Goal: Task Accomplishment & Management: Manage account settings

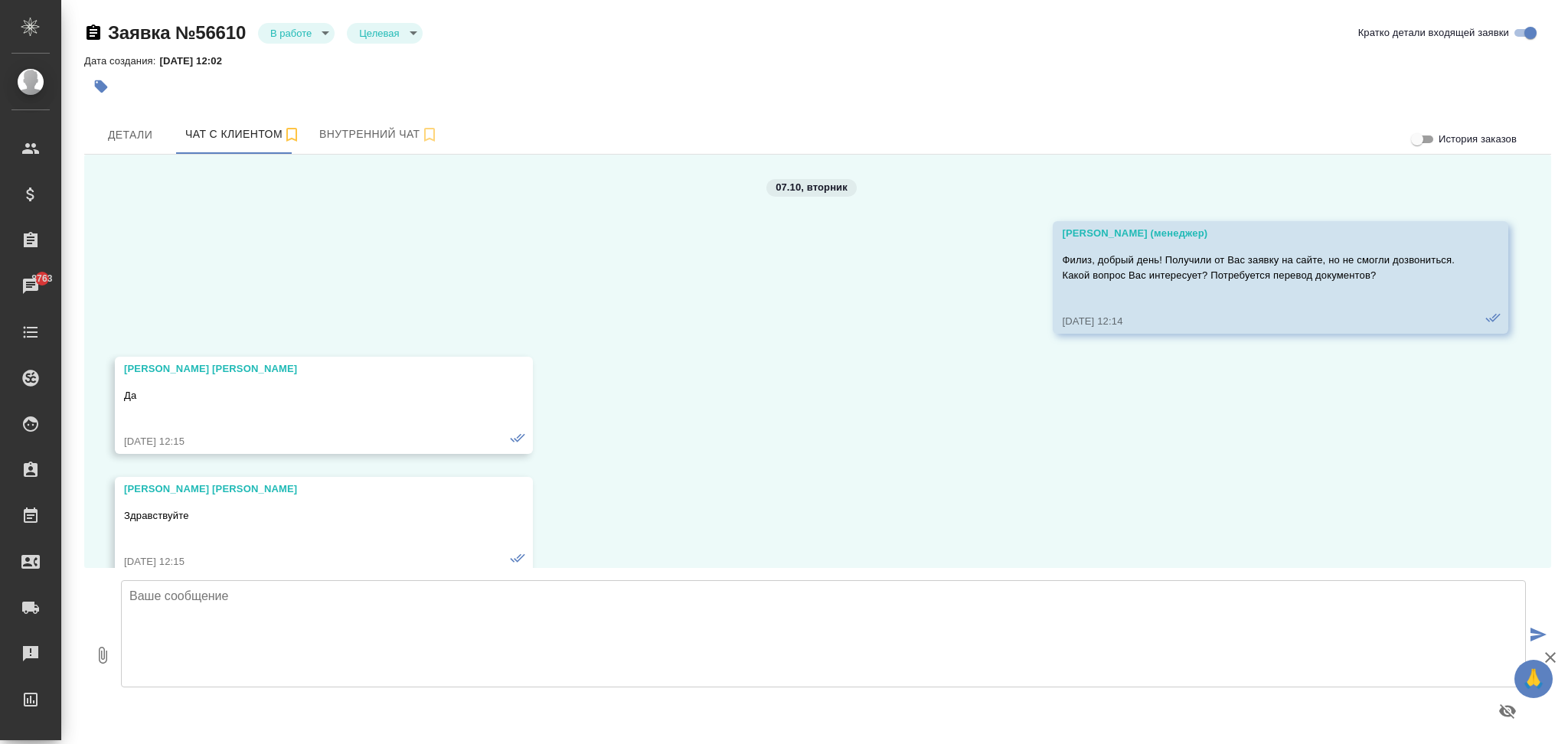
scroll to position [5464, 0]
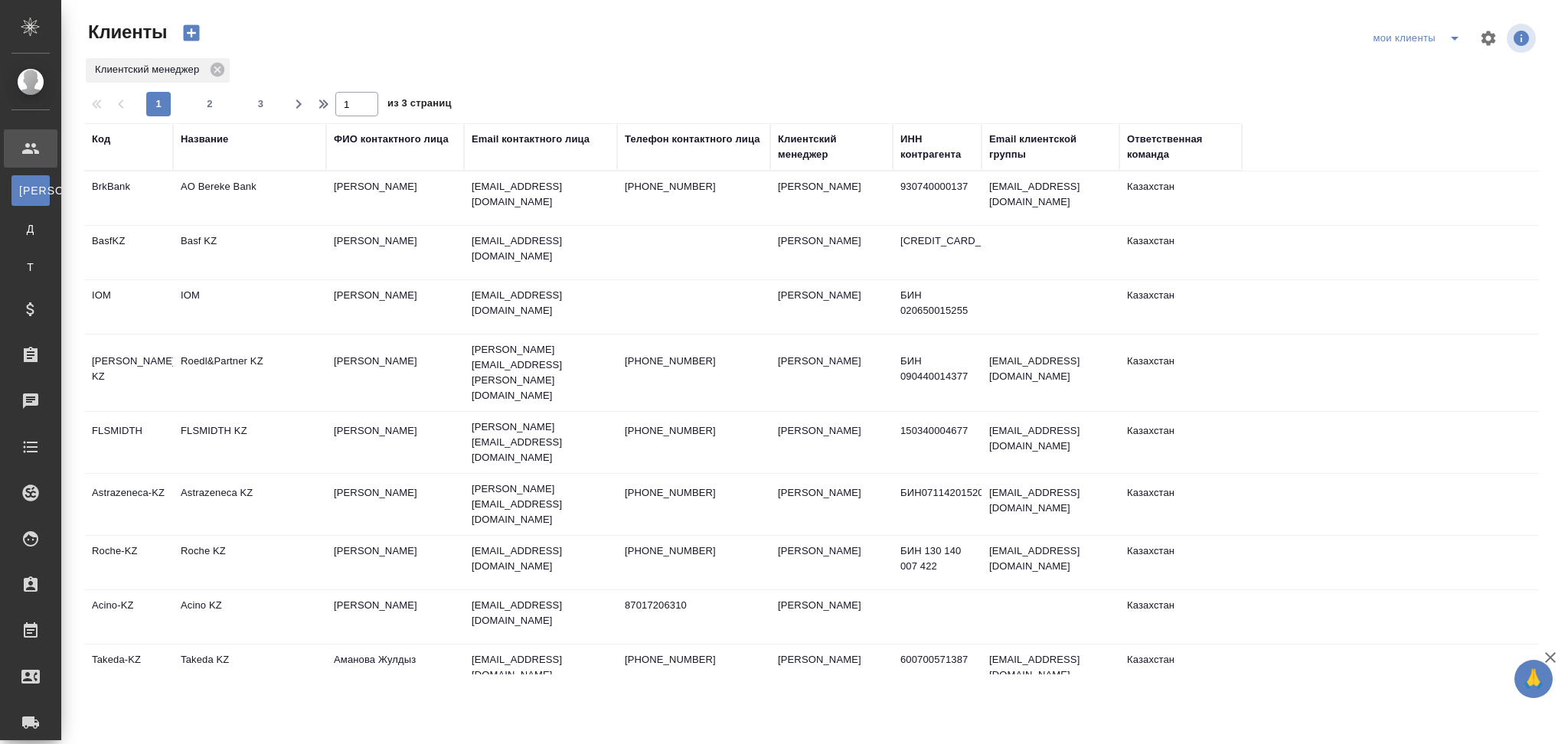
select select "RU"
click at [204, 139] on div "Название" at bounding box center [205, 139] width 48 height 16
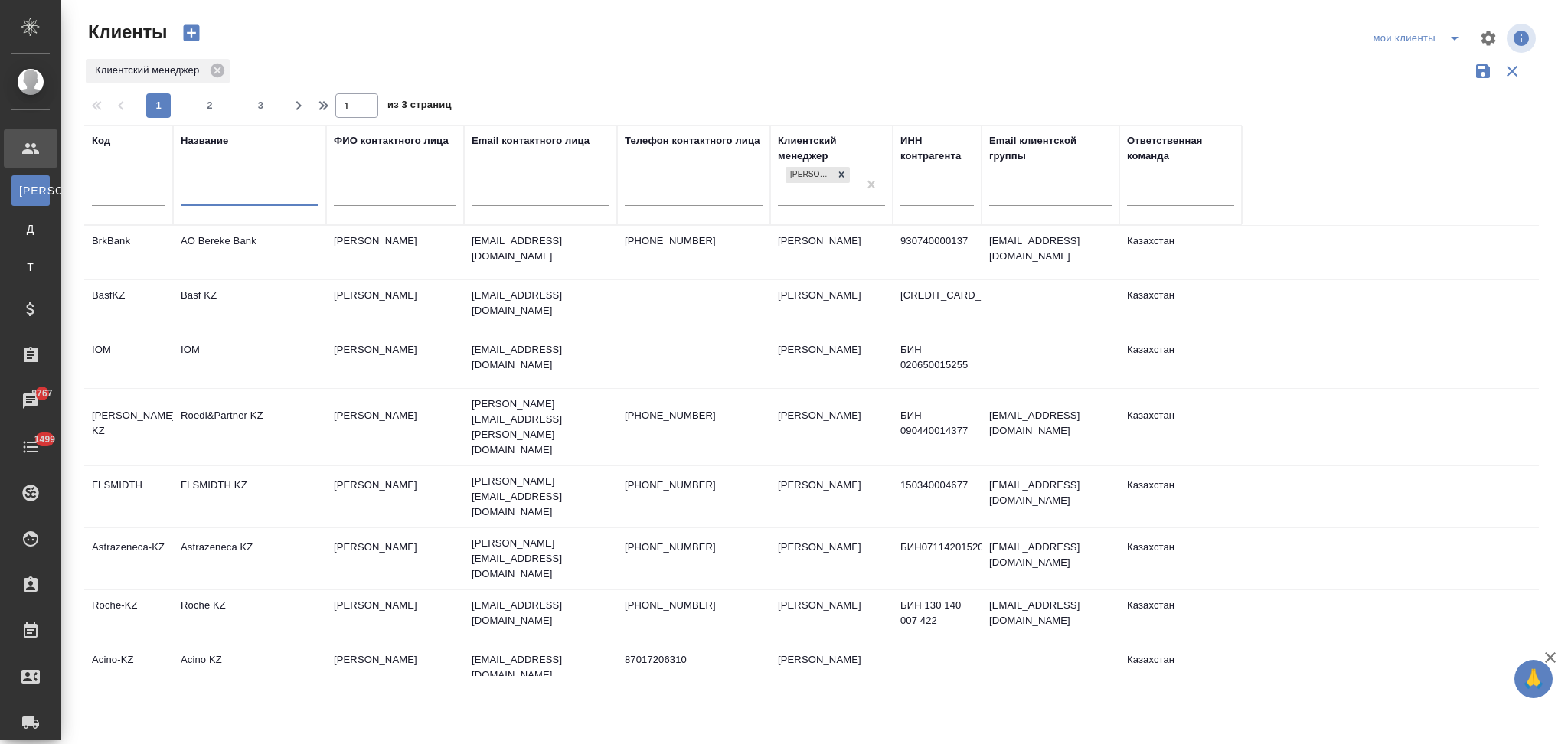
click at [231, 197] on input "text" at bounding box center [249, 195] width 138 height 19
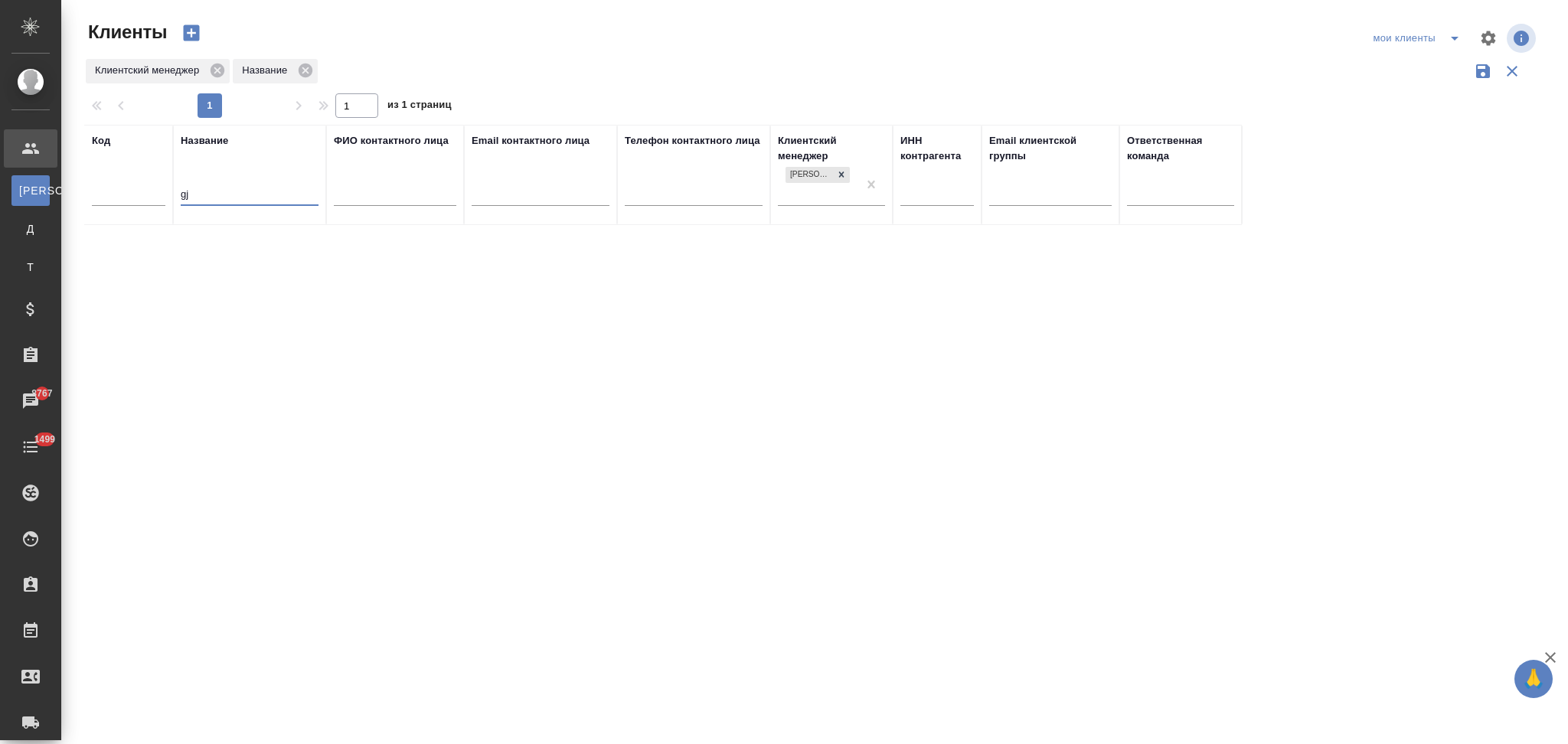
type input "g"
click at [838, 172] on icon at bounding box center [841, 174] width 11 height 11
type input "Полюс"
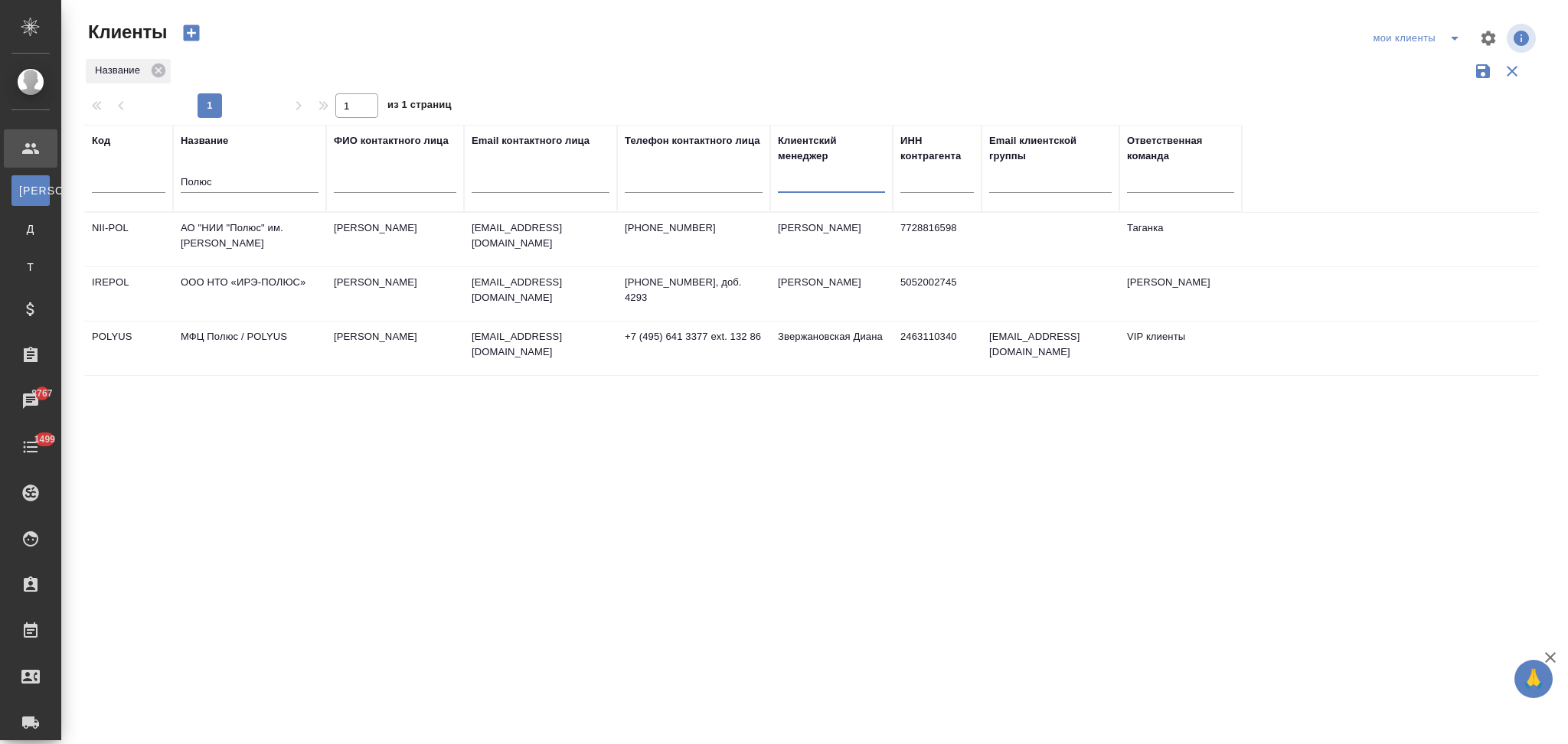
click at [350, 355] on td "Галущак Алексей" at bounding box center [394, 348] width 138 height 54
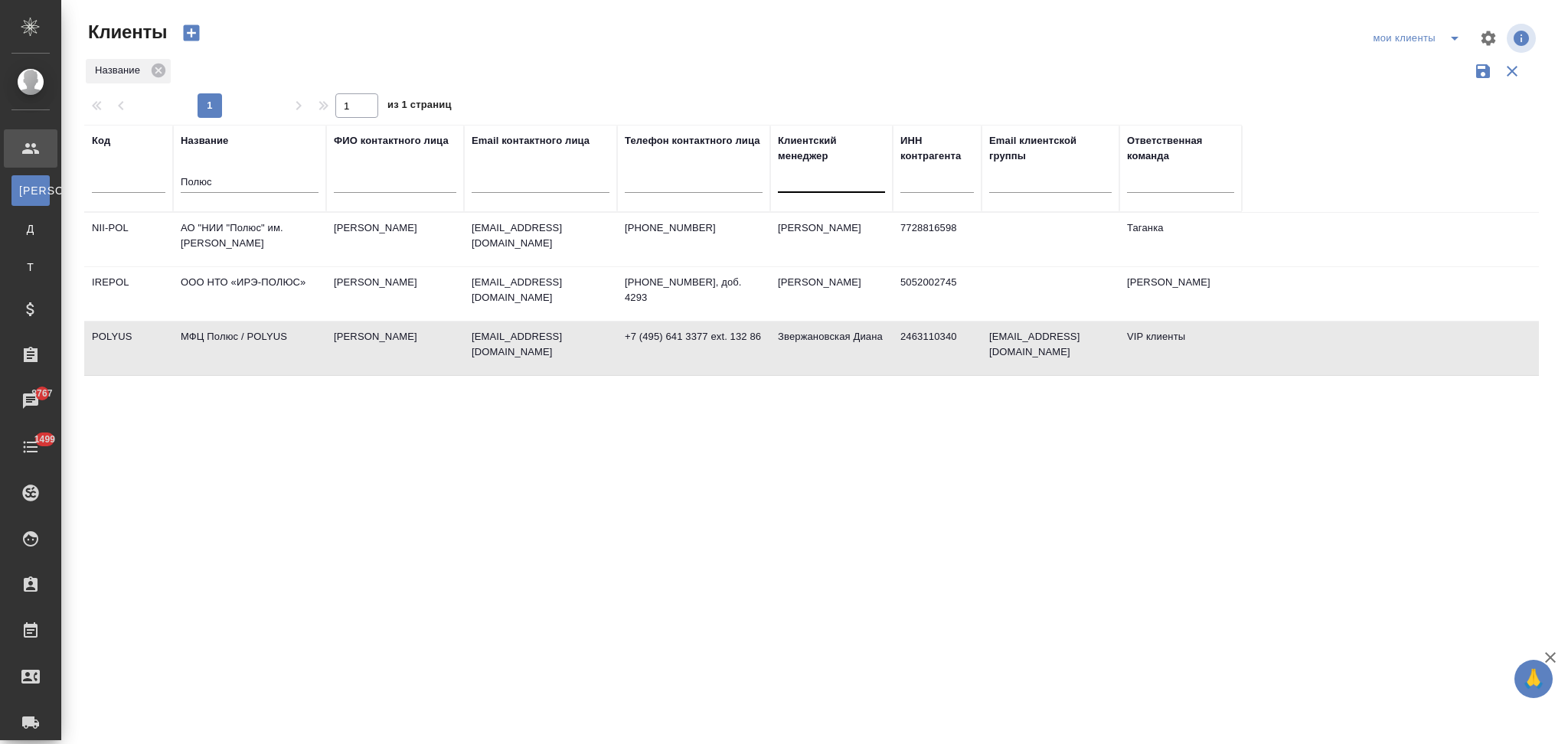
click at [350, 355] on td "Галущак Алексей" at bounding box center [394, 348] width 138 height 54
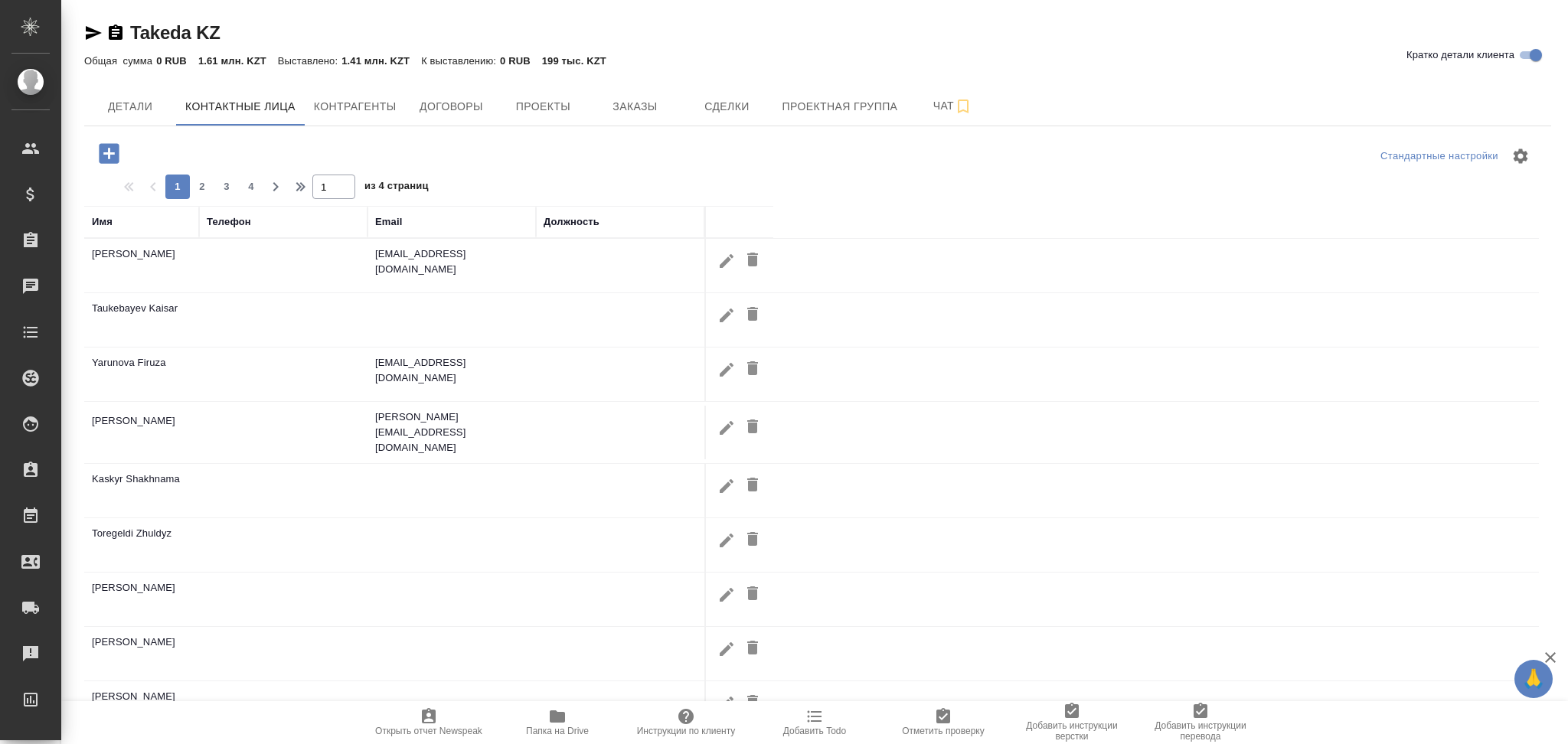
select select "RU"
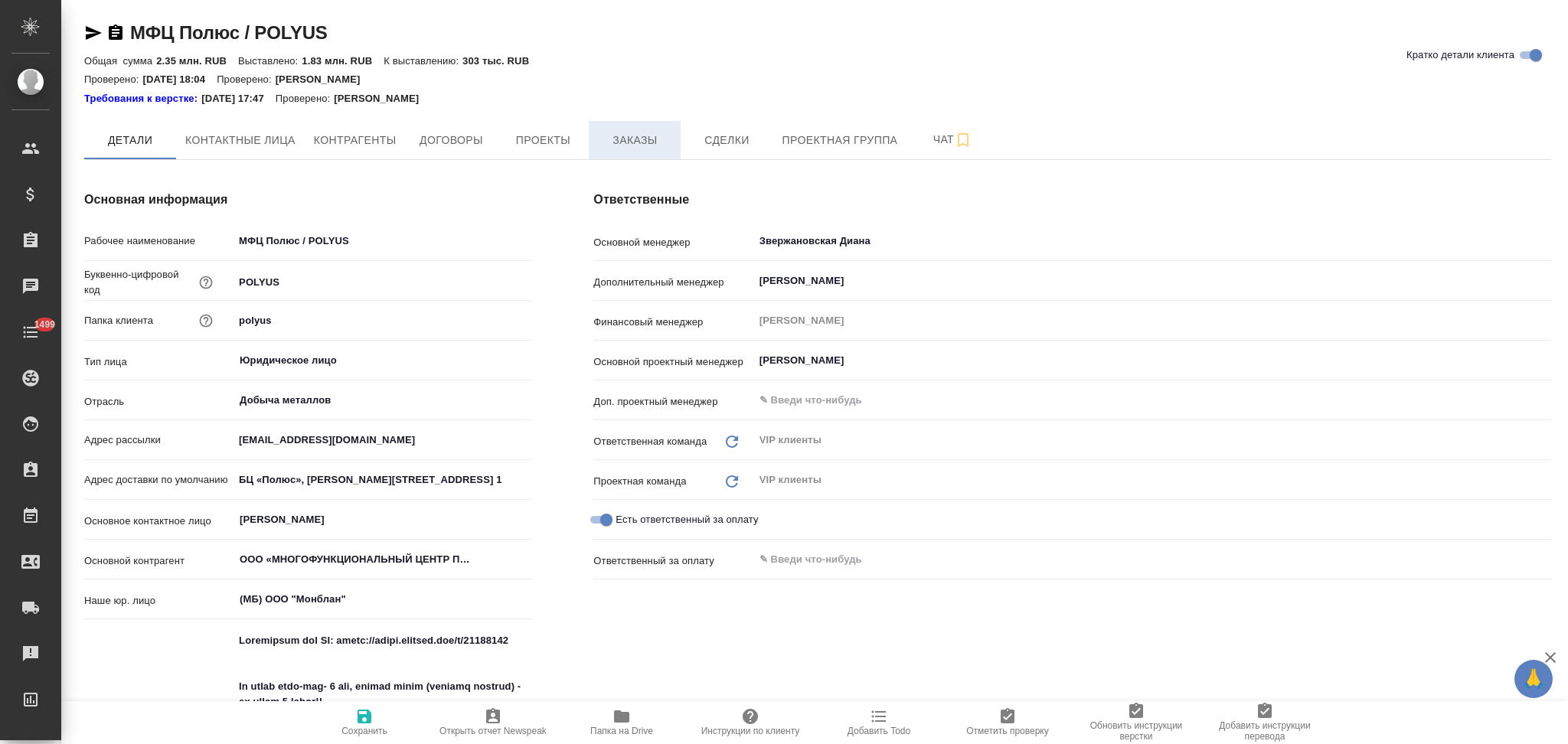
click at [624, 144] on span "Заказы" at bounding box center [634, 140] width 73 height 19
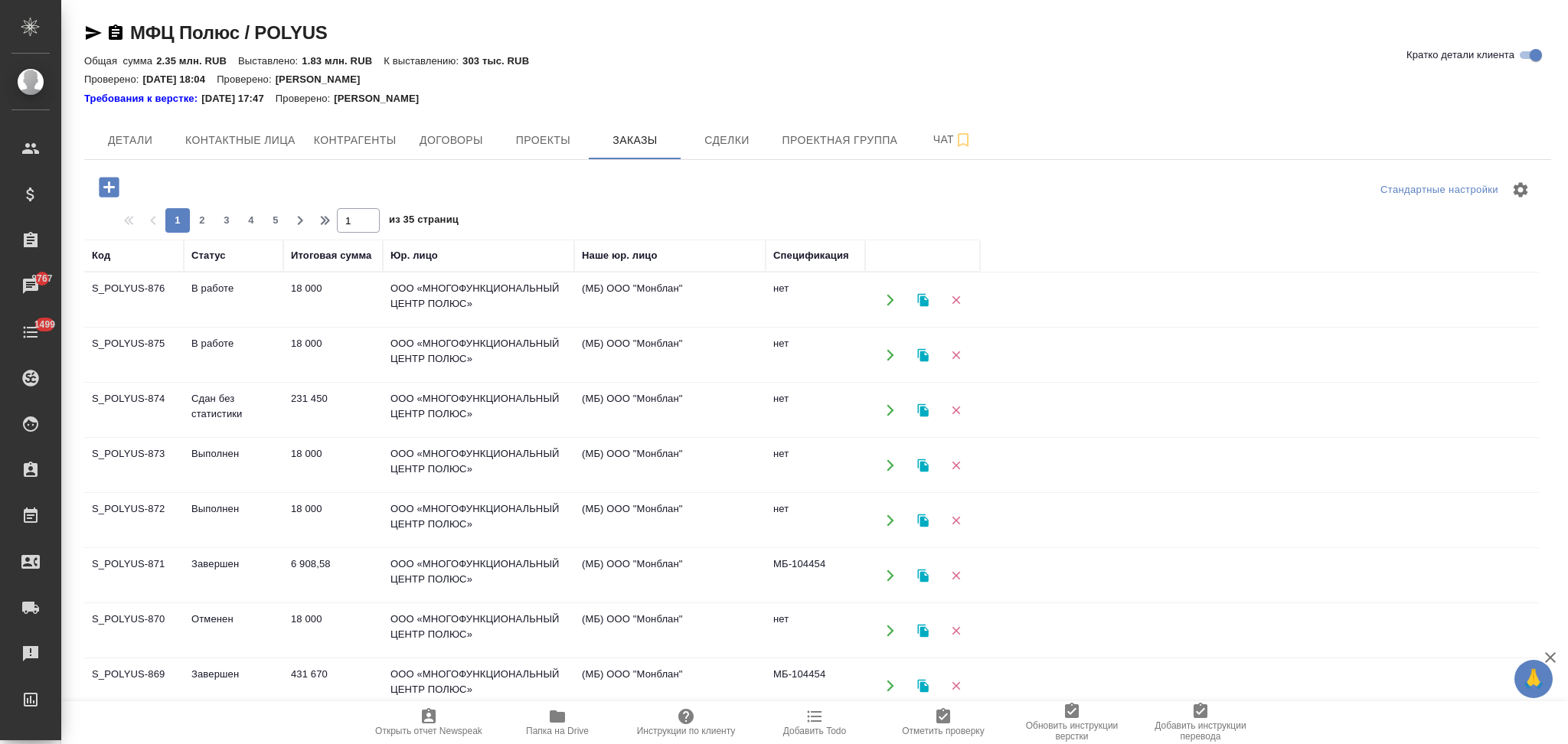
click at [887, 301] on icon "button" at bounding box center [890, 299] width 14 height 14
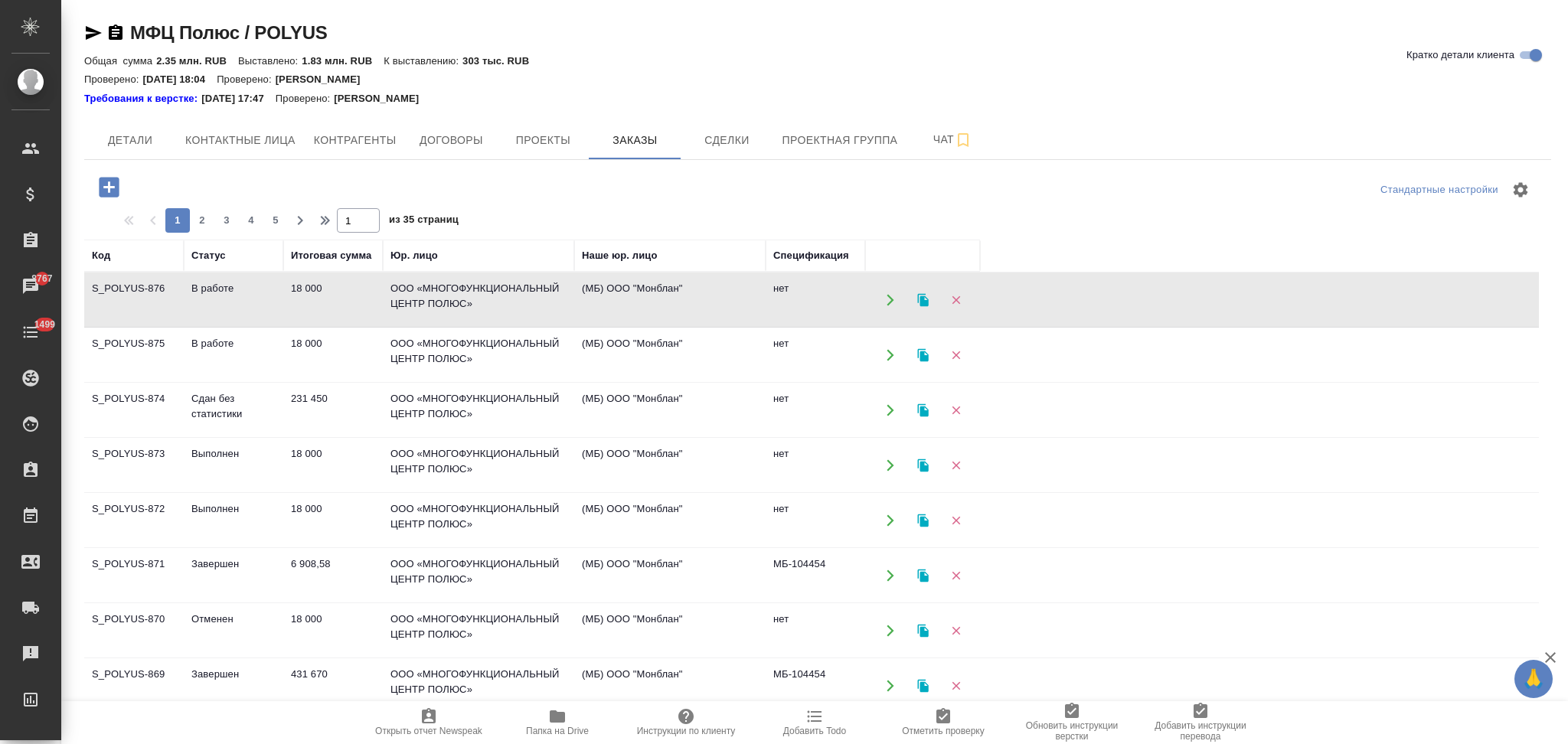
click at [921, 297] on icon "button" at bounding box center [922, 299] width 11 height 13
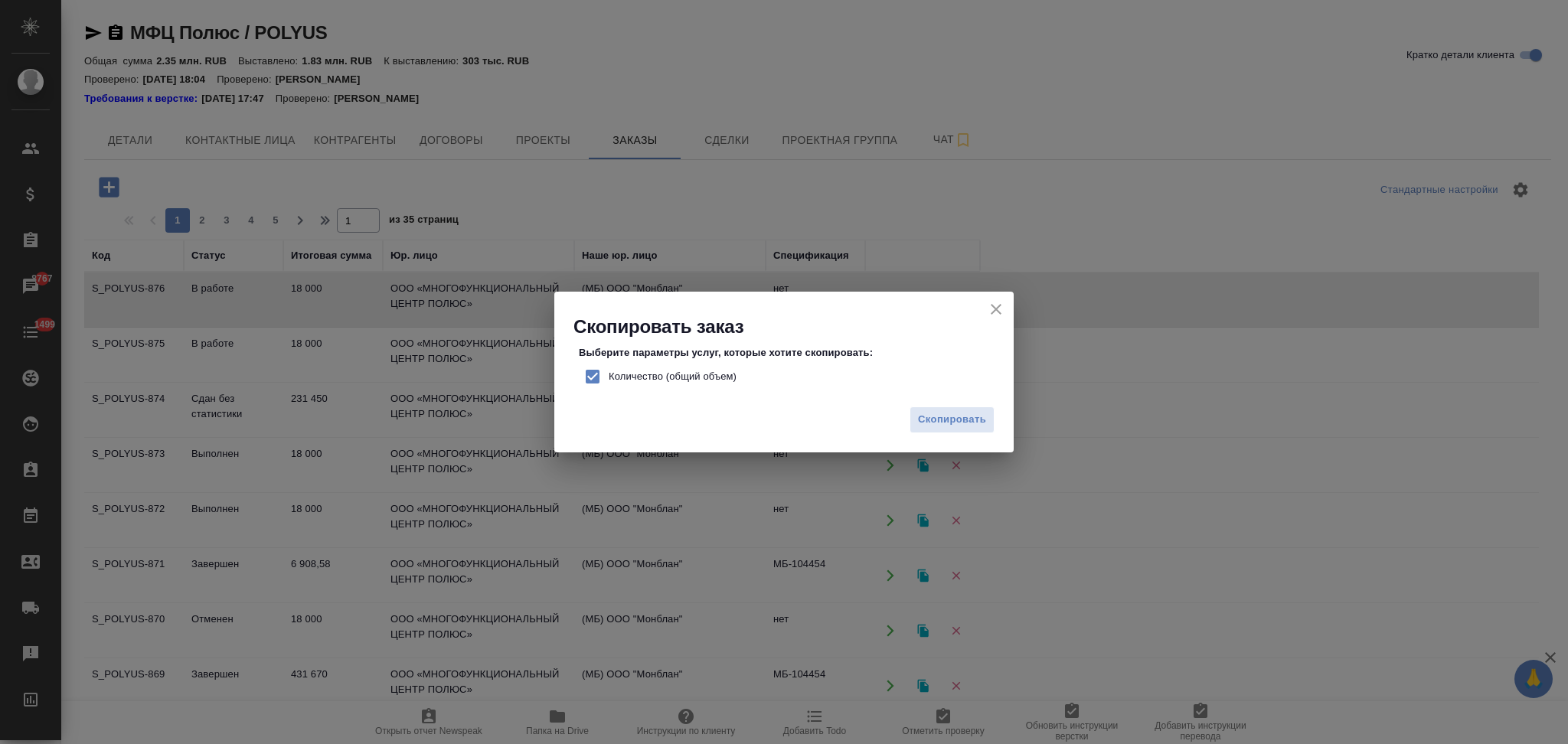
click at [594, 373] on input "Количество (общий объем)" at bounding box center [592, 376] width 32 height 32
checkbox input "false"
click at [950, 426] on span "Скопировать" at bounding box center [952, 419] width 68 height 17
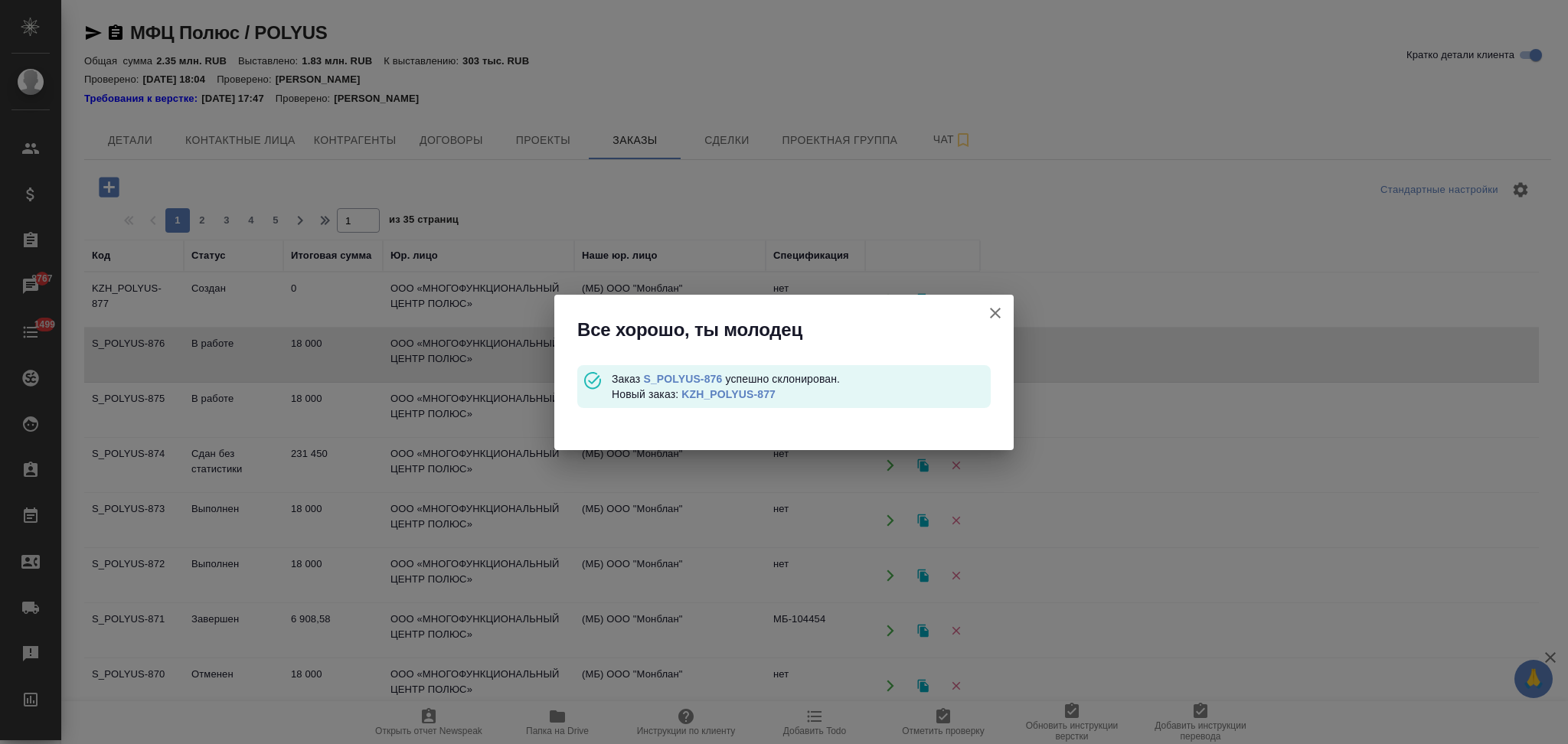
click at [708, 393] on link "KZH_POLYUS-877" at bounding box center [728, 394] width 94 height 12
click at [705, 378] on link "S_POLYUS-876" at bounding box center [683, 379] width 79 height 12
drag, startPoint x: 991, startPoint y: 311, endPoint x: 966, endPoint y: 317, distance: 25.7
click at [992, 311] on icon "button" at bounding box center [995, 313] width 18 height 18
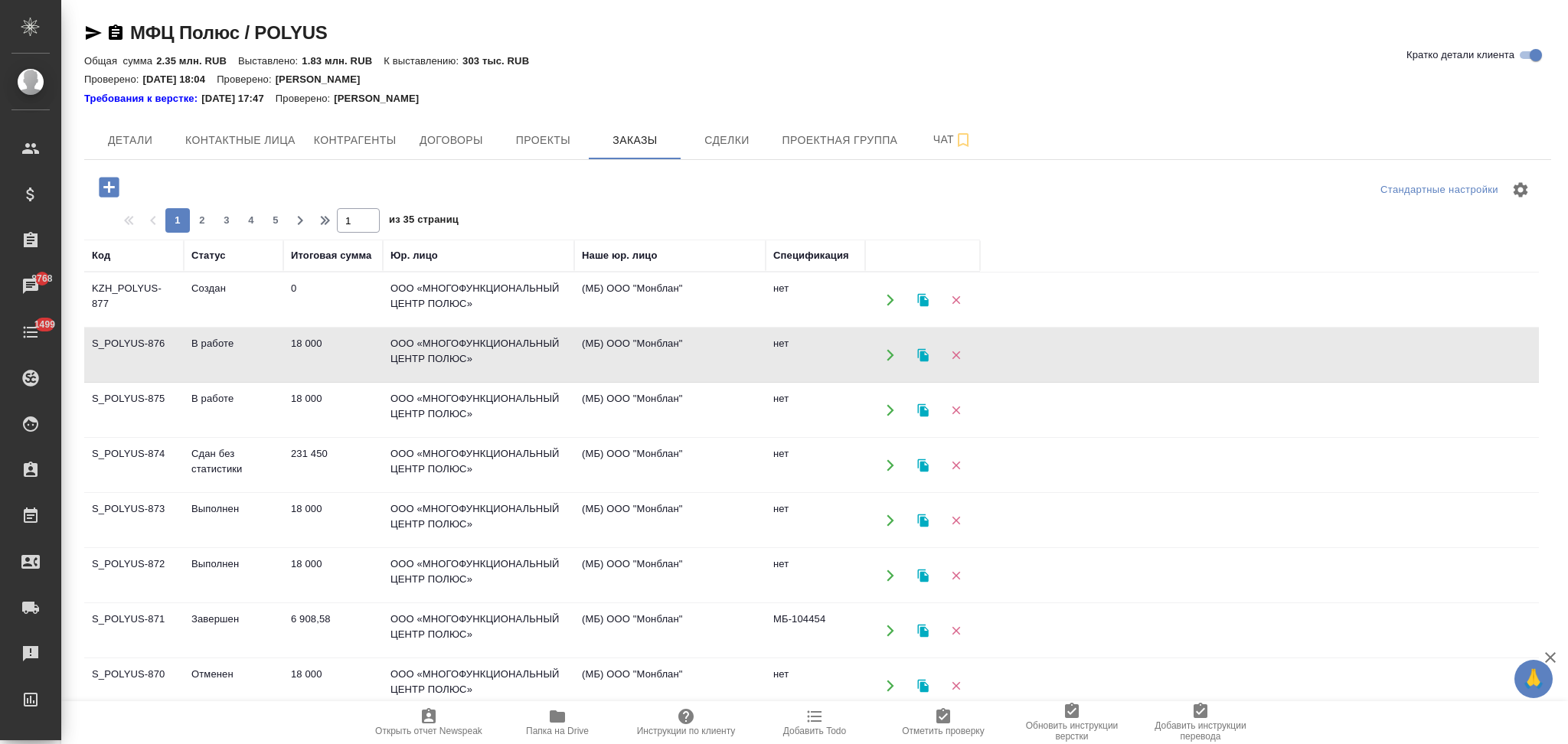
click at [883, 410] on icon "button" at bounding box center [890, 410] width 14 height 14
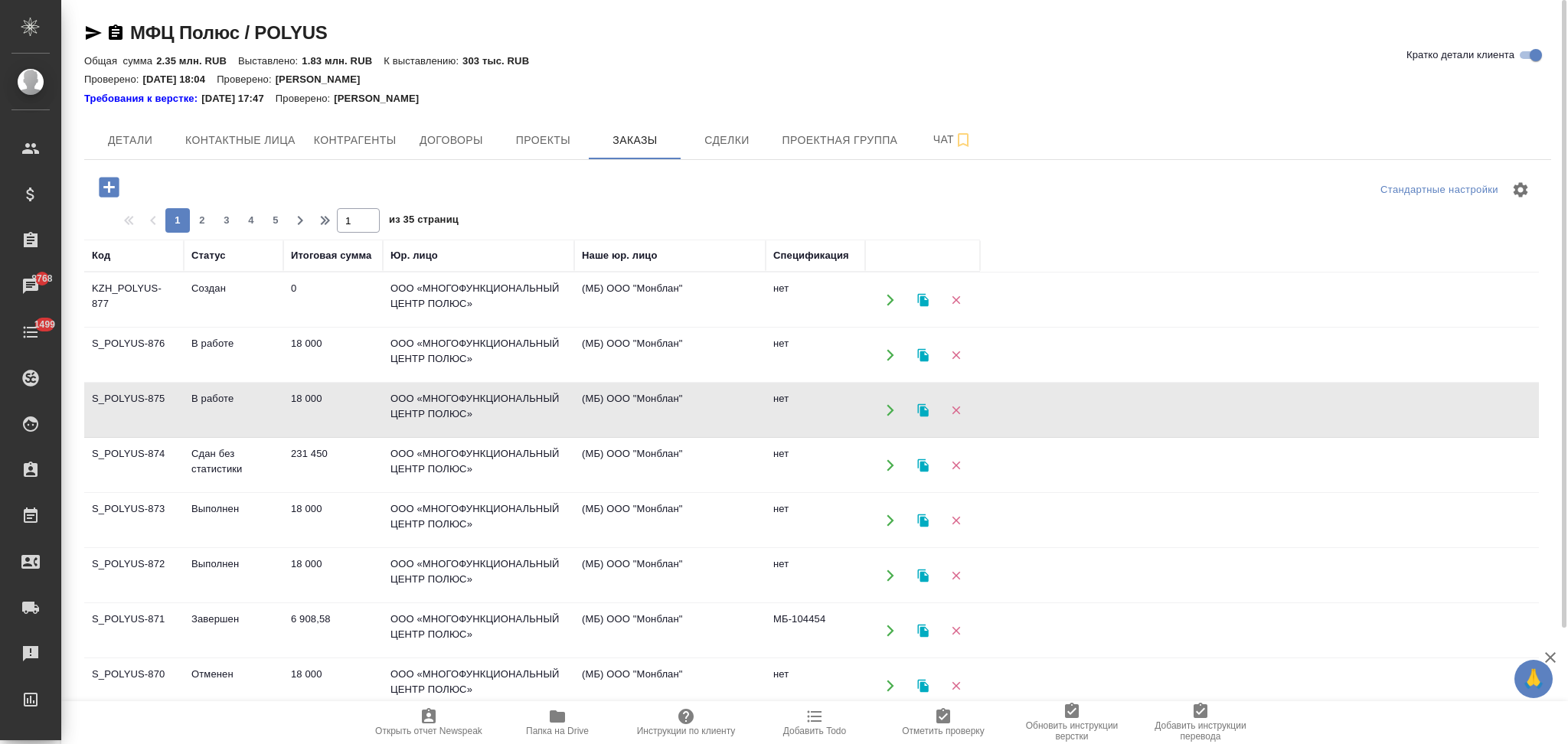
click at [888, 349] on icon "button" at bounding box center [890, 355] width 14 height 14
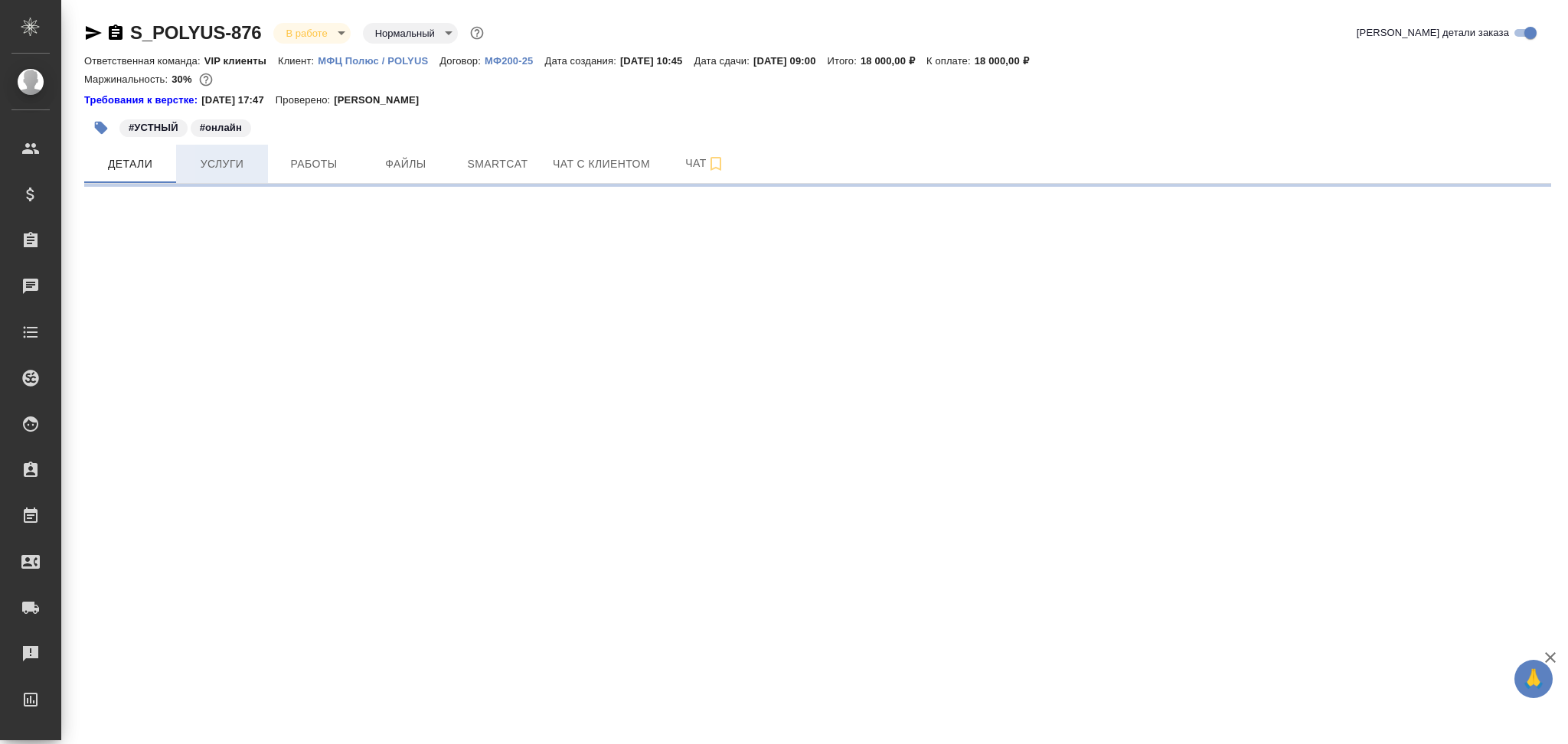
select select "RU"
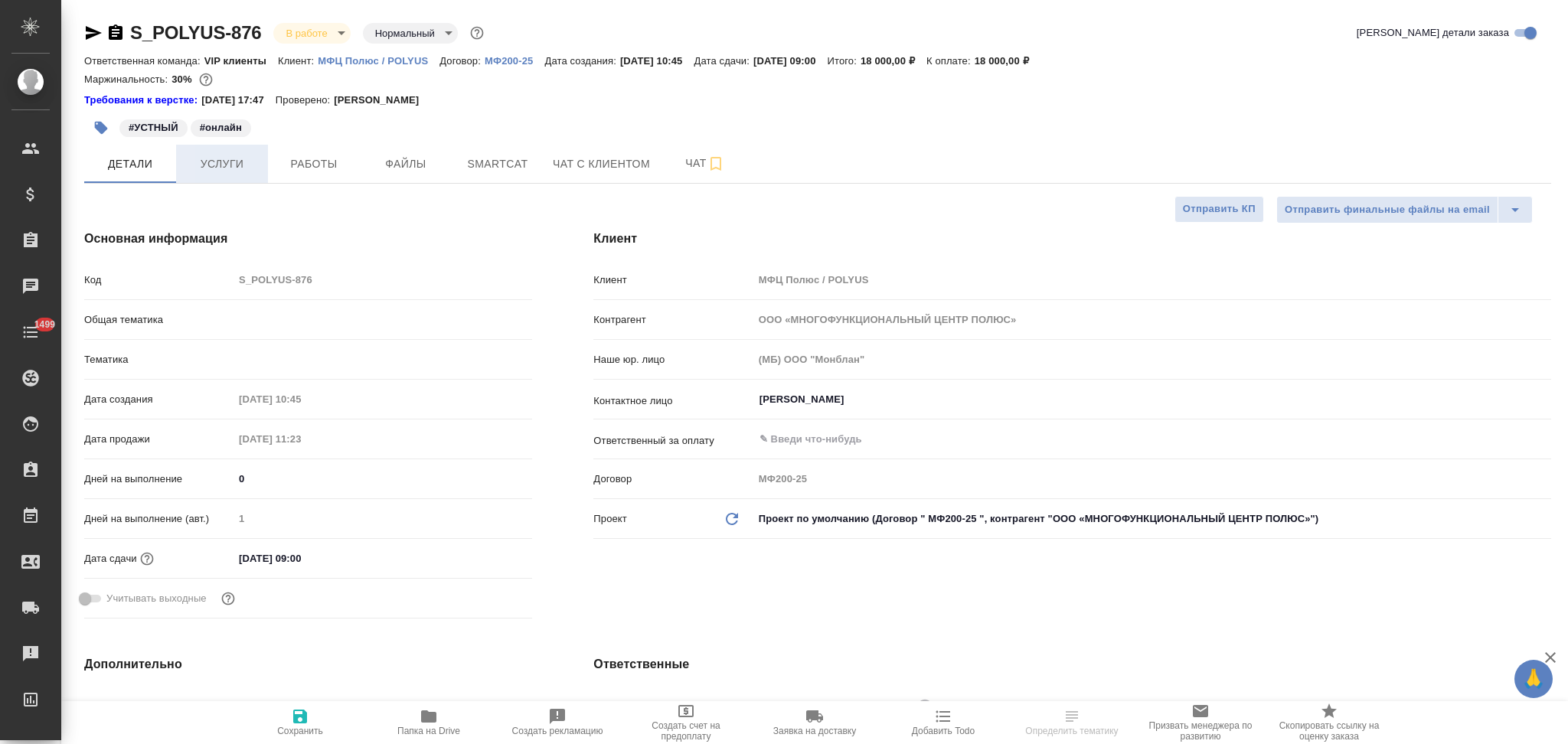
type textarea "x"
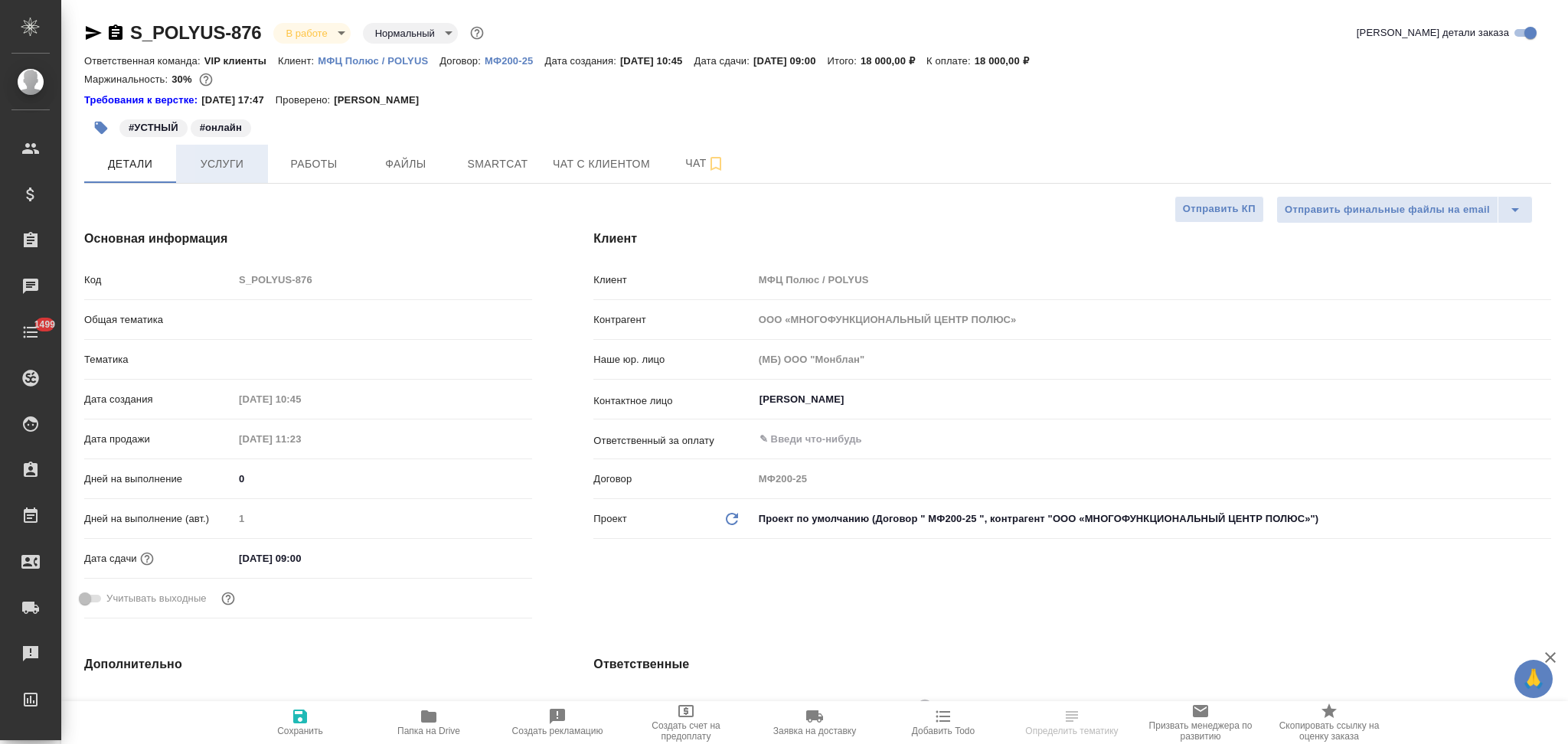
type textarea "x"
click at [233, 169] on span "Услуги" at bounding box center [222, 163] width 73 height 19
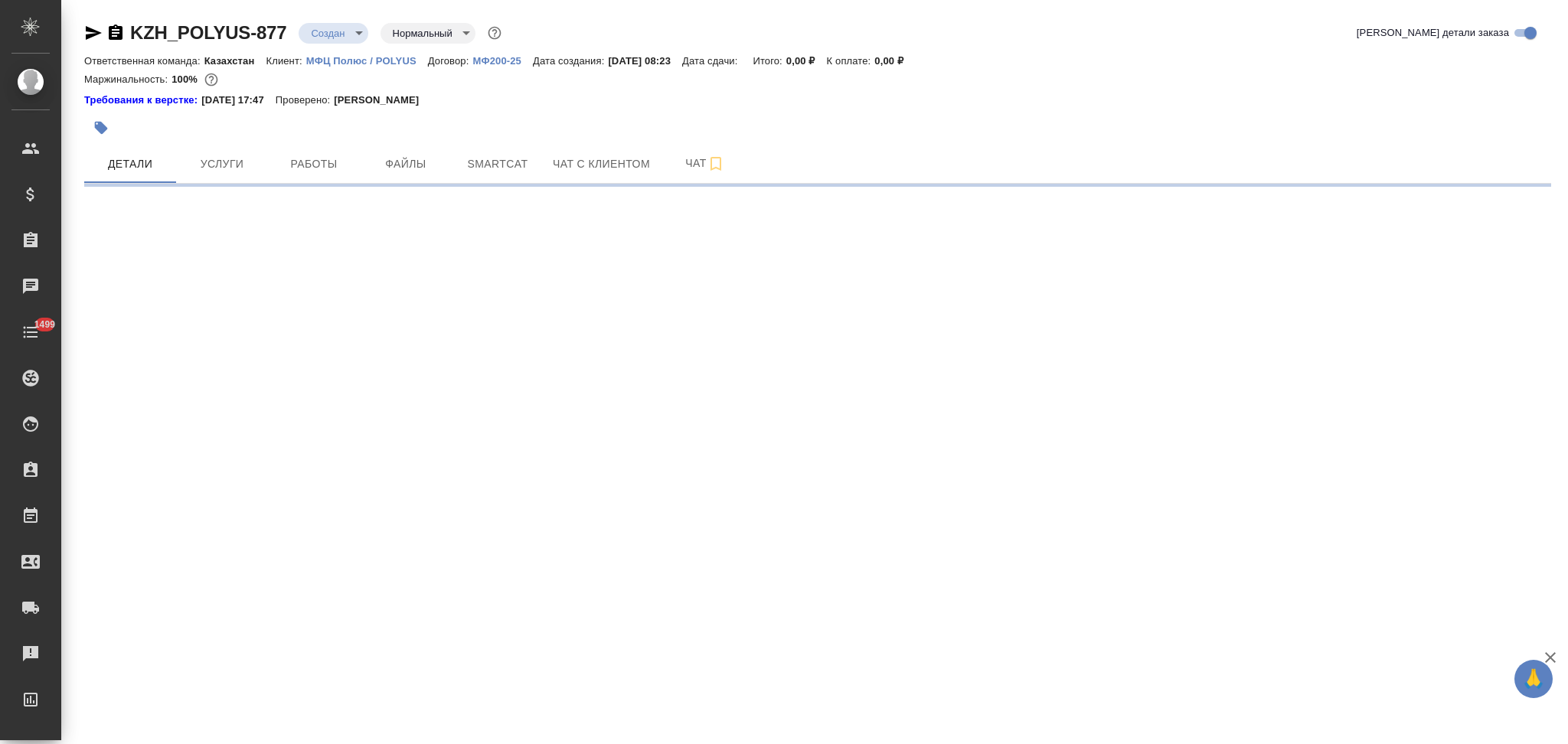
select select "RU"
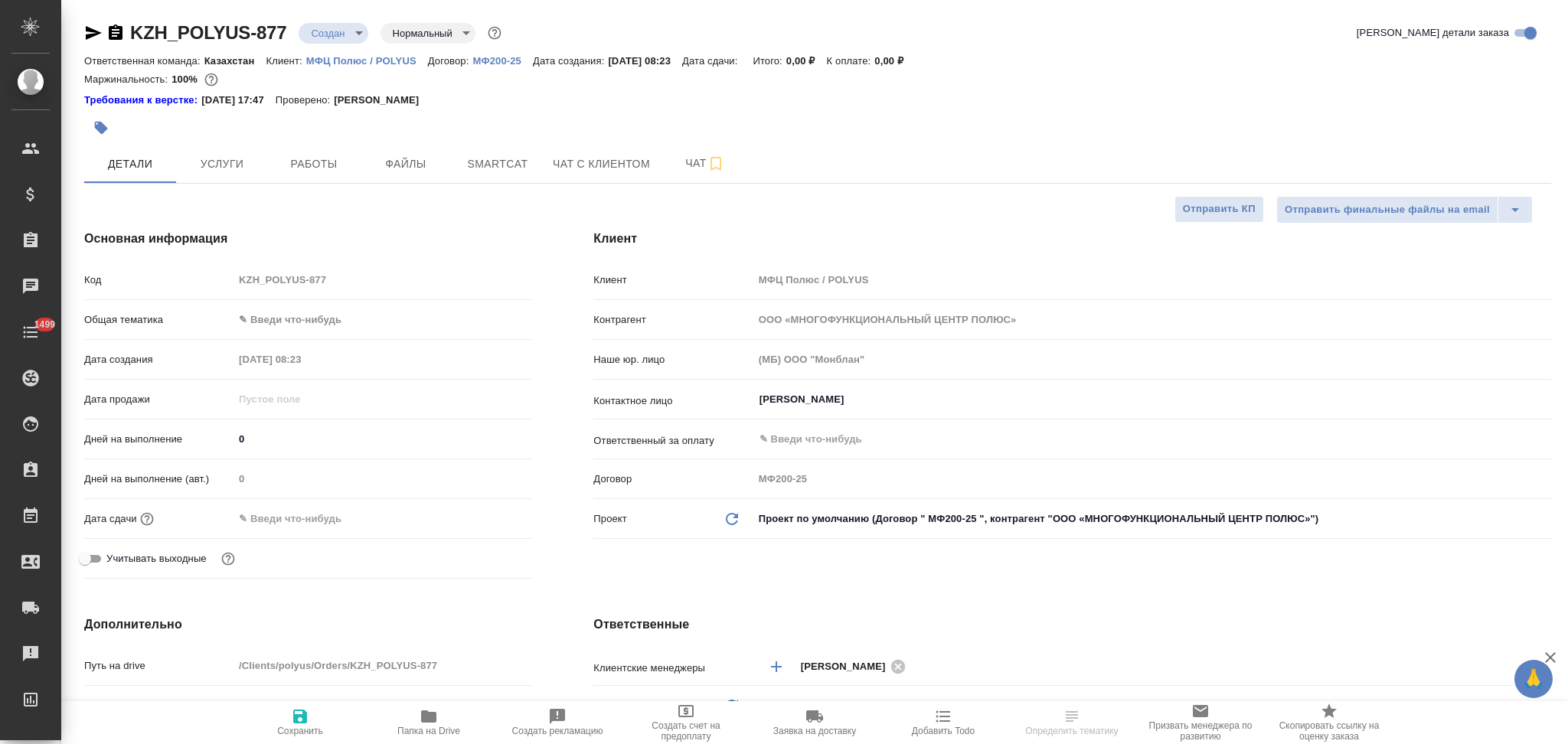
type textarea "x"
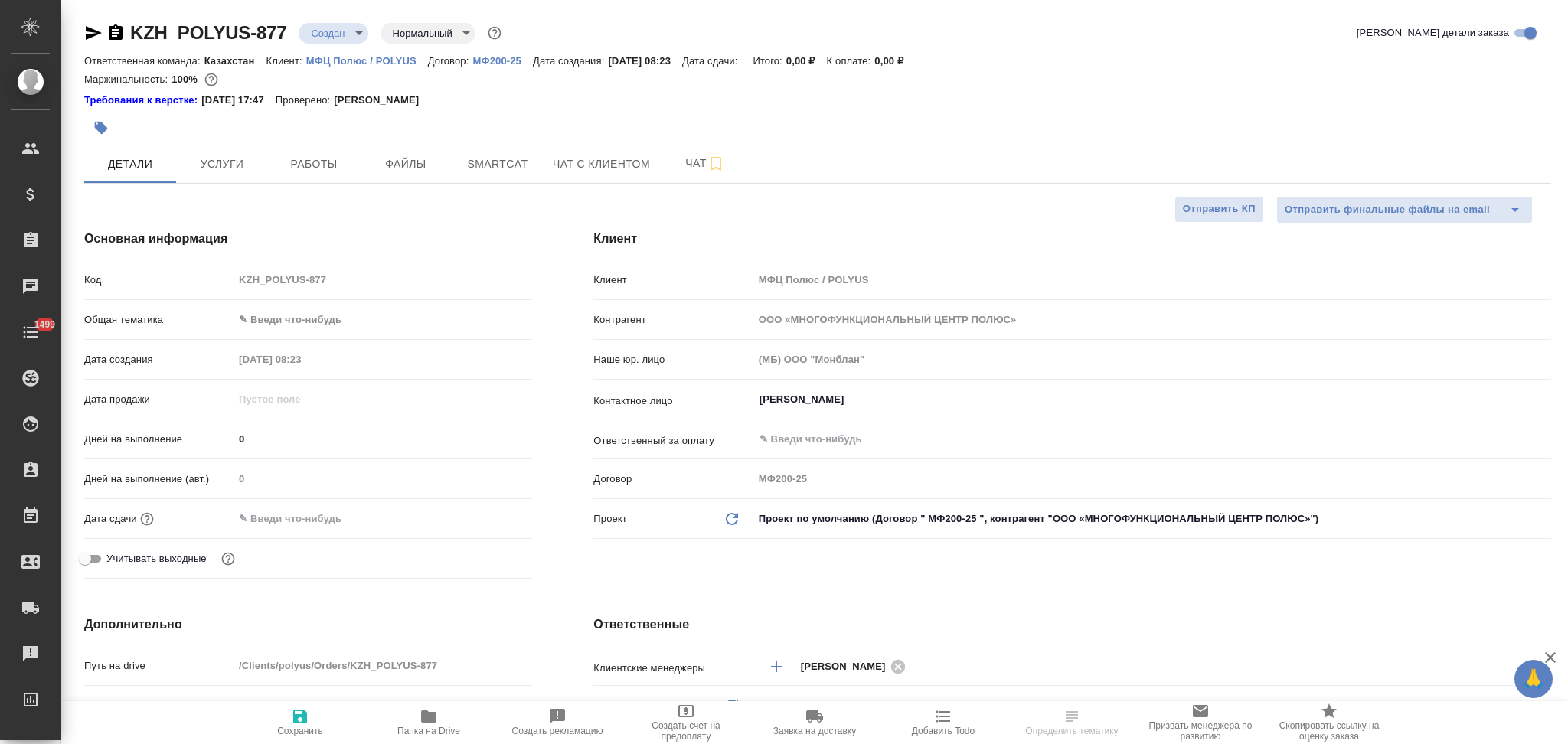
type textarea "x"
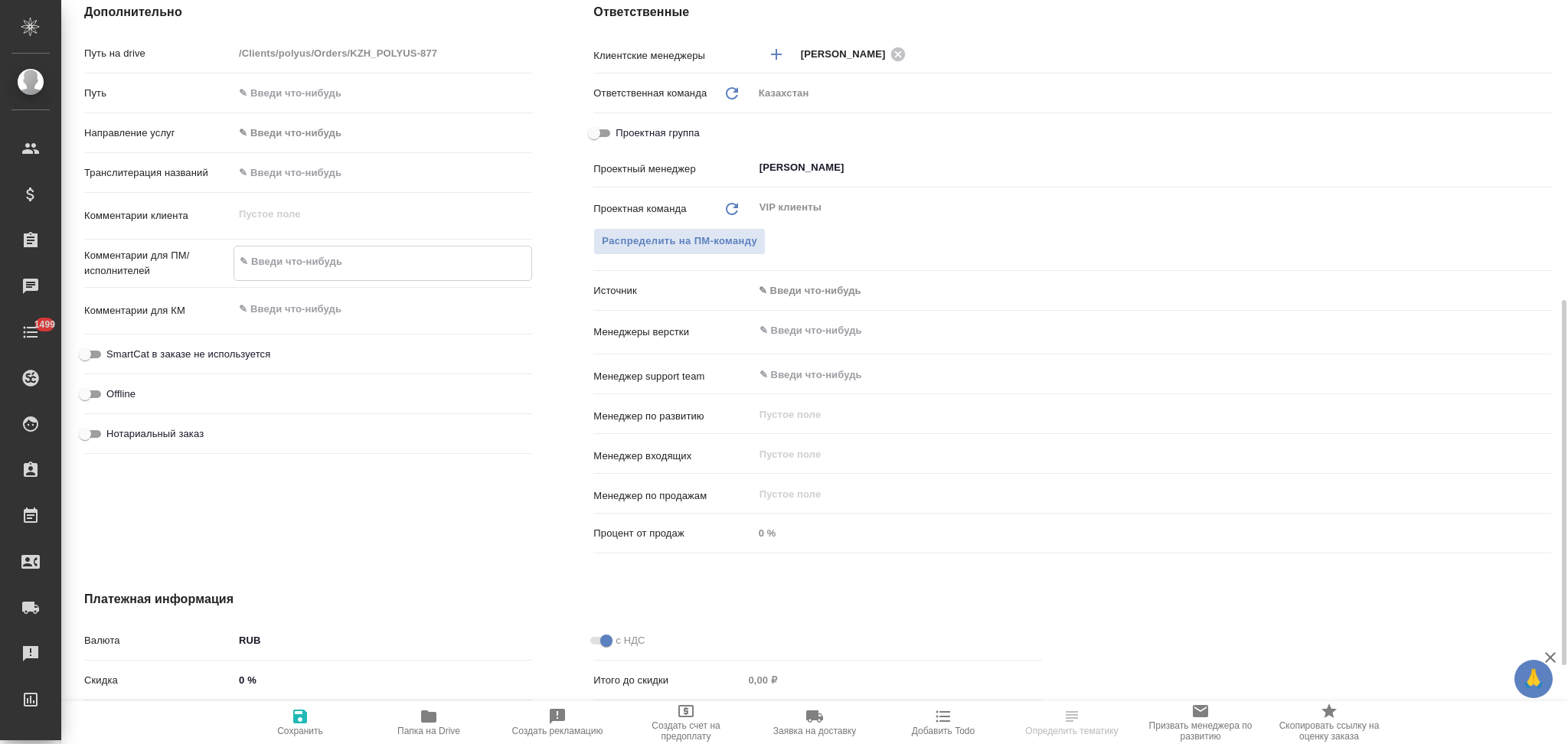
type textarea "x"
click at [303, 261] on textarea at bounding box center [383, 262] width 297 height 26
paste textarea "Нам потребуется сопровождение двух встреч в паре русский/китайский. Желательно,…"
type textarea "Нам потребуется сопровождение двух встреч в паре русский/китайский. Желательно,…"
type textarea "x"
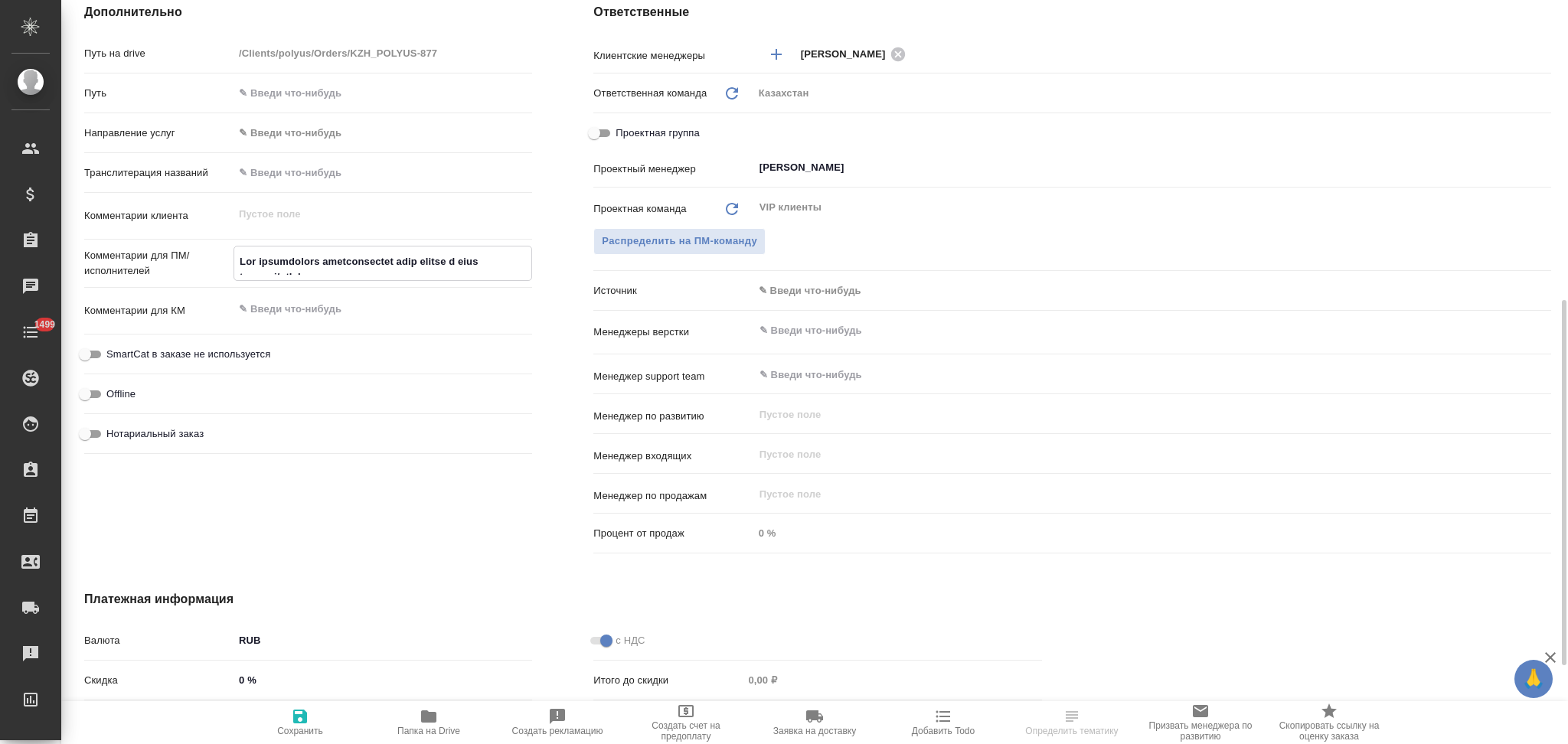
type textarea "x"
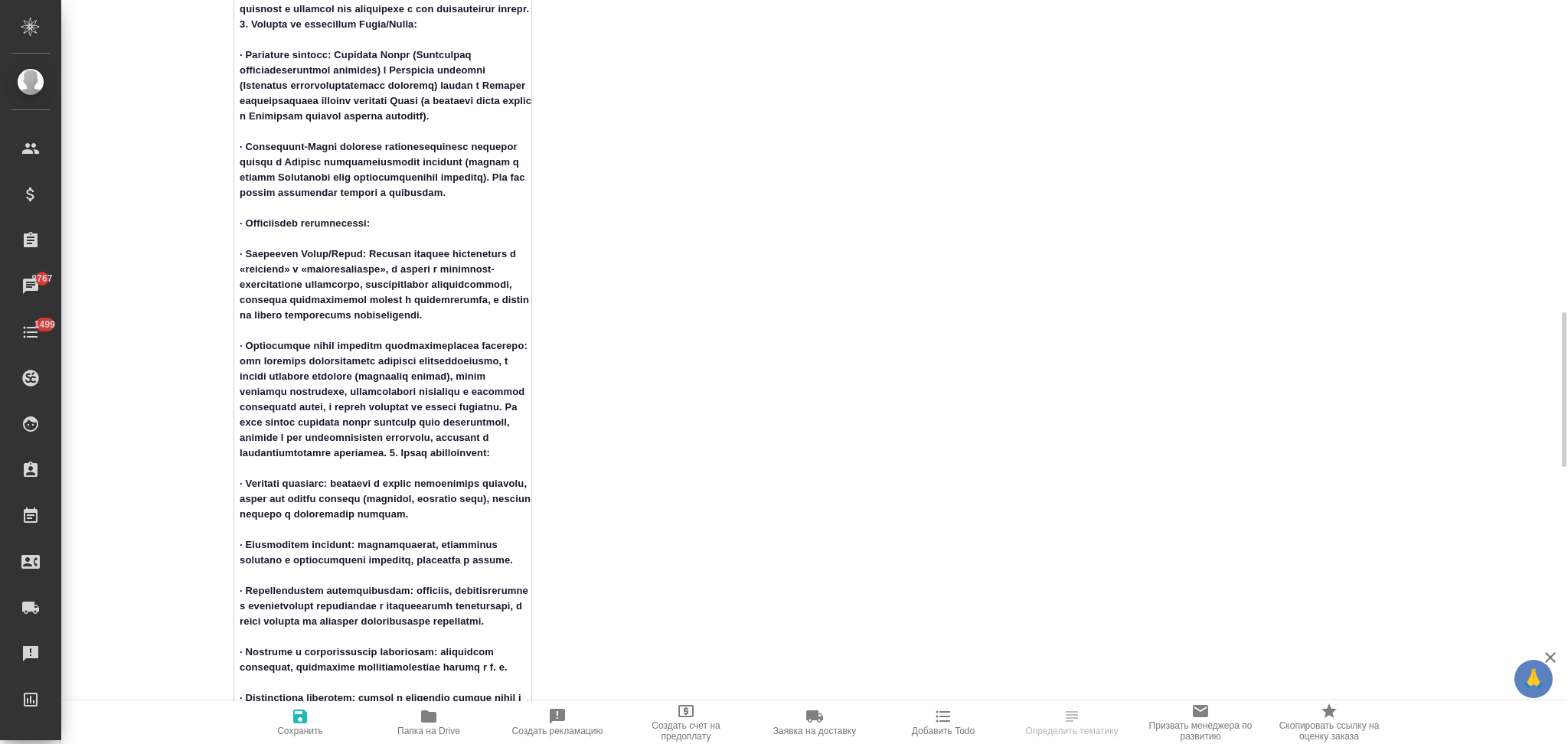
scroll to position [1988, 0]
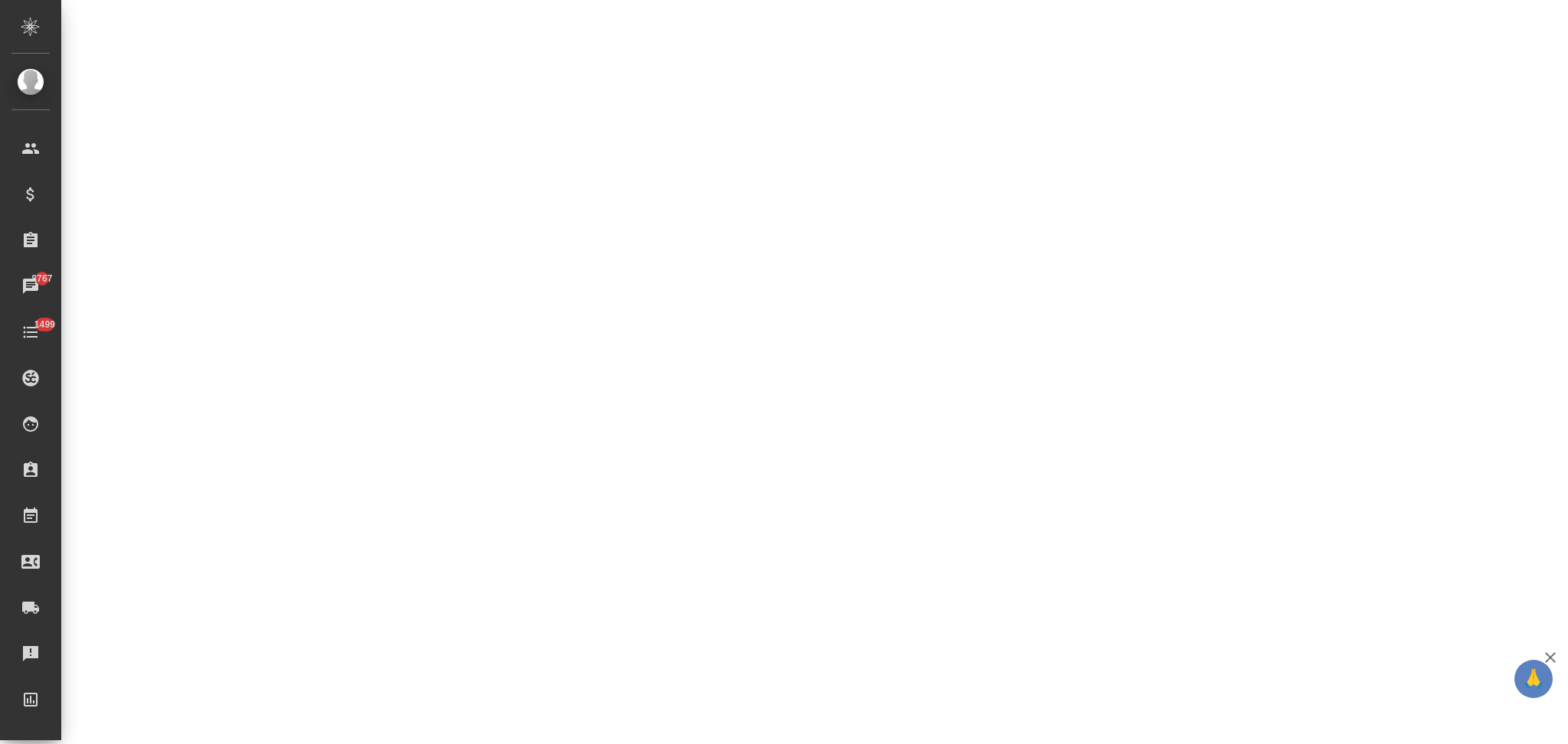
select select "RU"
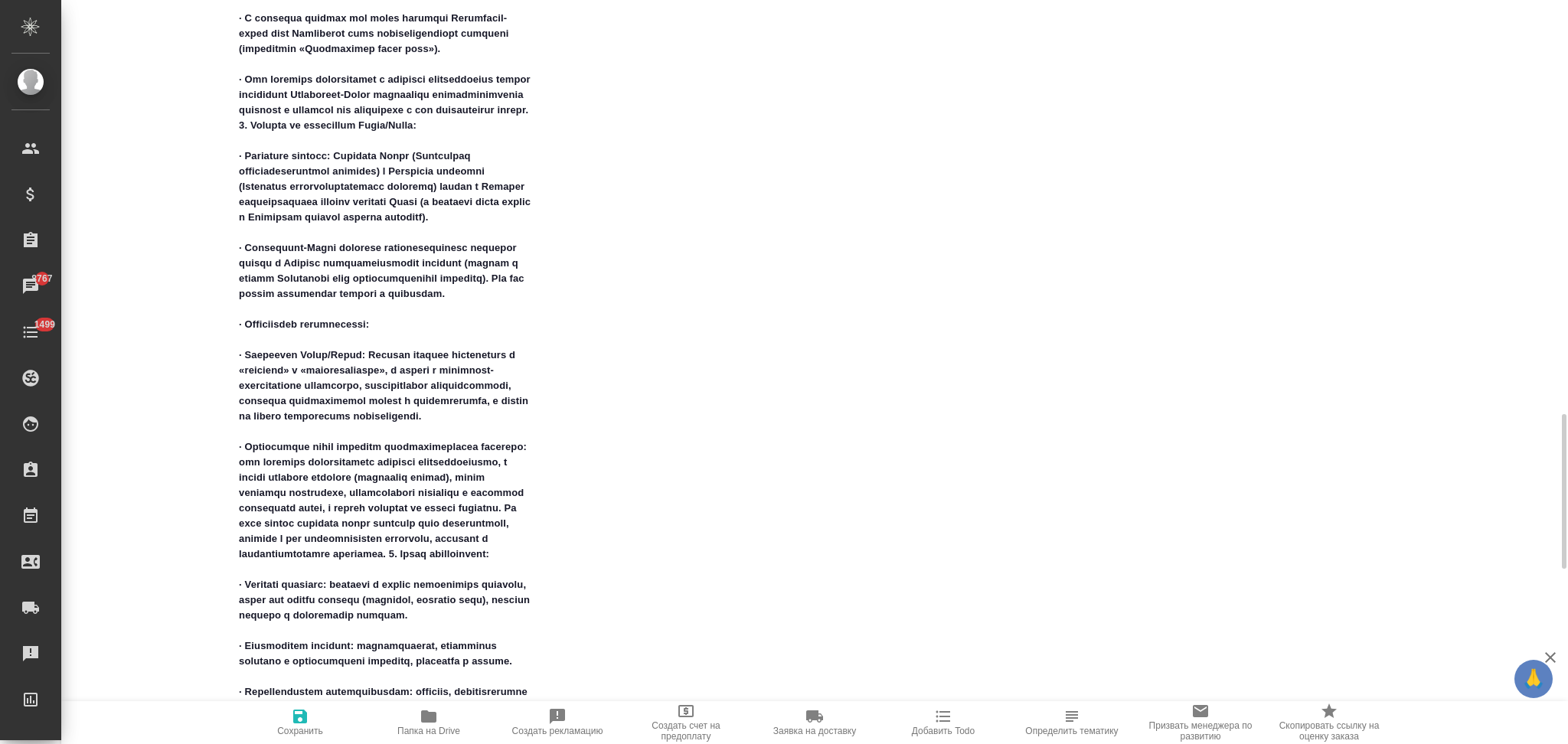
type textarea "x"
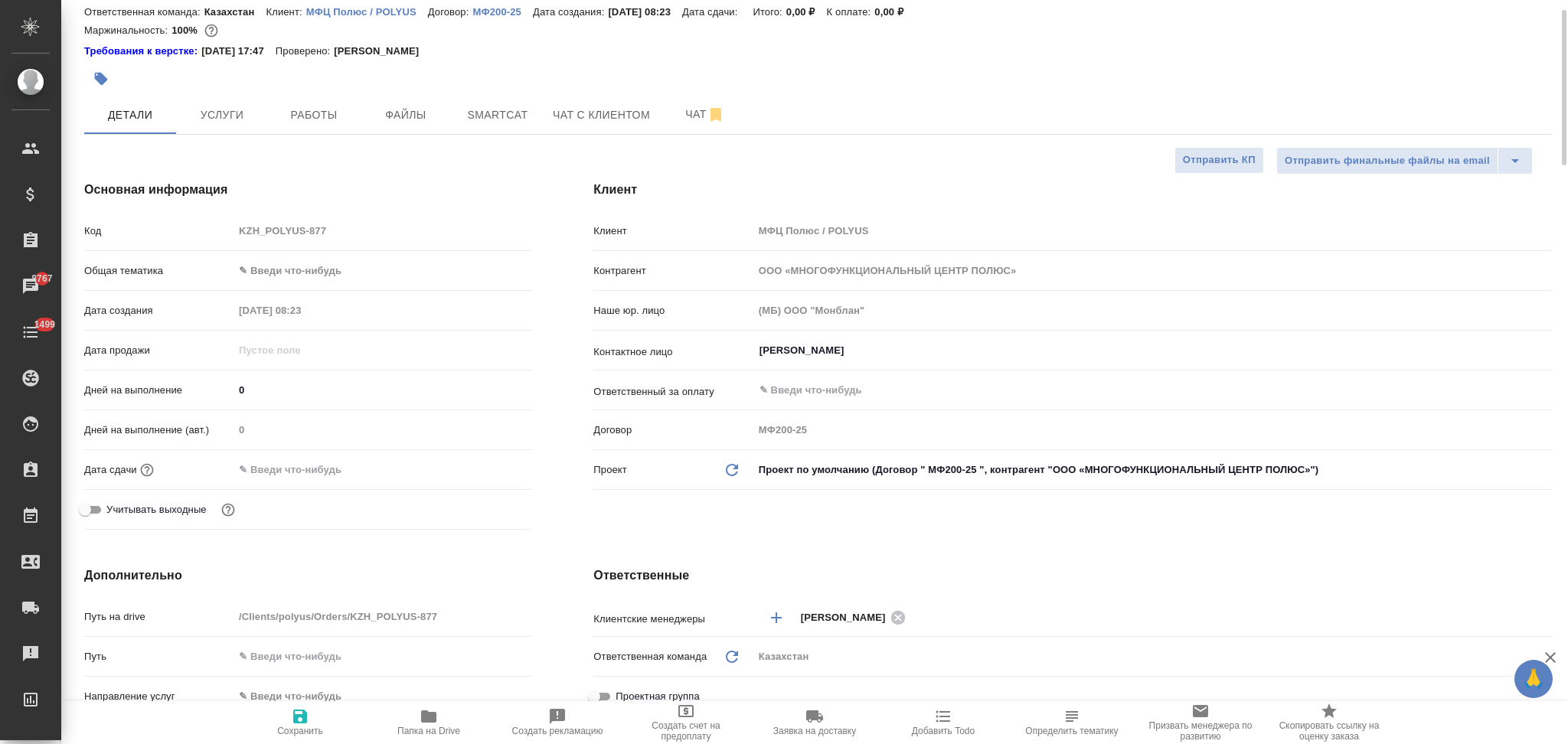
scroll to position [0, 0]
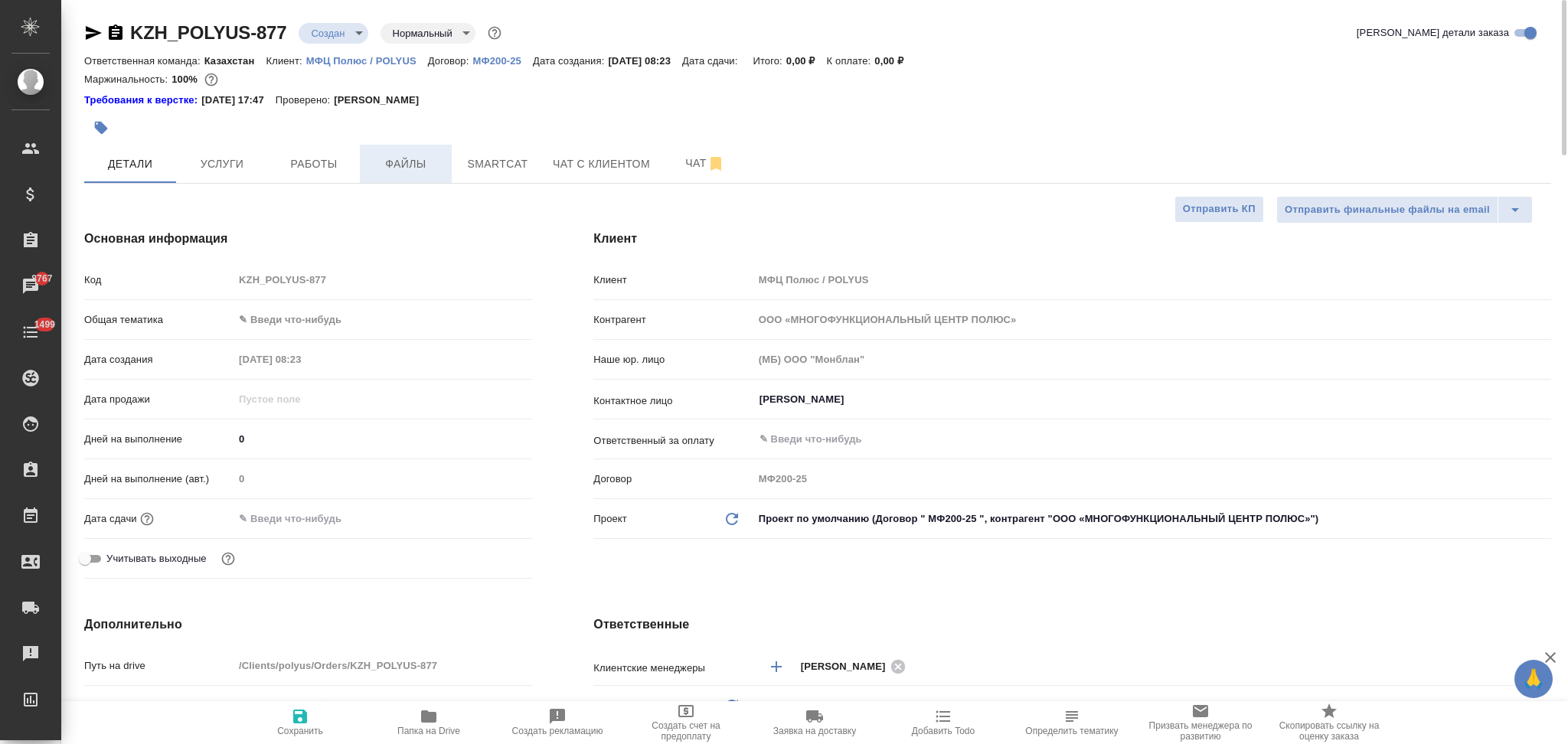
click at [413, 165] on span "Файлы" at bounding box center [405, 163] width 73 height 19
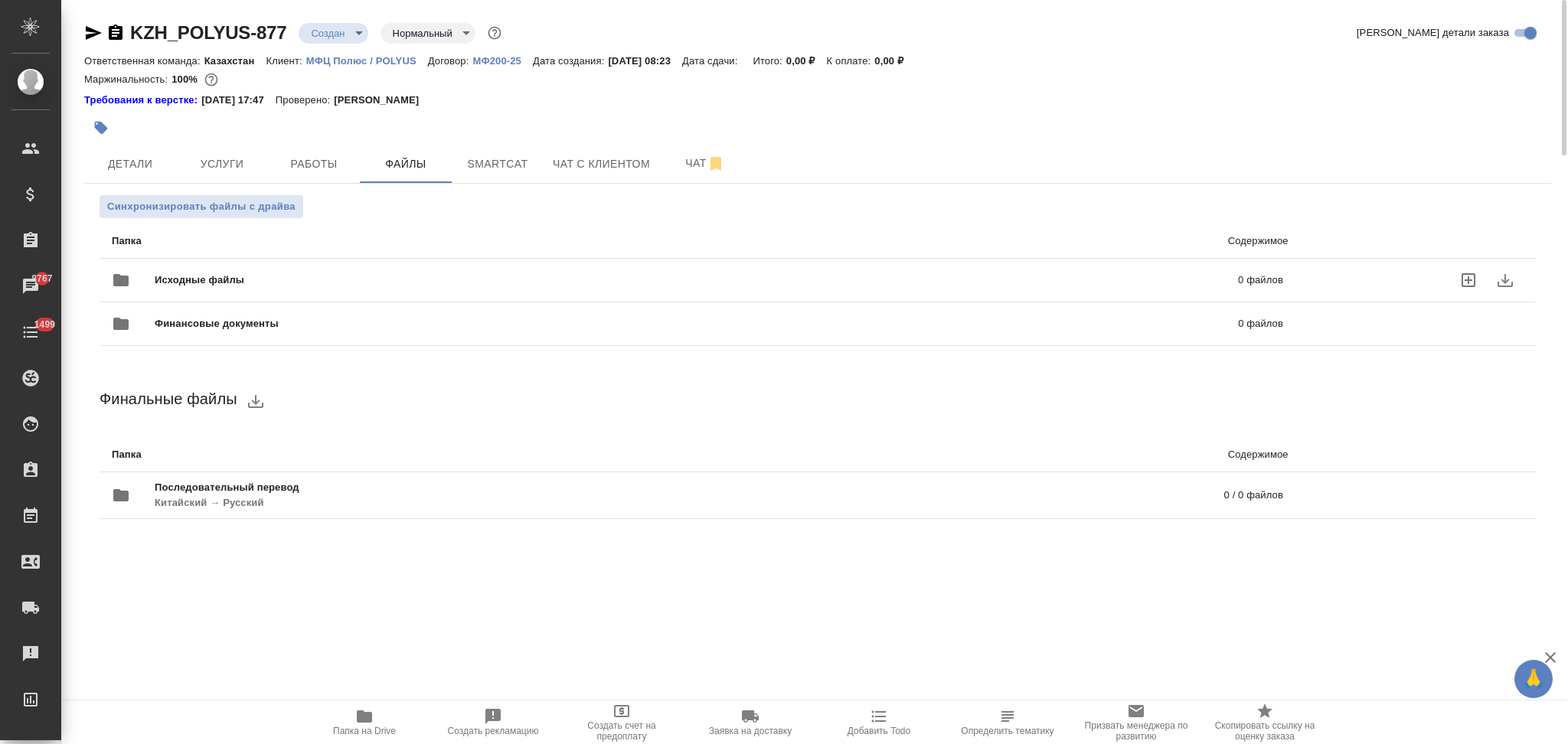
click at [304, 279] on span "Исходные файлы" at bounding box center [447, 280] width 586 height 16
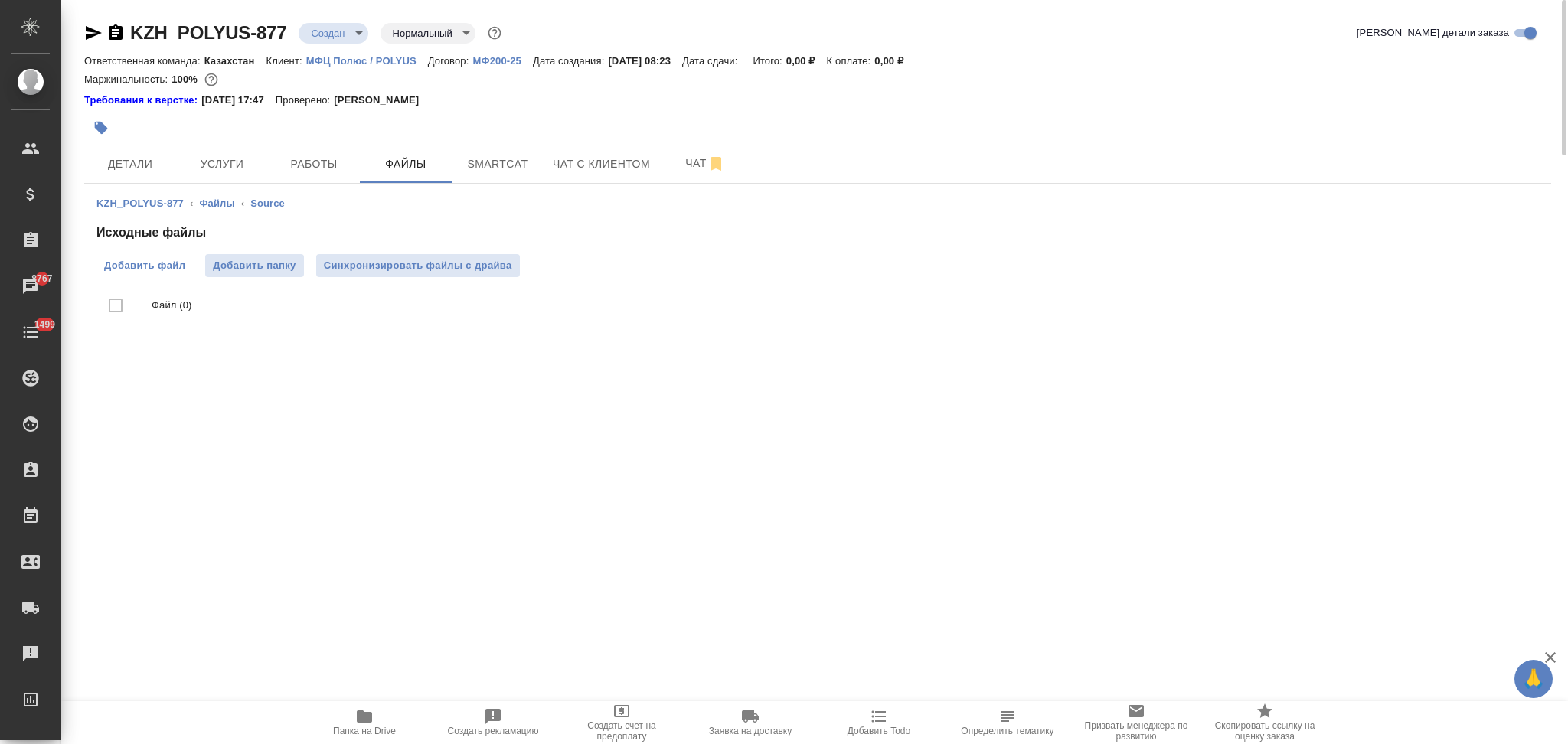
click at [168, 269] on span "Добавить файл" at bounding box center [144, 266] width 81 height 16
click at [0, 0] on input "Добавить файл" at bounding box center [0, 0] width 0 height 0
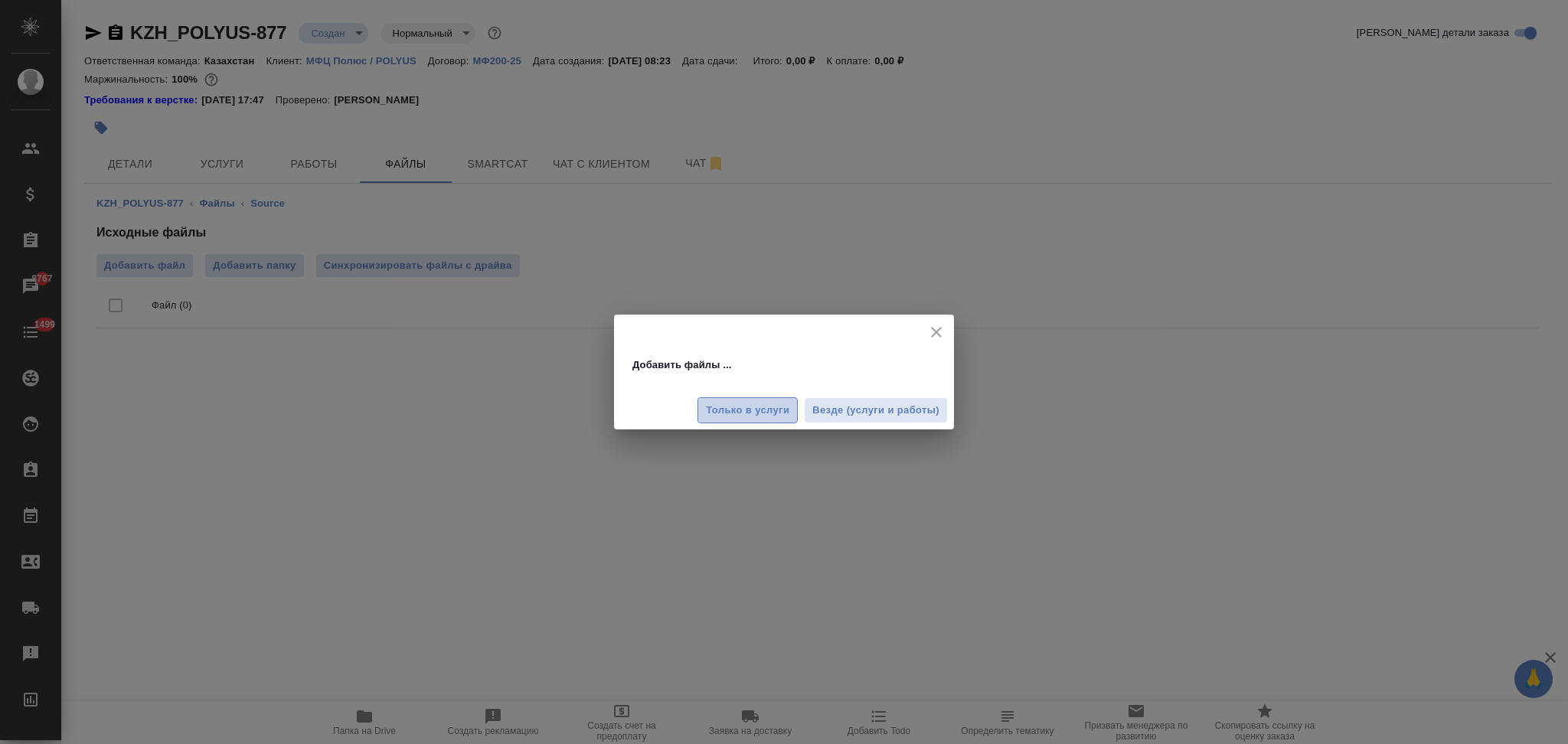
click at [727, 416] on span "Только в услуги" at bounding box center [747, 410] width 83 height 17
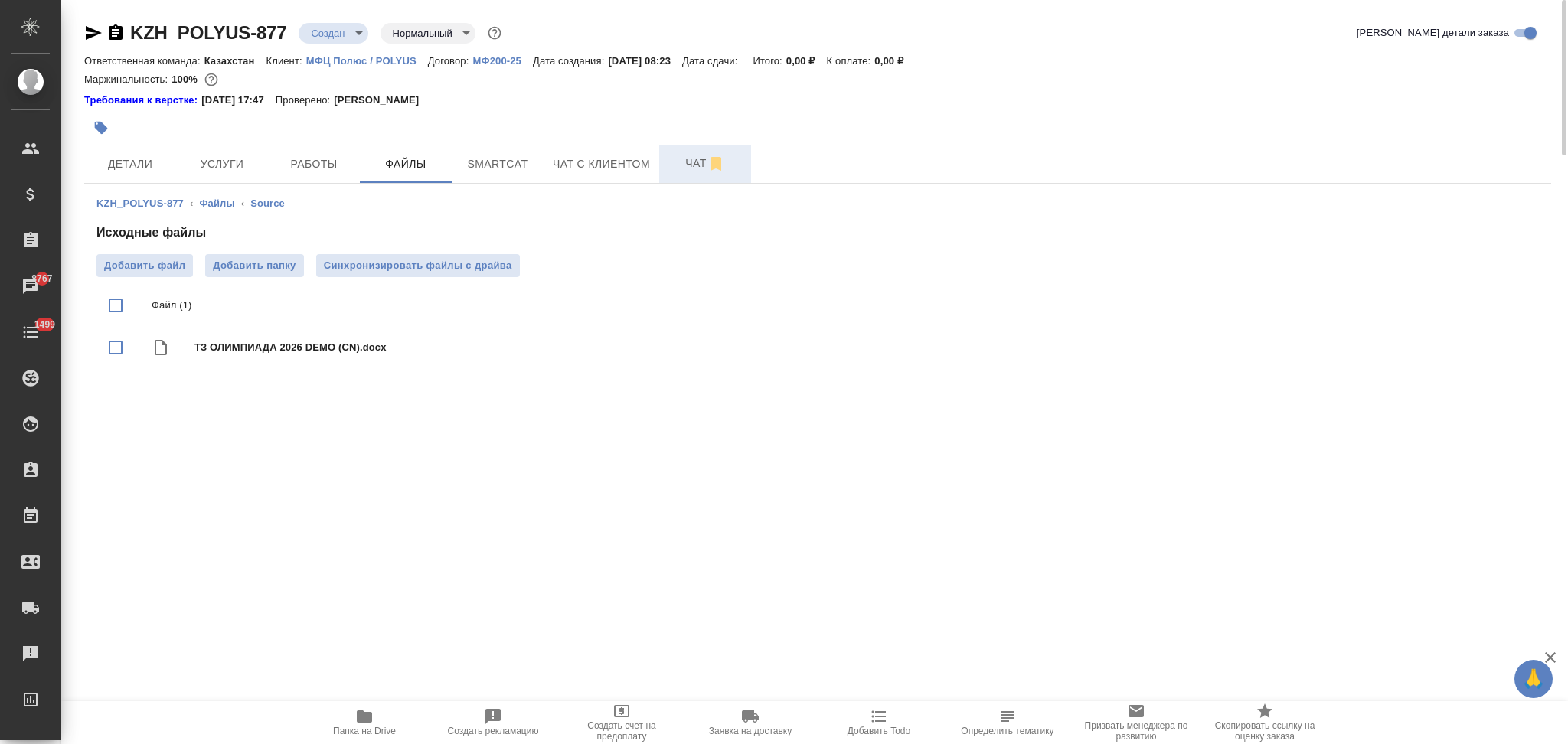
click at [685, 150] on button "Чат" at bounding box center [704, 163] width 92 height 38
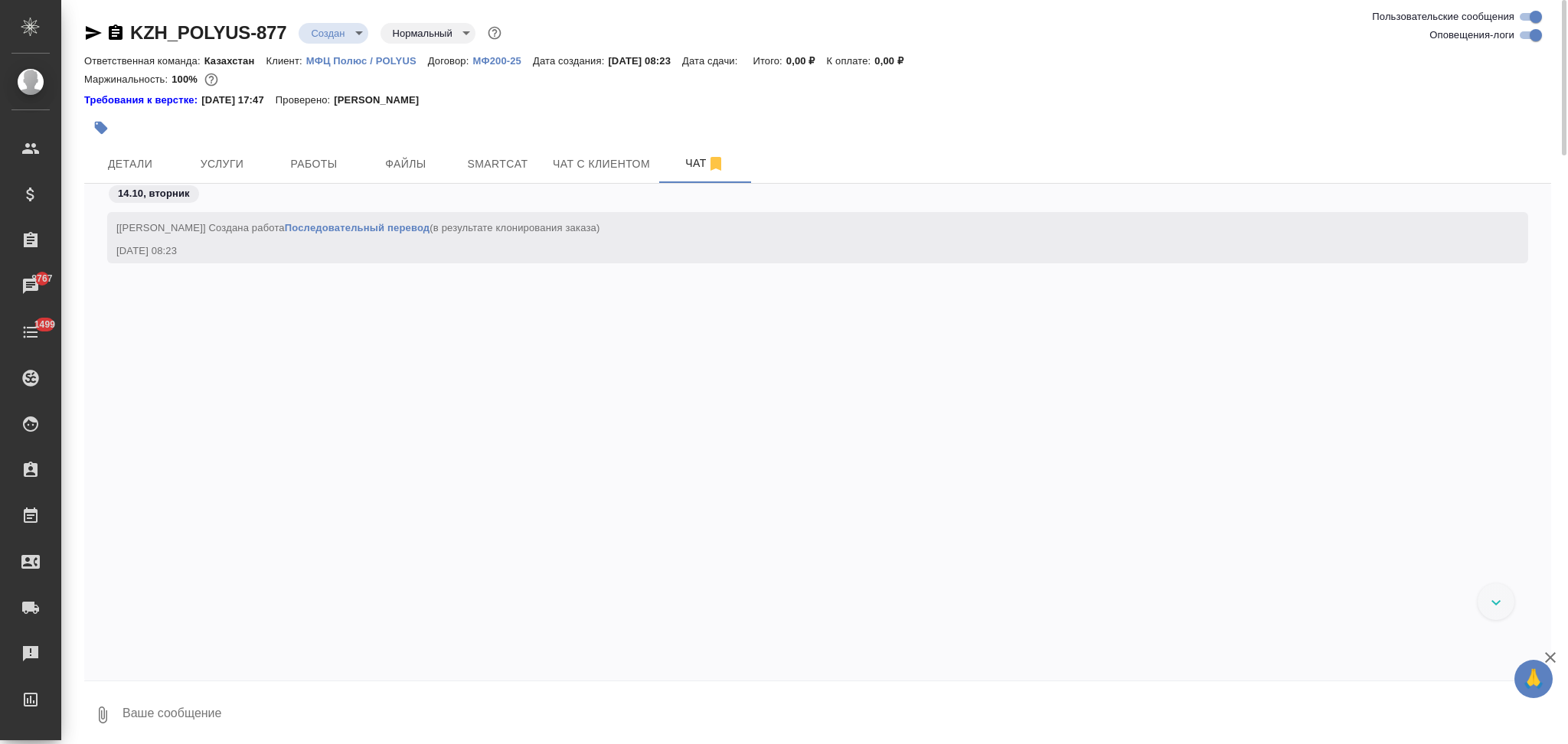
click at [211, 704] on textarea at bounding box center [836, 714] width 1430 height 52
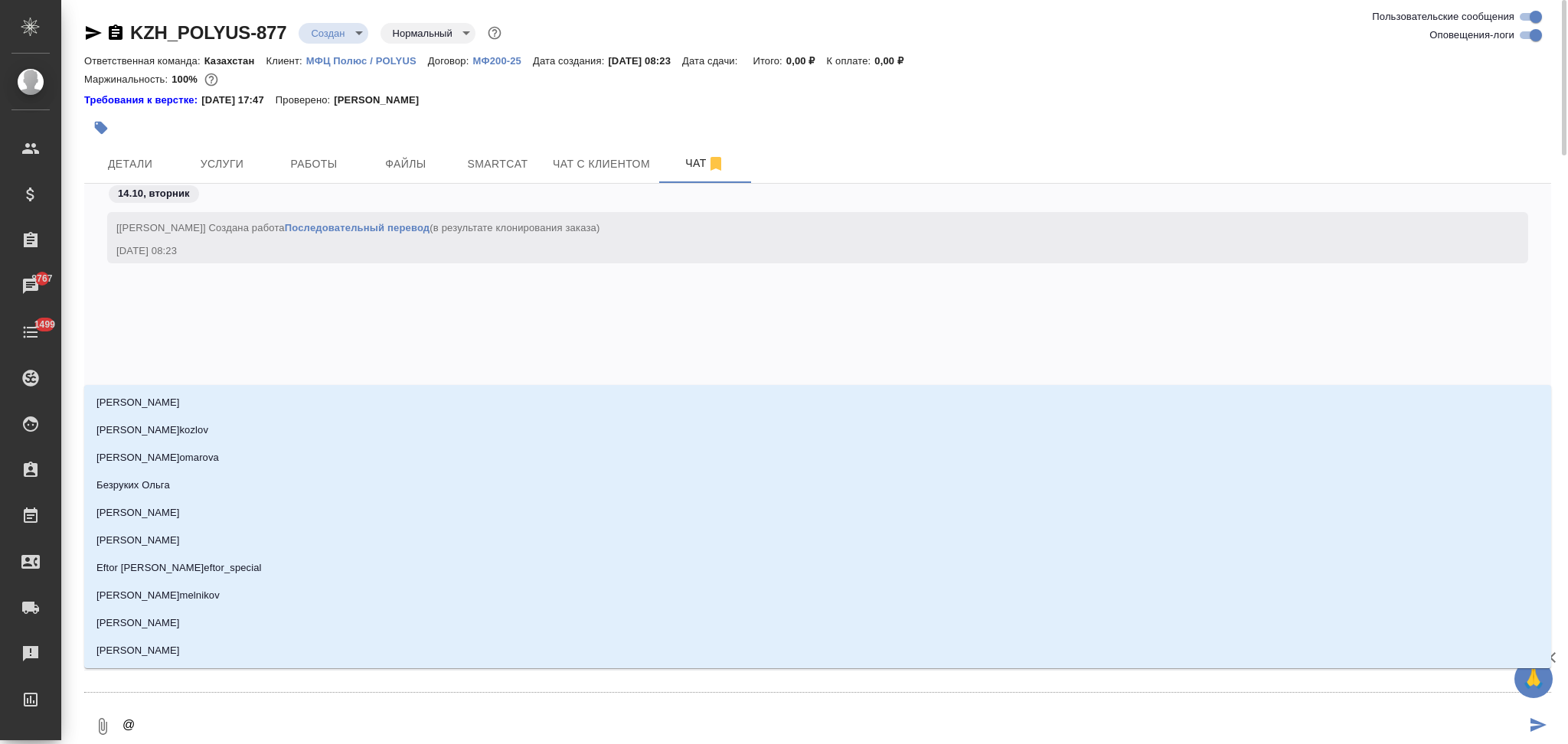
type textarea "@г"
type input "г"
type textarea "@гр"
type input "гр"
type textarea "@гра"
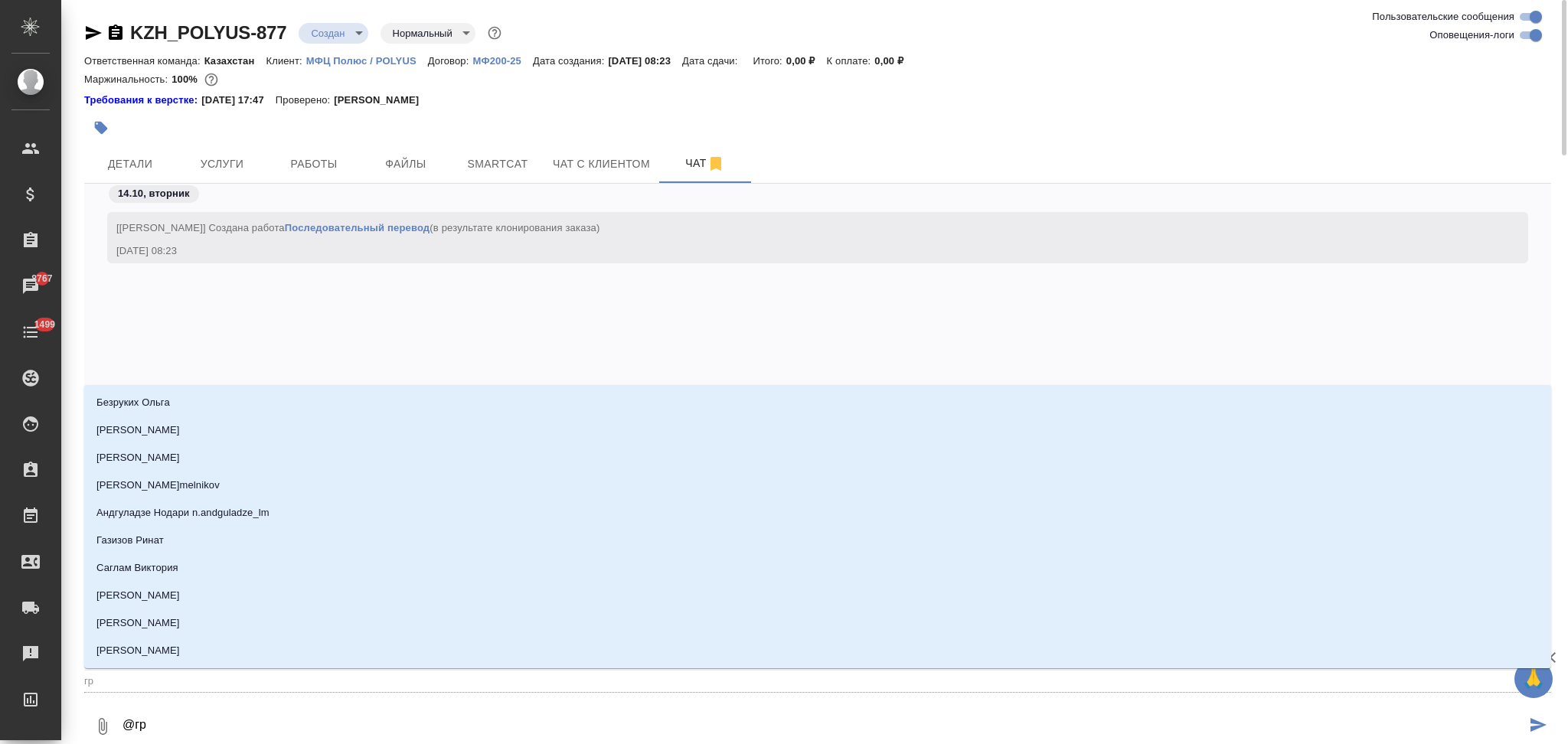
type input "гра"
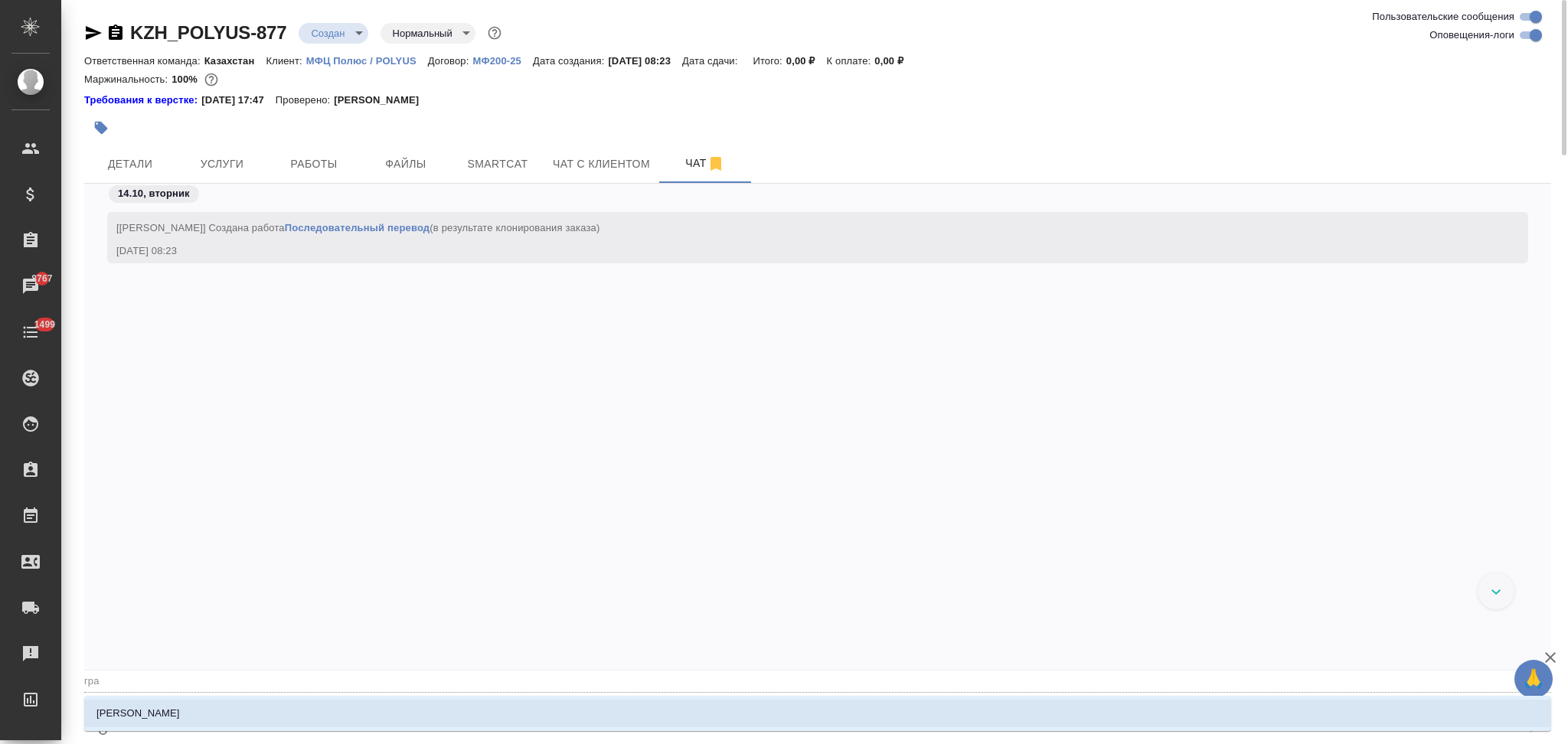
click at [211, 704] on li "Грабко Мария" at bounding box center [817, 713] width 1467 height 27
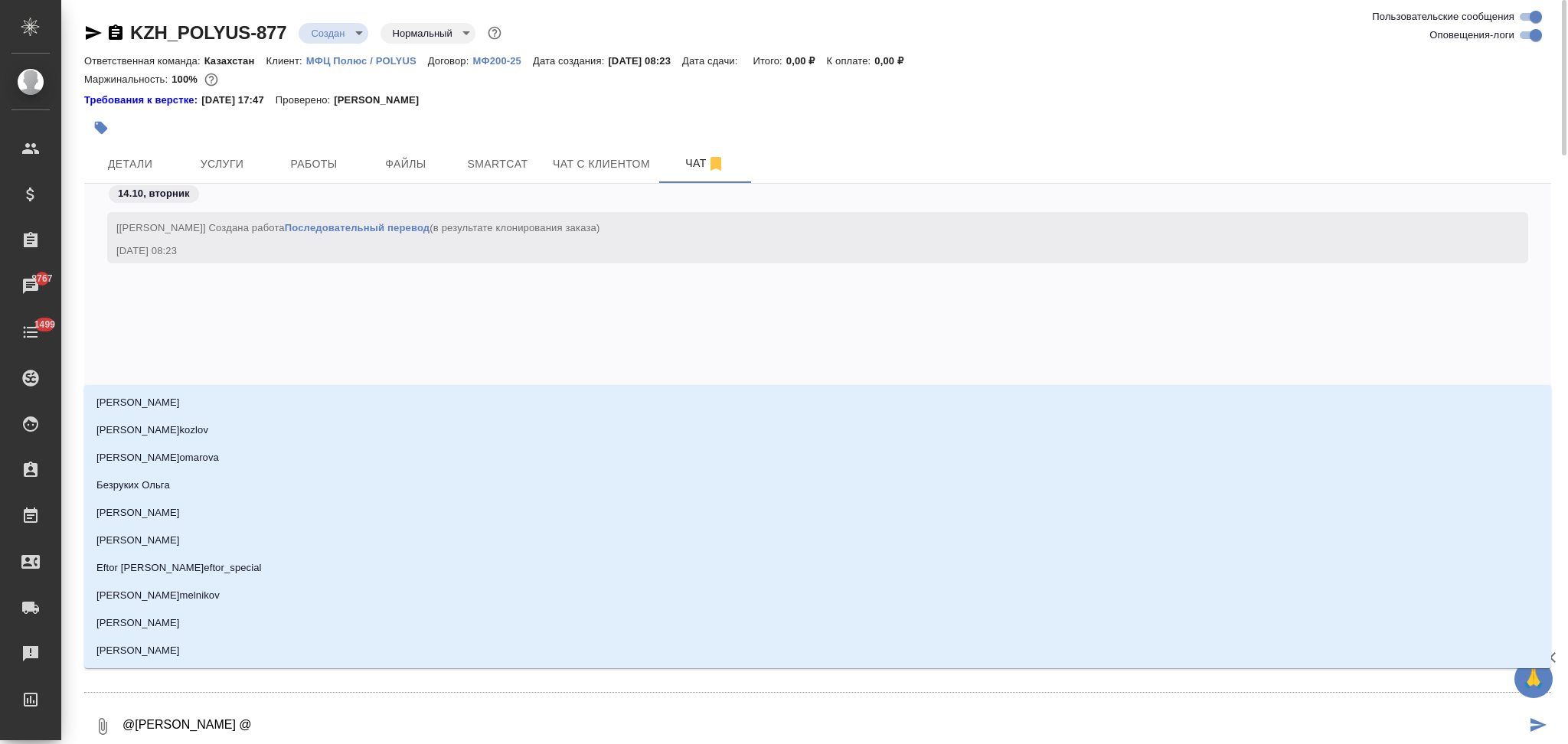
type textarea "@Грабко Мария @u"
type input "u"
type textarea "@Грабко Мария @uj"
type input "uj"
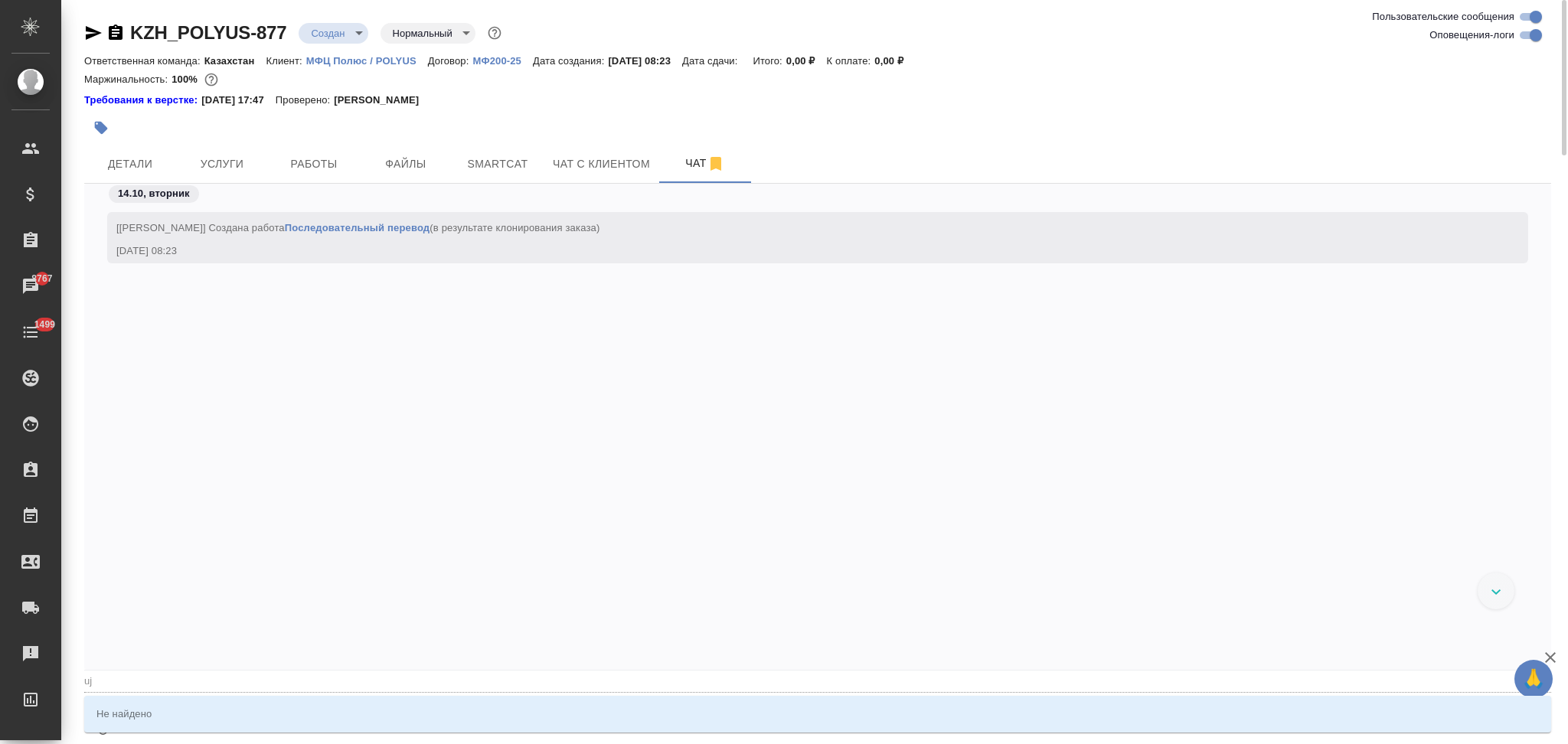
type textarea "@Грабко Мария @ujh"
type input "ujh"
type textarea "@Грабко Мария @ujhi"
type input "ujhi"
type textarea "@Грабко Мария @ujh"
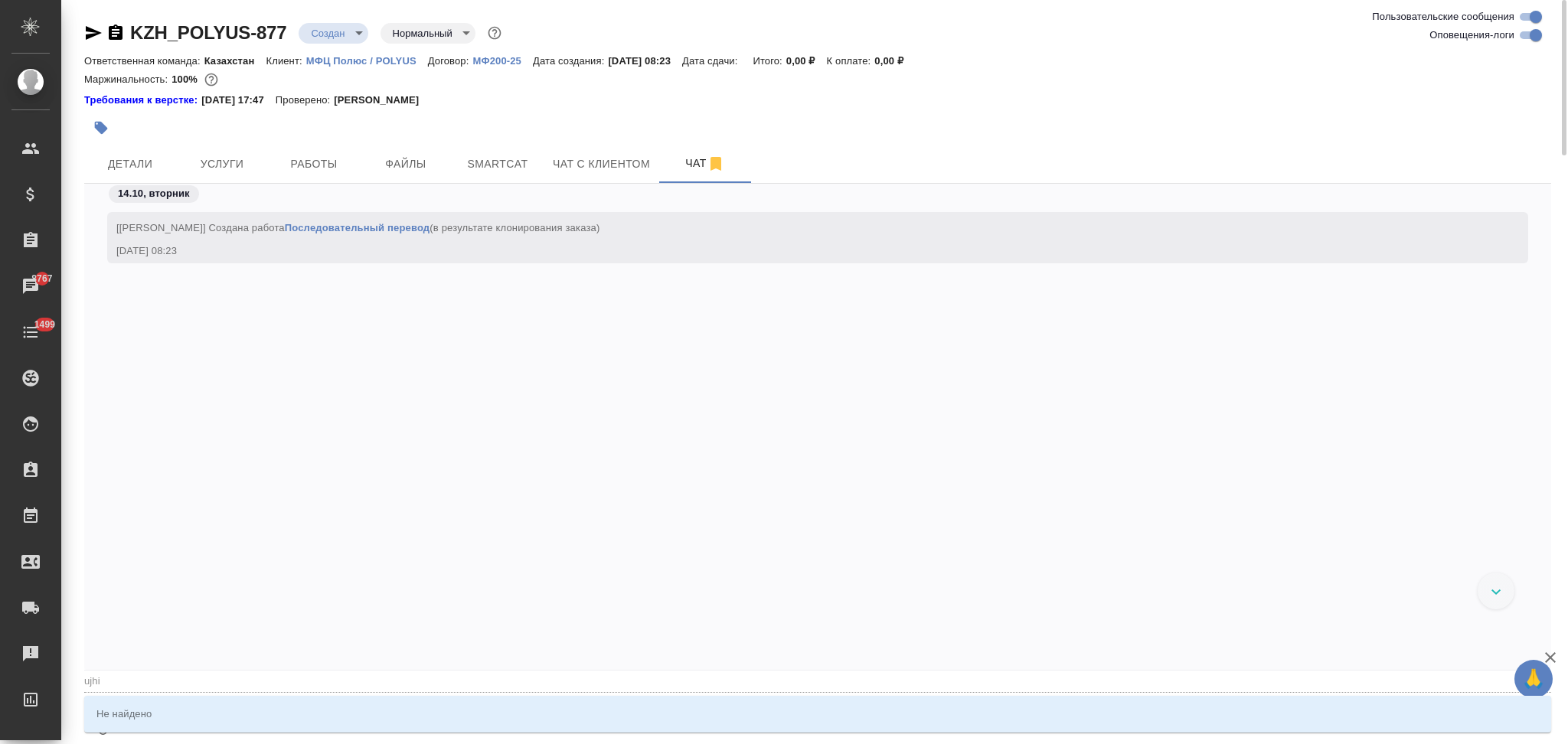
type input "ujh"
type textarea "@Грабко Мария @uj"
type input "uj"
type textarea "@Грабко Мария @u"
type input "u"
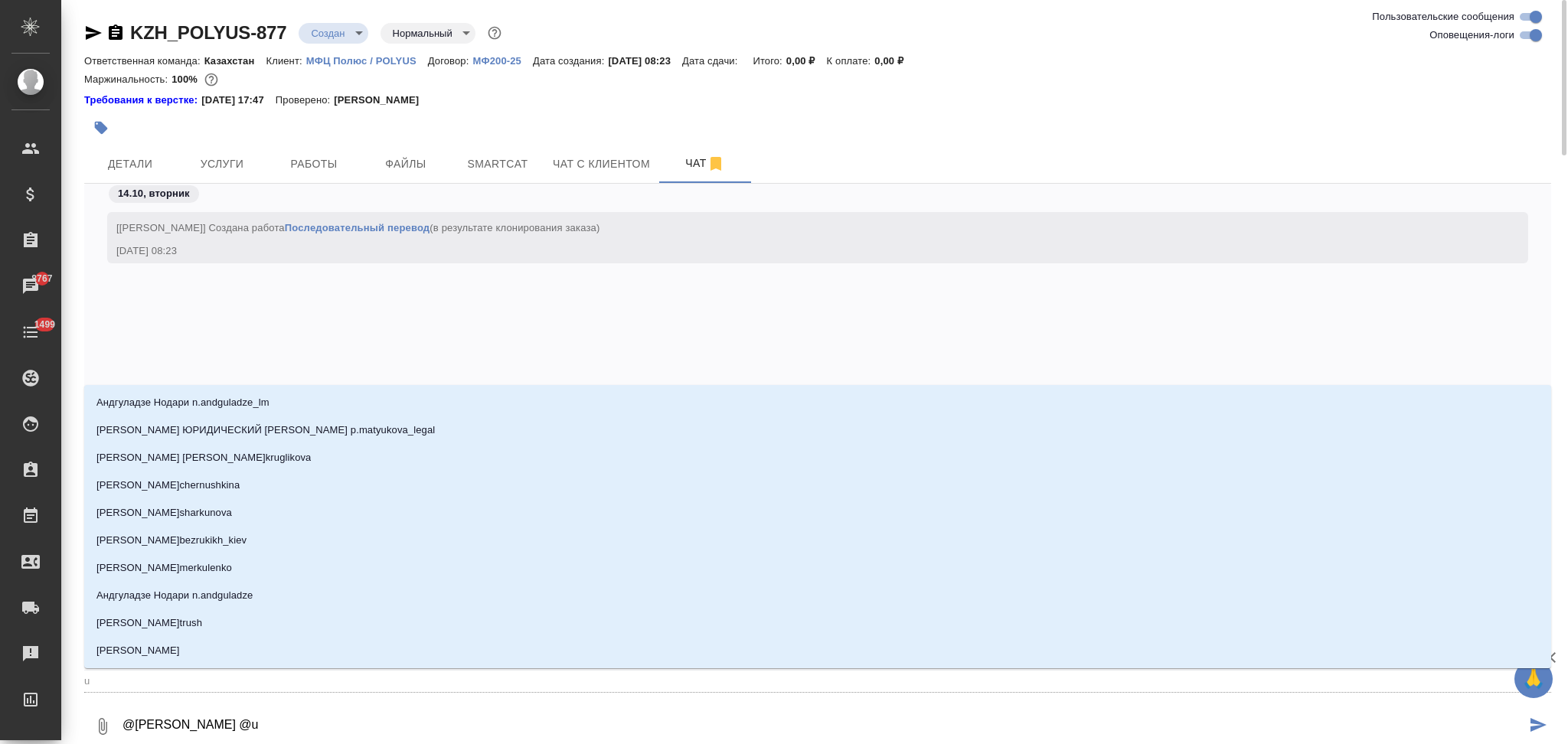
type textarea "@Грабко Мария @"
type textarea "@Грабко Мария @г"
type input "г"
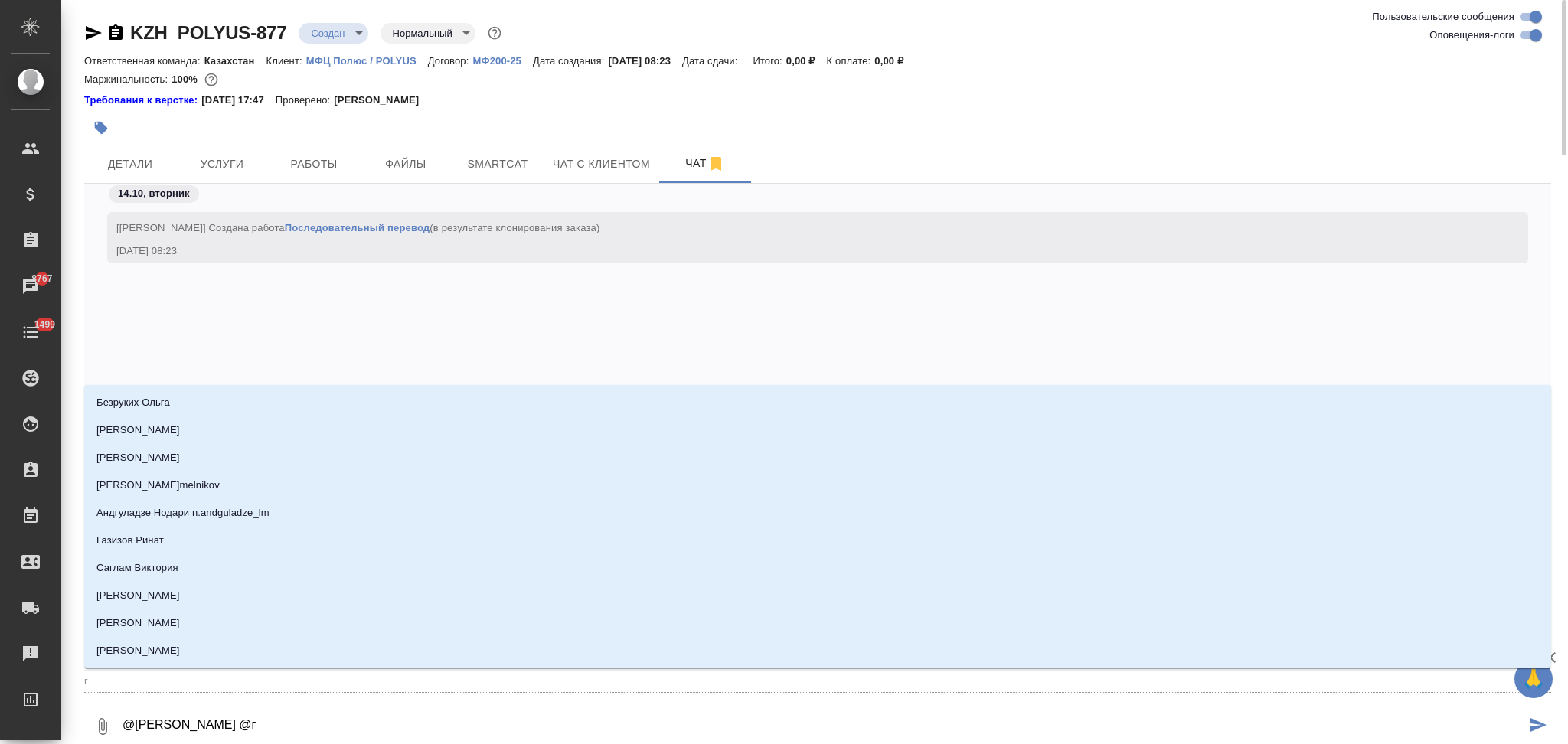
type textarea "@Грабко Мария @го"
type input "го"
type textarea "@Грабко Мария @гор"
type input "гор"
type textarea "@Грабко Мария @горш"
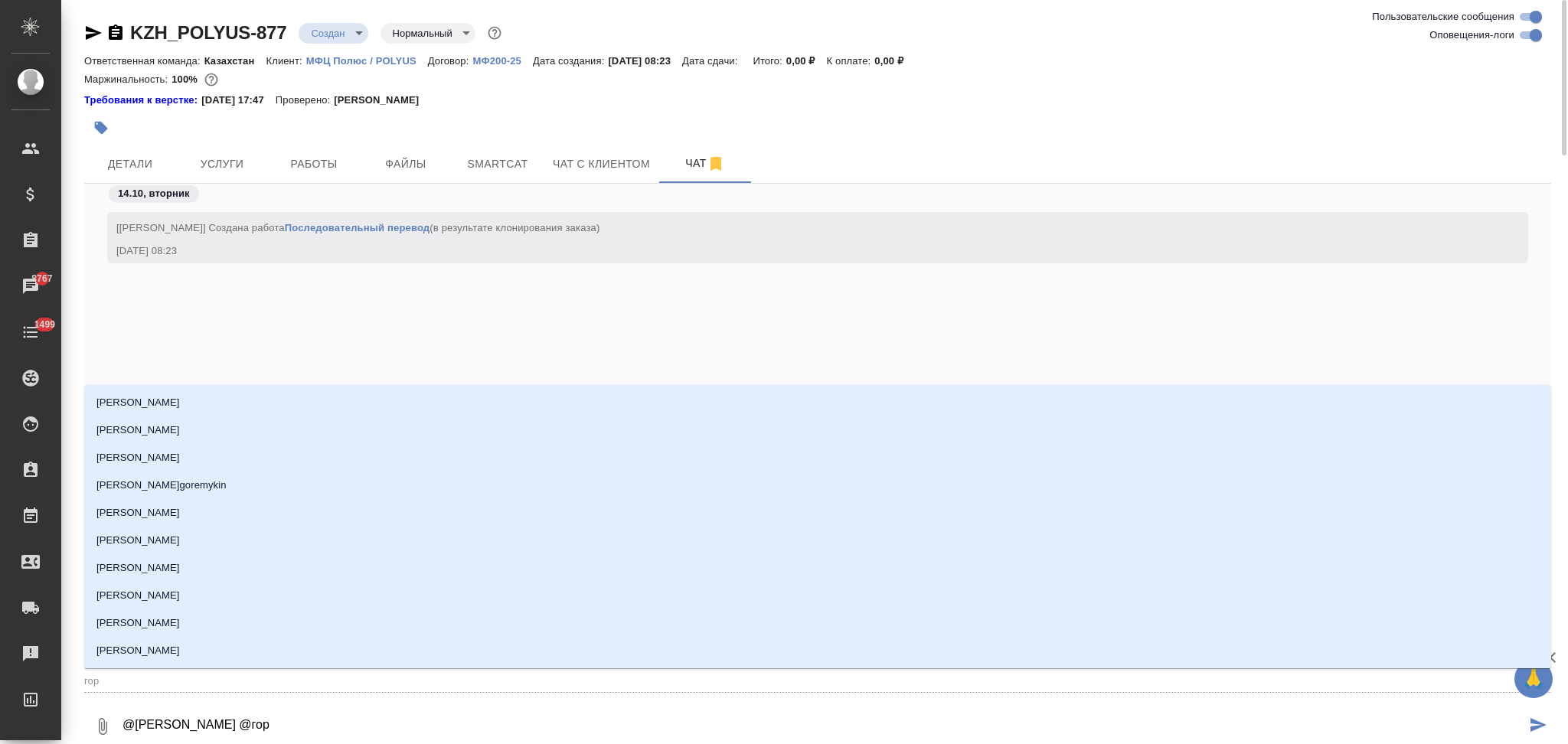
type input "горш"
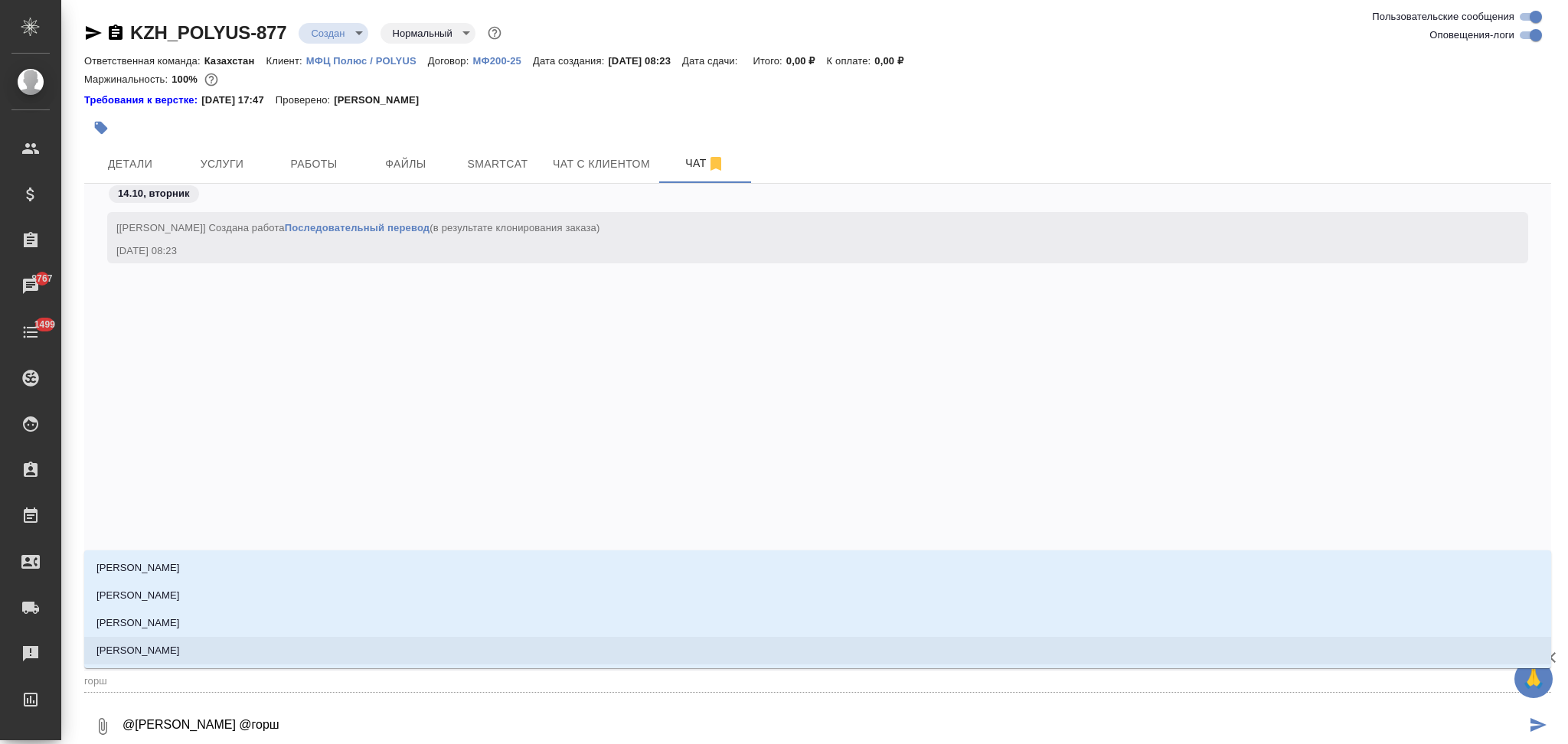
click at [180, 651] on p "[PERSON_NAME]" at bounding box center [138, 651] width 83 height 16
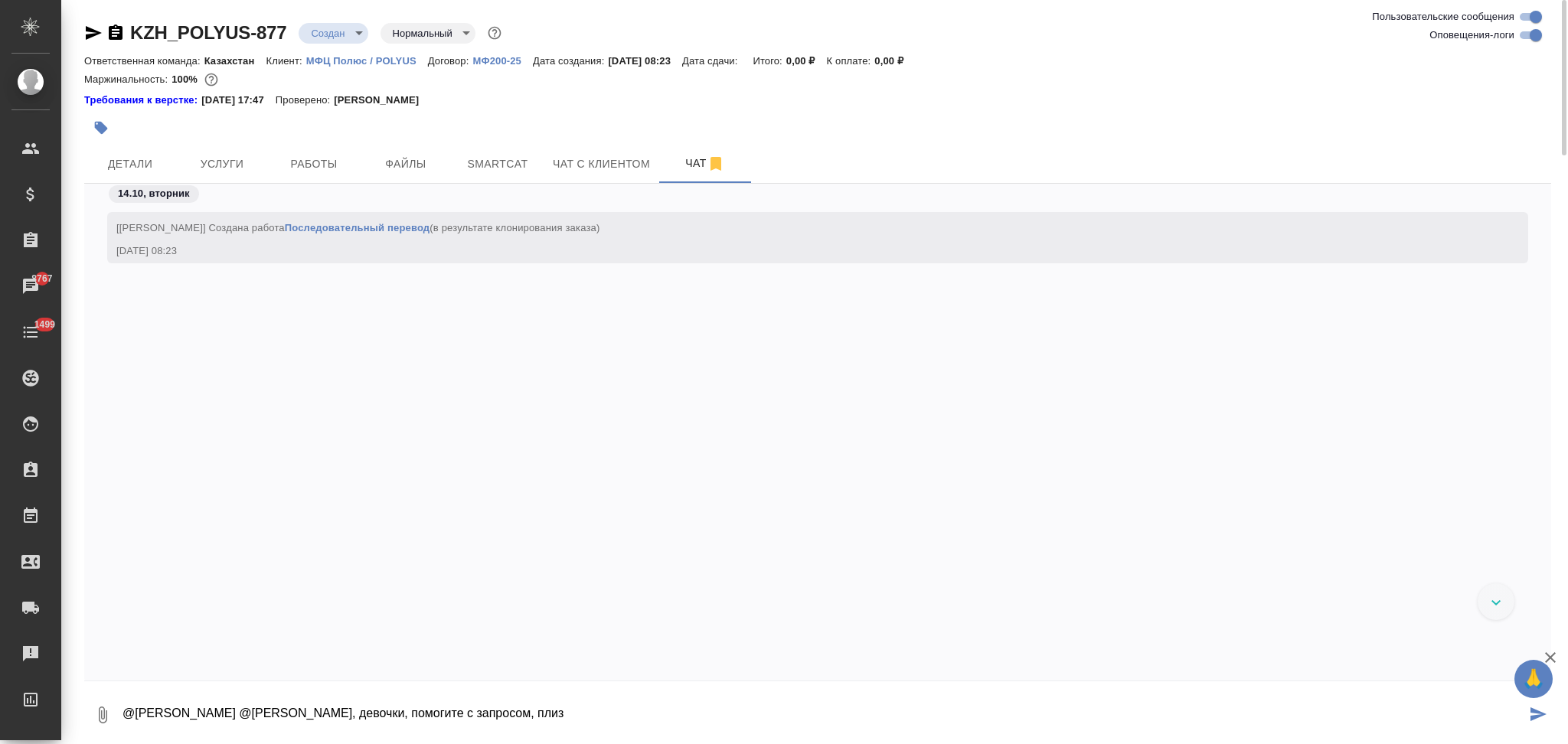
type textarea "@Грабко Мария @Горшкова Валентина Привет, девочки, помогите с запросом, плиз"
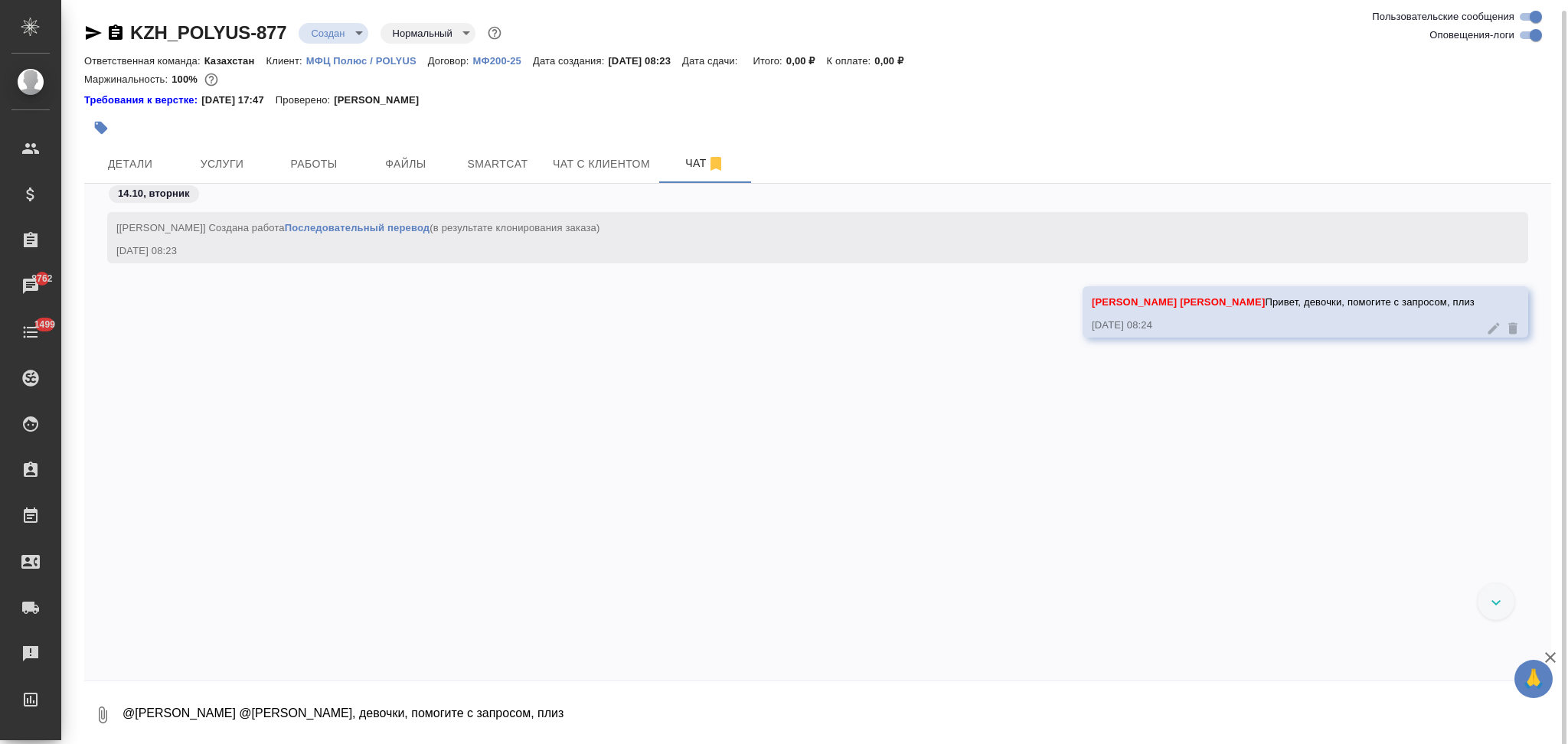
scroll to position [5, 0]
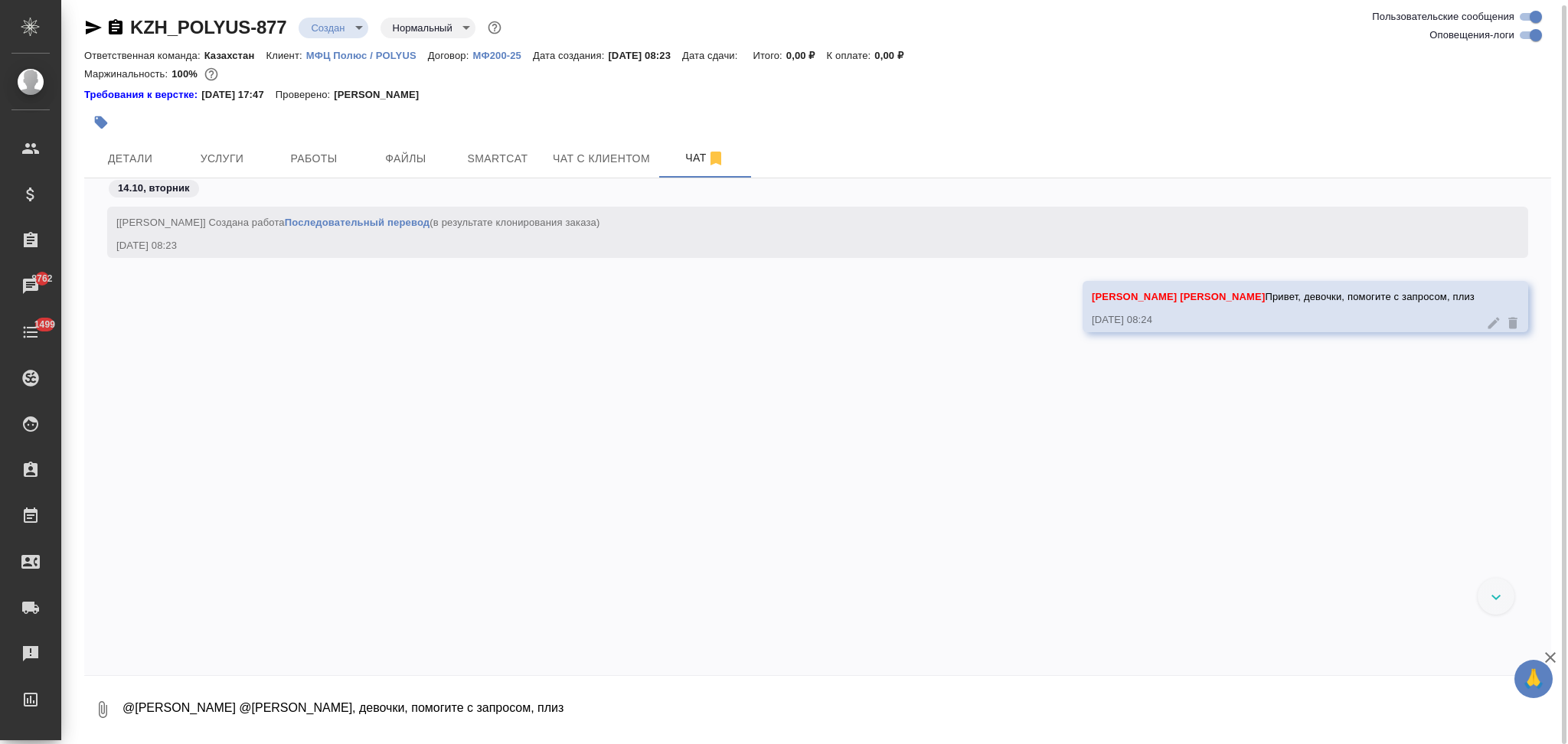
click at [175, 709] on textarea "@Грабко Мария @Горшкова Валентина Привет, девочки, помогите с запросом, плиз" at bounding box center [836, 709] width 1430 height 52
type textarea "м"
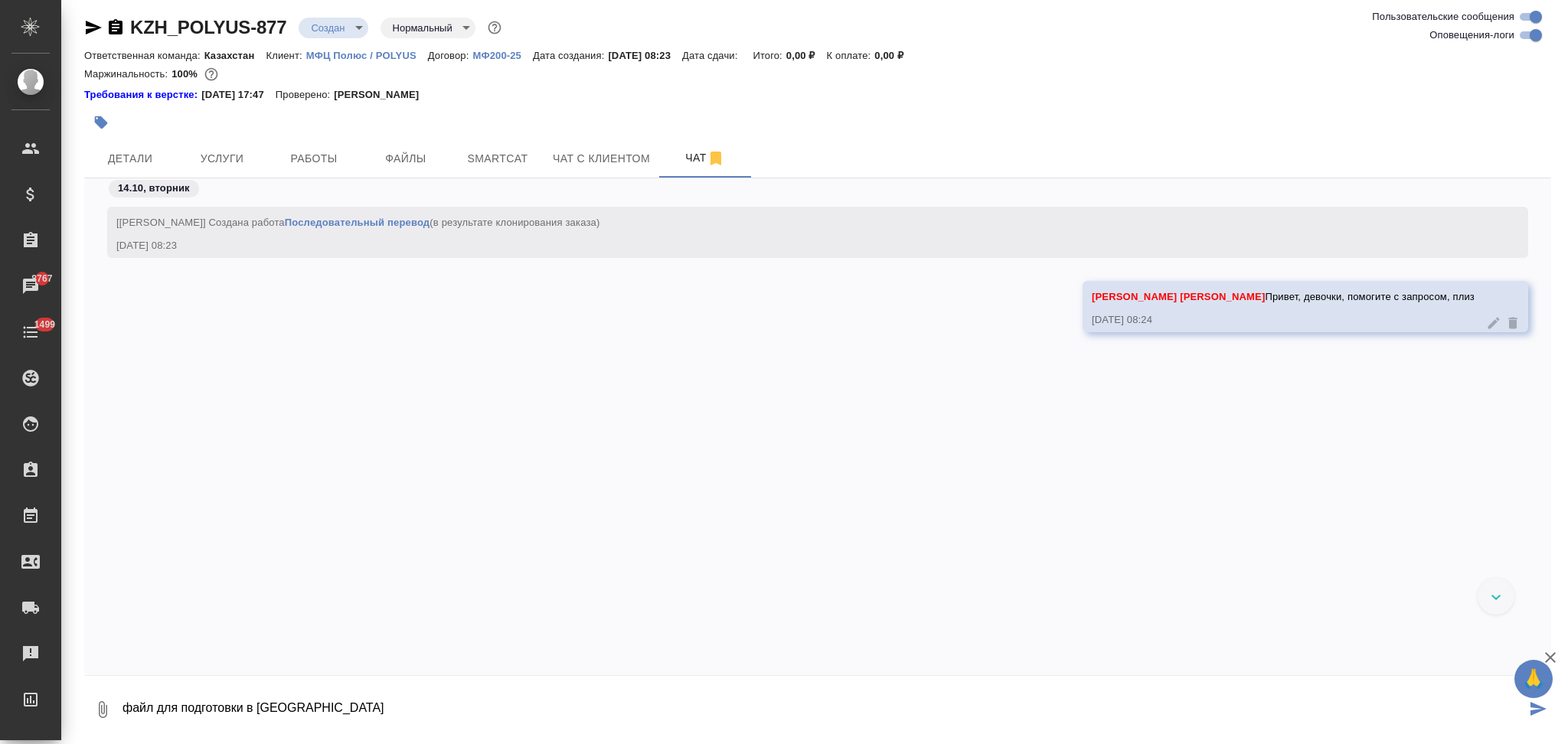
type textarea "файл для подготовки в [GEOGRAPHIC_DATA]"
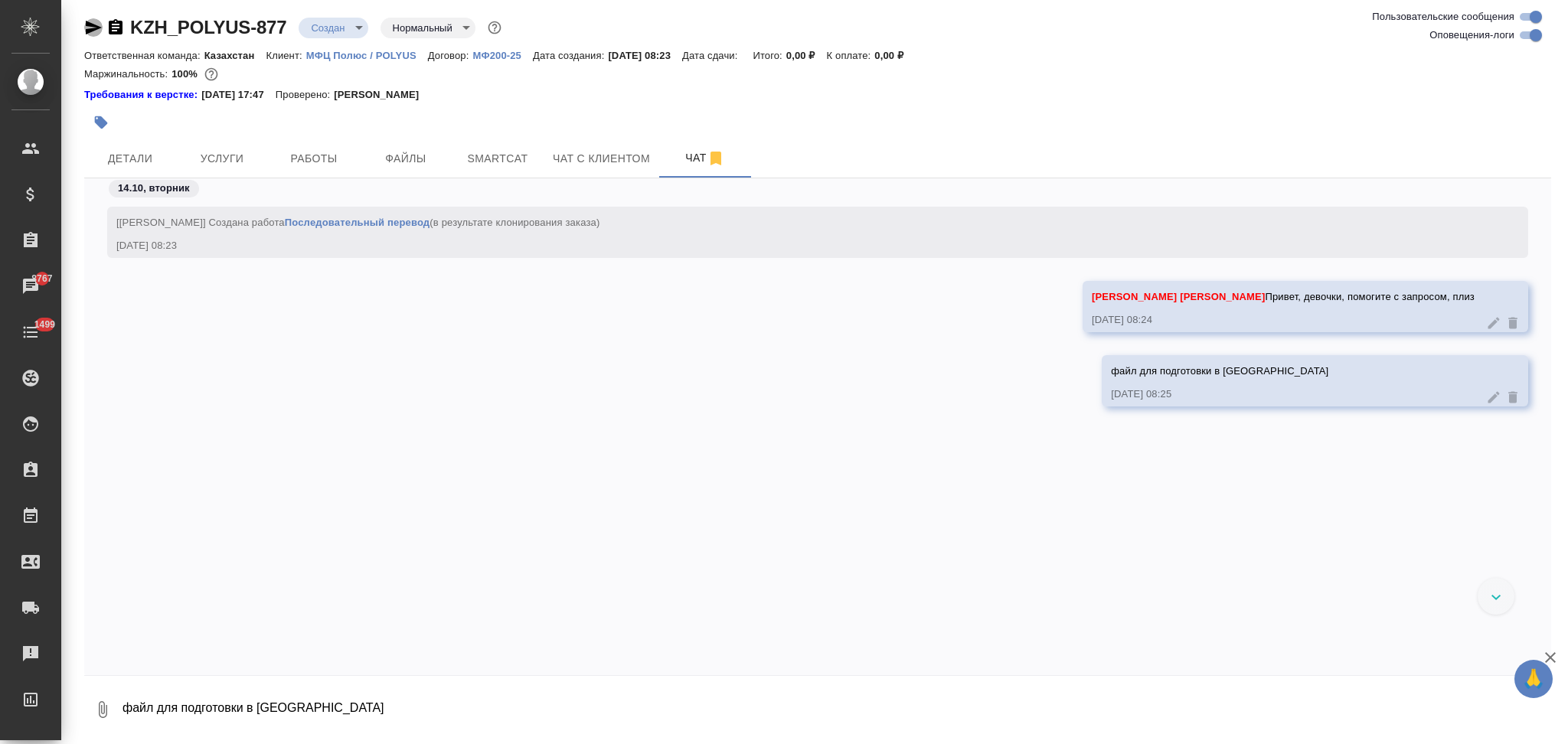
click at [92, 26] on icon "button" at bounding box center [93, 27] width 16 height 14
click at [155, 154] on span "Детали" at bounding box center [129, 158] width 73 height 19
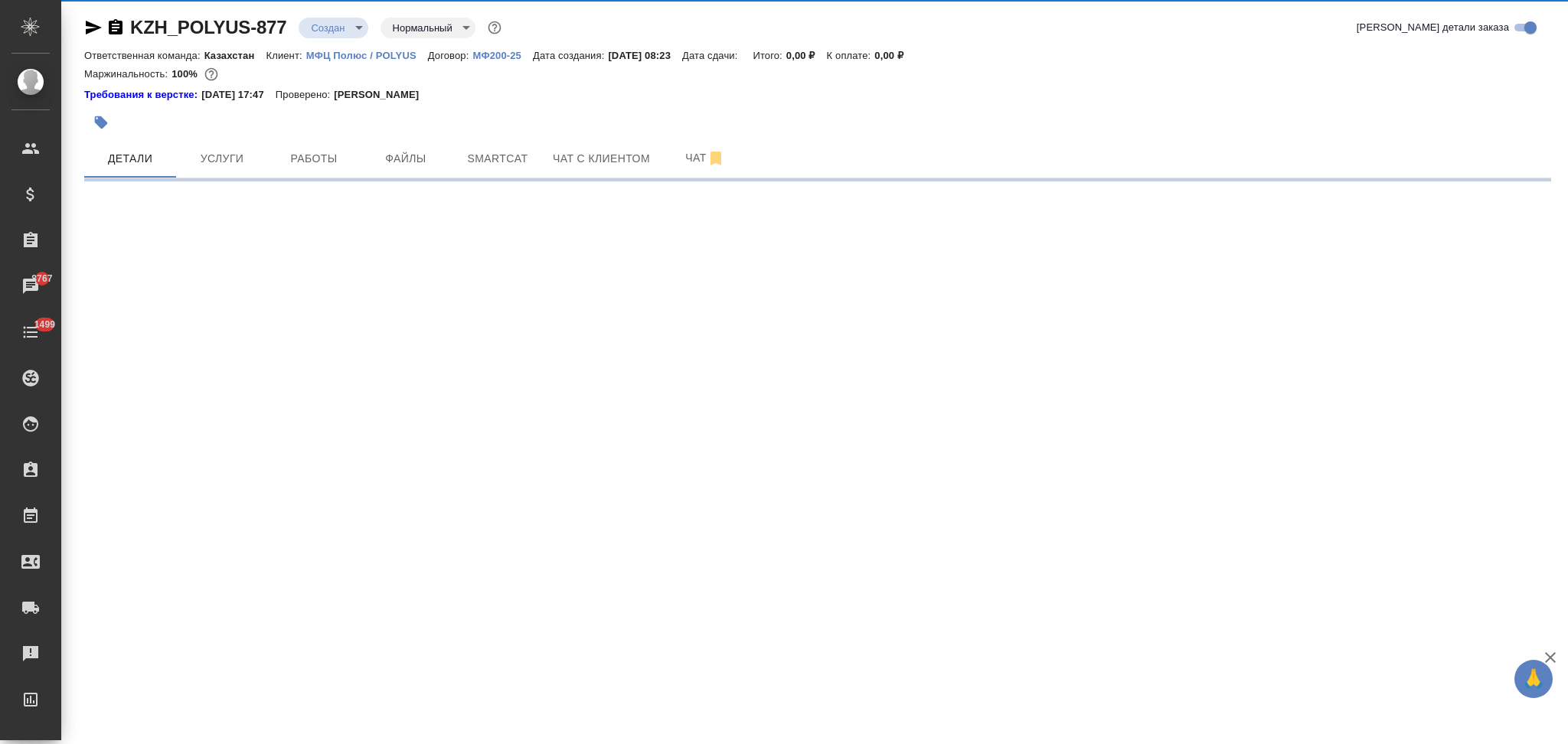
select select "RU"
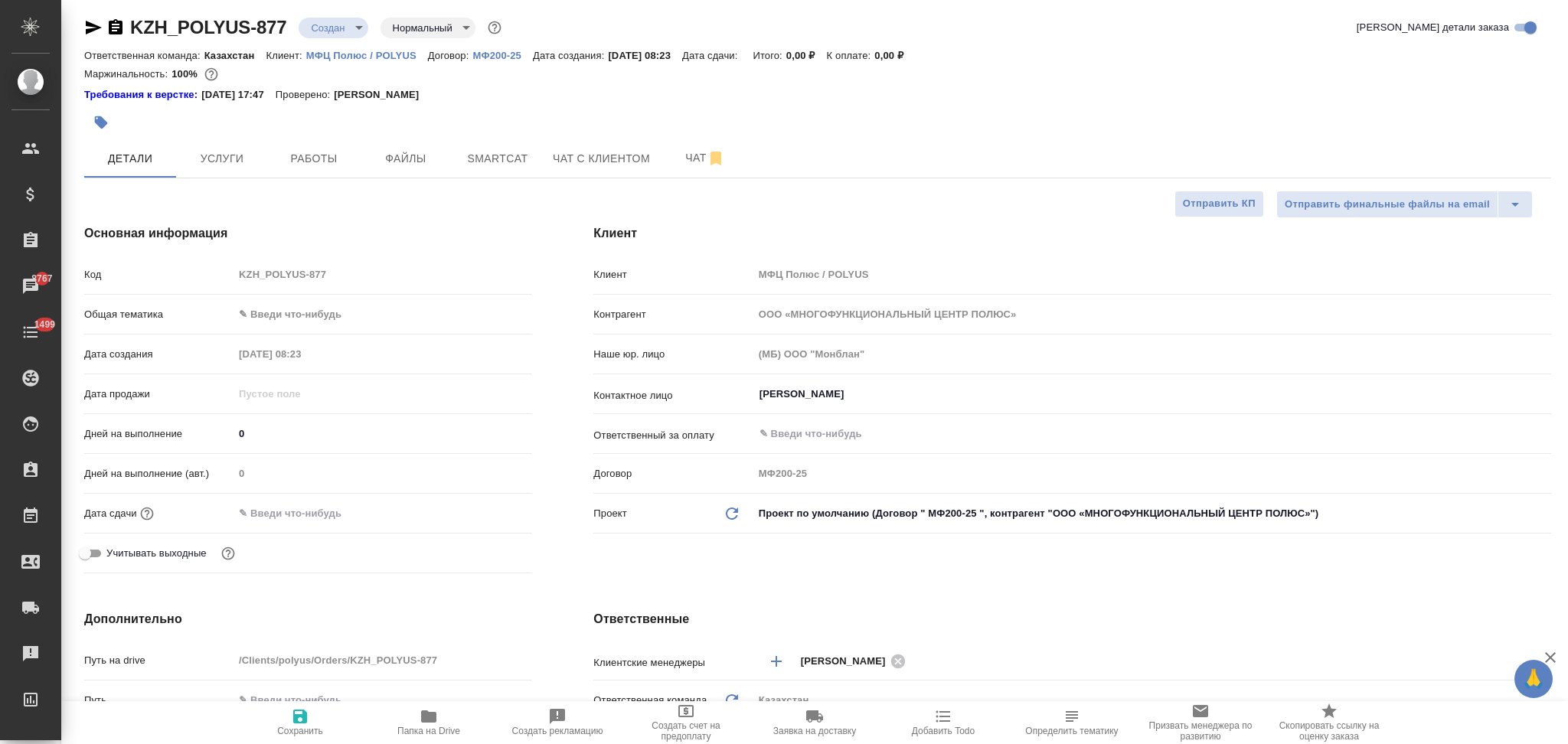
type textarea "x"
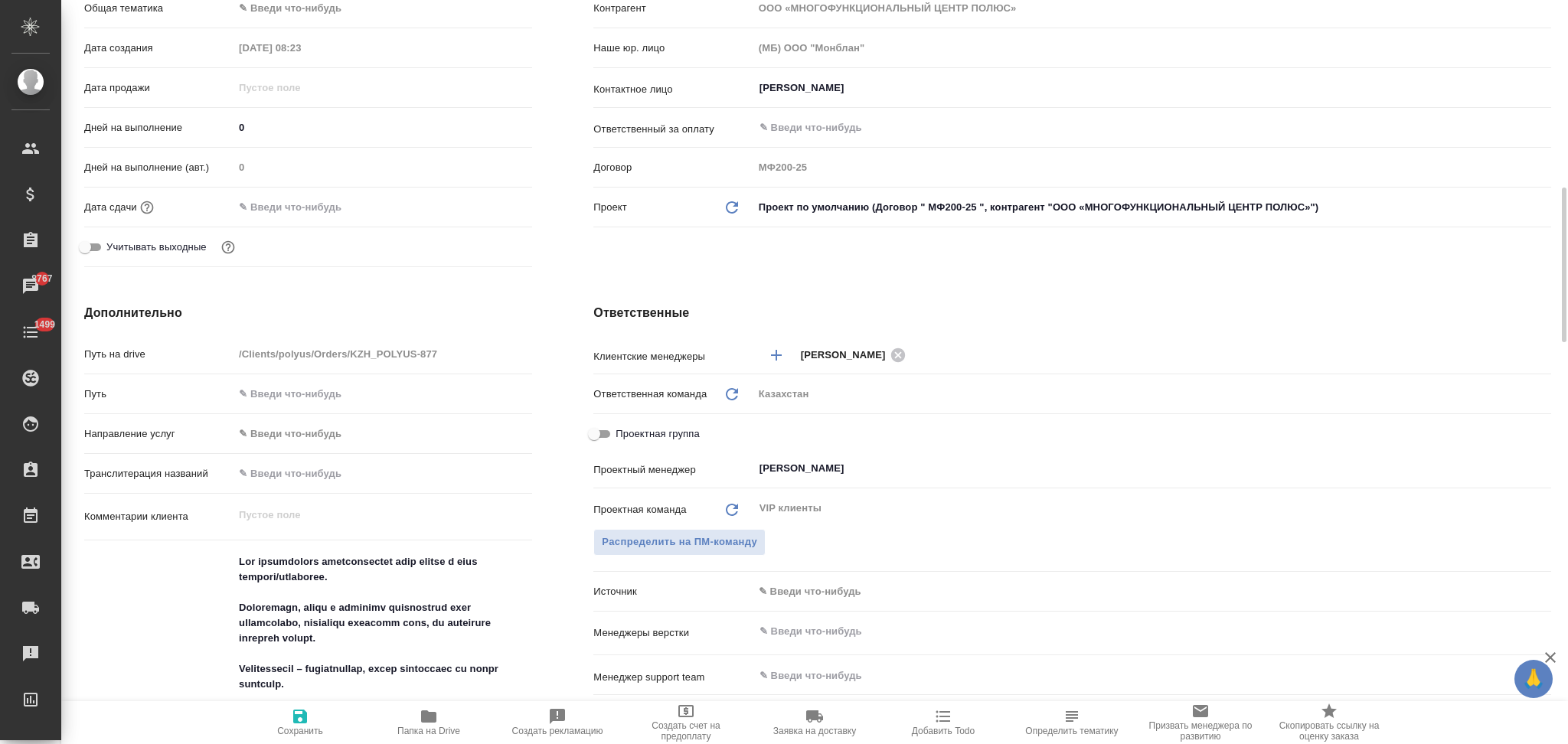
scroll to position [618, 0]
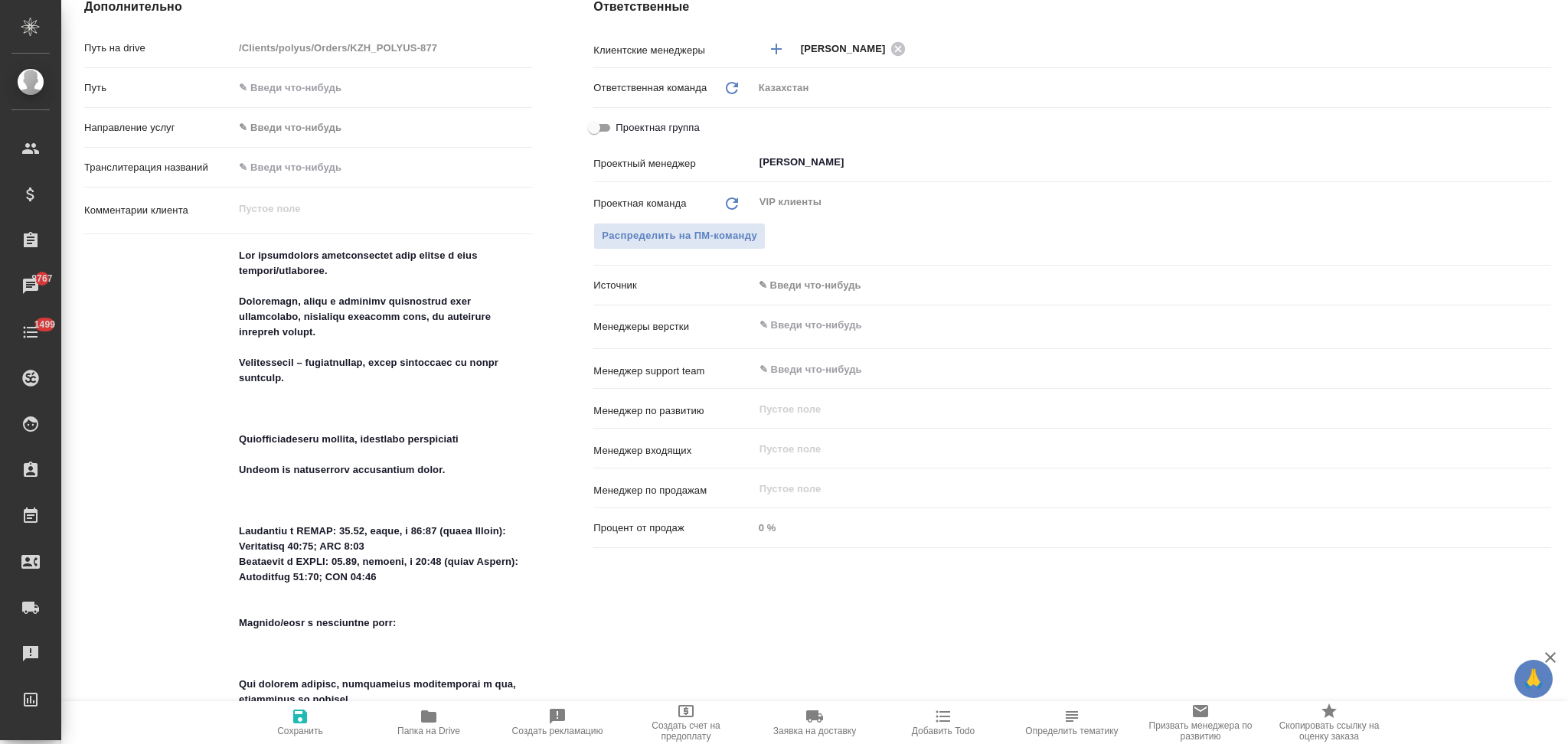
type textarea "x"
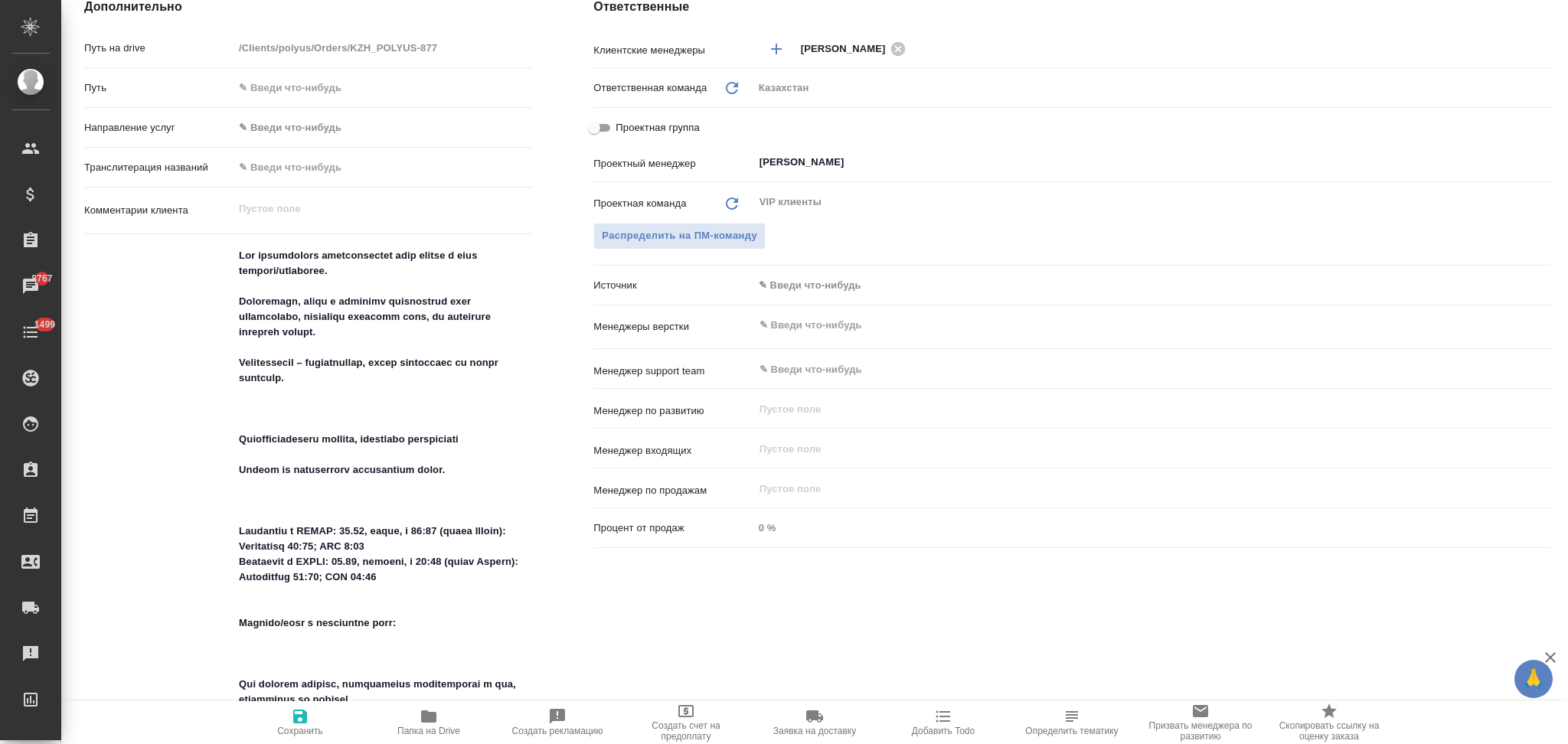
type textarea "x"
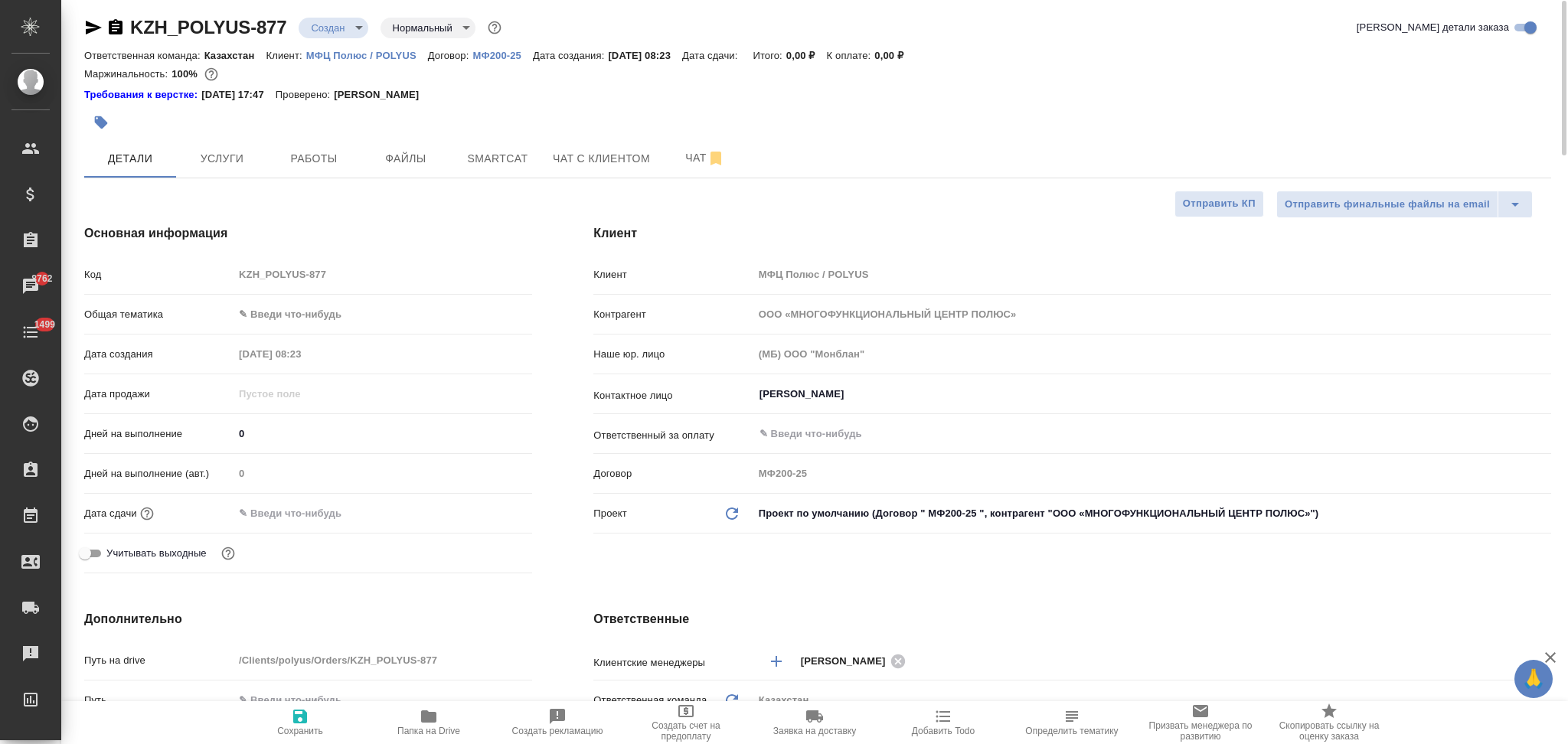
scroll to position [0, 0]
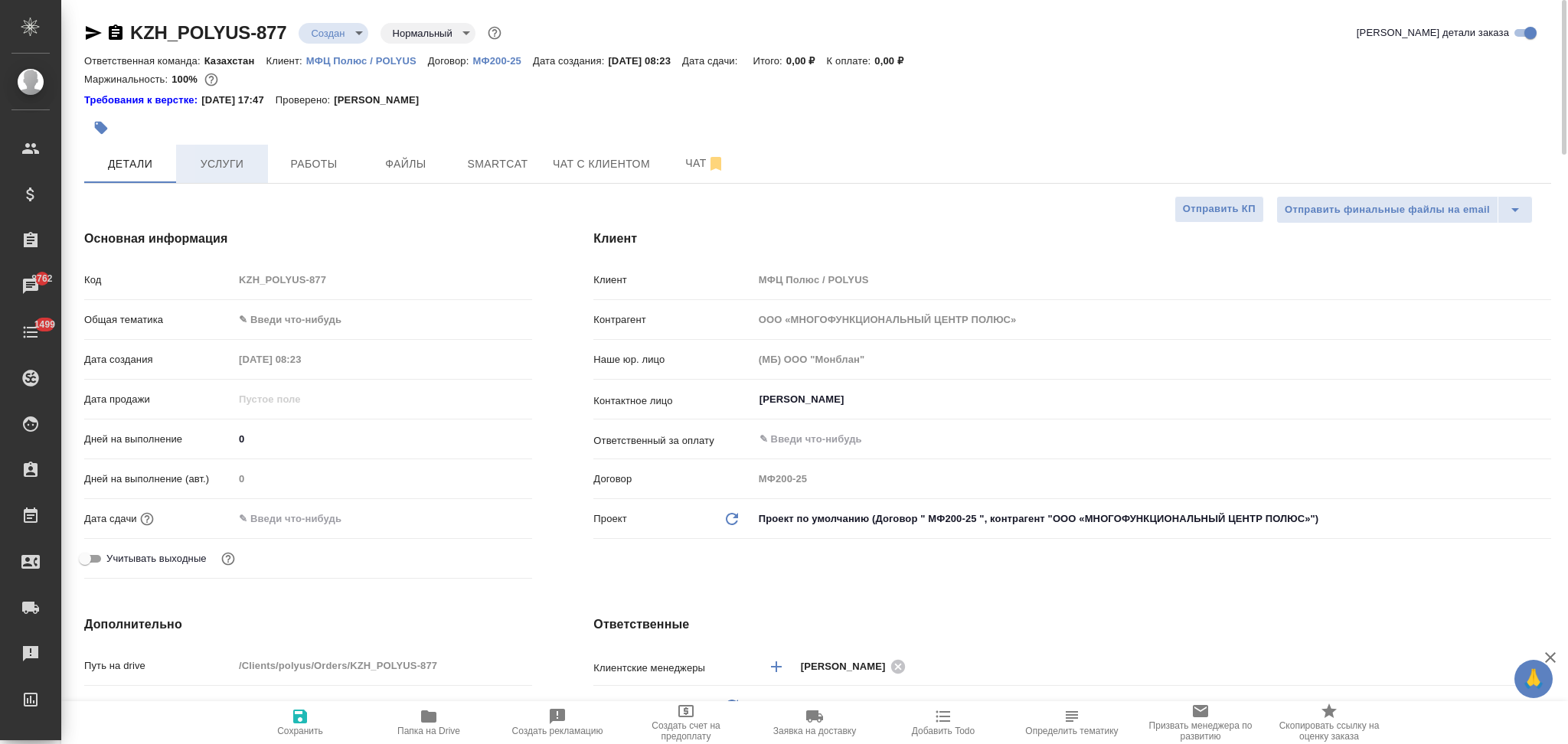
click at [241, 169] on span "Услуги" at bounding box center [222, 163] width 73 height 19
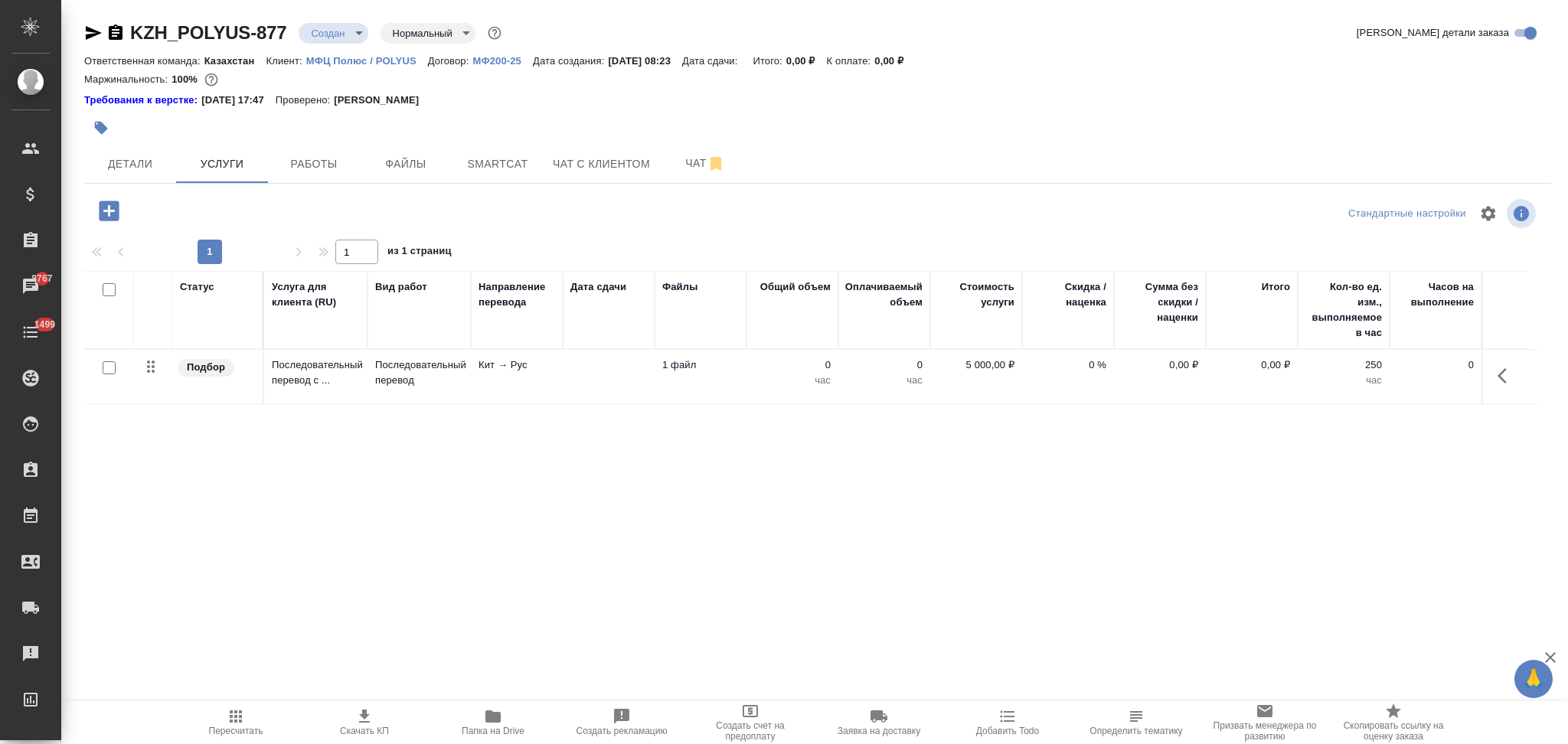
click at [1499, 379] on icon "button" at bounding box center [1506, 376] width 18 height 18
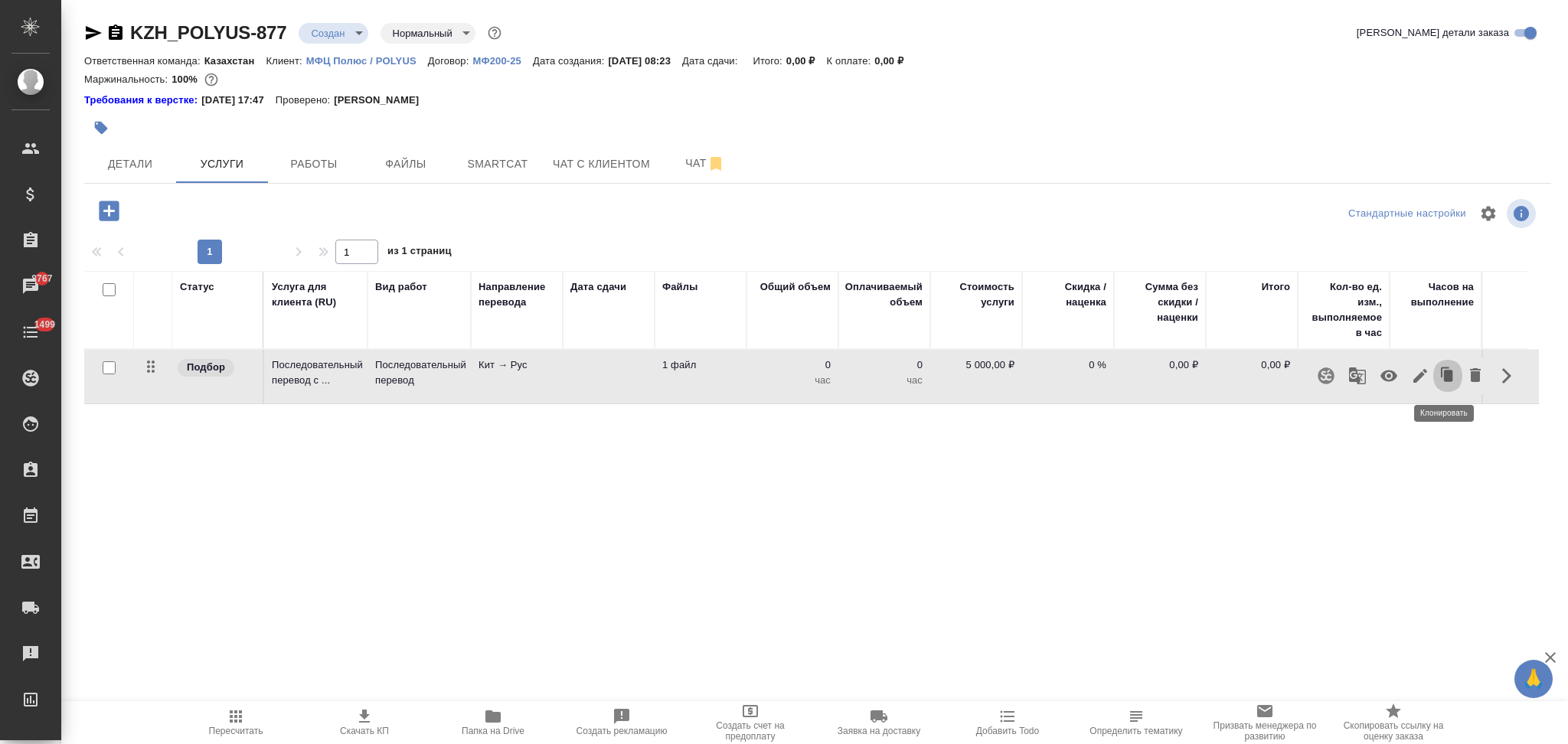
click at [1446, 374] on icon "button" at bounding box center [1448, 375] width 9 height 12
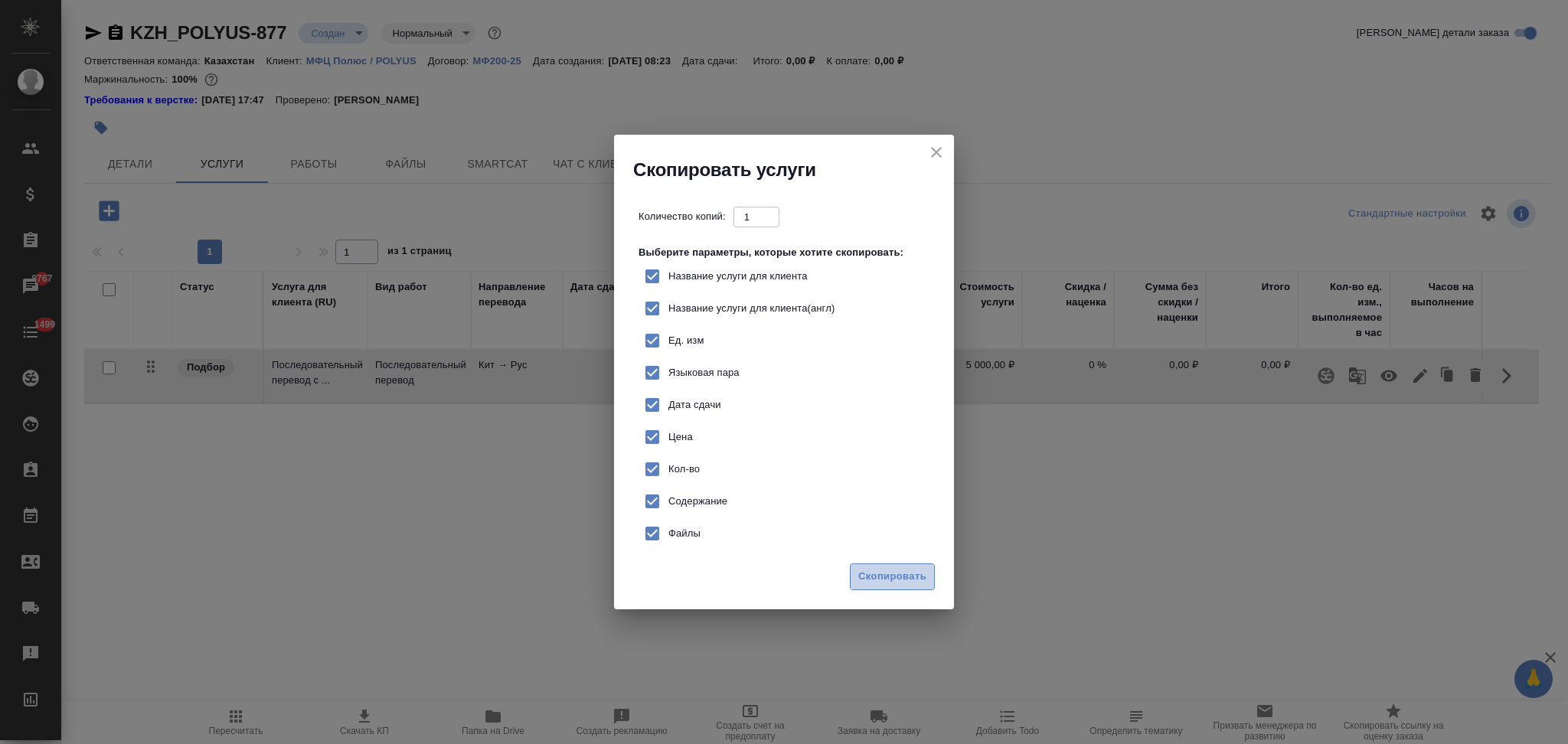
click at [864, 572] on span "Скопировать" at bounding box center [892, 577] width 68 height 17
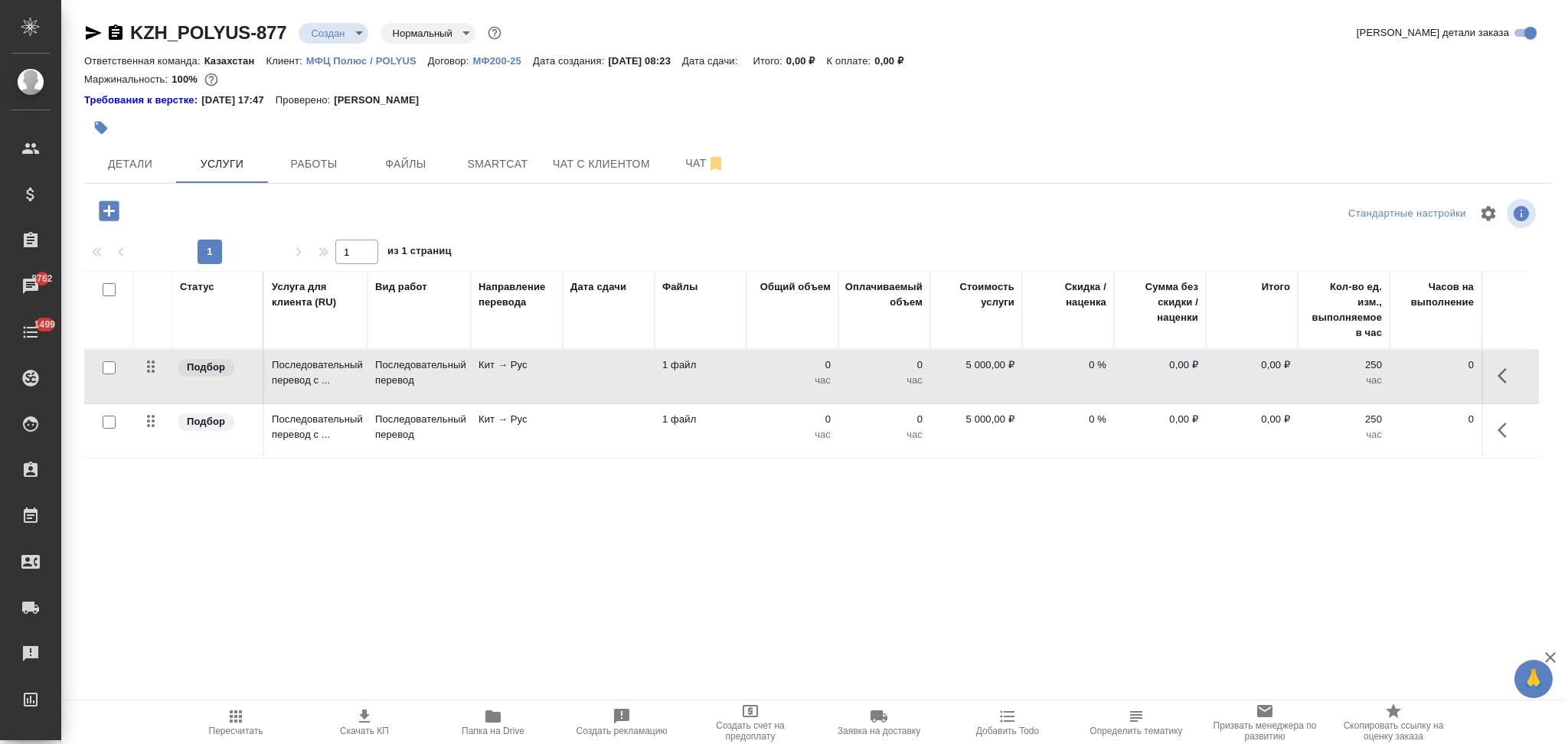
click at [596, 378] on td at bounding box center [608, 376] width 92 height 54
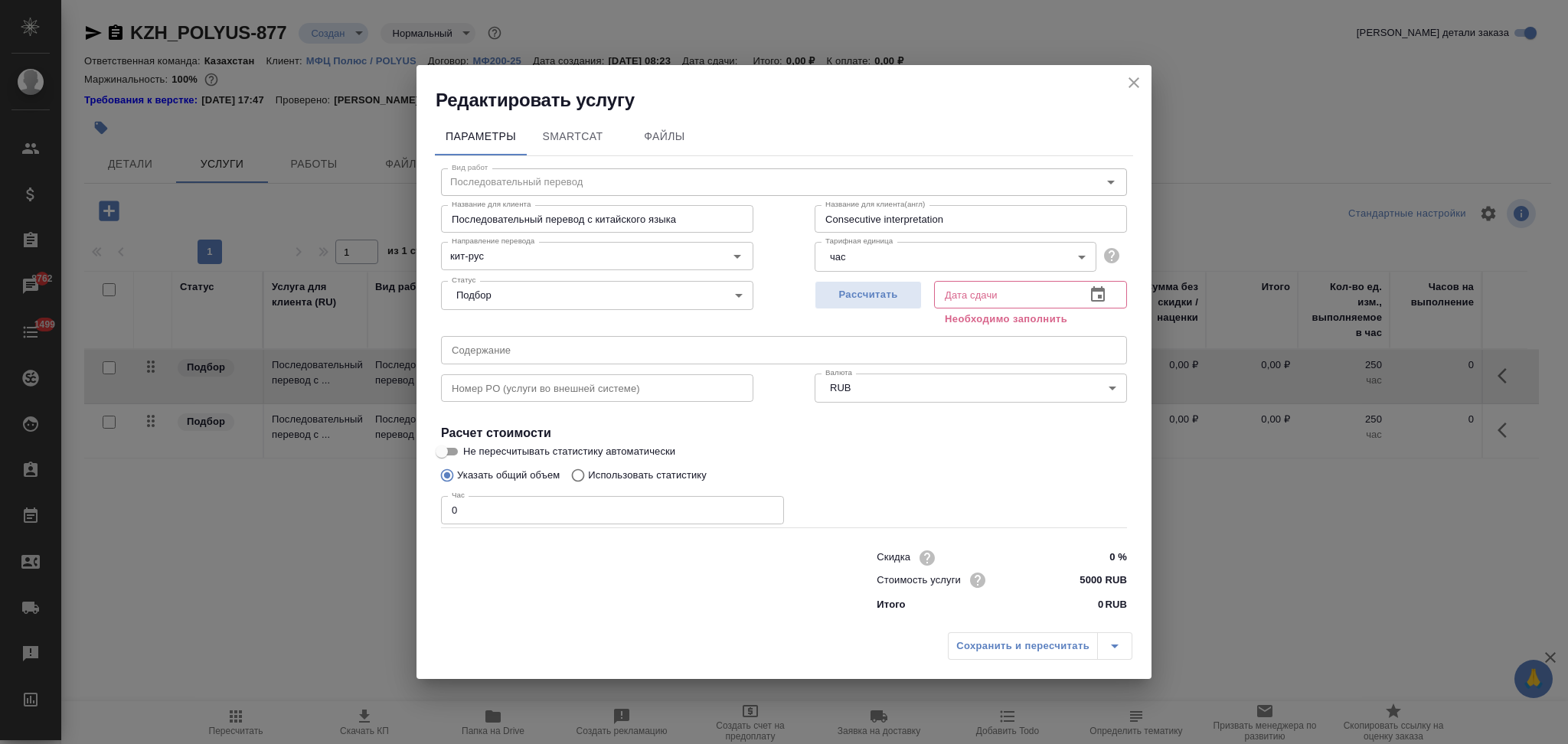
click at [544, 354] on input "text" at bounding box center [784, 349] width 686 height 27
paste input "Совещание с ЦЮМГИ"
type input "Совещание с ЦЮМГИ"
click at [859, 298] on span "Рассчитать" at bounding box center [869, 294] width 91 height 17
type input "14.10.2025 08:30"
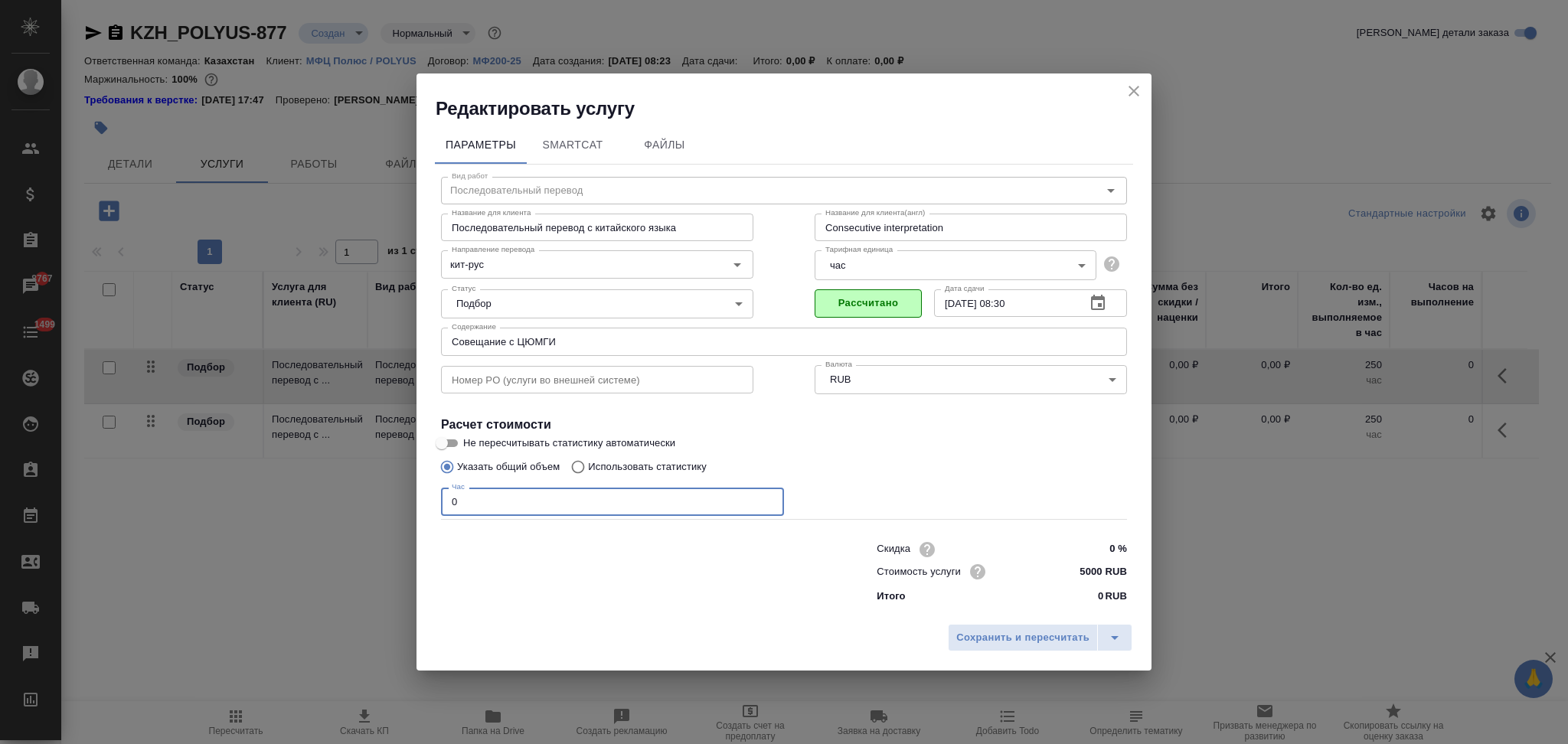
drag, startPoint x: 501, startPoint y: 502, endPoint x: 420, endPoint y: 510, distance: 81.4
click at [420, 510] on div "Параметры SmartCat Файлы Вид работ Последовательный перевод Вид работ Название …" at bounding box center [784, 369] width 735 height 496
type input "3"
click at [982, 630] on span "Сохранить и пересчитать" at bounding box center [1022, 638] width 133 height 17
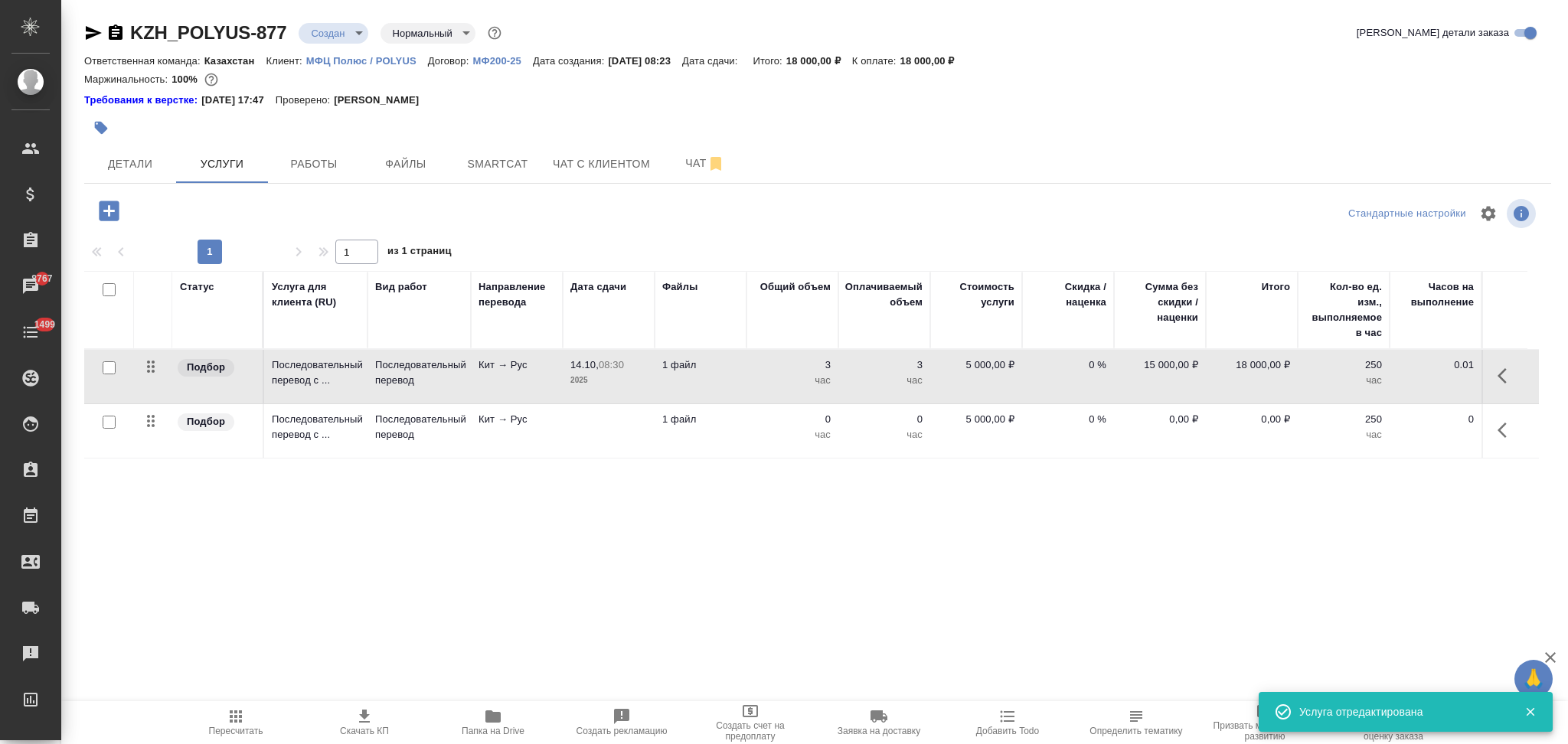
click at [571, 428] on td at bounding box center [608, 431] width 92 height 54
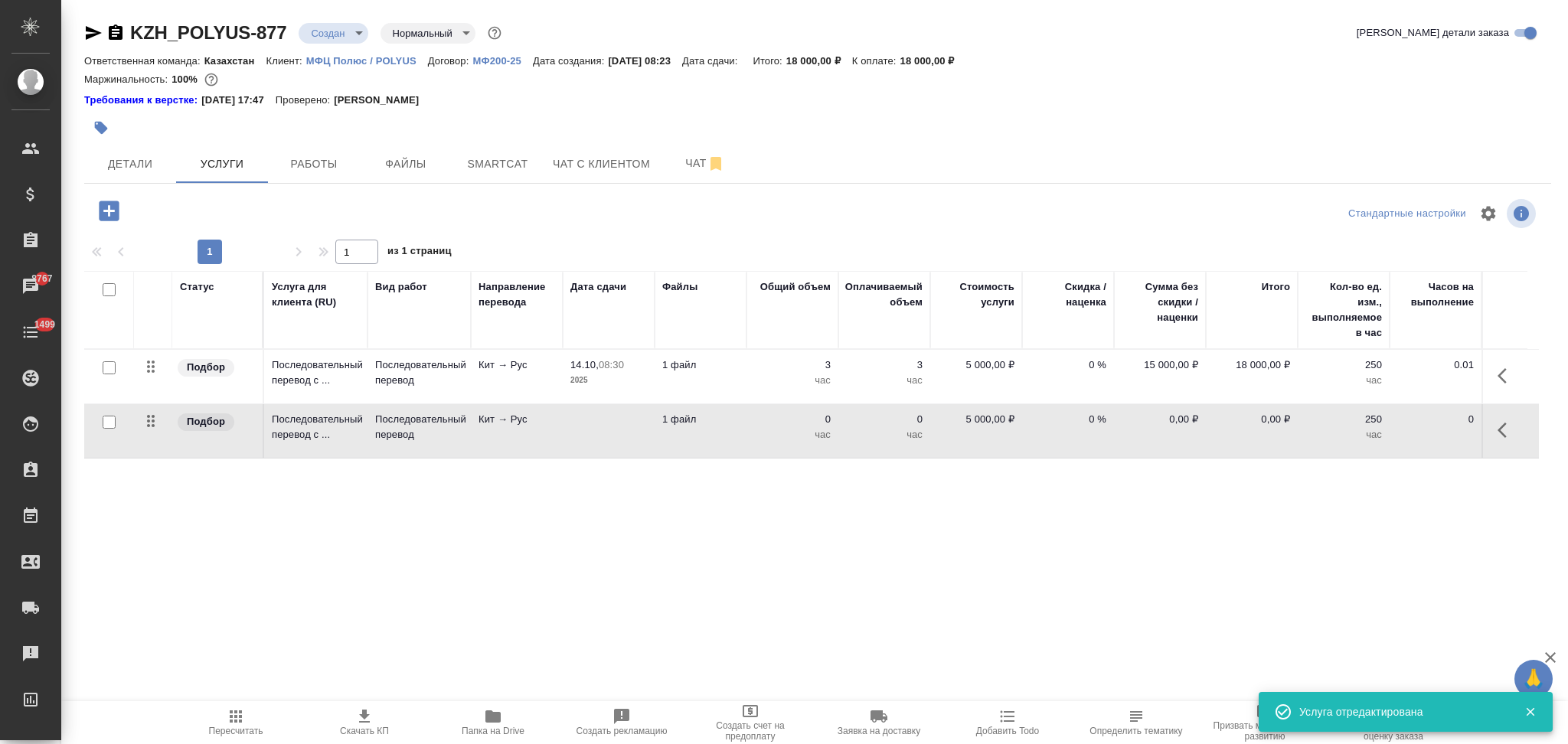
click at [571, 428] on td at bounding box center [608, 431] width 92 height 54
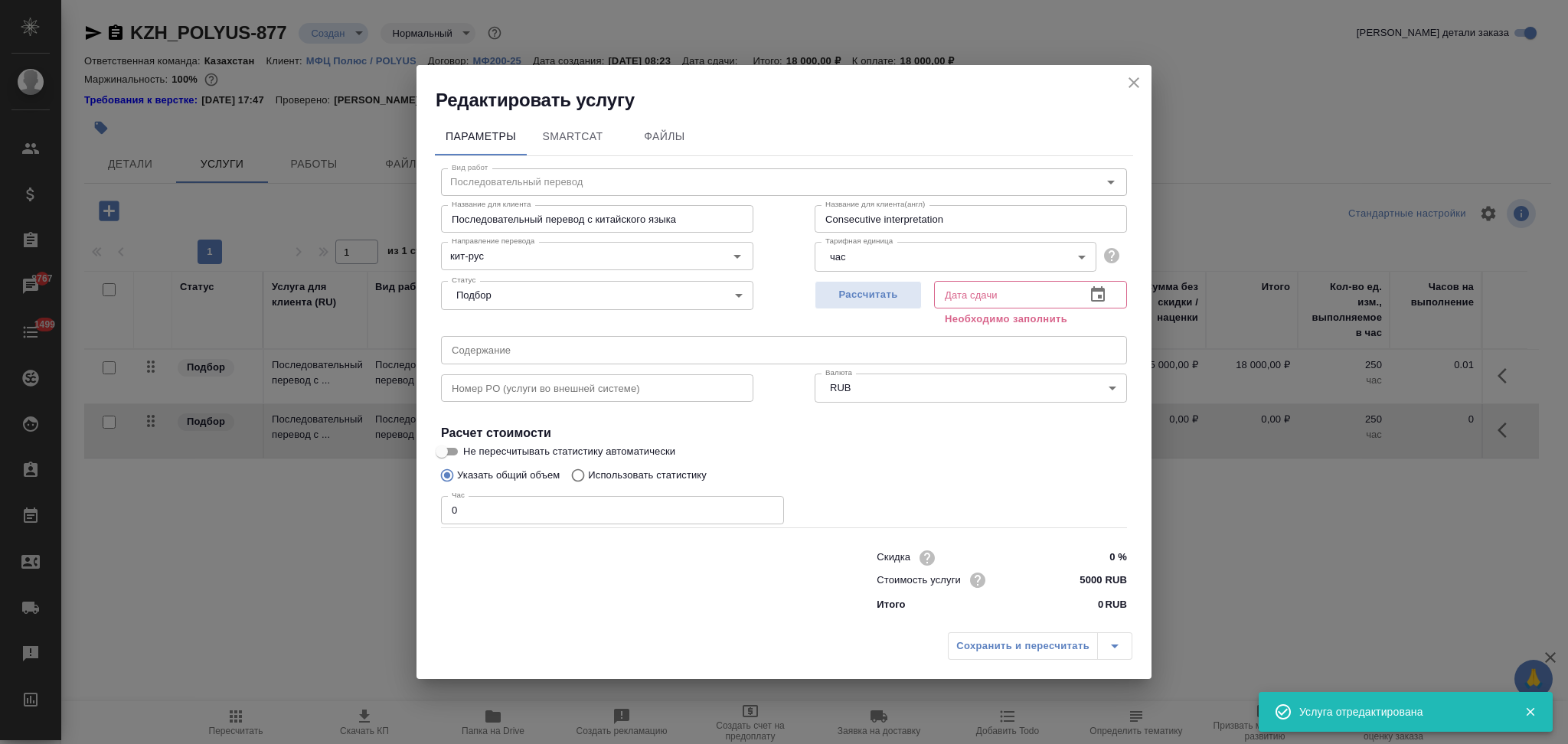
click at [516, 350] on input "text" at bounding box center [784, 349] width 686 height 27
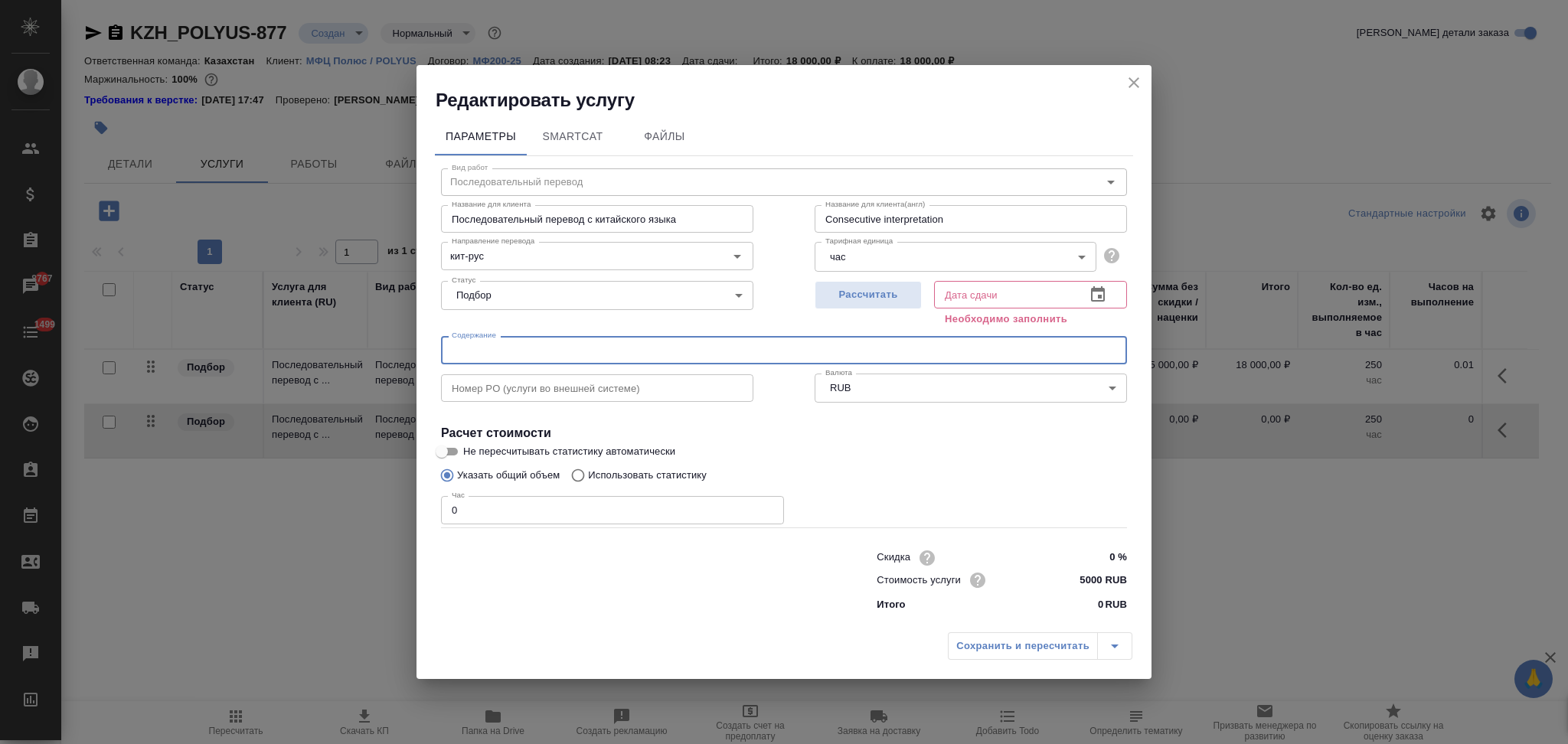
paste input "Совещание с WSGRI"
type input "Совещание с WSGRI"
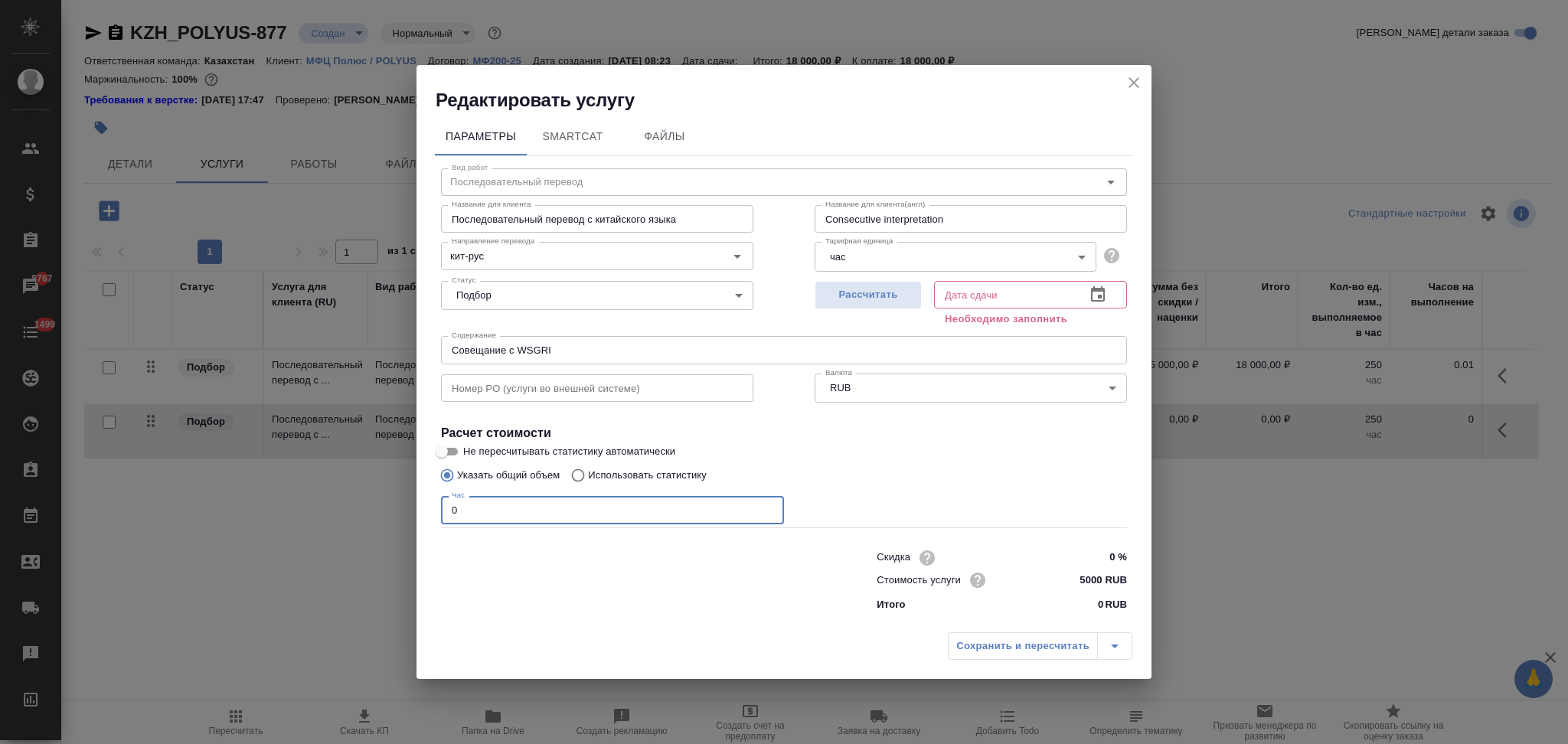
drag, startPoint x: 476, startPoint y: 516, endPoint x: 356, endPoint y: 516, distance: 120.0
click at [356, 516] on div "Редактировать услугу Параметры SmartCat Файлы Вид работ Последовательный перево…" at bounding box center [784, 372] width 1568 height 744
type input "3"
click at [973, 644] on div "Сохранить и пересчитать" at bounding box center [1040, 646] width 185 height 27
click at [888, 292] on span "Рассчитать" at bounding box center [869, 294] width 91 height 17
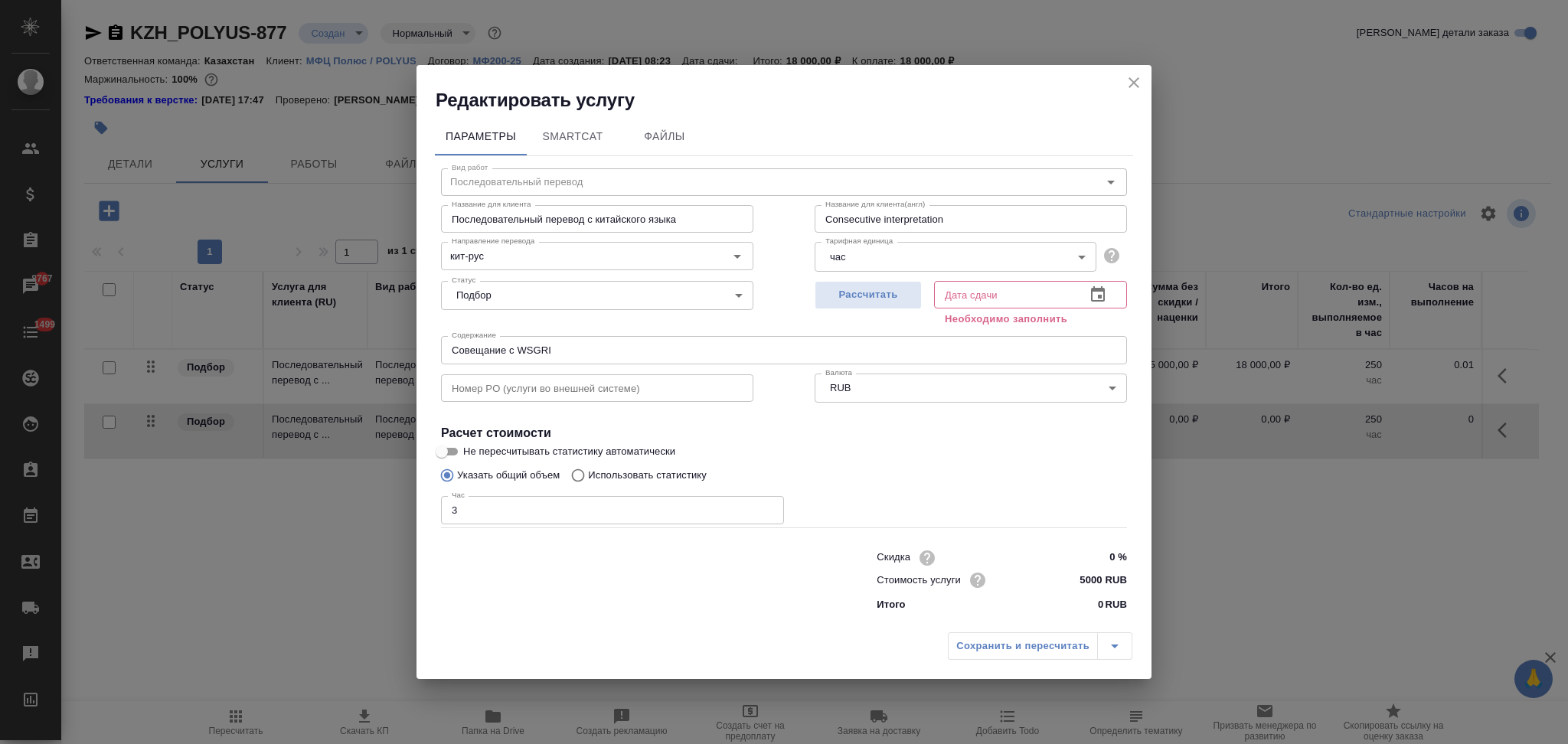
type input "14.10.2025 10:01"
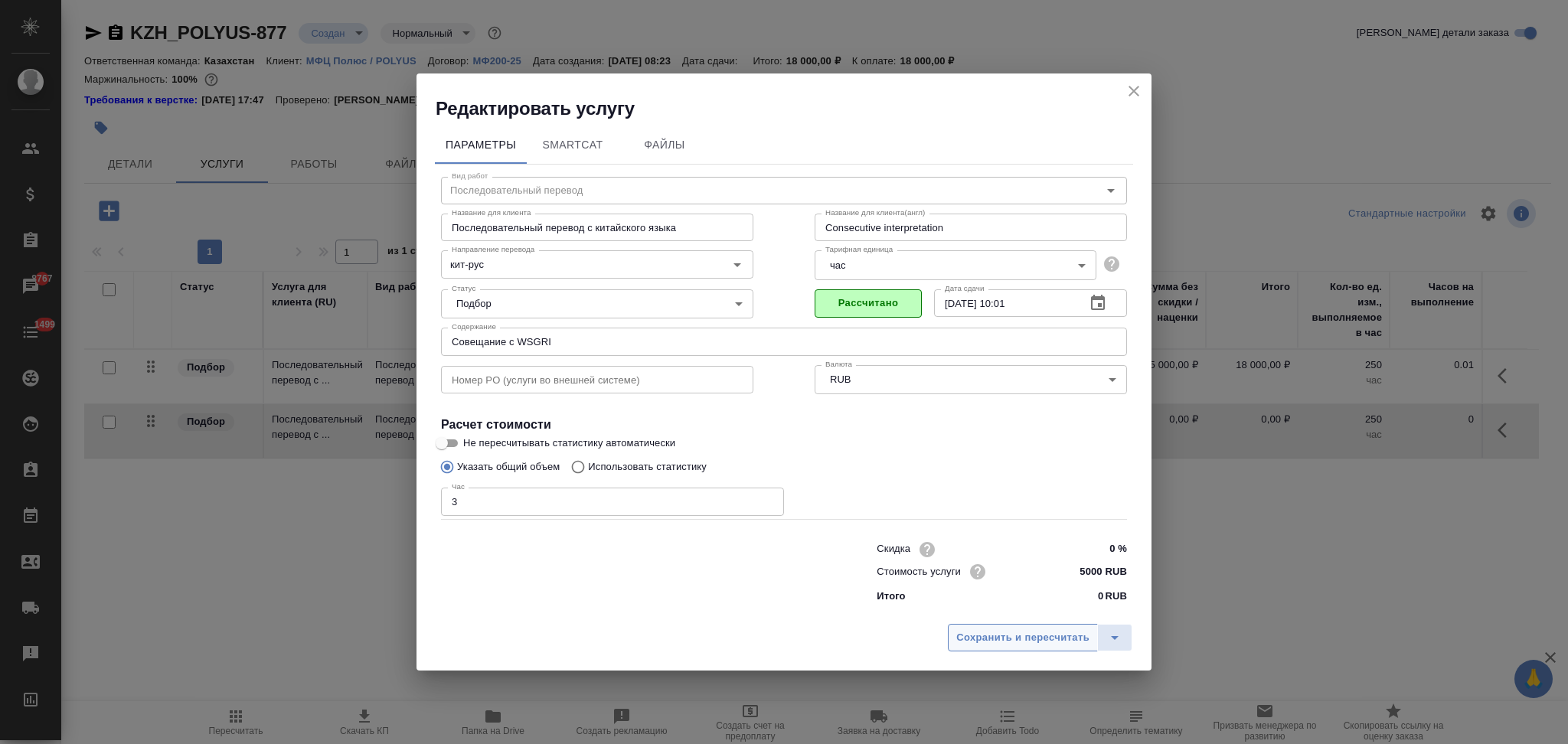
click at [995, 644] on span "Сохранить и пересчитать" at bounding box center [1022, 638] width 133 height 17
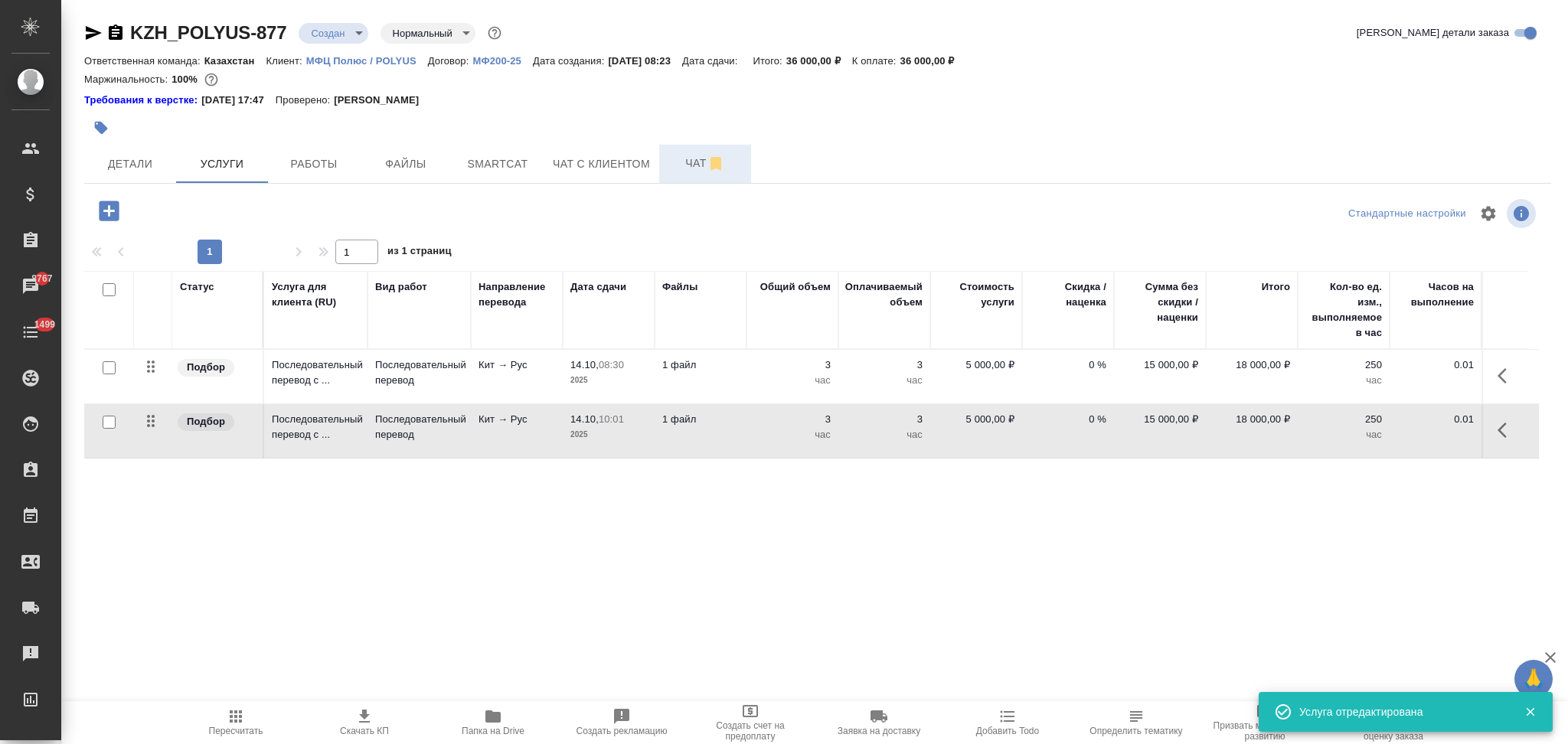
click at [687, 158] on span "Чат" at bounding box center [704, 163] width 73 height 19
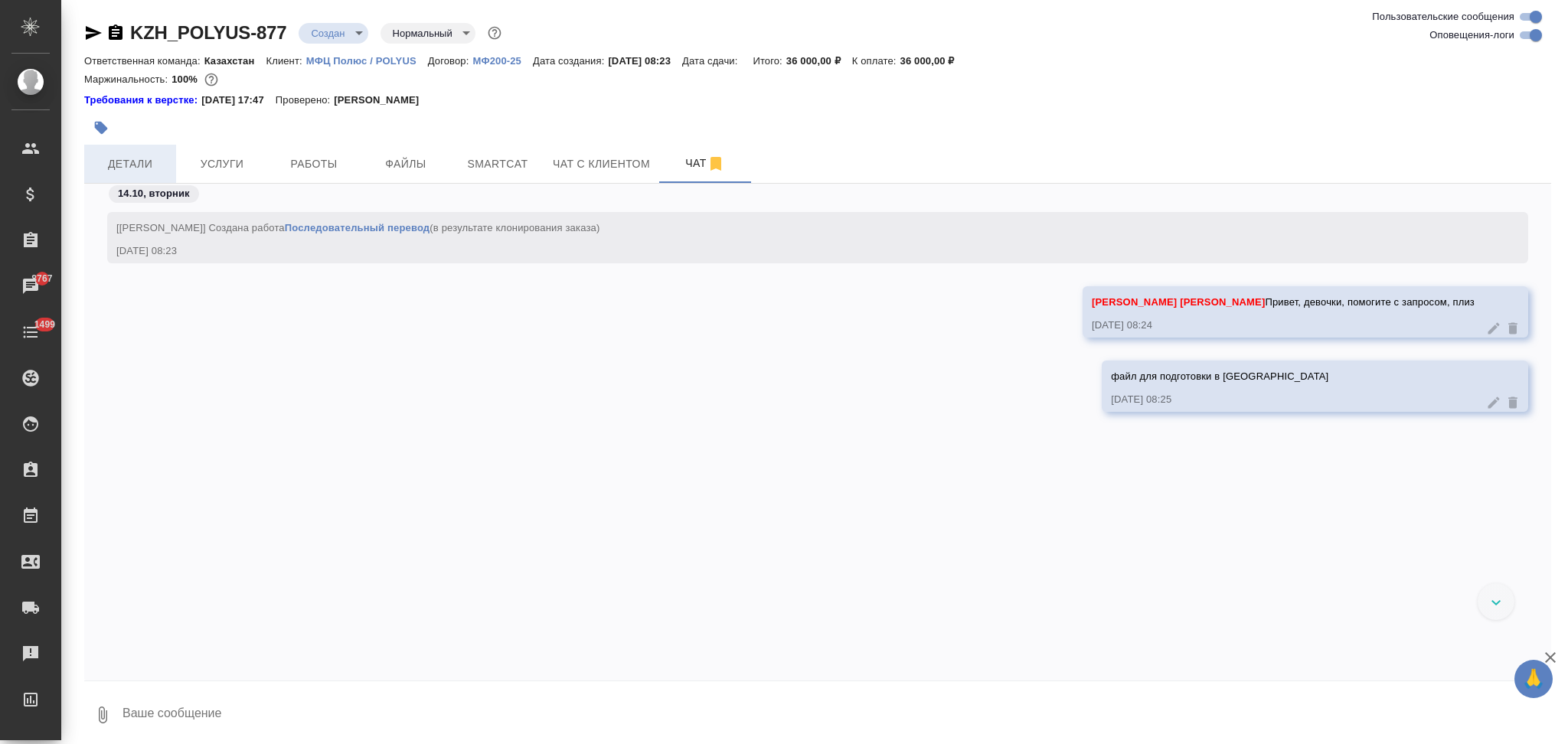
click at [130, 168] on span "Детали" at bounding box center [129, 163] width 73 height 19
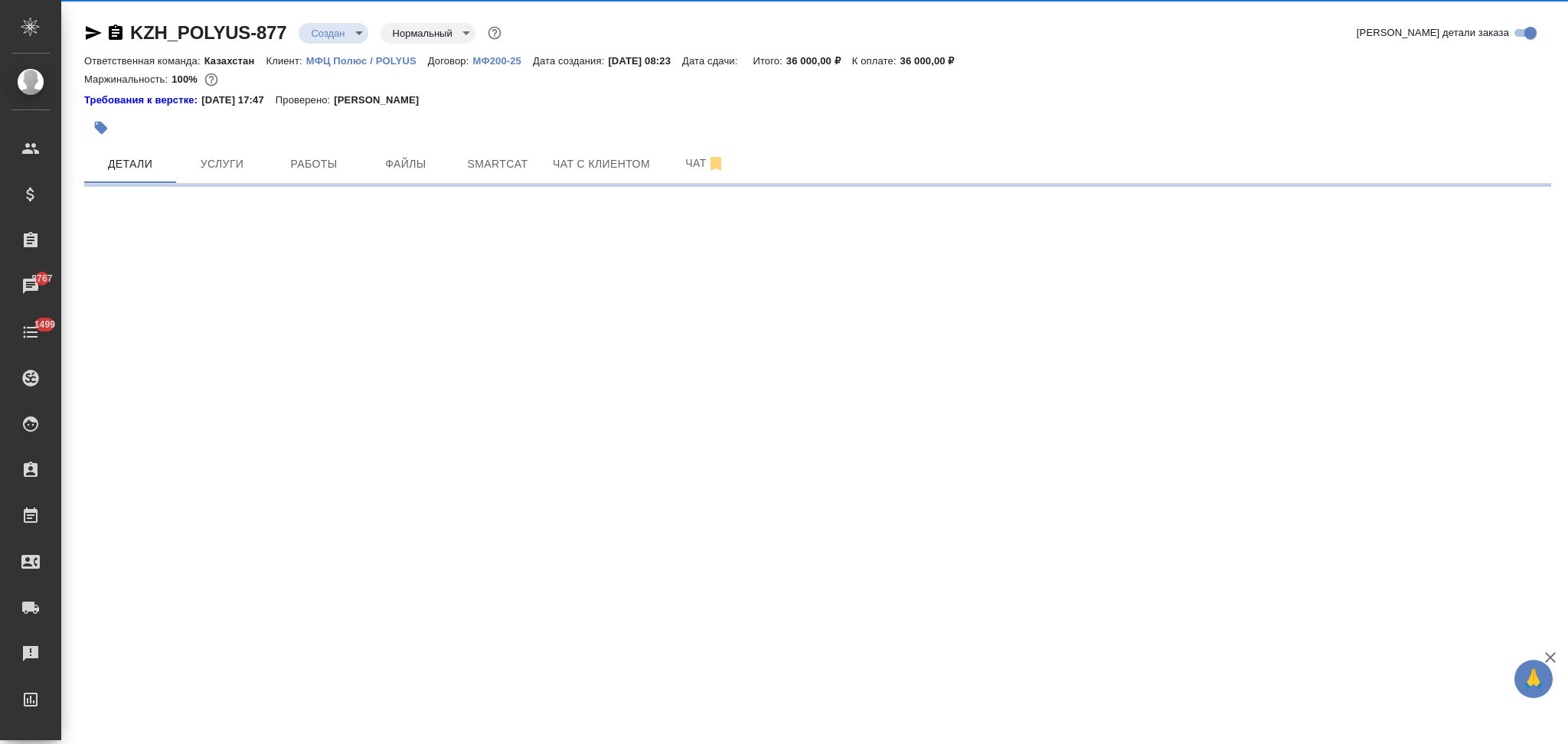
select select "RU"
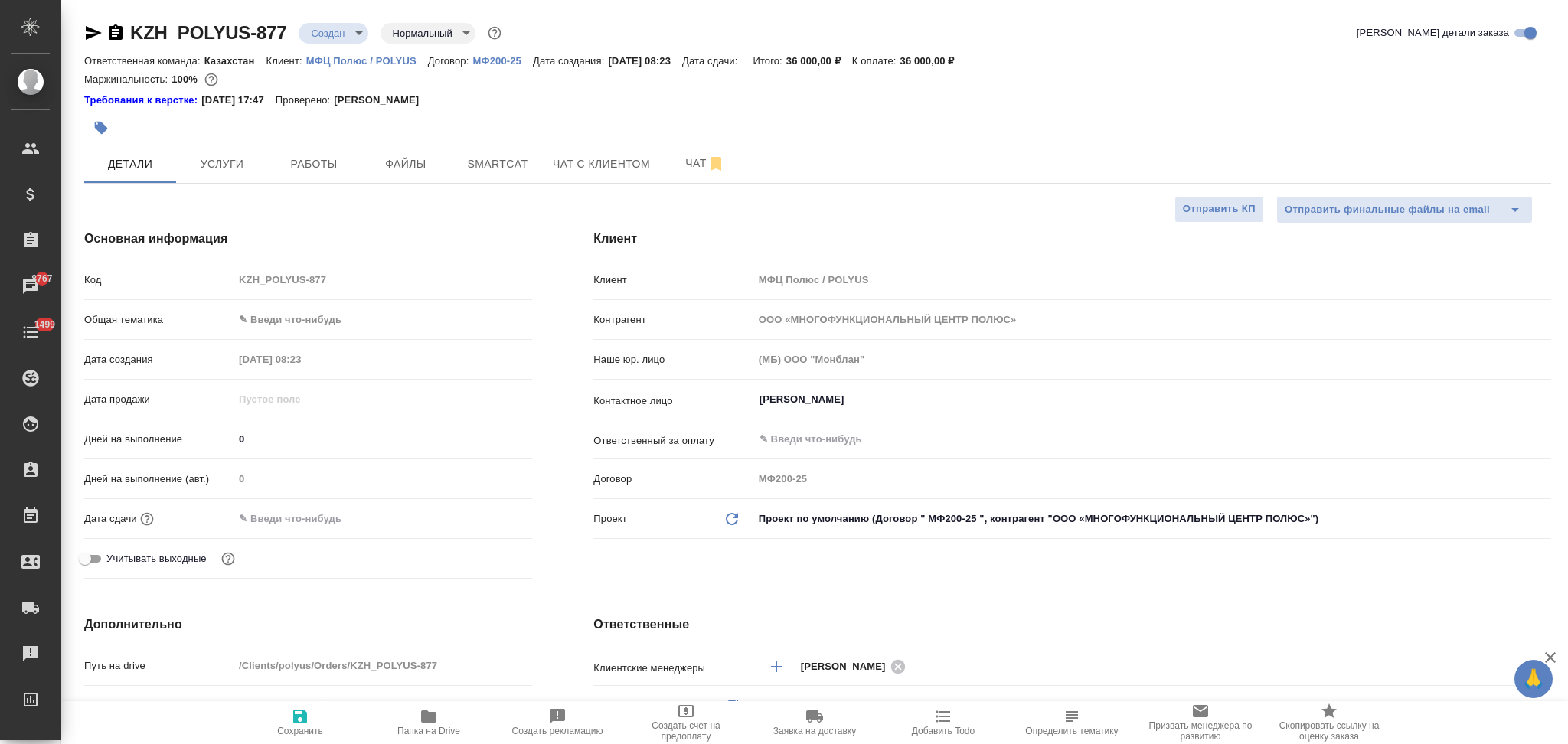
type textarea "x"
click at [89, 34] on icon "button" at bounding box center [93, 33] width 18 height 18
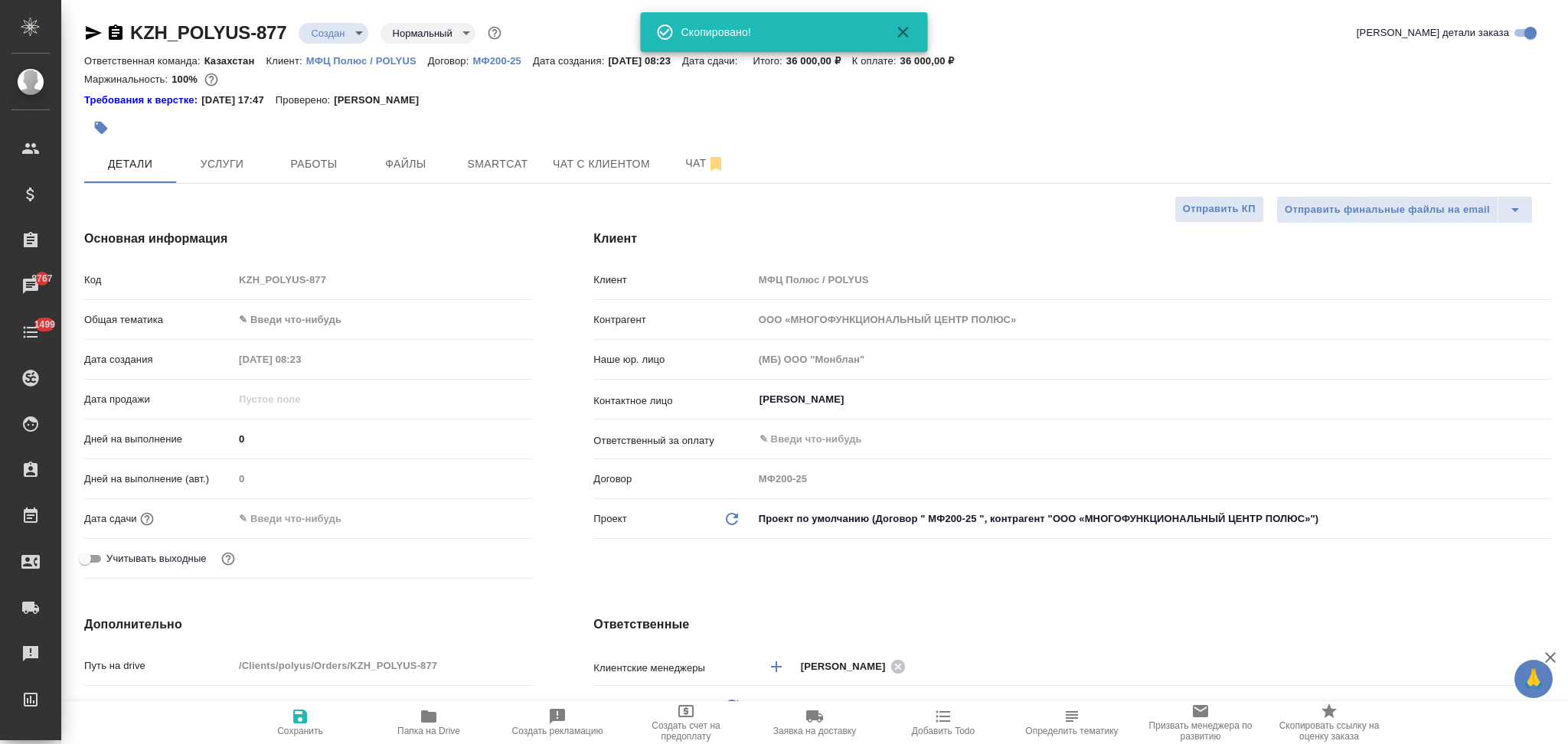
type textarea "x"
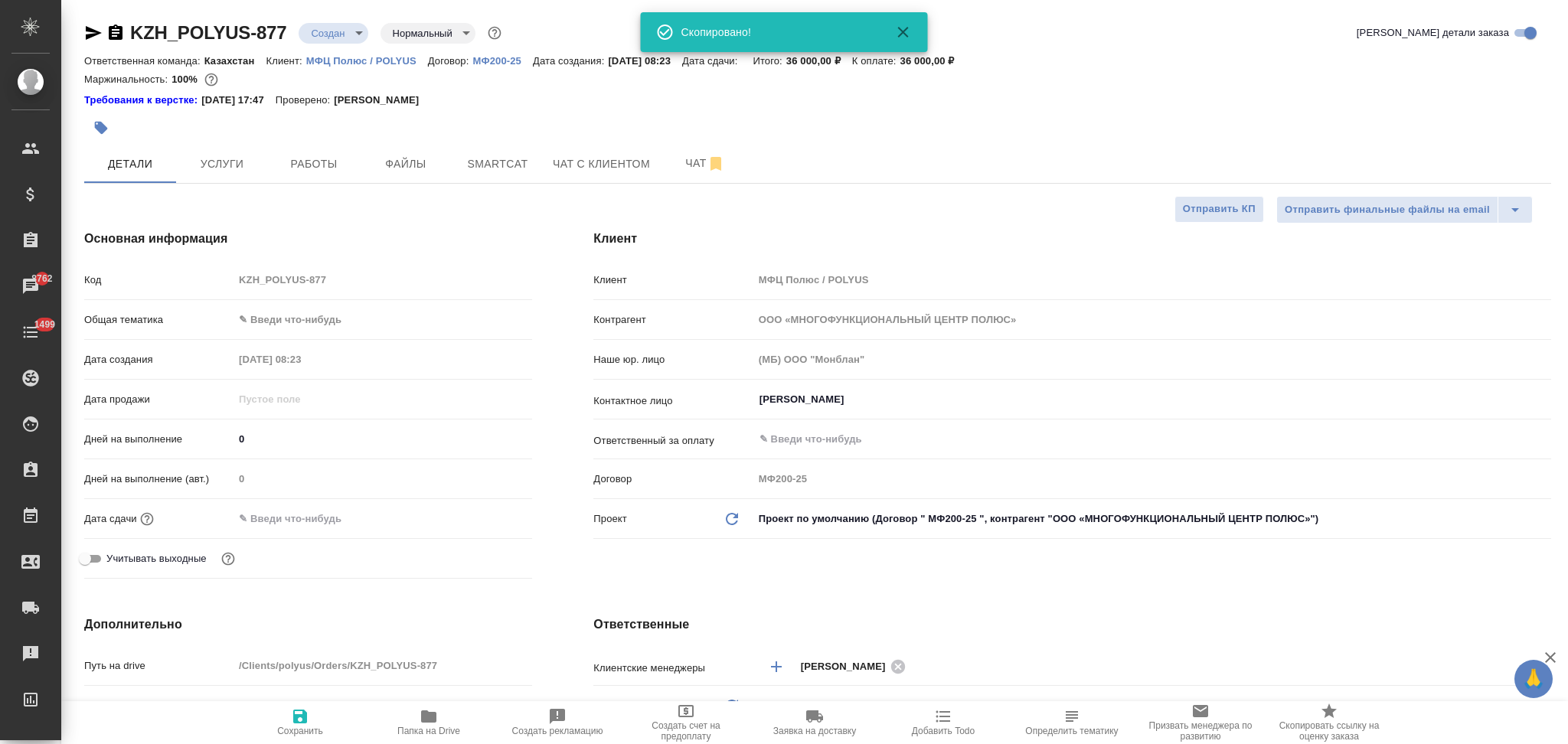
type textarea "x"
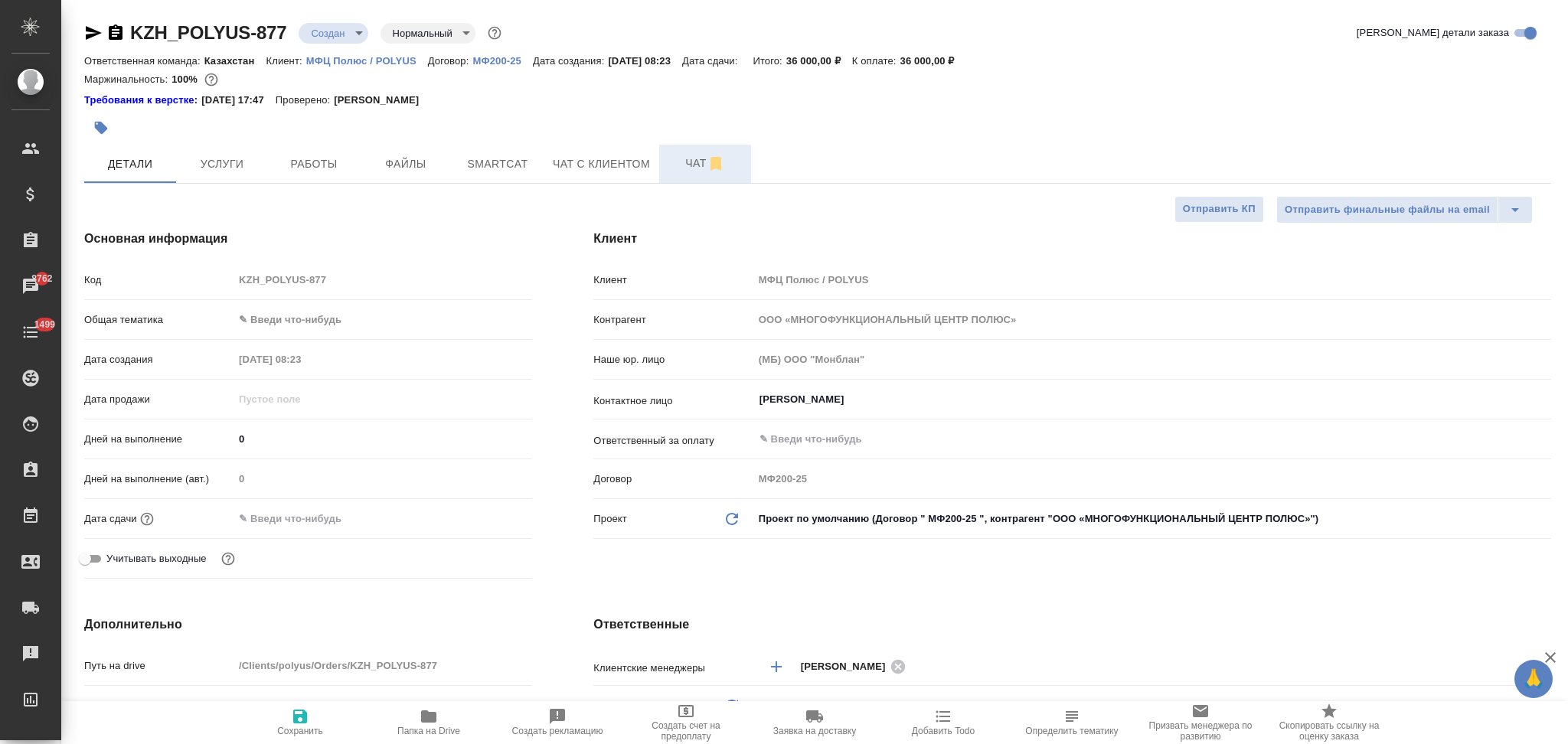
click at [686, 164] on span "Чат" at bounding box center [704, 163] width 73 height 19
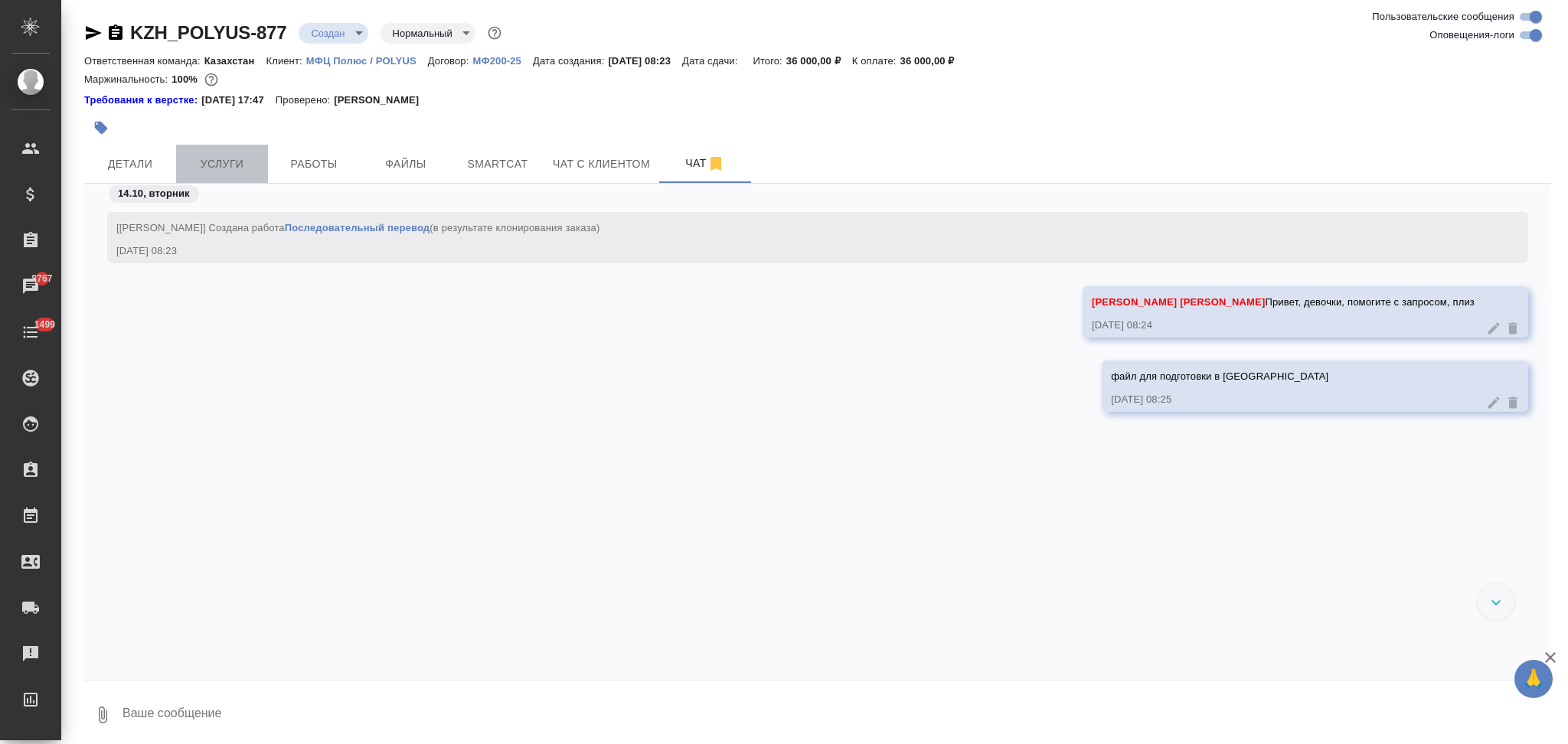
click at [235, 170] on span "Услуги" at bounding box center [222, 163] width 73 height 19
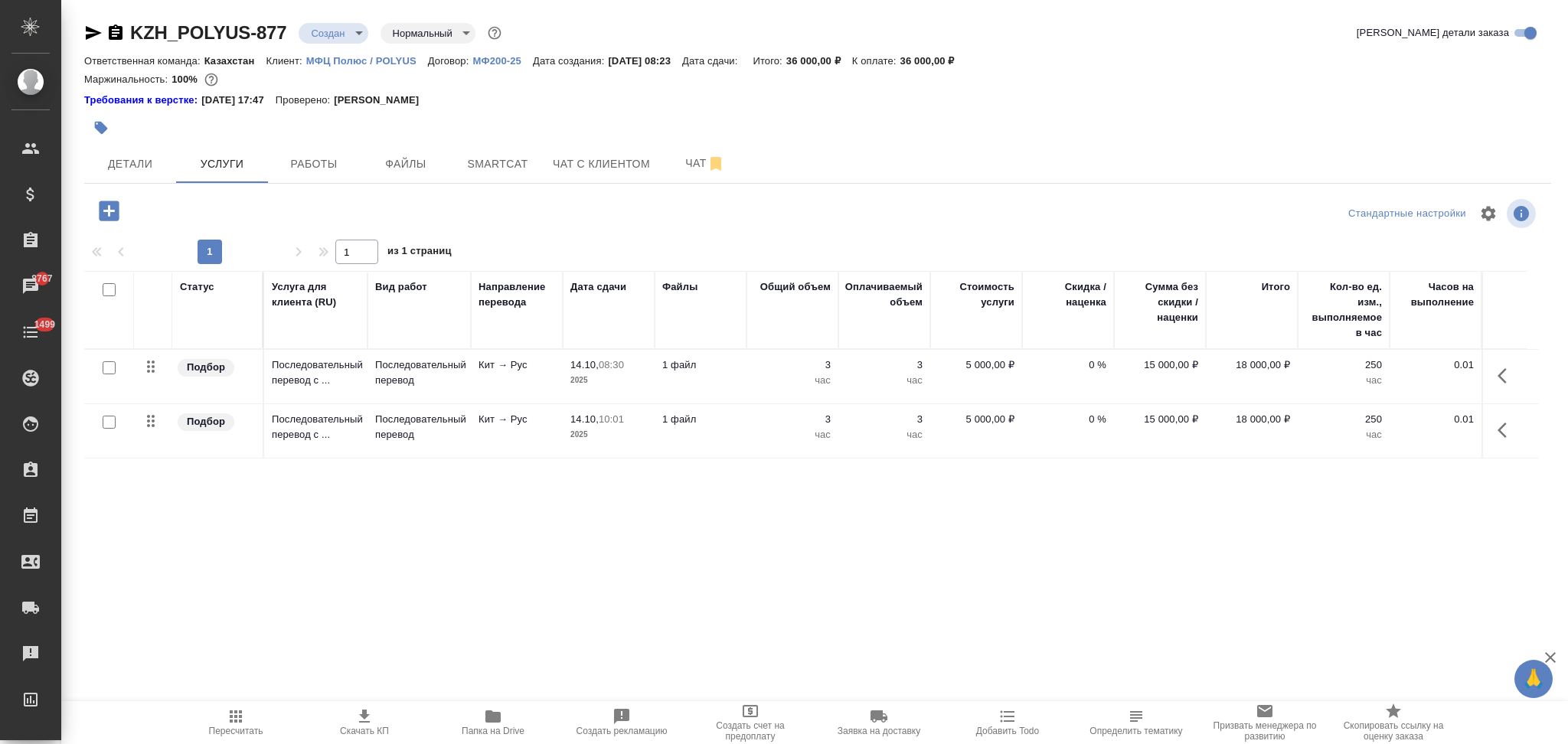
click at [744, 383] on td "1 файл" at bounding box center [699, 376] width 92 height 54
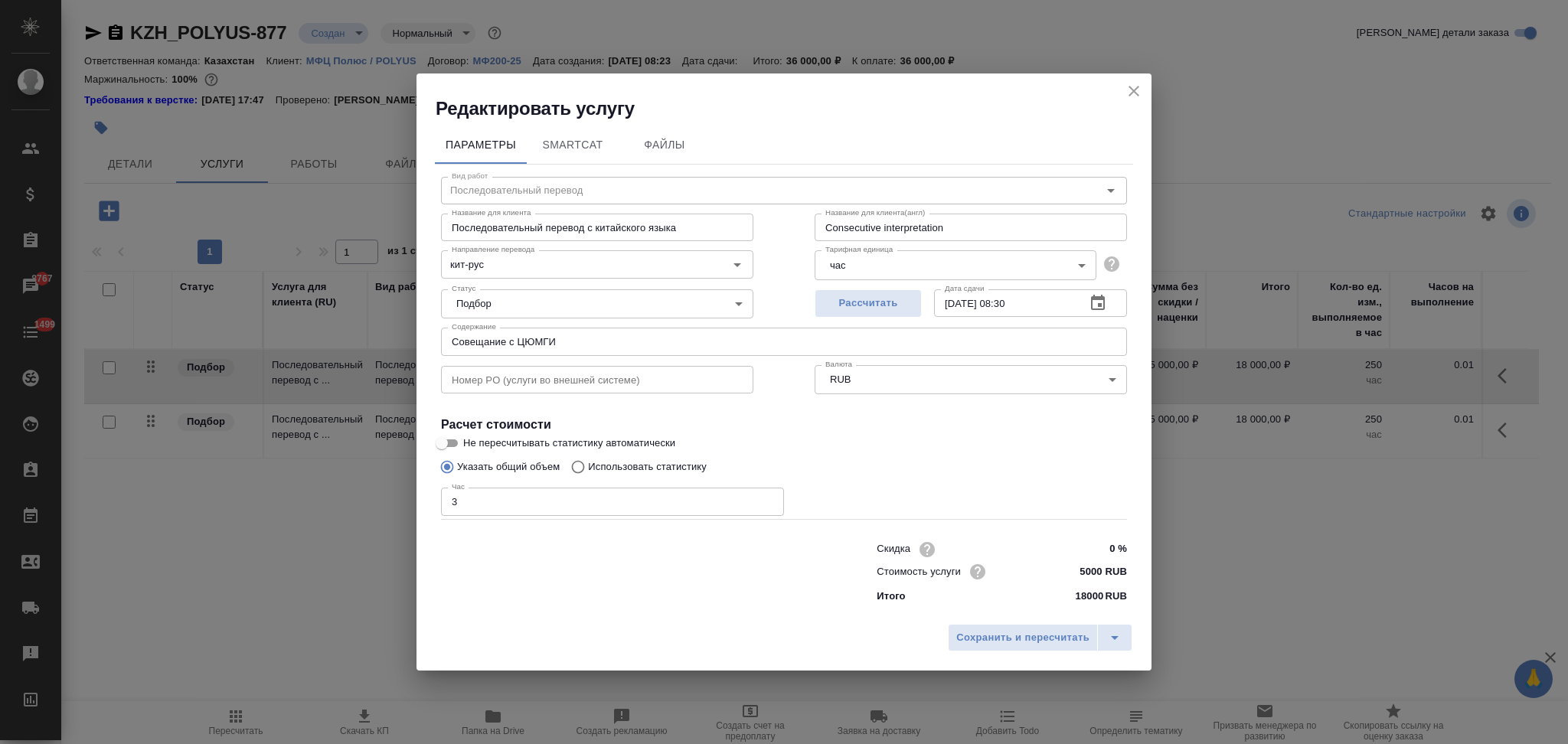
click at [1095, 307] on icon "button" at bounding box center [1098, 303] width 18 height 18
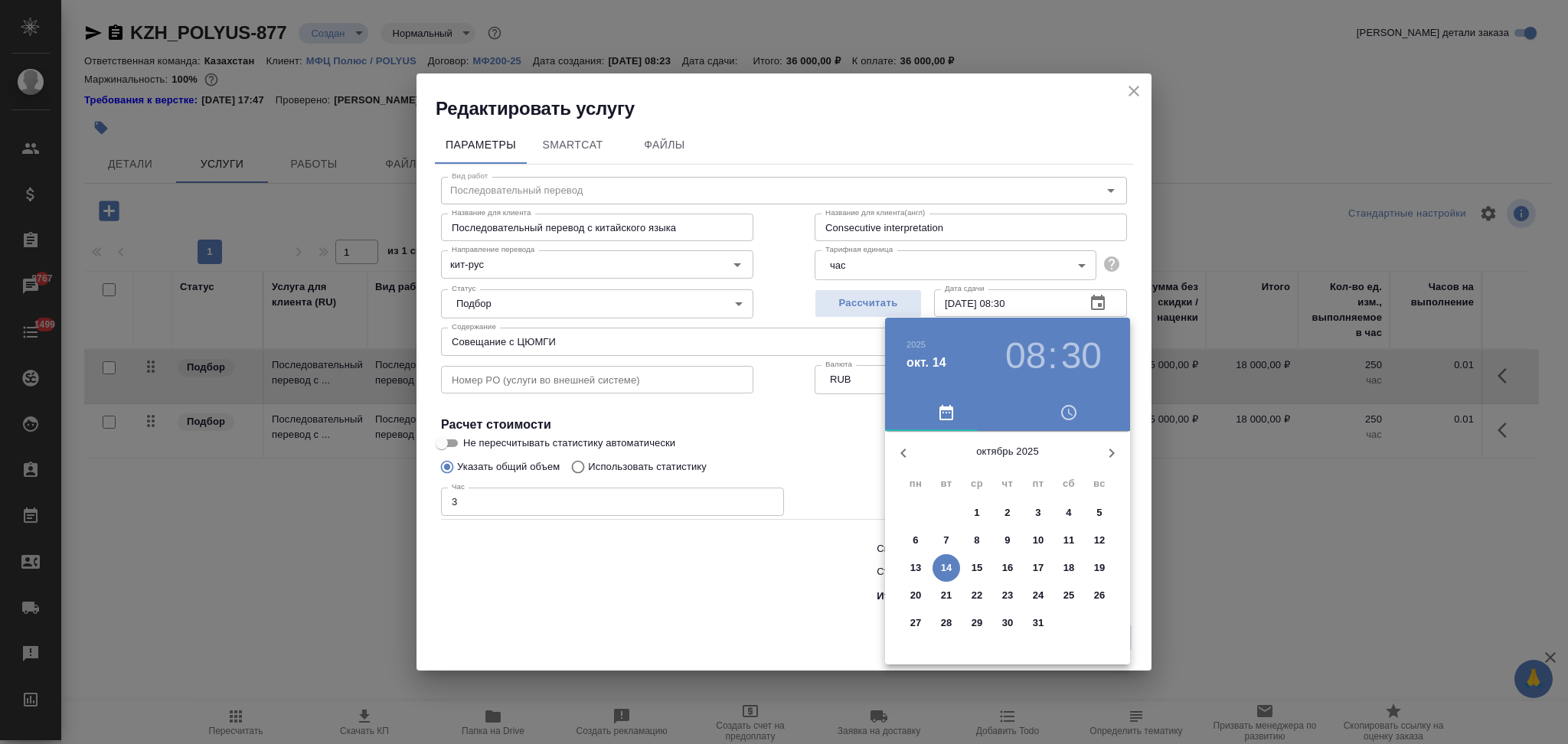
click at [977, 568] on p "15" at bounding box center [977, 567] width 12 height 16
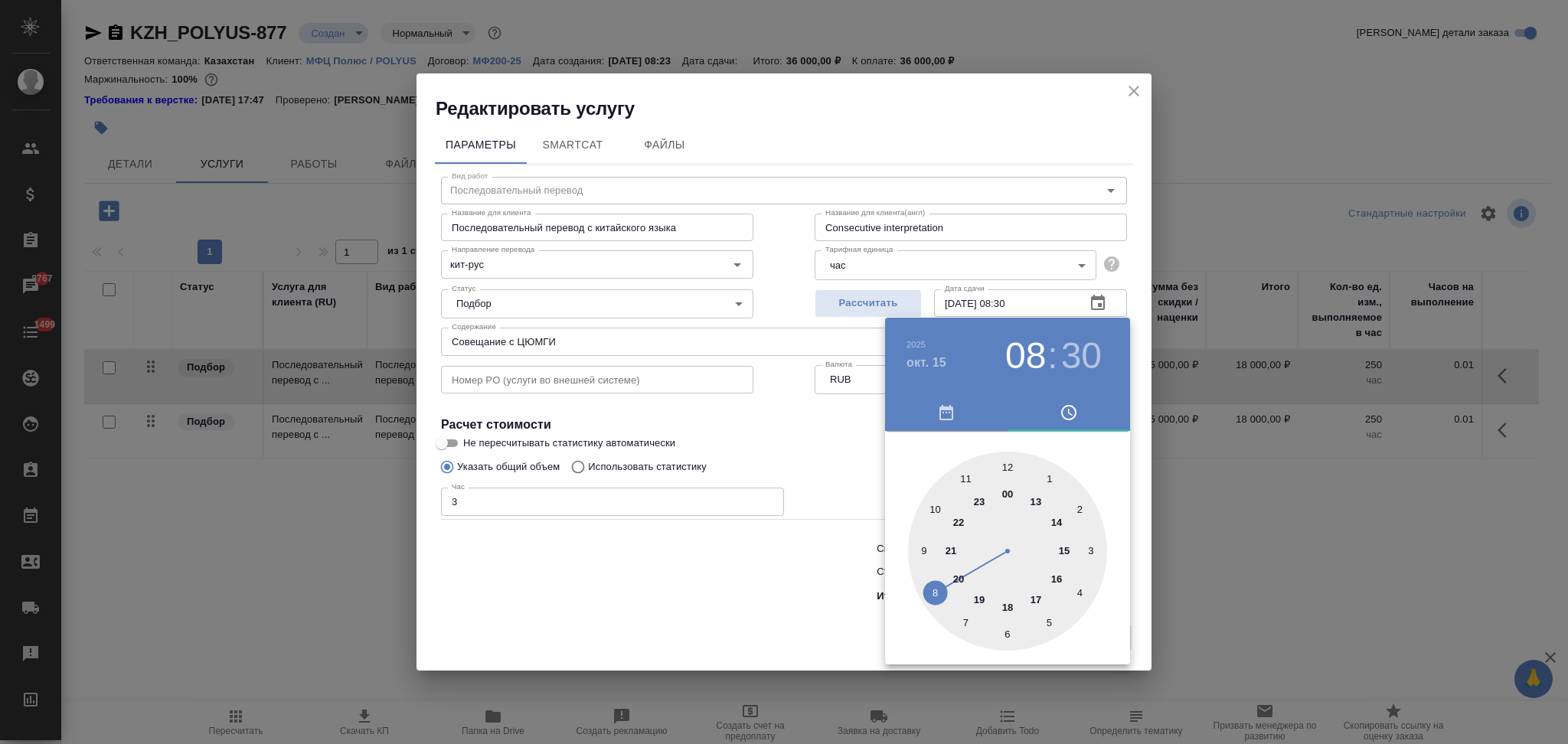
click at [923, 549] on div at bounding box center [1007, 551] width 199 height 199
click at [1007, 466] on div at bounding box center [1007, 551] width 199 height 199
type input "15.10.2025 09:00"
click at [844, 451] on div at bounding box center [784, 372] width 1568 height 744
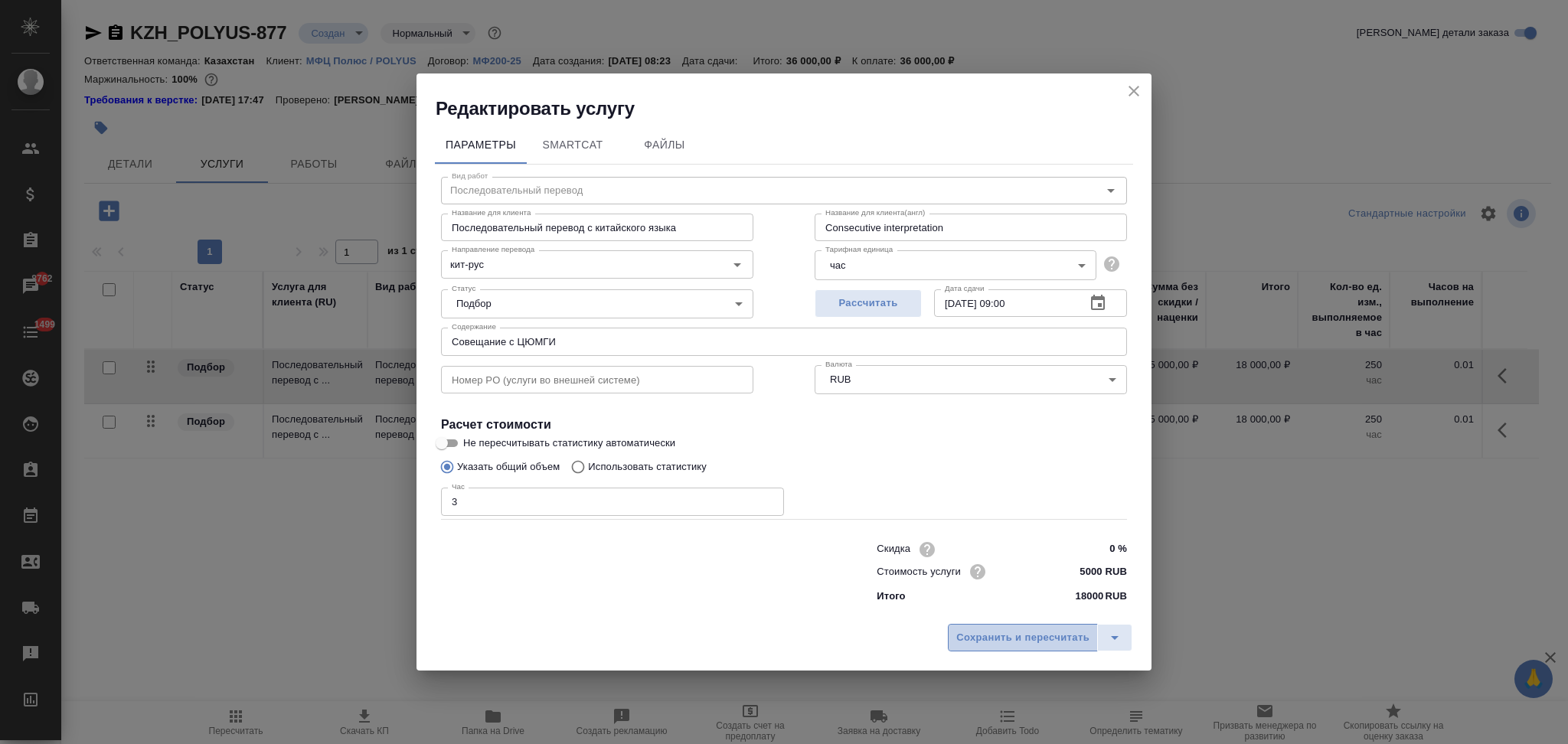
click at [1020, 634] on span "Сохранить и пересчитать" at bounding box center [1022, 638] width 133 height 17
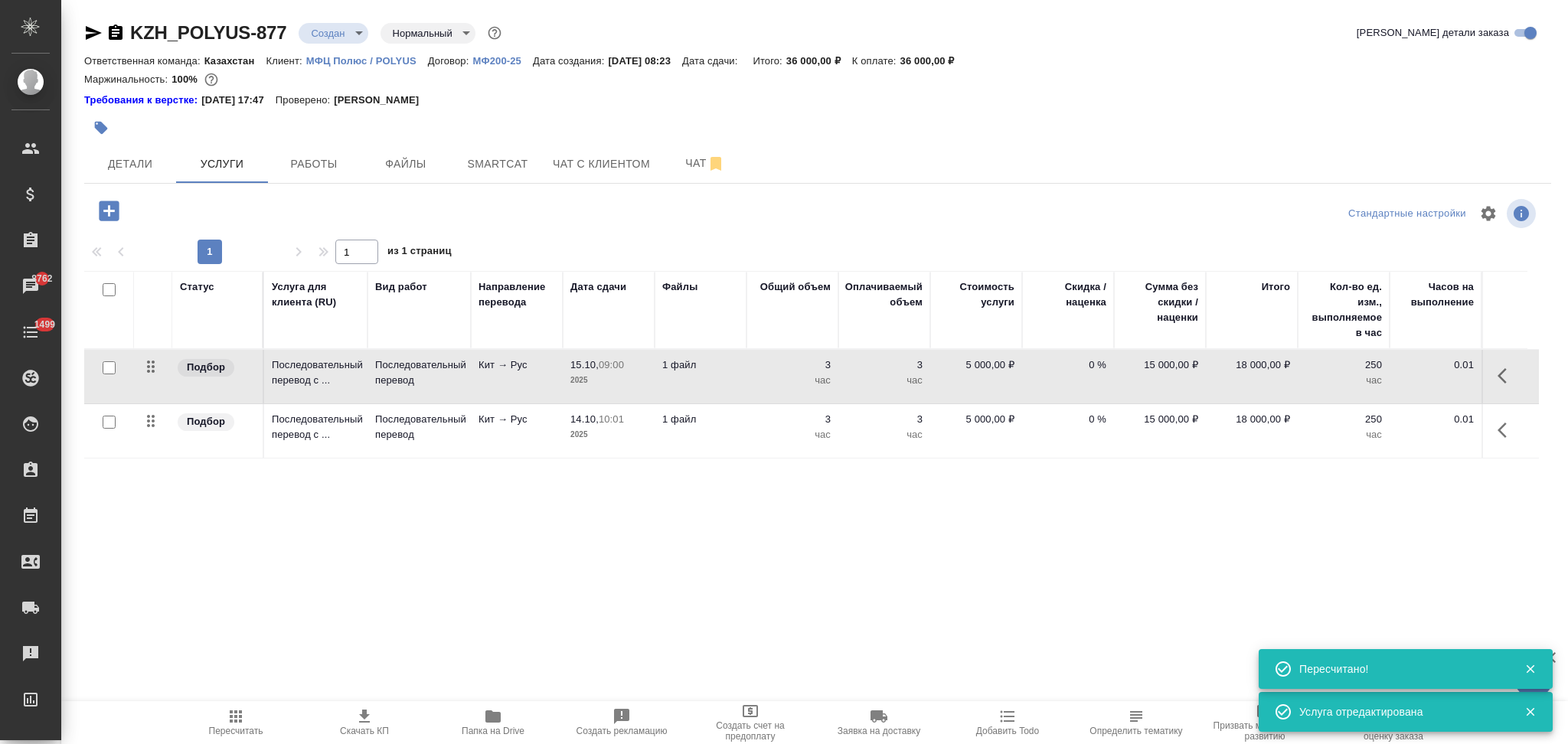
click at [520, 446] on td "Кит → Рус" at bounding box center [516, 431] width 92 height 54
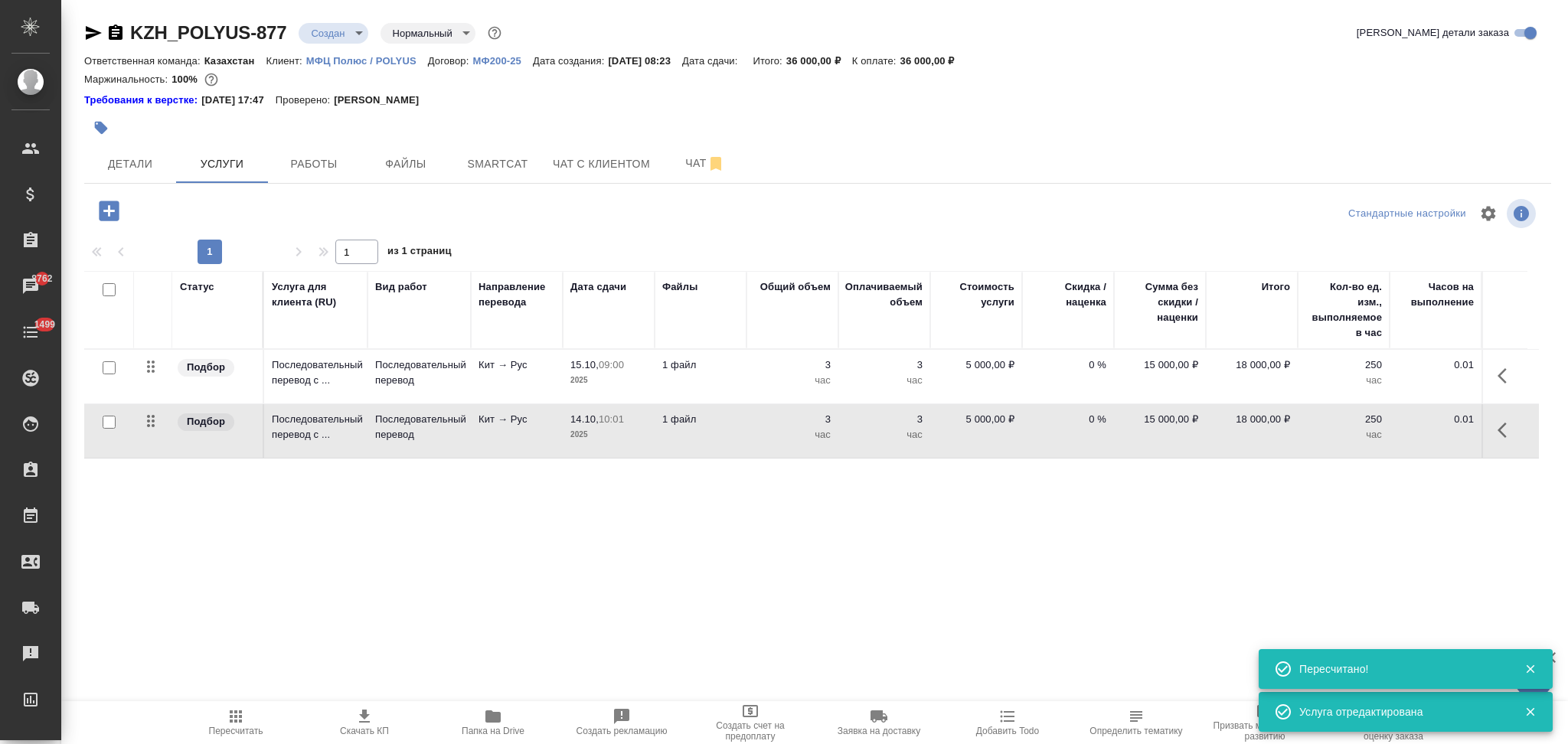
click at [520, 446] on td "Кит → Рус" at bounding box center [516, 431] width 92 height 54
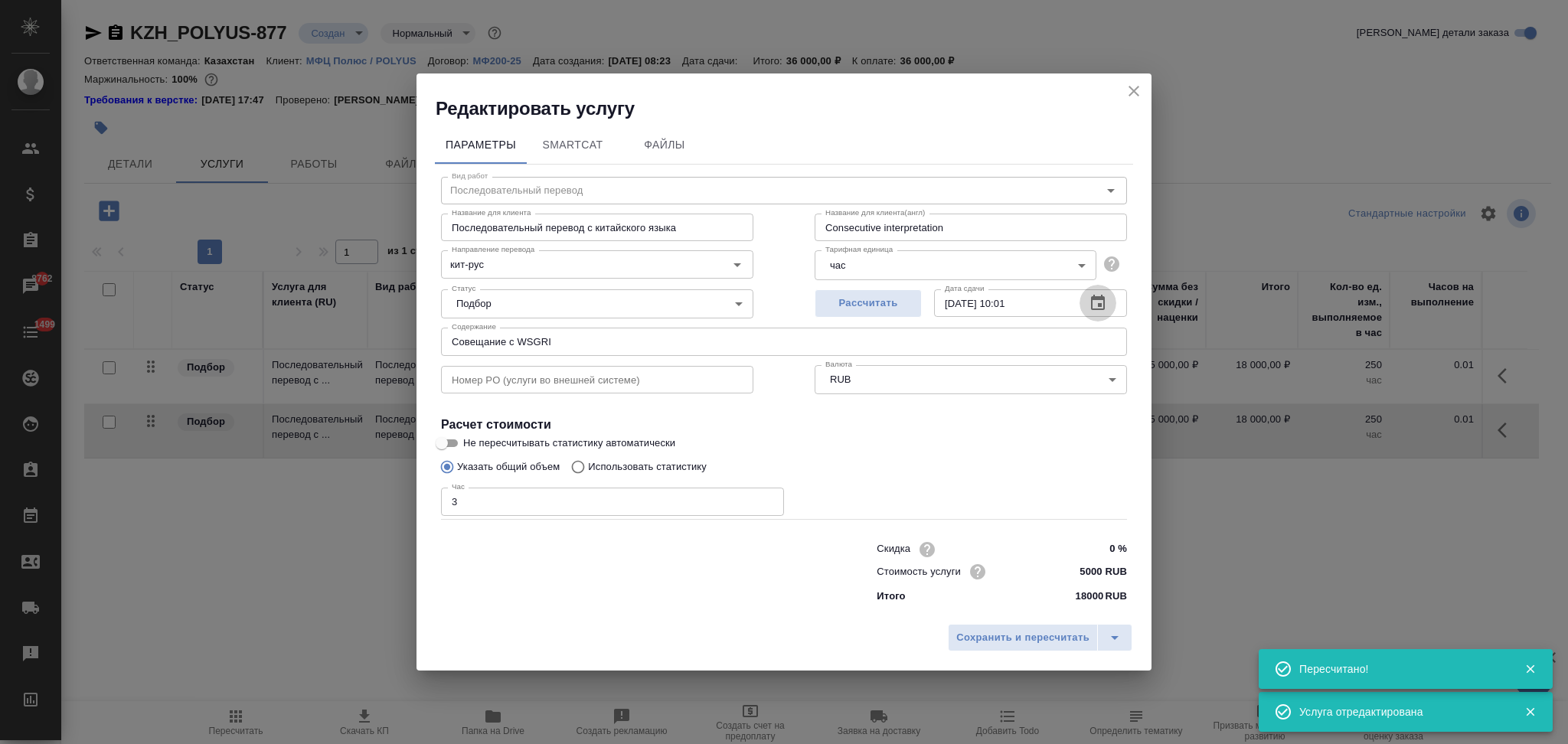
click at [1096, 300] on icon "button" at bounding box center [1098, 303] width 18 height 18
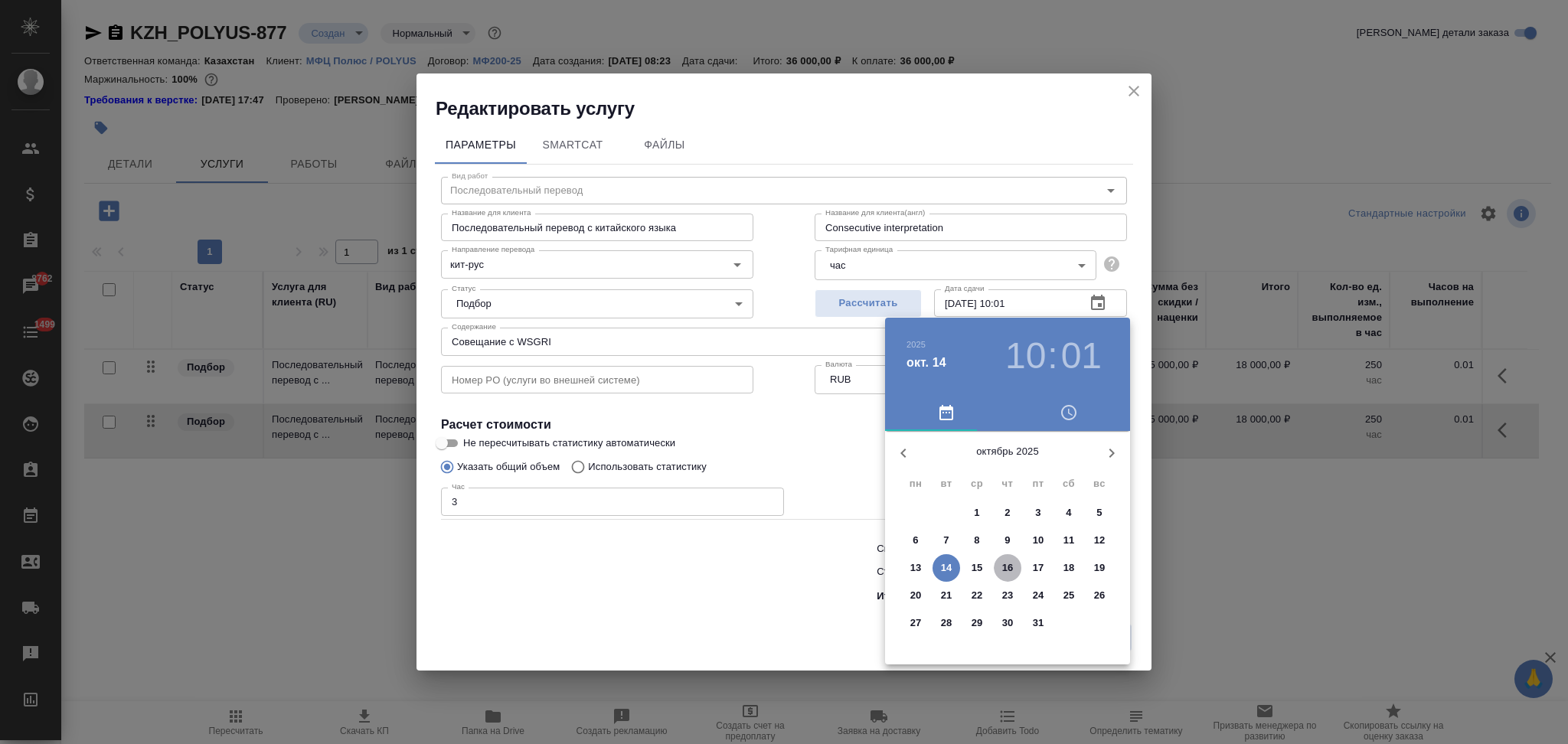
click at [1008, 568] on p "16" at bounding box center [1008, 567] width 12 height 16
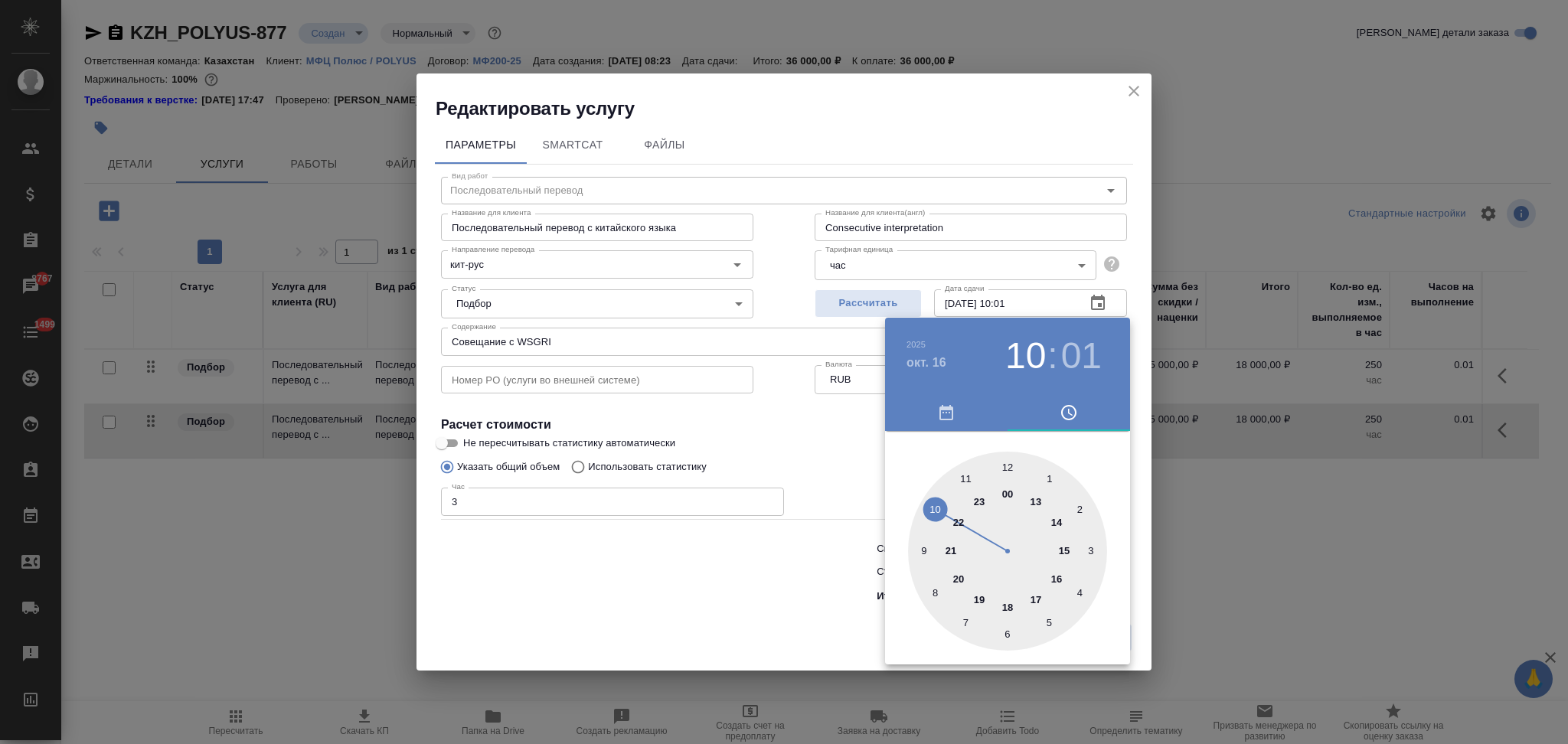
click at [1007, 464] on div at bounding box center [1007, 551] width 199 height 199
type input "16.10.2025 12:00"
click at [812, 454] on div at bounding box center [784, 372] width 1568 height 744
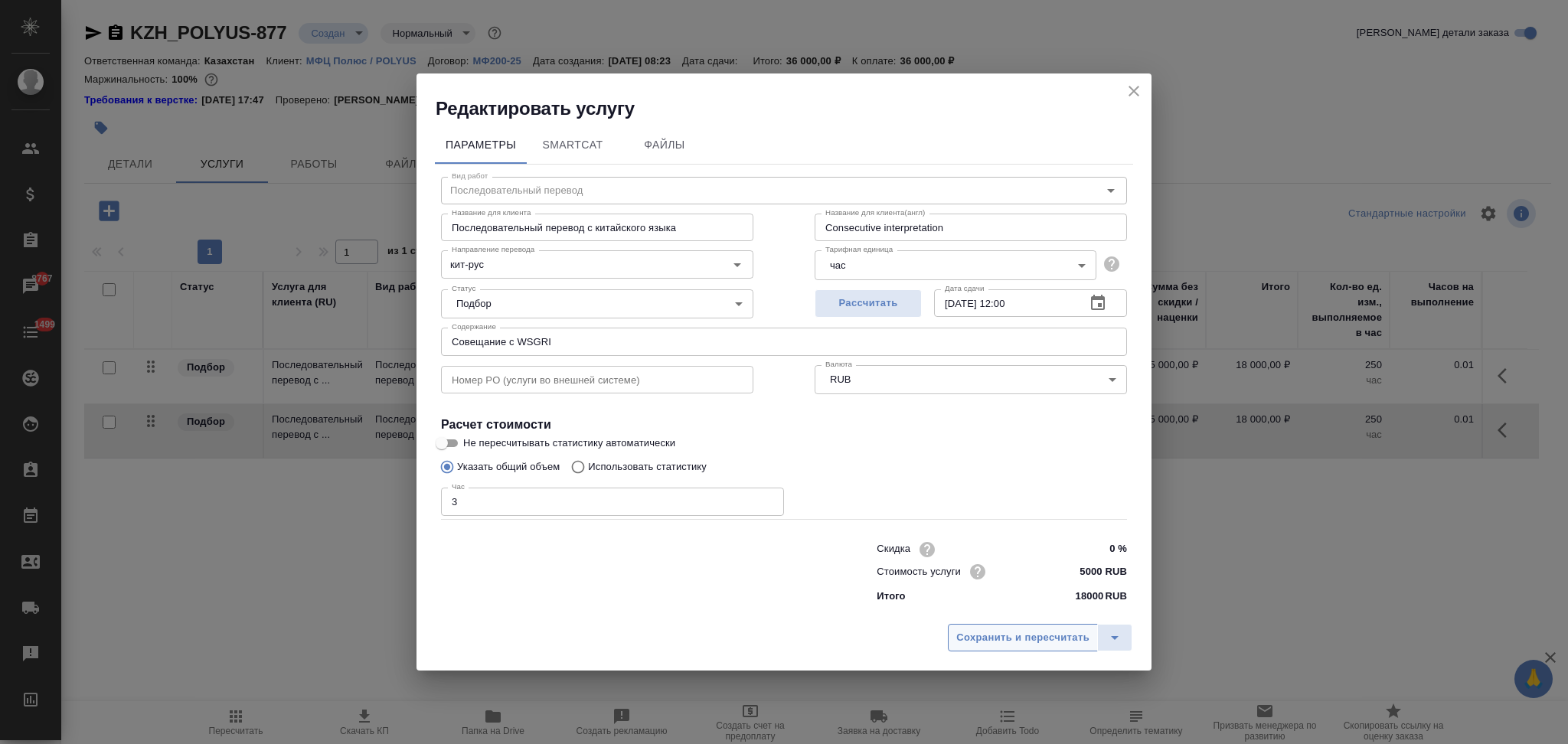
click at [973, 638] on span "Сохранить и пересчитать" at bounding box center [1022, 638] width 133 height 17
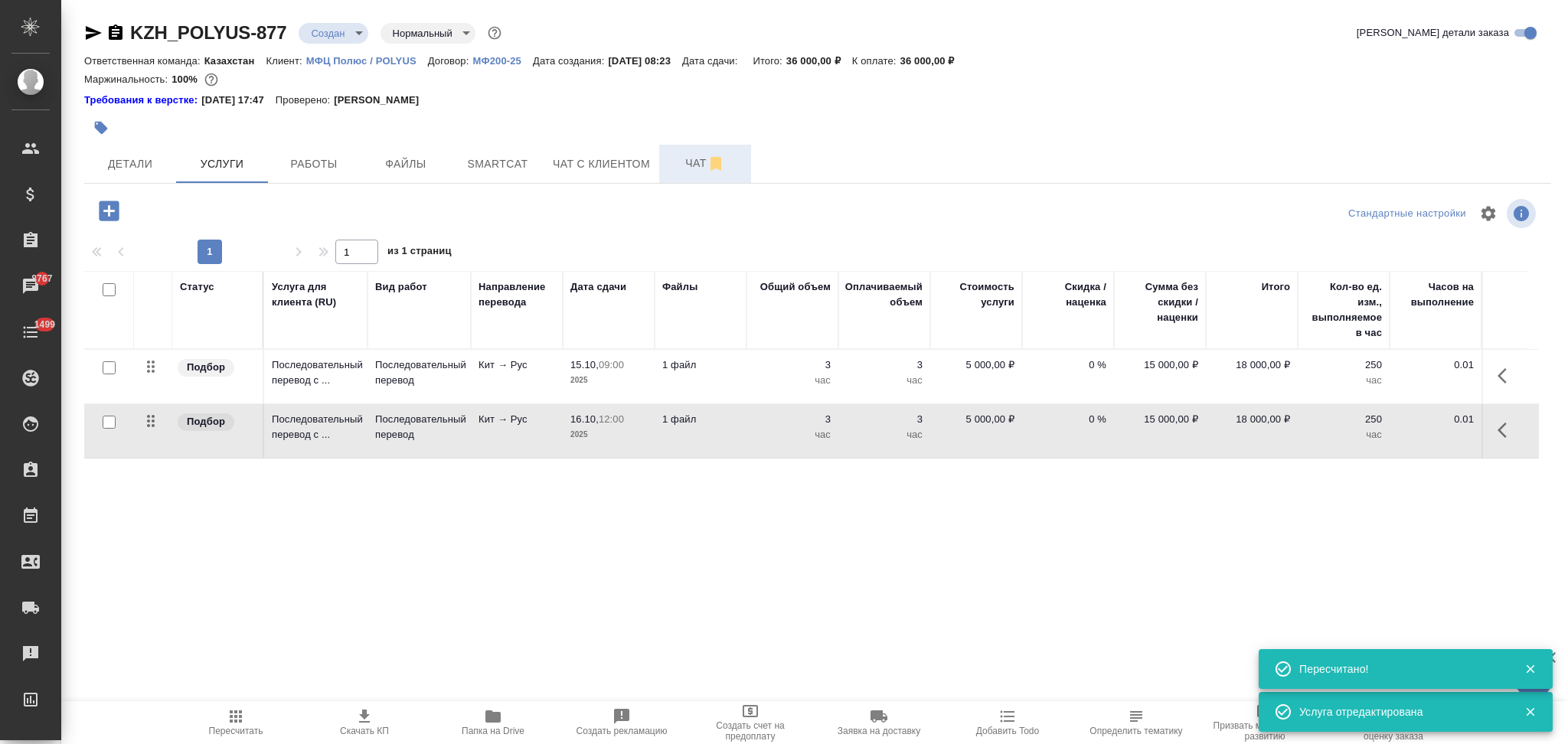
click at [687, 160] on span "Чат" at bounding box center [704, 163] width 73 height 19
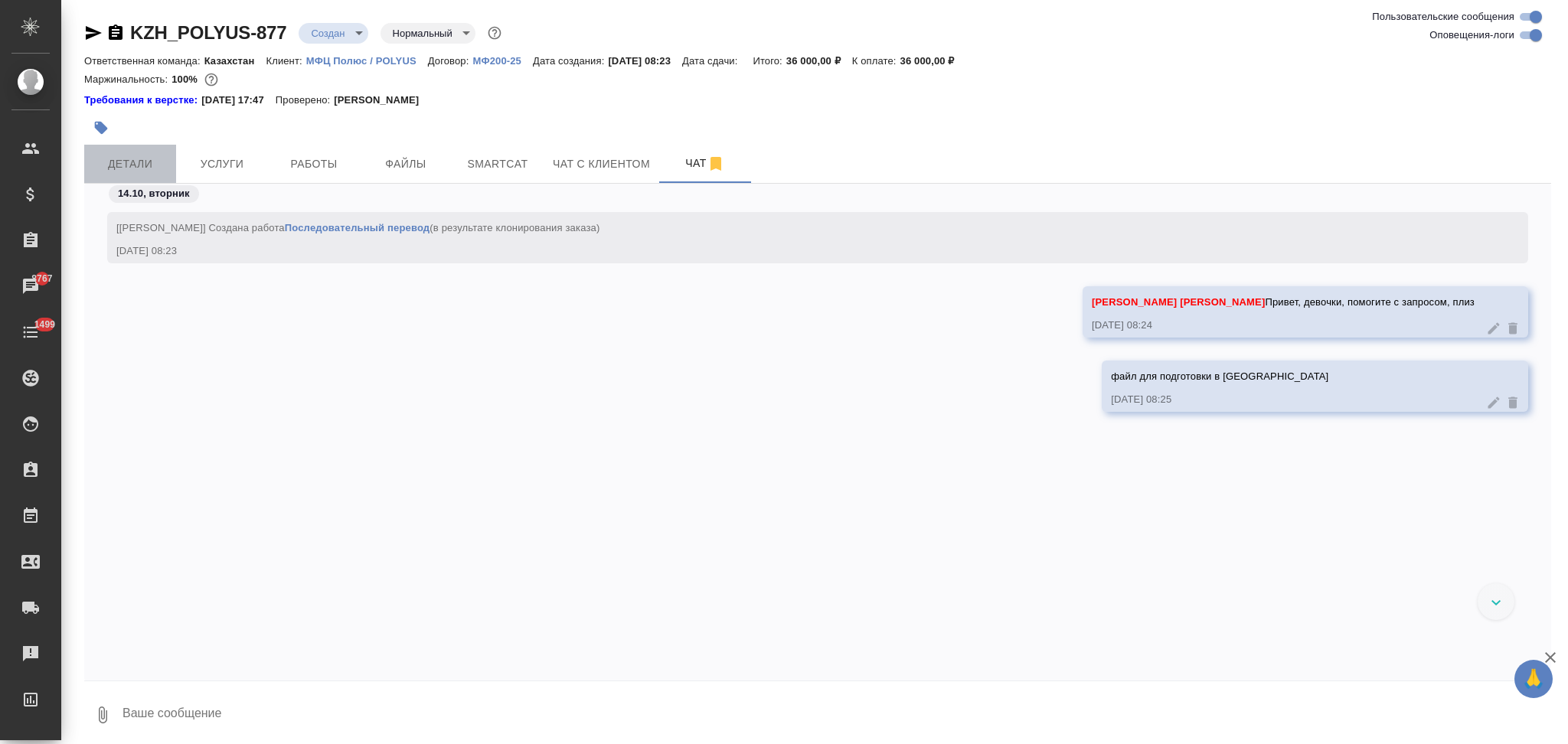
click at [152, 161] on span "Детали" at bounding box center [129, 163] width 73 height 19
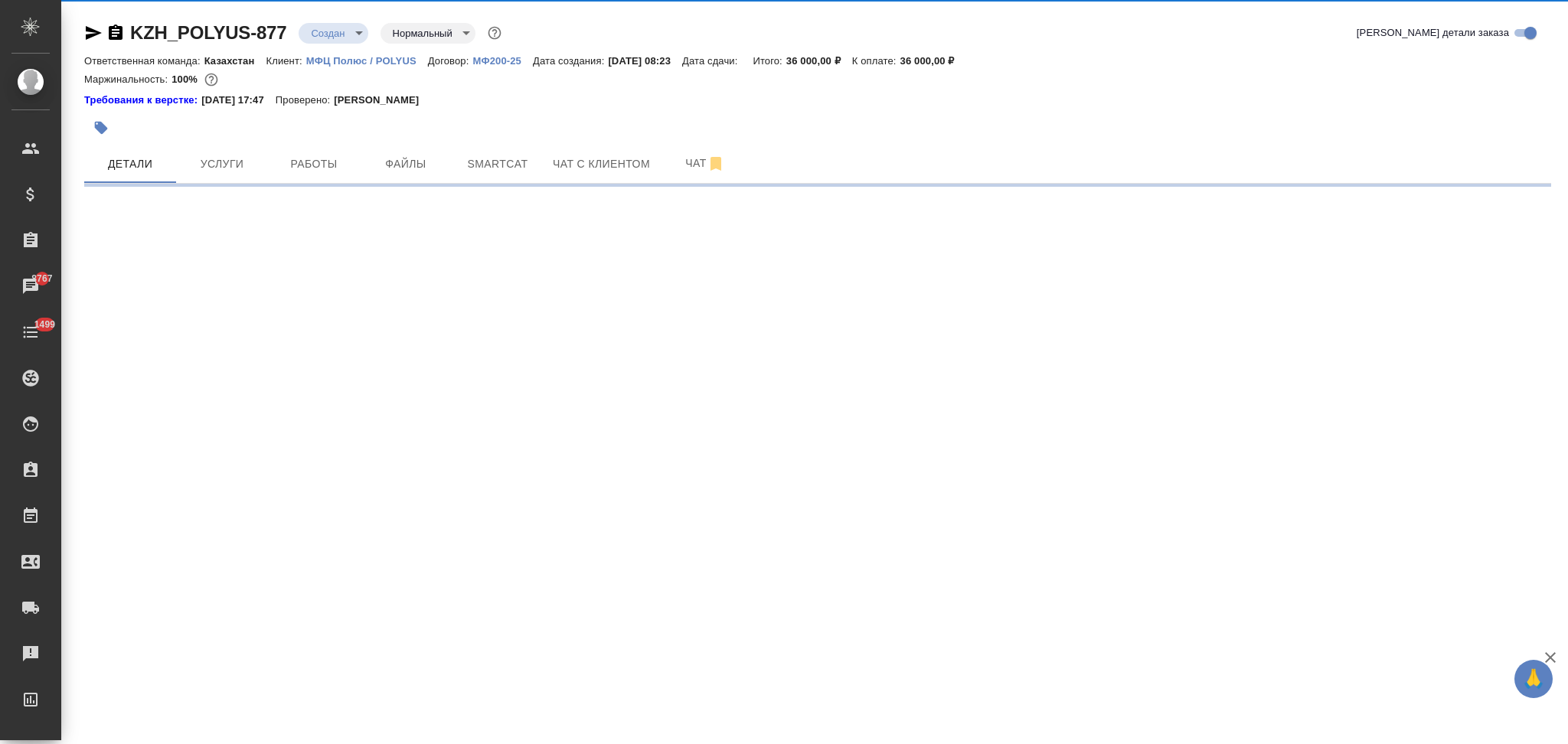
select select "RU"
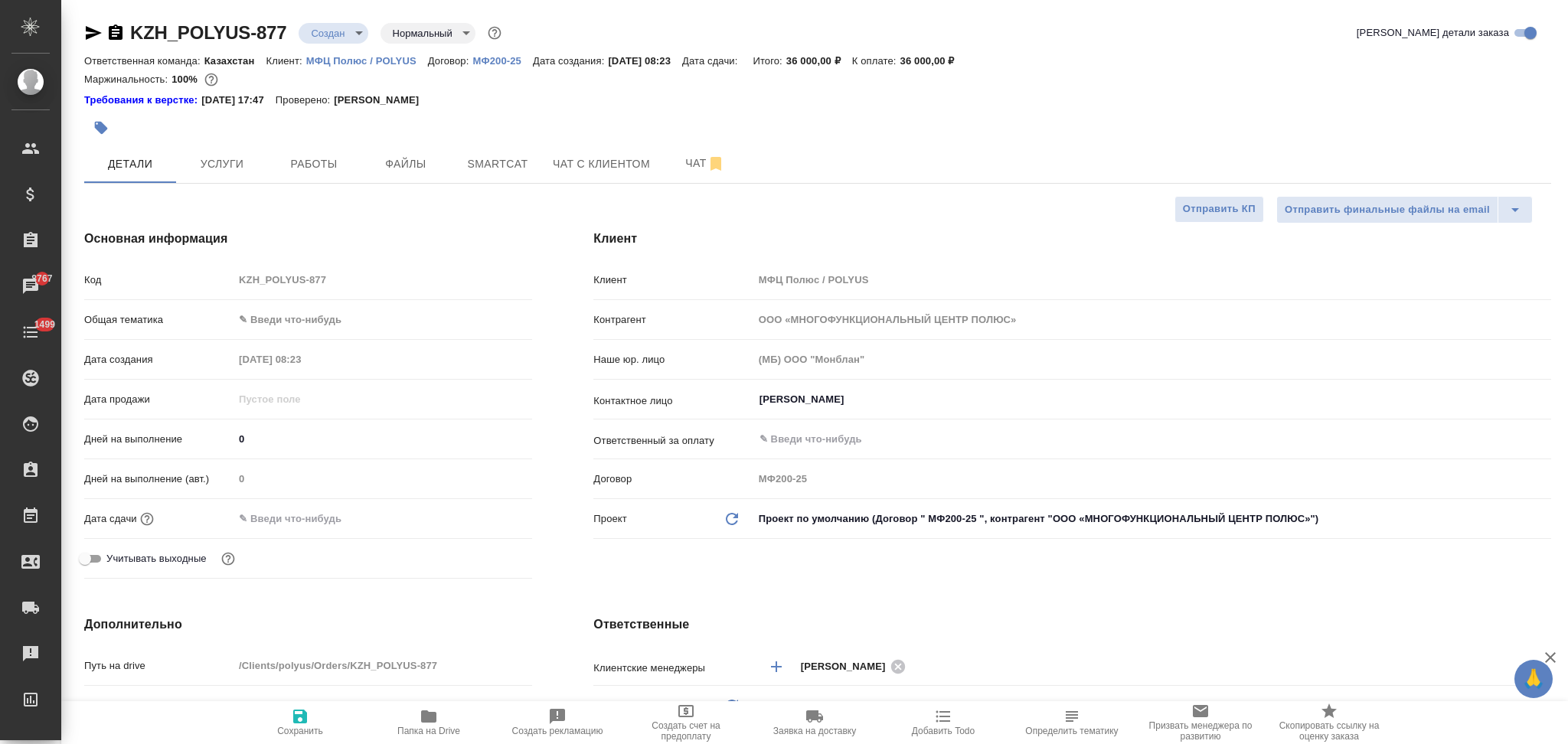
type textarea "x"
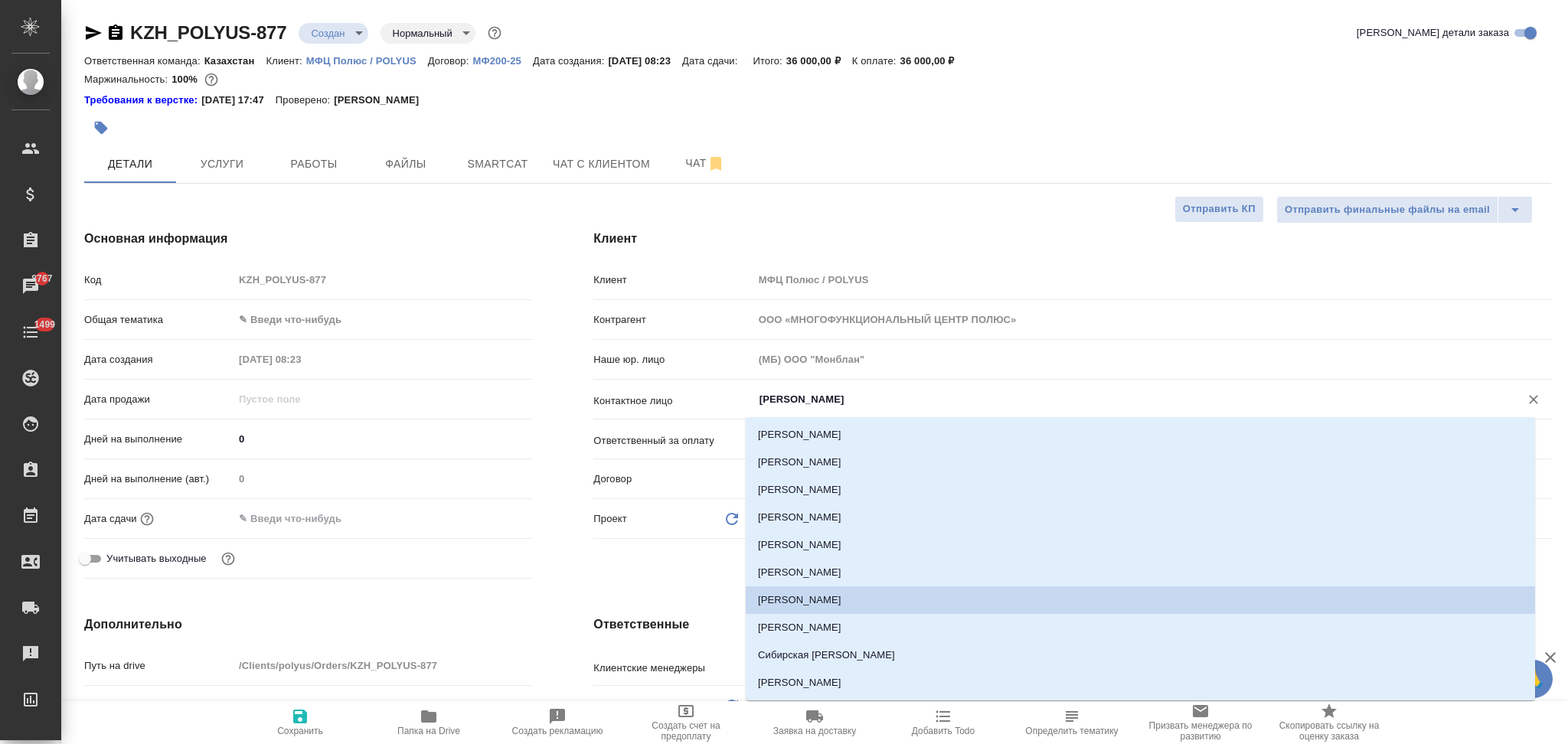
click at [892, 399] on input "Григорьева Анастасия" at bounding box center [1127, 399] width 737 height 18
click at [821, 520] on li "Григоренко Мария" at bounding box center [1140, 517] width 789 height 27
type input "Григоренко Мария"
type textarea "x"
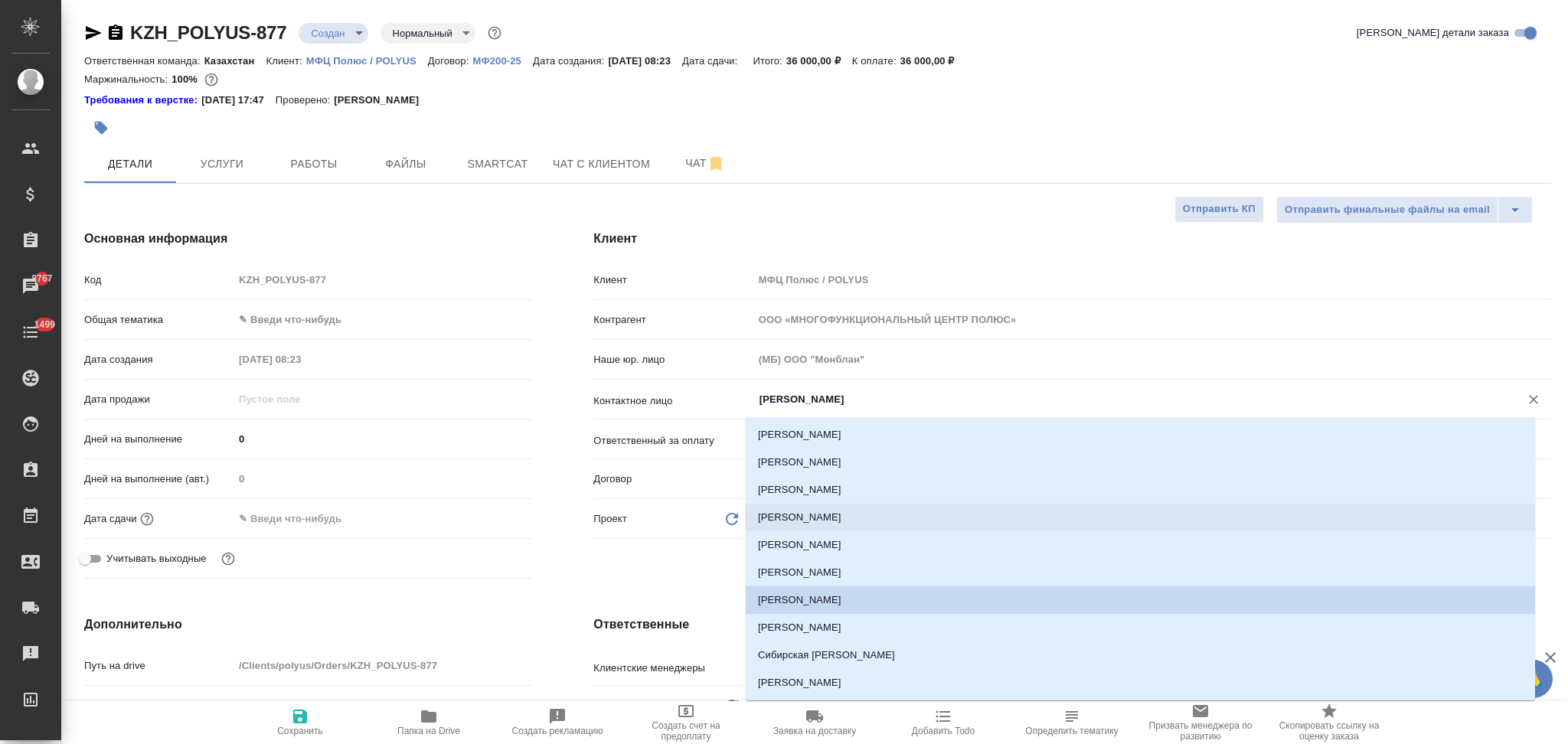
type textarea "x"
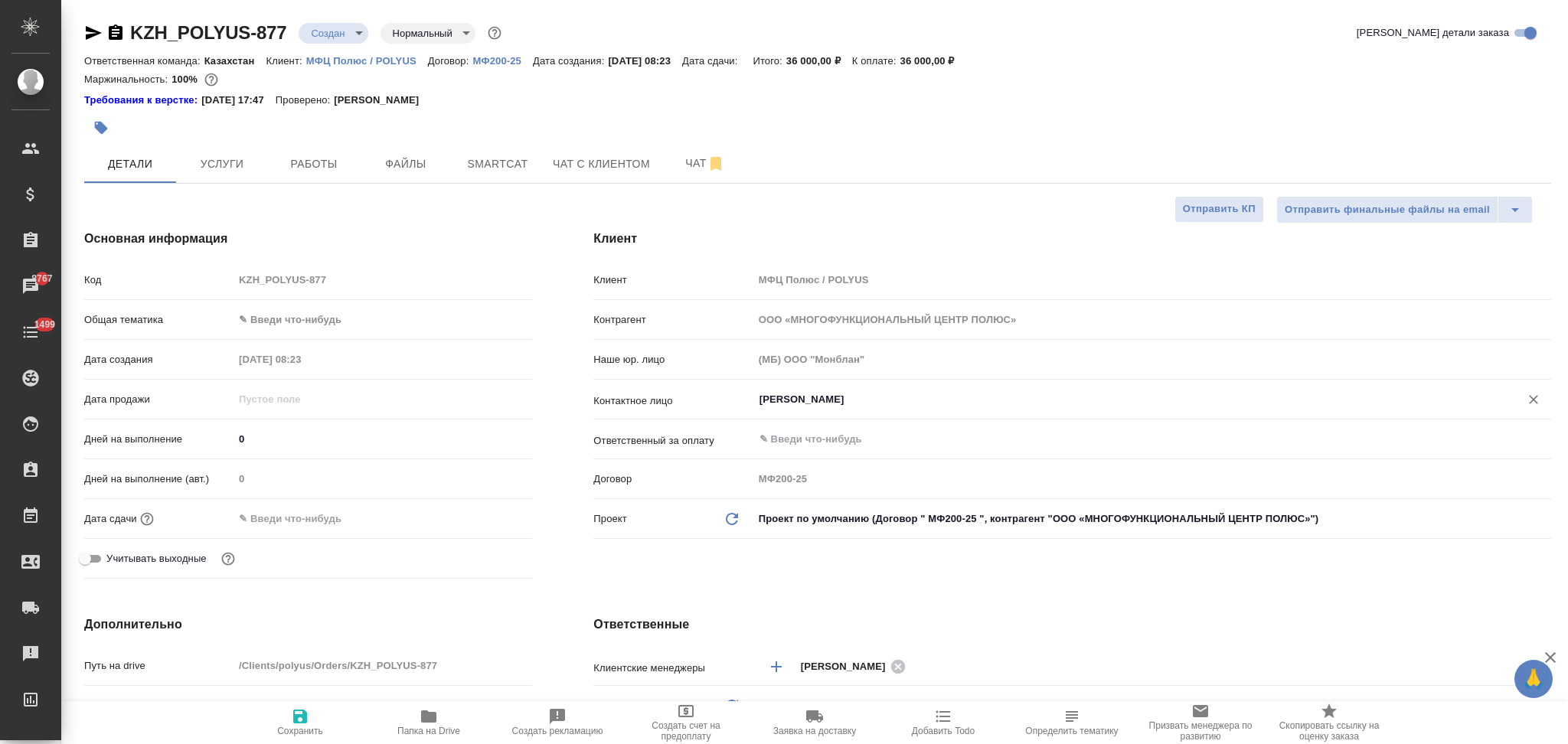
click at [299, 718] on icon "button" at bounding box center [299, 716] width 14 height 14
type textarea "x"
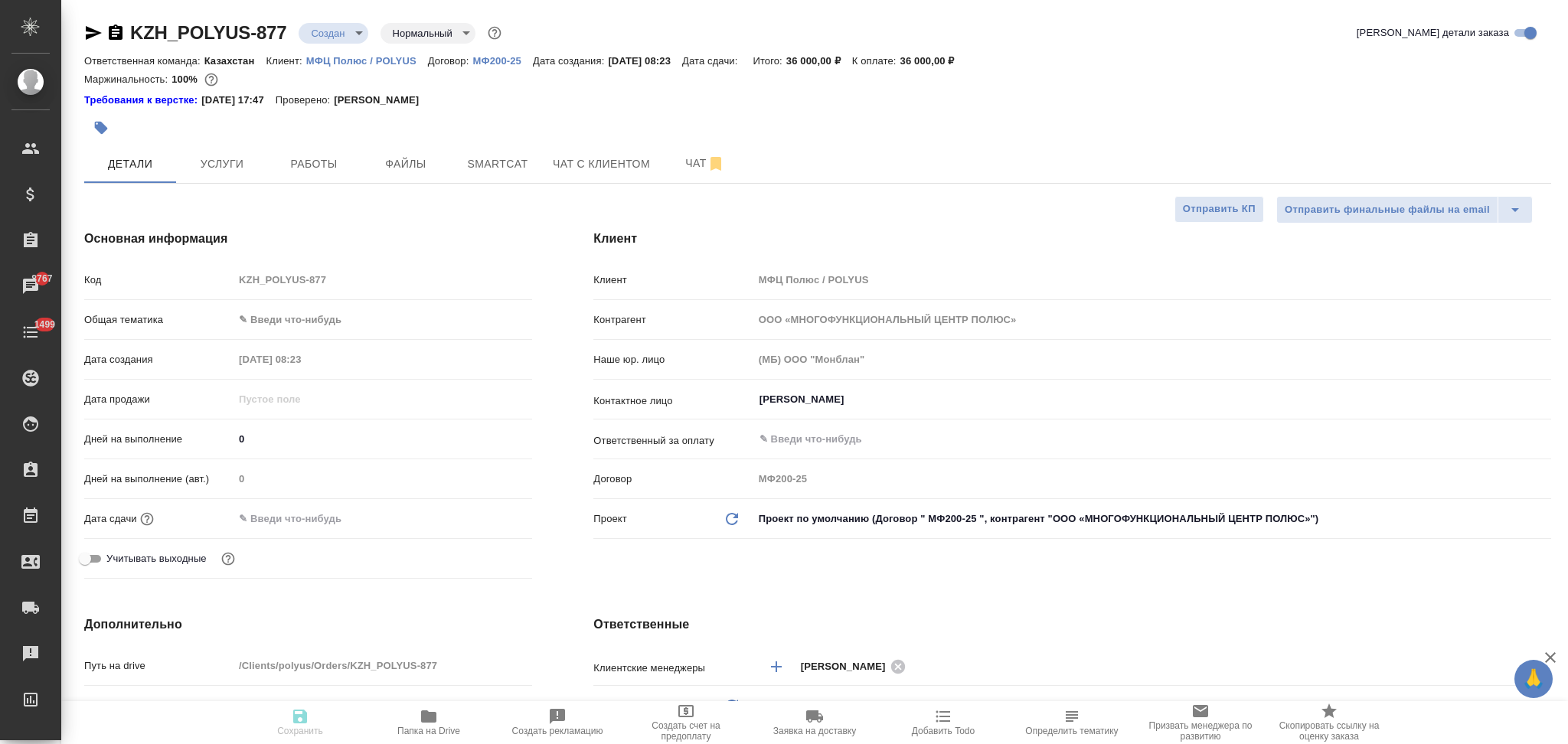
type textarea "x"
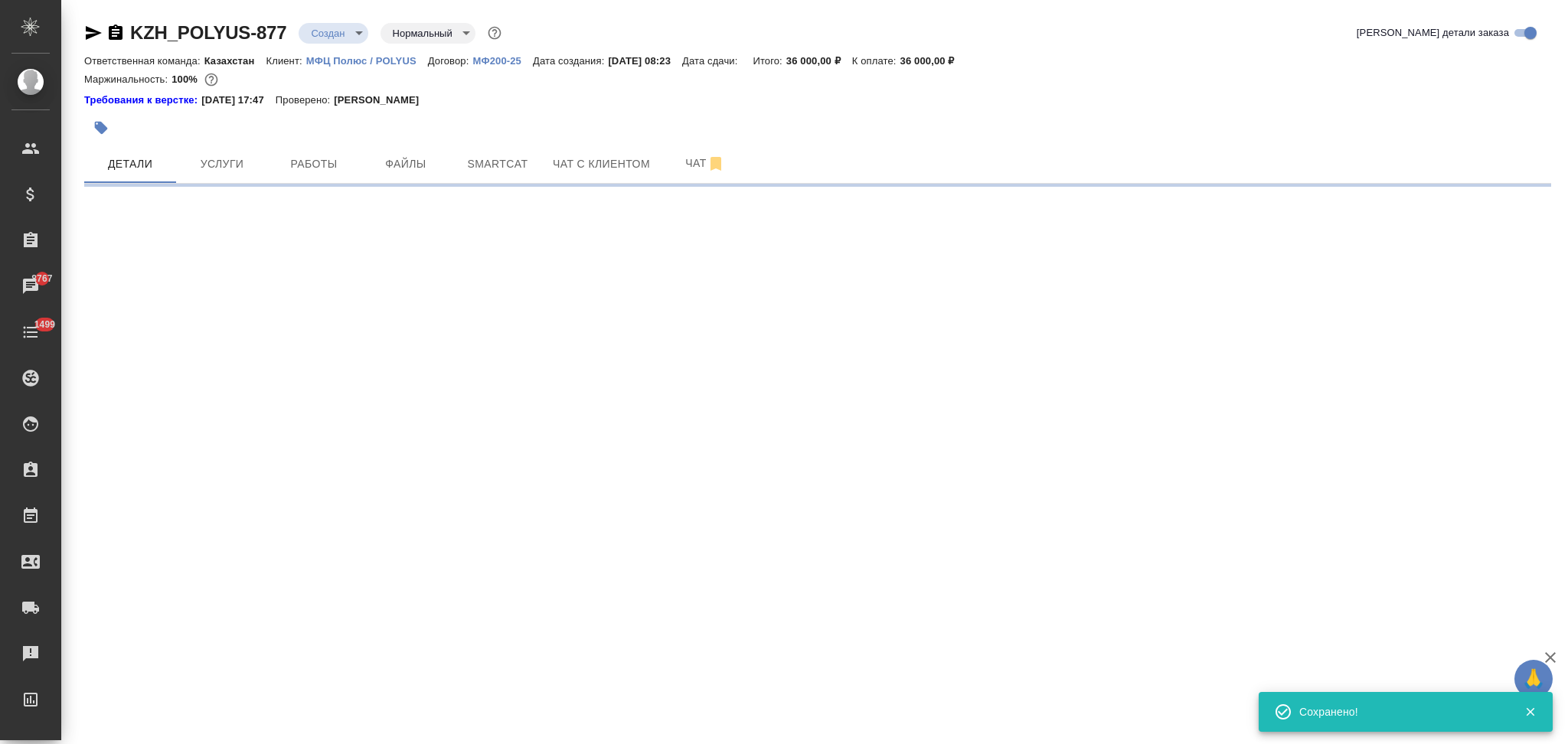
select select "RU"
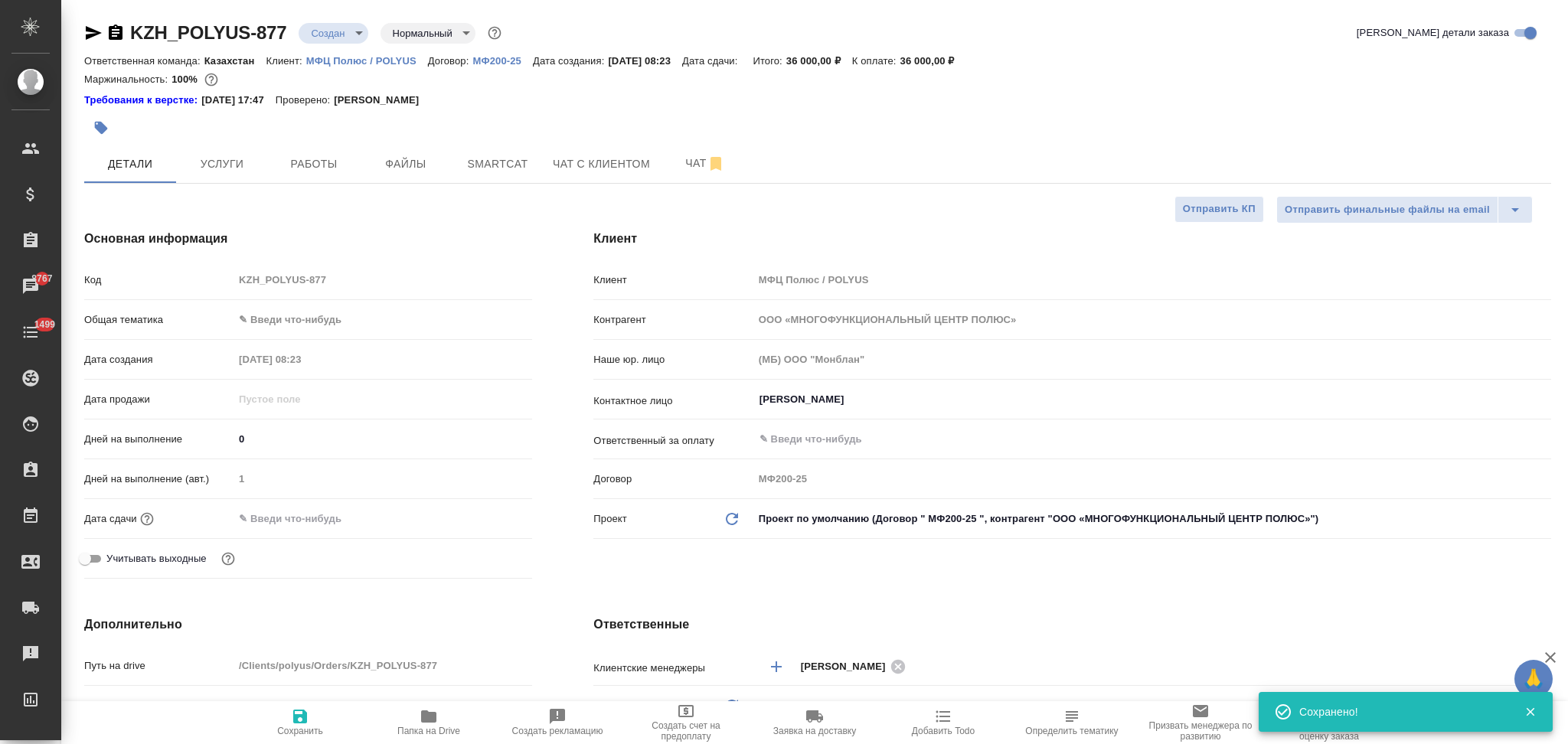
type textarea "x"
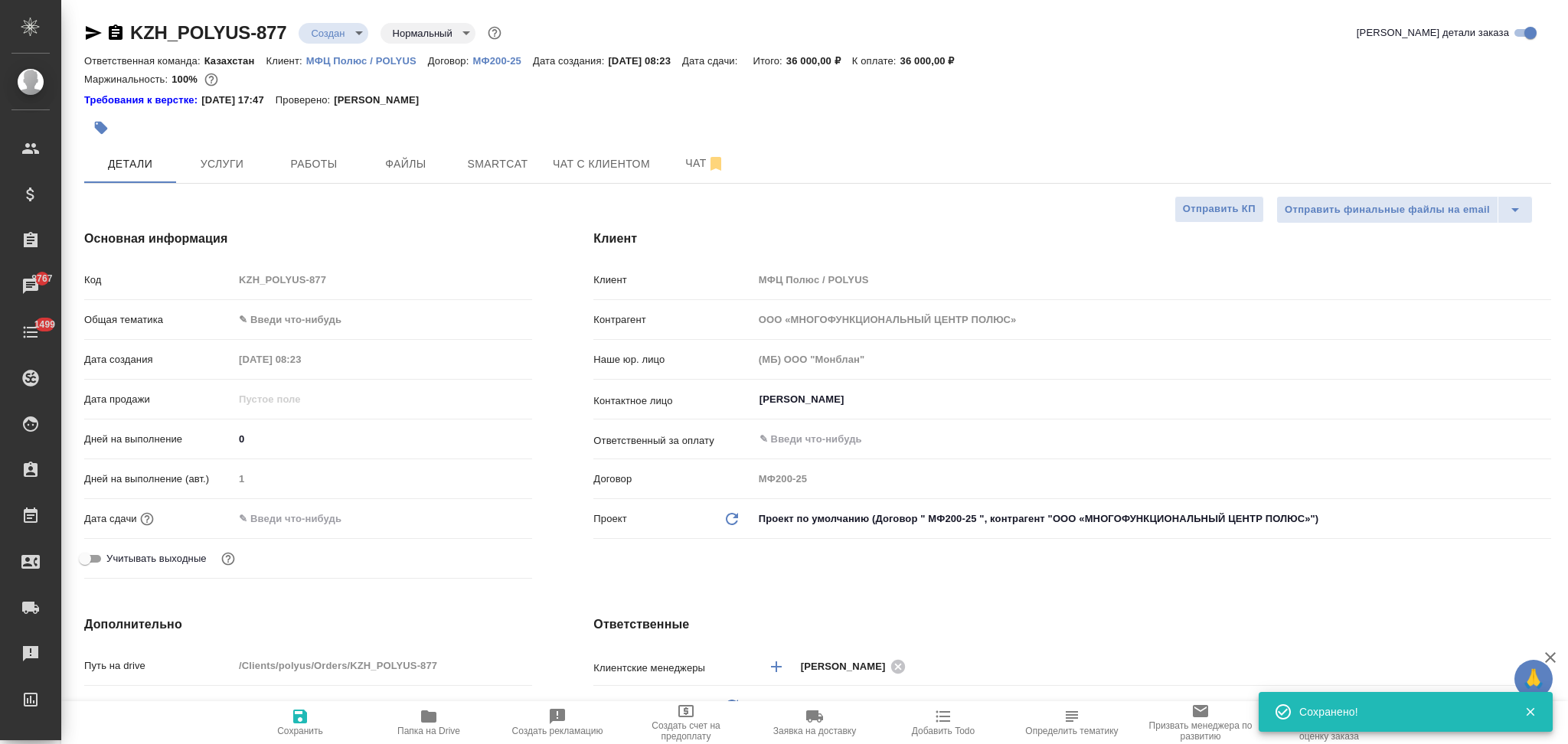
type textarea "x"
click at [205, 163] on span "Услуги" at bounding box center [222, 163] width 73 height 19
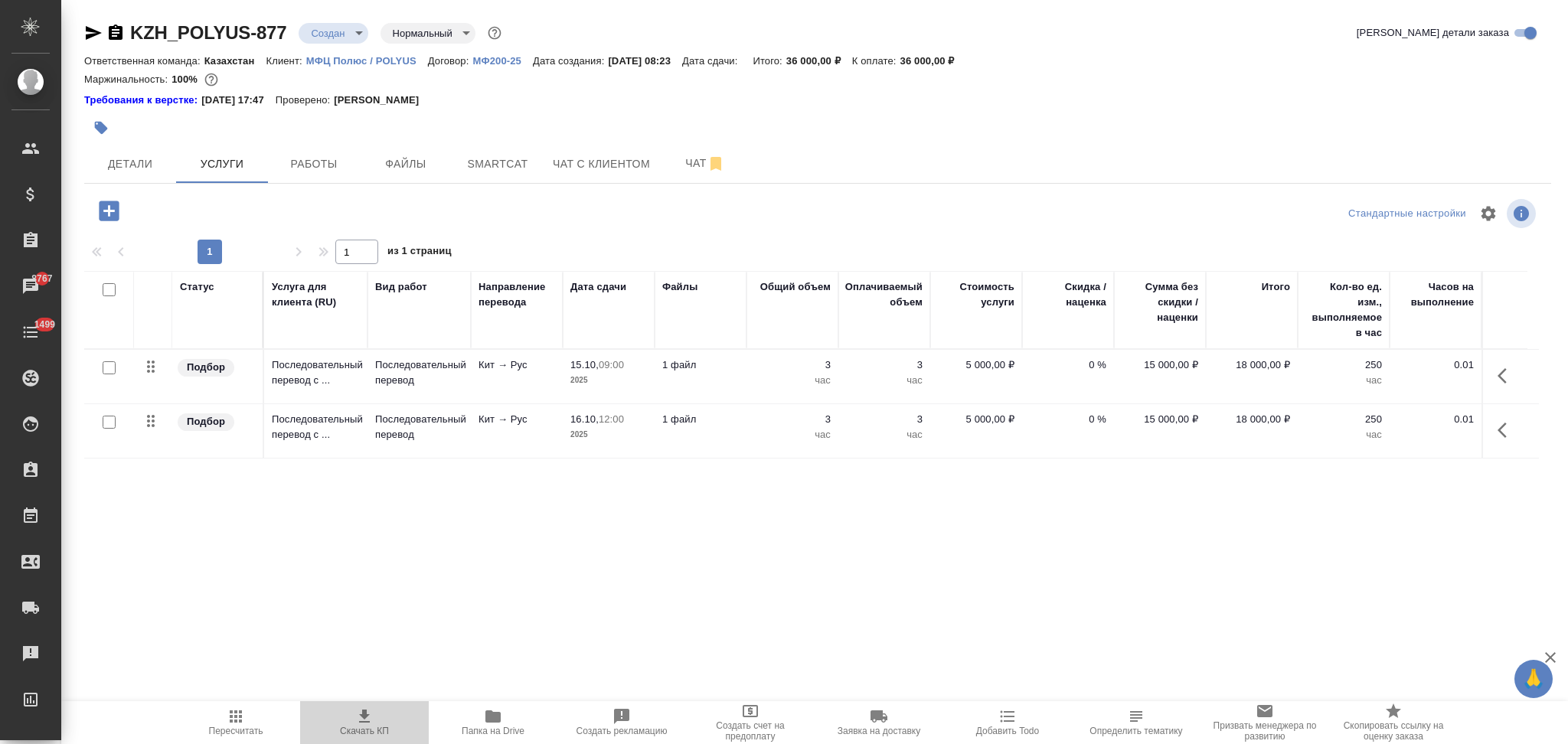
click at [358, 714] on icon "button" at bounding box center [365, 717] width 18 height 18
click at [679, 162] on span "Чат" at bounding box center [704, 163] width 73 height 19
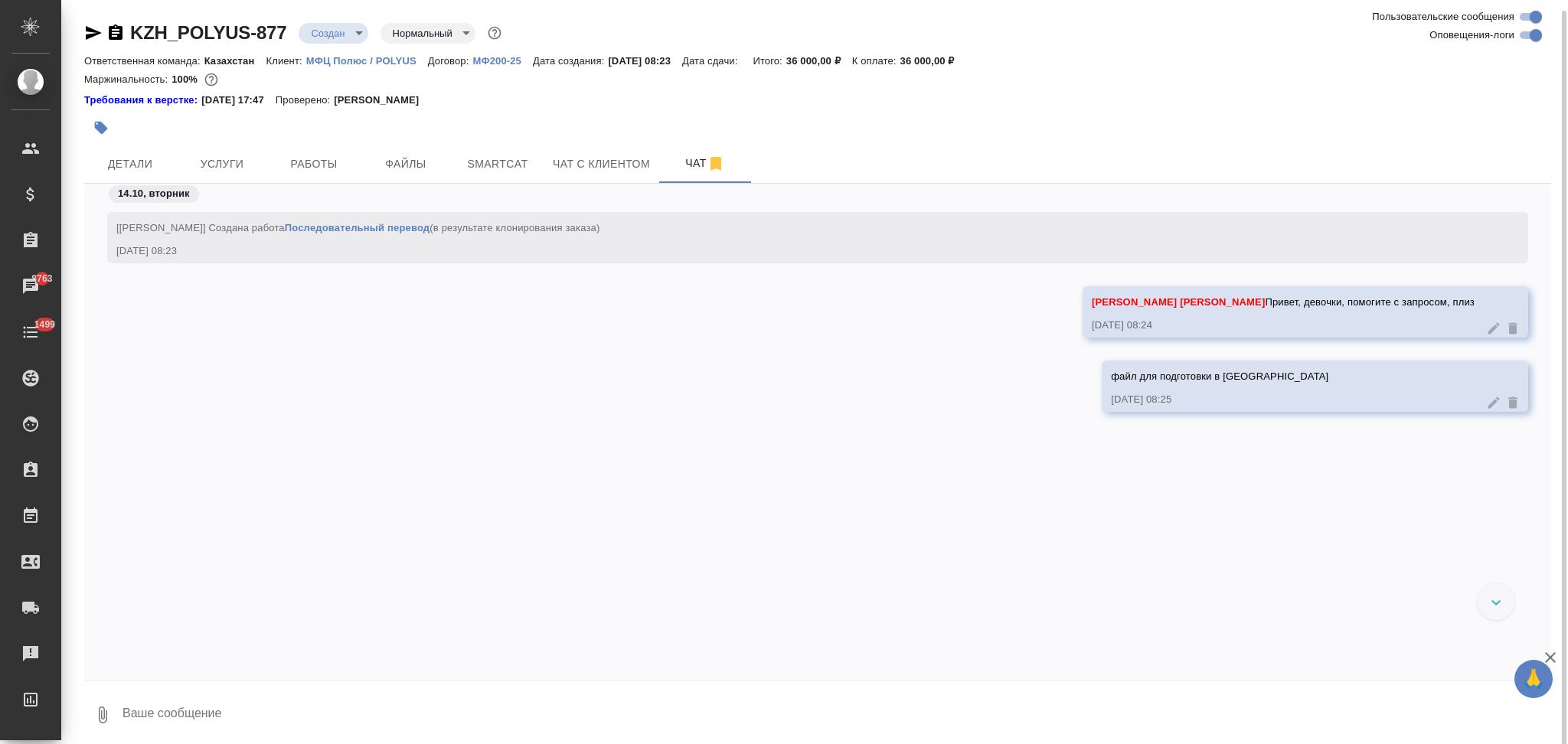
scroll to position [5, 0]
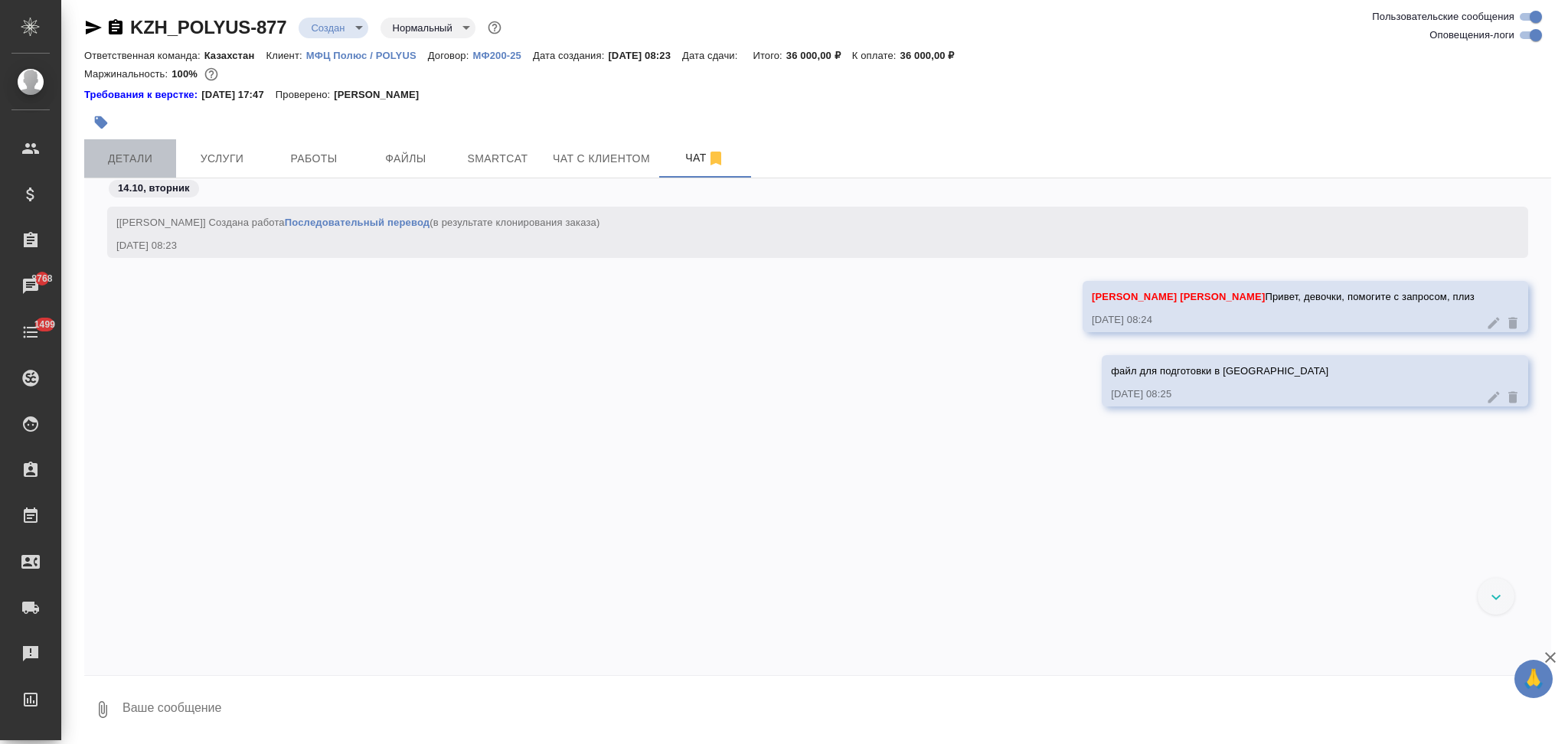
click at [133, 152] on span "Детали" at bounding box center [129, 158] width 73 height 19
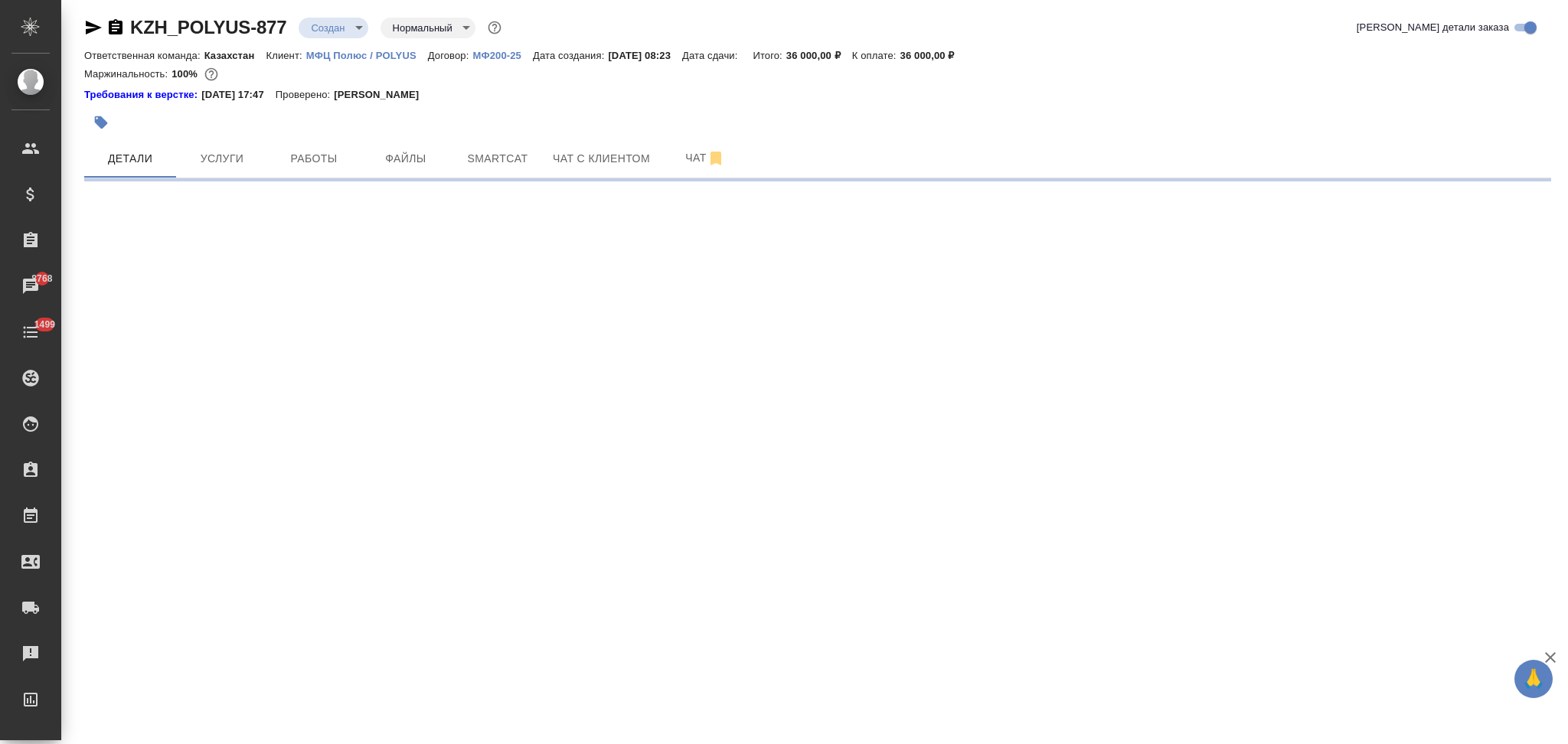
select select "RU"
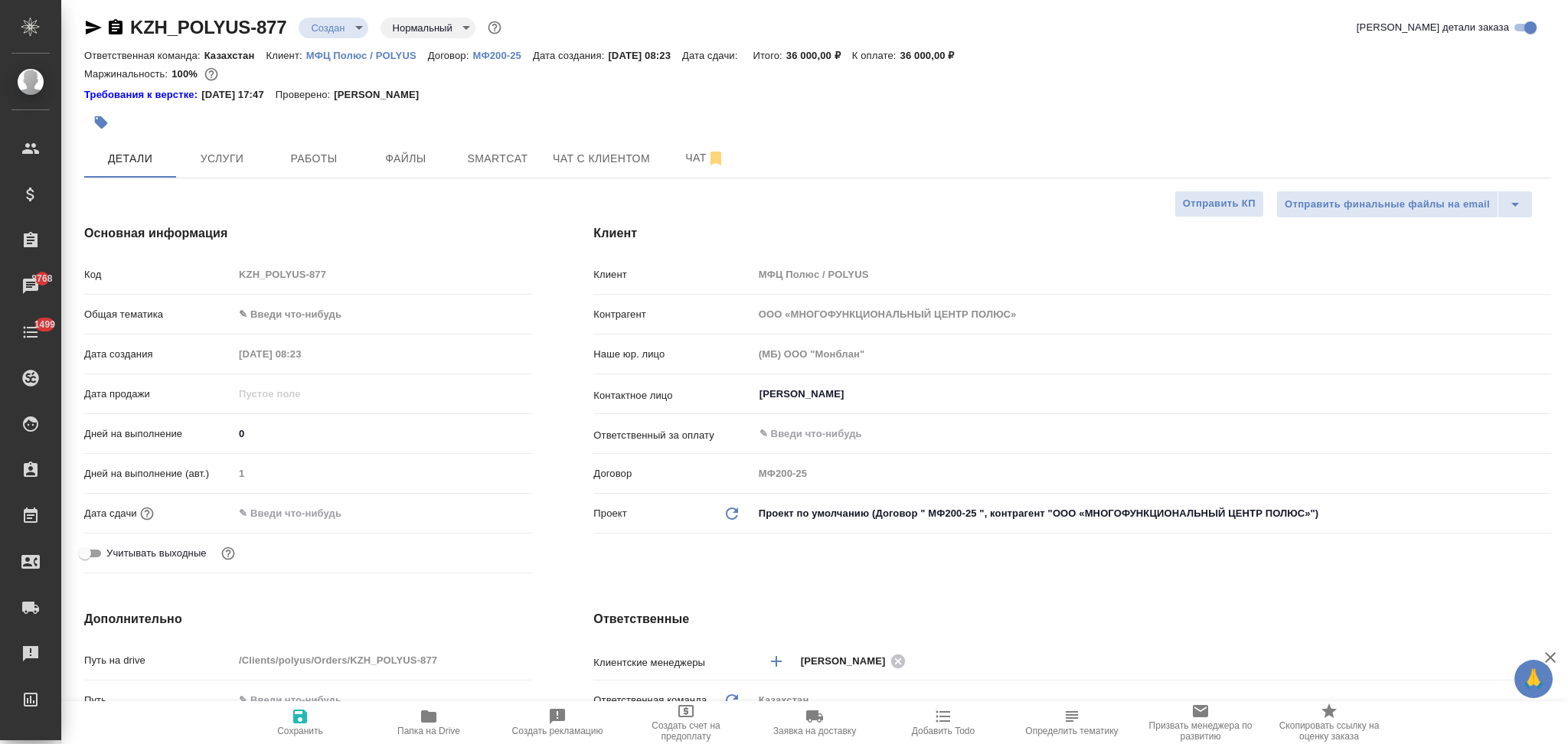
type textarea "x"
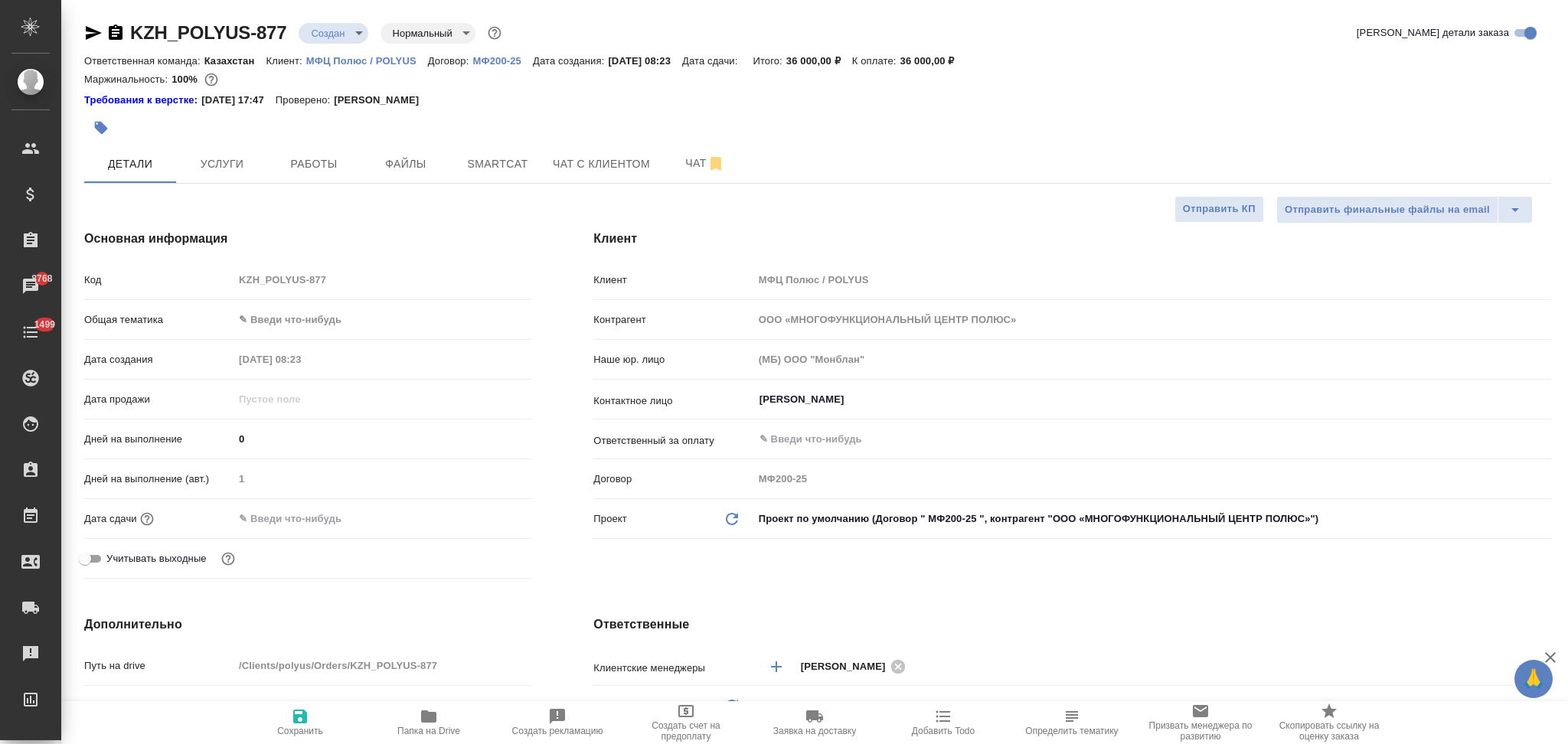
type textarea "x"
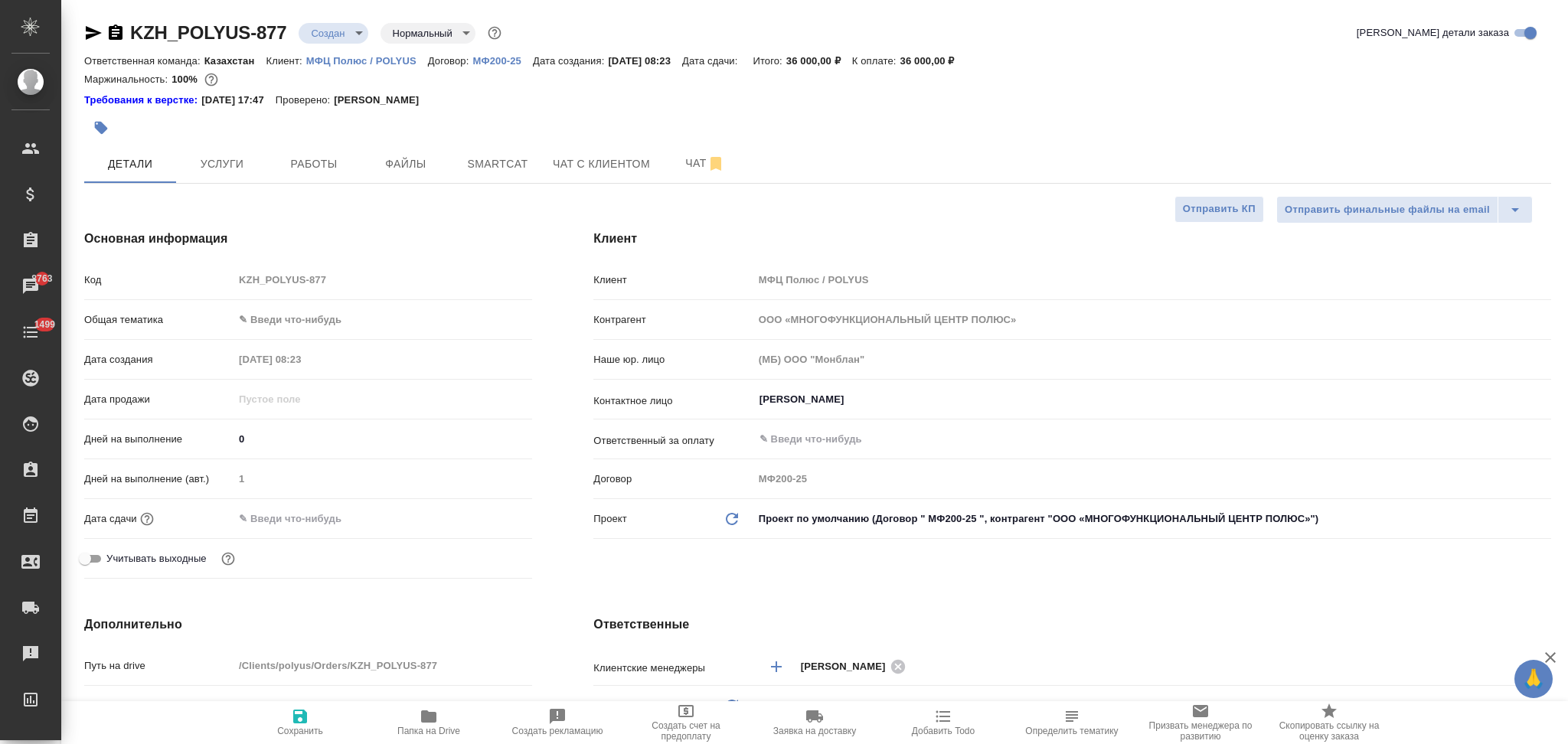
type textarea "x"
click at [102, 128] on icon "button" at bounding box center [101, 129] width 13 height 13
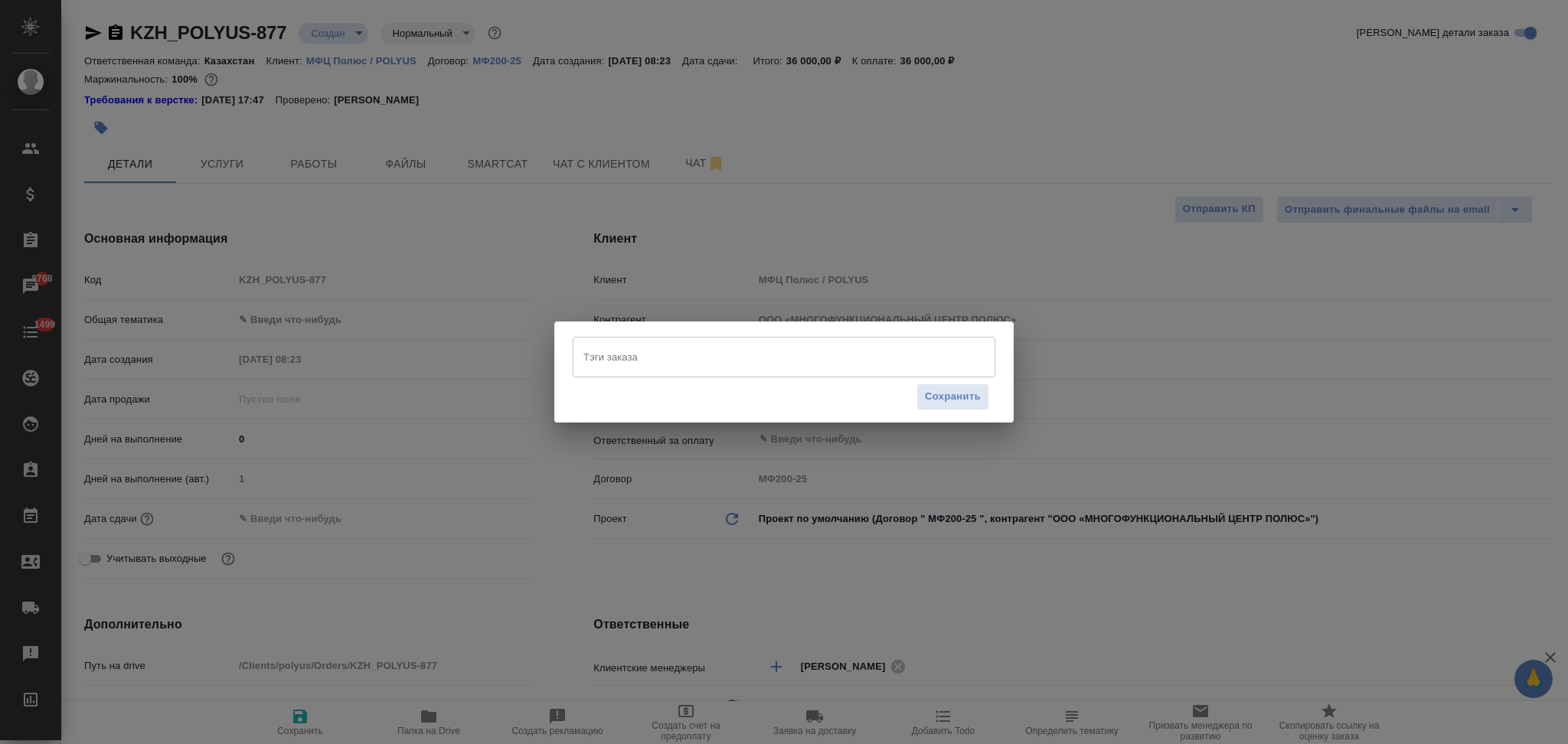
click at [647, 363] on input "Тэги заказа" at bounding box center [770, 357] width 379 height 26
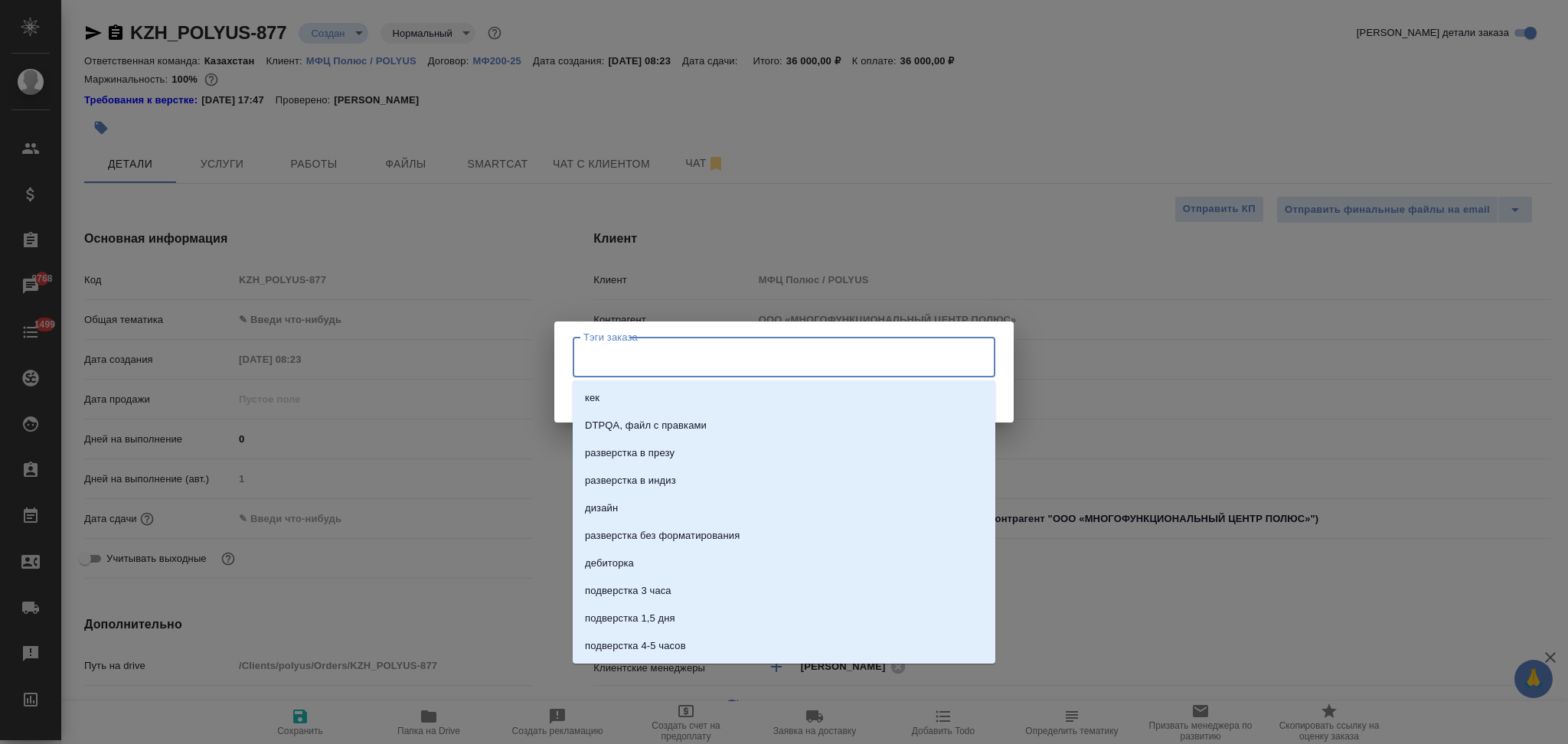
type input "ц"
type input "уст"
click at [627, 656] on li "УСТНЫЙ" at bounding box center [784, 646] width 422 height 27
type input "онла"
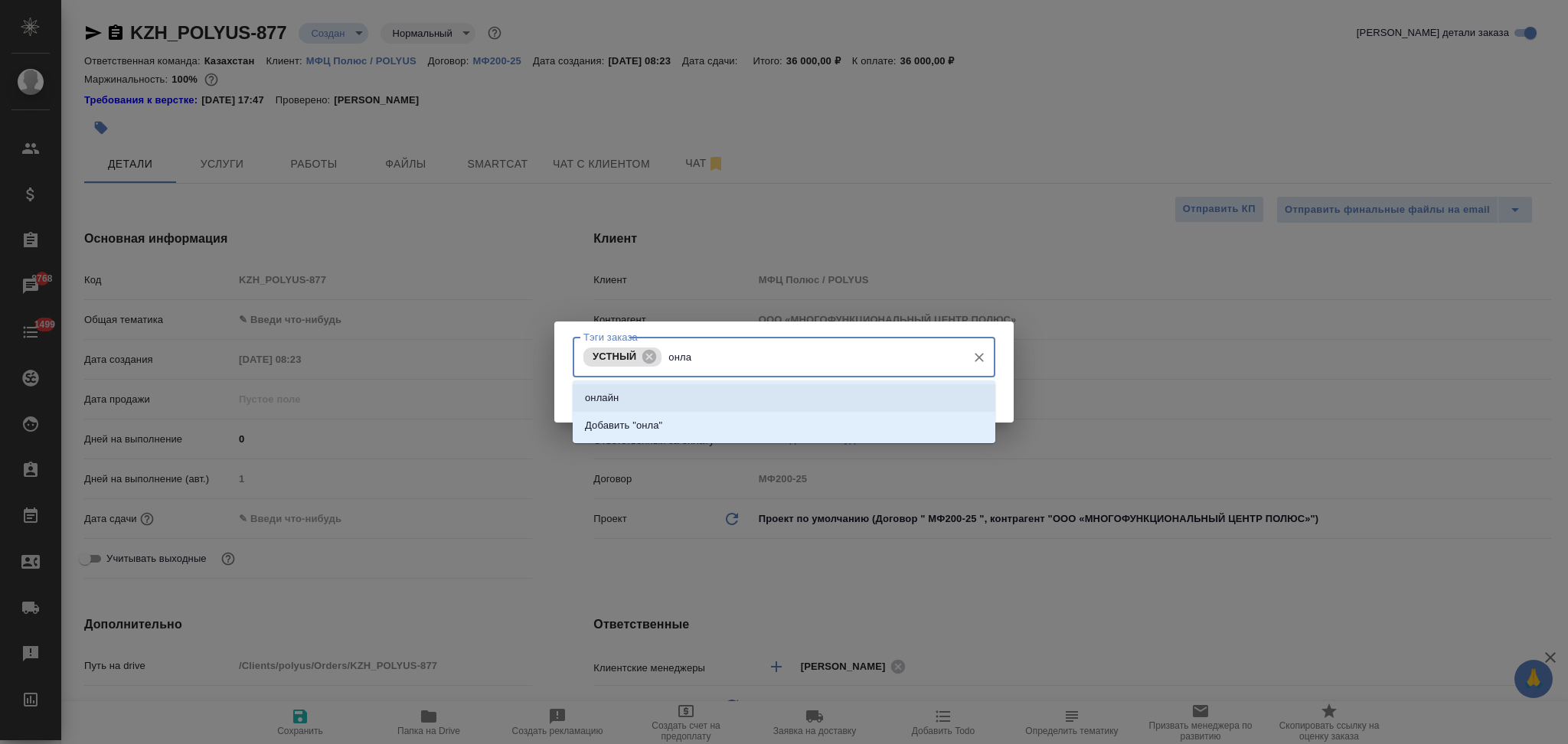
click at [656, 390] on li "онлайн" at bounding box center [784, 398] width 422 height 27
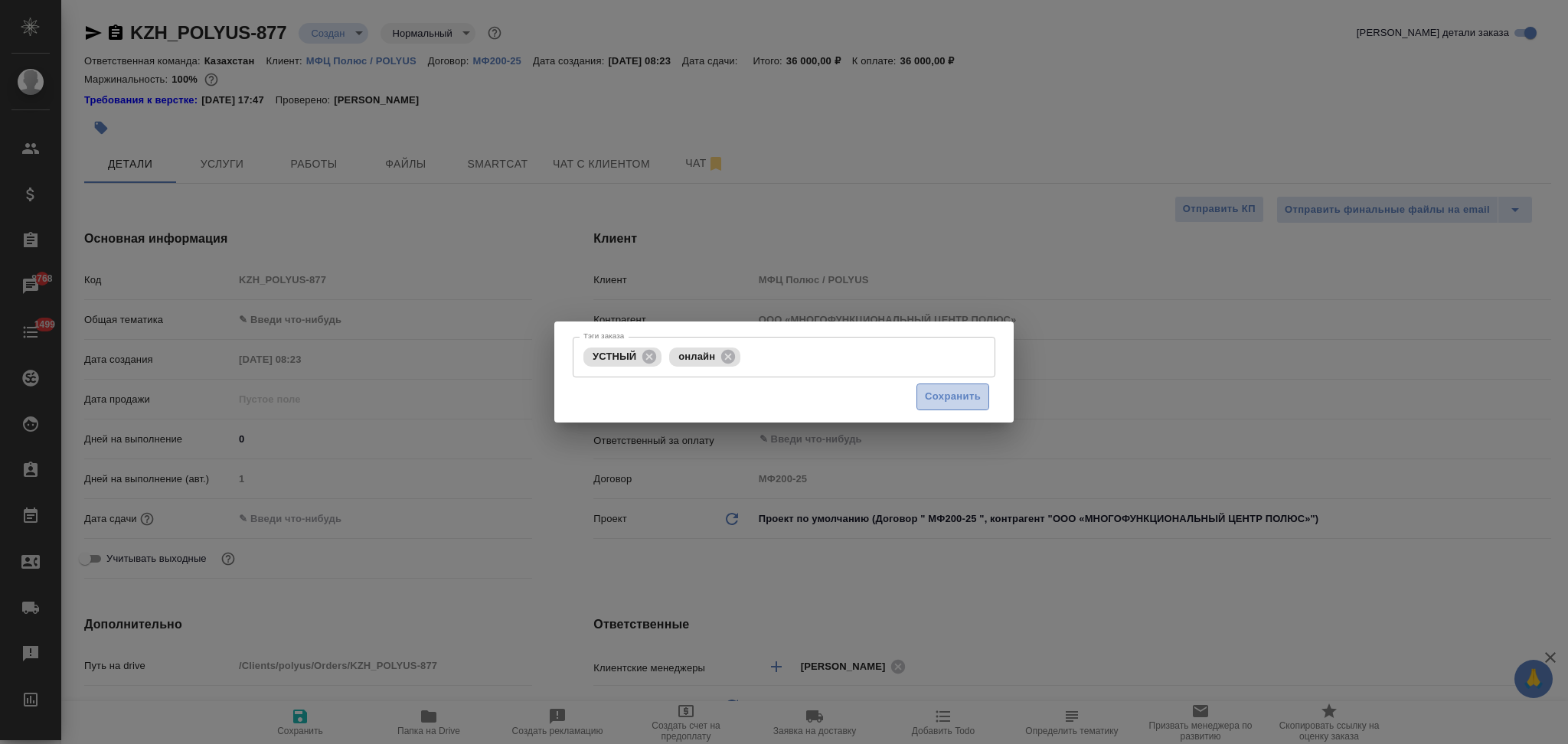
click at [931, 399] on span "Сохранить" at bounding box center [953, 397] width 56 height 17
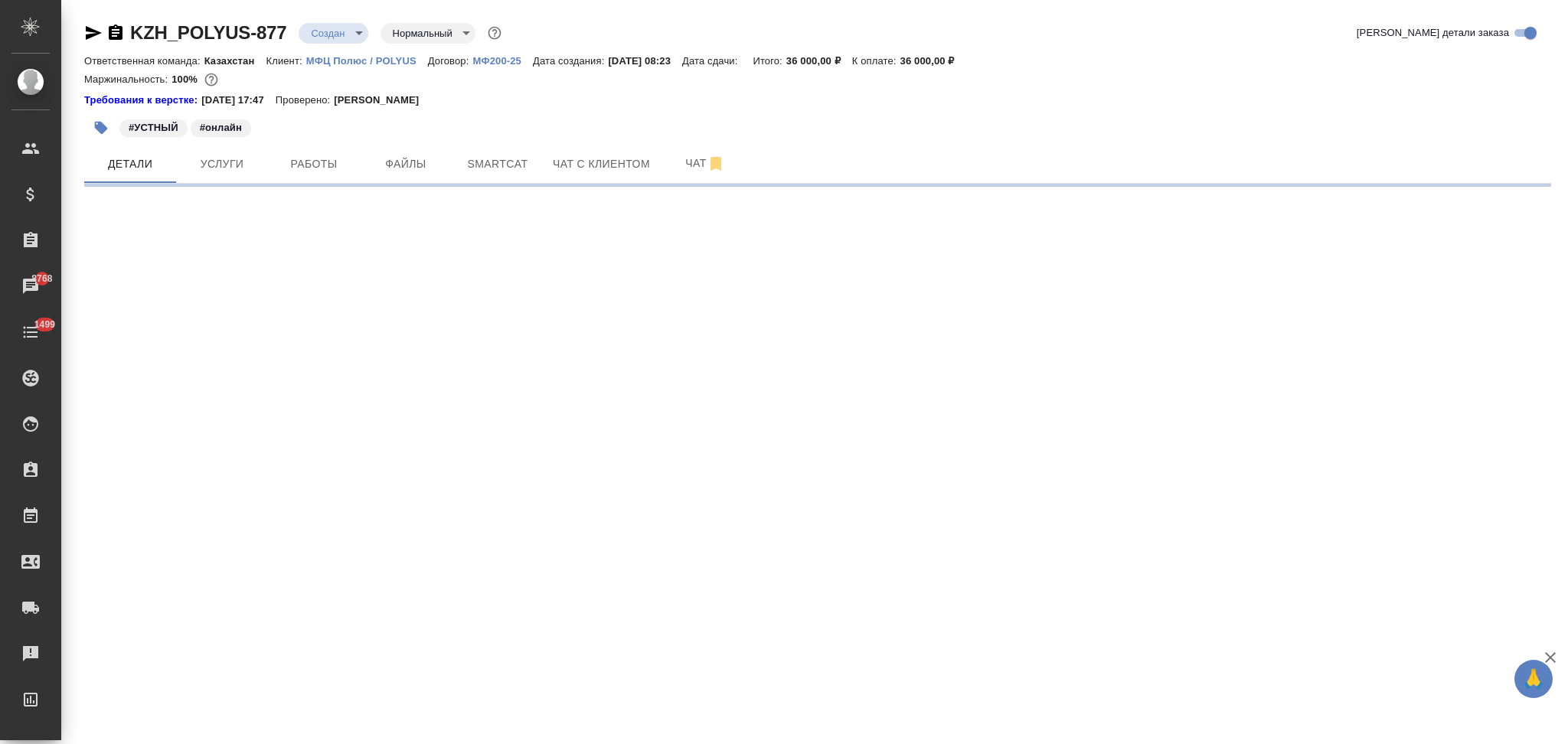
select select "RU"
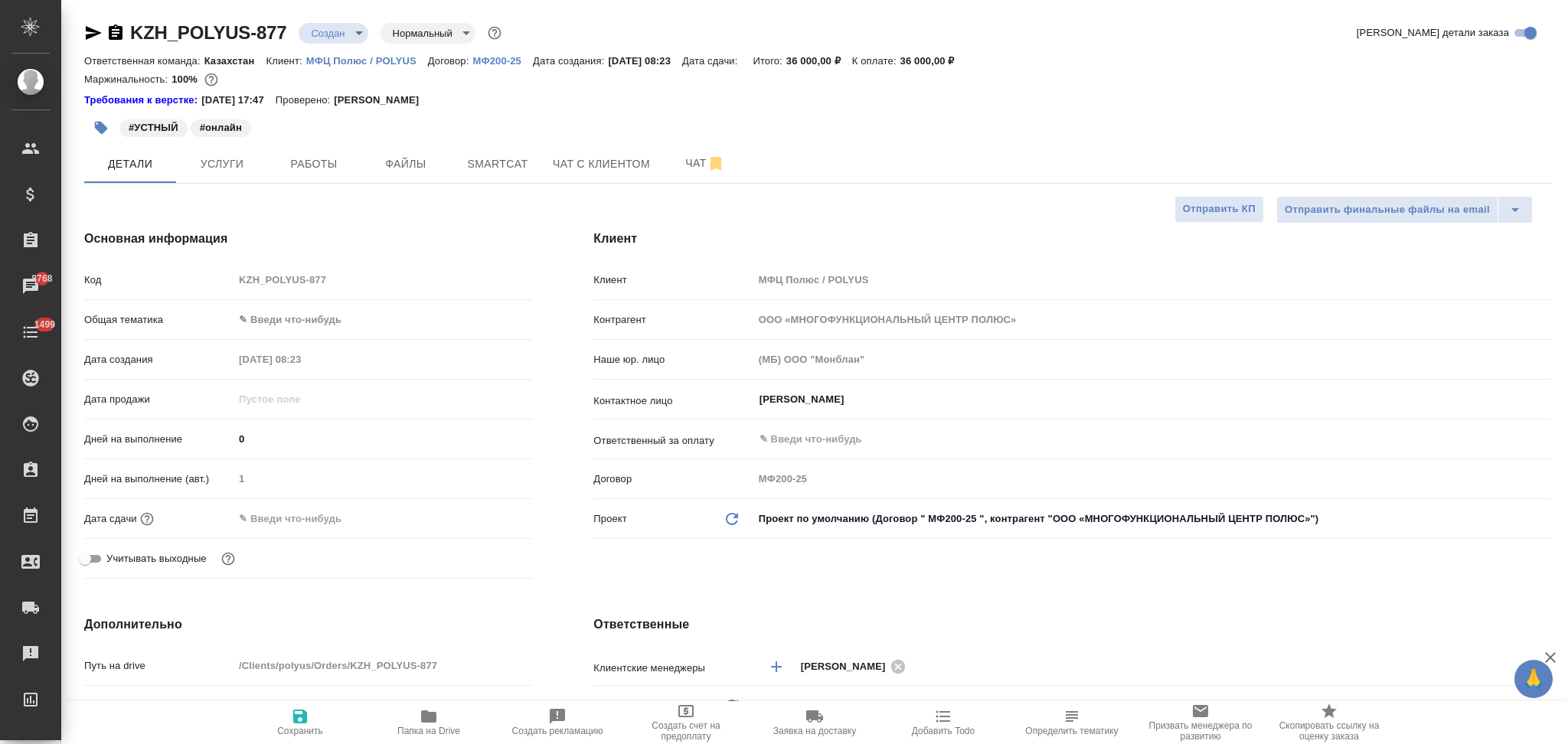
type textarea "x"
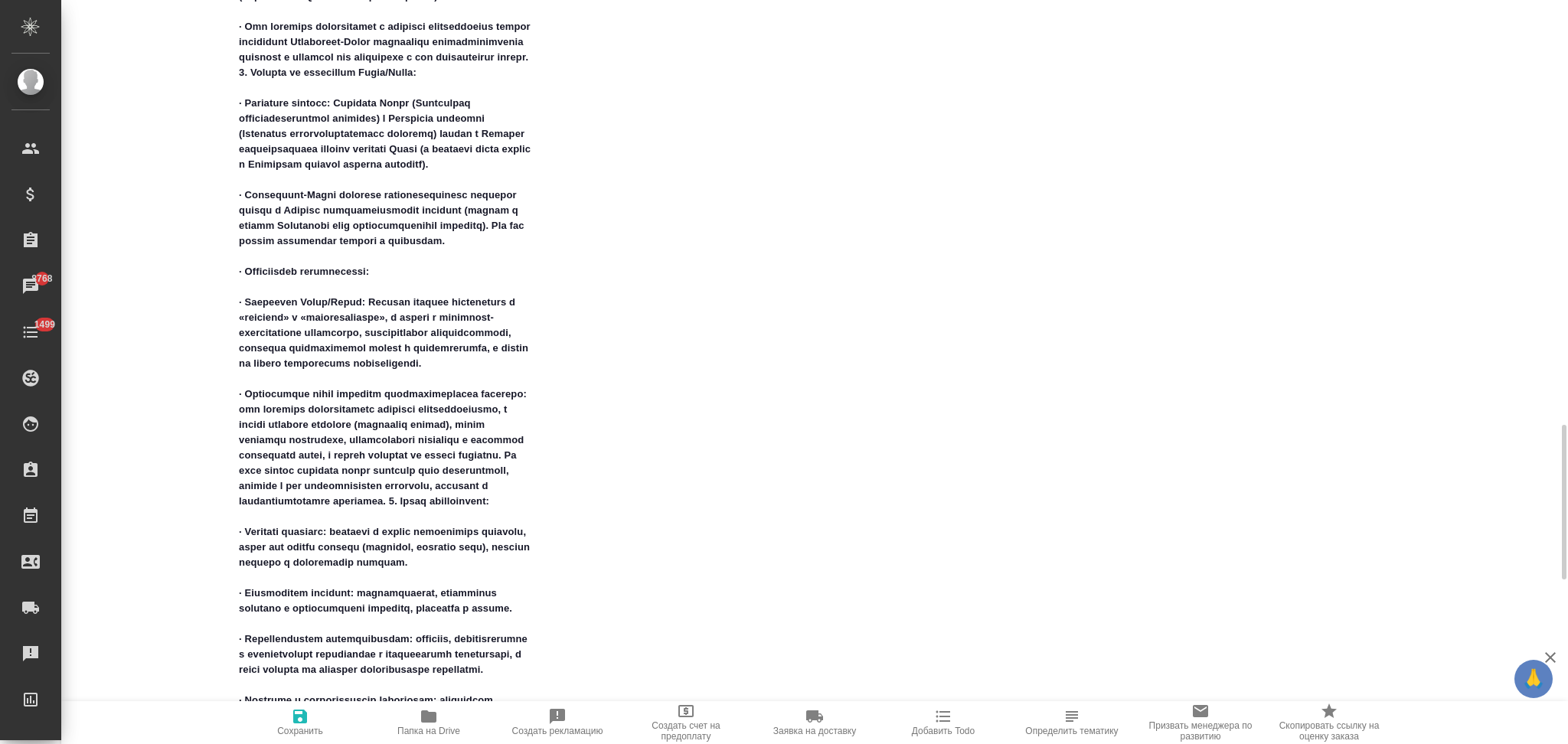
scroll to position [2551, 0]
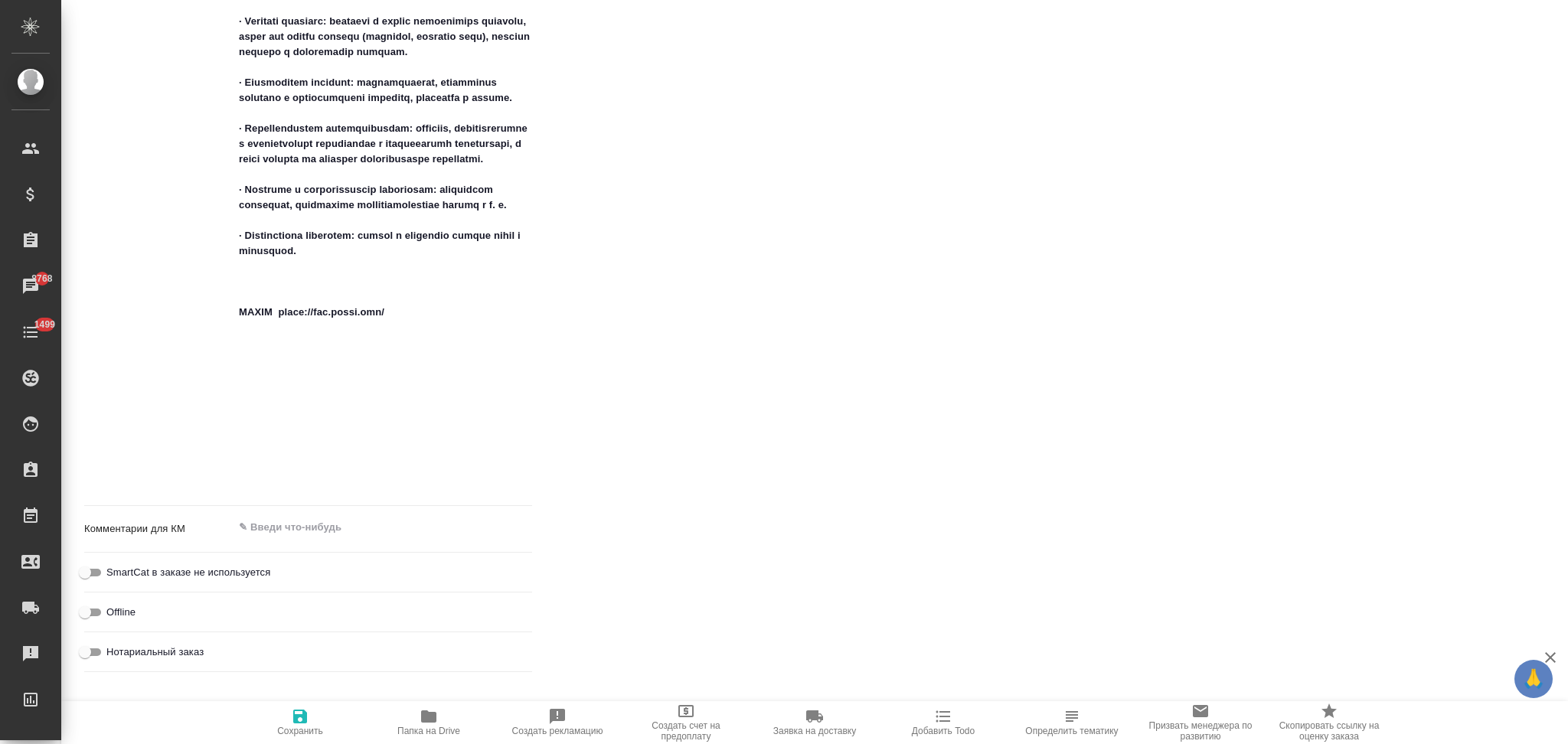
type textarea "x"
click at [263, 531] on textarea at bounding box center [383, 528] width 299 height 26
paste textarea "О возможностях Геолого-разведочных работ"
type textarea "О возможностях Геолого-разведочных работ"
type textarea "x"
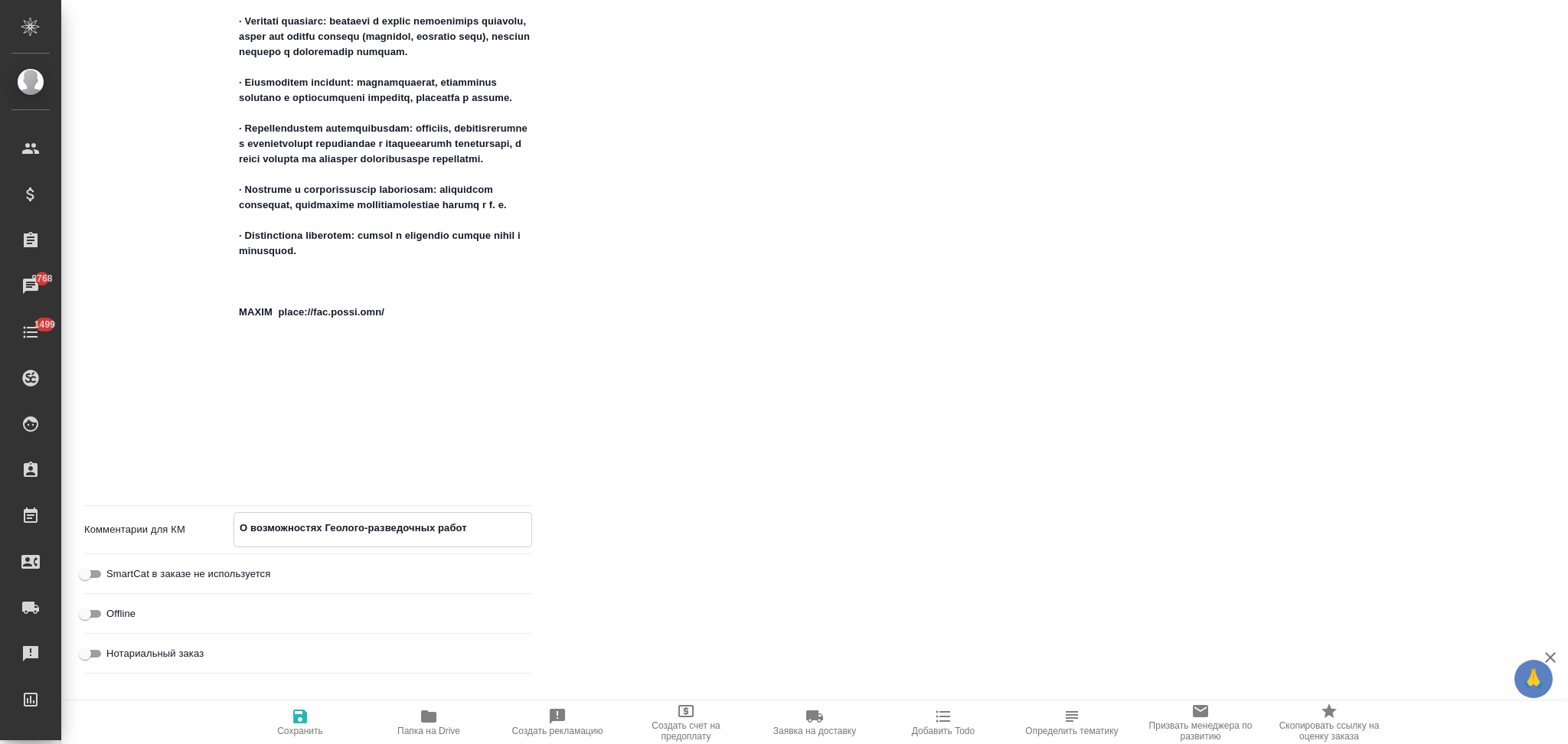
type textarea "x"
type textarea "О возможностях Геолого-разведочных работ"
type textarea "x"
click at [291, 713] on icon "button" at bounding box center [300, 717] width 18 height 18
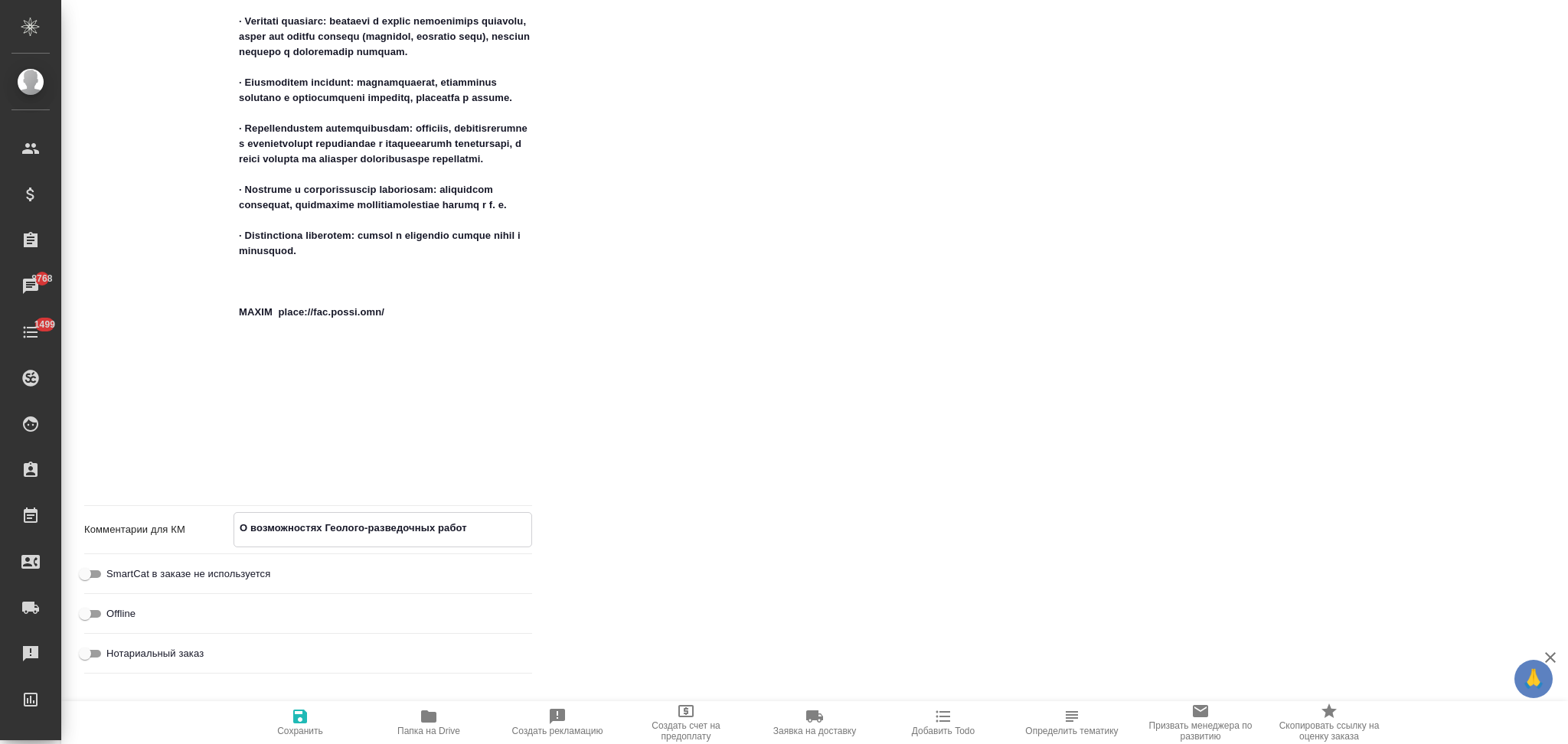
type textarea "x"
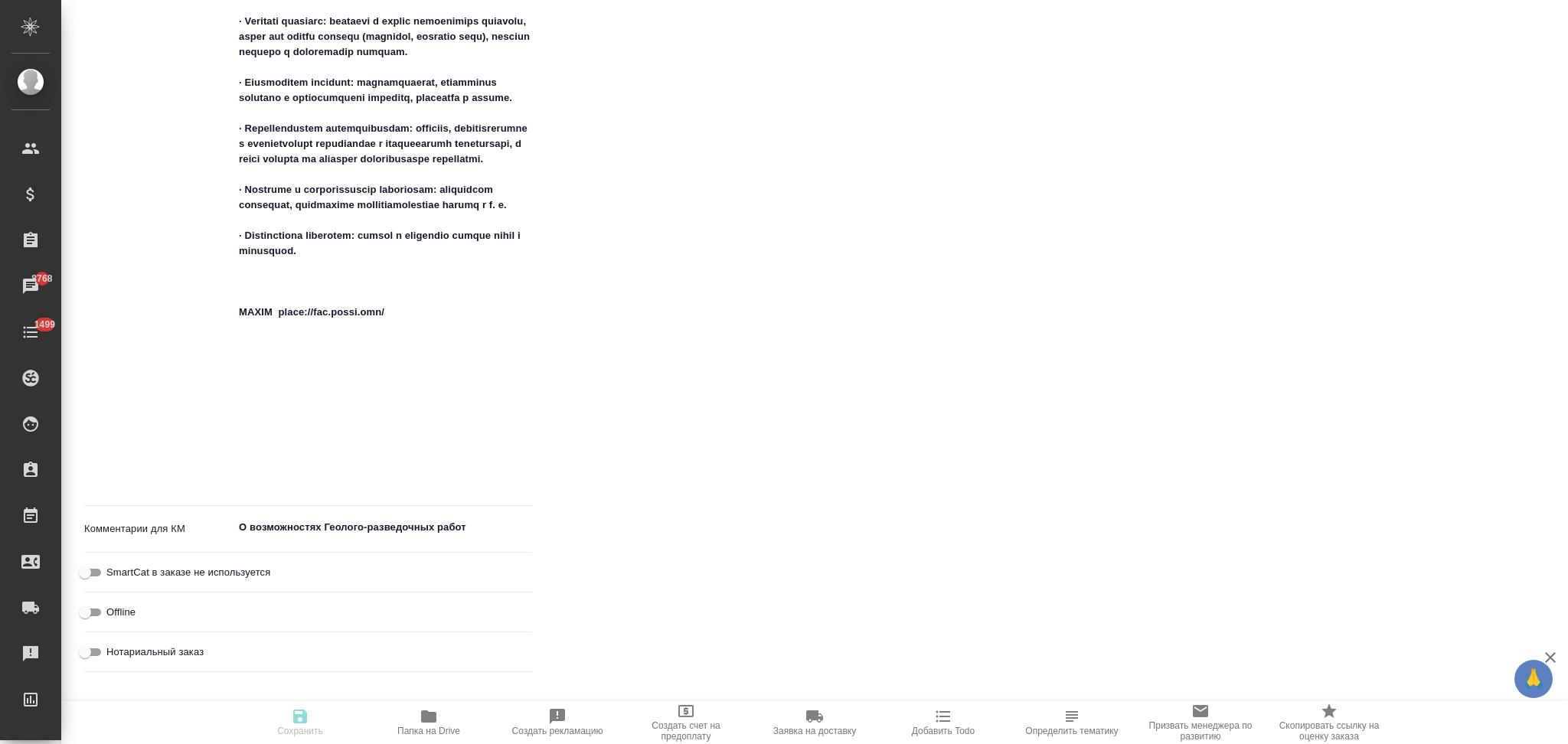
type textarea "x"
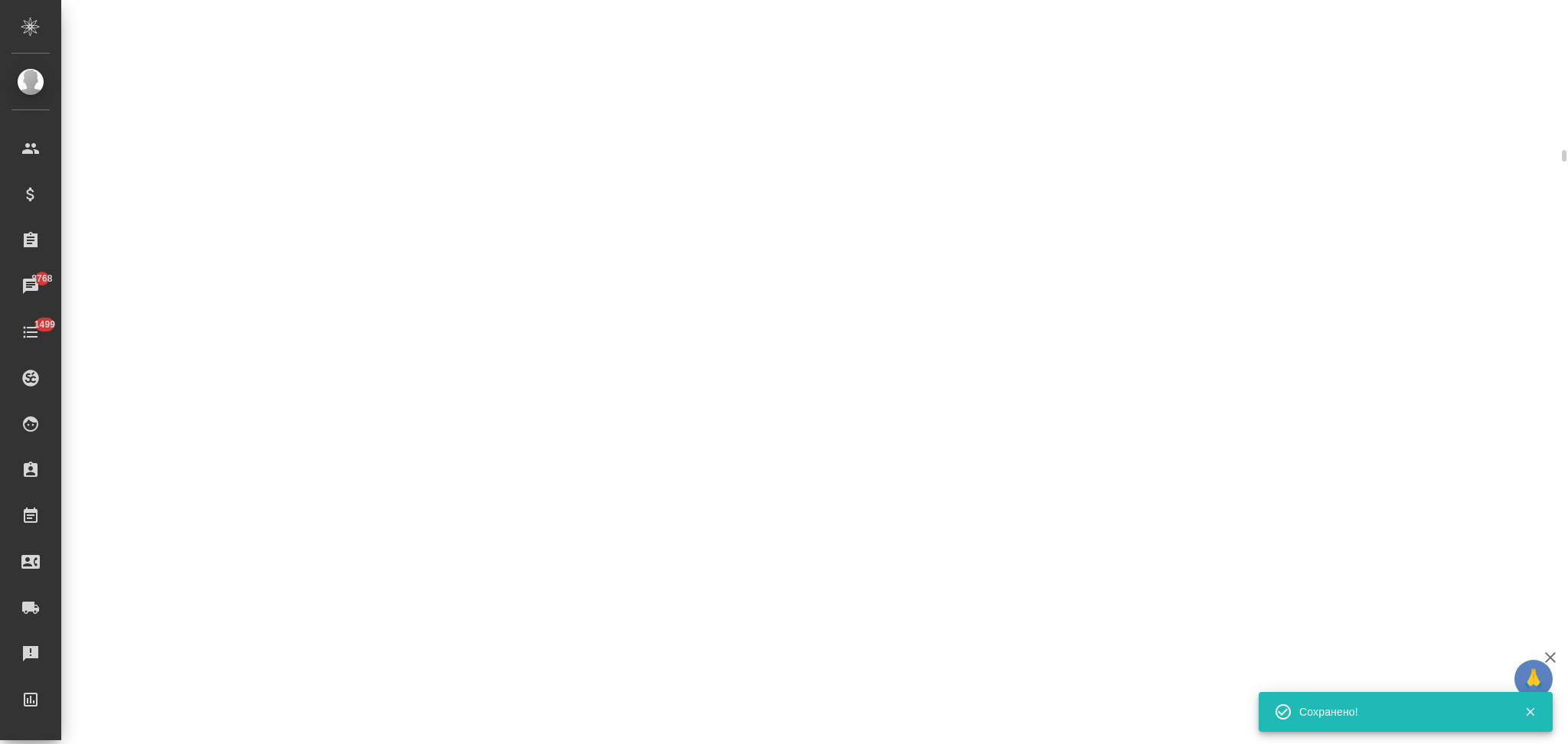
select select "RU"
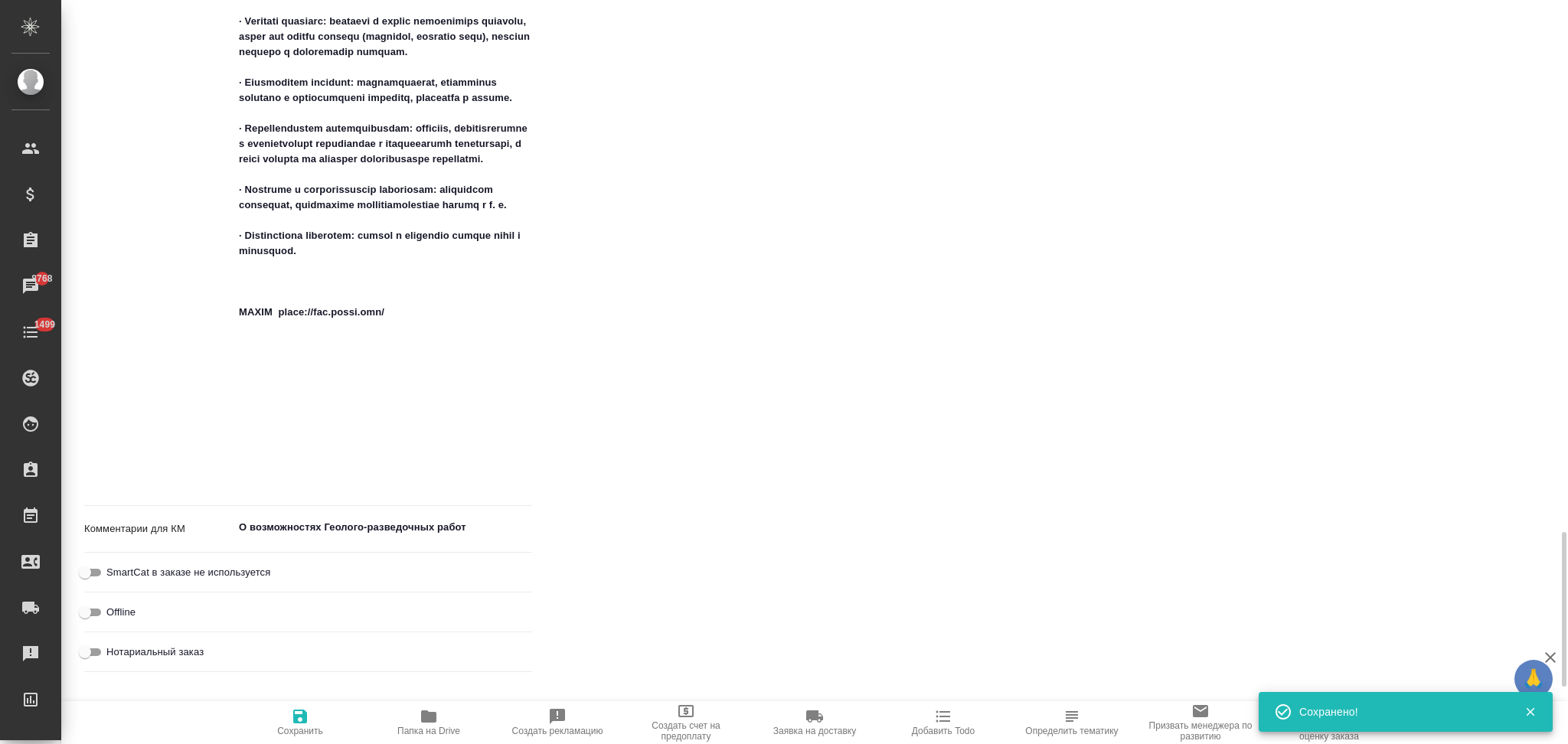
type textarea "x"
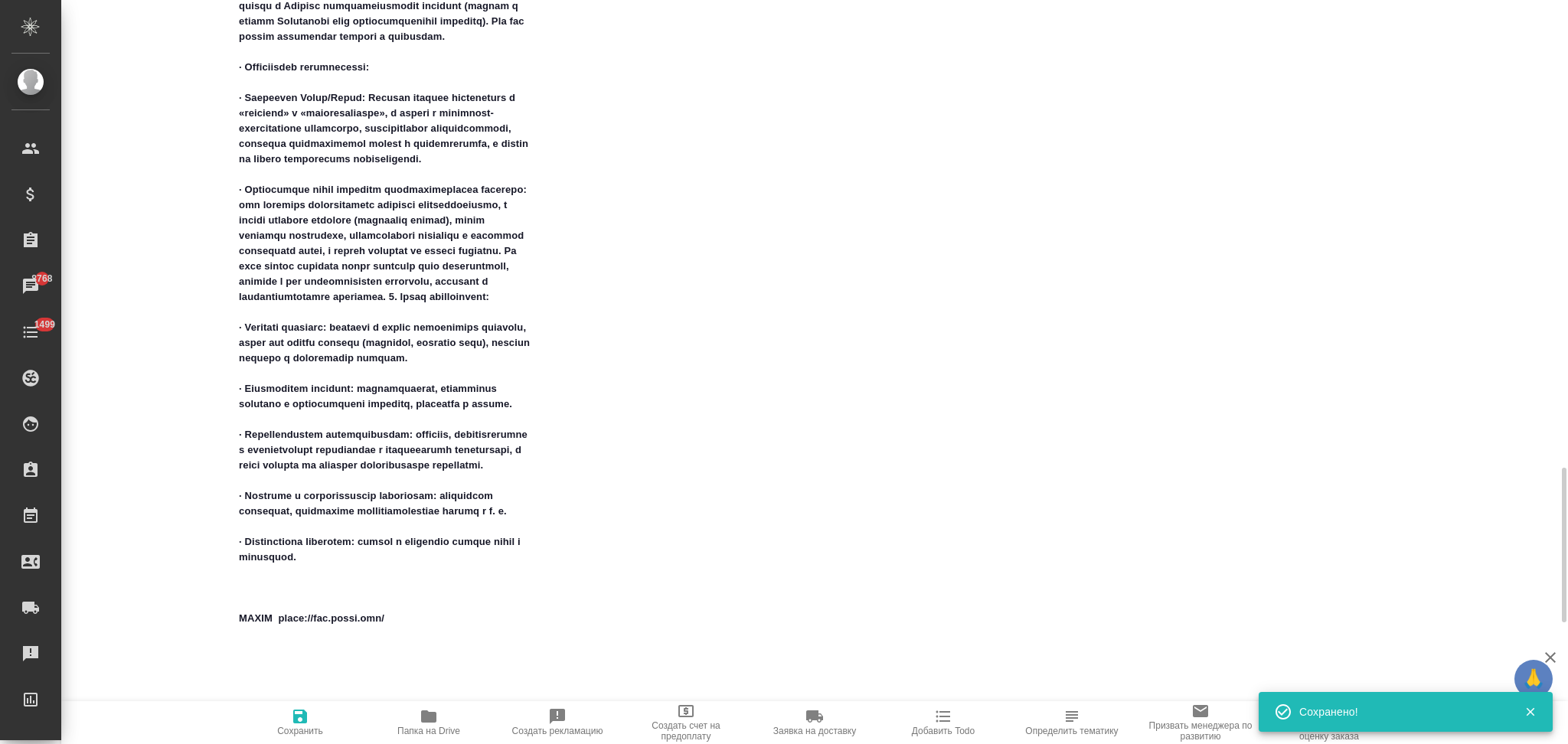
scroll to position [2144, 0]
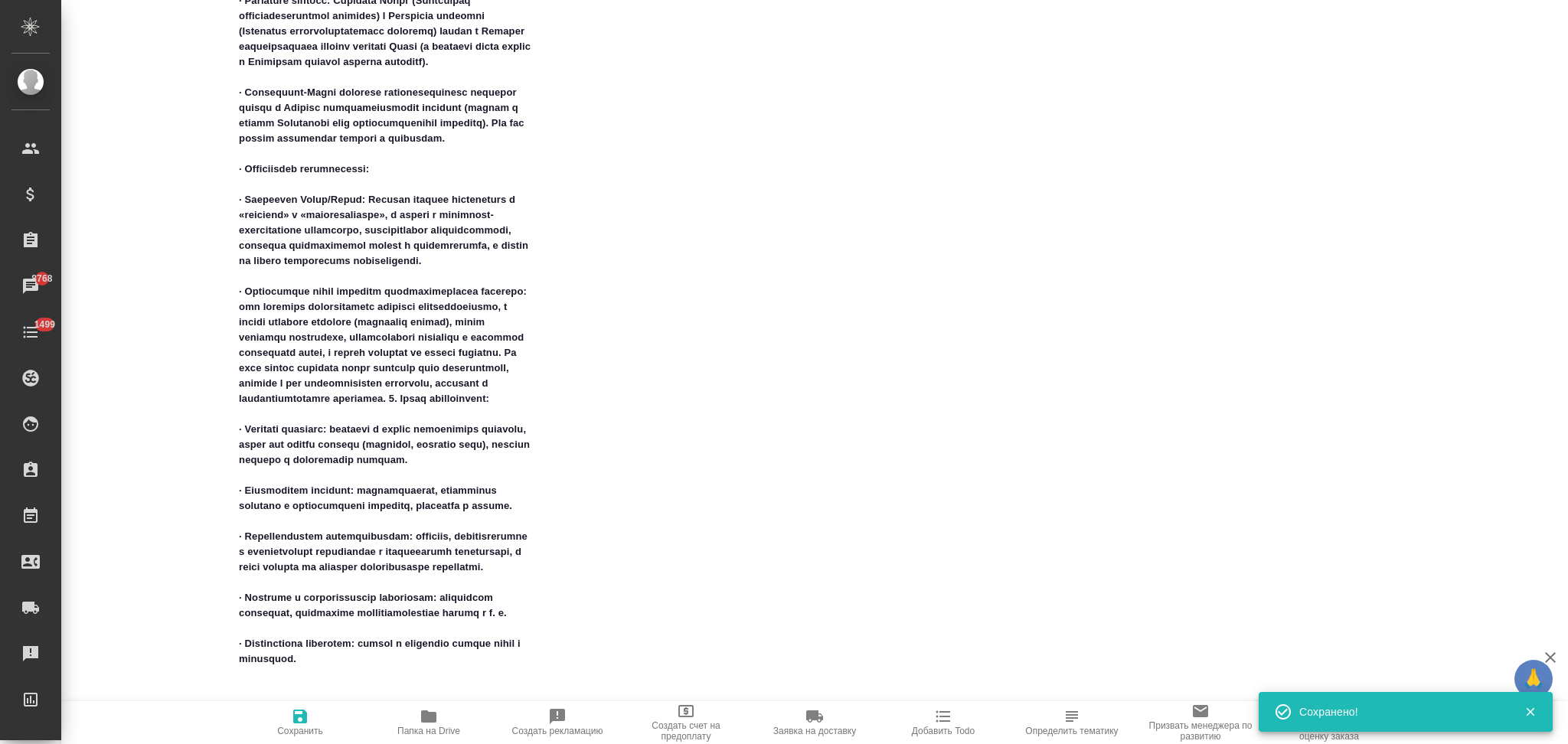
type textarea "x"
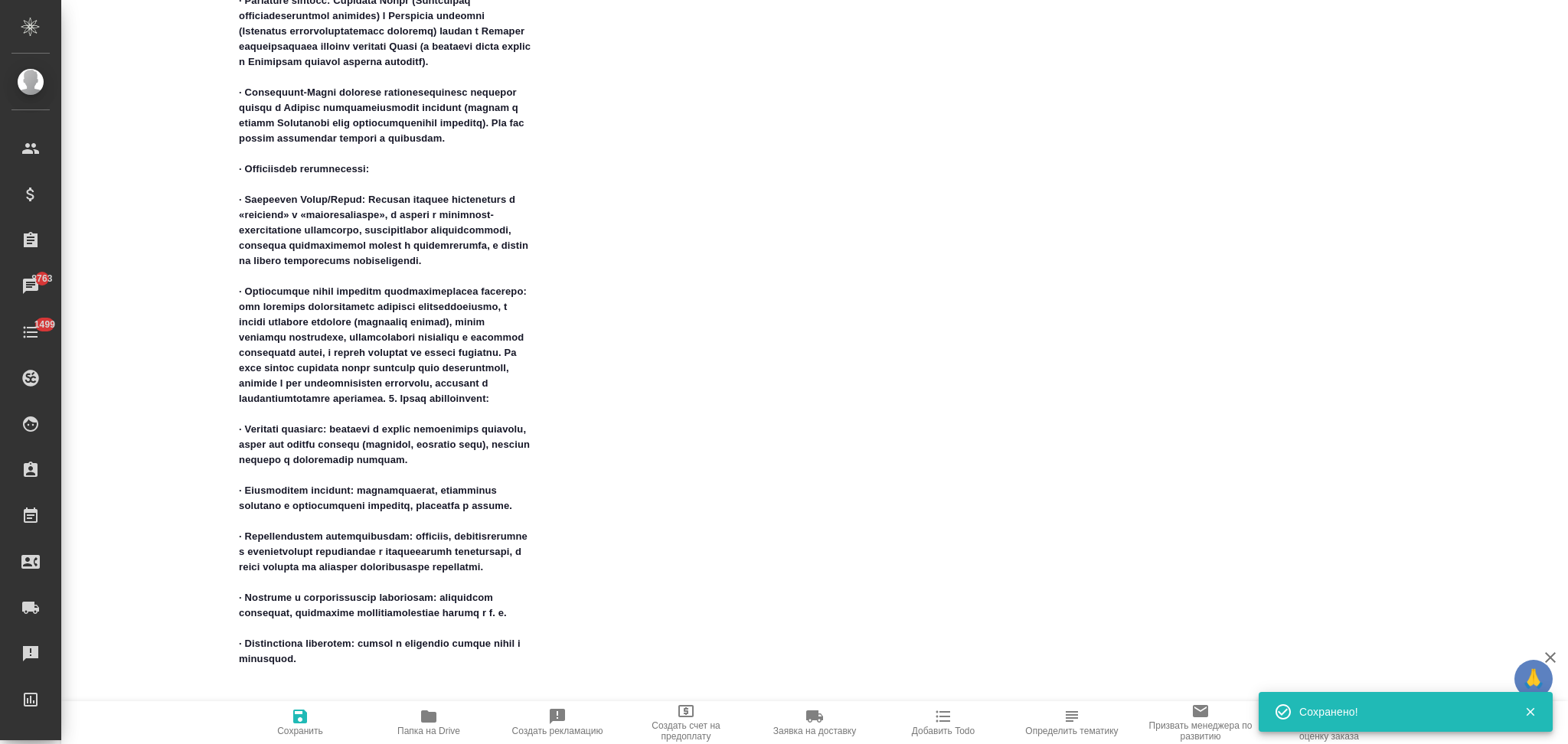
type textarea "x"
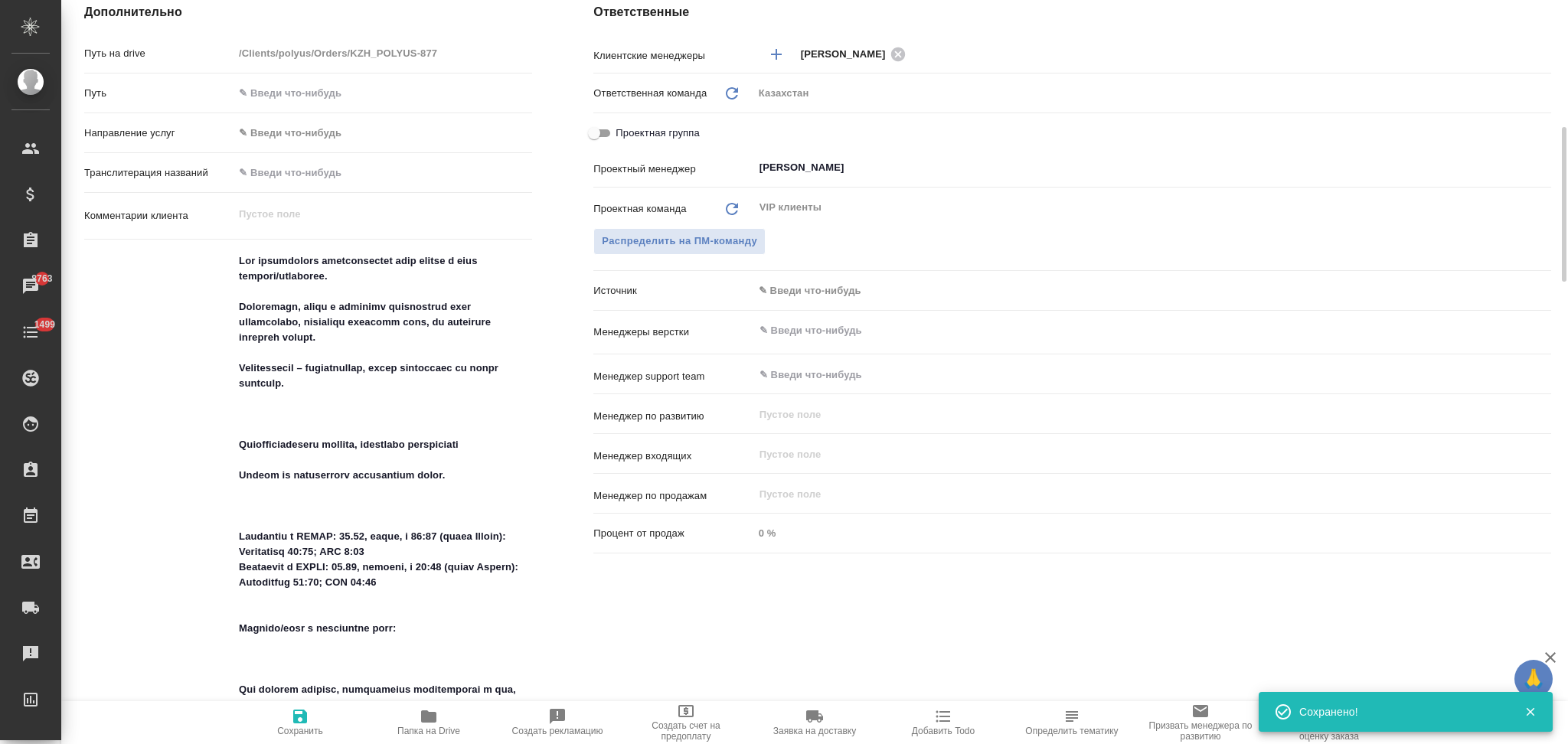
scroll to position [0, 0]
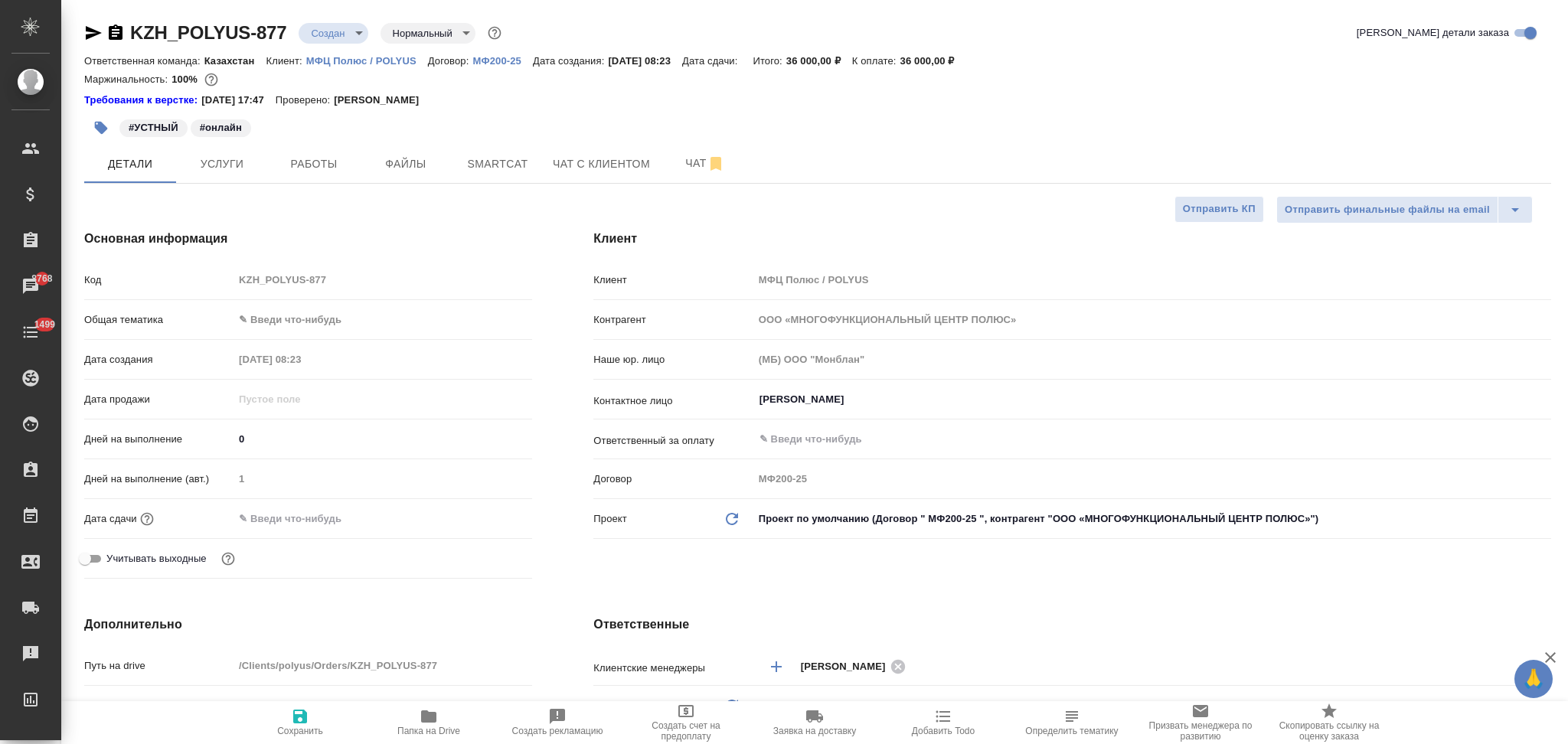
type textarea "x"
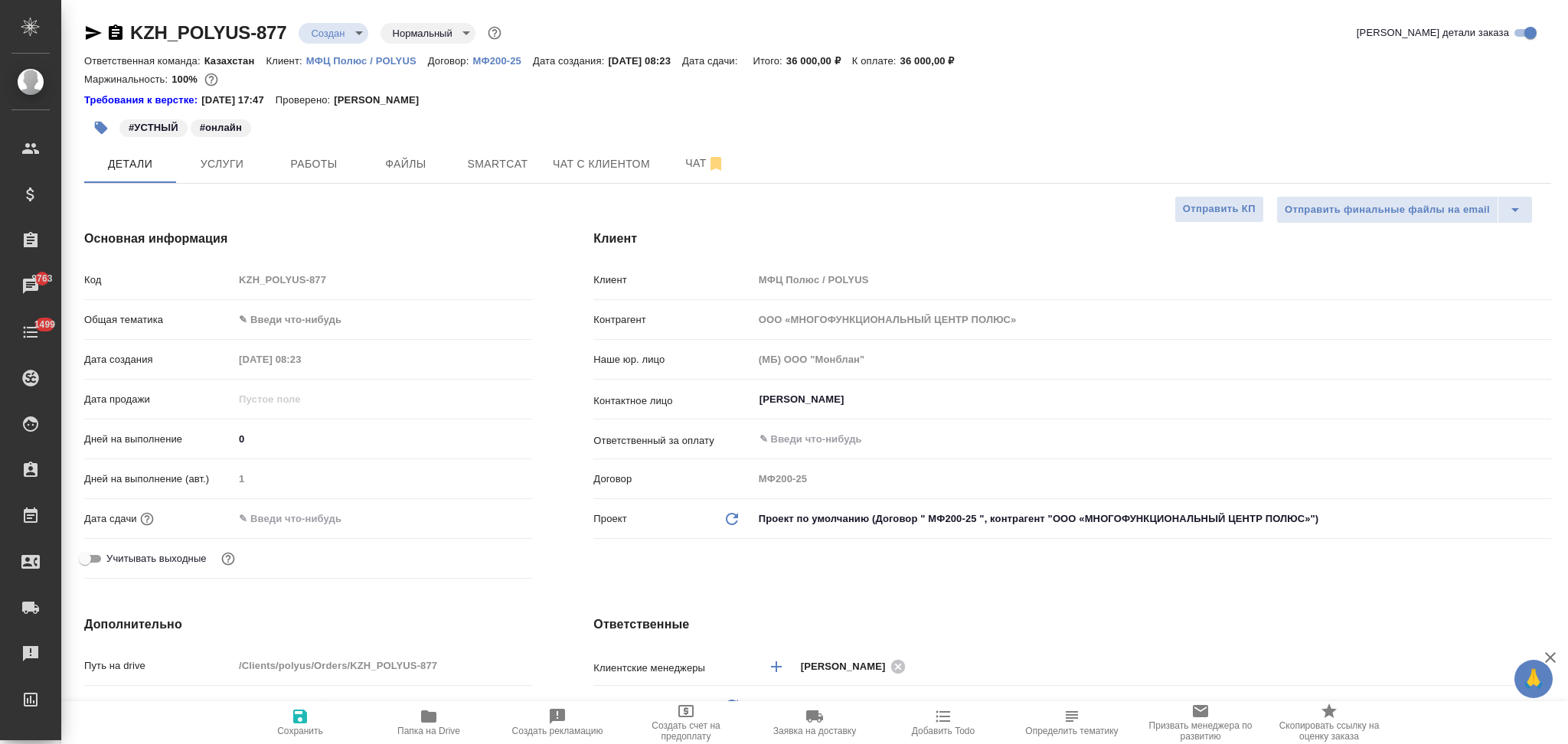
type textarea "x"
click at [682, 160] on span "Чат" at bounding box center [704, 163] width 73 height 19
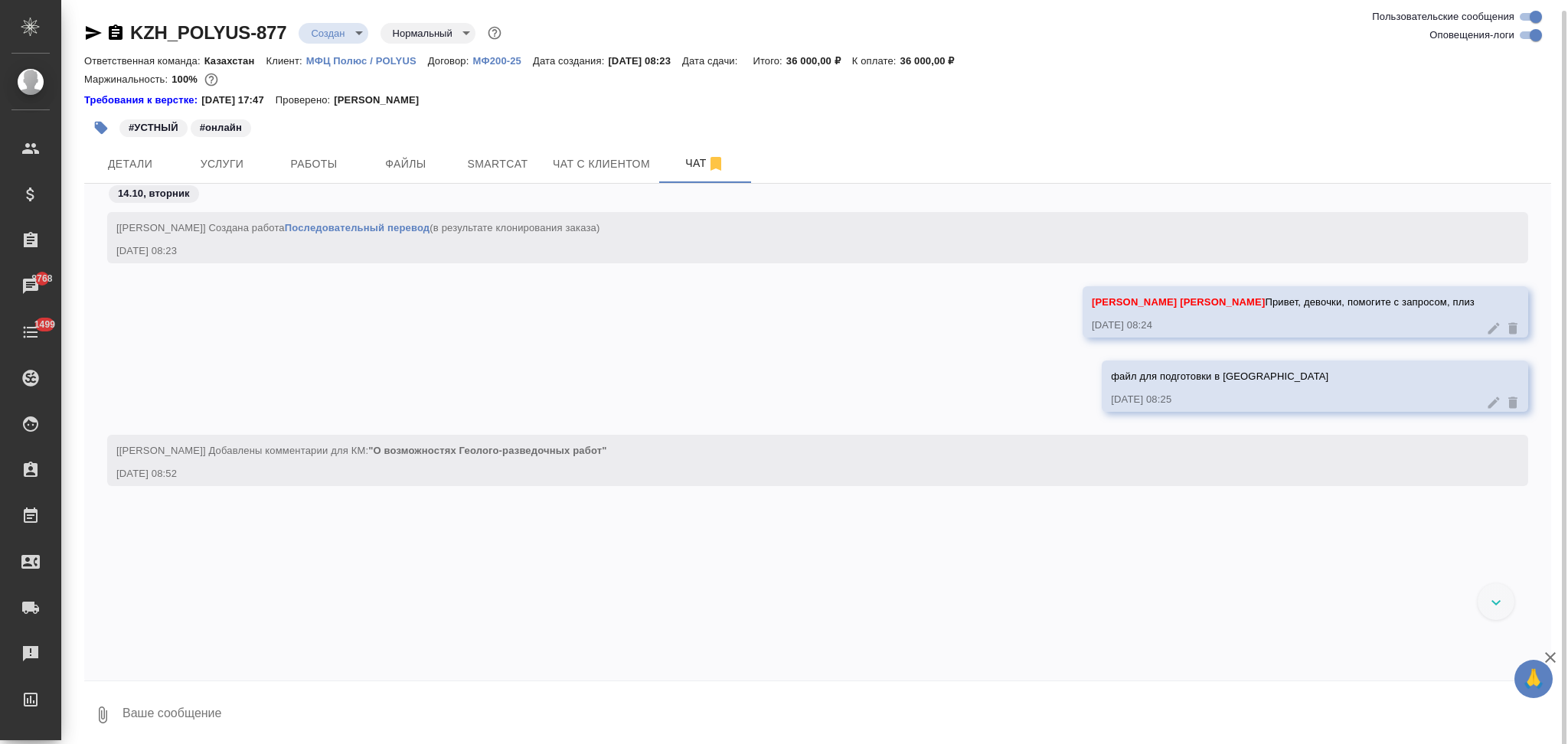
scroll to position [5, 0]
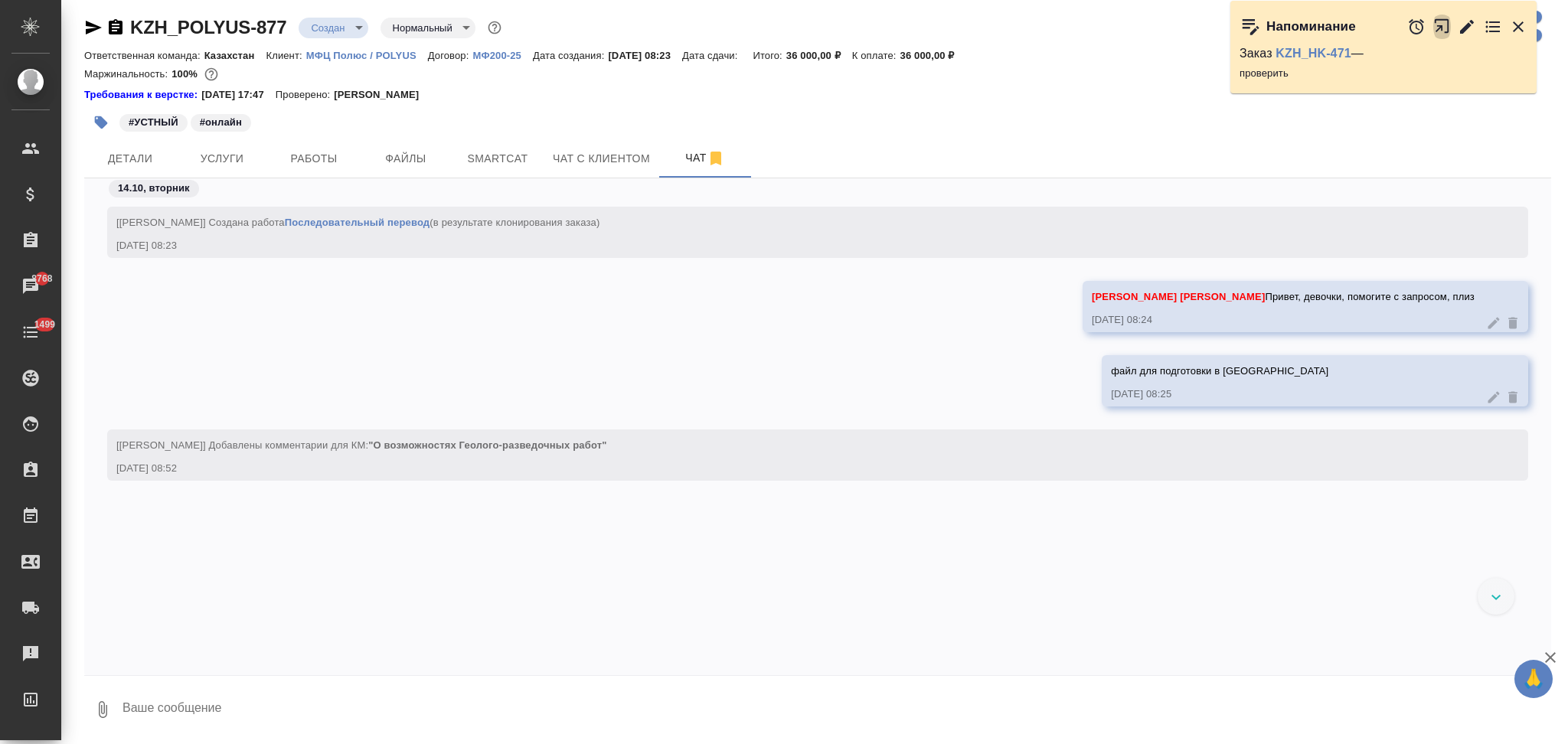
click at [1442, 25] on icon "button" at bounding box center [1445, 30] width 26 height 26
click at [1520, 29] on icon "button" at bounding box center [1518, 26] width 11 height 11
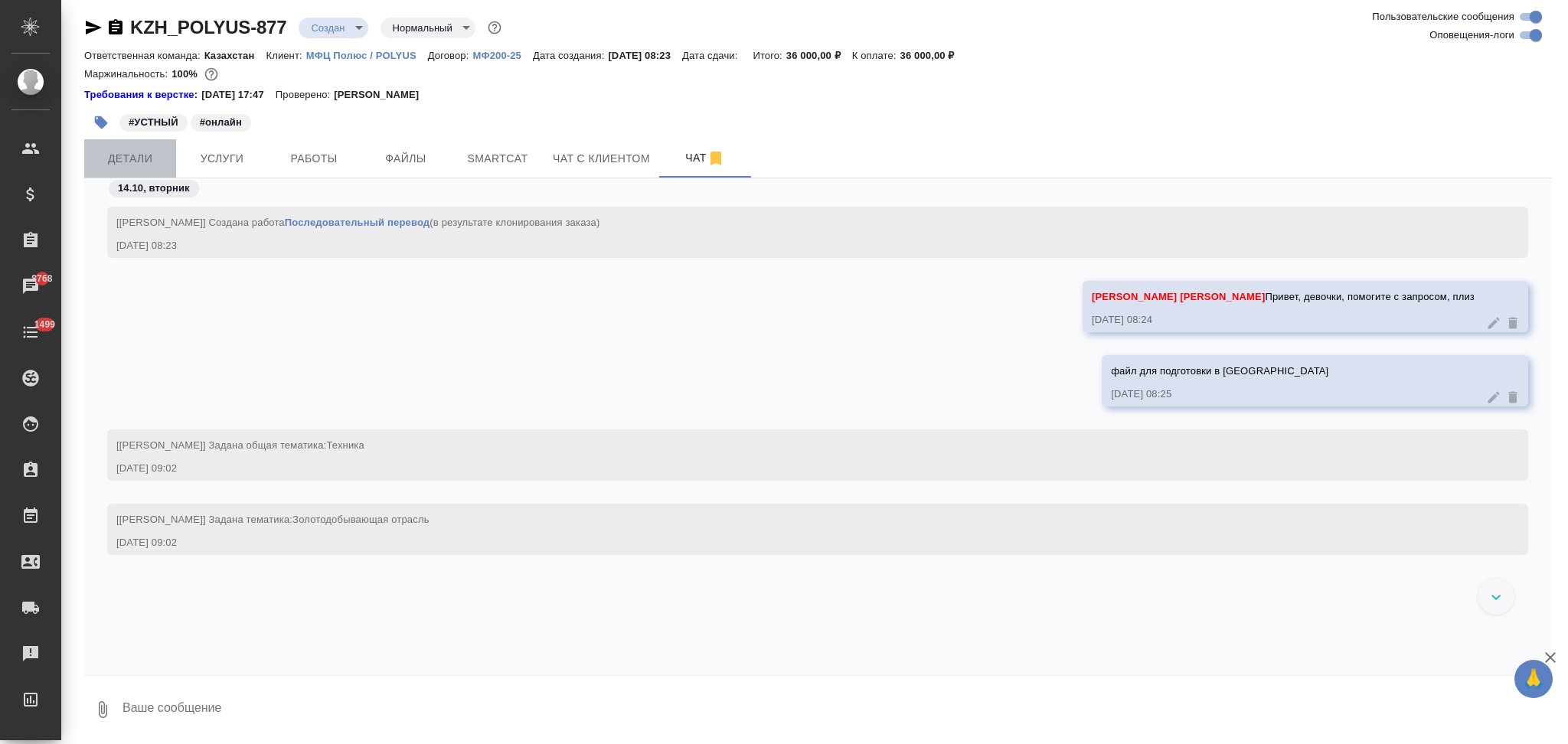
click at [147, 157] on span "Детали" at bounding box center [129, 158] width 73 height 19
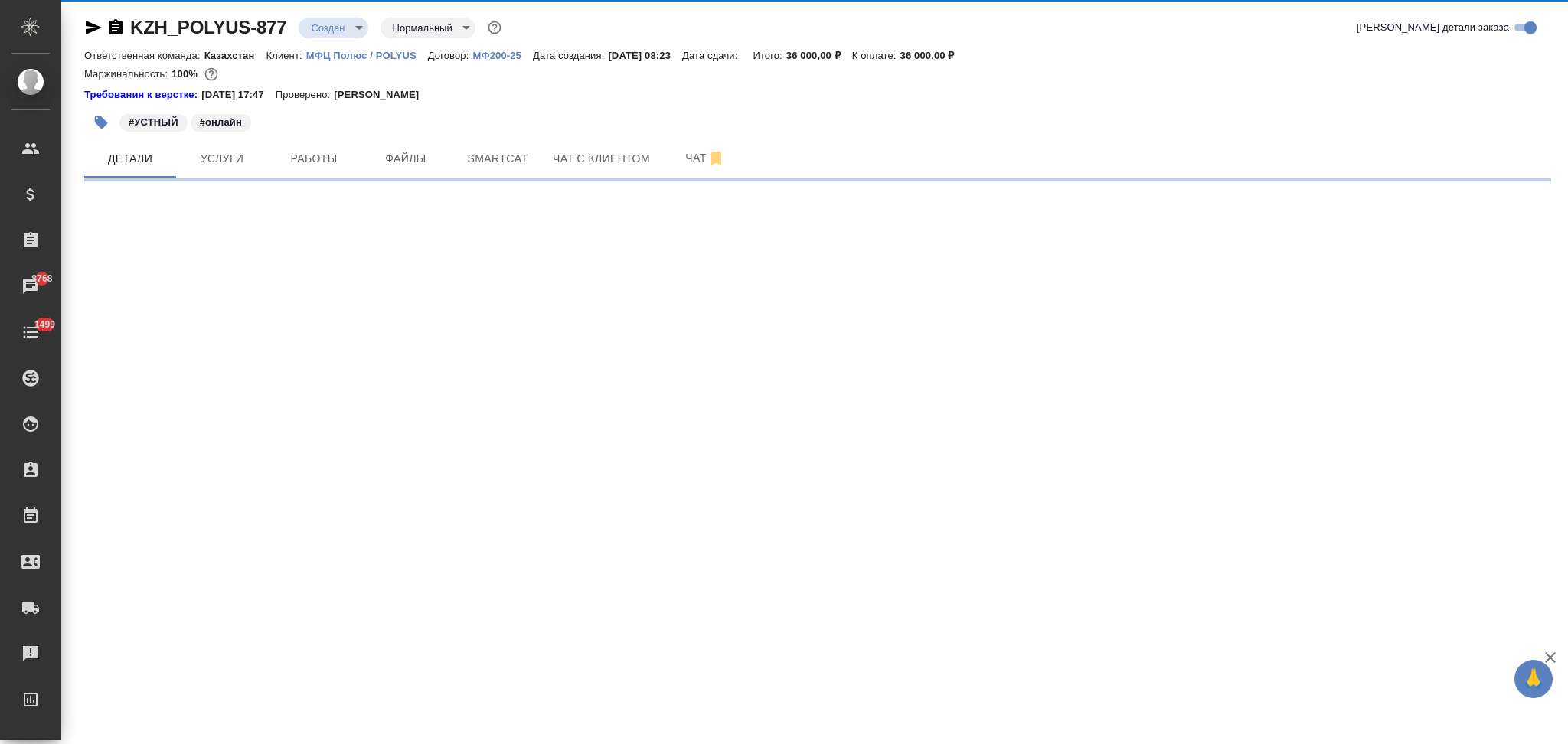
select select "RU"
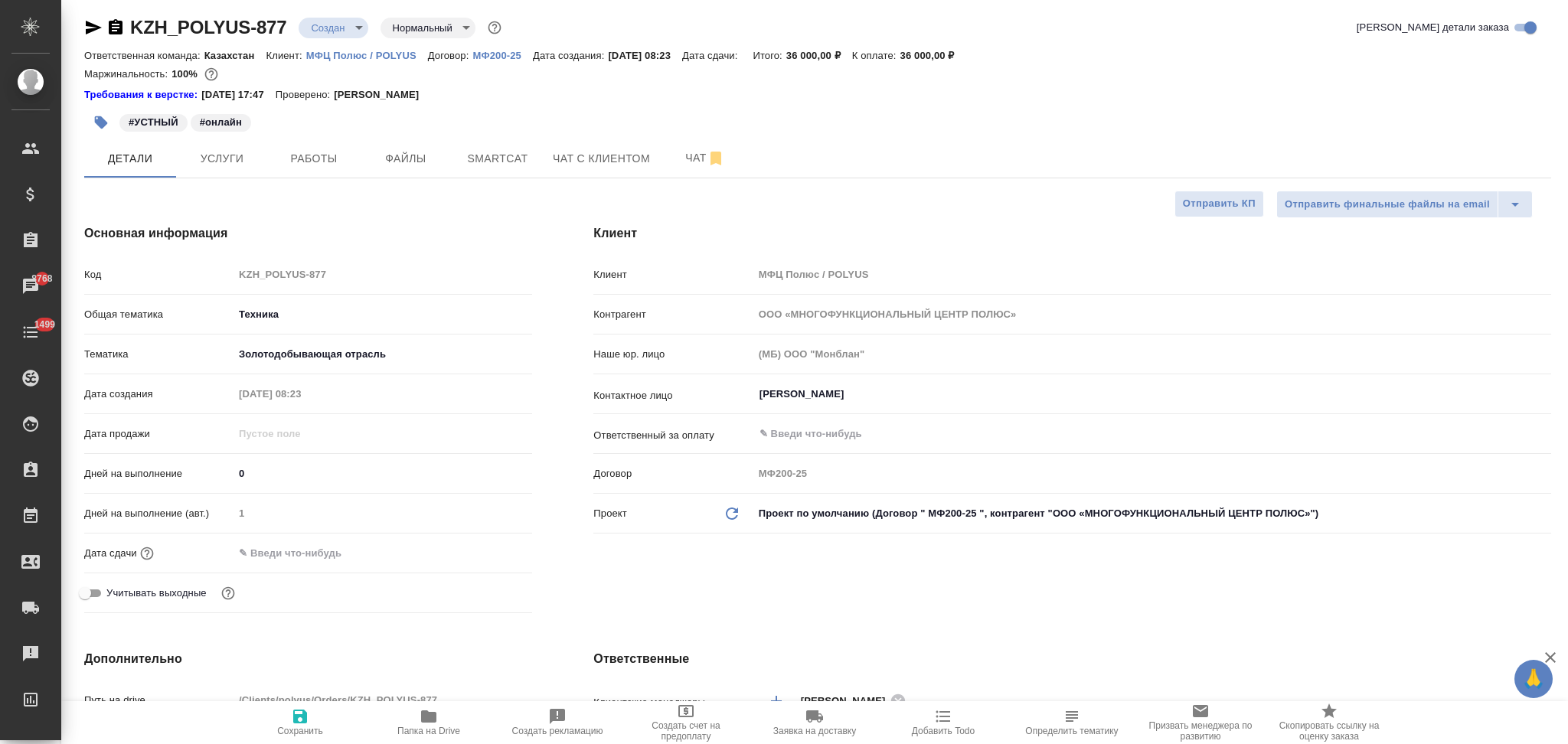
type textarea "x"
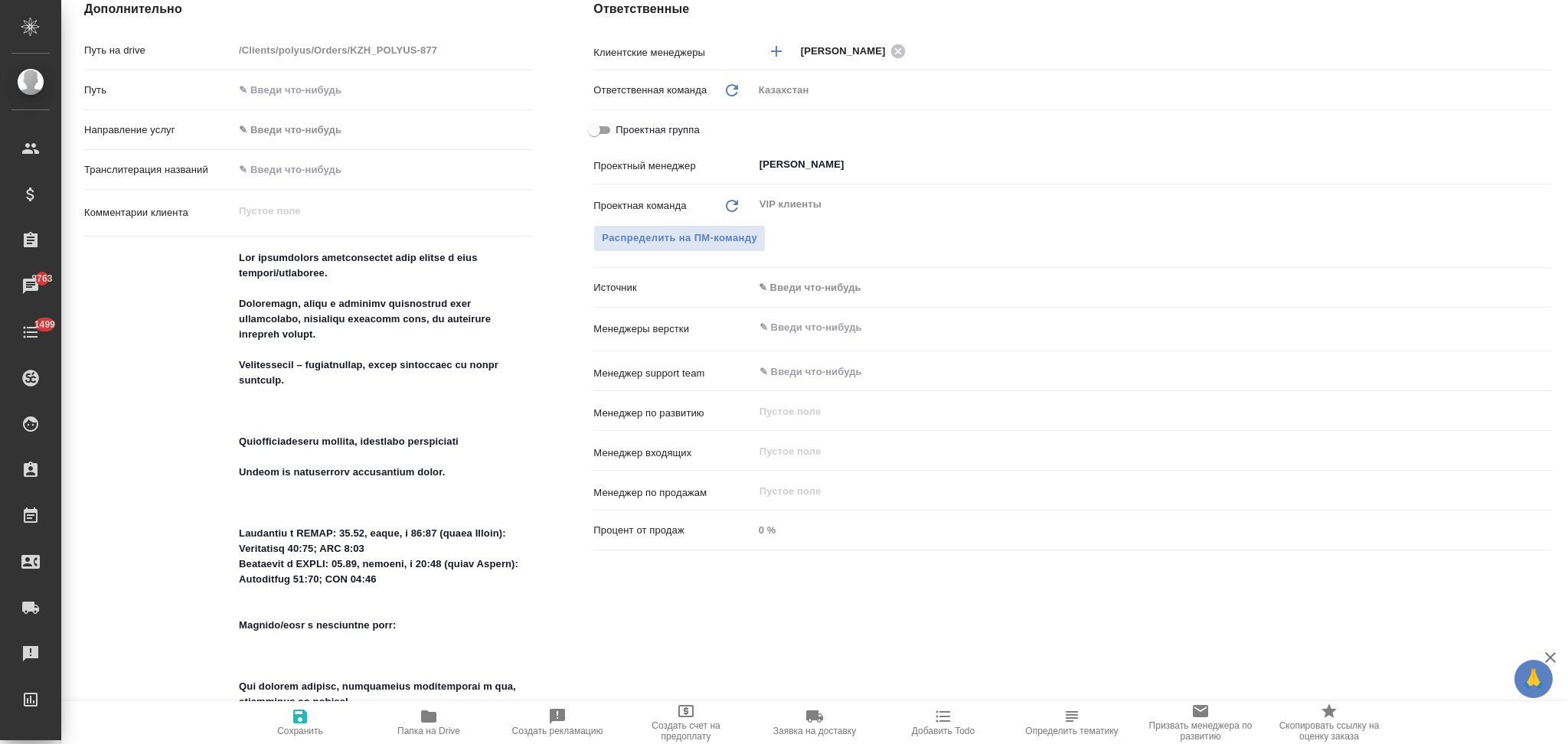
scroll to position [43, 0]
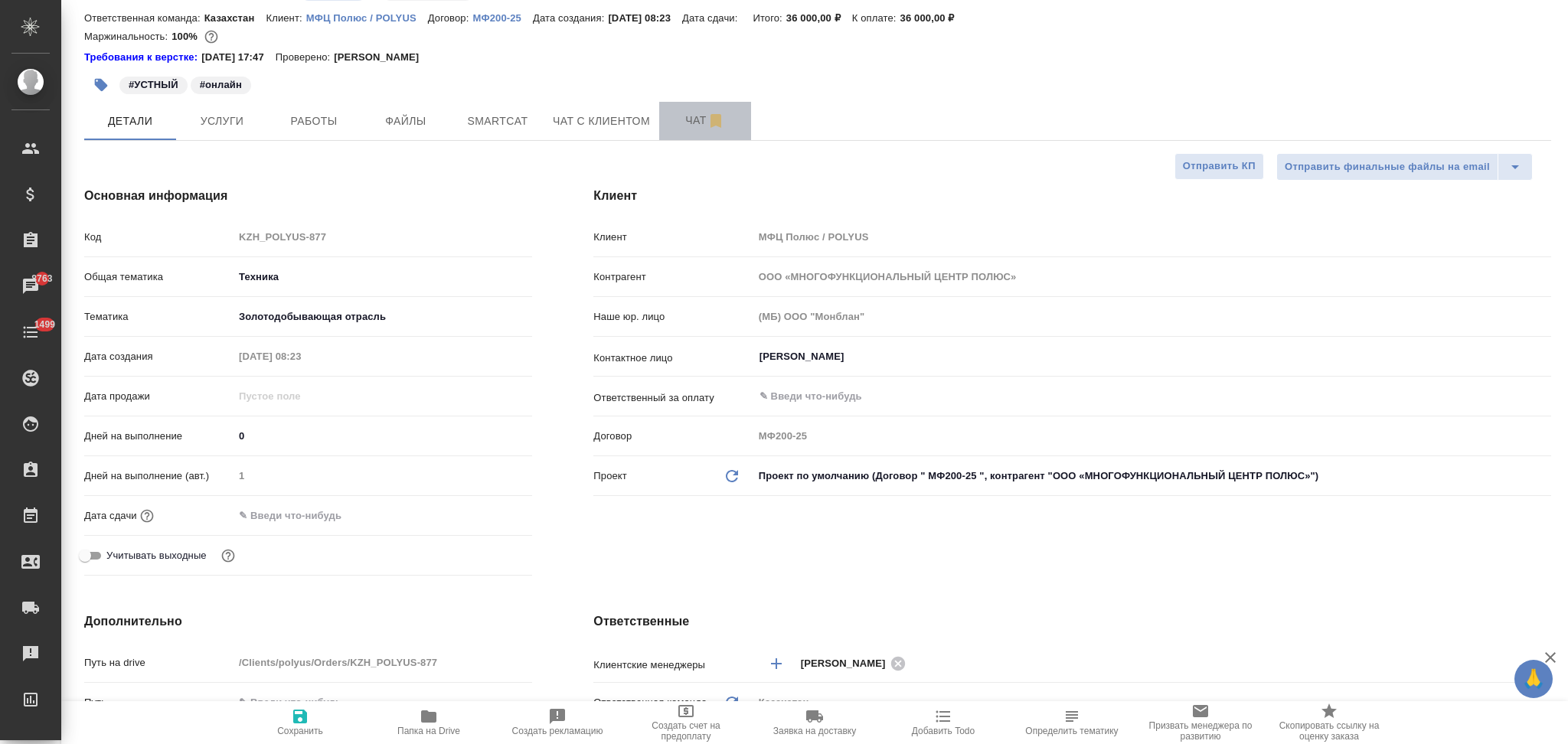
click at [676, 113] on span "Чат" at bounding box center [704, 120] width 73 height 19
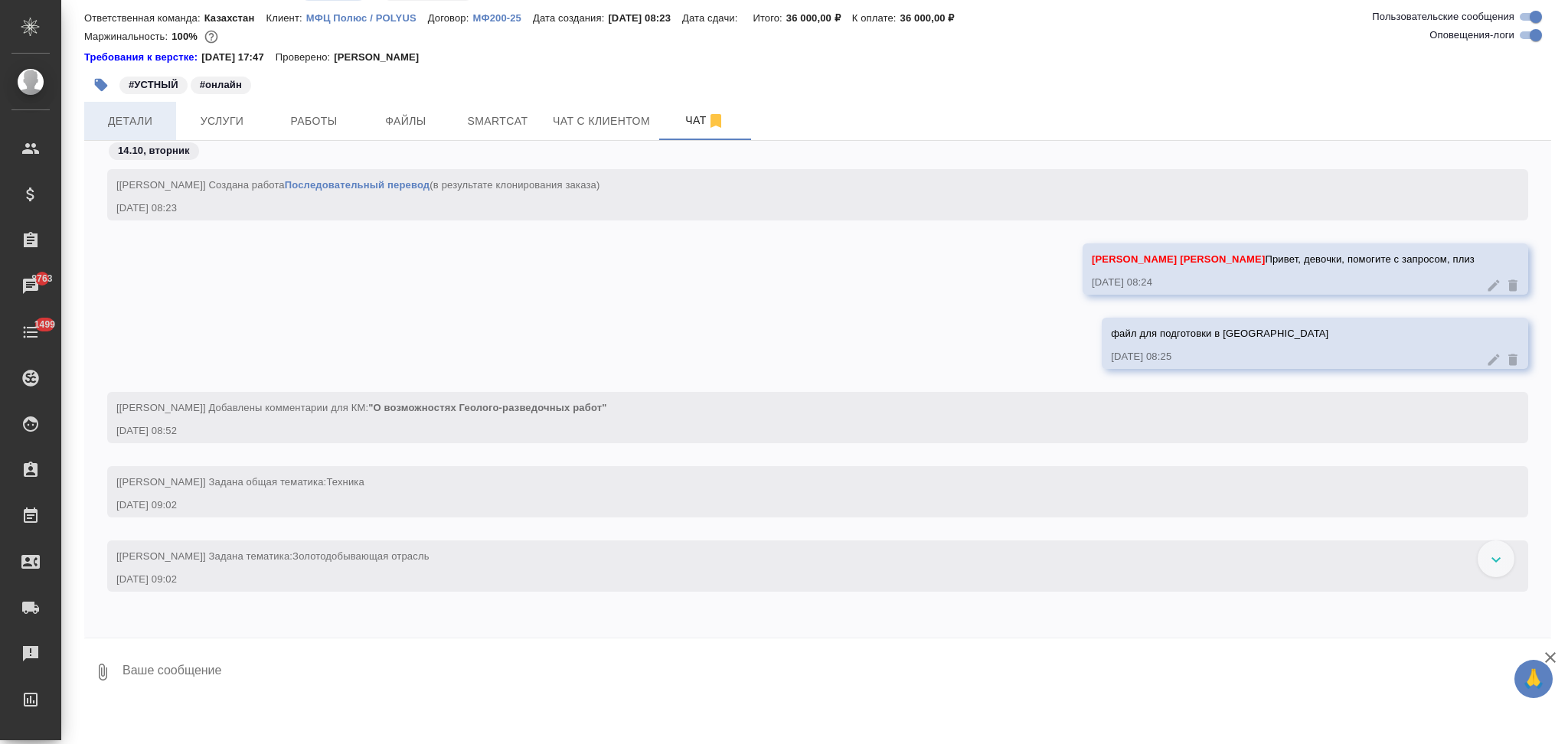
click at [136, 120] on span "Детали" at bounding box center [129, 120] width 73 height 19
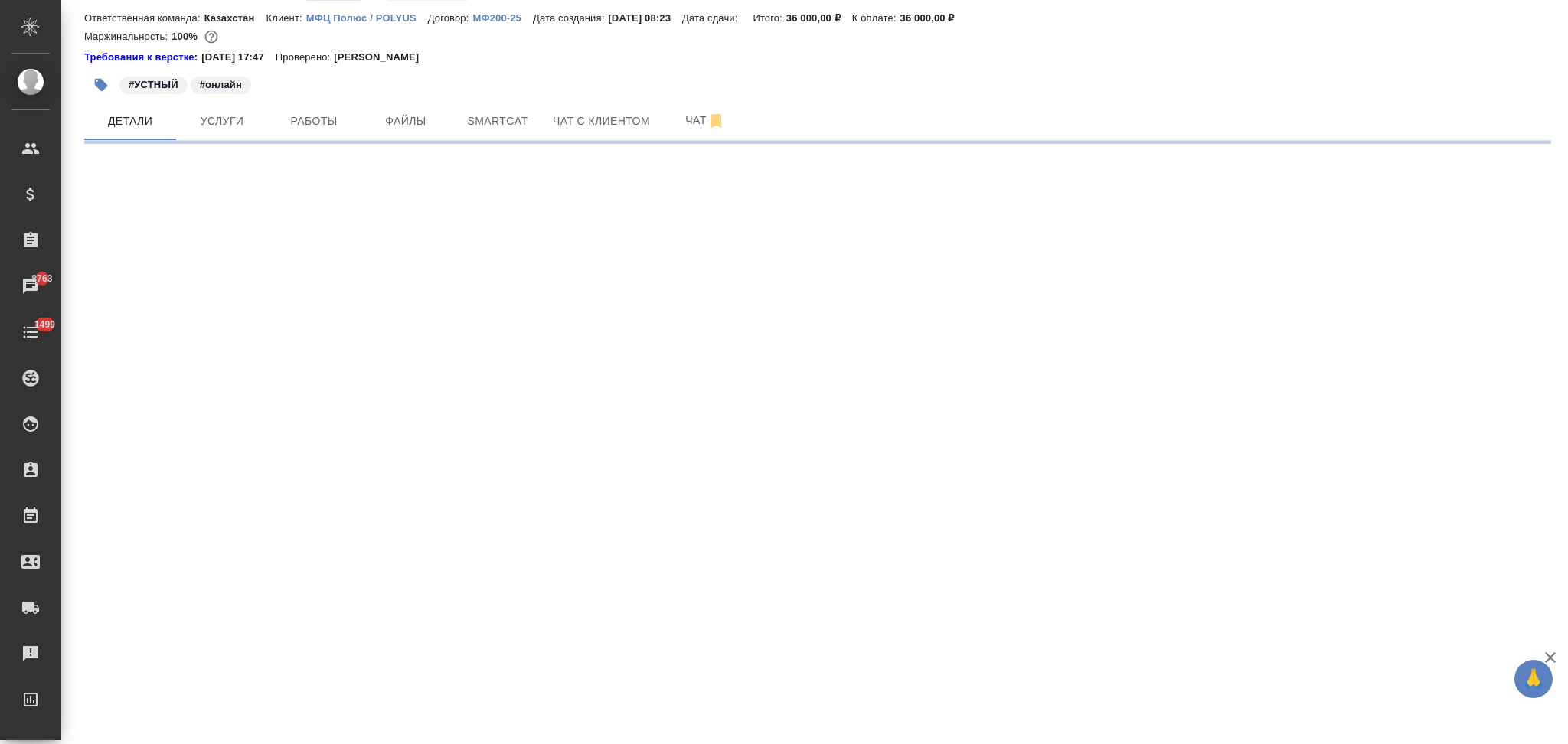
select select "RU"
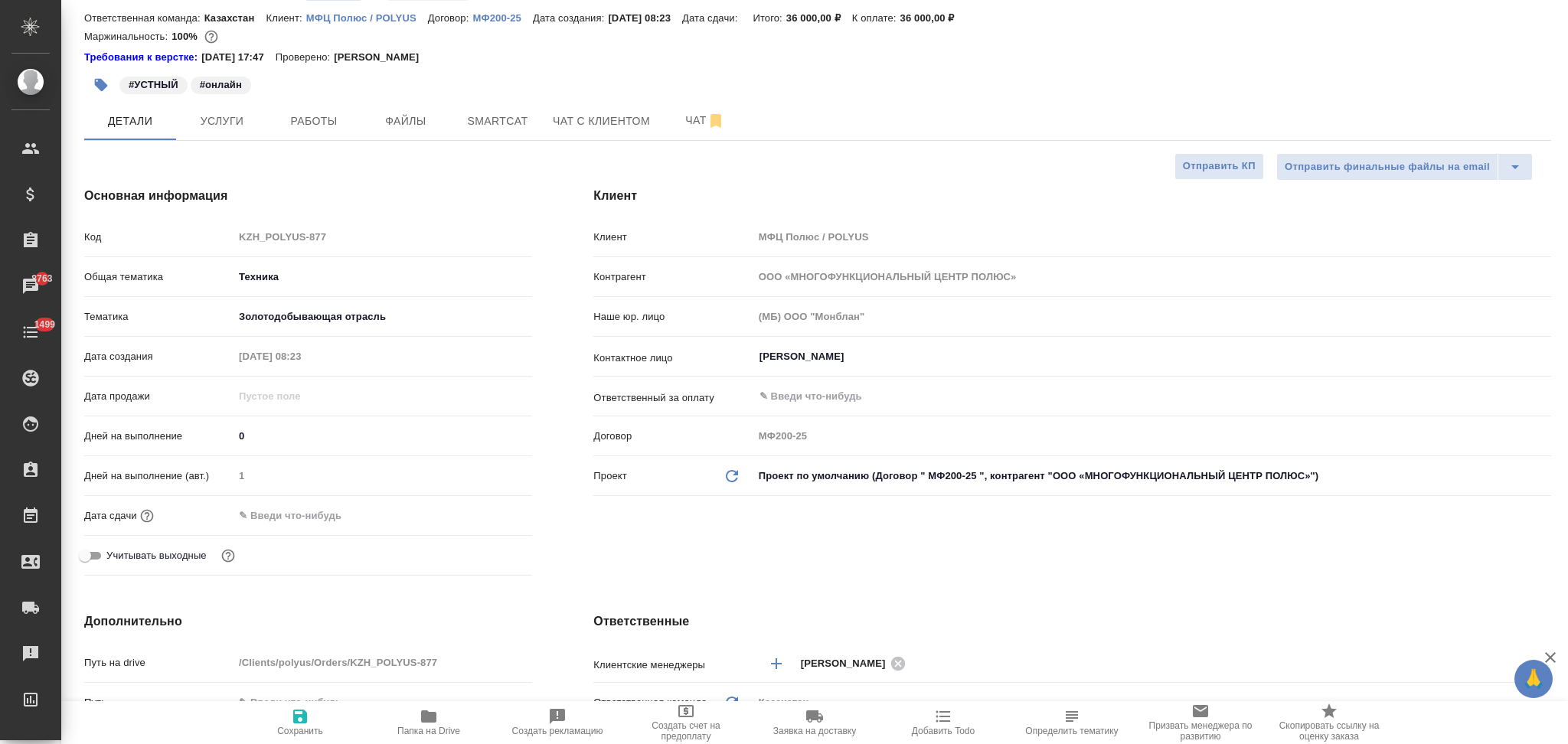
type textarea "x"
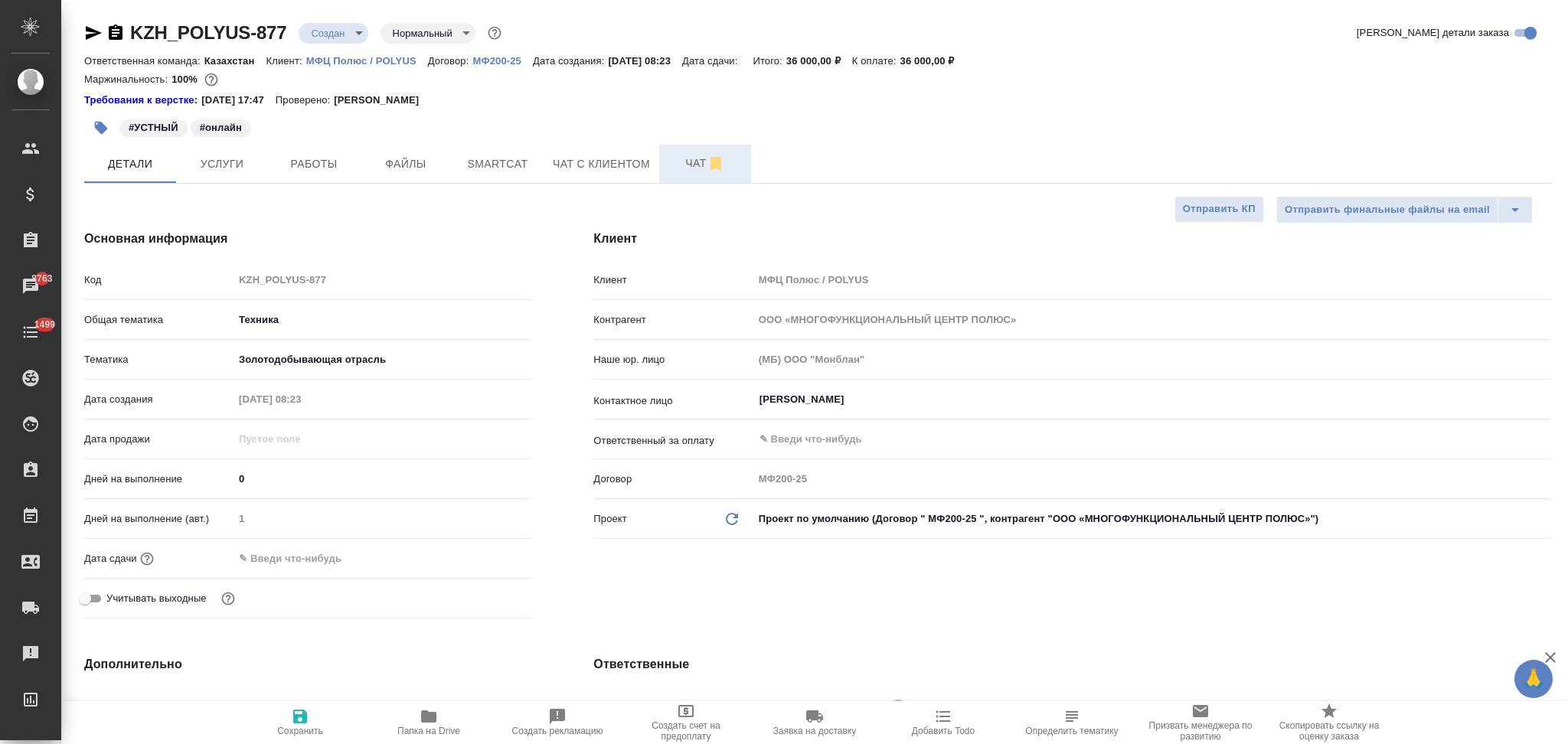
click at [685, 160] on span "Чат" at bounding box center [704, 163] width 73 height 19
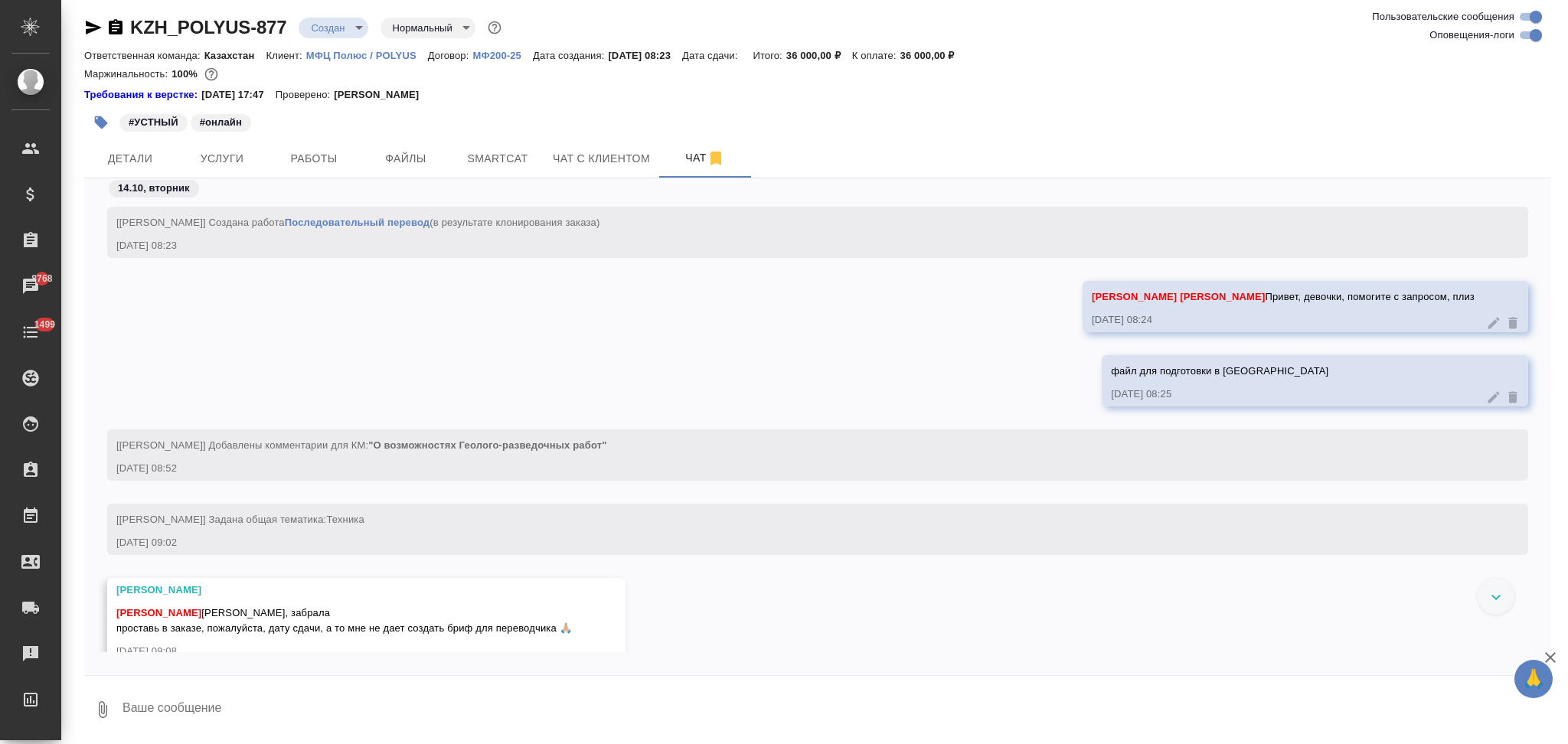
scroll to position [34, 0]
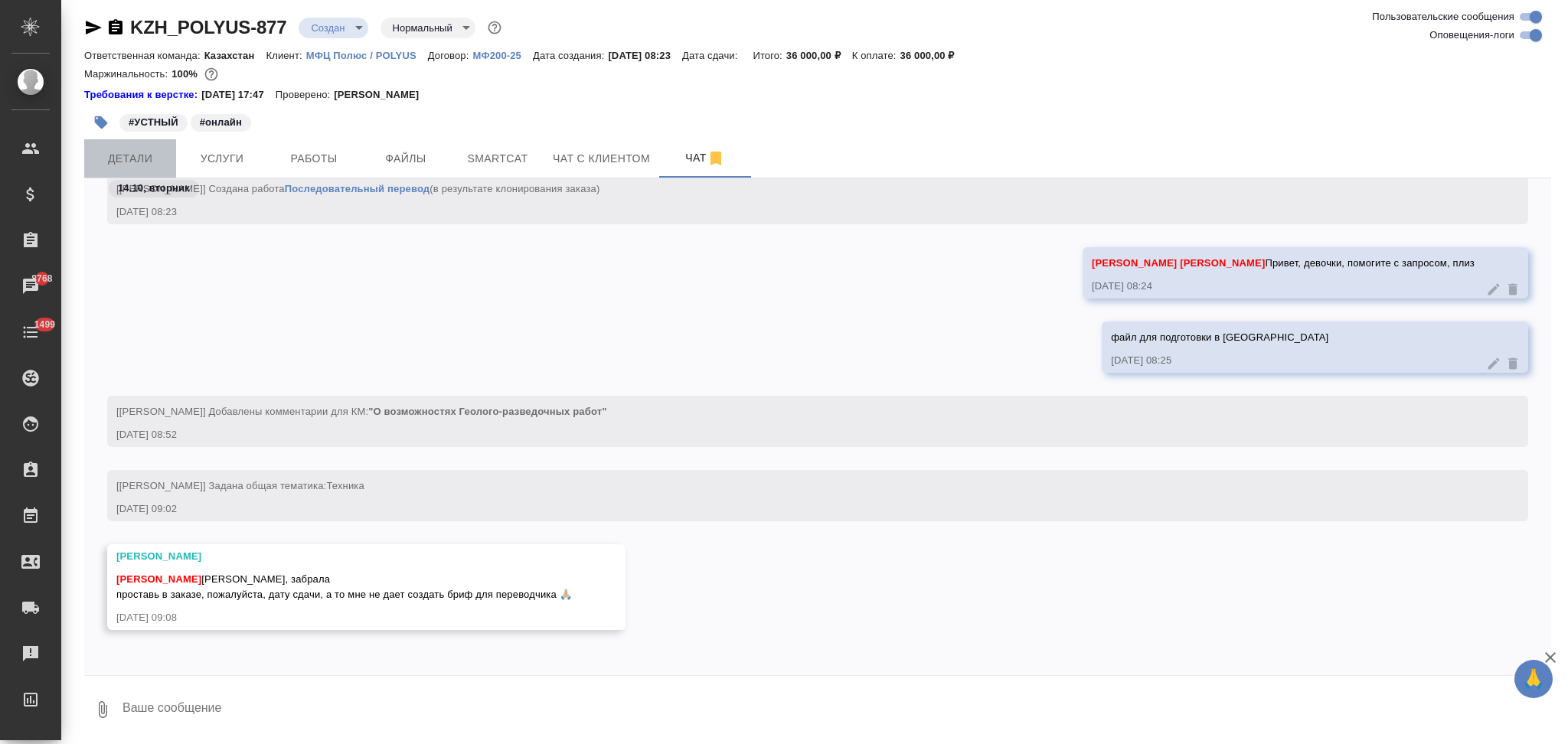
click at [142, 154] on span "Детали" at bounding box center [129, 158] width 73 height 19
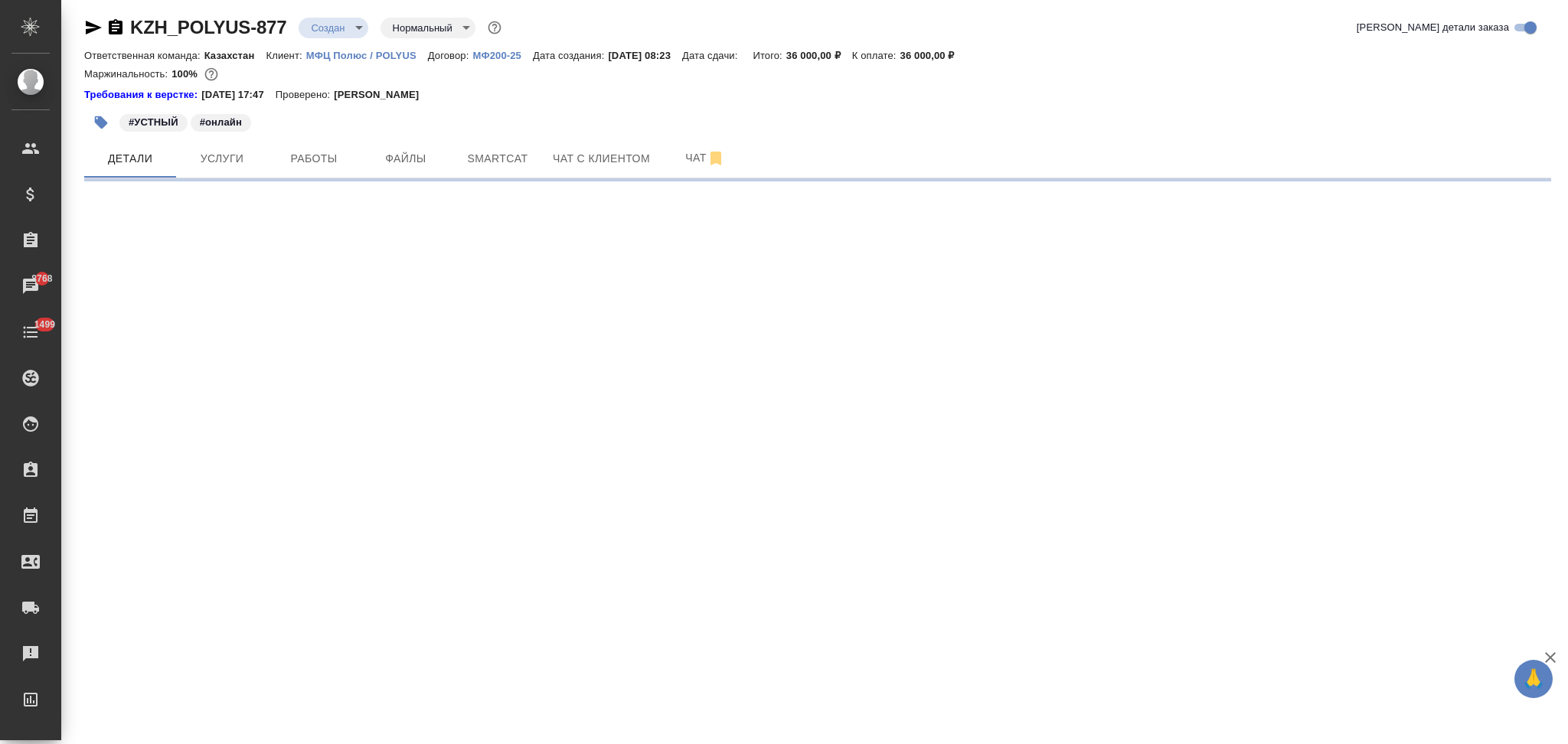
select select "RU"
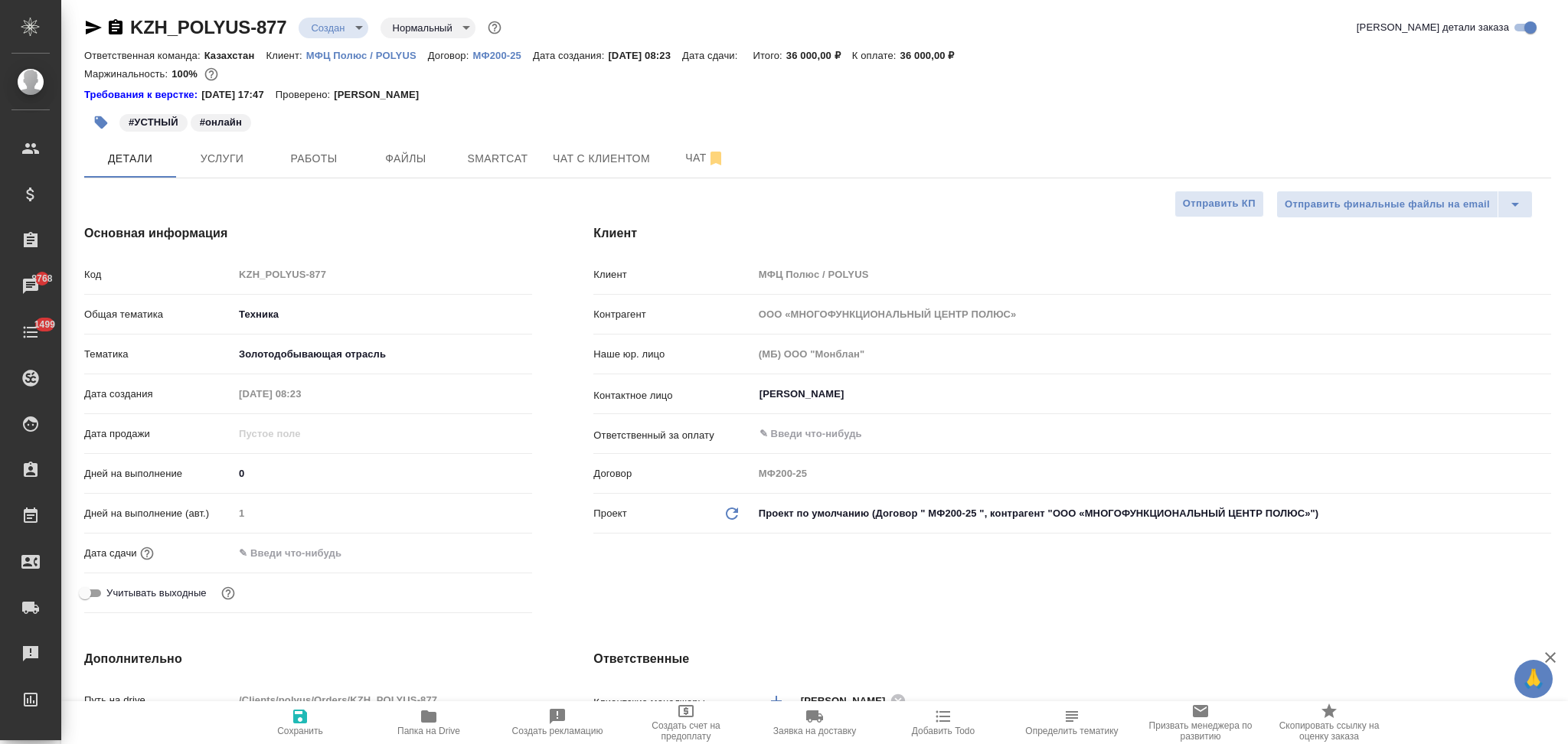
type textarea "x"
click at [308, 561] on input "text" at bounding box center [301, 553] width 134 height 22
click at [482, 552] on icon "button" at bounding box center [487, 553] width 18 height 18
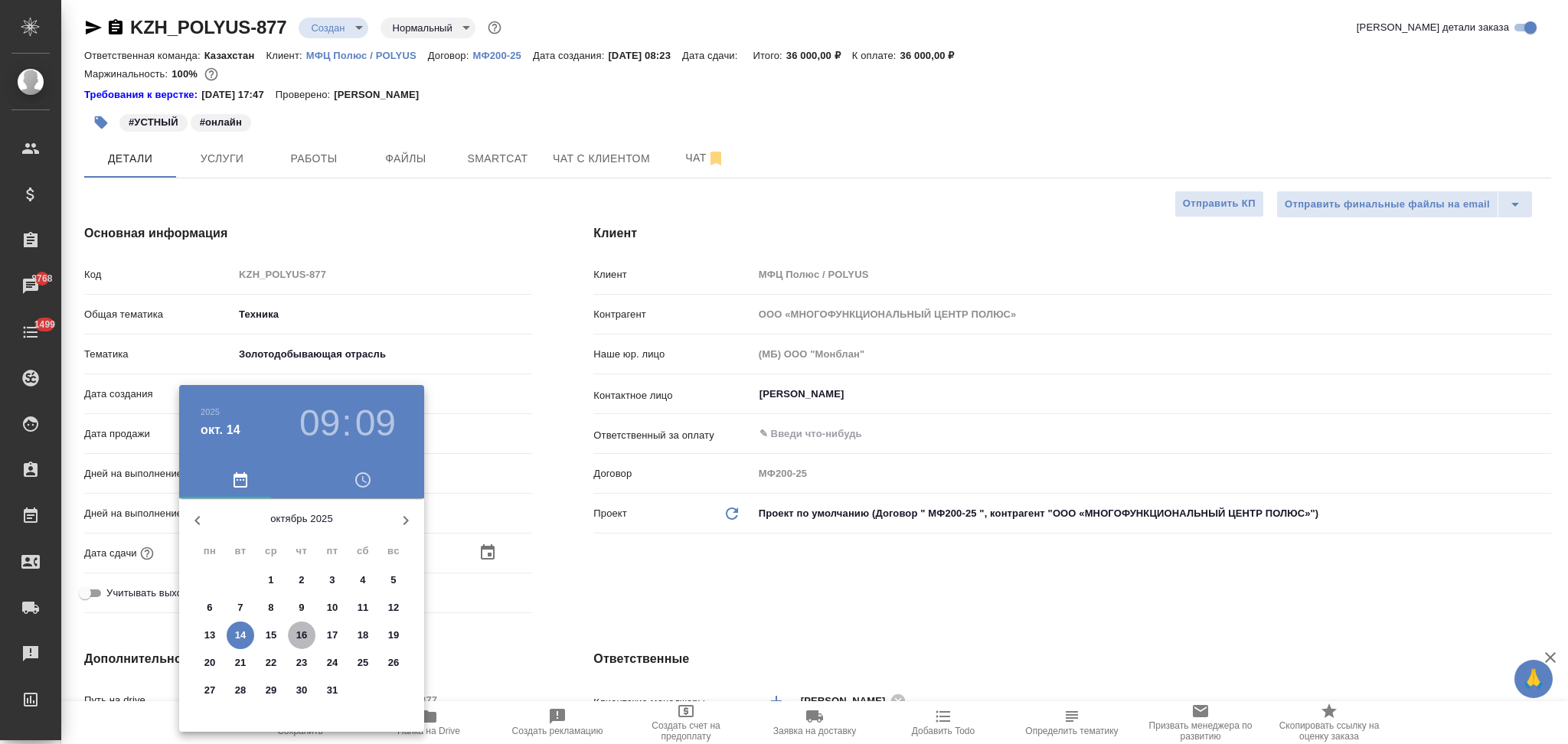
click at [299, 634] on p "16" at bounding box center [302, 635] width 12 height 16
type input "16.10.2025 09:09"
type textarea "x"
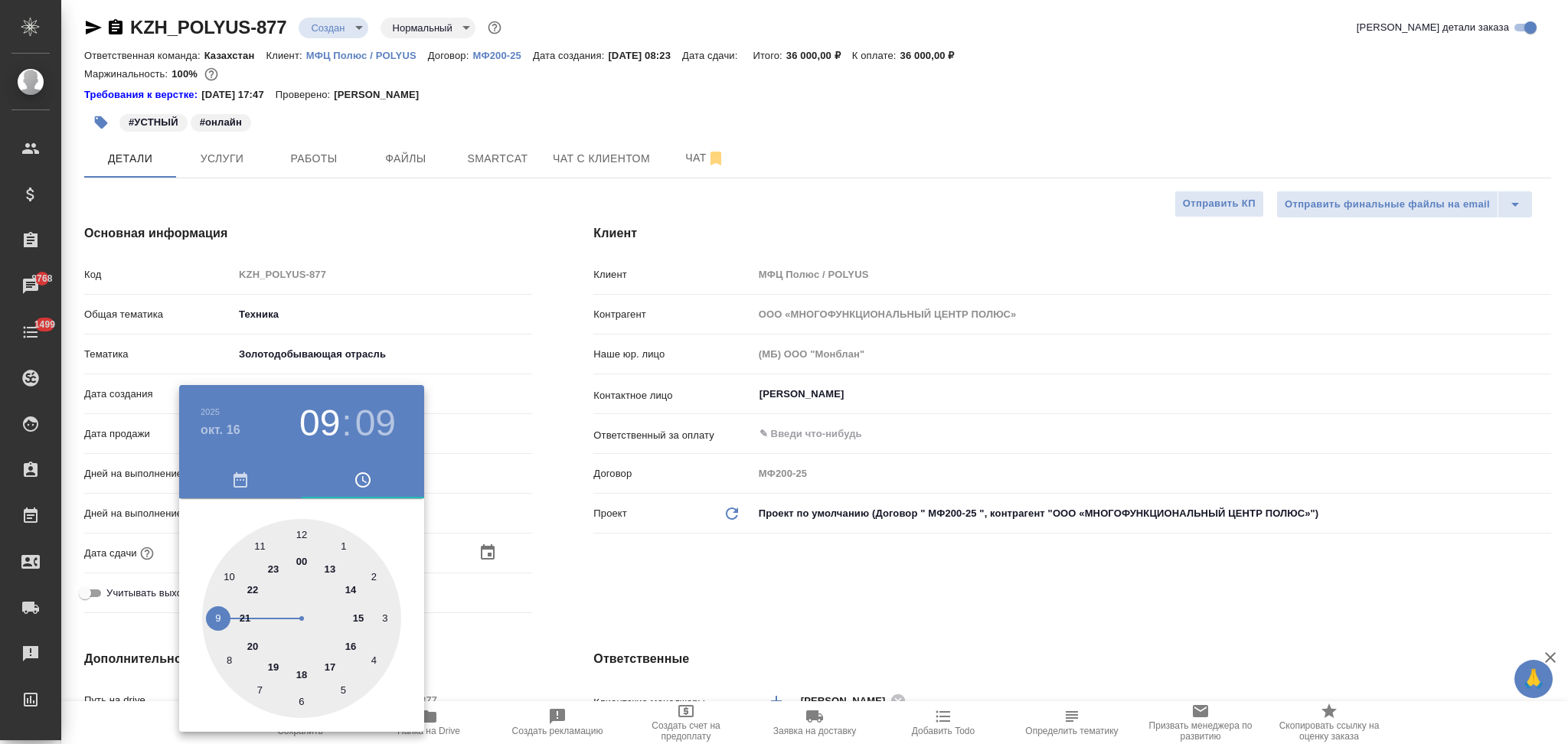
click at [218, 615] on div at bounding box center [301, 618] width 199 height 199
type textarea "x"
click at [303, 532] on div at bounding box center [301, 618] width 199 height 199
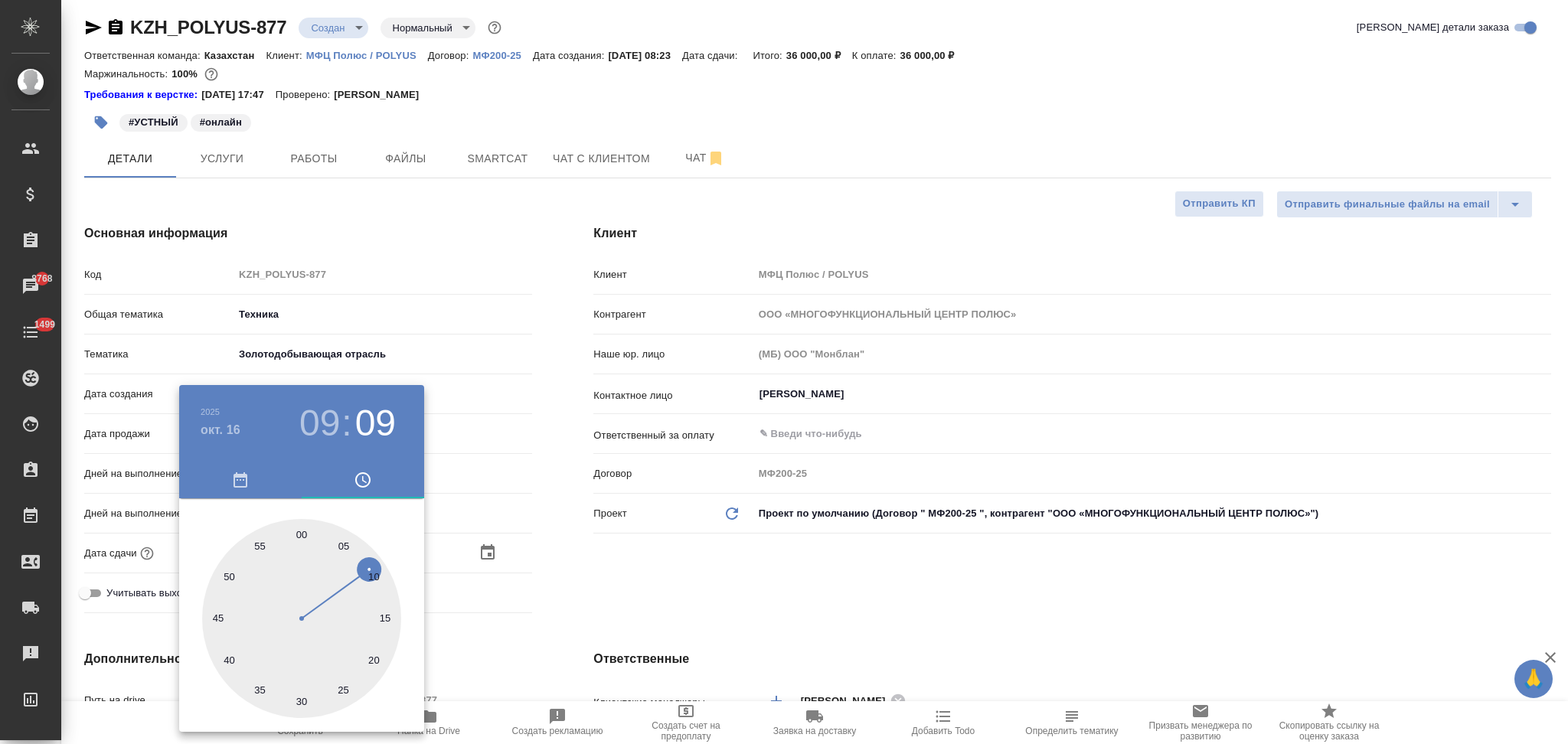
type input "16.10.2025 09:00"
type textarea "x"
click at [549, 580] on div at bounding box center [784, 372] width 1568 height 744
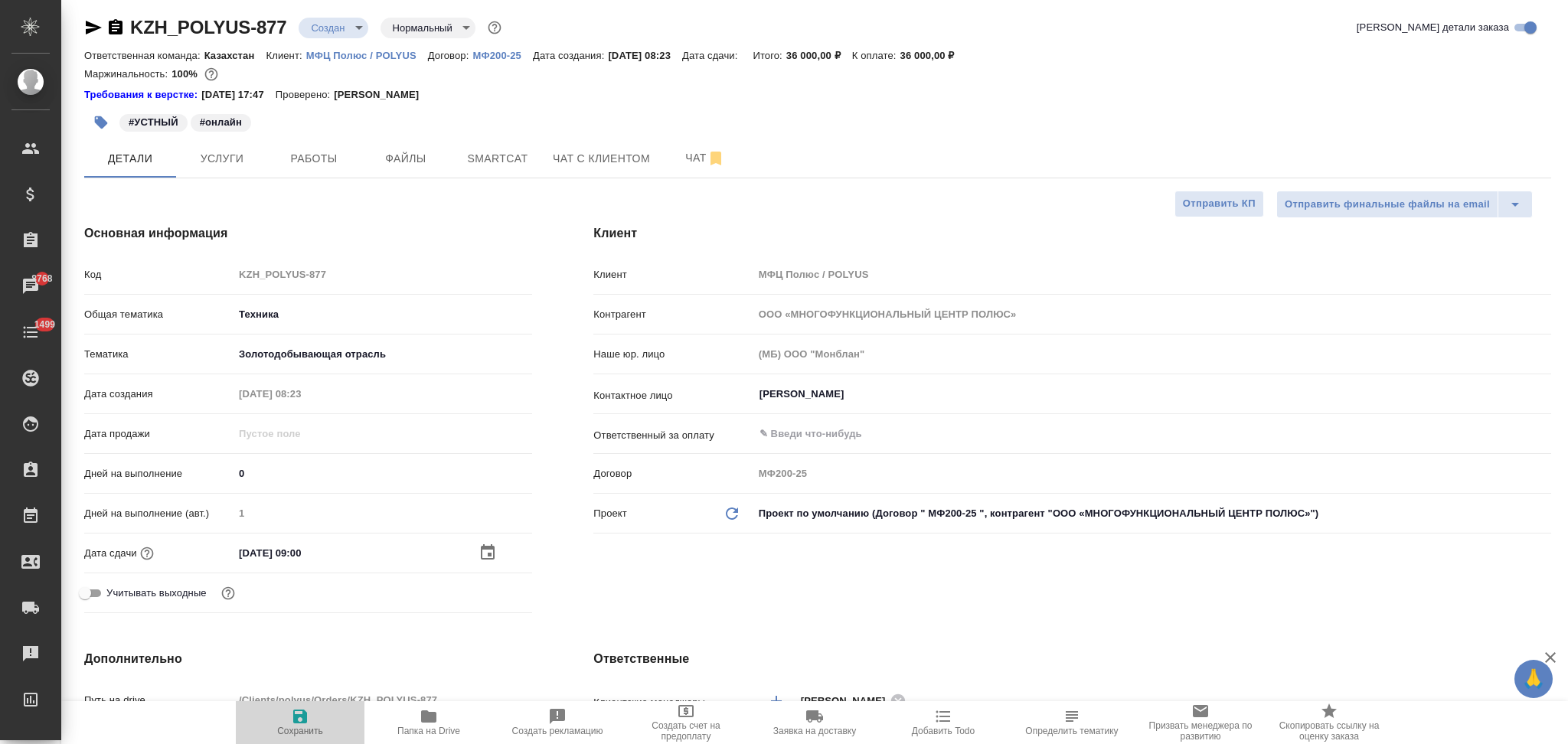
click at [301, 714] on icon "button" at bounding box center [300, 717] width 18 height 18
type textarea "x"
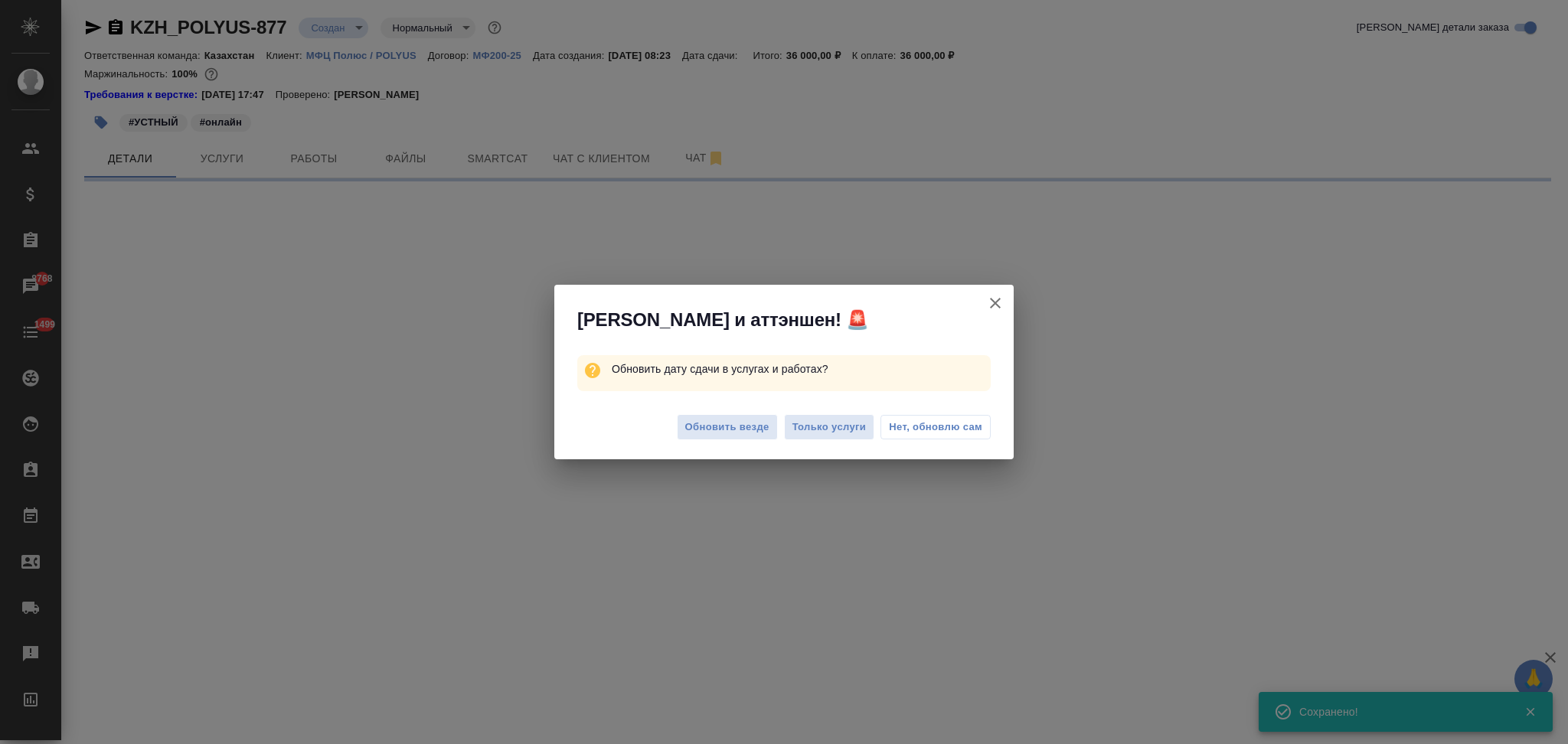
select select "RU"
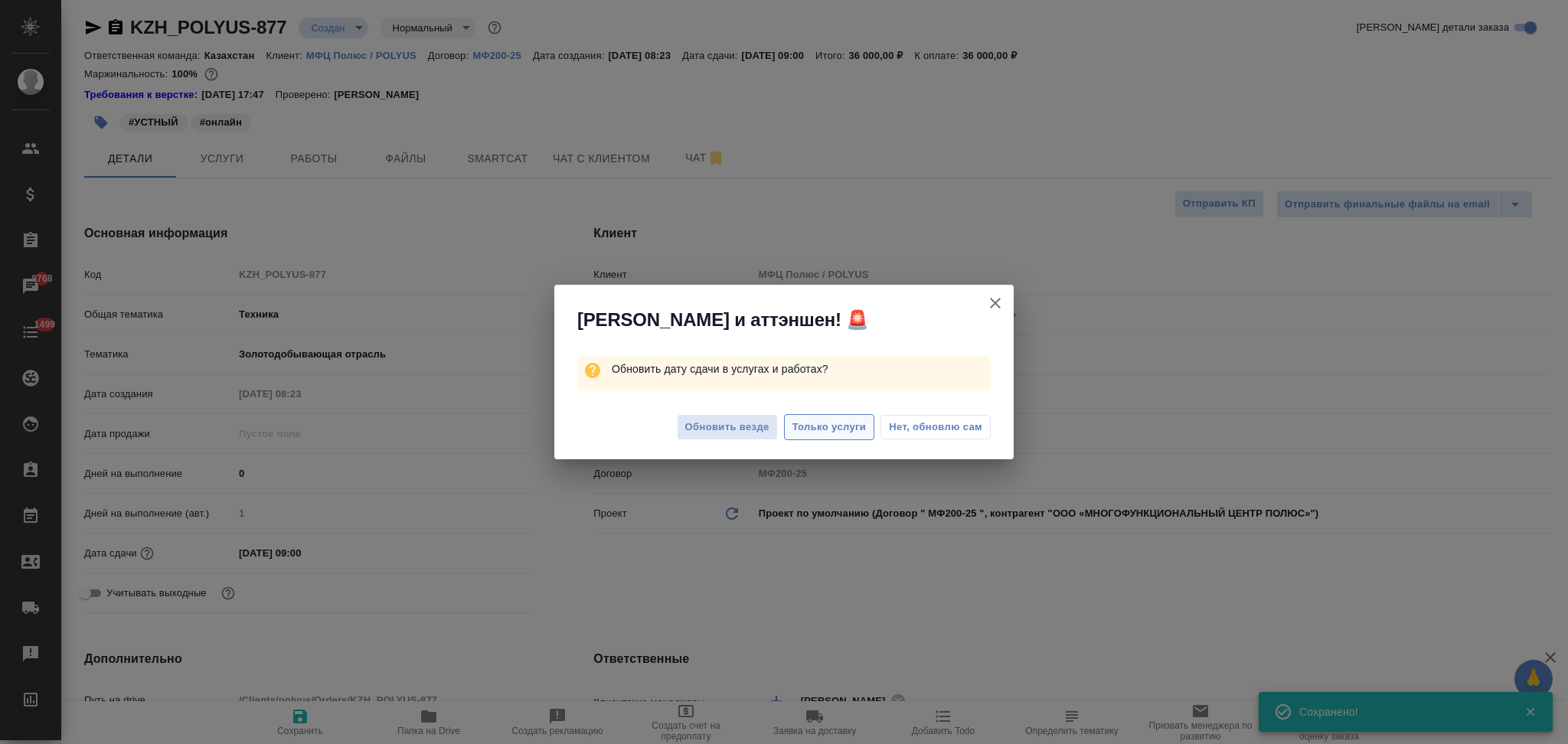
type textarea "x"
click at [842, 427] on span "Только услуги" at bounding box center [830, 427] width 74 height 17
type textarea "x"
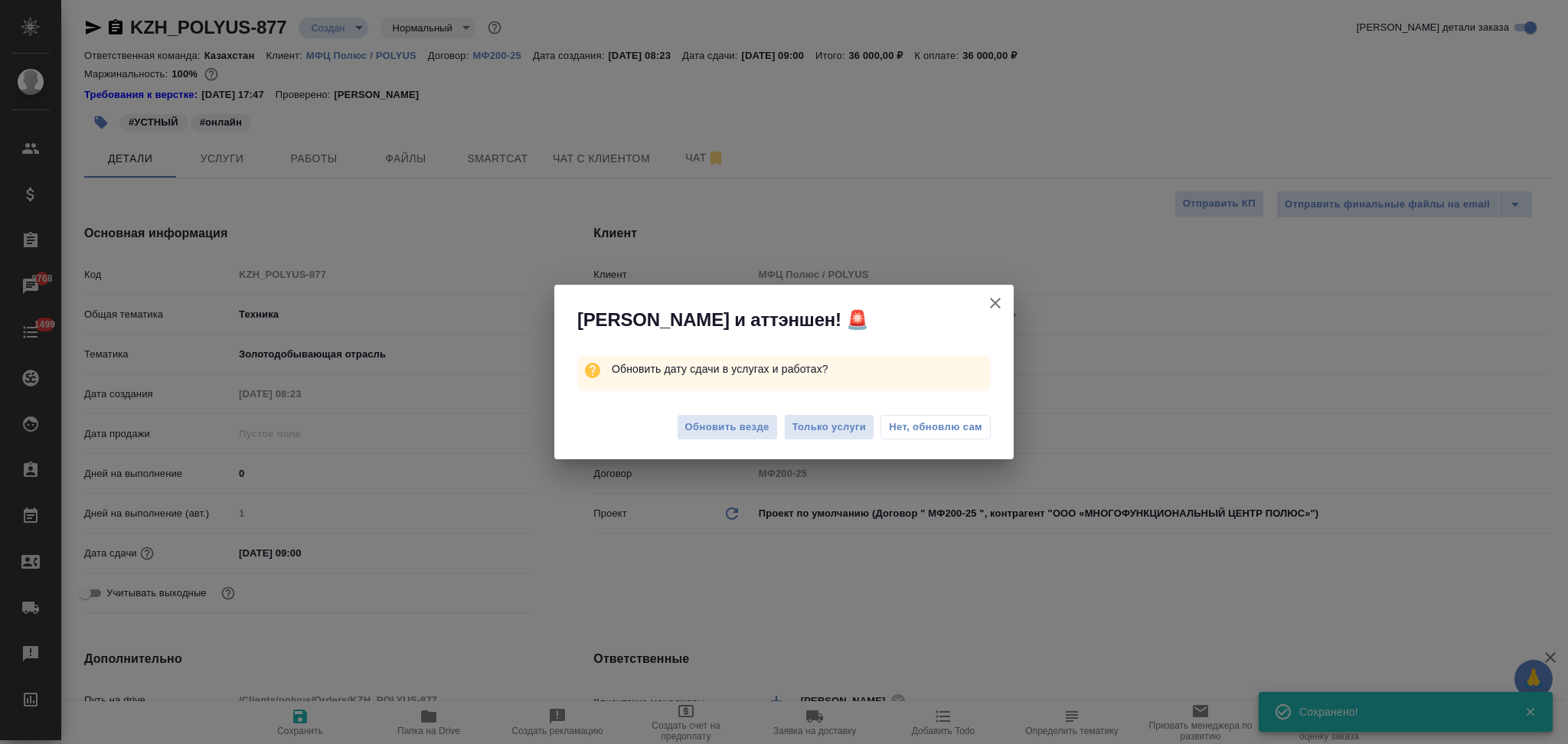
type textarea "x"
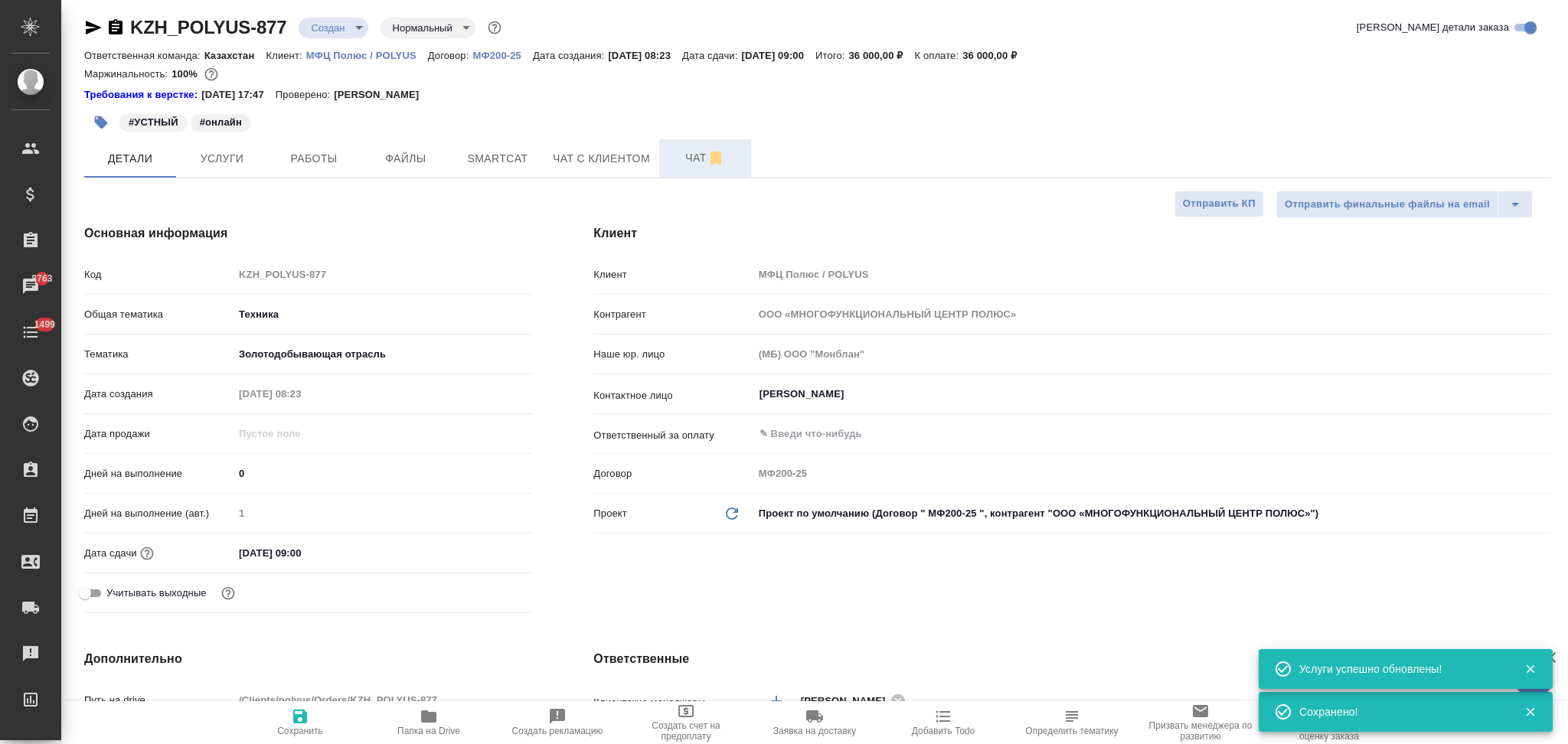
click at [686, 157] on span "Чат" at bounding box center [704, 158] width 73 height 19
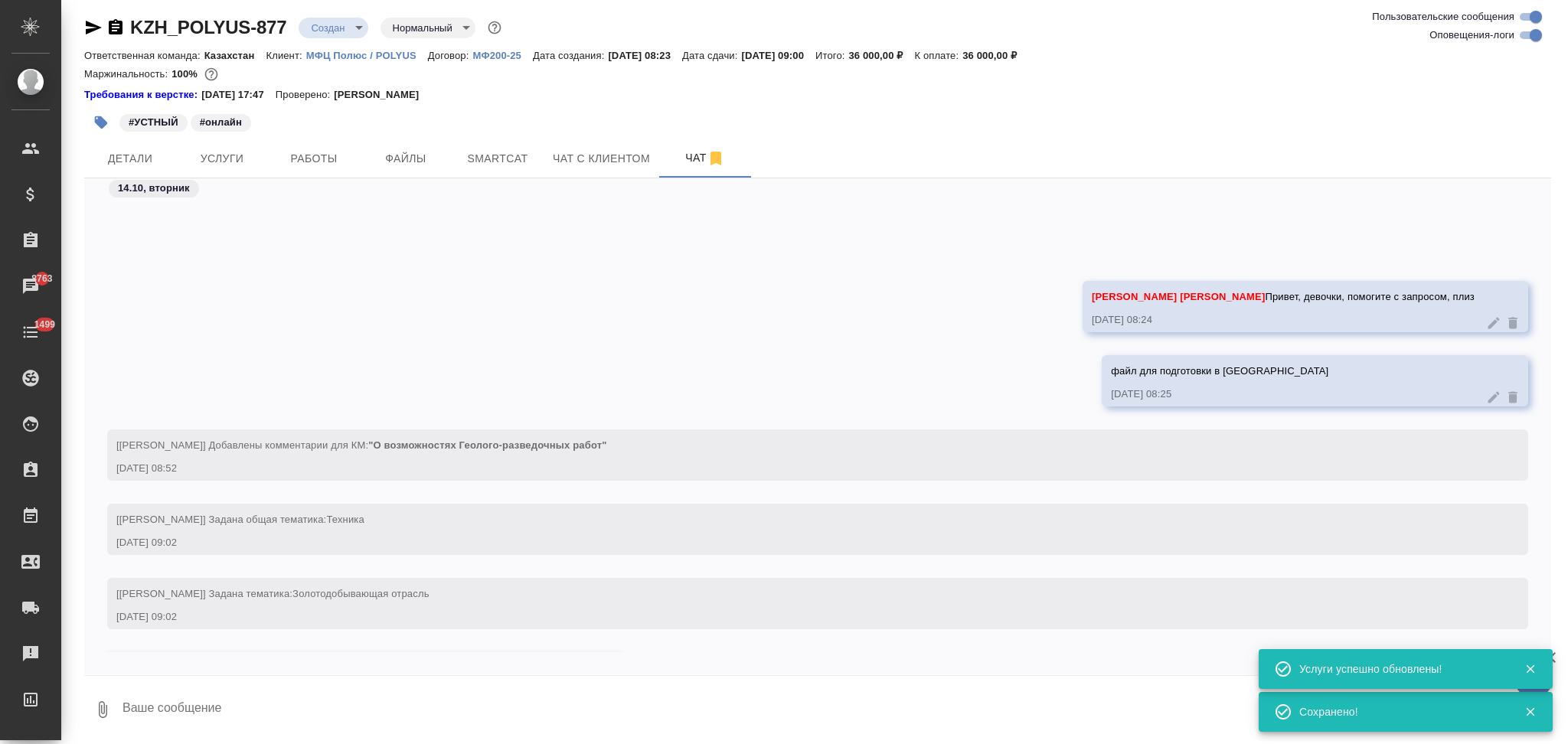
scroll to position [107, 0]
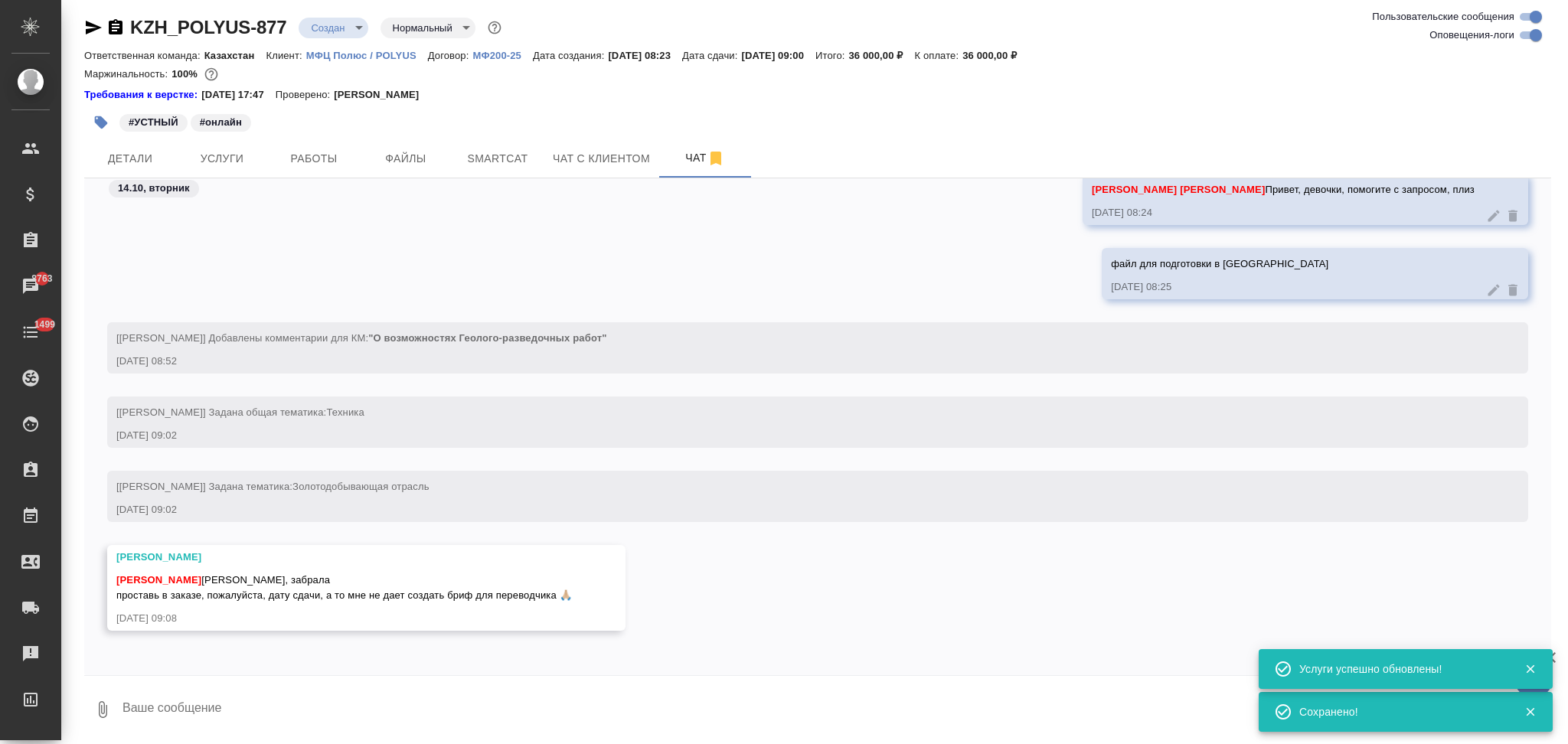
click at [226, 708] on textarea at bounding box center [836, 709] width 1430 height 52
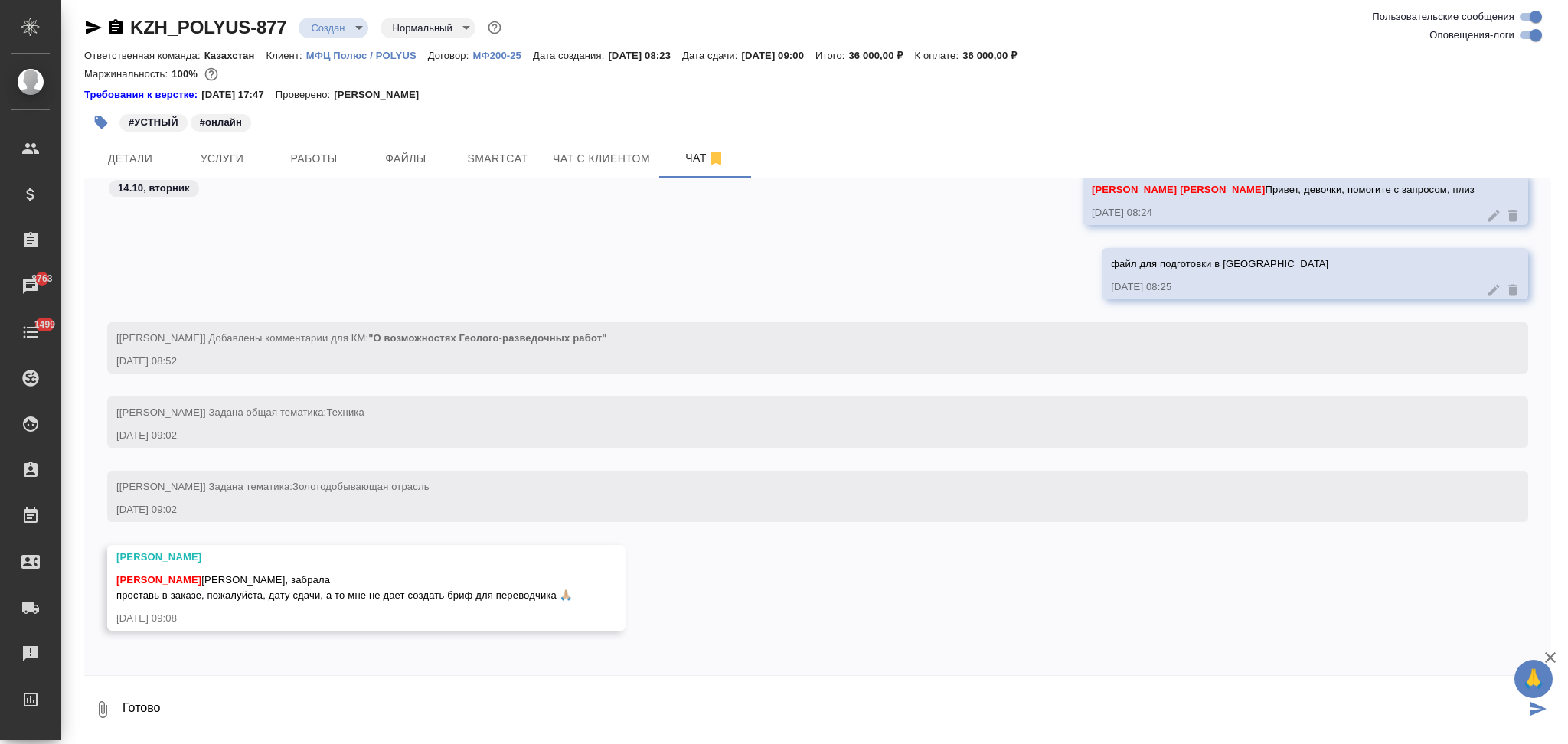
type textarea "Готово"
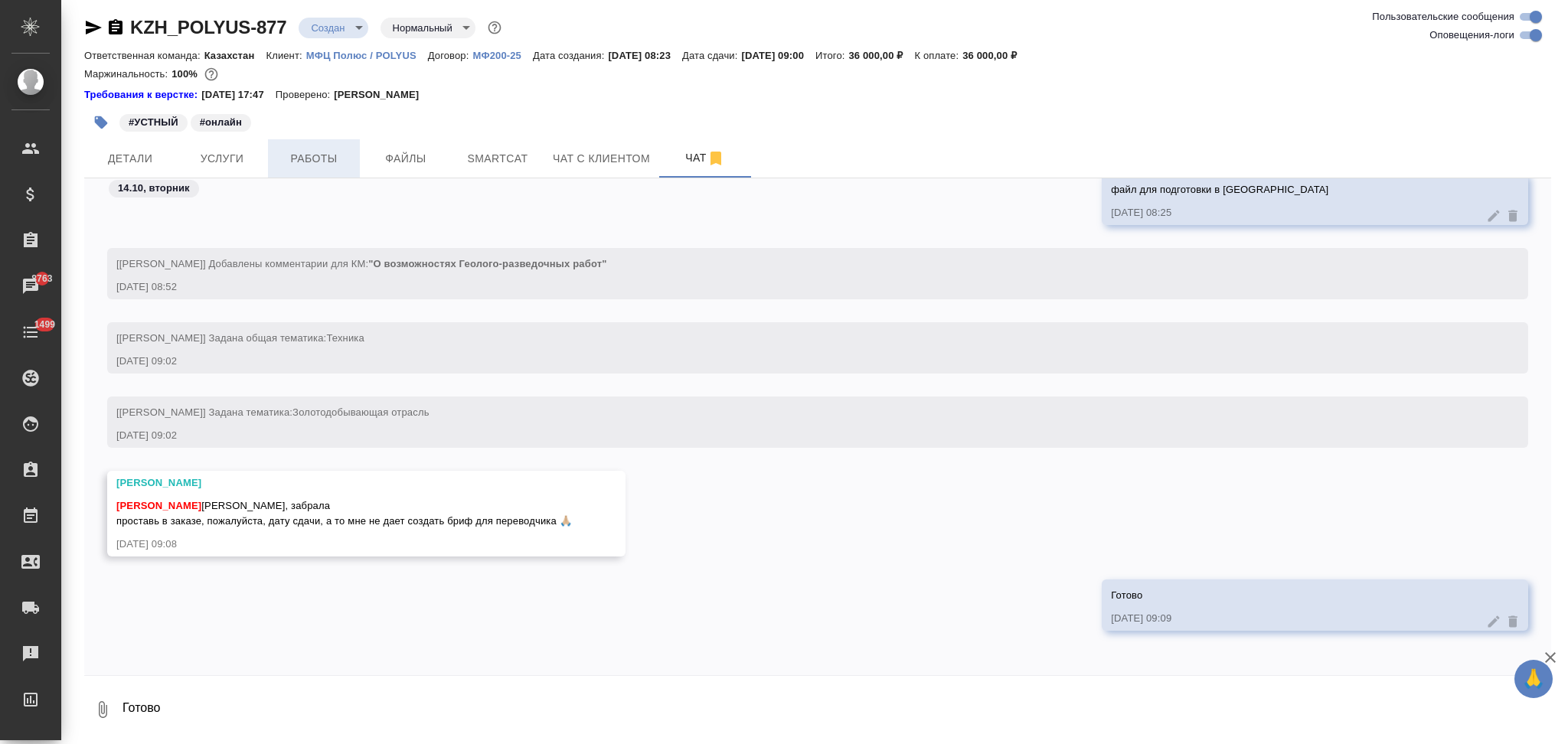
click at [313, 154] on span "Работы" at bounding box center [313, 158] width 73 height 19
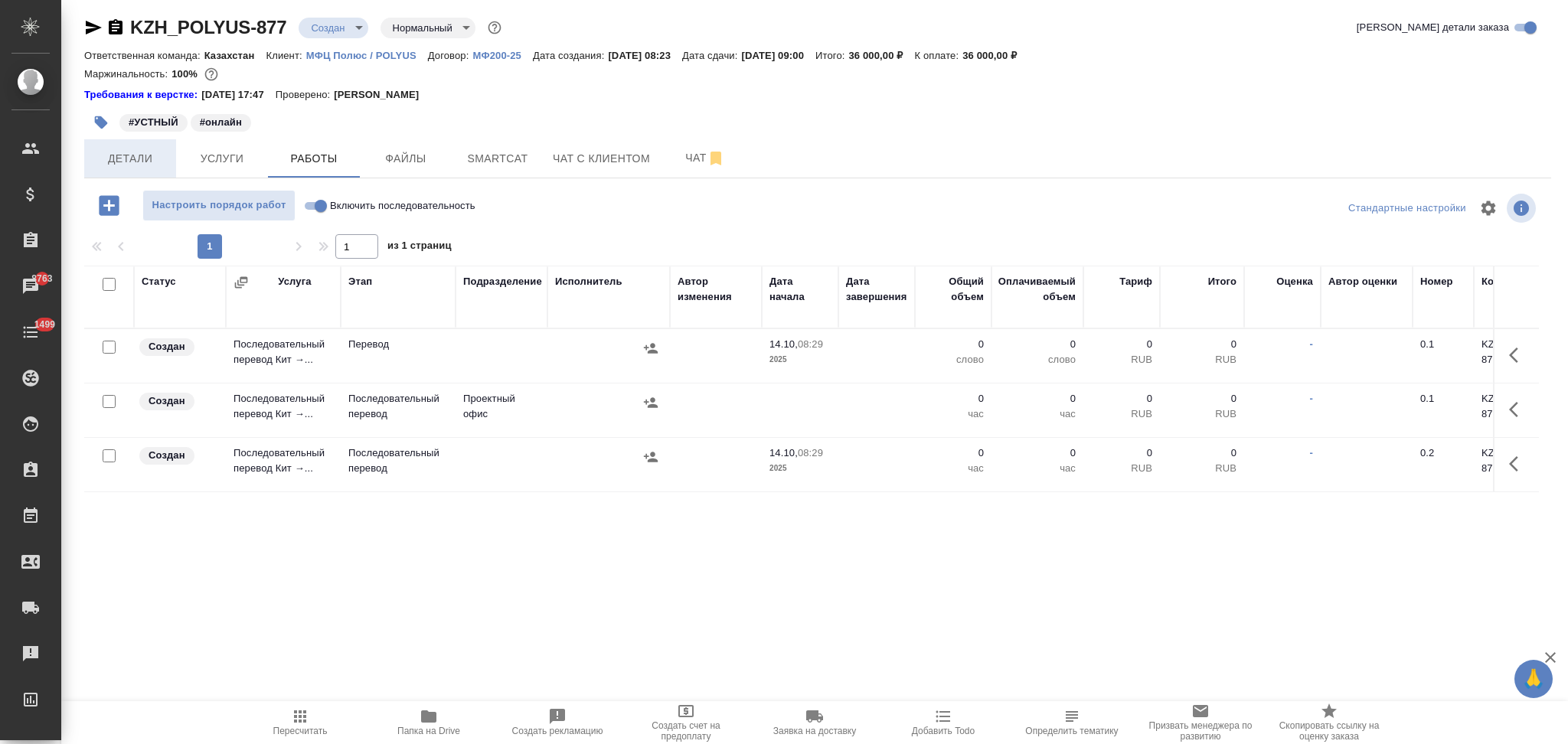
click at [116, 158] on span "Детали" at bounding box center [129, 158] width 73 height 19
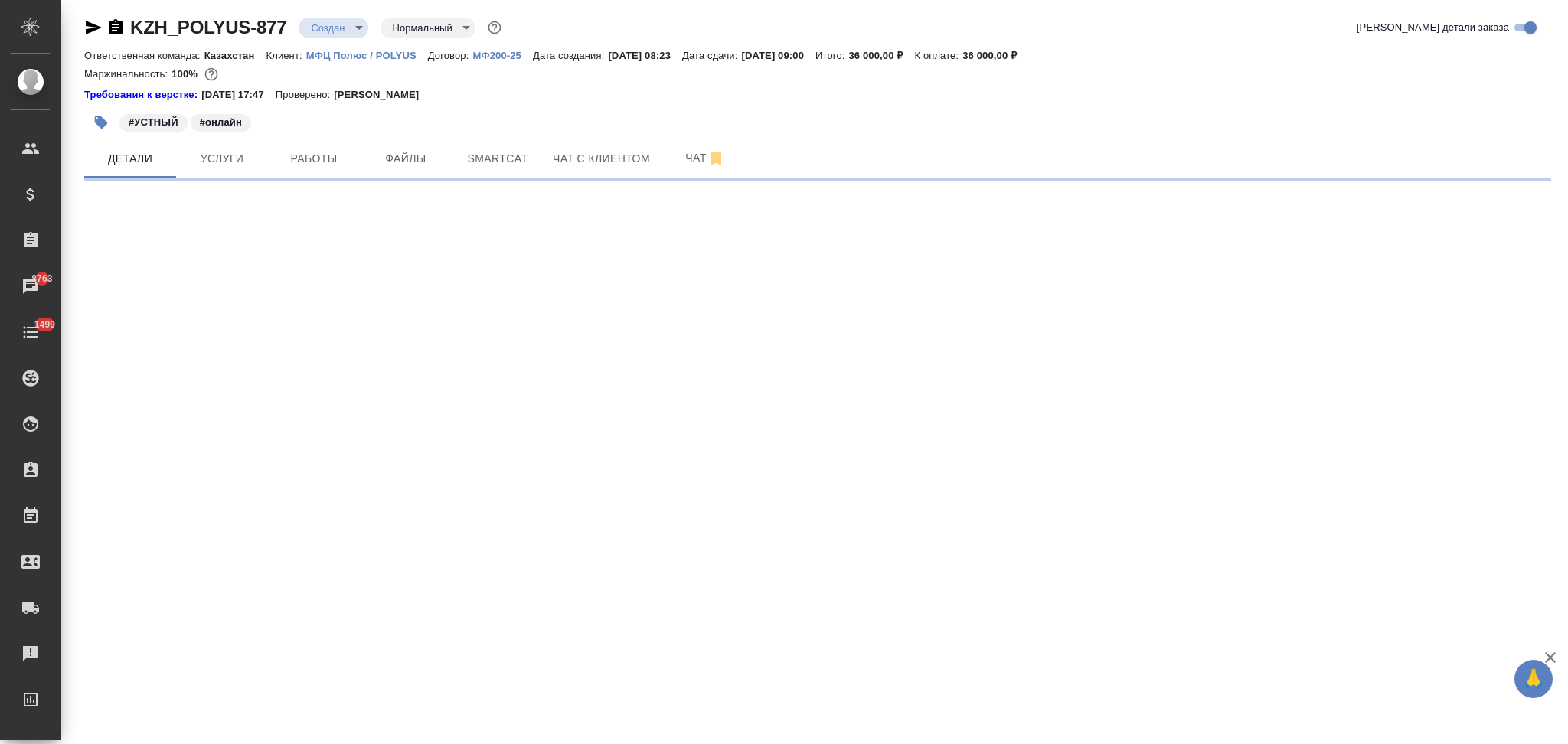
select select "RU"
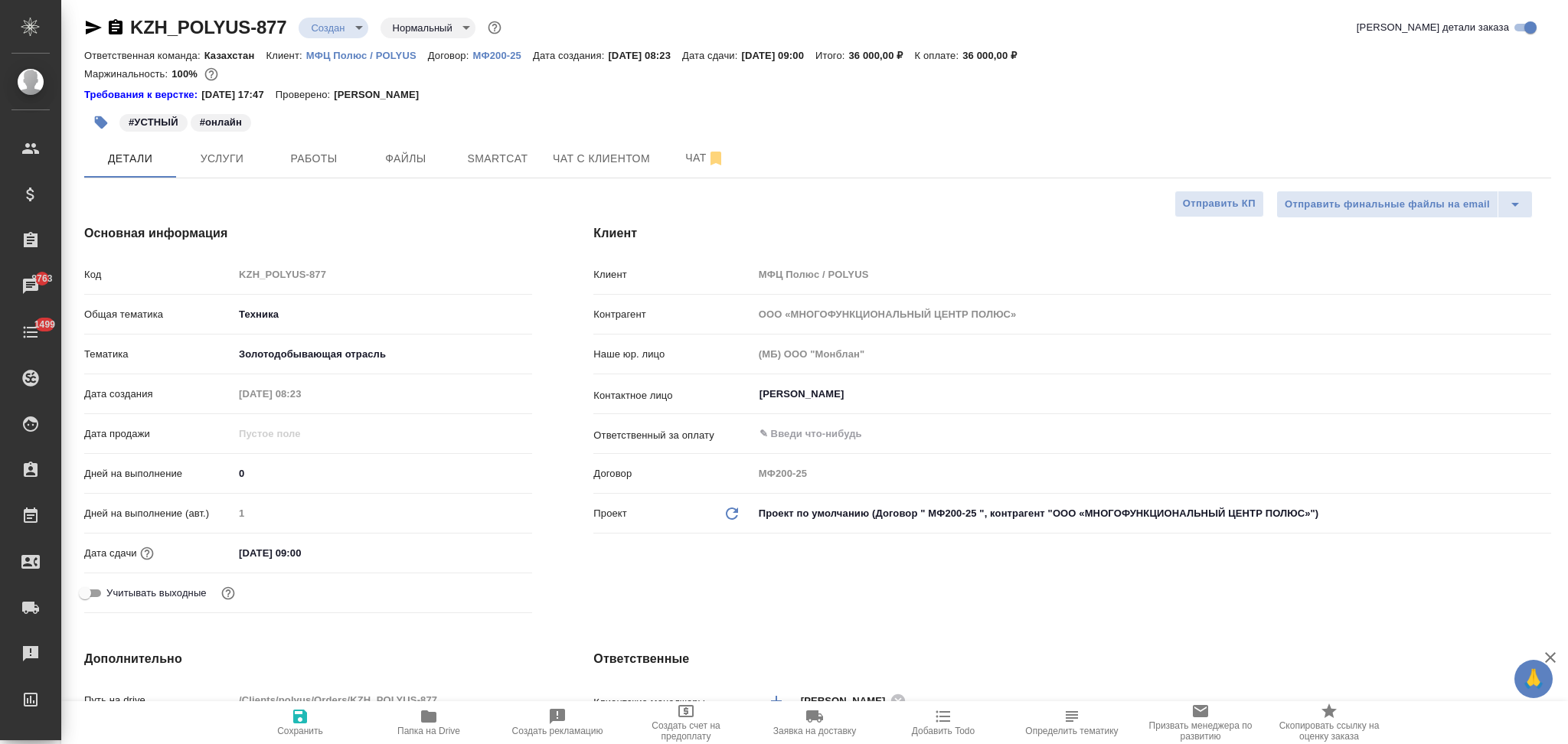
type textarea "x"
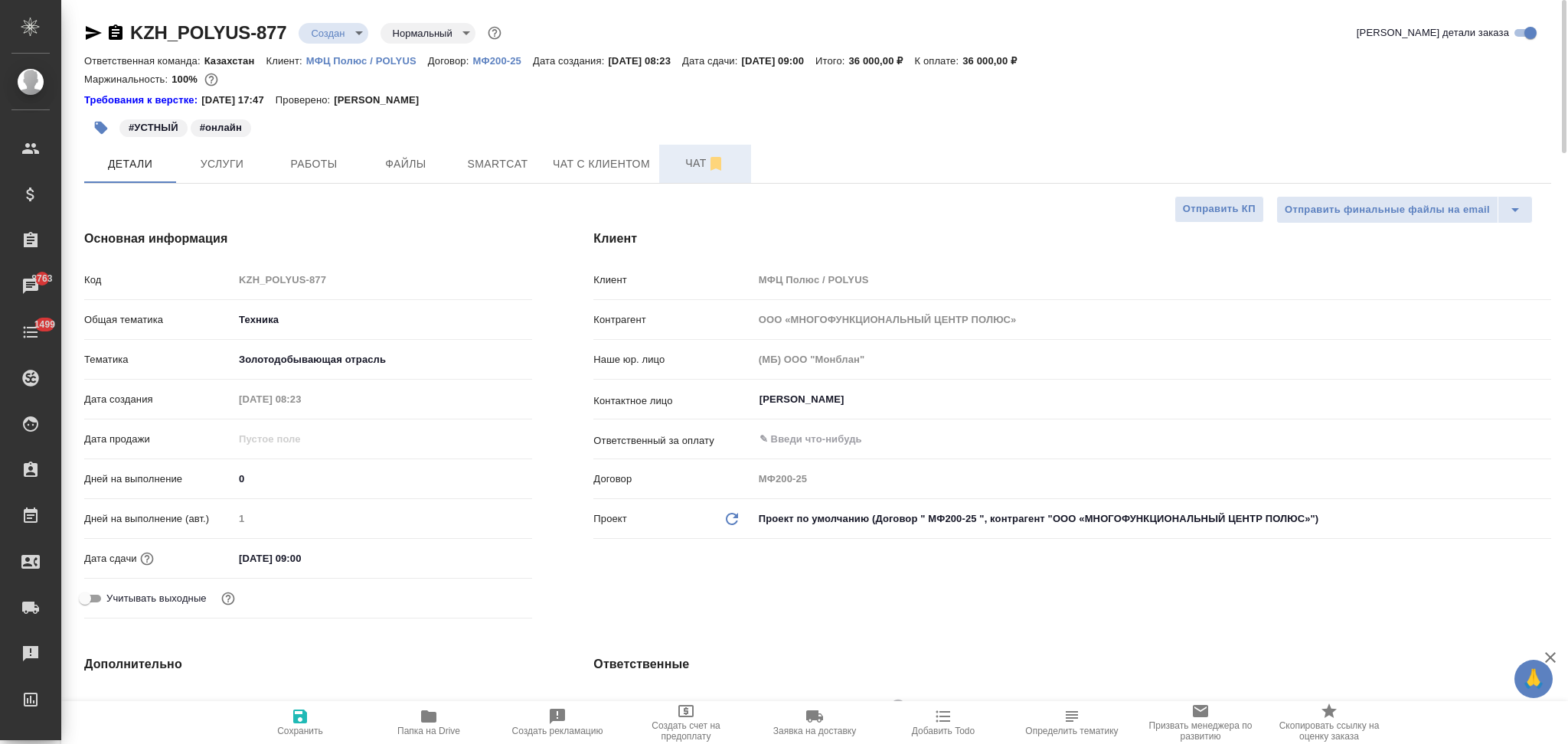
click at [691, 157] on span "Чат" at bounding box center [704, 163] width 73 height 19
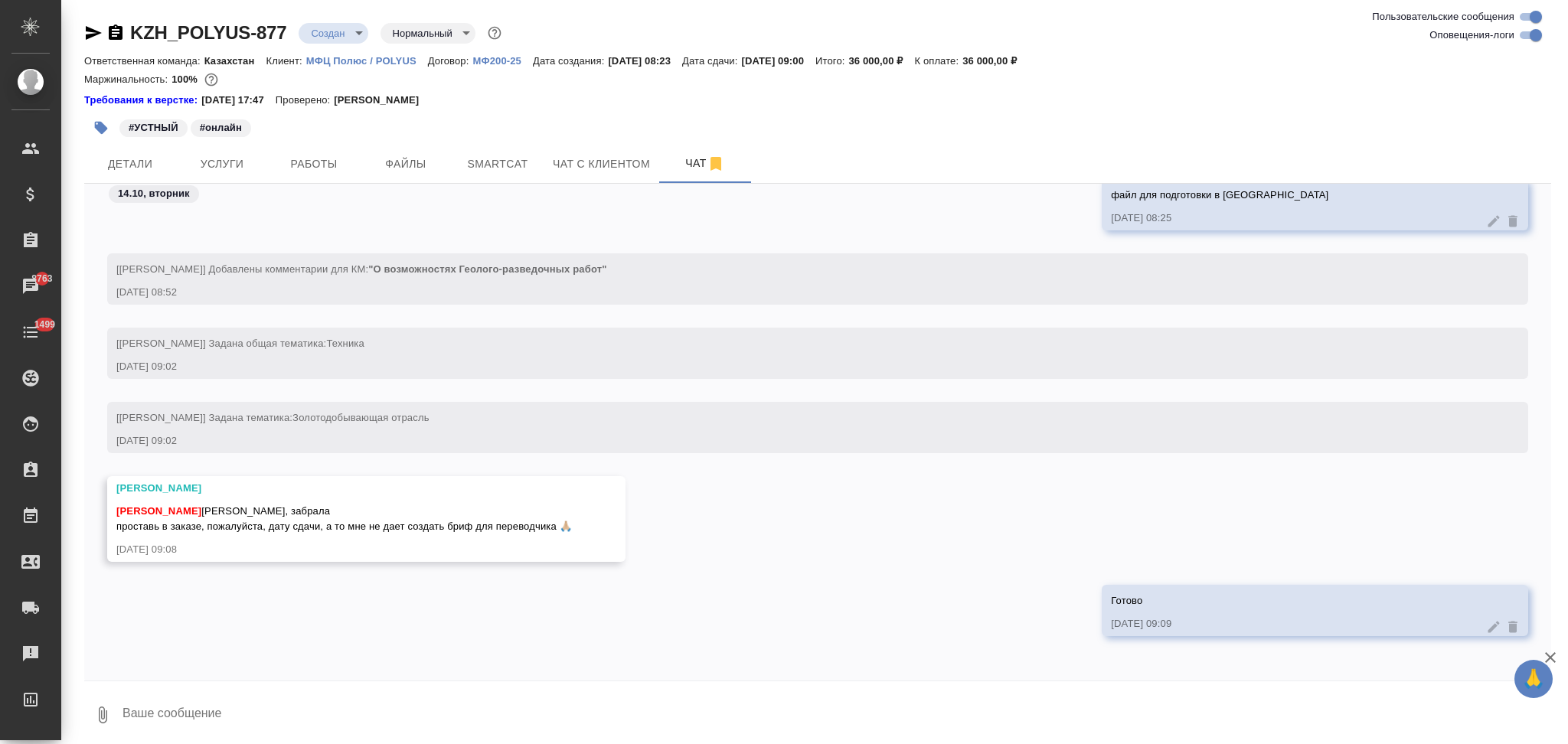
scroll to position [5, 0]
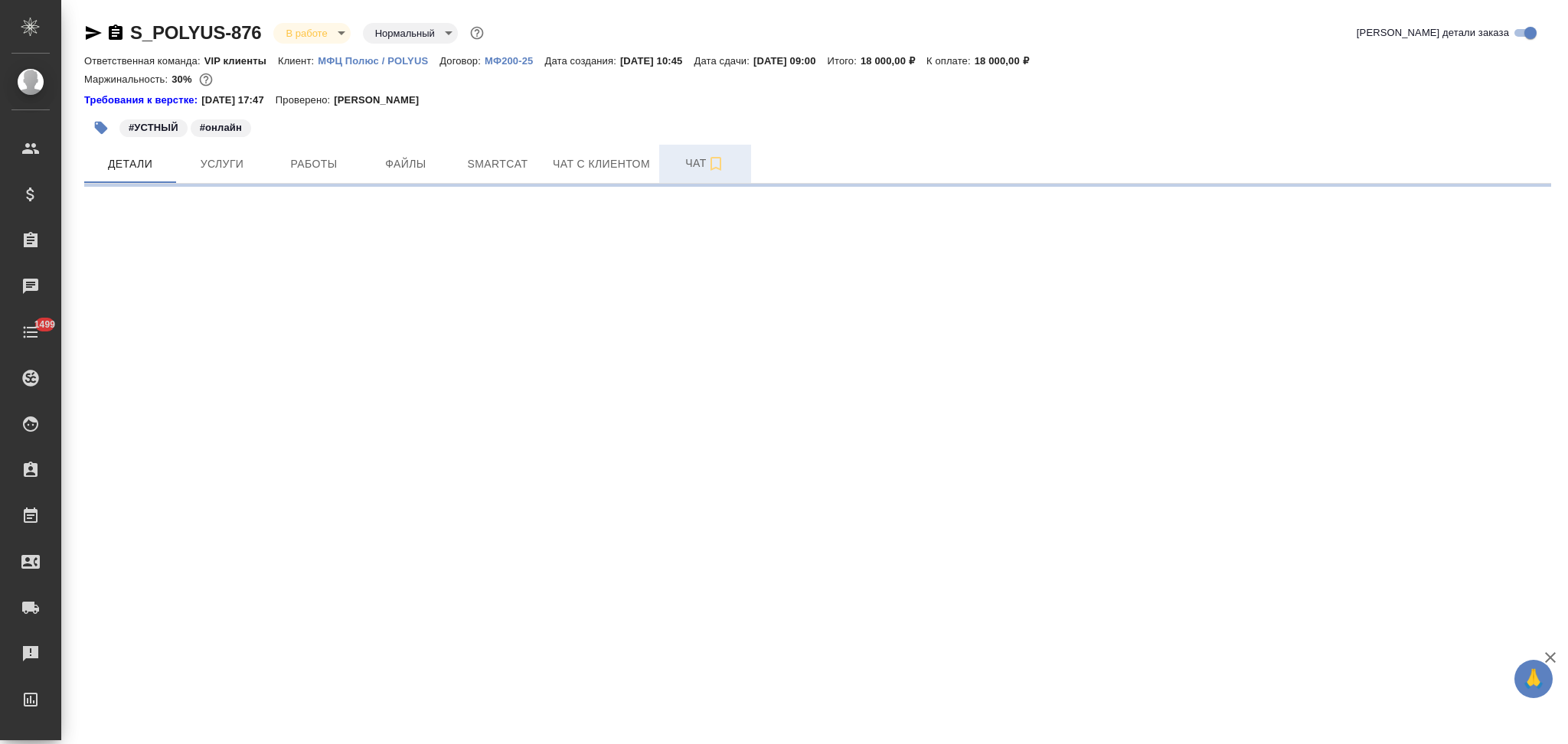
select select "RU"
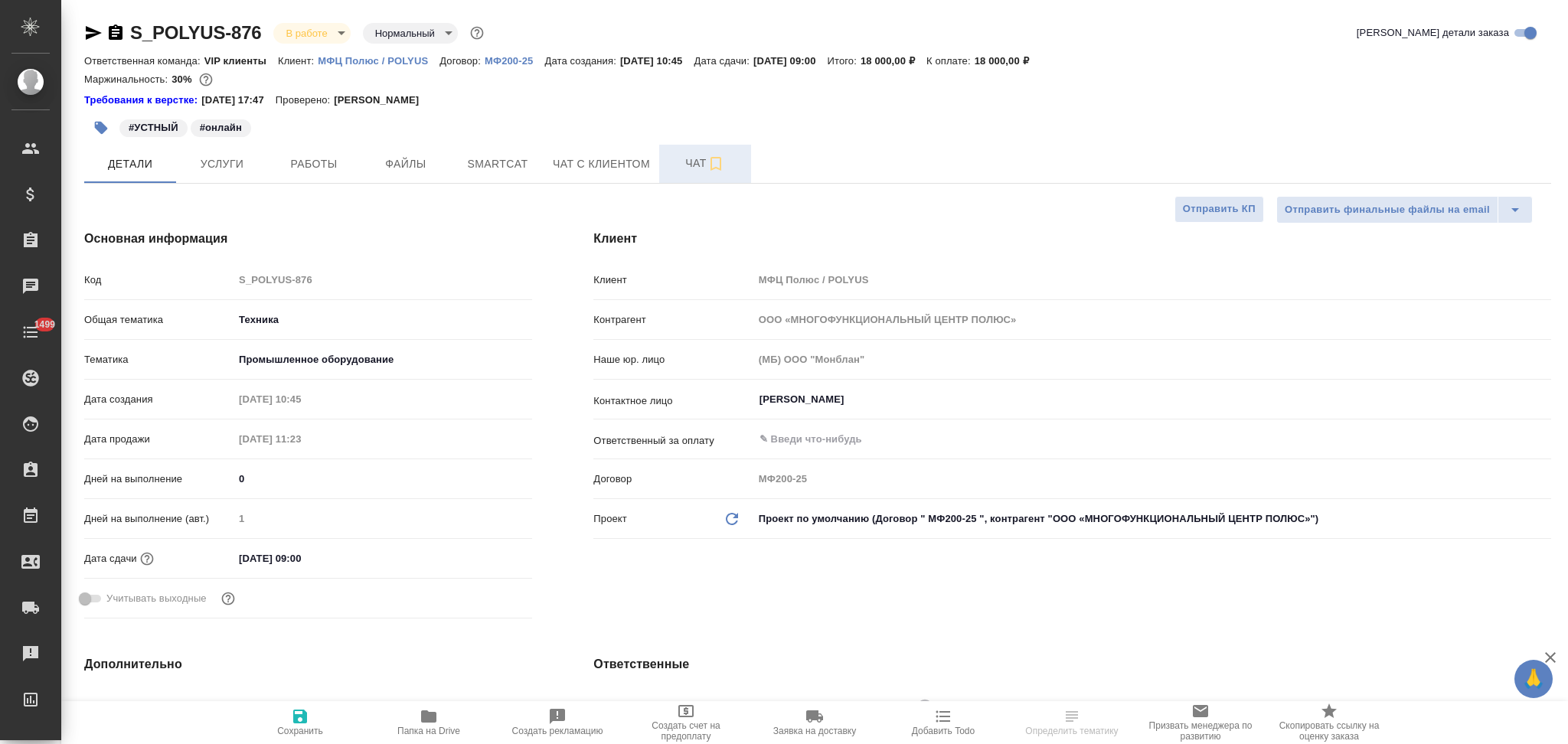
type textarea "x"
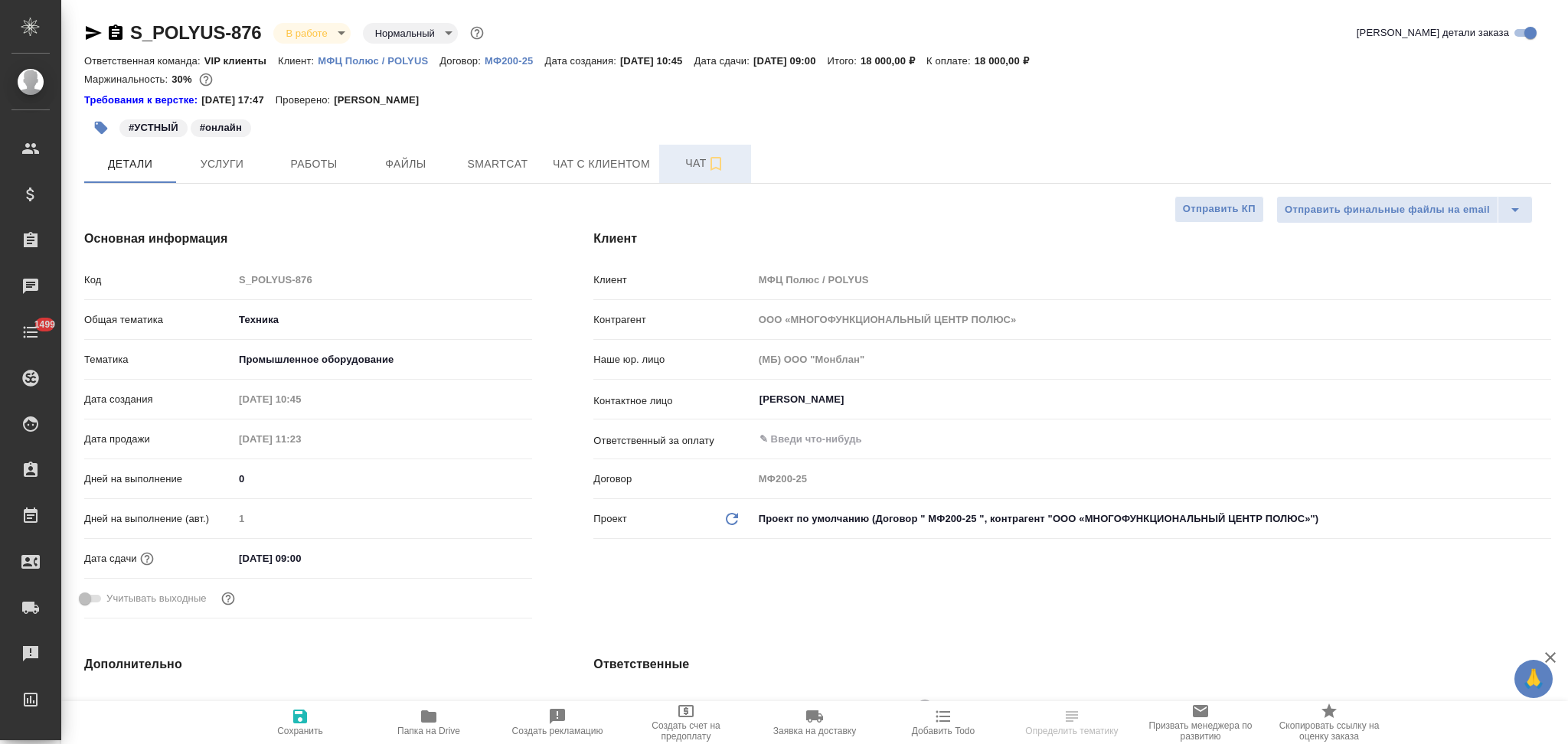
type textarea "x"
click at [676, 165] on span "Чат" at bounding box center [704, 163] width 73 height 19
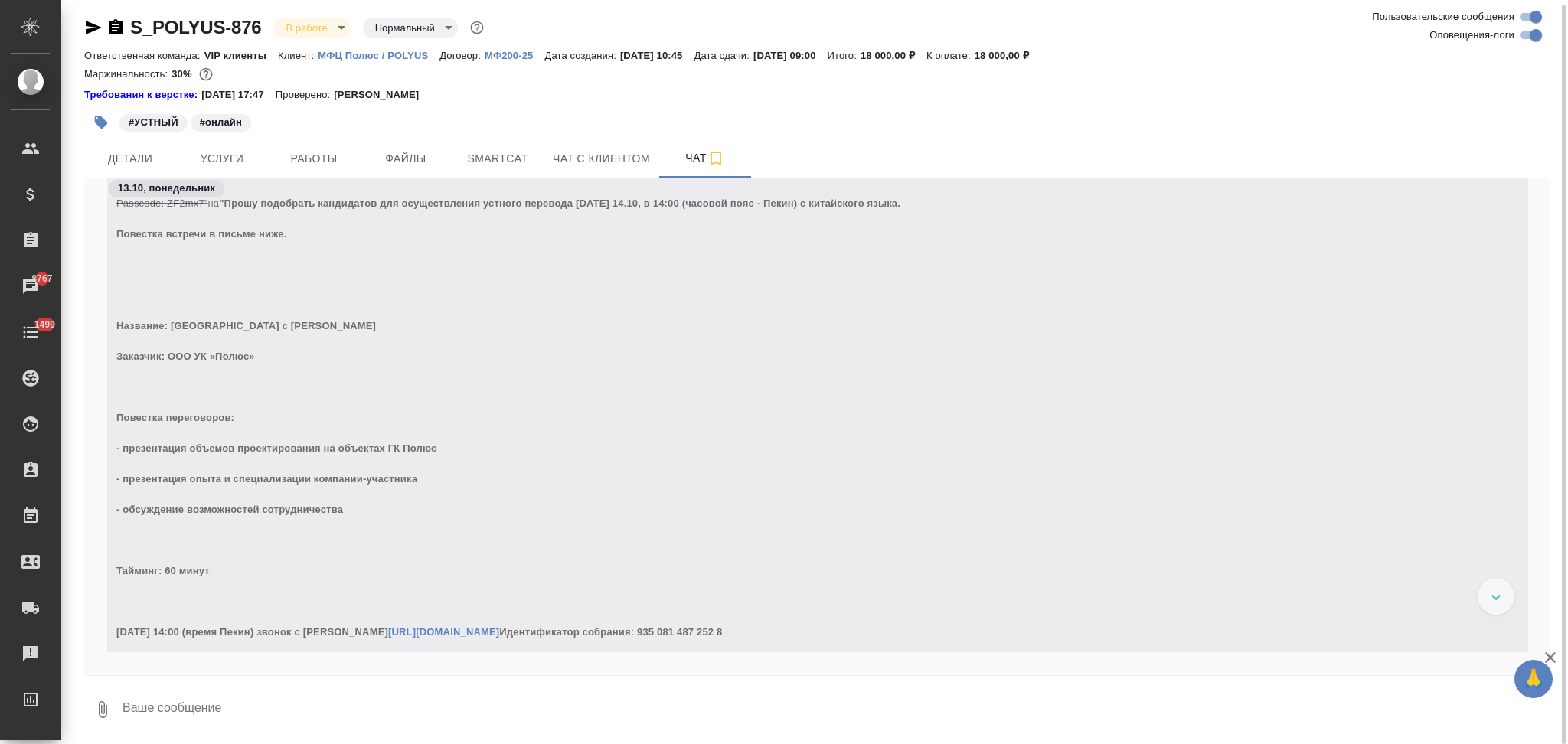
scroll to position [826, 0]
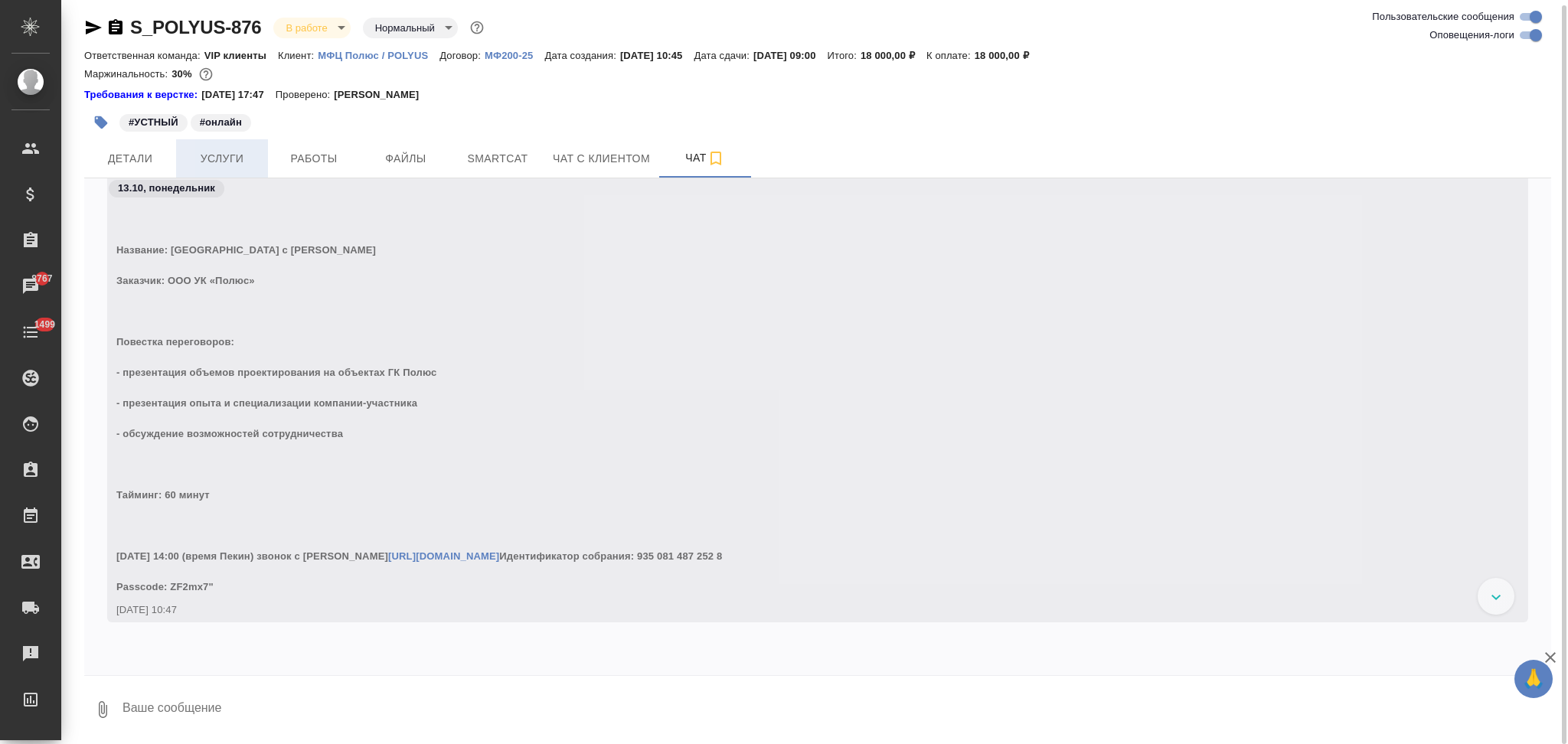
click at [208, 149] on span "Услуги" at bounding box center [222, 158] width 73 height 19
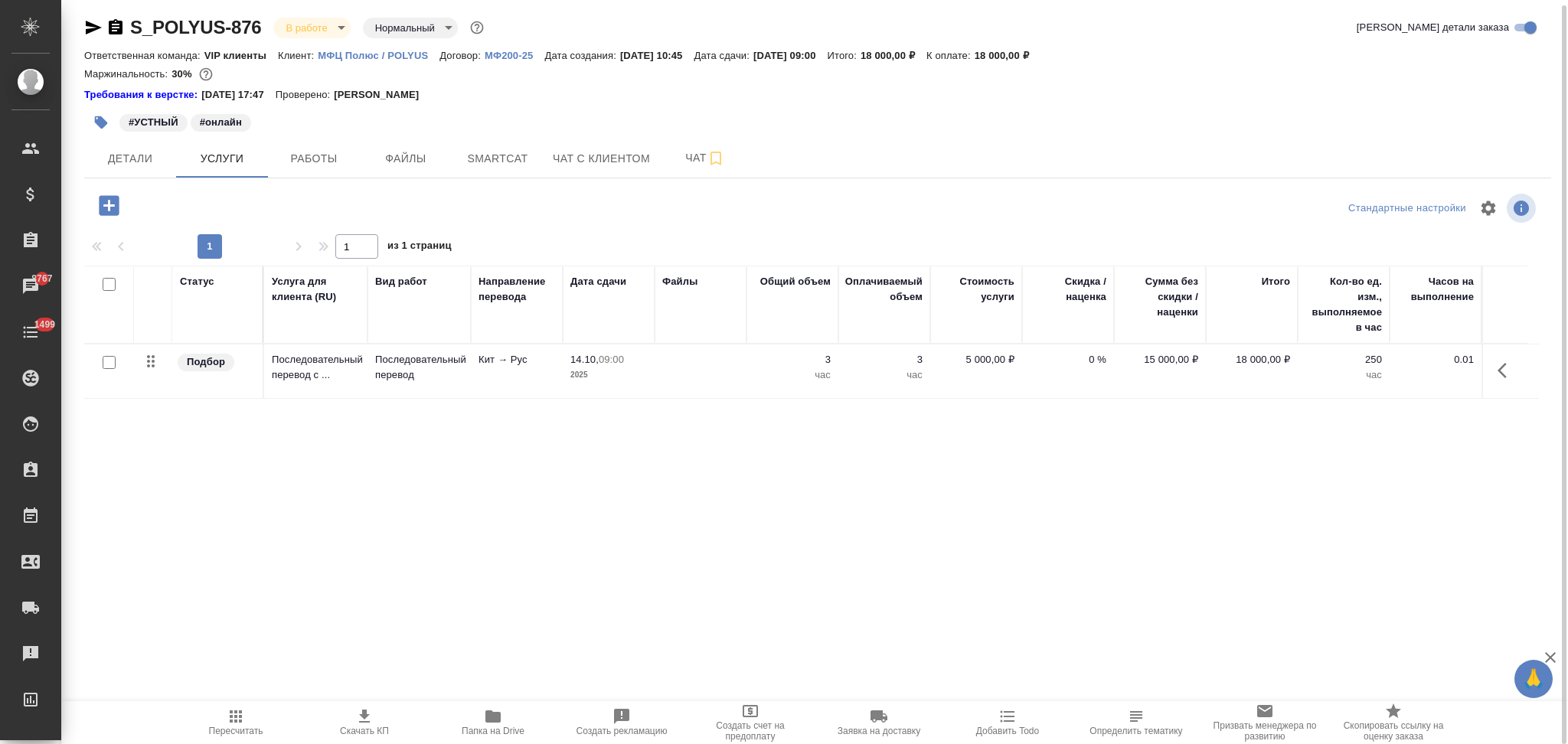
click at [680, 368] on td at bounding box center [699, 371] width 92 height 54
click at [681, 368] on td at bounding box center [699, 371] width 92 height 54
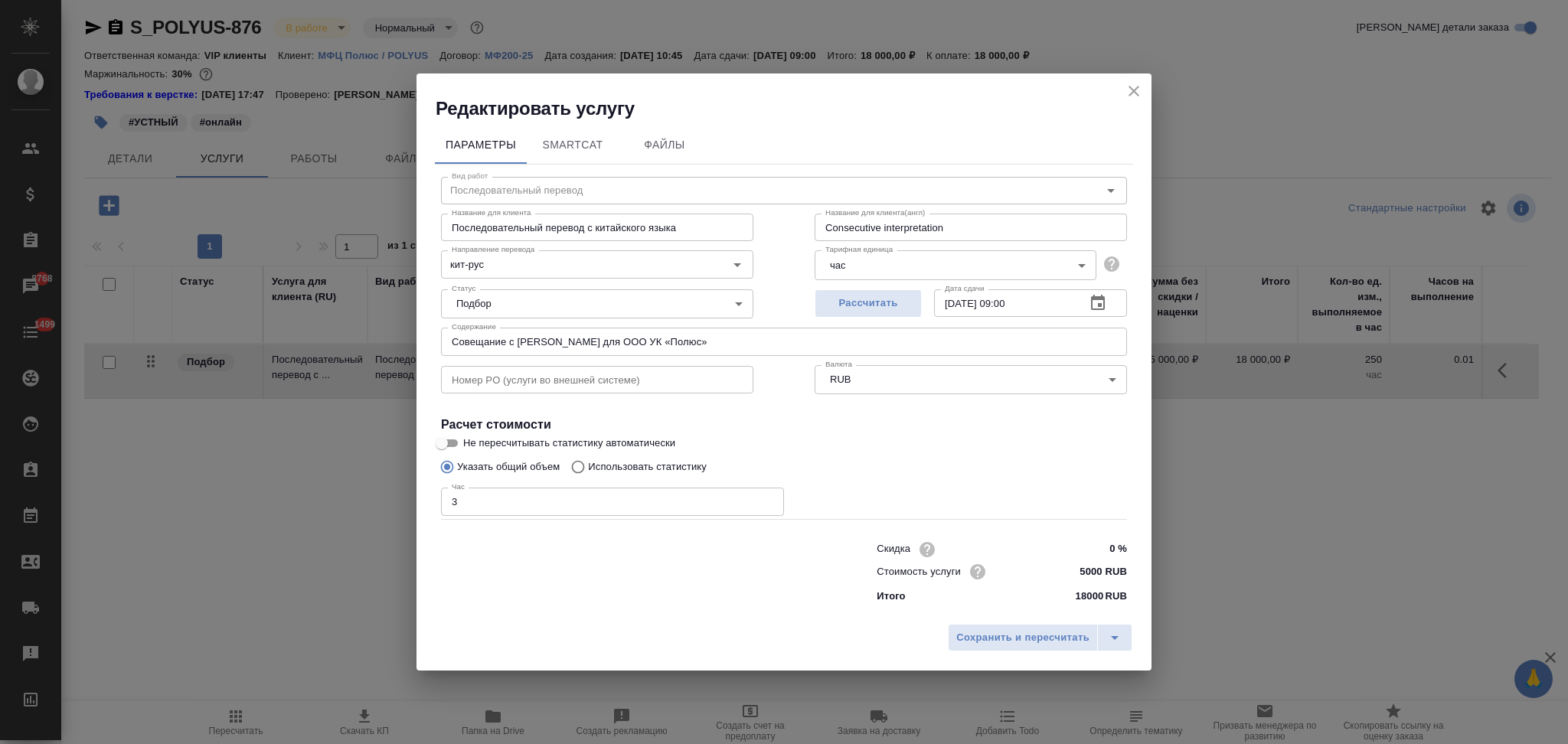
click at [1131, 89] on icon "close" at bounding box center [1133, 91] width 11 height 11
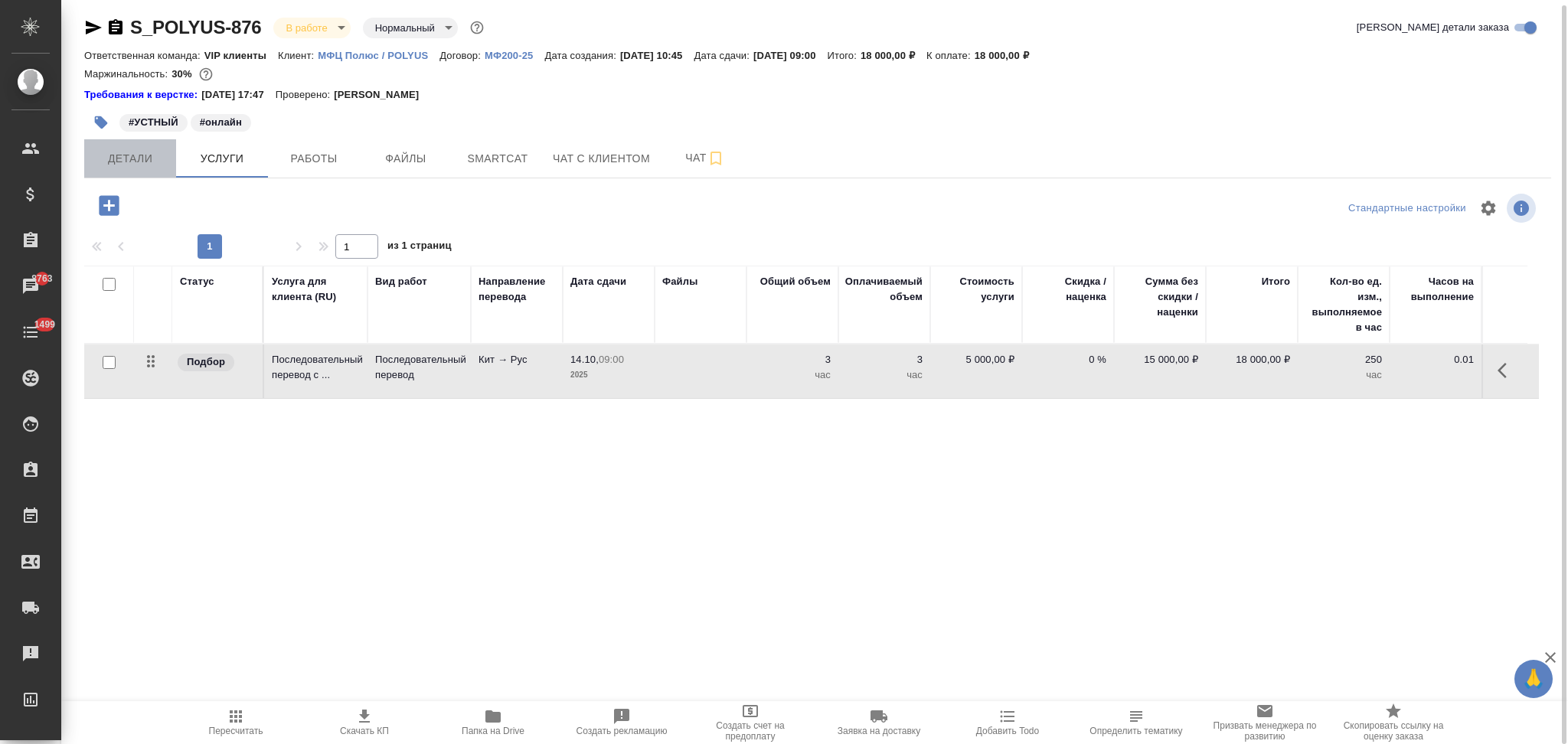
click at [148, 165] on span "Детали" at bounding box center [129, 158] width 73 height 19
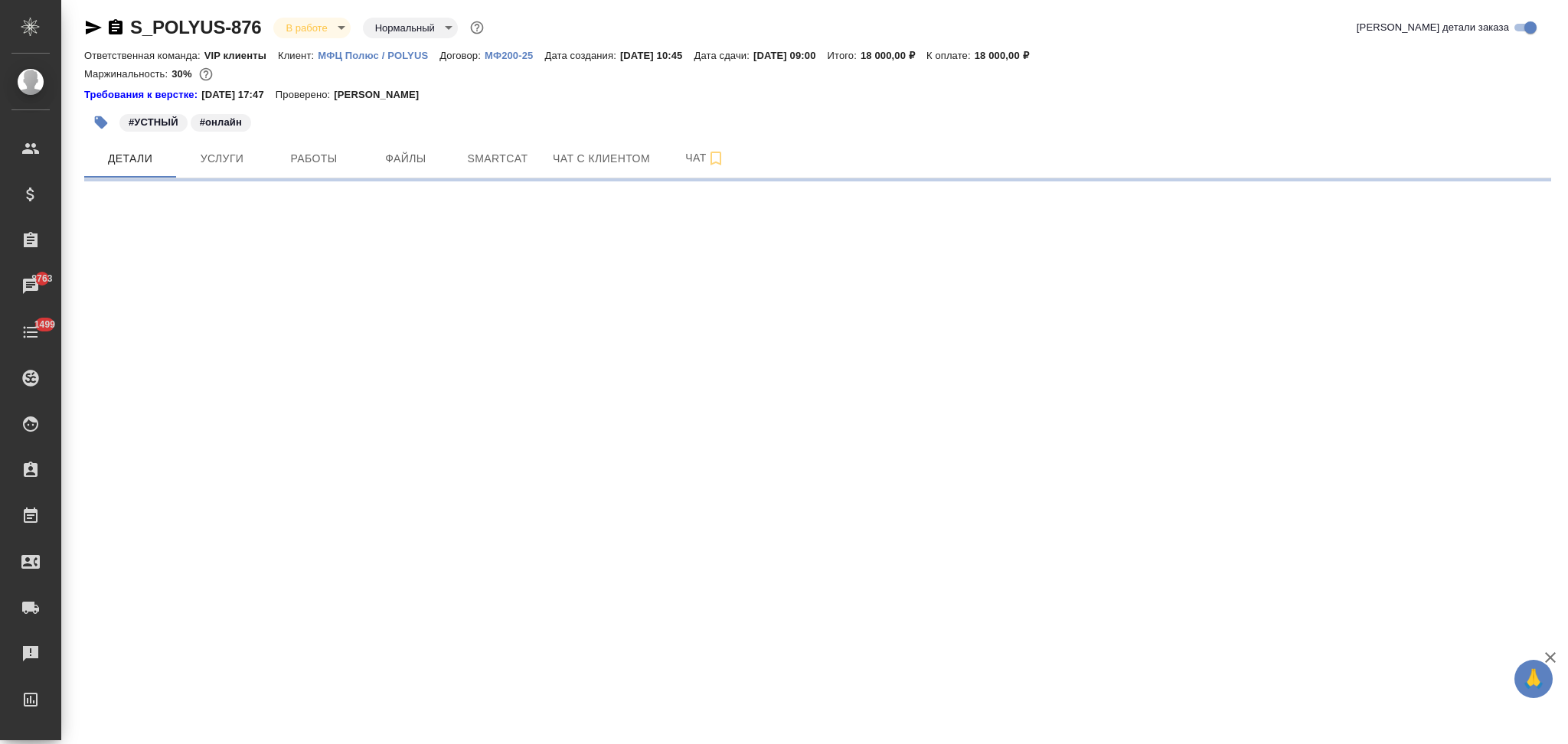
select select "RU"
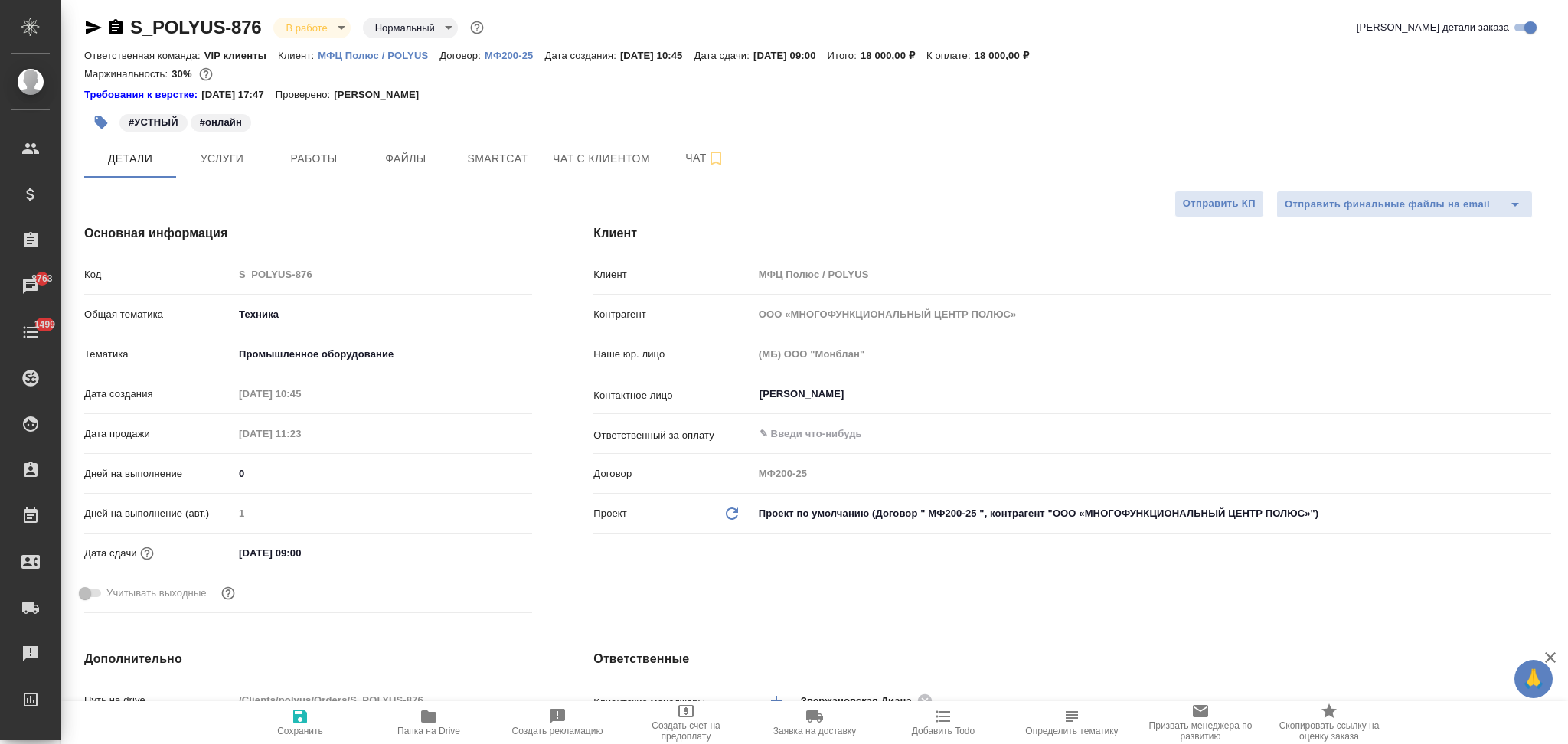
type textarea "x"
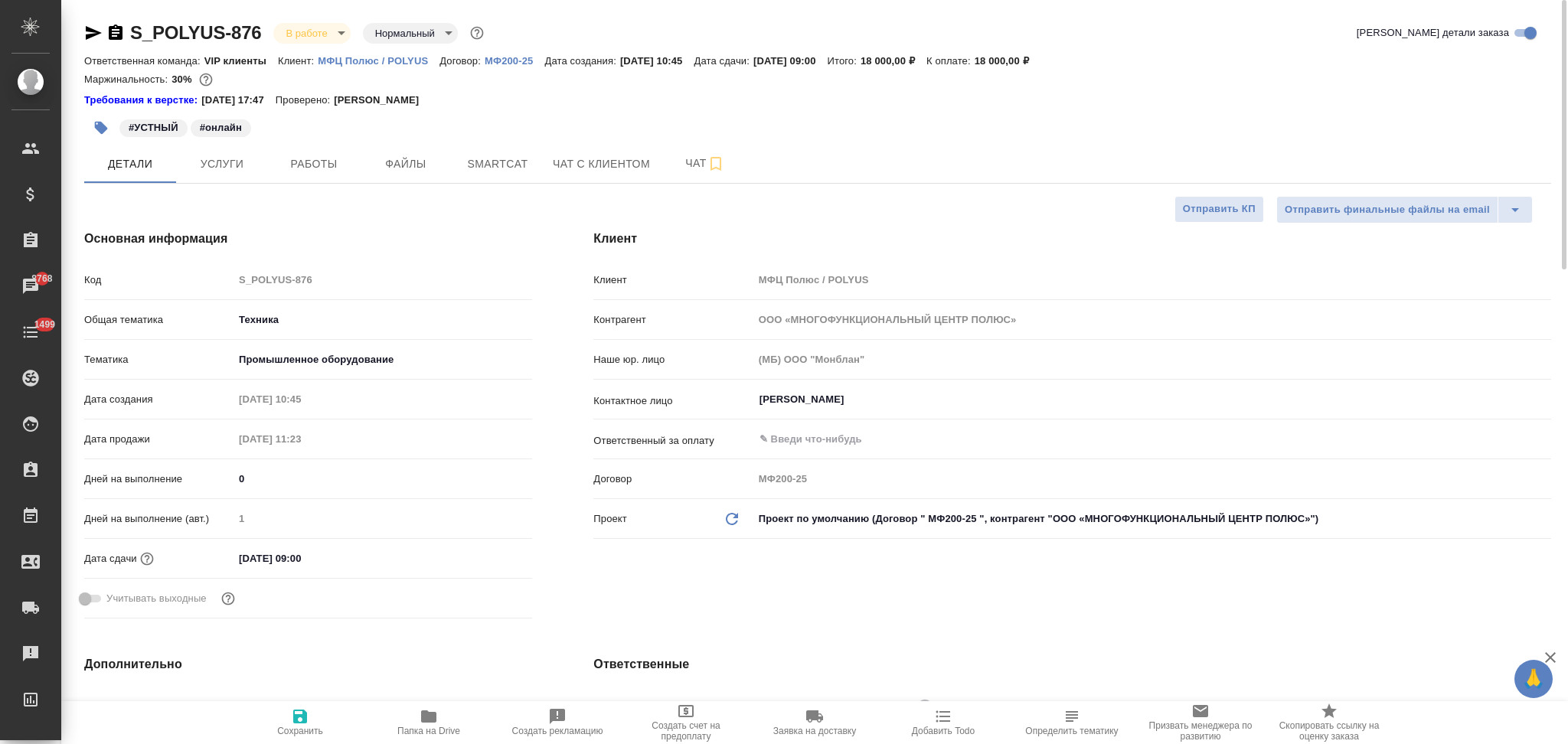
type textarea "x"
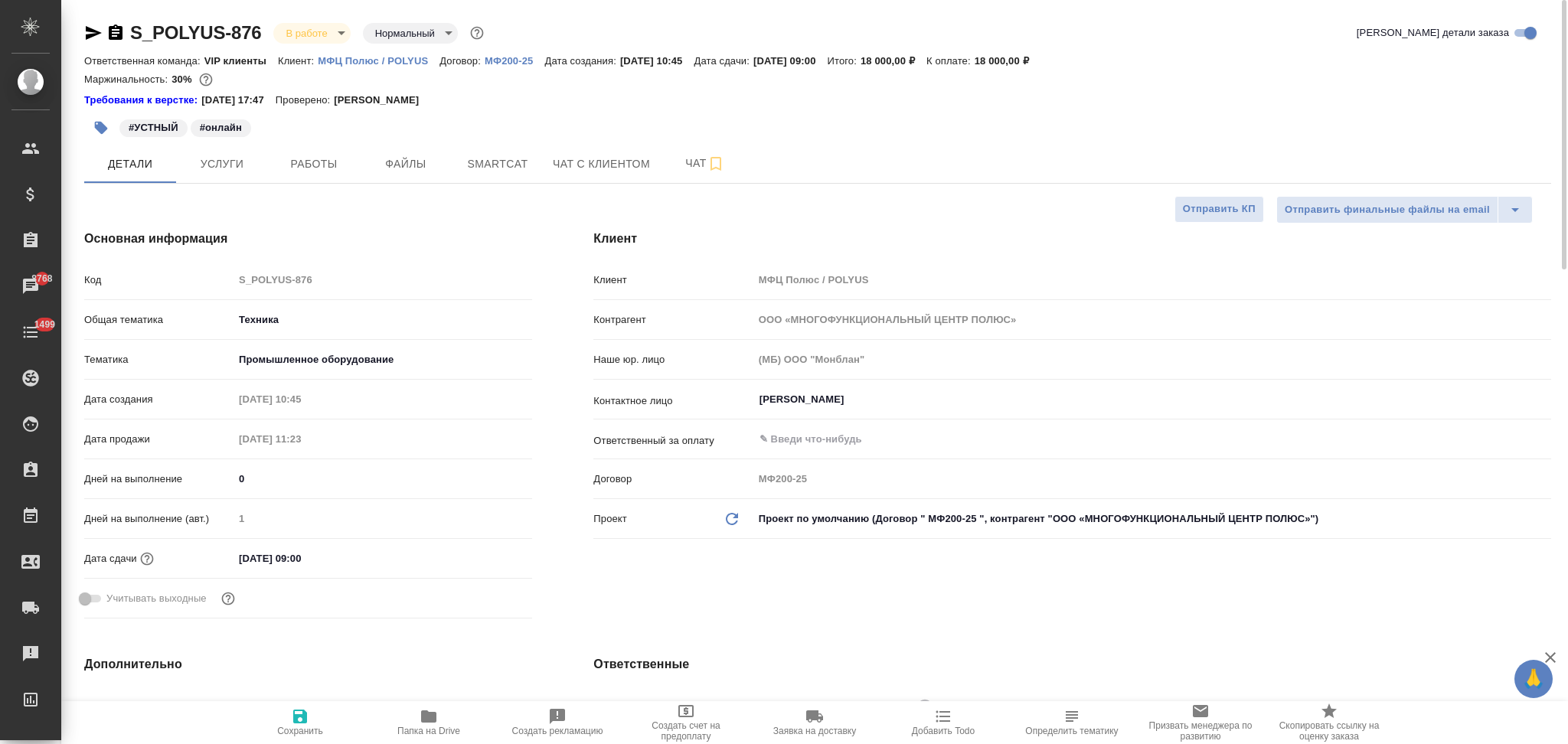
type textarea "x"
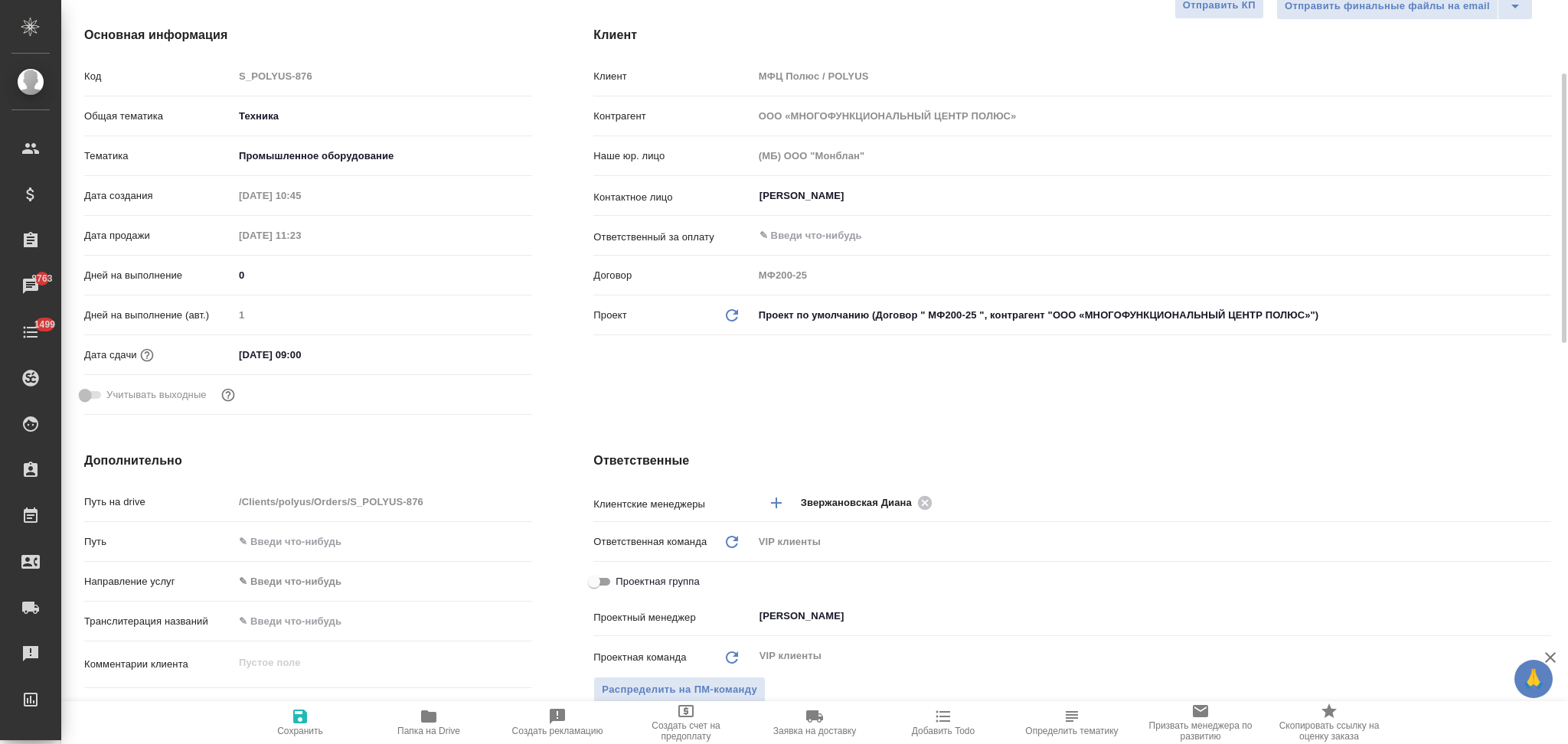
scroll to position [101, 0]
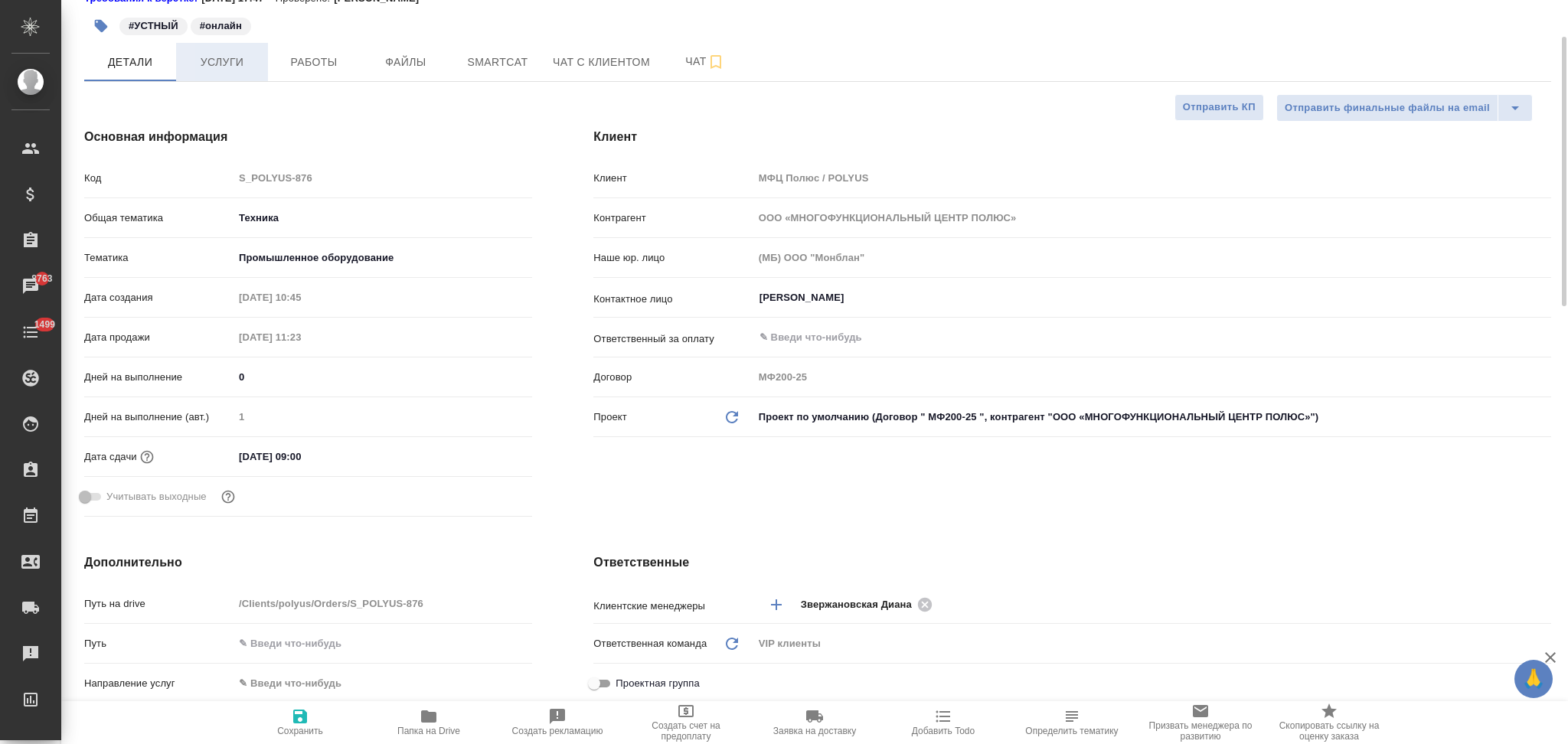
click at [229, 70] on span "Услуги" at bounding box center [222, 62] width 73 height 19
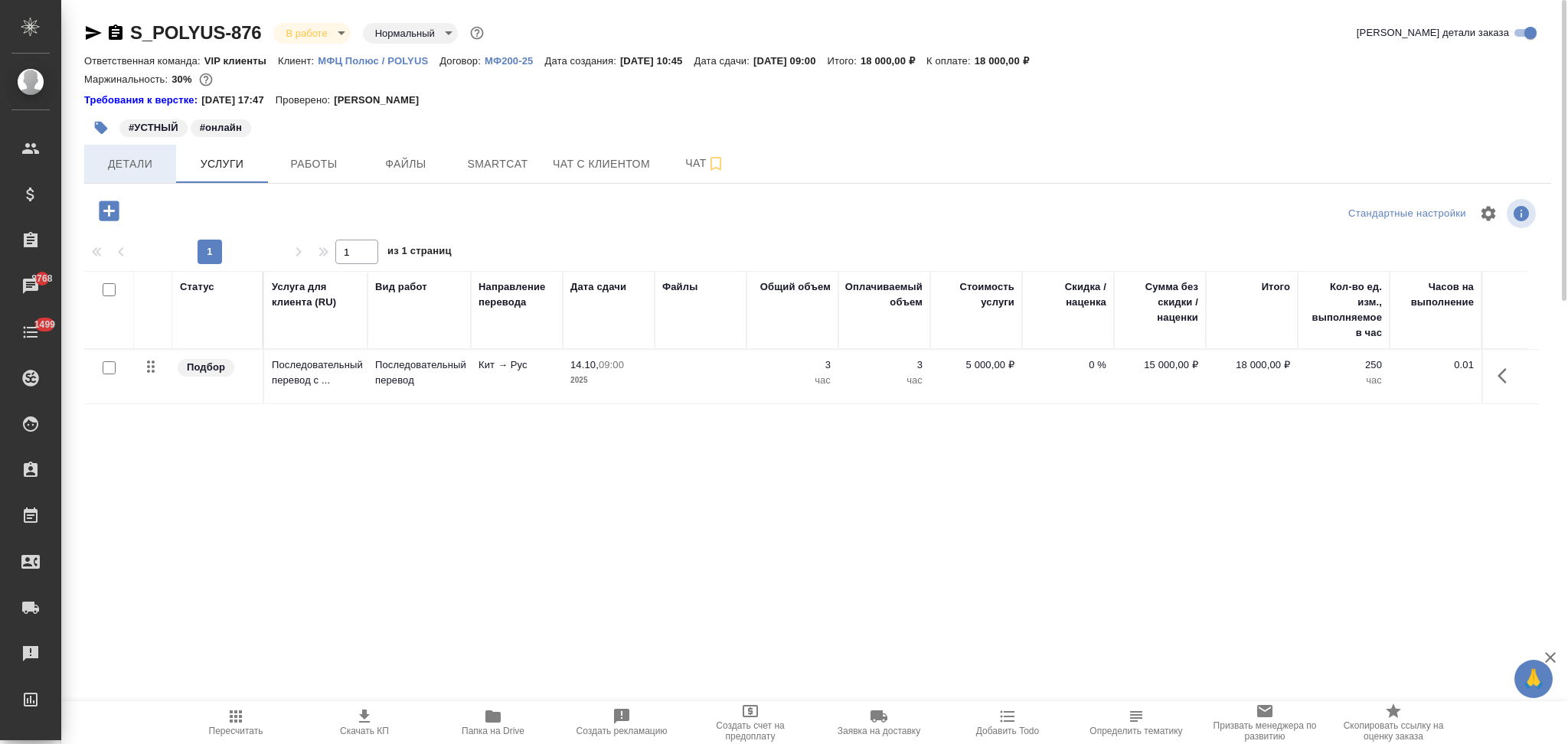
click at [115, 165] on span "Детали" at bounding box center [129, 163] width 73 height 19
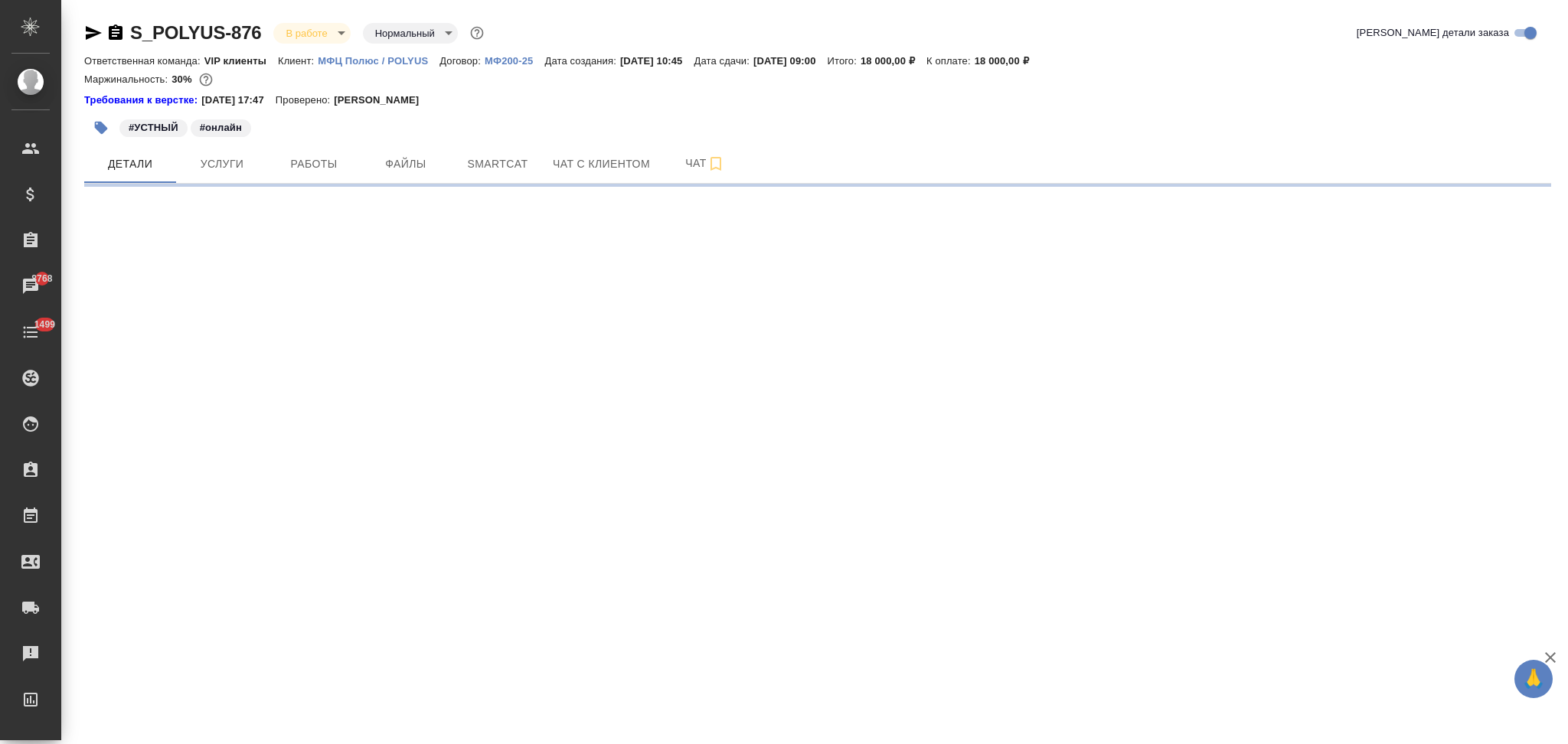
select select "RU"
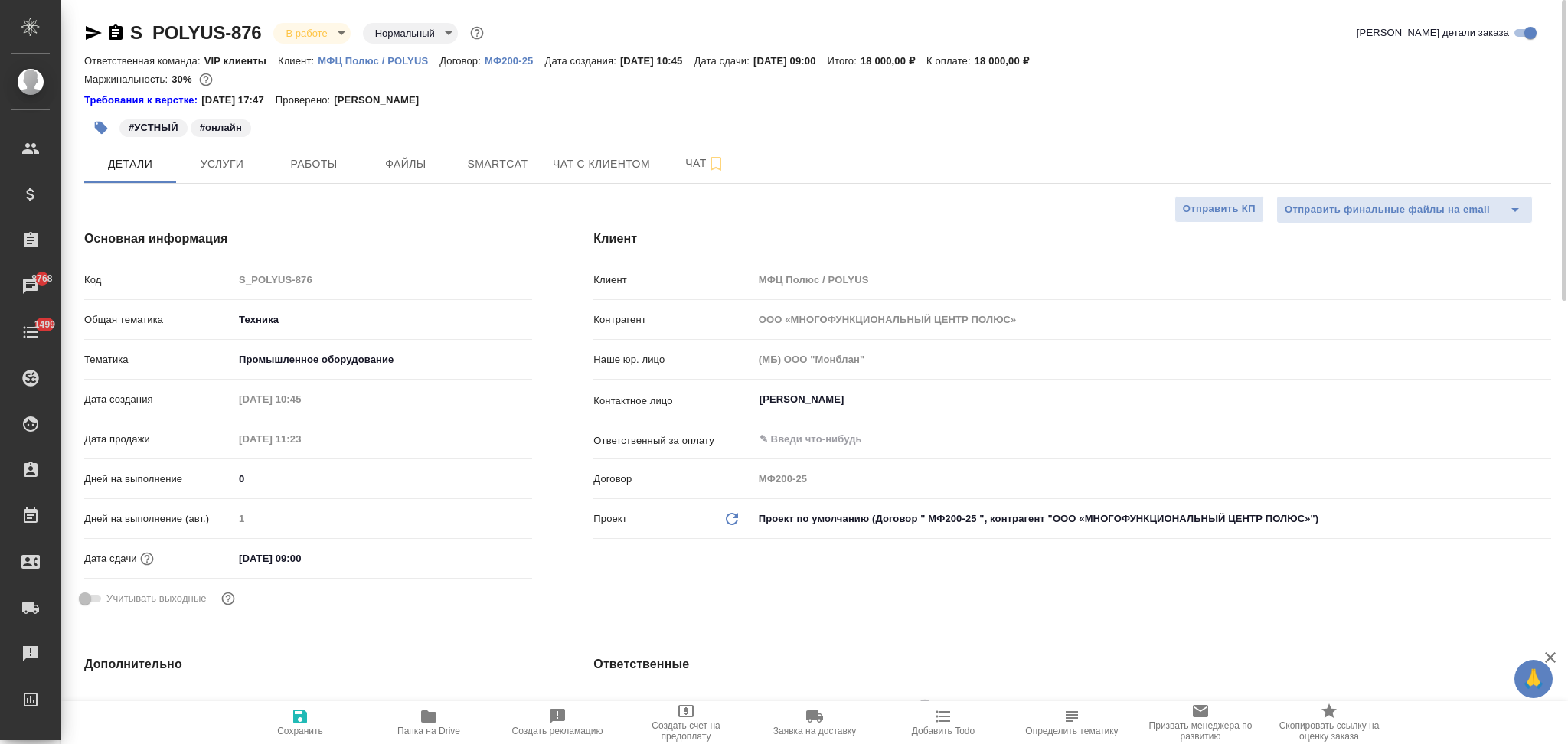
type textarea "x"
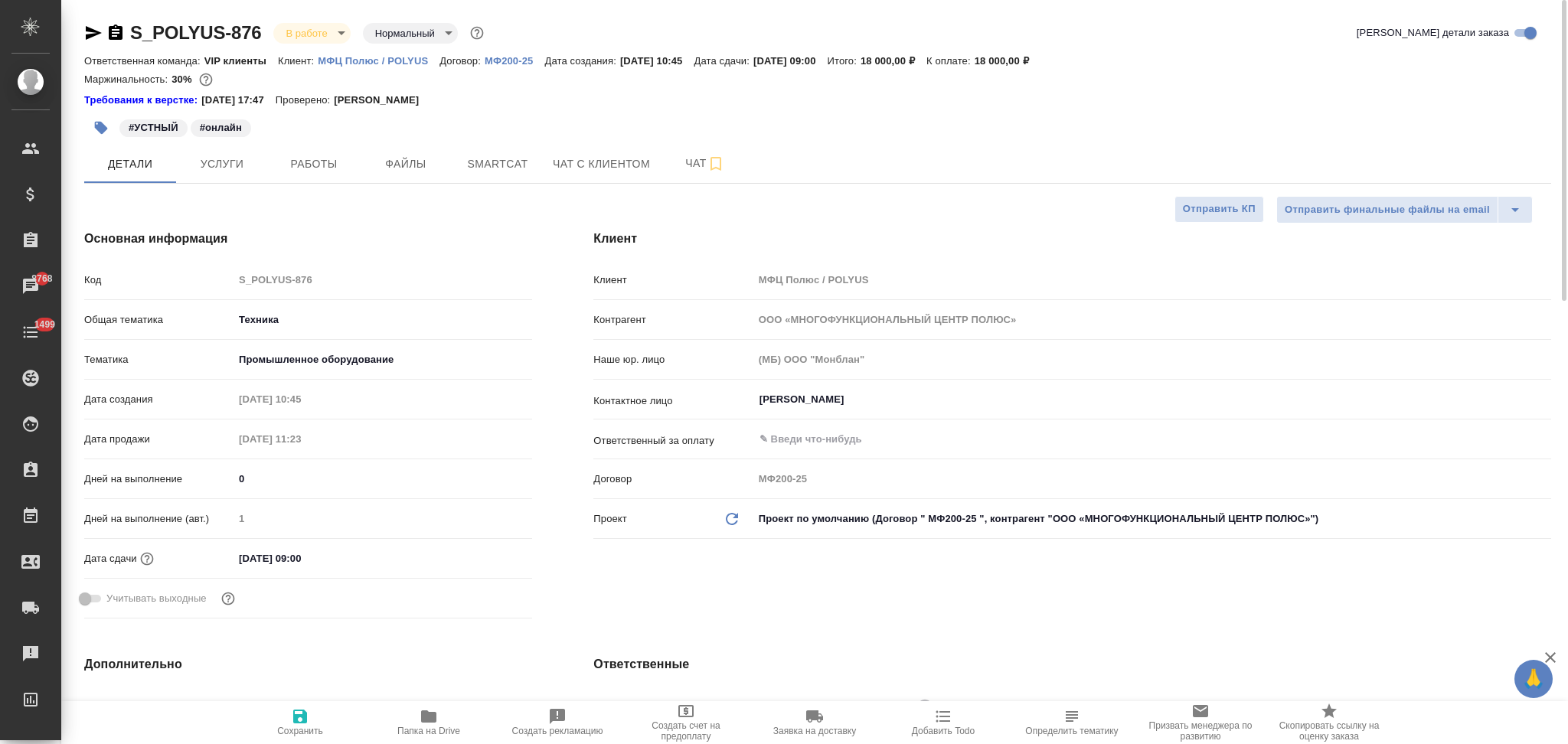
type textarea "x"
select select "RU"
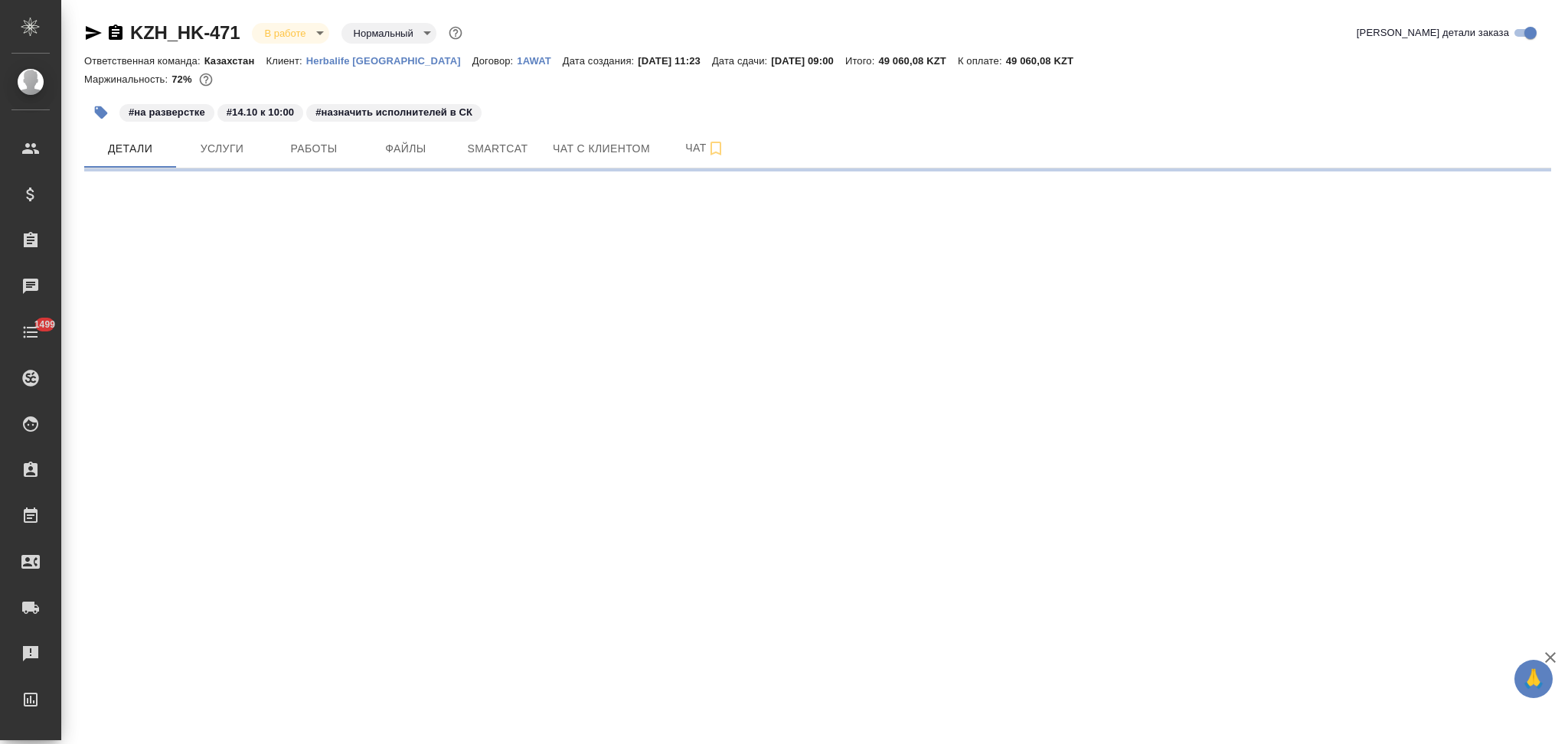
select select "RU"
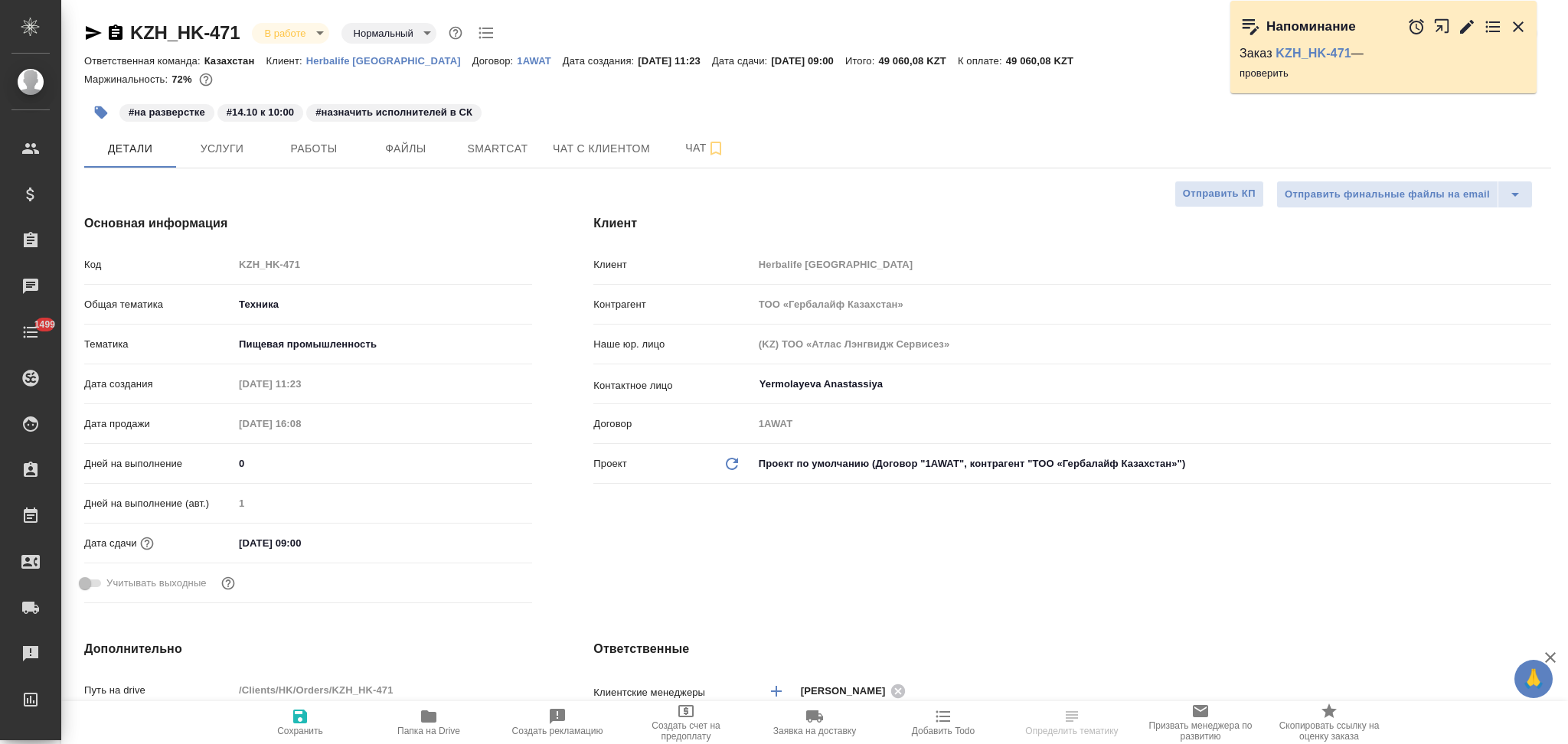
type textarea "x"
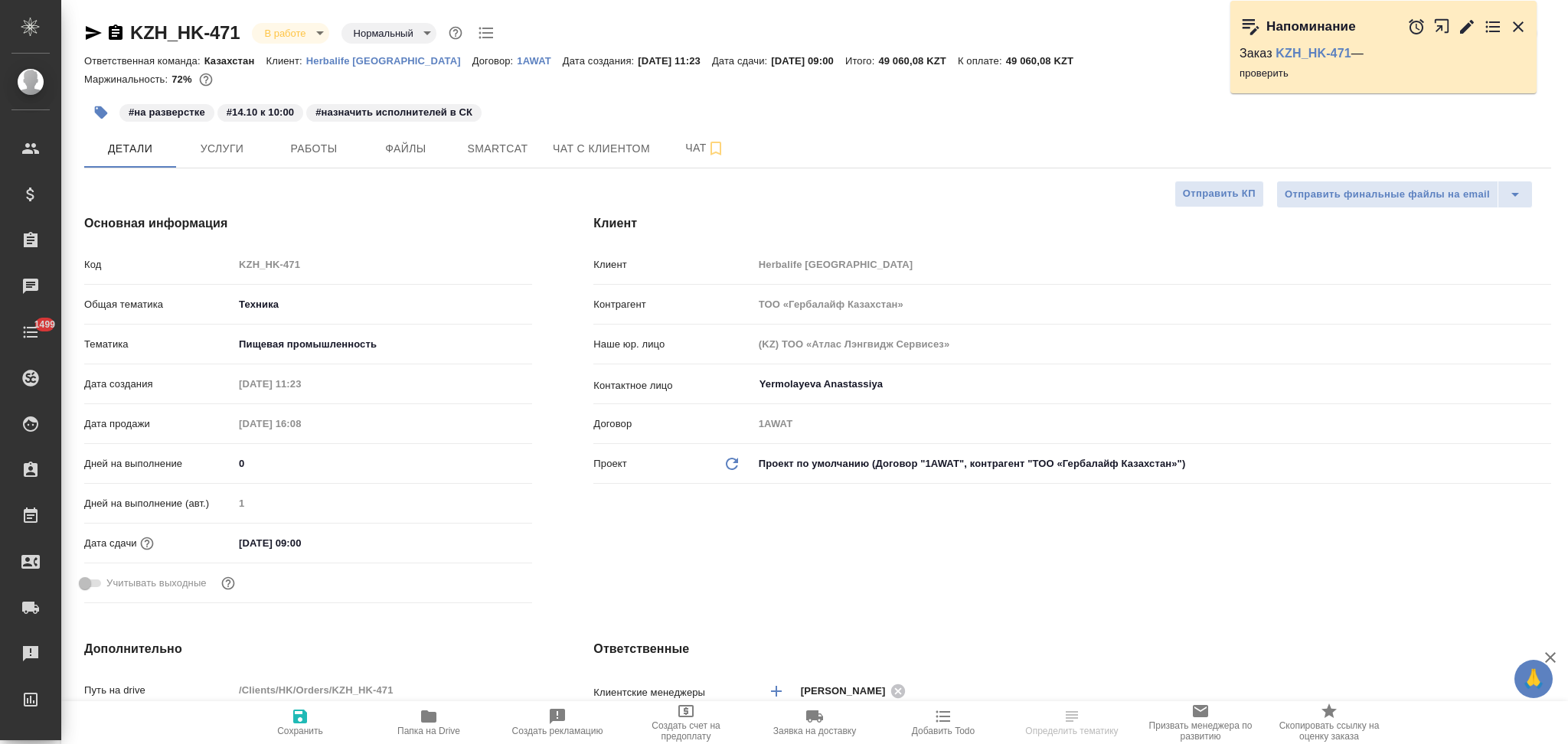
type textarea "x"
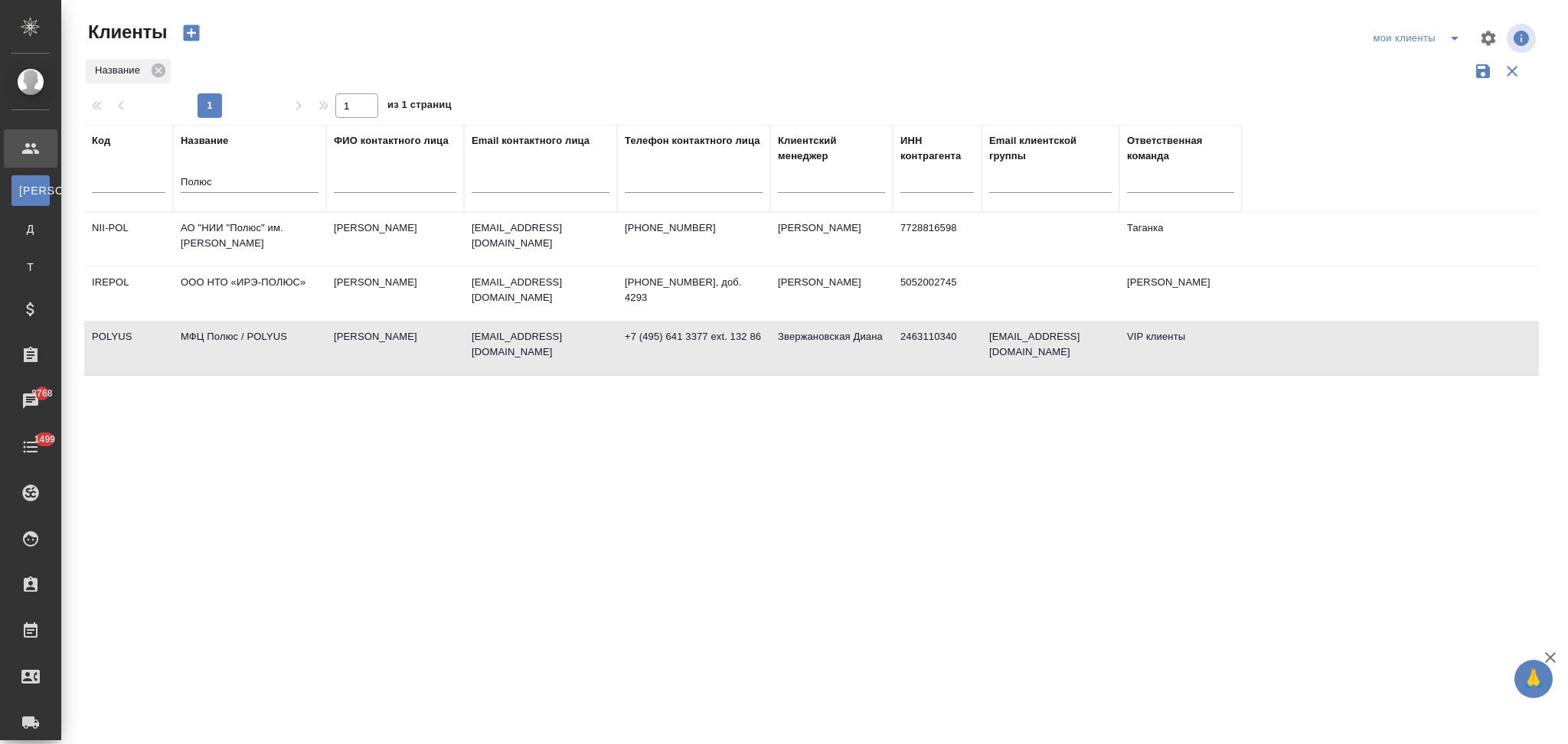
select select "RU"
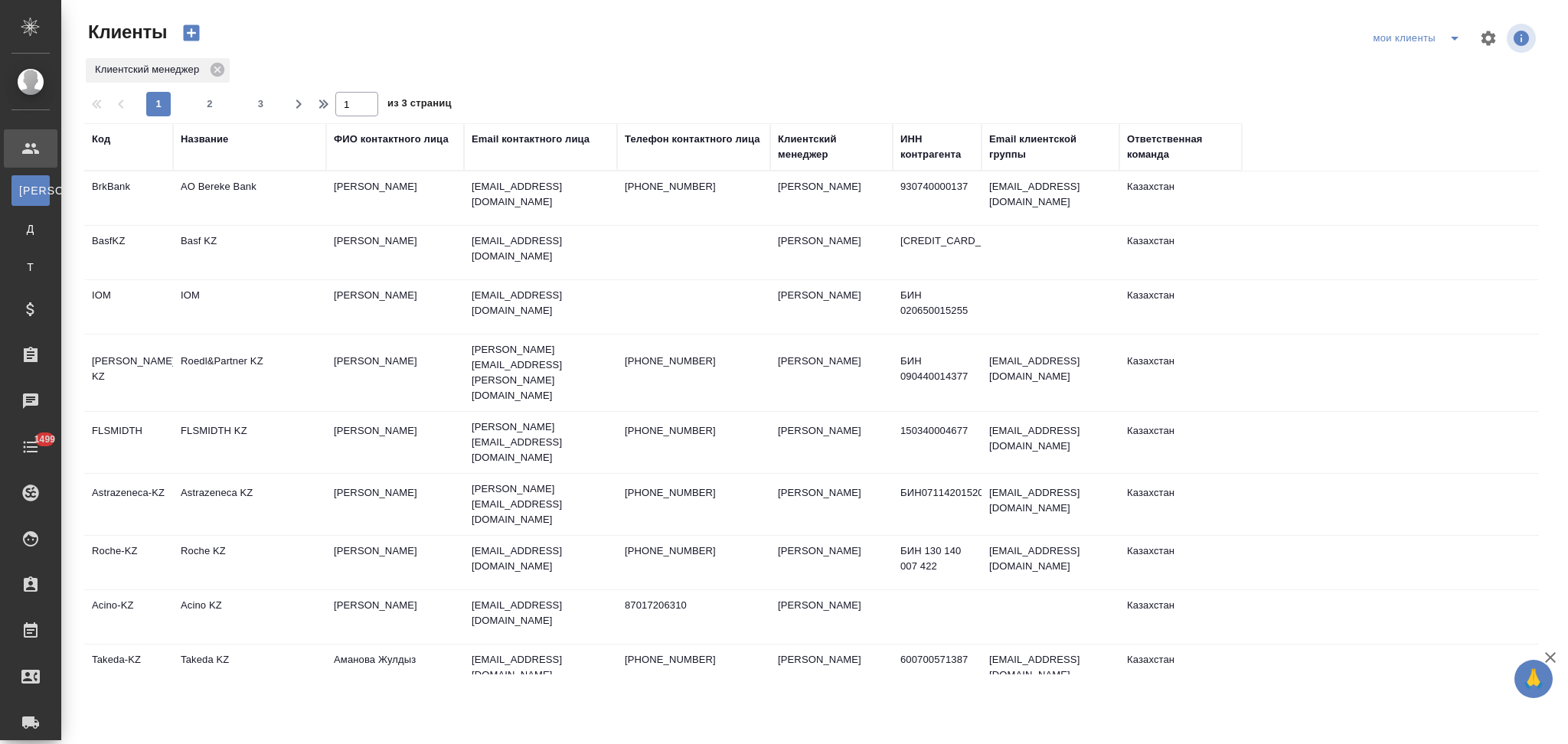
select select "RU"
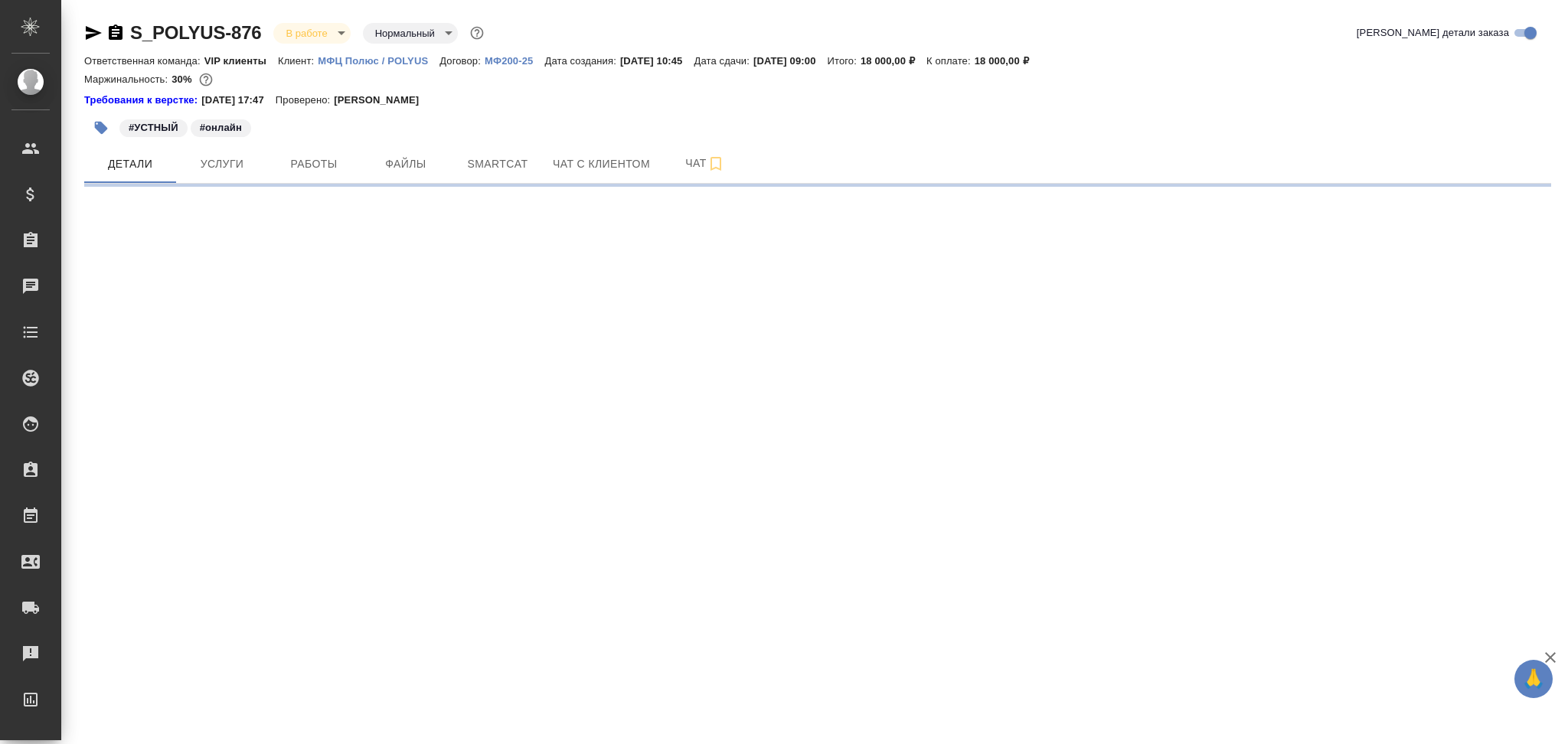
select select "RU"
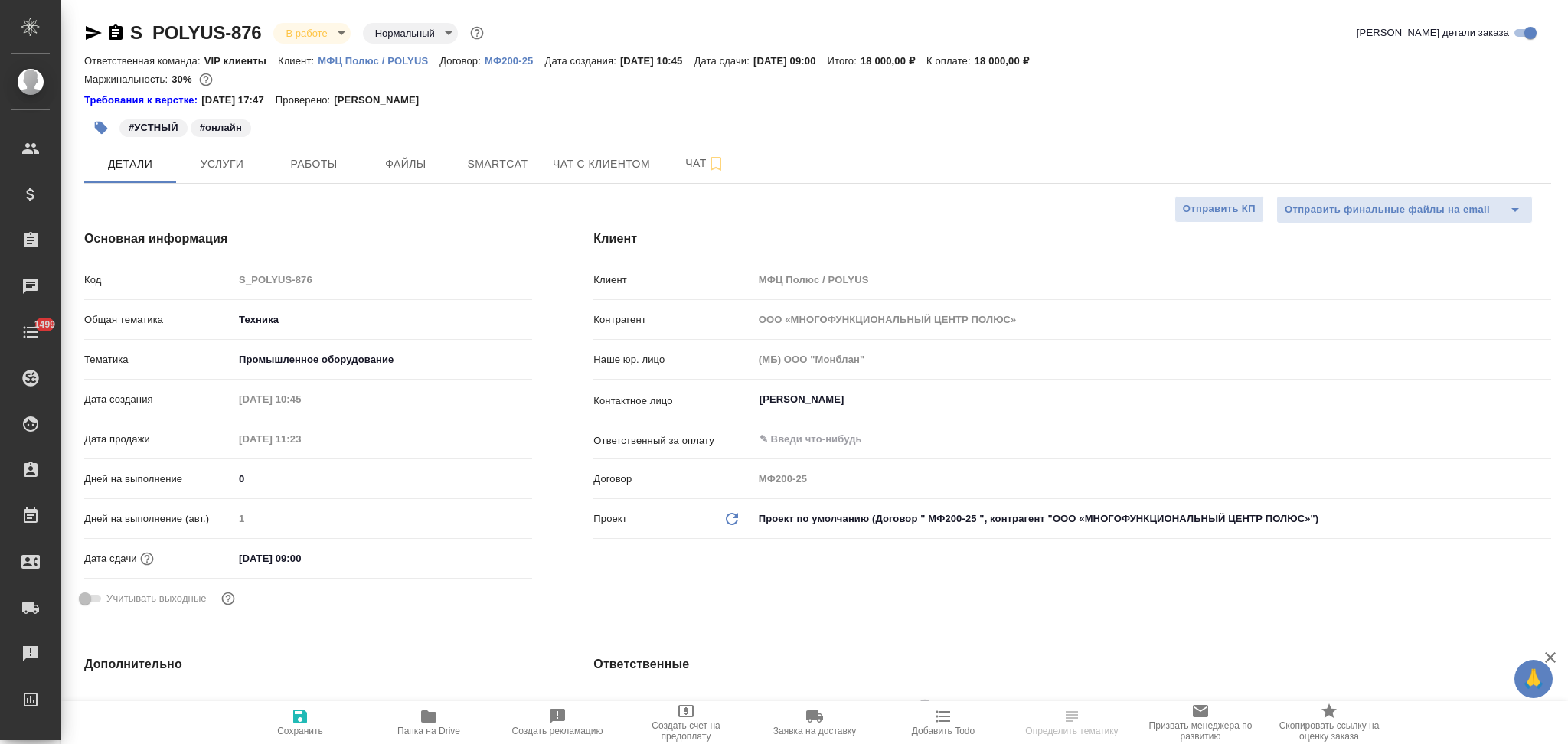
type textarea "x"
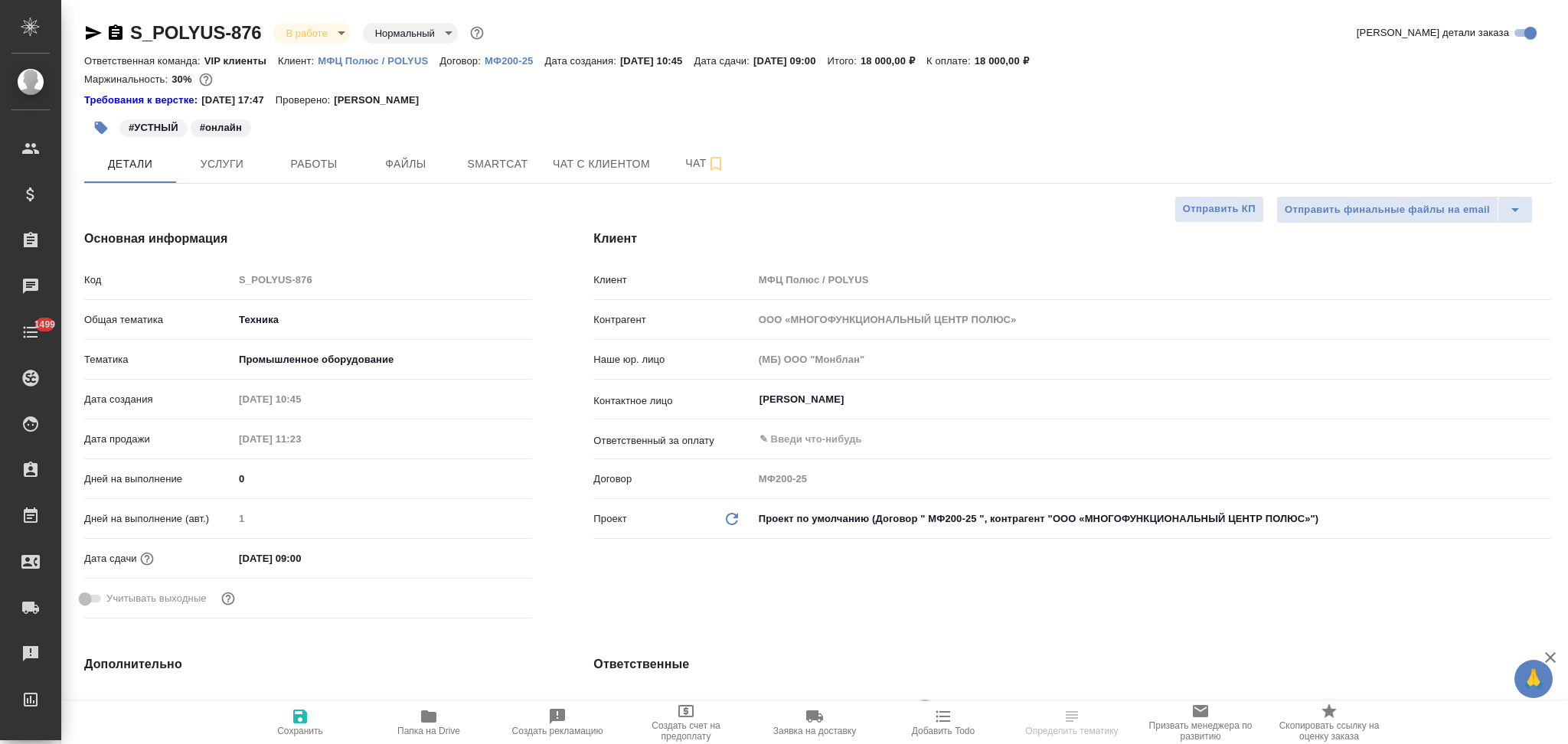
type textarea "x"
select select "RU"
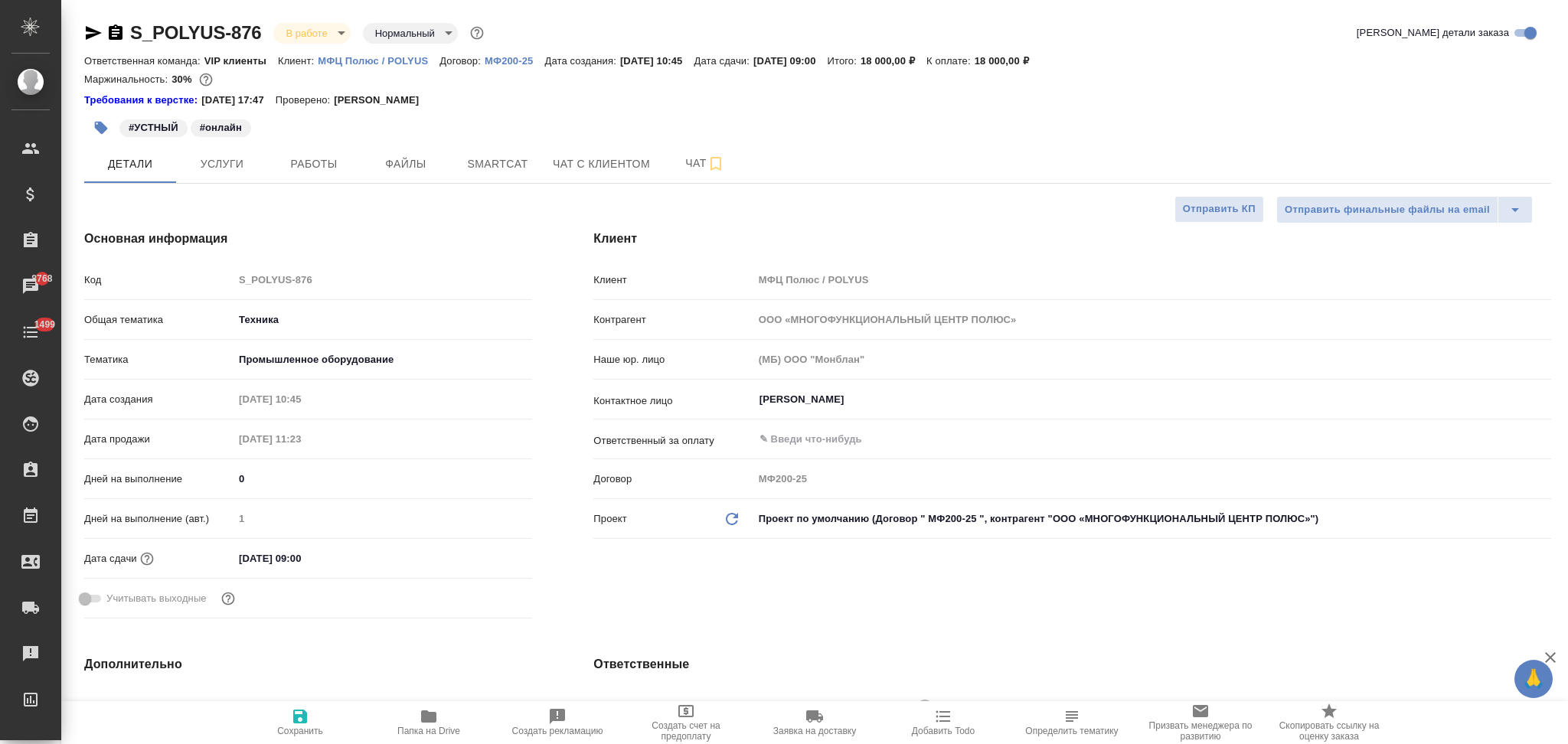
type textarea "x"
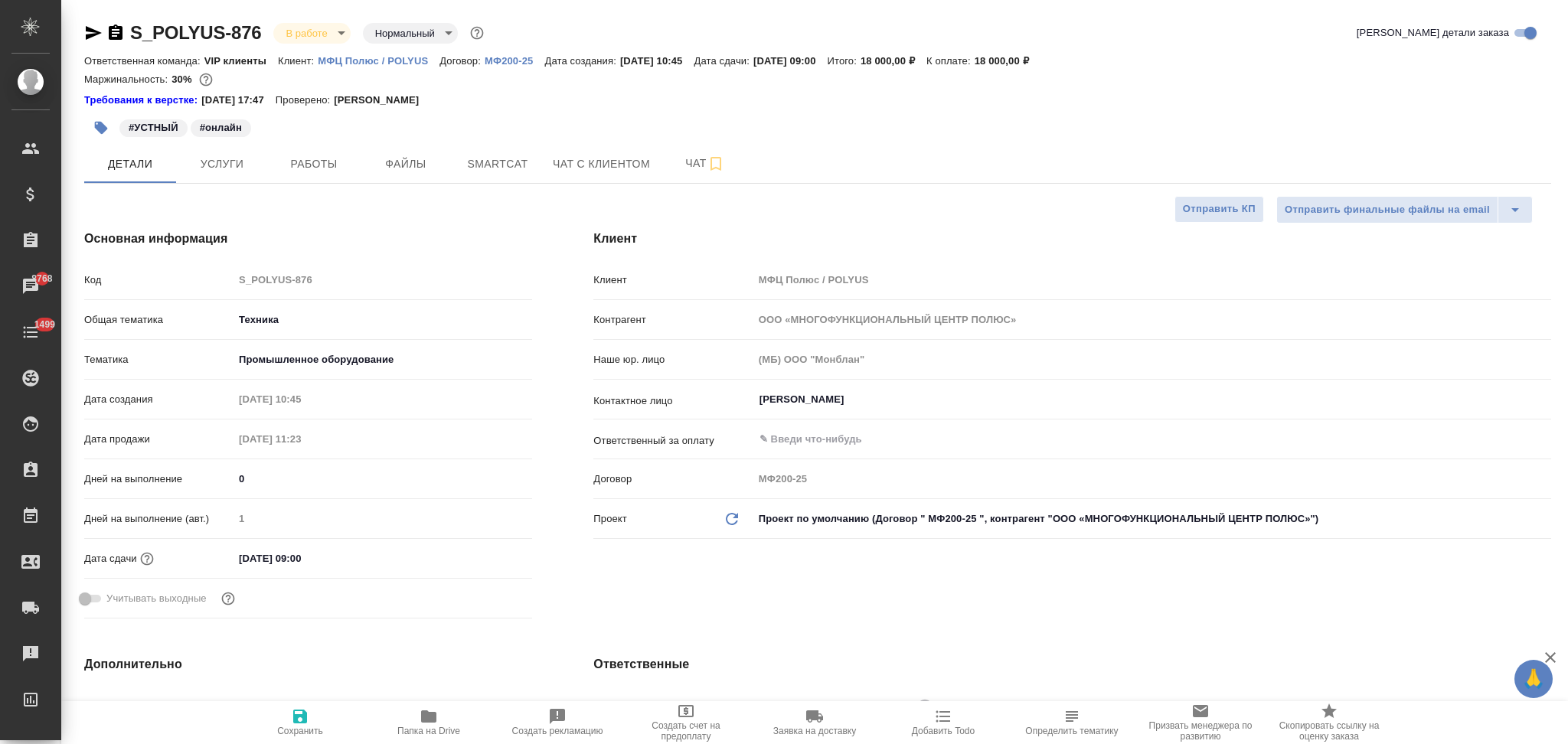
type textarea "x"
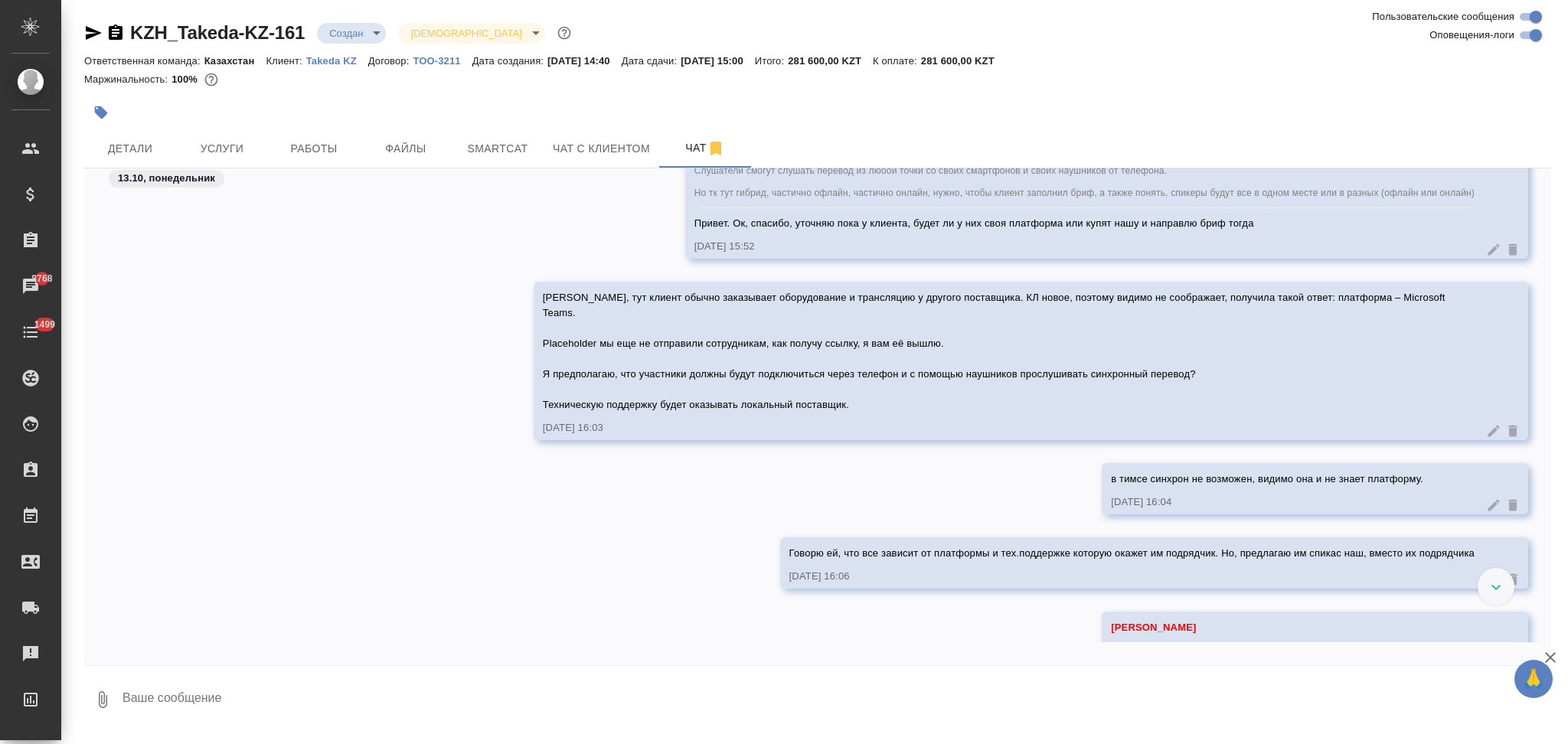
scroll to position [857, 0]
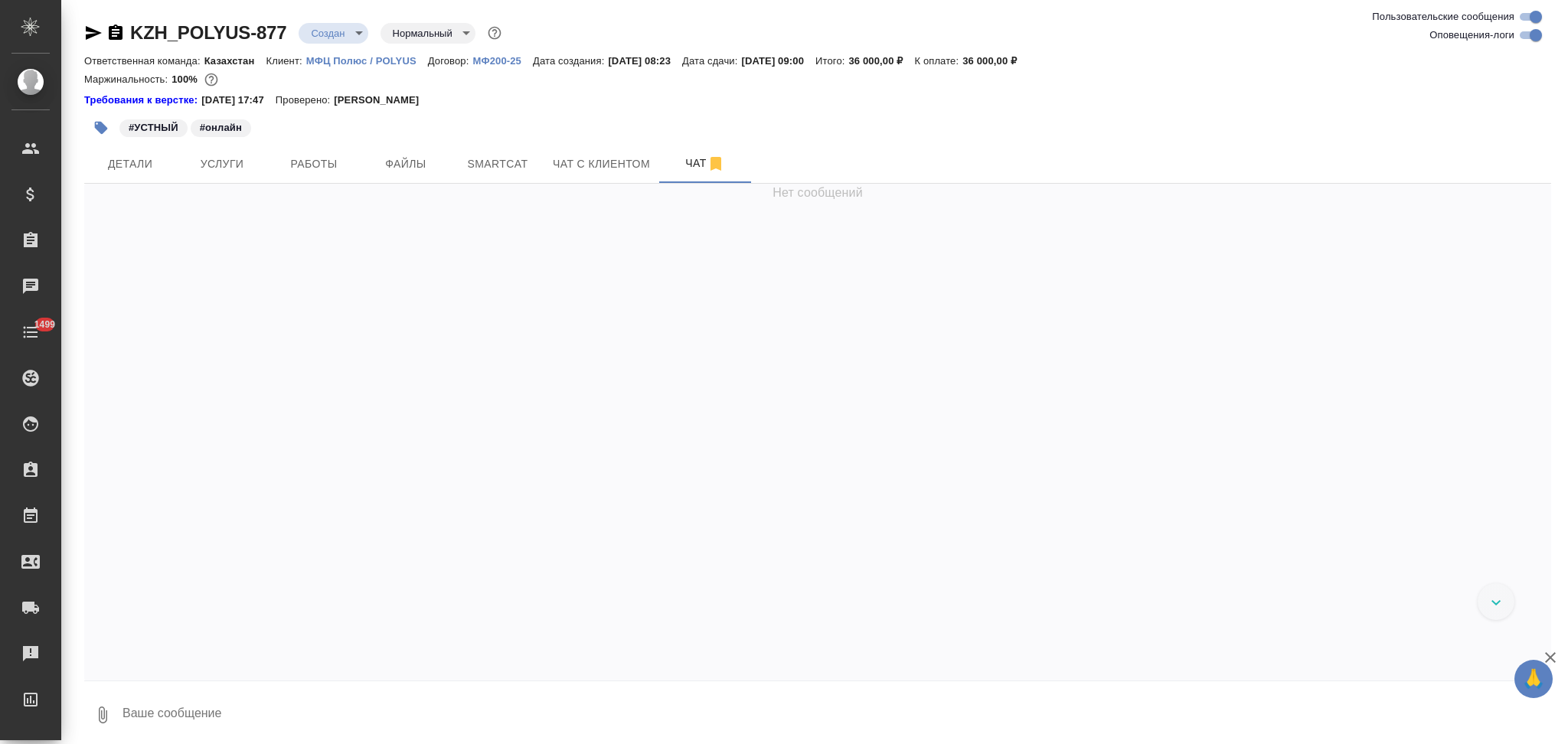
scroll to position [181, 0]
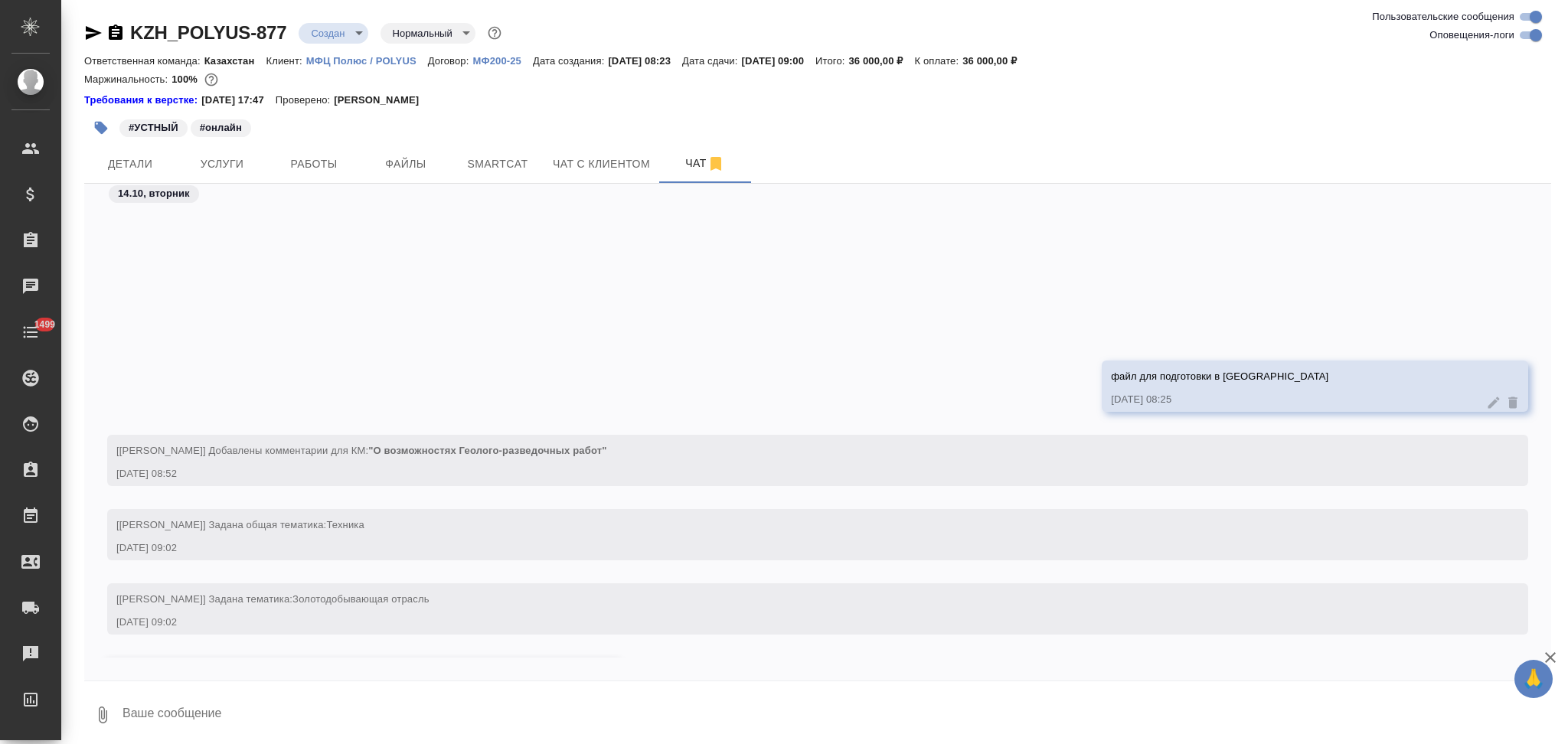
scroll to position [181, 0]
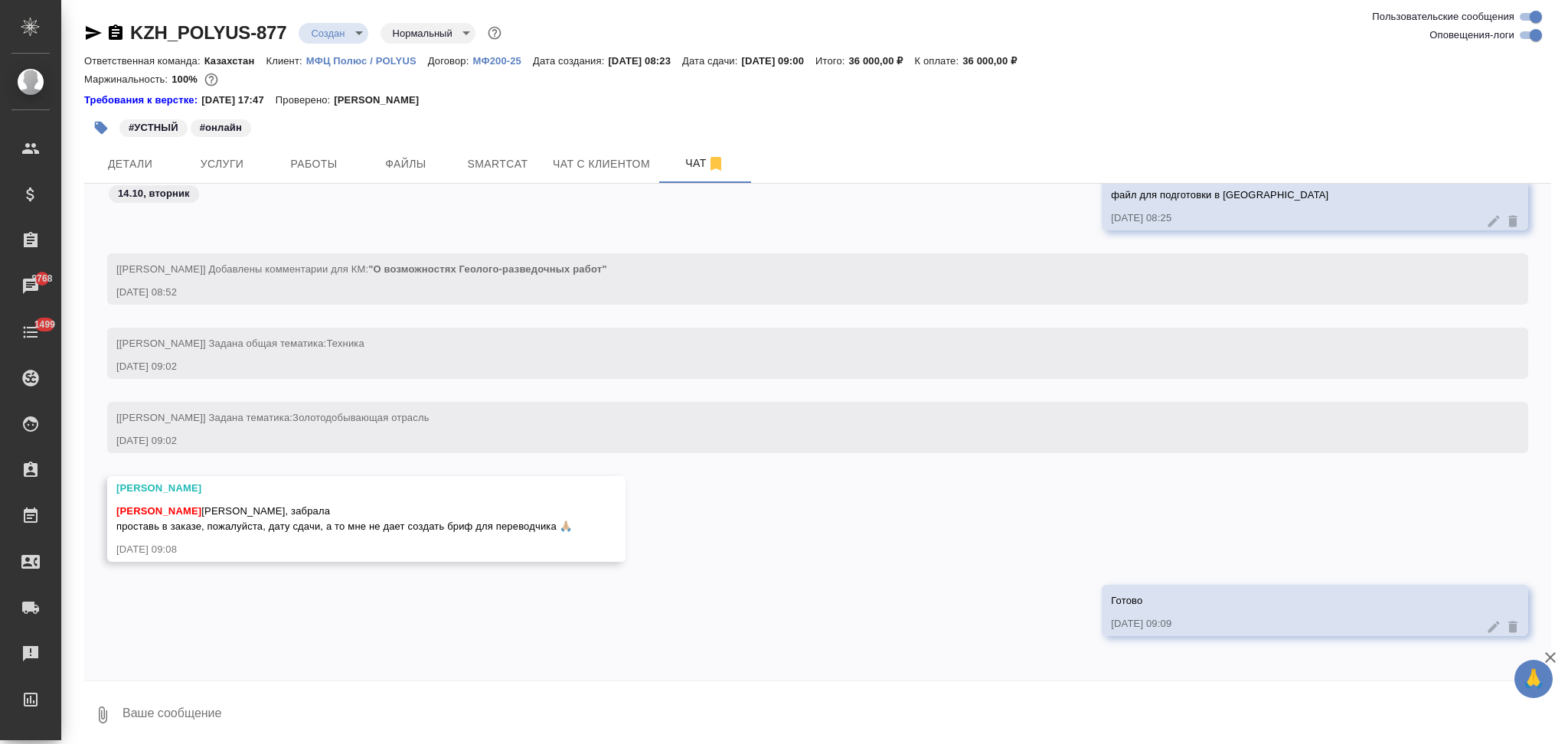
click at [173, 708] on textarea at bounding box center [836, 714] width 1430 height 52
type textarea """
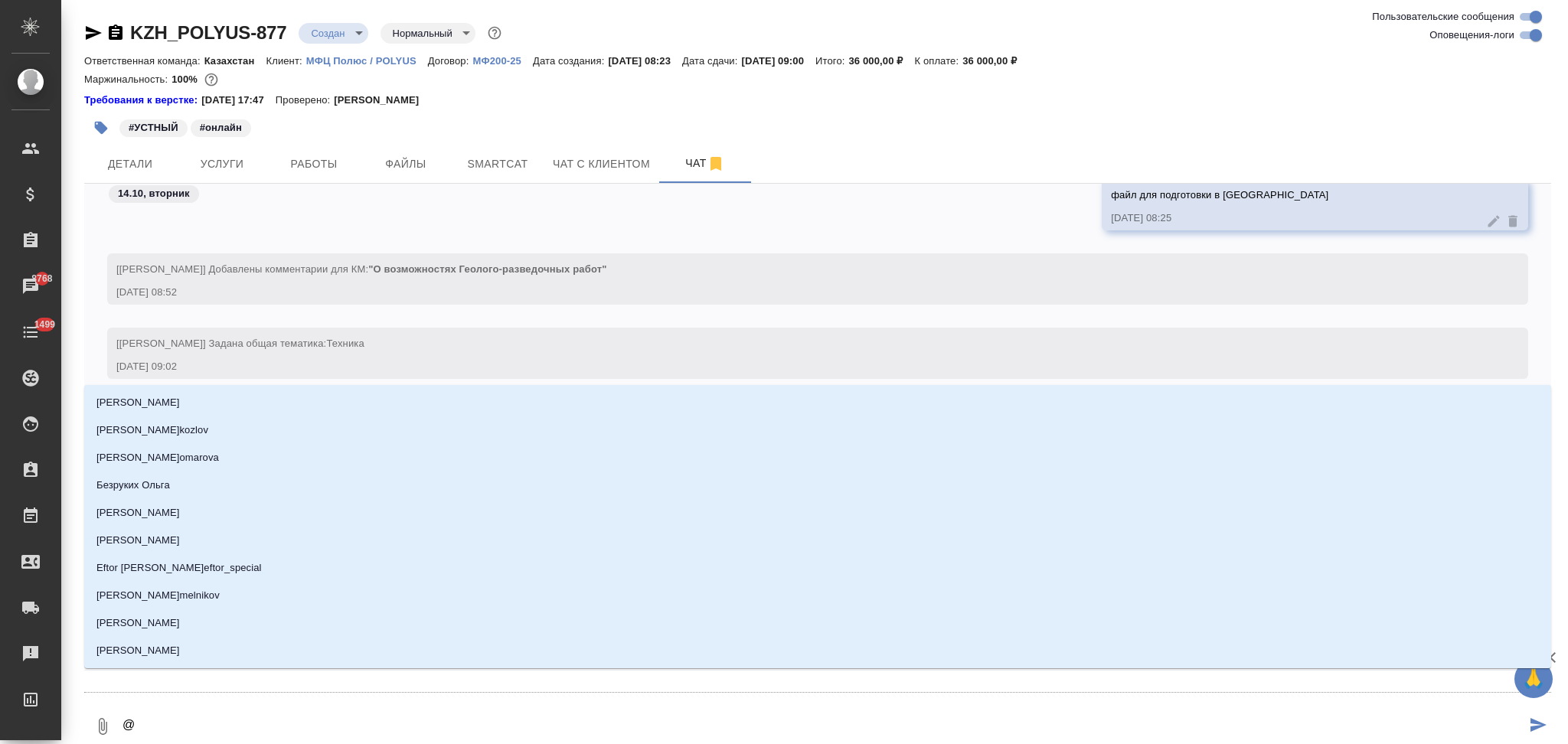
type textarea "@г"
type input "г"
type textarea "@го"
type input "го"
type textarea "@гор"
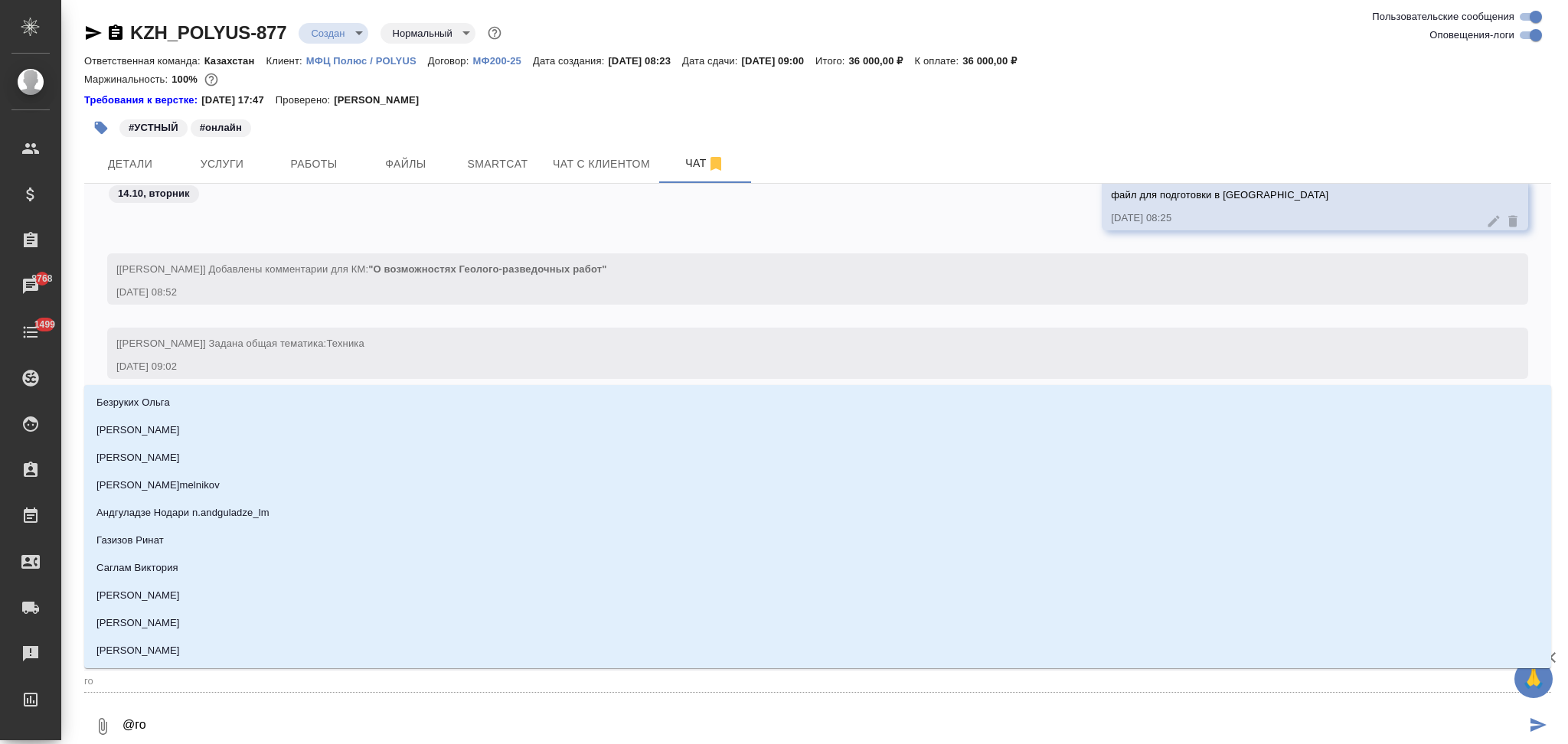
type input "гор"
type textarea "@горш"
type input "горш"
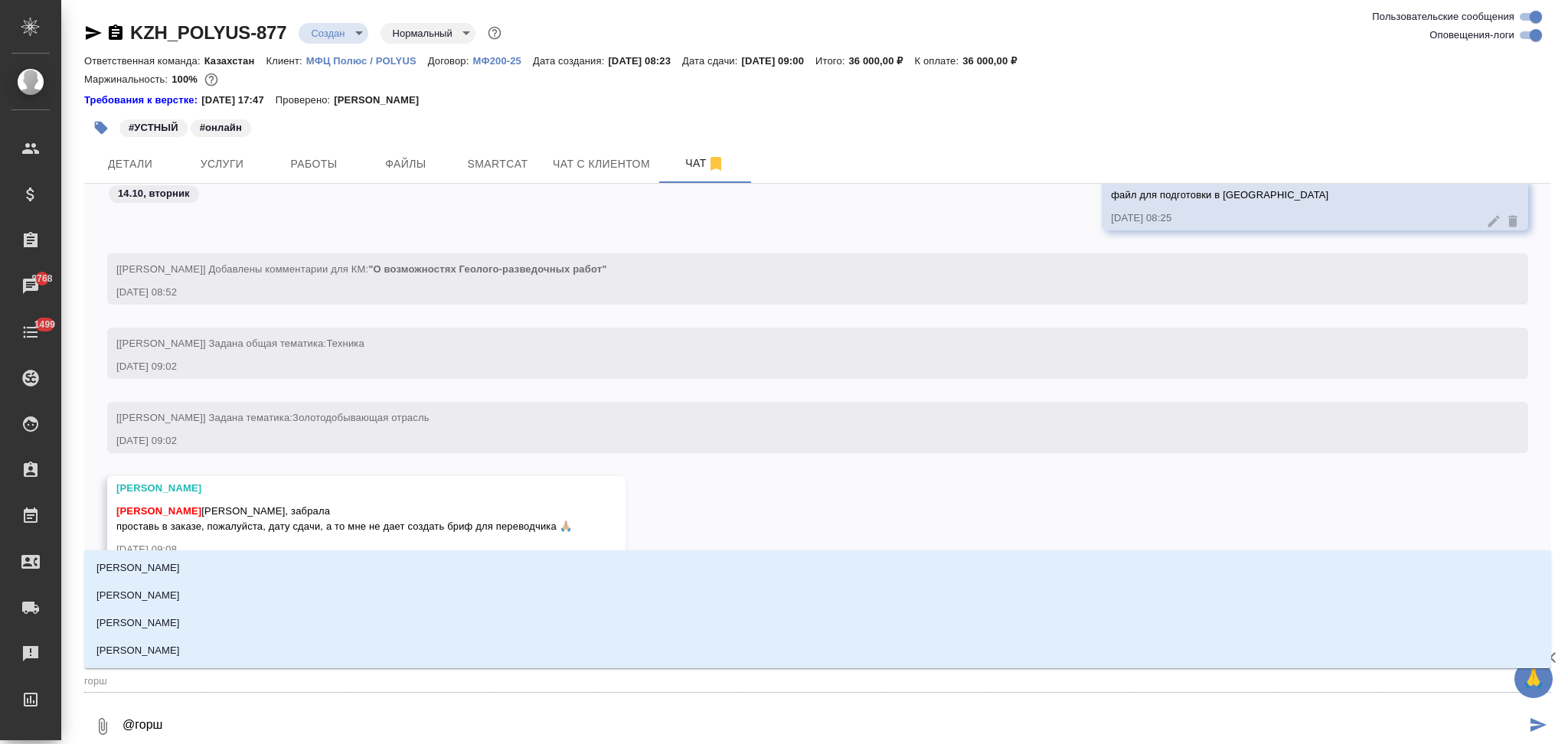
scroll to position [7, 0]
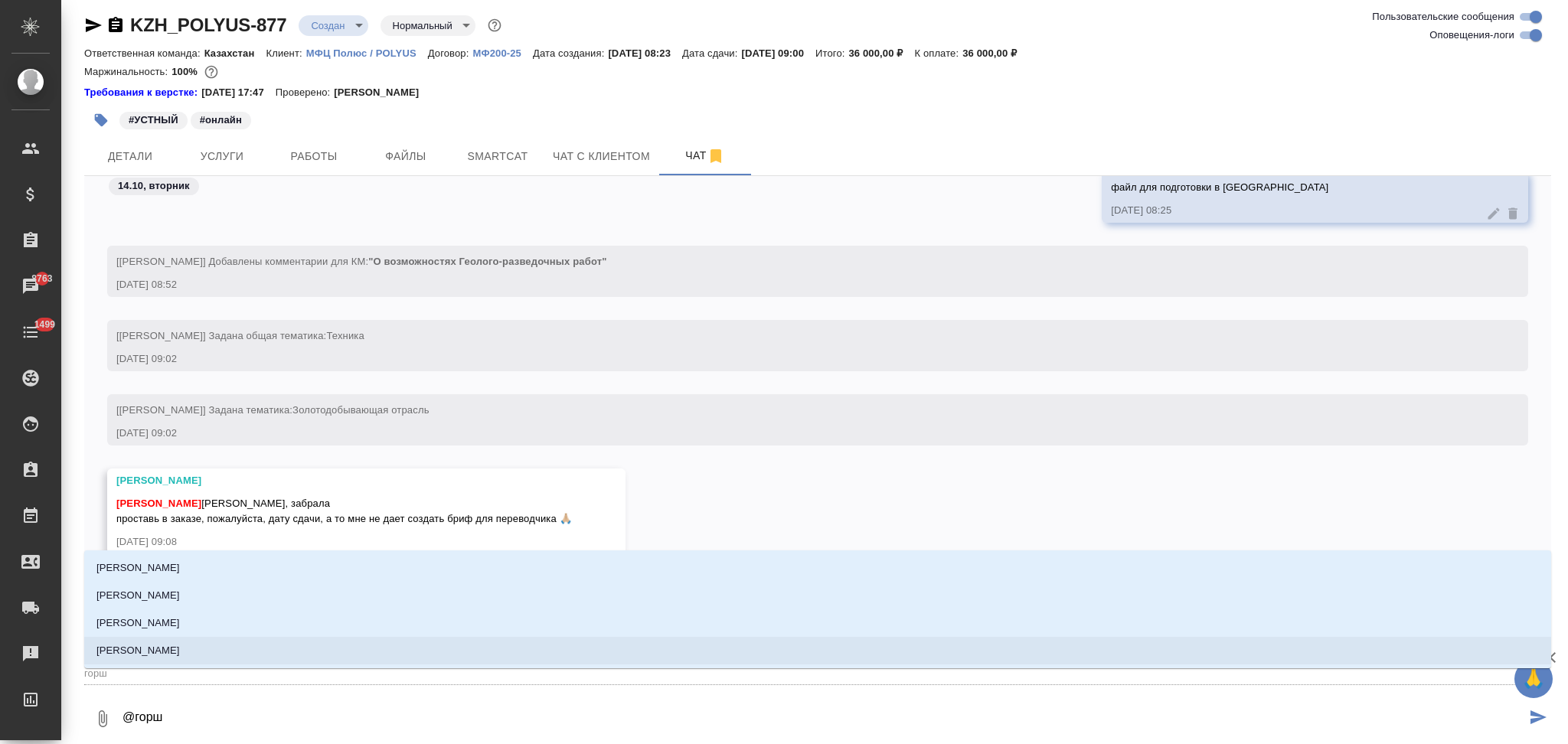
click at [201, 653] on li "[PERSON_NAME]" at bounding box center [817, 650] width 1467 height 27
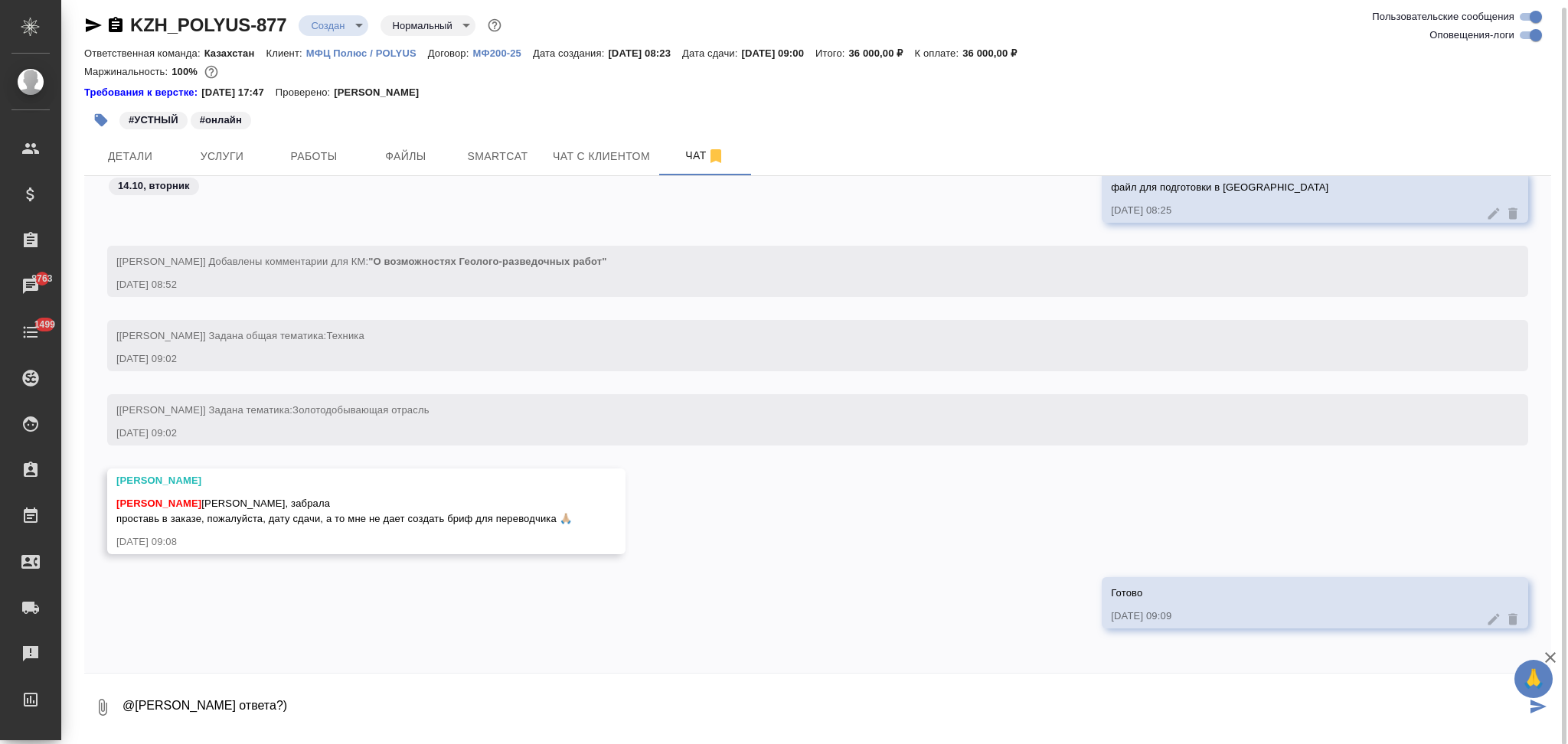
click at [374, 709] on textarea "@[PERSON_NAME] ответа?)" at bounding box center [823, 707] width 1405 height 52
type textarea "@[PERSON_NAME] ответа?)"
click at [1537, 704] on icon "submit" at bounding box center [1537, 706] width 16 height 14
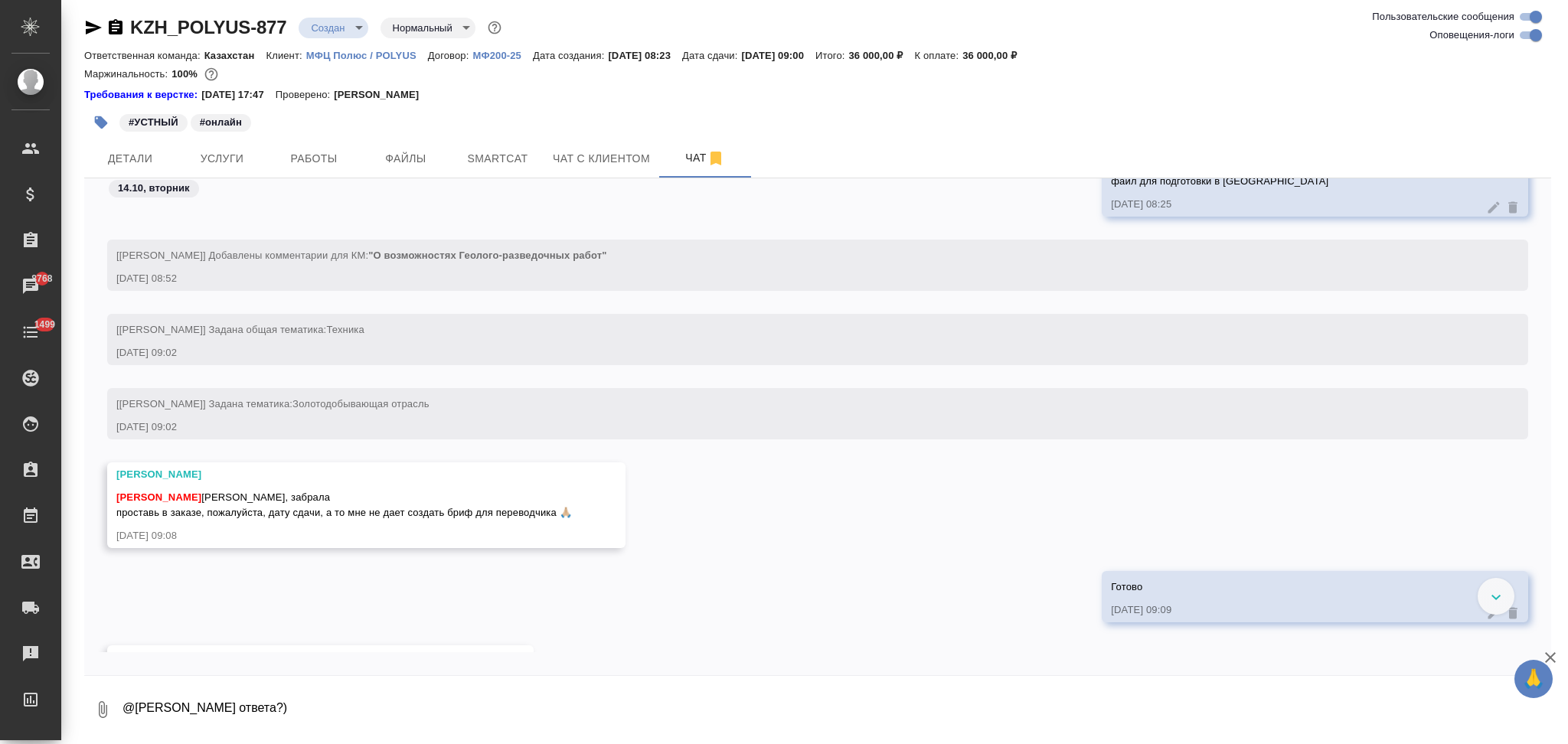
scroll to position [275, 0]
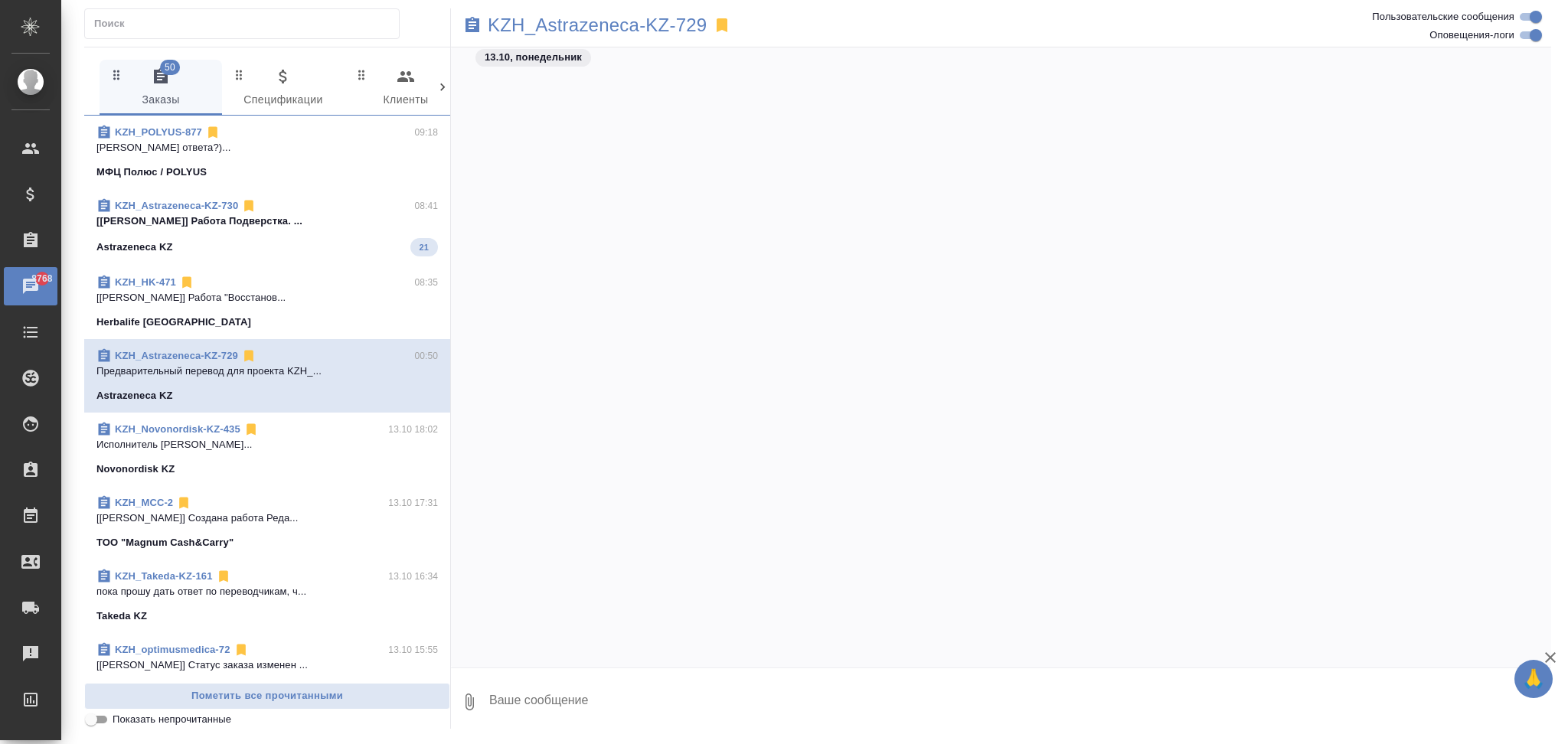
scroll to position [7275, 0]
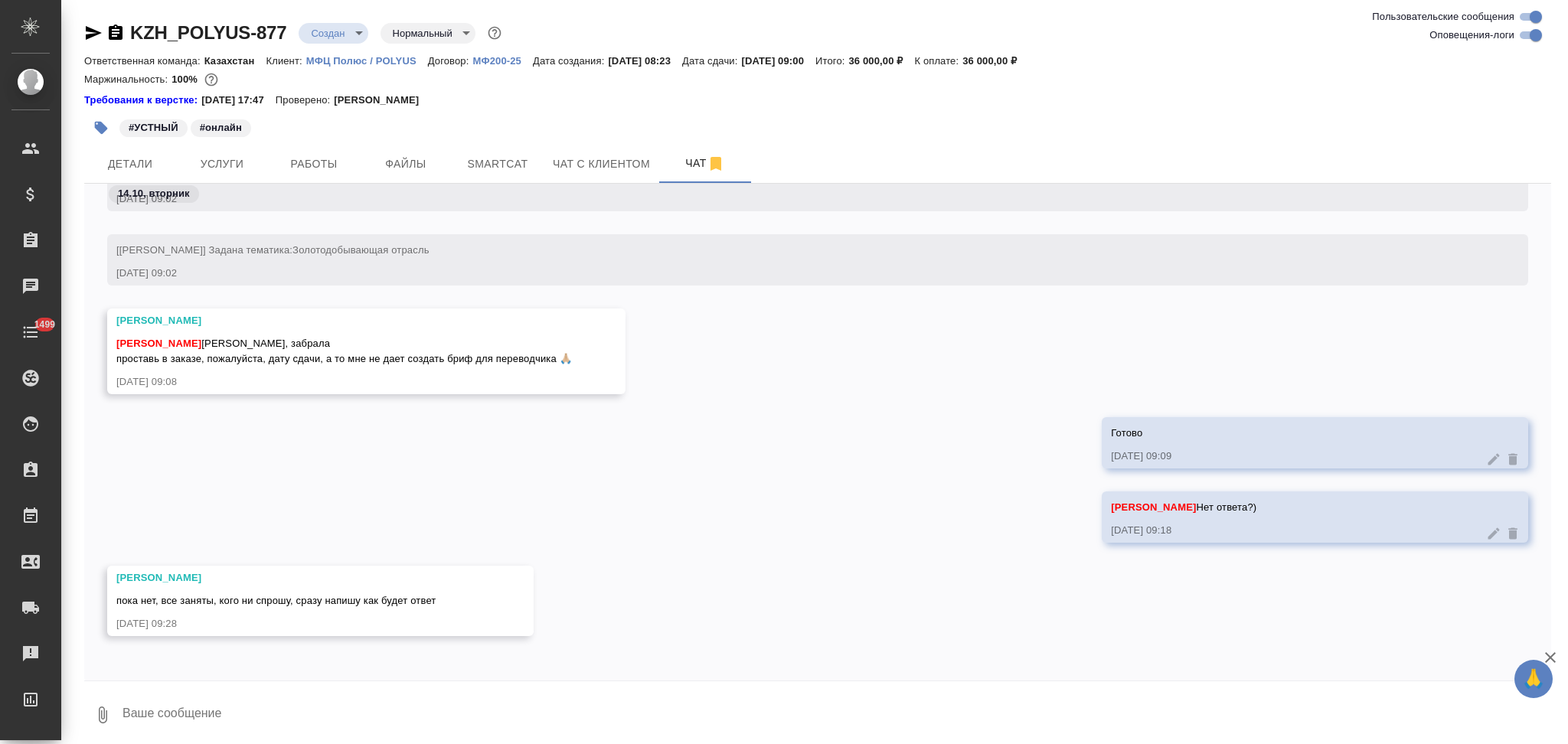
scroll to position [350, 0]
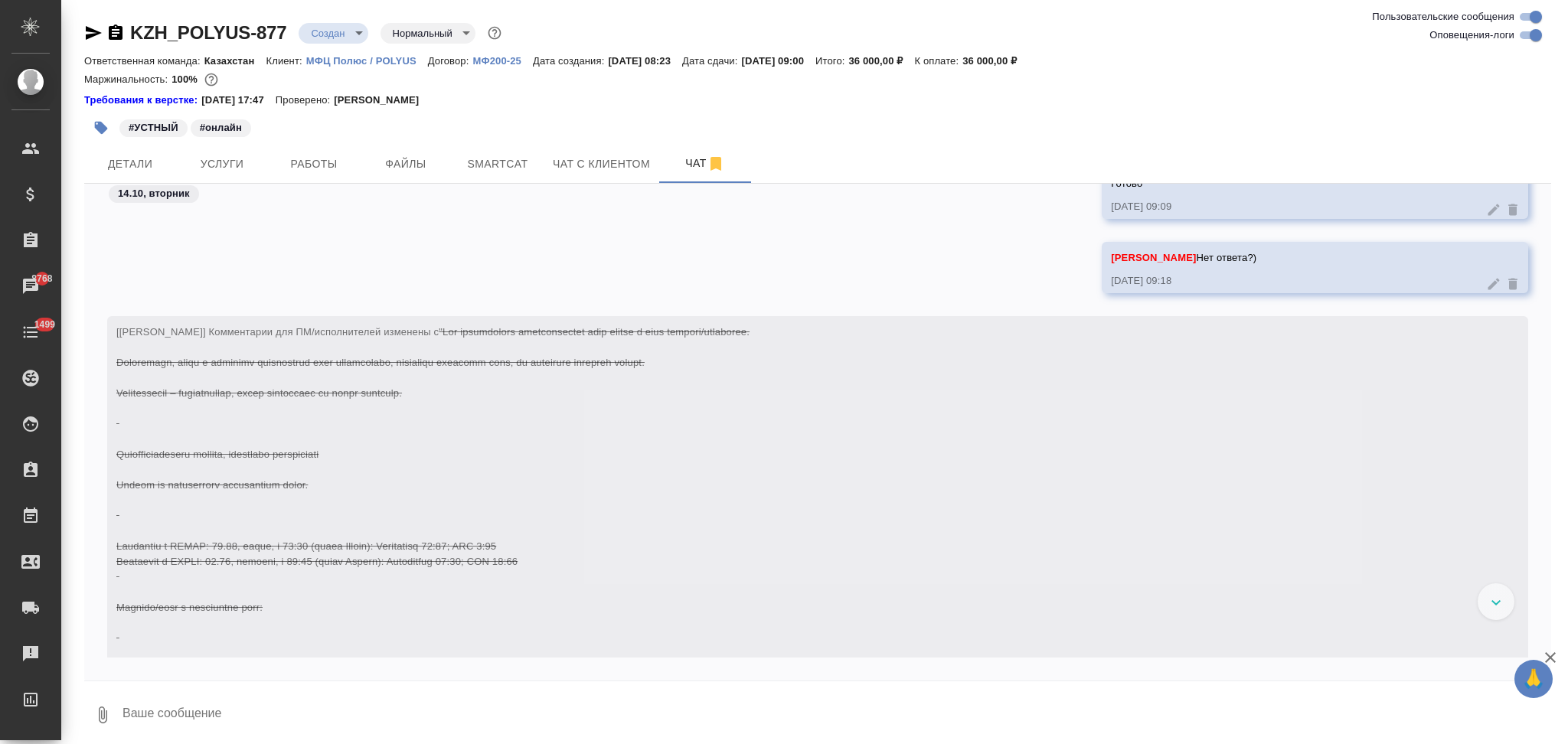
scroll to position [359, 0]
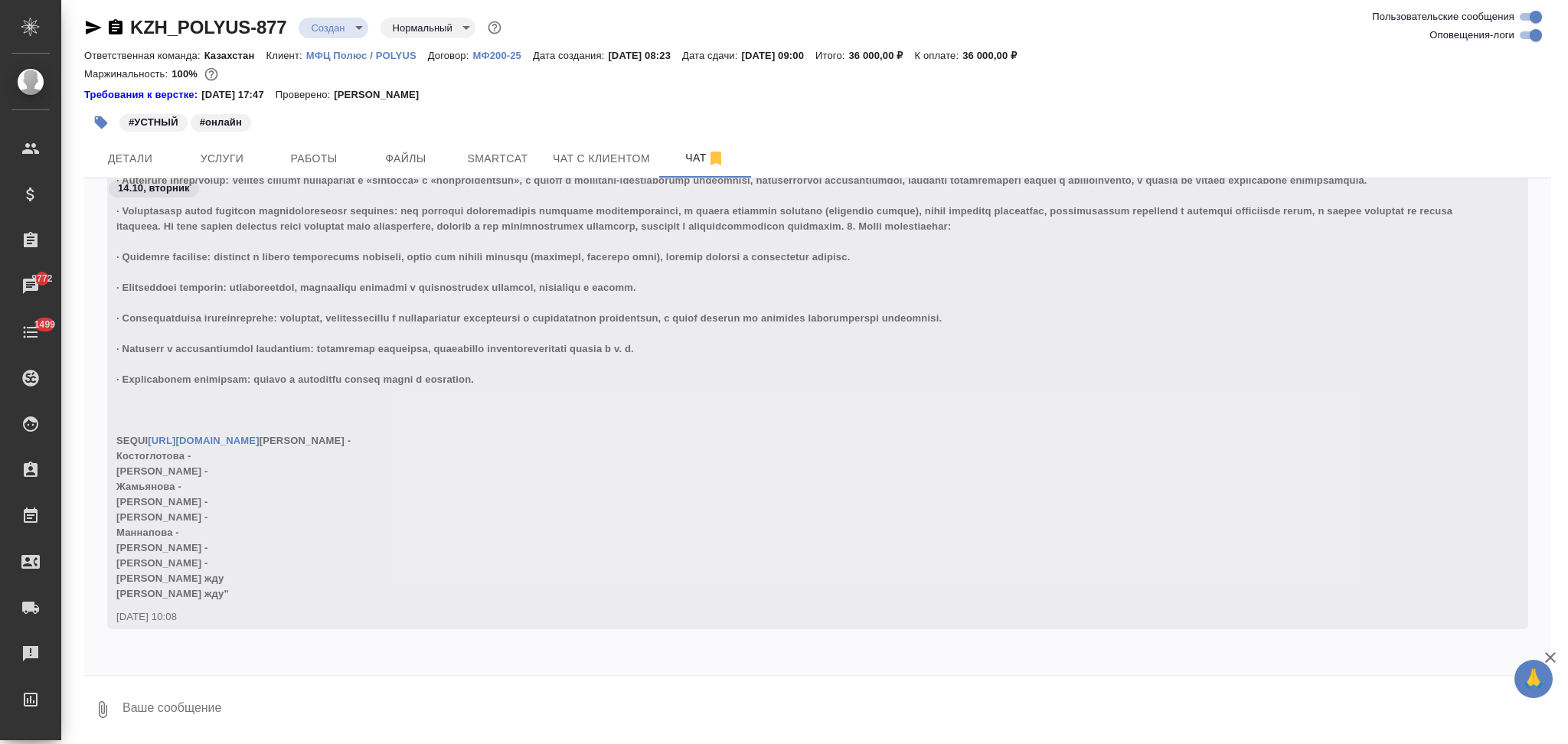
scroll to position [8916, 0]
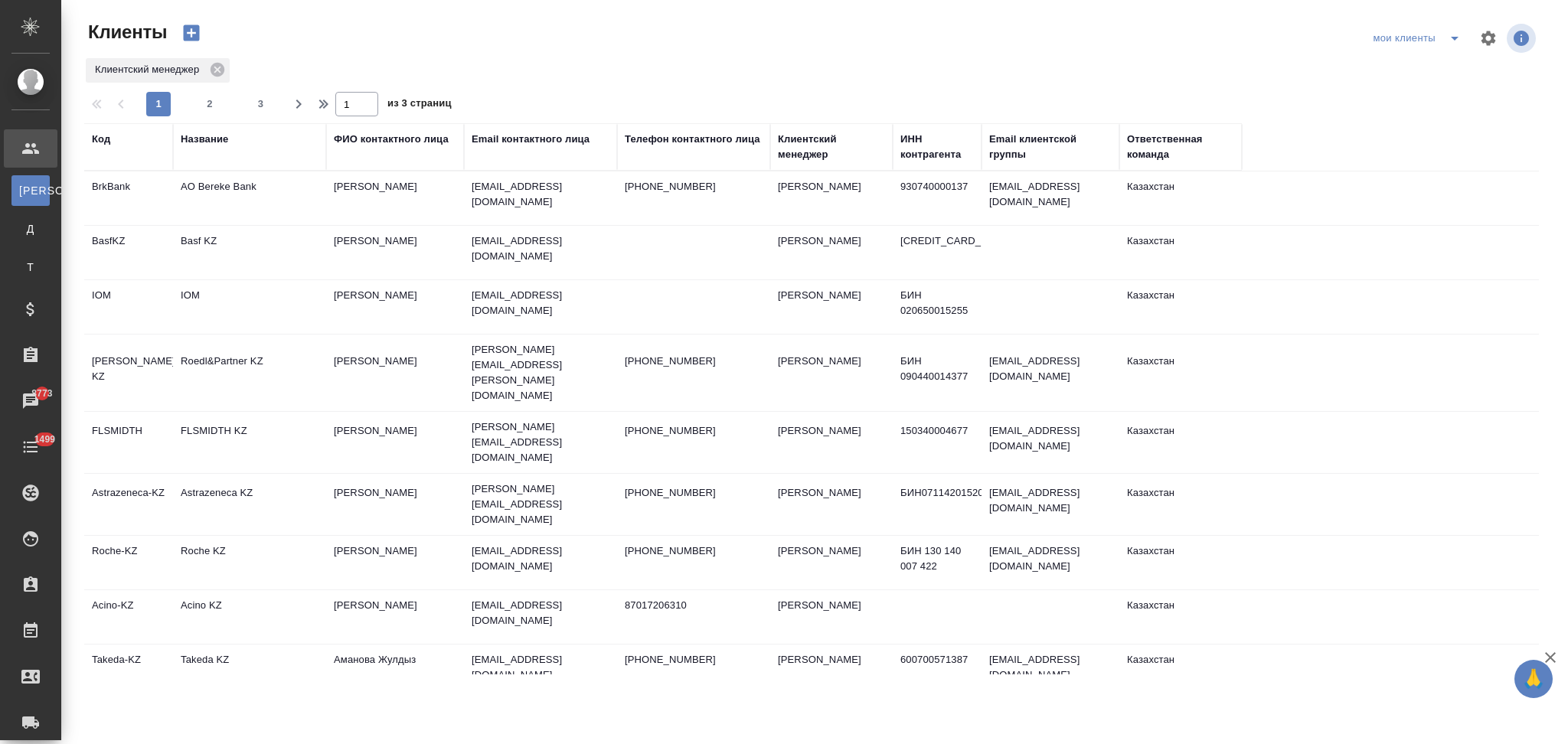
select select "RU"
click at [285, 536] on td "Roche KZ" at bounding box center [250, 563] width 153 height 54
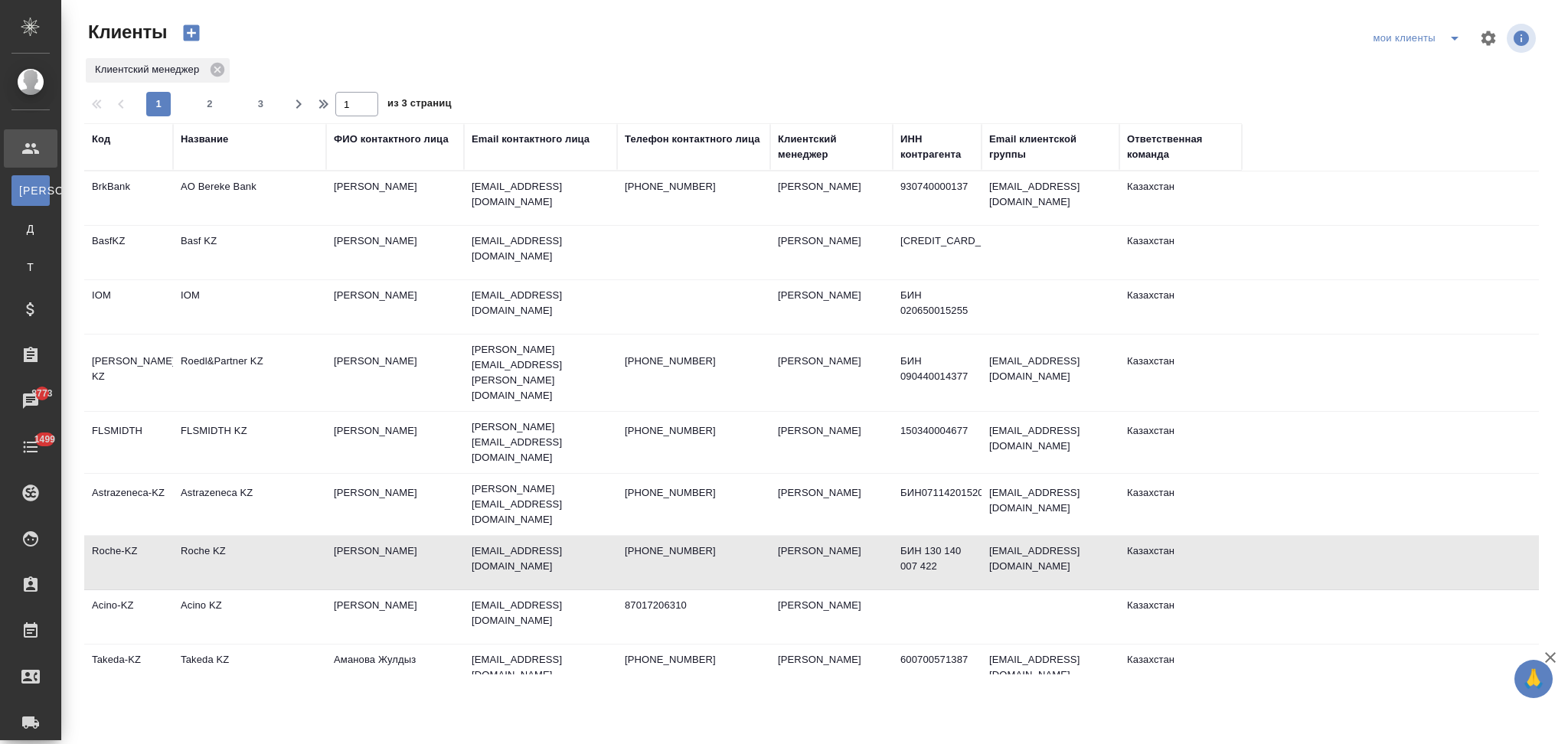
click at [285, 536] on td "Roche KZ" at bounding box center [250, 563] width 153 height 54
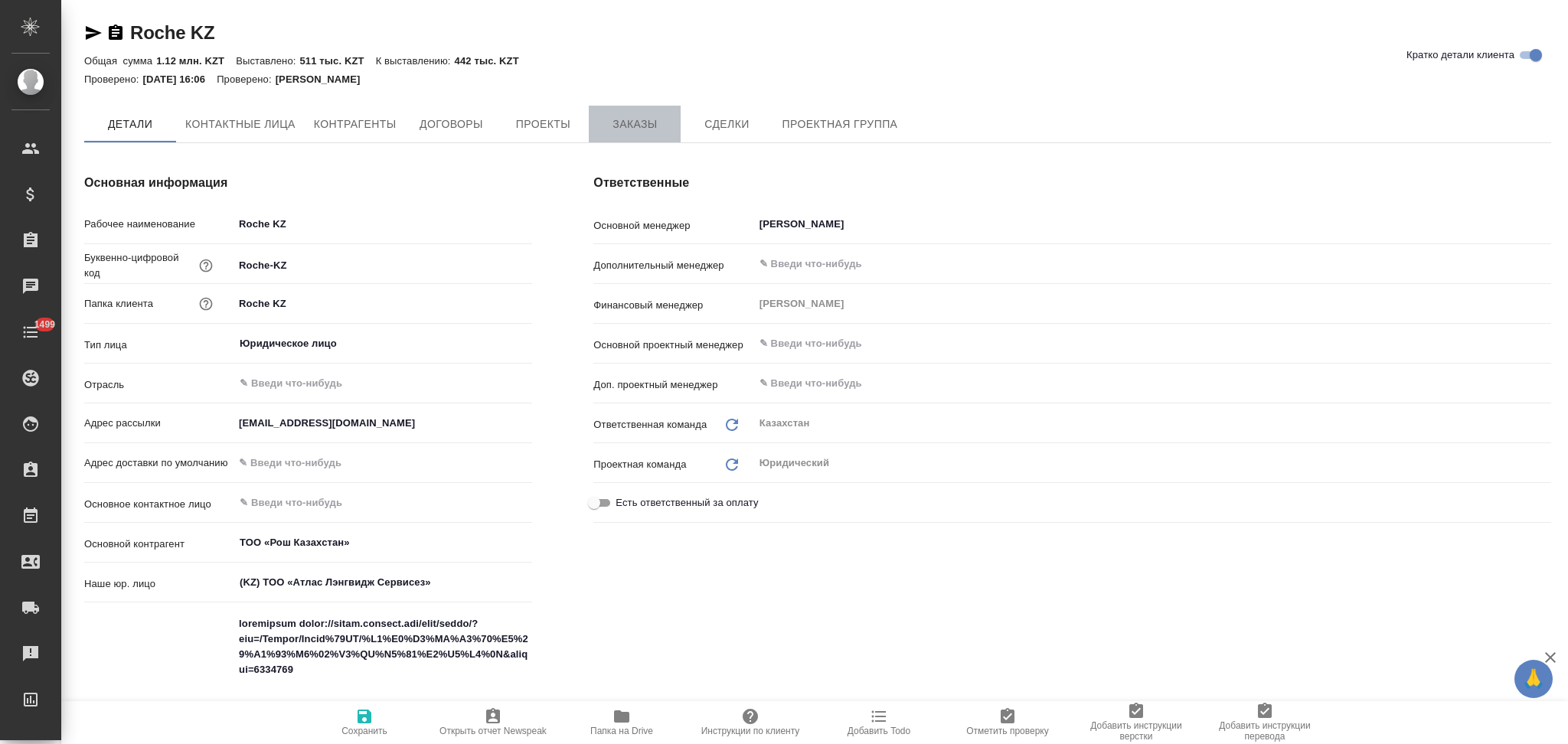
click at [623, 115] on span "Заказы" at bounding box center [634, 124] width 73 height 19
type textarea "x"
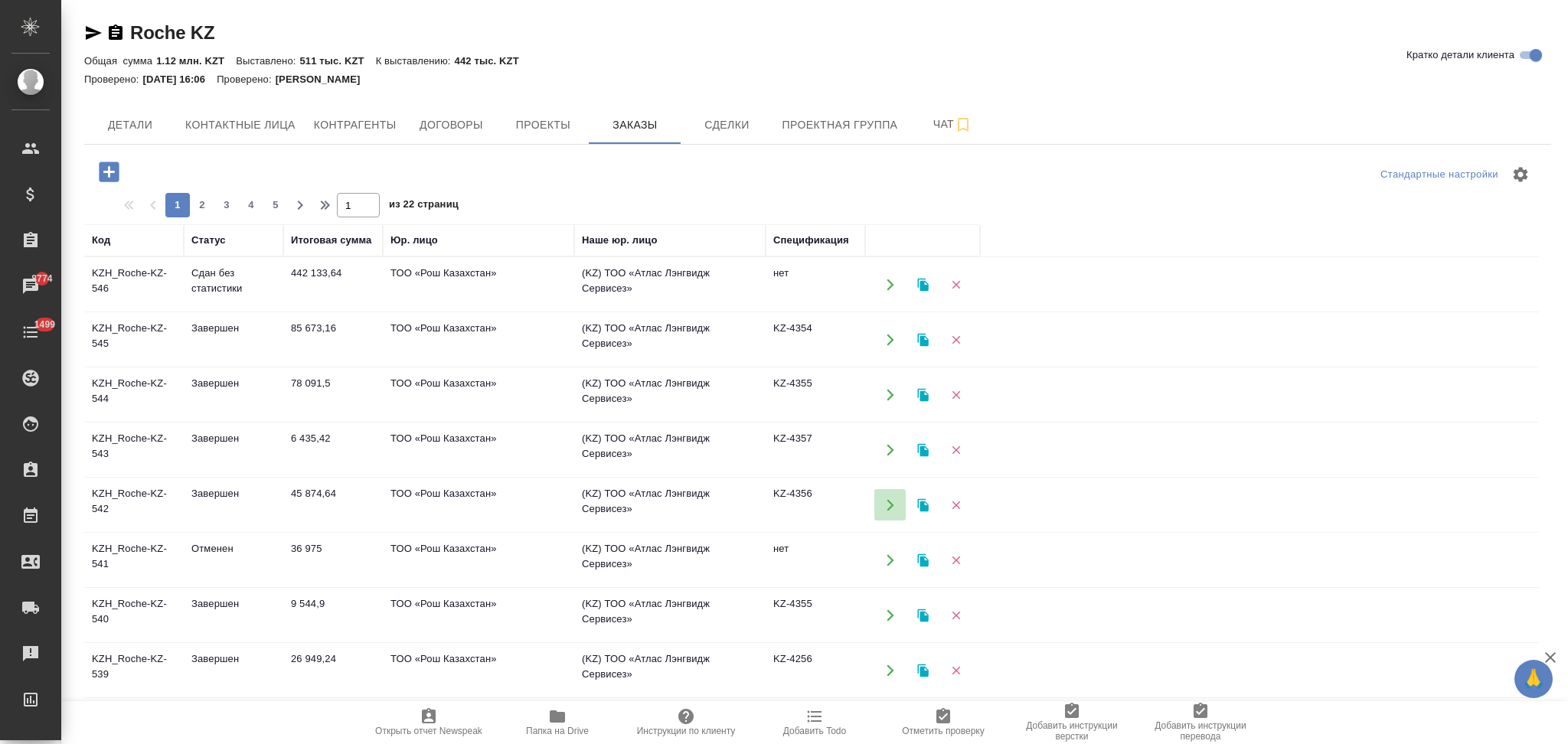
click at [888, 508] on icon "button" at bounding box center [890, 505] width 7 height 12
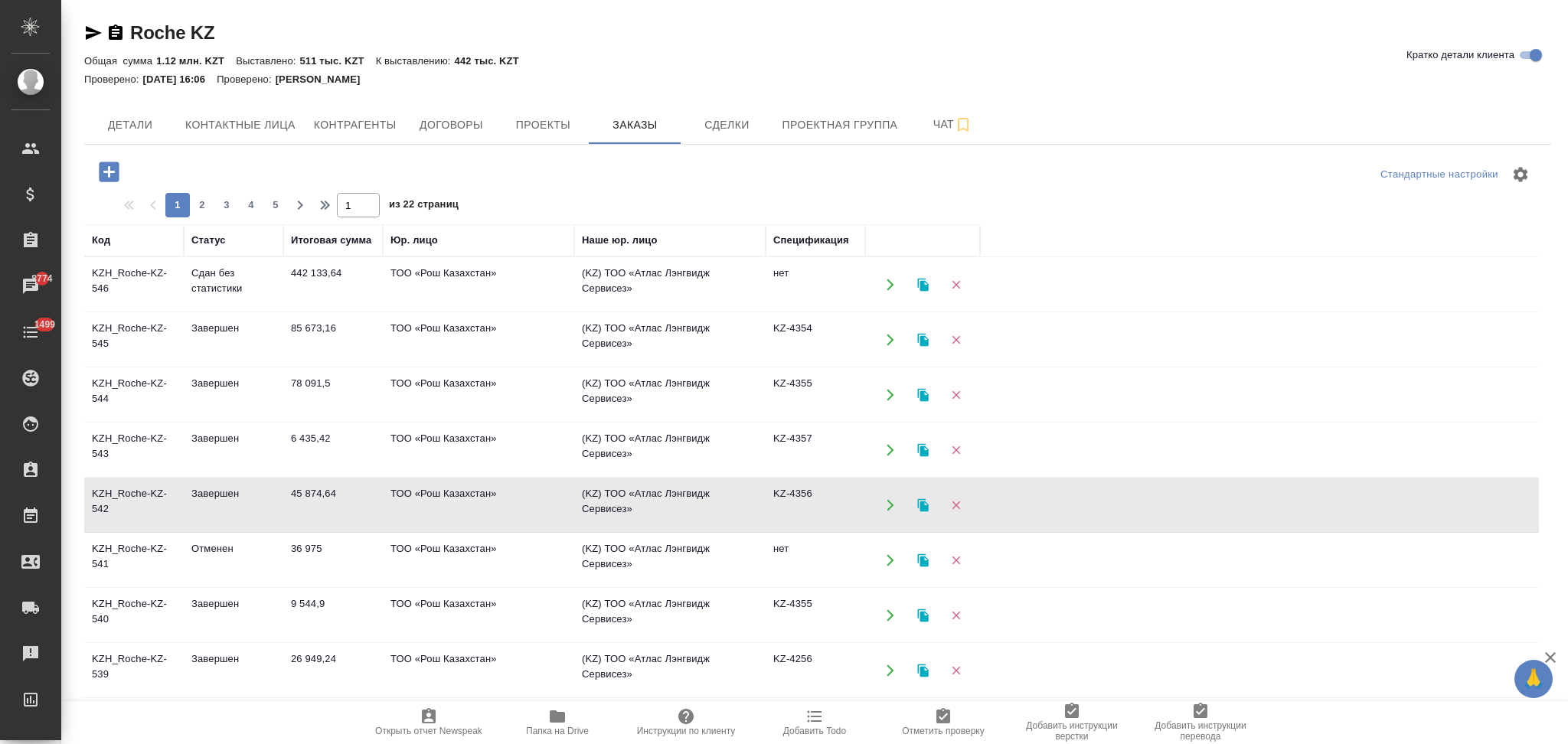
click at [921, 500] on icon "button" at bounding box center [922, 505] width 11 height 13
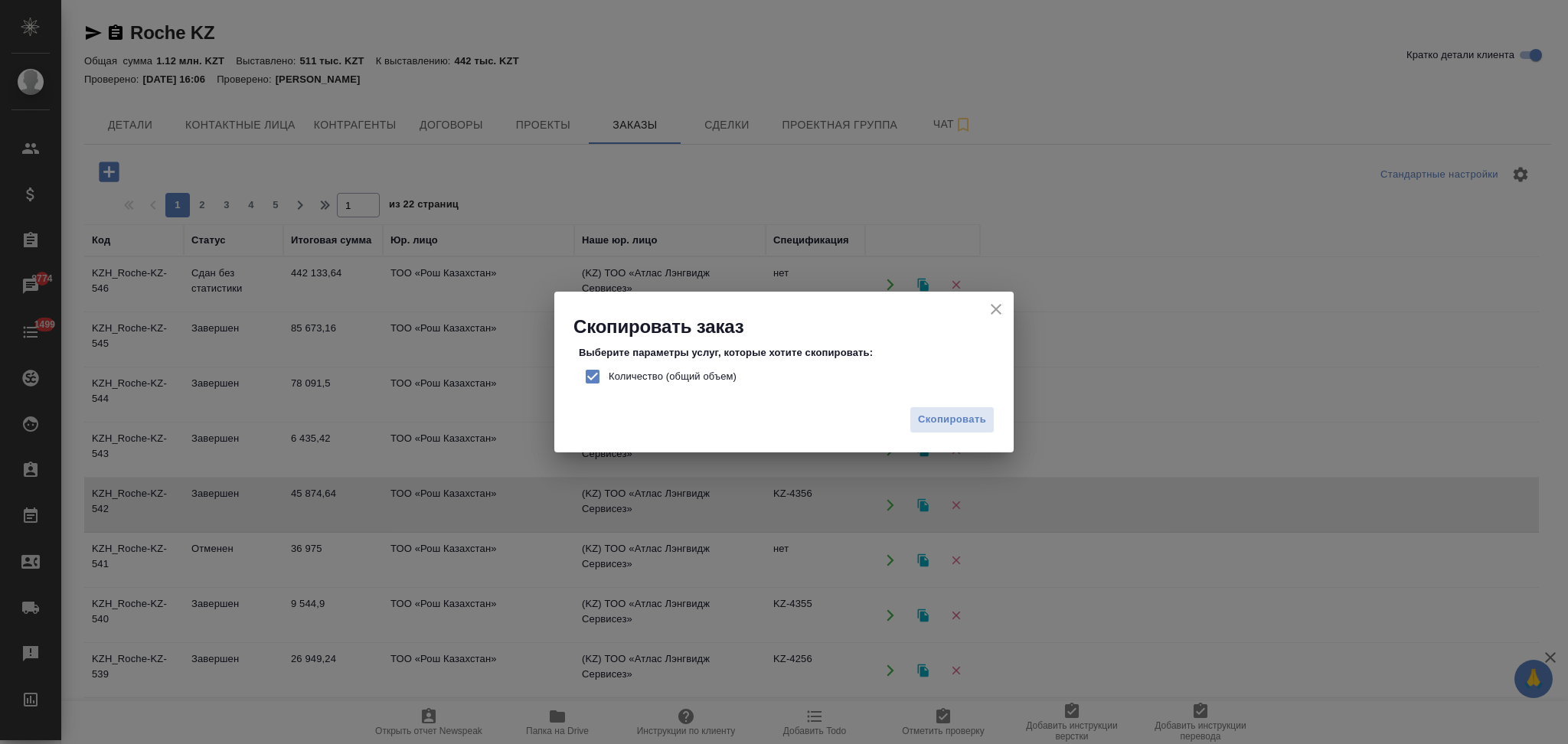
click at [593, 375] on input "Количество (общий объем)" at bounding box center [592, 376] width 32 height 32
checkbox input "false"
click at [955, 421] on span "Скопировать" at bounding box center [952, 419] width 68 height 17
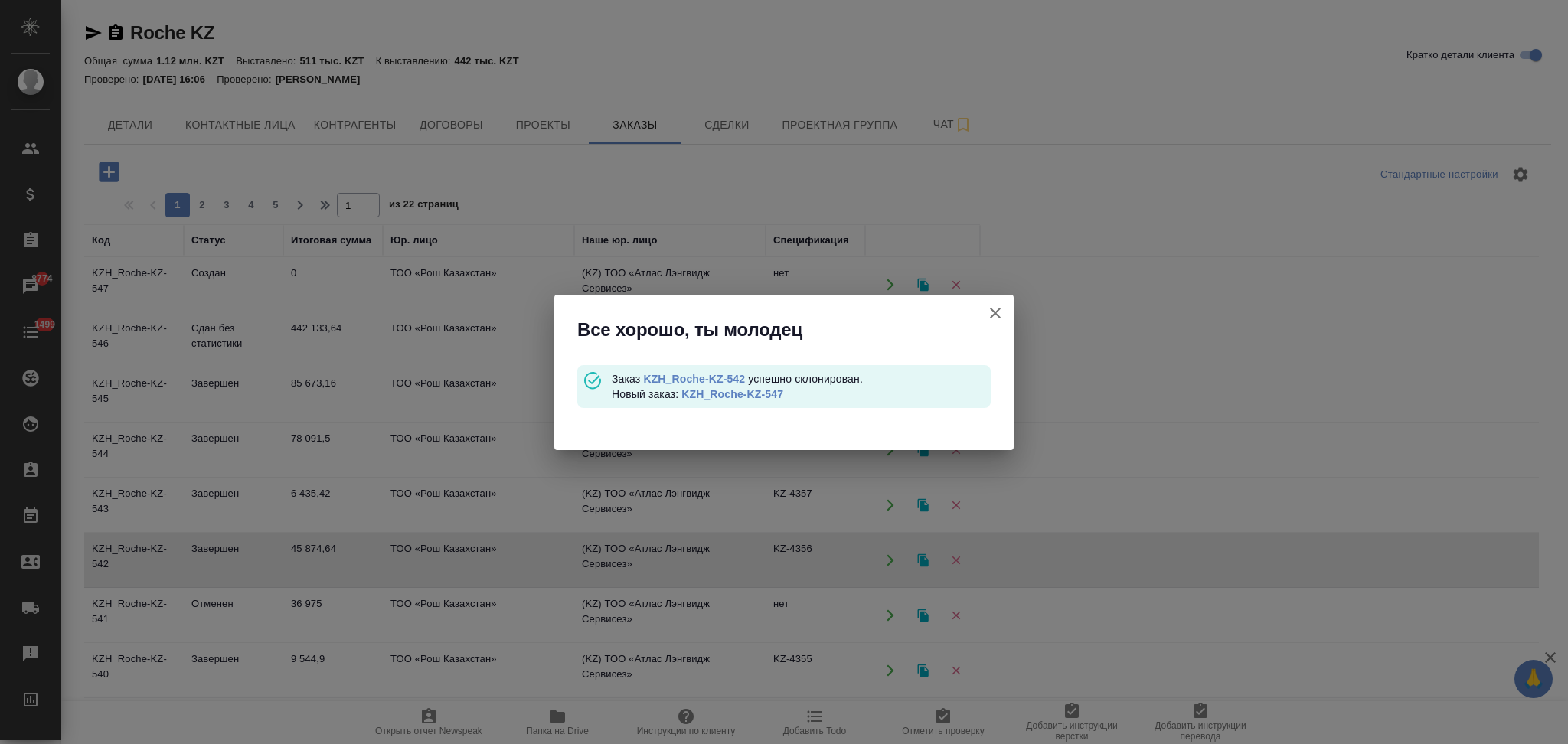
click at [714, 395] on link "KZH_Roche-KZ-547" at bounding box center [732, 394] width 101 height 12
click at [996, 308] on icon "button" at bounding box center [995, 313] width 18 height 18
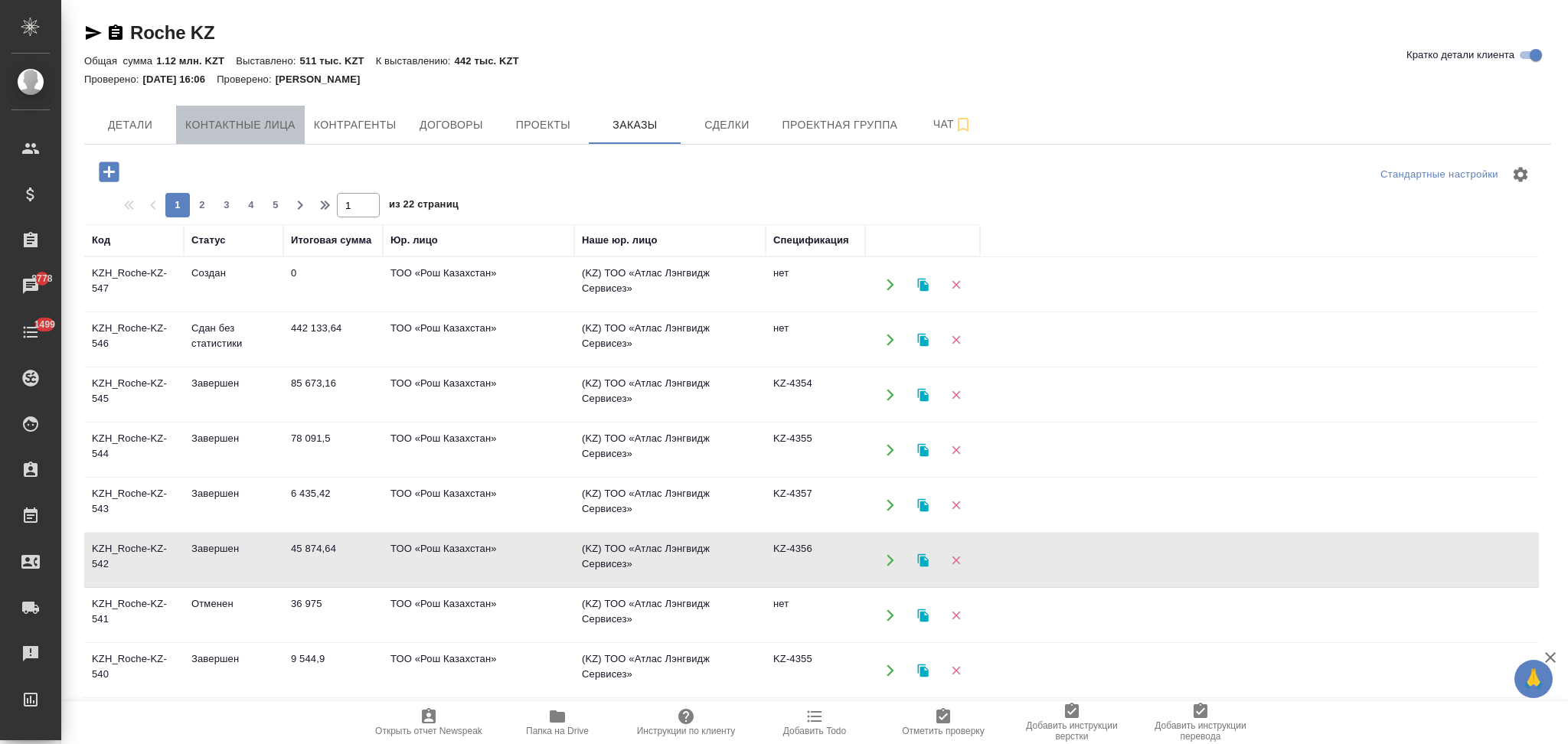
click at [260, 115] on span "Контактные лица" at bounding box center [241, 125] width 111 height 19
select select "RU"
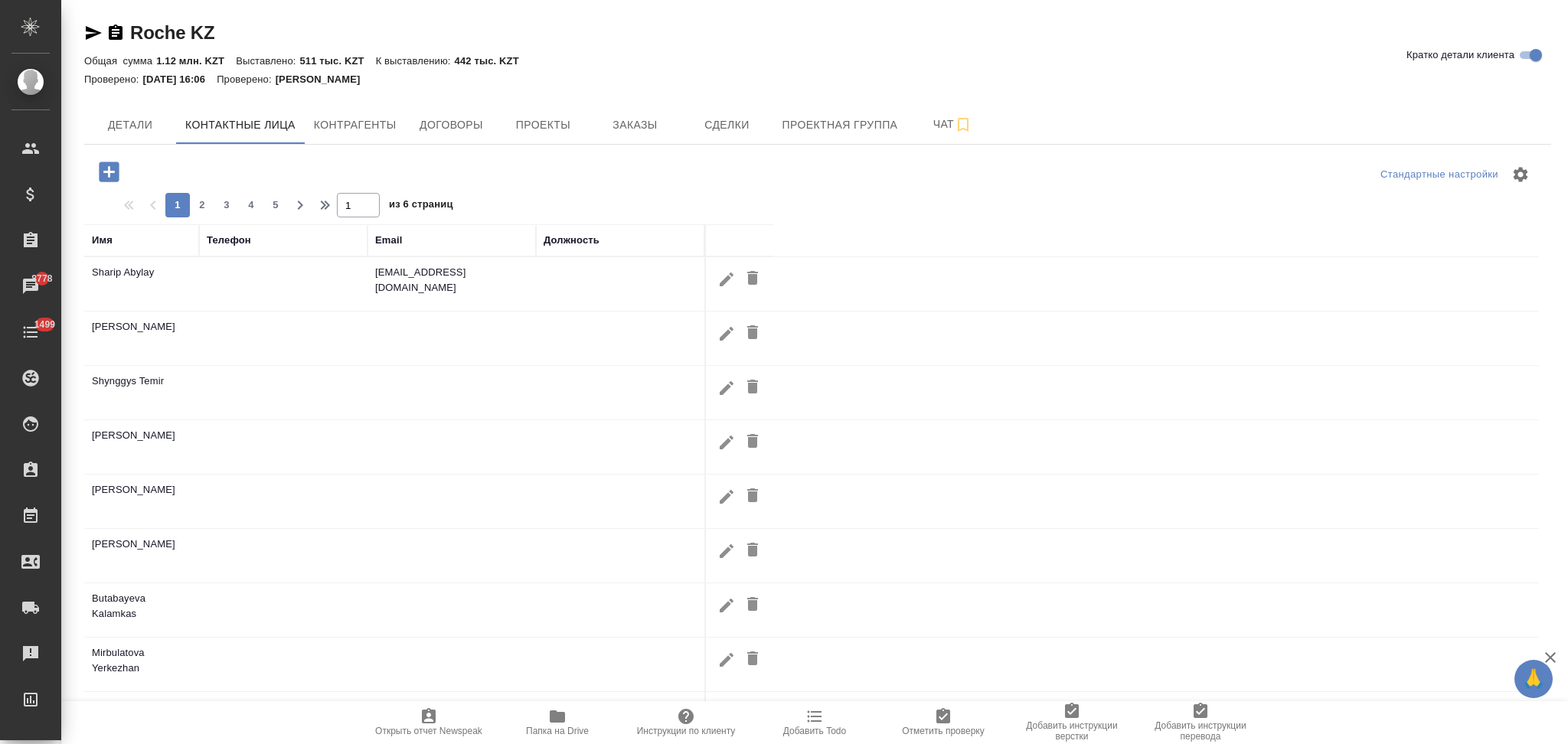
click at [105, 168] on icon "button" at bounding box center [109, 172] width 20 height 20
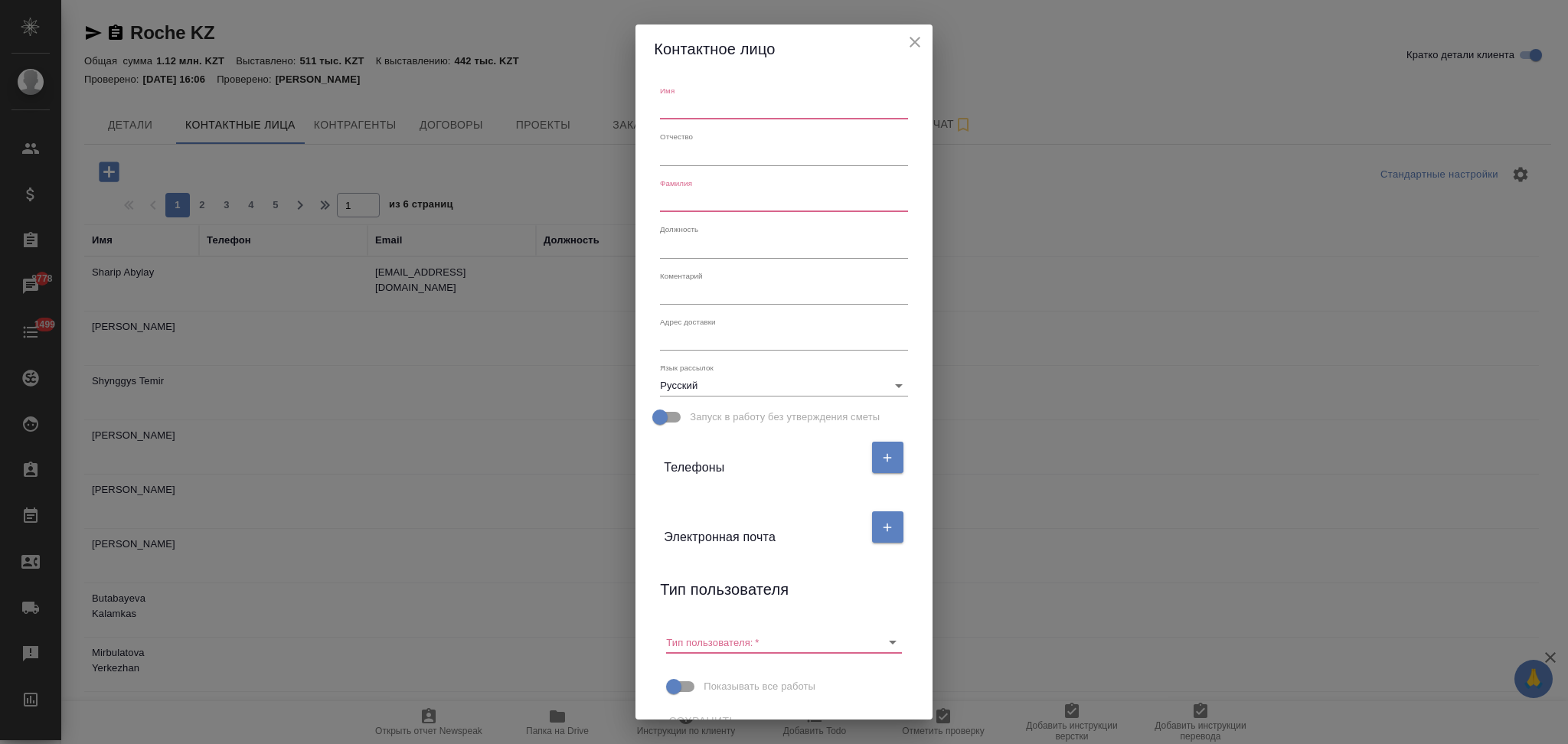
click at [723, 107] on input "text" at bounding box center [784, 109] width 247 height 21
paste input "Sadibek, Aidana"
drag, startPoint x: 696, startPoint y: 105, endPoint x: 613, endPoint y: 115, distance: 83.6
click at [613, 115] on div "Контактное лицо Имя Sadibek, Aidana Отчество Фамилия Должность Коментарий x Адр…" at bounding box center [784, 372] width 1568 height 744
type input "Aidana"
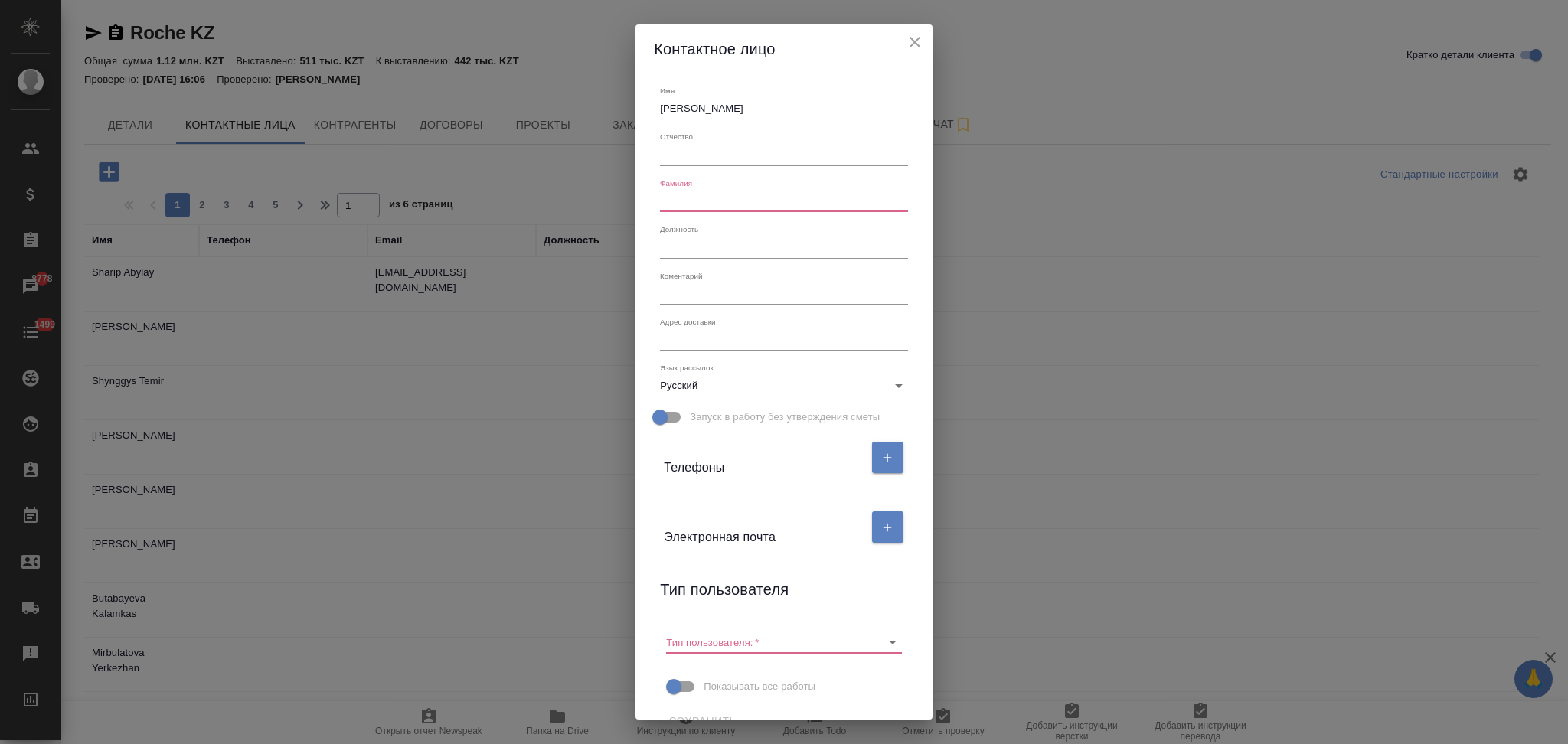
click at [675, 205] on input "text" at bounding box center [784, 201] width 247 height 21
paste input "Sadibek,"
click at [865, 647] on icon "Очистить" at bounding box center [873, 642] width 16 height 16
type input "Sadibek"
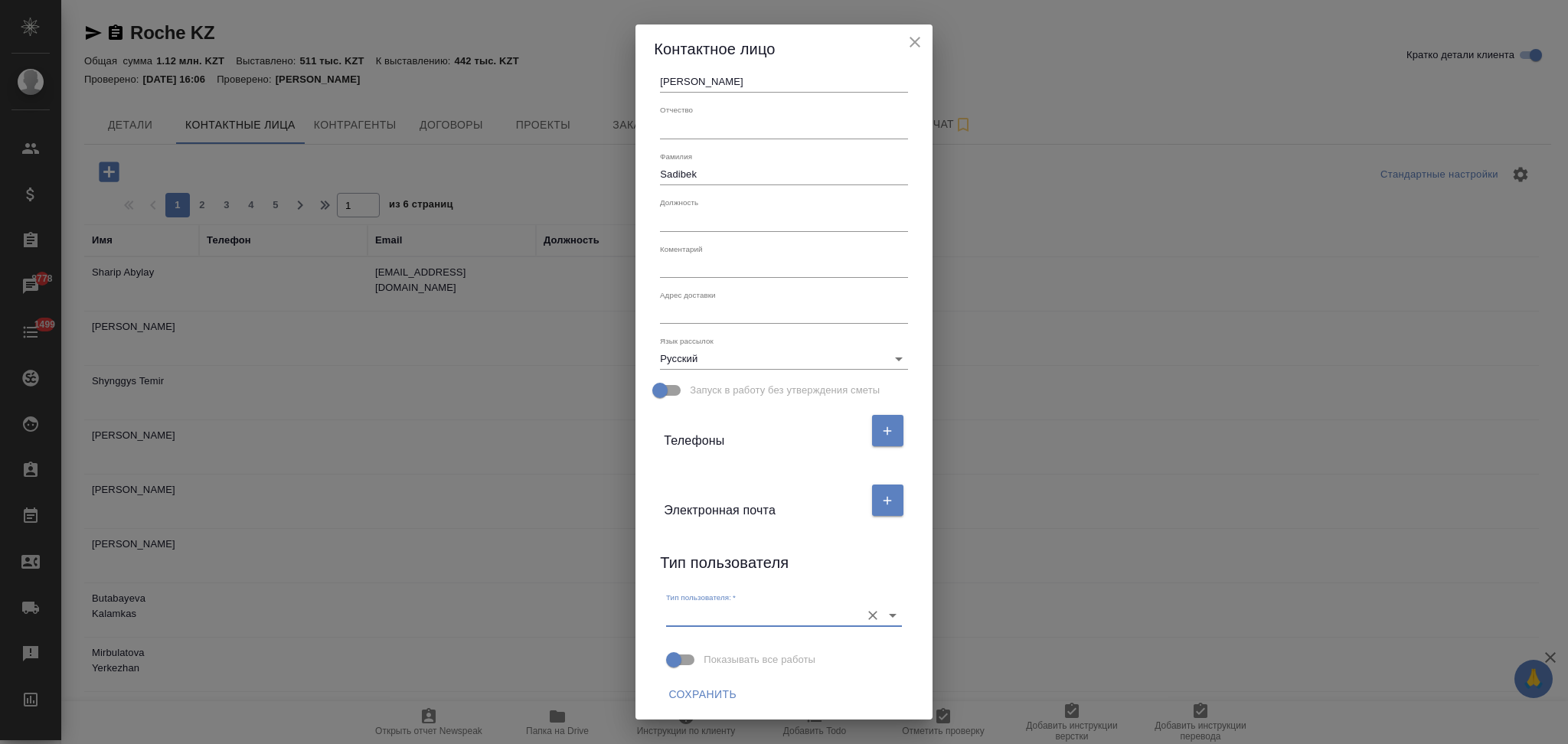
click at [706, 699] on span "Сохранить" at bounding box center [702, 695] width 68 height 19
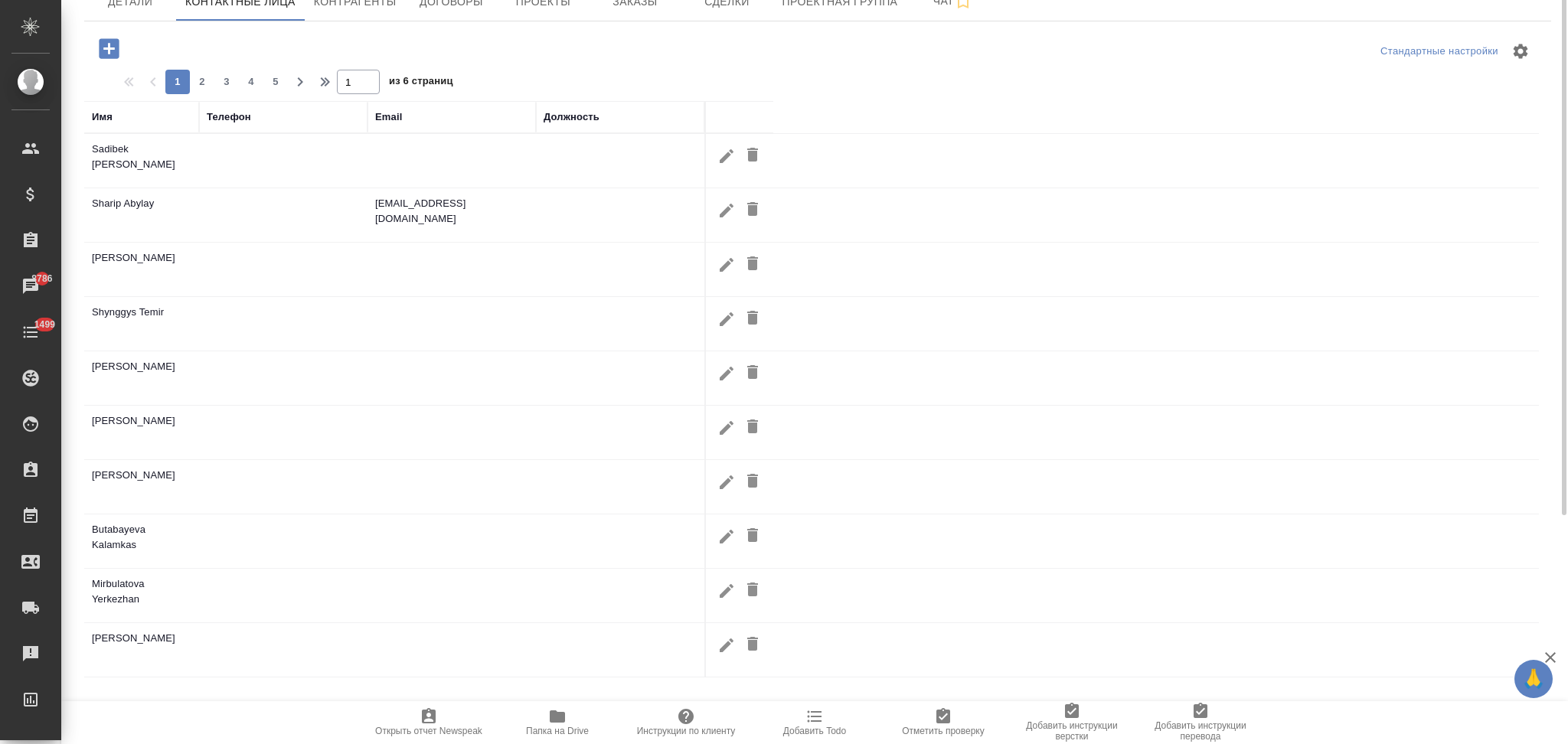
scroll to position [0, 0]
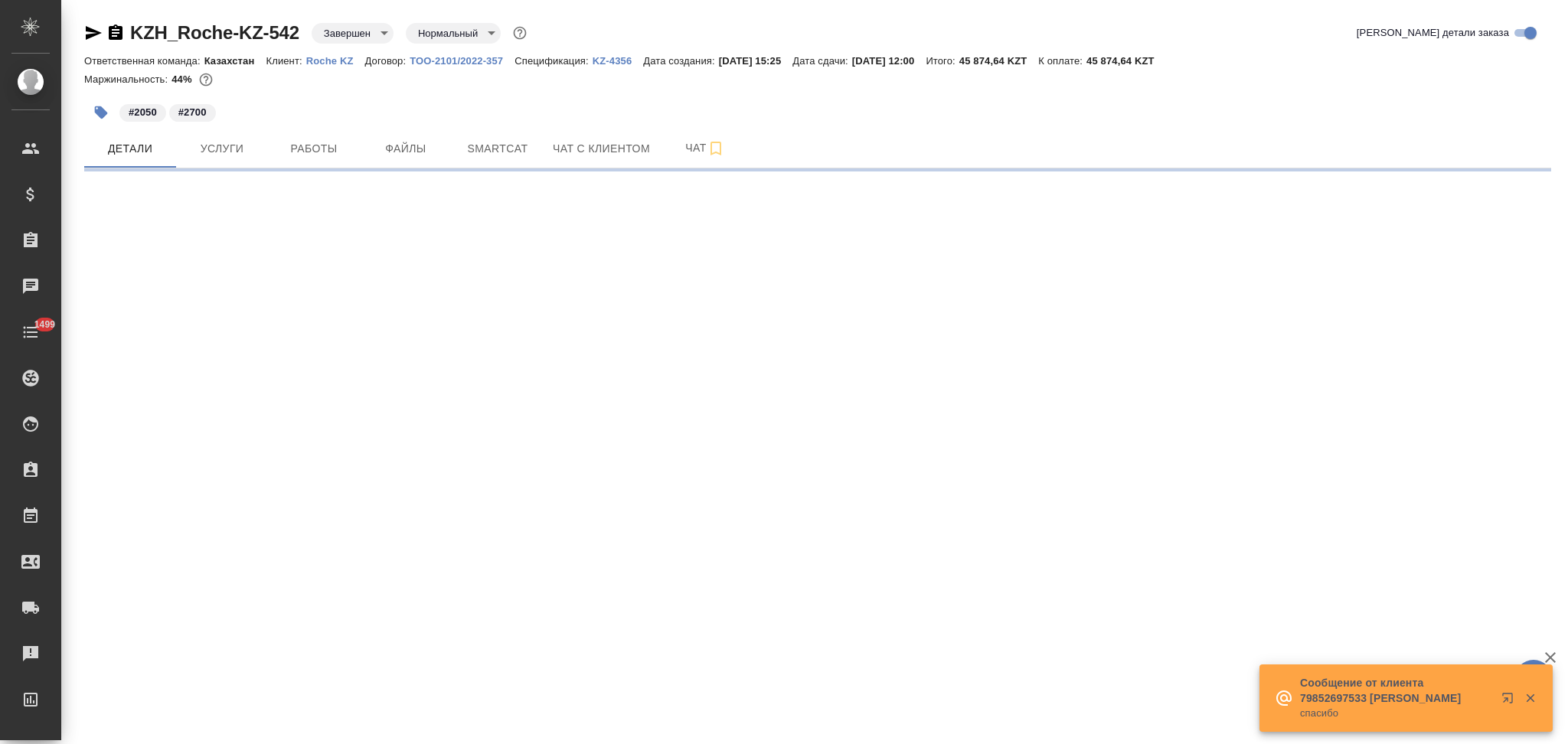
select select "RU"
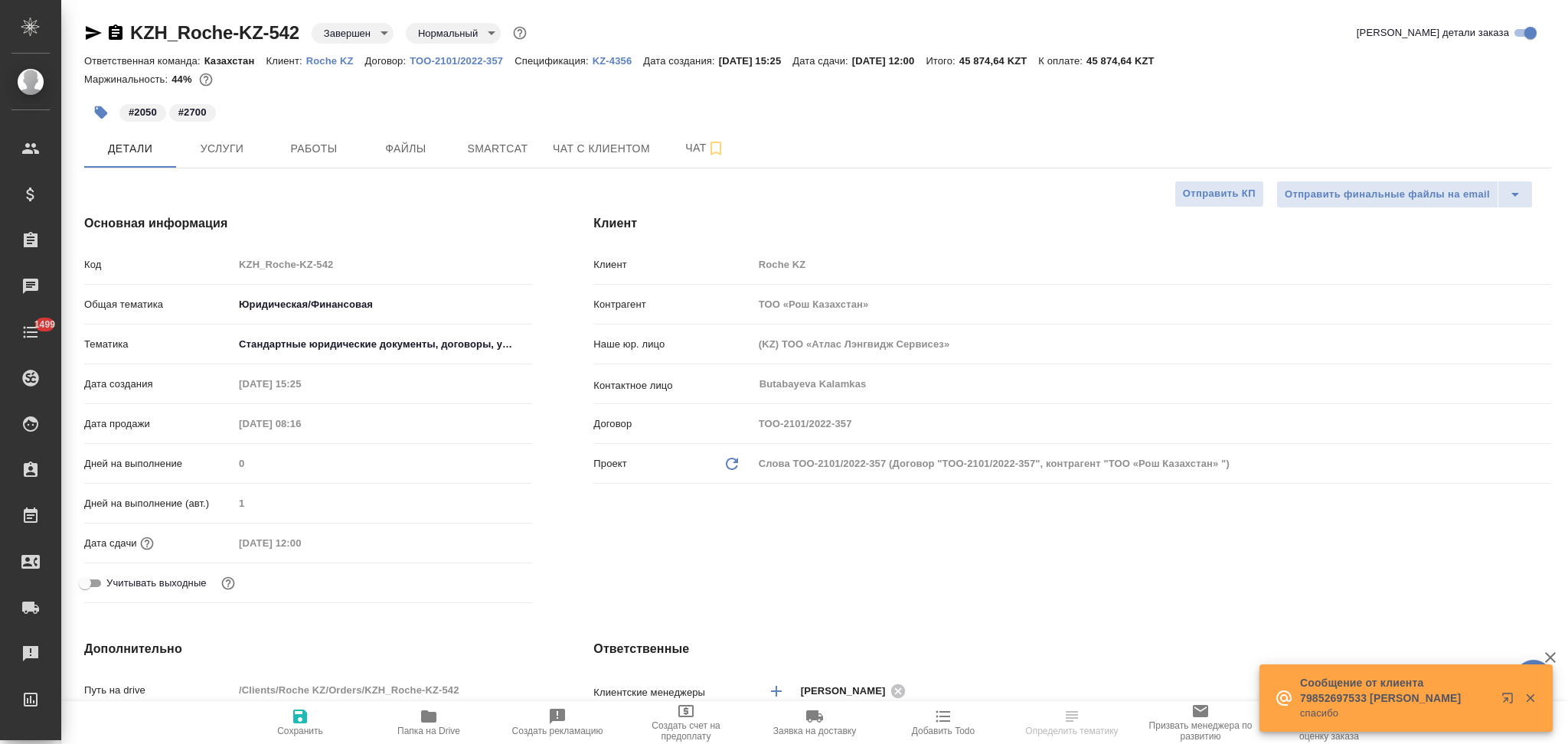
type textarea "x"
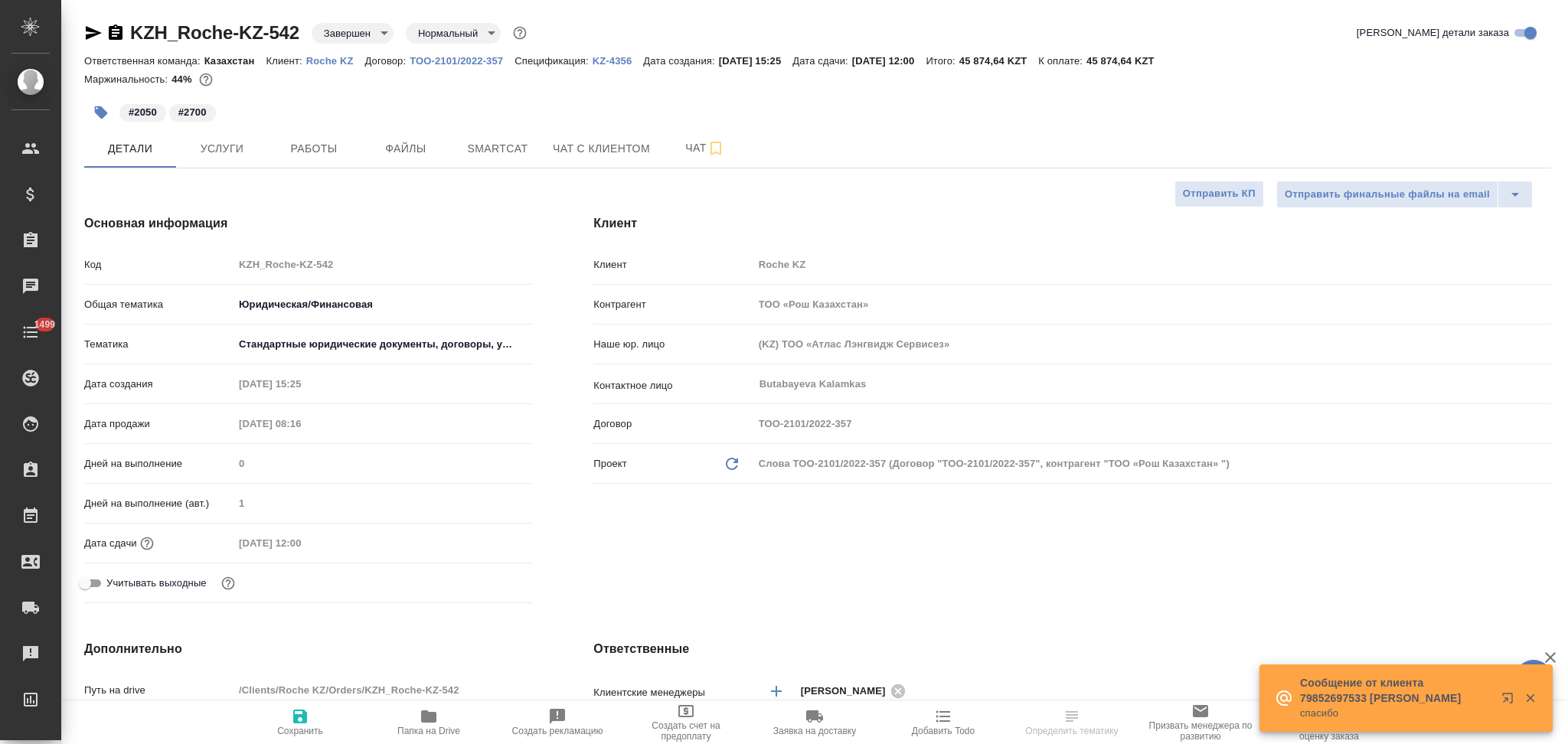
type textarea "x"
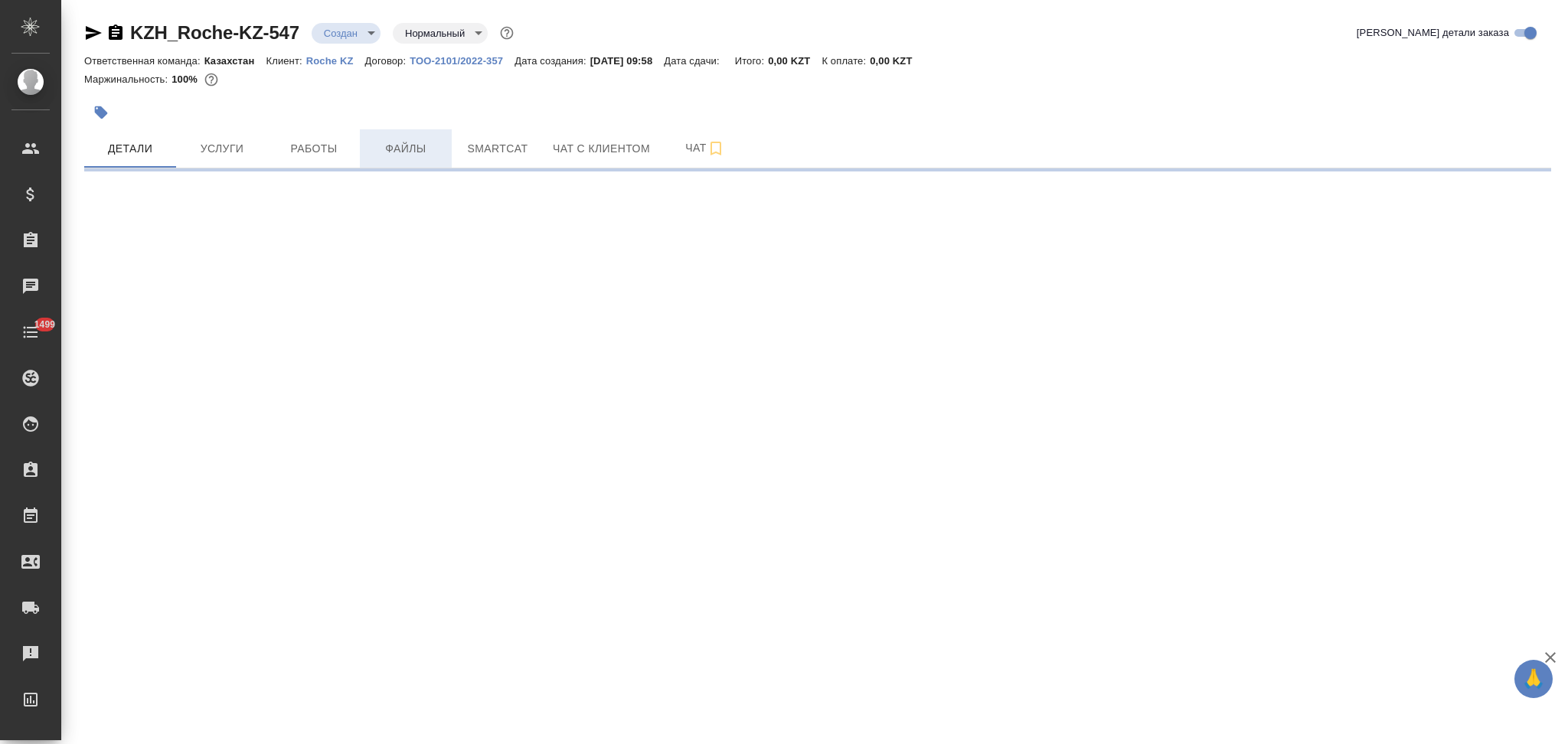
select select "RU"
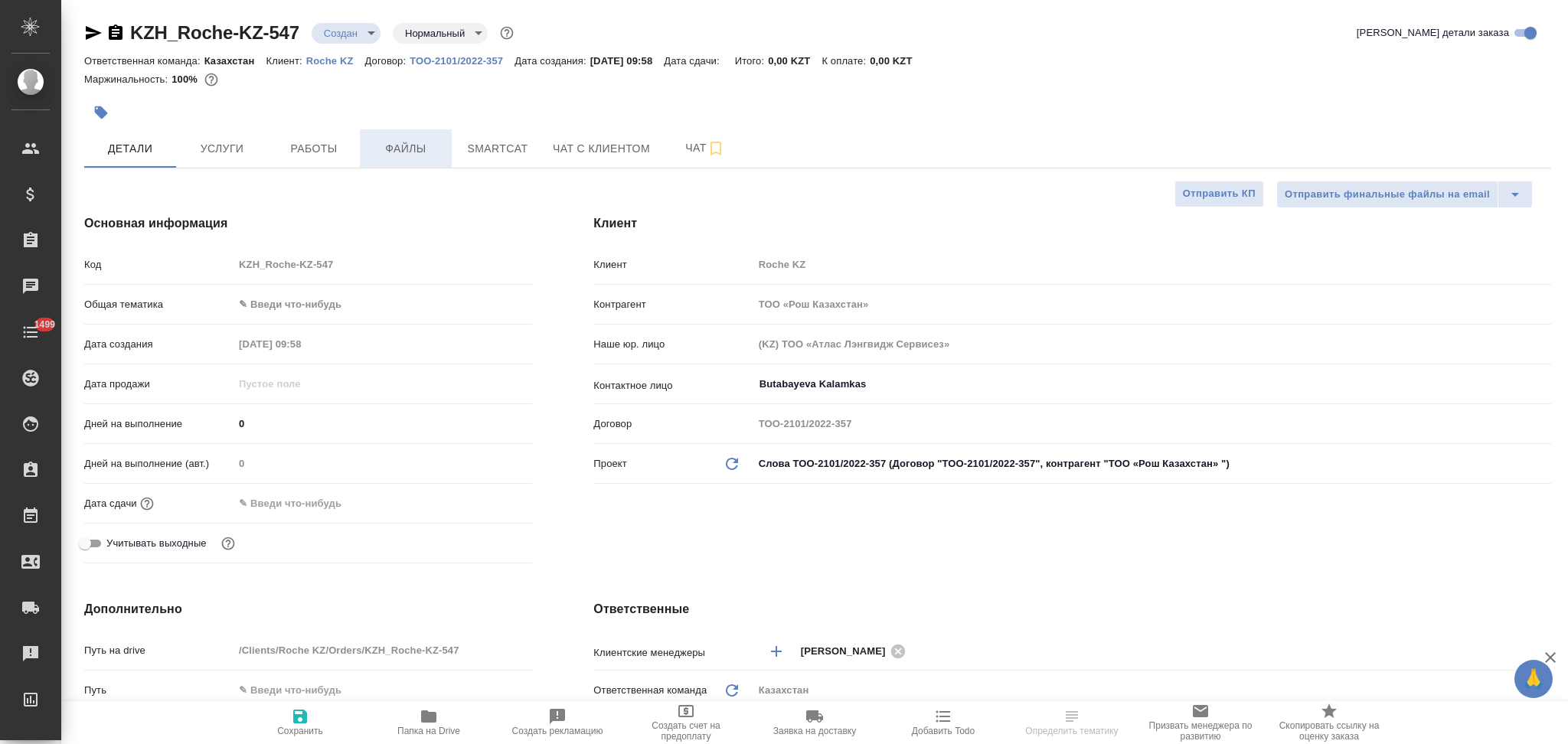
type textarea "x"
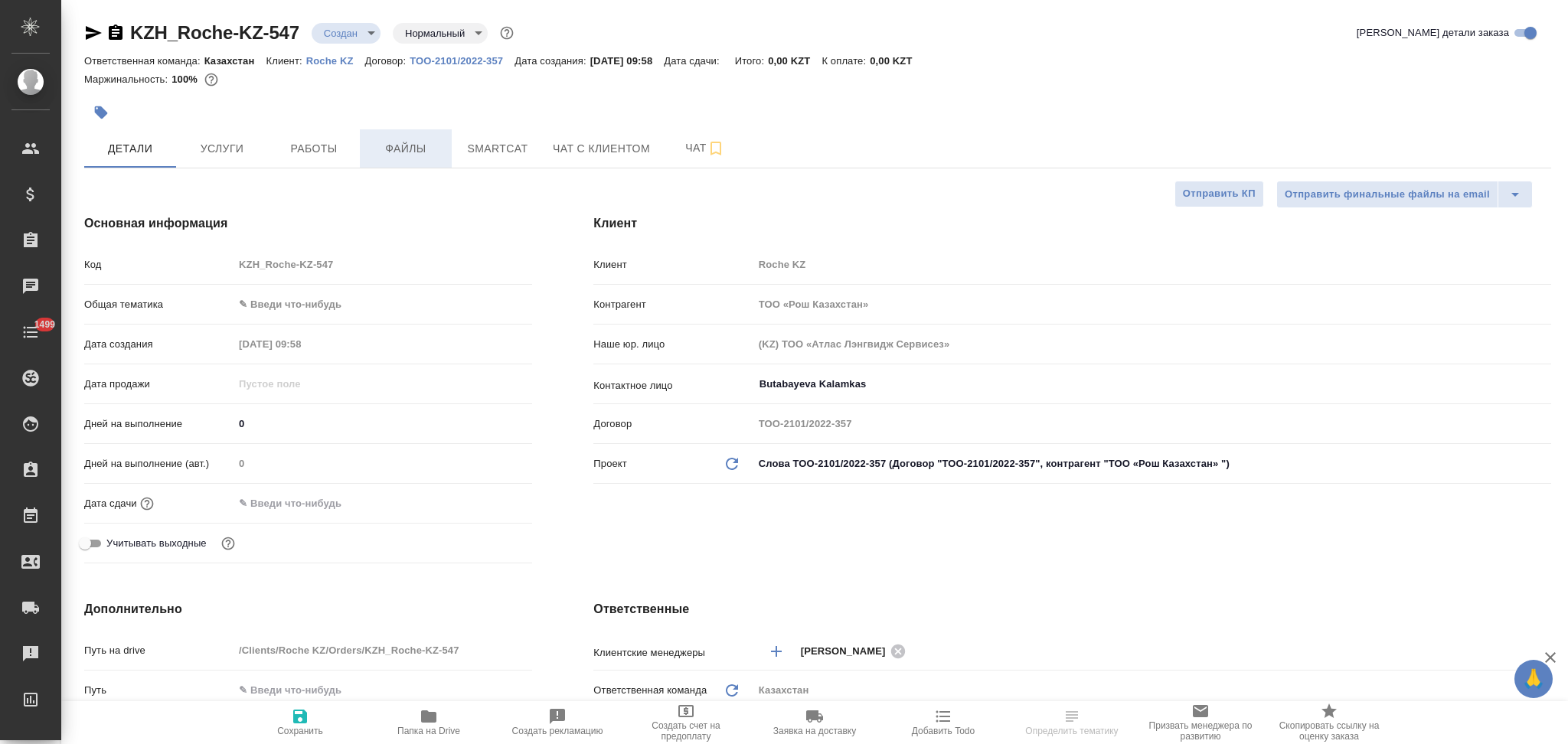
type textarea "x"
click at [398, 151] on span "Файлы" at bounding box center [405, 148] width 73 height 19
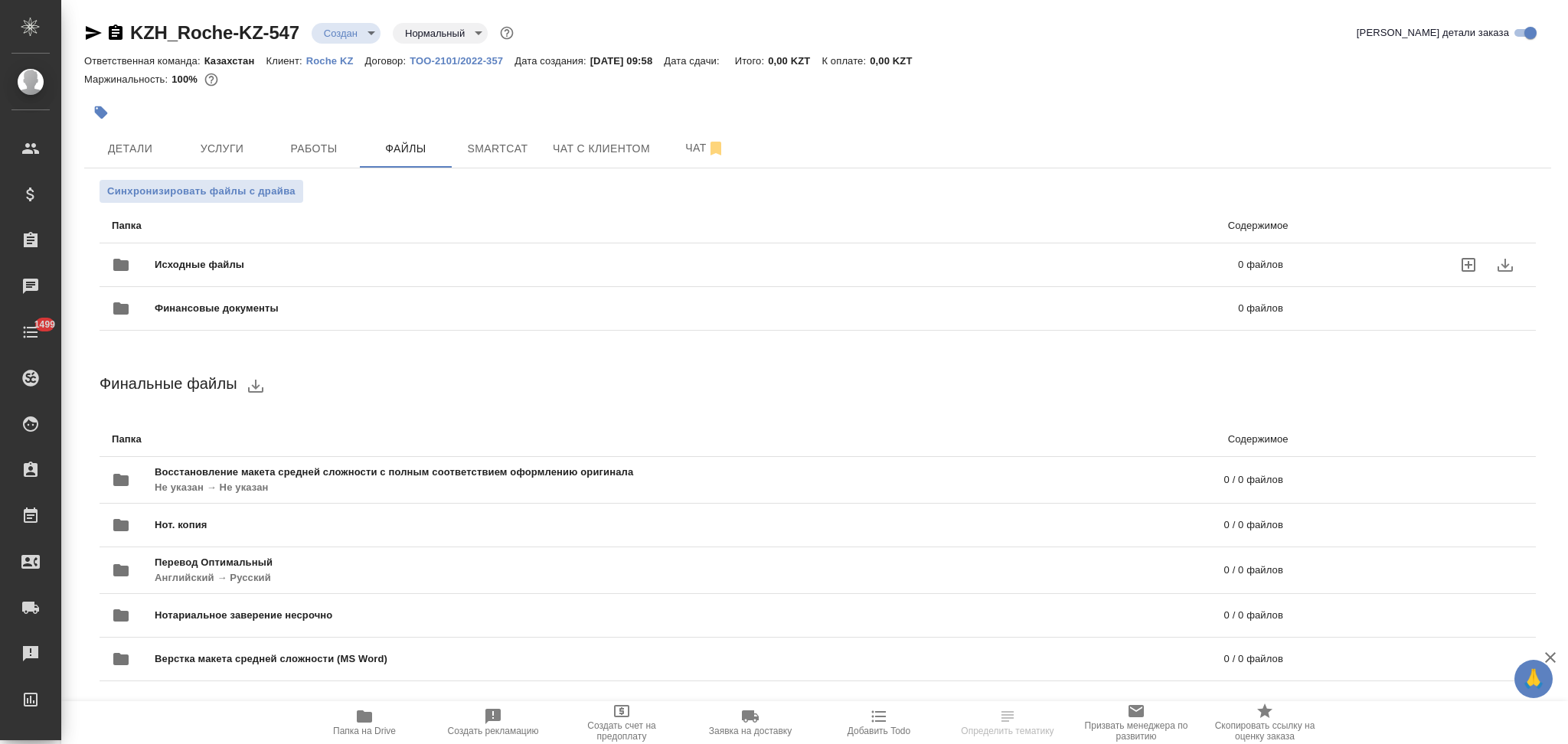
click at [246, 259] on span "Исходные файлы" at bounding box center [447, 265] width 586 height 16
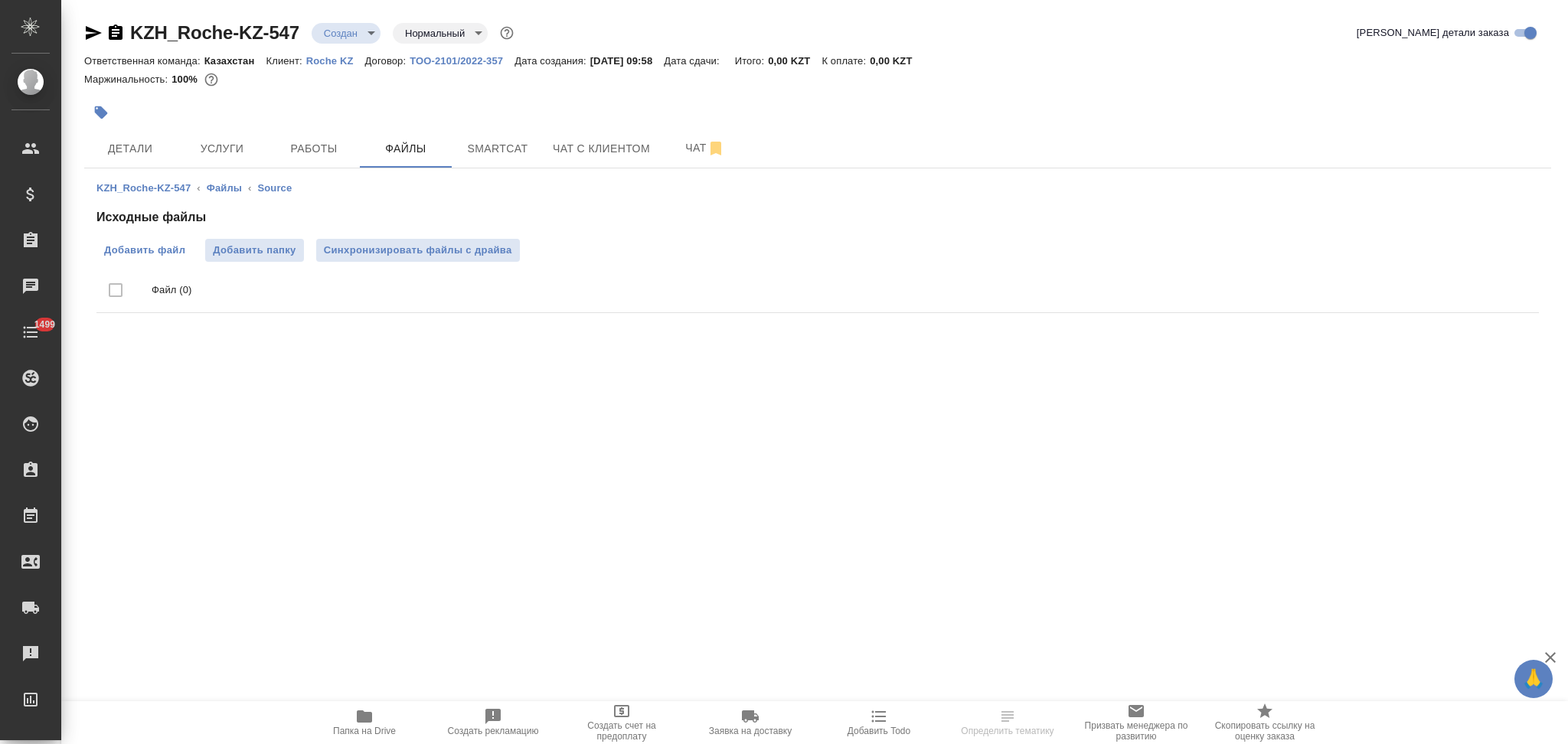
click at [136, 245] on span "Добавить файл" at bounding box center [144, 250] width 81 height 16
click at [0, 0] on input "Добавить файл" at bounding box center [0, 0] width 0 height 0
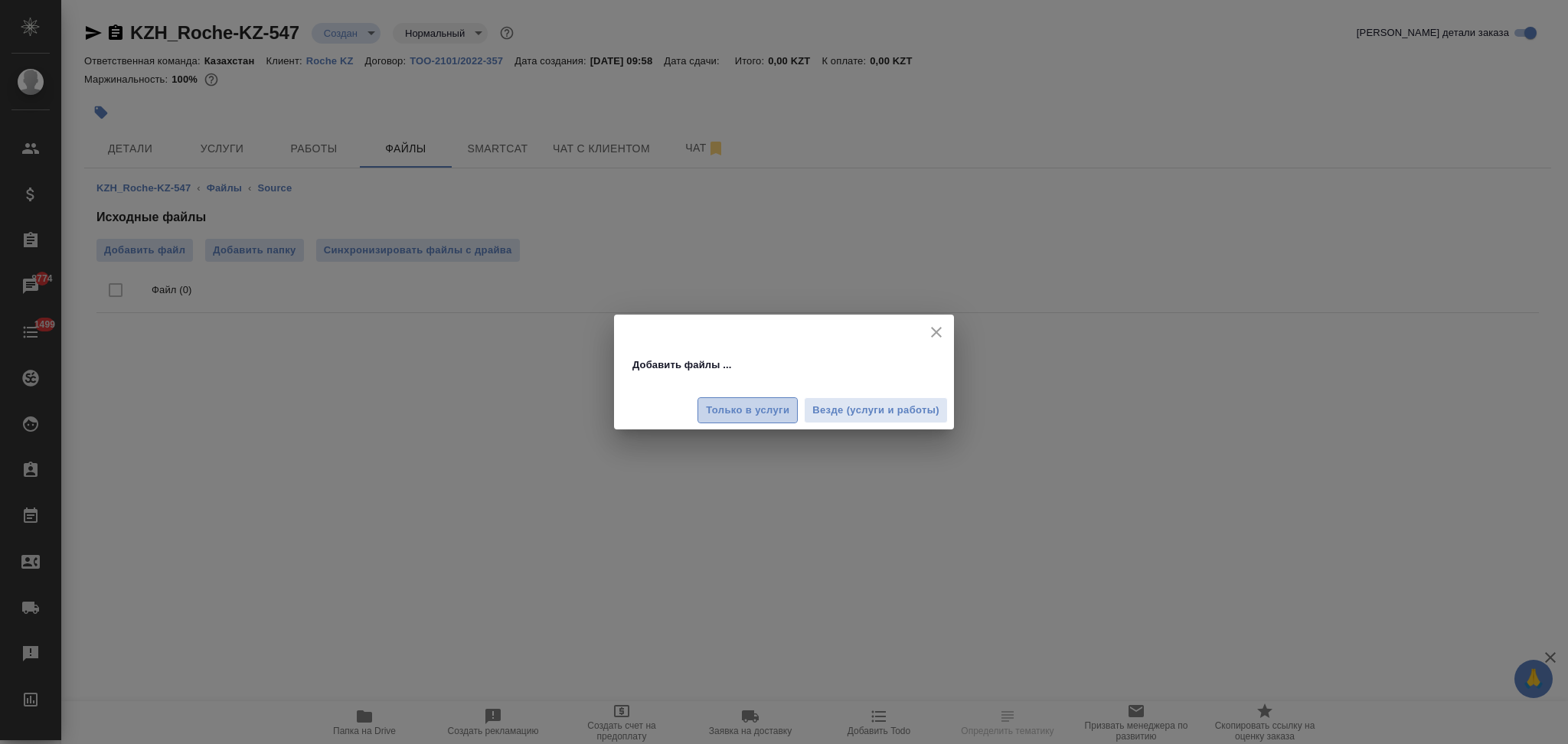
click at [737, 407] on span "Только в услуги" at bounding box center [747, 410] width 83 height 17
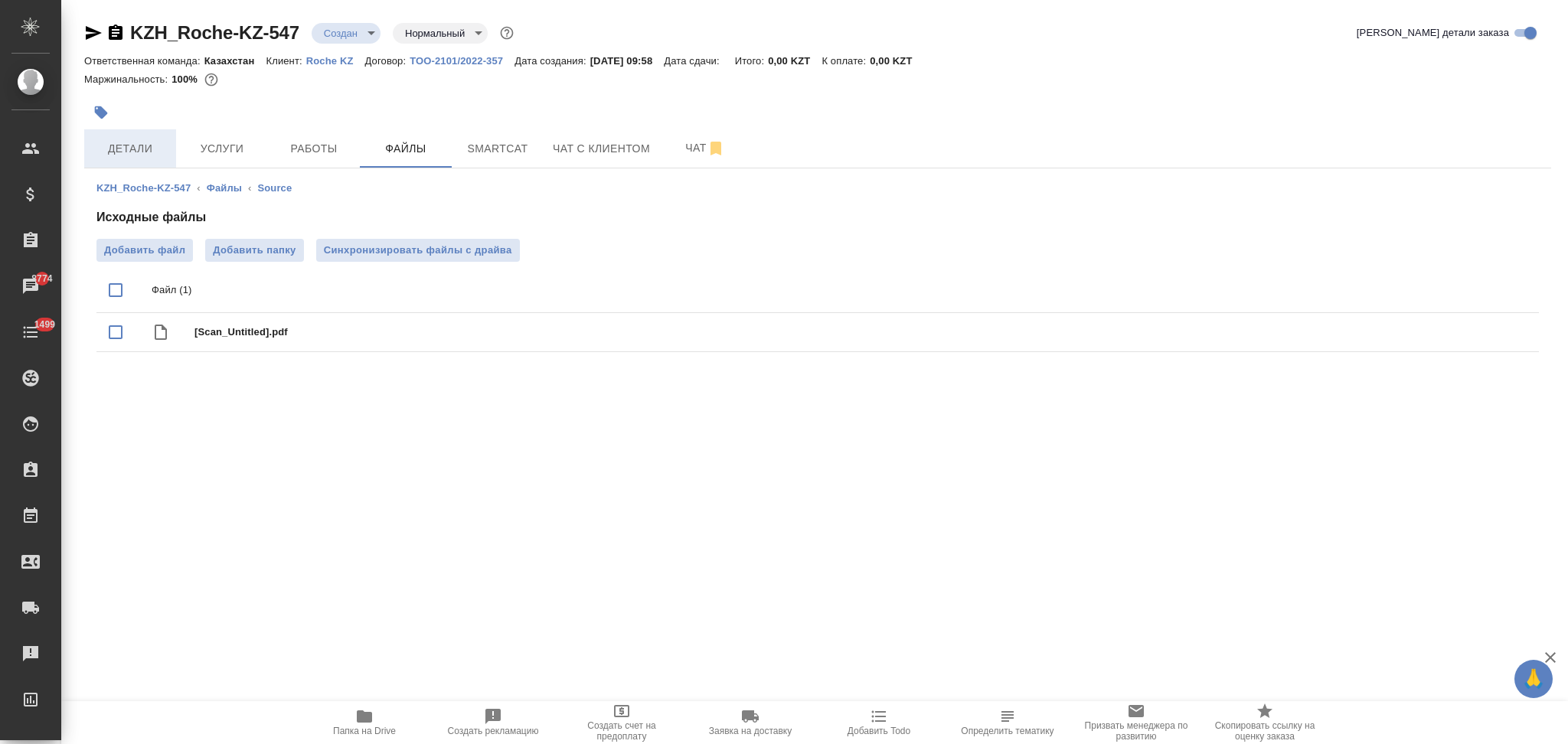
click at [137, 156] on span "Детали" at bounding box center [129, 148] width 73 height 19
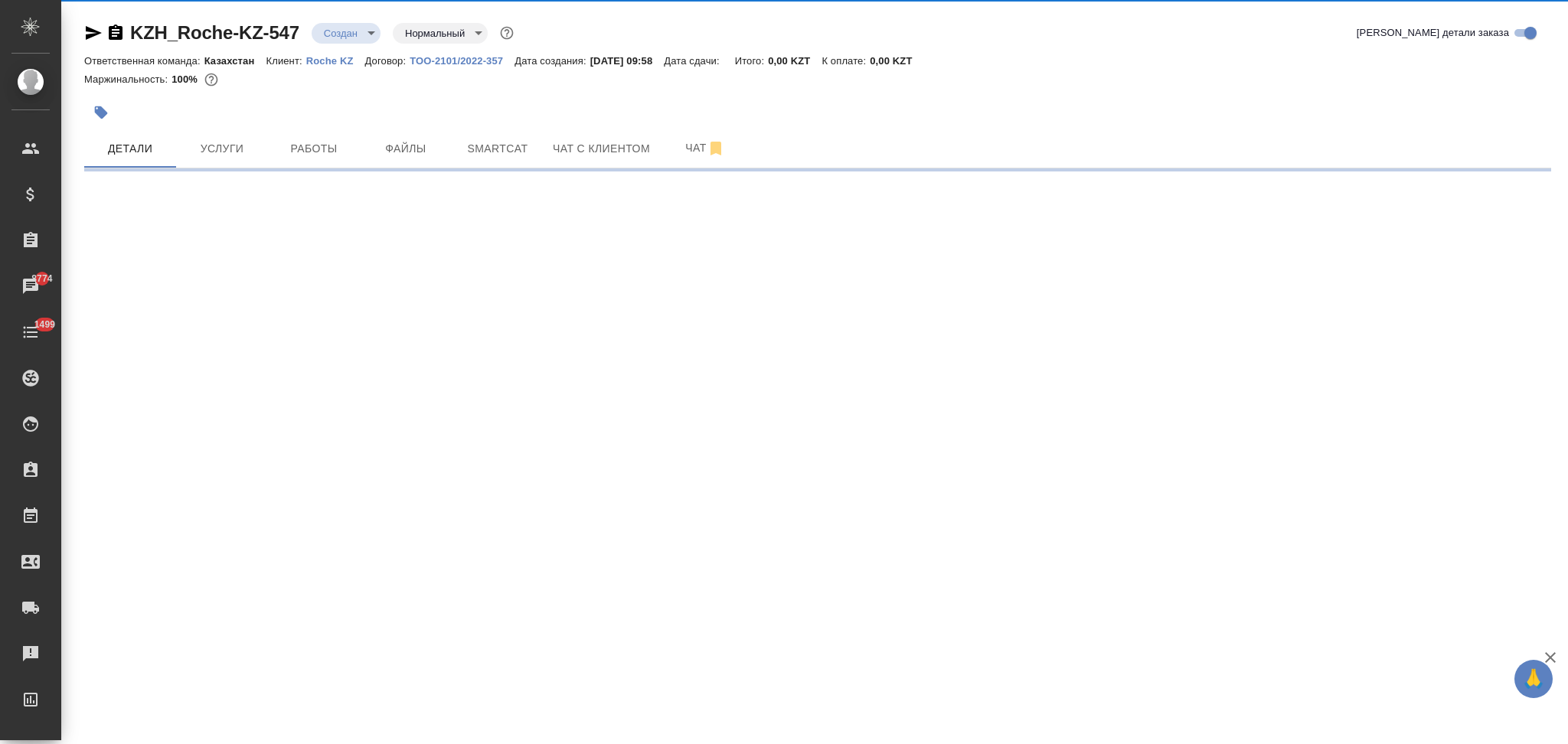
select select "RU"
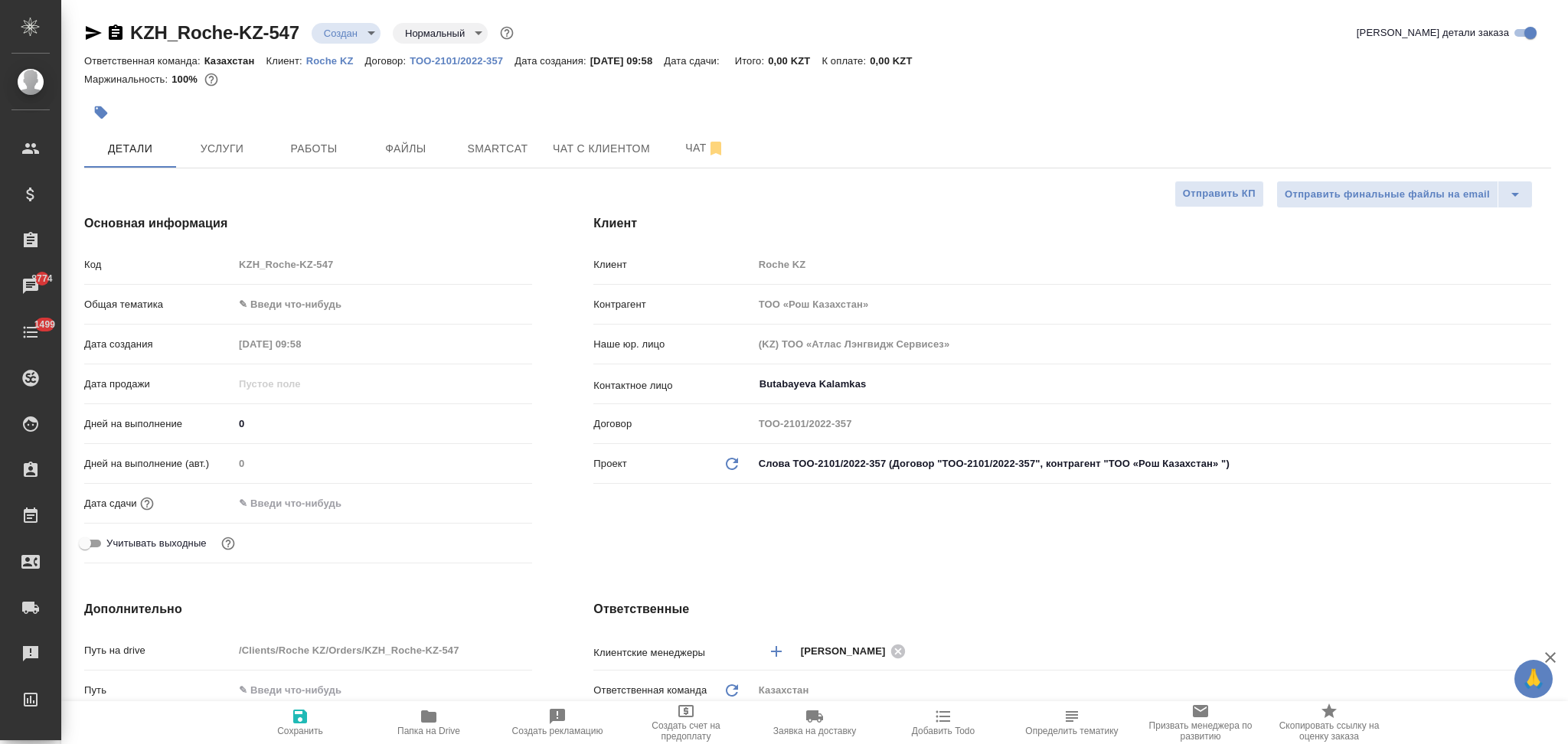
type textarea "x"
click at [231, 160] on button "Услуги" at bounding box center [221, 148] width 92 height 38
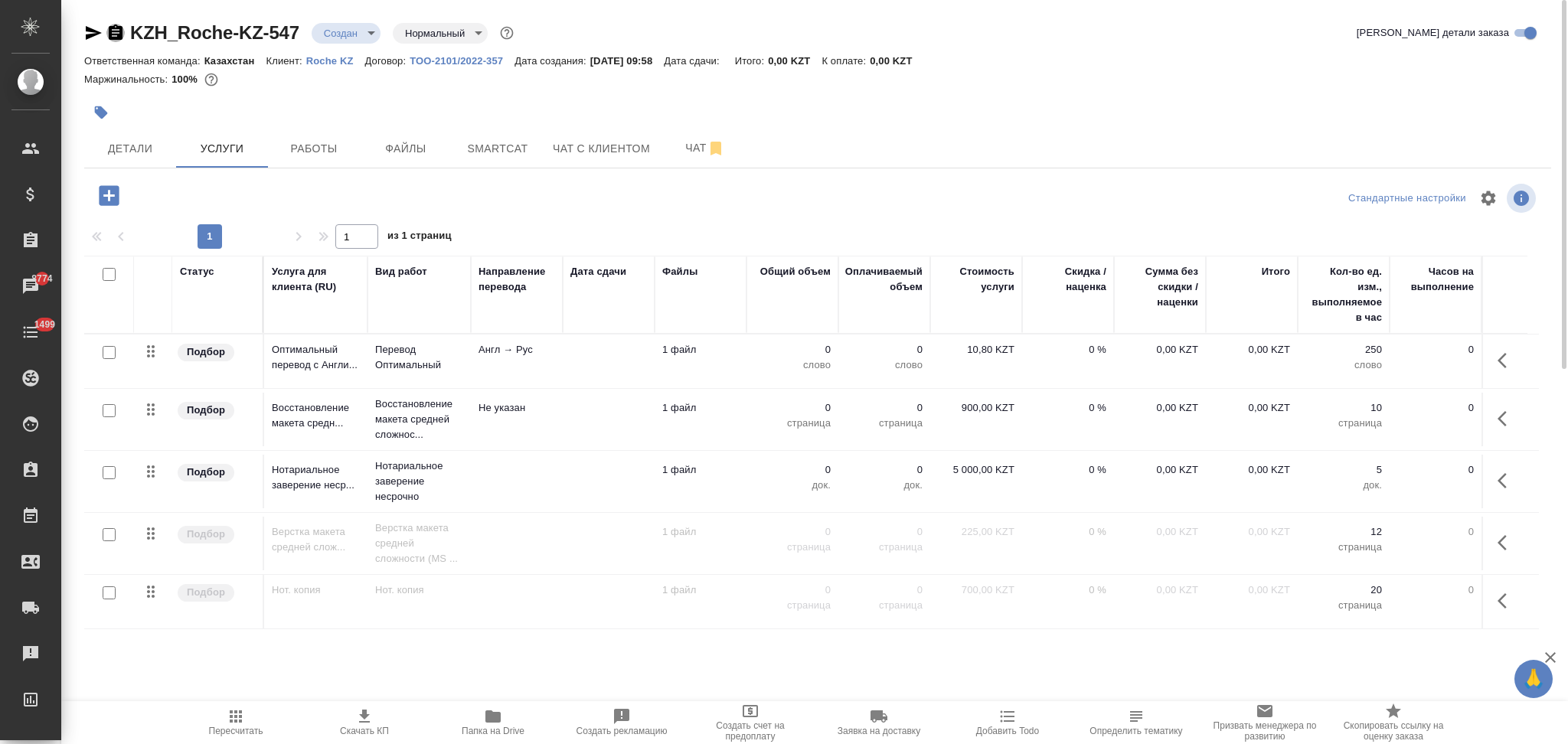
click at [114, 35] on icon "button" at bounding box center [115, 32] width 14 height 16
click at [572, 420] on td at bounding box center [608, 419] width 92 height 54
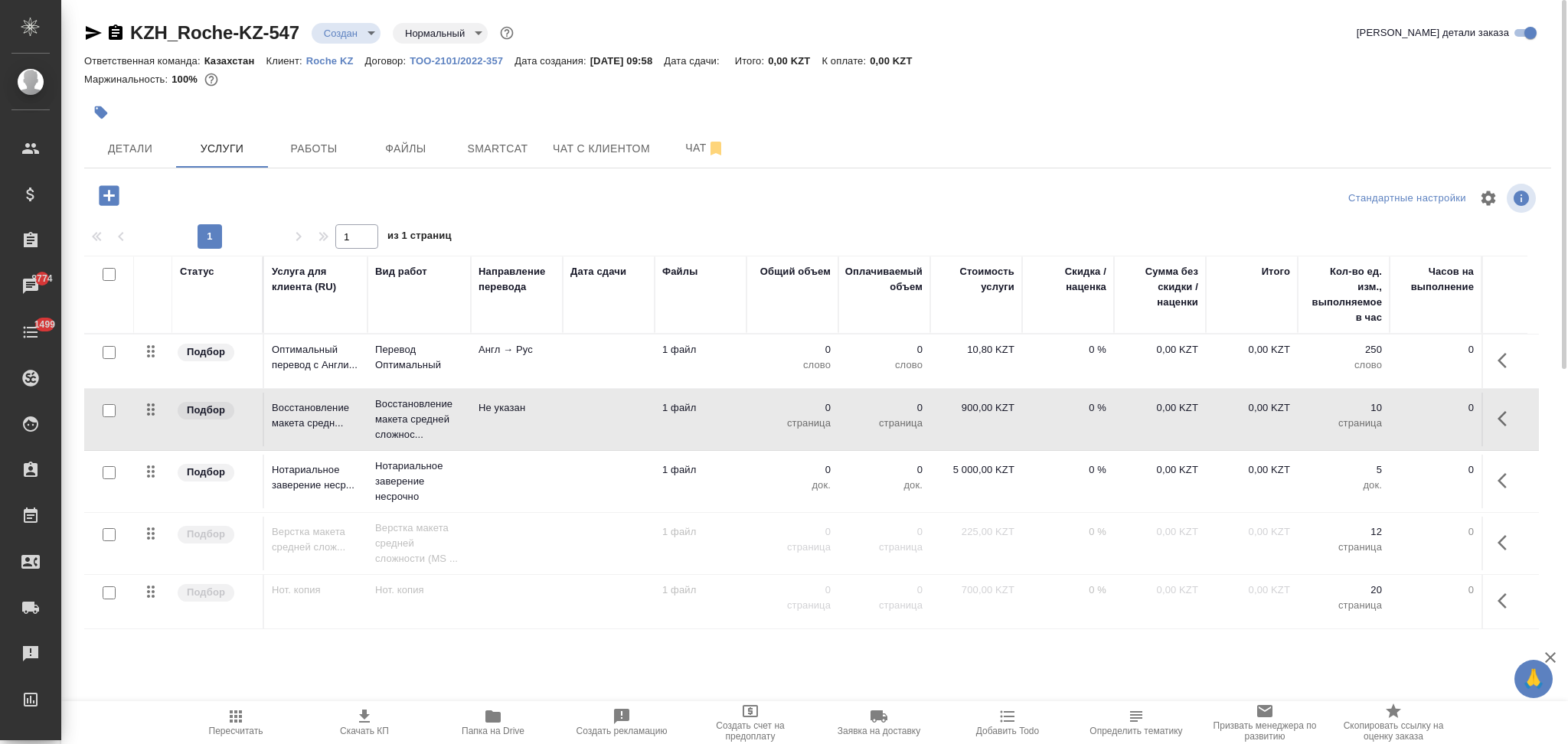
click at [572, 420] on td at bounding box center [608, 419] width 92 height 54
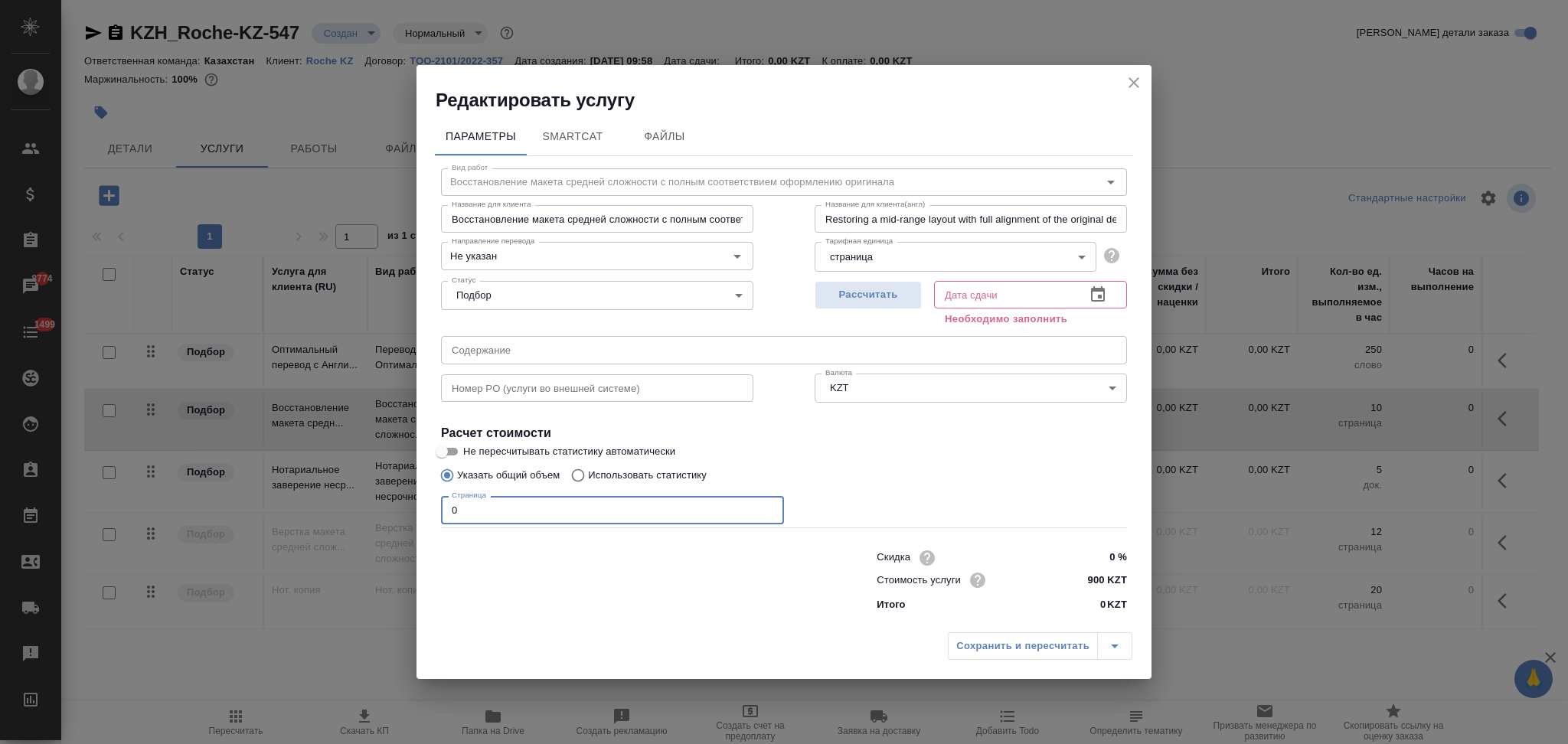
drag, startPoint x: 493, startPoint y: 506, endPoint x: 384, endPoint y: 497, distance: 109.4
click at [384, 497] on div "Редактировать услугу Параметры SmartCat Файлы Вид работ Восстановление макета с…" at bounding box center [784, 372] width 1568 height 744
type input "6"
click at [848, 304] on span "Рассчитать" at bounding box center [869, 294] width 91 height 17
type input "14.10.2025 10:36"
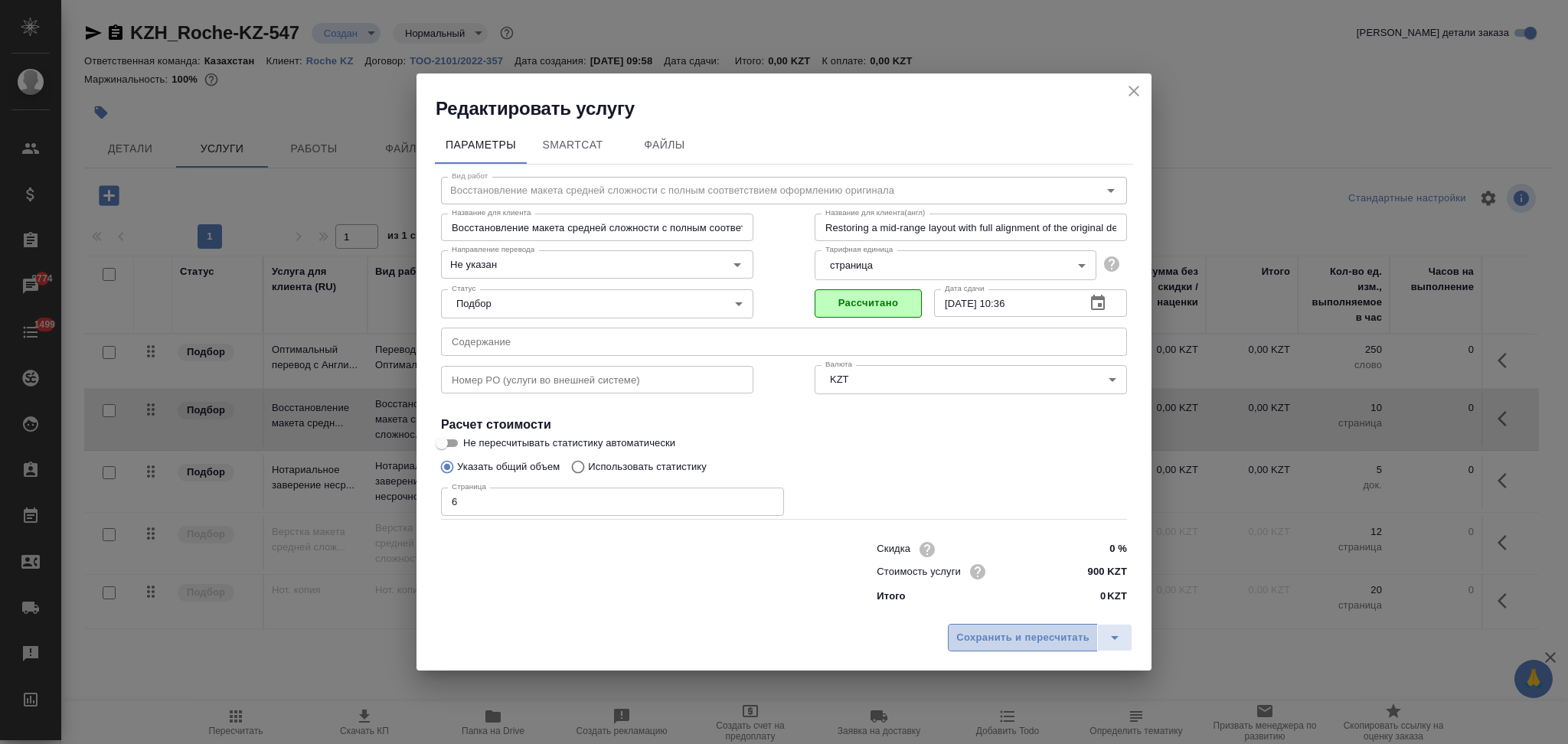
click at [993, 637] on span "Сохранить и пересчитать" at bounding box center [1022, 638] width 133 height 17
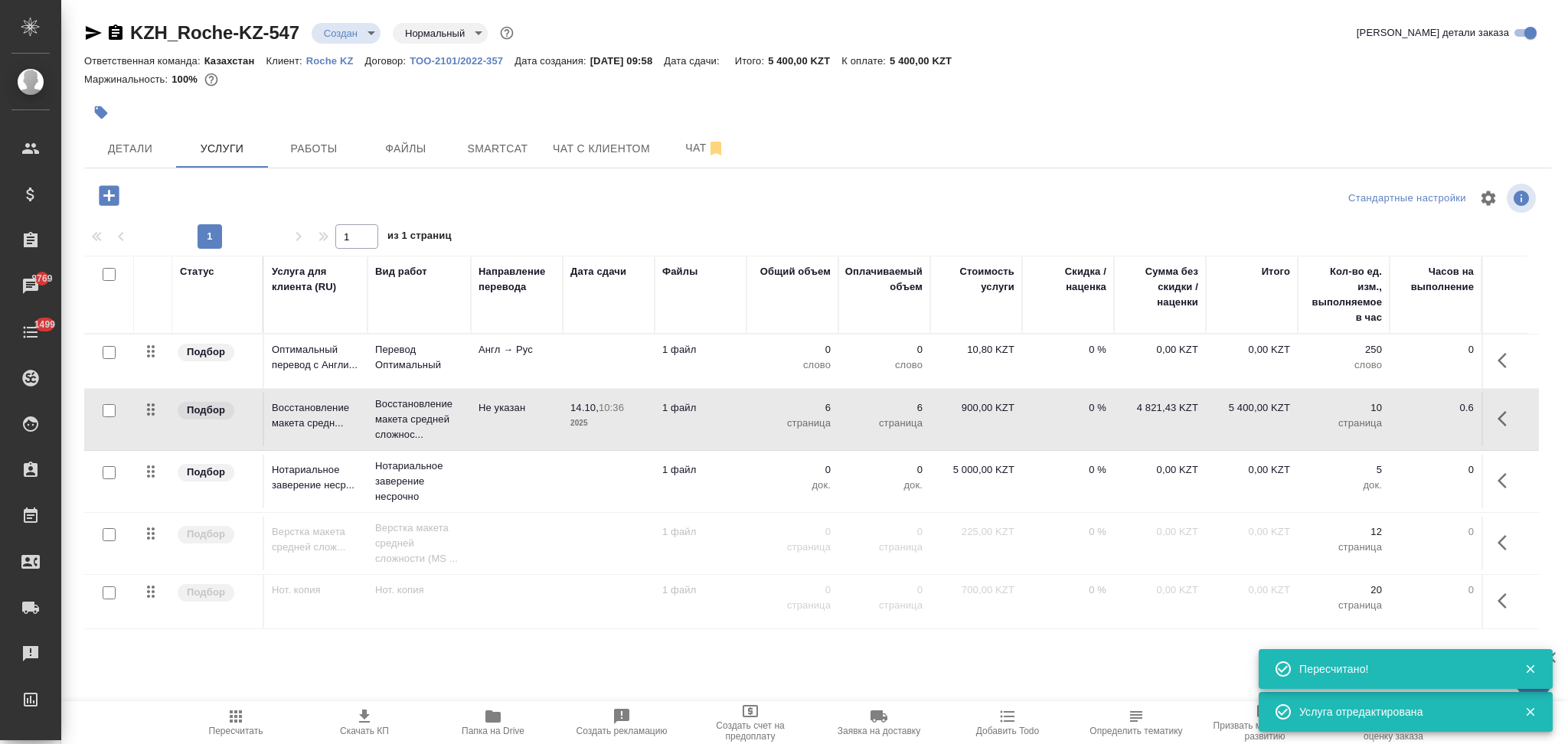
click at [545, 480] on td at bounding box center [516, 481] width 92 height 54
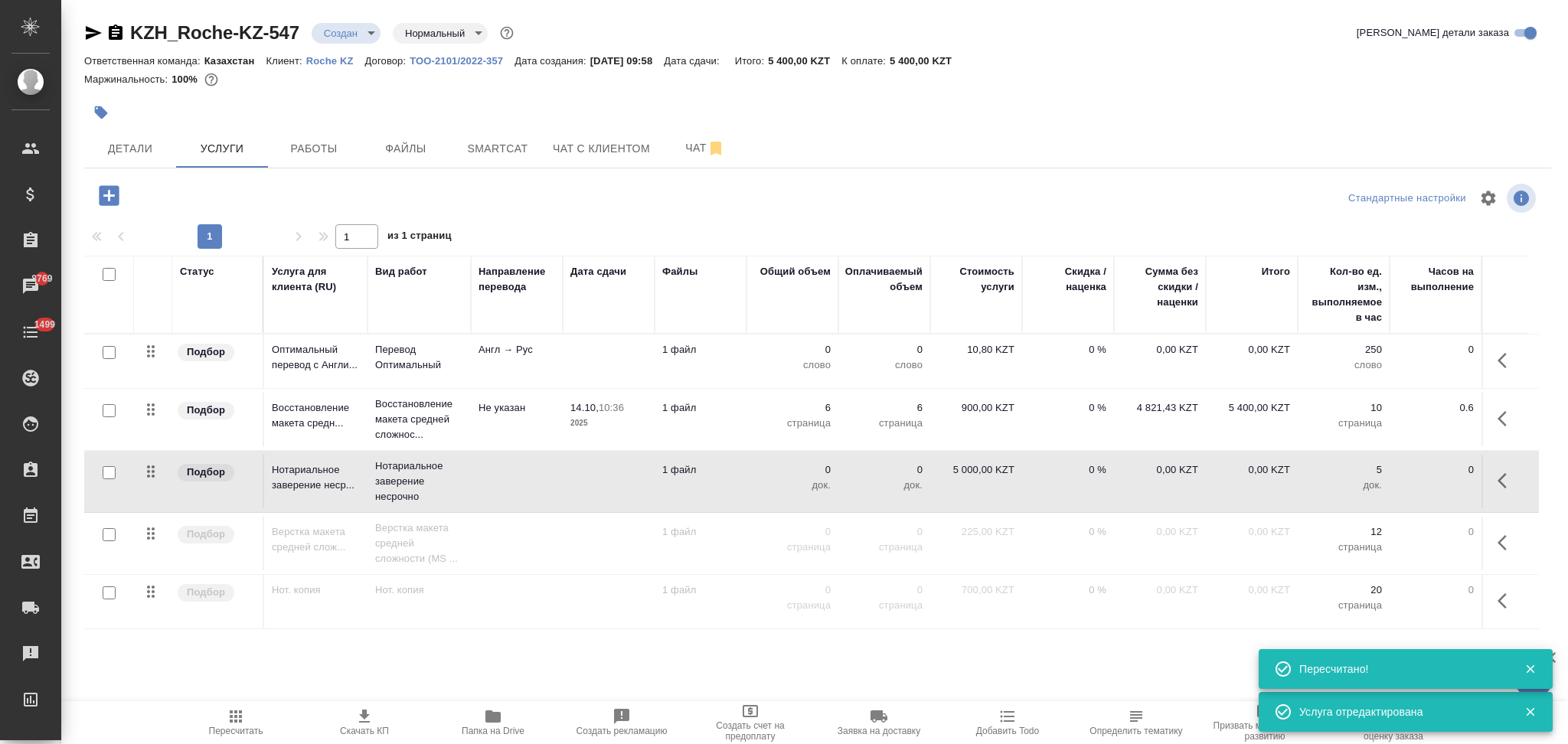
click at [545, 480] on td at bounding box center [516, 481] width 92 height 54
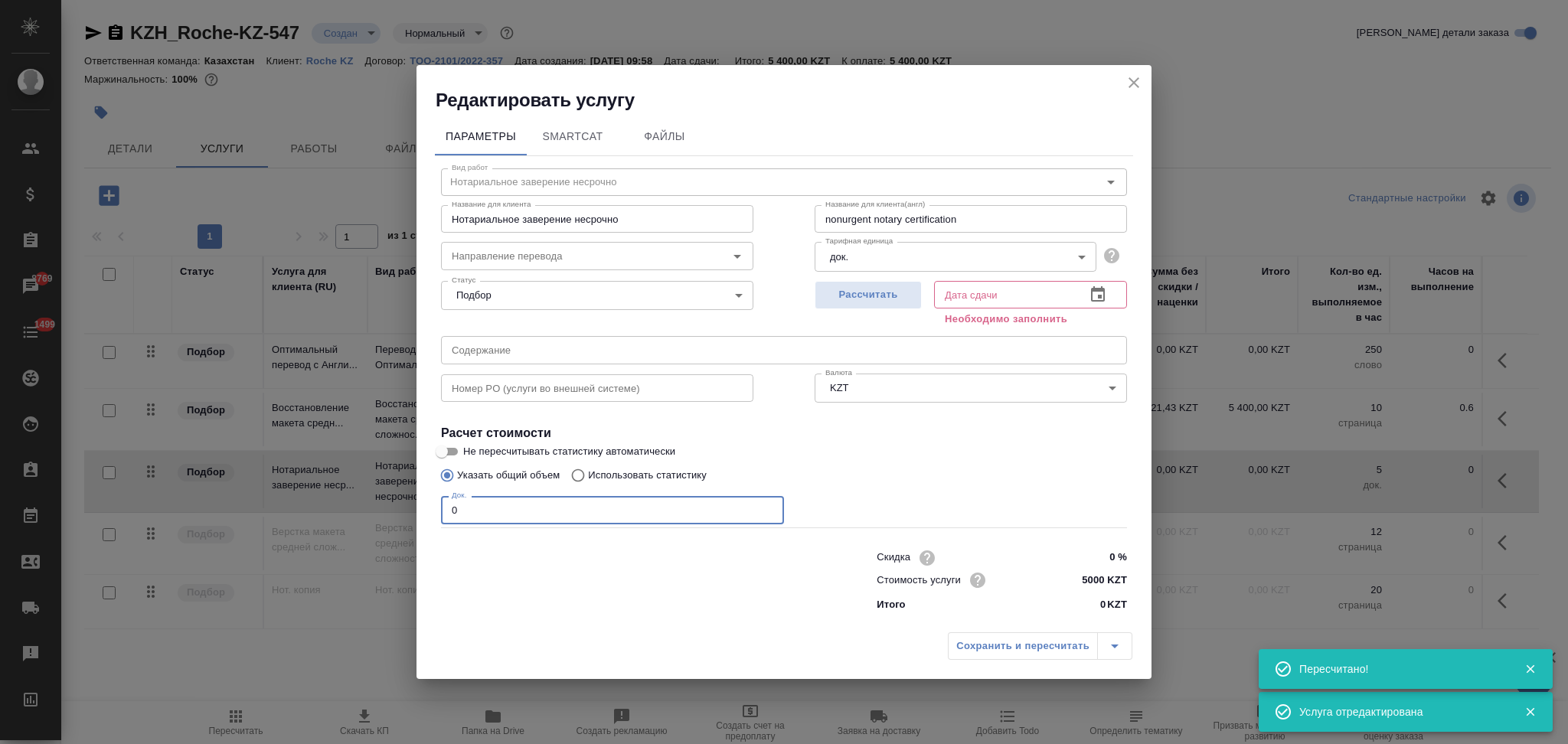
drag, startPoint x: 483, startPoint y: 514, endPoint x: 411, endPoint y: 522, distance: 72.4
click at [411, 522] on div "Редактировать услугу Параметры SmartCat Файлы Вид работ Нотариальное заверение …" at bounding box center [784, 372] width 1568 height 744
type input "1"
click at [865, 299] on span "Рассчитать" at bounding box center [869, 294] width 91 height 17
type input "14.10.2025 10:12"
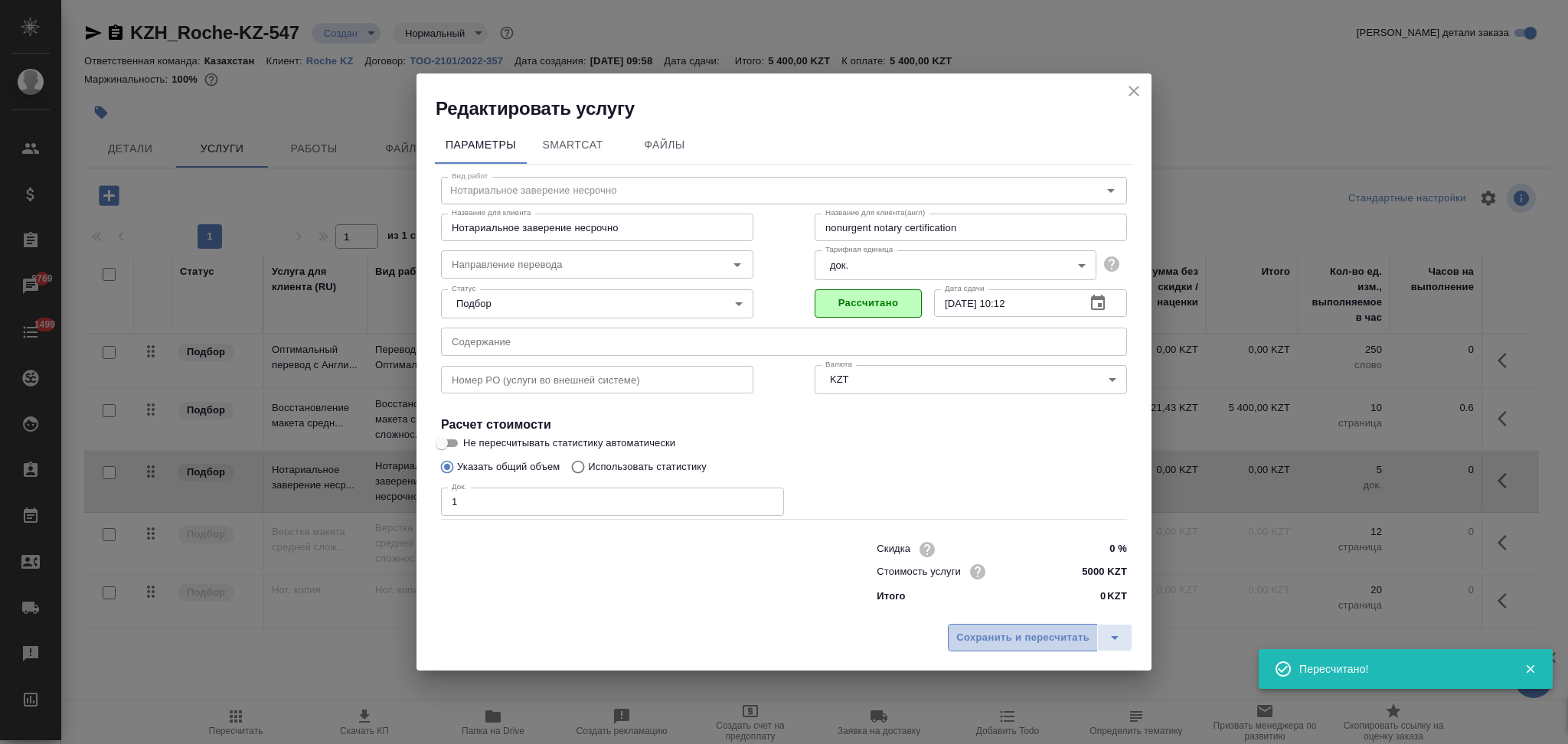
click at [995, 638] on span "Сохранить и пересчитать" at bounding box center [1022, 638] width 133 height 17
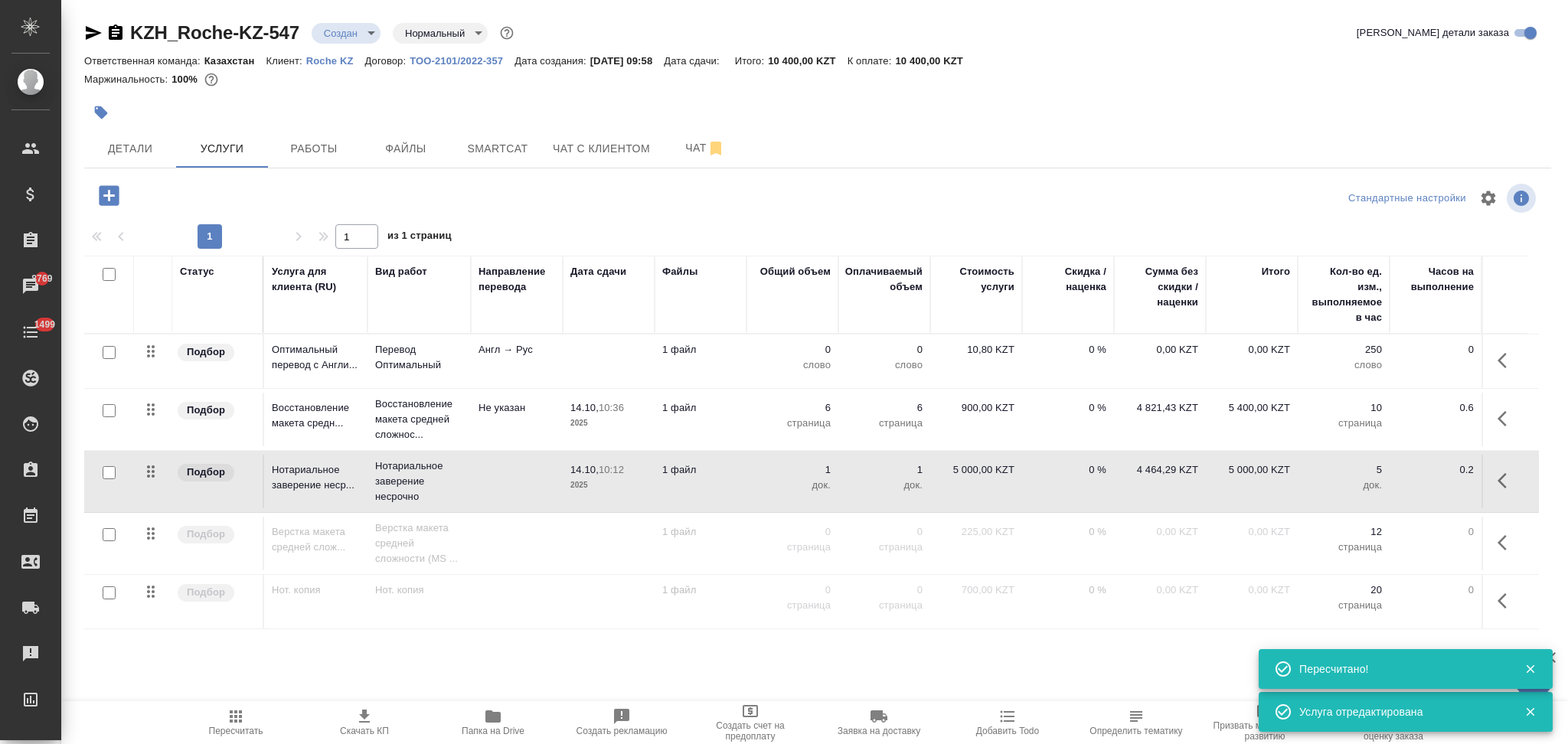
click at [109, 356] on input "checkbox" at bounding box center [109, 352] width 13 height 13
checkbox input "true"
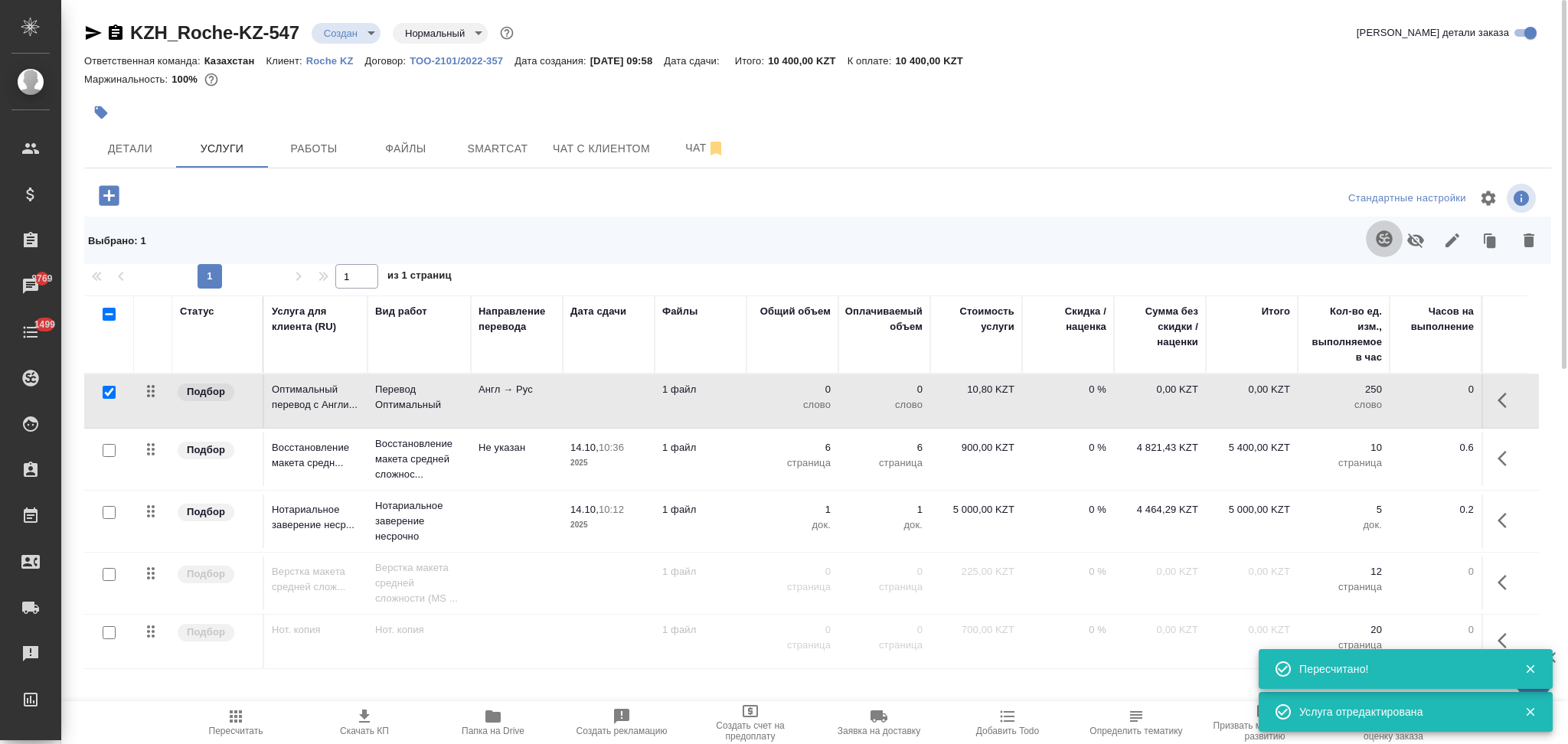
click at [1378, 247] on icon "button" at bounding box center [1384, 238] width 18 height 18
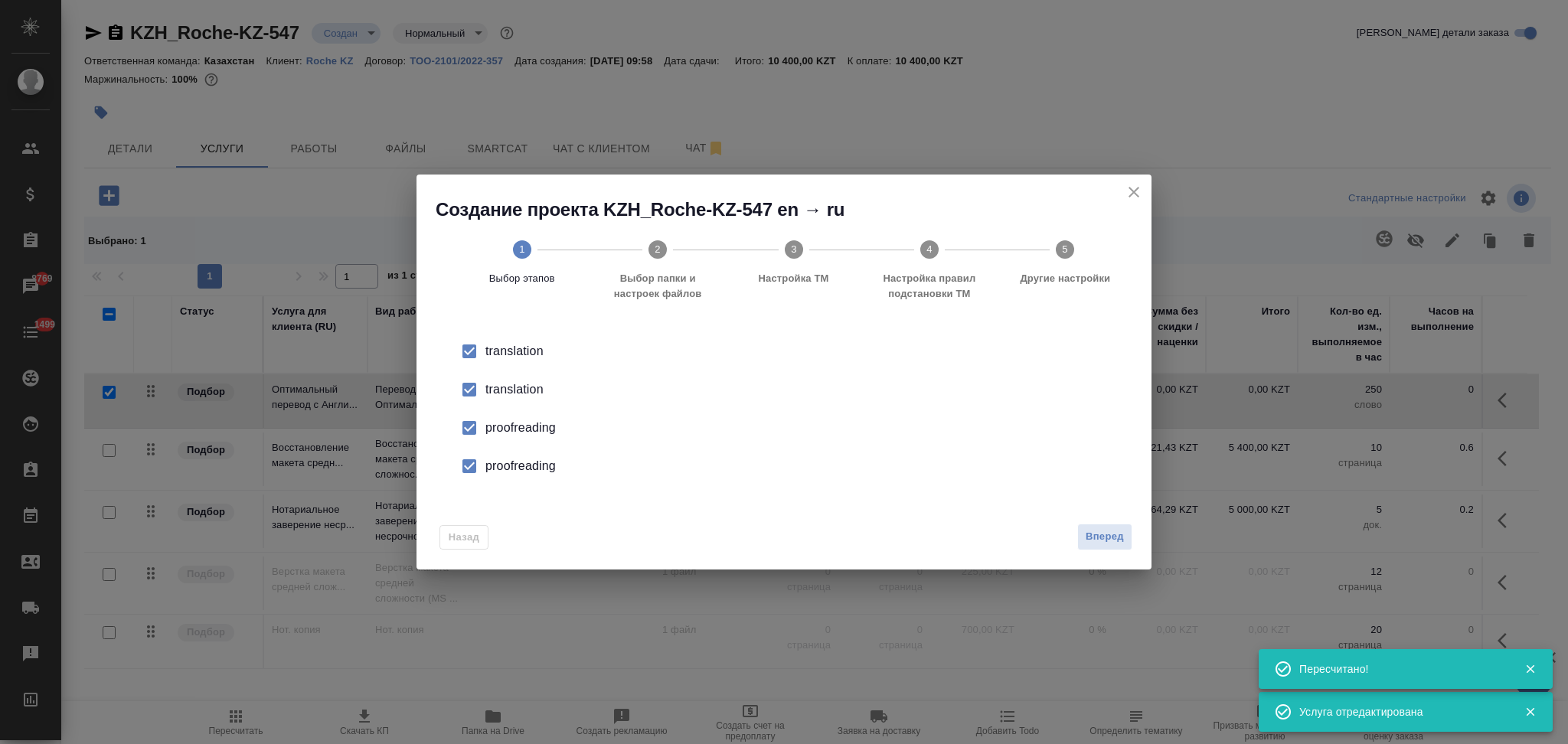
click at [513, 391] on div "translation" at bounding box center [799, 389] width 629 height 18
click at [507, 426] on div "proofreading" at bounding box center [799, 428] width 629 height 18
click at [507, 461] on div "proofreading" at bounding box center [799, 466] width 629 height 18
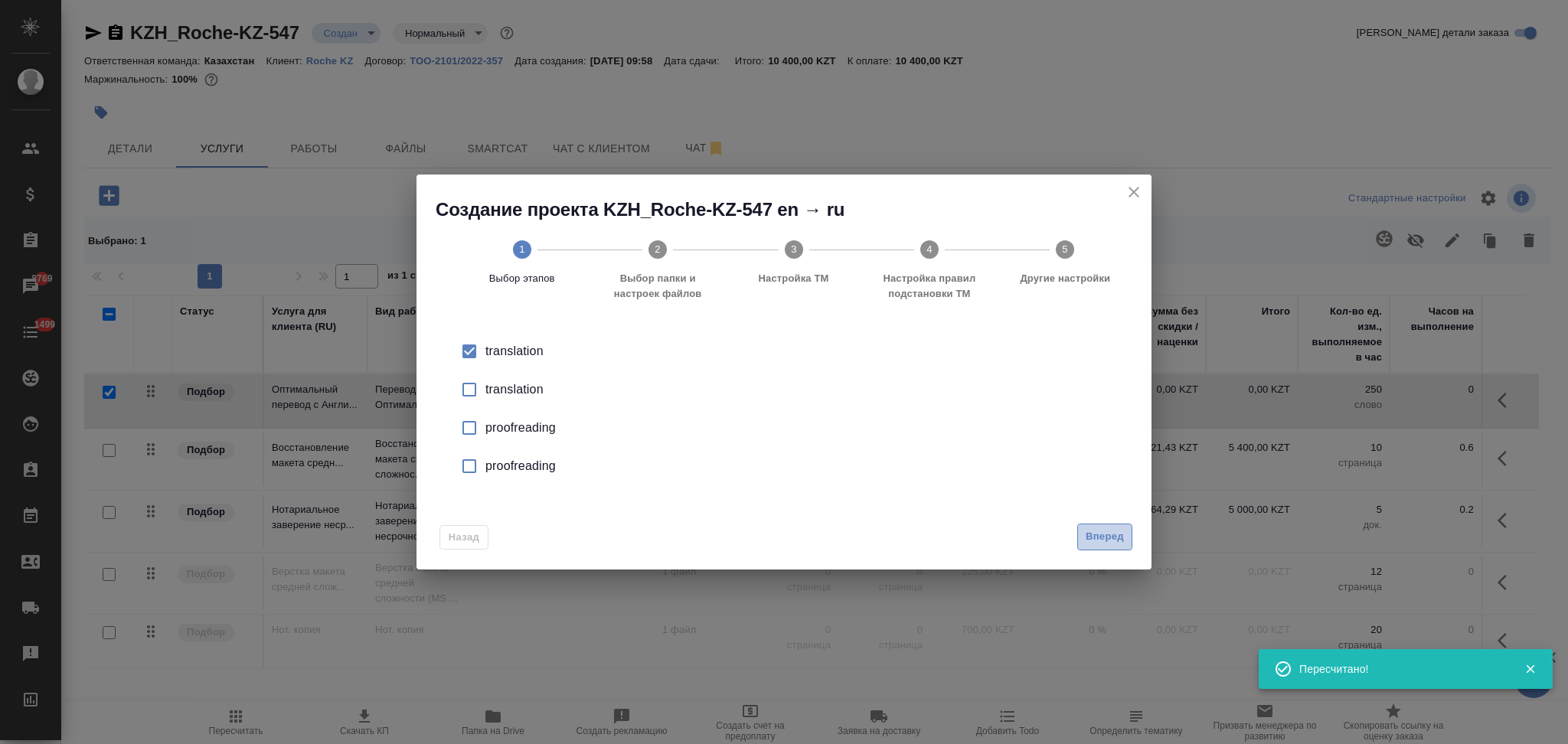
click at [1083, 524] on button "Вперед" at bounding box center [1104, 537] width 55 height 26
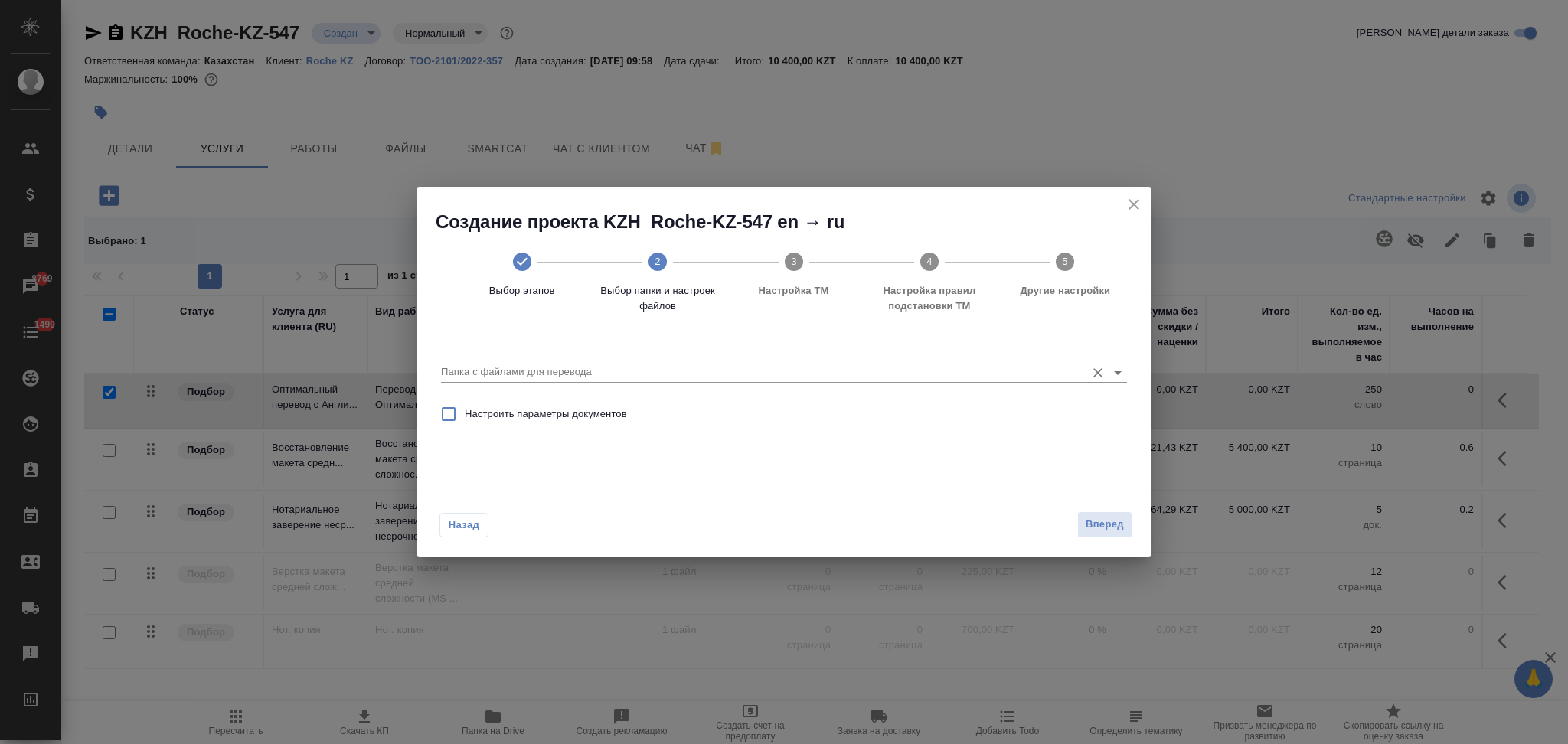
click at [593, 371] on input "Папка с файлами для перевода" at bounding box center [760, 372] width 637 height 18
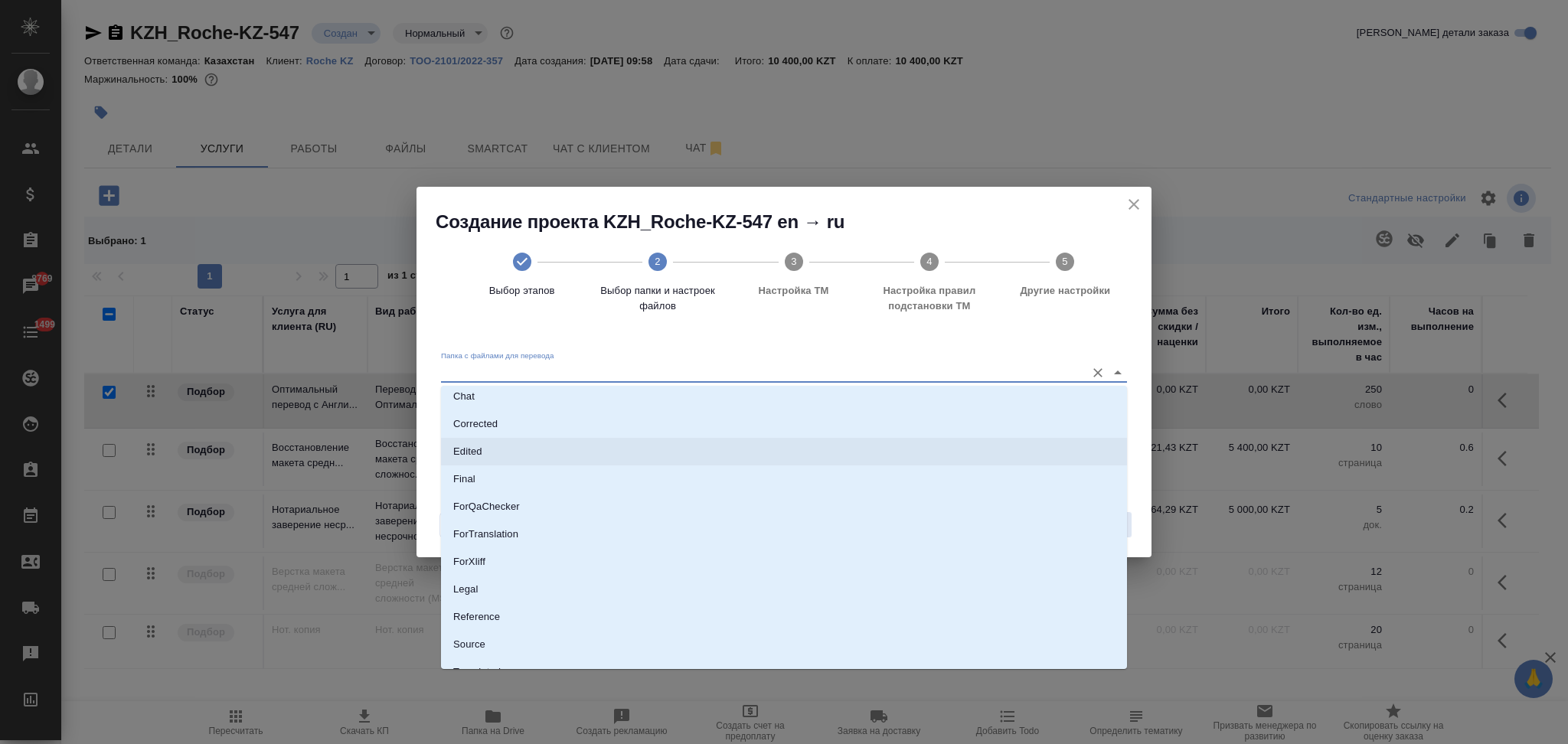
scroll to position [106, 0]
click at [518, 597] on li "Source" at bounding box center [784, 600] width 686 height 27
type input "Source"
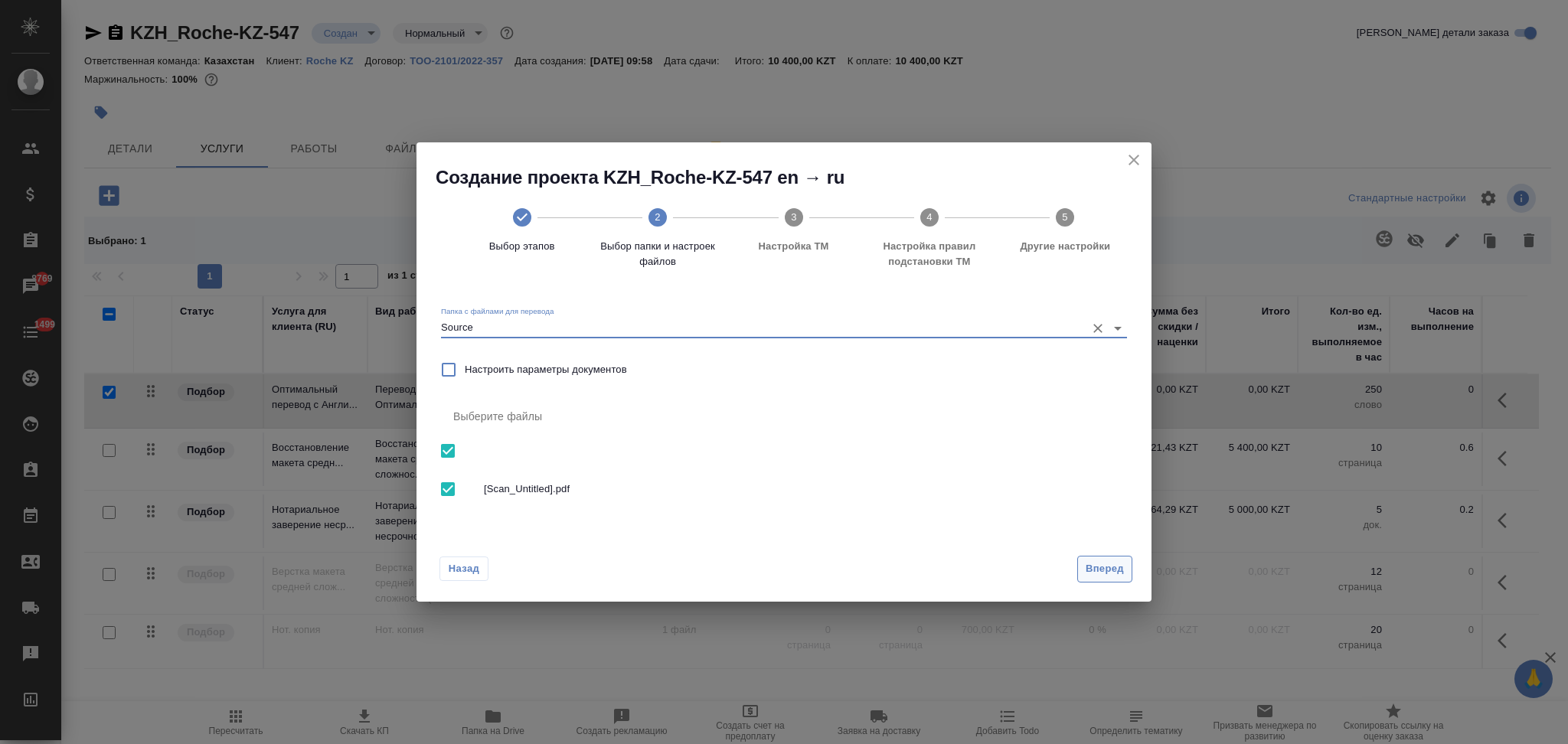
click at [1117, 573] on span "Вперед" at bounding box center [1104, 568] width 38 height 17
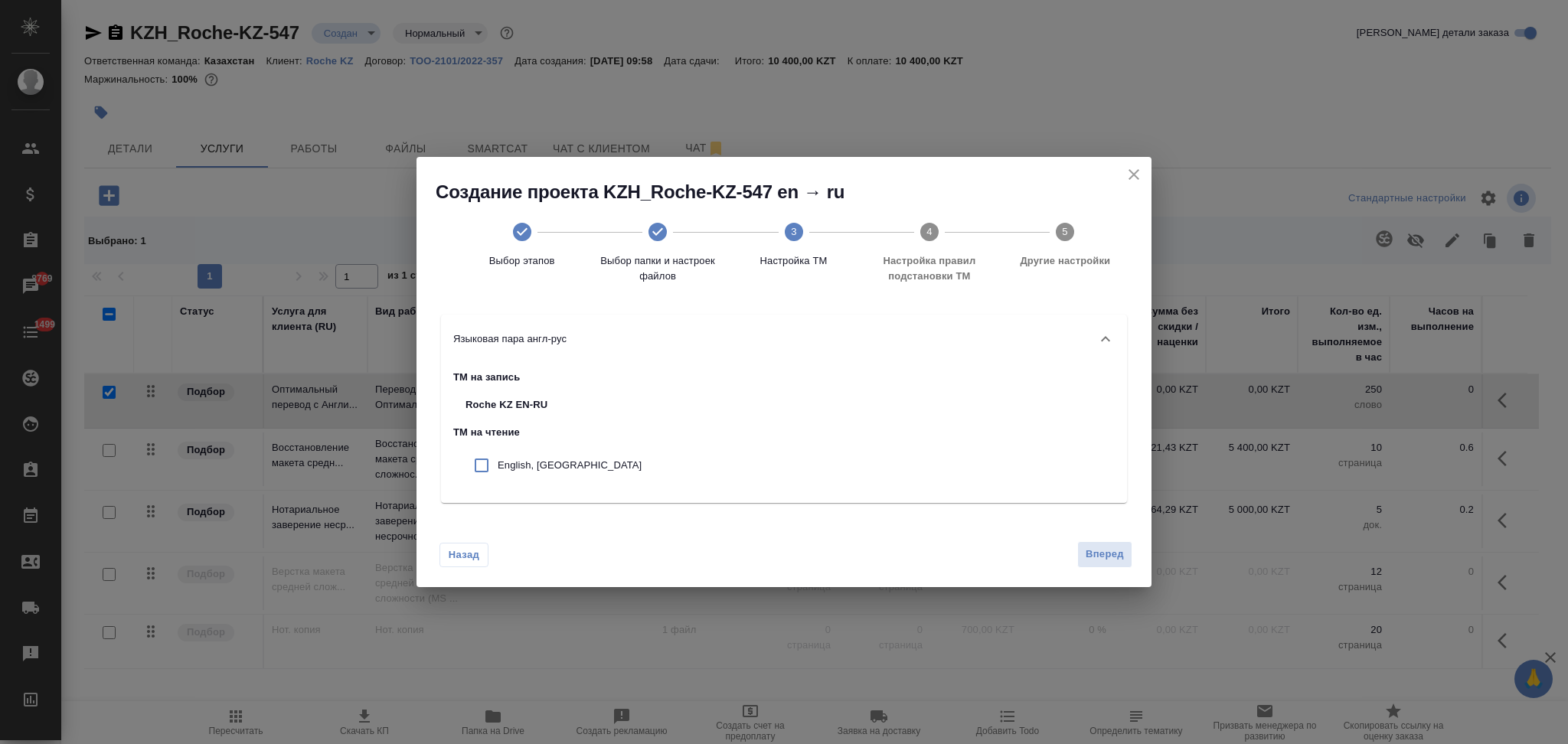
click at [581, 461] on p "English, Roche KZ" at bounding box center [569, 465] width 144 height 16
checkbox input "true"
click at [1112, 551] on span "Вперед" at bounding box center [1104, 554] width 38 height 17
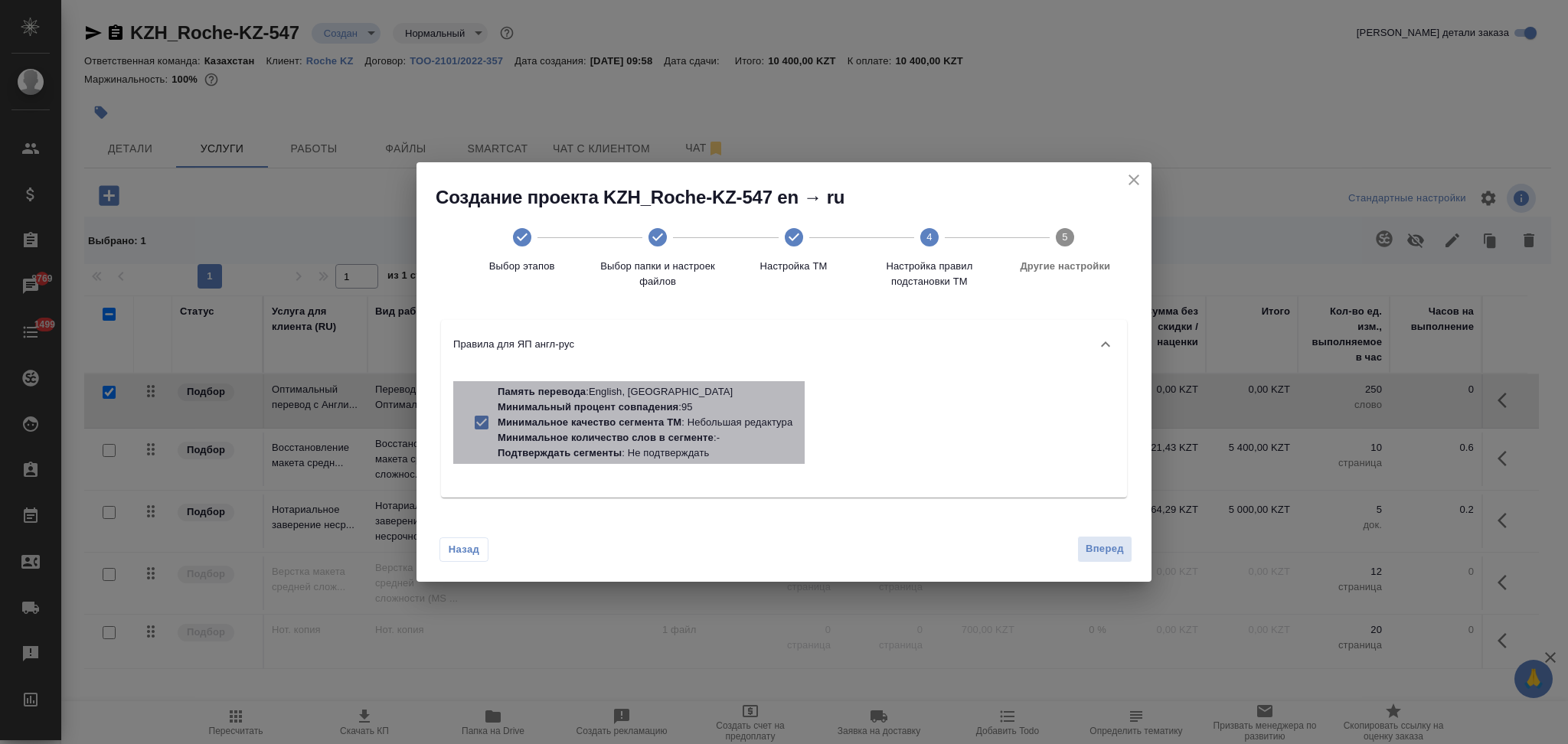
click at [612, 402] on p "Минимальный процент совпадения" at bounding box center [587, 407] width 181 height 12
checkbox input "false"
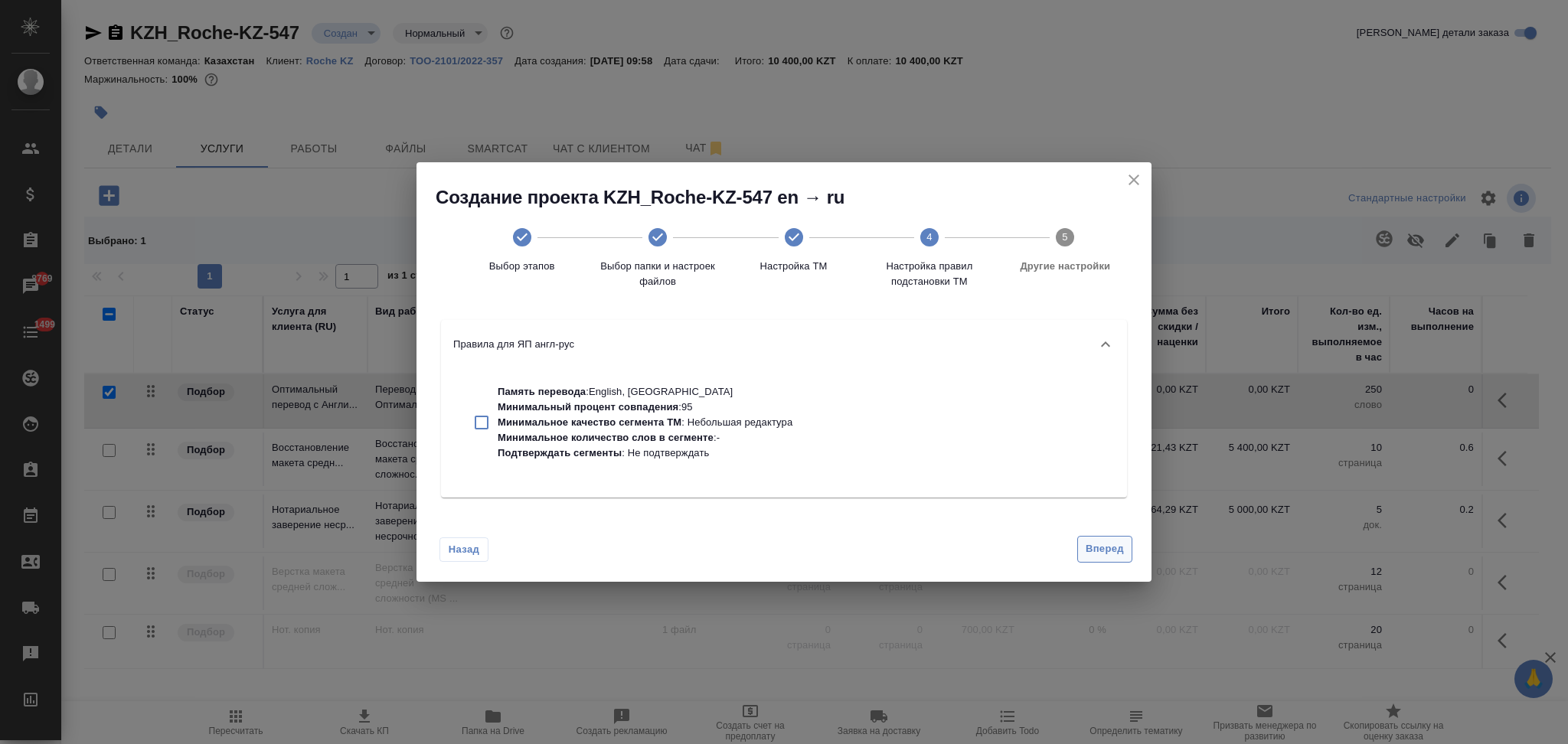
click at [1104, 558] on span "Вперед" at bounding box center [1104, 549] width 38 height 17
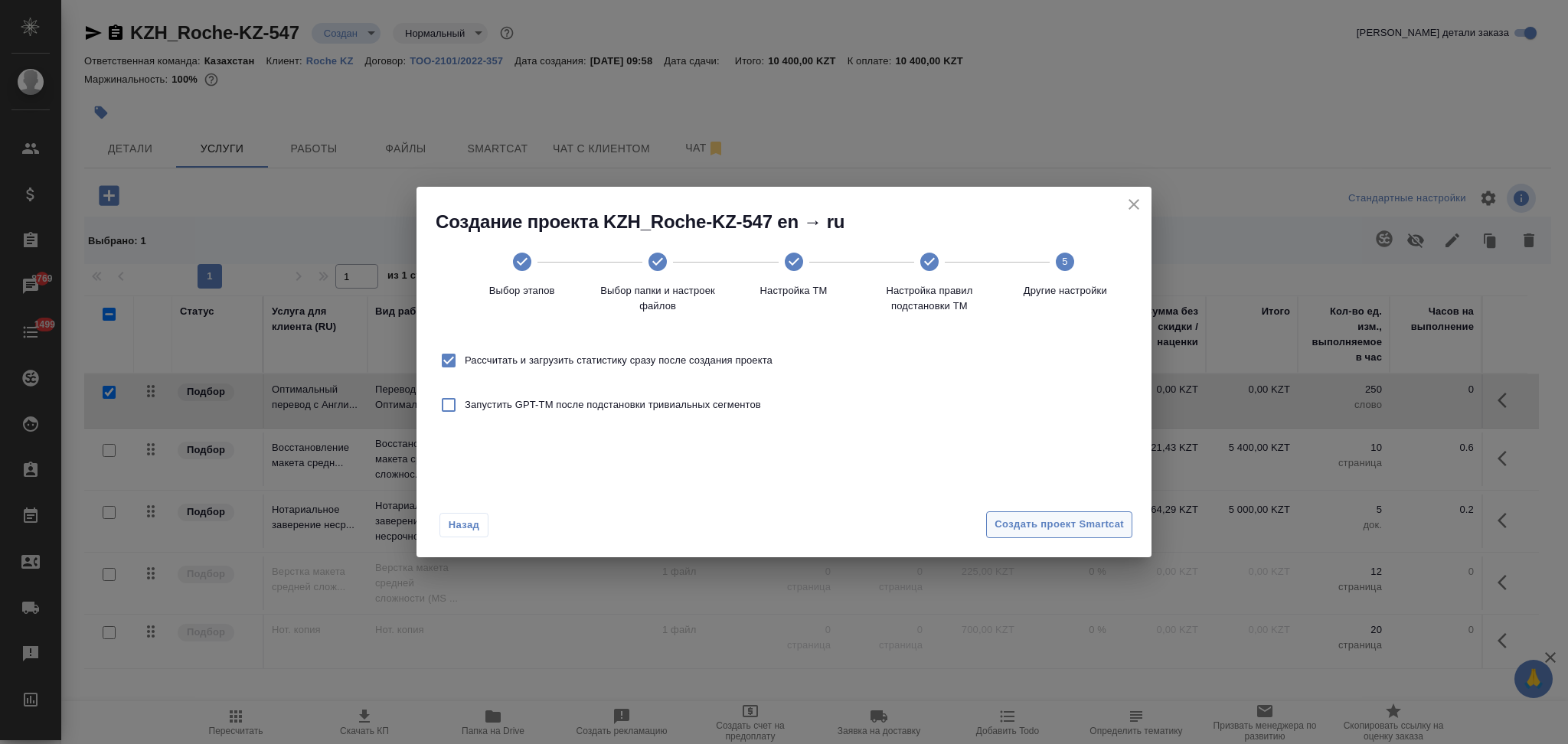
click at [1067, 529] on span "Создать проект Smartcat" at bounding box center [1059, 525] width 129 height 17
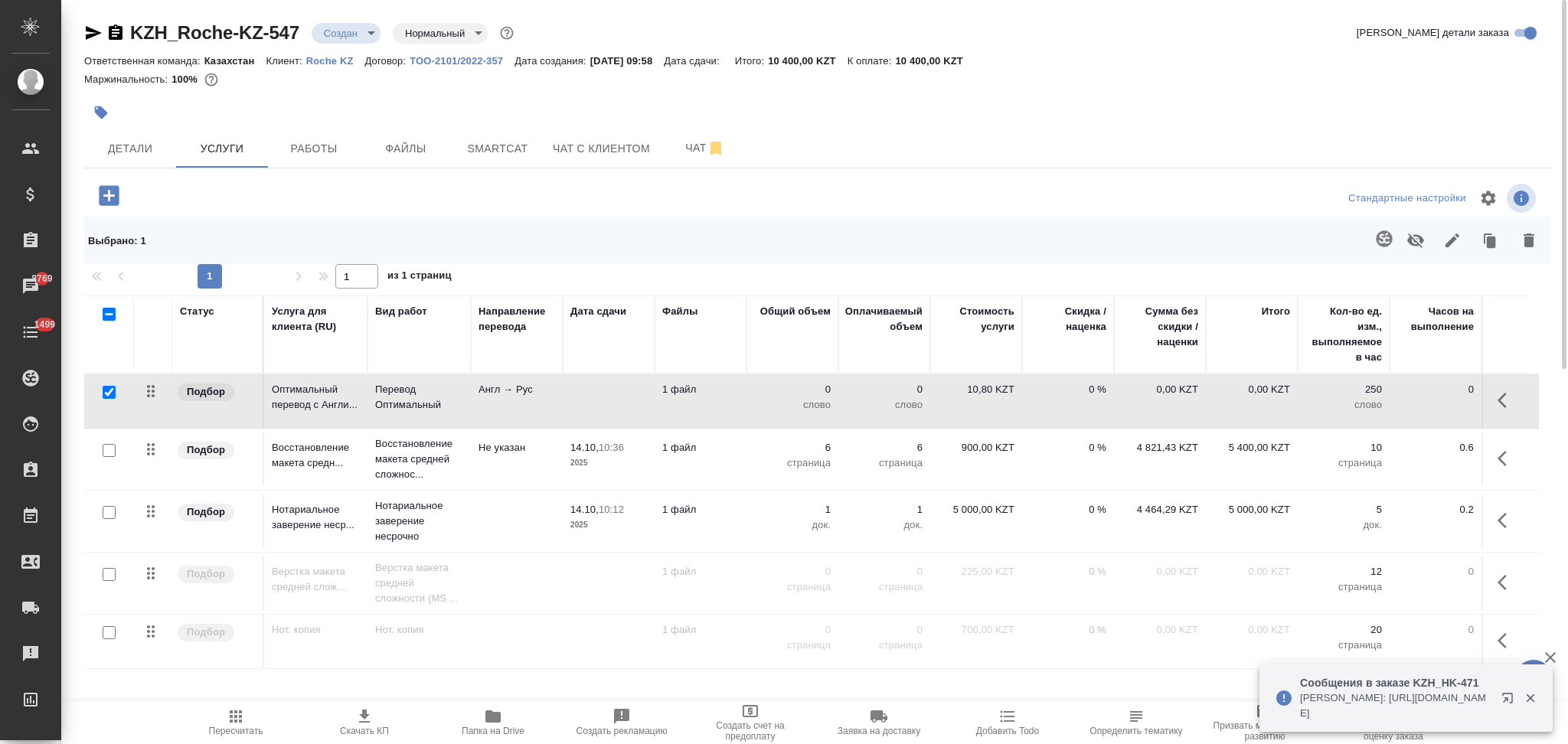
click at [621, 395] on td at bounding box center [608, 401] width 92 height 54
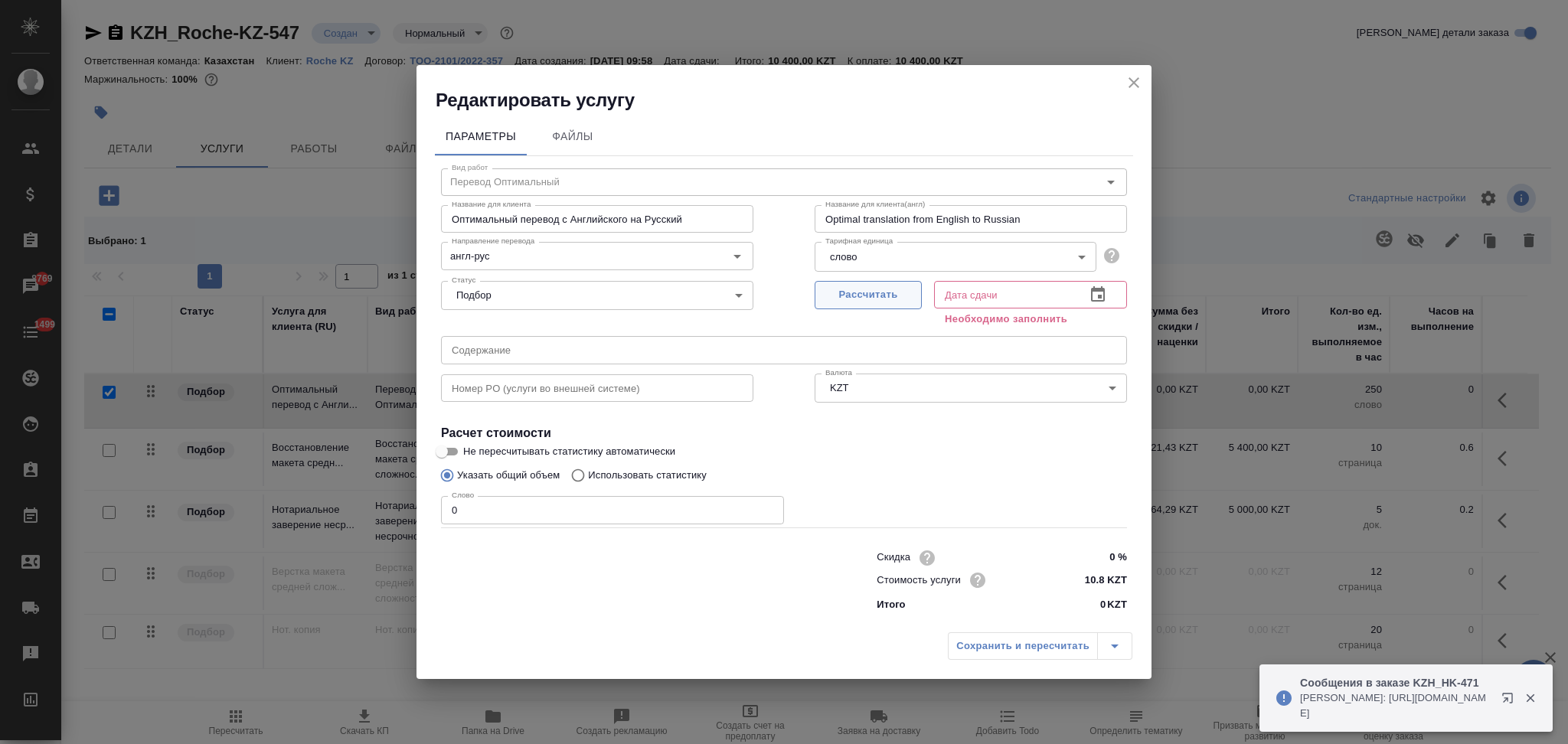
click at [865, 300] on span "Рассчитать" at bounding box center [869, 294] width 91 height 17
type input "14.10.2025 10:02"
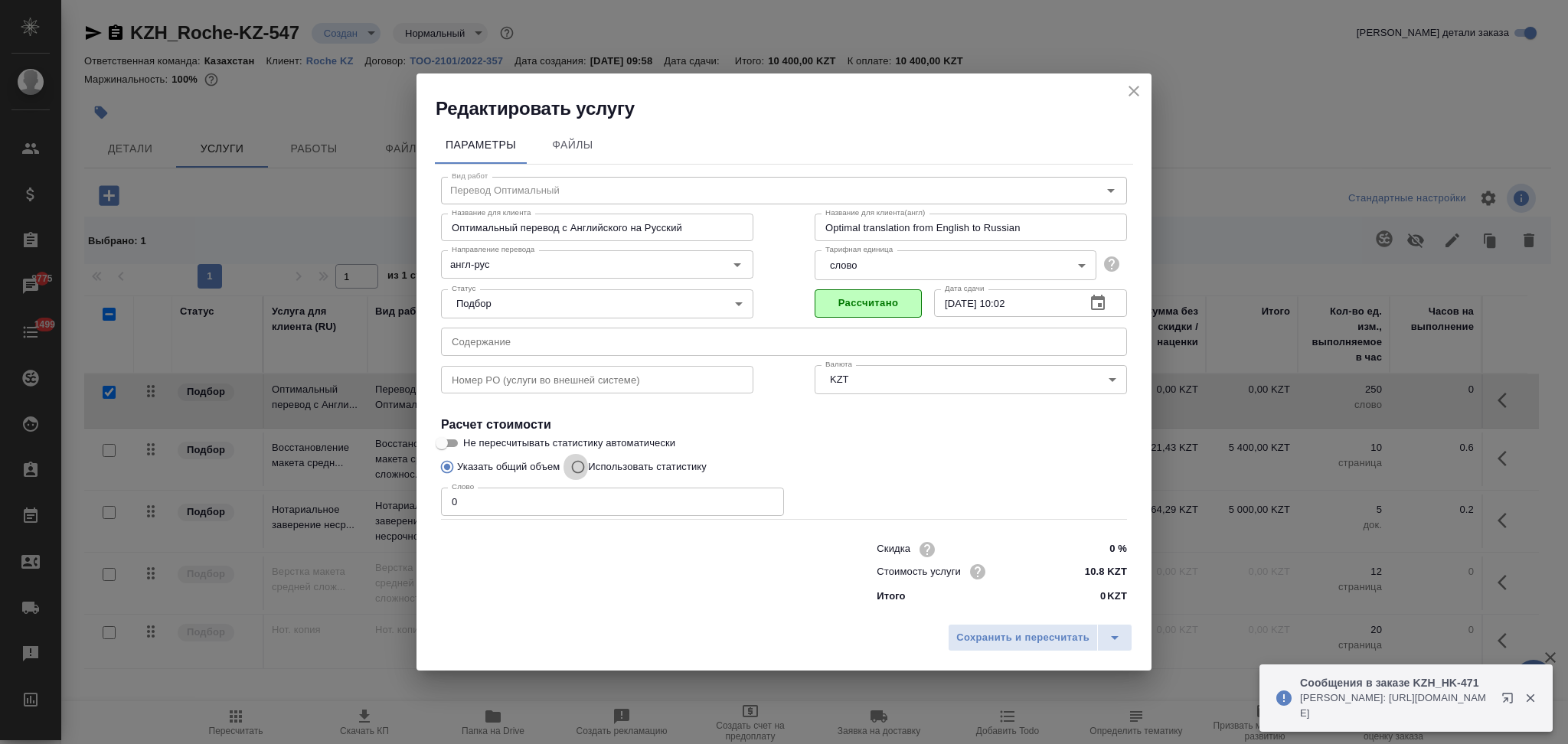
click at [581, 468] on input "Использовать статистику" at bounding box center [576, 466] width 25 height 29
radio input "true"
radio input "false"
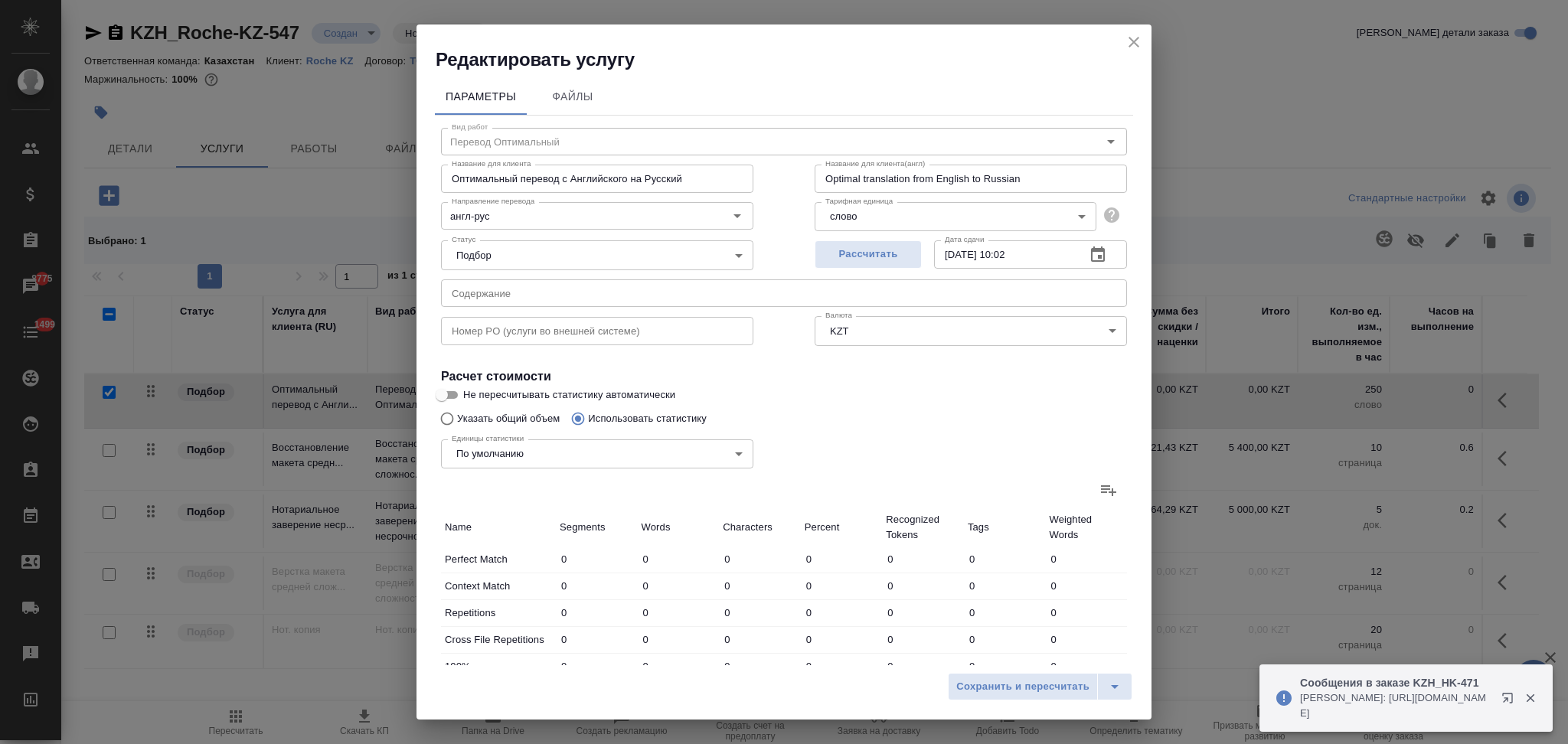
click at [1099, 492] on icon at bounding box center [1109, 490] width 18 height 18
click at [0, 0] on input "file" at bounding box center [0, 0] width 0 height 0
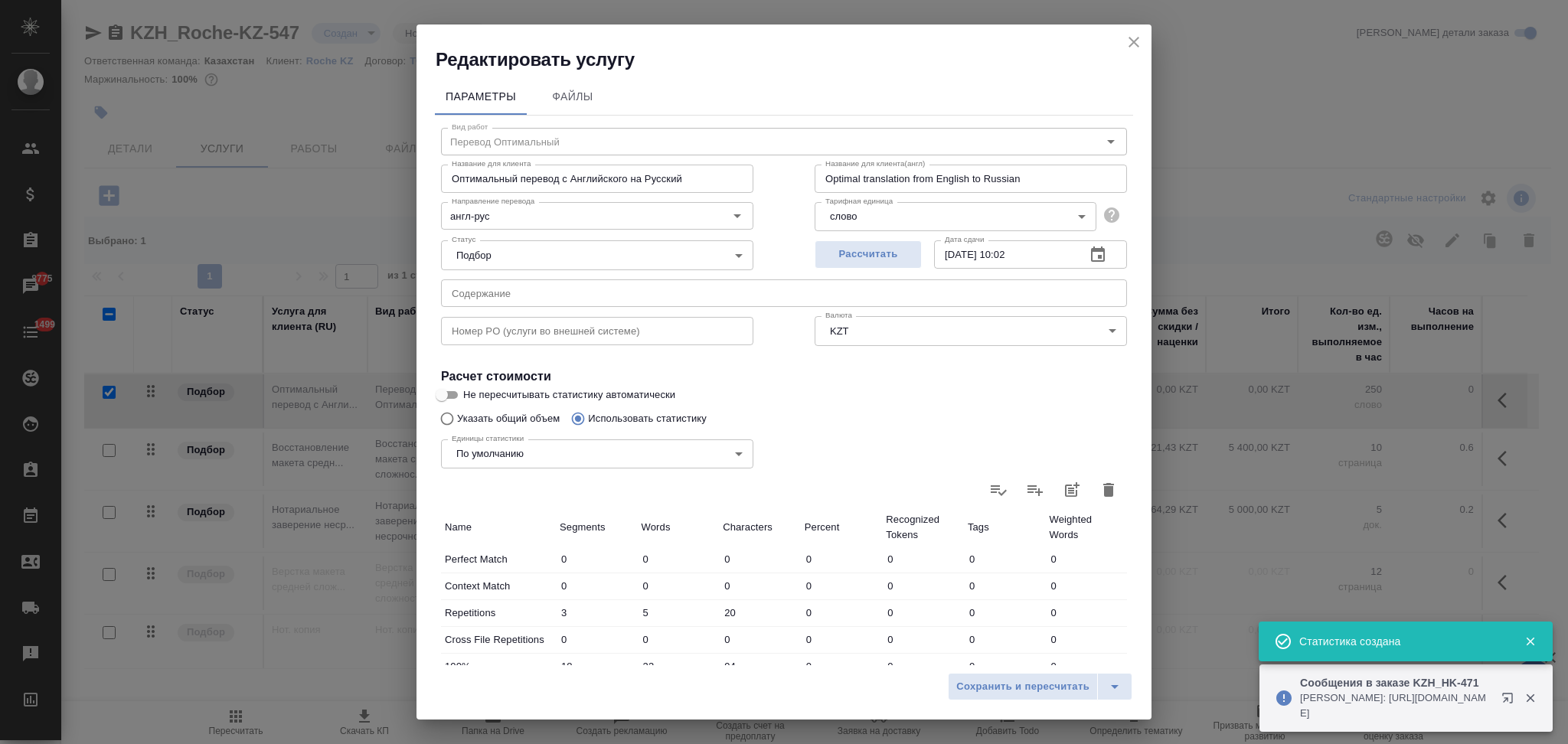
type input "3"
type input "5"
type input "20"
type input "18"
type input "23"
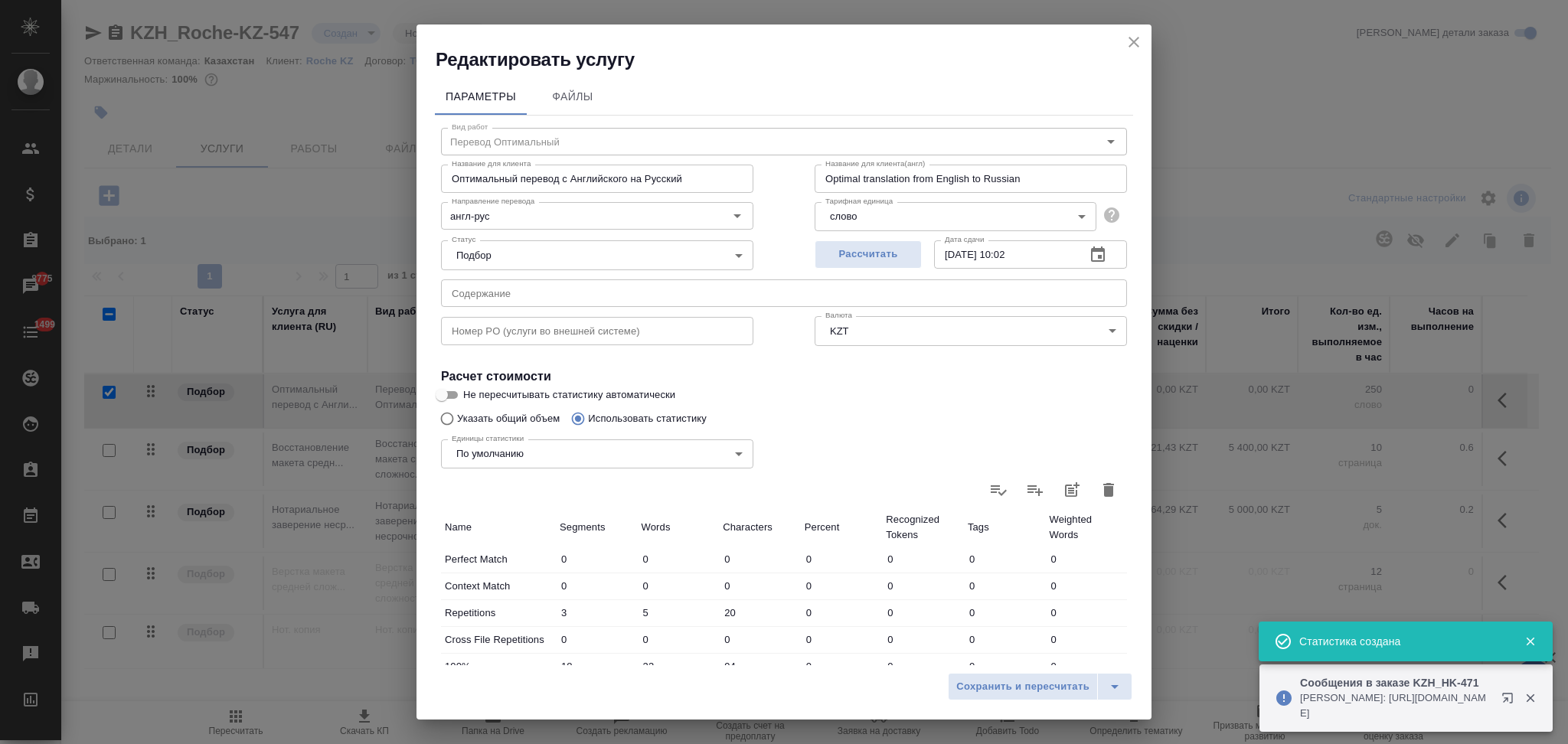
type input "94"
type input "27"
type input "48"
type input "275"
type input "2"
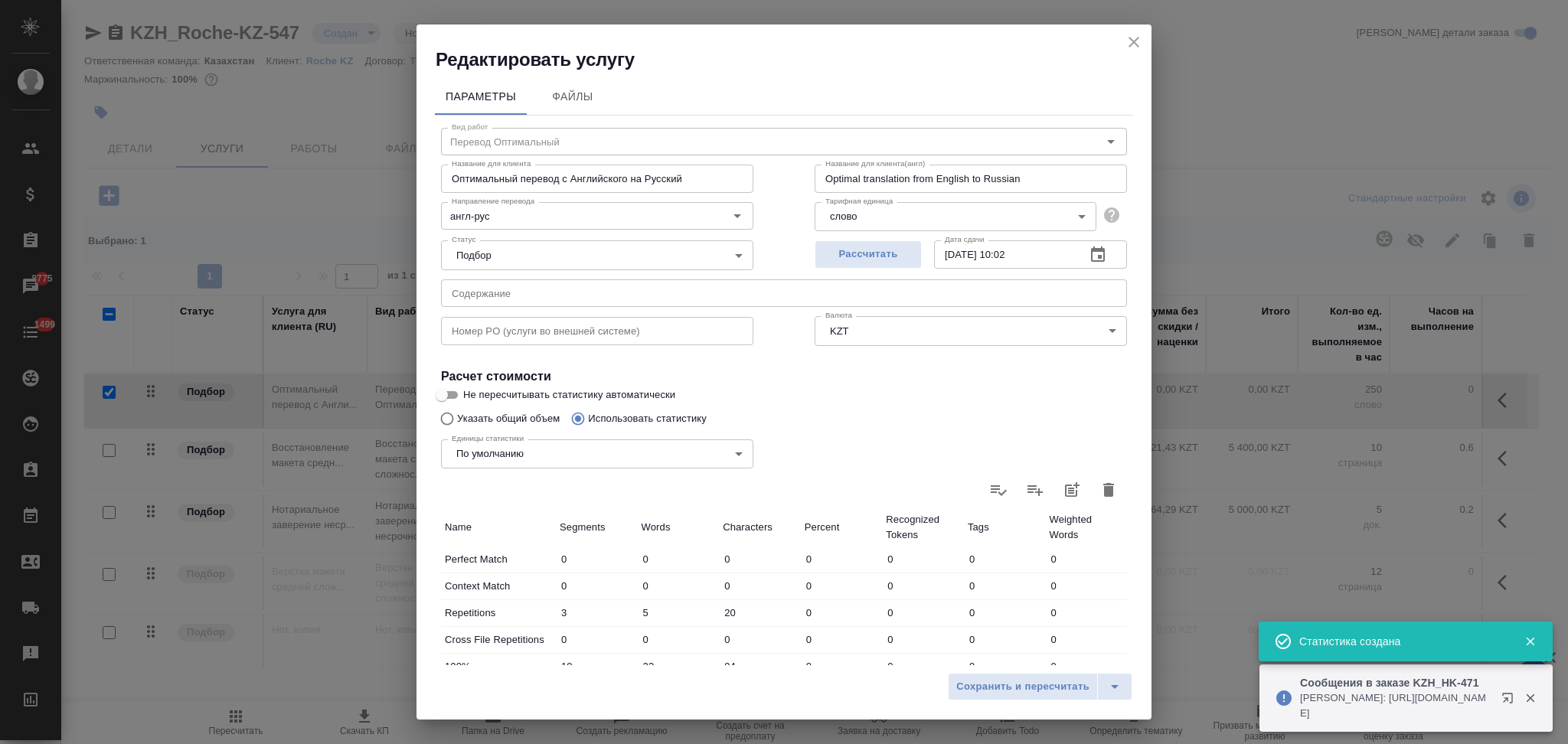
type input "4"
type input "18"
type input "2"
type input "3"
type input "20"
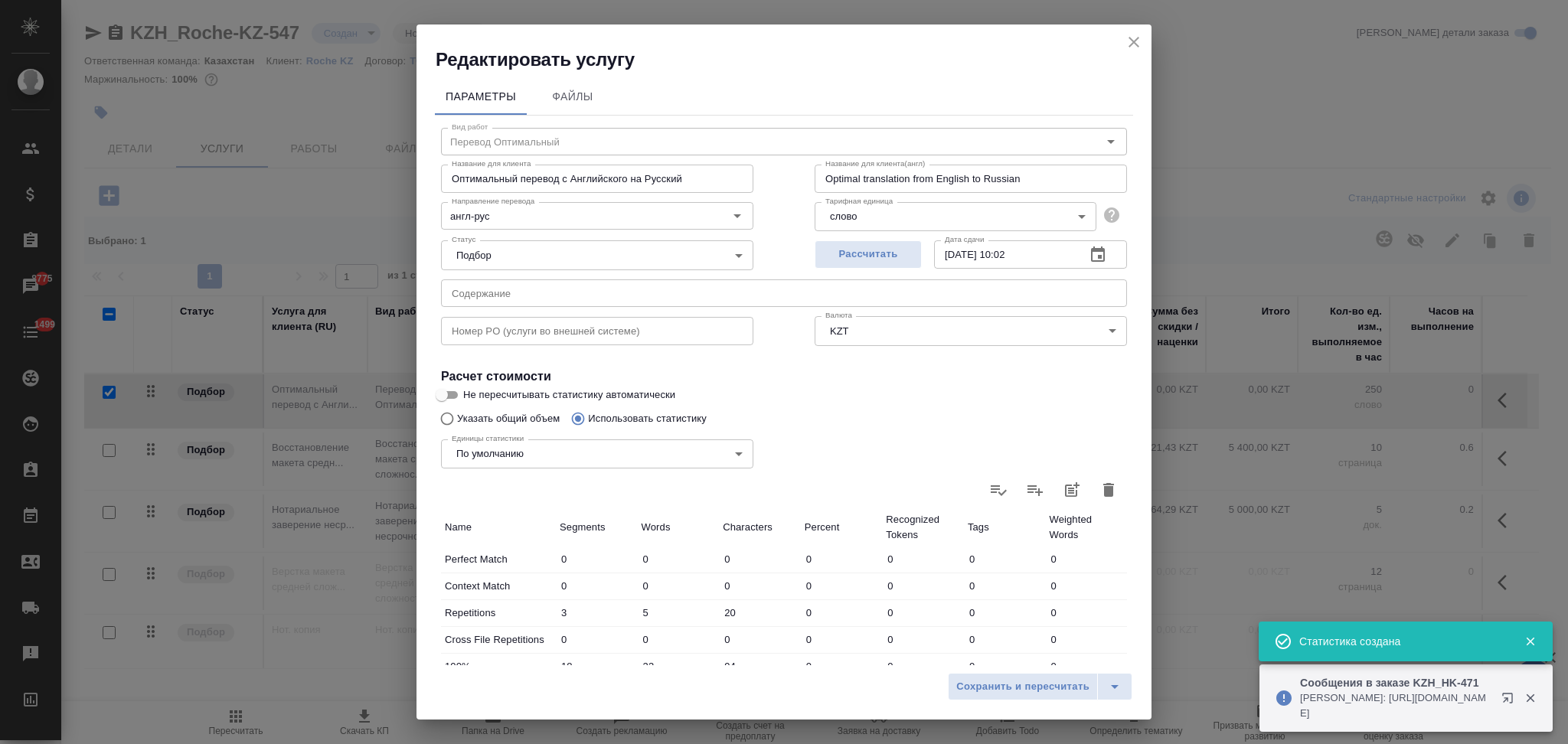
type input "221"
type input "1533"
type input "9378"
type input "270"
type input "1611"
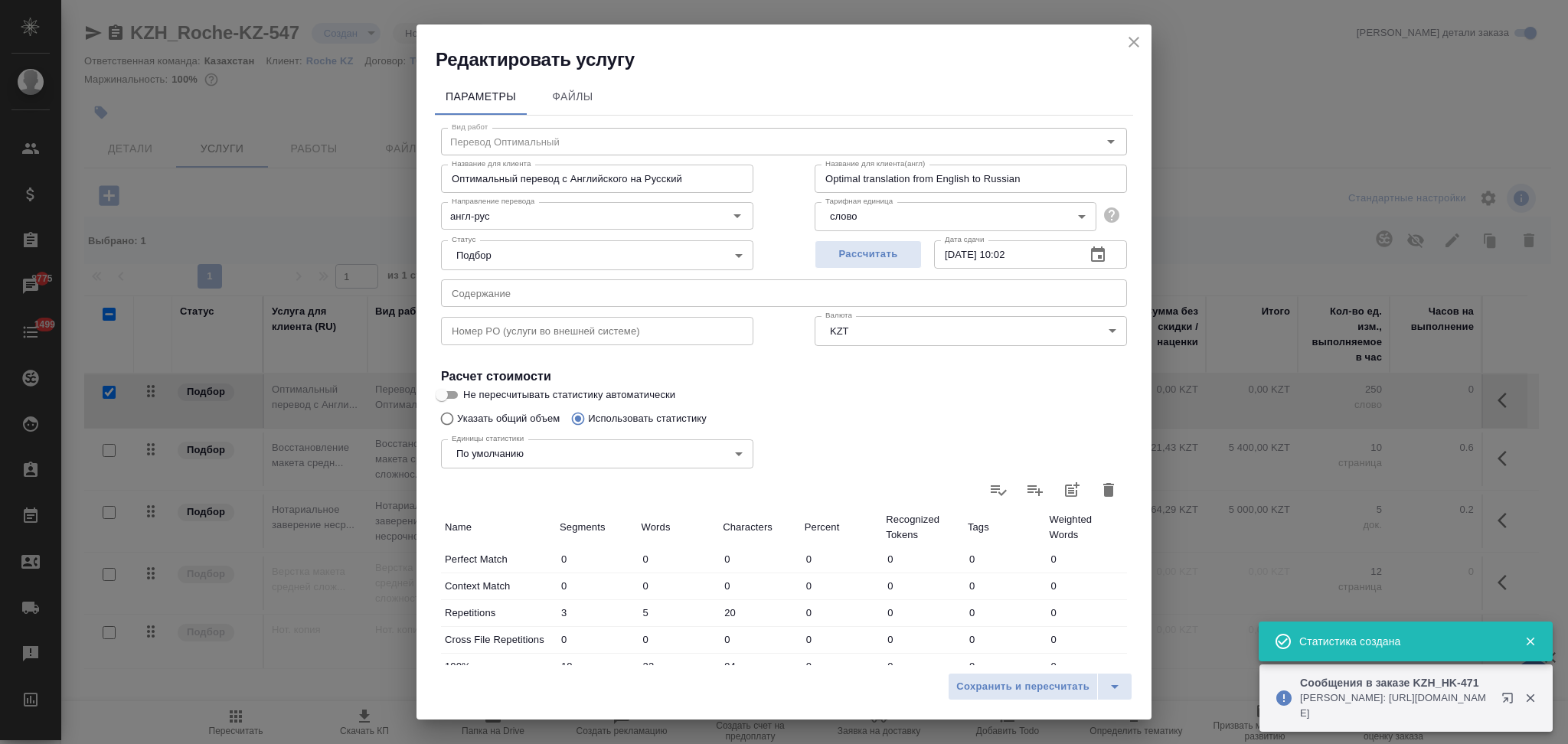
type input "9785"
type input "273"
type input "1616"
type input "9805"
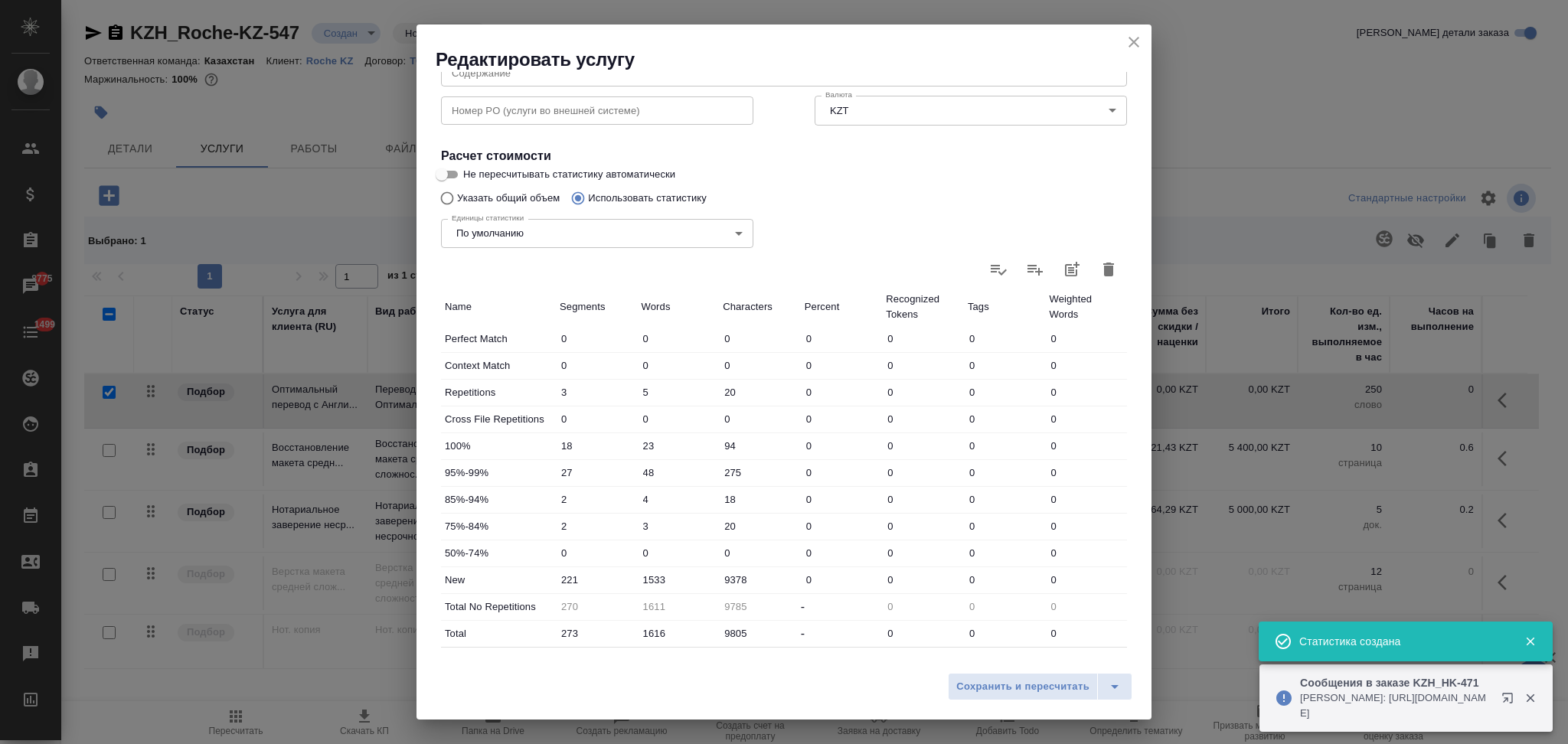
scroll to position [300, 0]
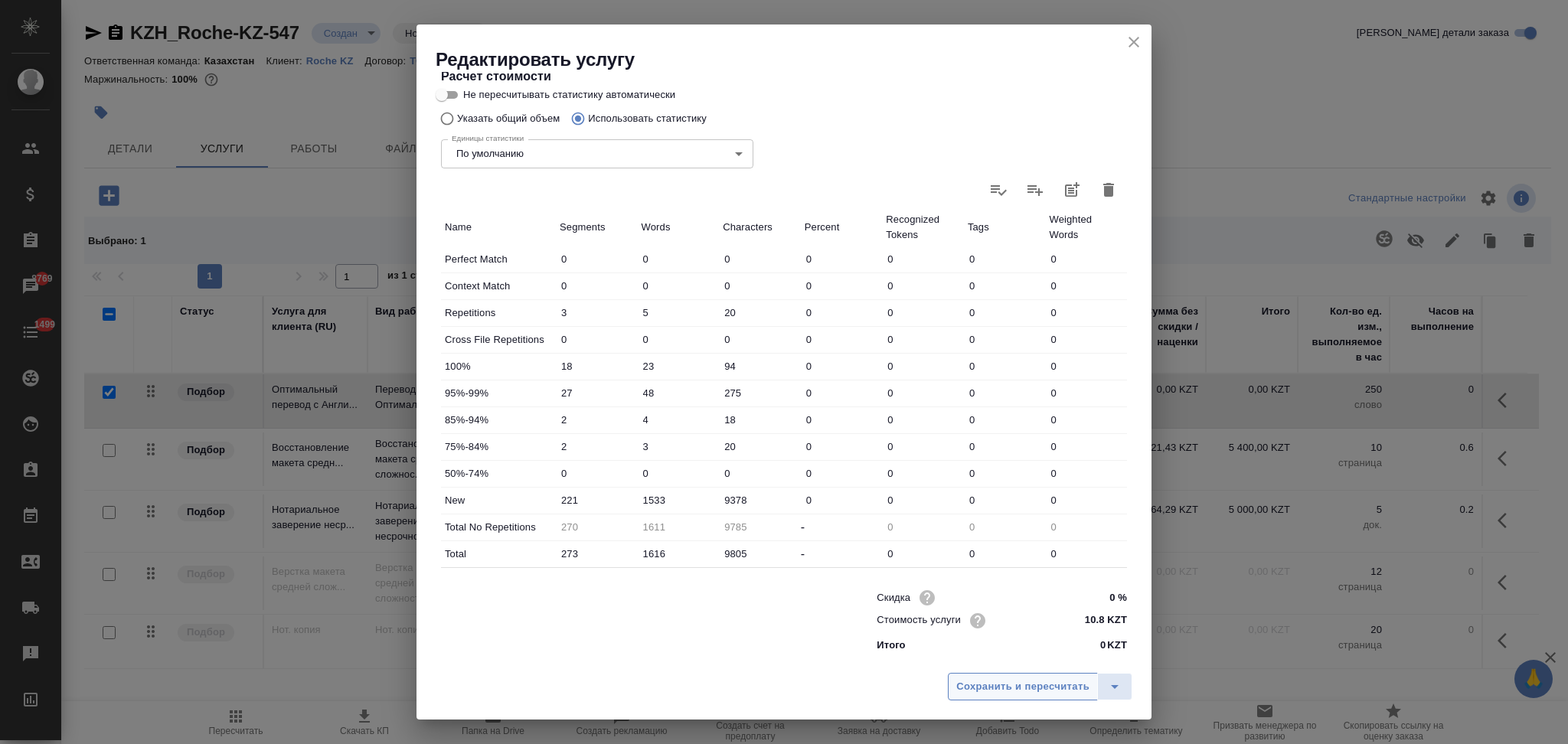
click at [986, 681] on span "Сохранить и пересчитать" at bounding box center [1022, 686] width 133 height 17
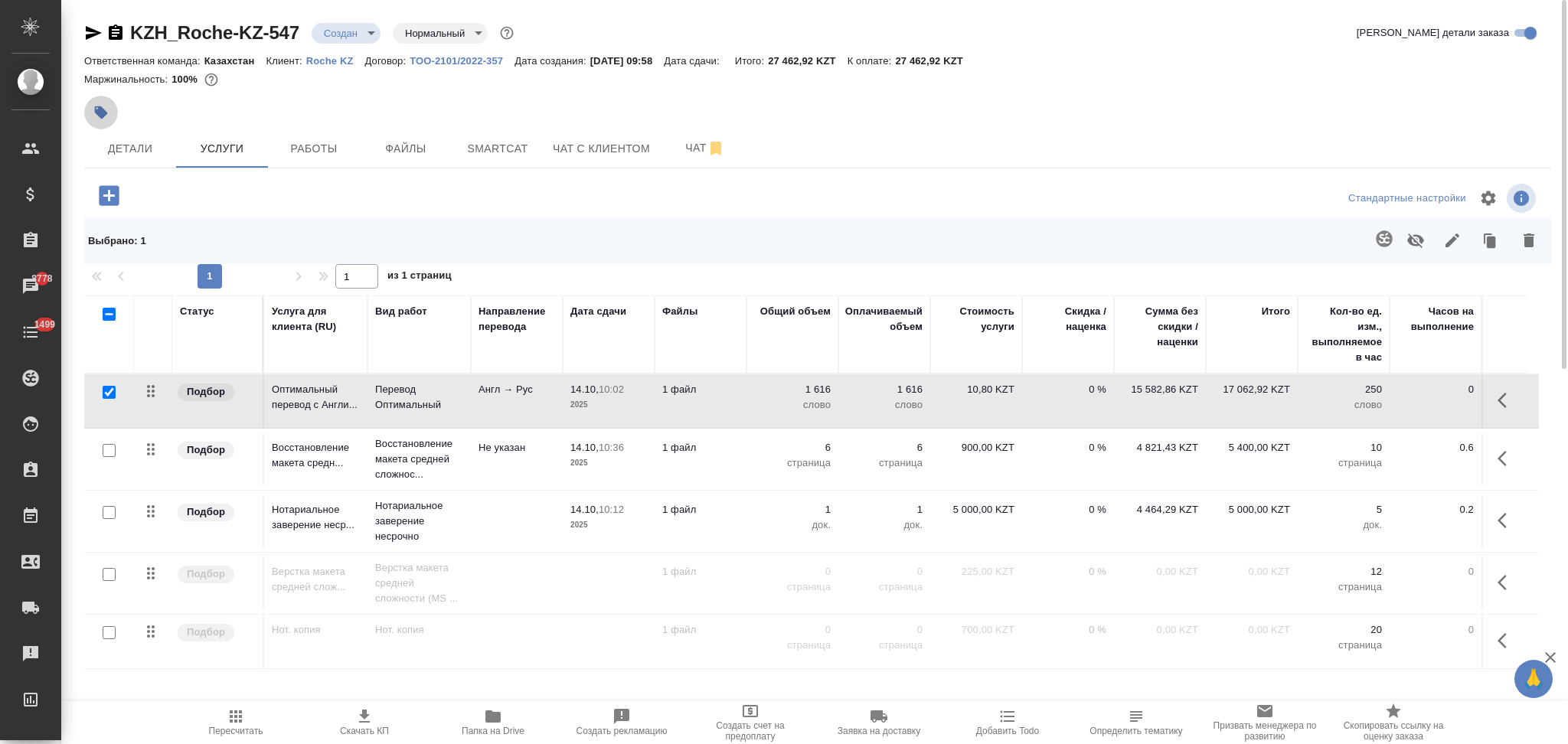
click at [101, 111] on icon "button" at bounding box center [101, 113] width 13 height 13
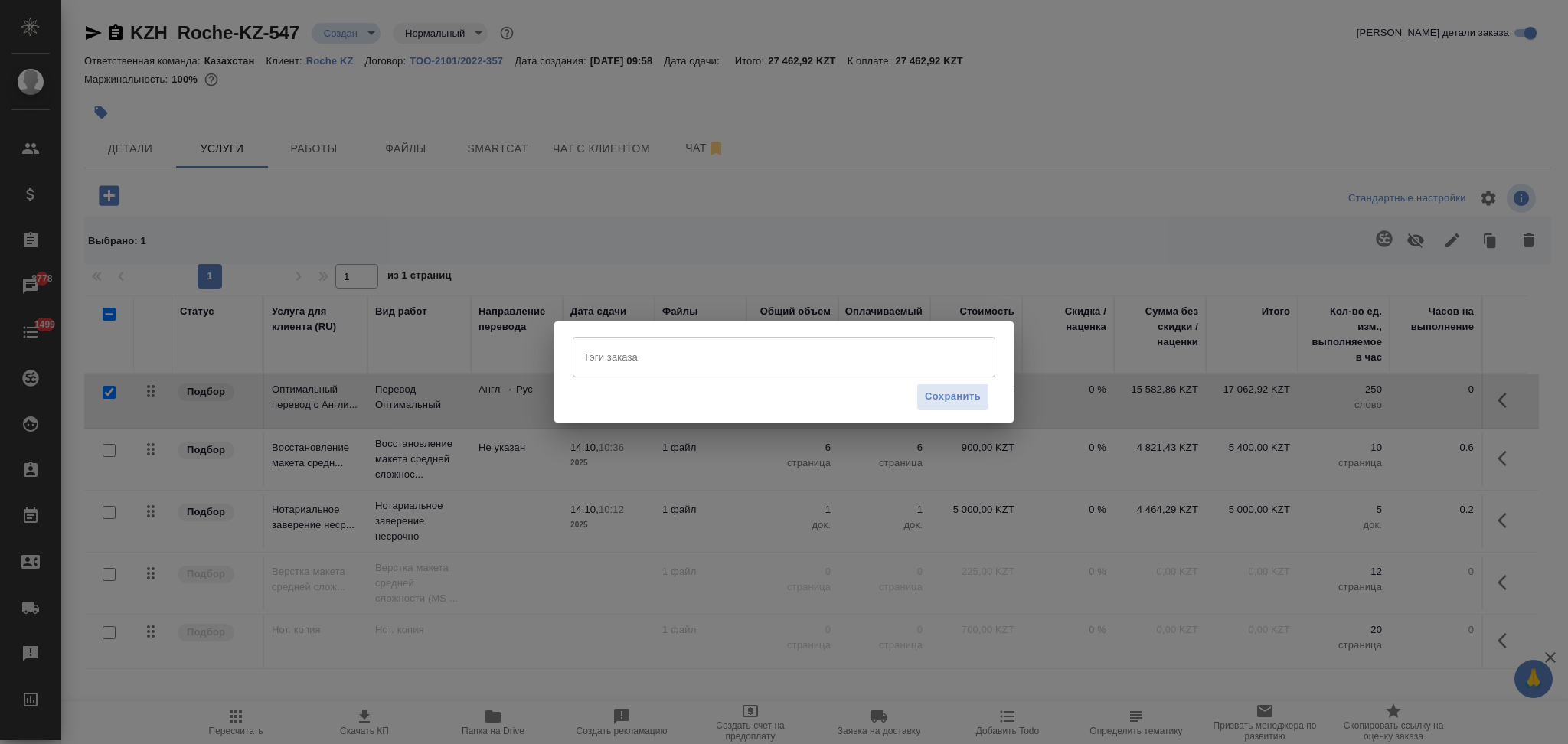
click at [615, 361] on input "Тэги заказа" at bounding box center [770, 357] width 379 height 26
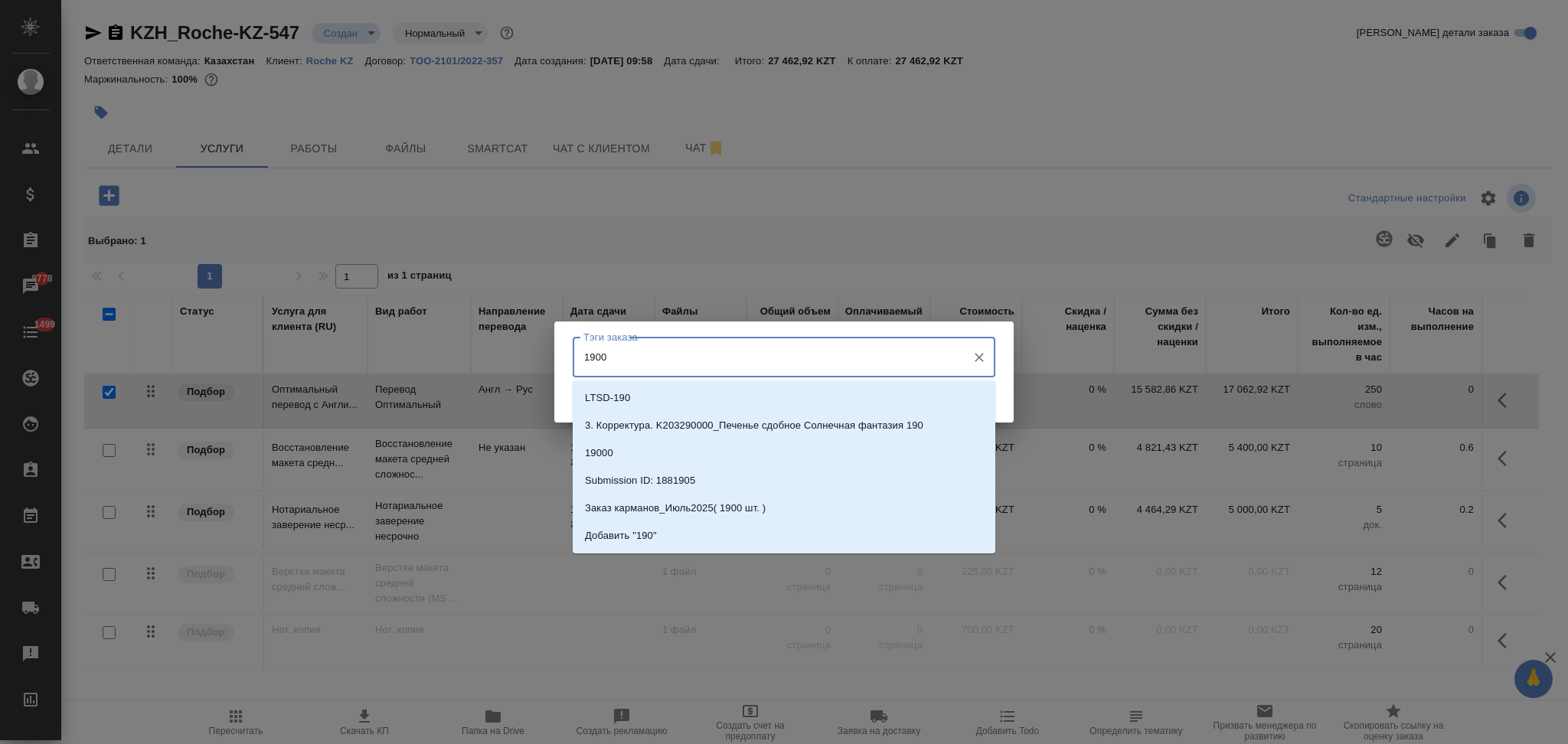
type input "19000"
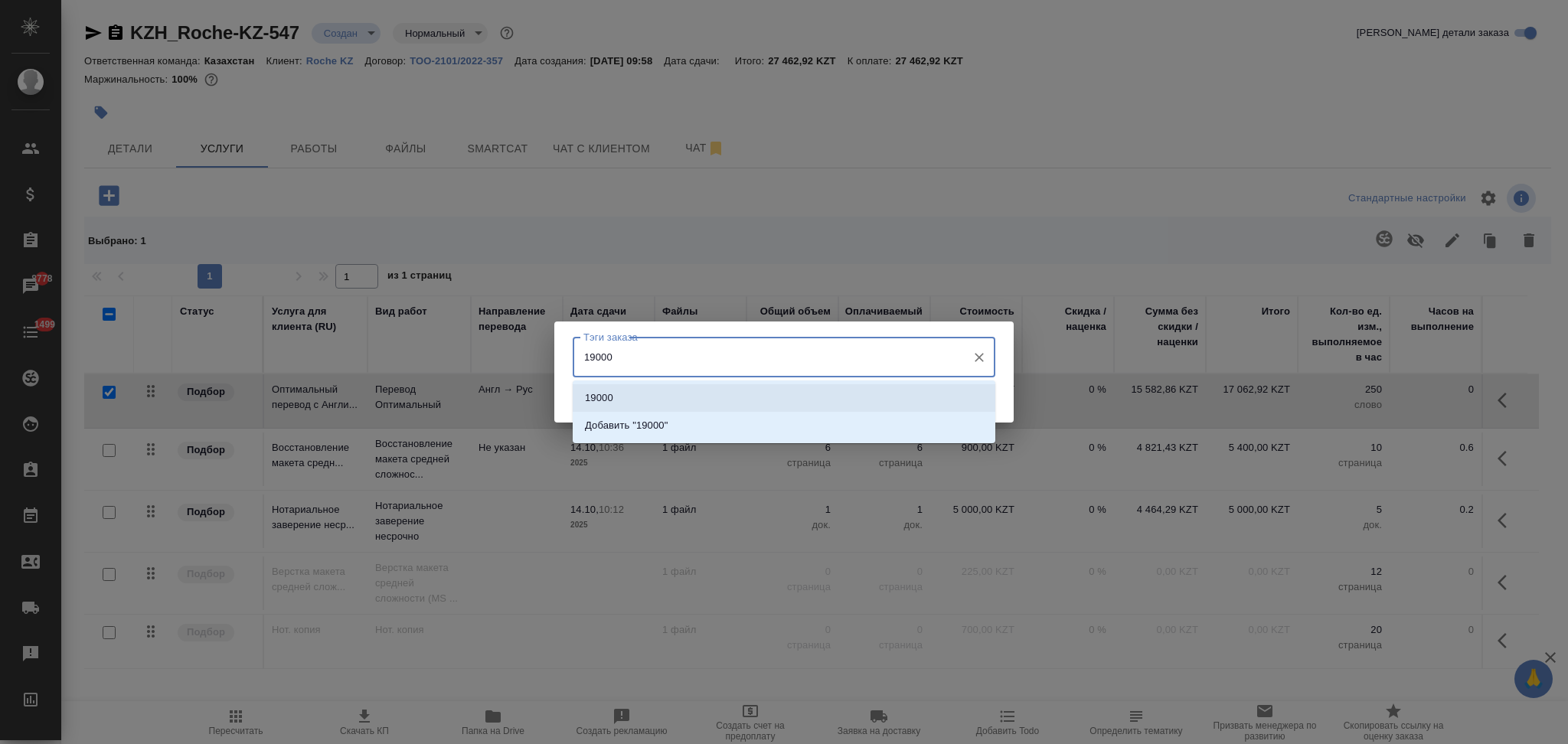
click at [617, 388] on li "19000" at bounding box center [784, 398] width 422 height 27
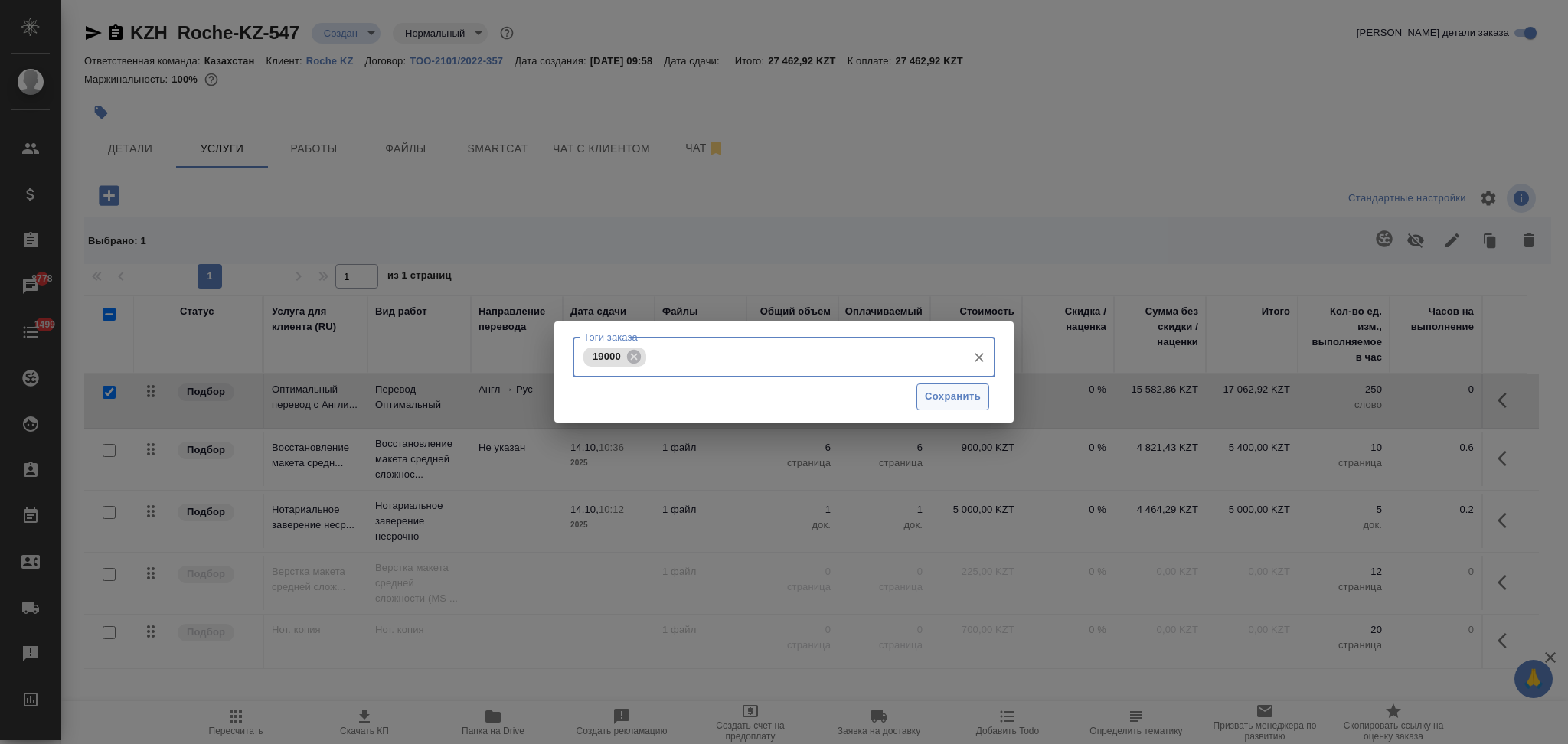
click at [926, 401] on span "Сохранить" at bounding box center [953, 397] width 56 height 17
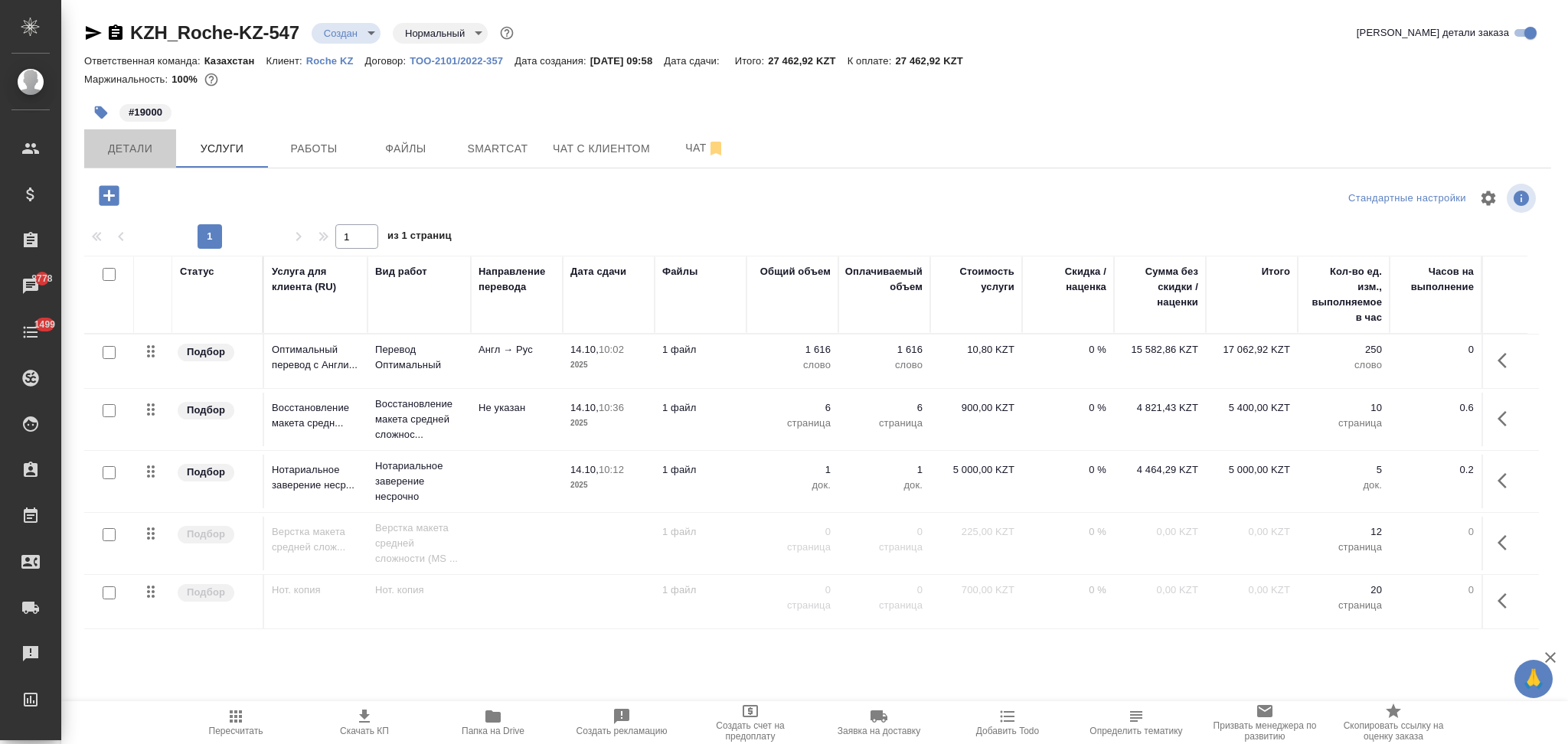
click at [147, 148] on span "Детали" at bounding box center [129, 148] width 73 height 19
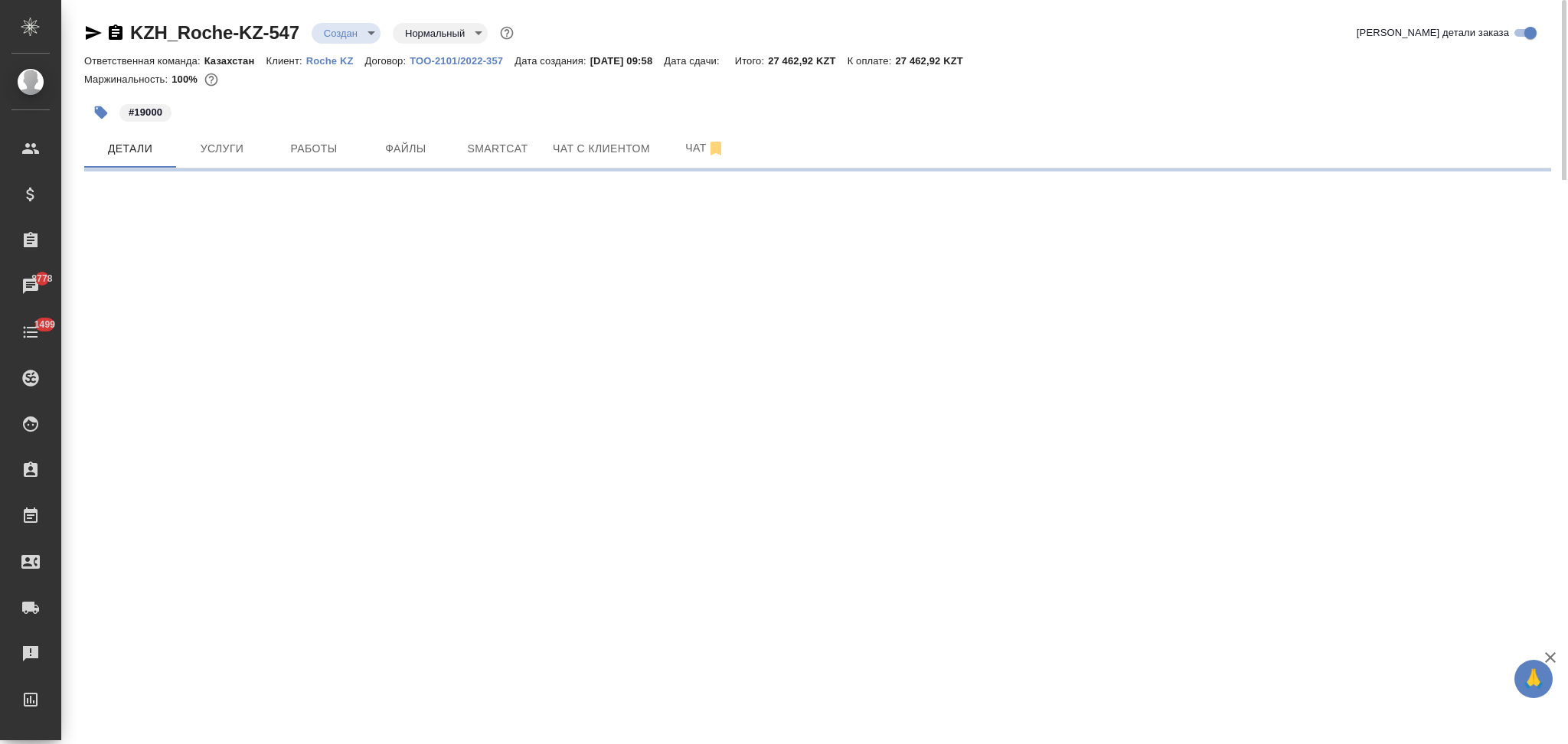
select select "RU"
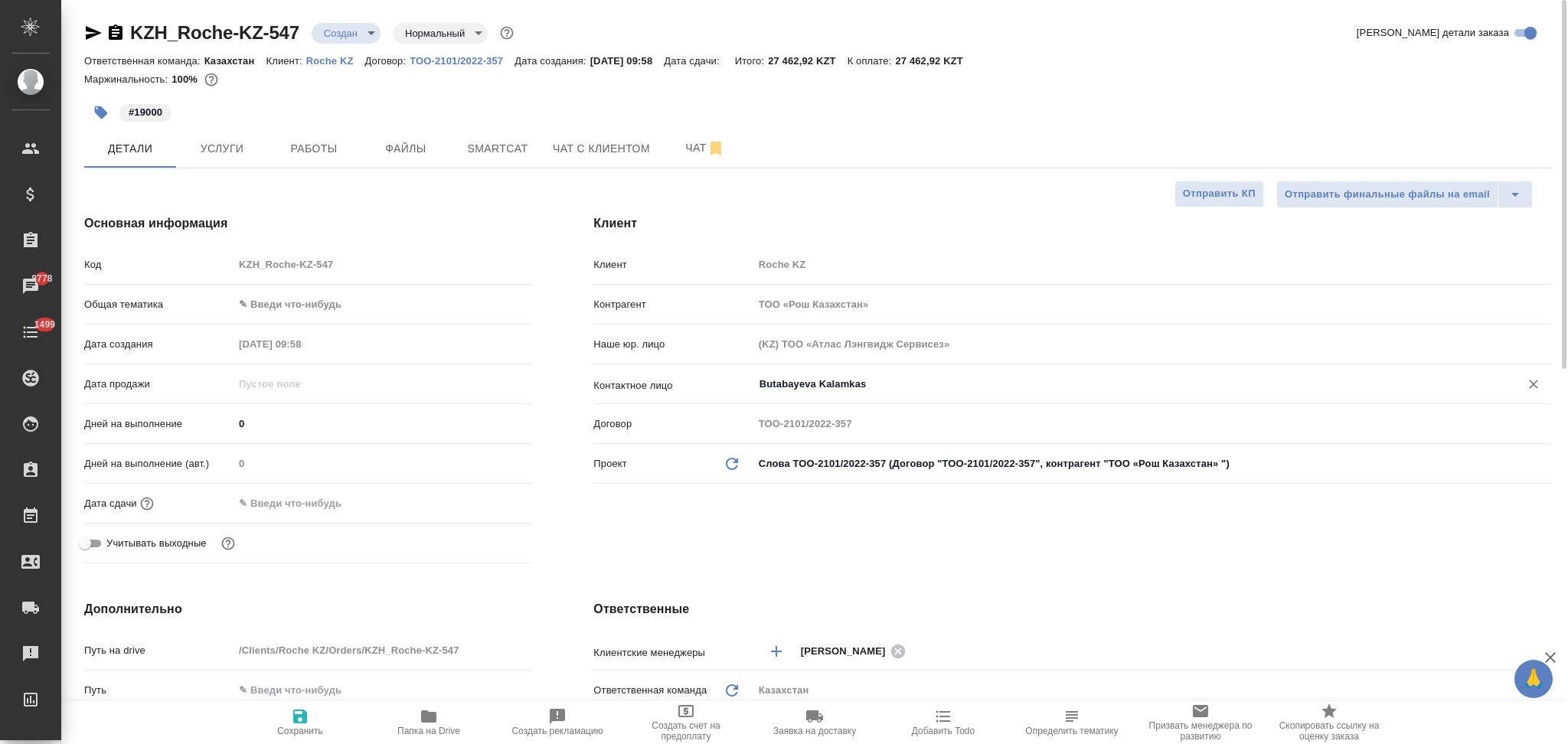
type textarea "x"
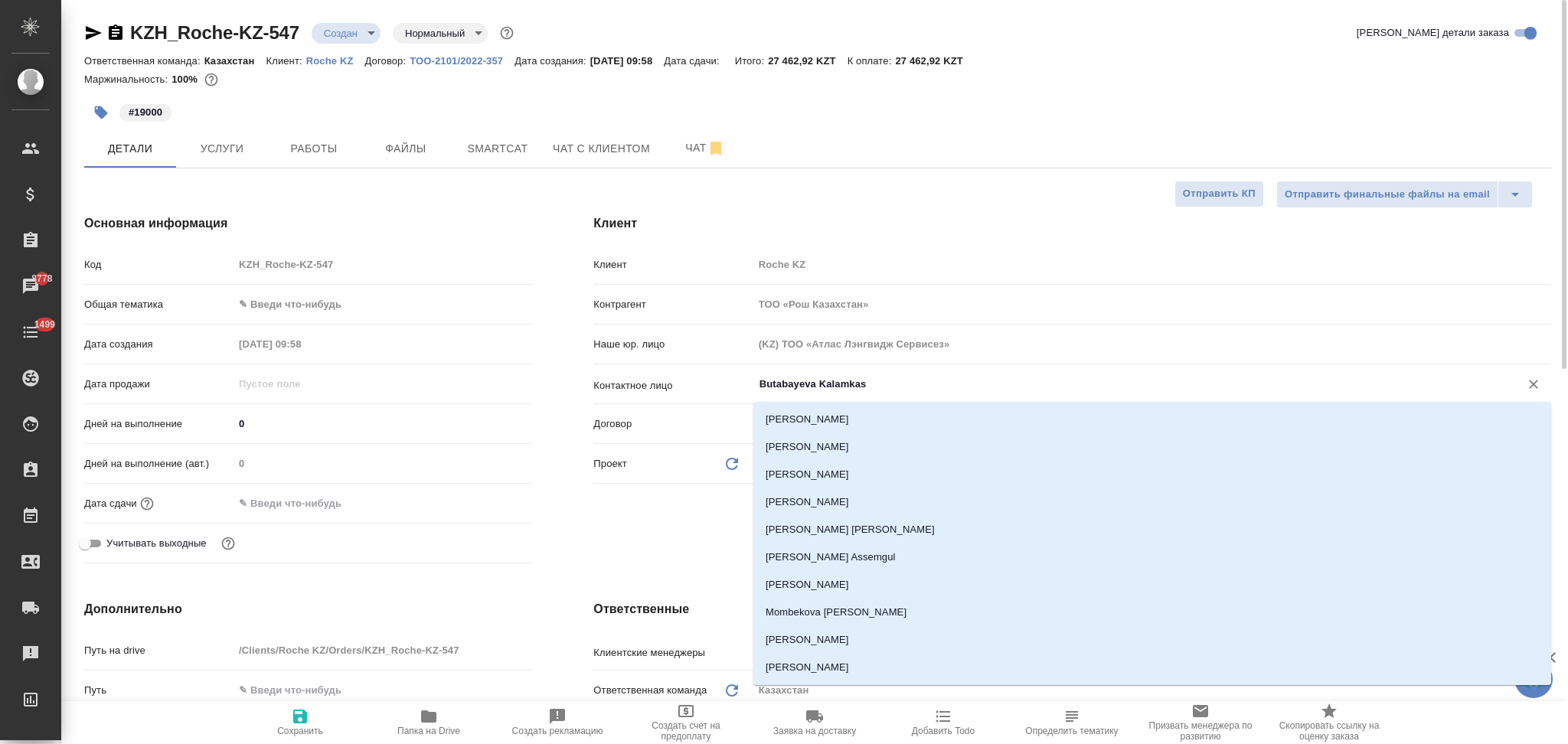
click at [903, 384] on input "Butabayeva Kalamkas" at bounding box center [1127, 384] width 737 height 18
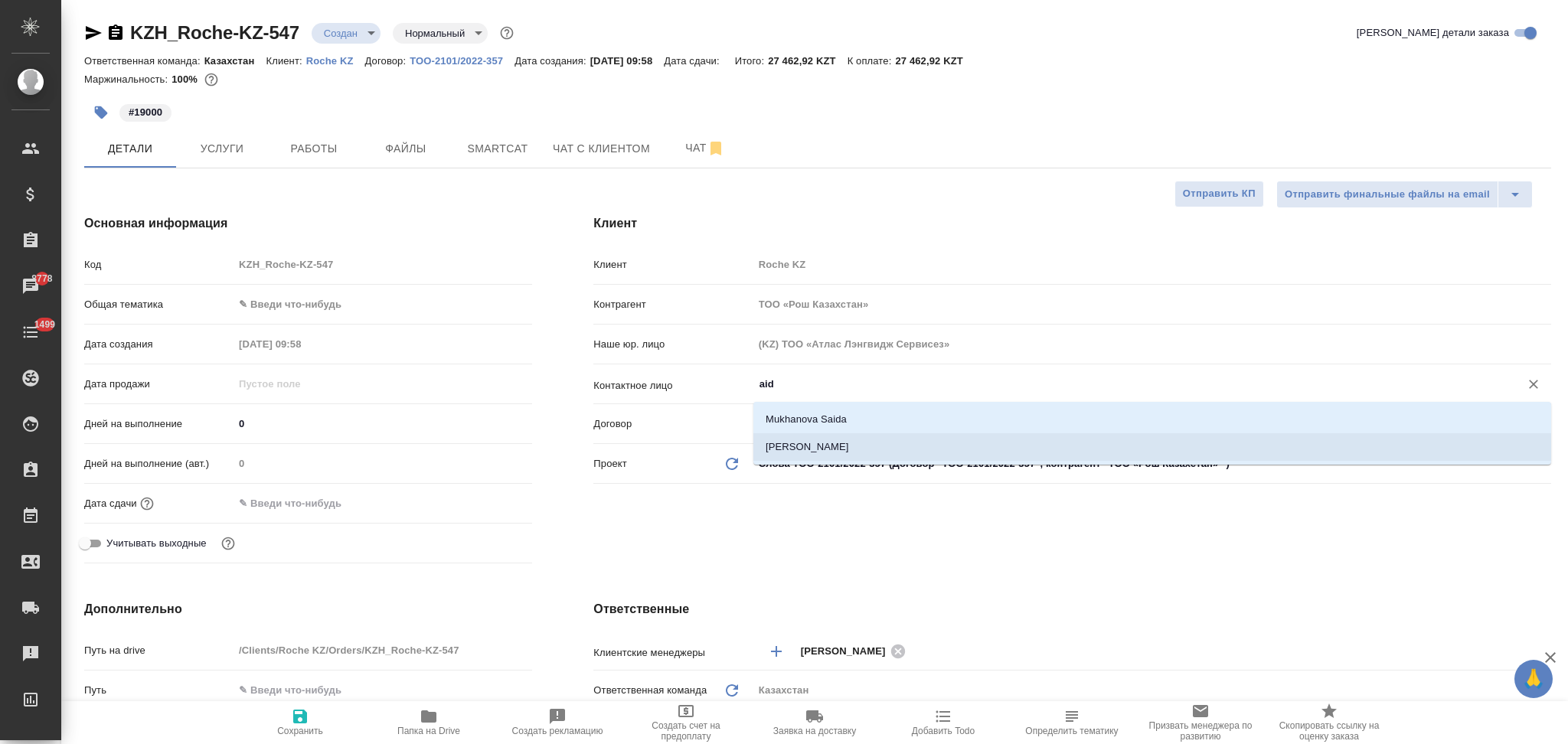
click at [814, 450] on li "Beisen Aidana" at bounding box center [1151, 446] width 798 height 27
type input "Beisen Aidana"
type textarea "x"
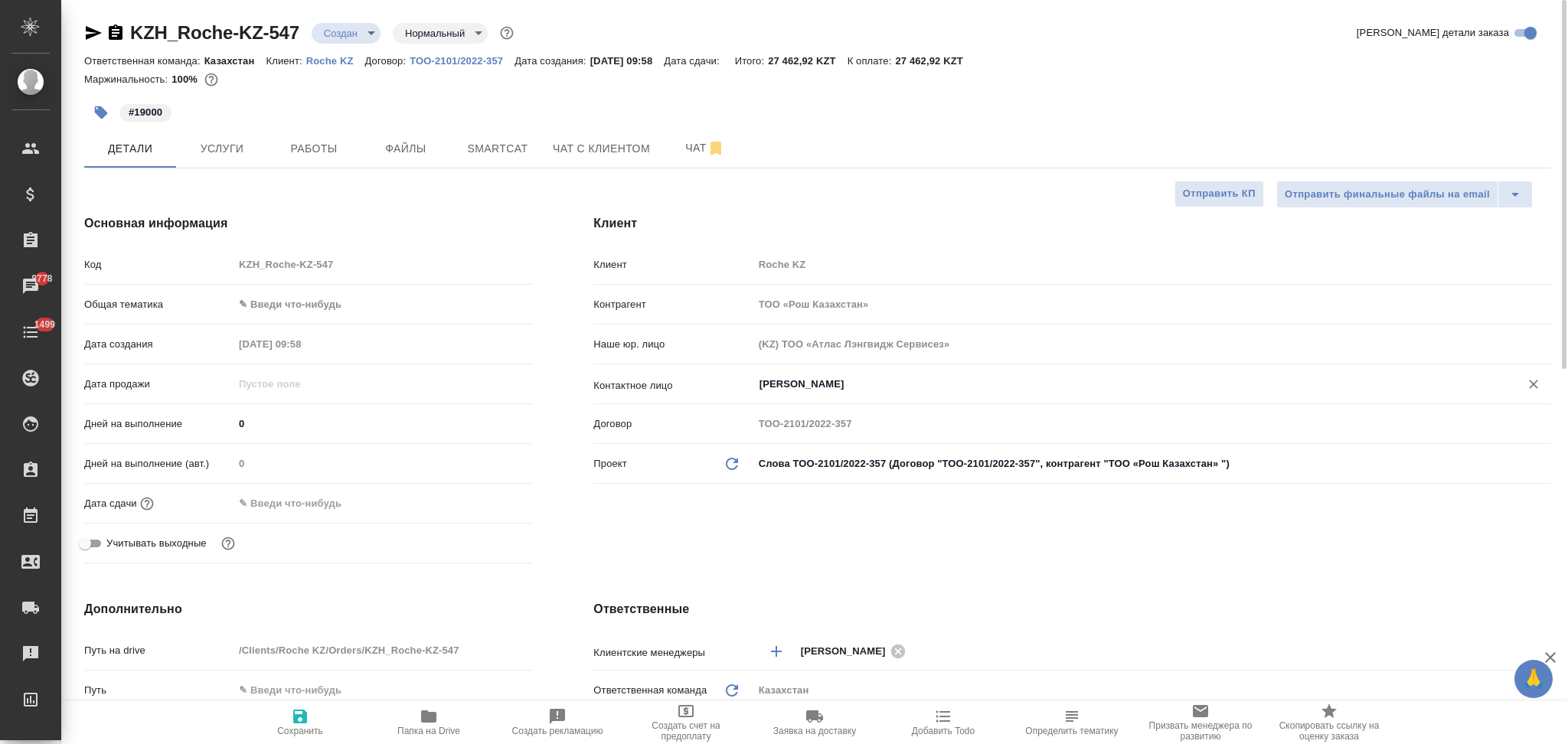
type input "Beisen Aidana"
click at [294, 716] on icon "button" at bounding box center [299, 716] width 14 height 14
type textarea "x"
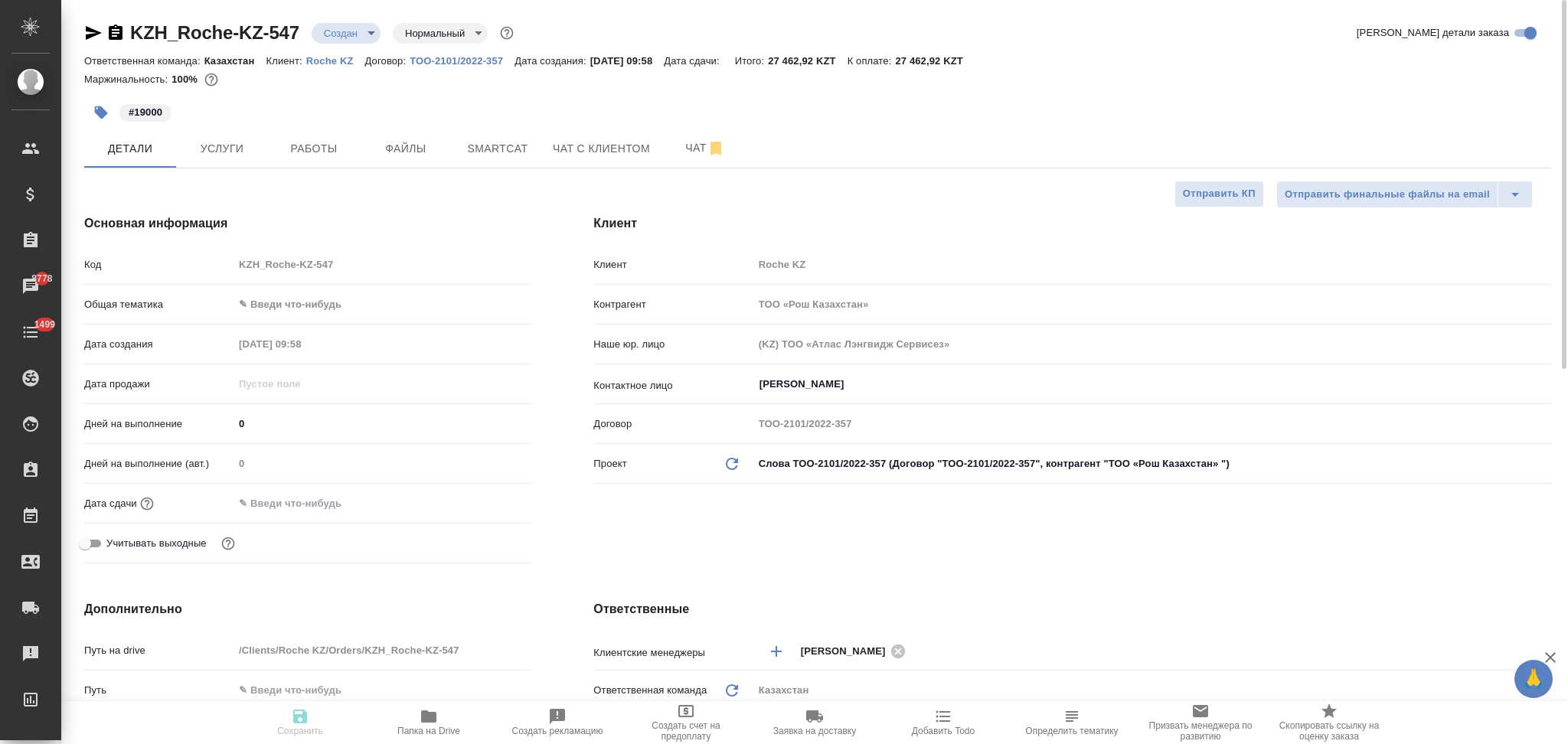
type textarea "x"
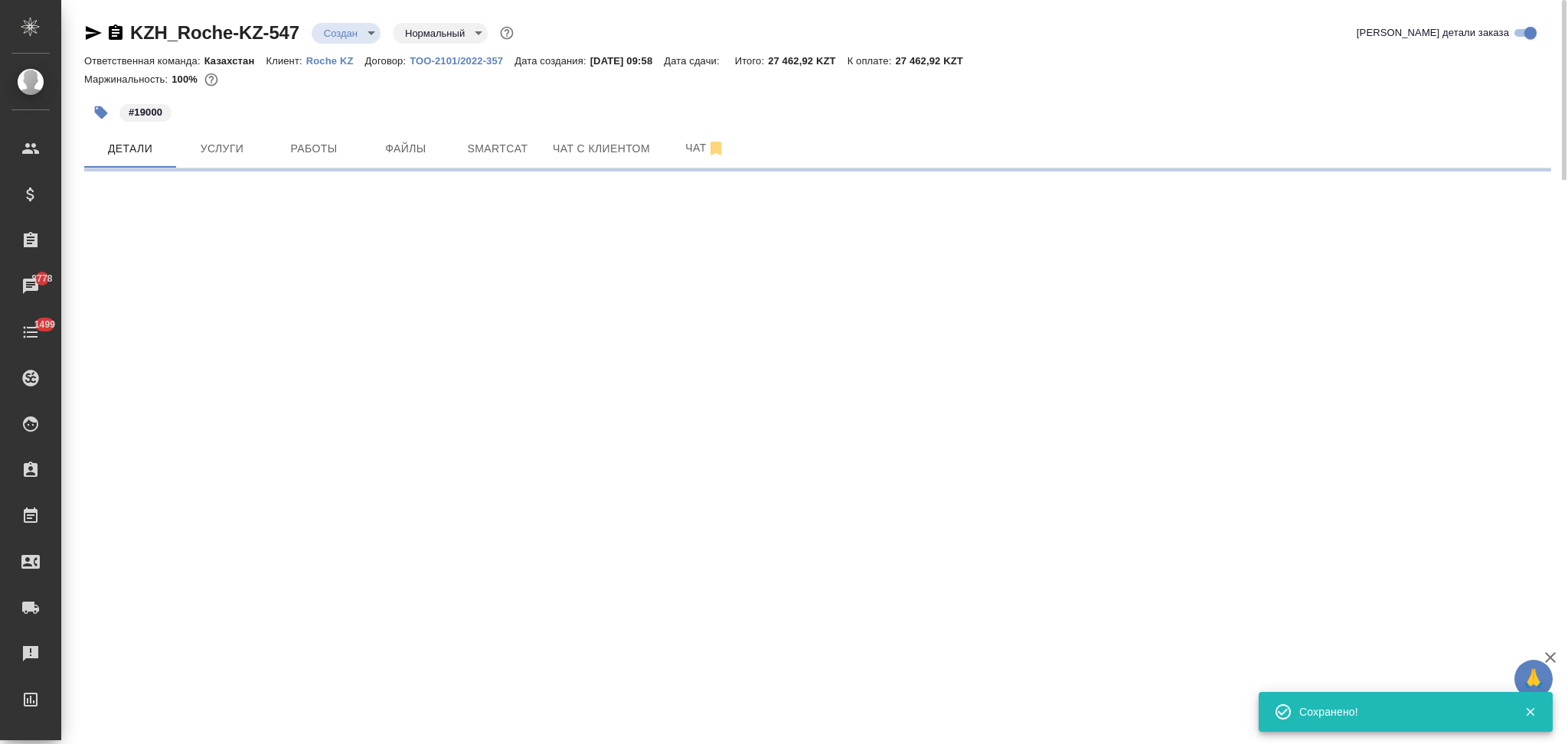
type input "holyTrinity"
select select "RU"
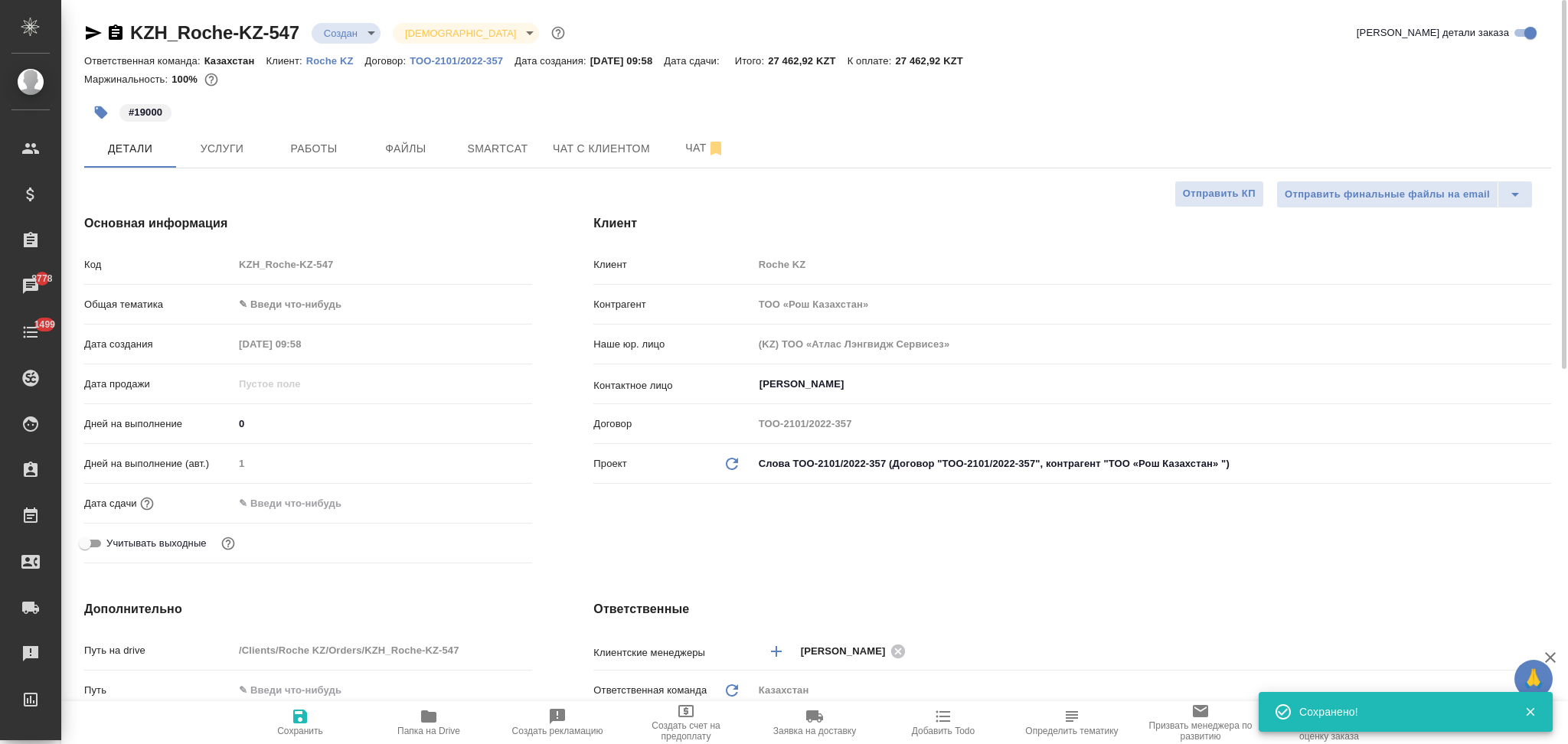
type textarea "x"
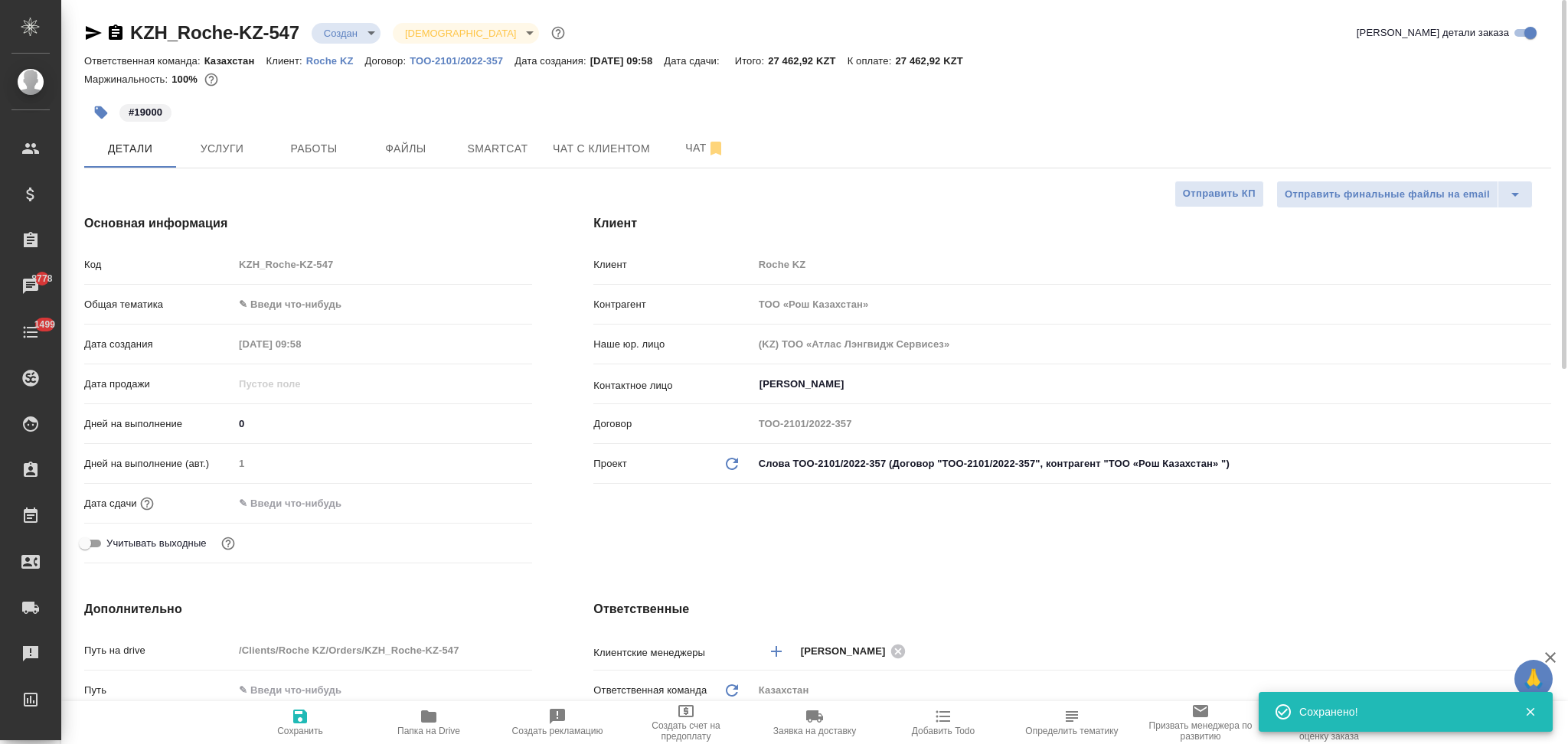
type textarea "x"
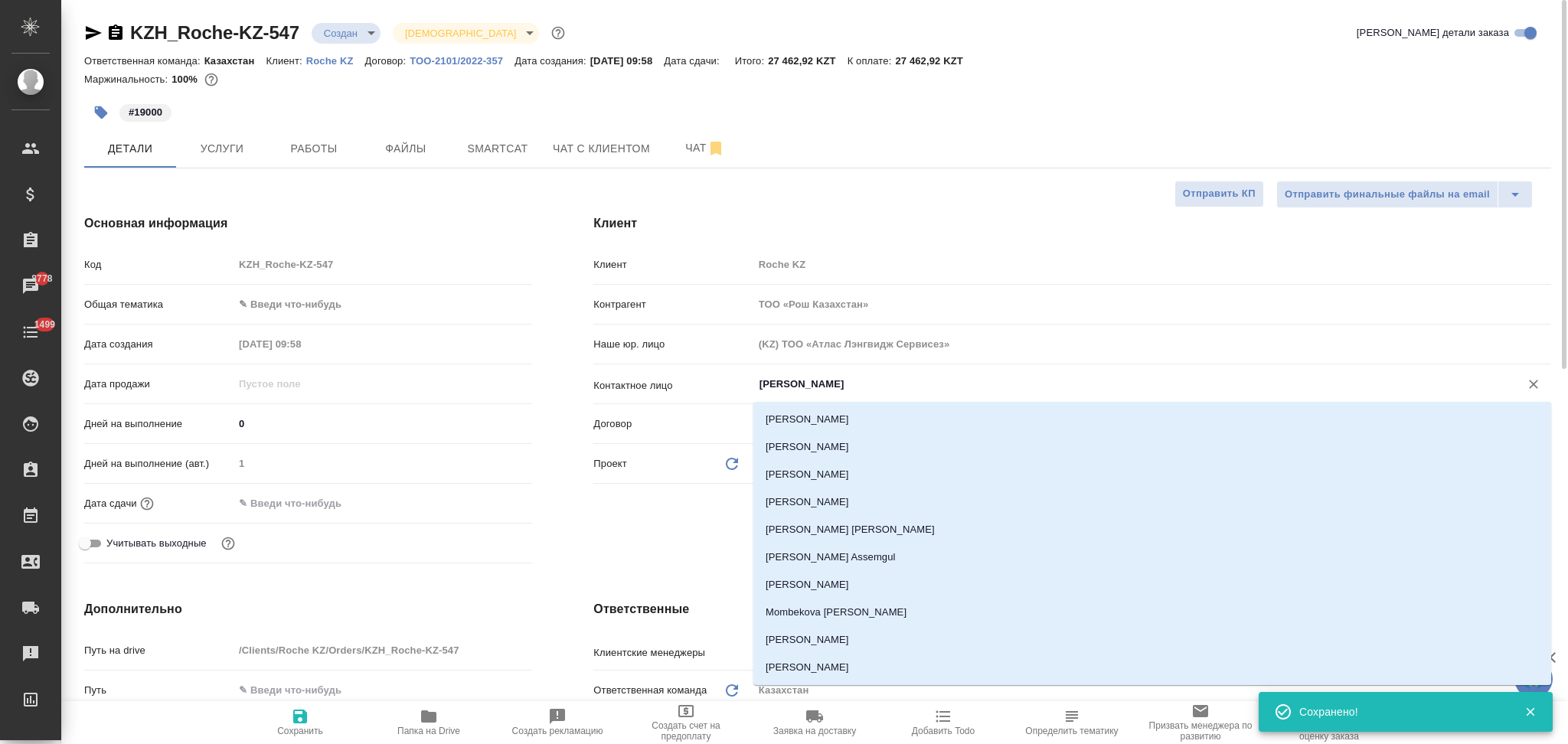
click at [854, 385] on input "Beisen Aidana" at bounding box center [1127, 384] width 737 height 18
click at [794, 383] on input "Beisen Aidana" at bounding box center [1127, 384] width 737 height 18
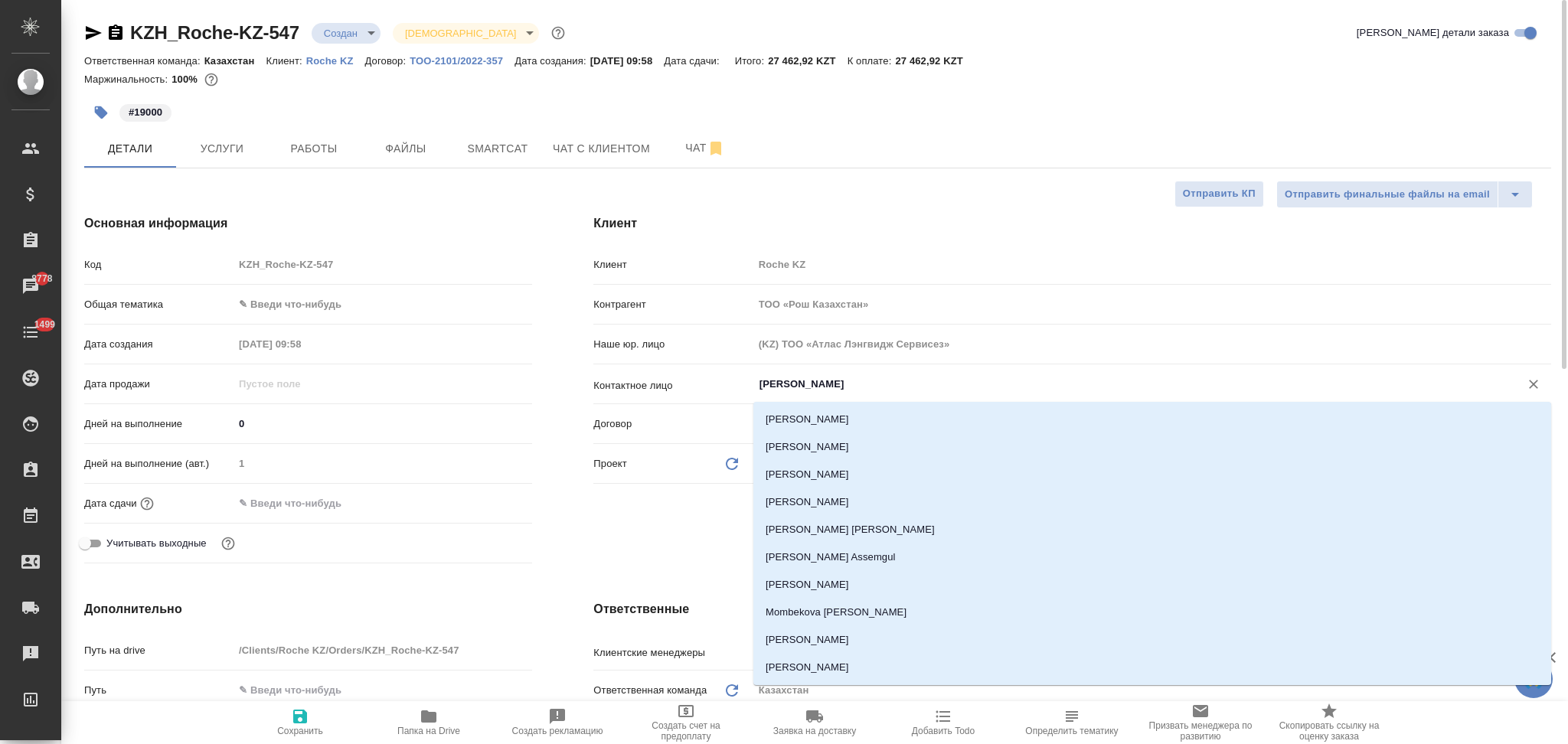
drag, startPoint x: 794, startPoint y: 383, endPoint x: 706, endPoint y: 383, distance: 88.0
click at [706, 383] on div "Контактное лицо Beisen Aidana ​" at bounding box center [1071, 384] width 958 height 26
click at [793, 389] on input "Beisen Aidana" at bounding box center [1127, 384] width 737 height 18
click at [798, 384] on input "Beisen Aidana" at bounding box center [1127, 384] width 737 height 18
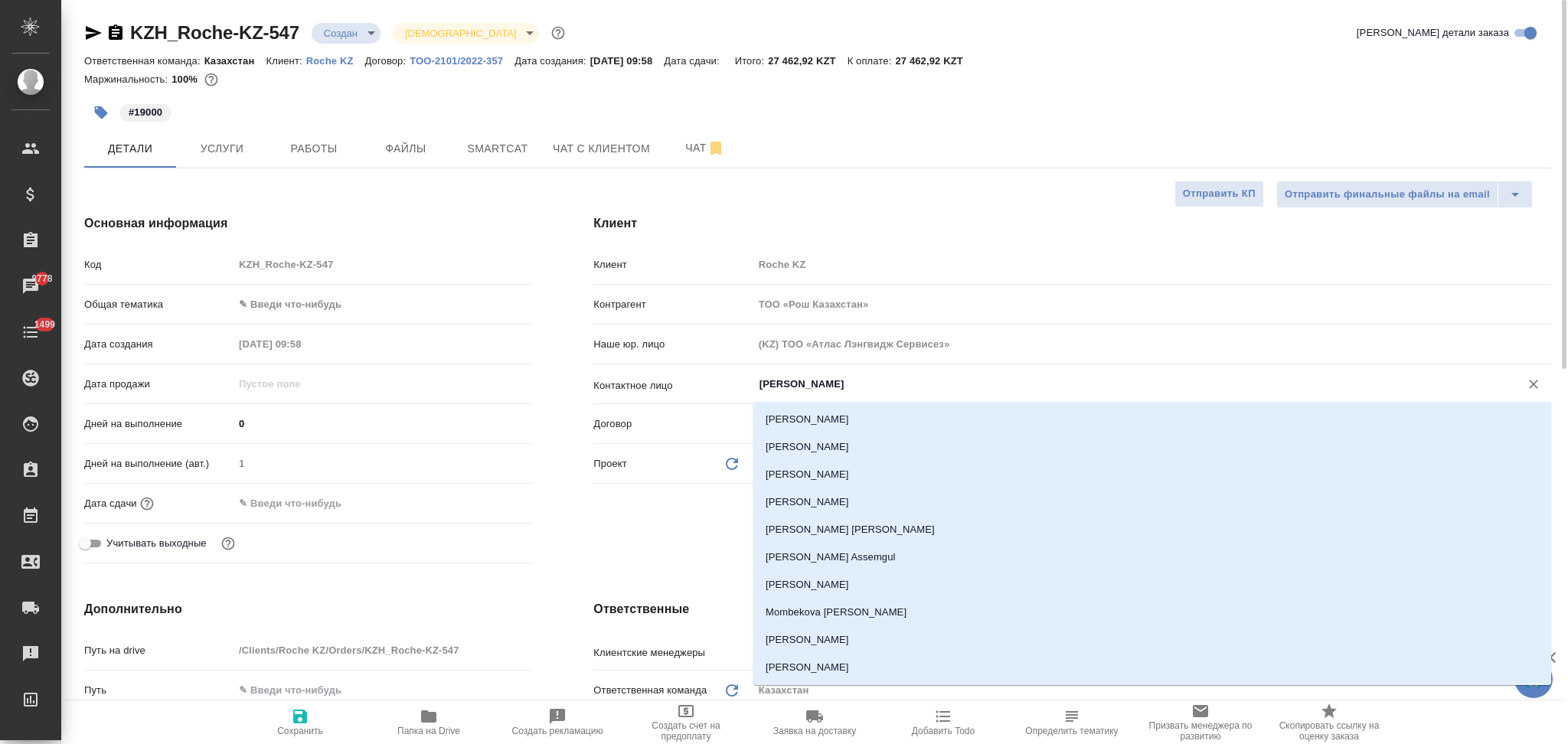
drag, startPoint x: 870, startPoint y: 379, endPoint x: 831, endPoint y: 387, distance: 39.8
click at [869, 379] on input "Beisen Aidana" at bounding box center [1127, 384] width 737 height 18
click at [797, 384] on input "Beisen Aidana" at bounding box center [1127, 384] width 737 height 18
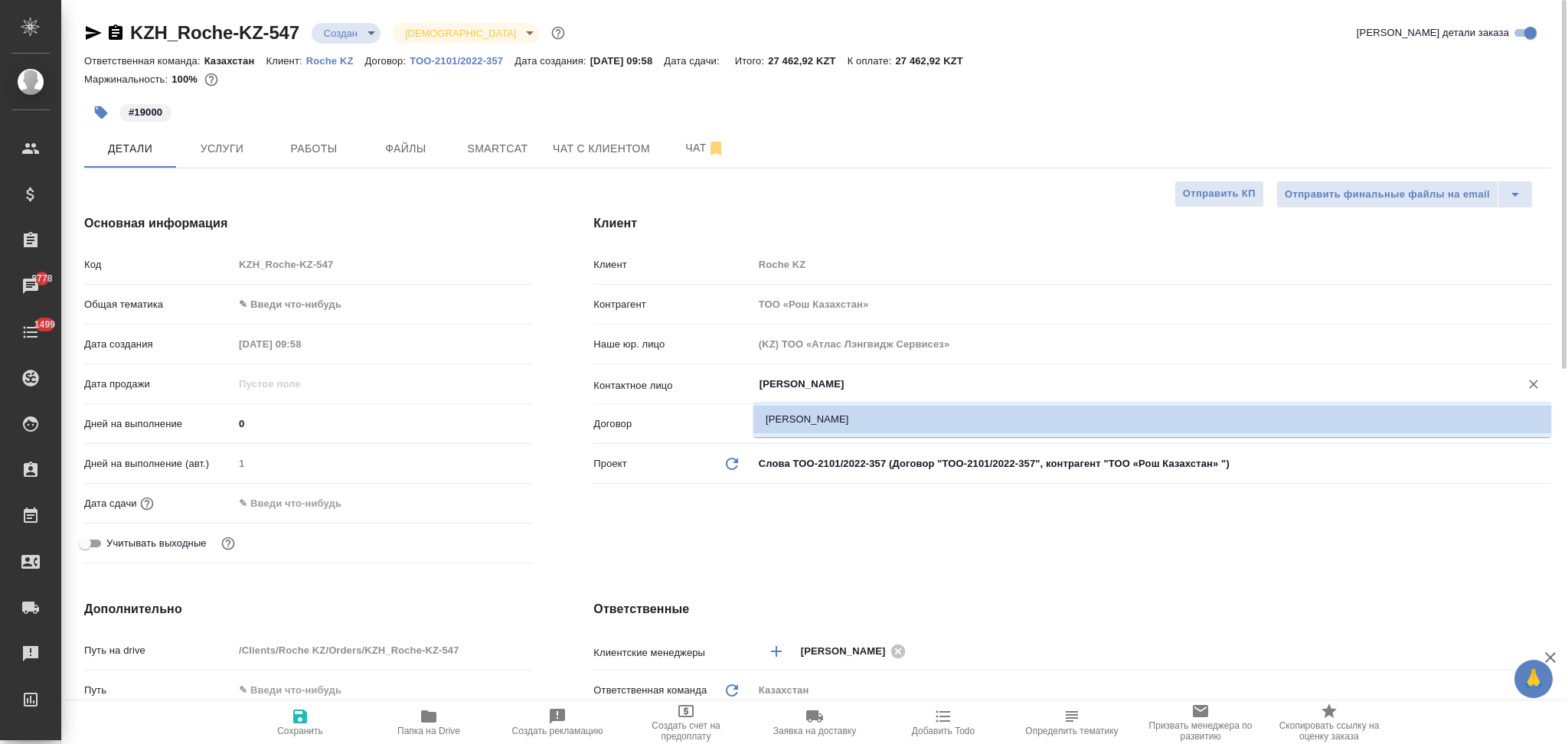
click at [803, 389] on input "Aidana" at bounding box center [1127, 384] width 737 height 18
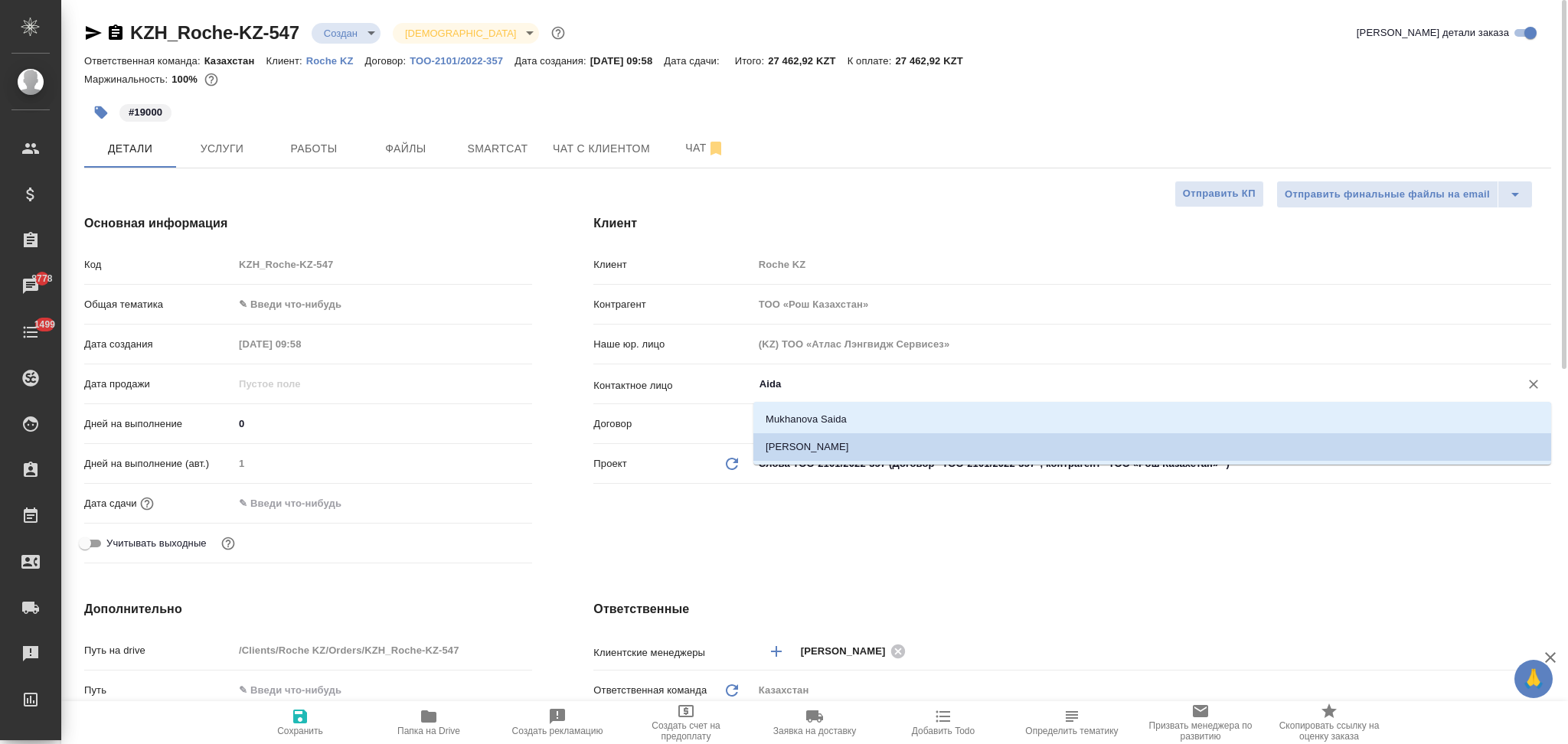
type input "Aida"
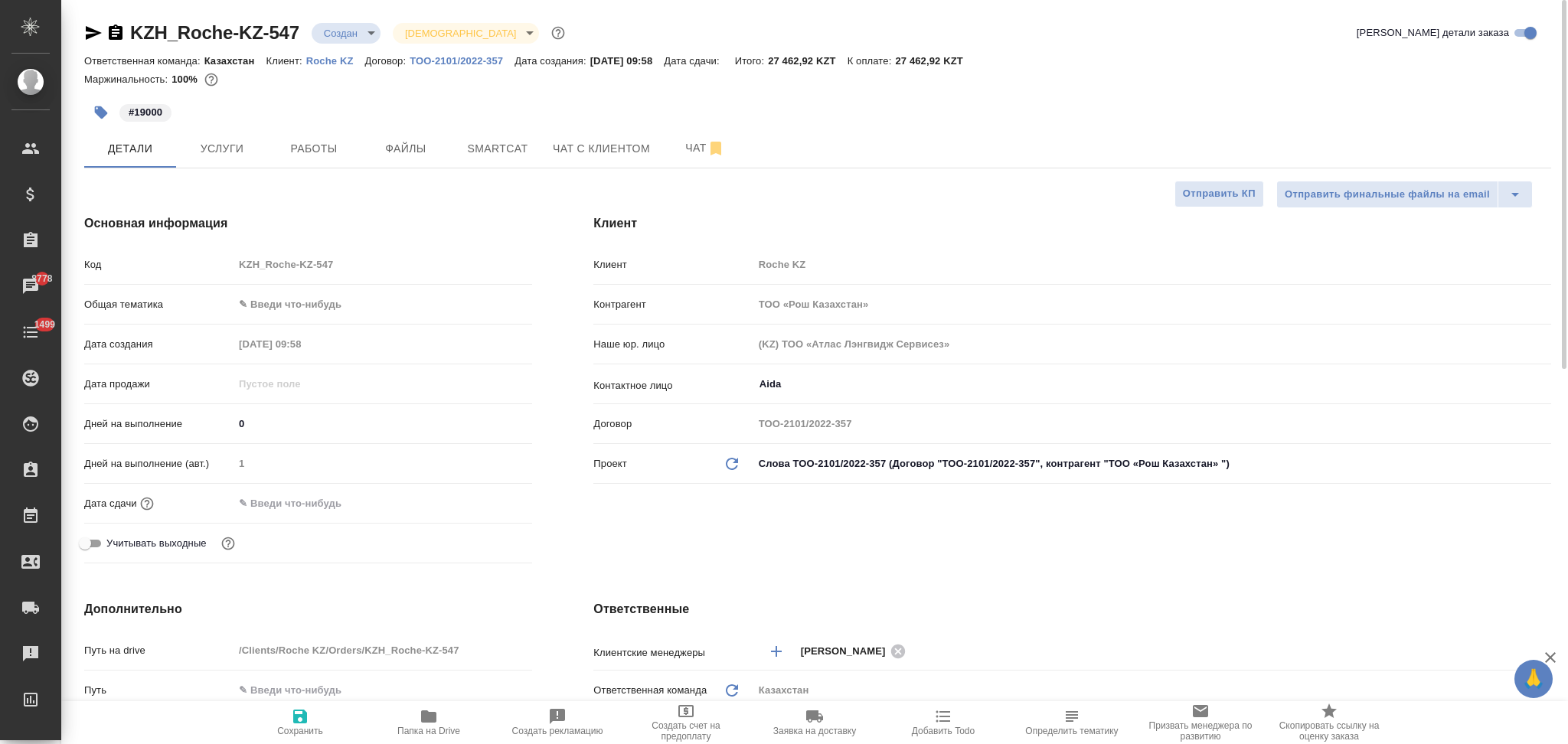
type textarea "x"
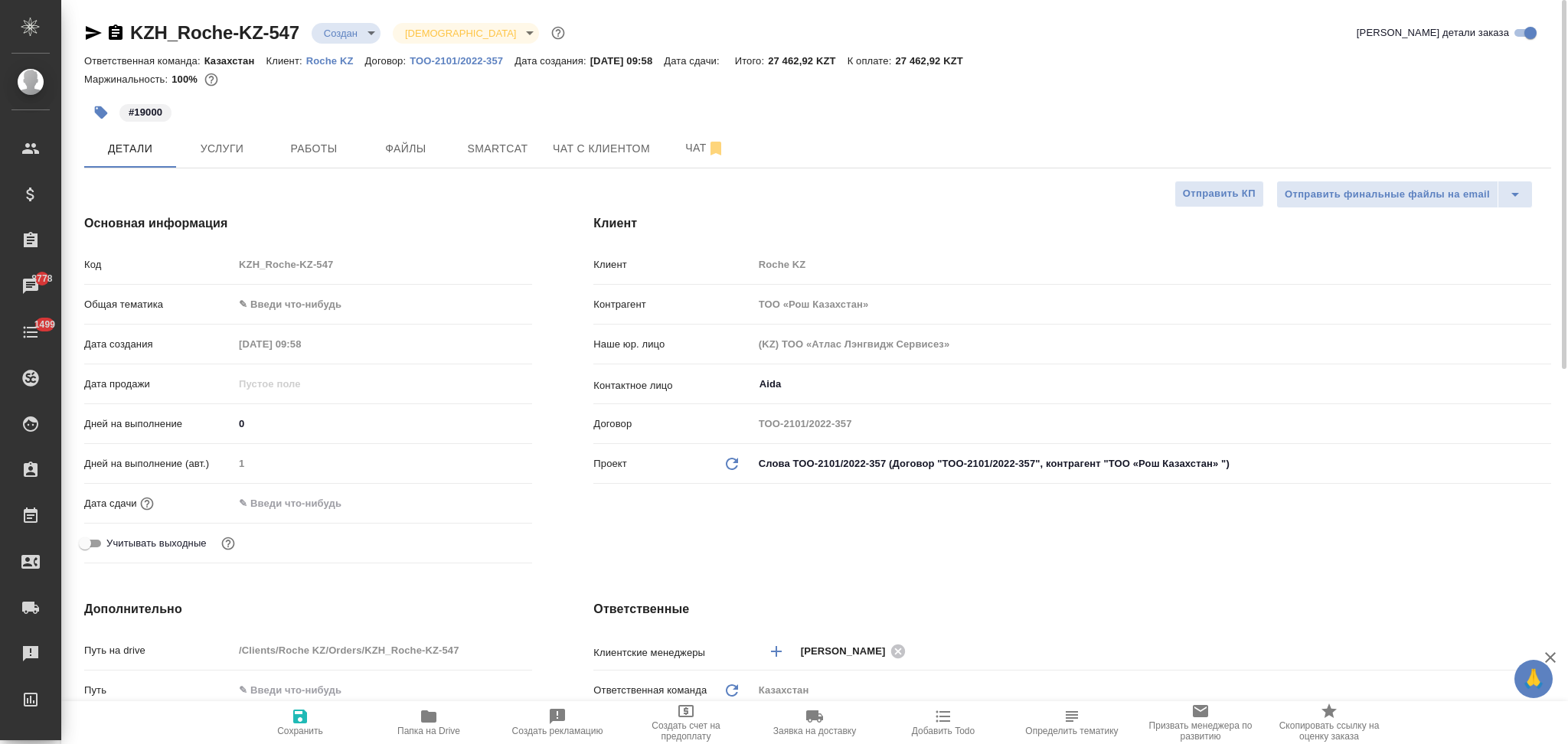
type textarea "x"
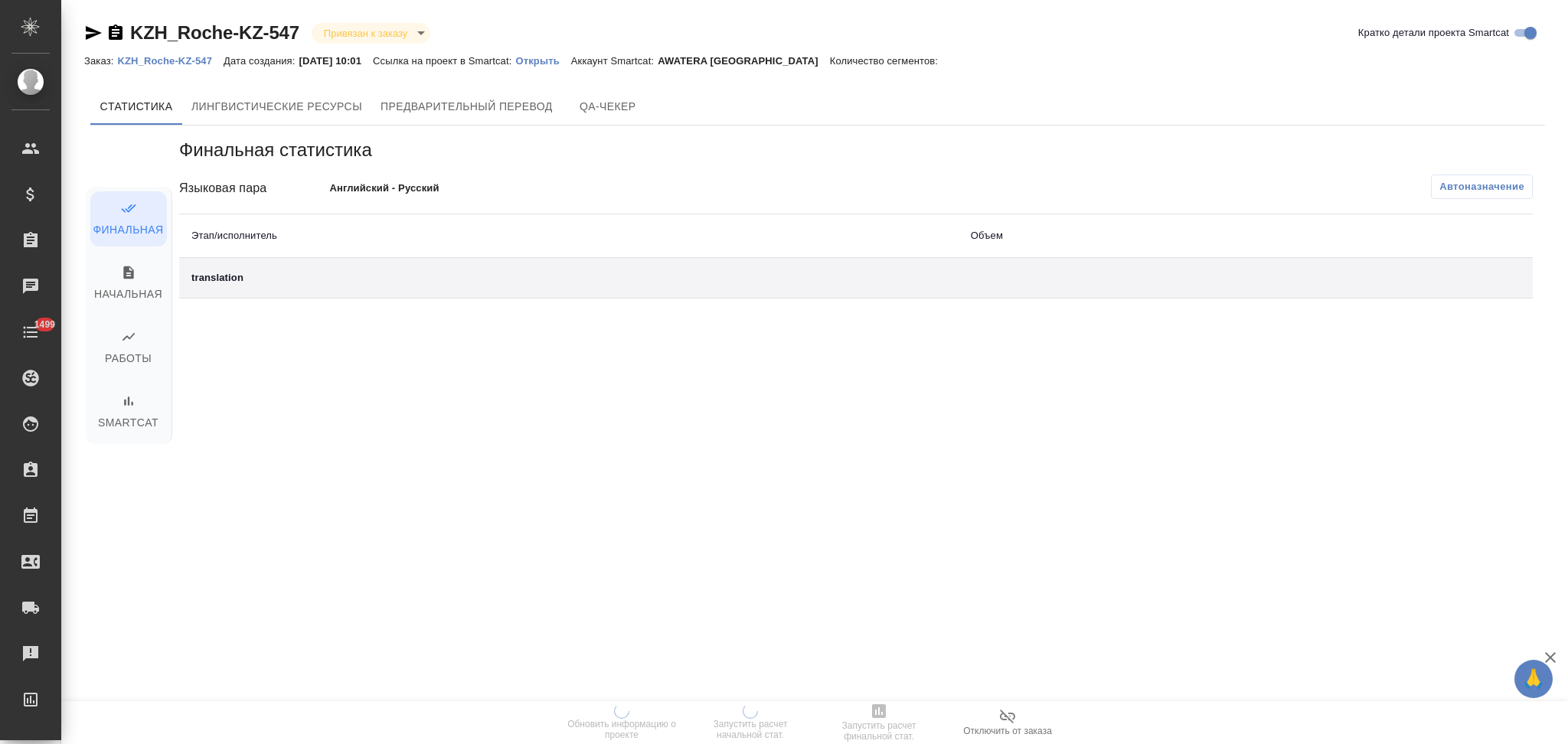
click at [546, 56] on p "Открыть" at bounding box center [543, 61] width 55 height 12
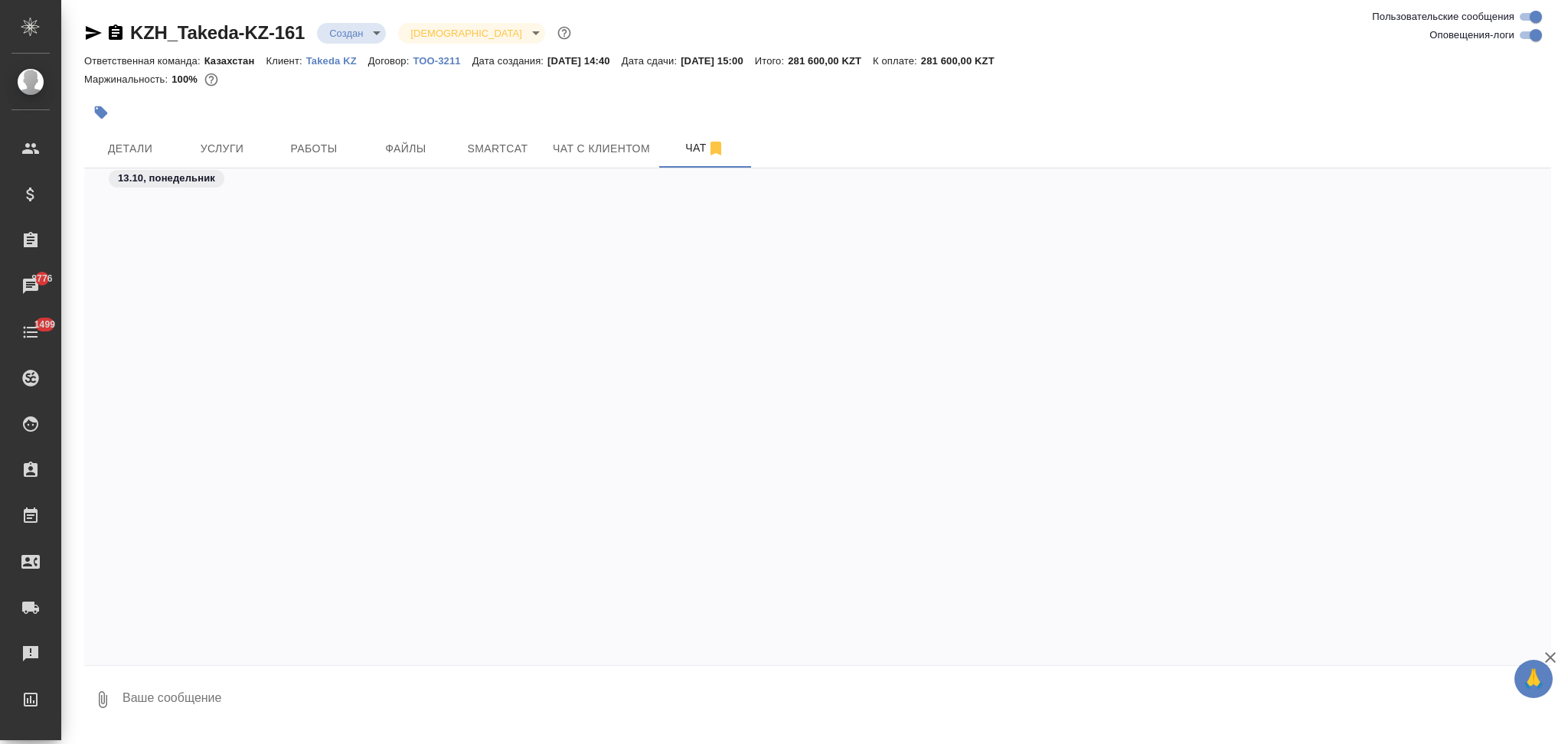
scroll to position [857, 0]
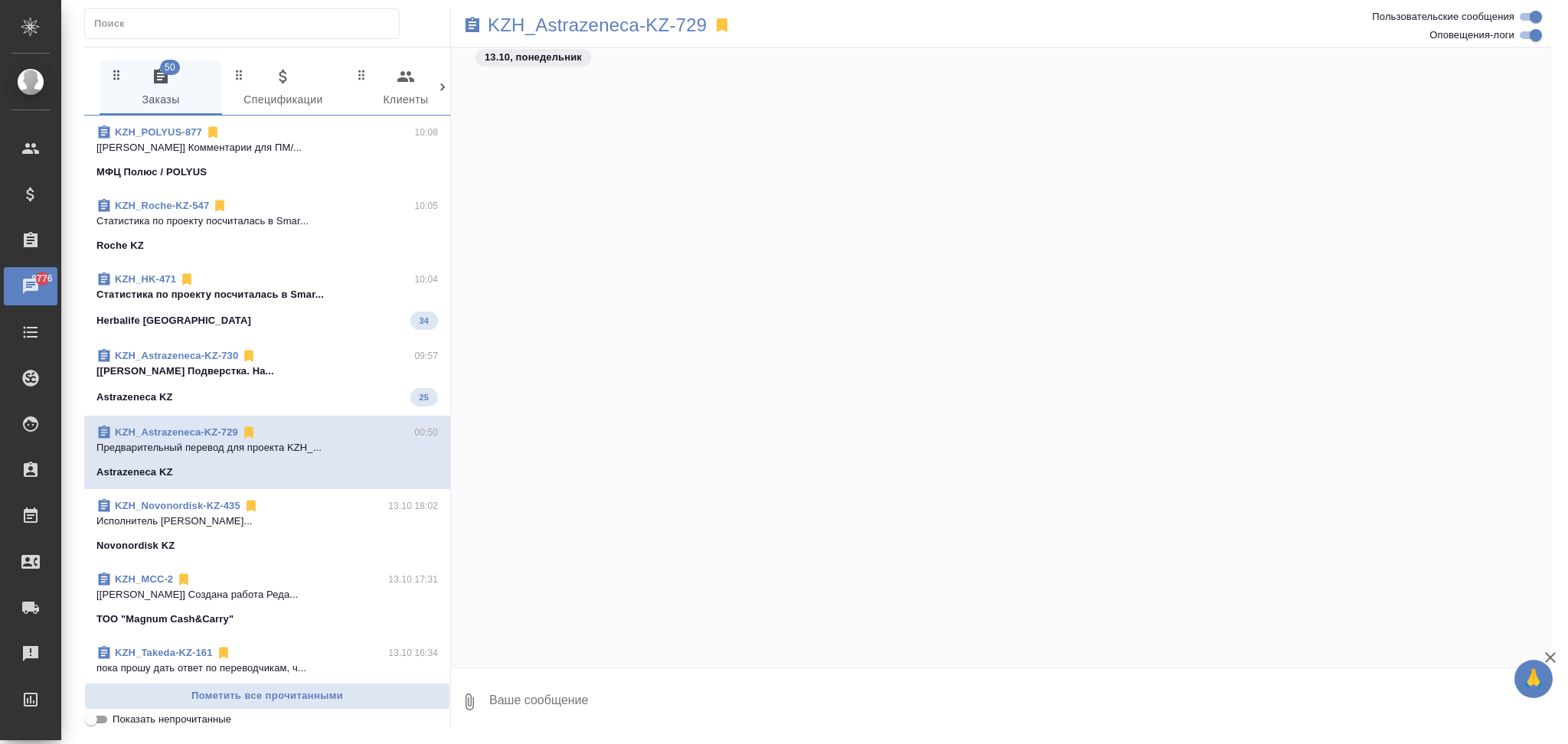
scroll to position [7275, 0]
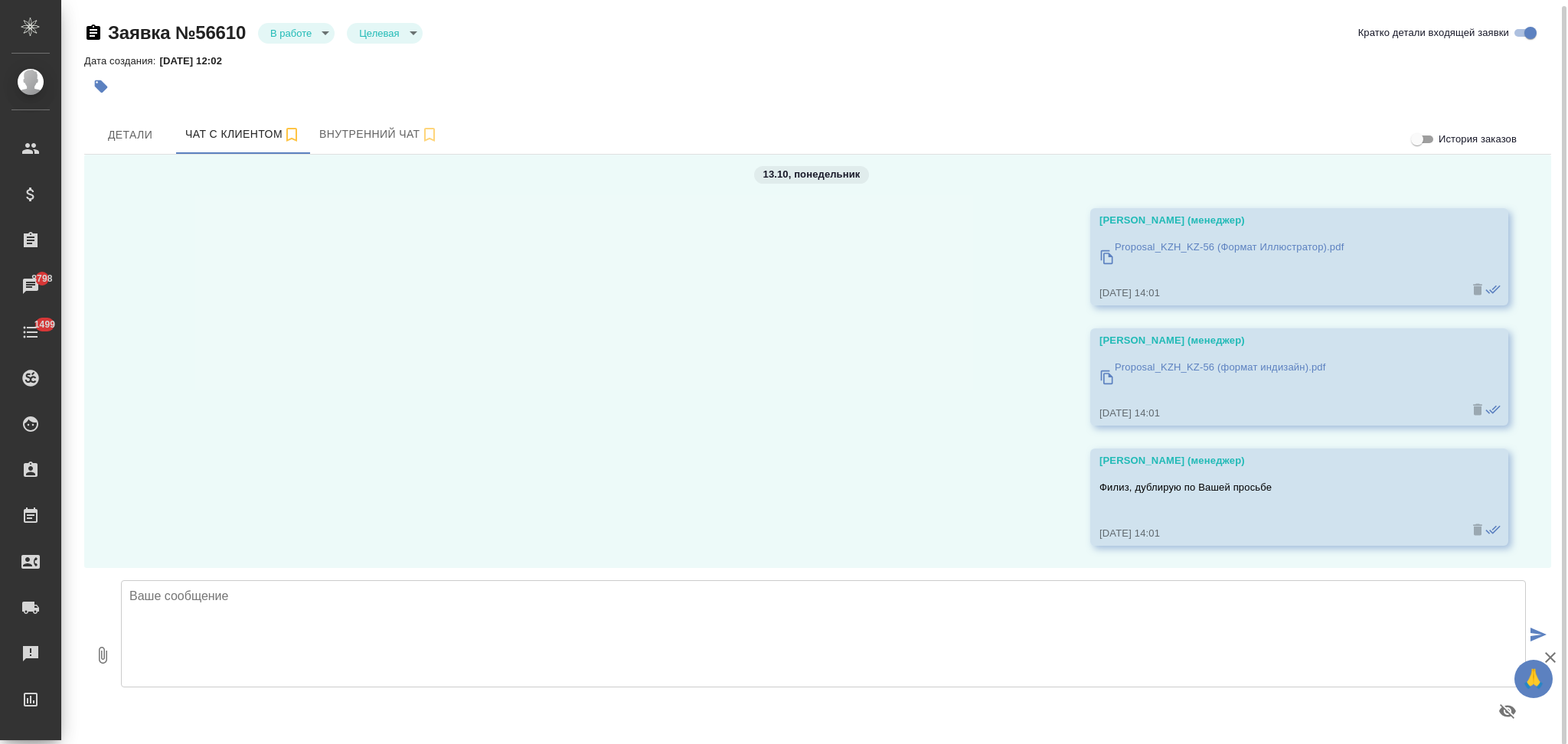
scroll to position [5, 0]
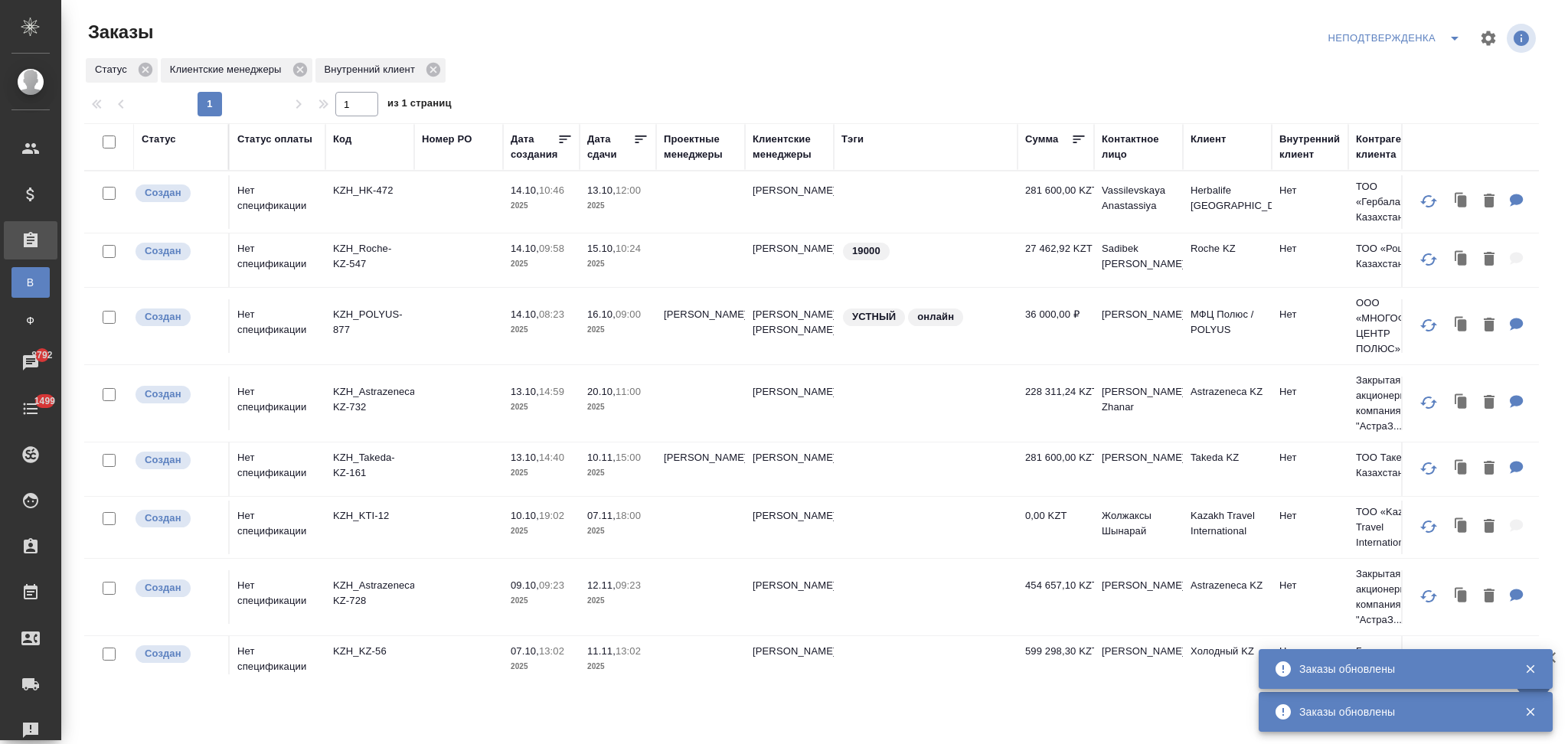
click at [333, 141] on div "Код" at bounding box center [342, 139] width 18 height 16
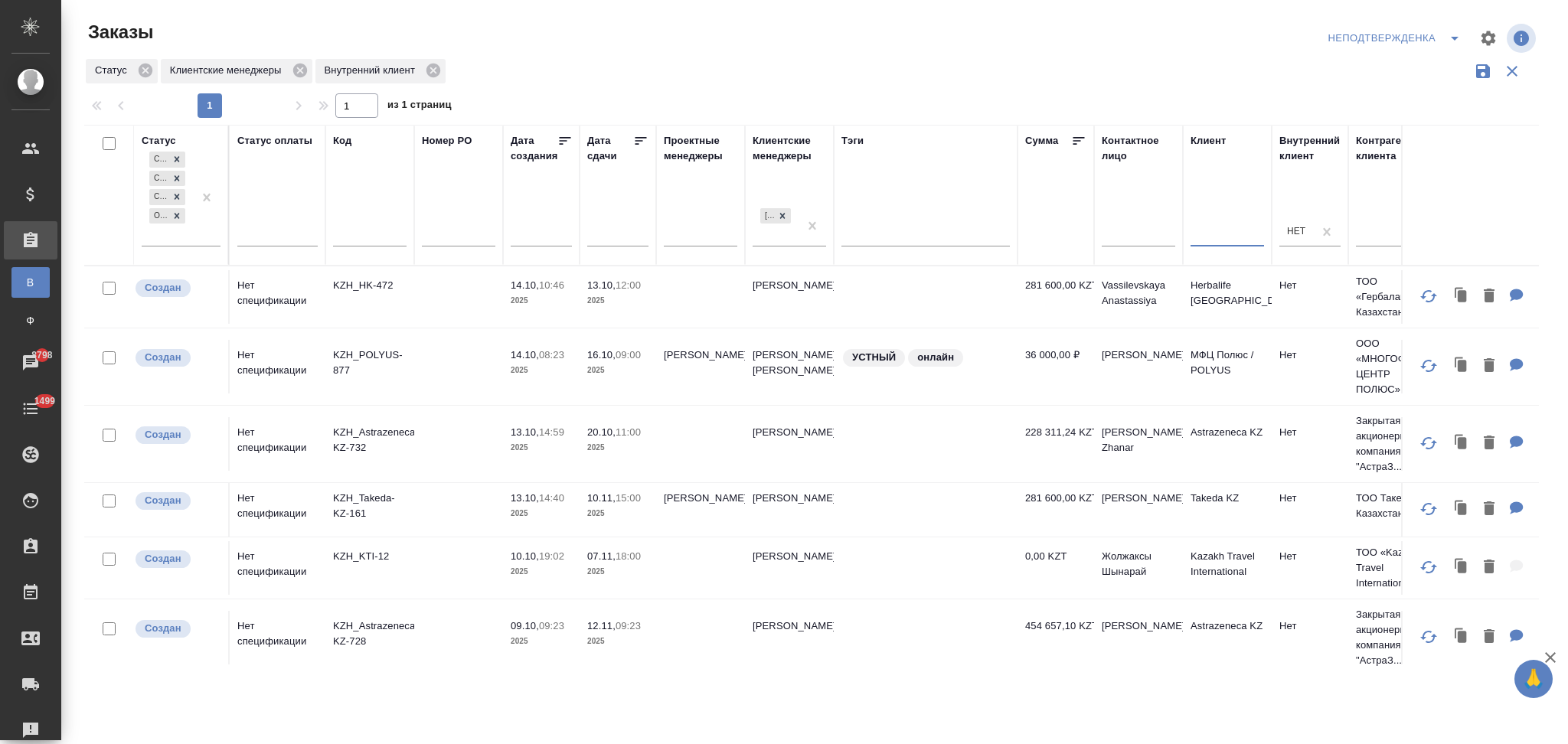
click at [1215, 236] on input "text" at bounding box center [1227, 237] width 73 height 19
paste input "Astrazeneca KZ"
type input "Astrazeneca KZ"
drag, startPoint x: 206, startPoint y: 197, endPoint x: 240, endPoint y: 214, distance: 38.0
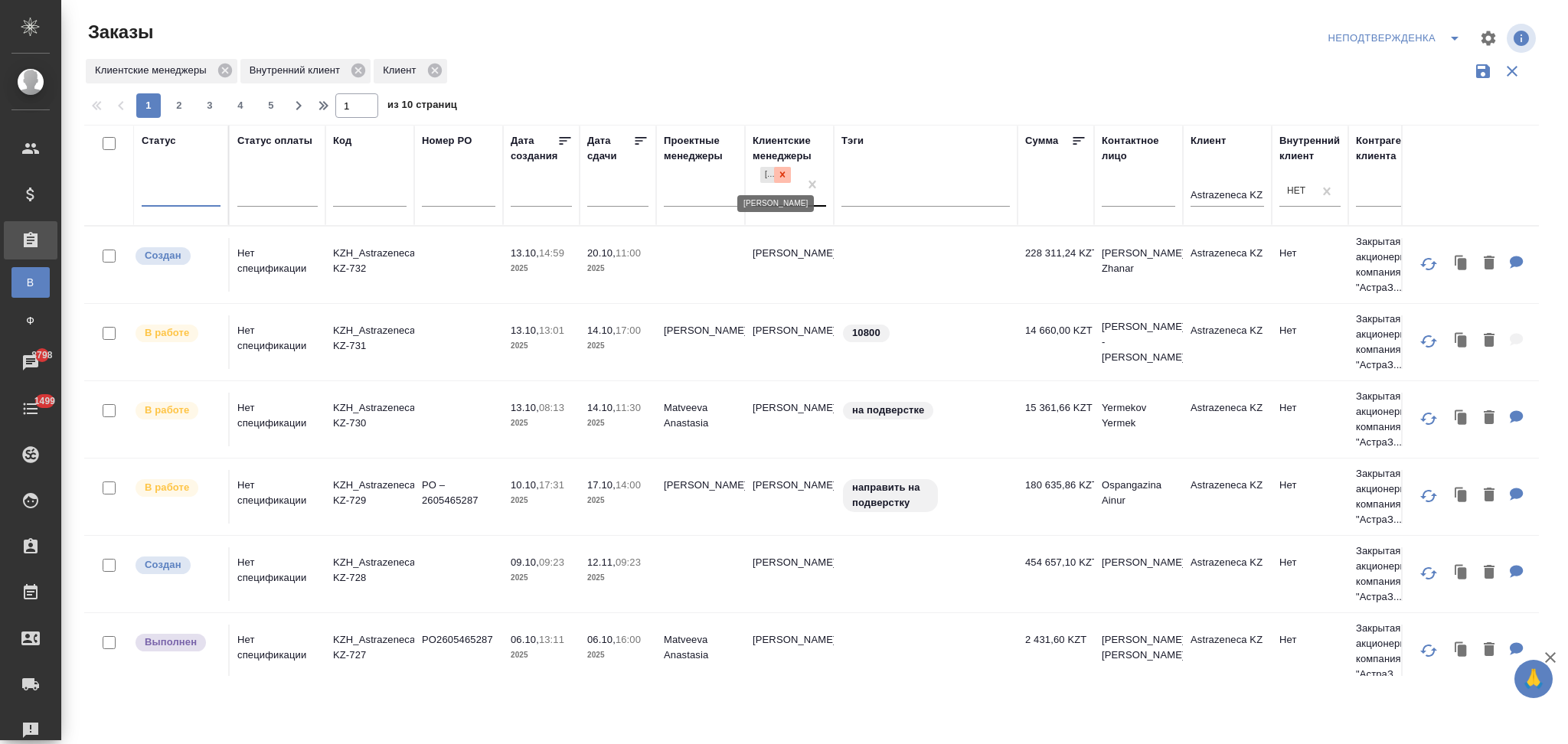
click at [782, 179] on icon at bounding box center [782, 174] width 11 height 11
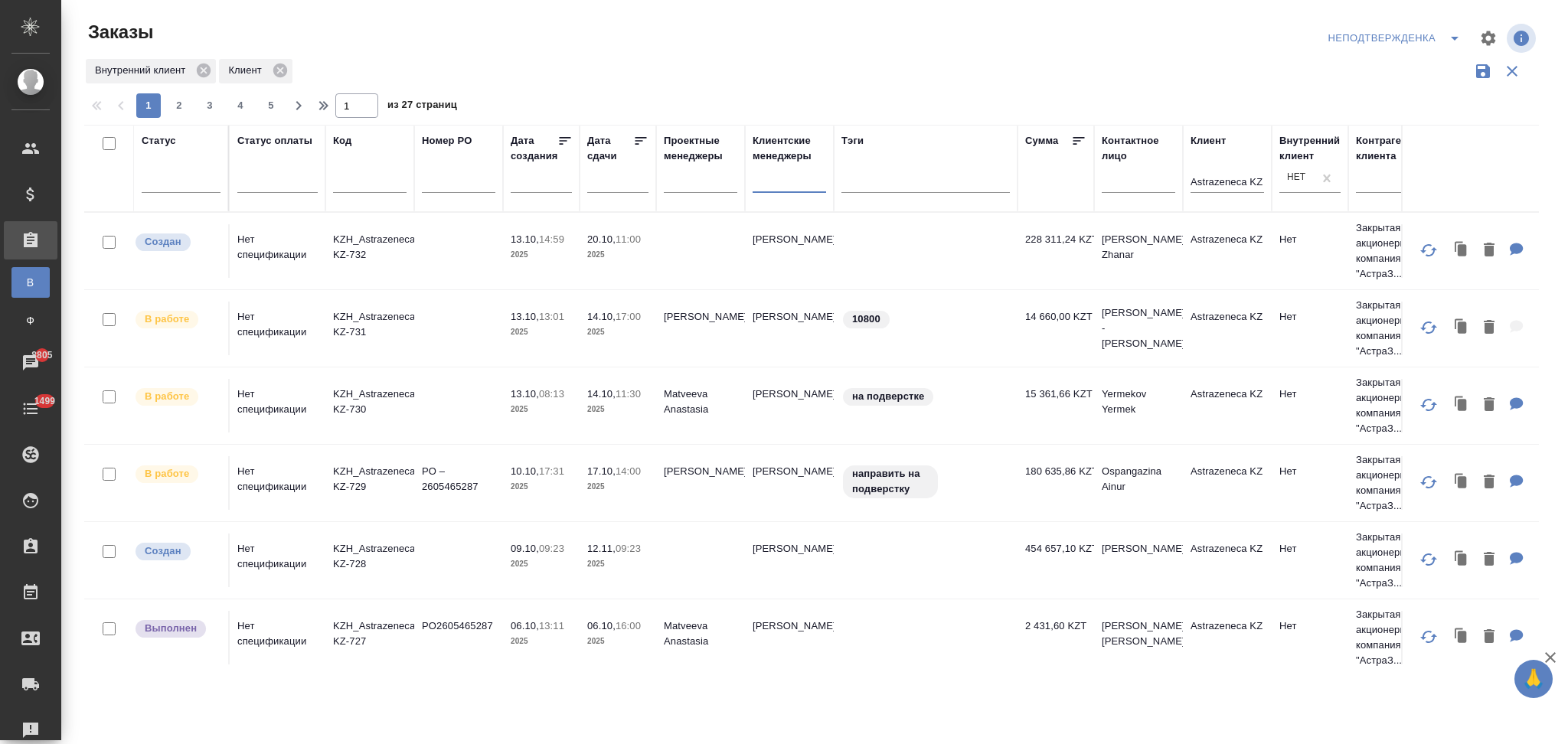
scroll to position [101, 0]
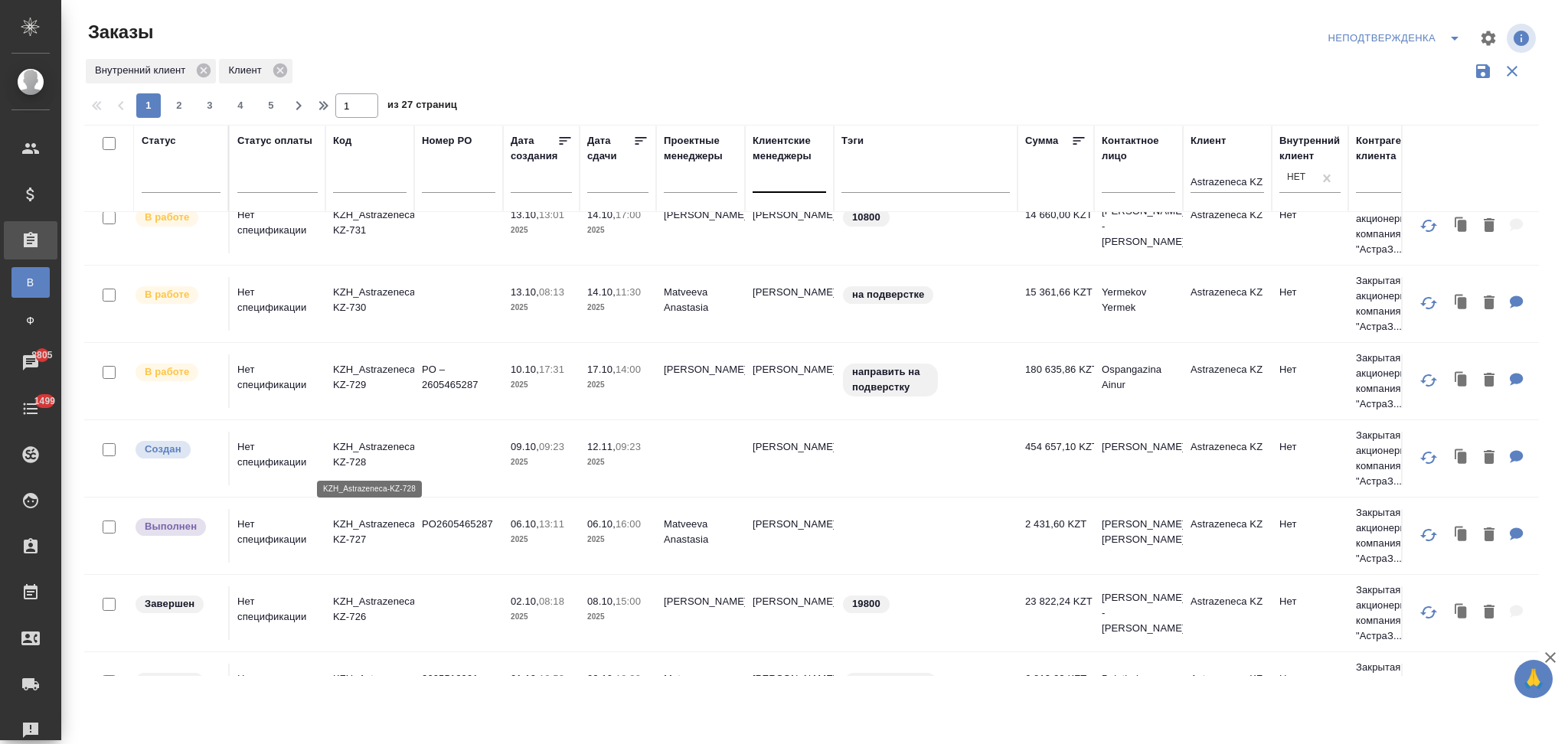
click at [366, 449] on p "KZH_Astrazeneca-KZ-728" at bounding box center [370, 454] width 73 height 31
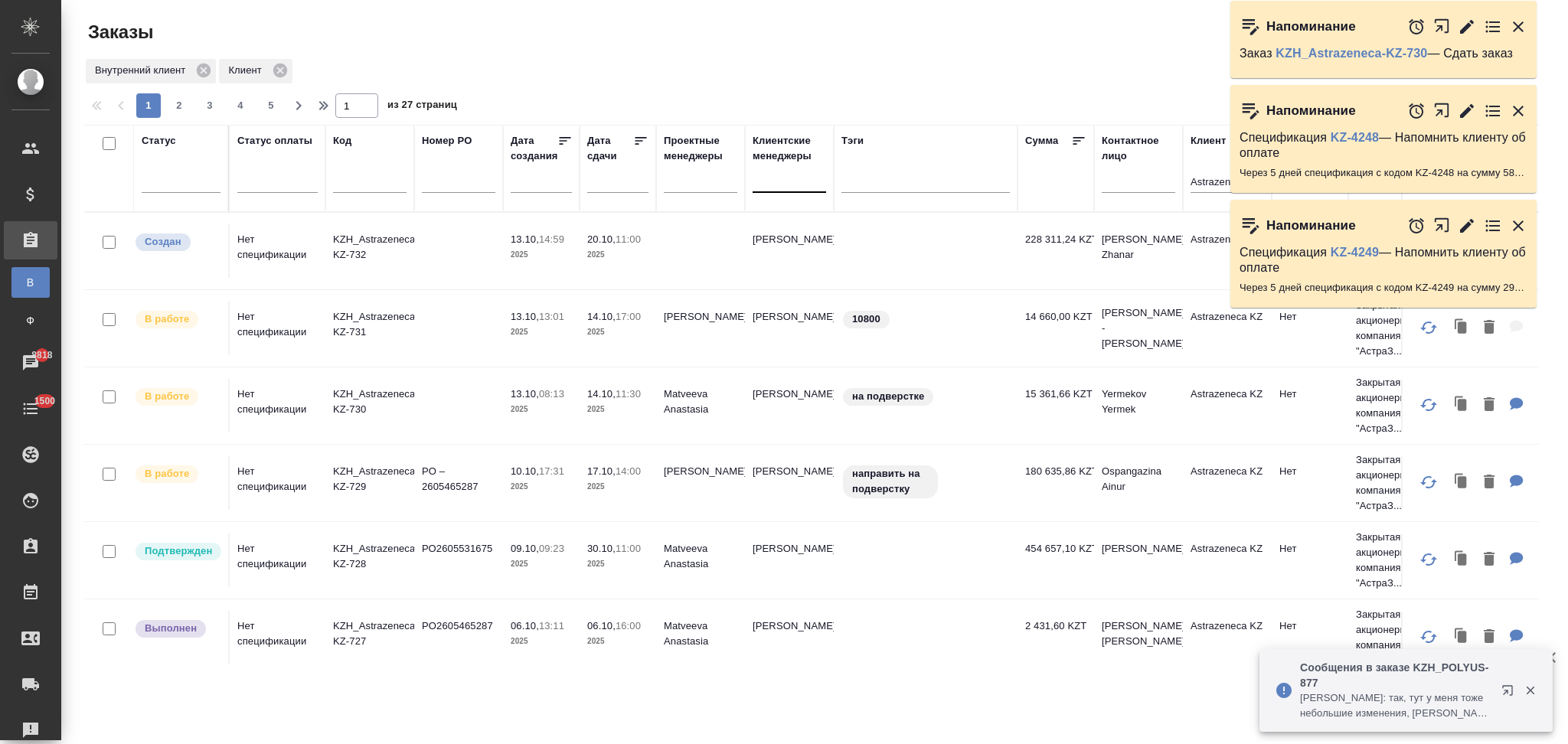
click at [1514, 111] on icon "button" at bounding box center [1518, 111] width 18 height 18
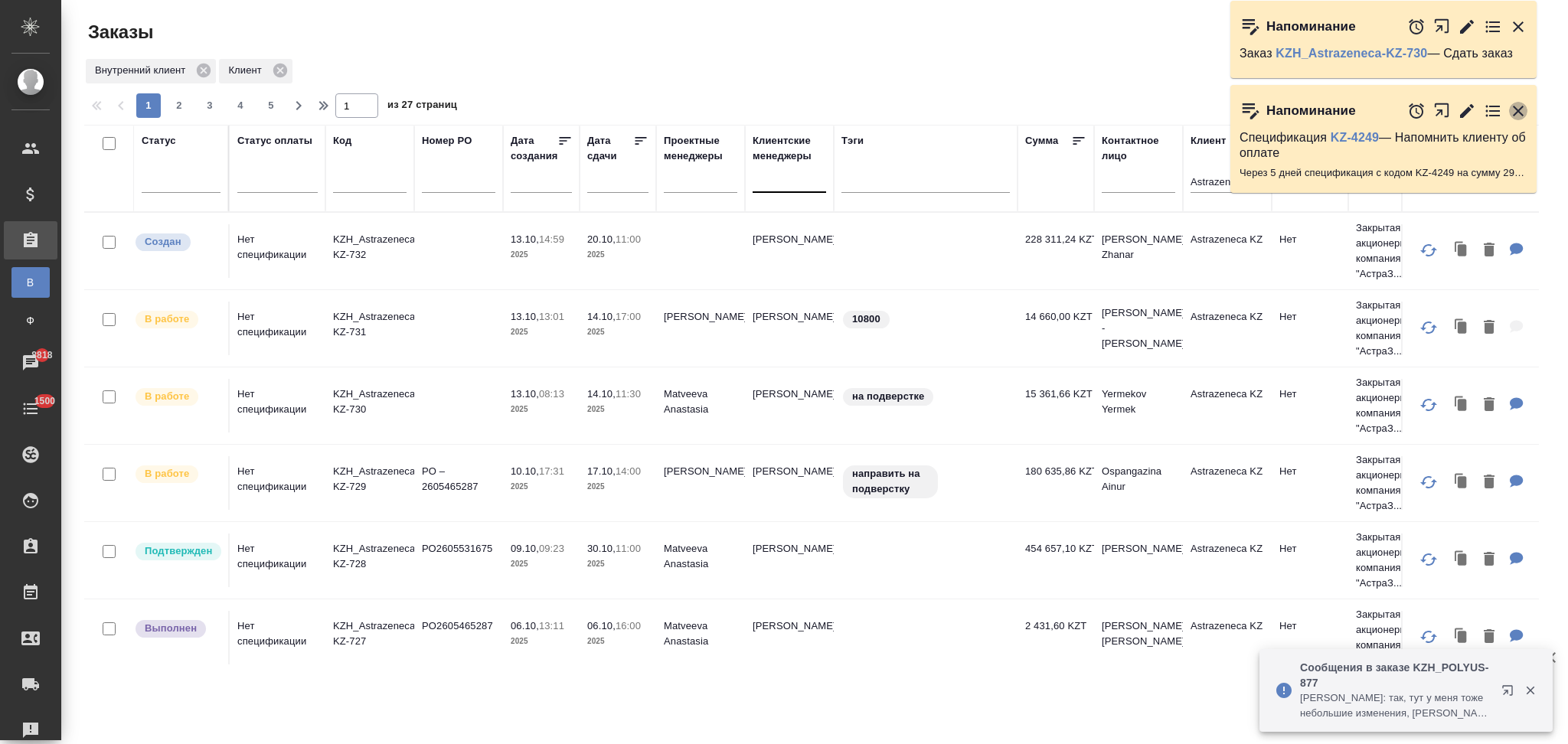
click at [1521, 111] on icon "button" at bounding box center [1518, 111] width 18 height 18
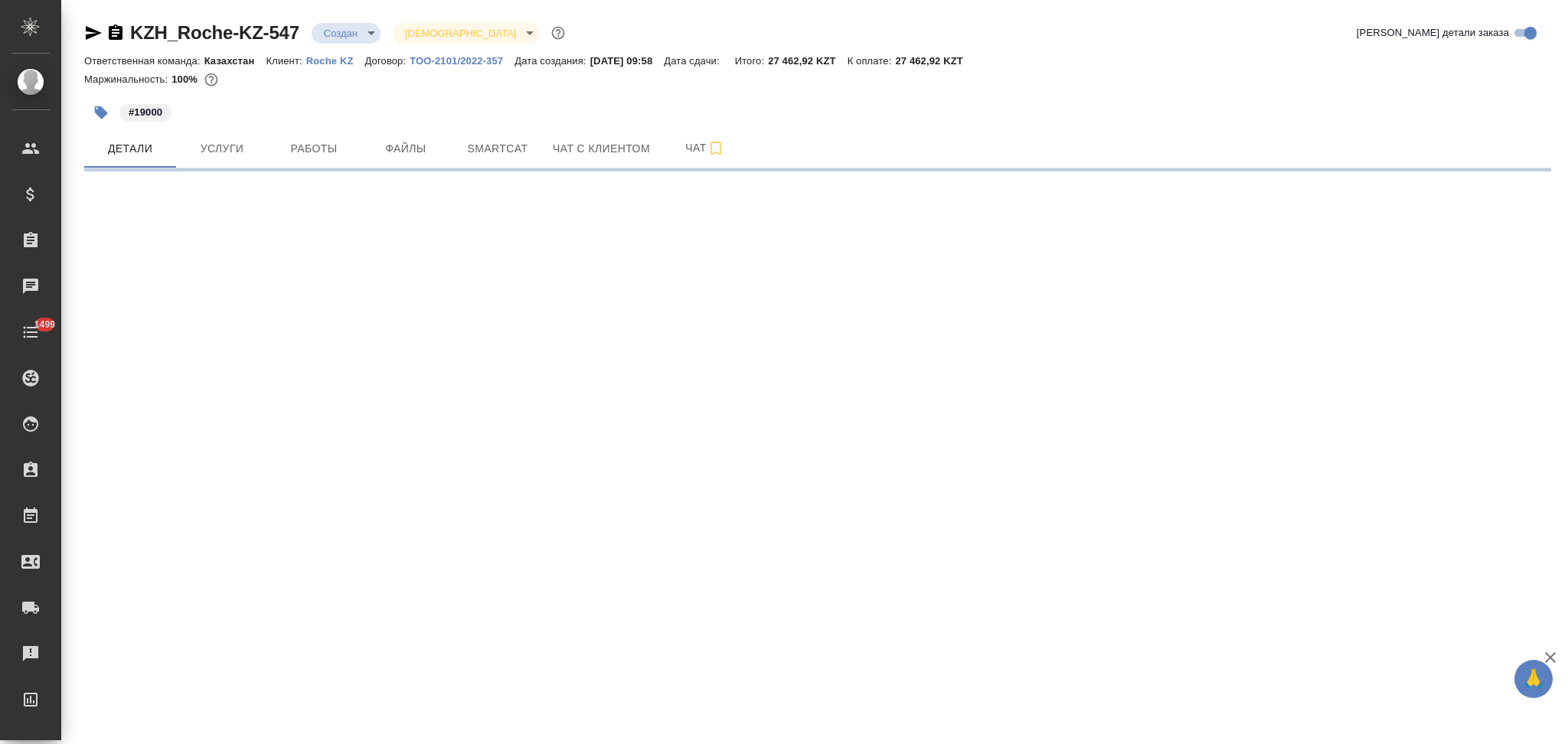
select select "RU"
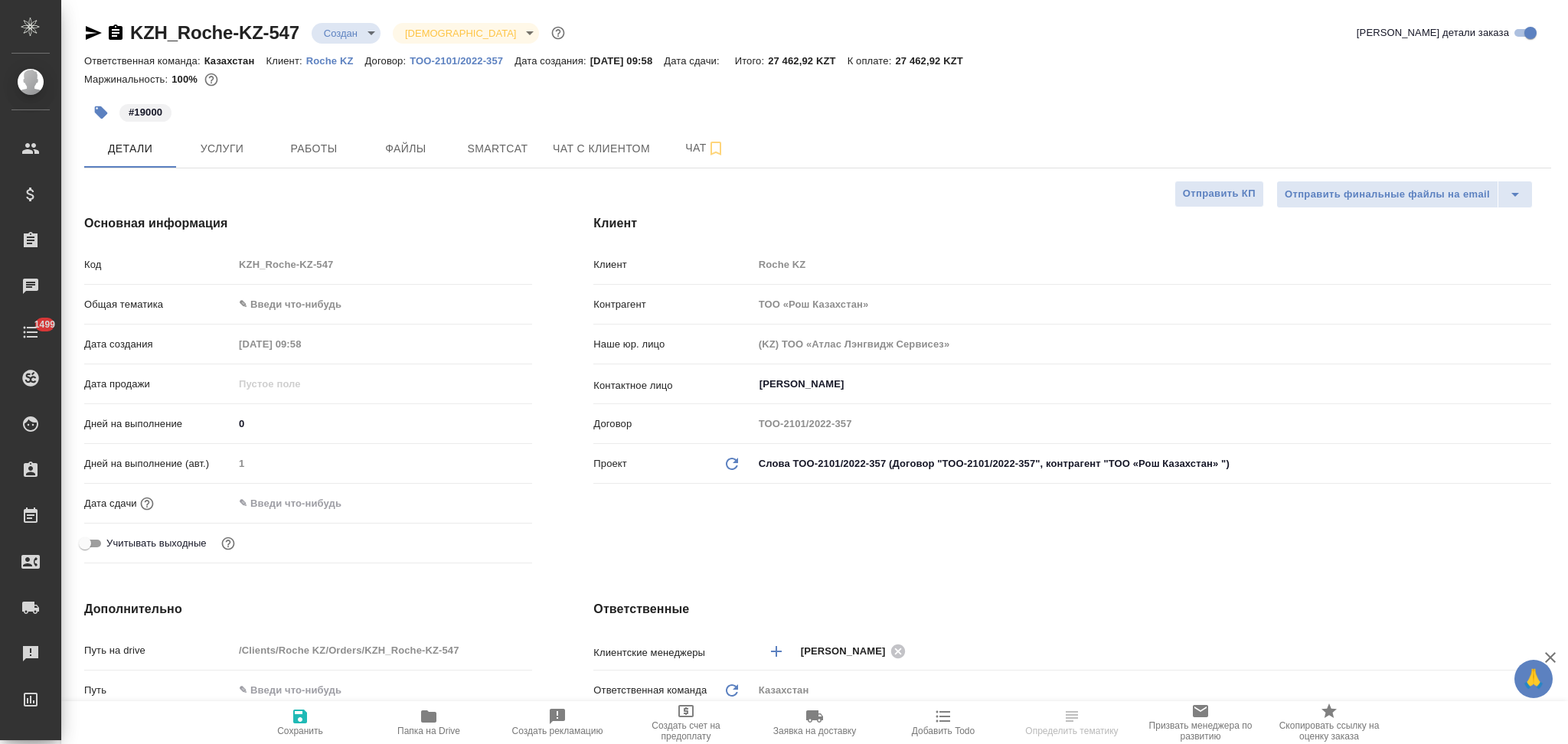
type textarea "x"
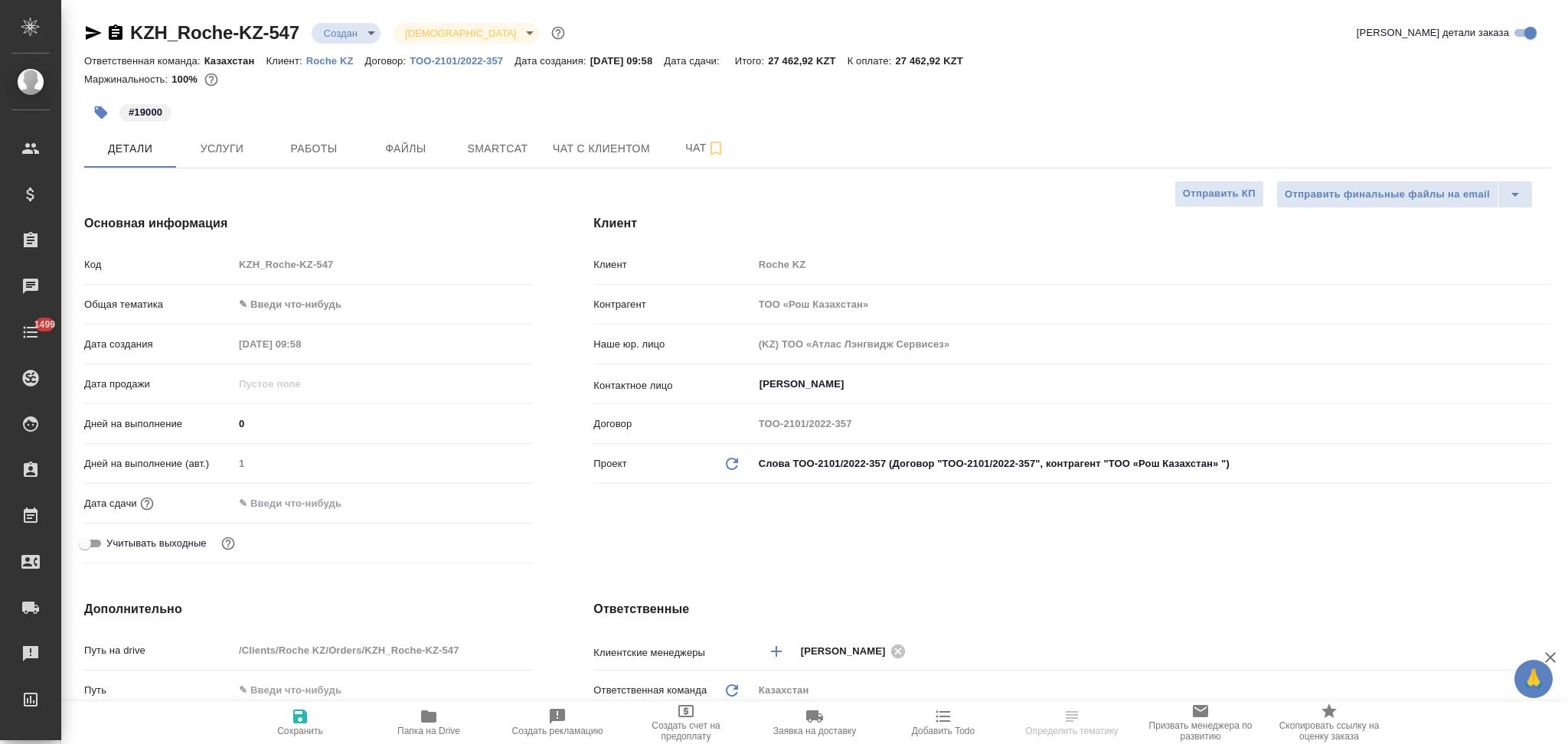
type textarea "x"
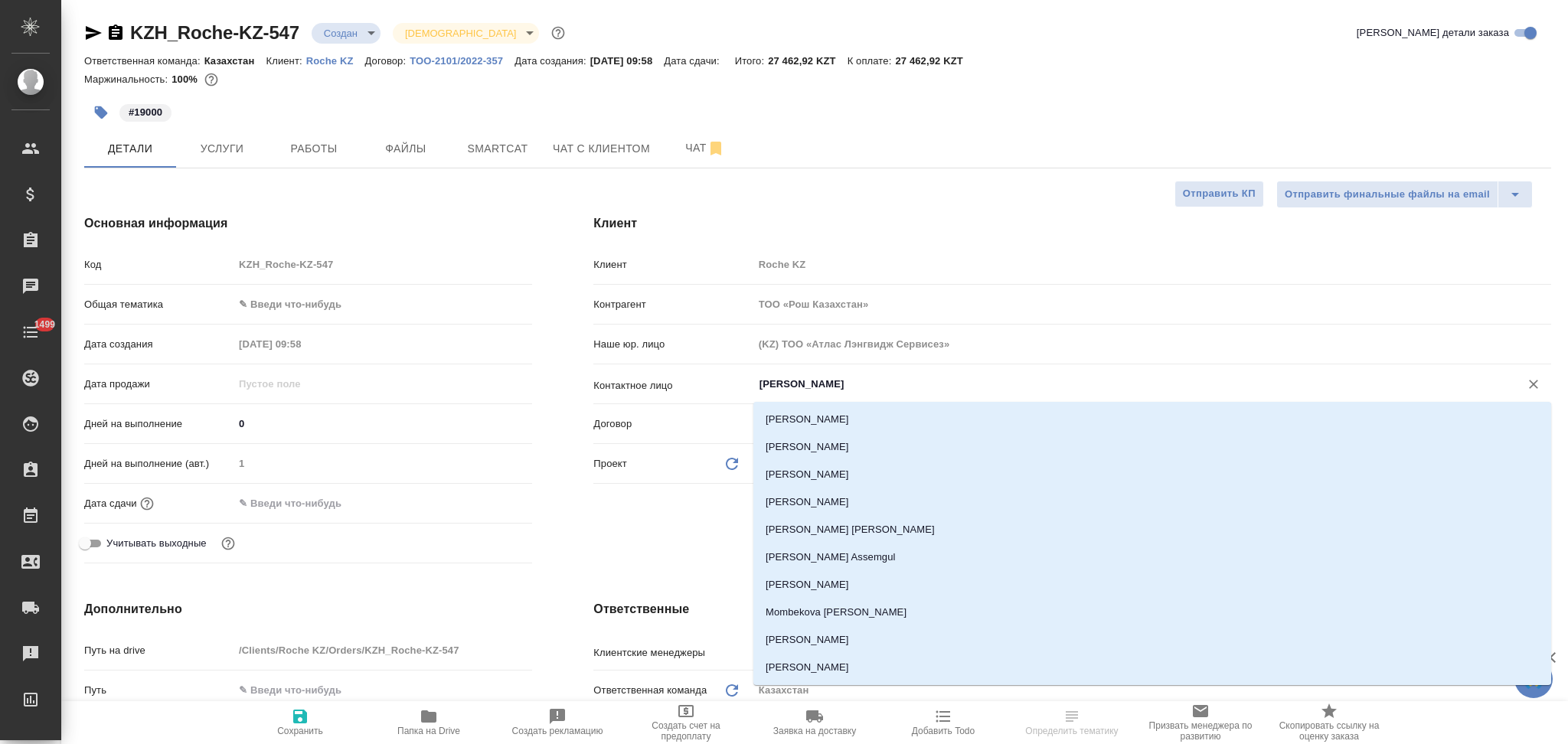
click at [835, 392] on input "[PERSON_NAME]" at bounding box center [1127, 384] width 737 height 18
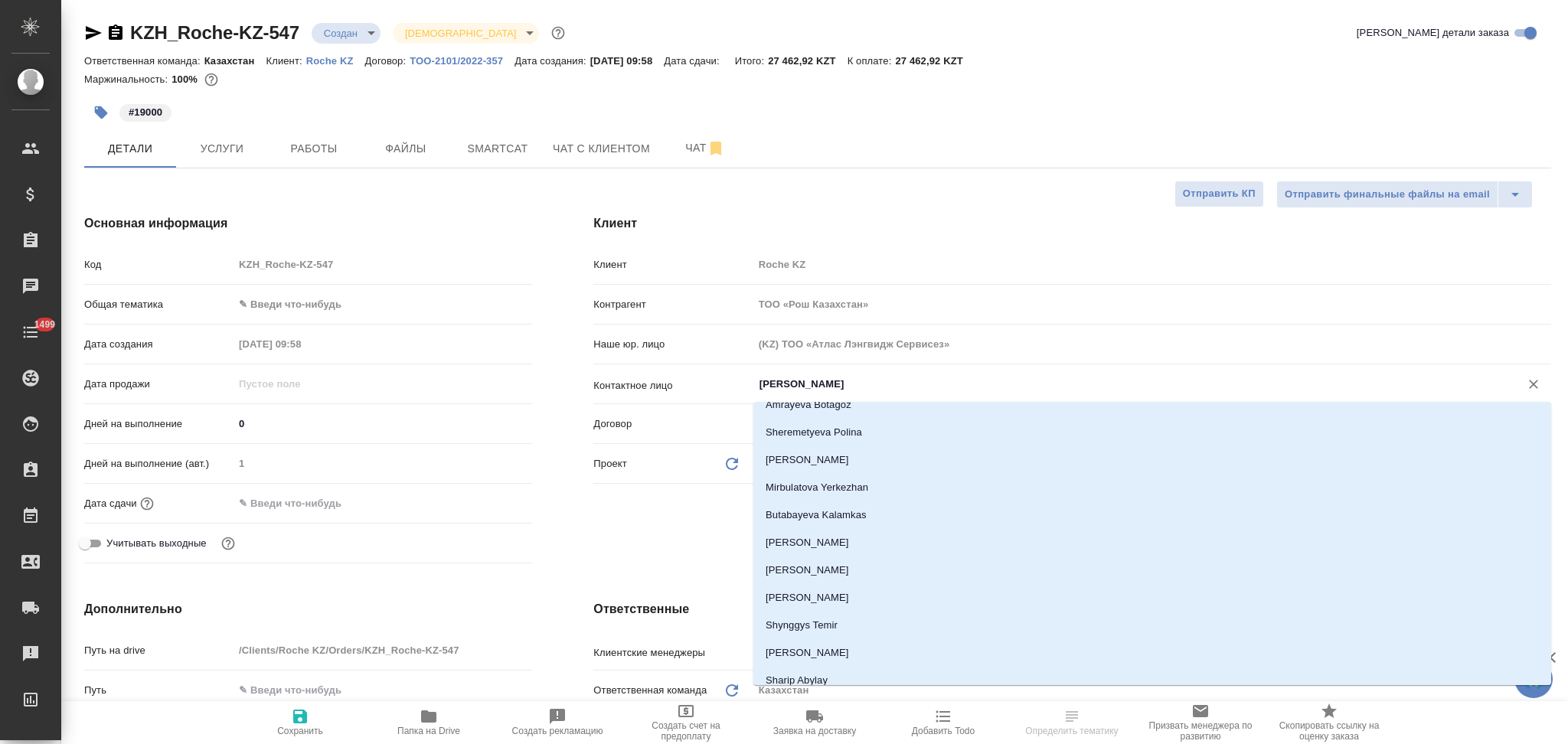
scroll to position [1429, 0]
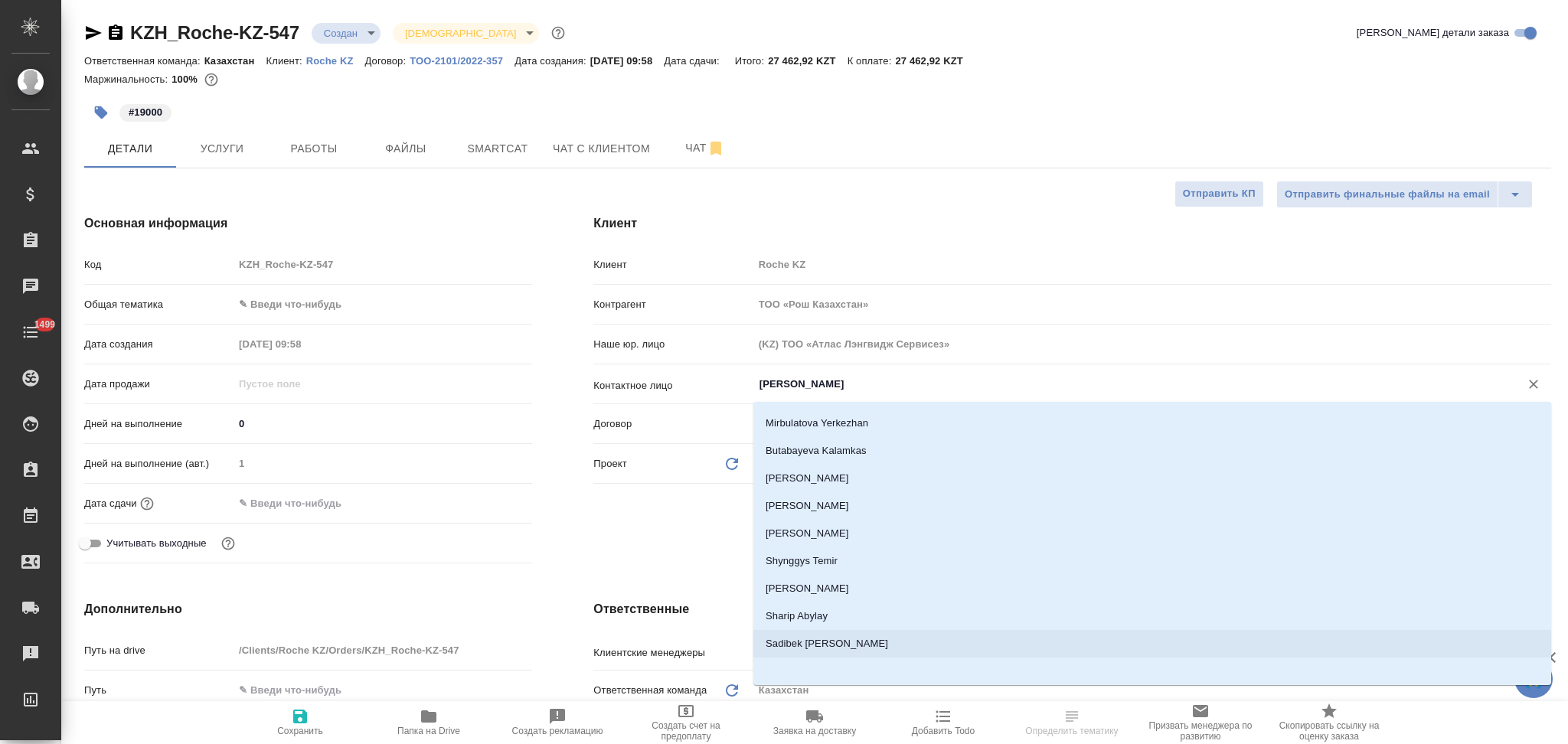
click at [830, 640] on li "Sadibek [PERSON_NAME]" at bounding box center [1151, 643] width 798 height 27
type input "Sadibek [PERSON_NAME]"
type textarea "x"
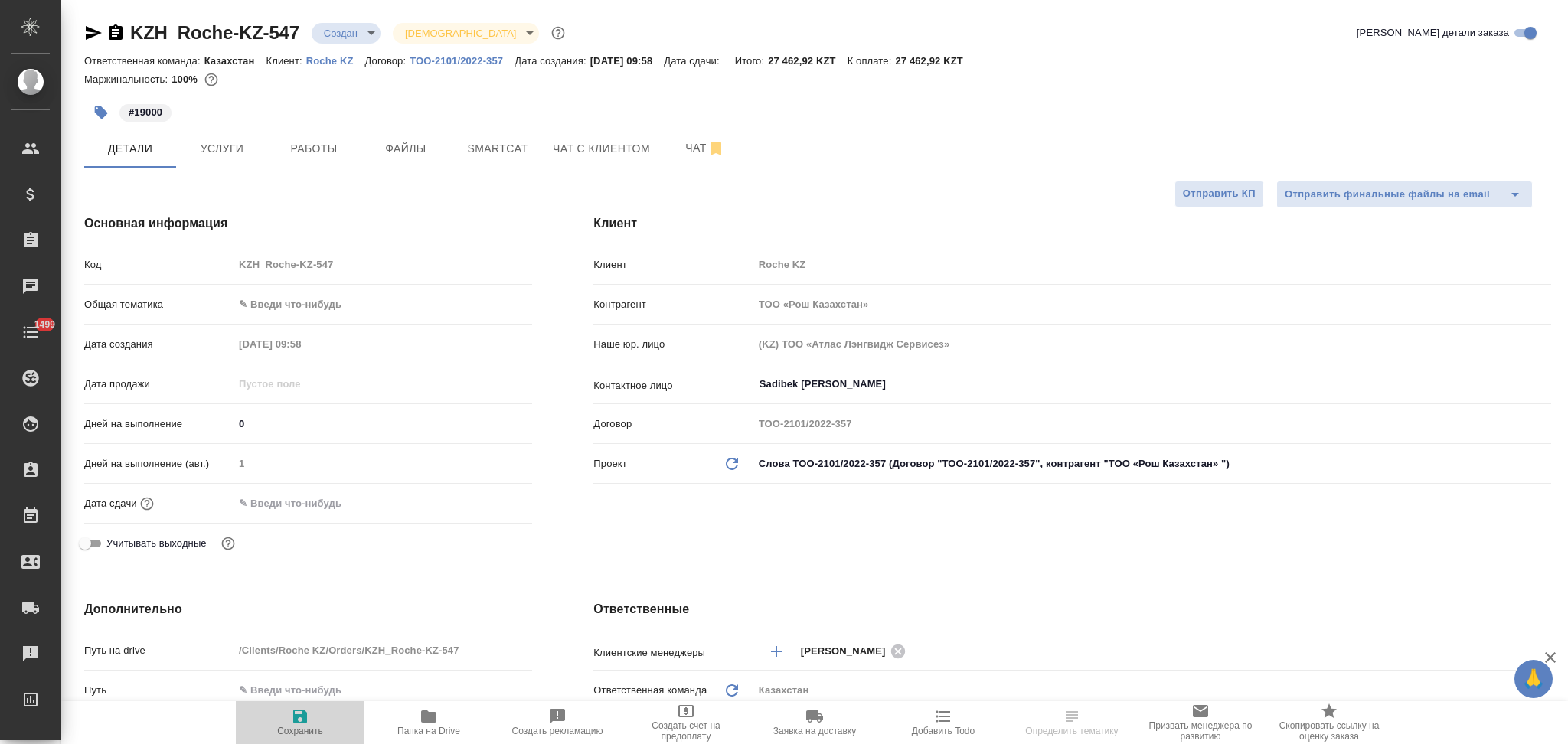
click at [296, 714] on icon "button" at bounding box center [300, 717] width 18 height 18
type textarea "x"
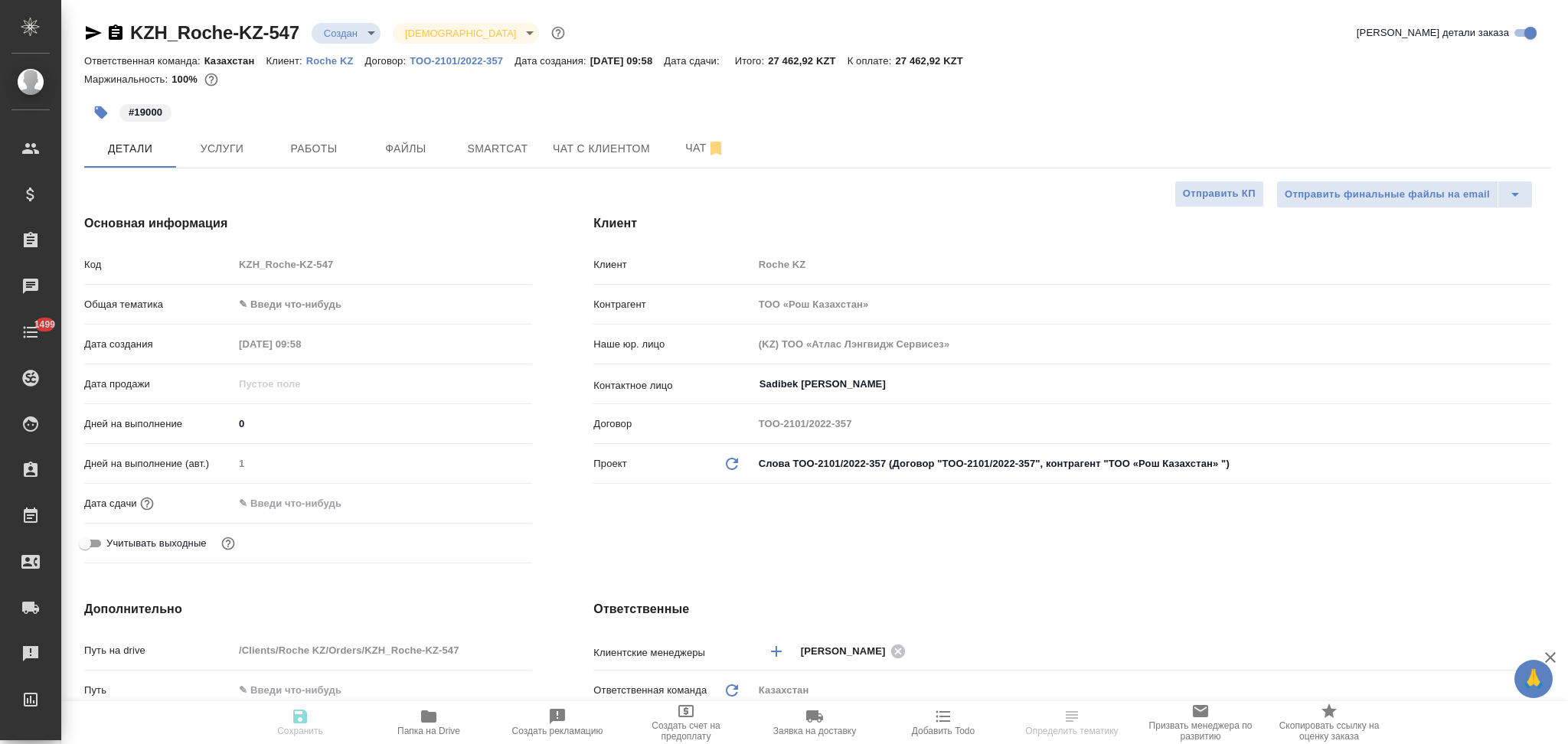
type textarea "x"
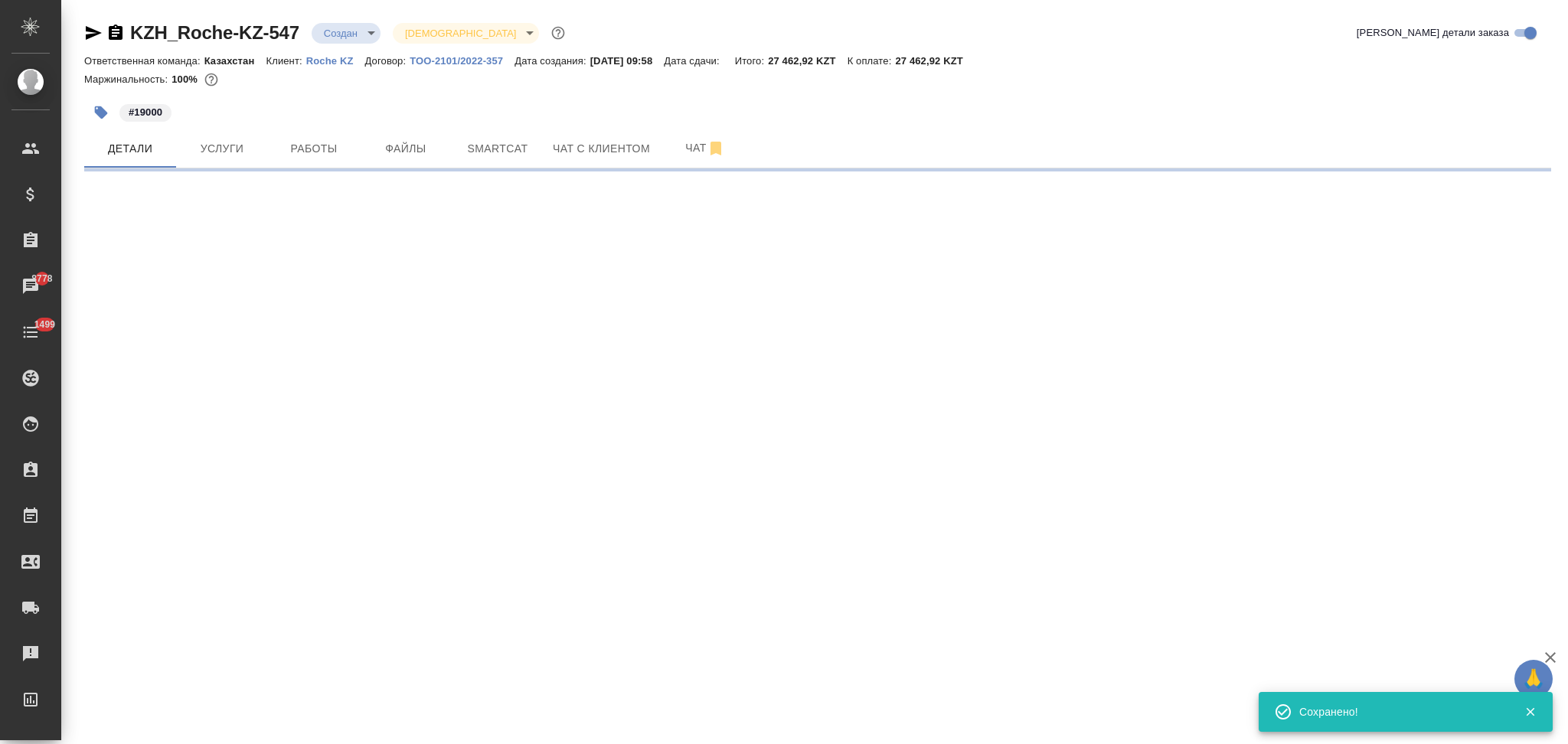
select select "RU"
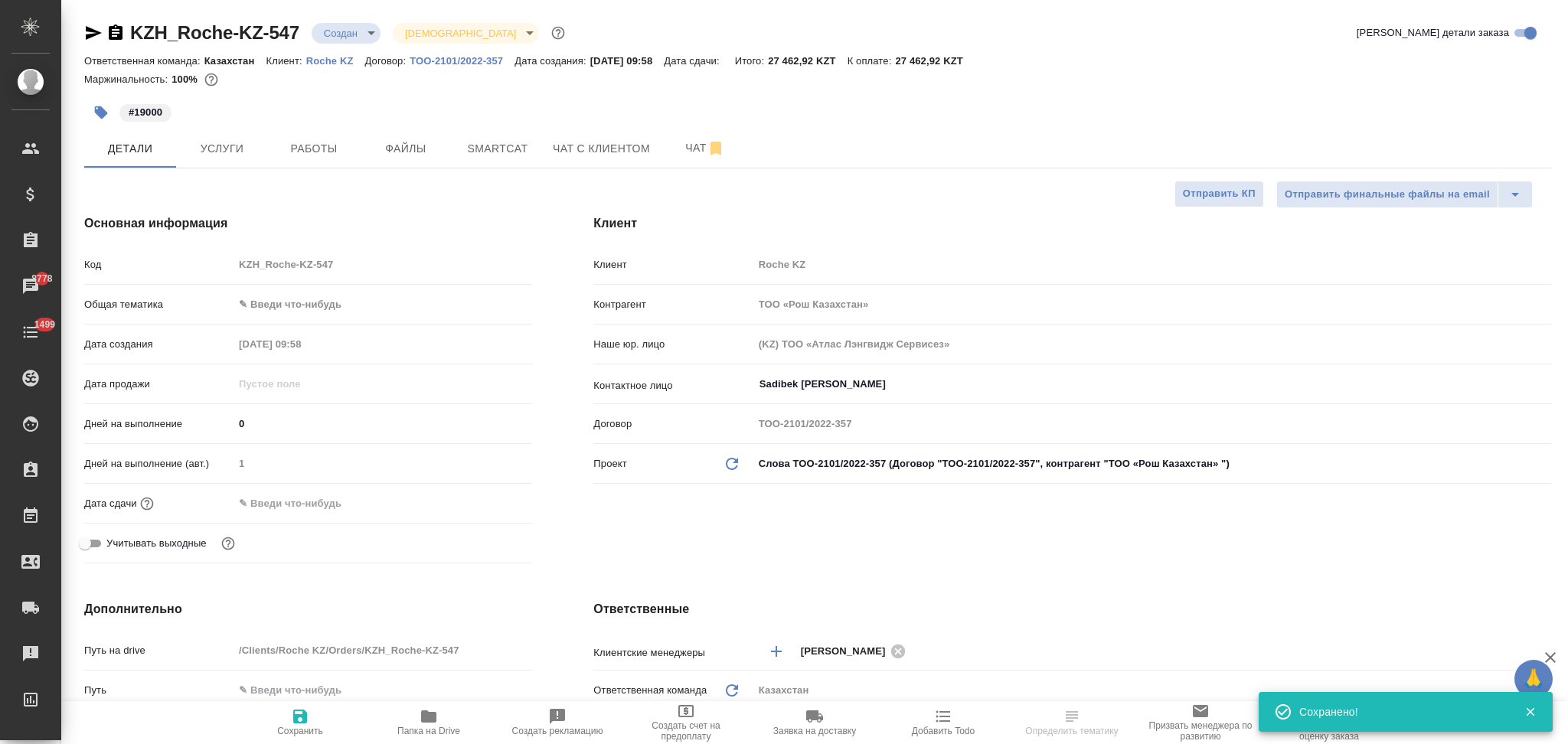
type textarea "x"
click at [332, 502] on input "text" at bounding box center [300, 503] width 134 height 22
click at [484, 500] on icon "button" at bounding box center [487, 502] width 18 height 18
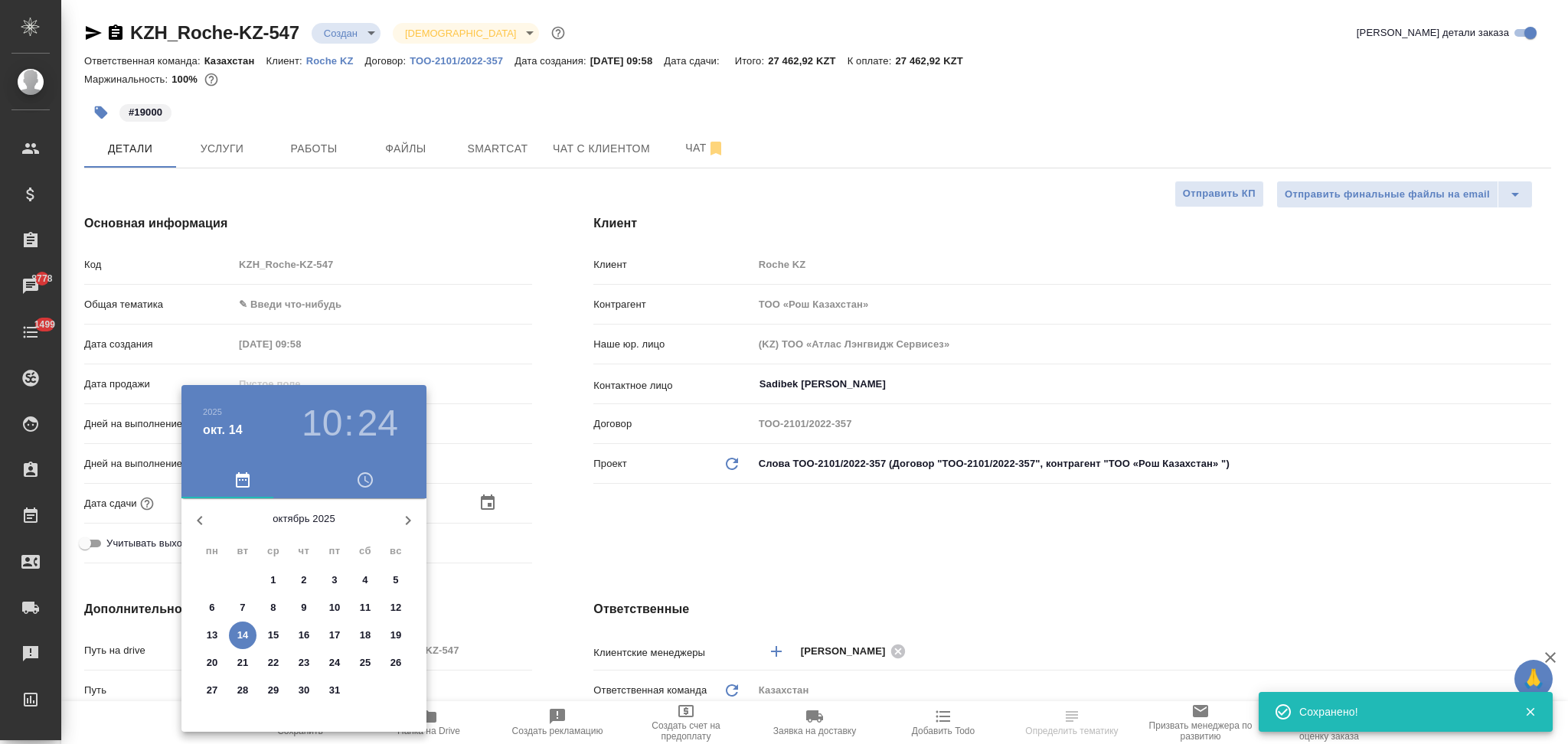
click at [271, 634] on p "15" at bounding box center [274, 635] width 12 height 16
type input "[DATE] 10:24"
type textarea "x"
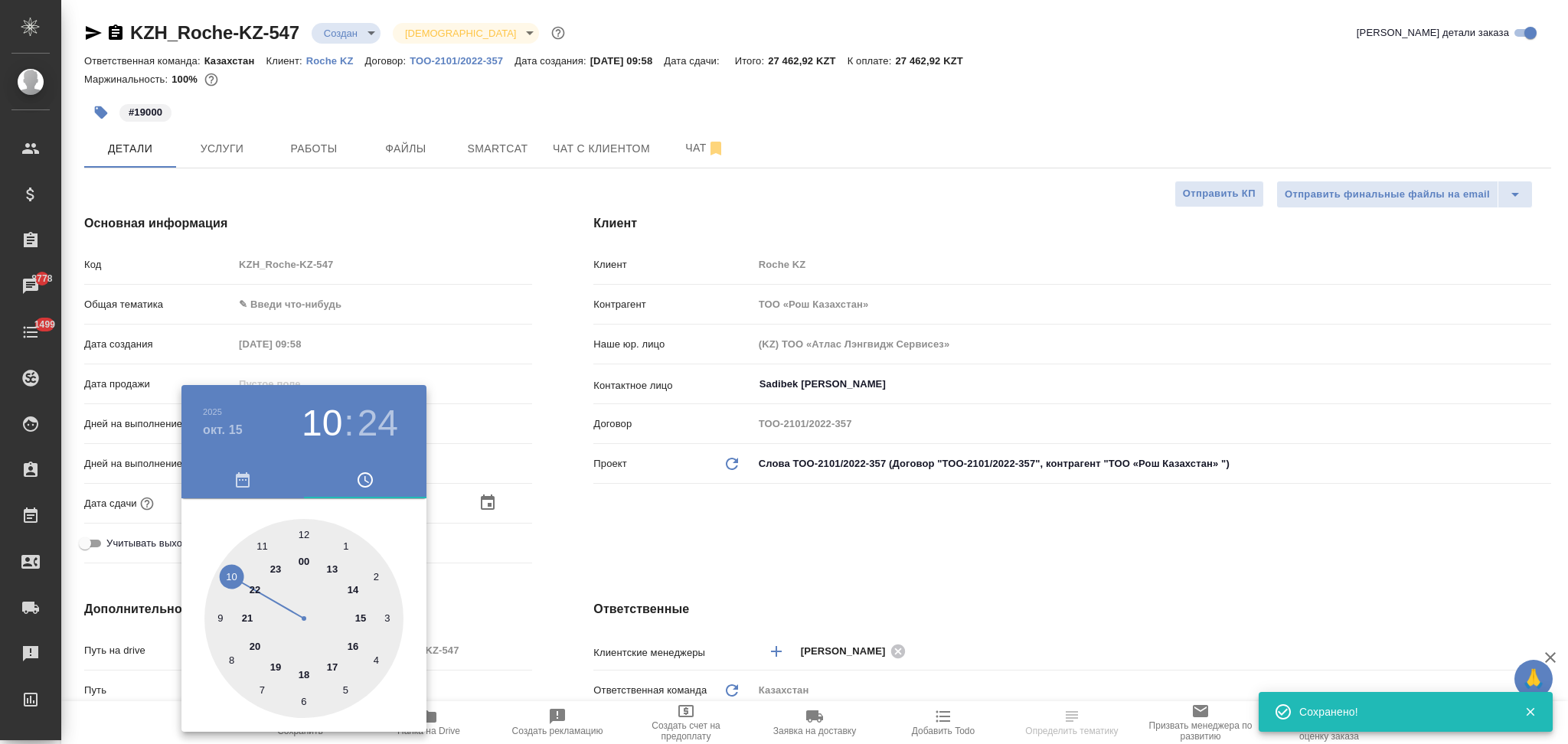
click at [520, 610] on div at bounding box center [784, 372] width 1568 height 744
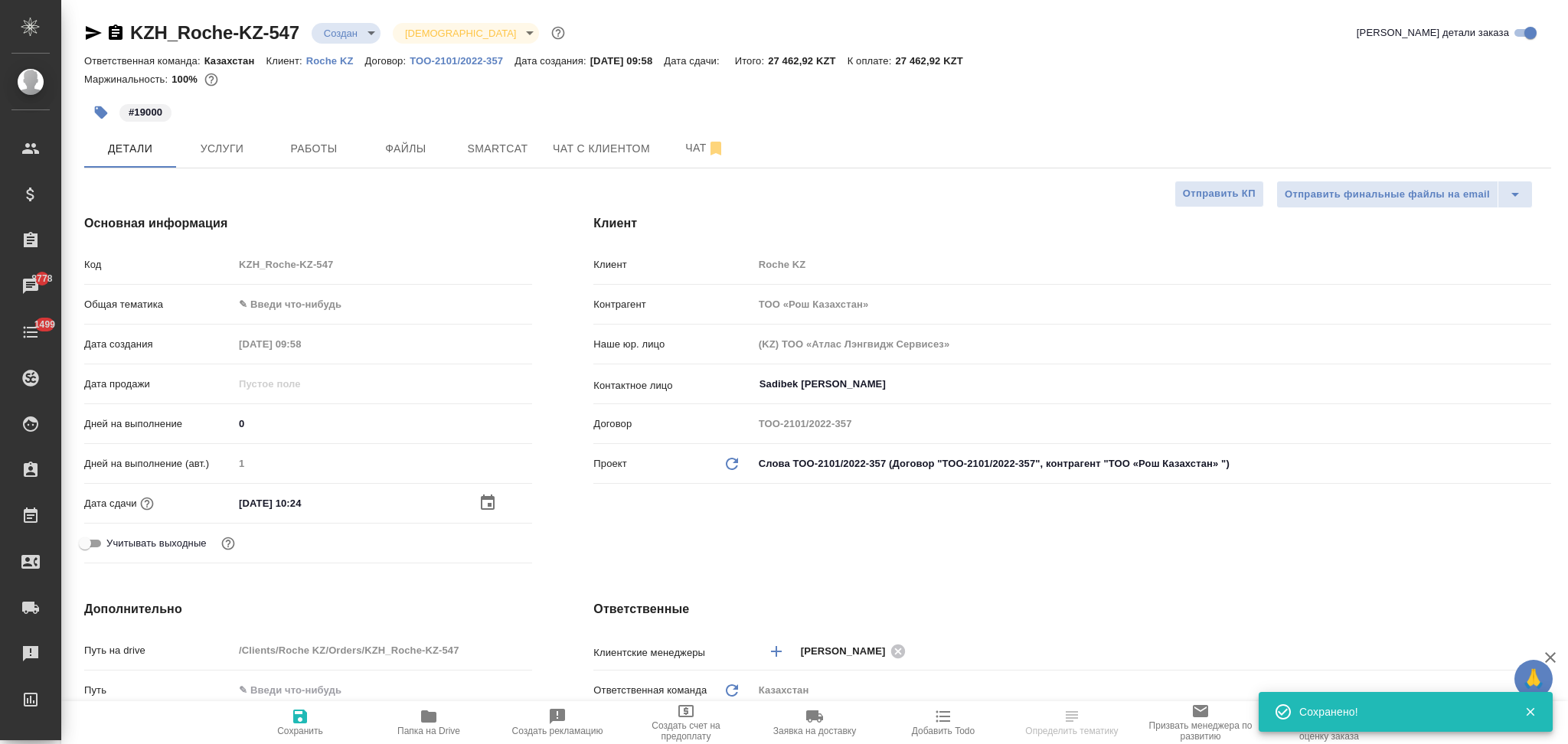
click at [304, 713] on icon "button" at bounding box center [299, 716] width 14 height 14
type textarea "x"
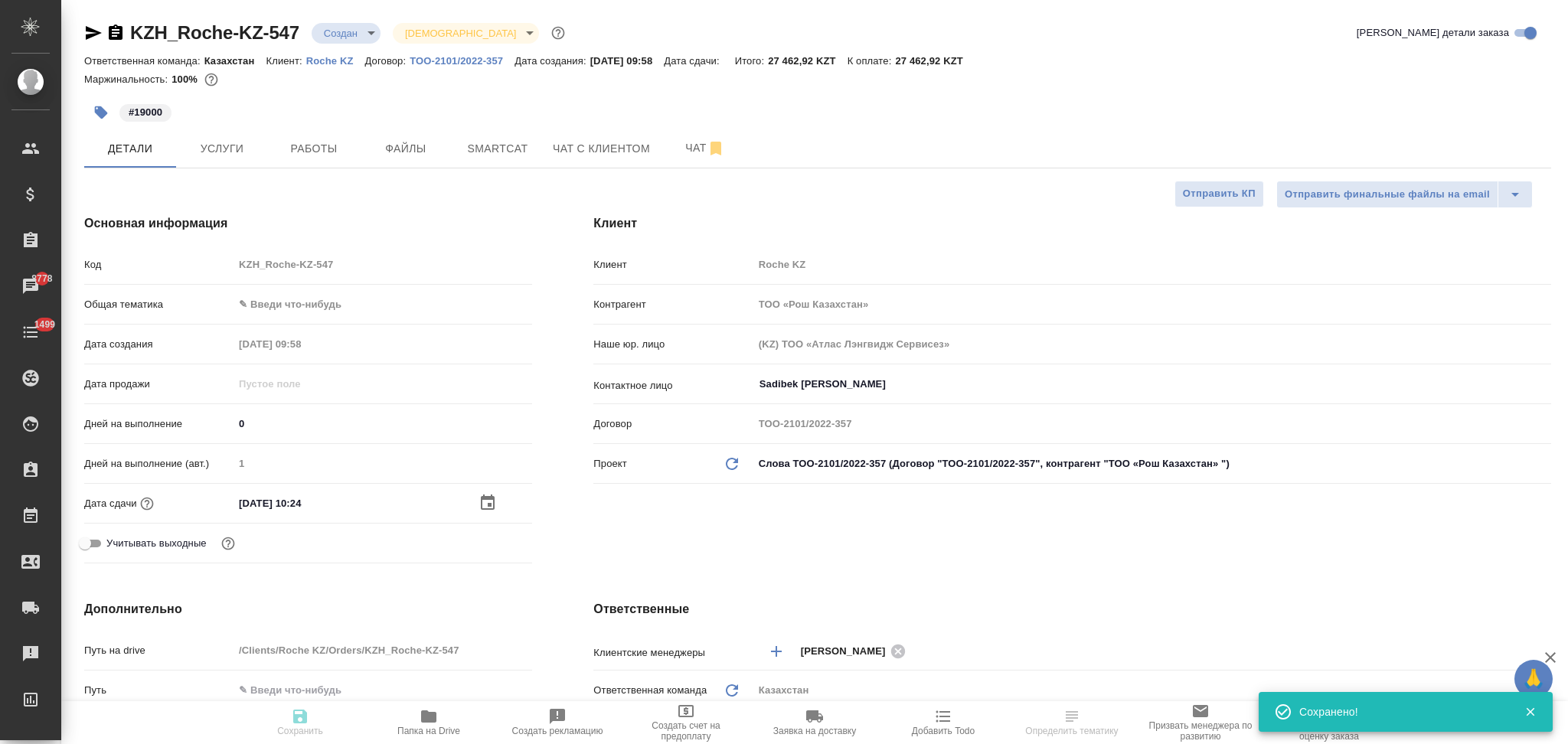
type textarea "x"
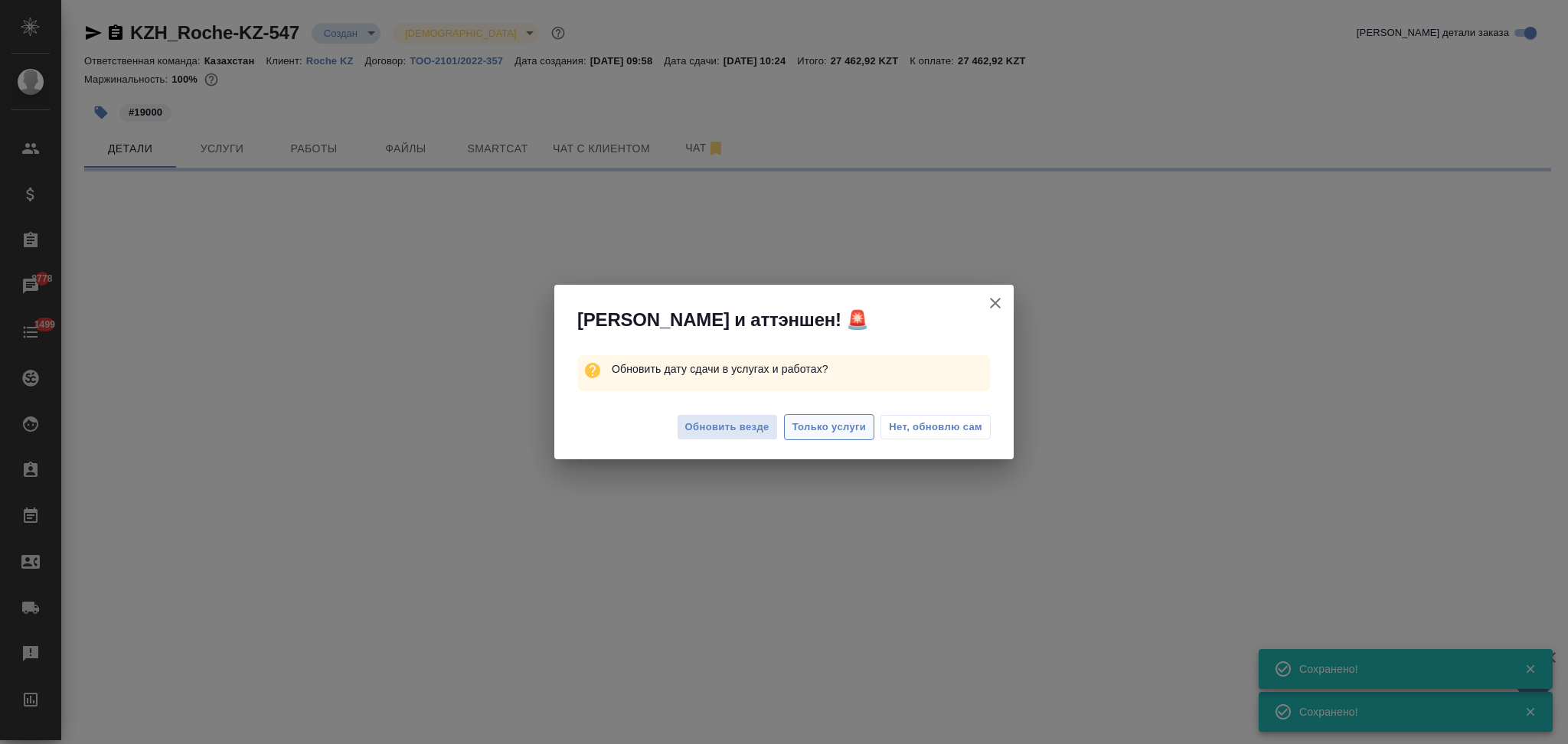
select select "RU"
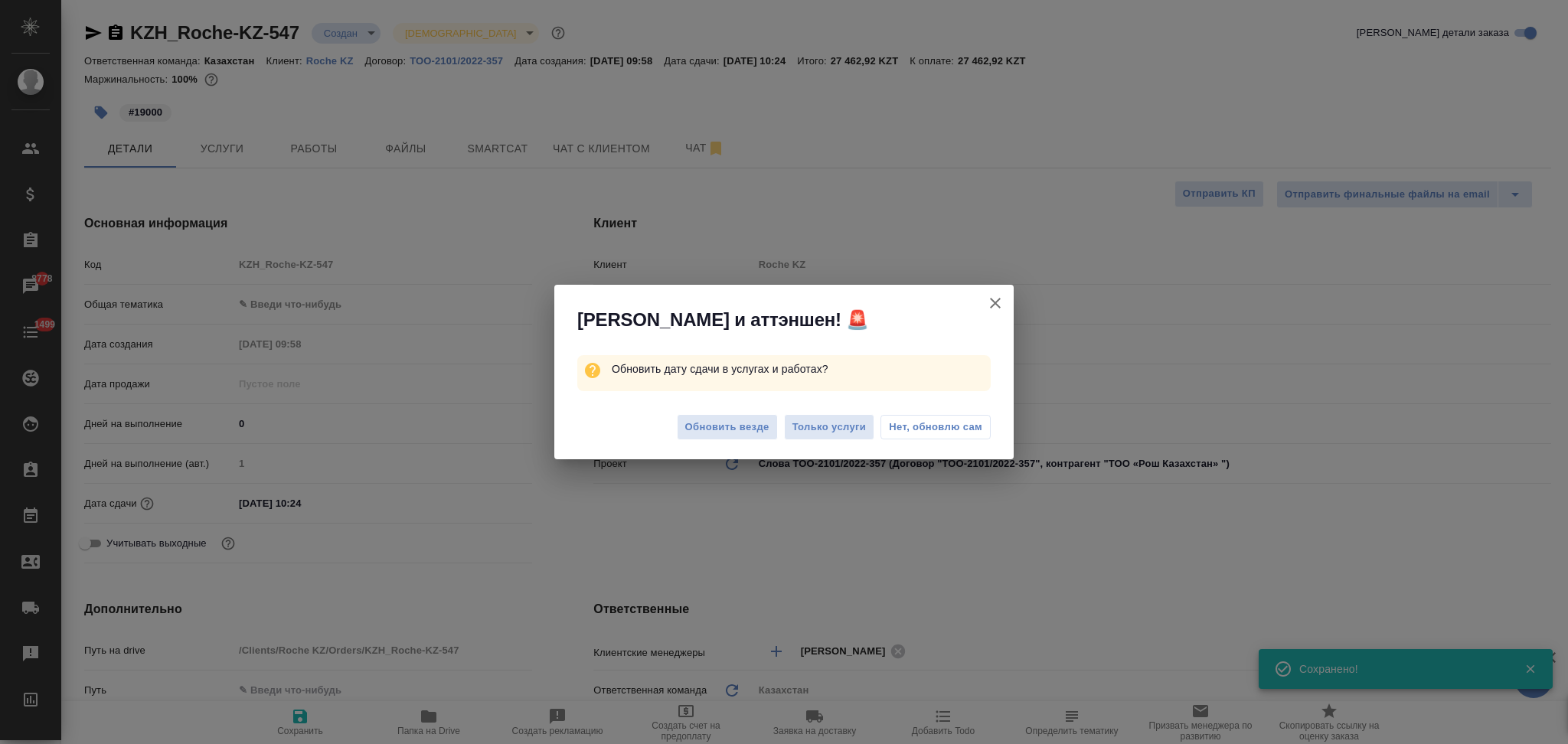
click at [822, 419] on span "Только услуги" at bounding box center [830, 427] width 74 height 17
type textarea "x"
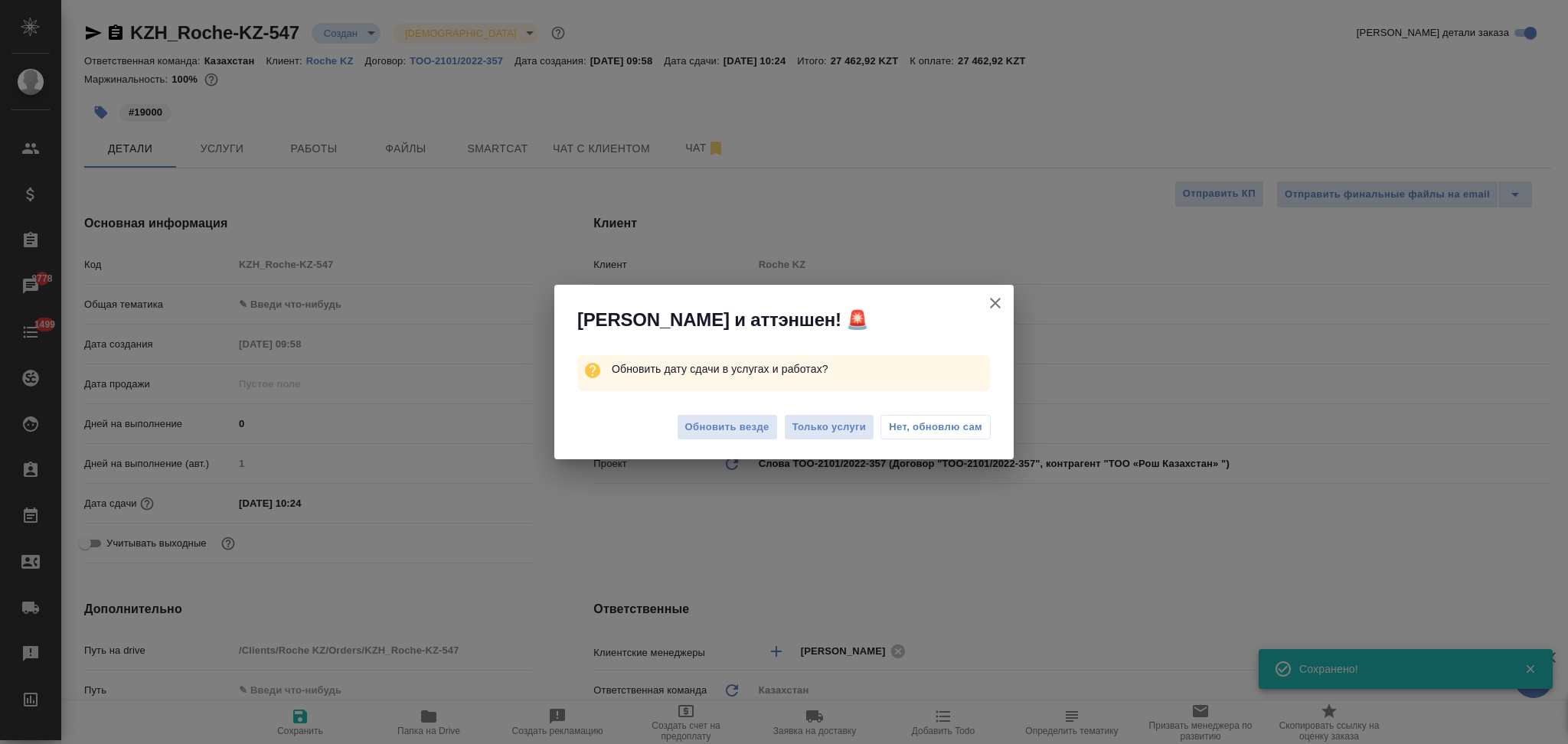
type textarea "x"
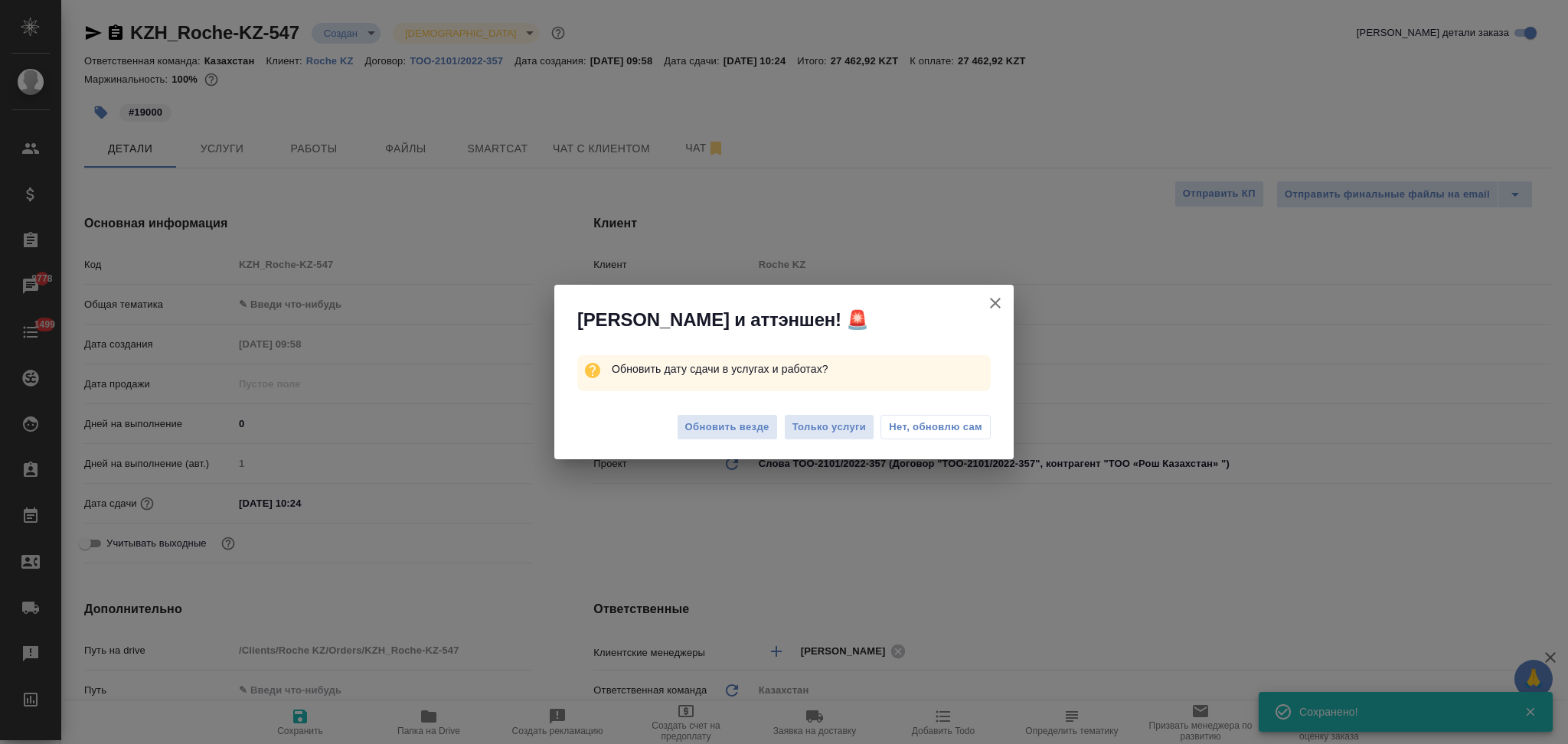
type textarea "x"
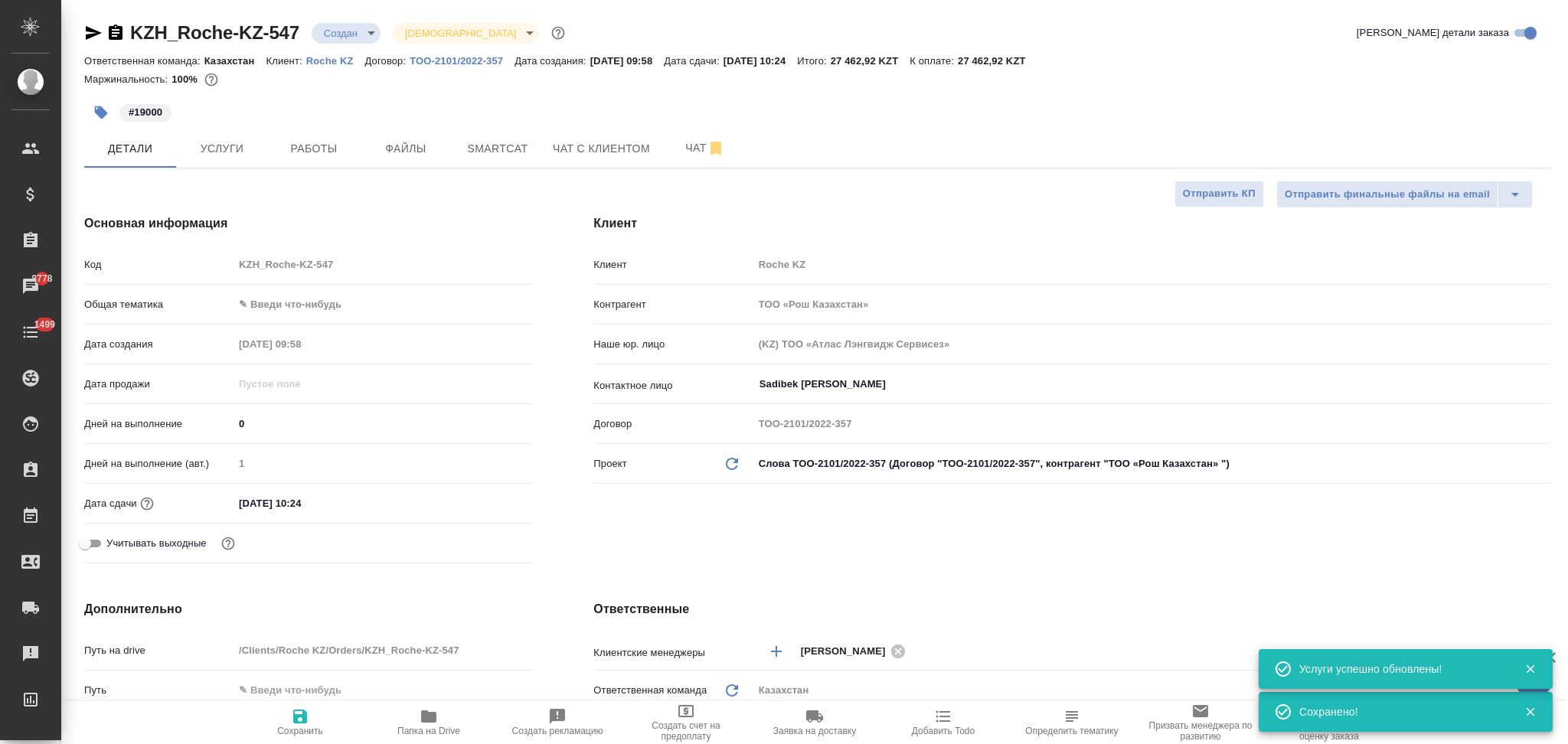
click at [229, 158] on span "Услуги" at bounding box center [222, 148] width 73 height 19
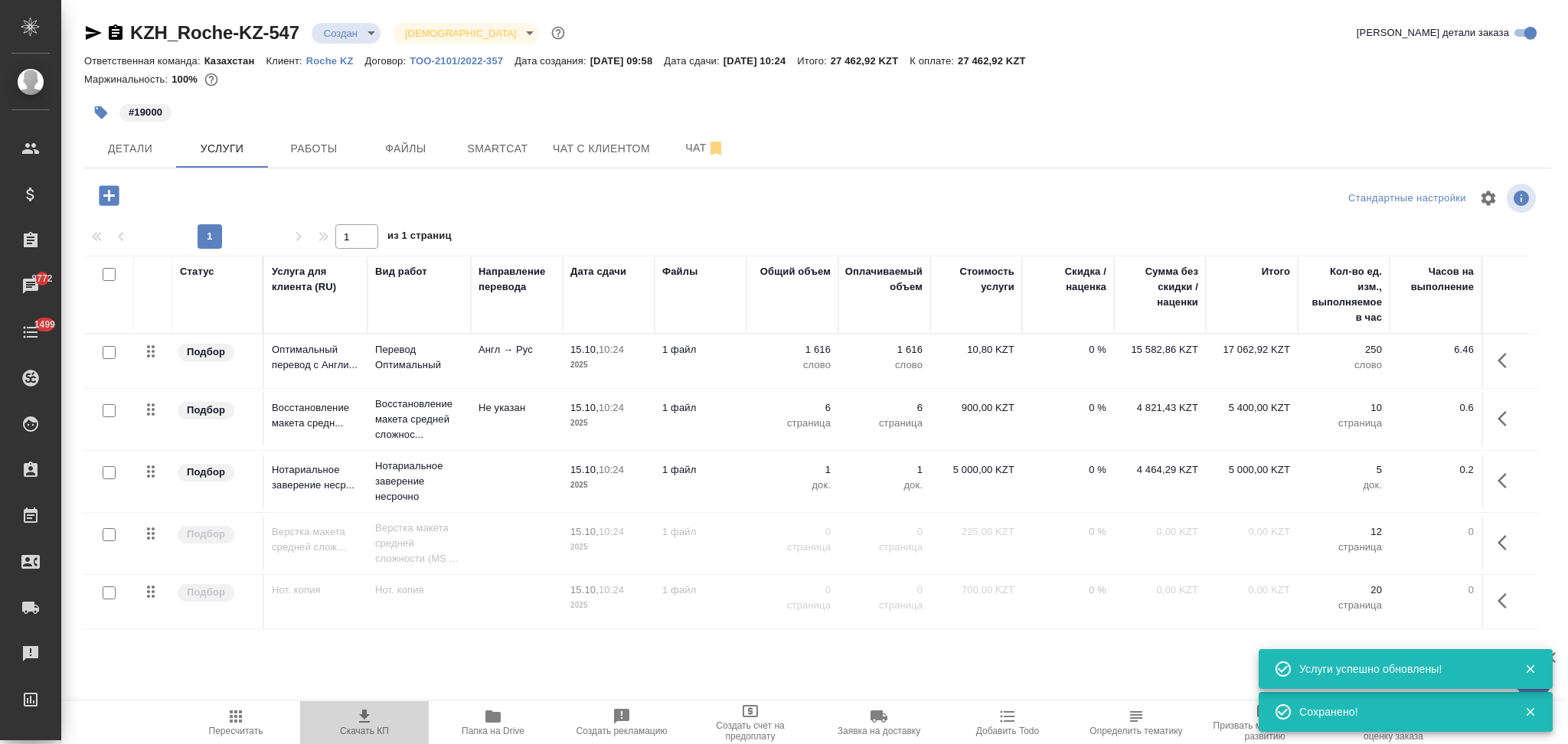
click at [357, 733] on span "Скачать КП" at bounding box center [364, 731] width 49 height 11
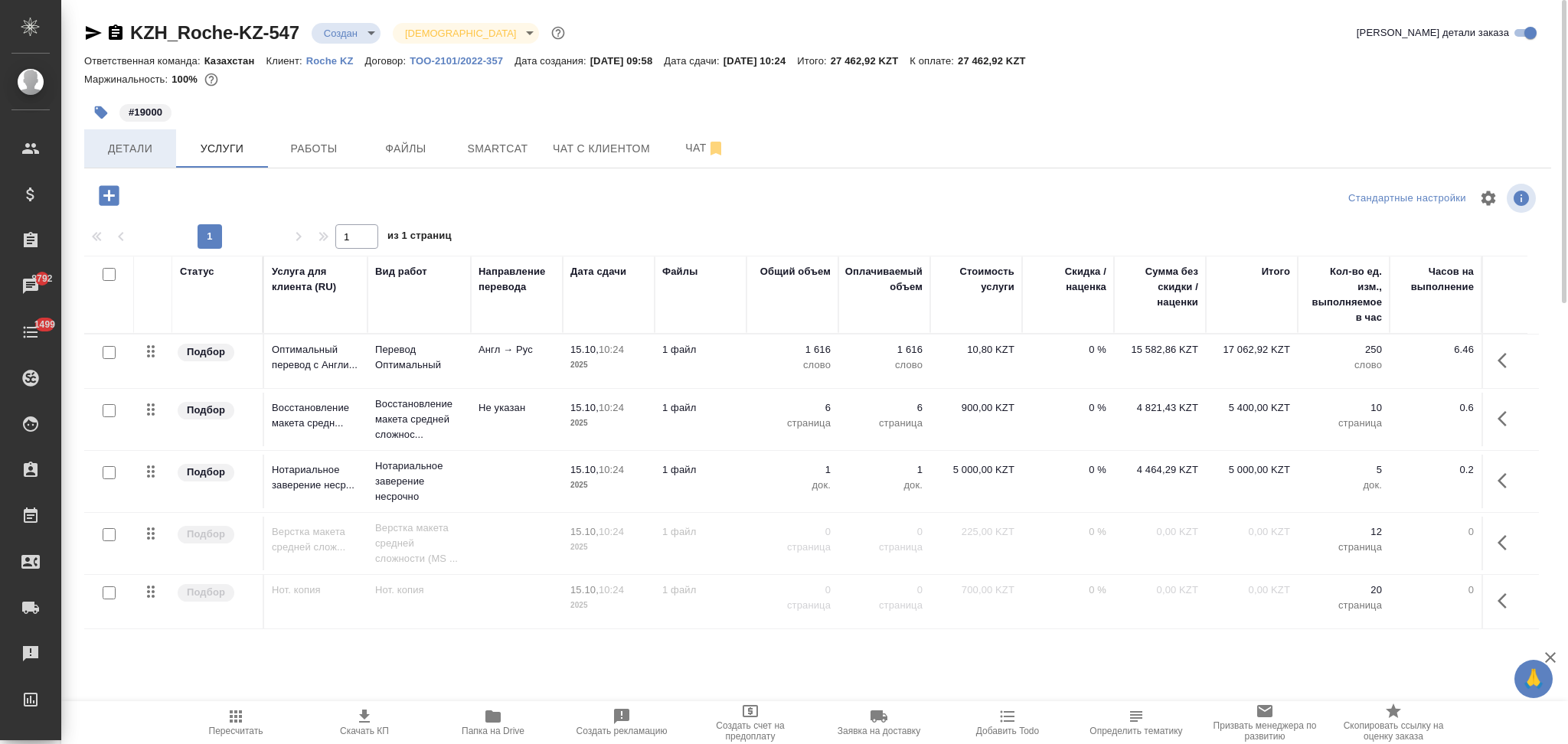
click at [141, 154] on span "Детали" at bounding box center [129, 148] width 73 height 19
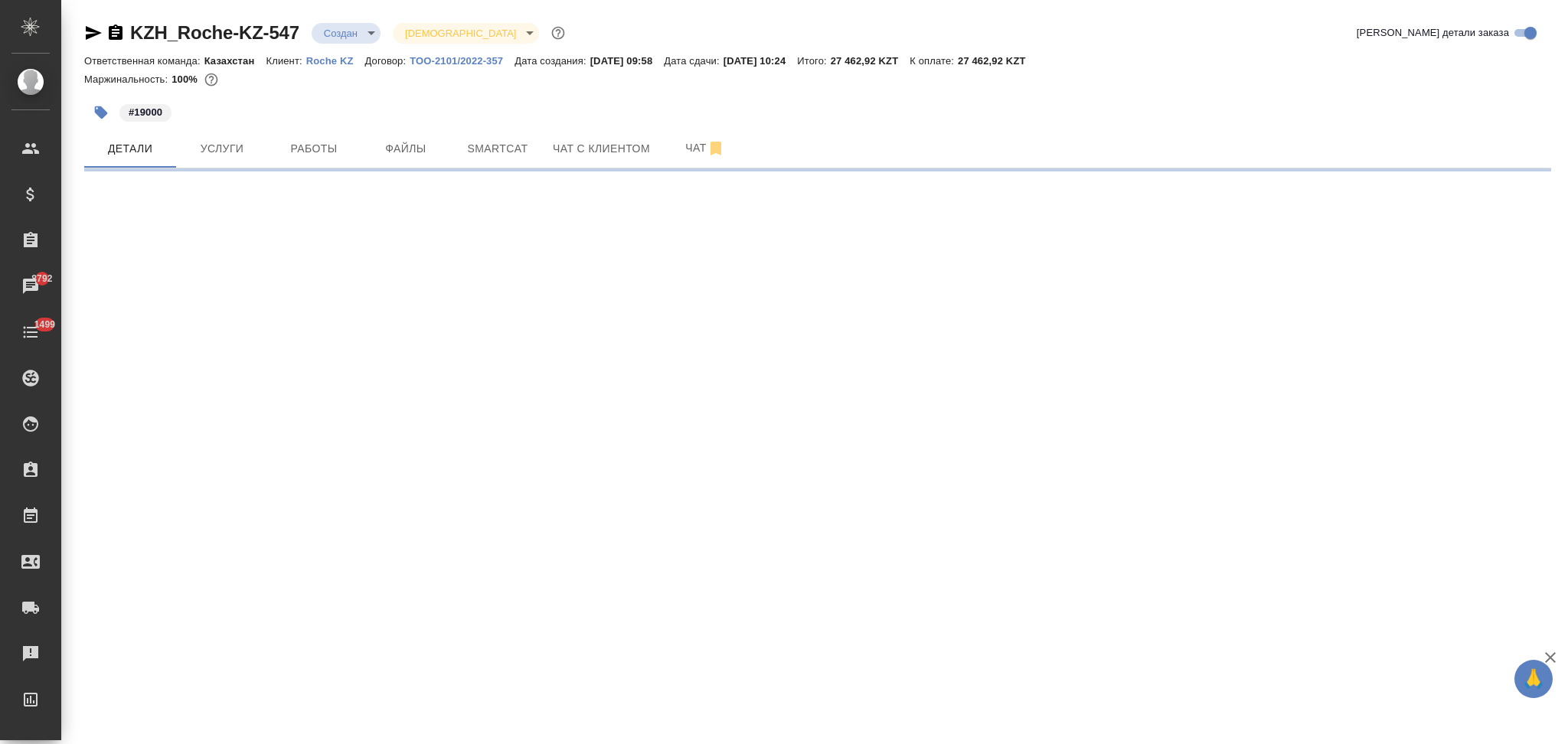
select select "RU"
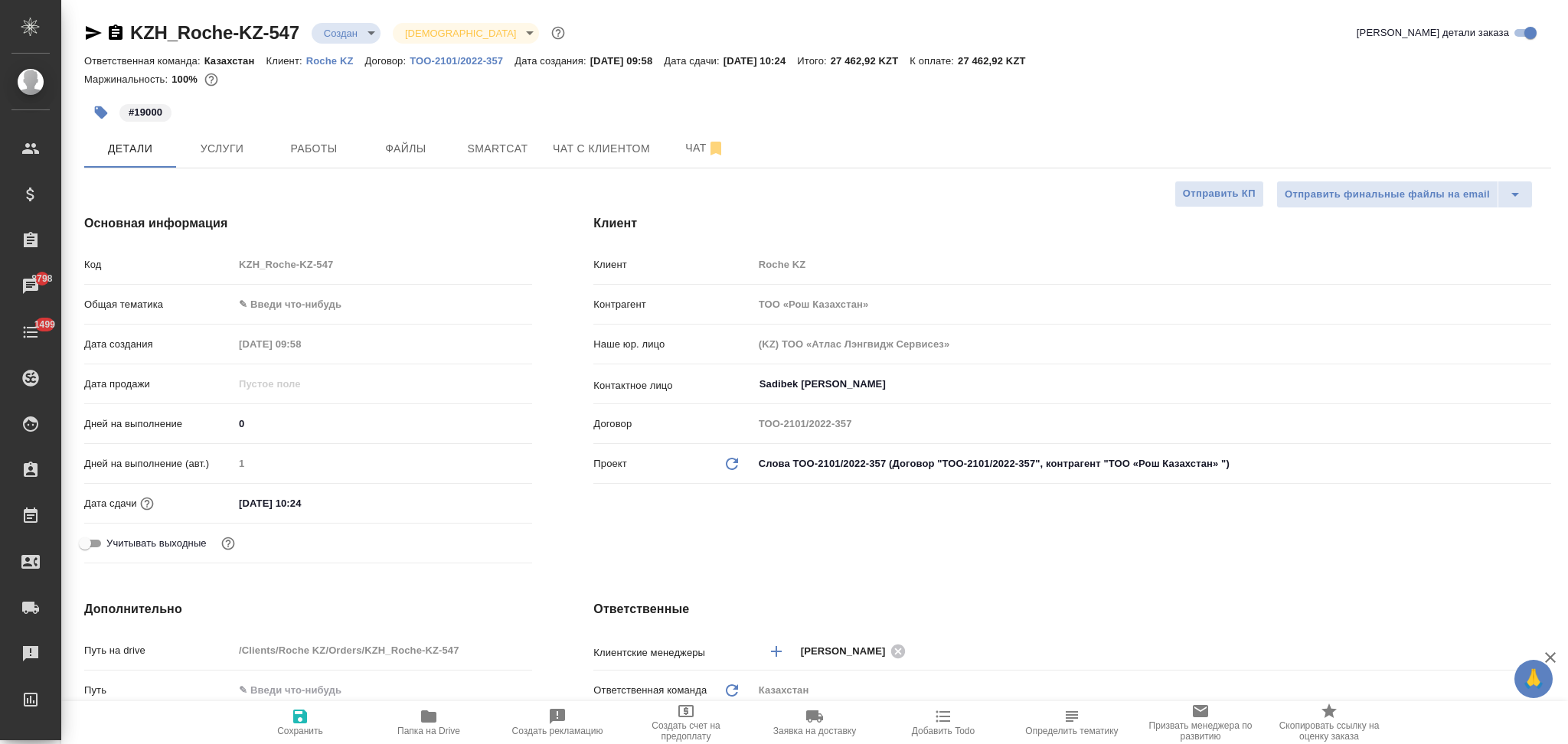
type textarea "x"
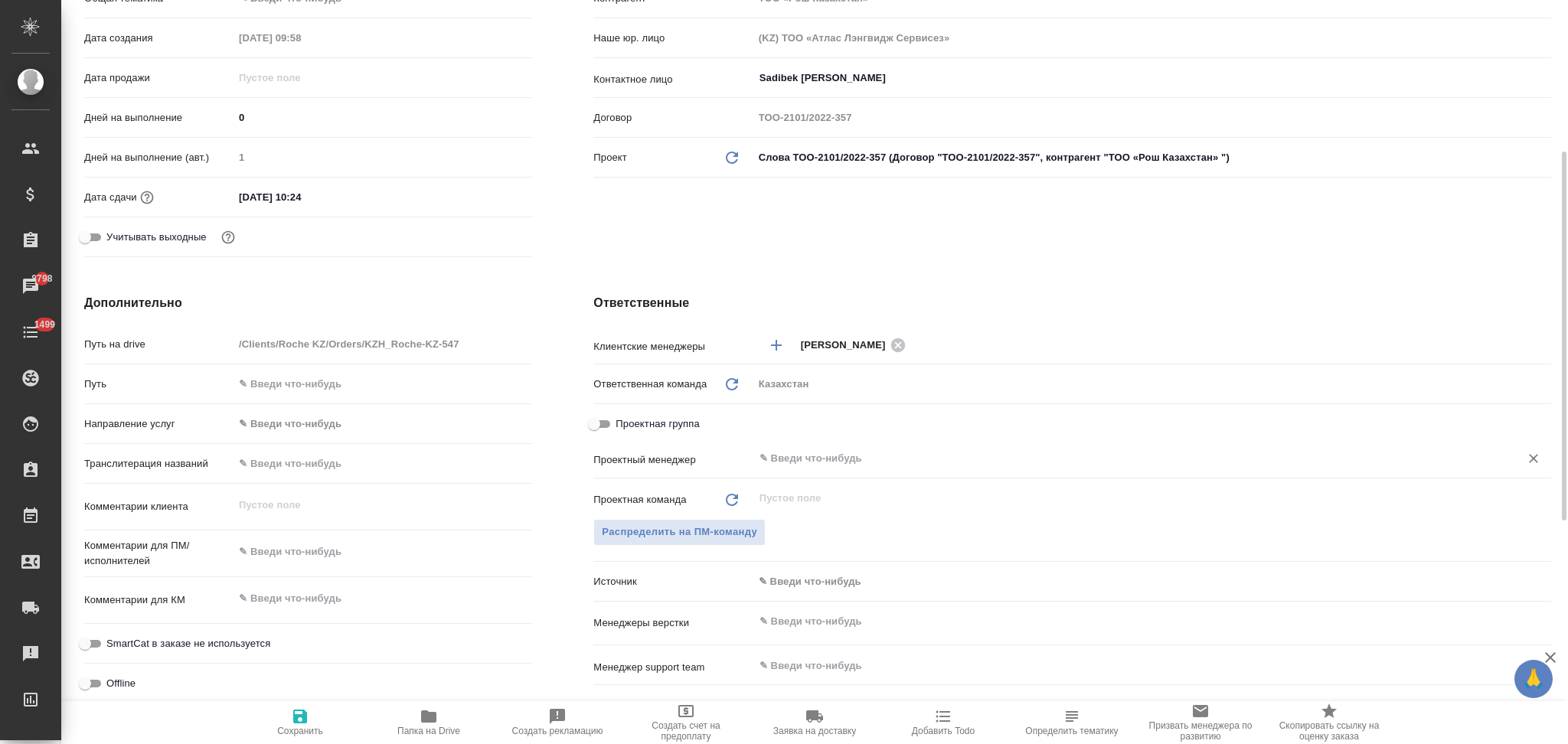
click at [815, 466] on input "text" at bounding box center [1127, 459] width 737 height 18
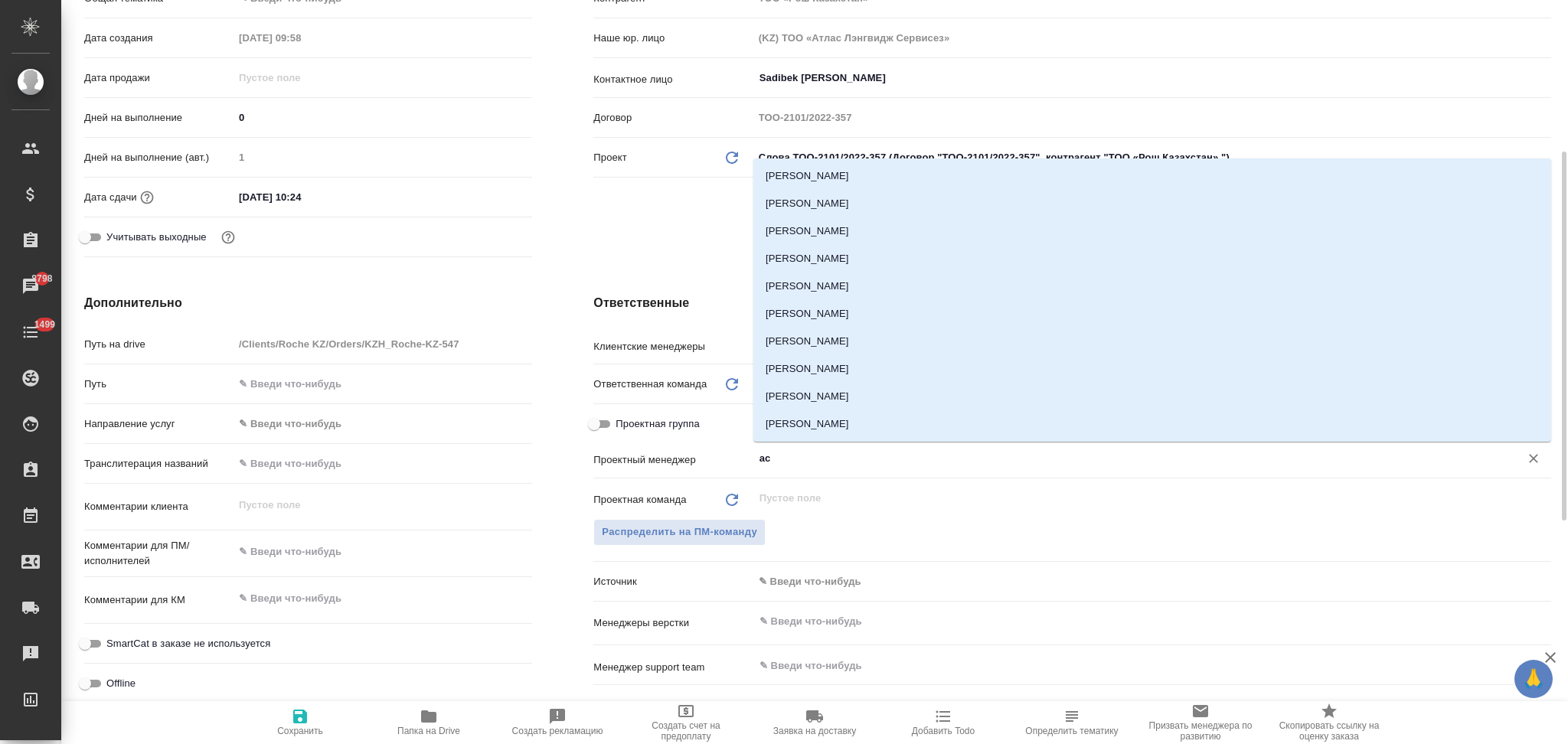
type input "асл"
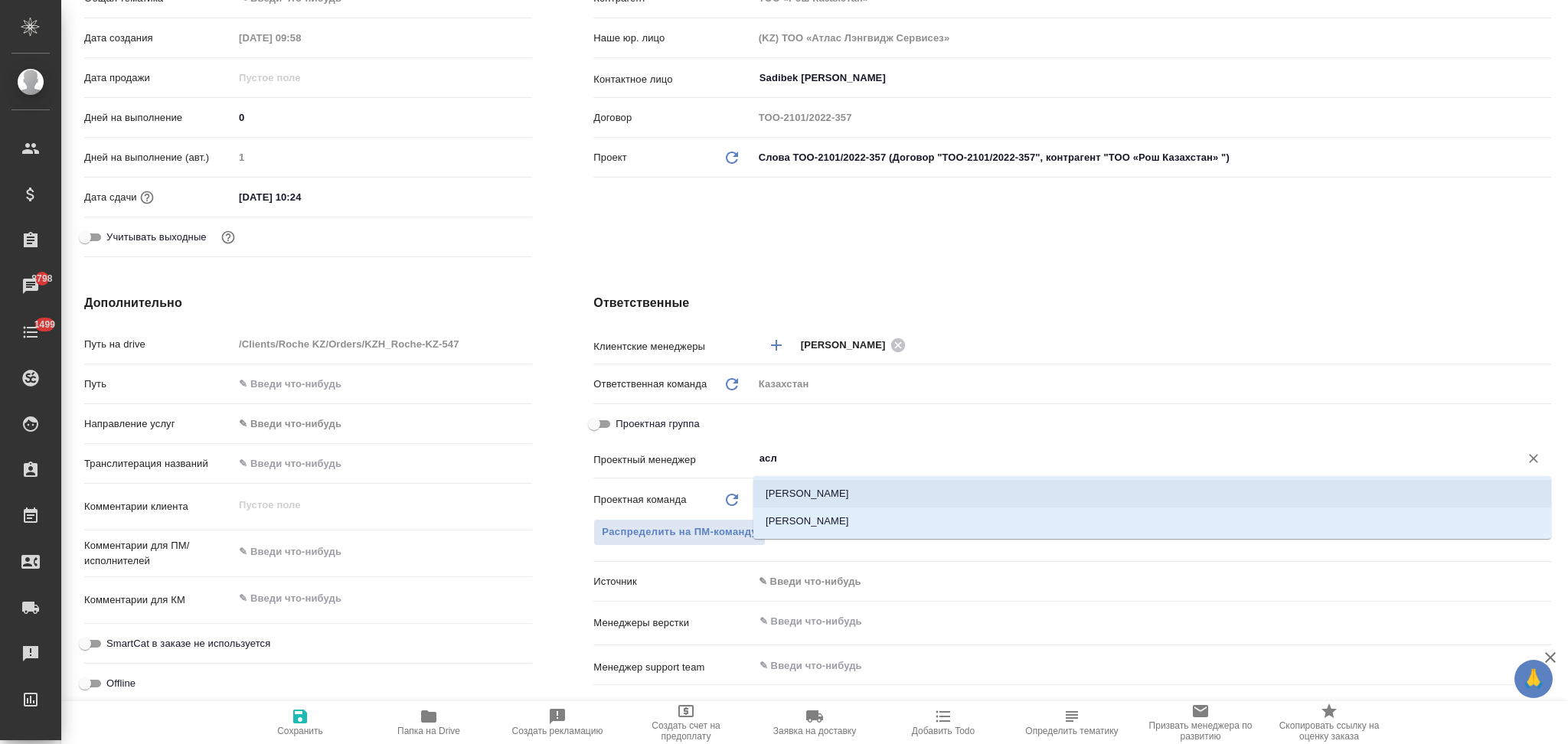
click at [821, 493] on li "[PERSON_NAME]" at bounding box center [1151, 493] width 798 height 27
type textarea "x"
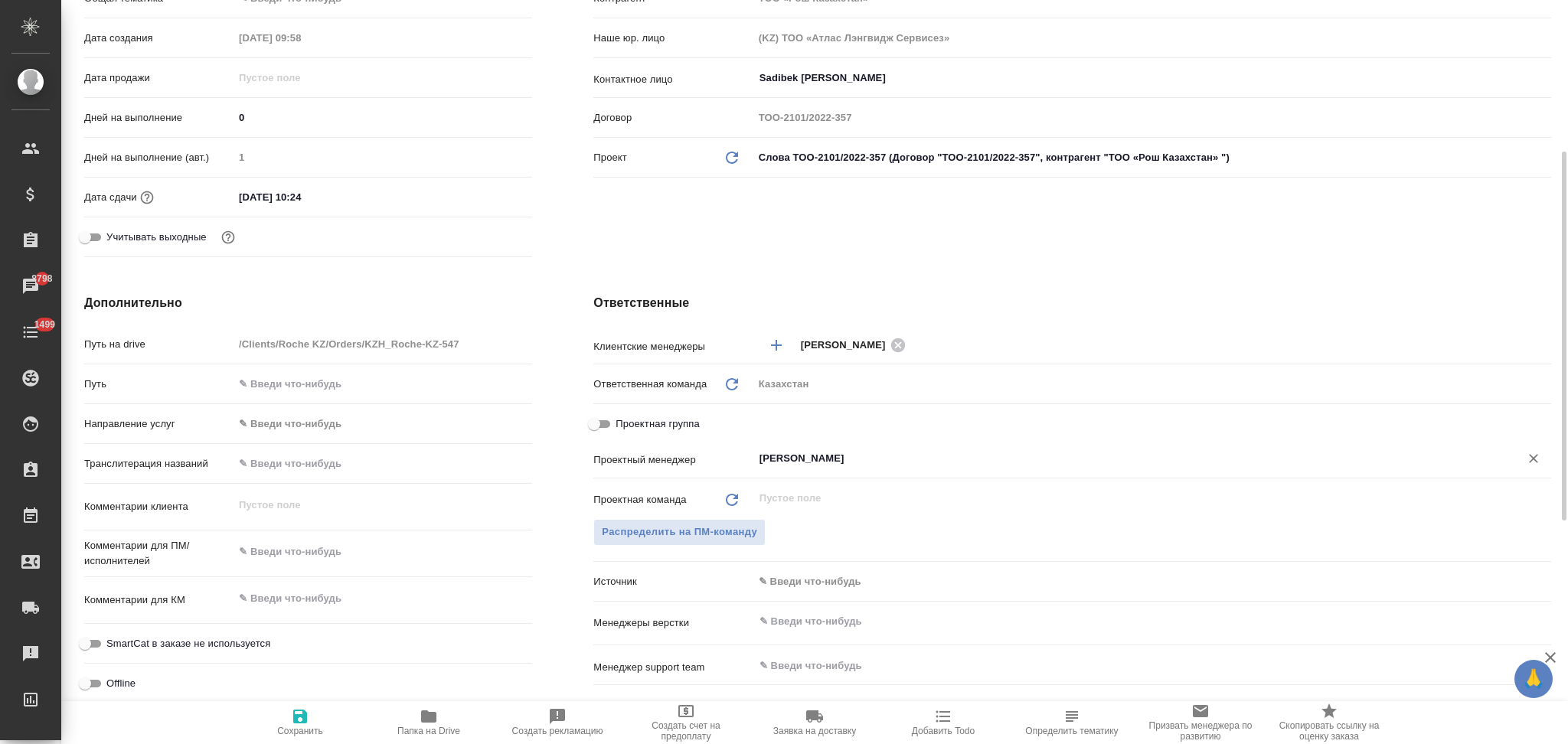
type input "[PERSON_NAME]"
click at [299, 723] on icon "button" at bounding box center [299, 716] width 14 height 14
type textarea "x"
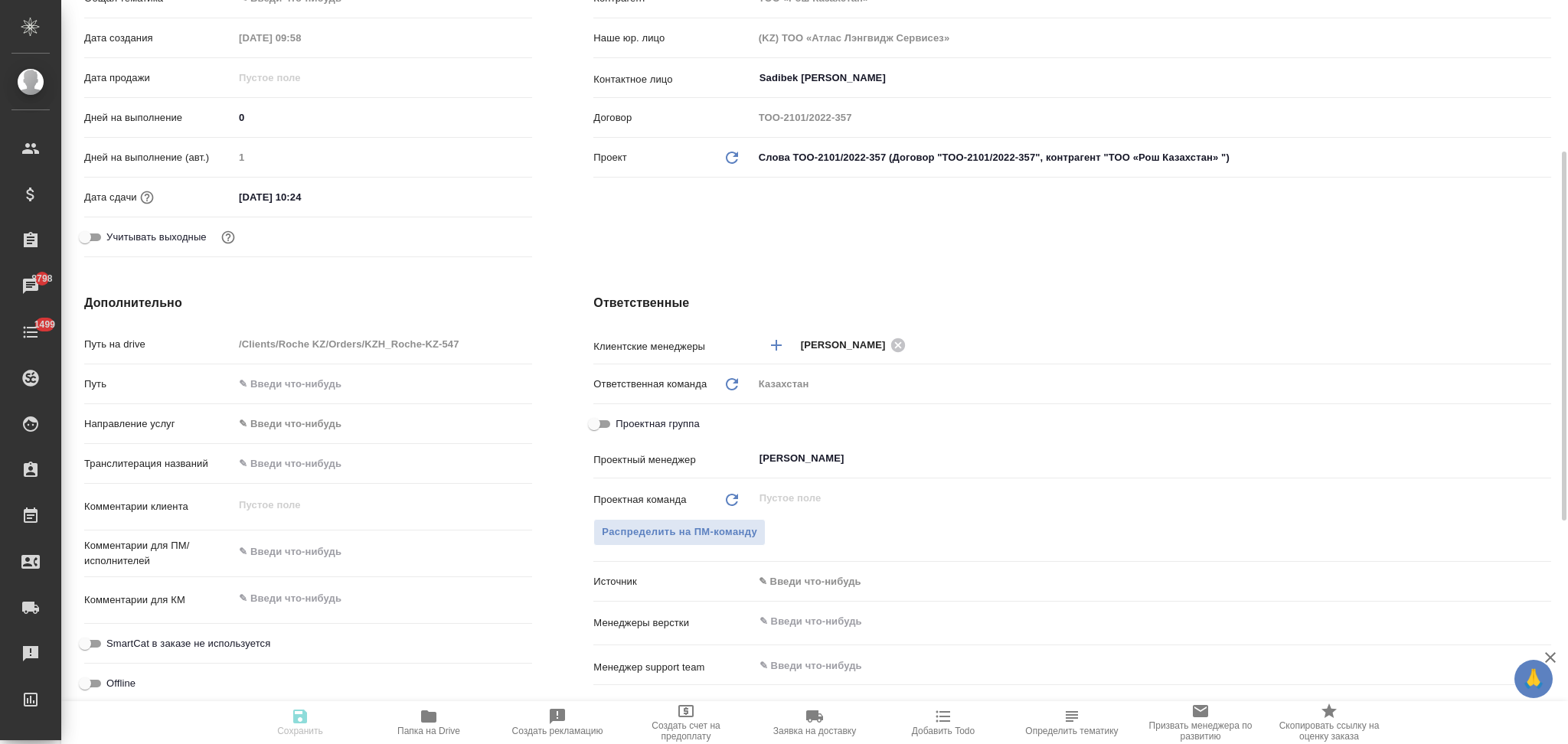
type textarea "x"
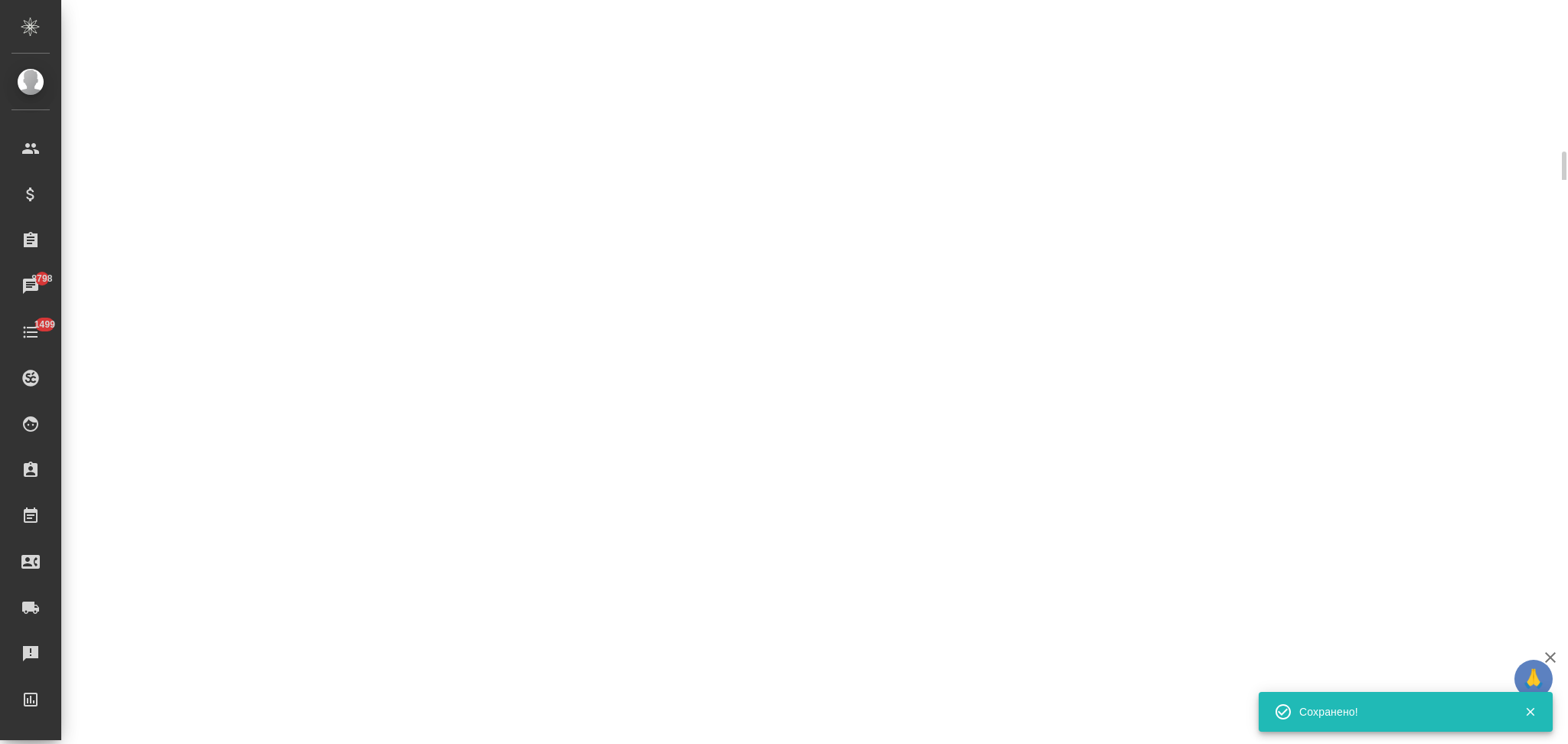
select select "RU"
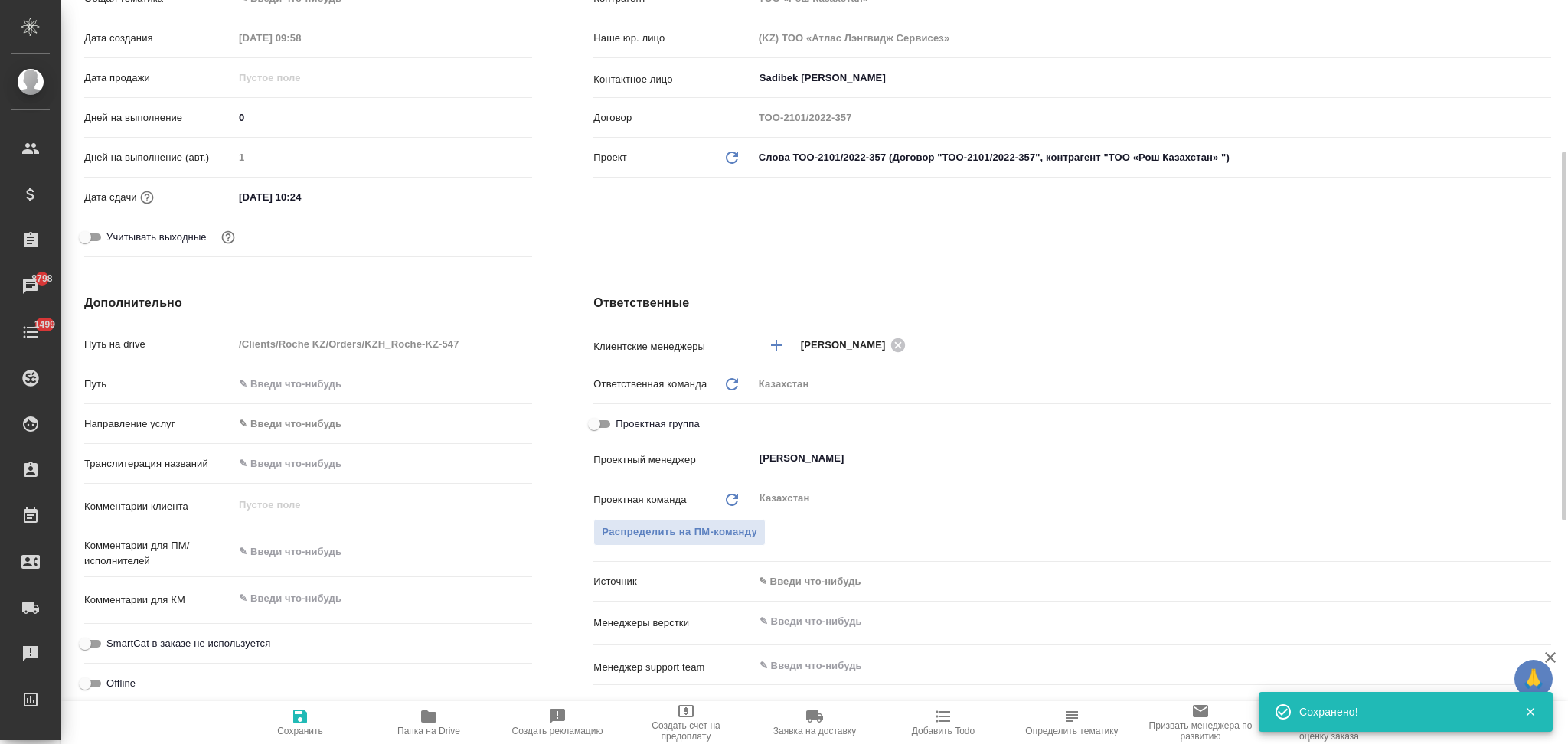
type textarea "x"
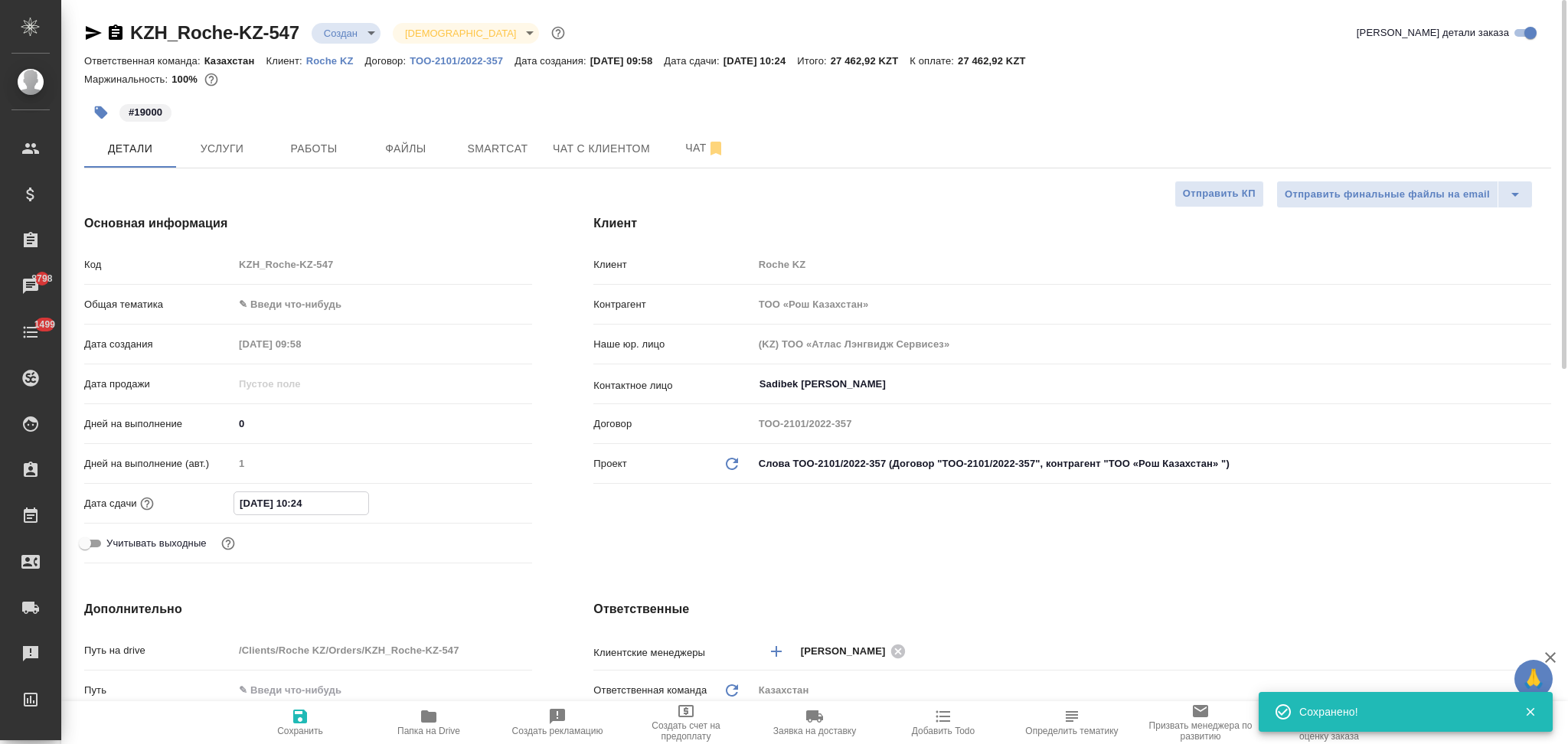
click at [251, 502] on input "15.10.2025 10:24" at bounding box center [301, 503] width 134 height 22
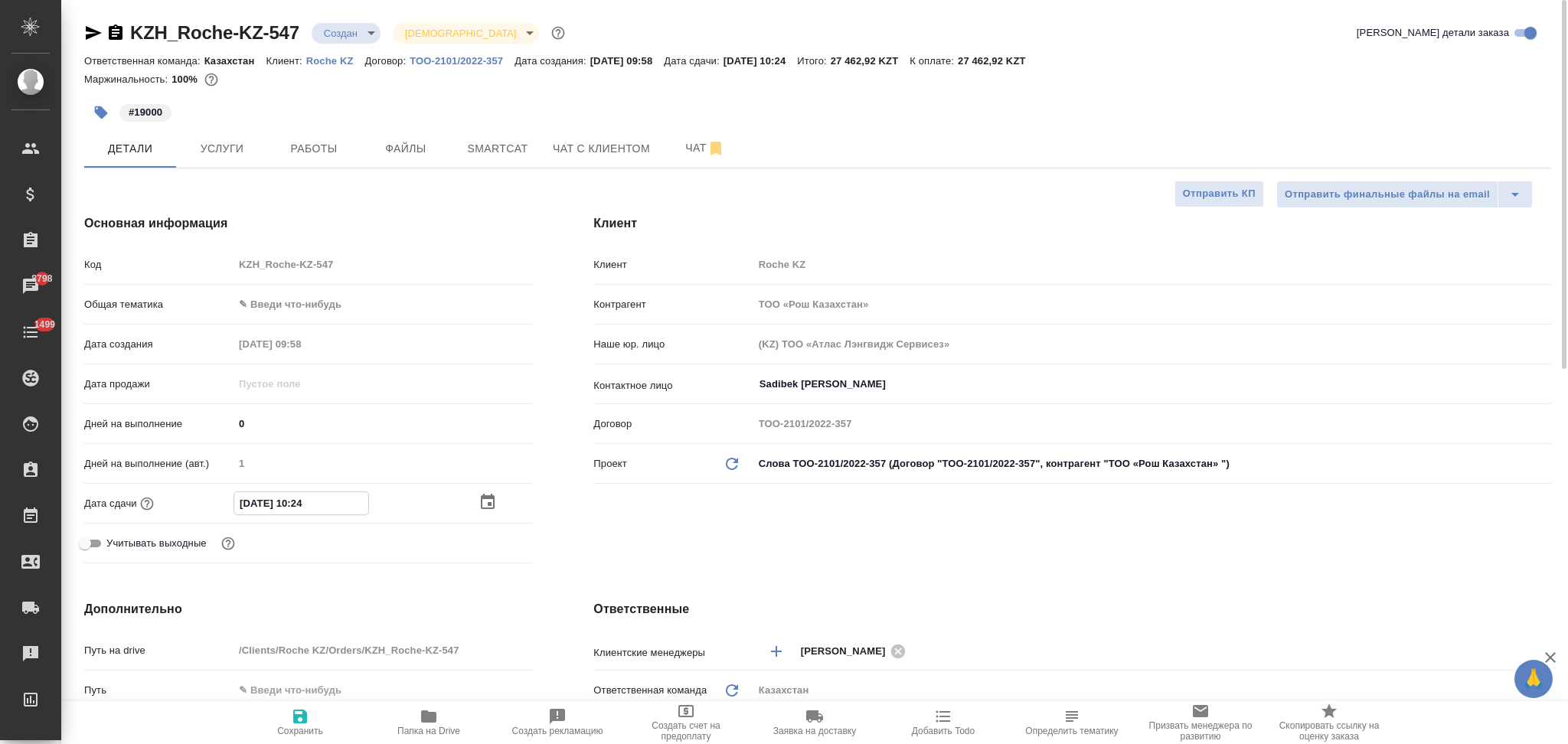
type input "17.10.2025 10:24"
type textarea "x"
type input "17.10.2025 10:24"
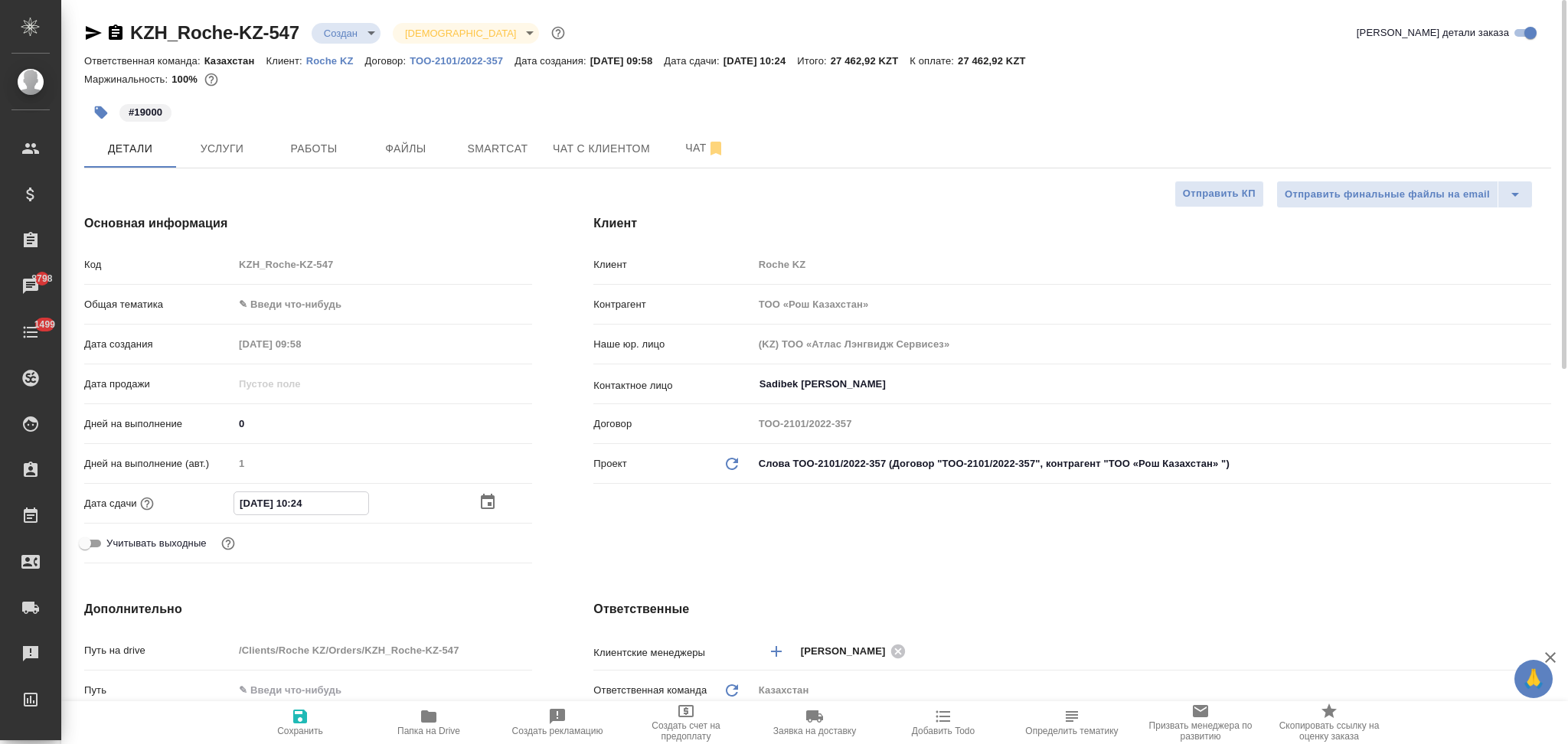
click at [298, 723] on icon "button" at bounding box center [299, 716] width 14 height 14
type textarea "x"
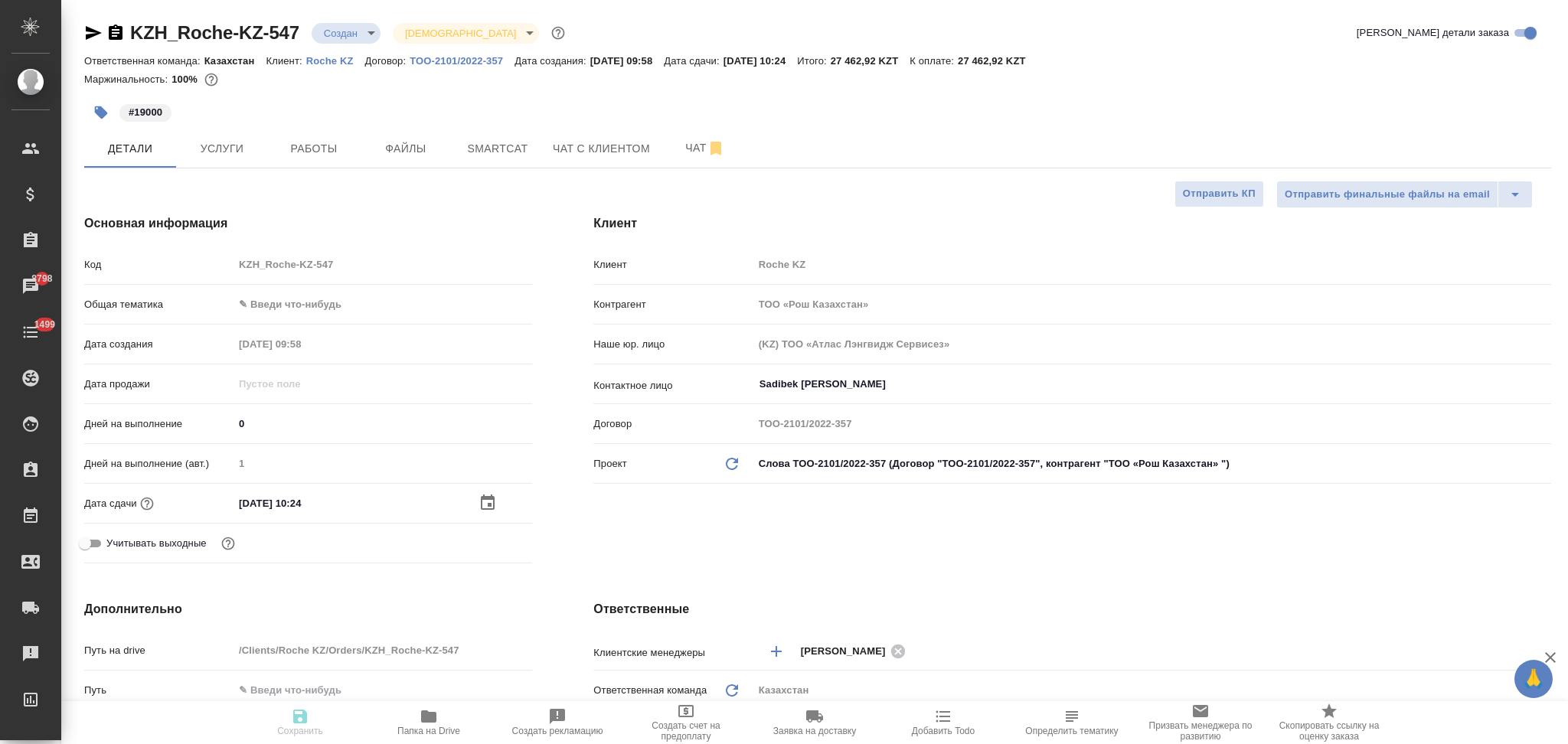
type textarea "x"
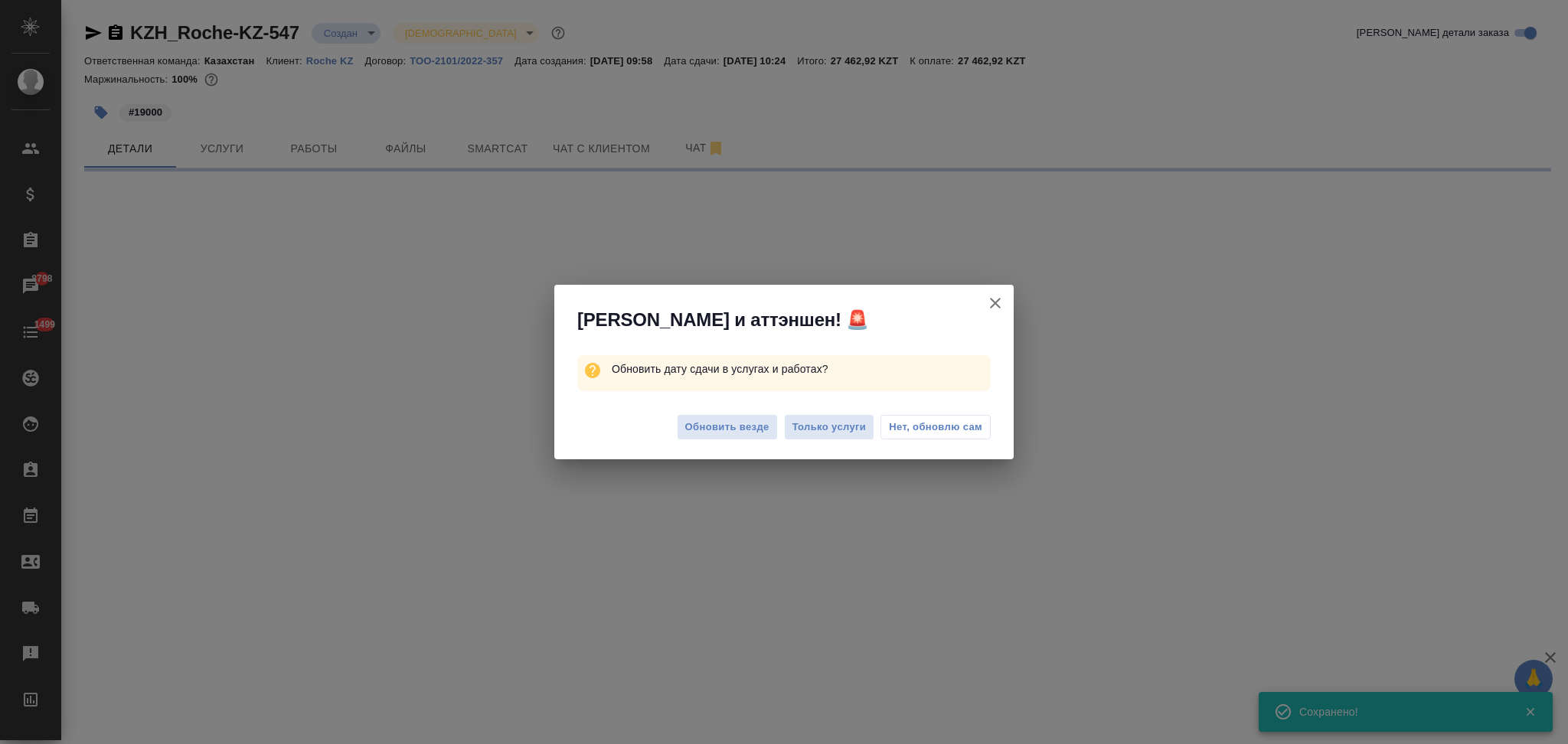
select select "RU"
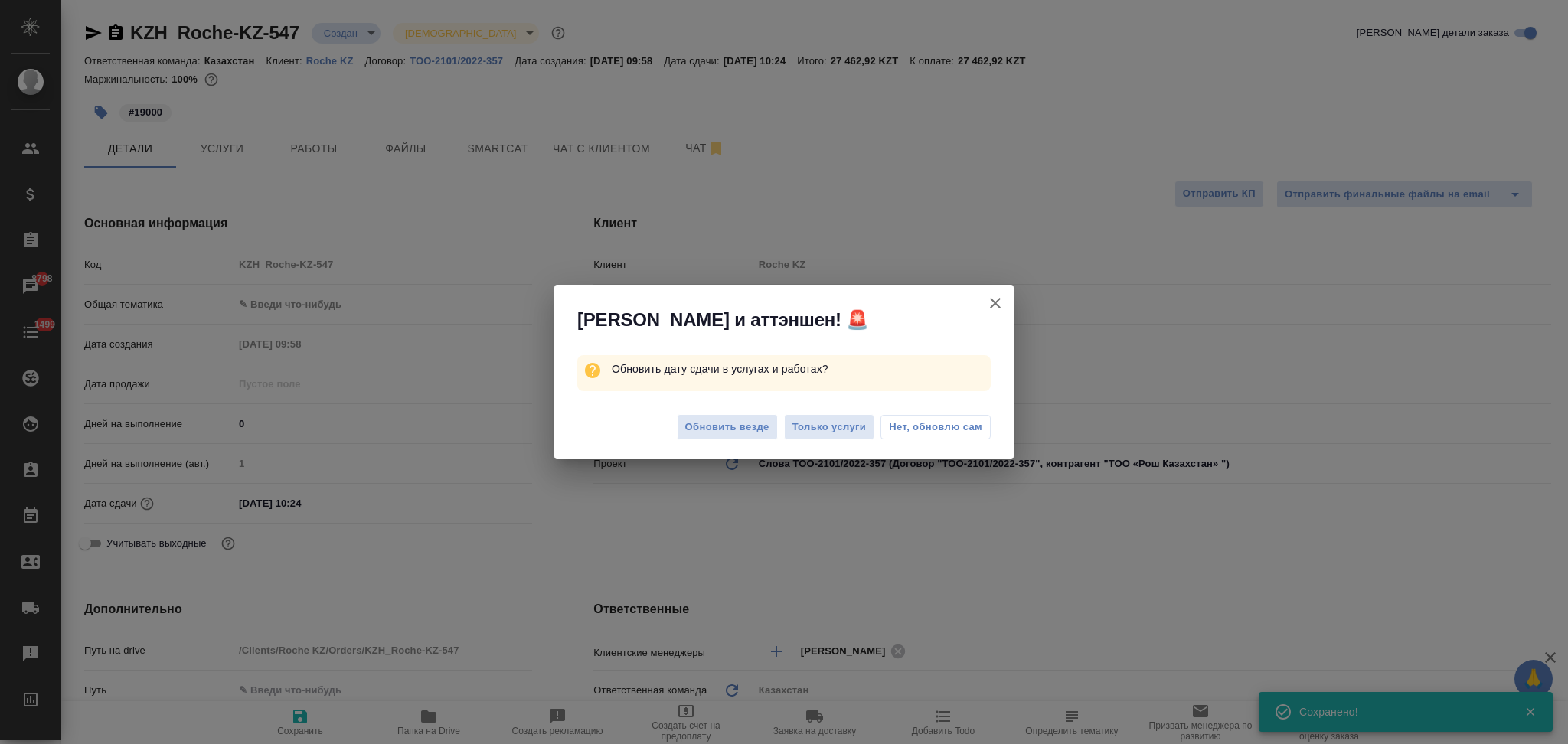
type textarea "x"
click at [814, 432] on span "Только услуги" at bounding box center [830, 427] width 74 height 17
type textarea "x"
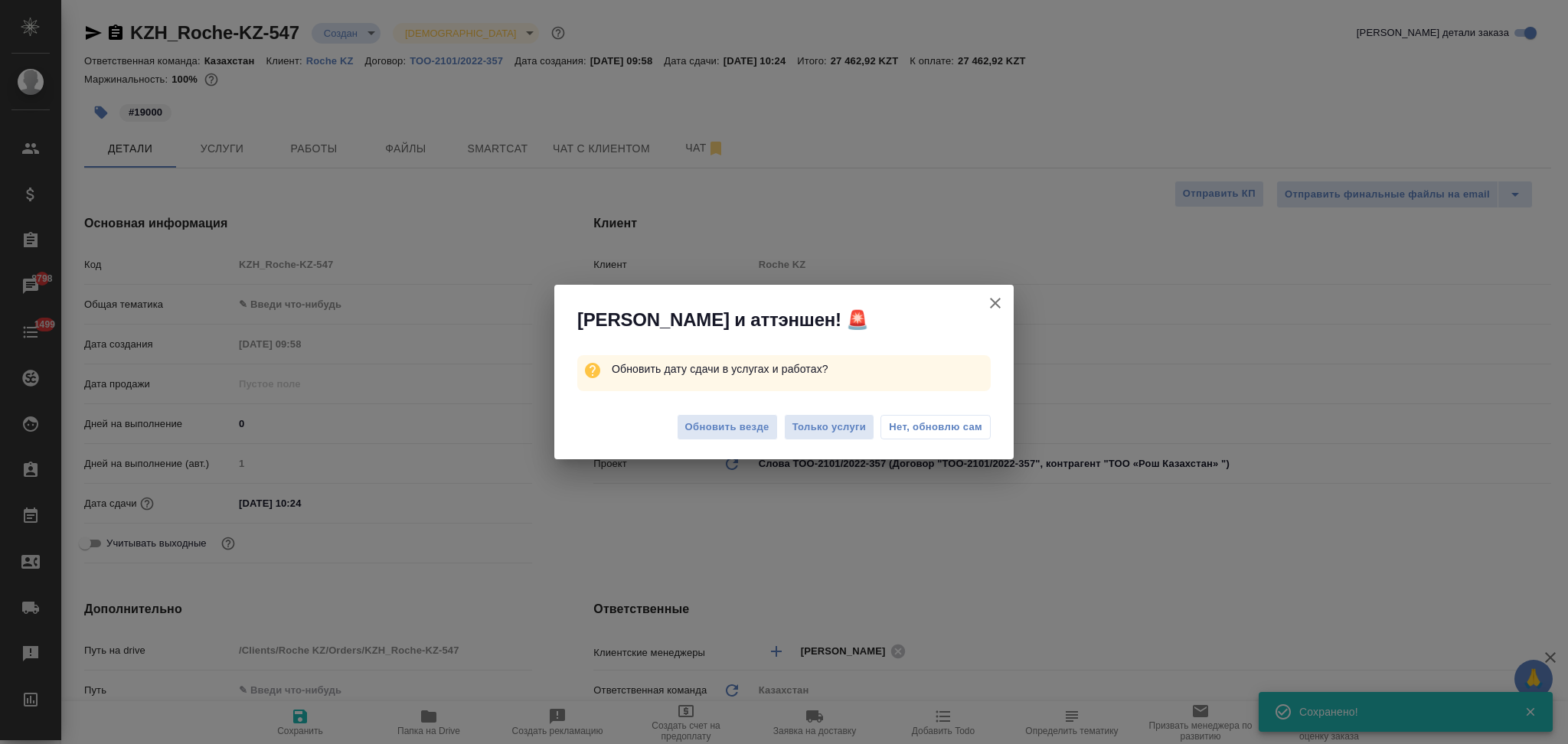
type textarea "x"
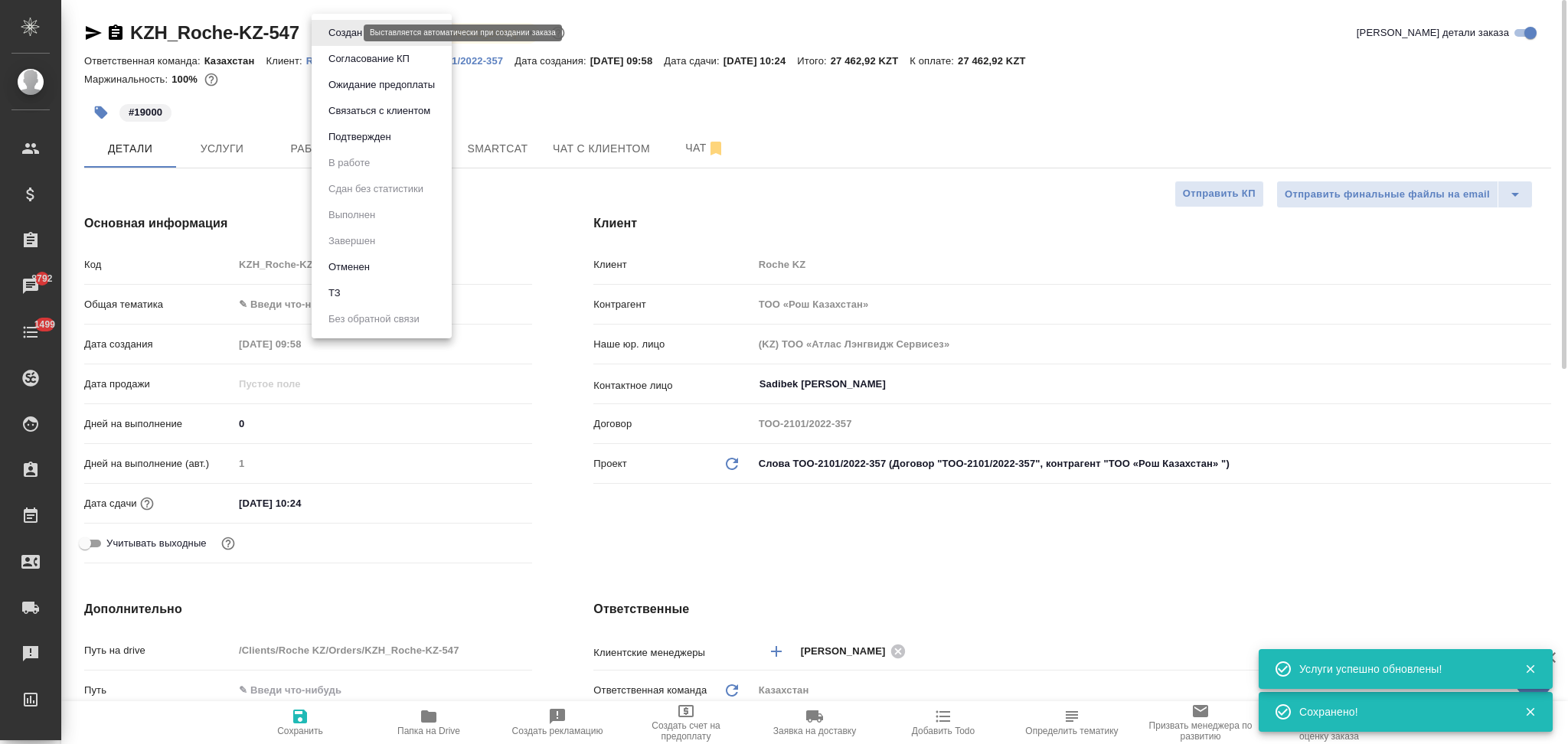
click at [327, 37] on body "🙏 .cls-1 fill:#fff; AWATERA Aslanukova Sati Клиенты Спецификации Заказы 8792 Ча…" at bounding box center [784, 372] width 1568 height 744
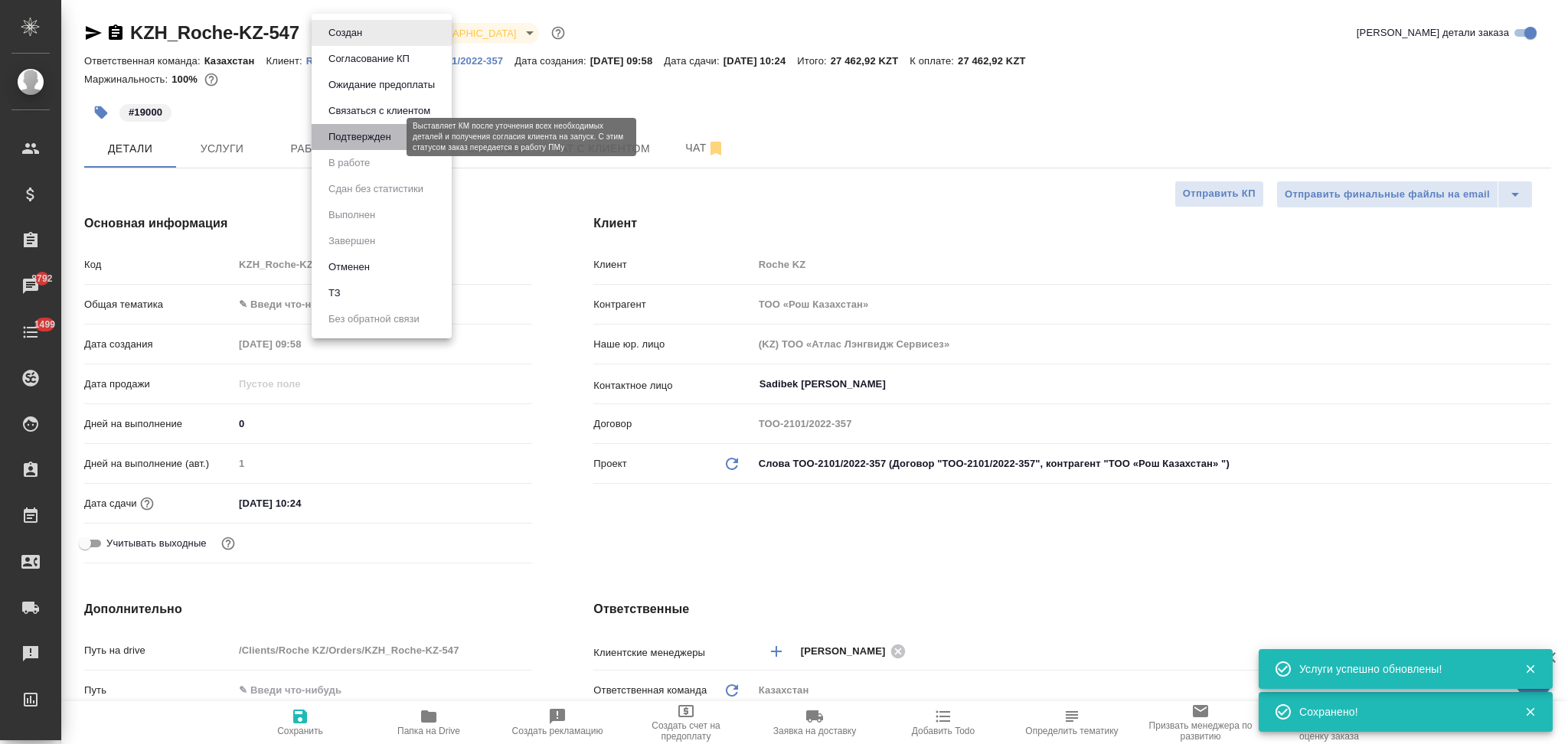
click at [341, 129] on button "Подтвержден" at bounding box center [360, 137] width 72 height 16
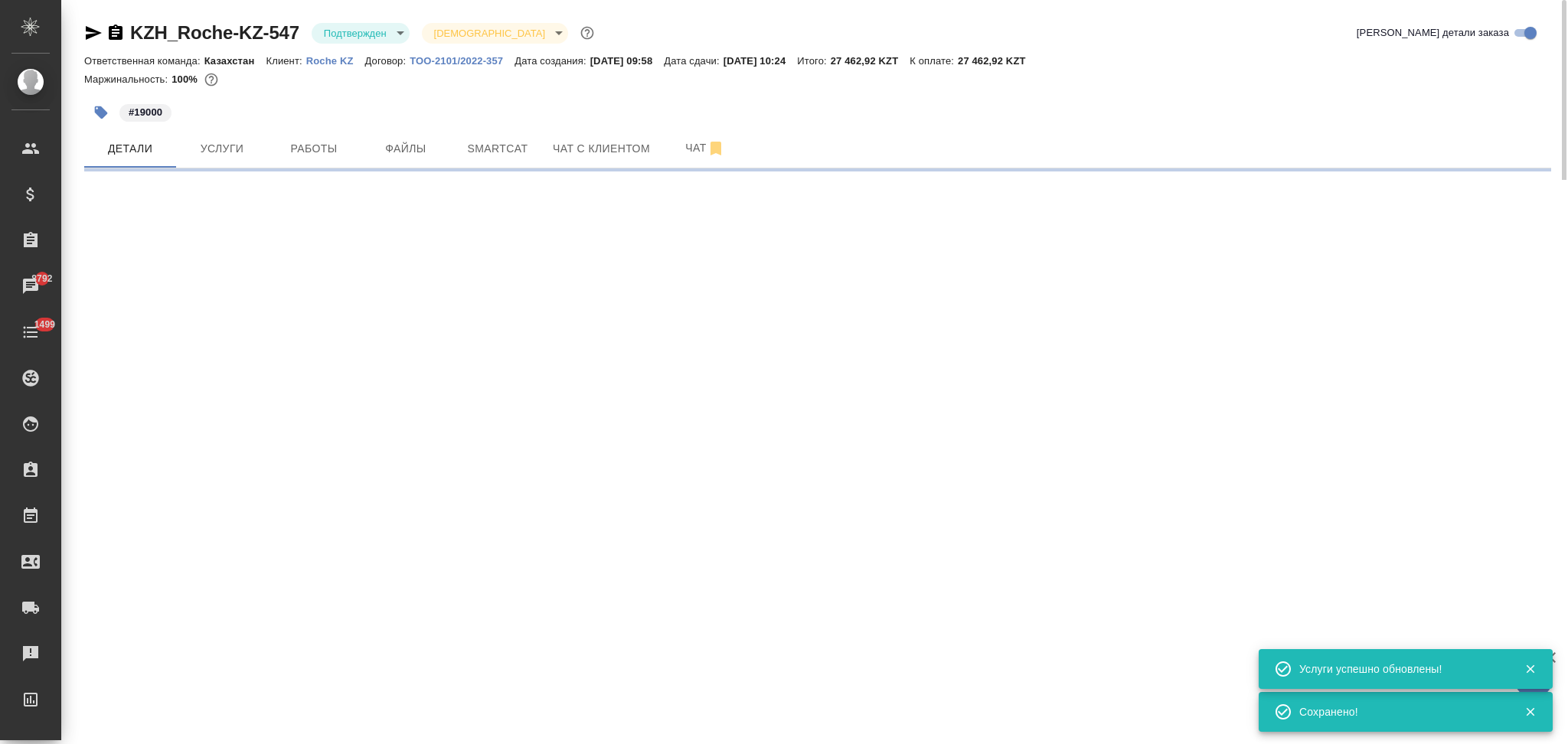
select select "RU"
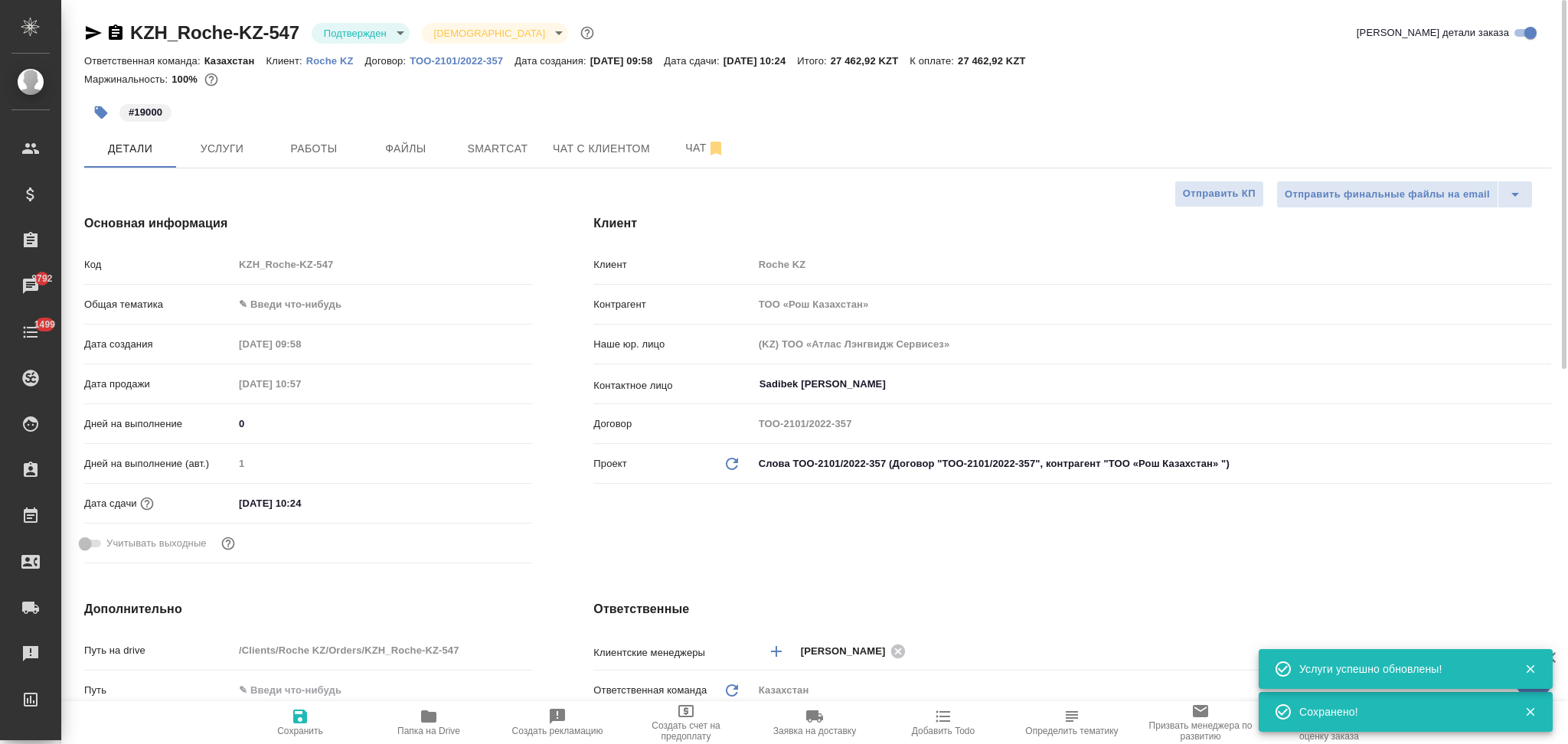
type textarea "x"
click at [343, 26] on body "🙏 .cls-1 fill:#fff; AWATERA Aslanukova Sati Клиенты Спецификации Заказы 8792 Ча…" at bounding box center [784, 372] width 1568 height 744
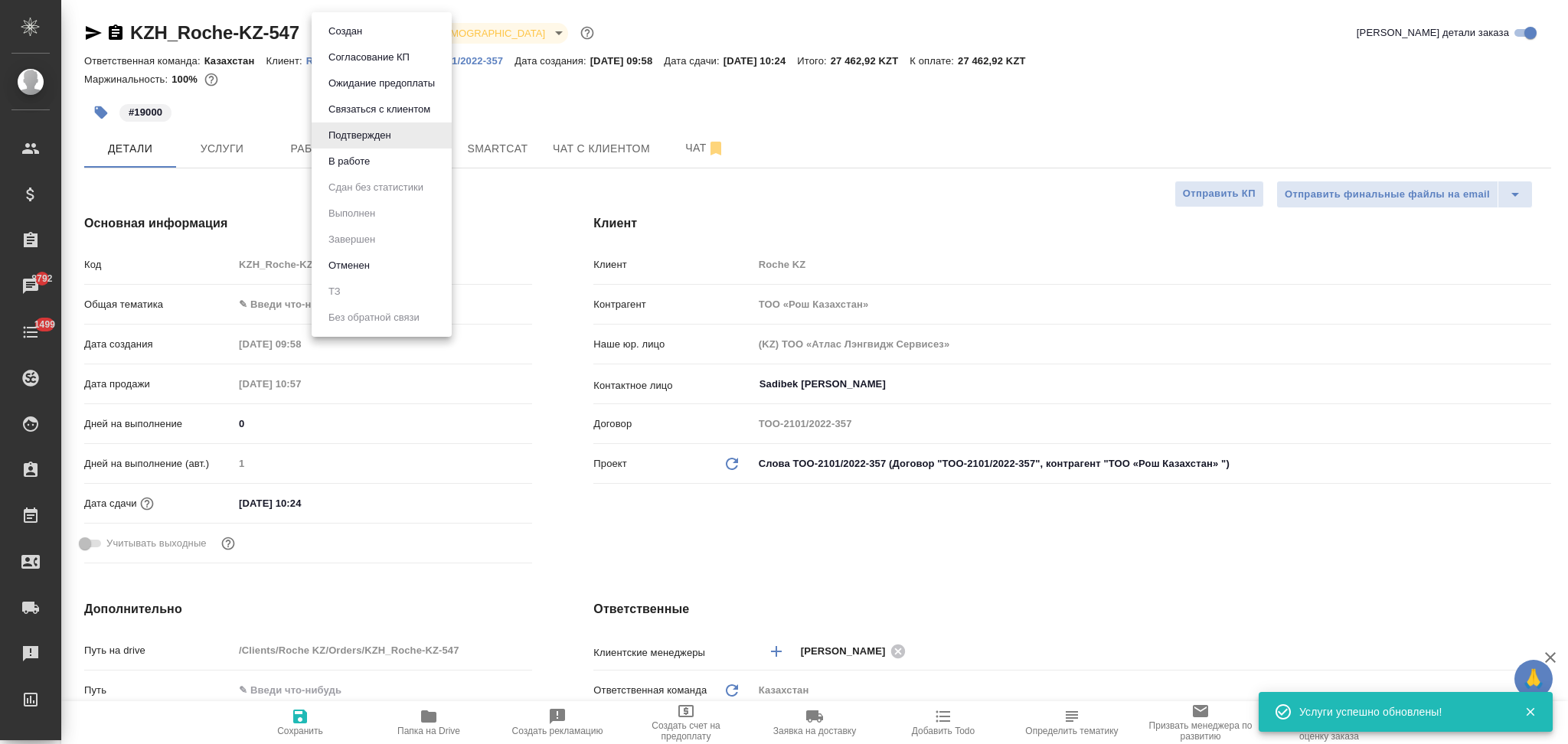
click at [364, 153] on button "В работе" at bounding box center [349, 162] width 50 height 16
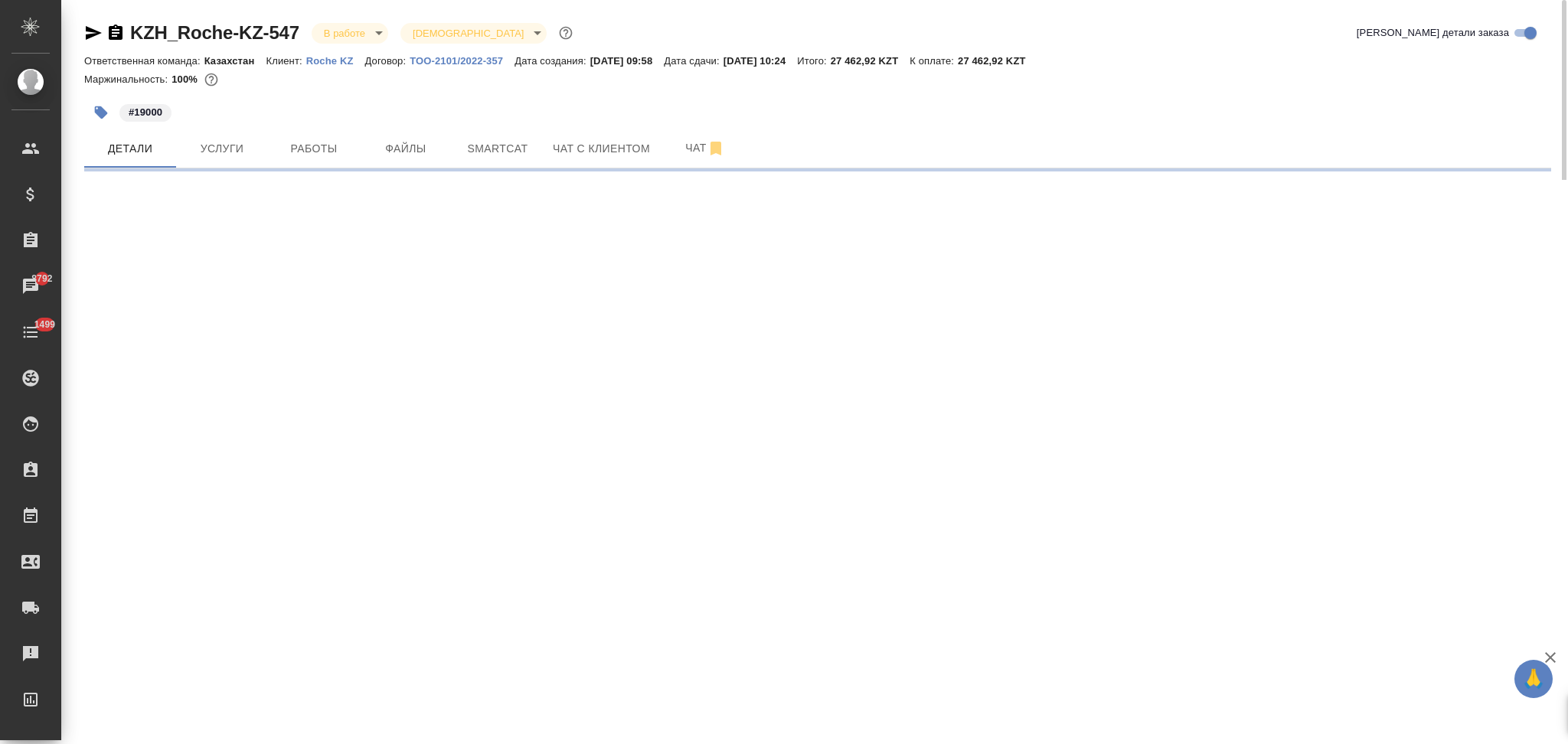
select select "RU"
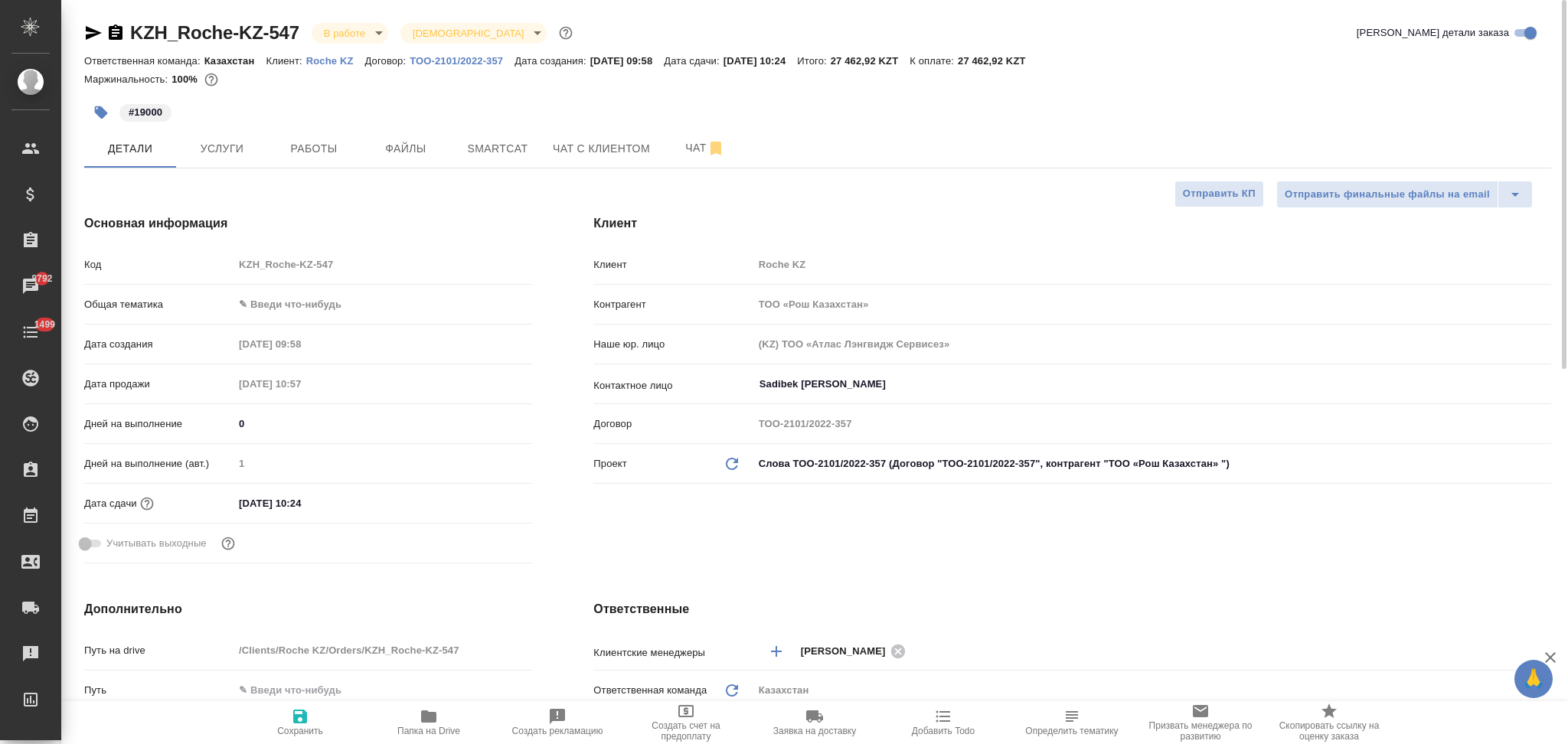
type textarea "x"
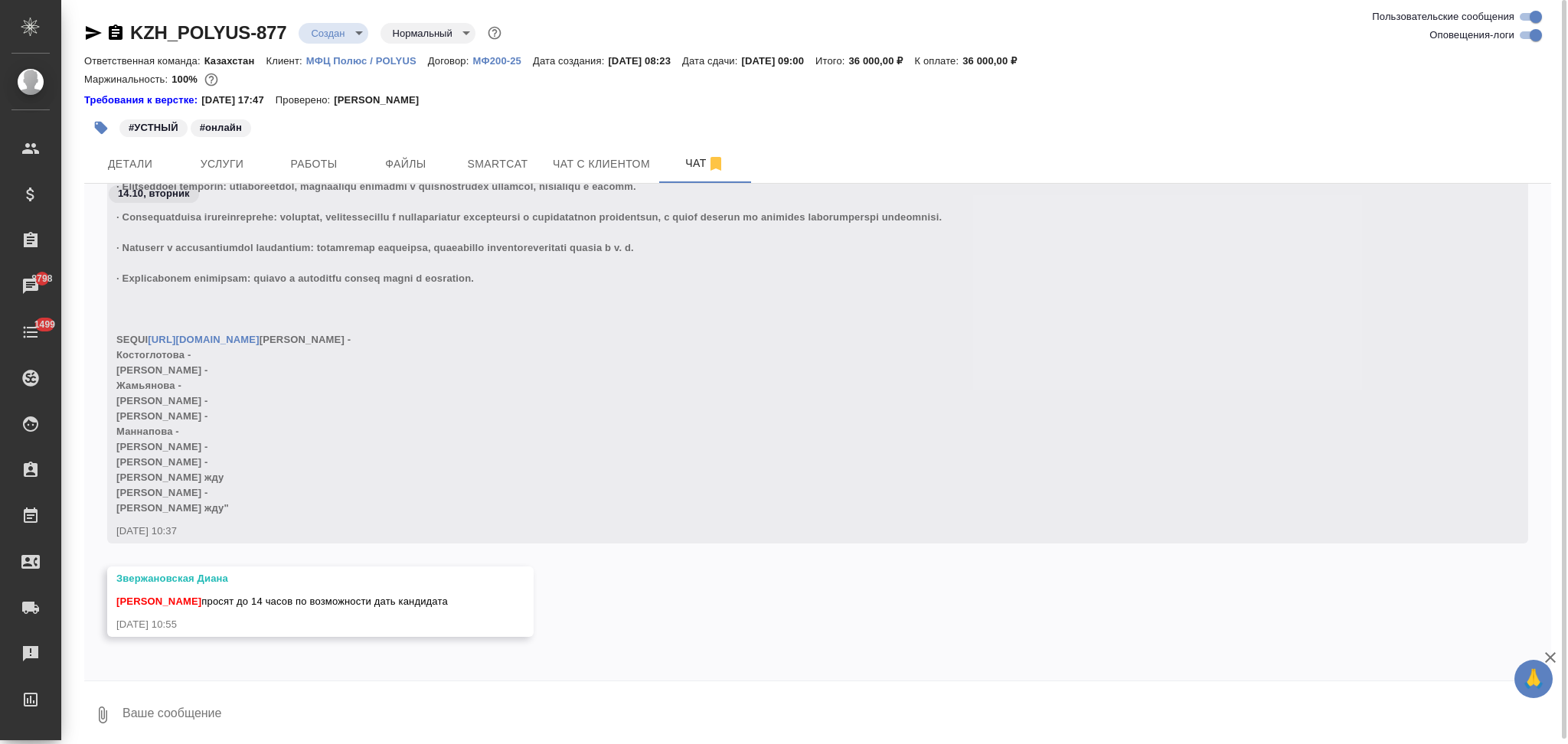
scroll to position [17785, 0]
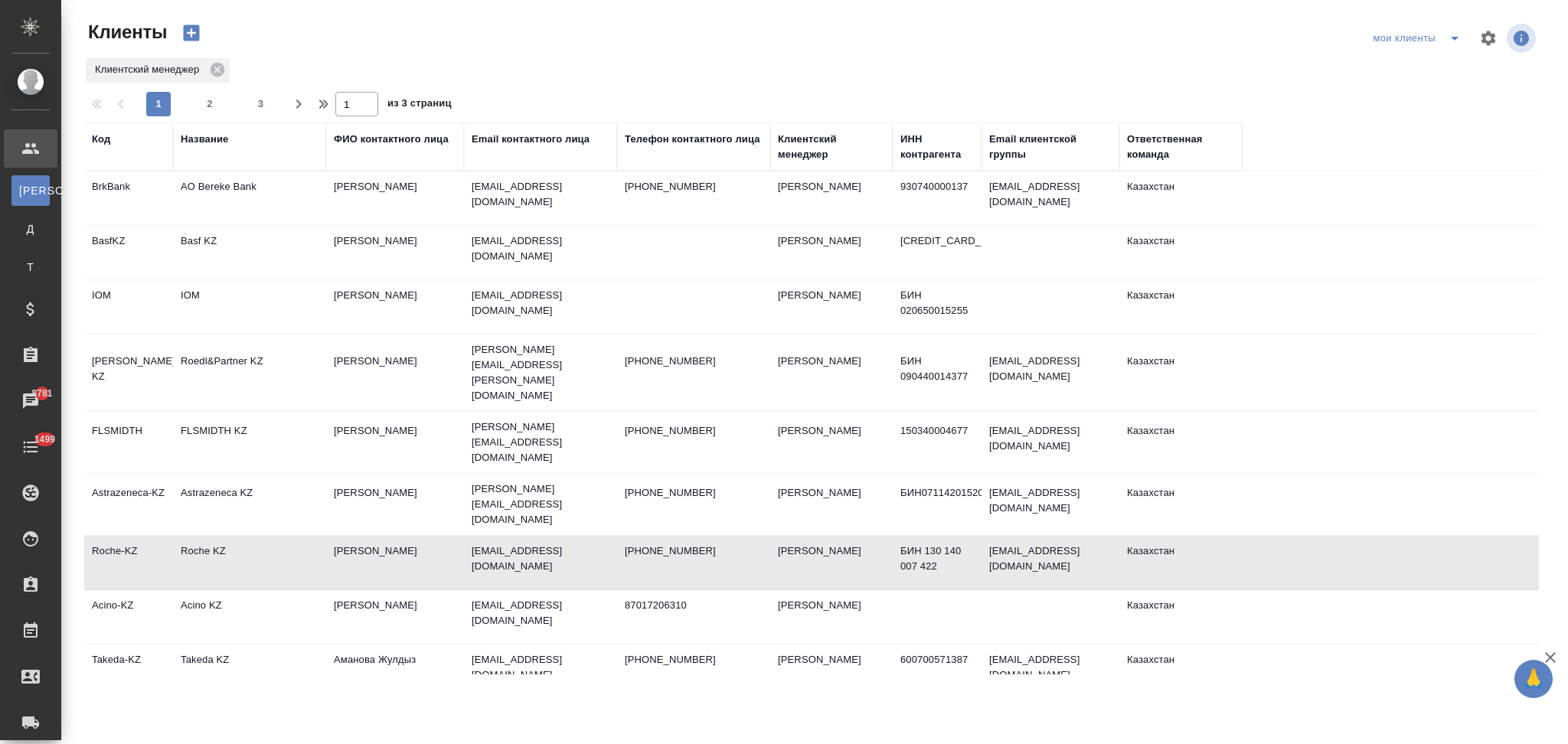
select select "RU"
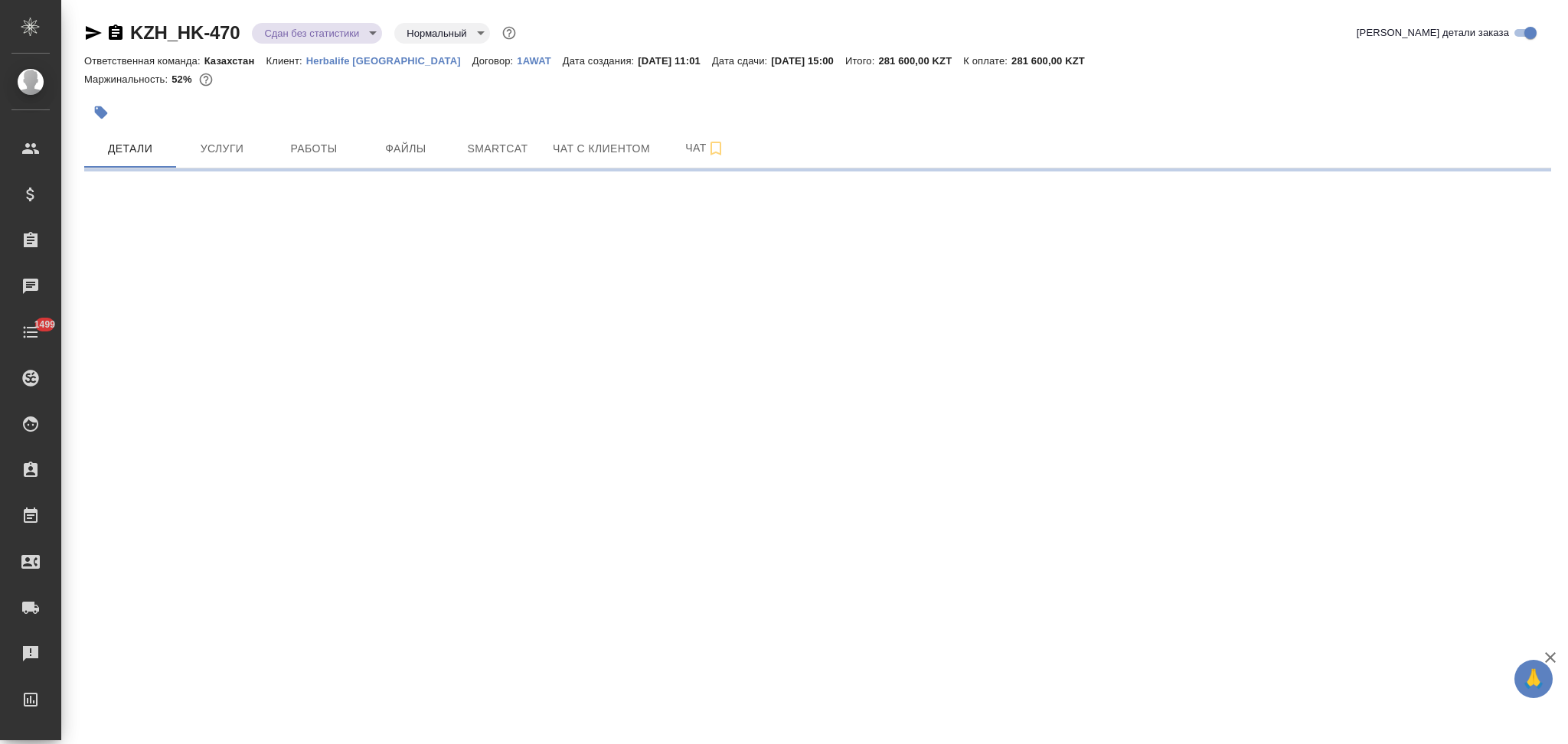
select select "RU"
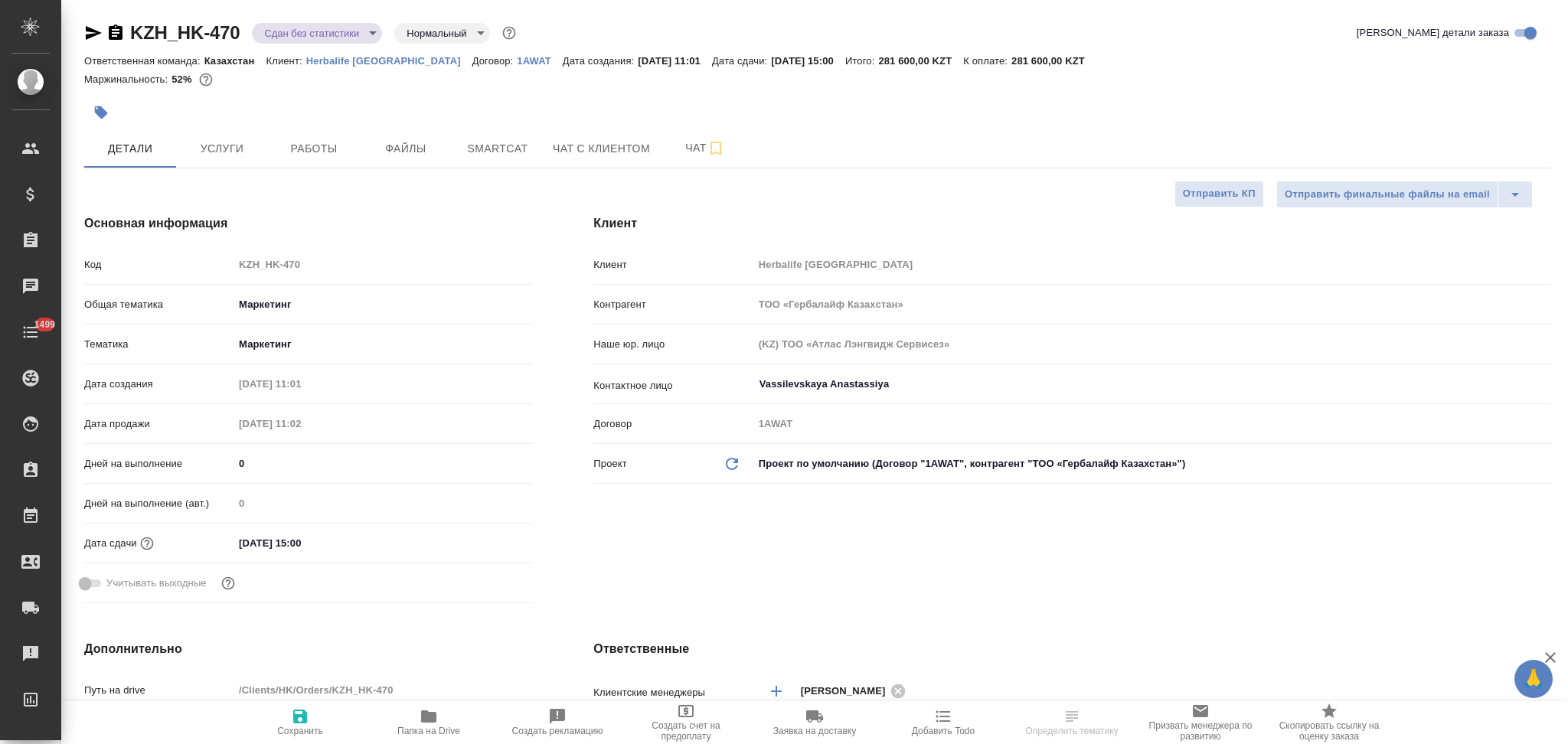
type textarea "x"
click at [371, 62] on p "Herbalife [GEOGRAPHIC_DATA]" at bounding box center [388, 61] width 166 height 12
type textarea "x"
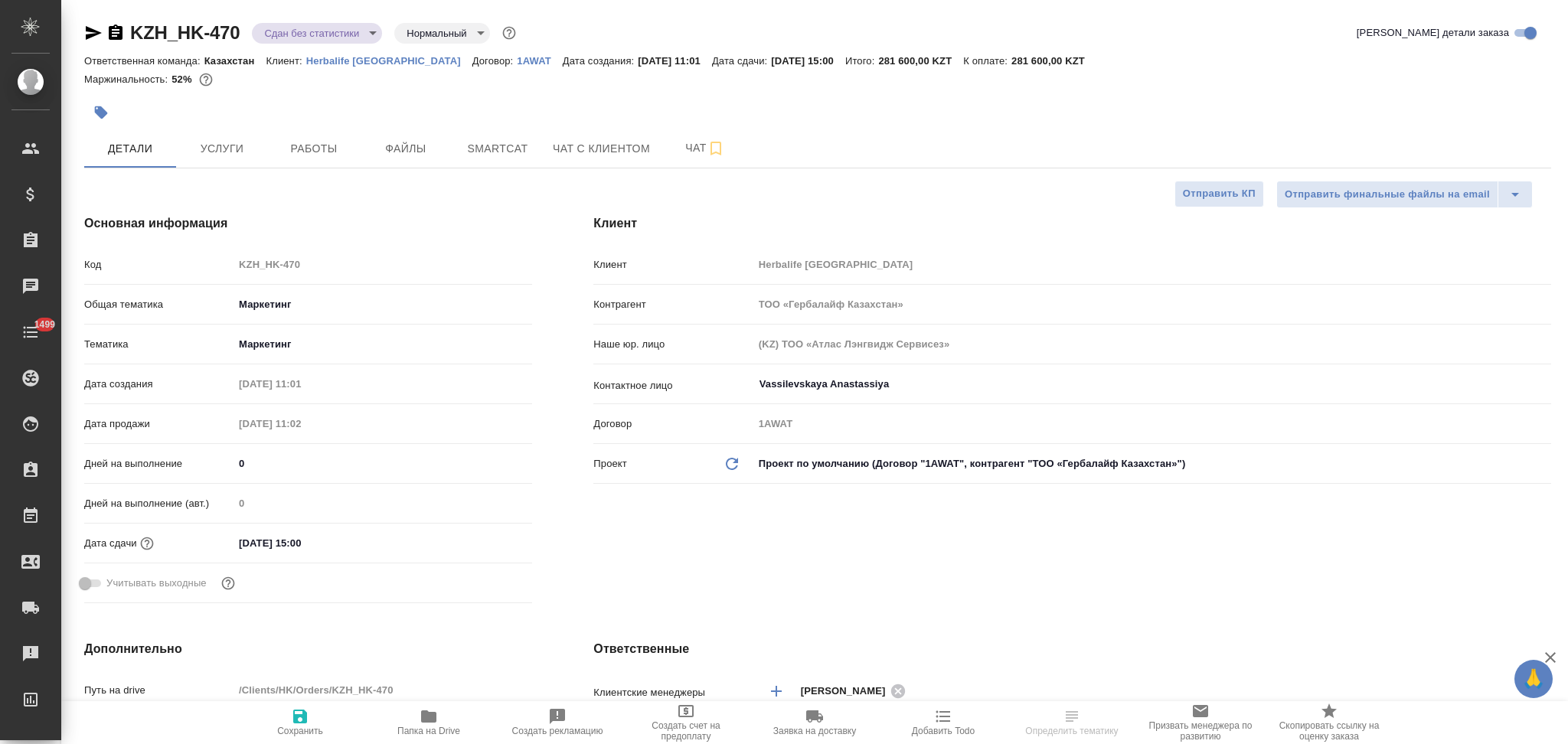
type textarea "x"
type input "[PERSON_NAME]"
select select "RU"
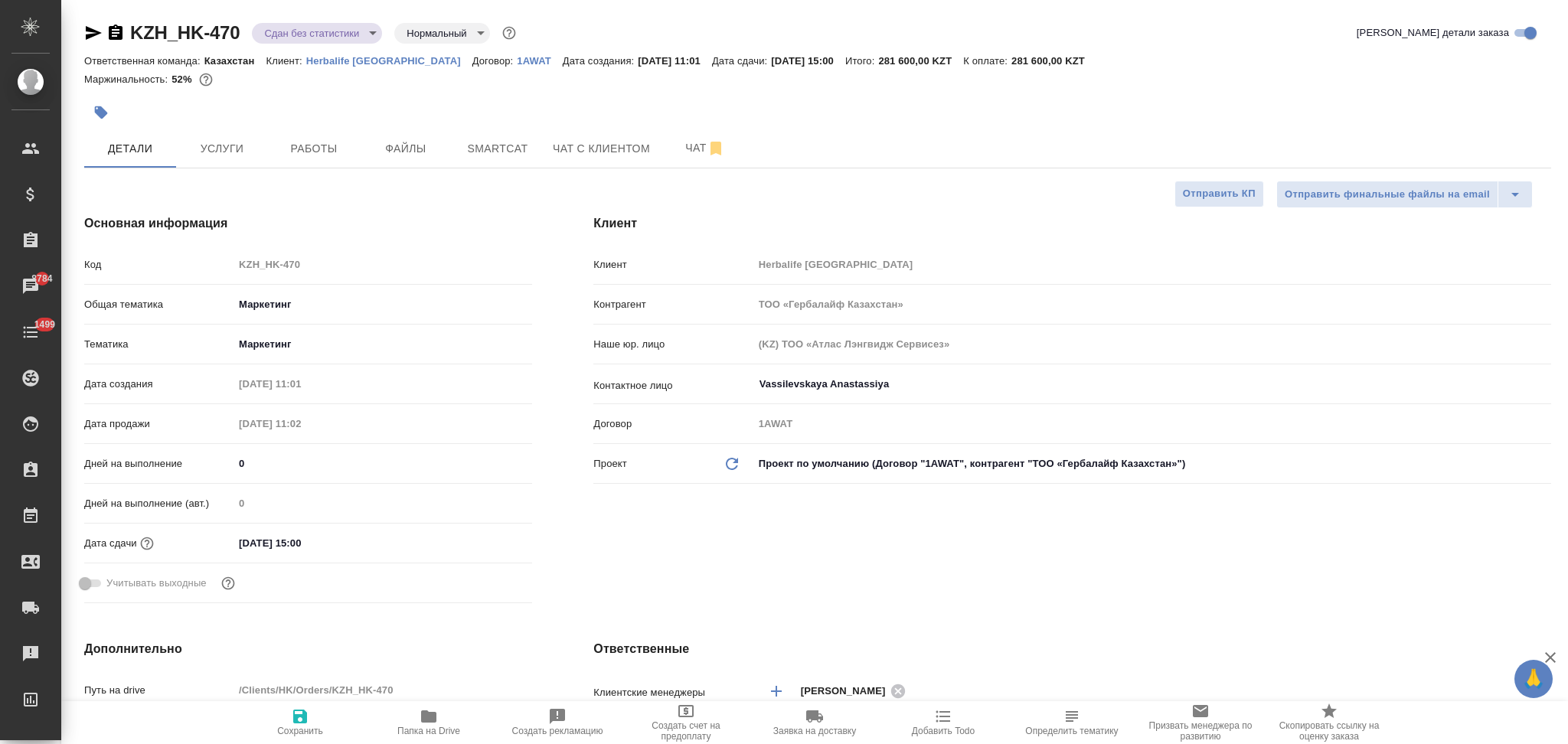
type textarea "x"
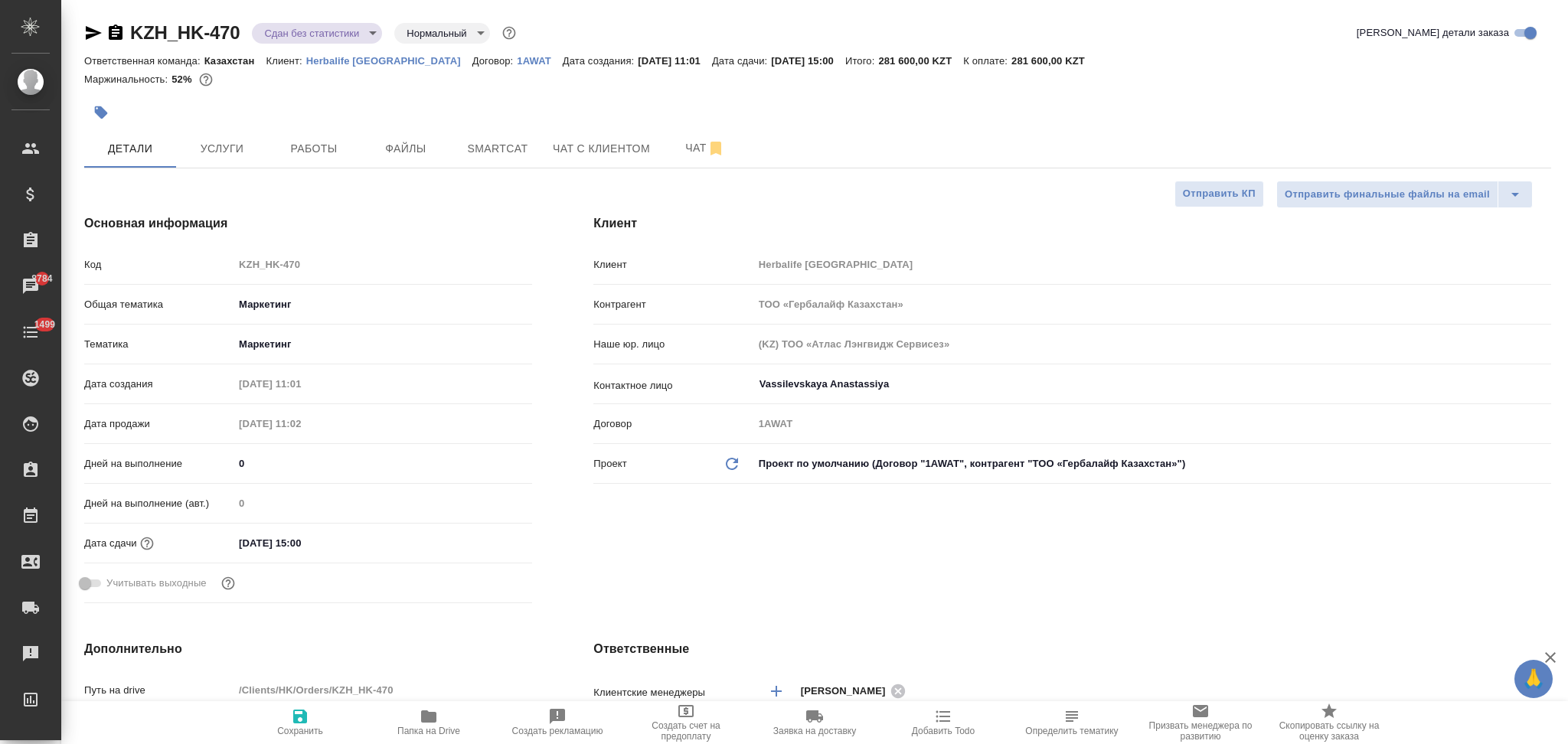
type textarea "x"
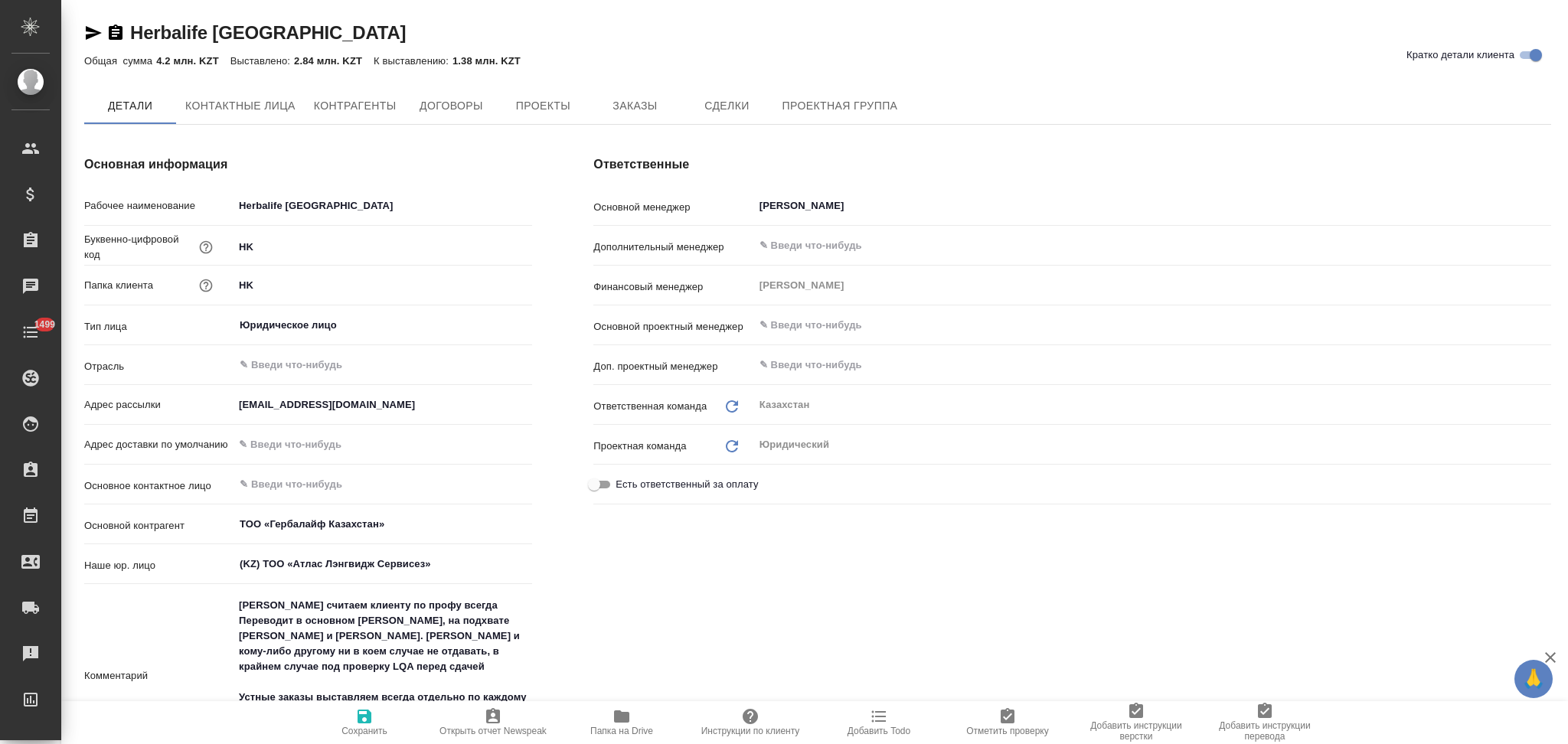
type textarea "x"
click at [614, 105] on span "Заказы" at bounding box center [634, 106] width 73 height 19
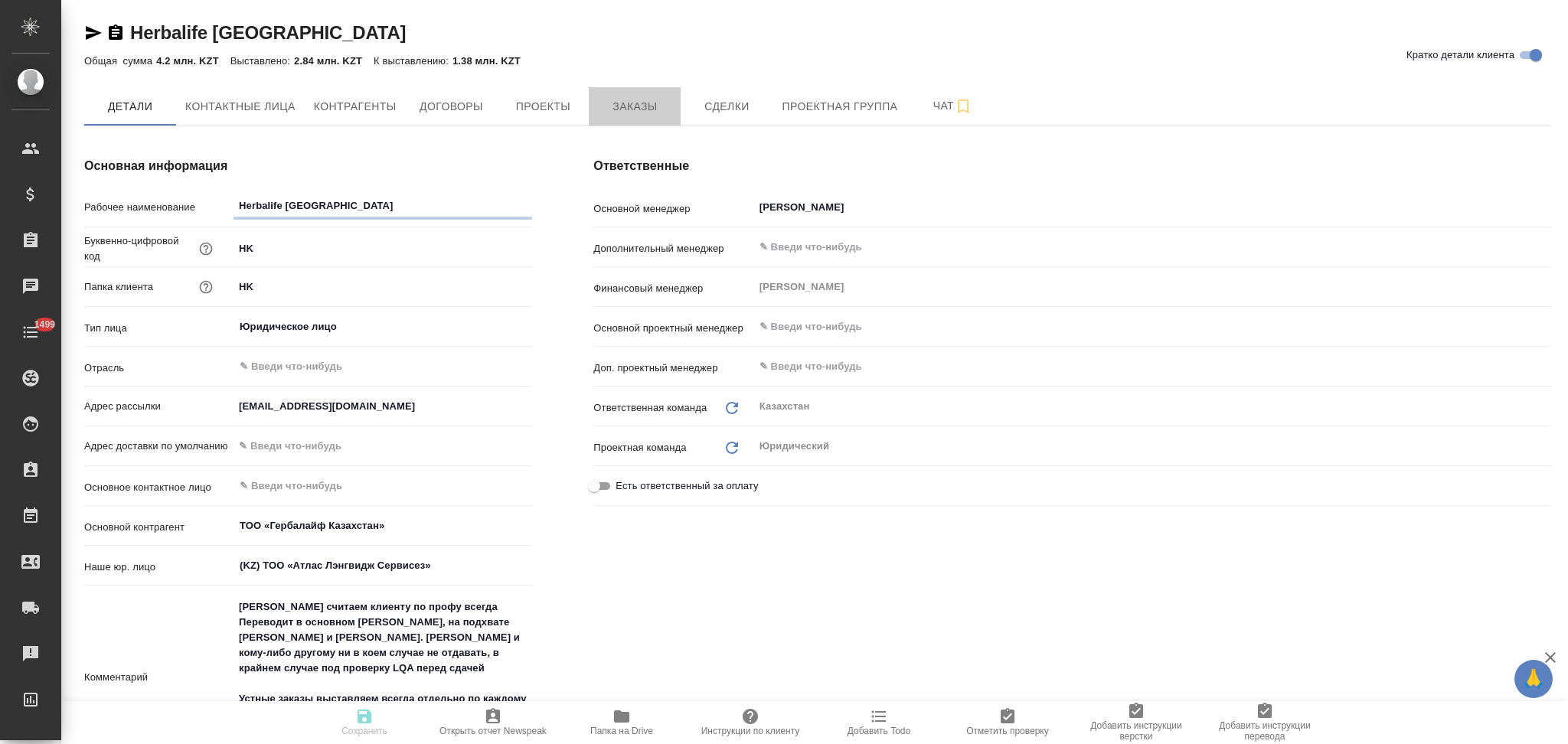
type textarea "x"
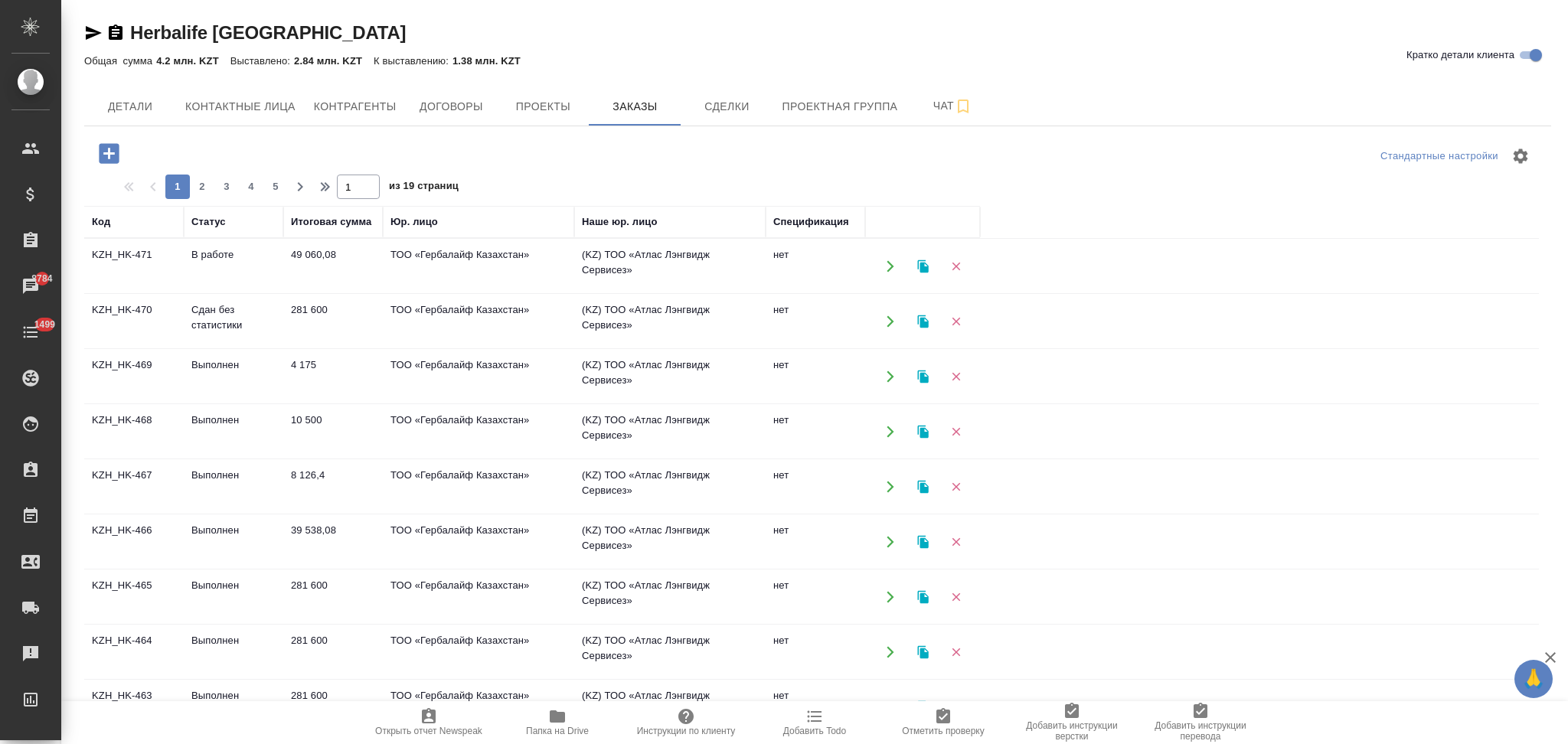
click at [921, 323] on icon "button" at bounding box center [922, 321] width 11 height 13
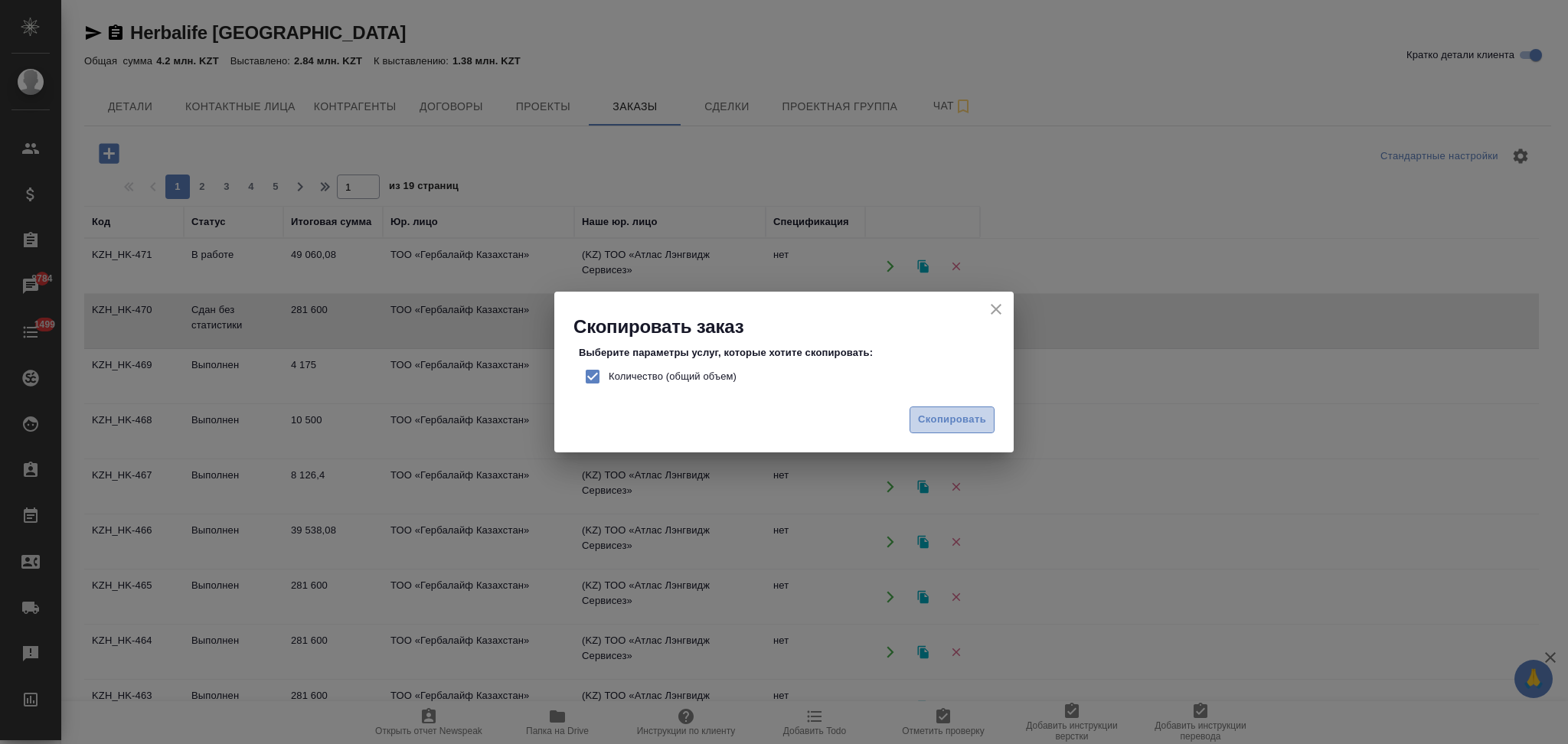
click at [921, 421] on span "Скопировать" at bounding box center [952, 419] width 68 height 17
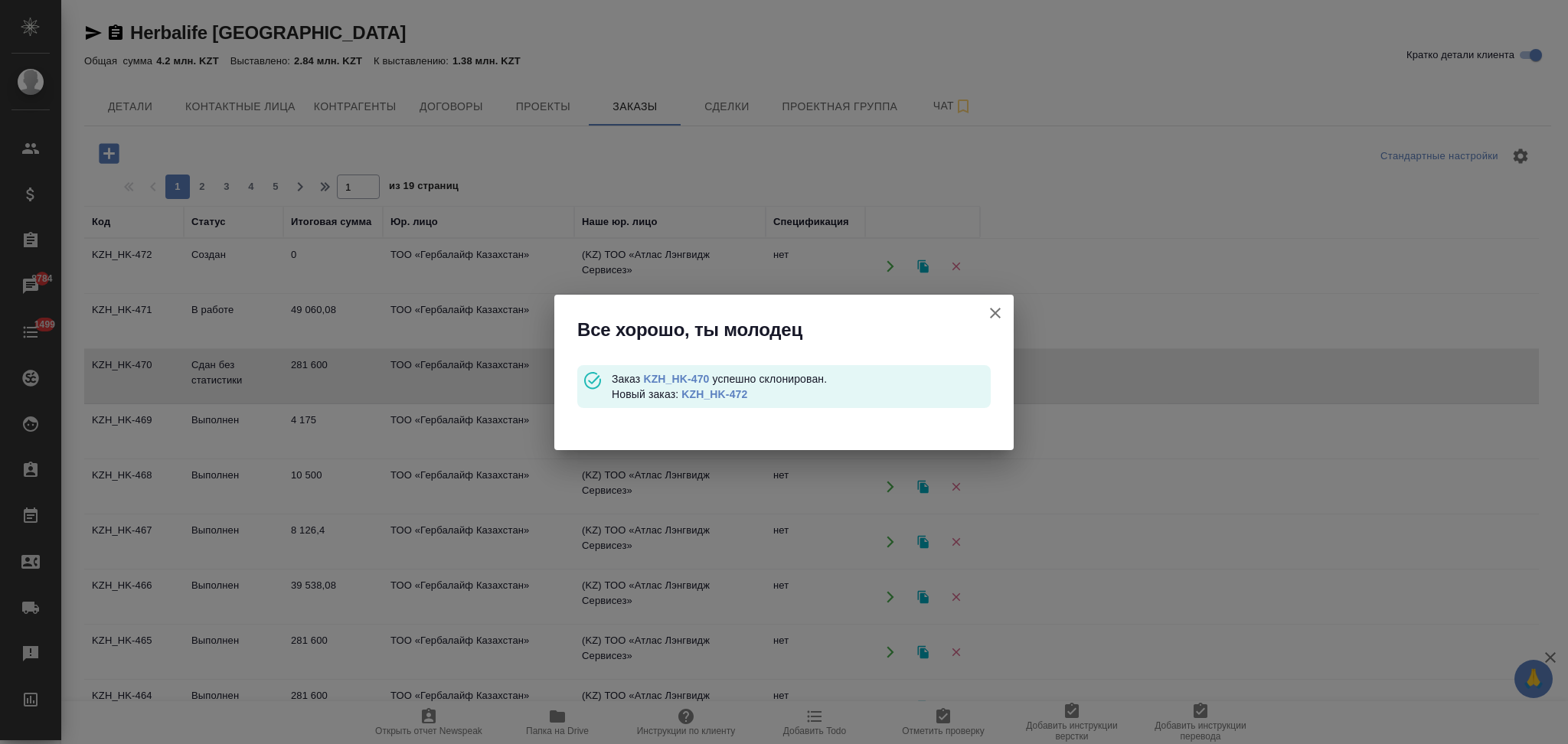
click at [719, 398] on link "KZH_HK-472" at bounding box center [714, 394] width 66 height 12
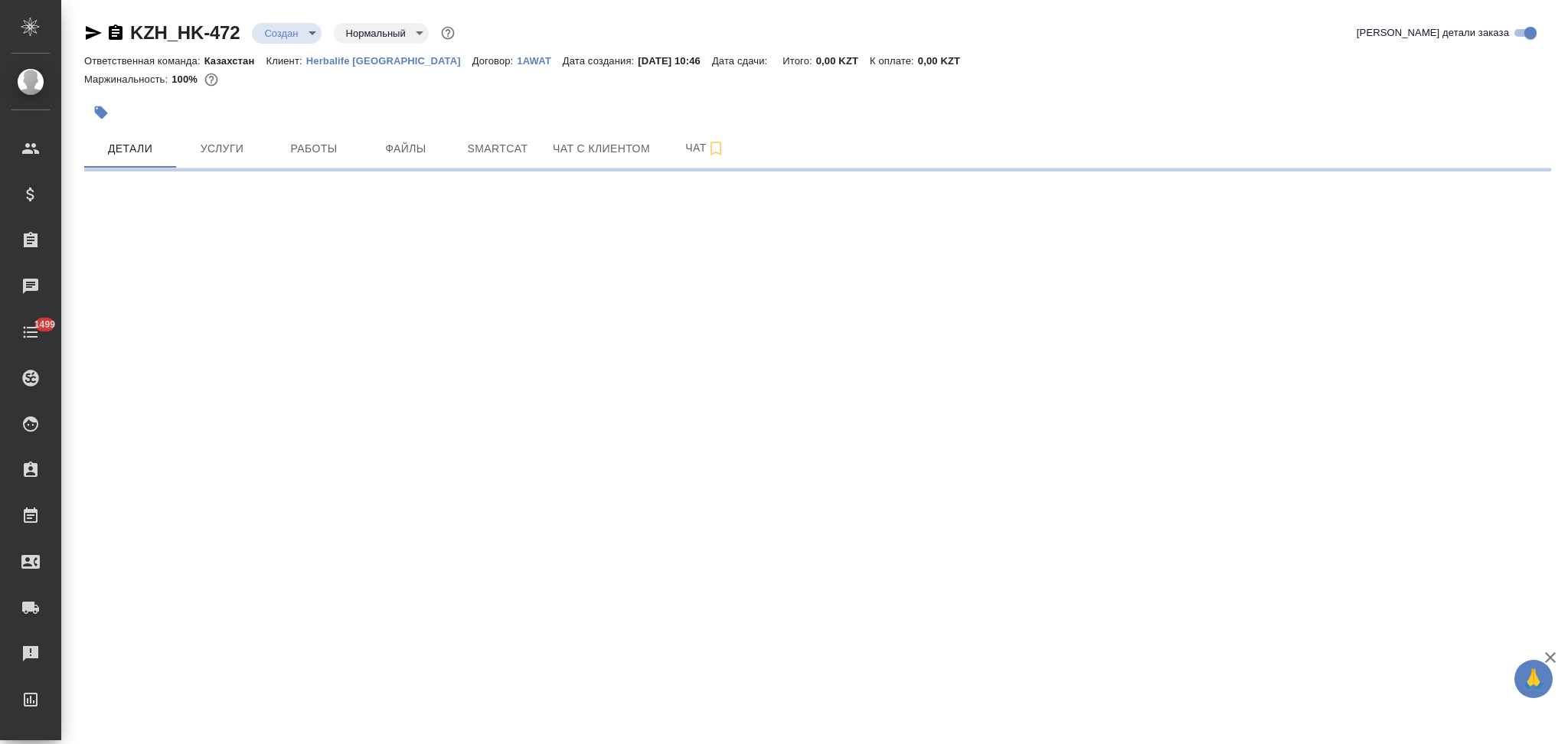
select select "RU"
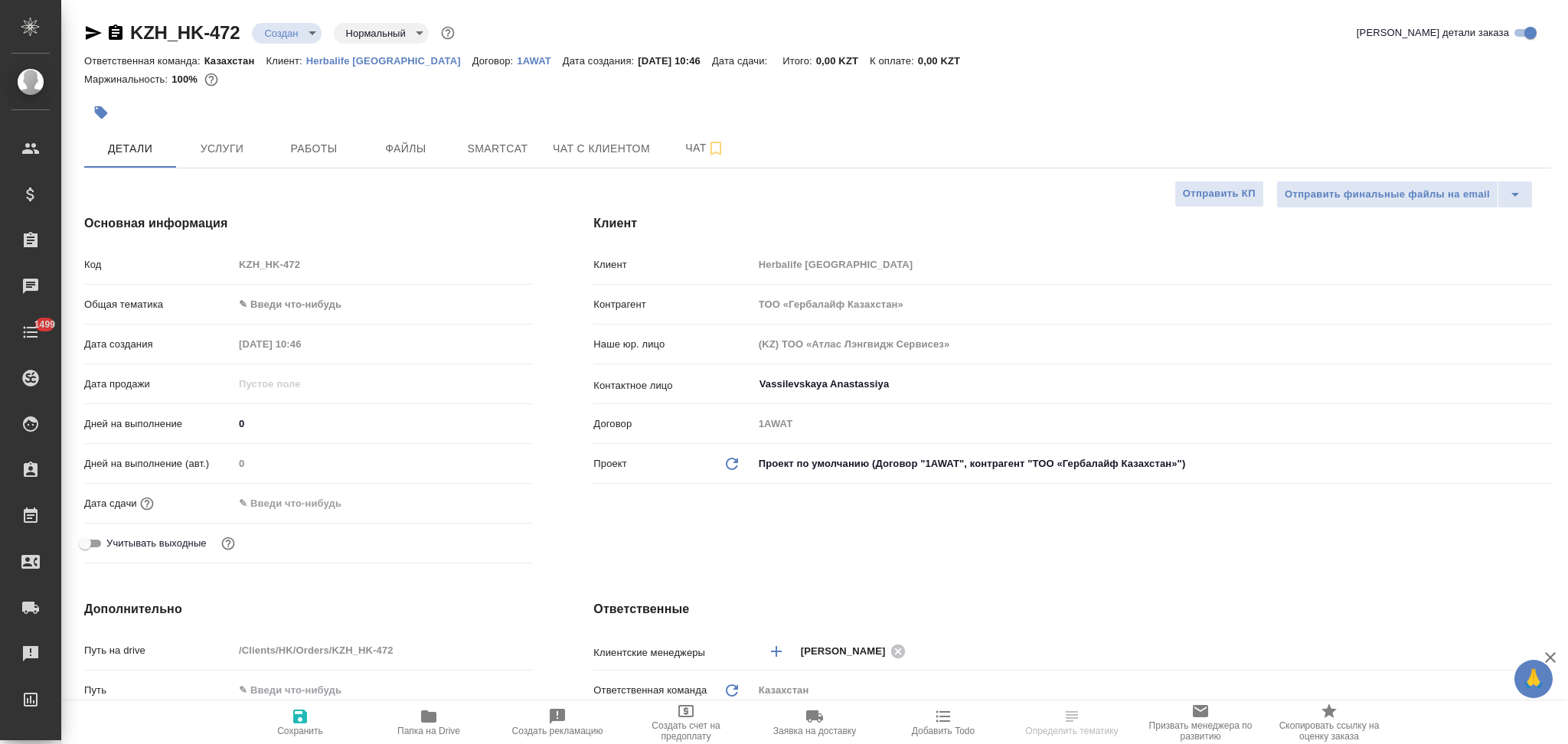
type textarea "x"
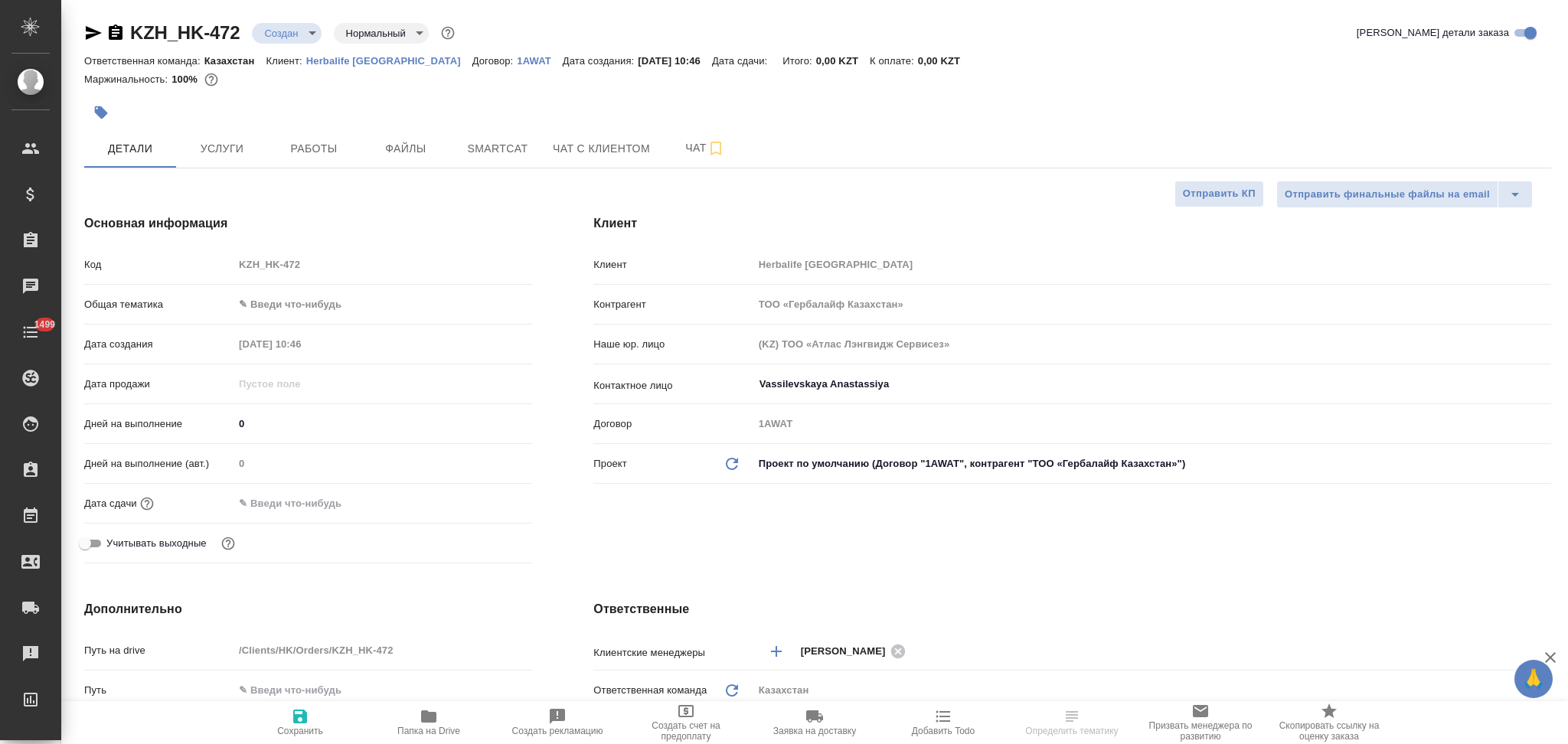
type textarea "x"
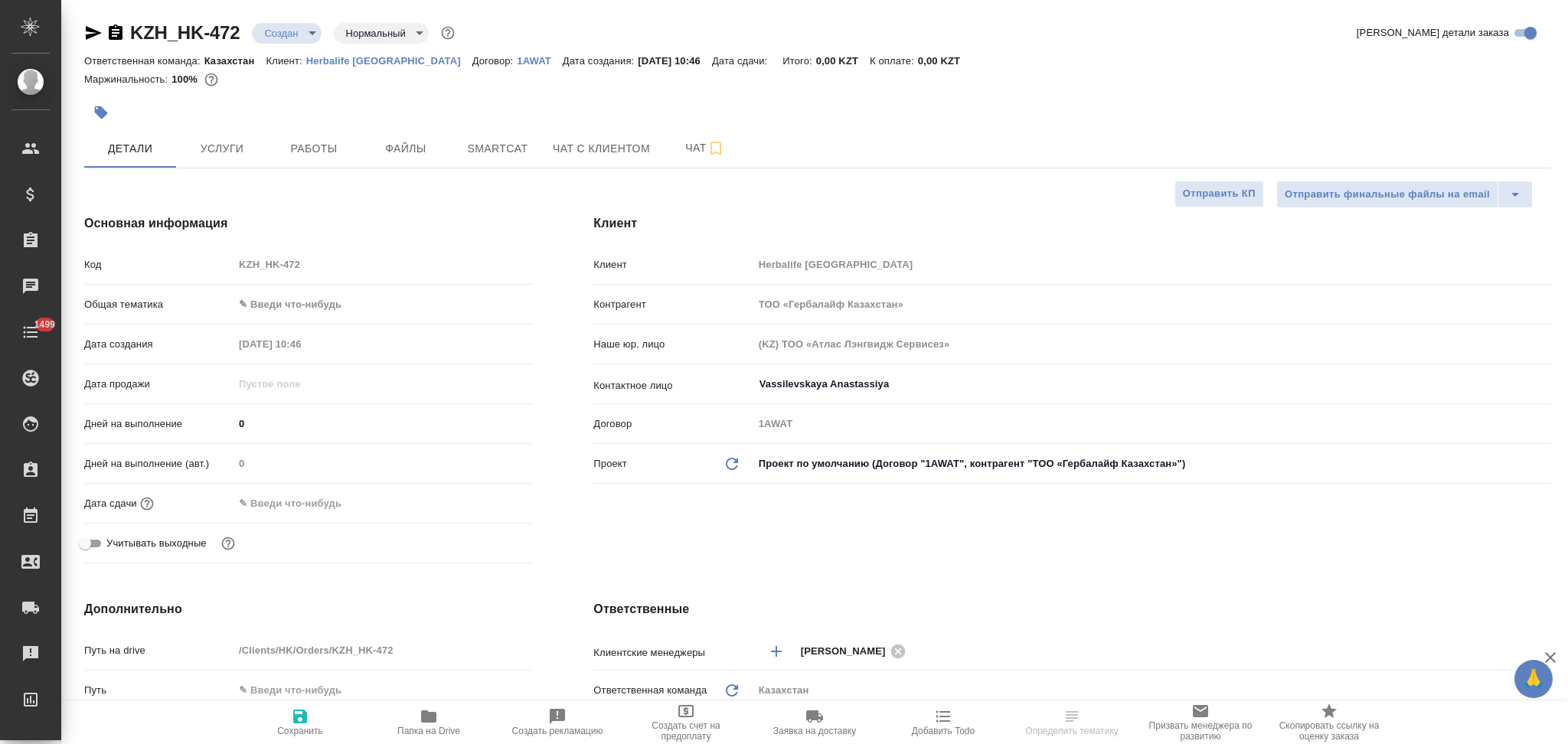
type textarea "x"
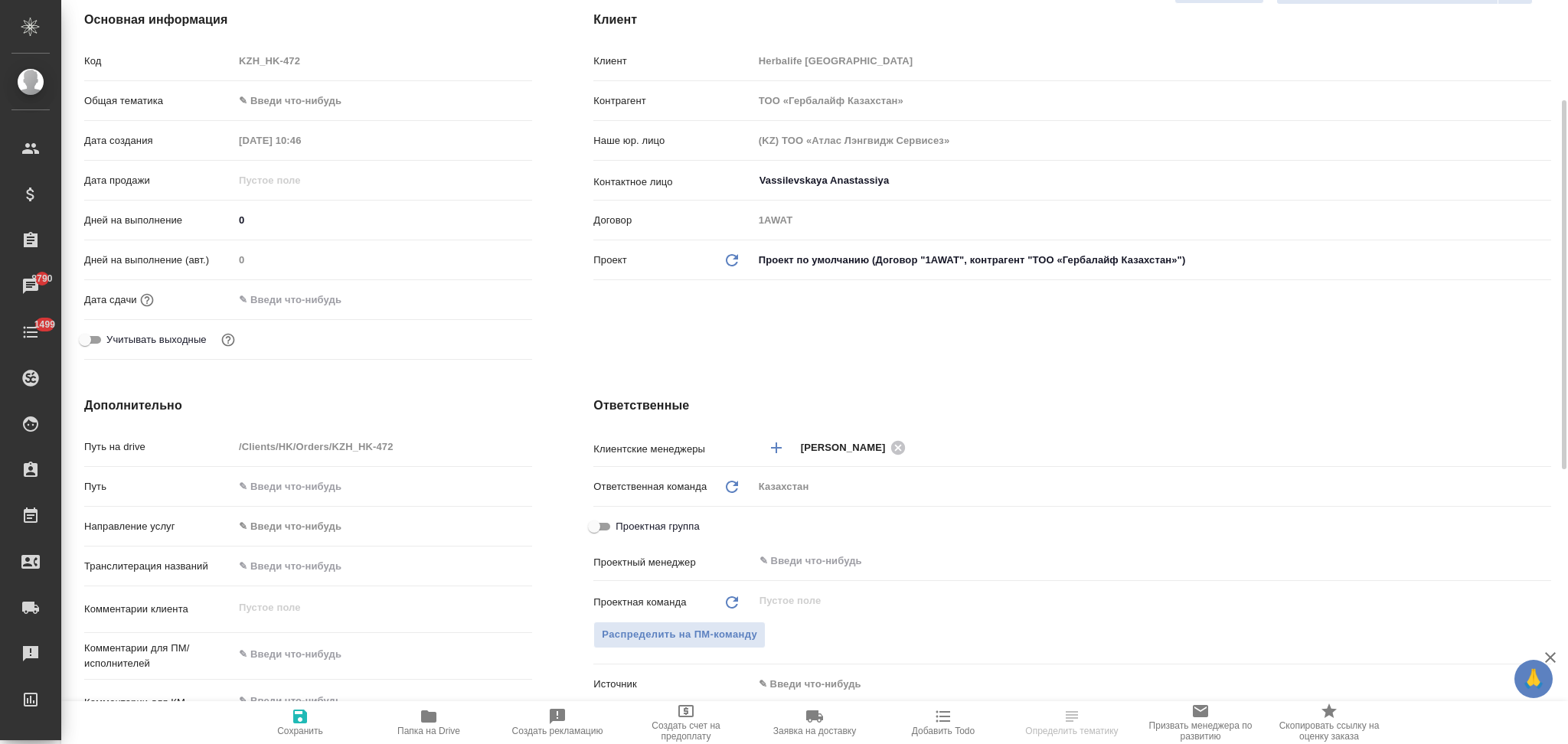
scroll to position [101, 0]
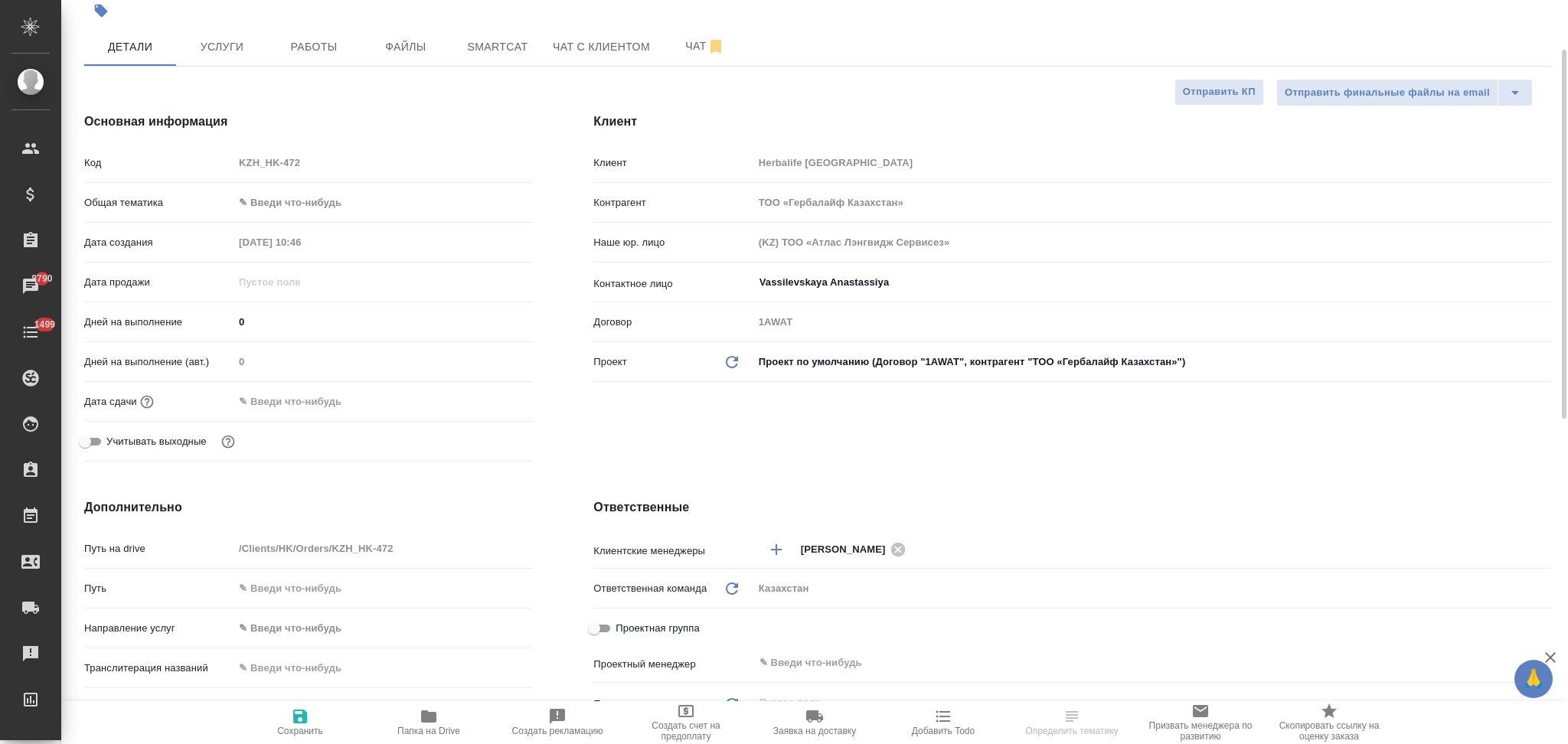
select select "RU"
type textarea "x"
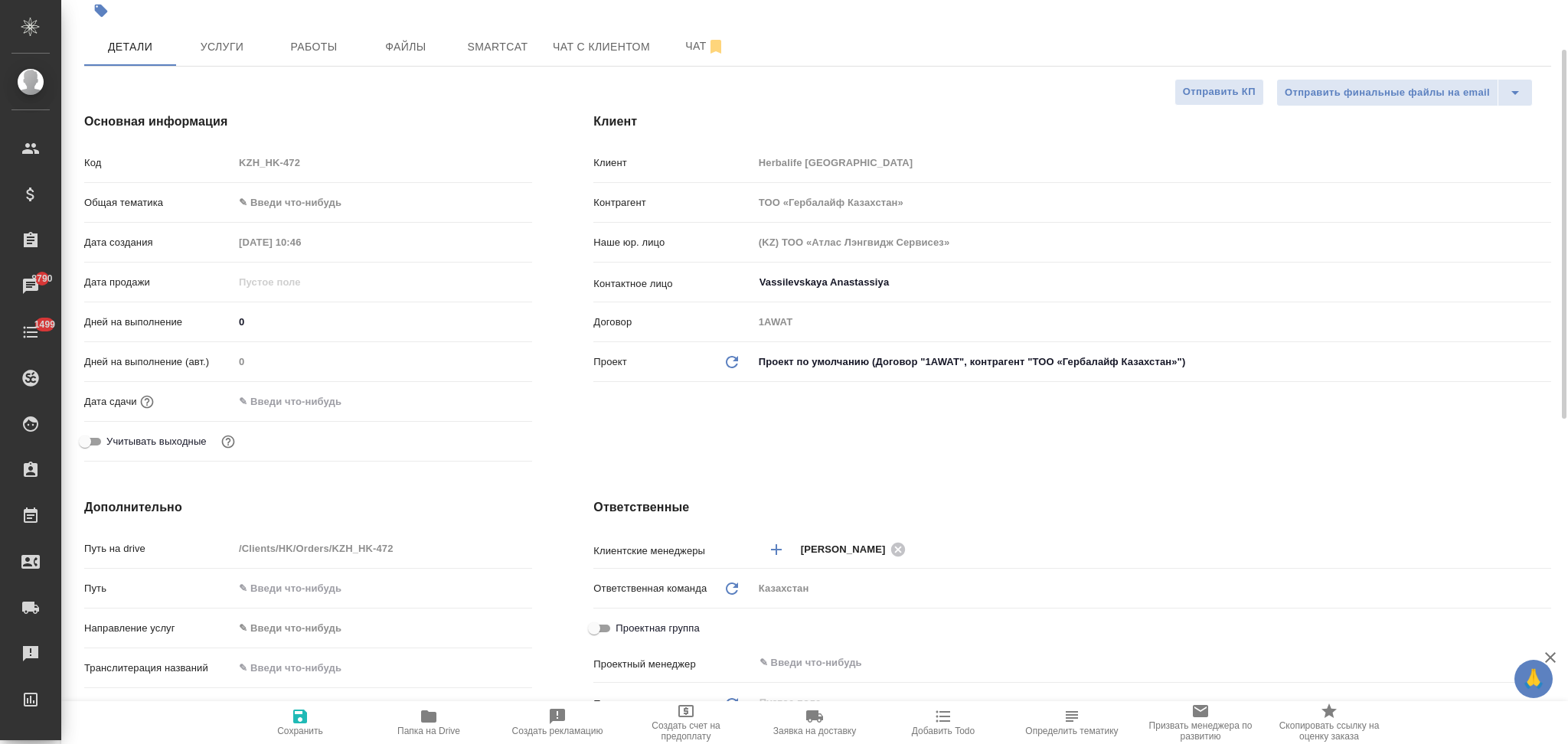
type textarea "x"
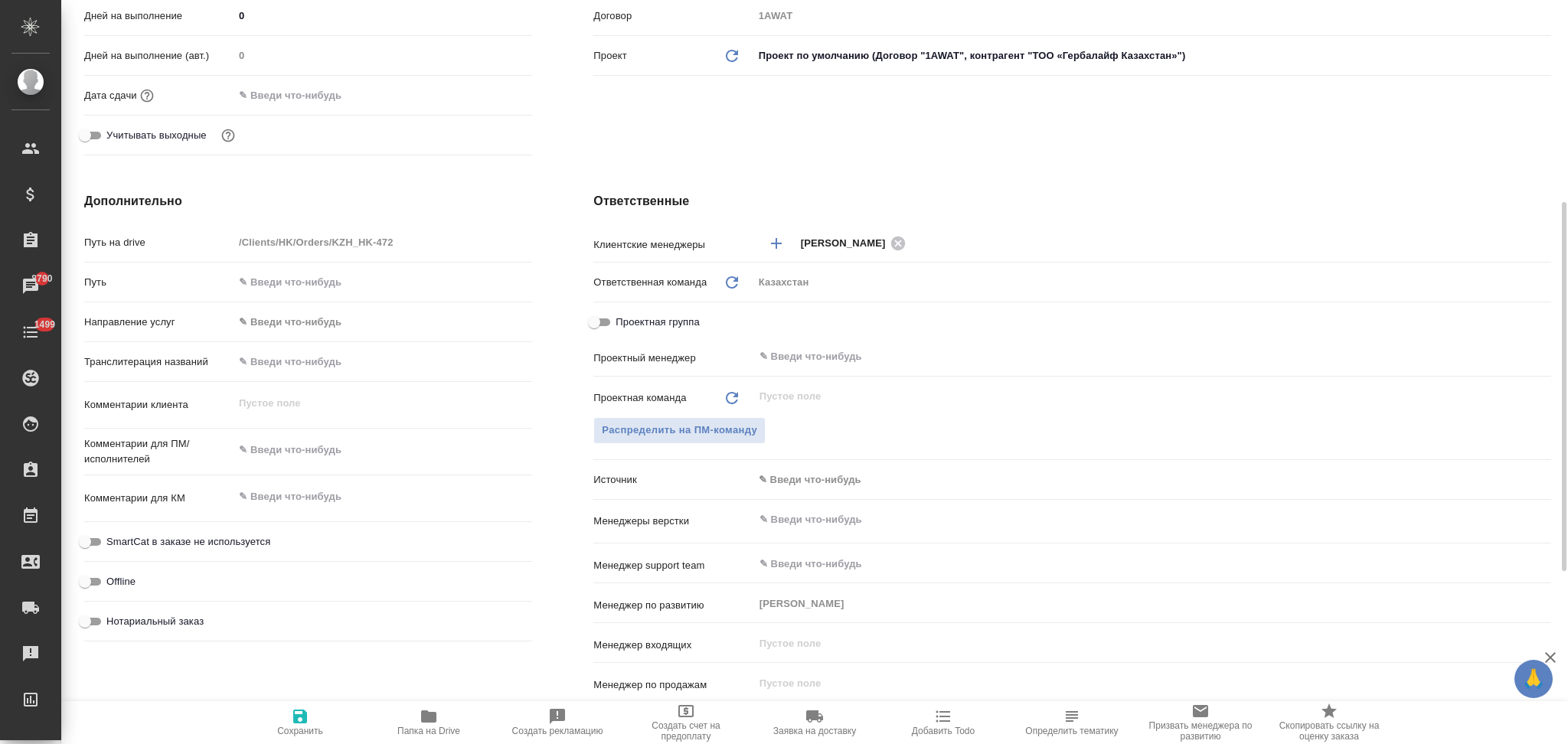
type textarea "x"
click at [271, 449] on textarea at bounding box center [383, 450] width 299 height 26
paste textarea "13.10: Вебинар - HERBALIFE ASSISTANT - РАБОТА С АБОНЕМЕНТАМИ В ПРИЛОЖЕНИИ"
type textarea "x"
type textarea "13.10: Вебинар - HERBALIFE ASSISTANT - РАБОТА С АБОНЕМЕНТАМИ В ПРИЛОЖЕНИИ"
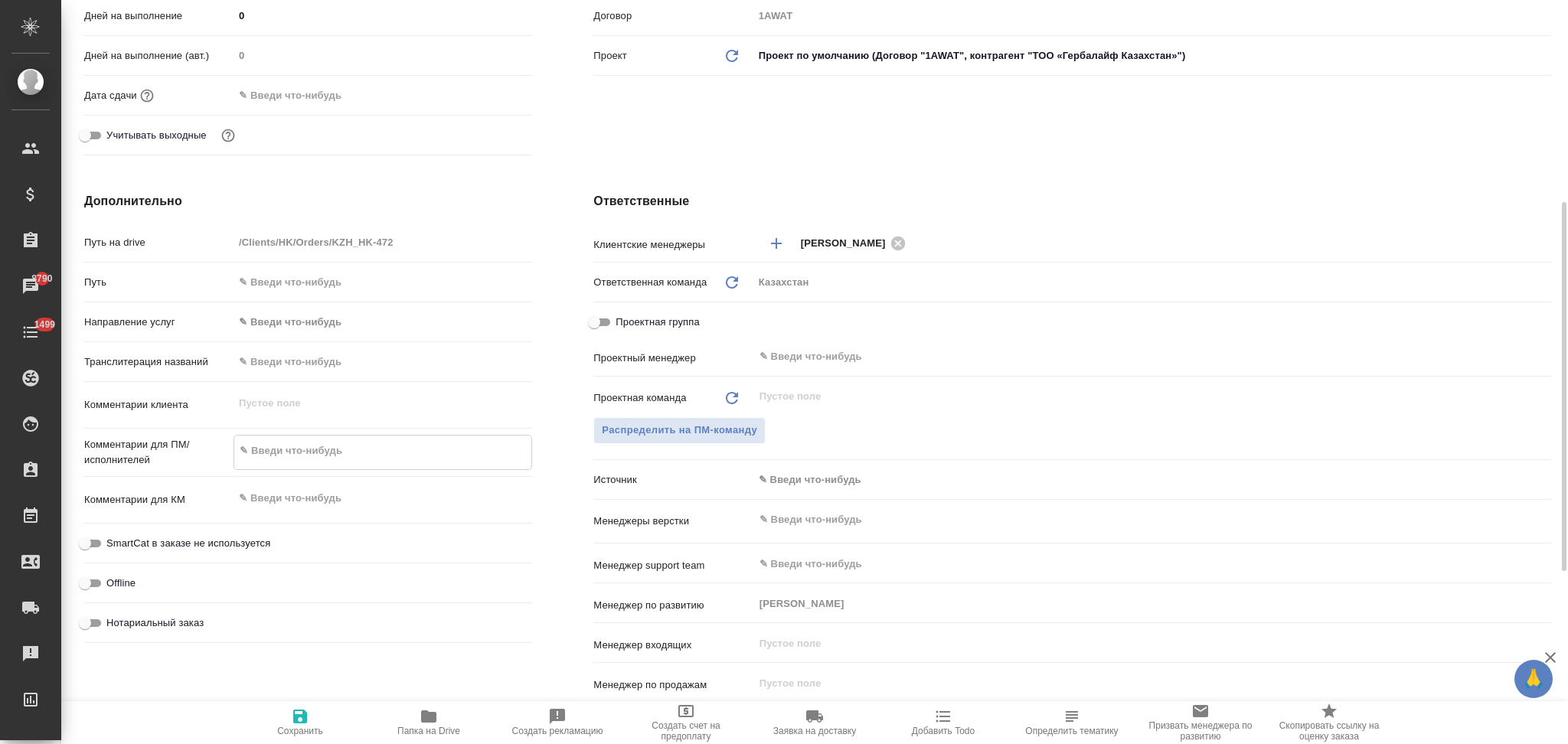
type textarea "x"
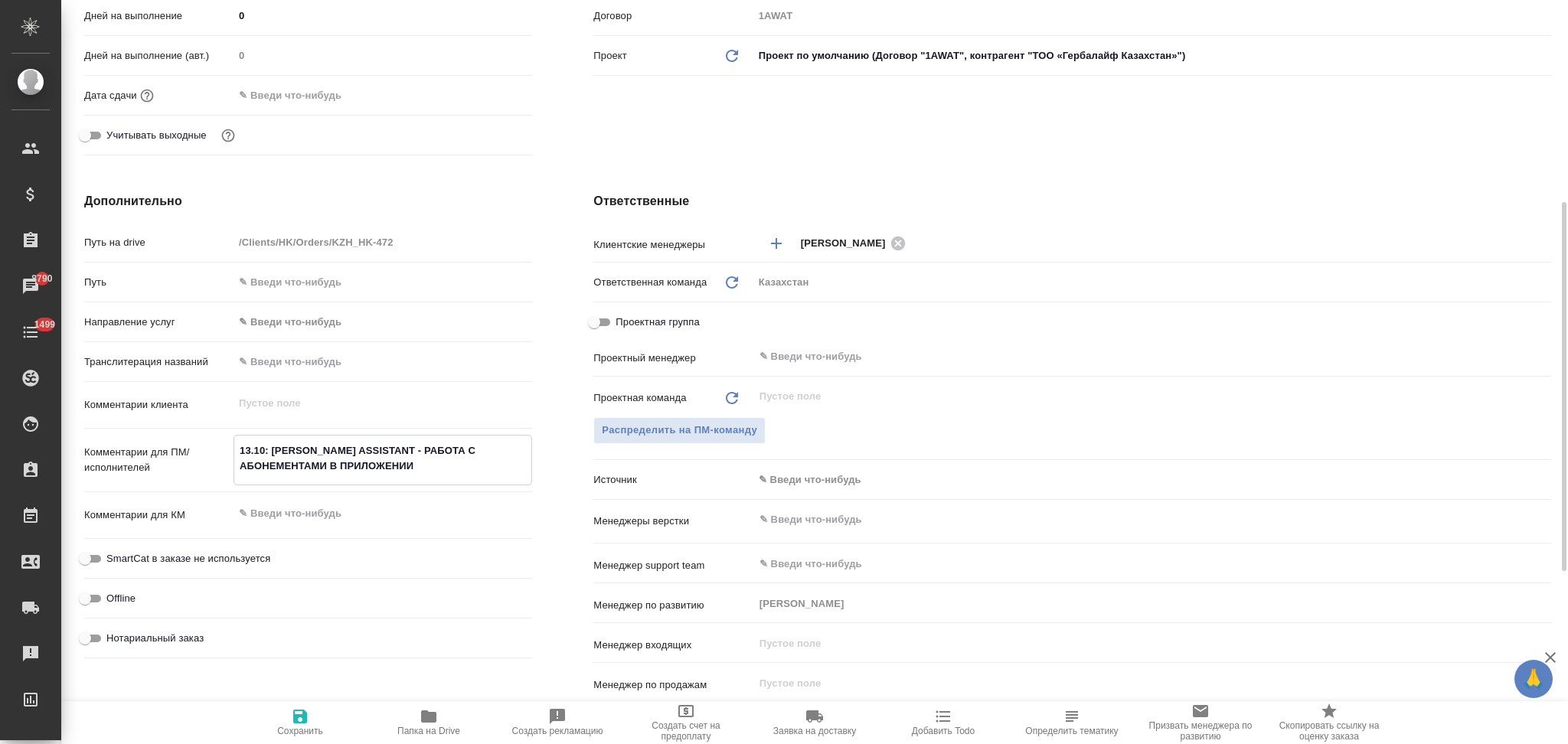
type textarea "13.10: Вебинар - HERBALIFE ASSISTANT - РАБОТА С АБОНЕМЕНТАМИ В ПРИЛОЖЕНИИ"
type textarea "x"
click at [300, 717] on icon "button" at bounding box center [299, 716] width 14 height 14
type textarea "x"
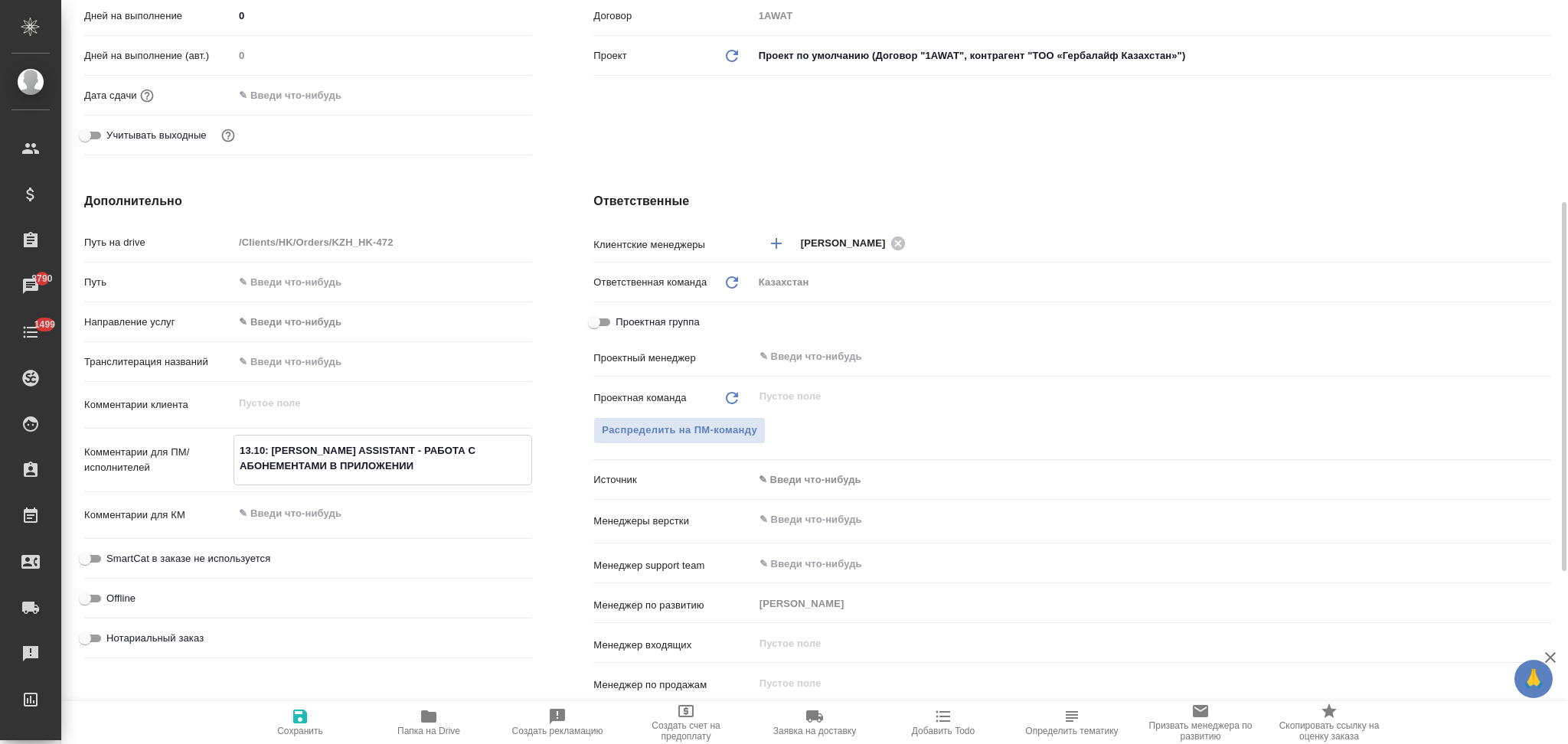
type textarea "x"
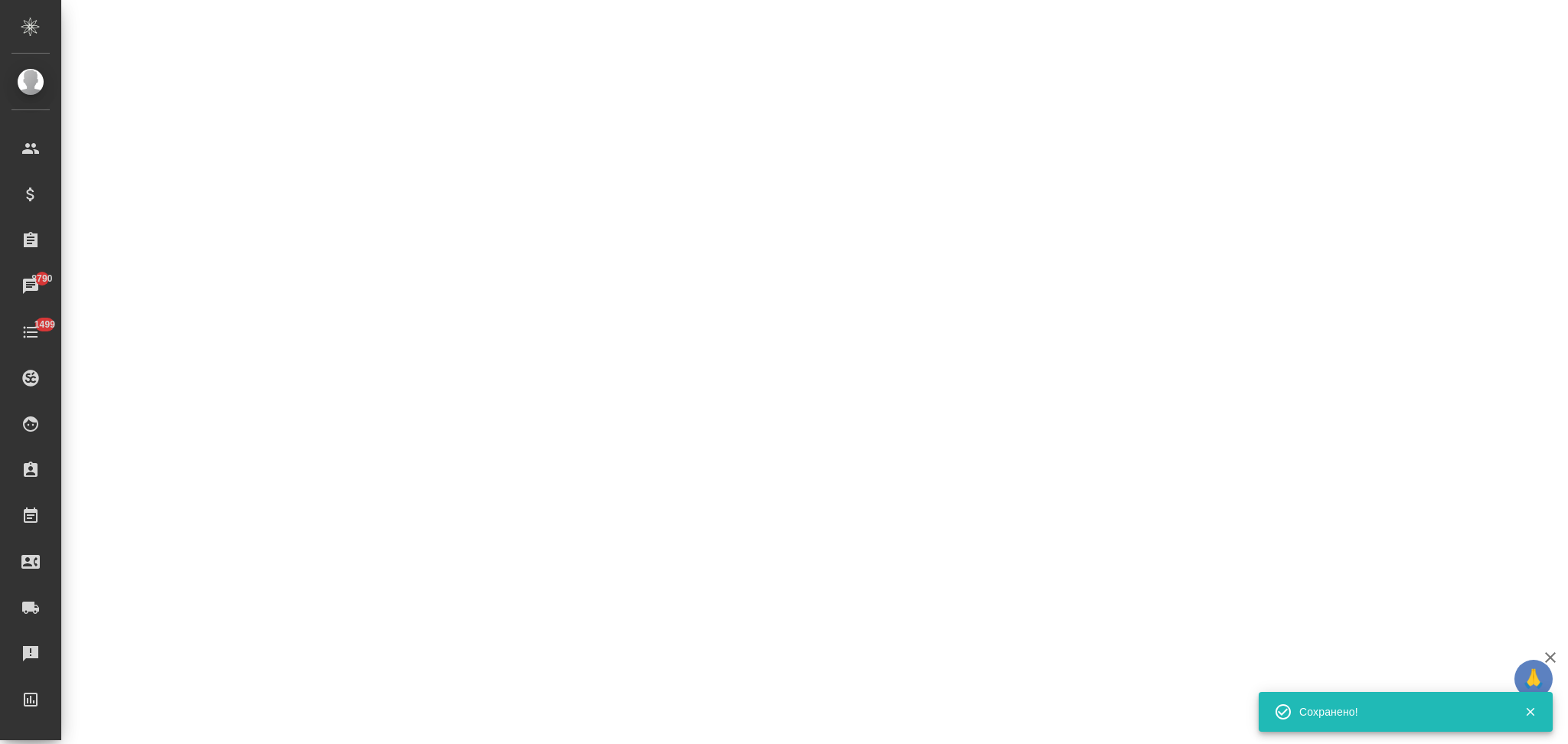
select select "RU"
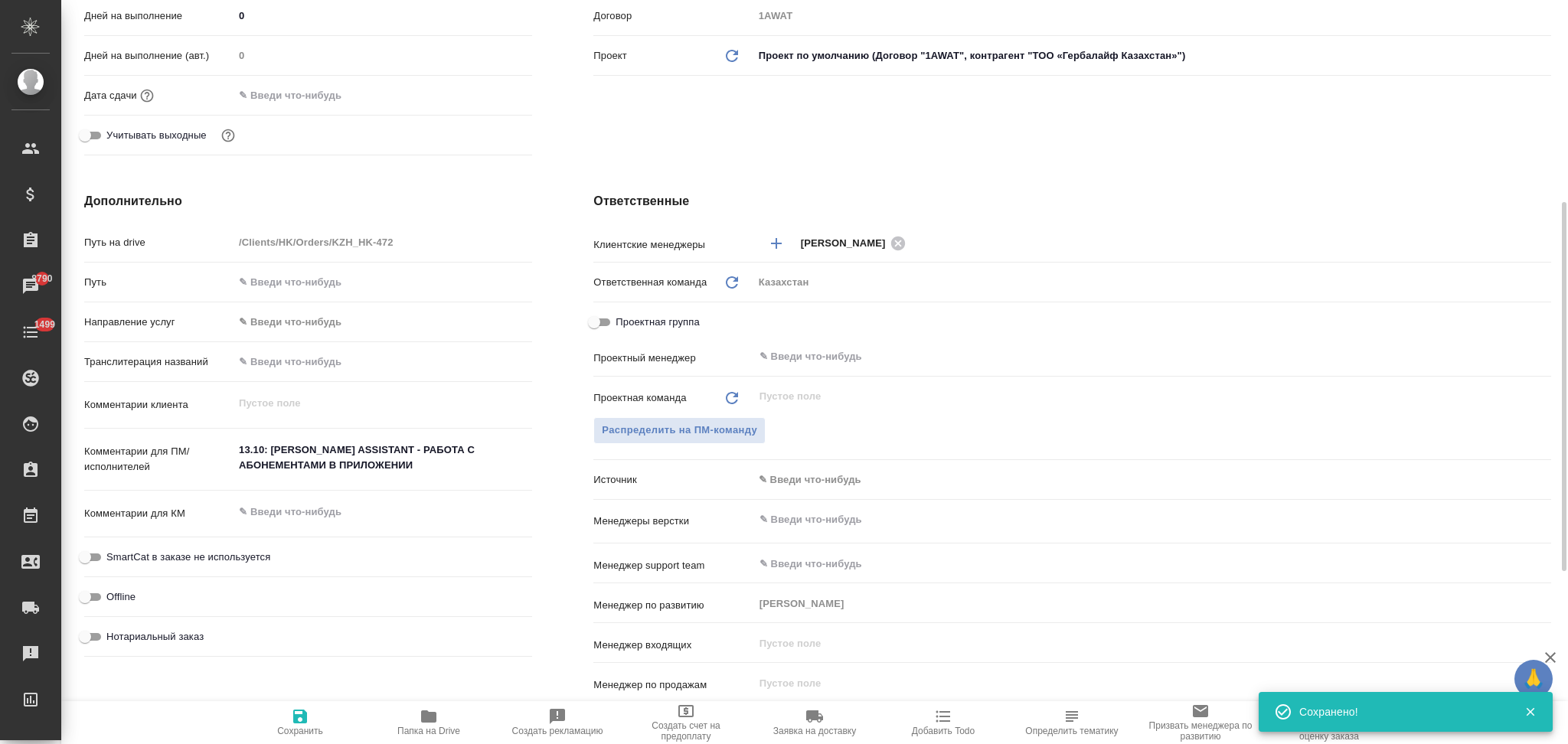
type textarea "x"
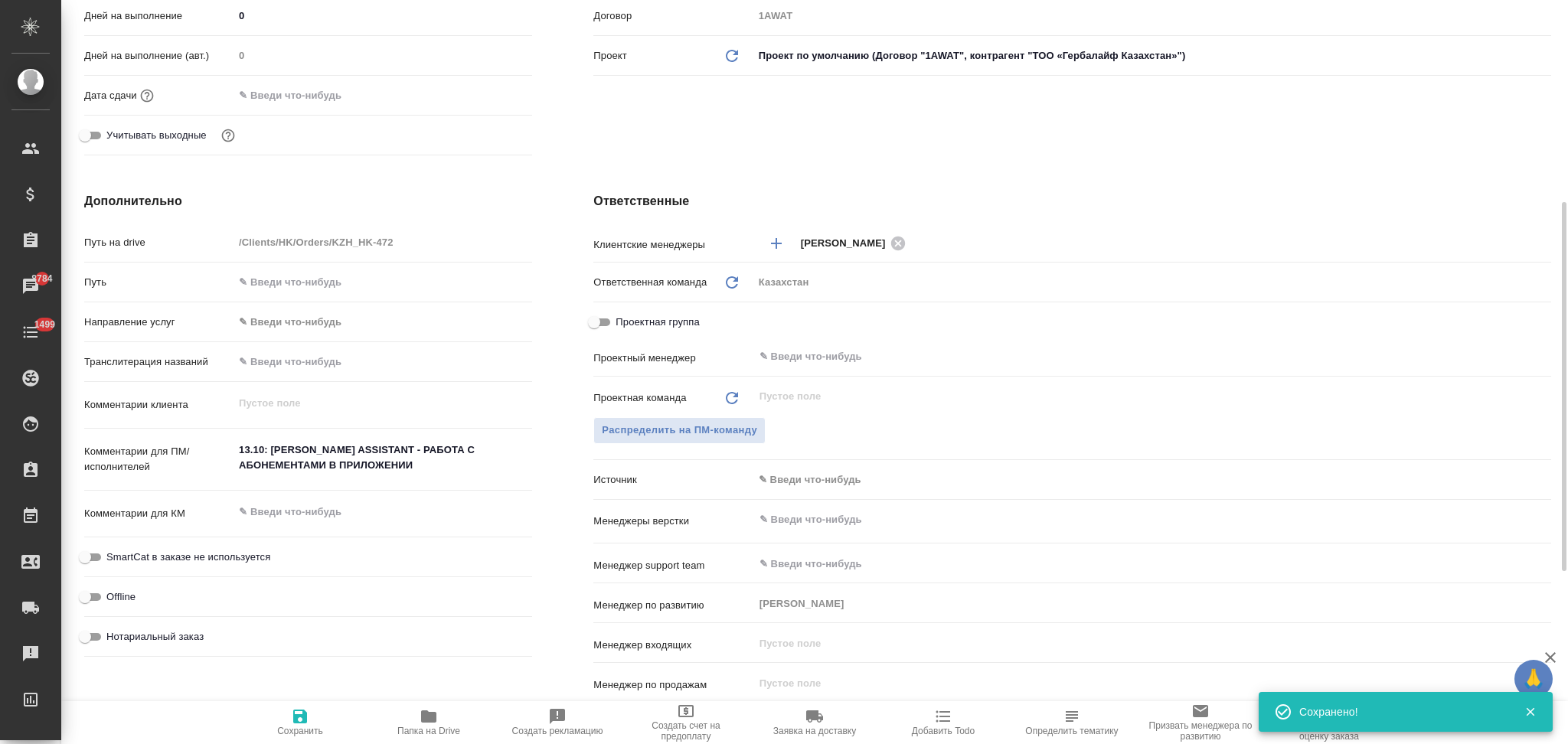
type textarea "x"
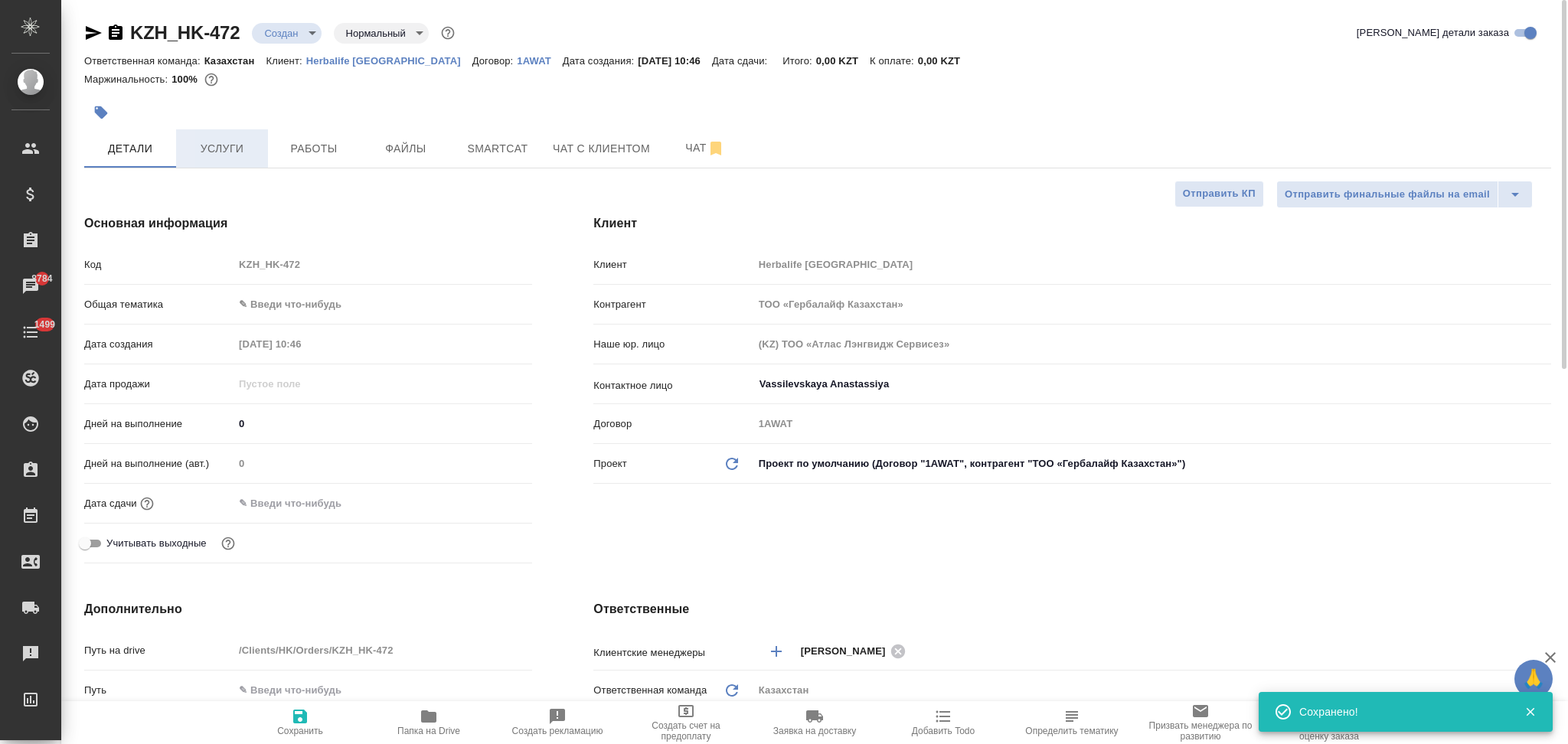
click at [219, 151] on span "Услуги" at bounding box center [222, 148] width 73 height 19
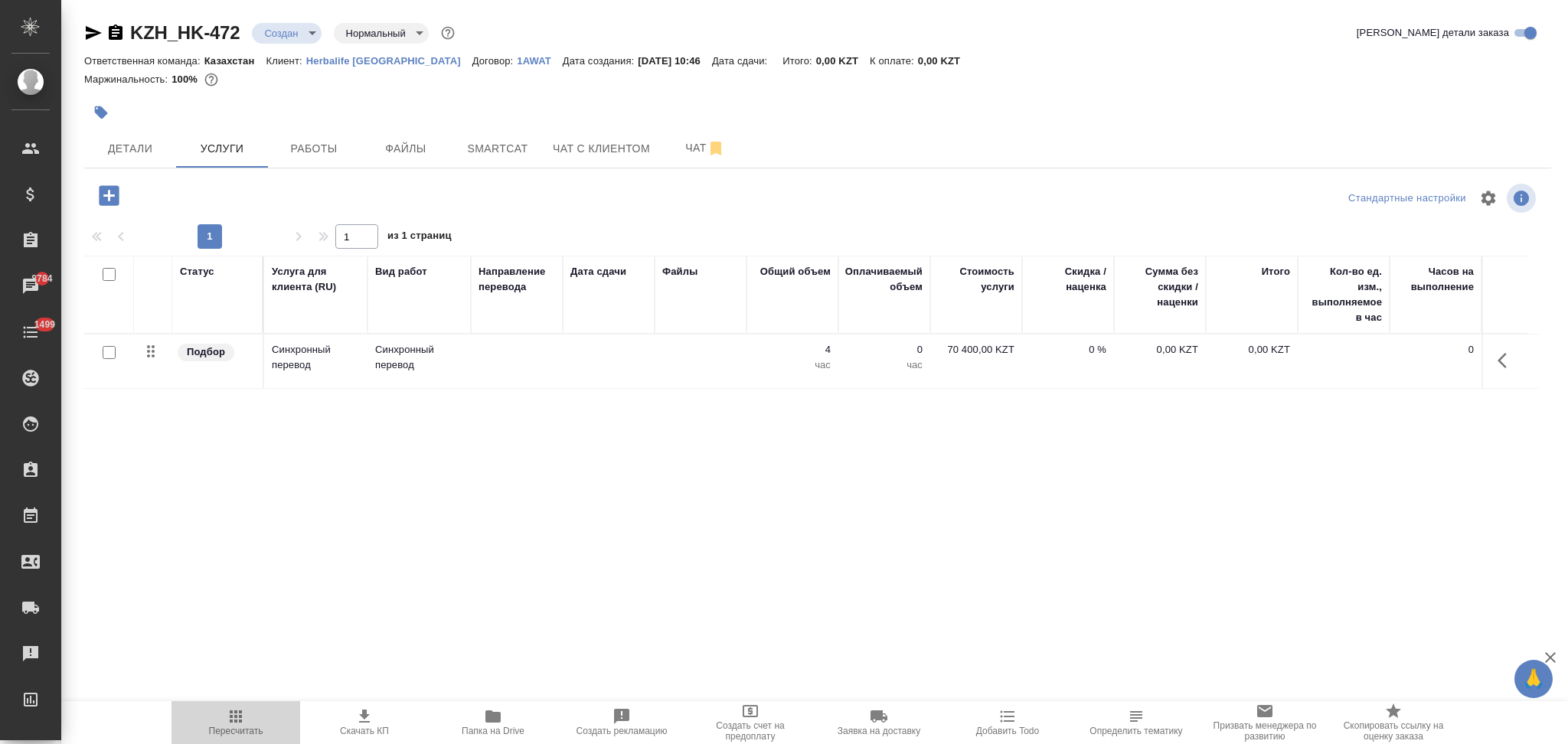
click at [228, 713] on icon "button" at bounding box center [236, 717] width 18 height 18
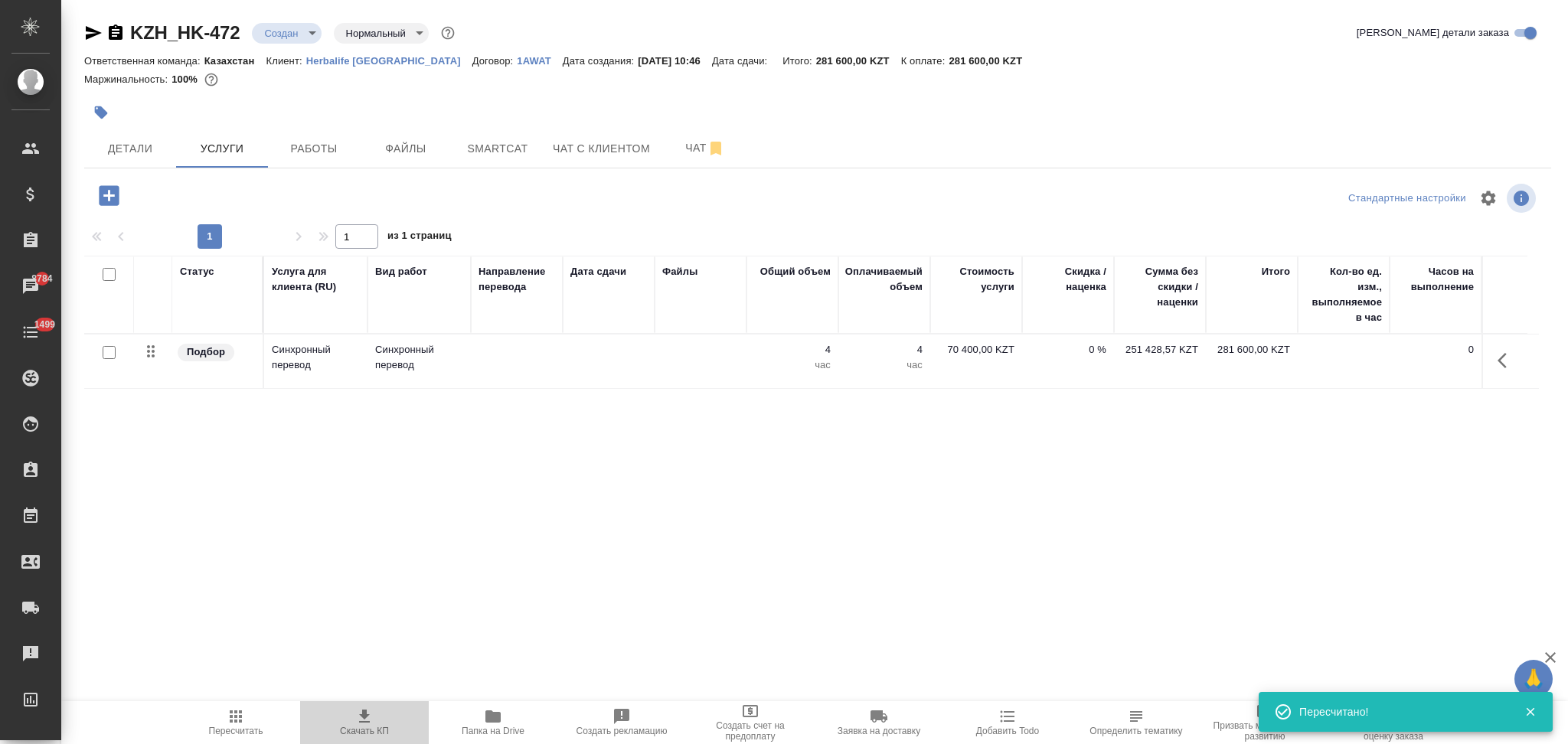
click at [360, 718] on icon "button" at bounding box center [365, 717] width 18 height 18
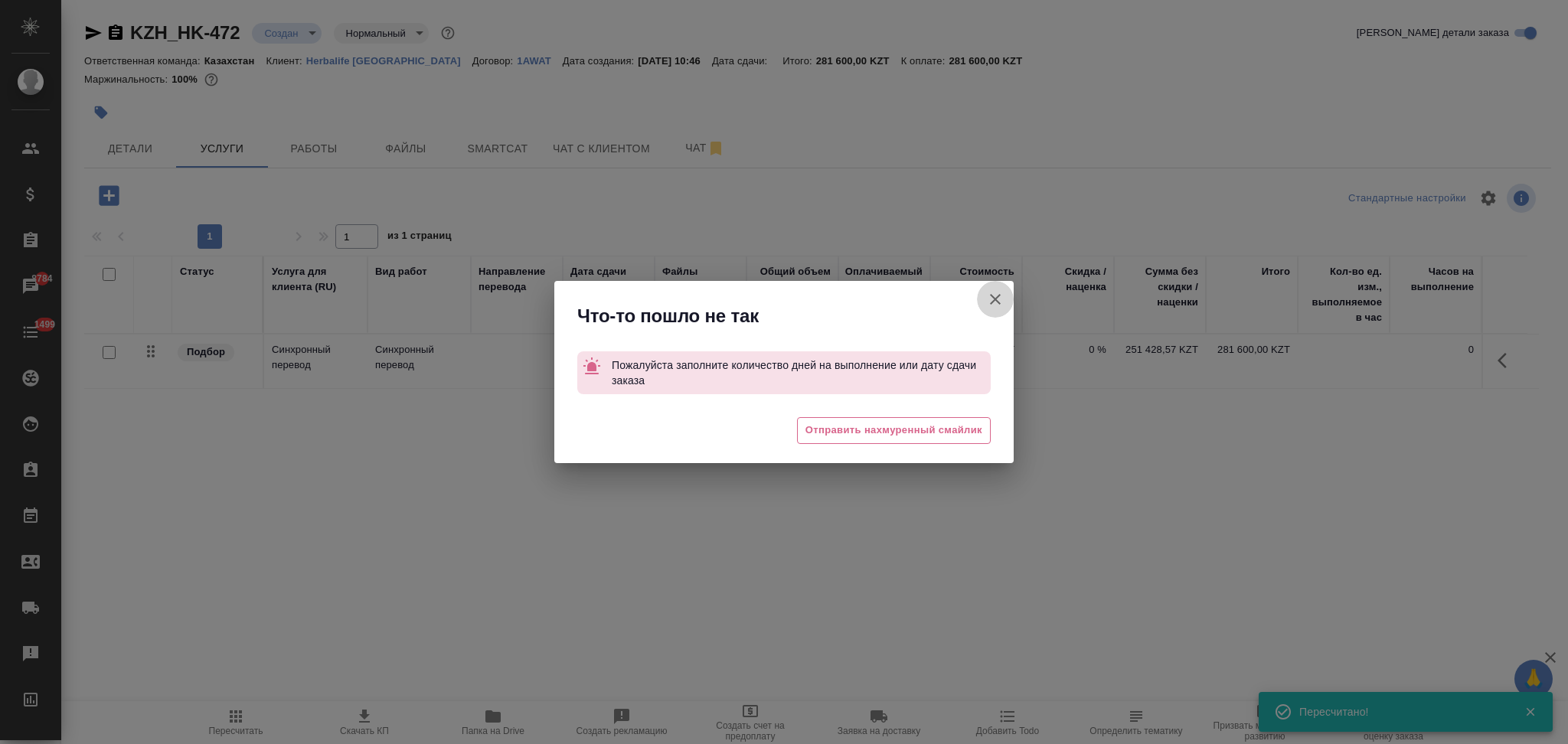
click at [995, 298] on icon "button" at bounding box center [995, 299] width 18 height 18
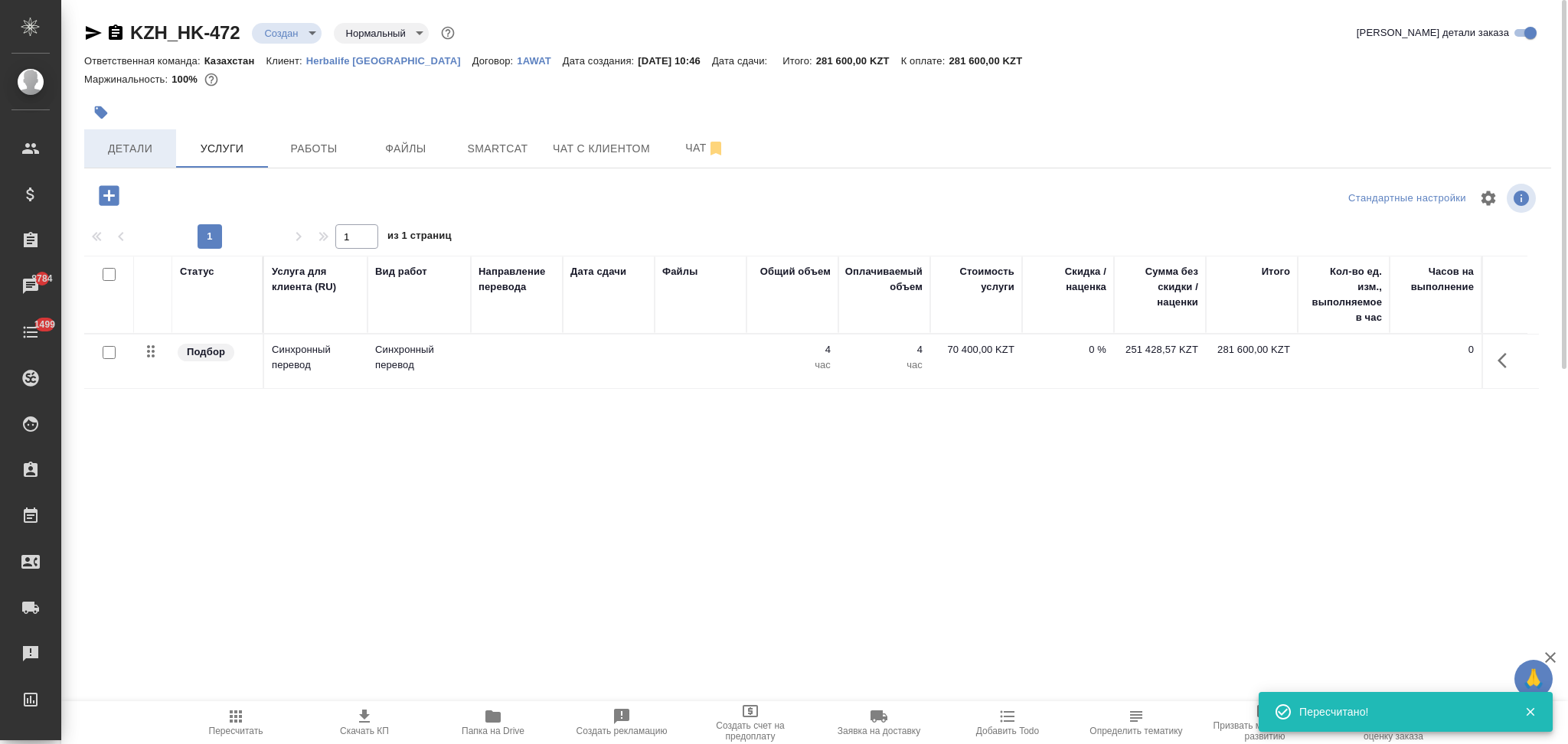
click at [144, 145] on span "Детали" at bounding box center [129, 148] width 73 height 19
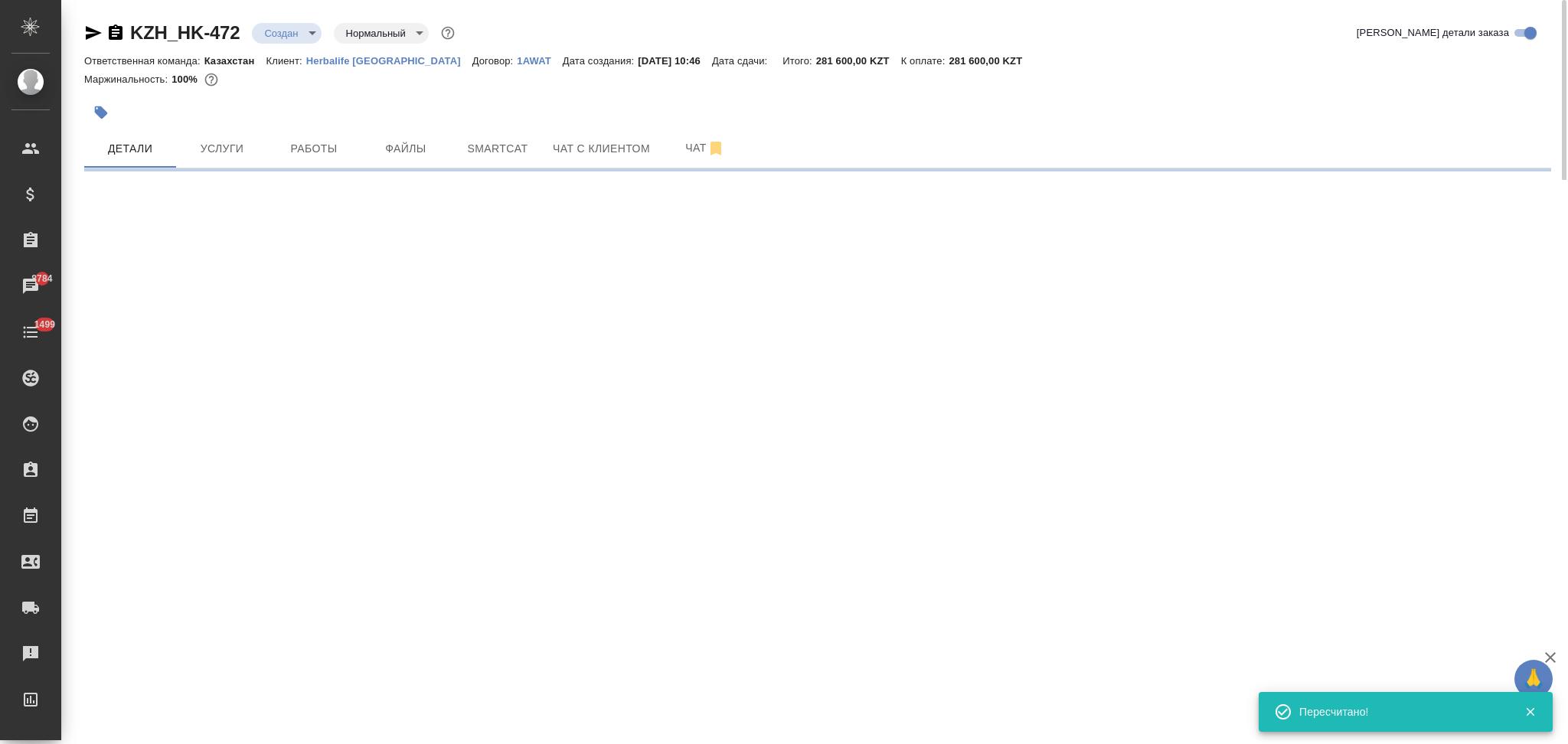
select select "RU"
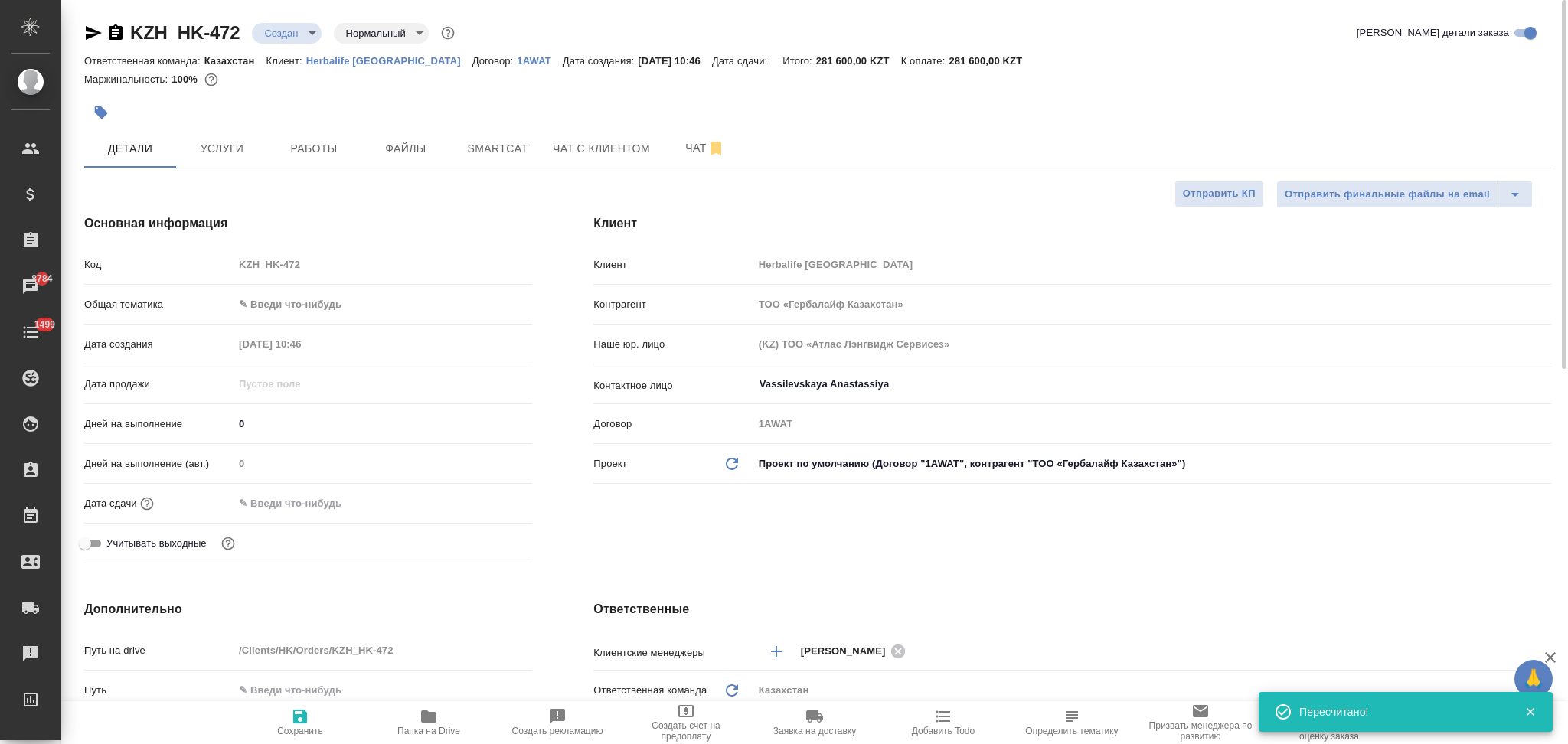
type textarea "x"
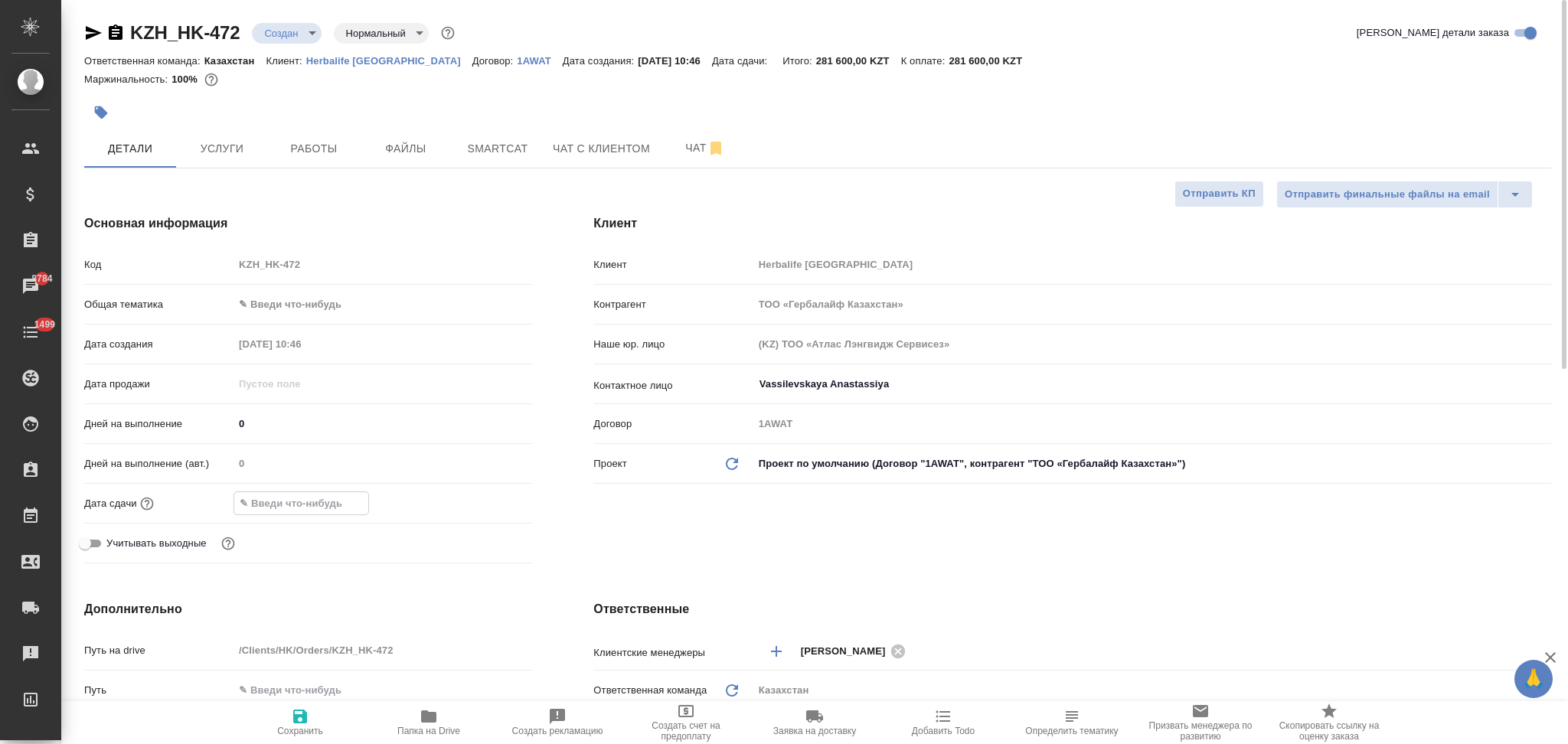
click at [309, 503] on input "text" at bounding box center [301, 503] width 134 height 22
click at [484, 497] on icon "button" at bounding box center [487, 501] width 14 height 16
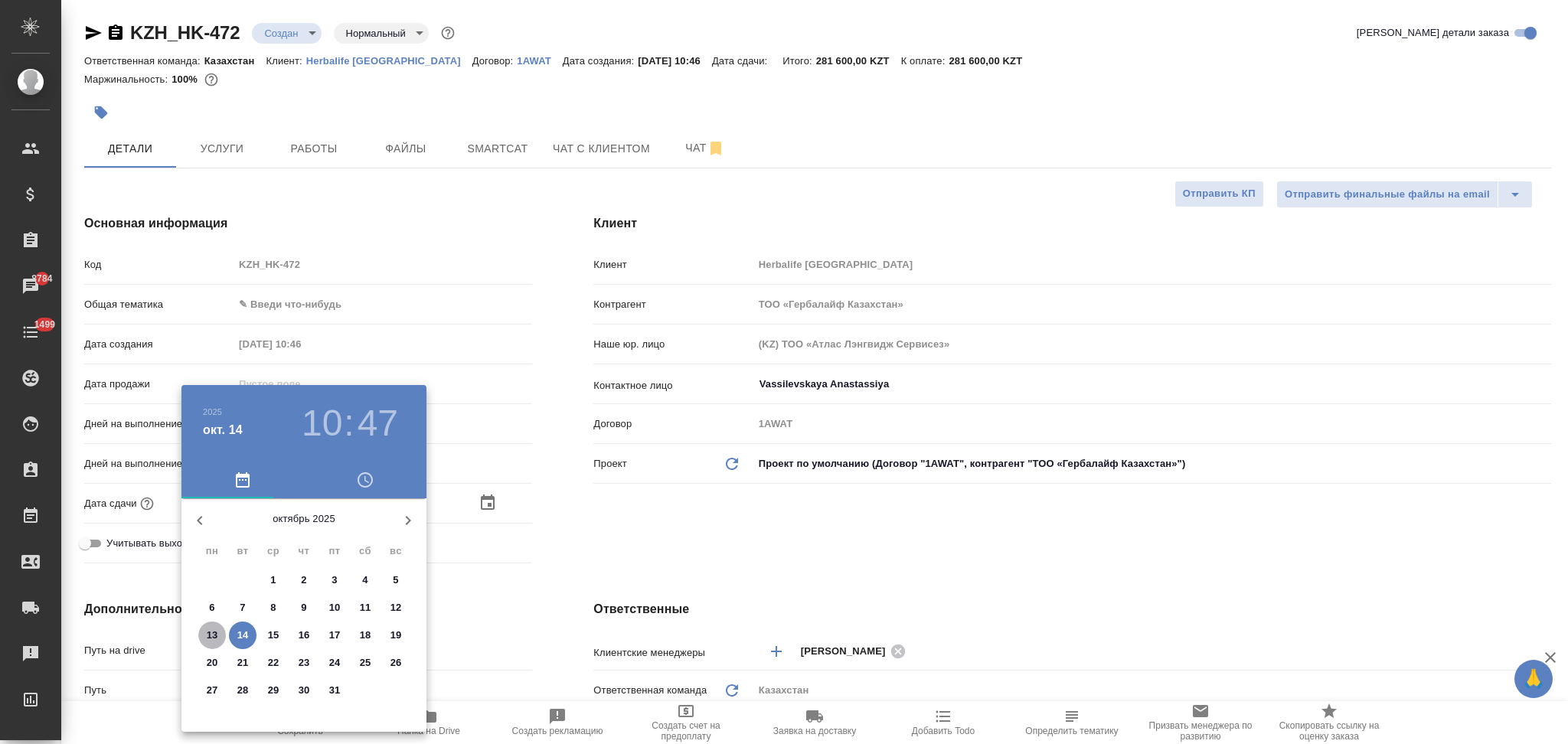
click at [213, 630] on p "13" at bounding box center [213, 635] width 12 height 16
type input "13.10.2025 10:47"
type textarea "x"
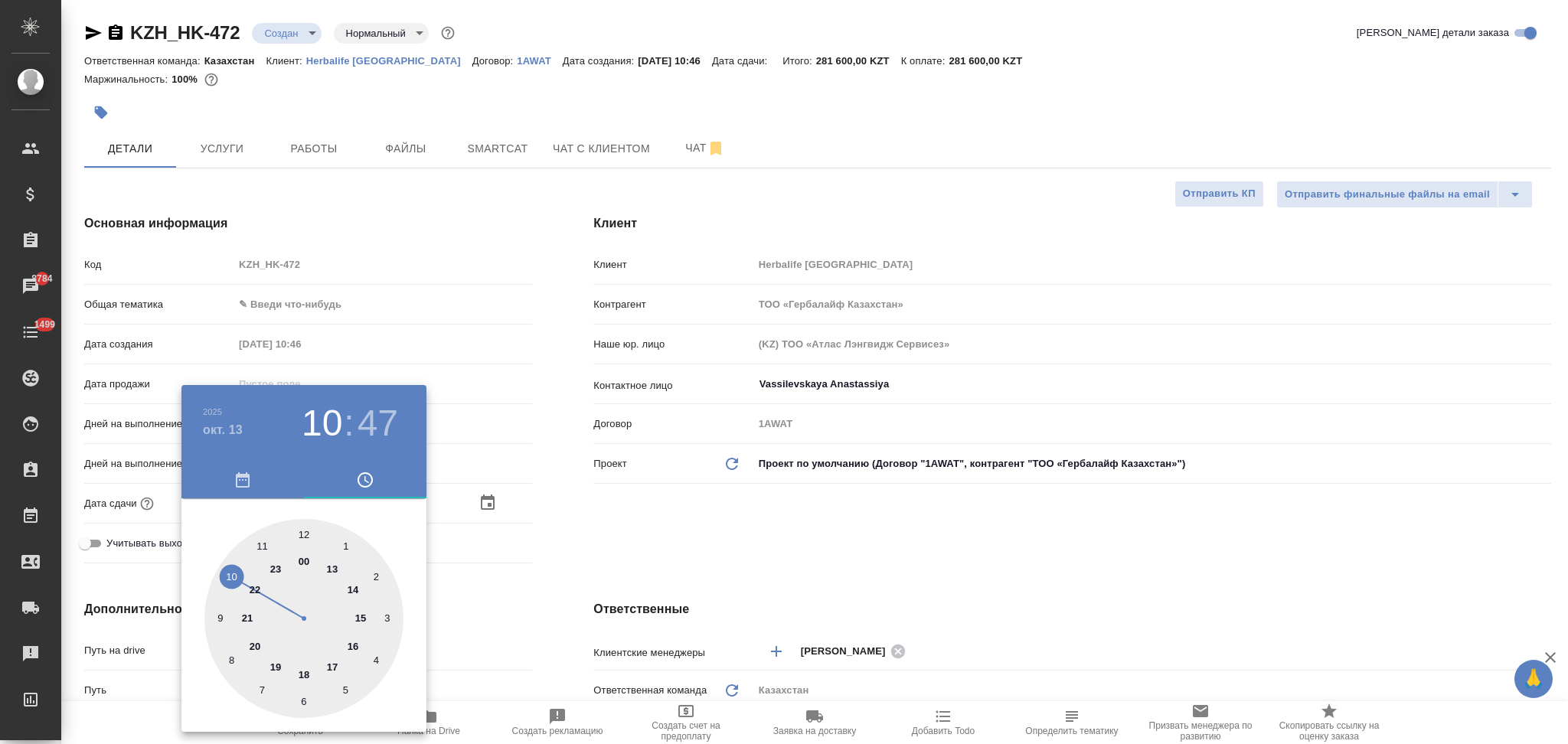
click at [304, 531] on div at bounding box center [304, 618] width 199 height 199
type input "13.10.2025 12:47"
type textarea "x"
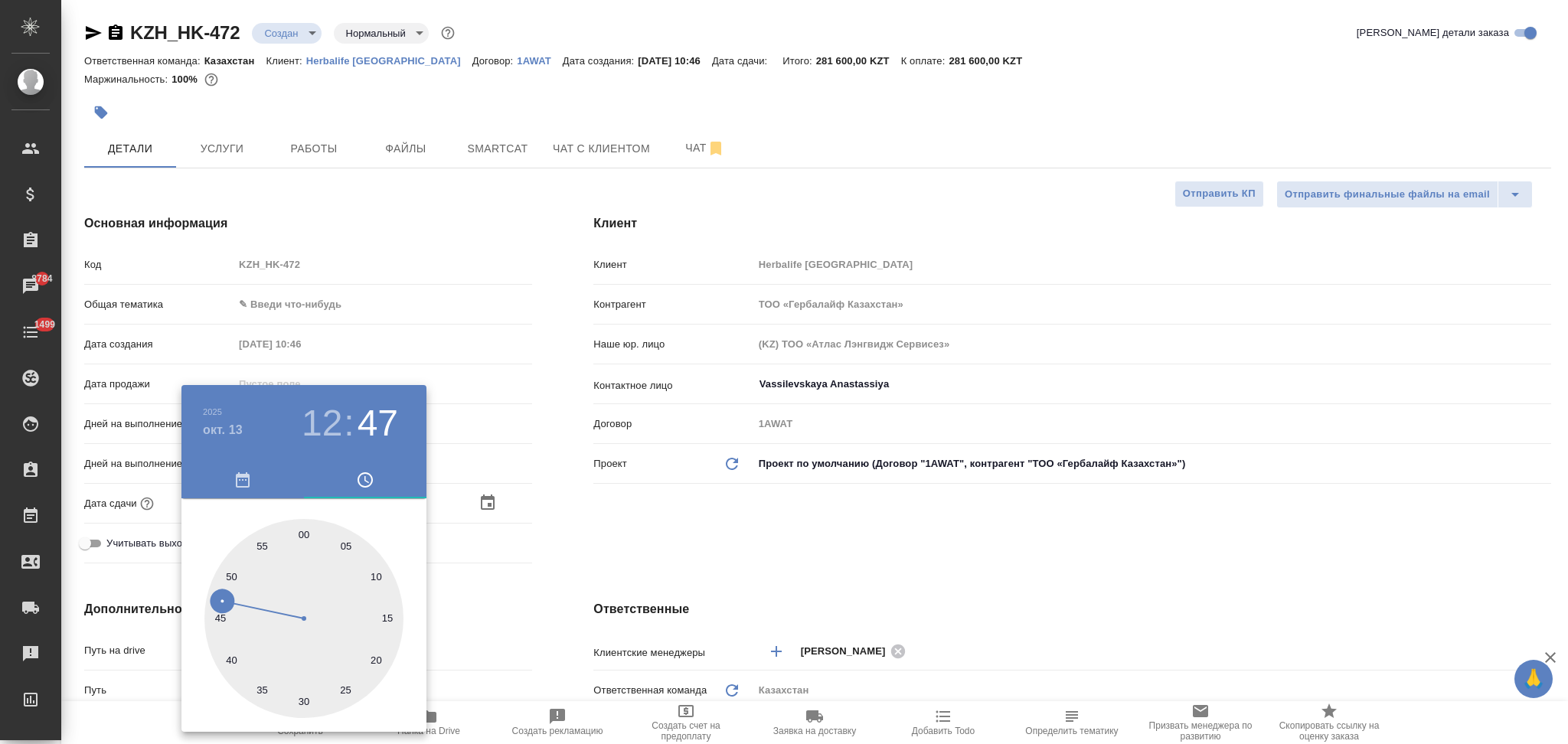
click at [304, 531] on div at bounding box center [304, 618] width 199 height 199
type input "13.10.2025 12:00"
type textarea "x"
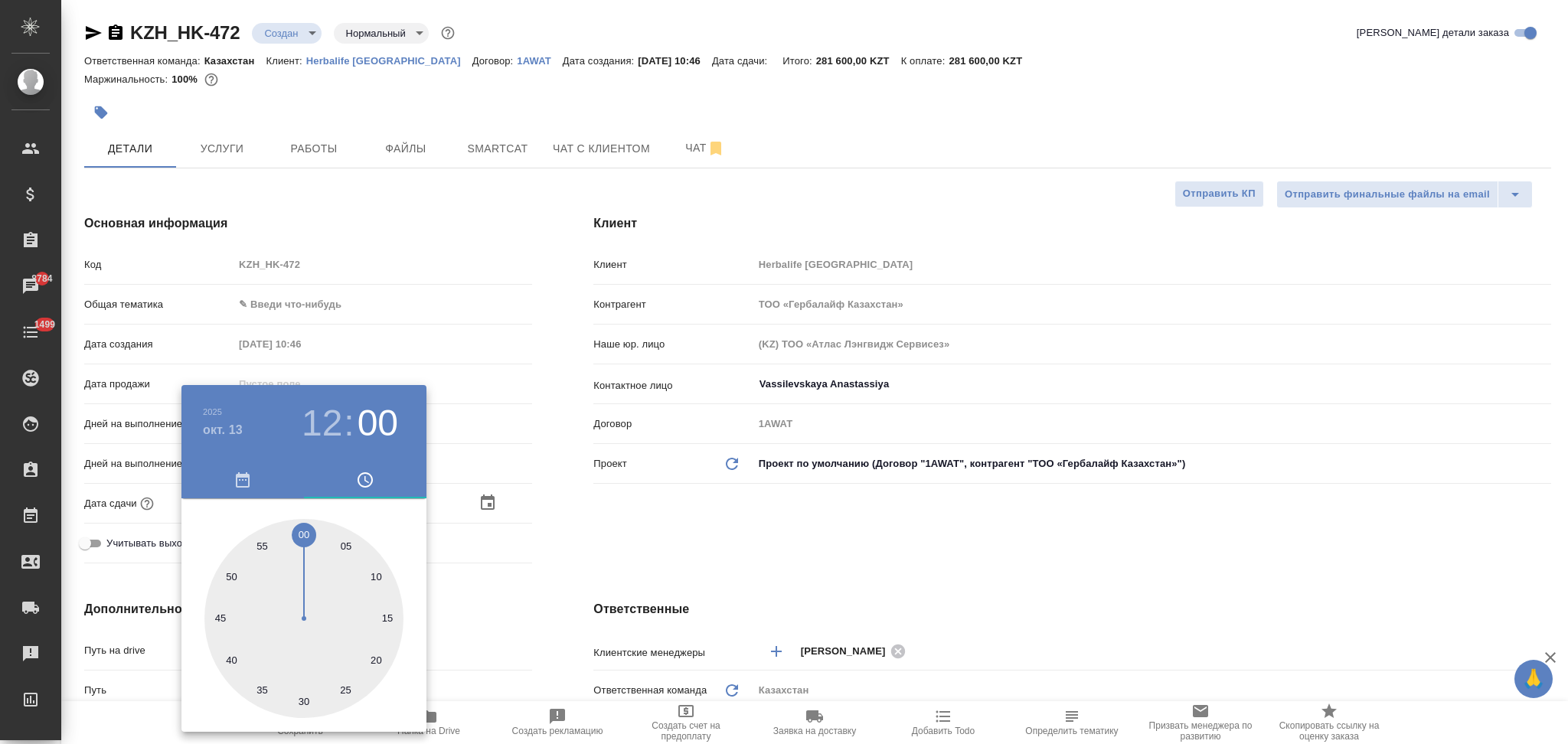
click at [549, 600] on div at bounding box center [784, 372] width 1568 height 744
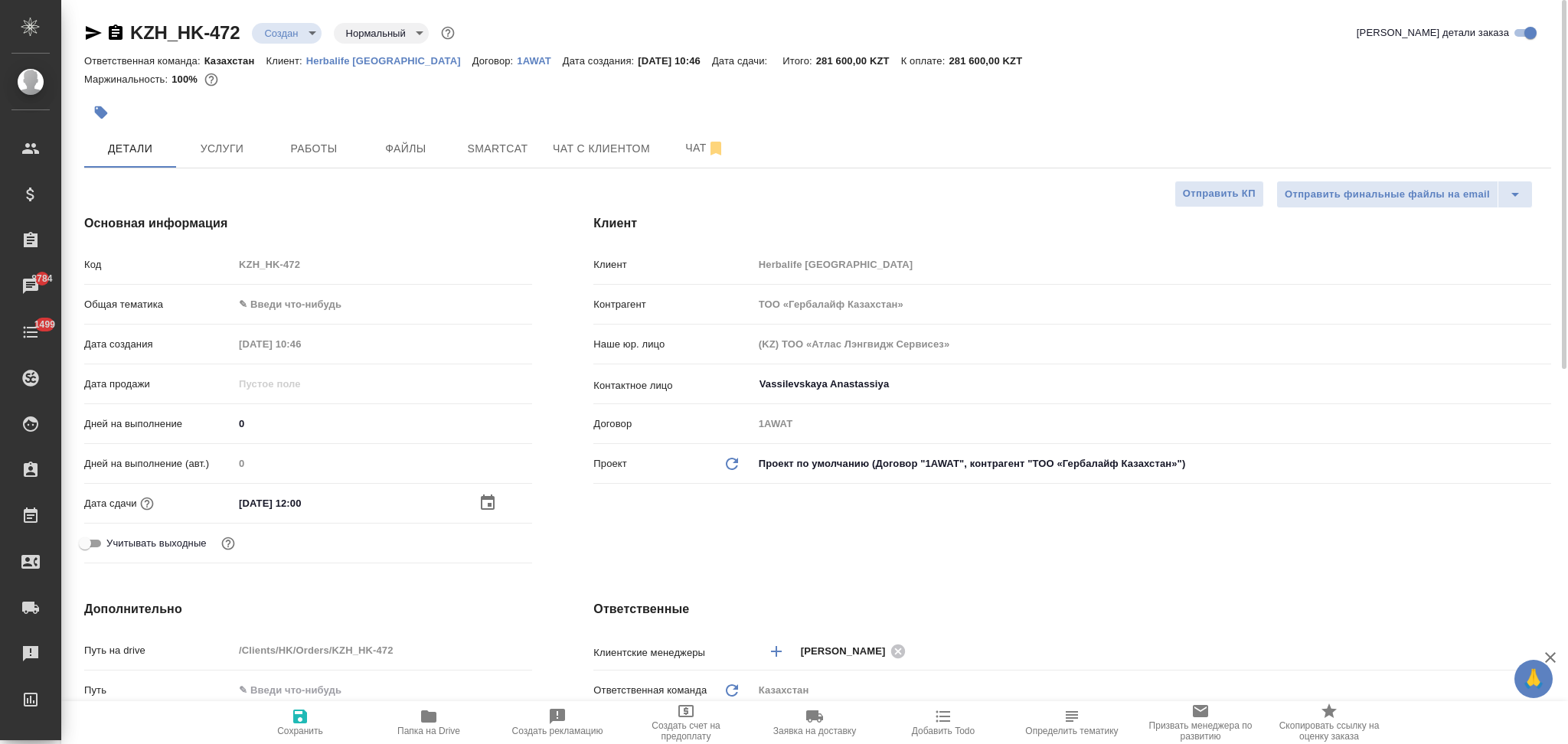
click at [307, 718] on icon "button" at bounding box center [300, 717] width 18 height 18
type textarea "x"
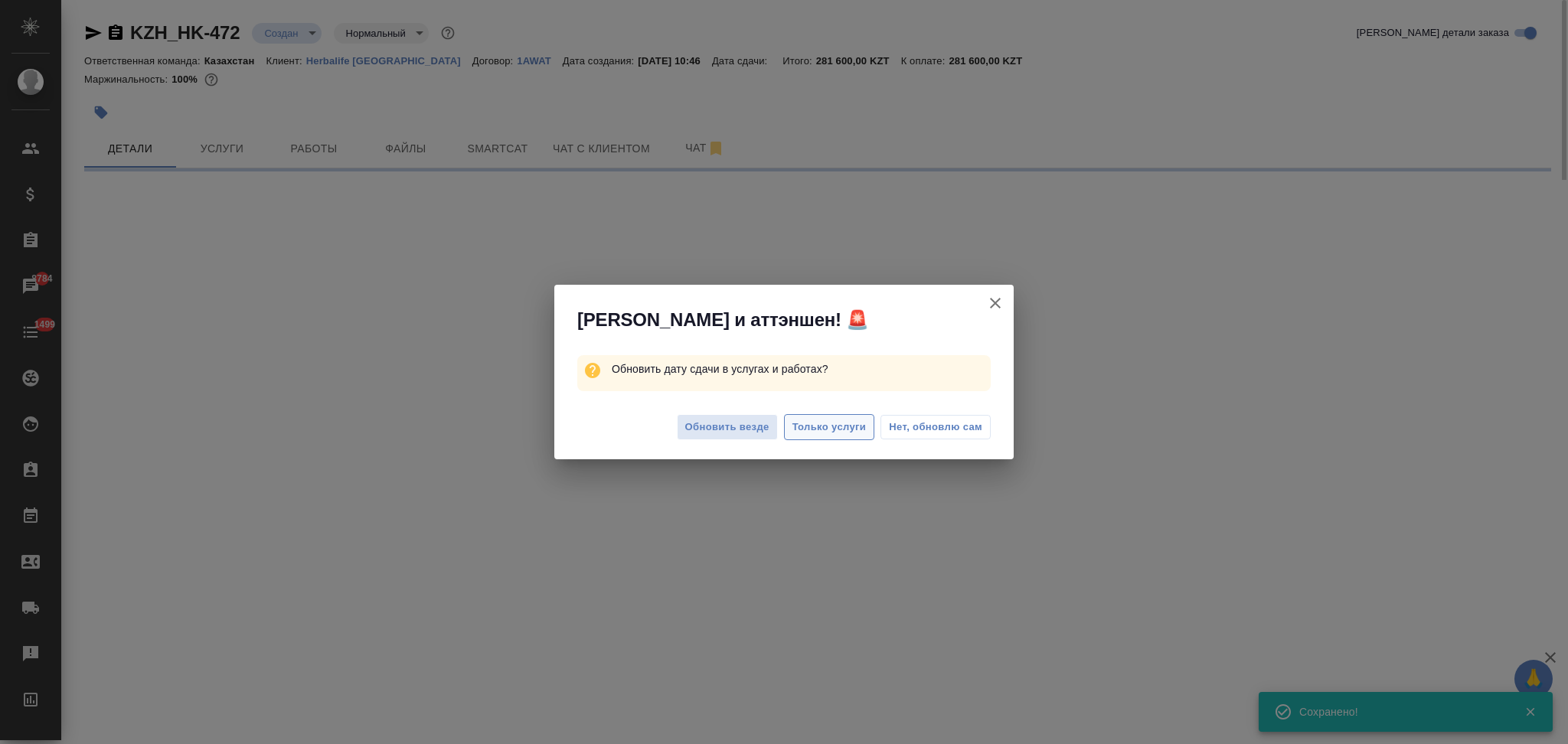
select select "RU"
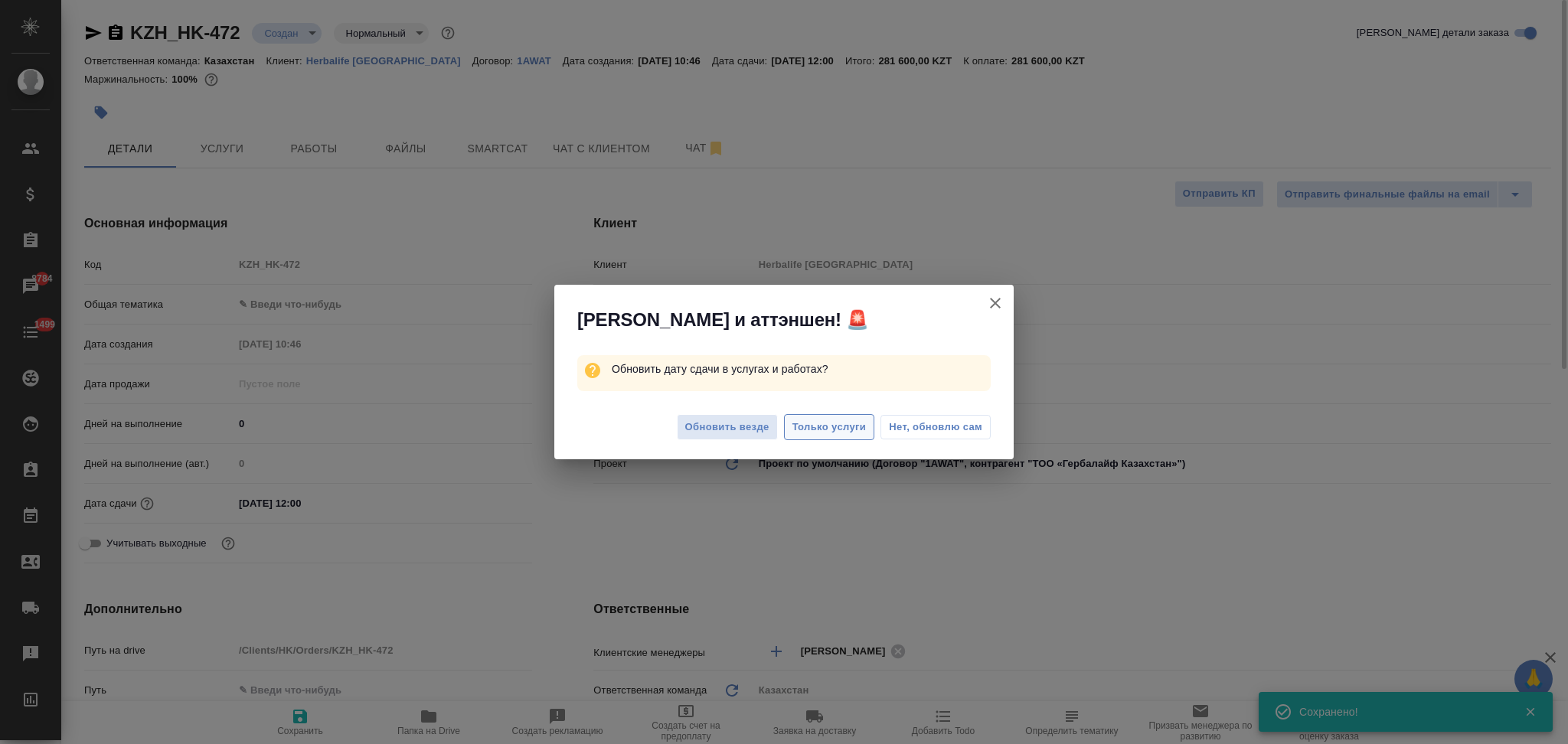
type textarea "x"
click at [818, 430] on span "Только услуги" at bounding box center [830, 427] width 74 height 17
click at [821, 424] on span "Только услуги" at bounding box center [830, 427] width 74 height 17
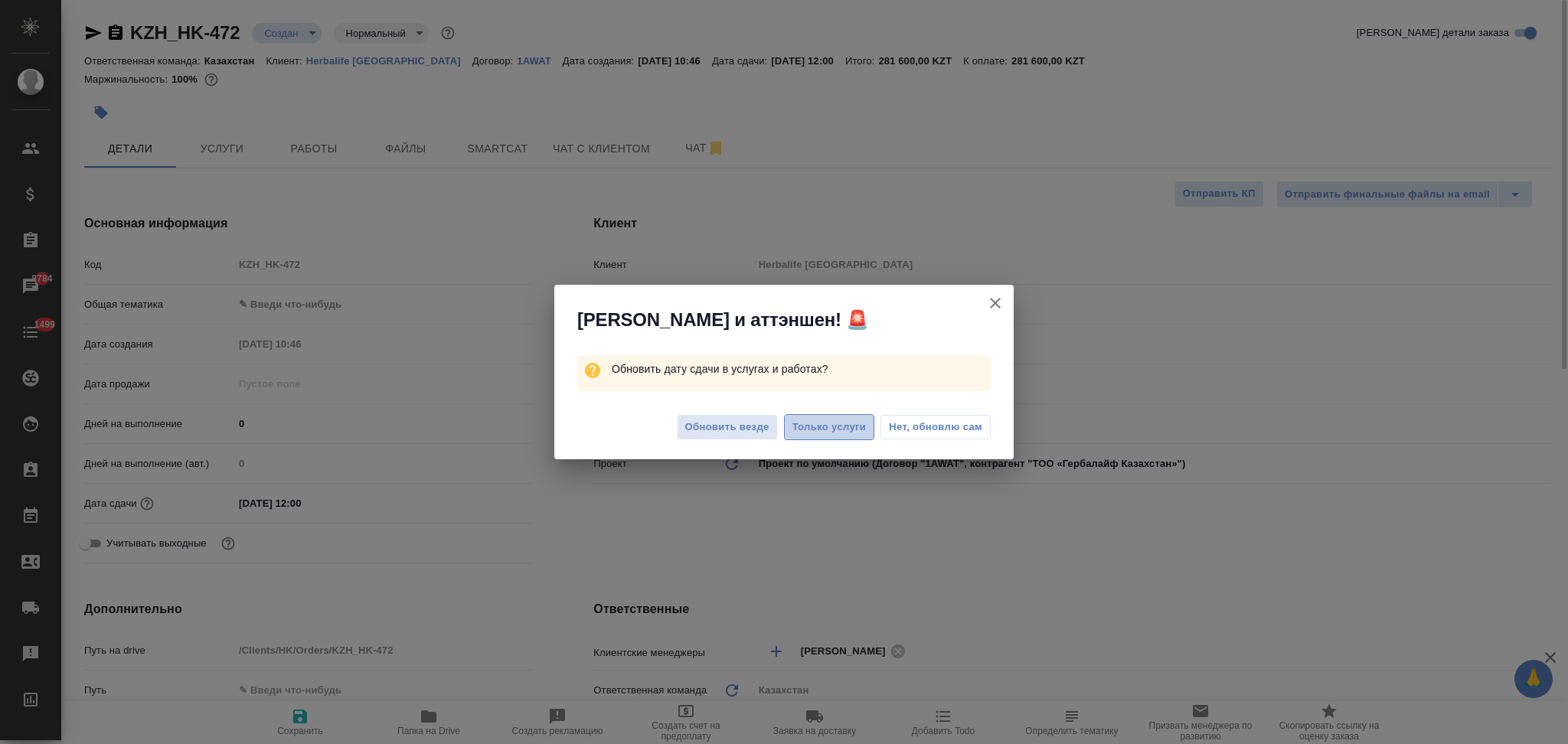
click at [846, 419] on span "Только услуги" at bounding box center [830, 427] width 74 height 17
click at [822, 423] on span "Только услуги" at bounding box center [830, 427] width 74 height 17
click at [710, 421] on span "Обновить везде" at bounding box center [727, 427] width 84 height 17
type textarea "x"
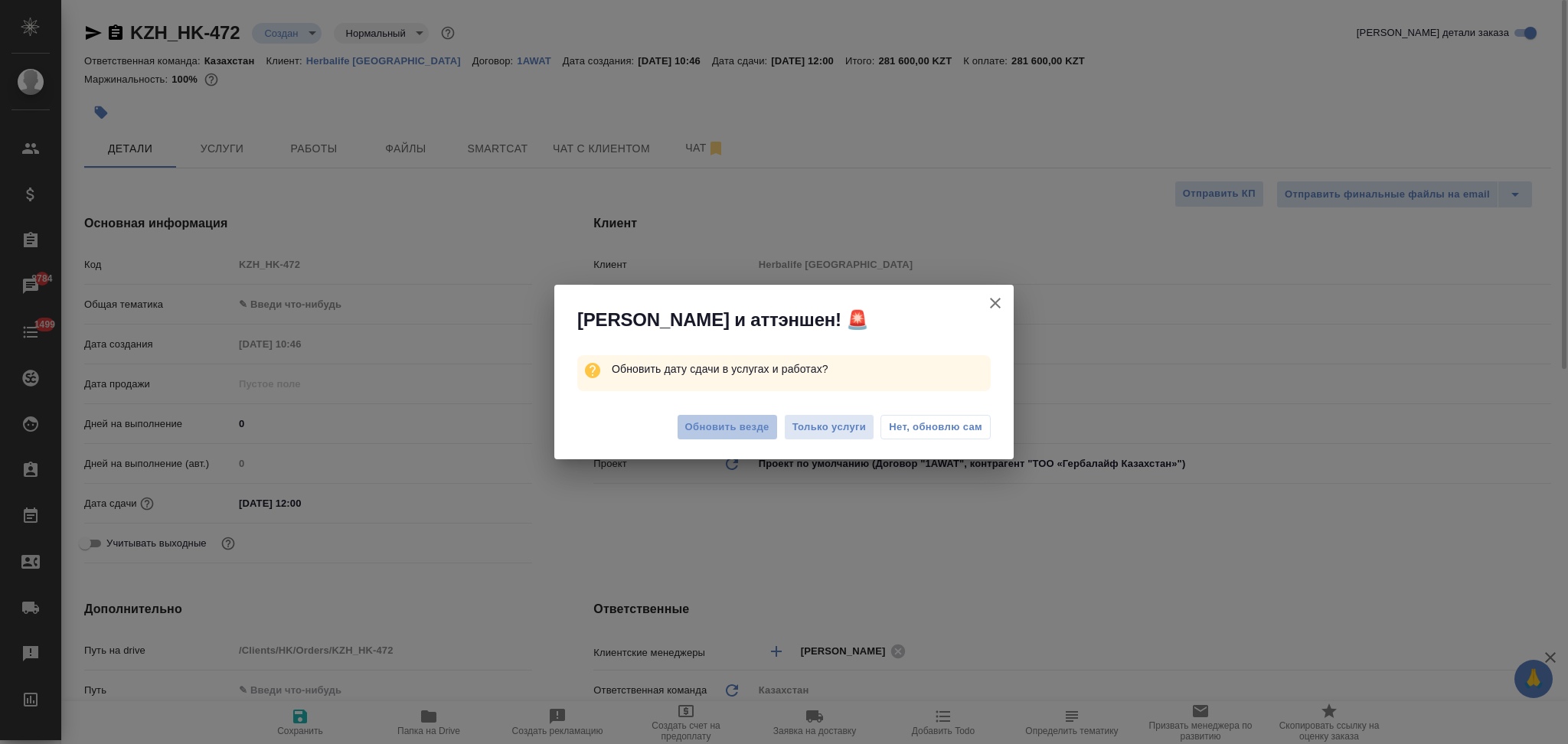
type textarea "x"
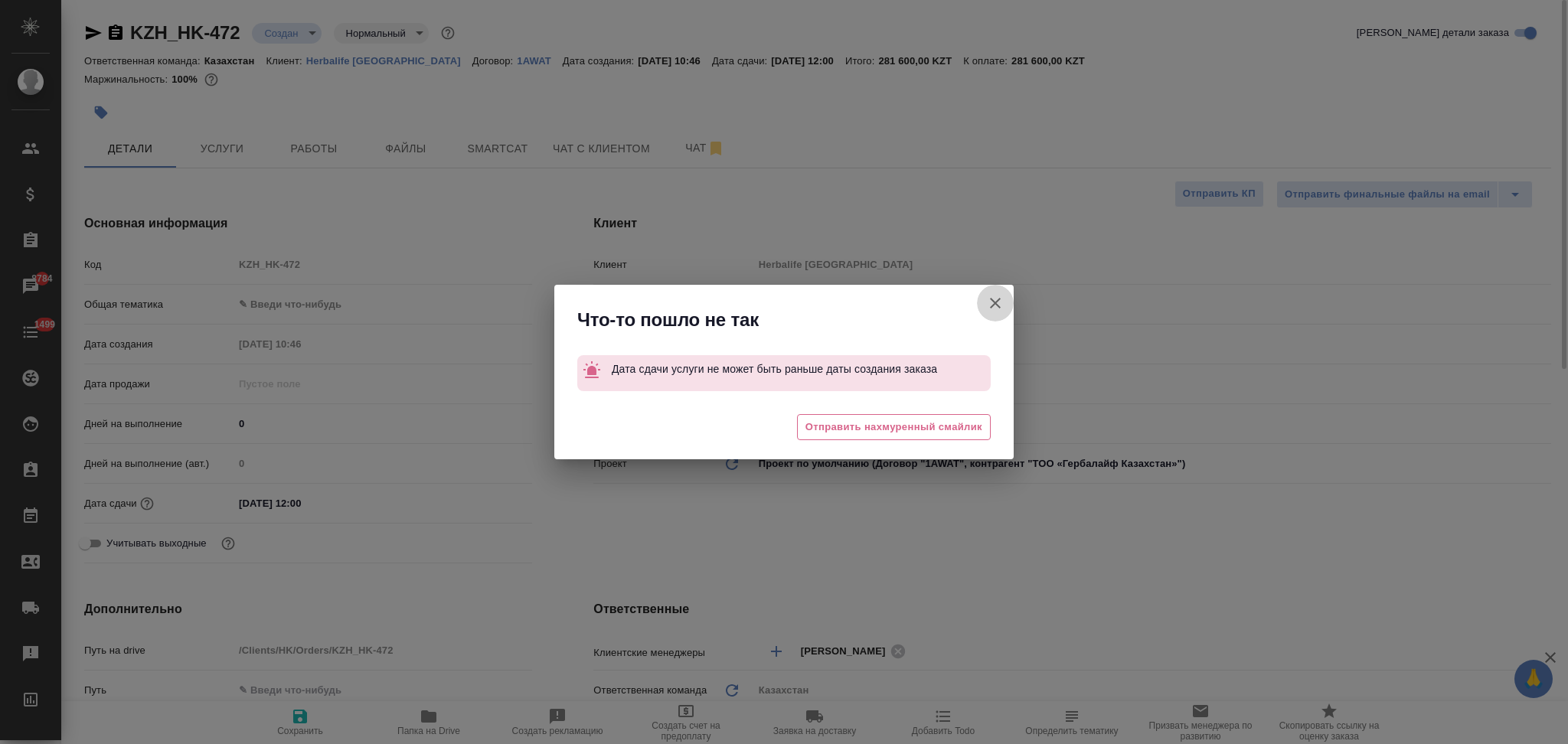
click at [999, 304] on icon "button" at bounding box center [995, 303] width 18 height 18
type textarea "x"
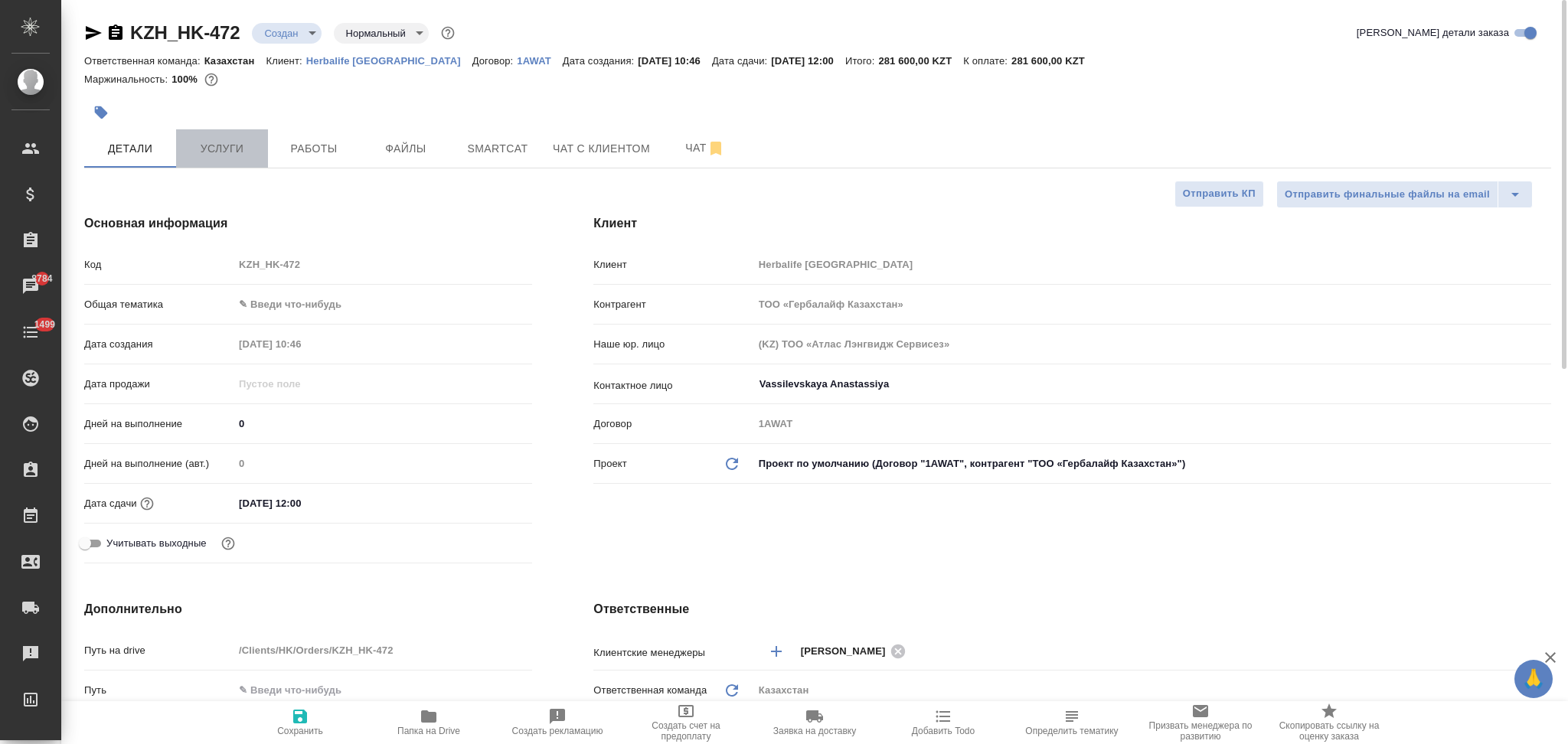
click at [208, 144] on span "Услуги" at bounding box center [222, 148] width 73 height 19
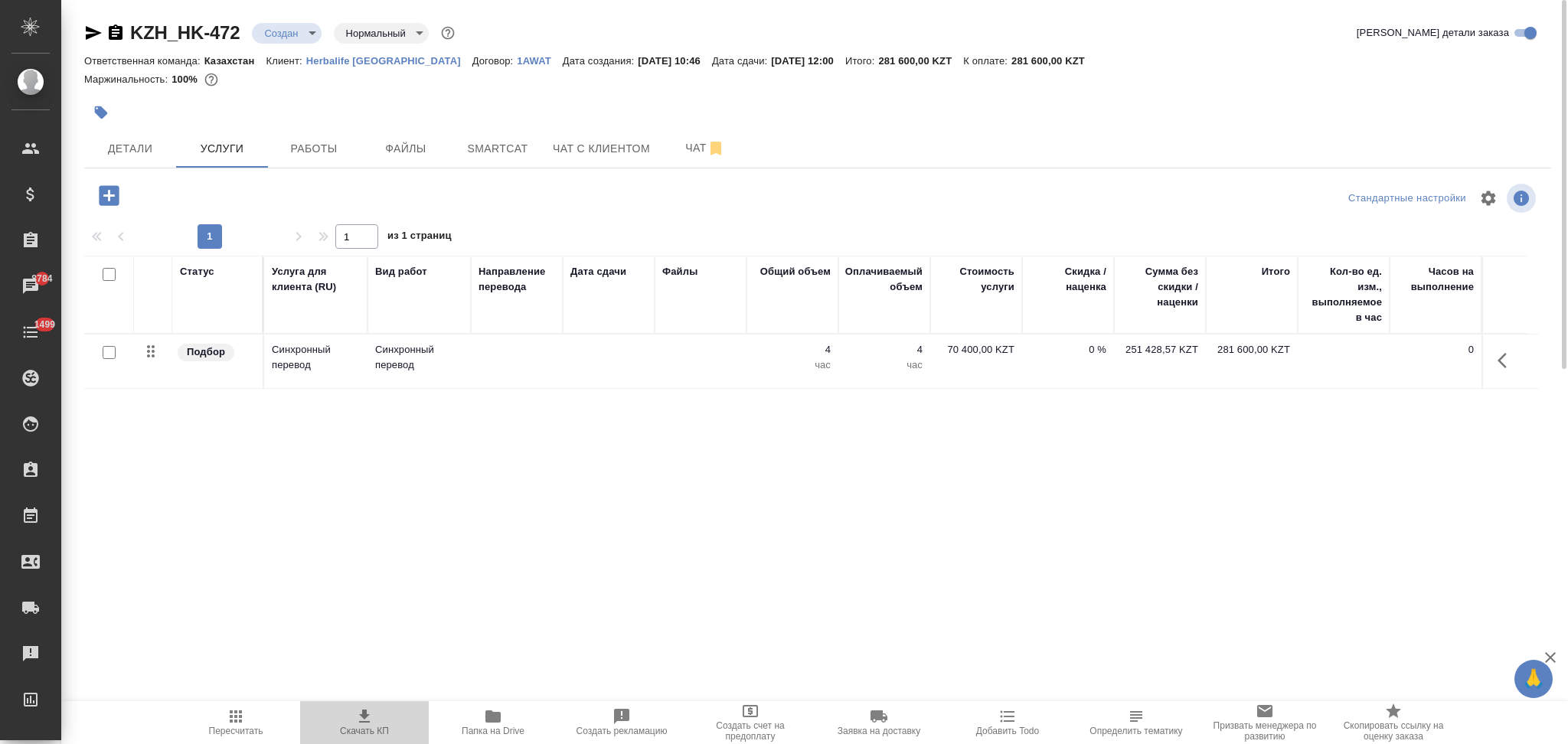
click at [370, 718] on icon "button" at bounding box center [365, 717] width 18 height 18
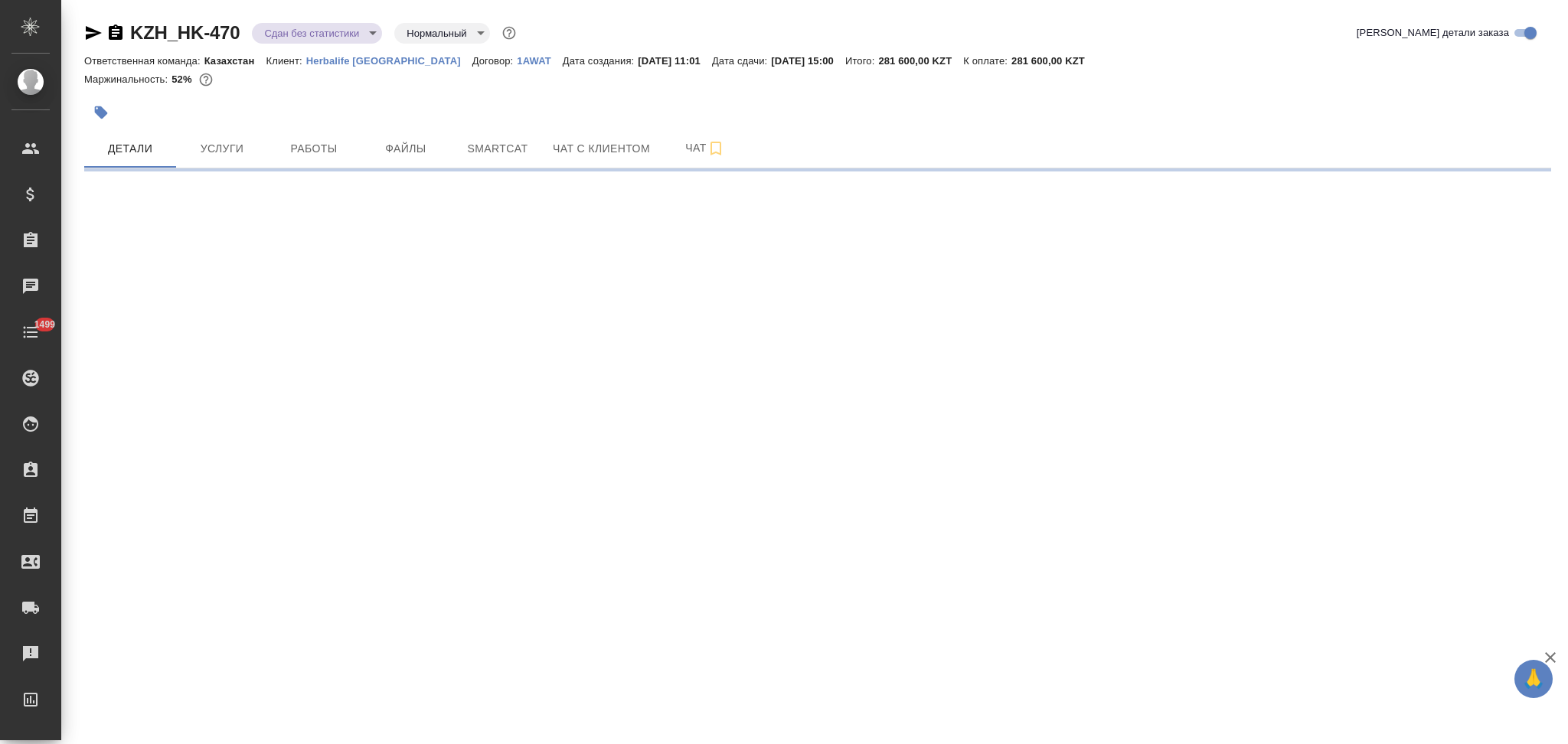
select select "RU"
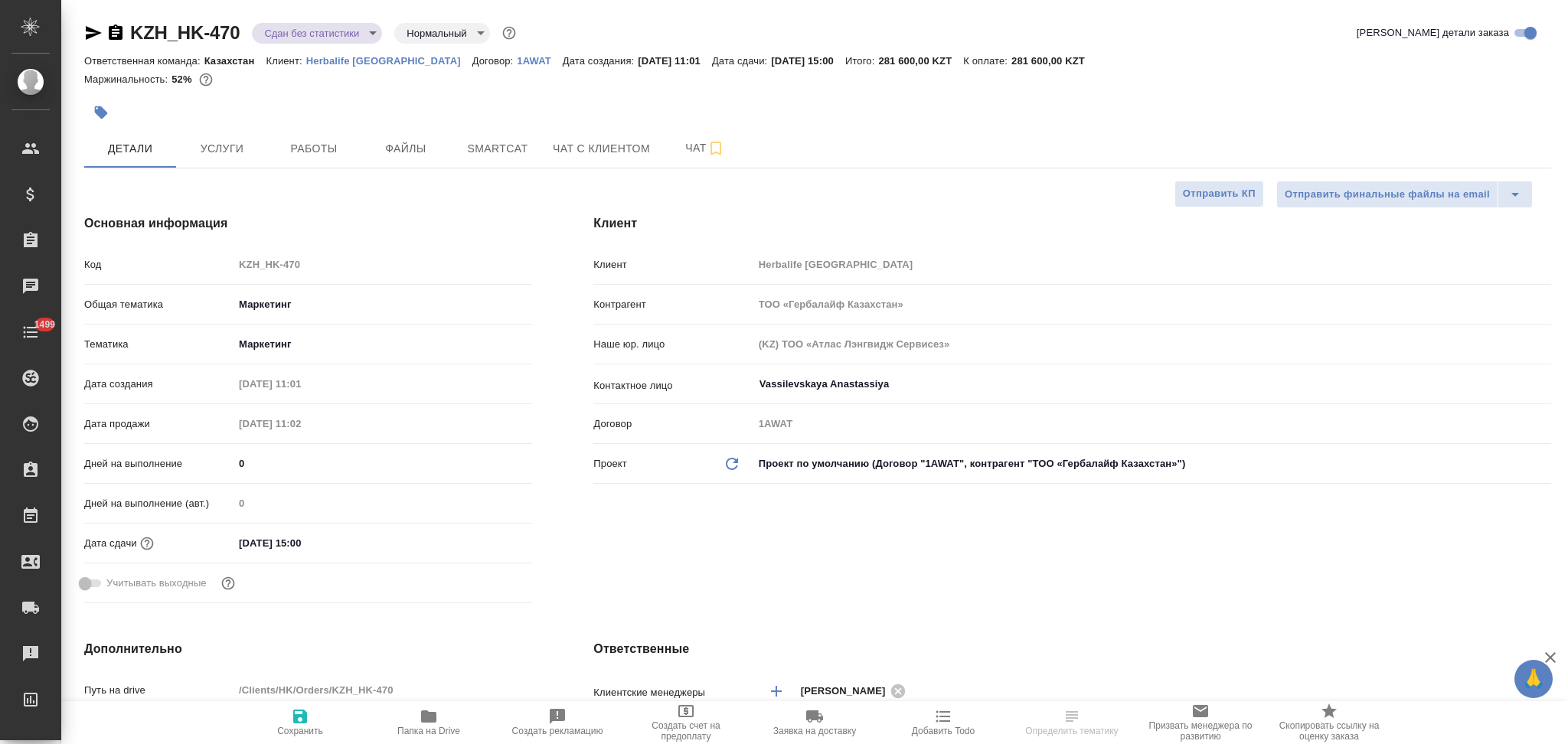
type textarea "x"
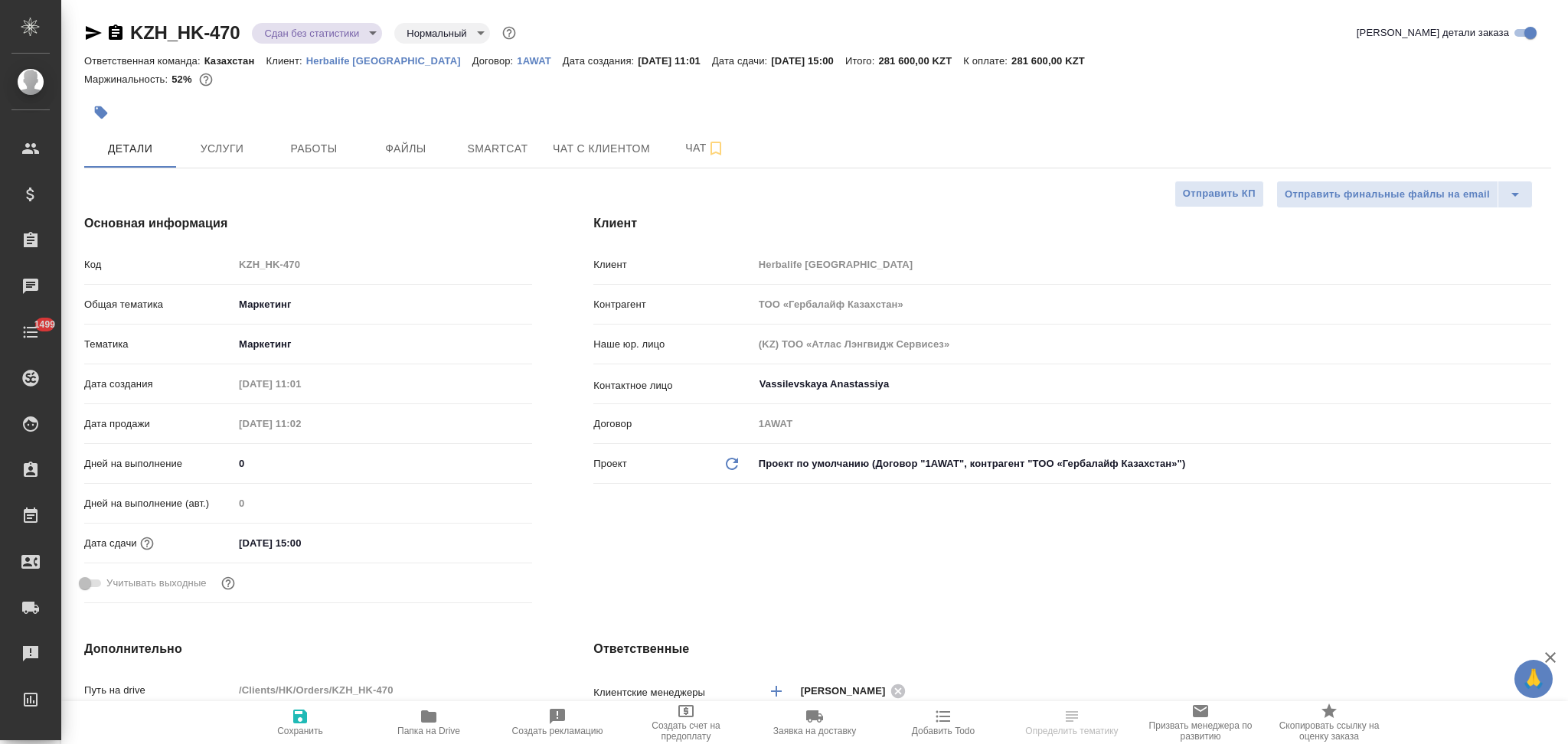
type textarea "x"
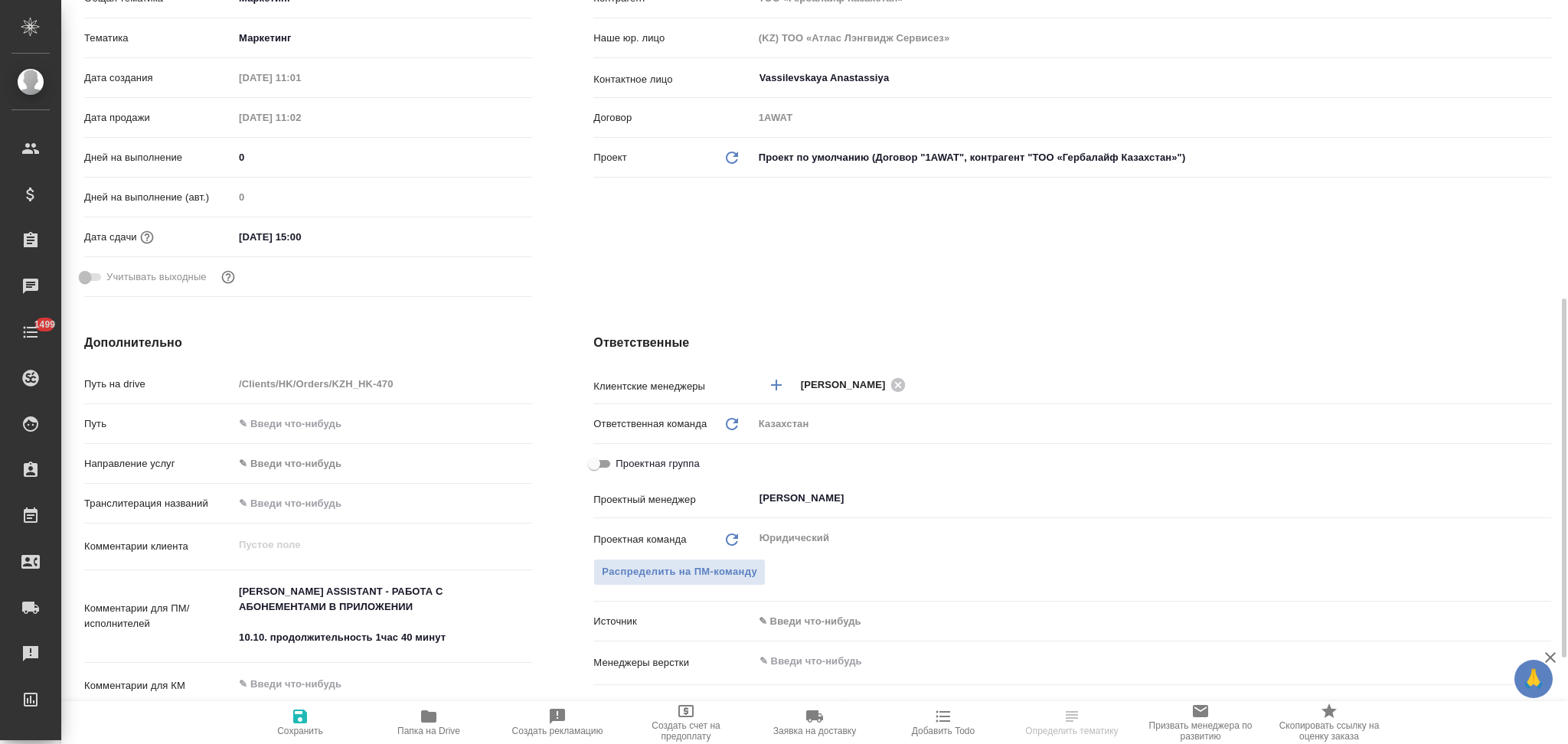
scroll to position [408, 0]
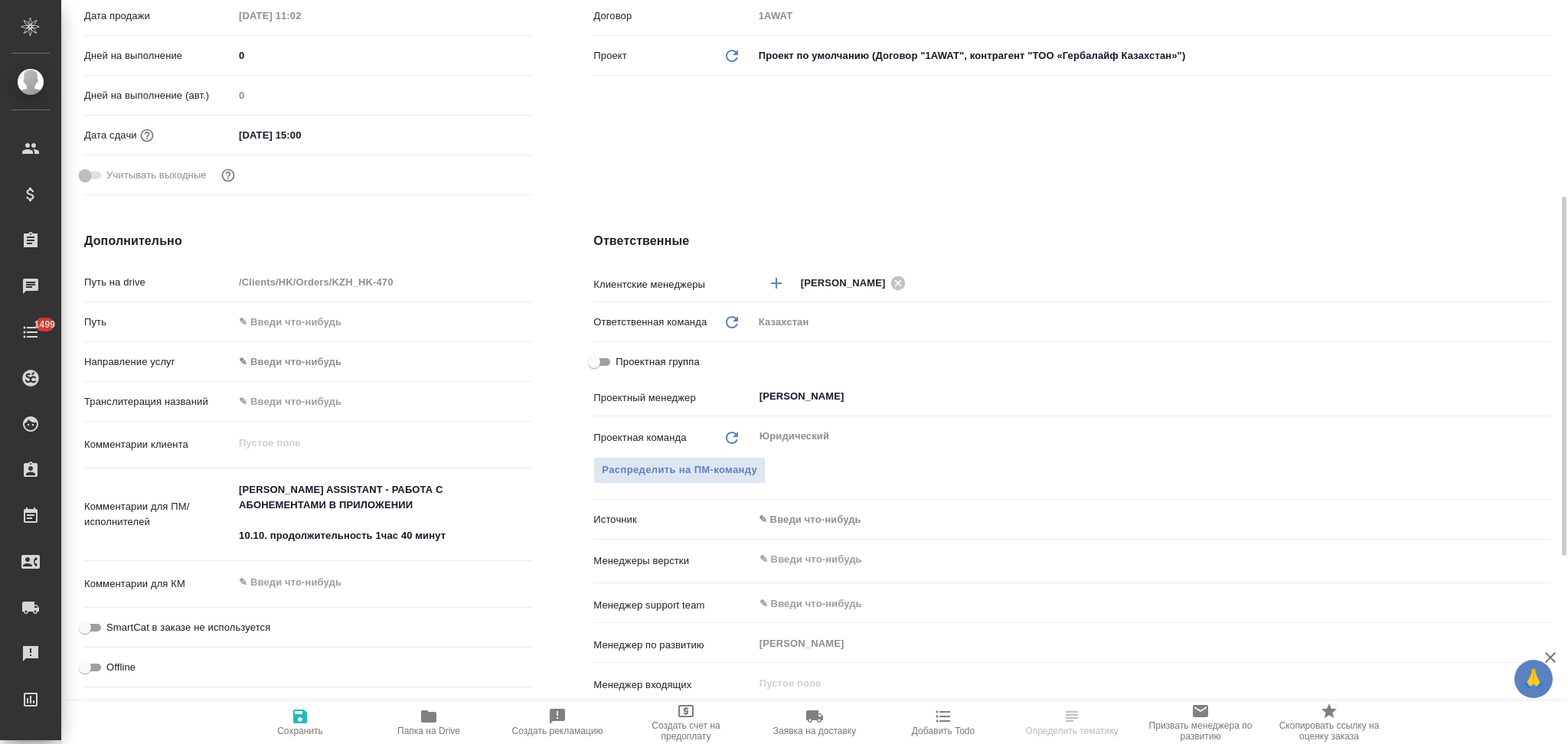
type textarea "x"
drag, startPoint x: 418, startPoint y: 503, endPoint x: 228, endPoint y: 474, distance: 192.2
click at [228, 474] on div "Комментарии для ПМ/исполнителей [PERSON_NAME] ASSISTANT - РАБОТА С АБОНЕМЕНТАМИ…" at bounding box center [308, 515] width 448 height 81
paste textarea "онференция по Herbalife Assistant."
type textarea "x"
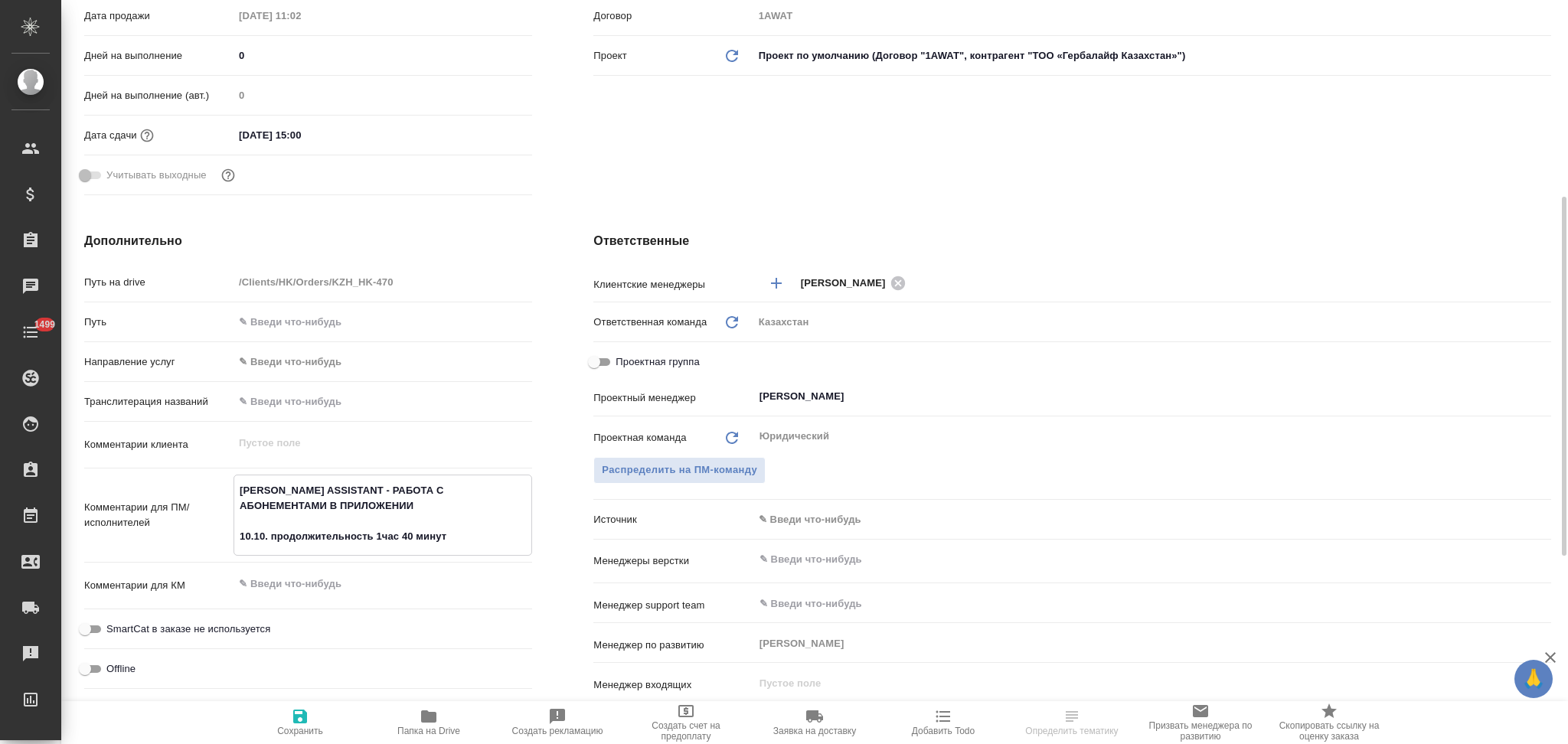
type textarea "Конференция по Herbalife Assistant. 10.10. продолжительность 1час 40 минут"
type textarea "x"
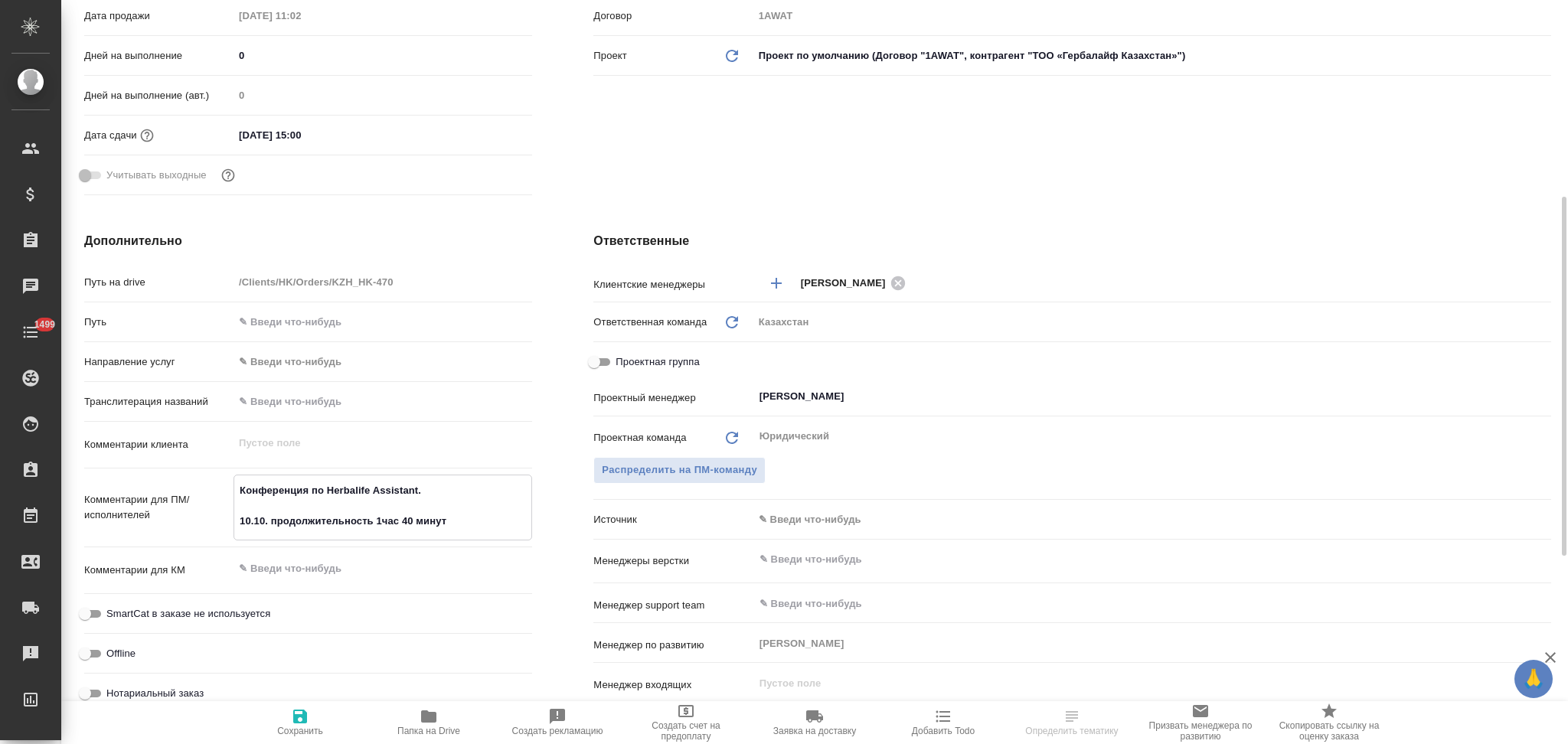
type textarea "Конференция по Herbalife Assistant. 10.10. продолжительность 1час 40 минут"
type textarea "x"
click at [299, 715] on icon "button" at bounding box center [299, 716] width 14 height 14
type textarea "x"
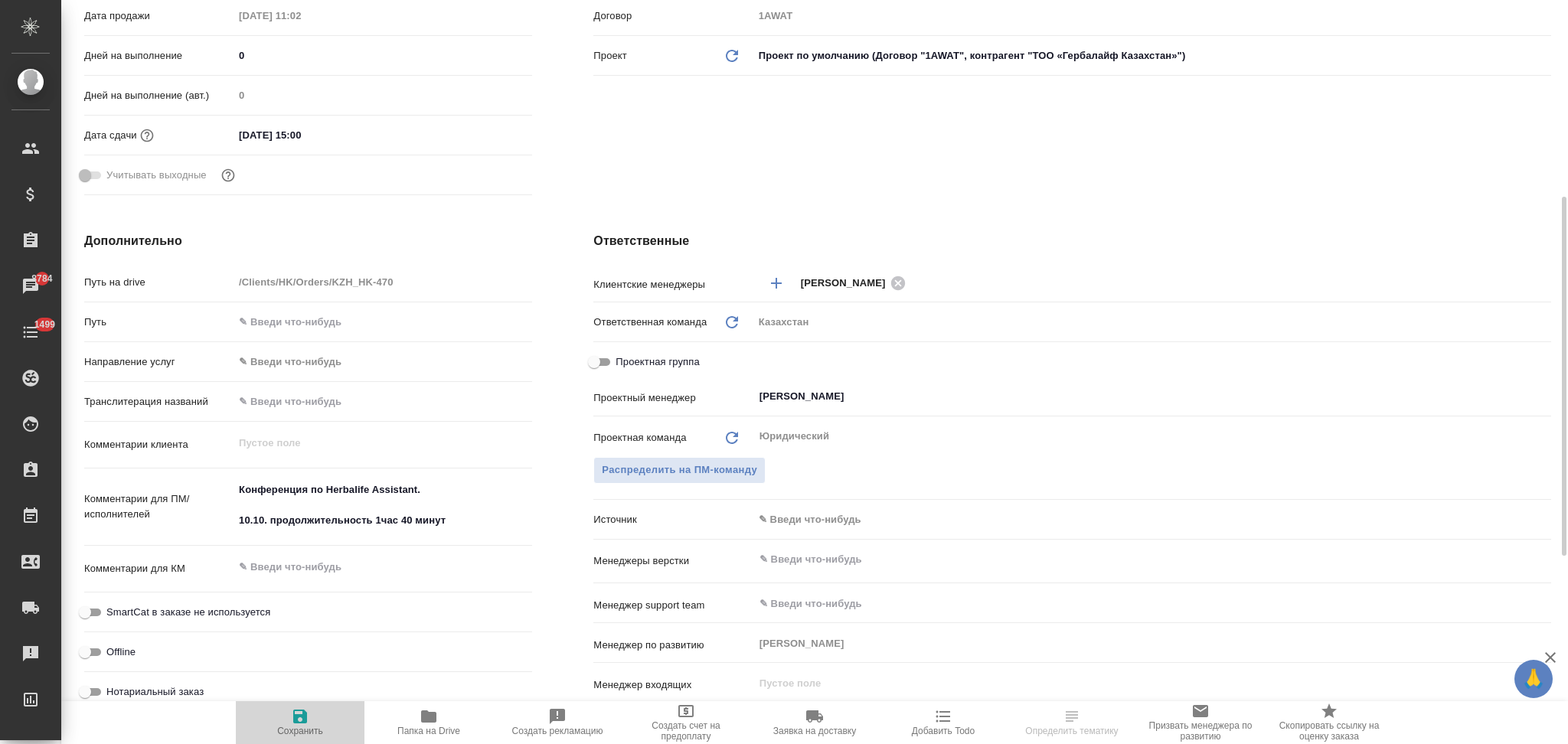
type textarea "x"
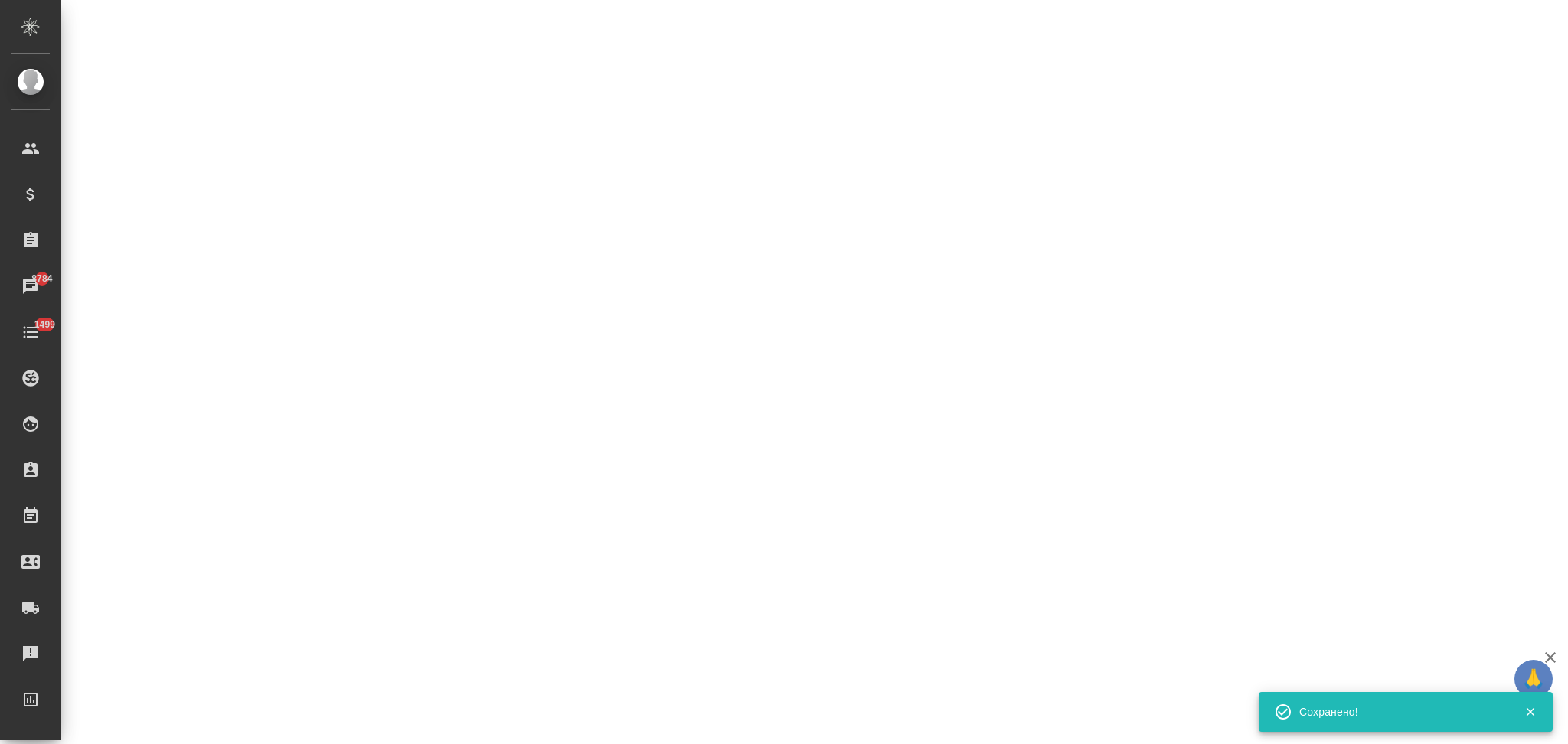
select select "RU"
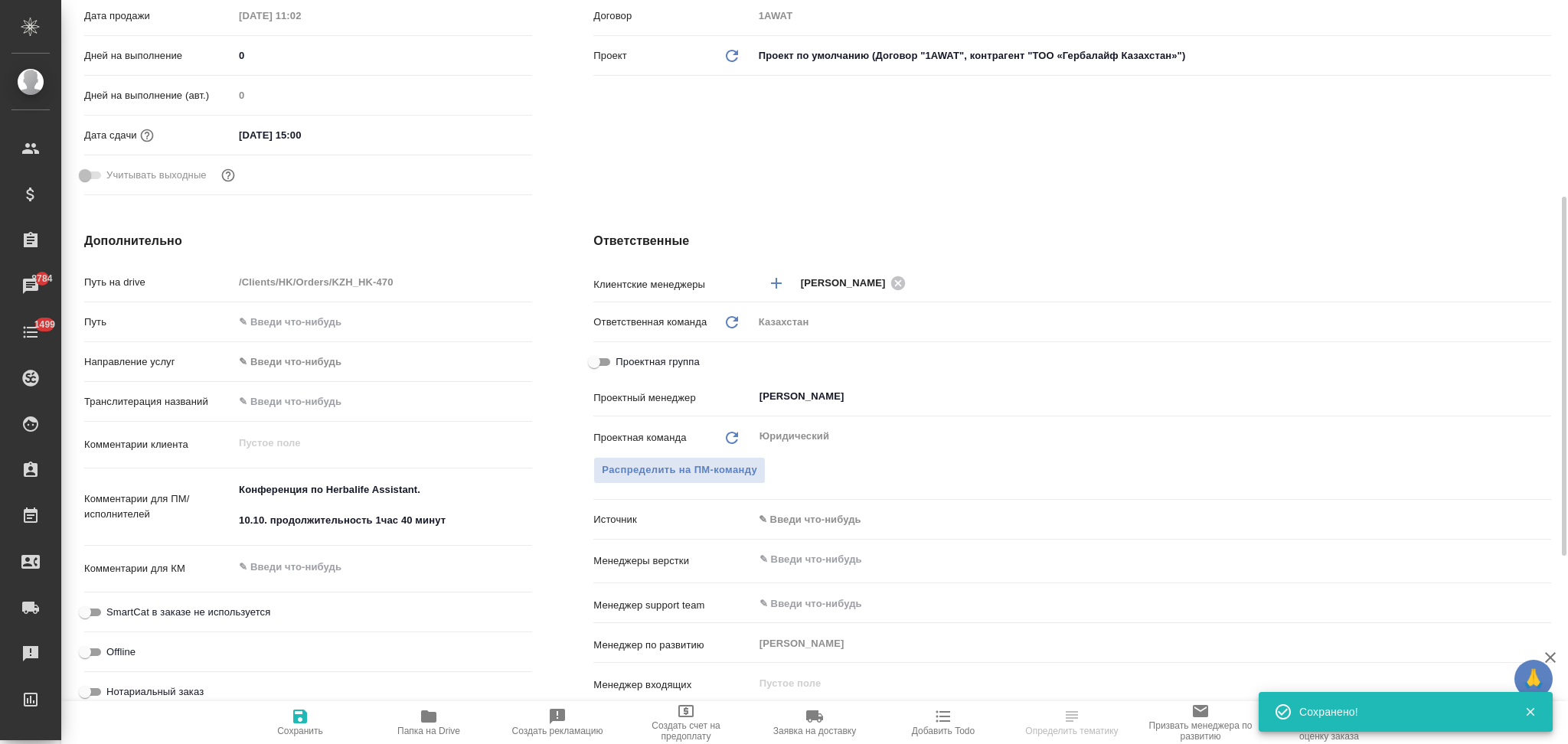
type textarea "x"
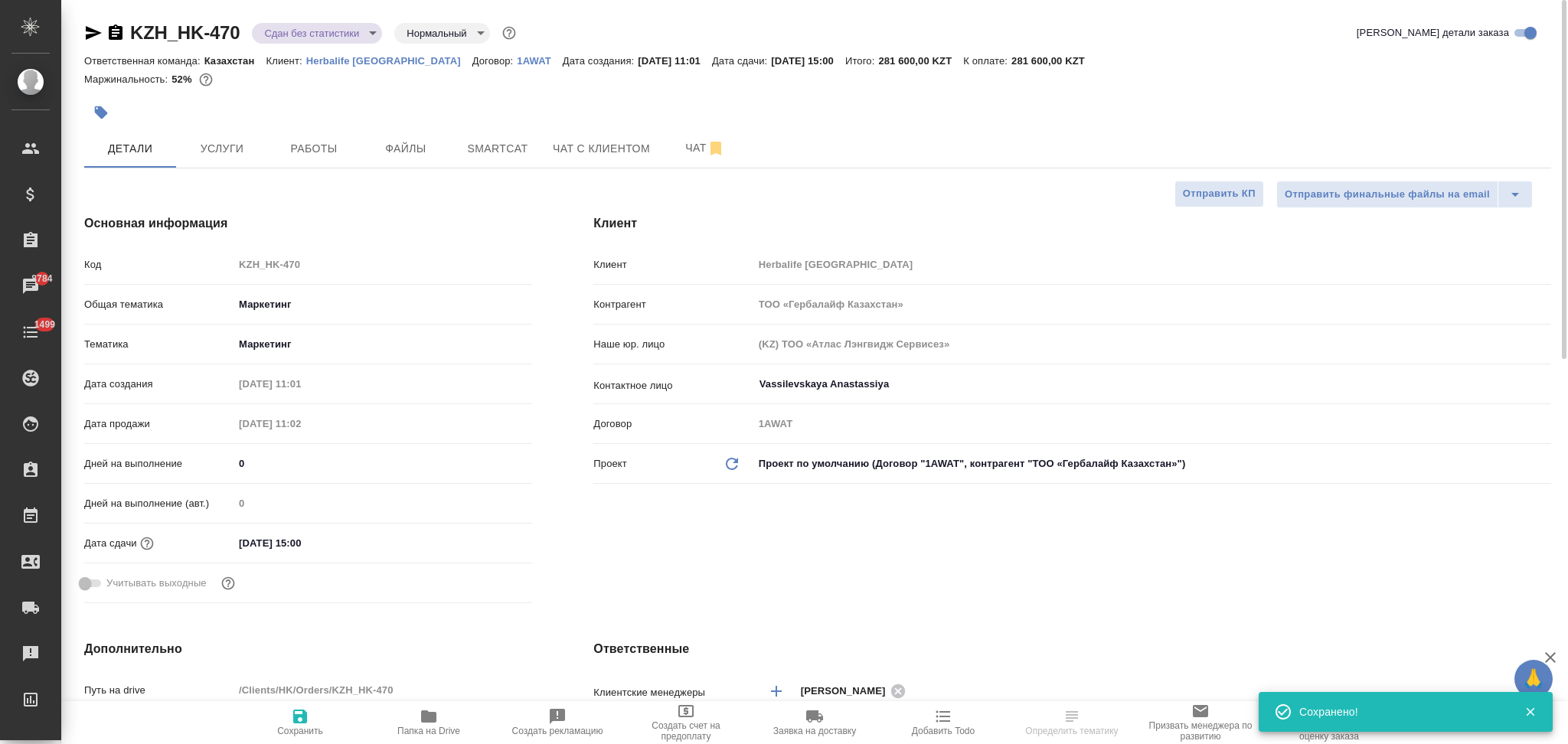
select select "RU"
type textarea "x"
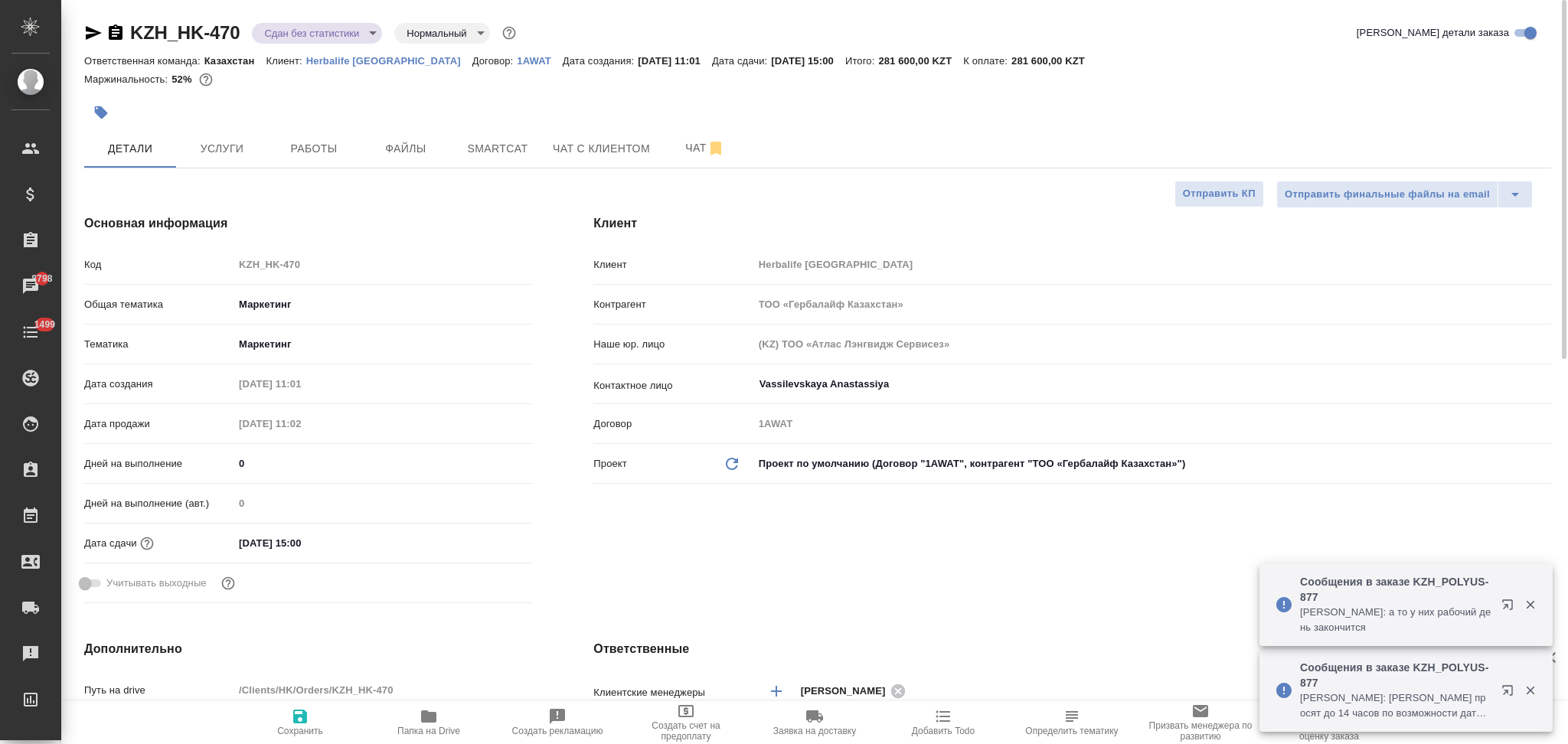
type textarea "x"
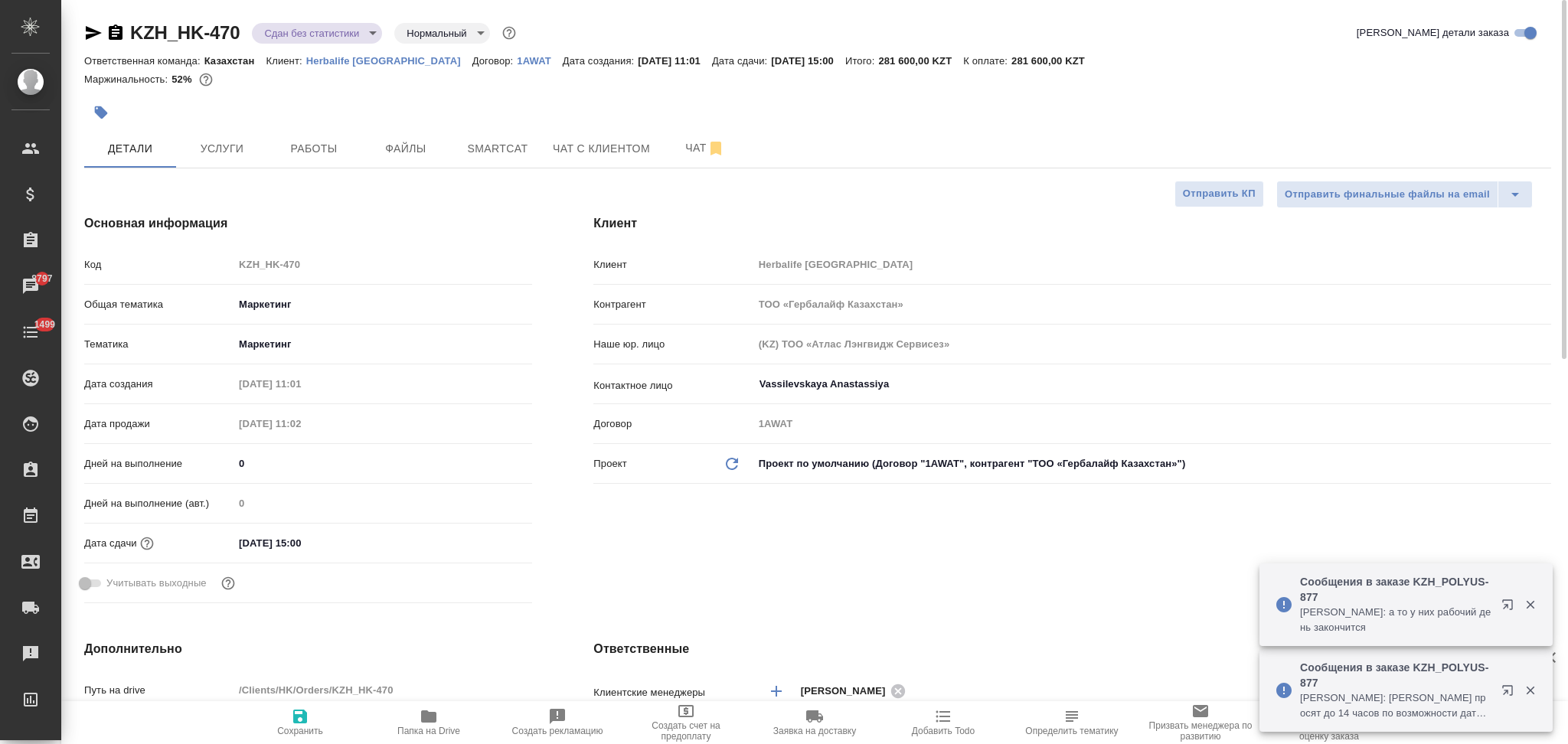
type textarea "x"
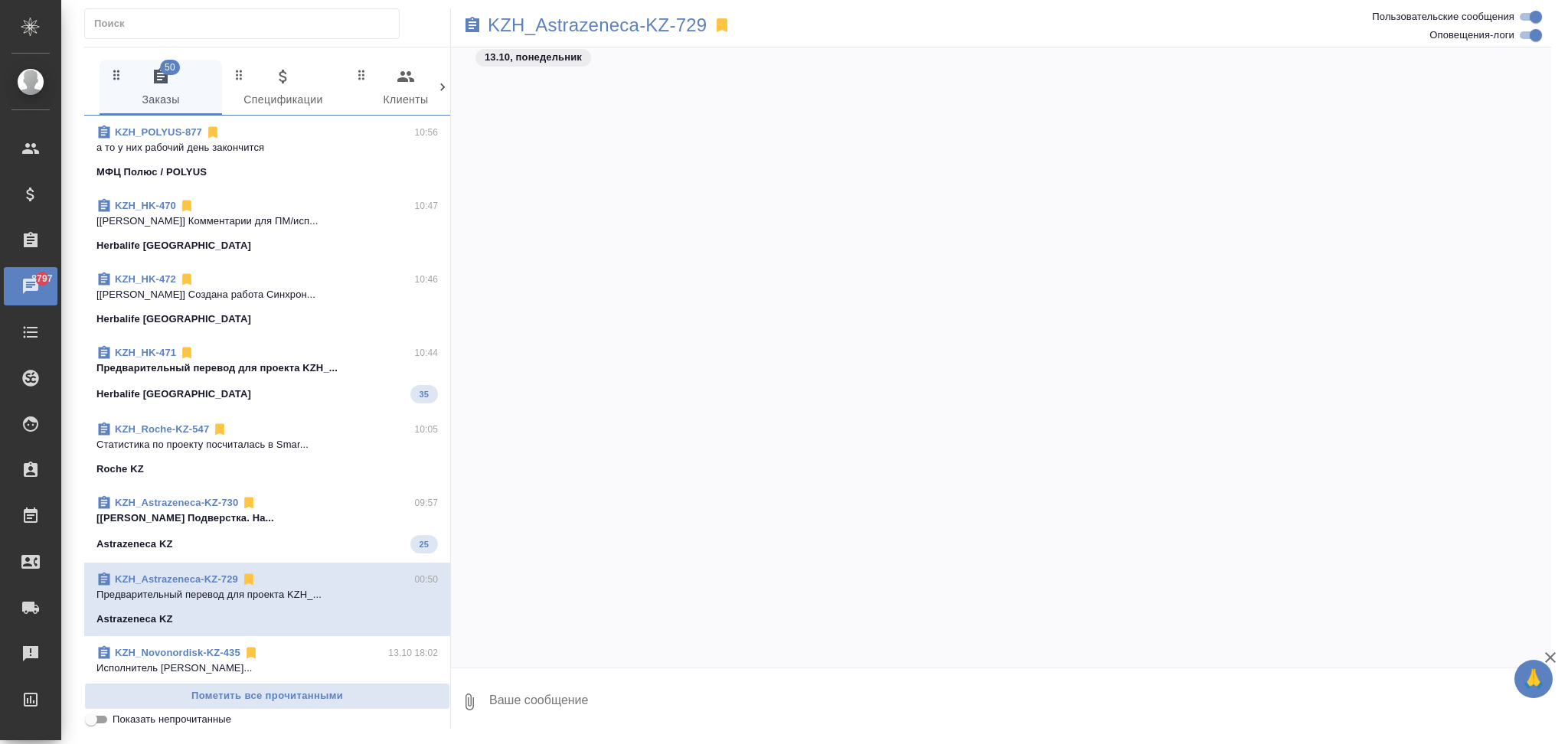
scroll to position [7275, 0]
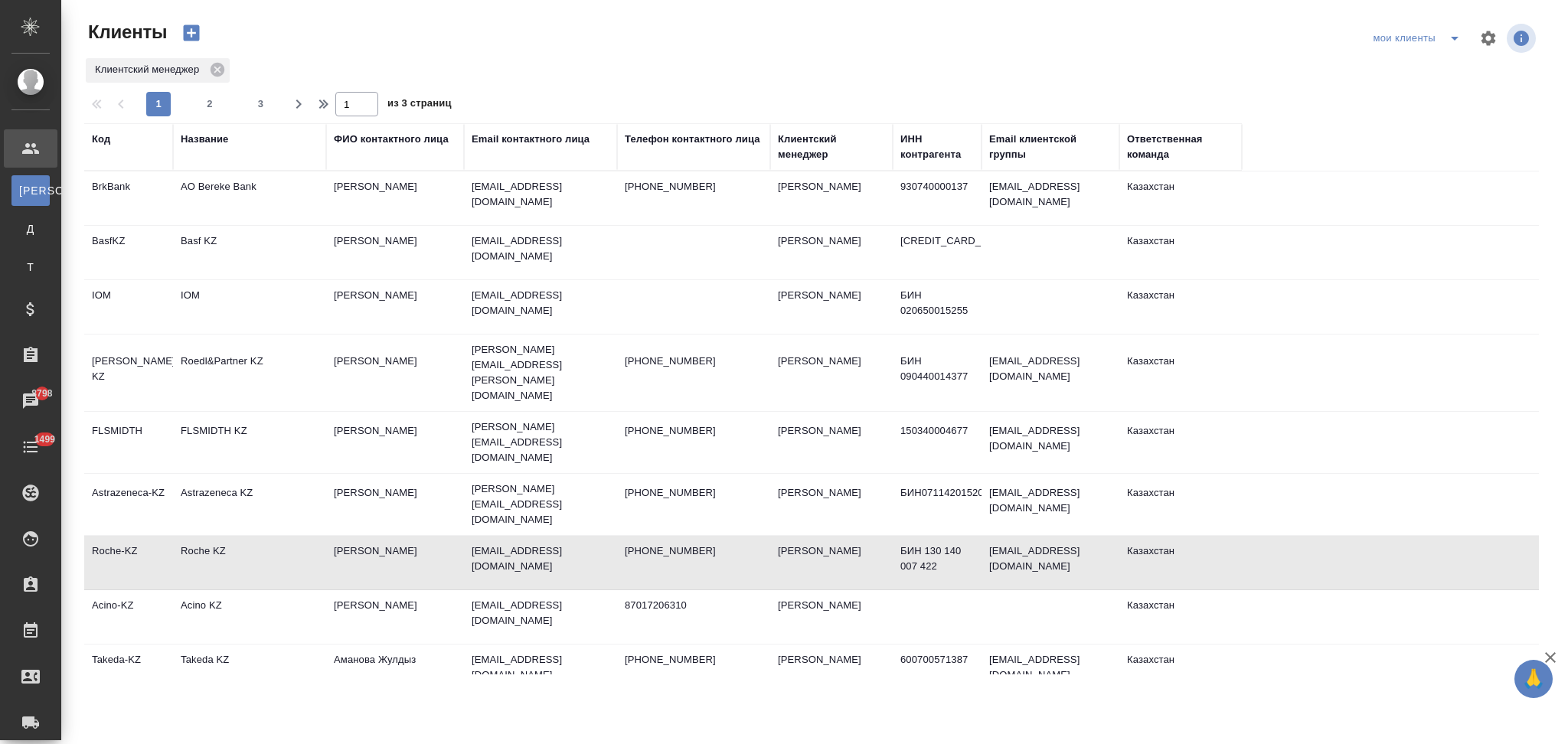
select select "RU"
click at [275, 479] on td "Astrazeneca KZ" at bounding box center [250, 504] width 153 height 54
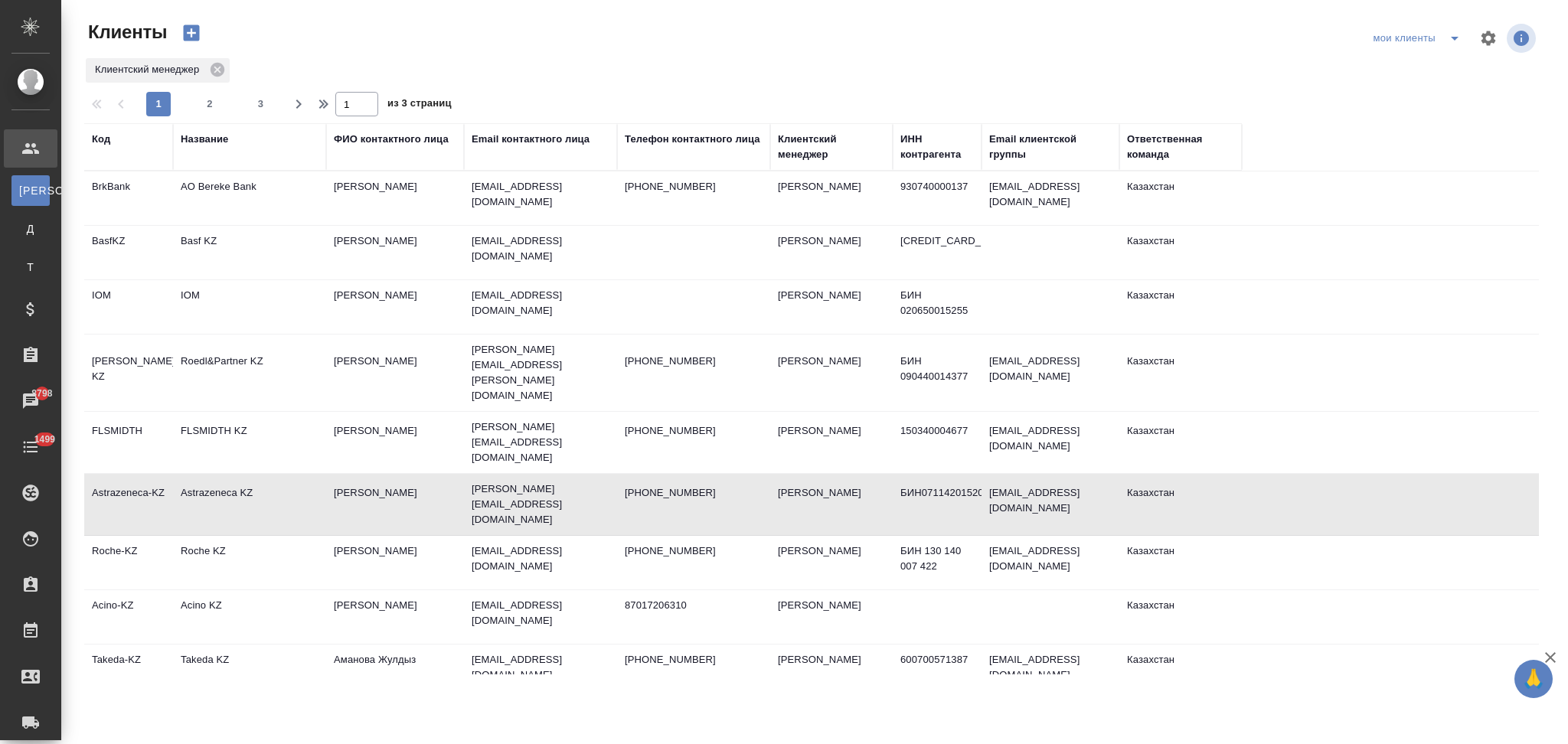
click at [275, 479] on td "Astrazeneca KZ" at bounding box center [250, 504] width 153 height 54
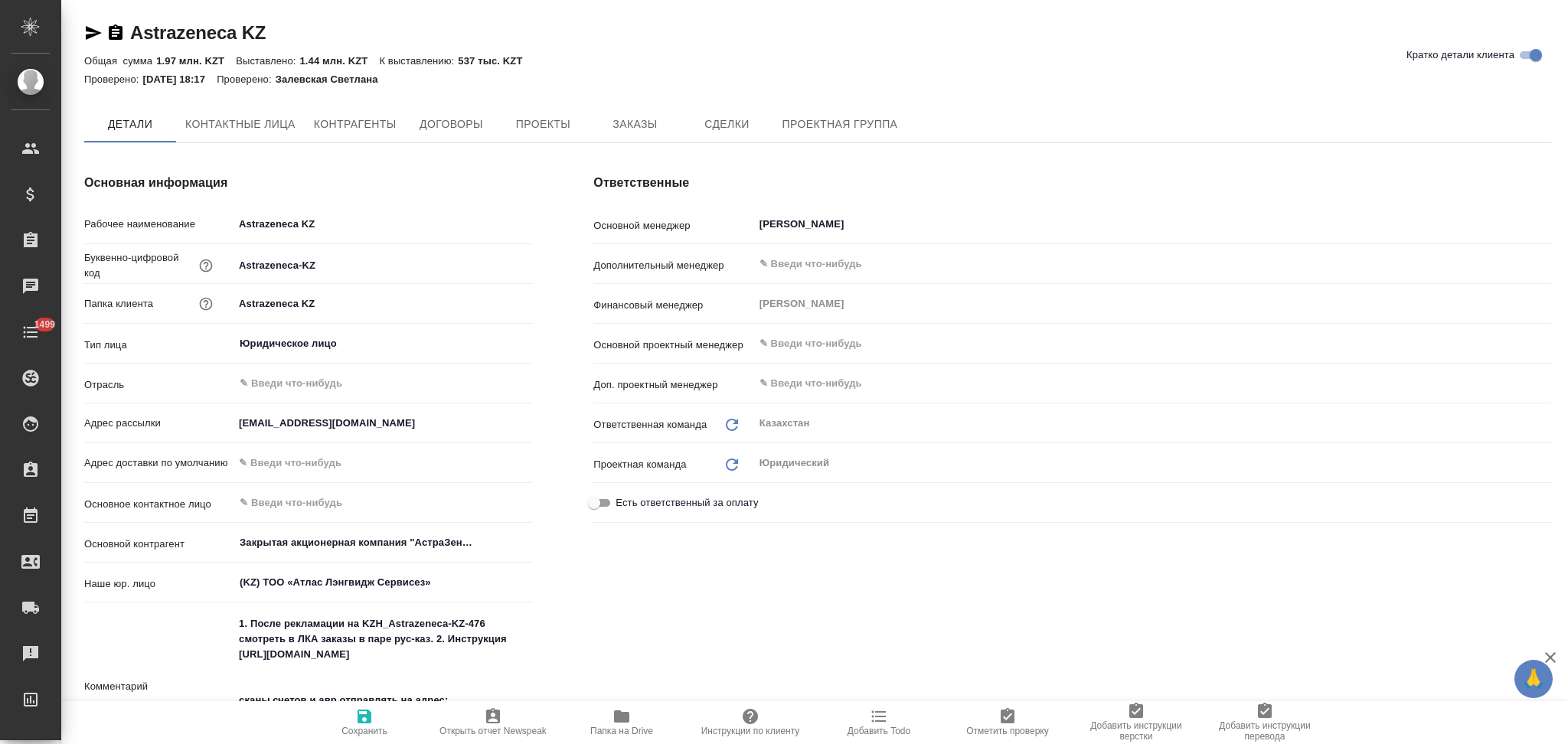
type textarea "x"
click at [115, 31] on icon "button" at bounding box center [115, 32] width 14 height 16
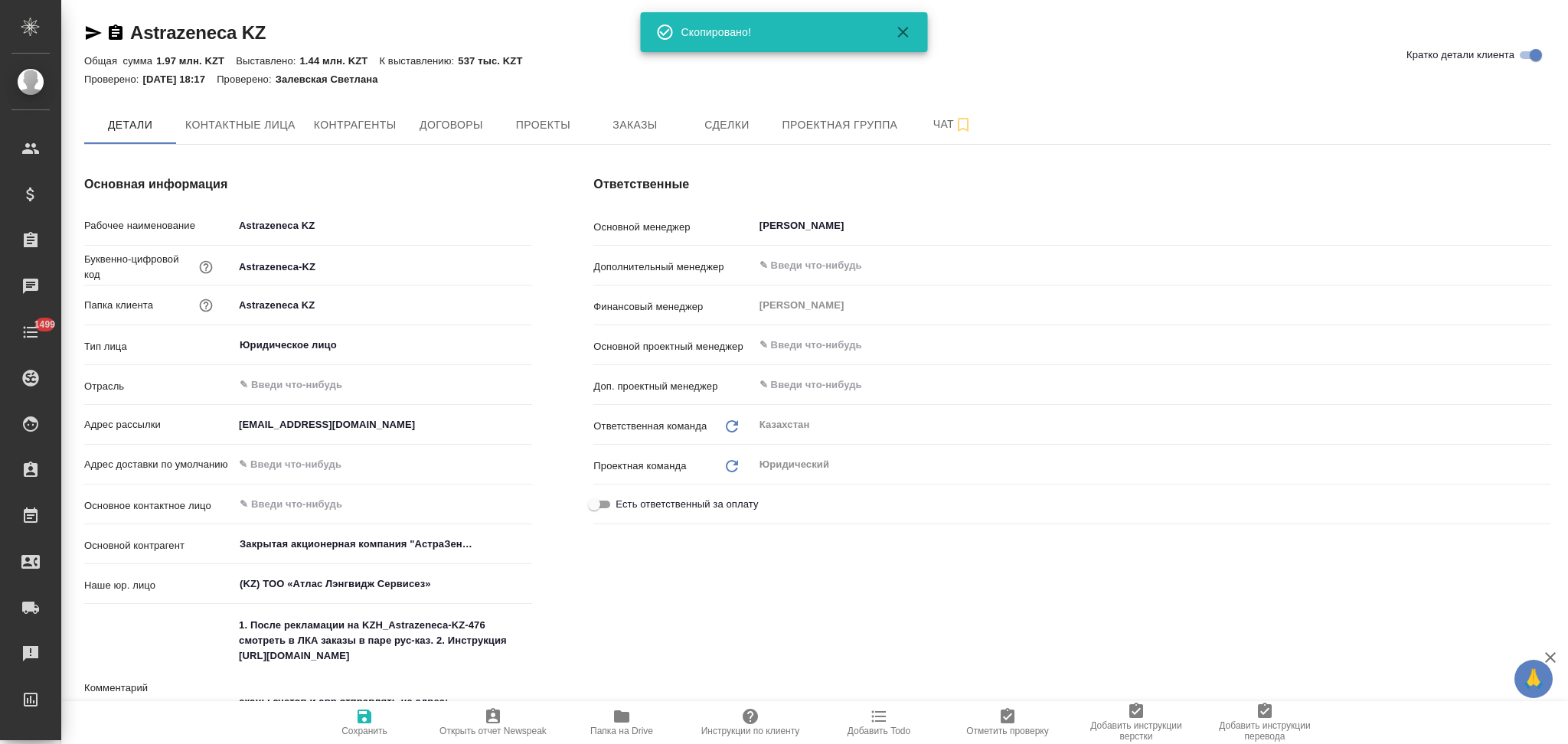
type textarea "x"
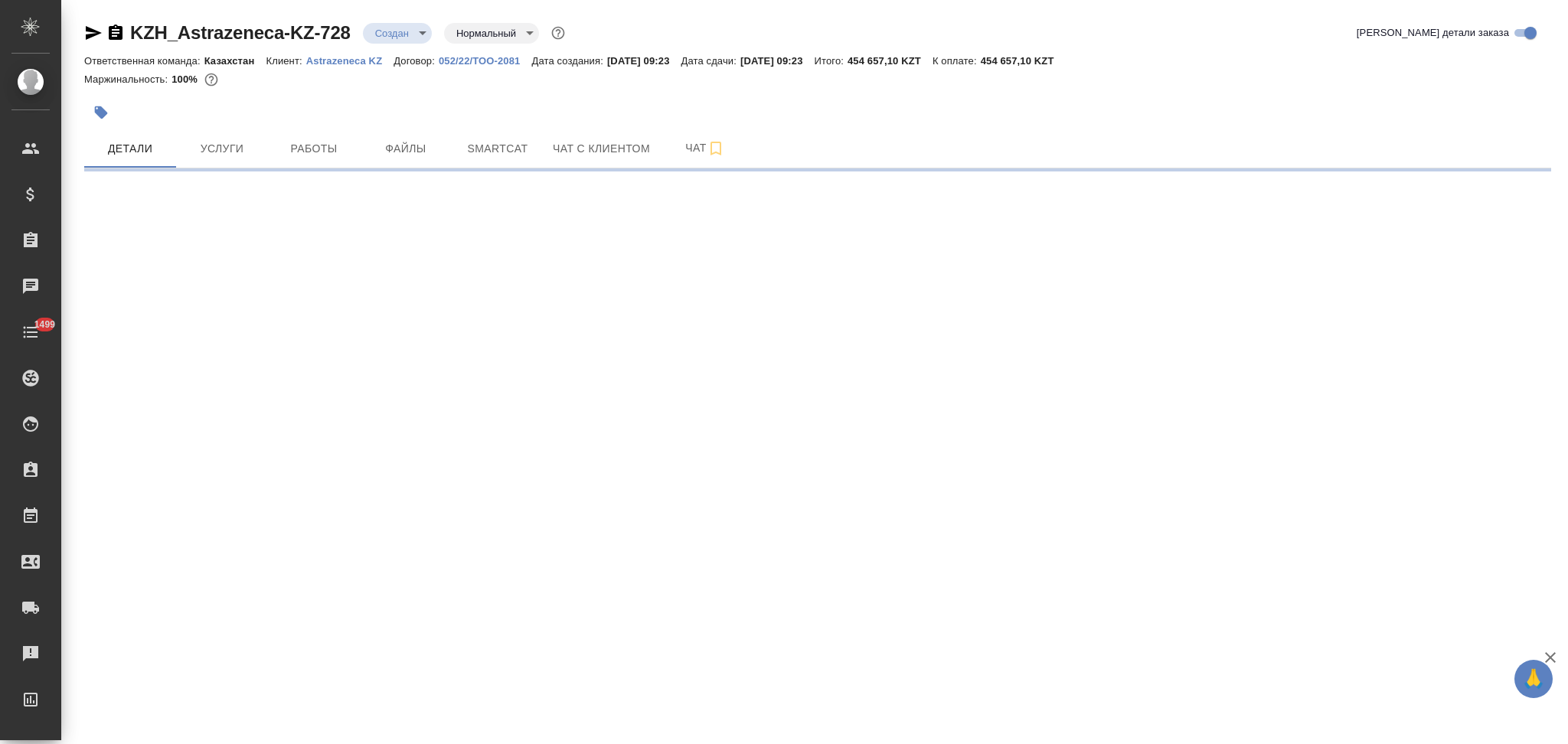
select select "RU"
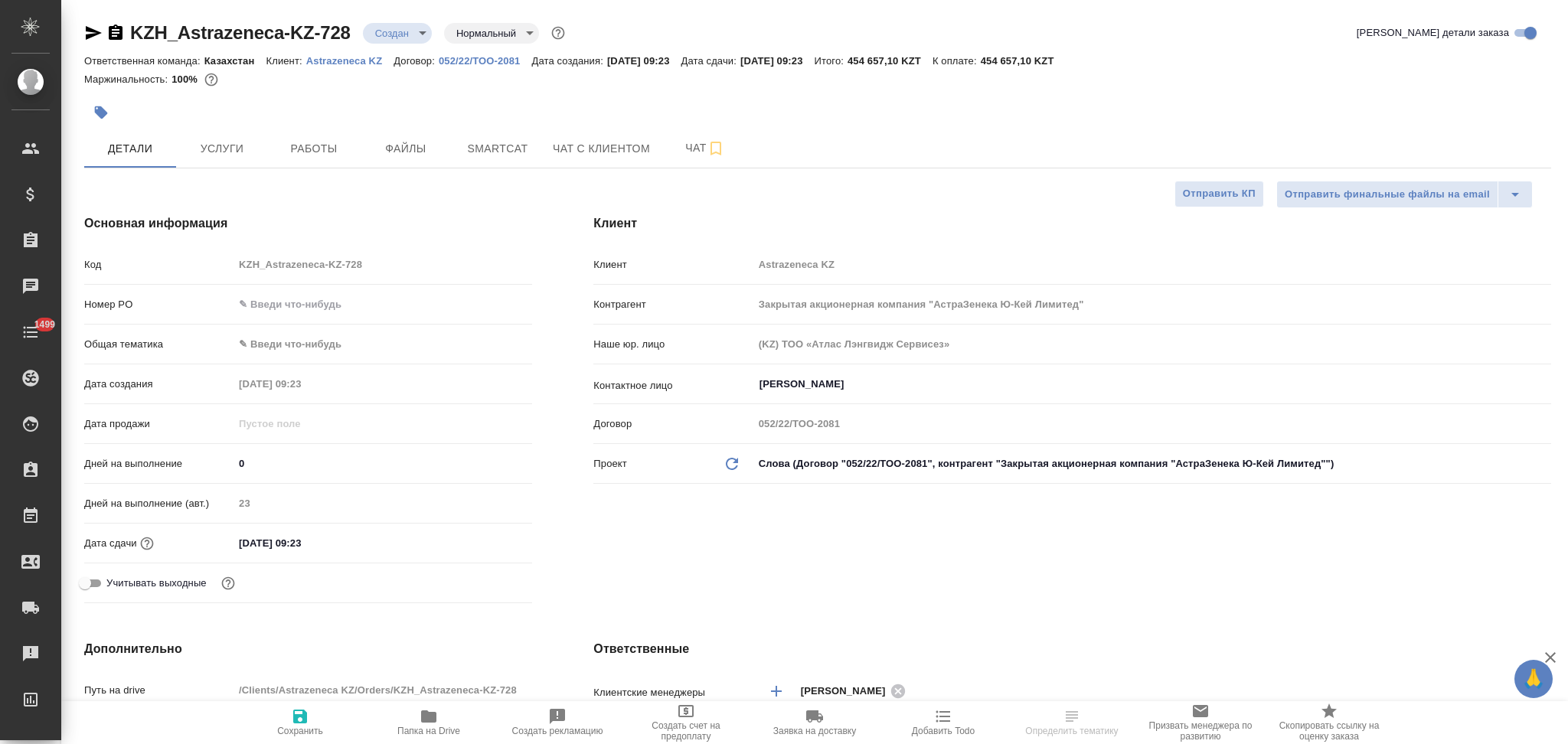
type textarea "x"
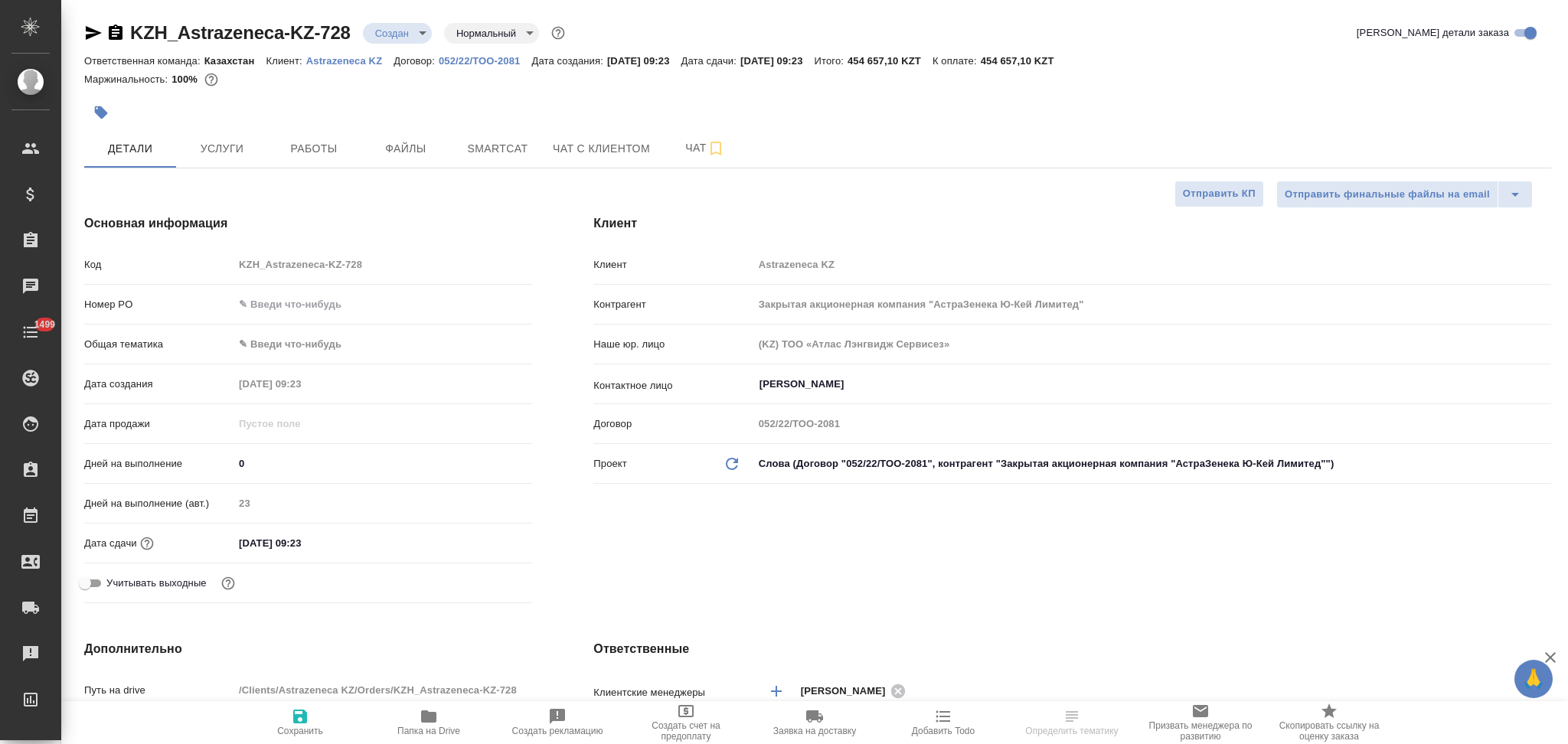
type textarea "x"
click at [113, 32] on icon "button" at bounding box center [115, 33] width 18 height 18
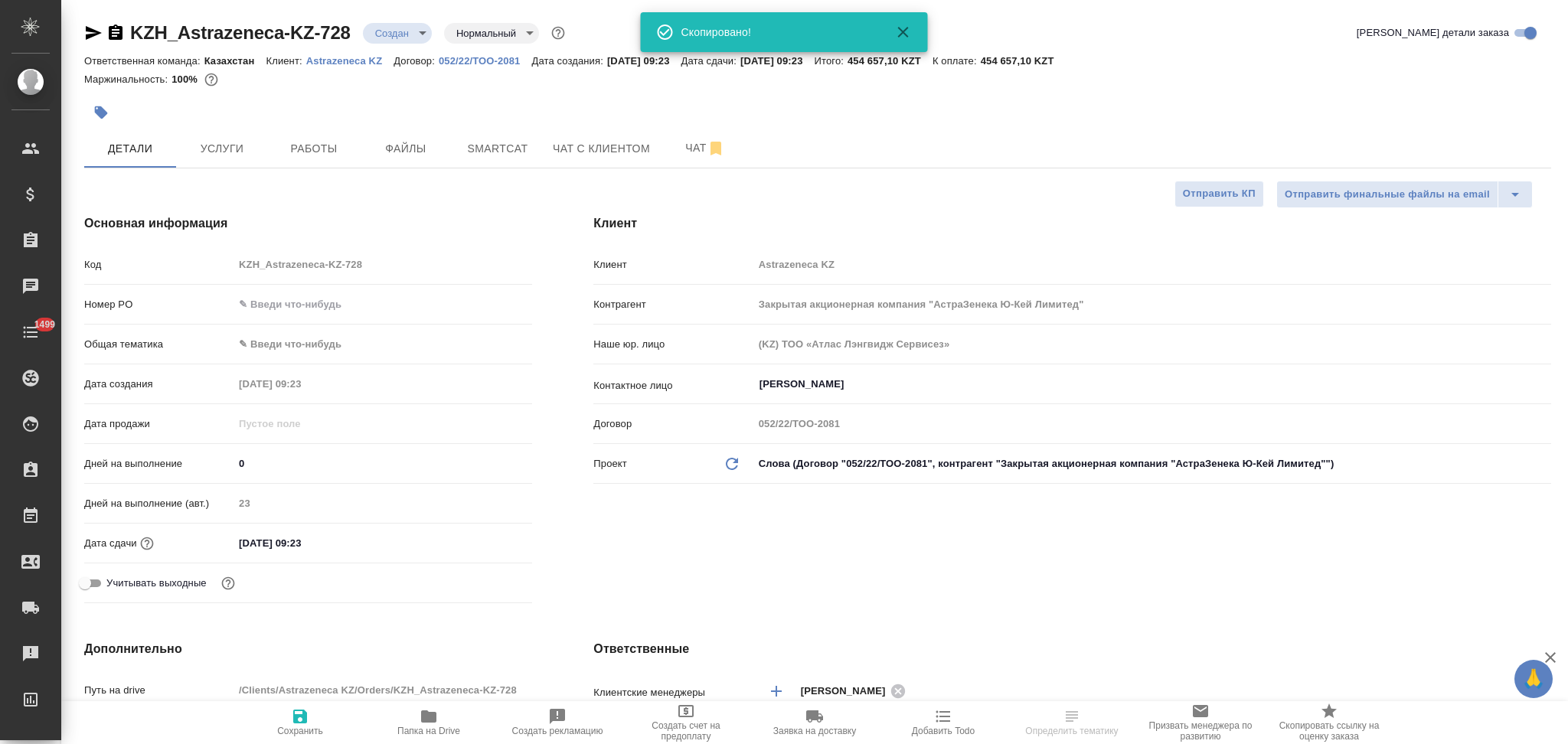
type textarea "x"
select select "RU"
type textarea "x"
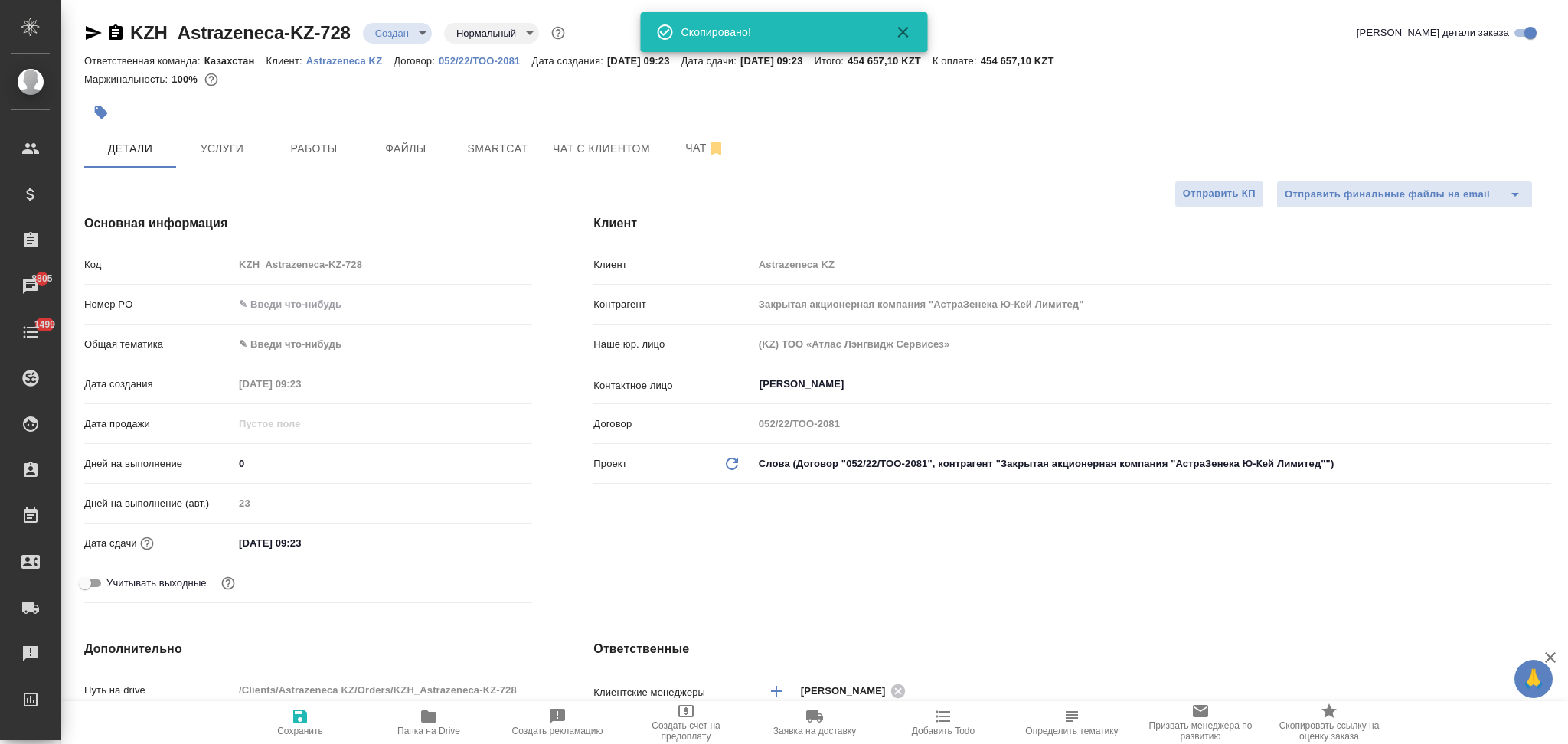
type textarea "x"
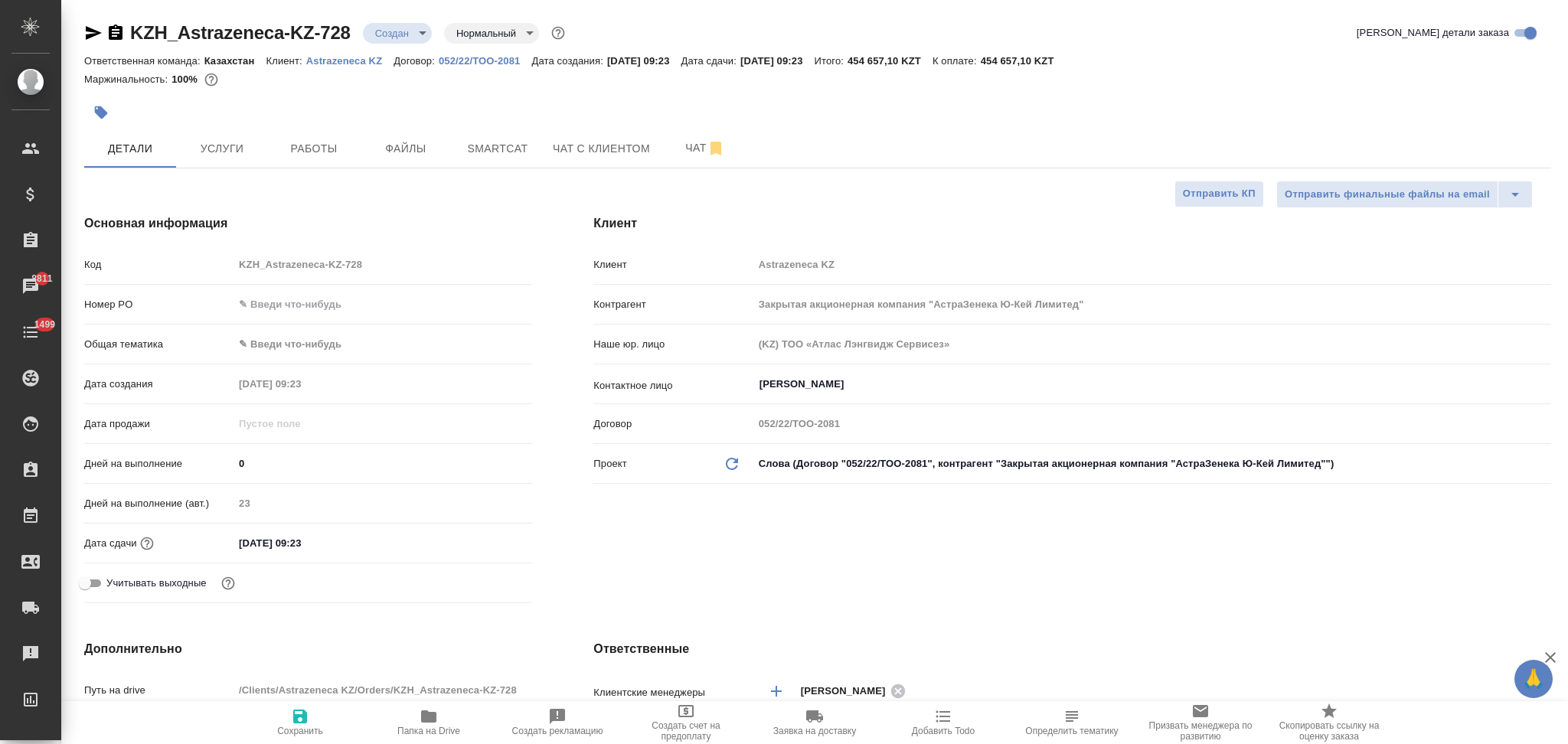
click at [300, 306] on input "text" at bounding box center [383, 304] width 299 height 22
paste input "РО2605531675"
type input "РО2605531675"
type textarea "x"
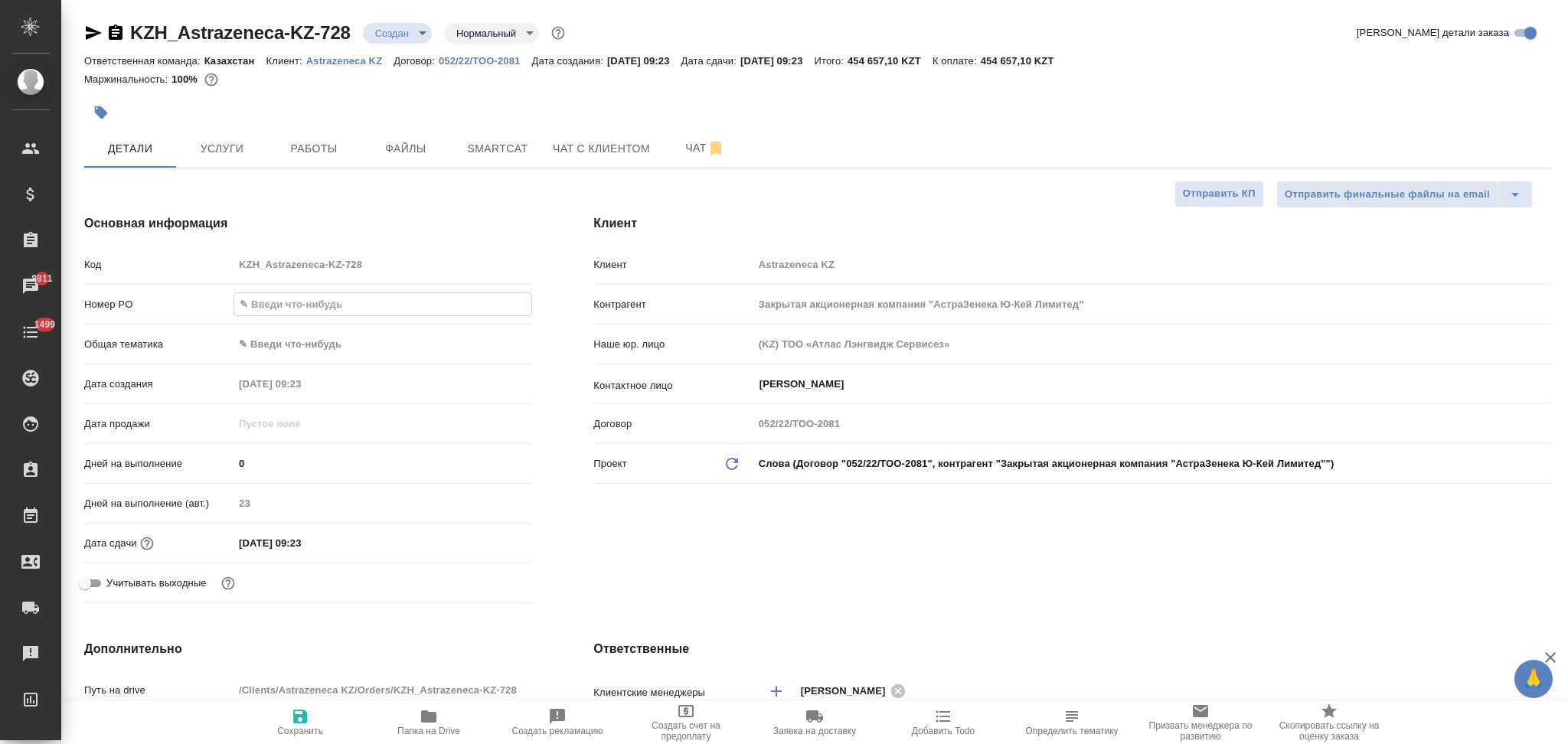
type textarea "x"
type input "РО2605531675"
click at [297, 718] on icon "button" at bounding box center [299, 716] width 14 height 14
type textarea "x"
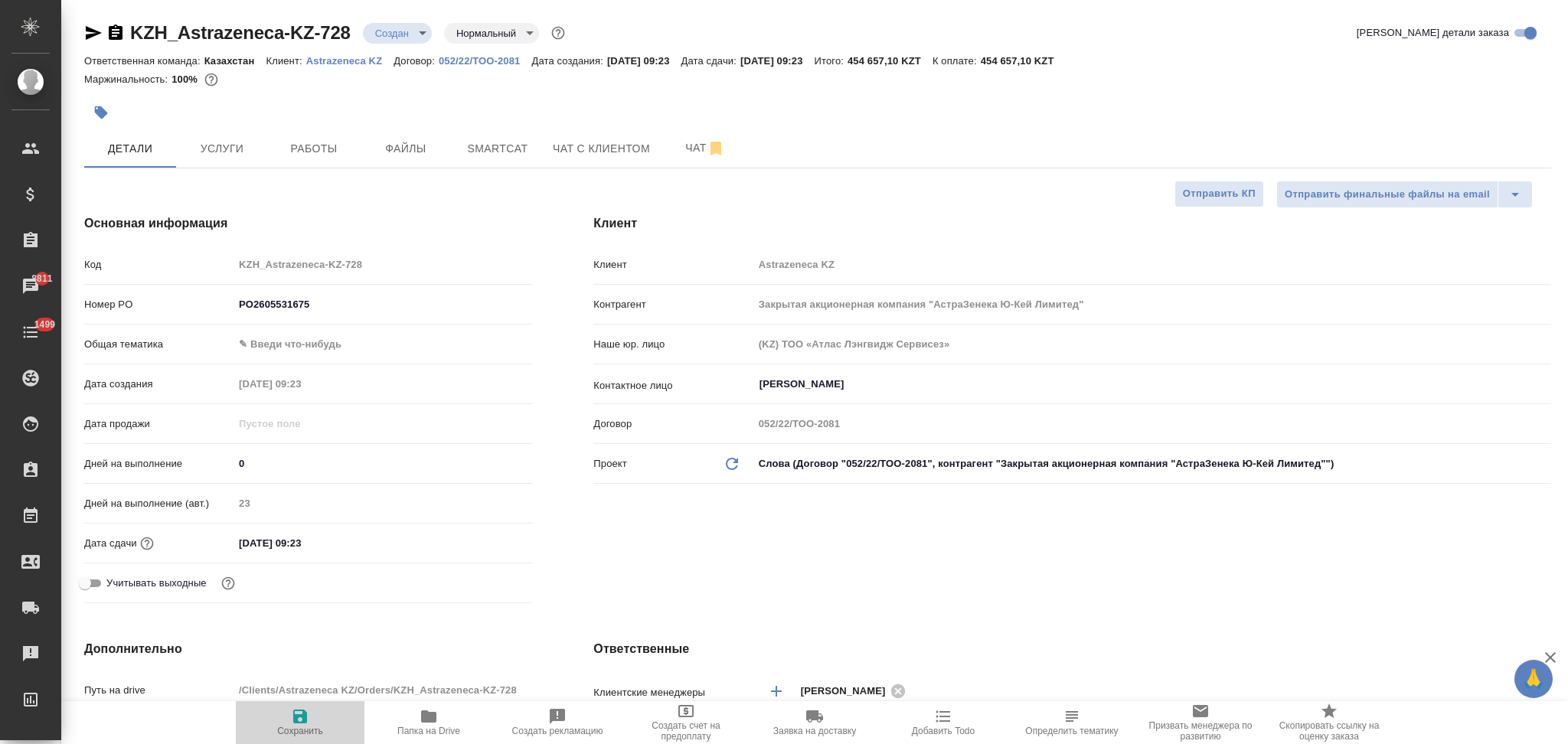
type textarea "x"
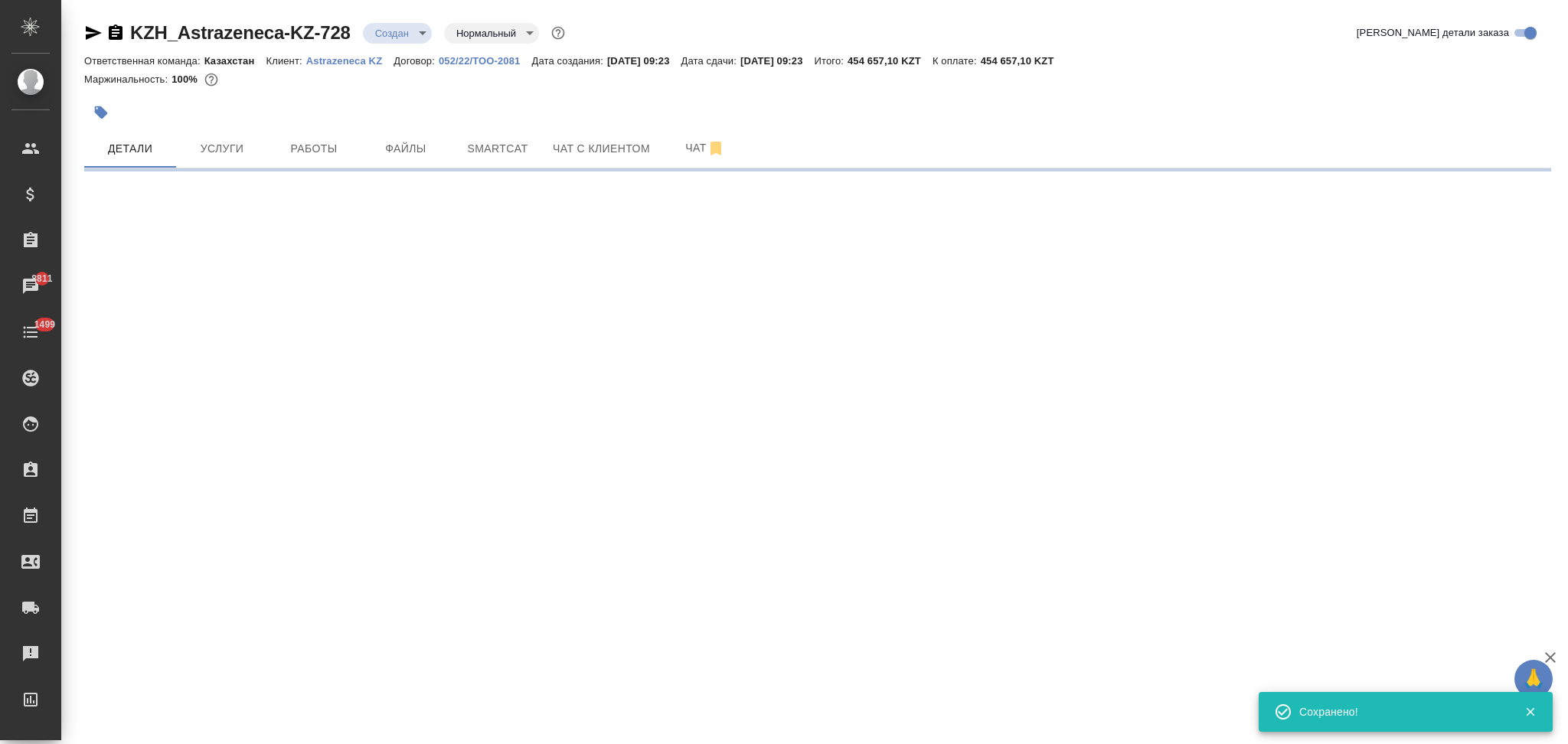
select select "RU"
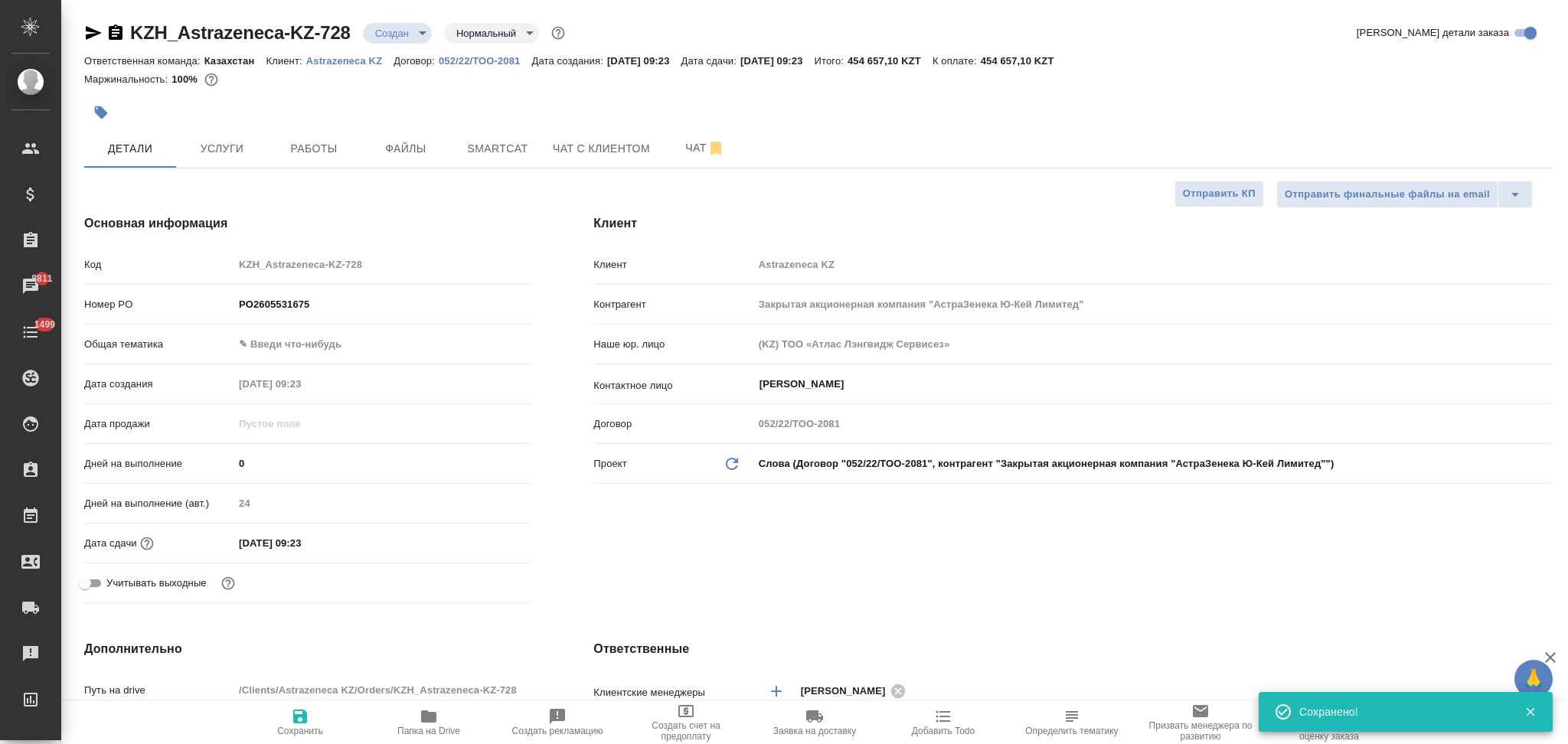
type textarea "x"
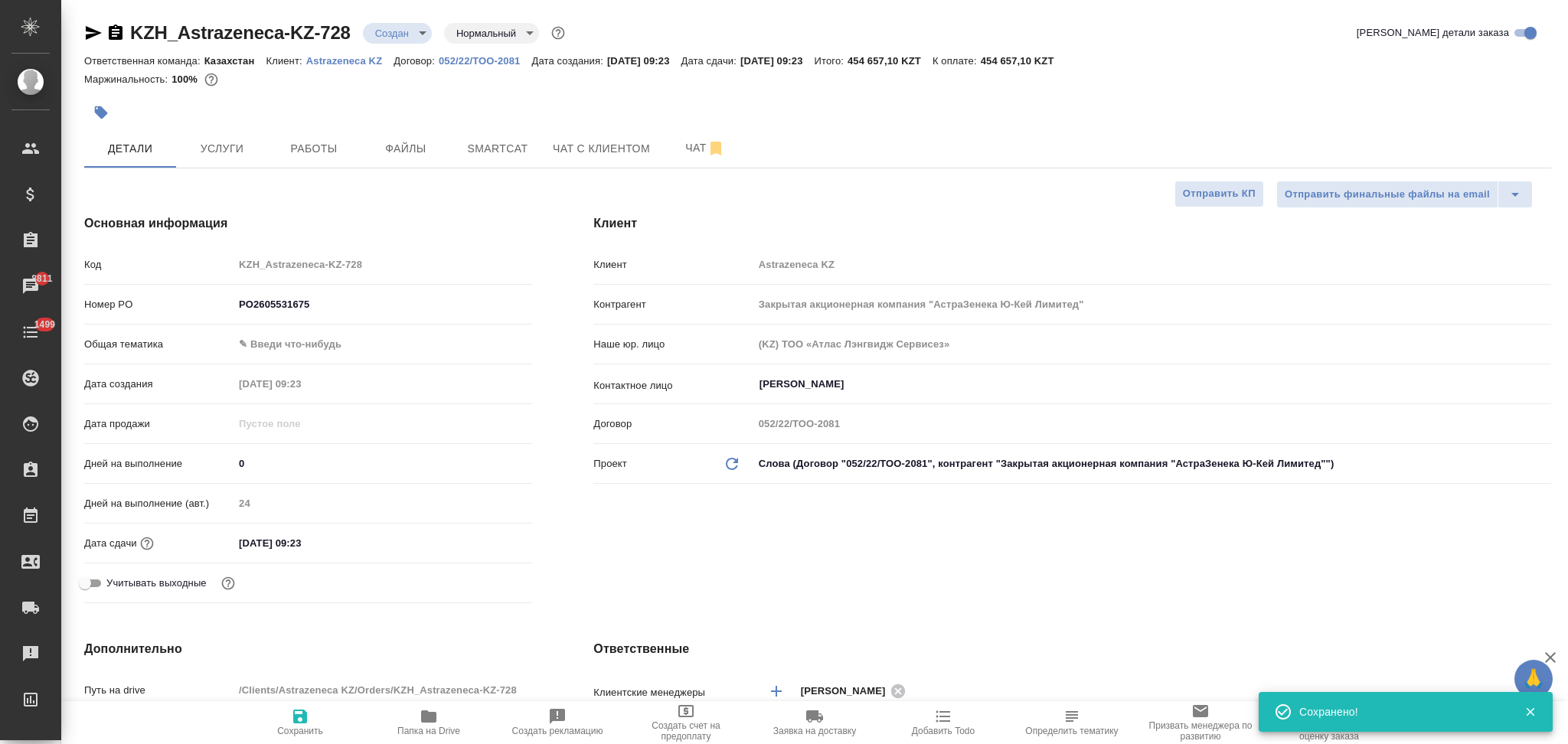
type textarea "x"
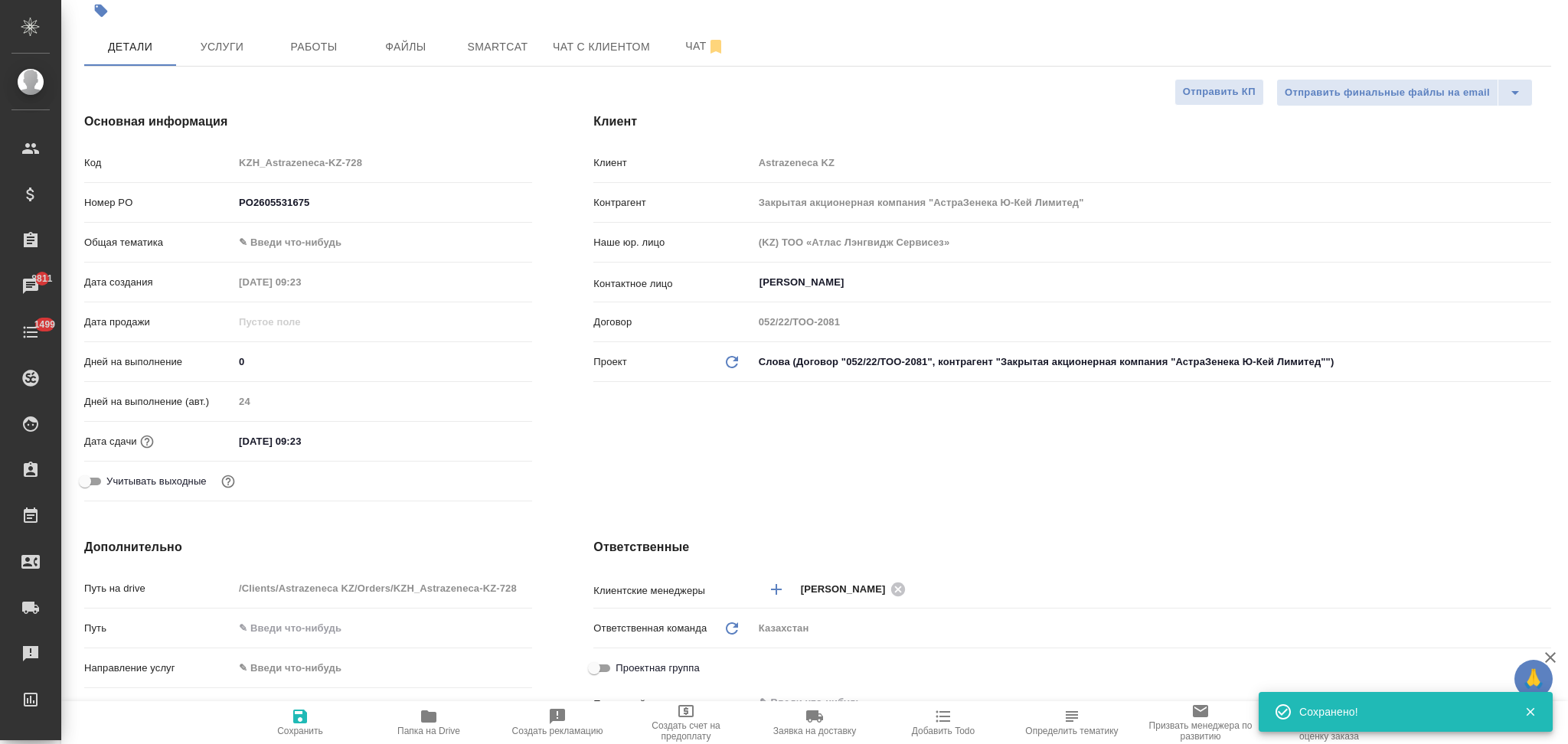
click at [349, 442] on input "12.11.2025 09:23" at bounding box center [300, 441] width 134 height 22
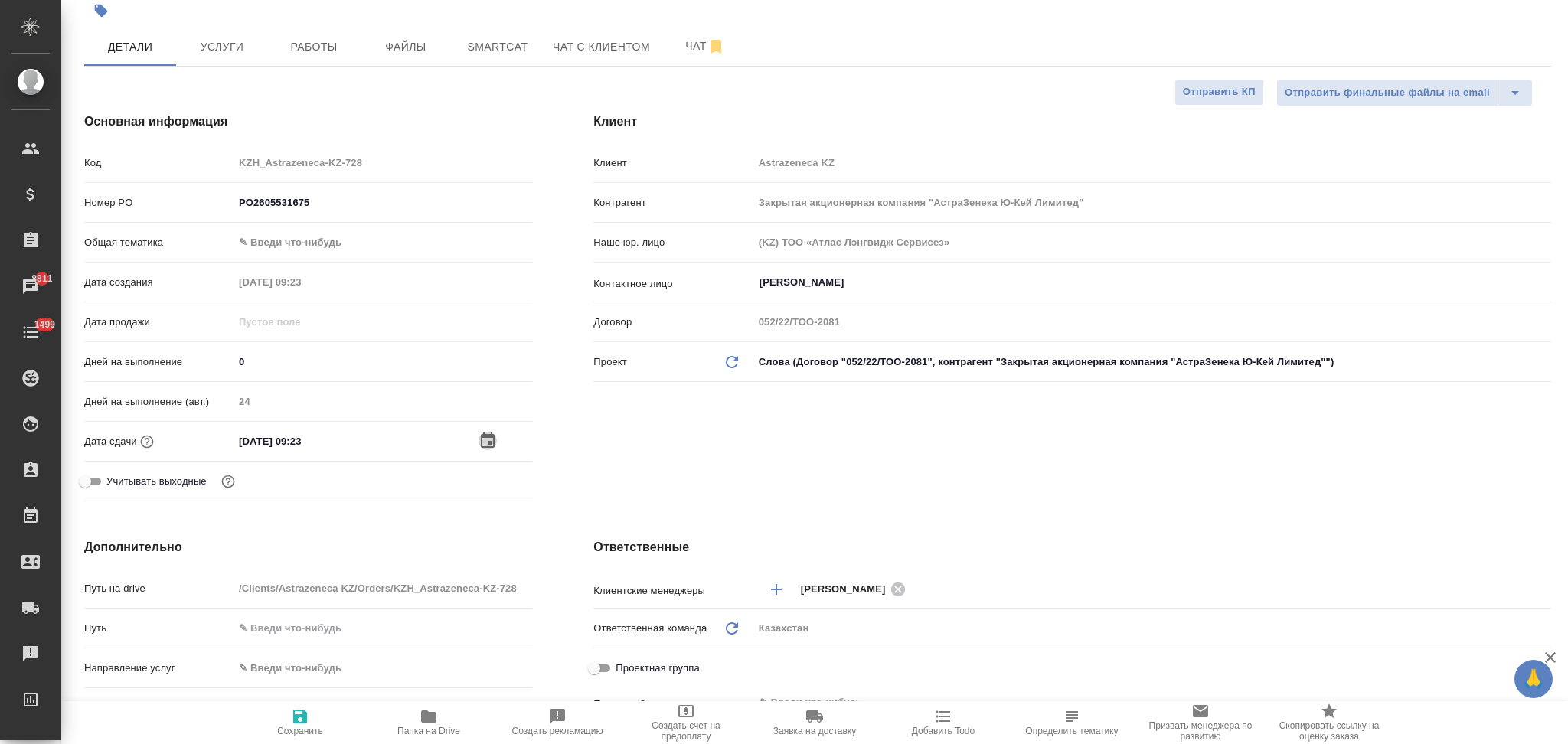
click at [484, 436] on icon "button" at bounding box center [487, 440] width 14 height 16
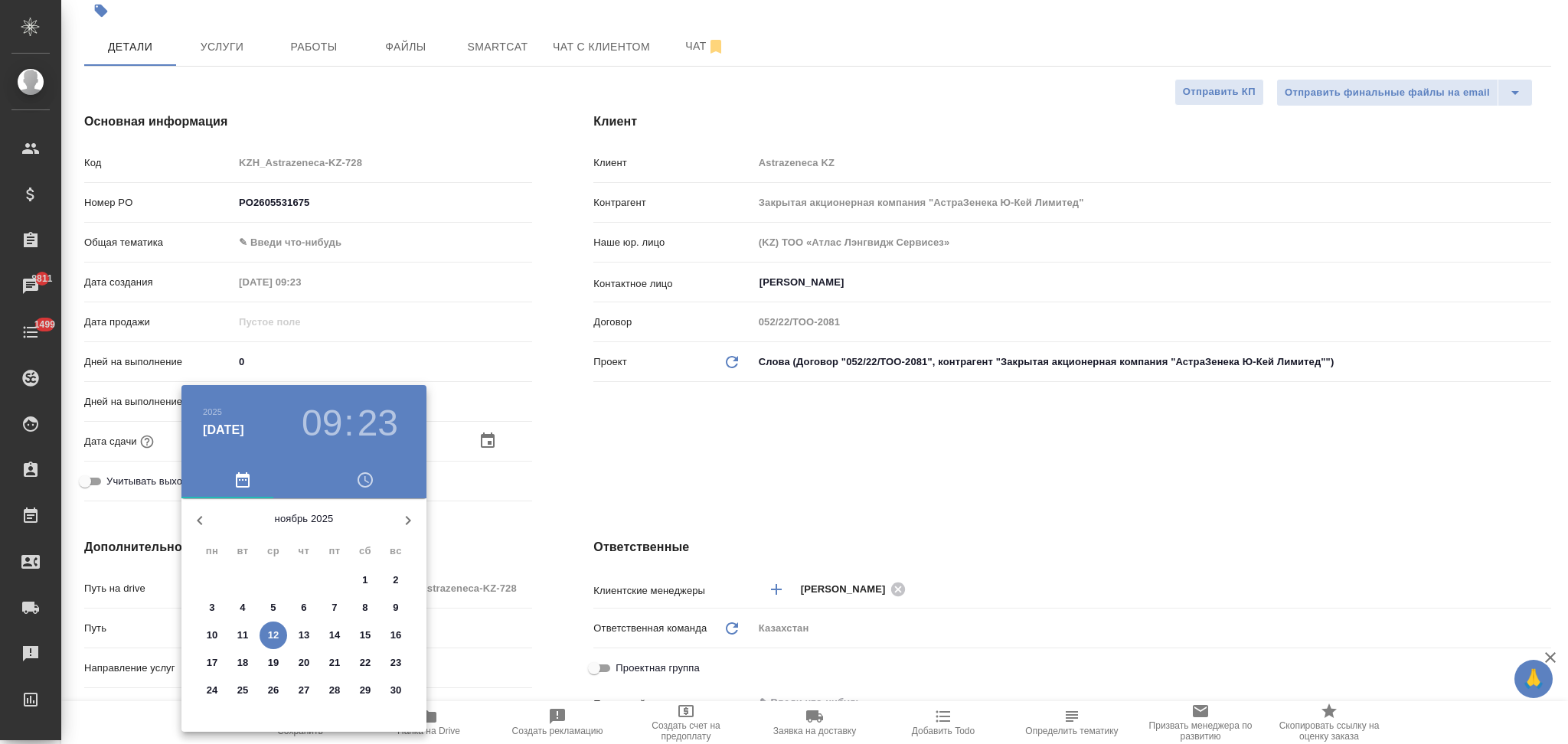
click at [570, 445] on div at bounding box center [784, 372] width 1568 height 744
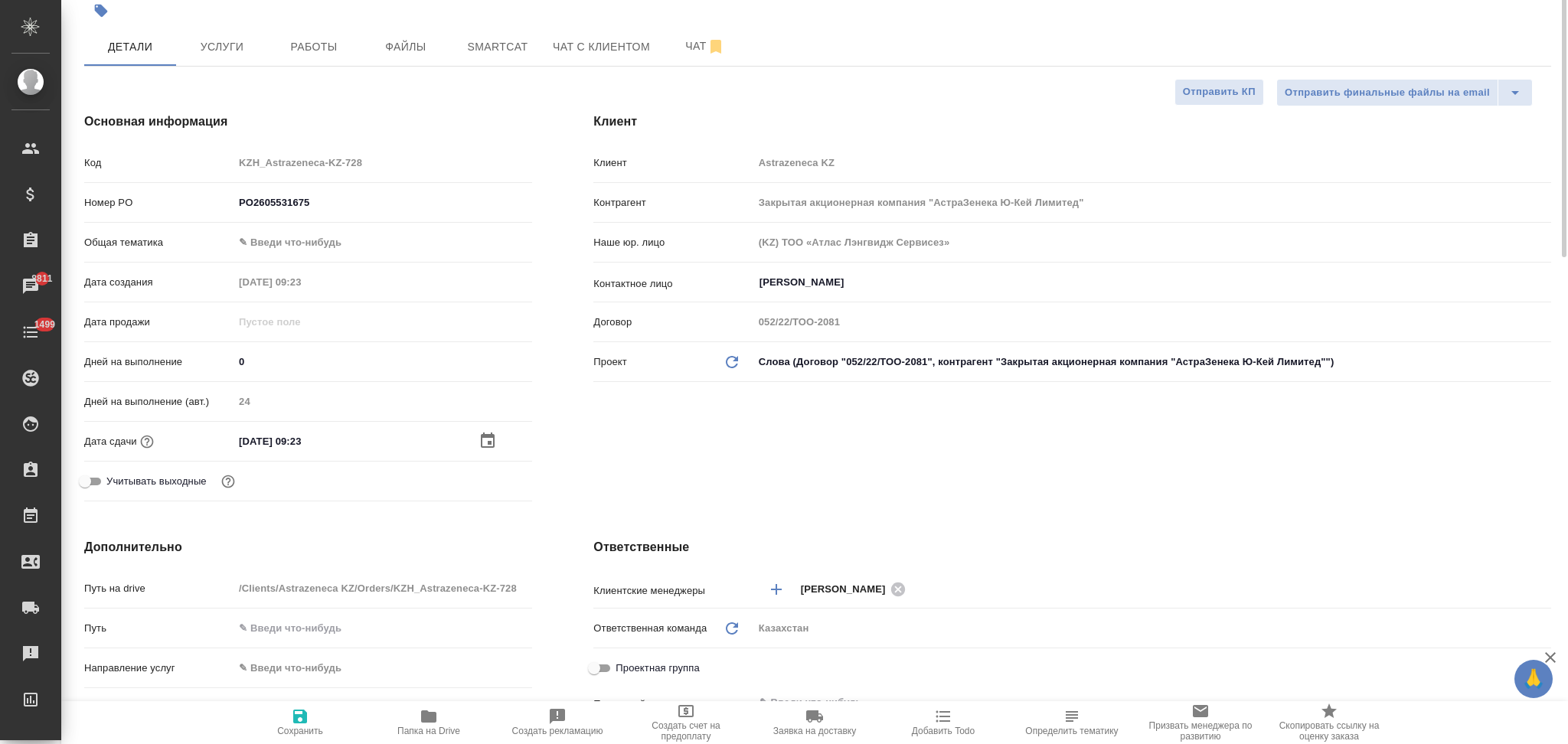
scroll to position [0, 0]
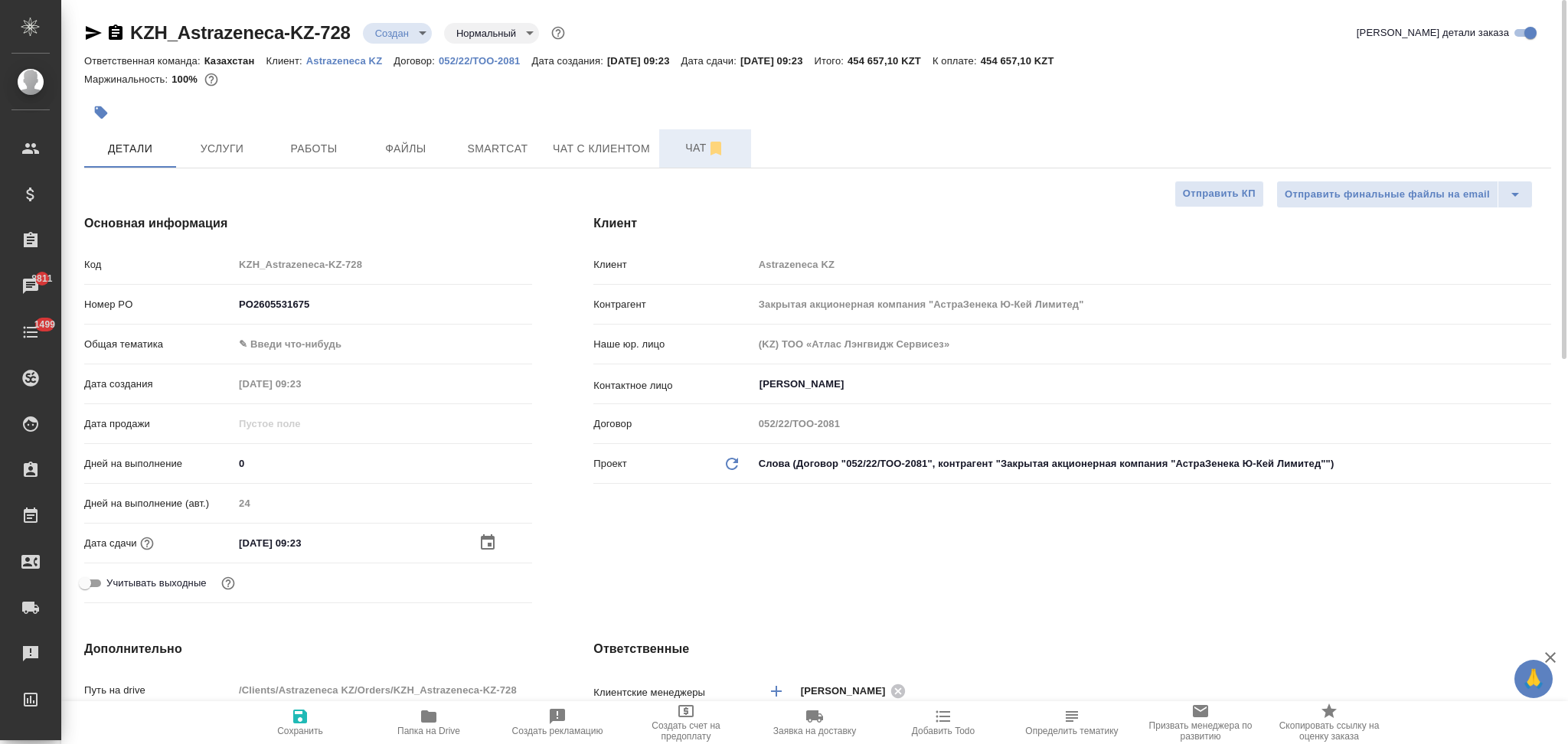
click at [671, 146] on span "Чат" at bounding box center [704, 148] width 73 height 19
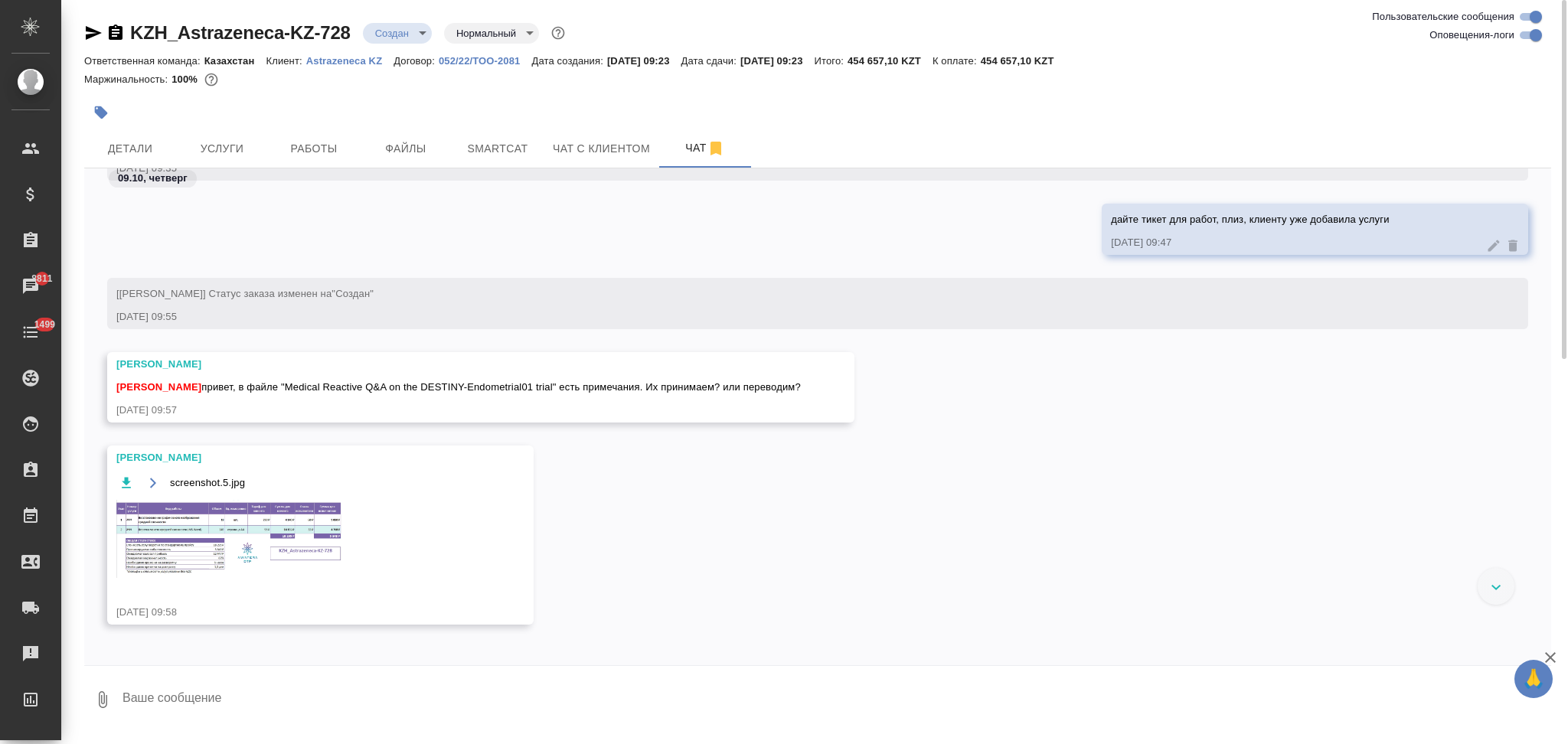
scroll to position [591, 0]
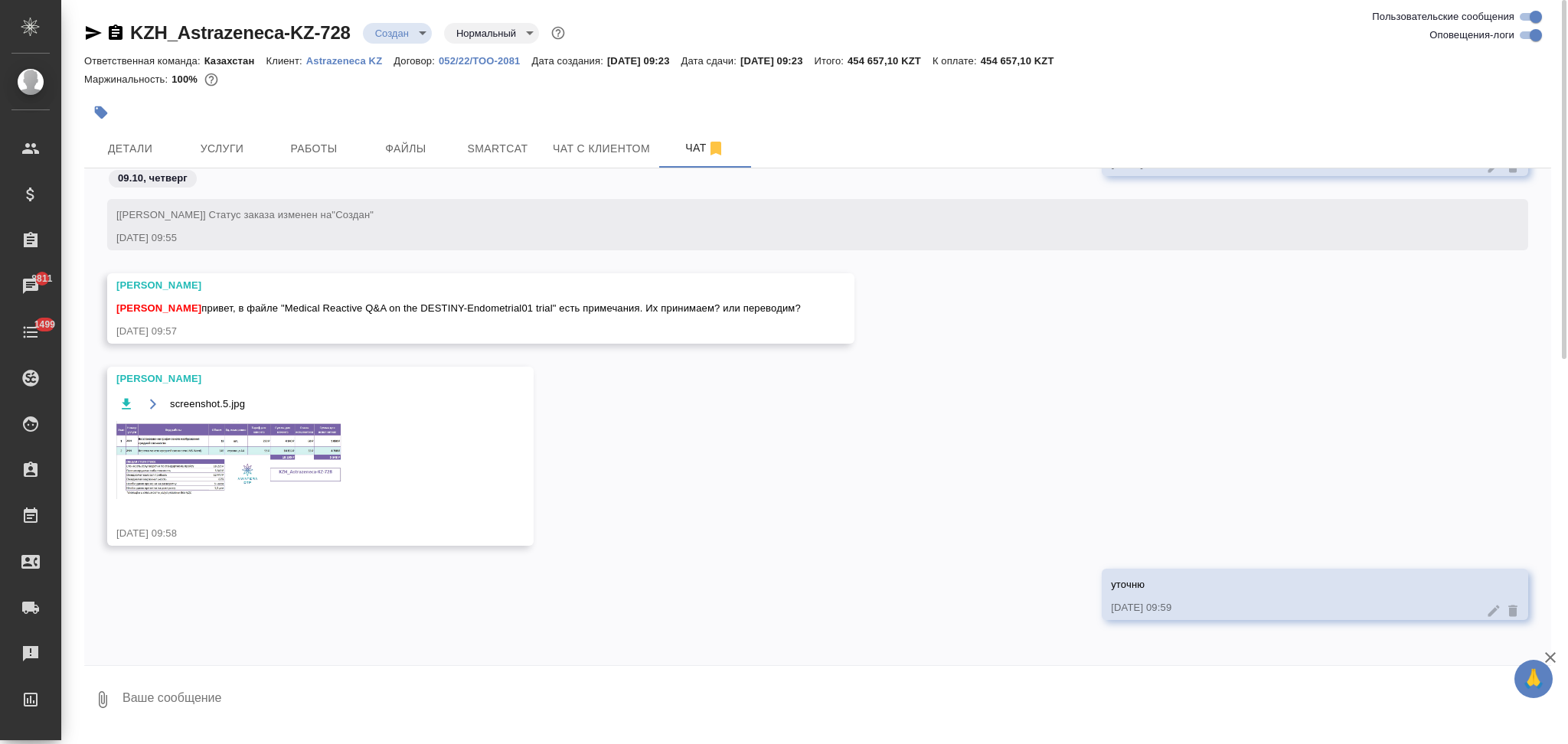
drag, startPoint x: 242, startPoint y: 308, endPoint x: 807, endPoint y: 297, distance: 565.1
click at [807, 297] on div "Арсеньева Вера Асланукова Сати привет, в файле "Medical Reactive Q&A on the DES…" at bounding box center [481, 308] width 747 height 70
copy span "в файле "Medical Reactive Q&A on the DESTINY-Endometrial01 trial" есть примечан…"
click at [398, 144] on span "Файлы" at bounding box center [405, 148] width 73 height 19
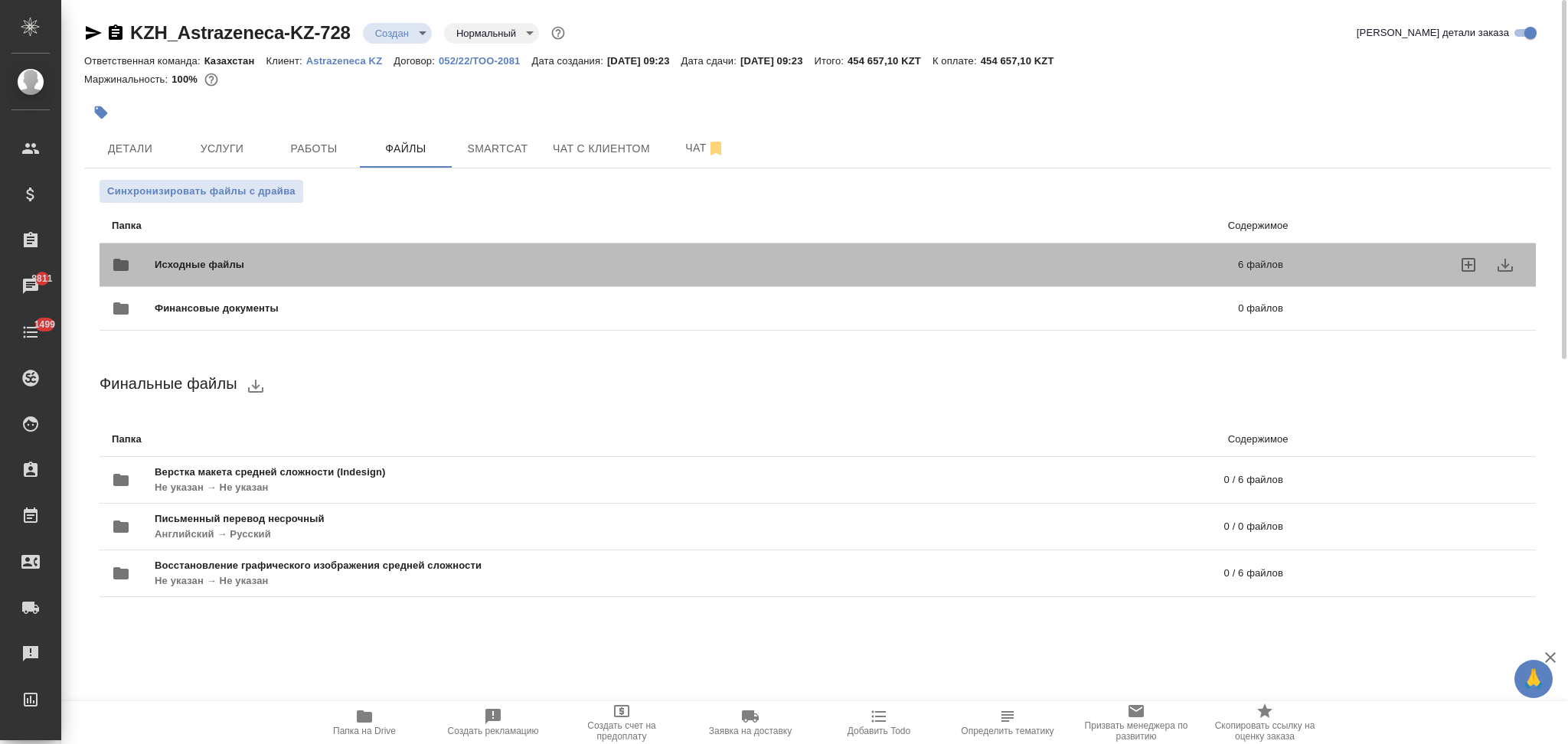
click at [283, 248] on div "Исходные файлы 6 файлов" at bounding box center [697, 265] width 1171 height 37
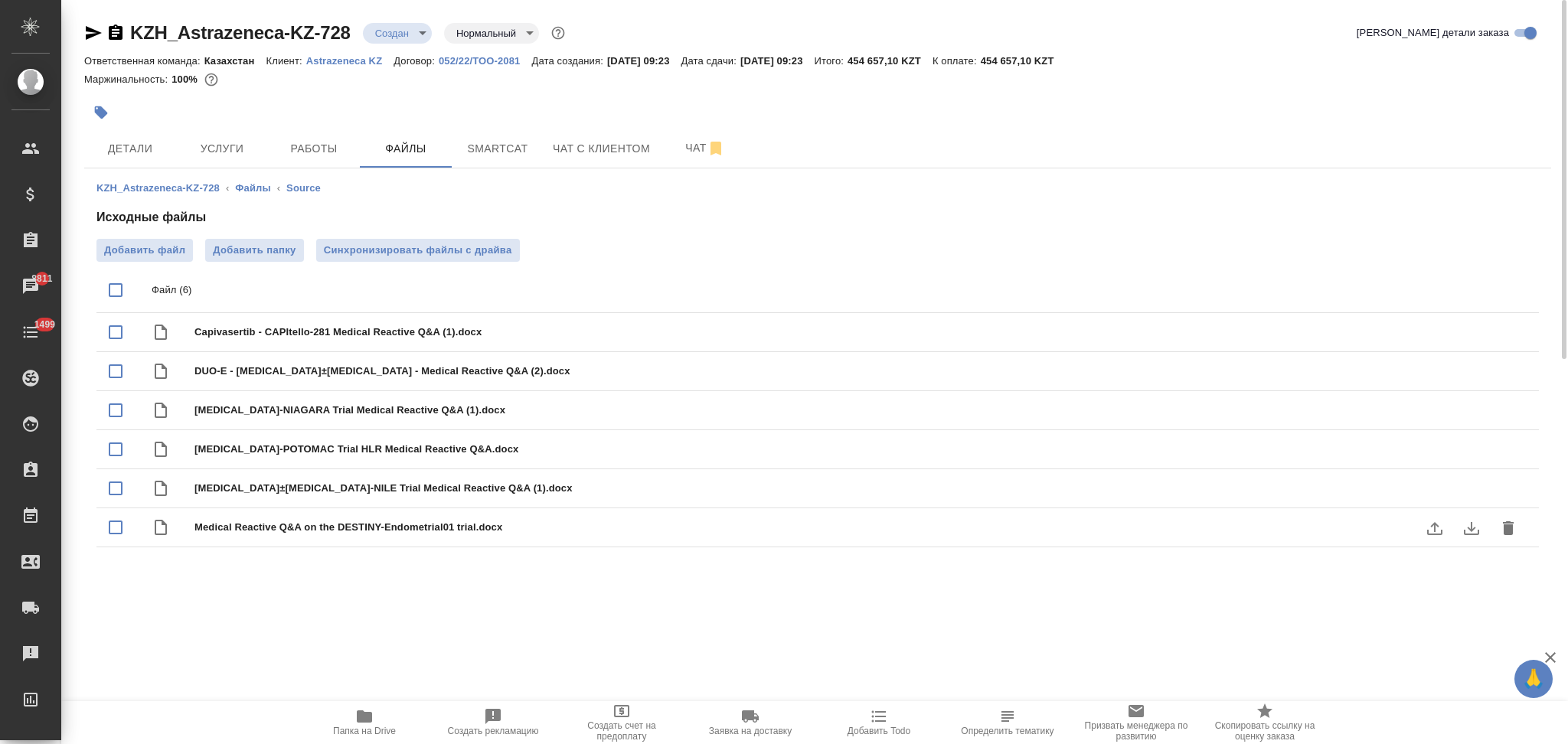
click at [1471, 531] on icon "download" at bounding box center [1471, 528] width 18 height 18
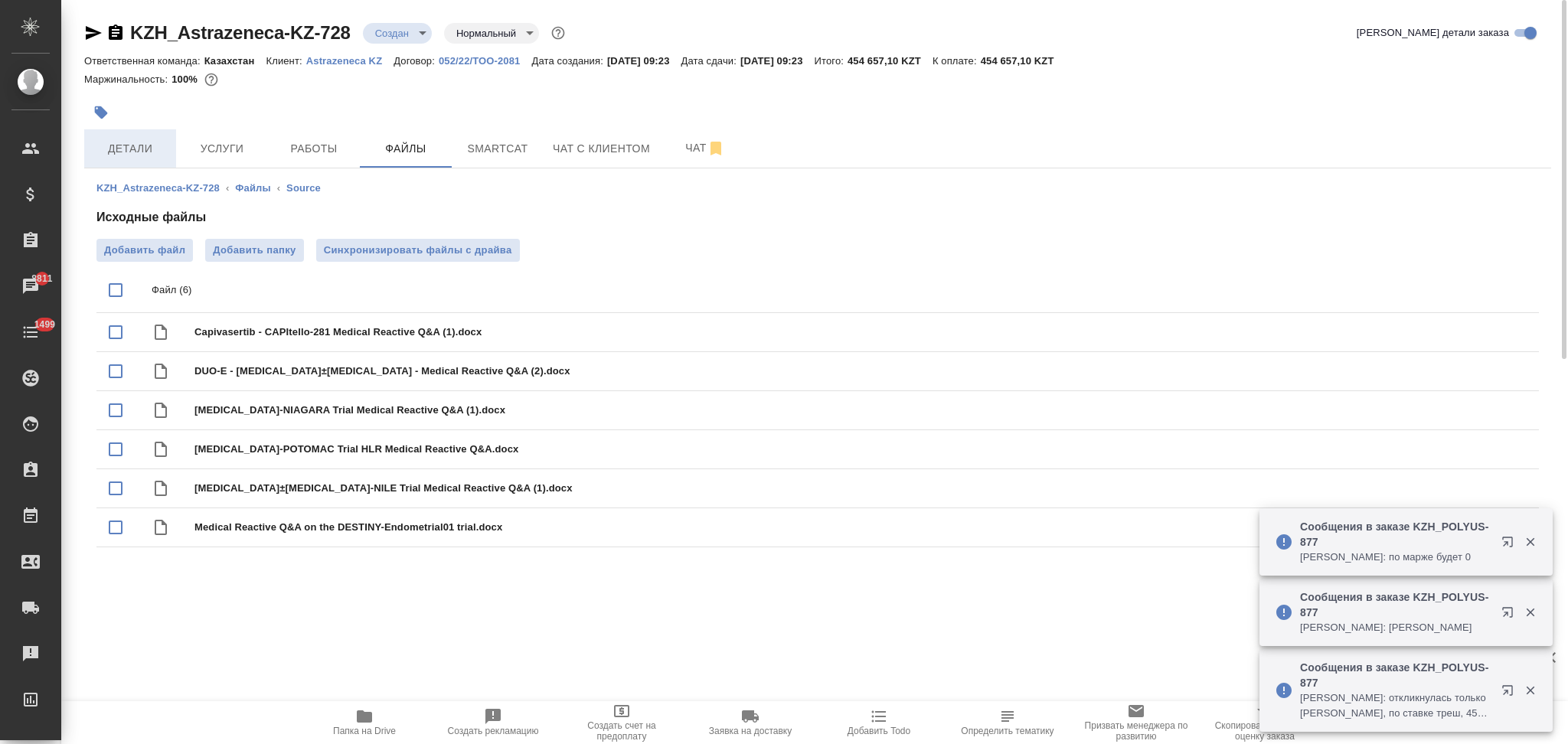
click at [125, 137] on button "Детали" at bounding box center [129, 148] width 92 height 38
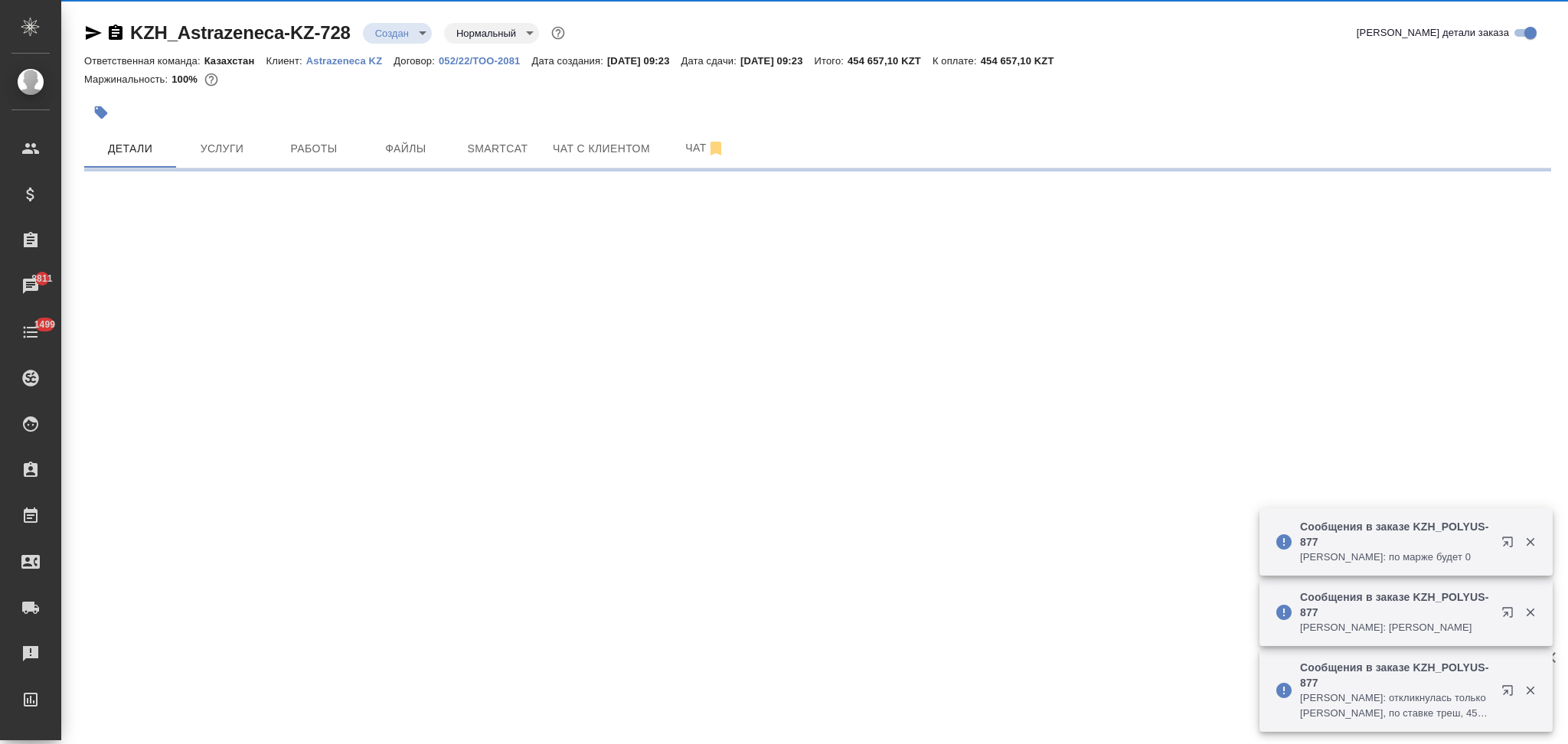
select select "RU"
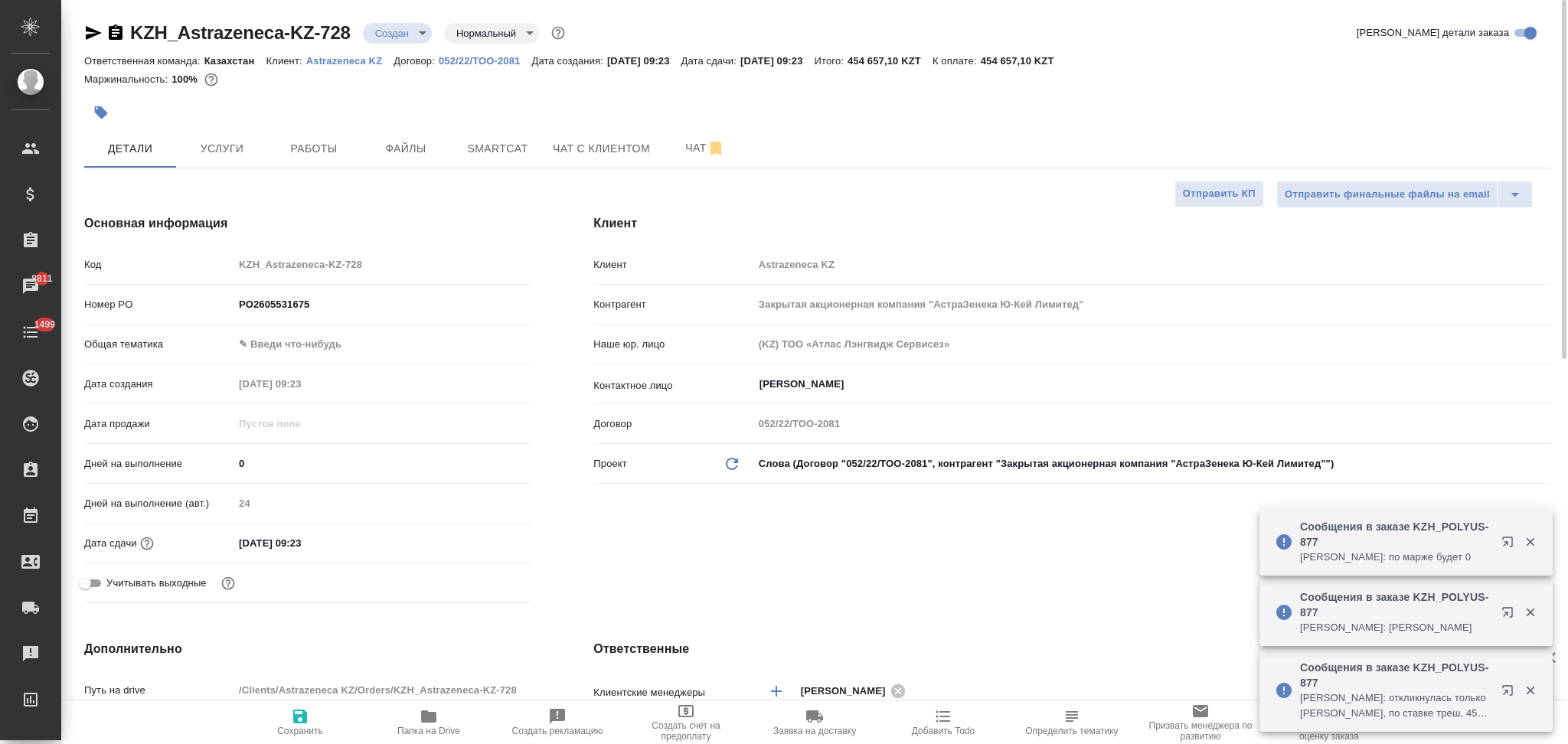
type textarea "x"
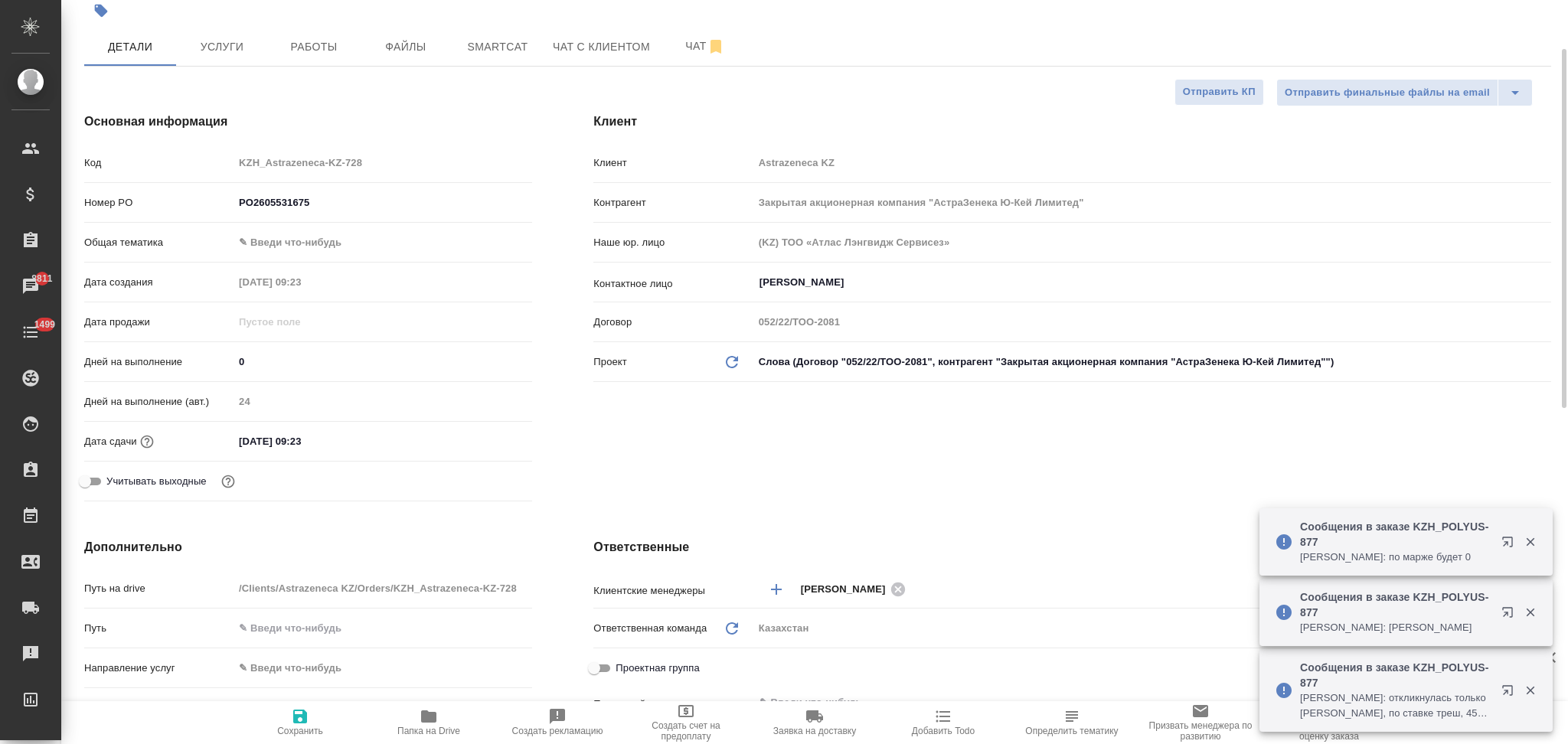
scroll to position [204, 0]
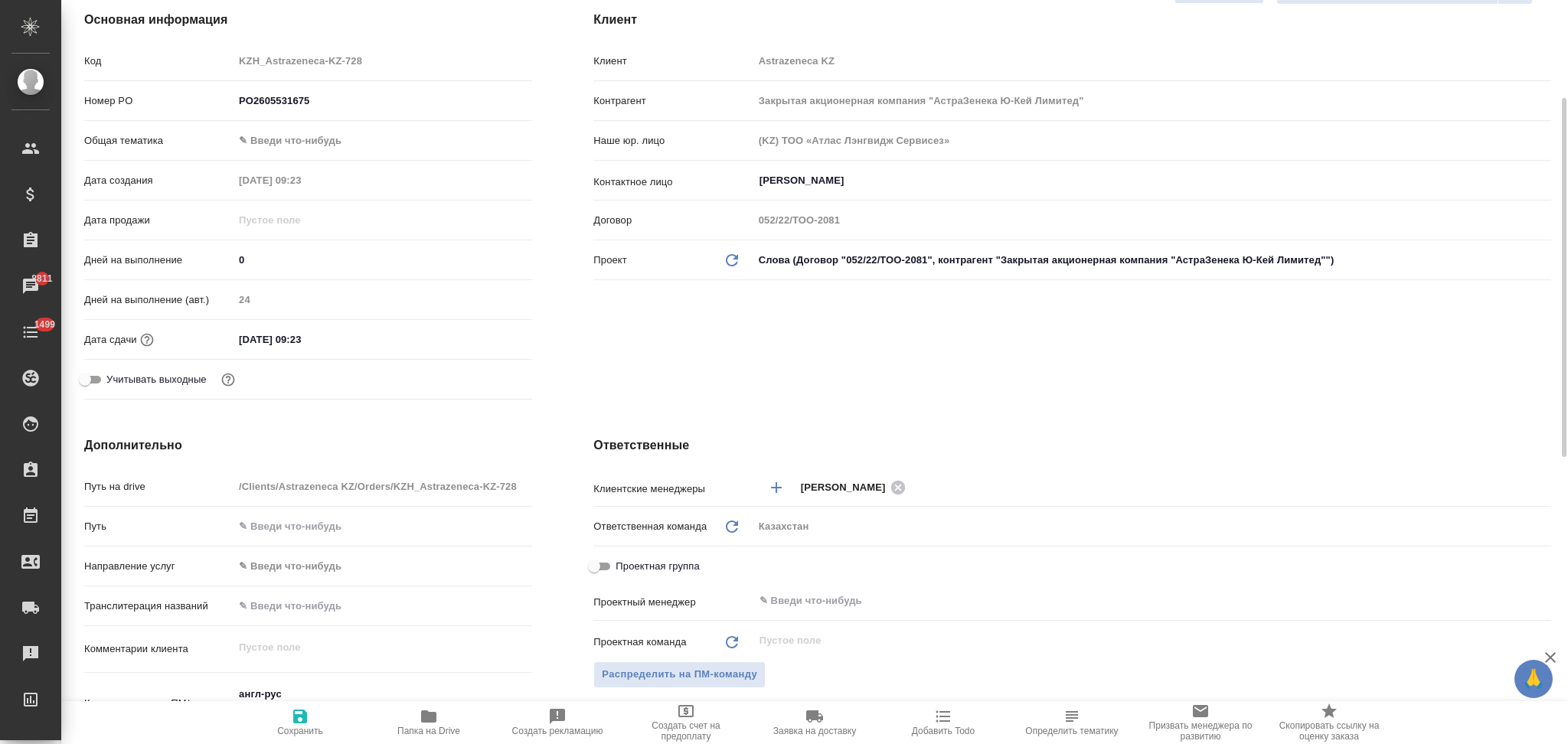
click at [339, 338] on input "12.11.2025 09:23" at bounding box center [300, 339] width 134 height 22
click at [483, 337] on icon "button" at bounding box center [487, 339] width 18 height 18
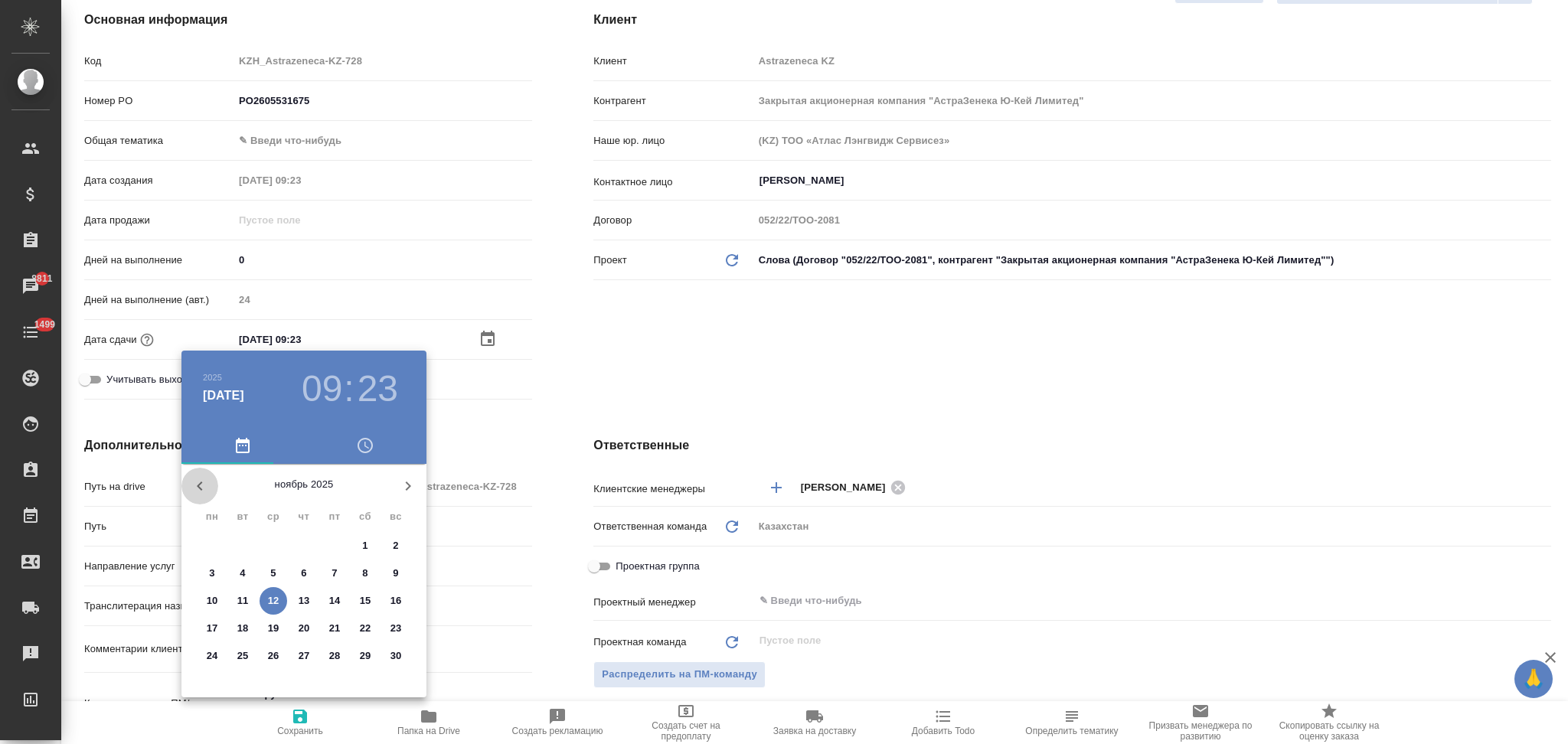
click at [200, 484] on icon "button" at bounding box center [200, 486] width 18 height 18
click at [299, 652] on p "30" at bounding box center [304, 656] width 12 height 16
type input "30.10.2025 09:23"
type textarea "x"
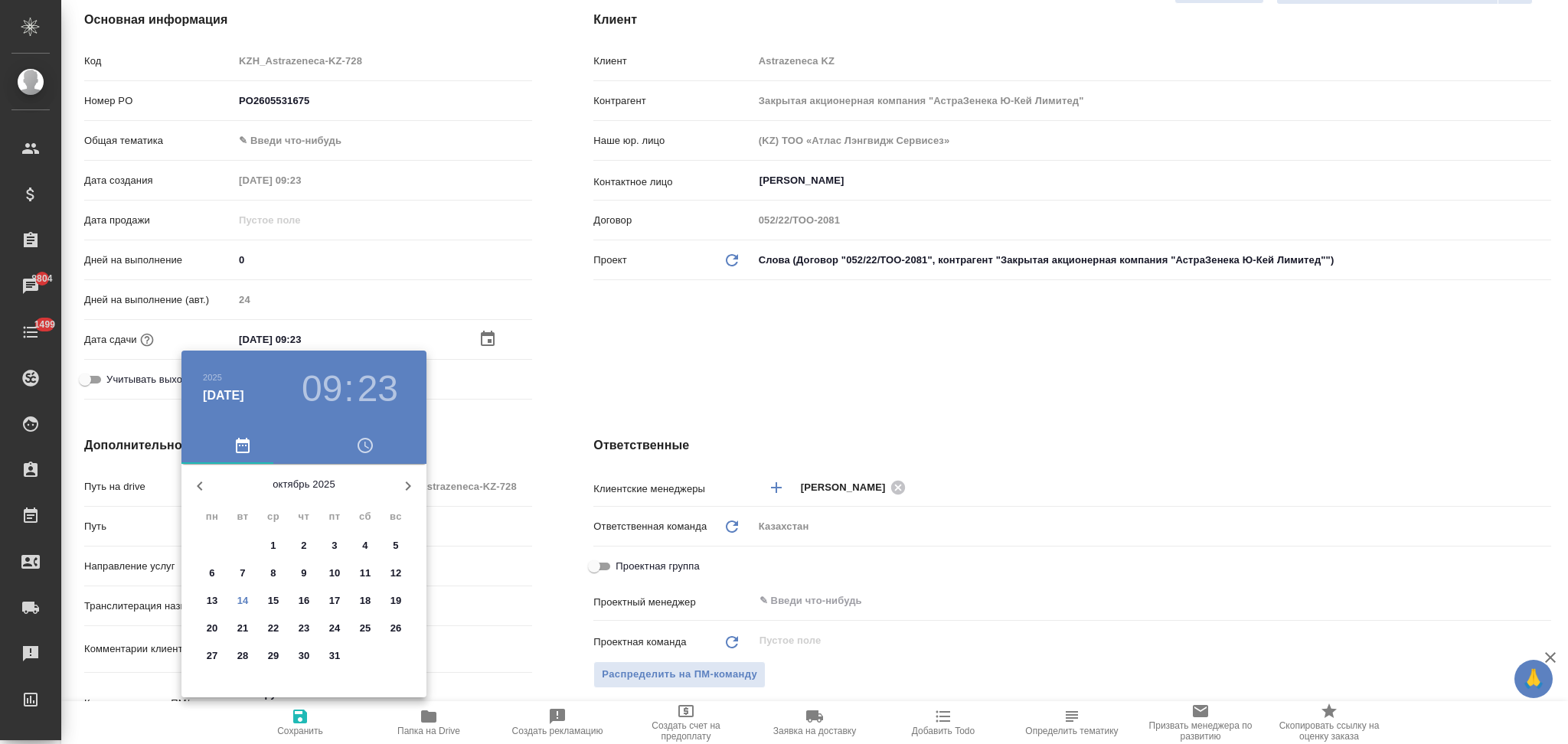
type textarea "x"
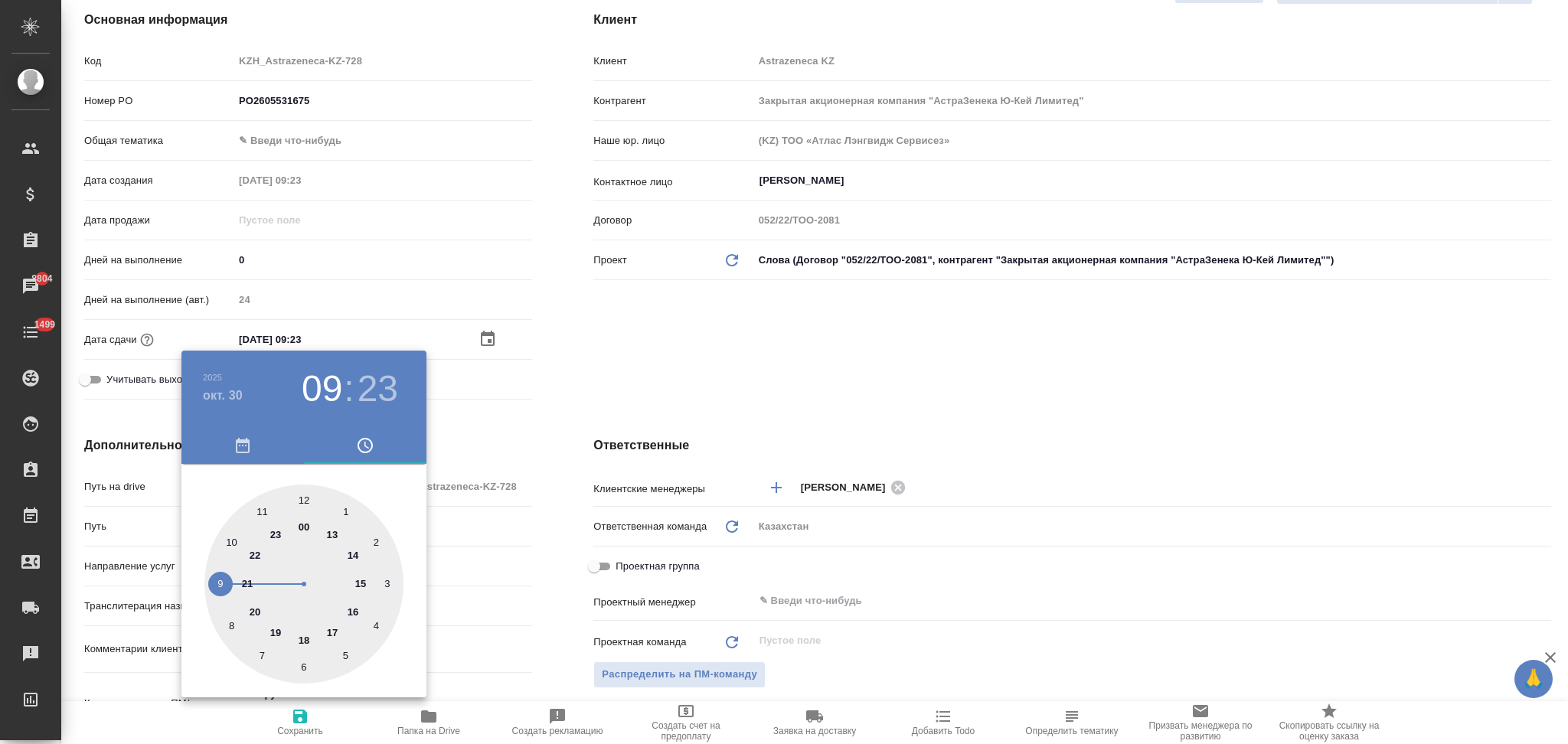
click at [262, 508] on div at bounding box center [304, 583] width 199 height 199
type input "30.10.2025 11:23"
type textarea "x"
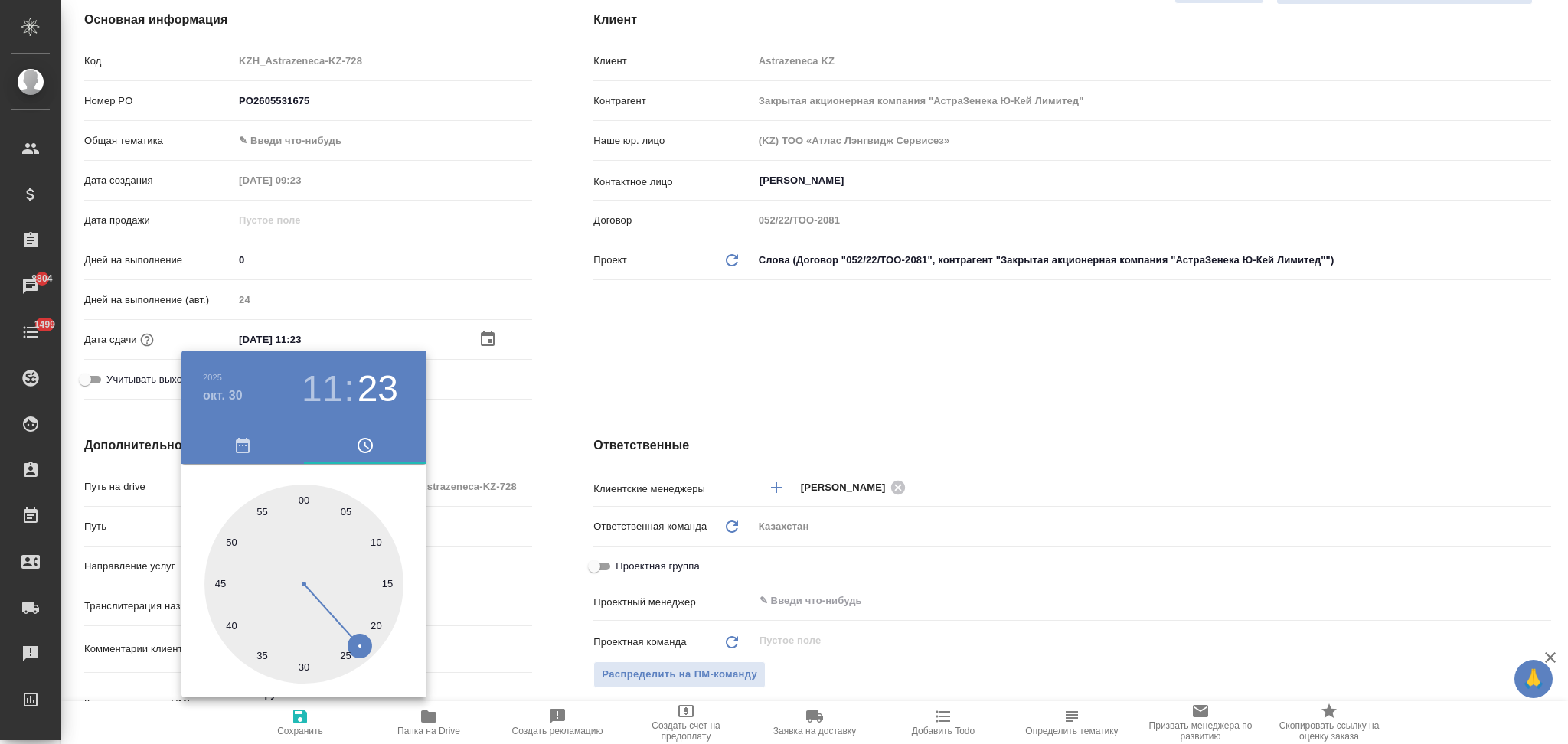
click at [304, 499] on div at bounding box center [304, 583] width 199 height 199
type input "30.10.2025 11:00"
type textarea "x"
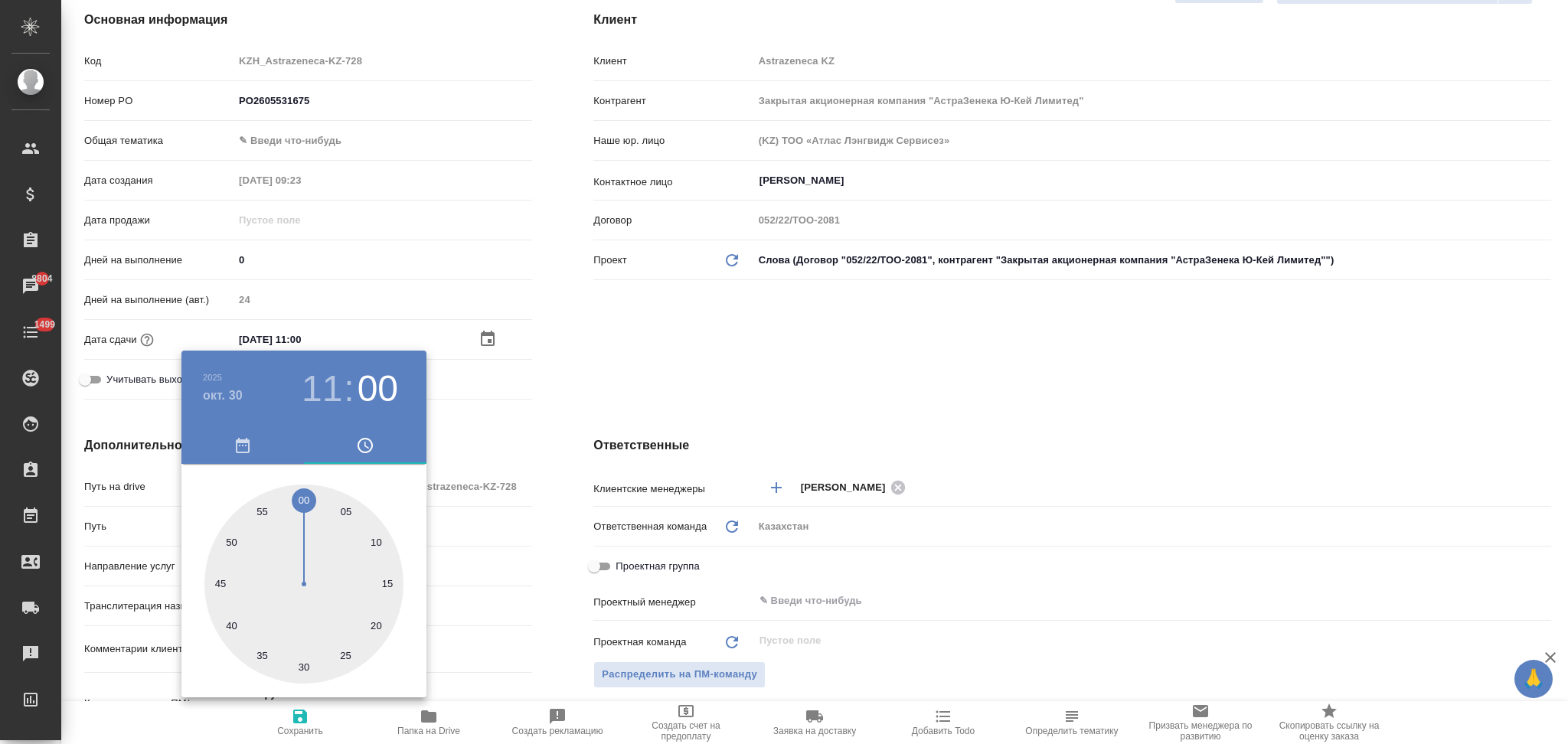
click at [566, 534] on div at bounding box center [784, 372] width 1568 height 744
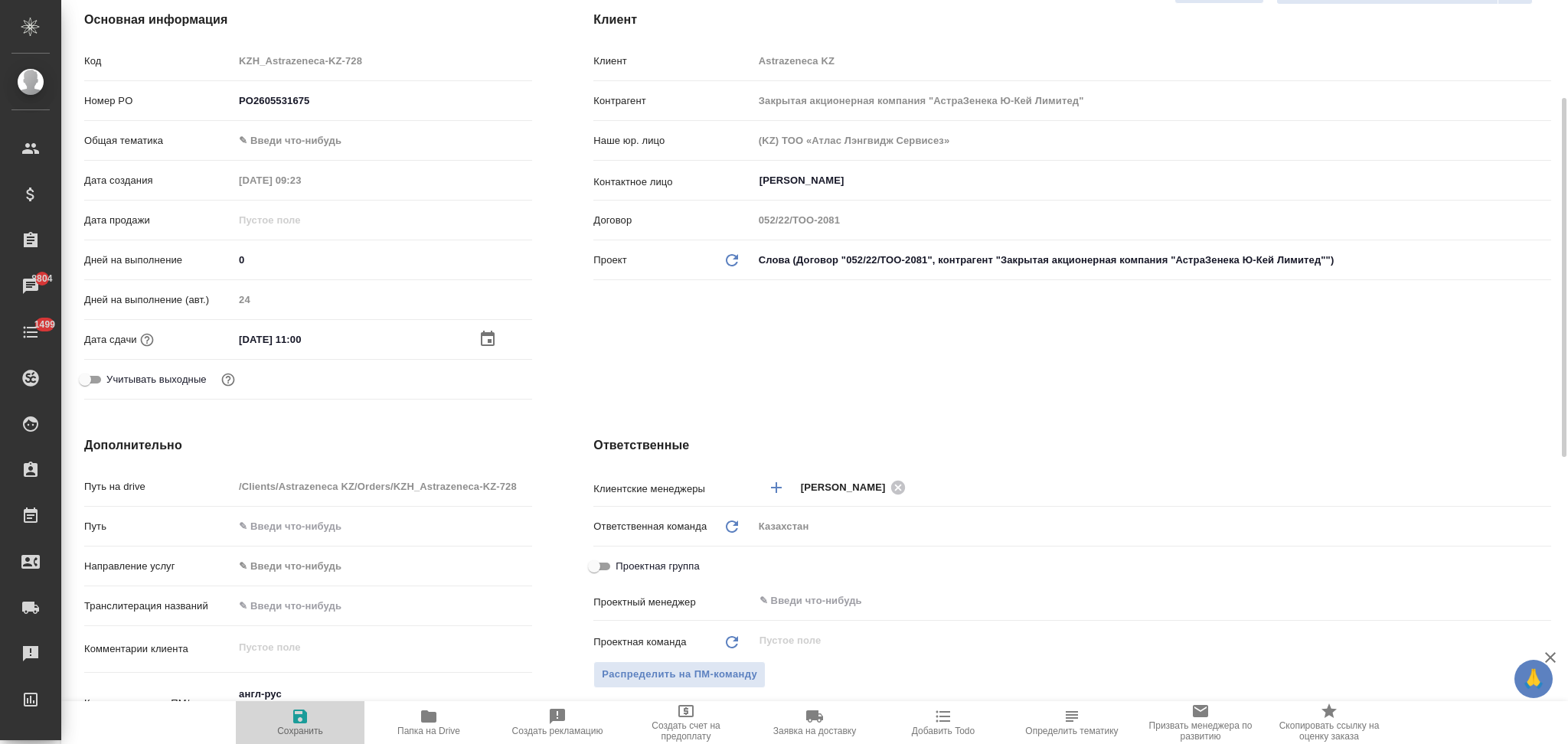
click at [303, 718] on icon "button" at bounding box center [299, 716] width 14 height 14
type textarea "x"
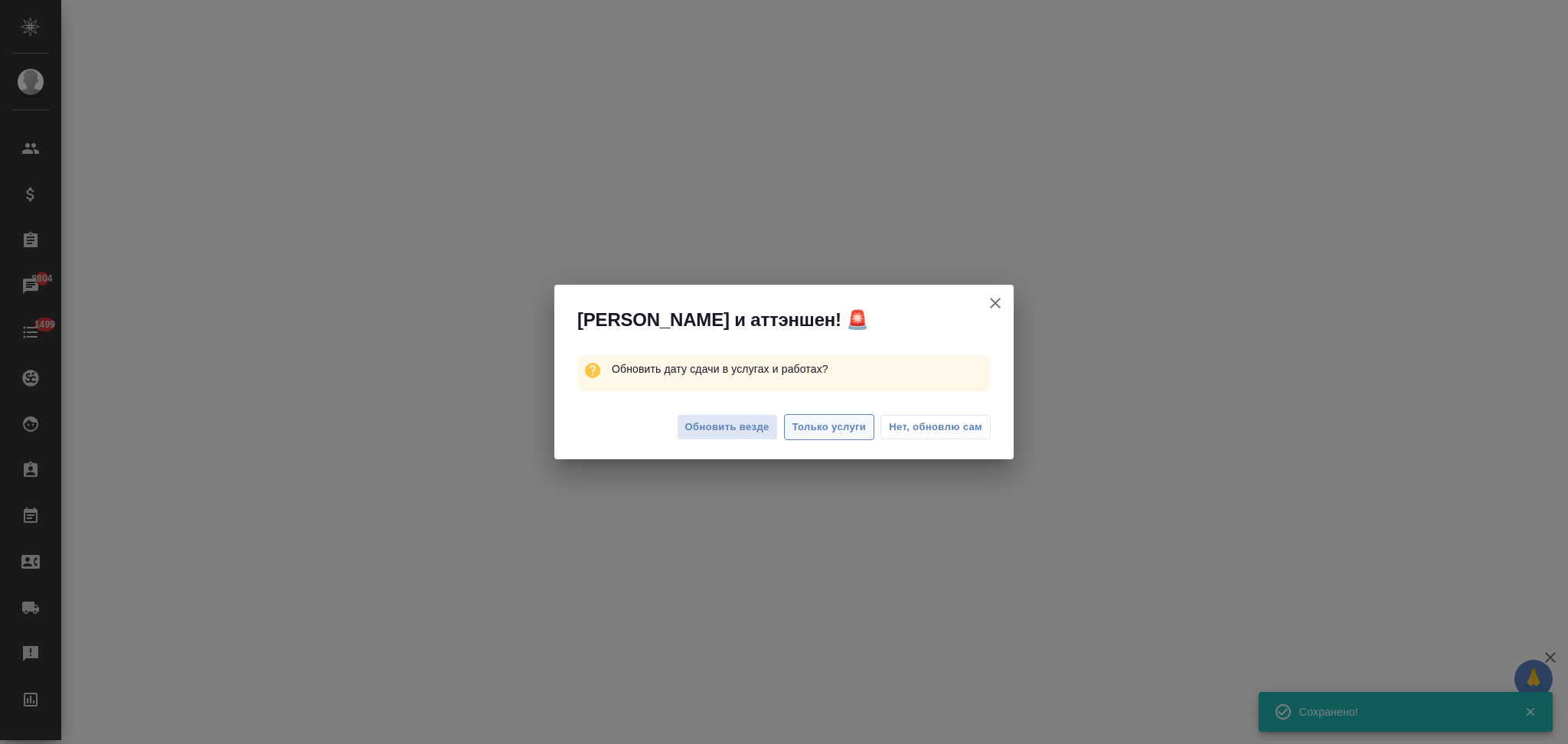
select select "RU"
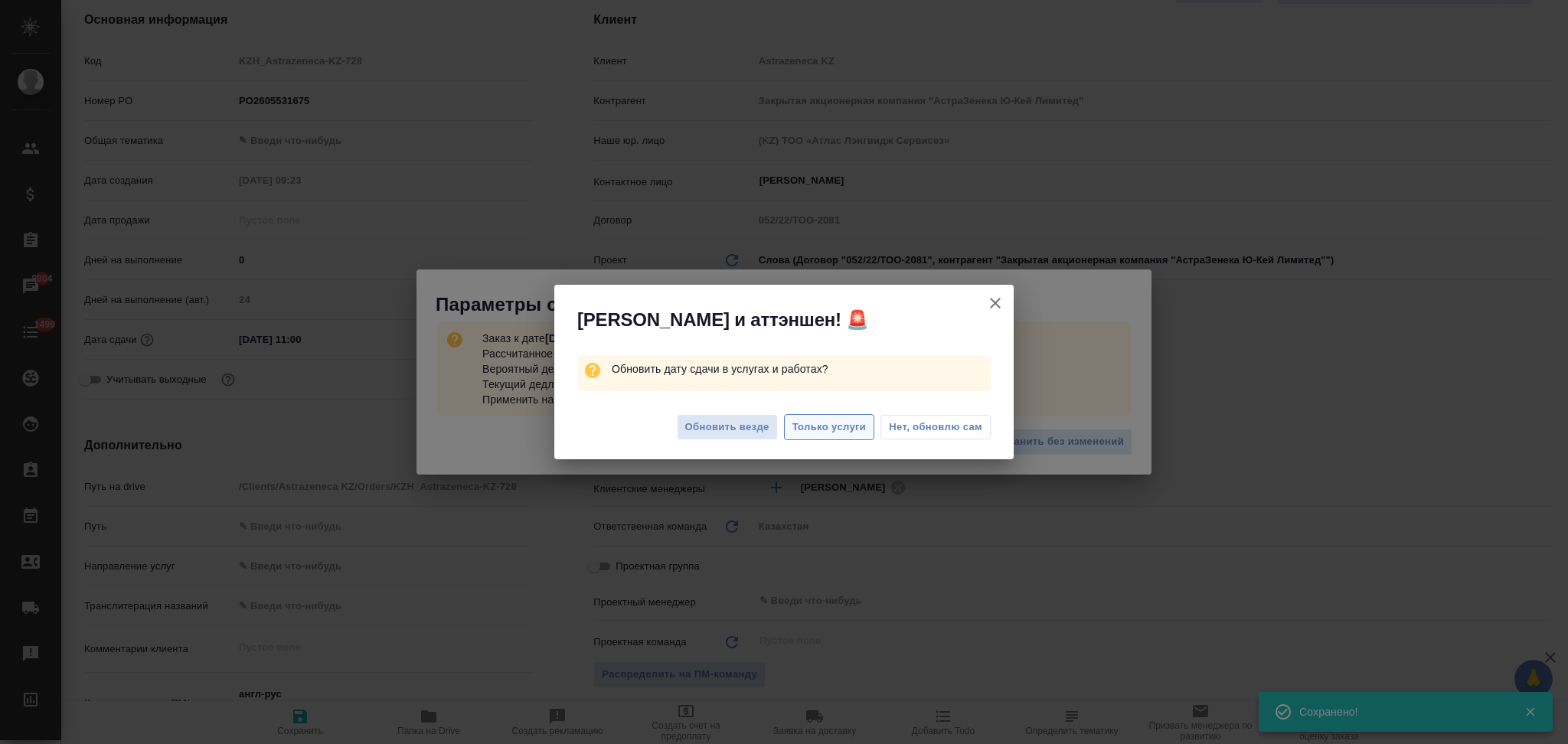
type textarea "x"
click at [822, 433] on span "Только услуги" at bounding box center [830, 427] width 74 height 17
type textarea "x"
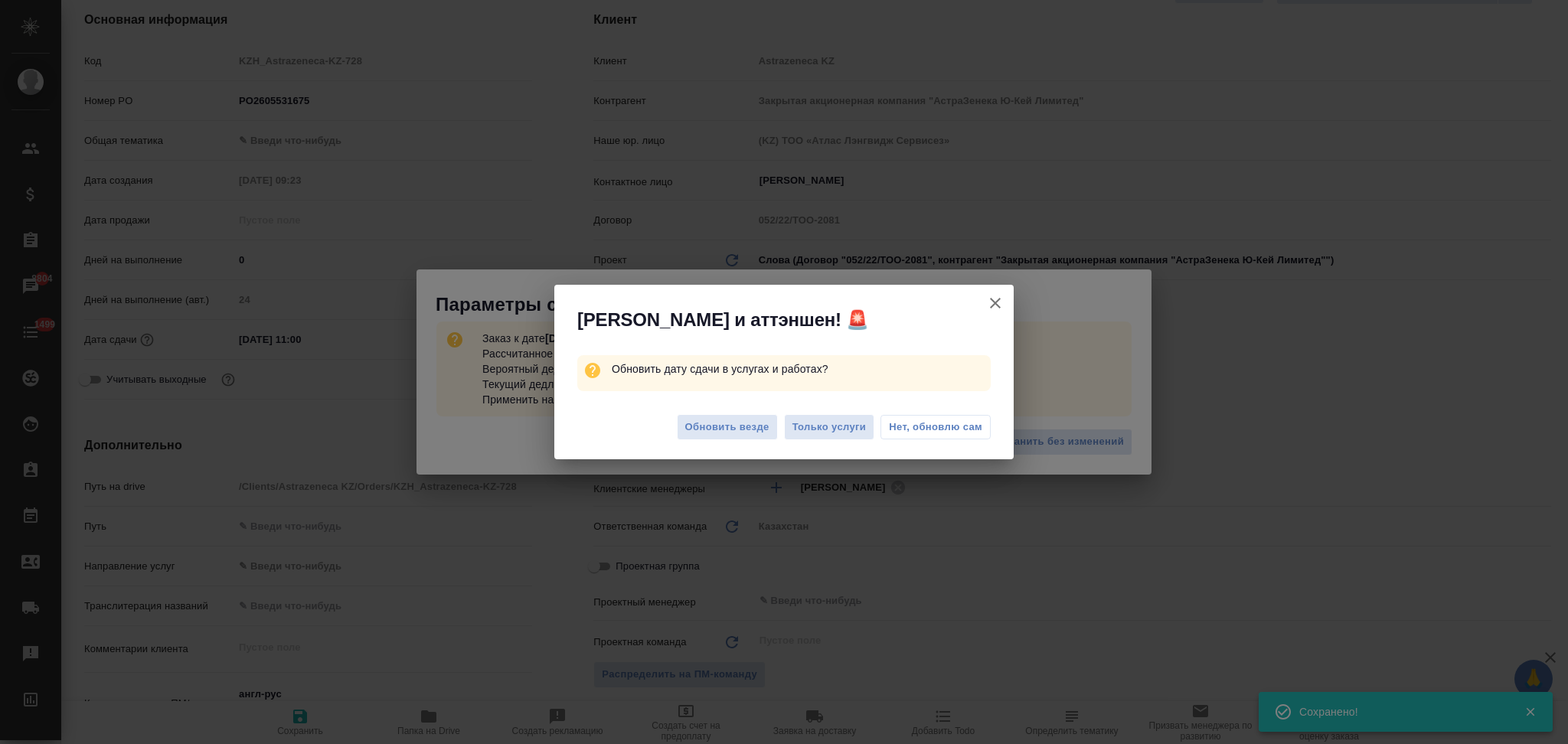
type textarea "x"
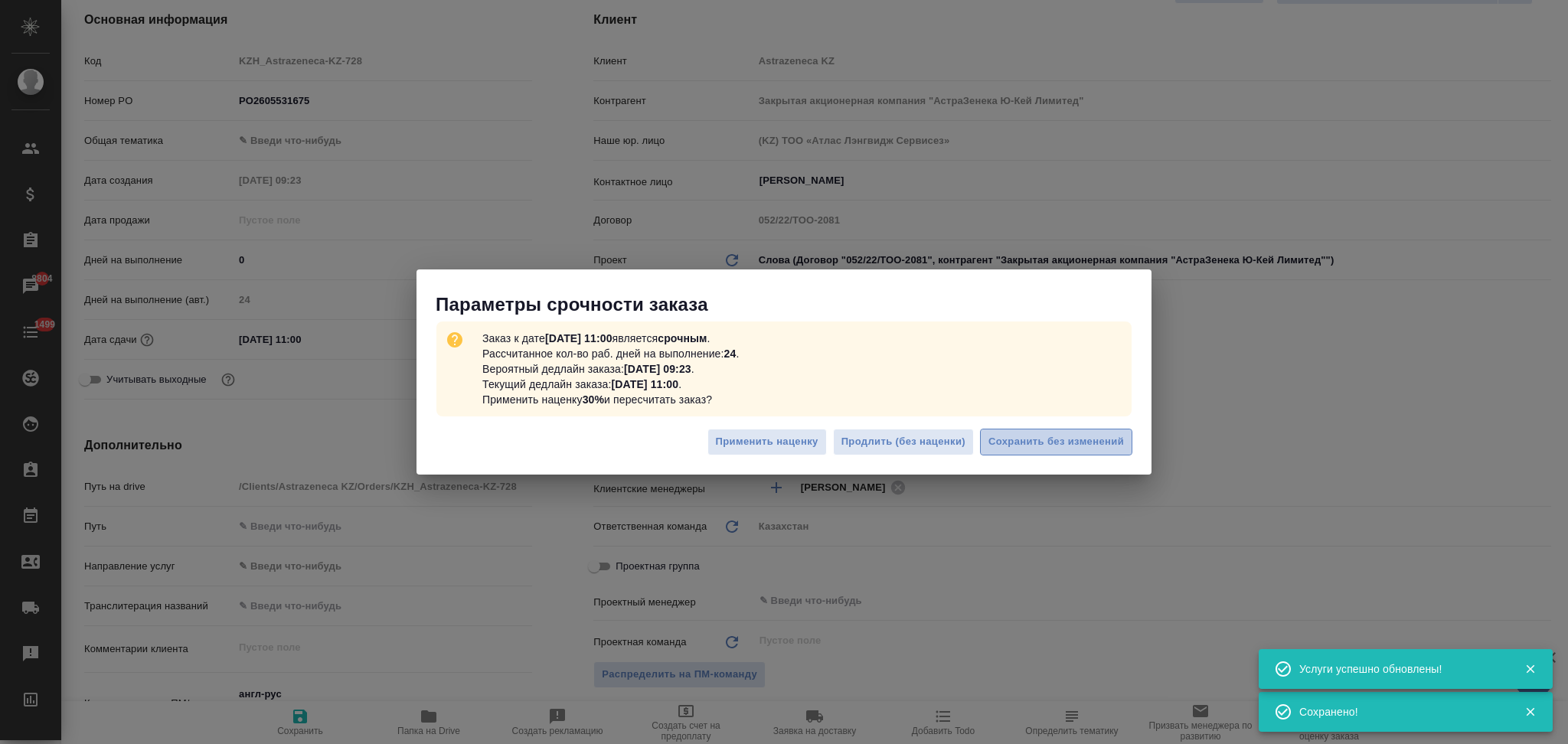
click at [1016, 442] on span "Сохранить без изменений" at bounding box center [1056, 441] width 135 height 17
type textarea "x"
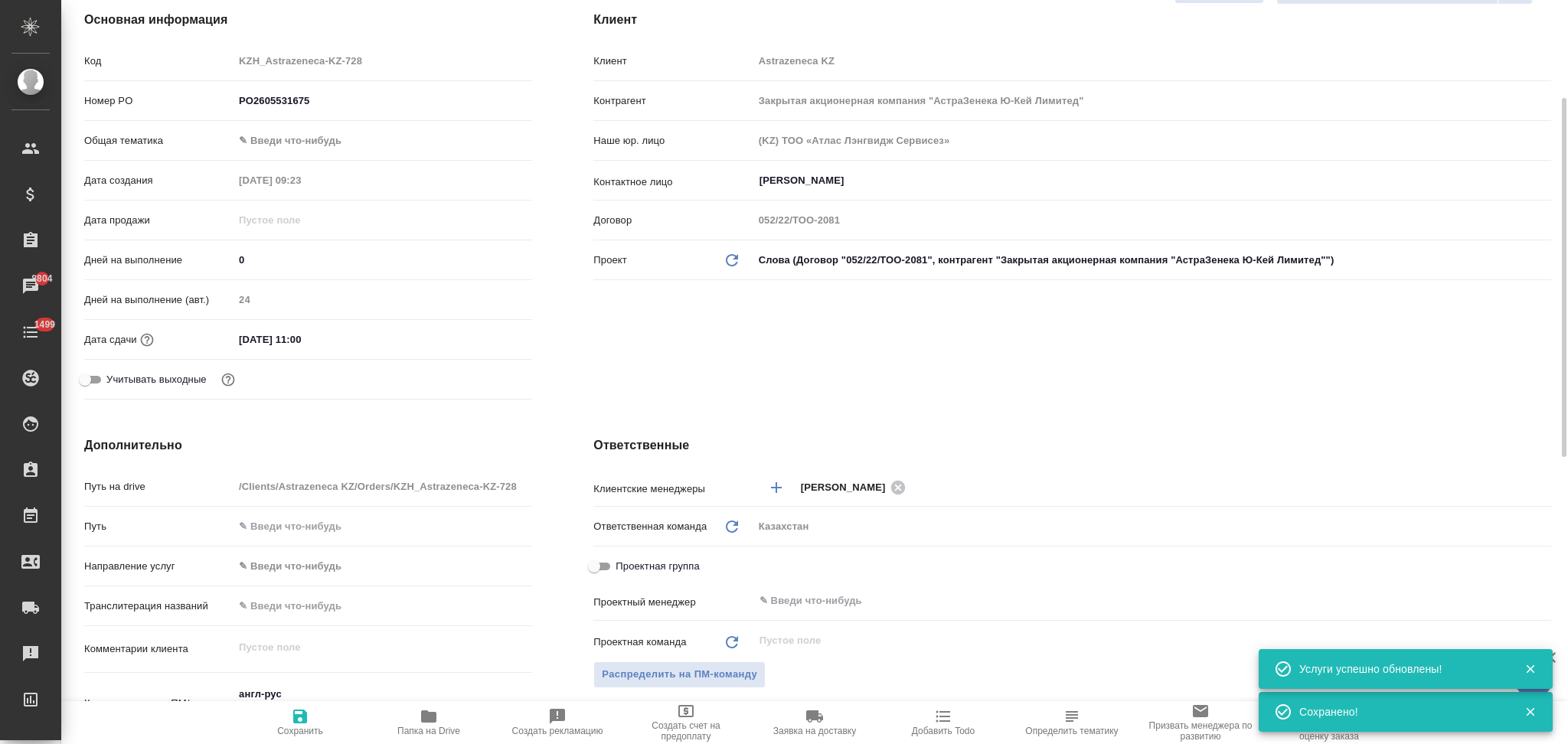
type textarea "x"
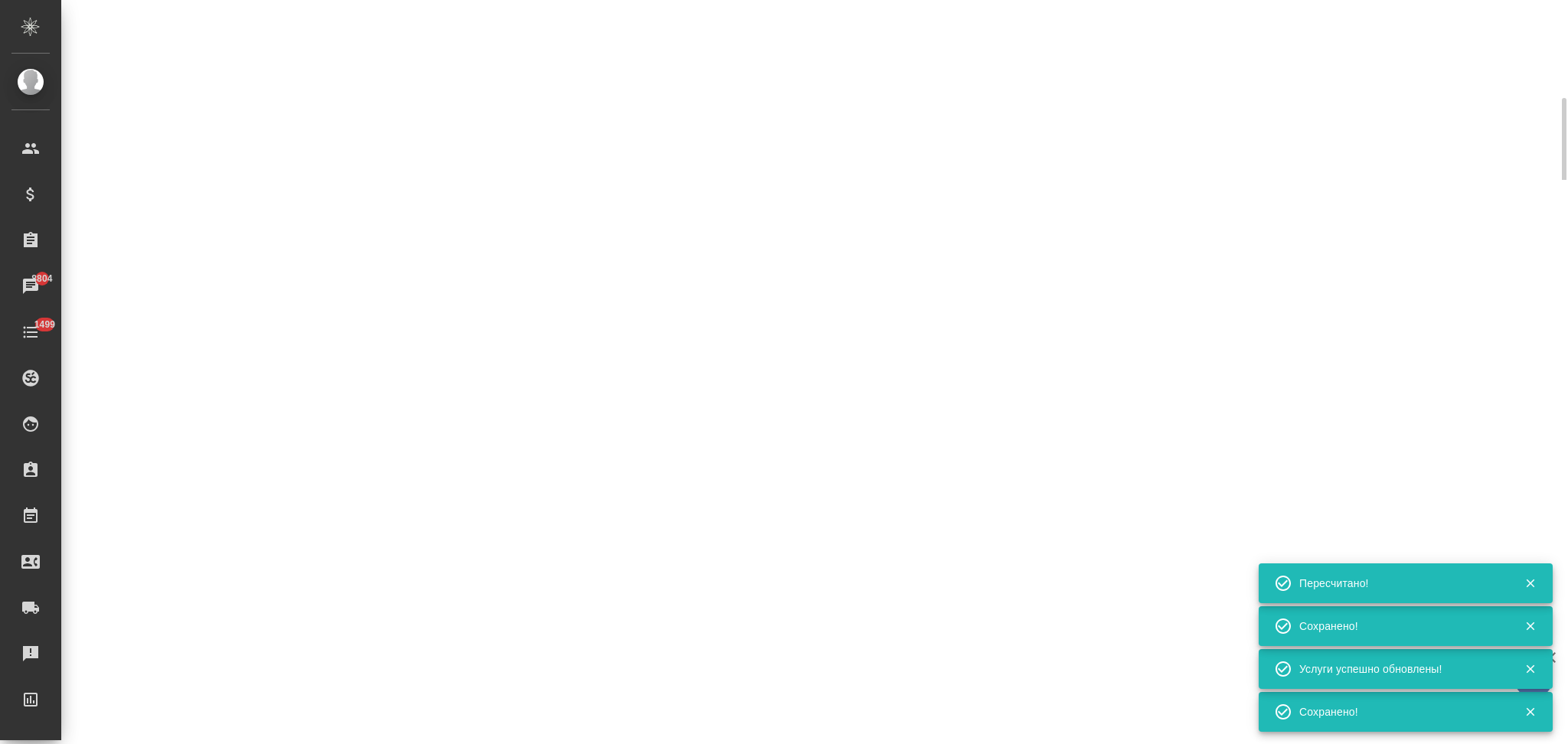
type input "urgent"
select select "RU"
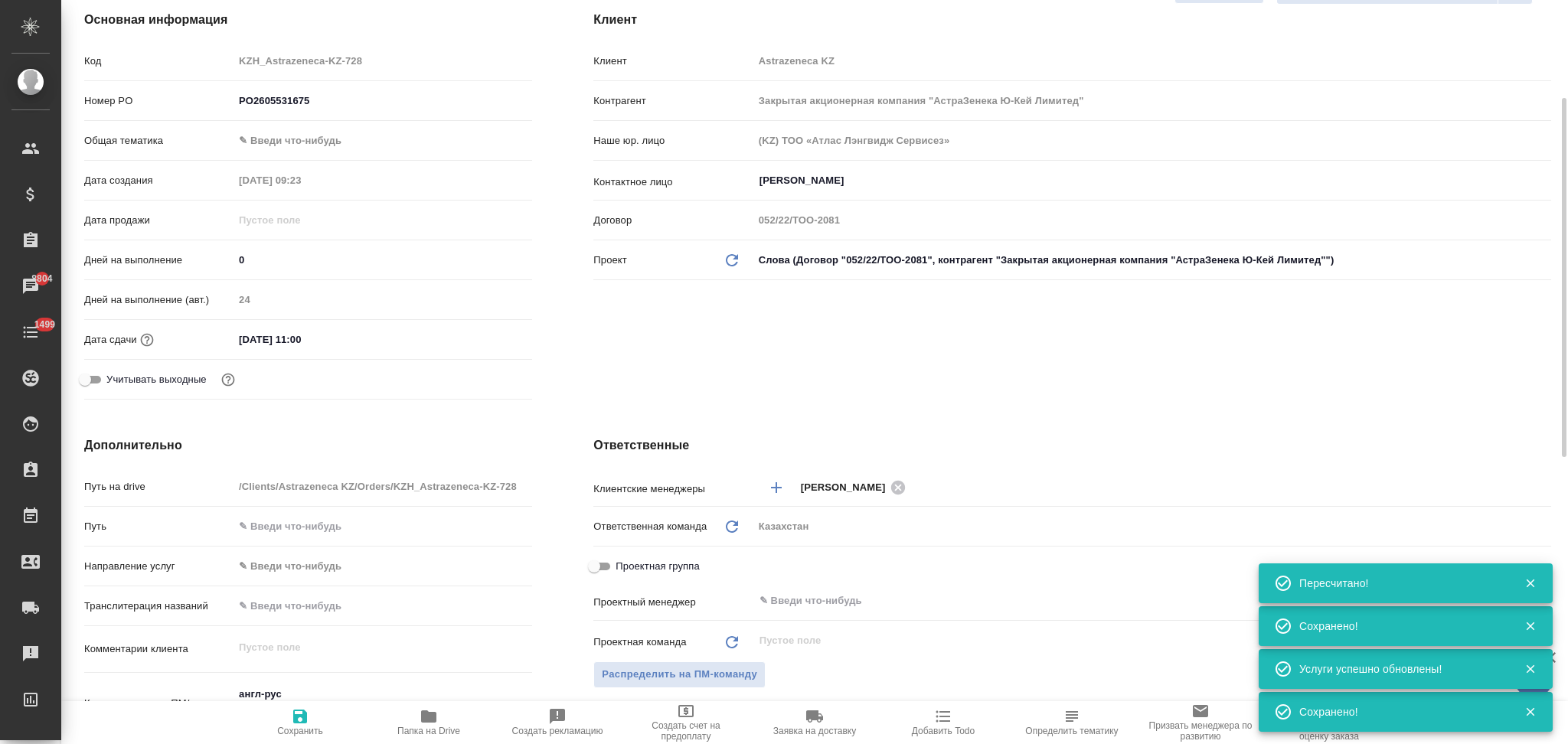
type textarea "x"
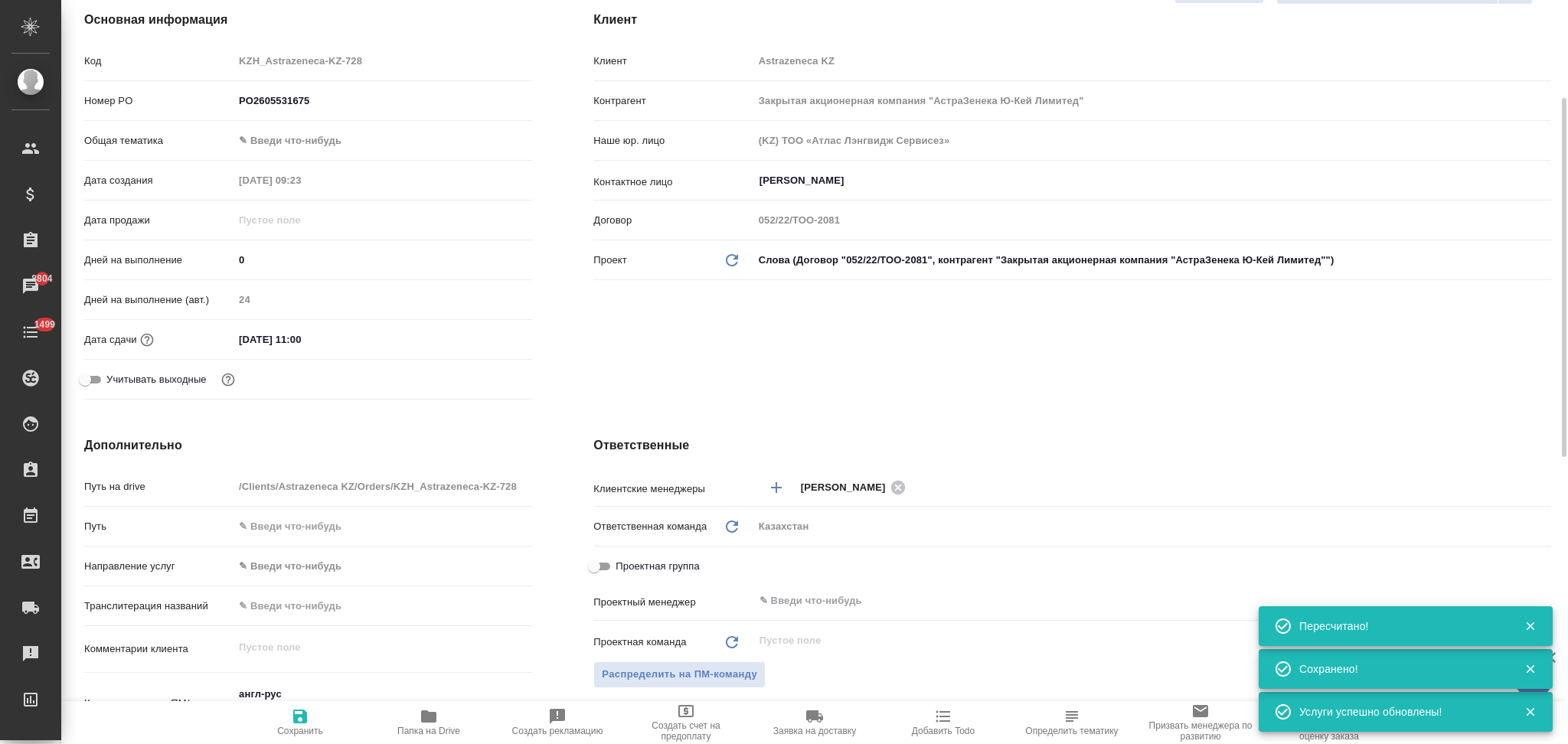
scroll to position [0, 0]
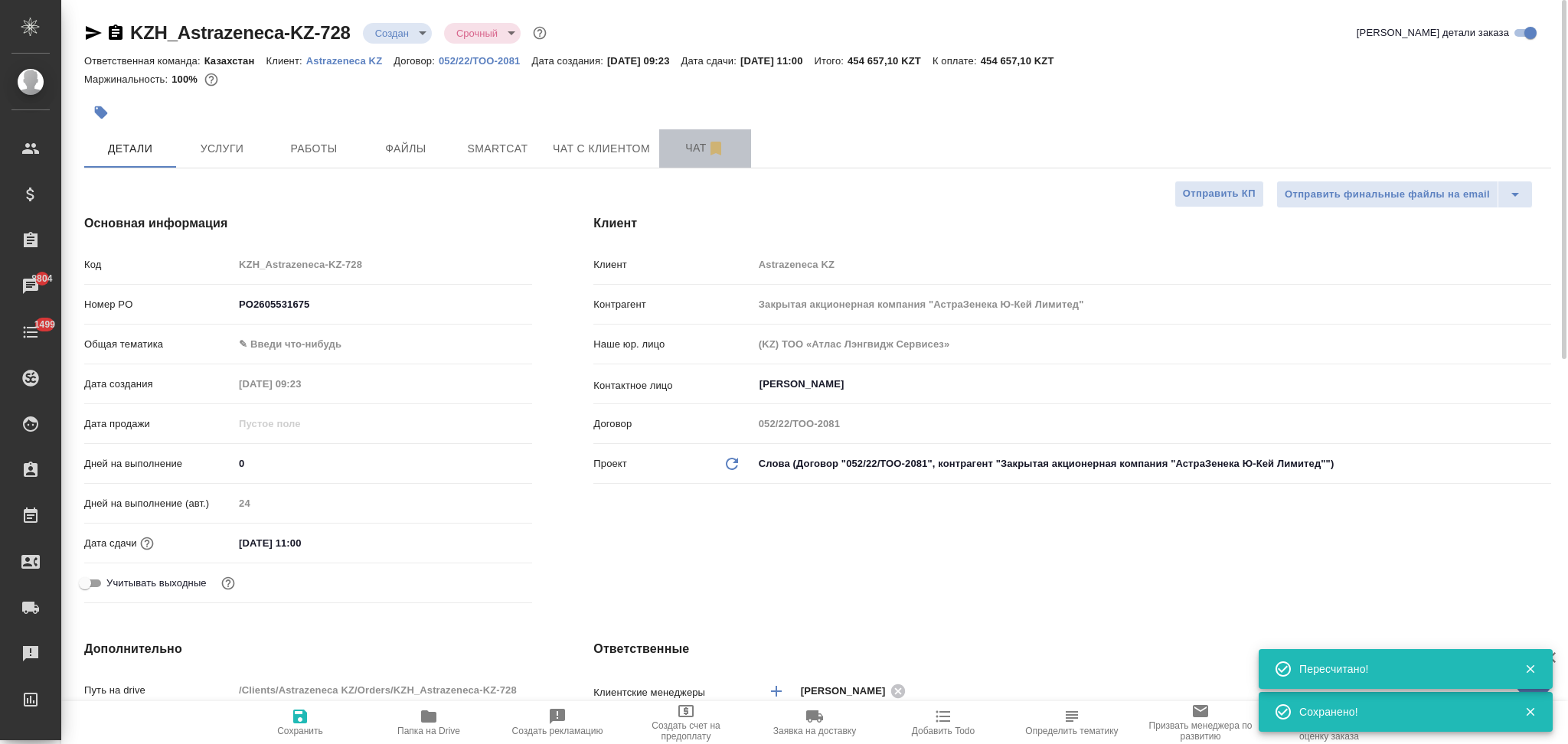
click at [691, 156] on span "Чат" at bounding box center [704, 148] width 73 height 19
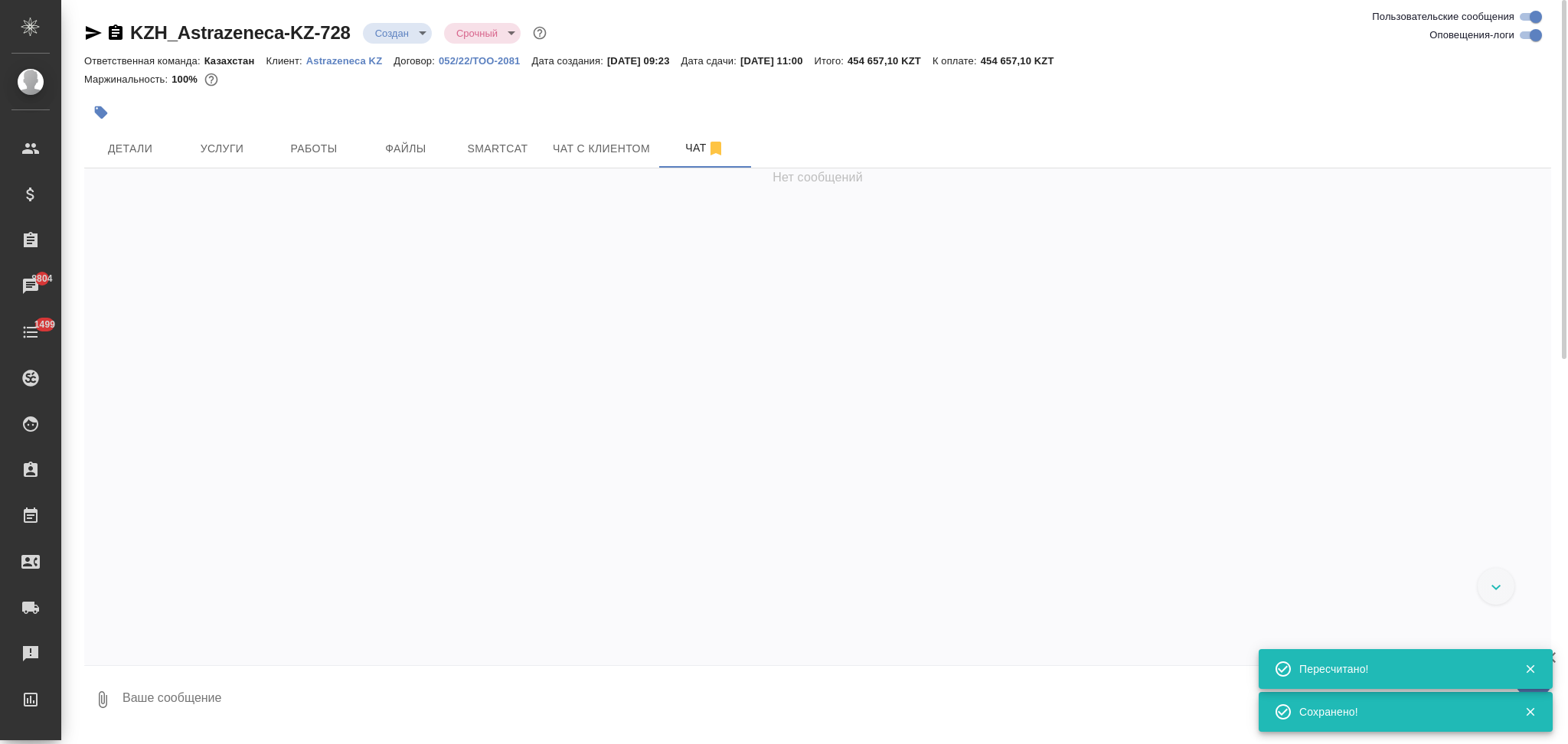
scroll to position [591, 0]
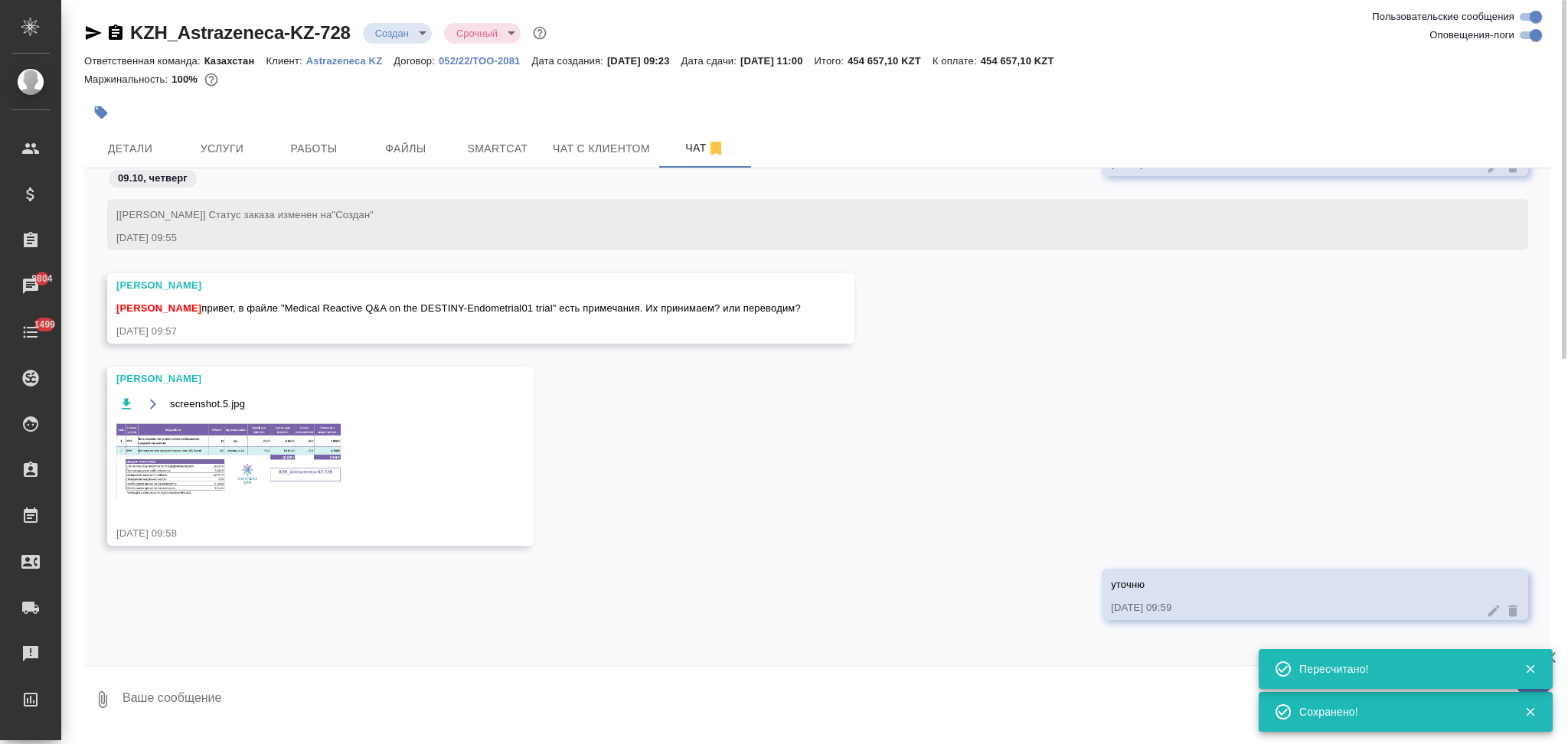
click at [275, 448] on img at bounding box center [231, 459] width 229 height 78
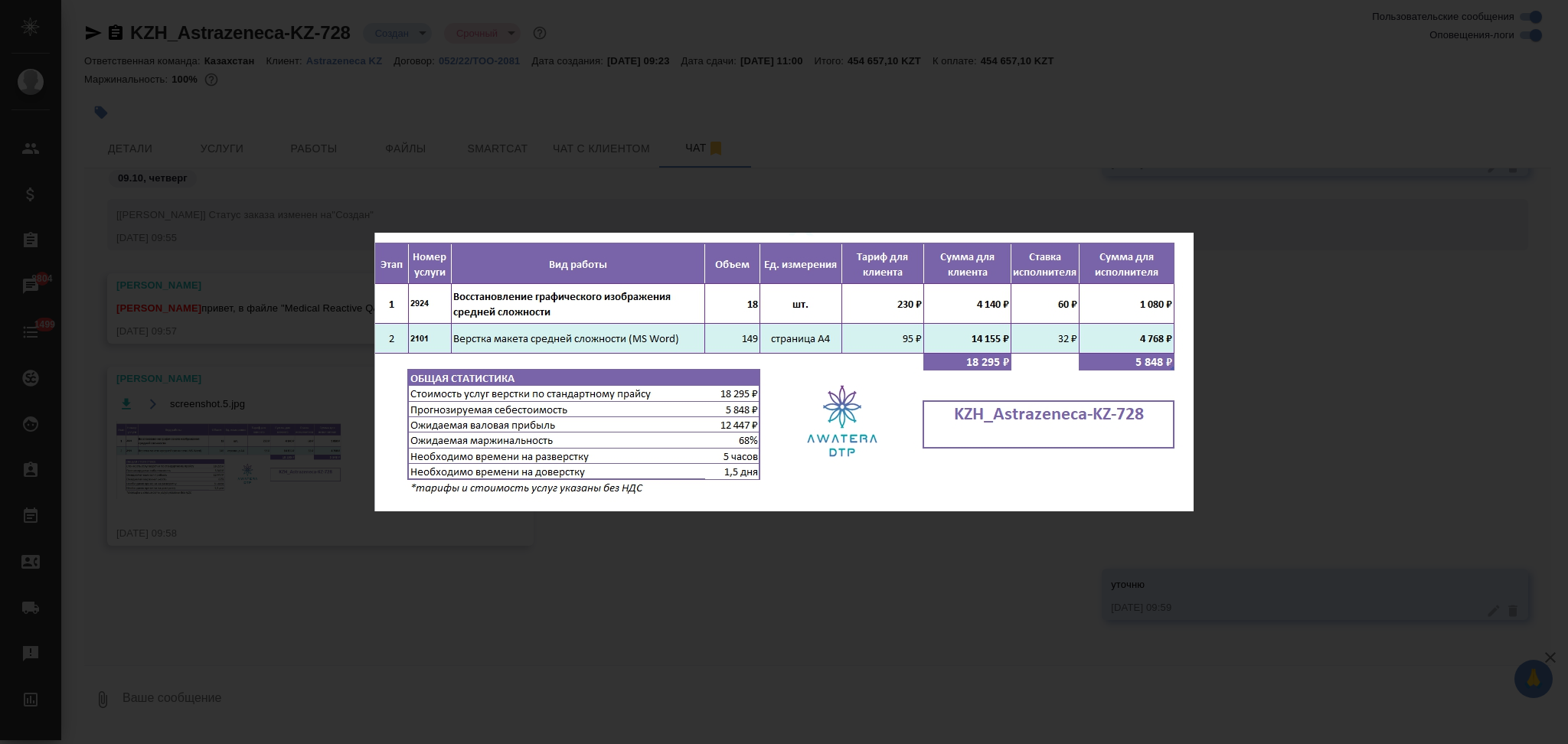
click at [707, 542] on div "screenshot.5.jpg 1 of 1" at bounding box center [784, 372] width 1568 height 744
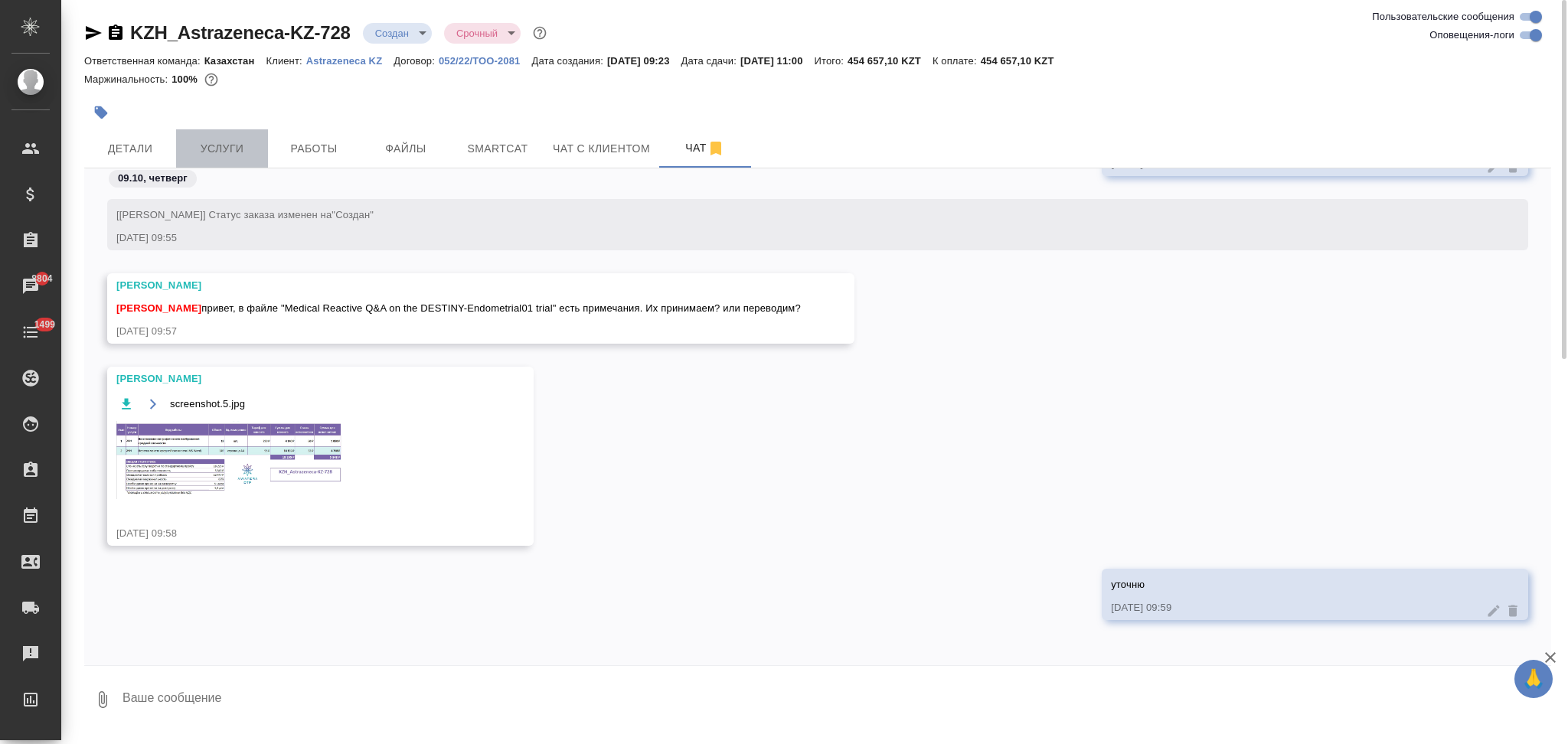
click at [237, 142] on span "Услуги" at bounding box center [222, 148] width 73 height 19
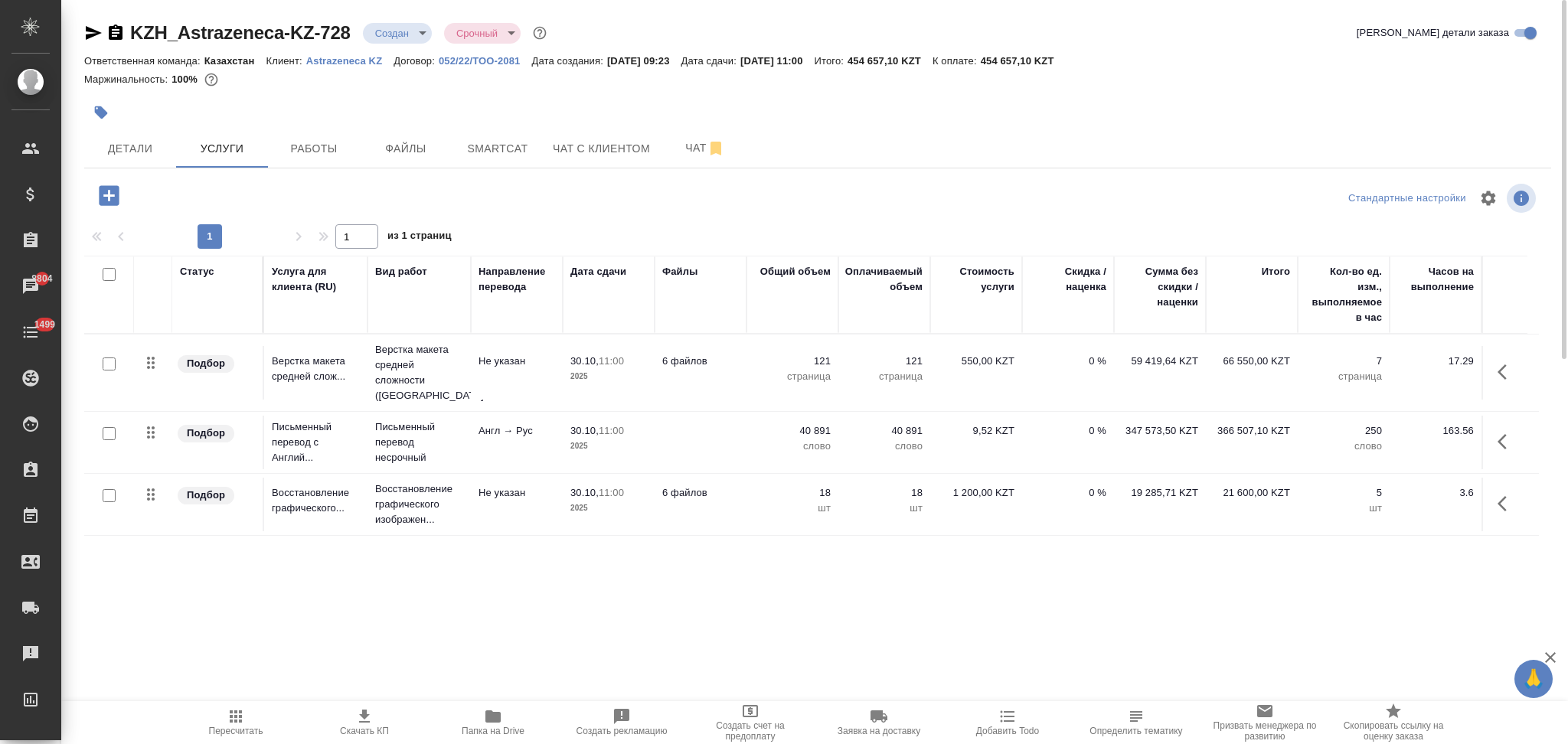
click at [657, 427] on td at bounding box center [699, 442] width 92 height 54
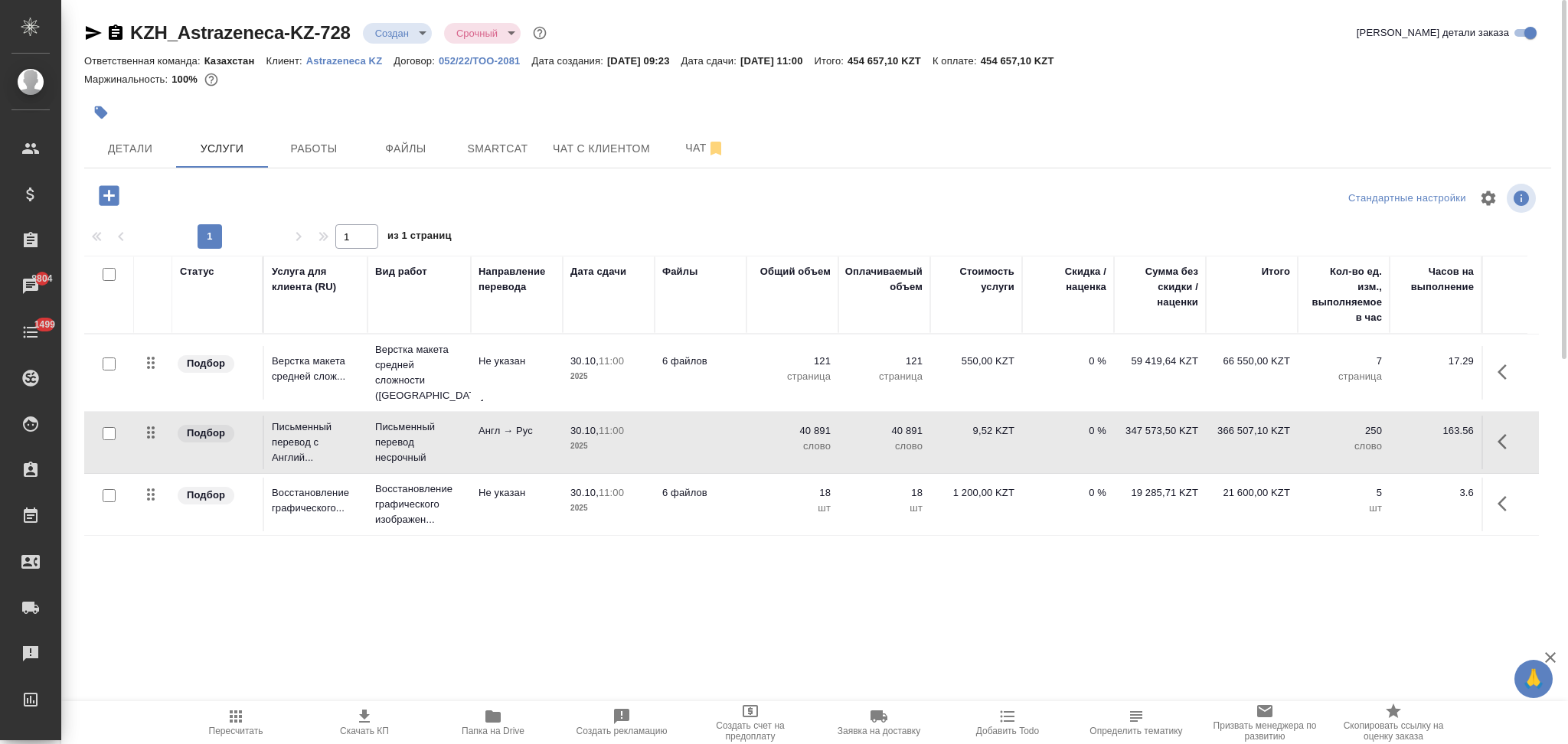
click at [657, 427] on td at bounding box center [699, 442] width 92 height 54
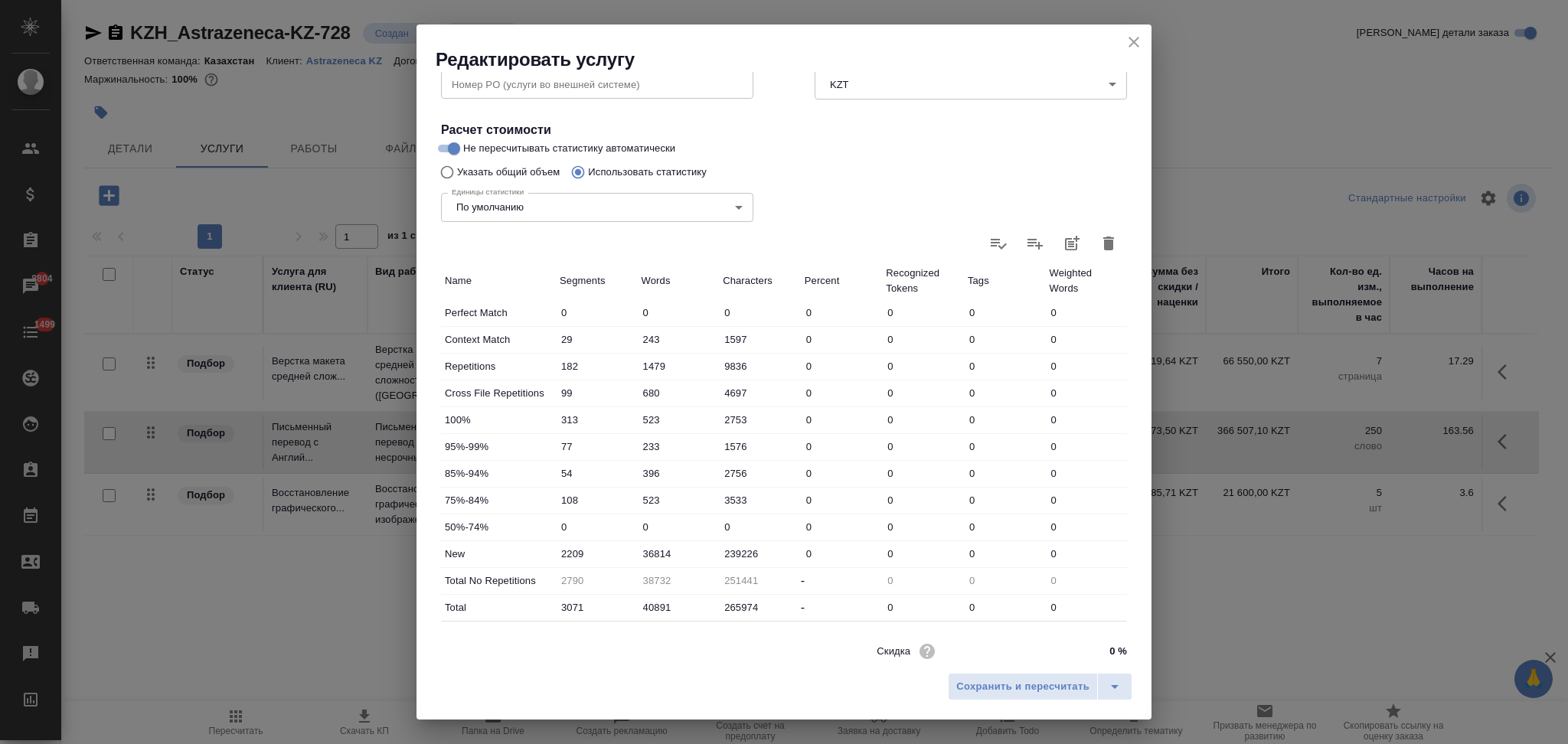
scroll to position [300, 0]
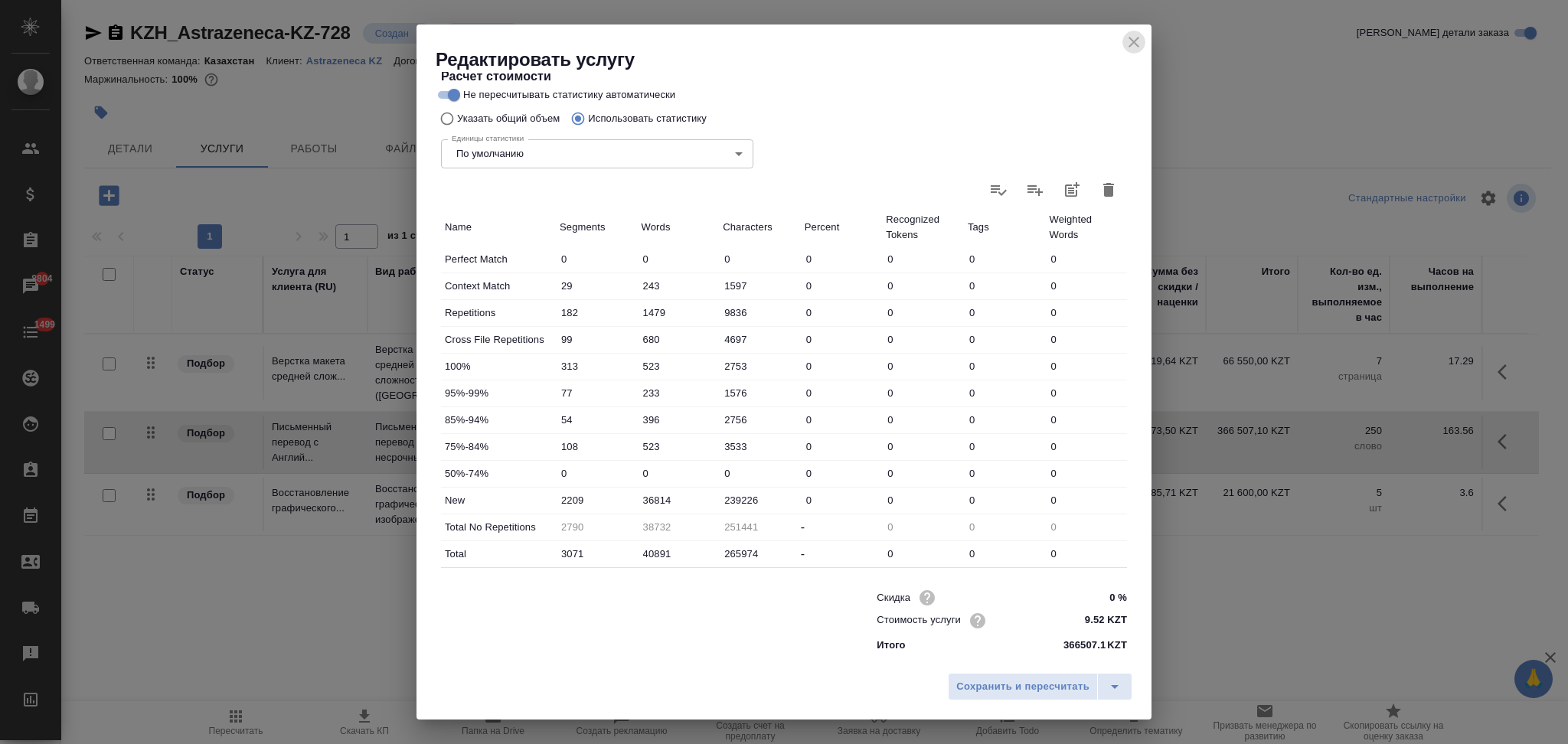
click at [1141, 34] on icon "close" at bounding box center [1133, 42] width 18 height 18
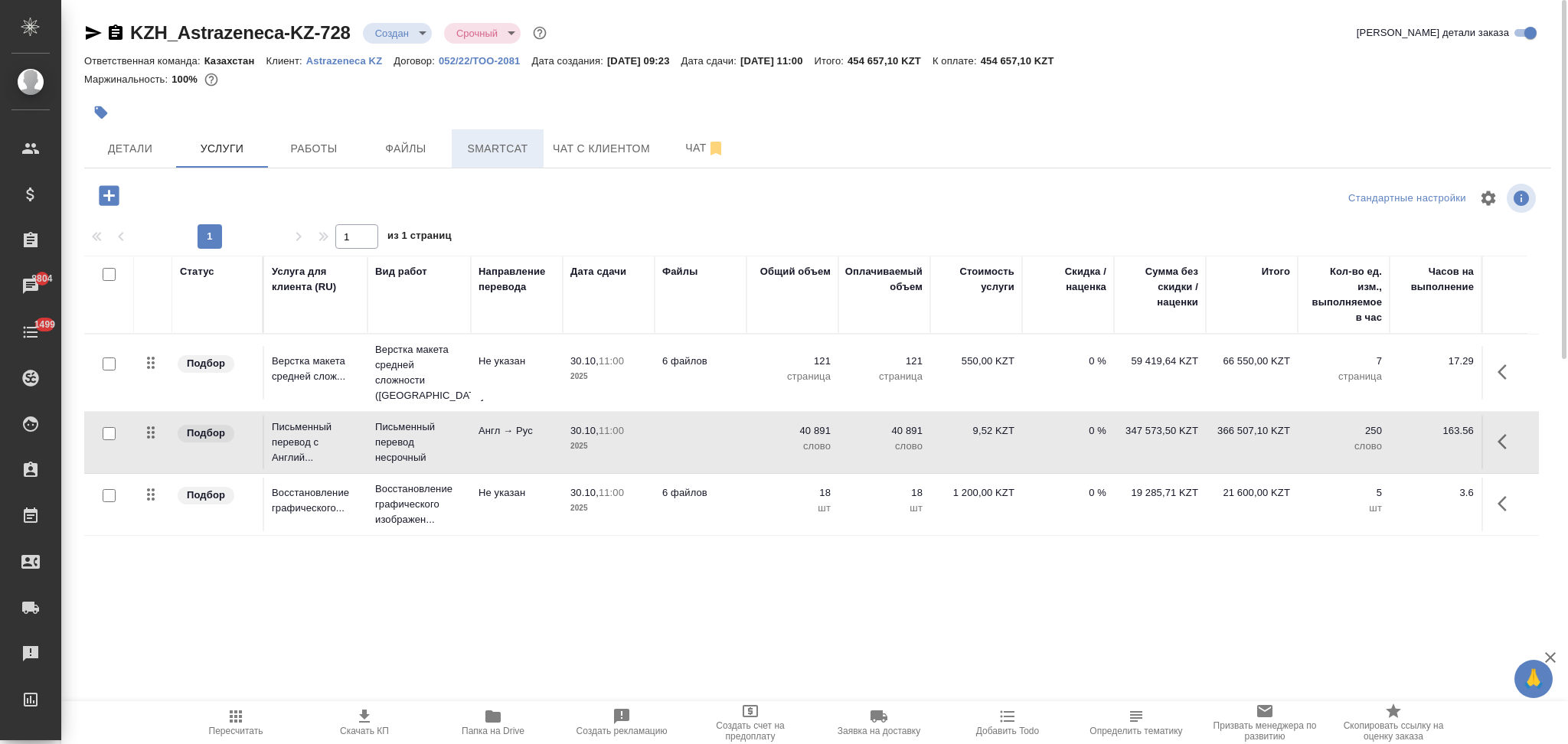
click at [499, 160] on button "Smartcat" at bounding box center [497, 148] width 92 height 38
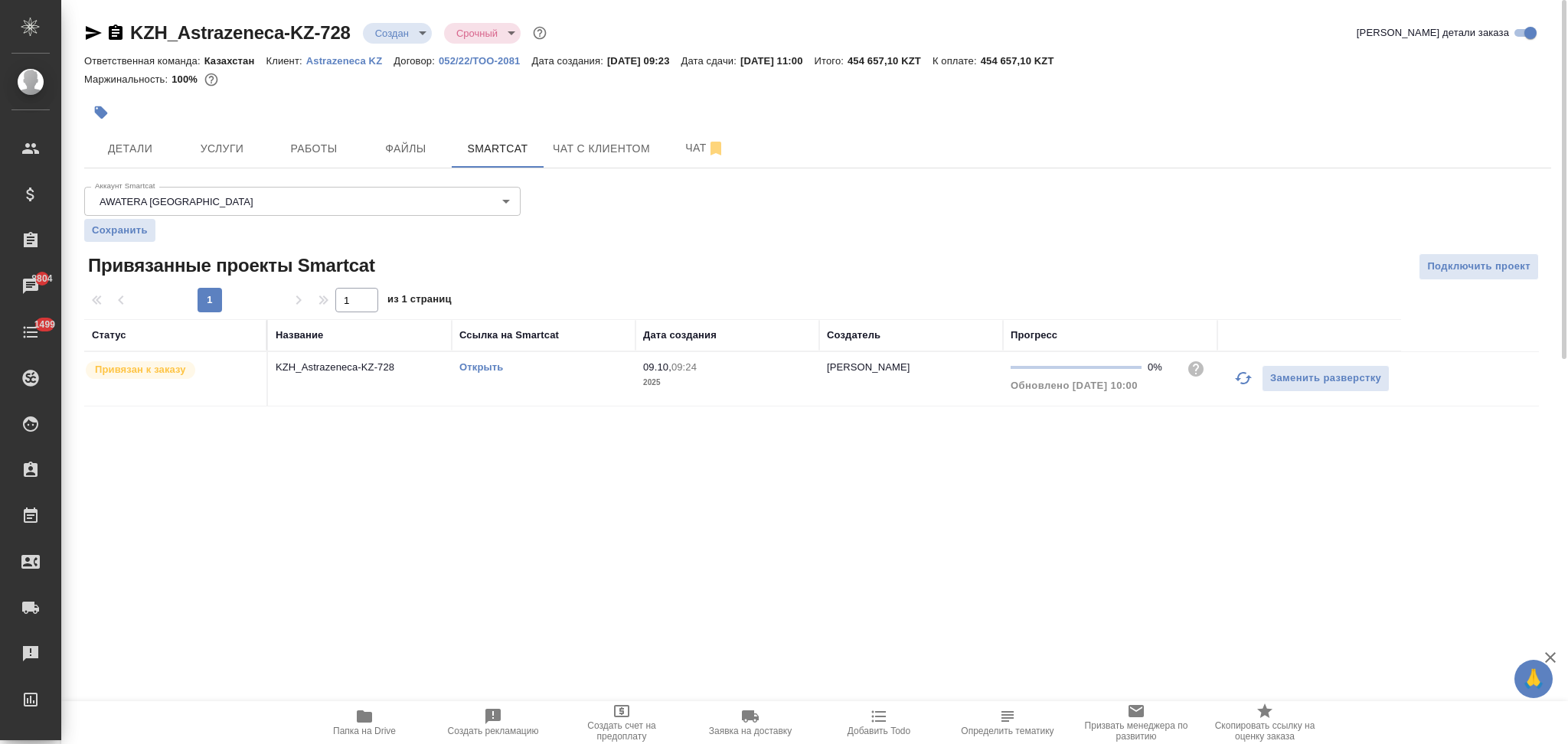
click at [482, 366] on link "Открыть" at bounding box center [481, 367] width 44 height 12
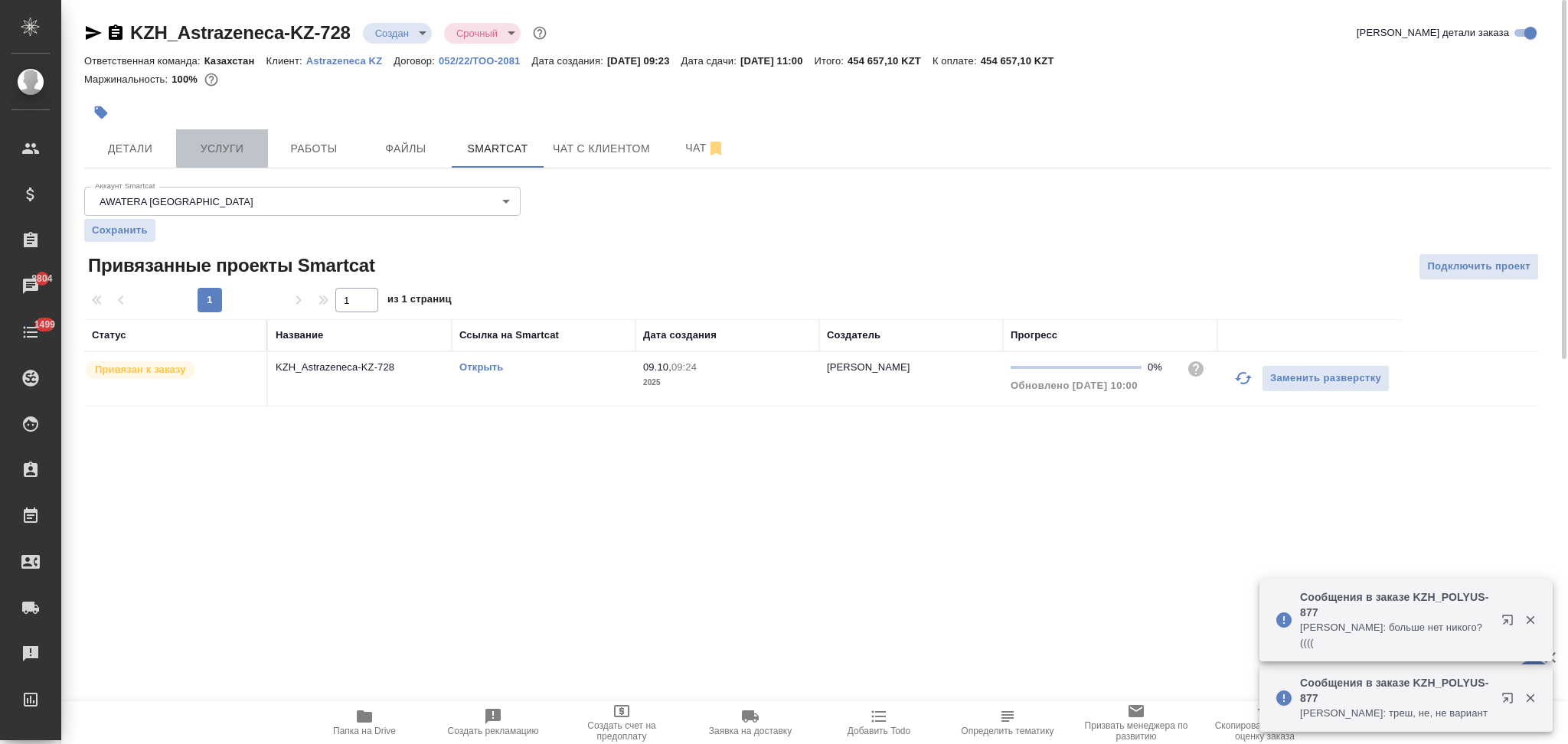
click at [226, 159] on button "Услуги" at bounding box center [221, 148] width 92 height 38
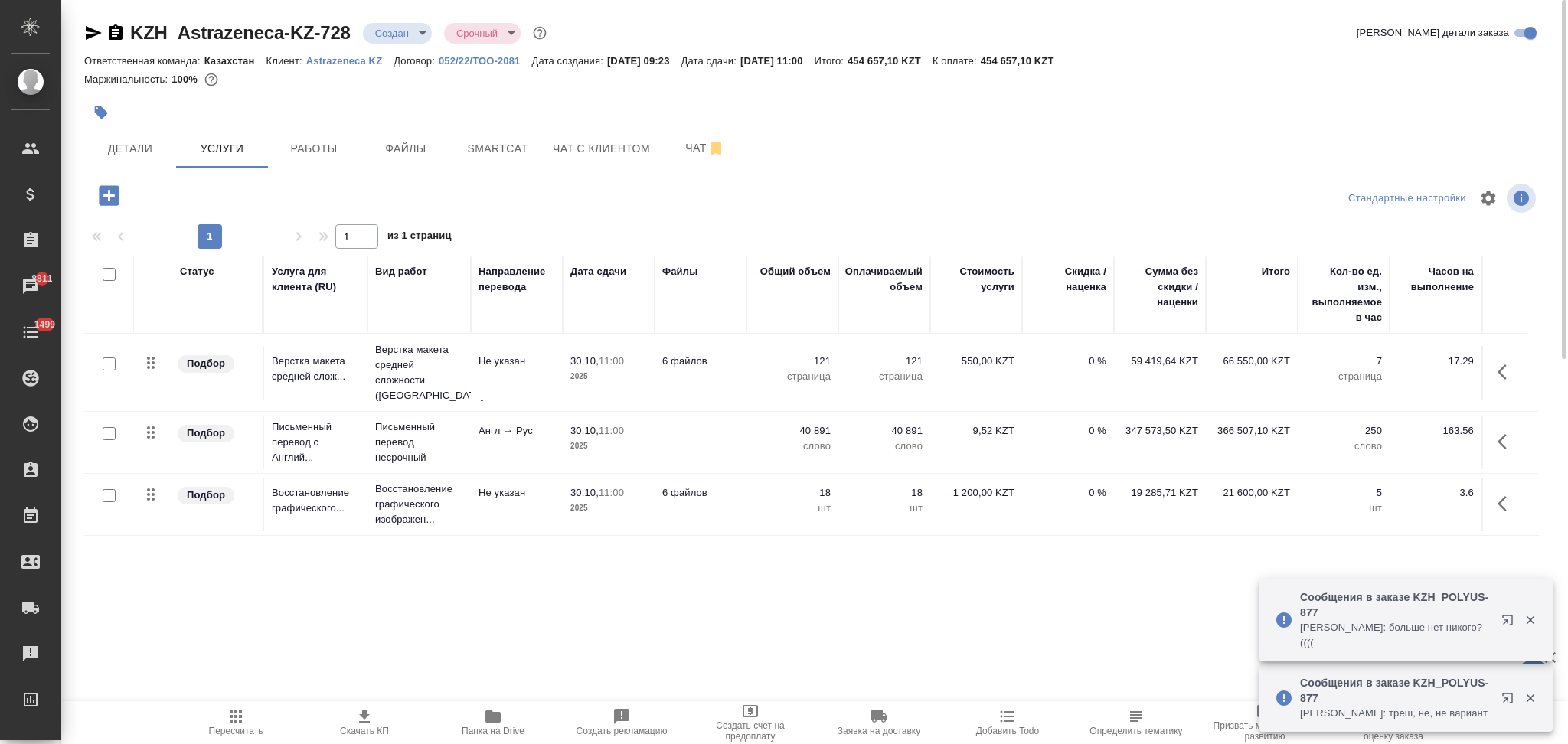
click at [680, 421] on td at bounding box center [699, 442] width 92 height 54
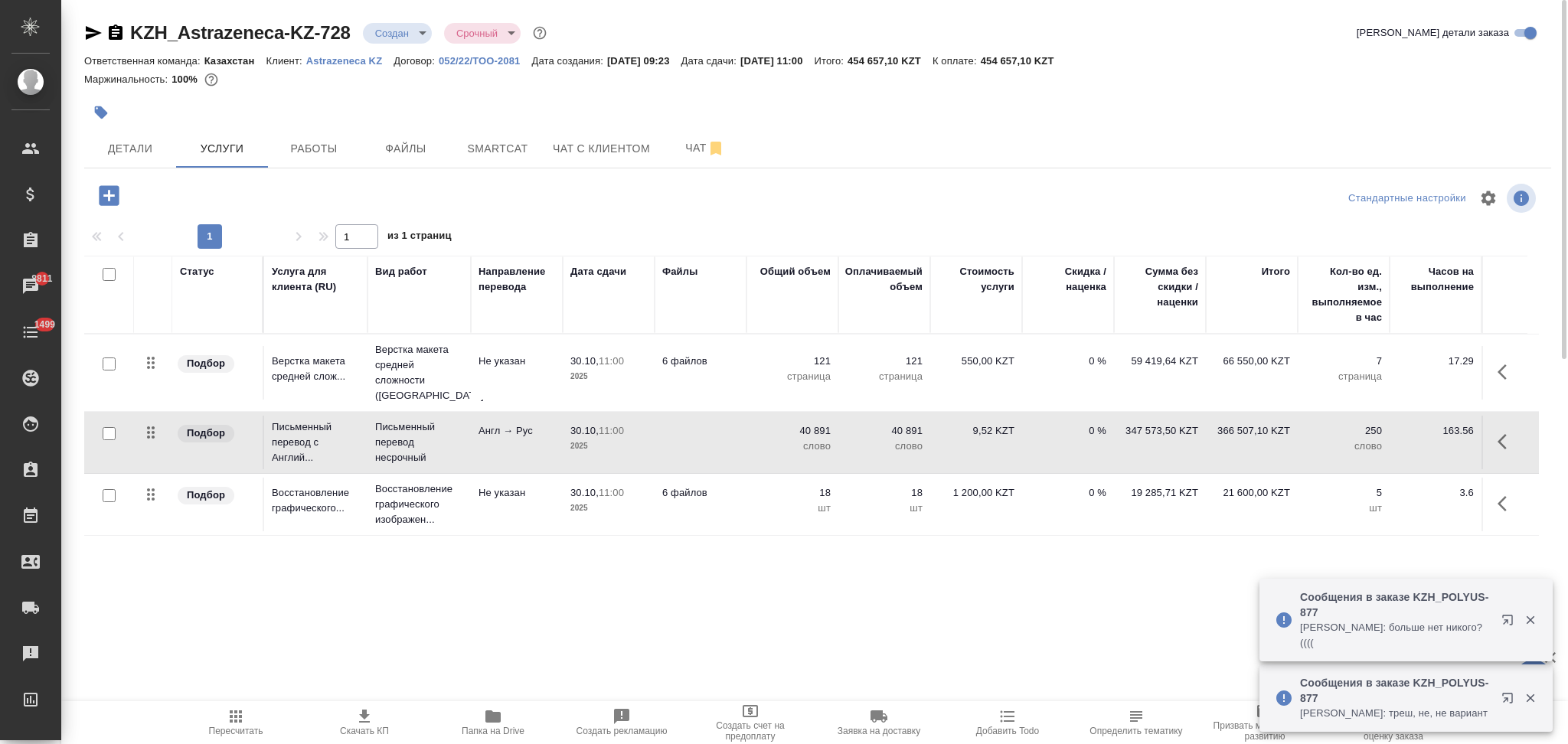
click at [680, 421] on td at bounding box center [699, 442] width 92 height 54
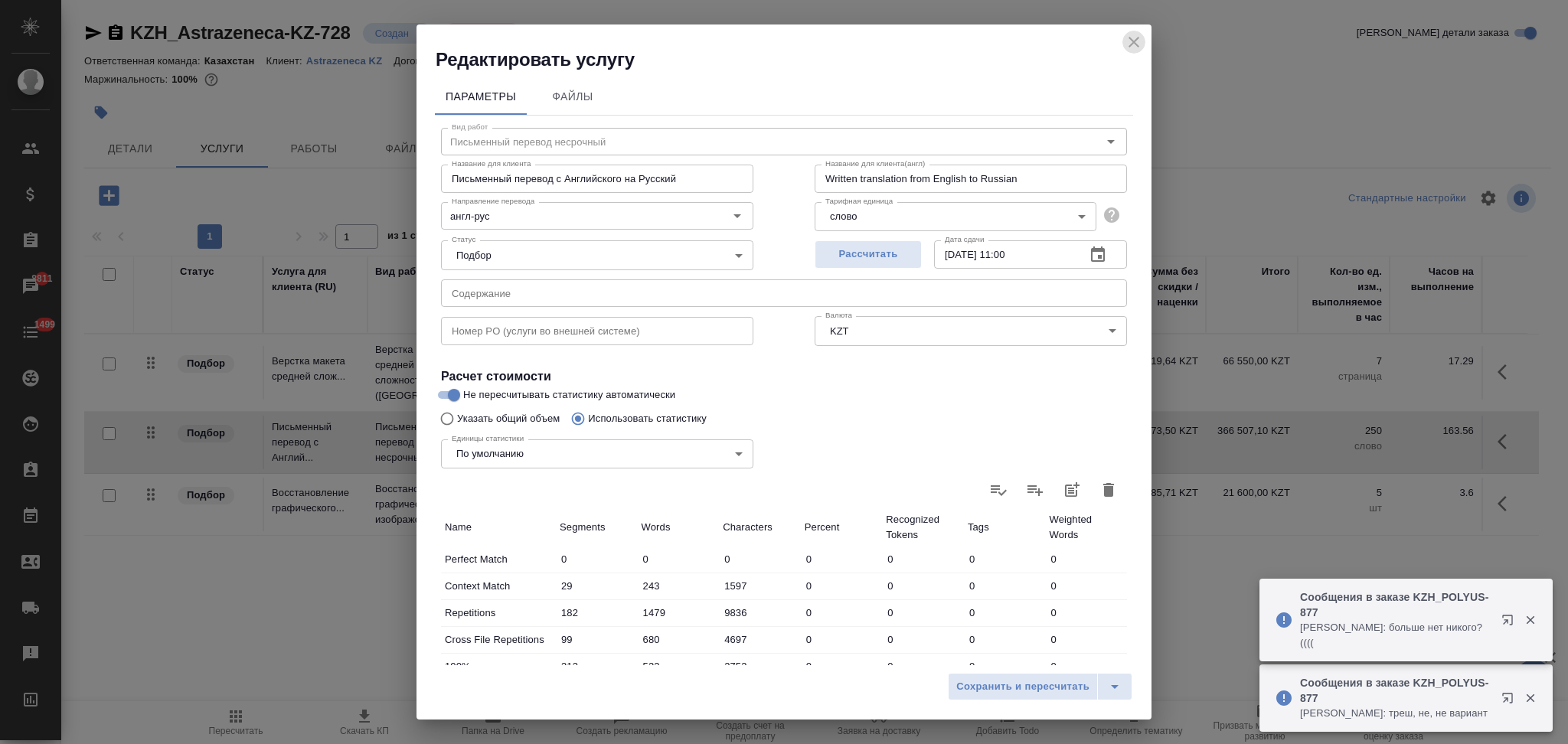
click at [1134, 36] on icon "close" at bounding box center [1133, 42] width 18 height 18
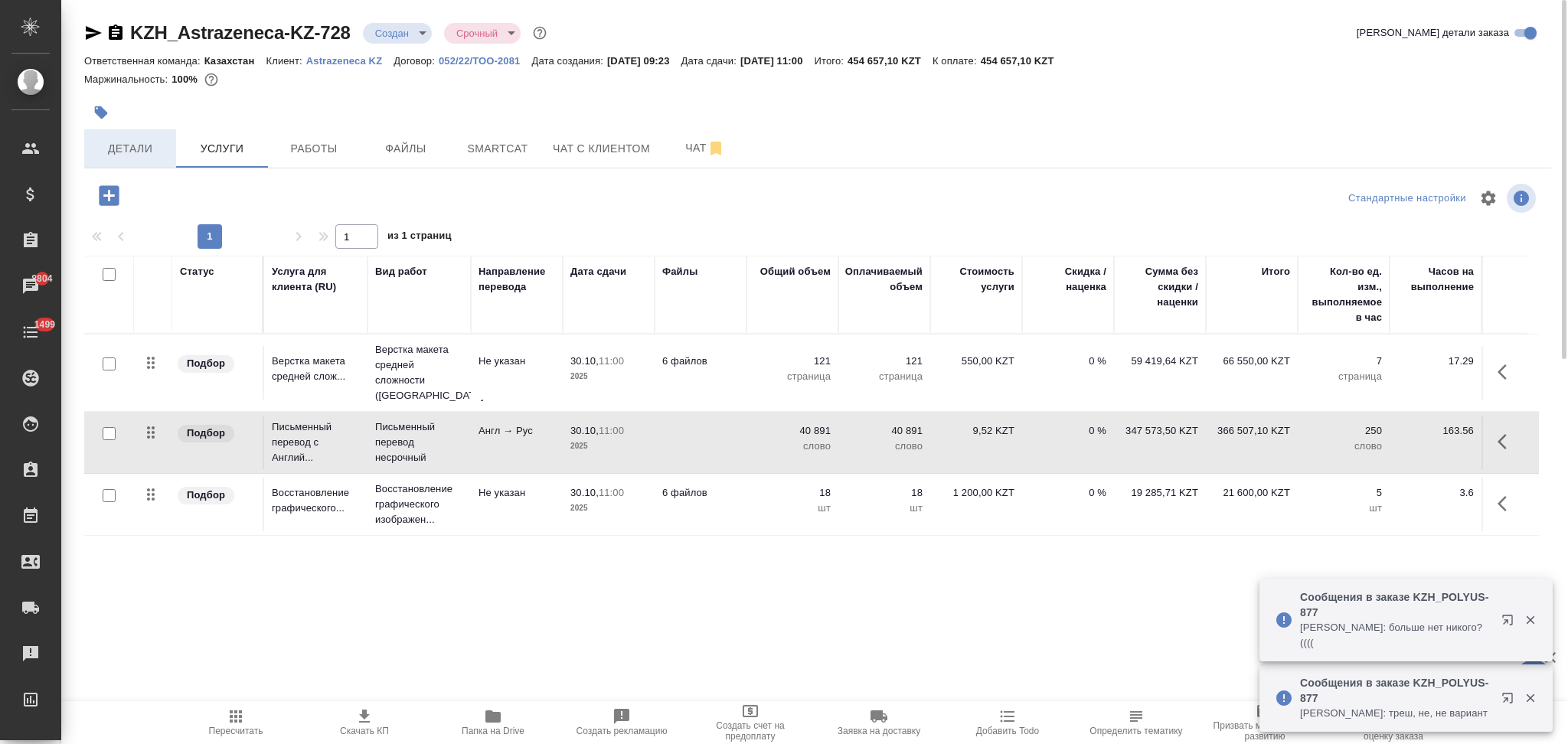
click at [124, 147] on span "Детали" at bounding box center [129, 148] width 73 height 19
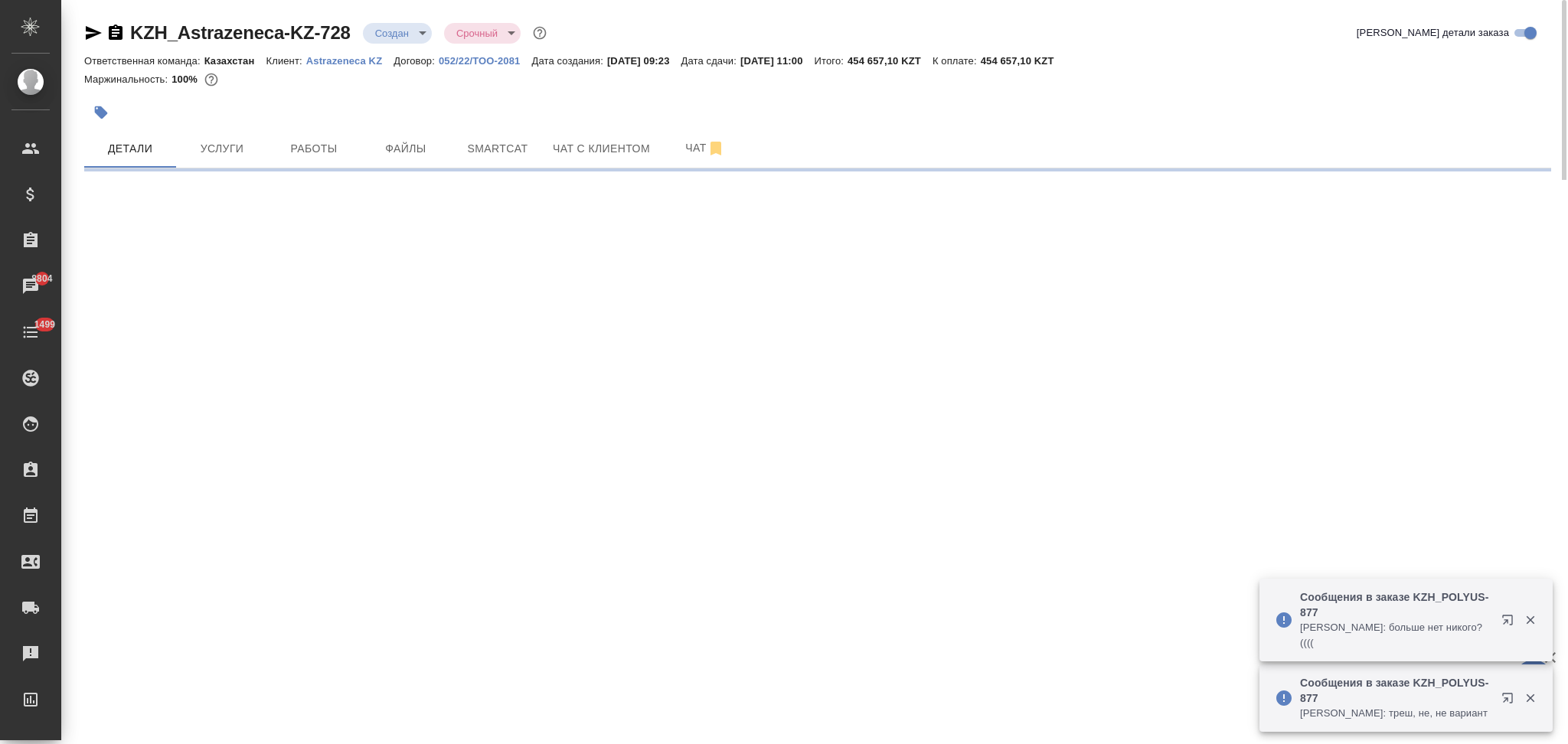
select select "RU"
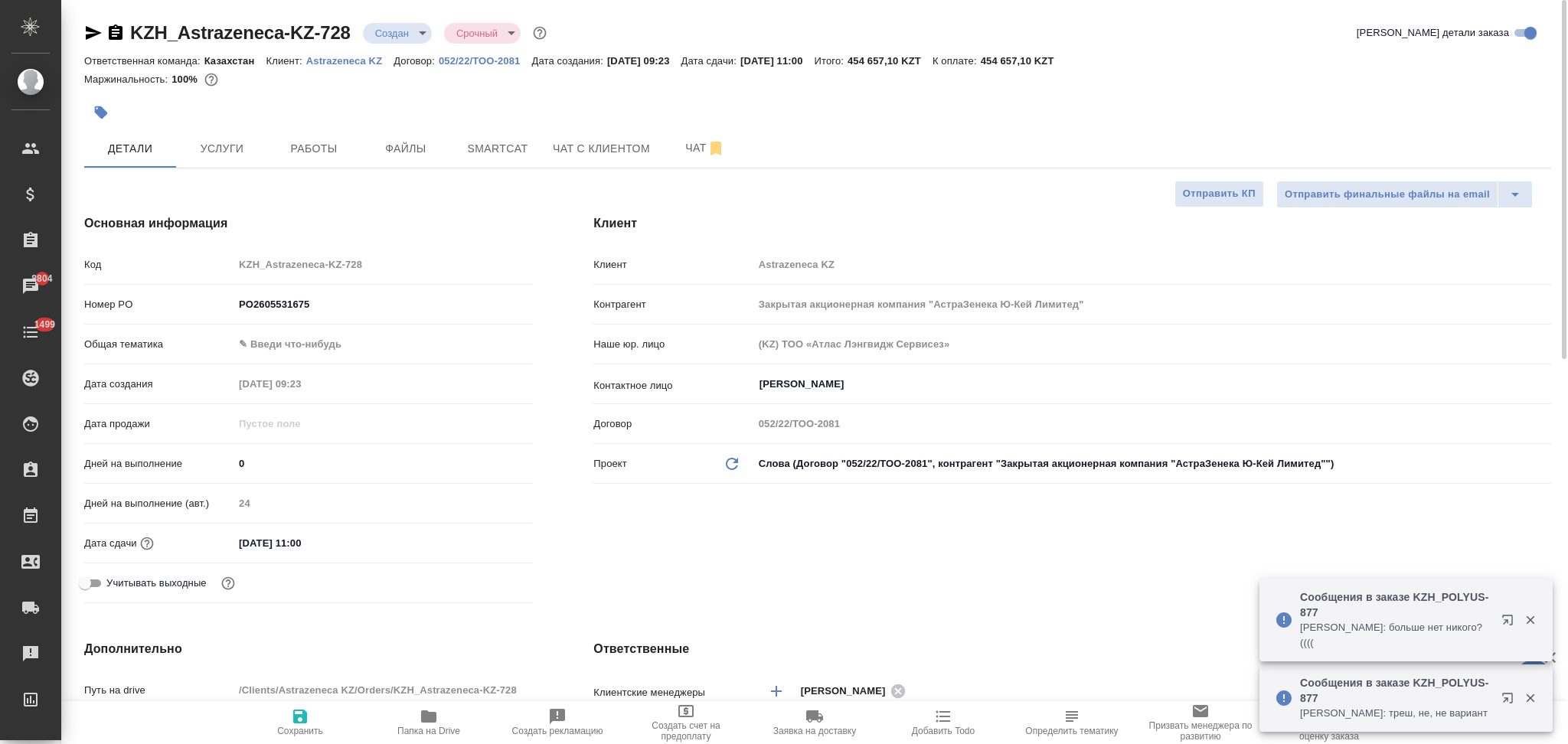
type textarea "x"
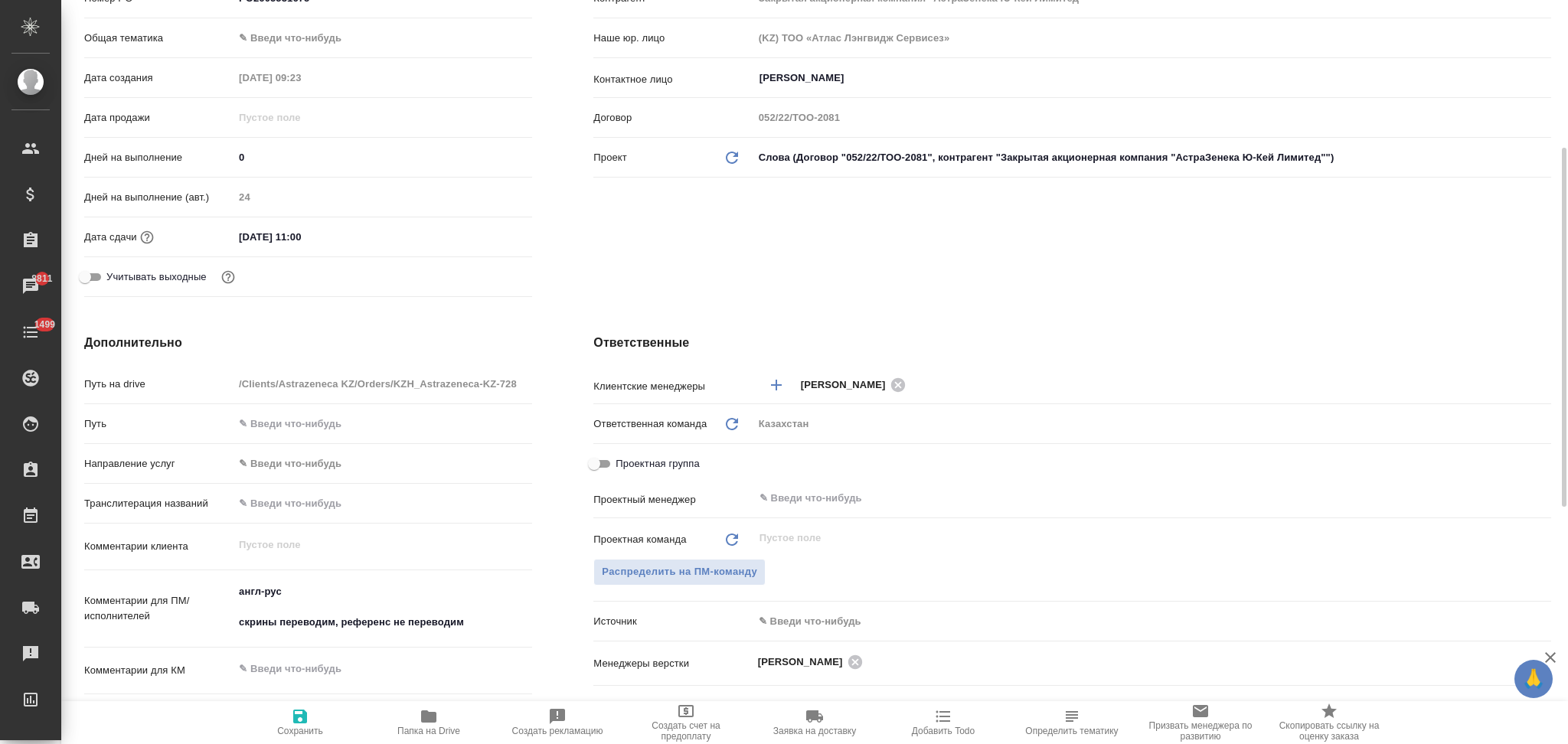
scroll to position [408, 0]
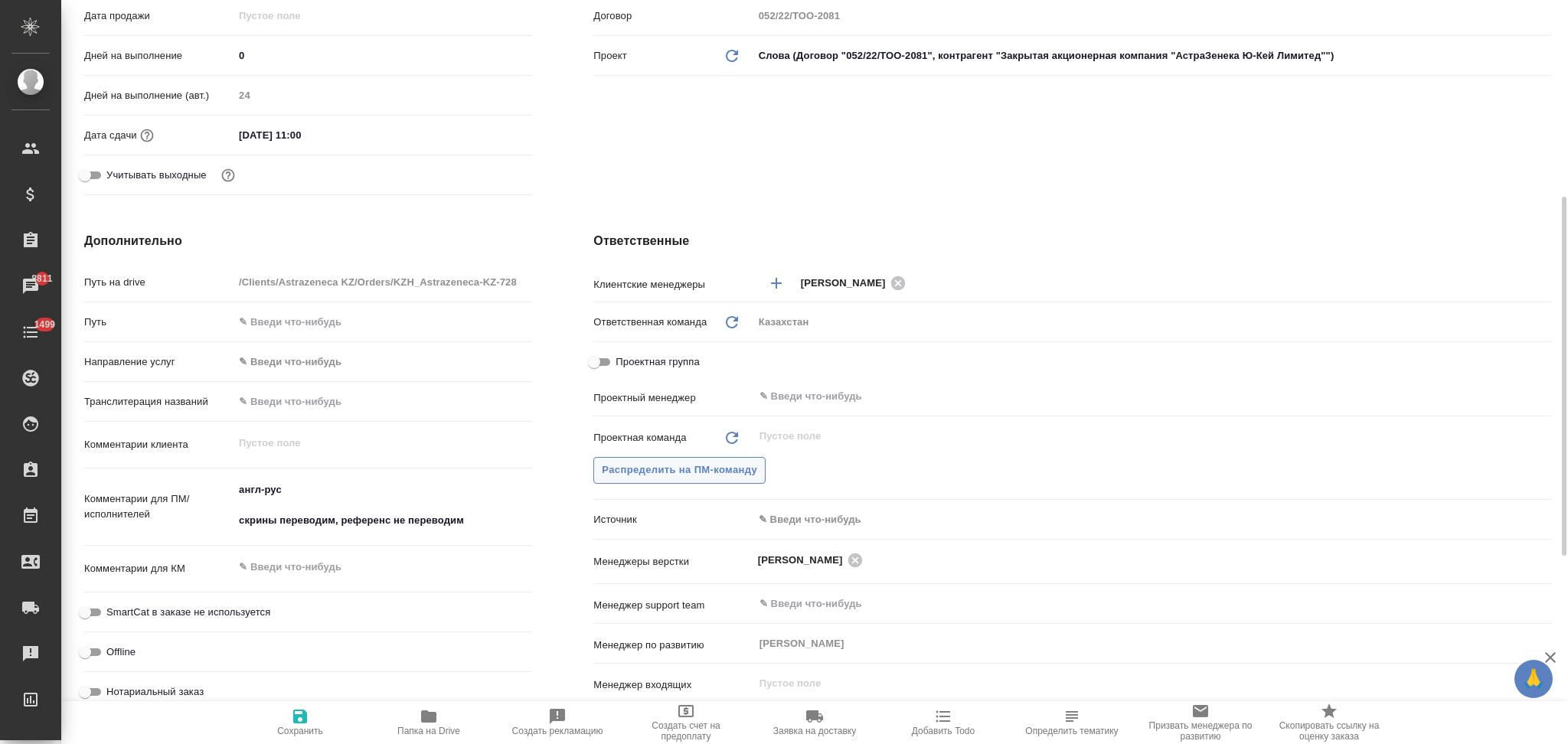
click at [638, 469] on span "Распределить на ПМ-команду" at bounding box center [679, 470] width 155 height 17
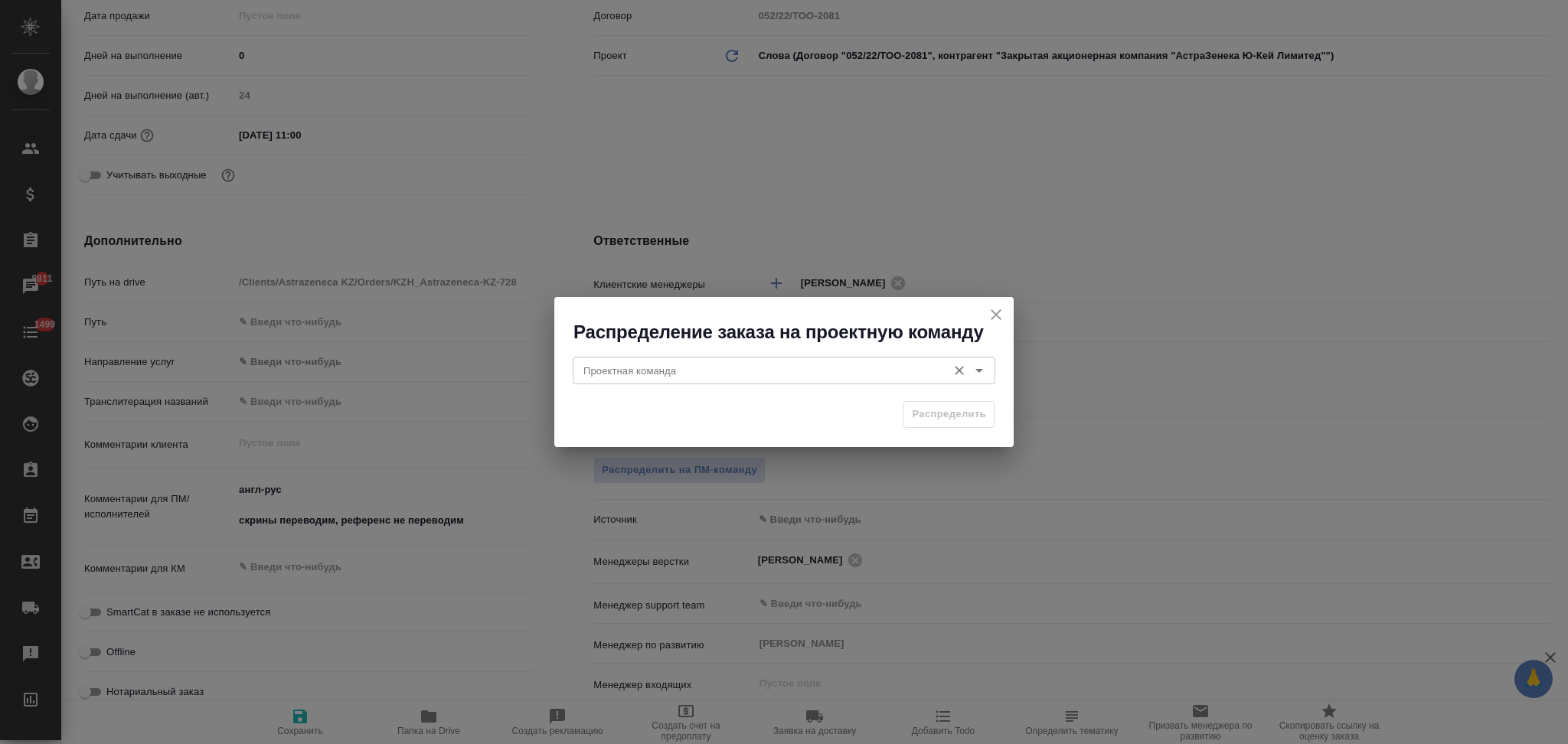
click at [653, 370] on input "Проектная команда" at bounding box center [758, 370] width 362 height 18
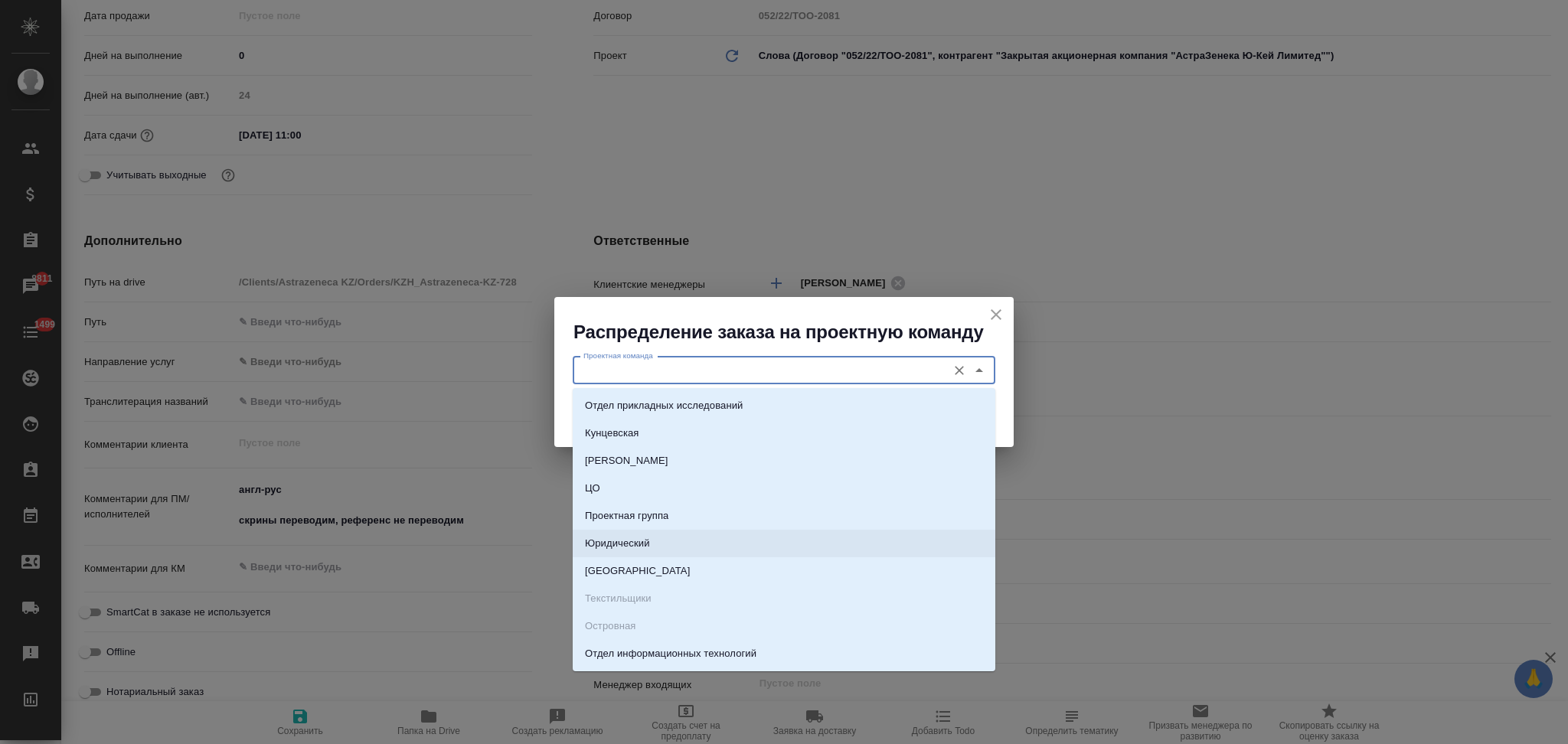
click at [614, 538] on p "Юридический" at bounding box center [617, 544] width 65 height 16
type input "Юридический"
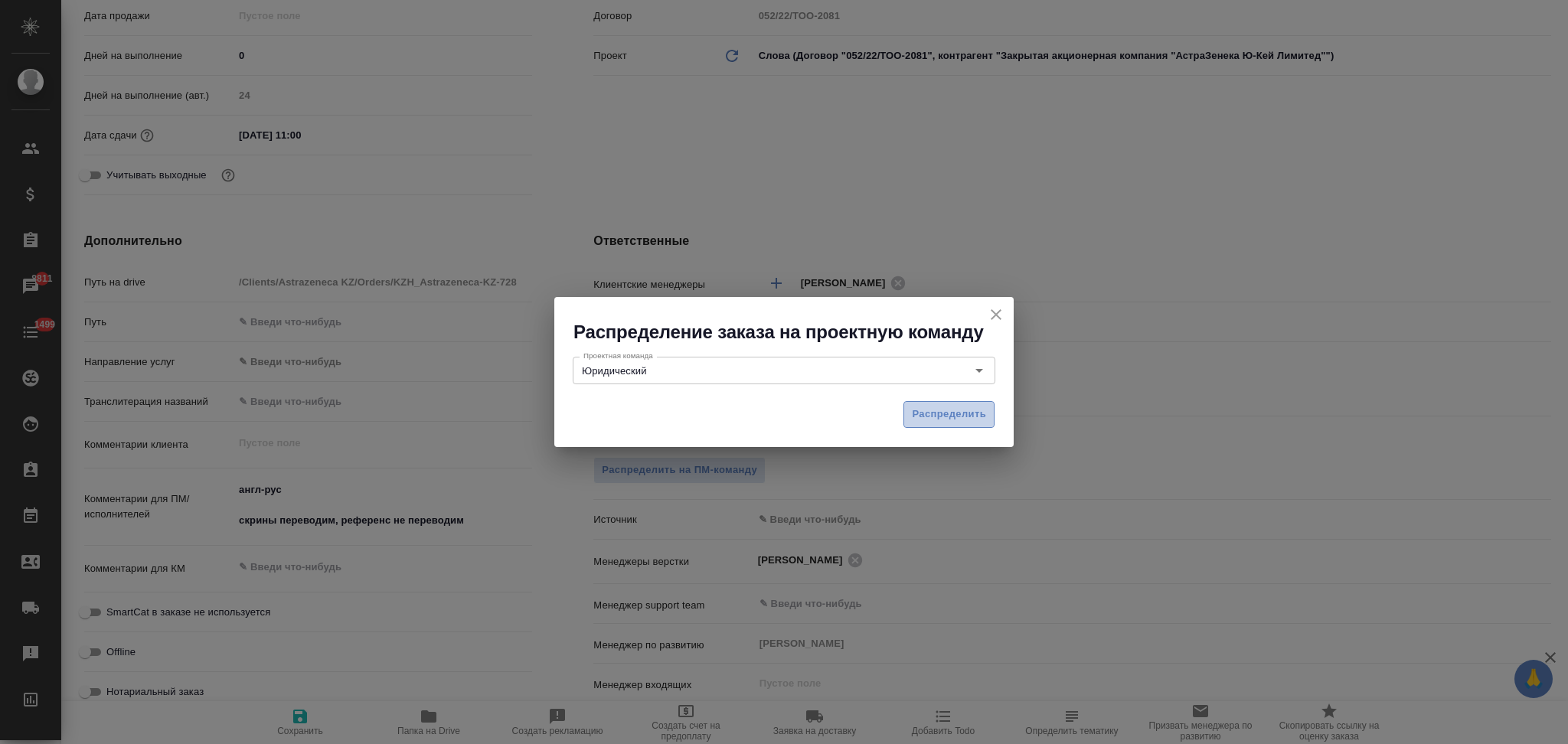
click at [921, 420] on span "Распределить" at bounding box center [949, 414] width 74 height 17
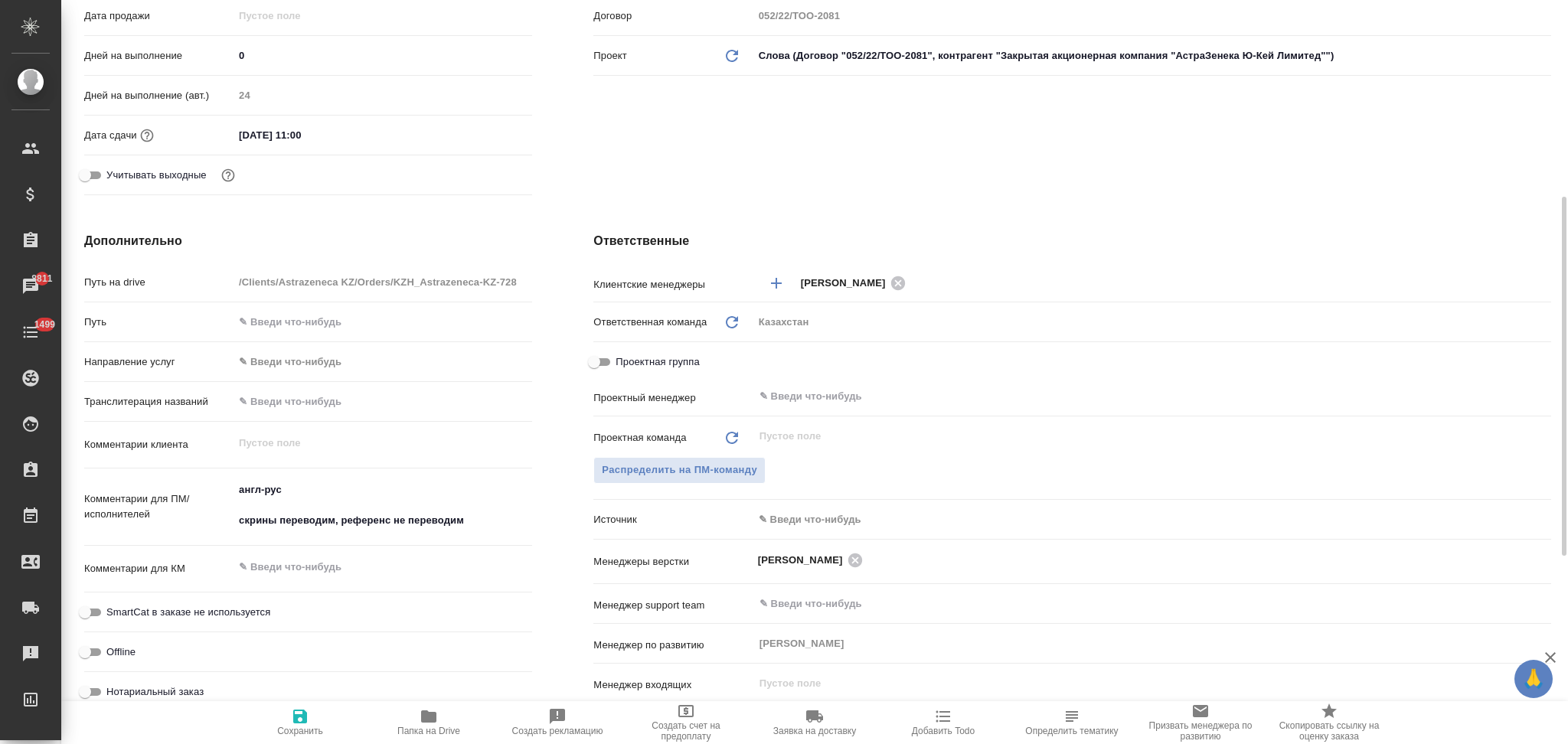
type textarea "x"
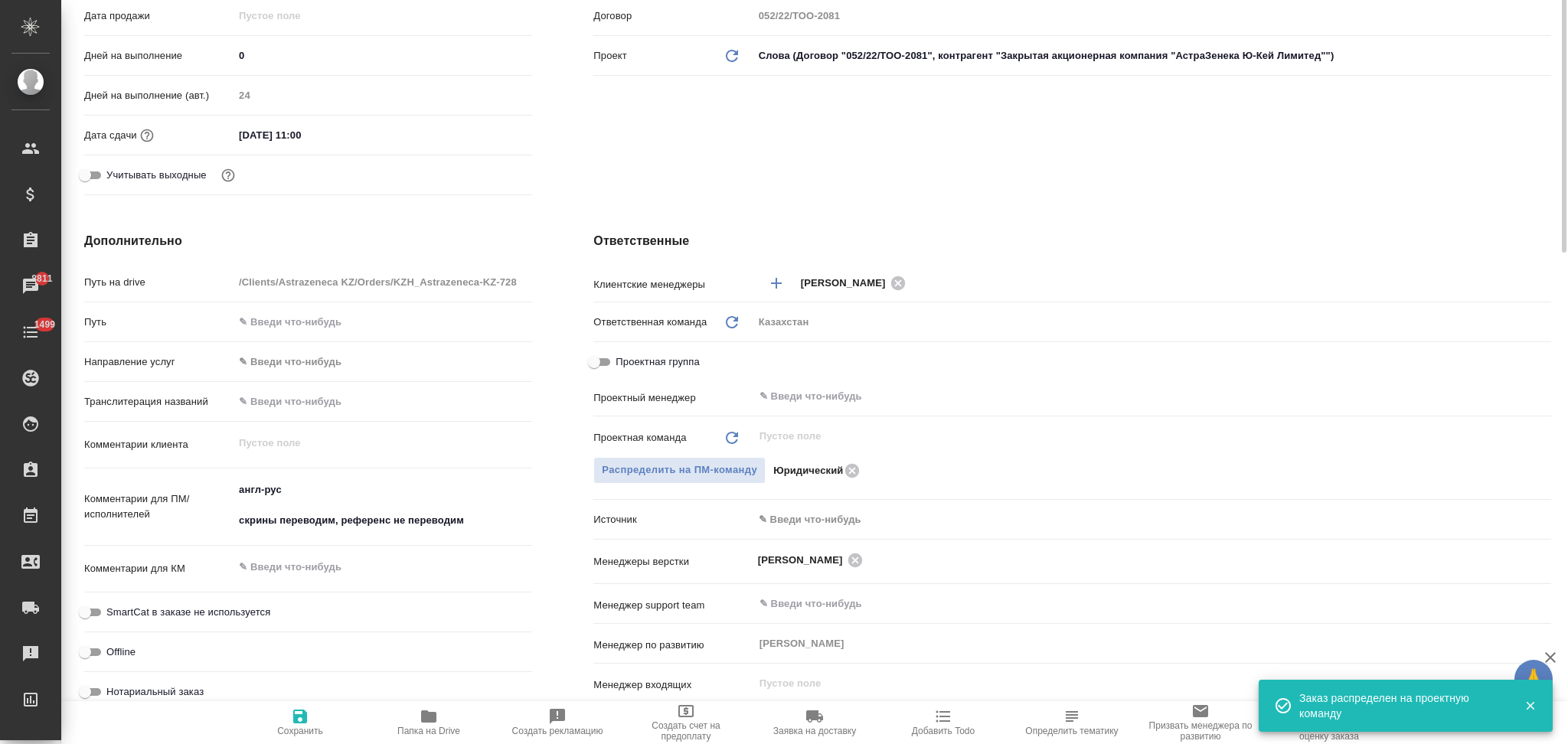
scroll to position [0, 0]
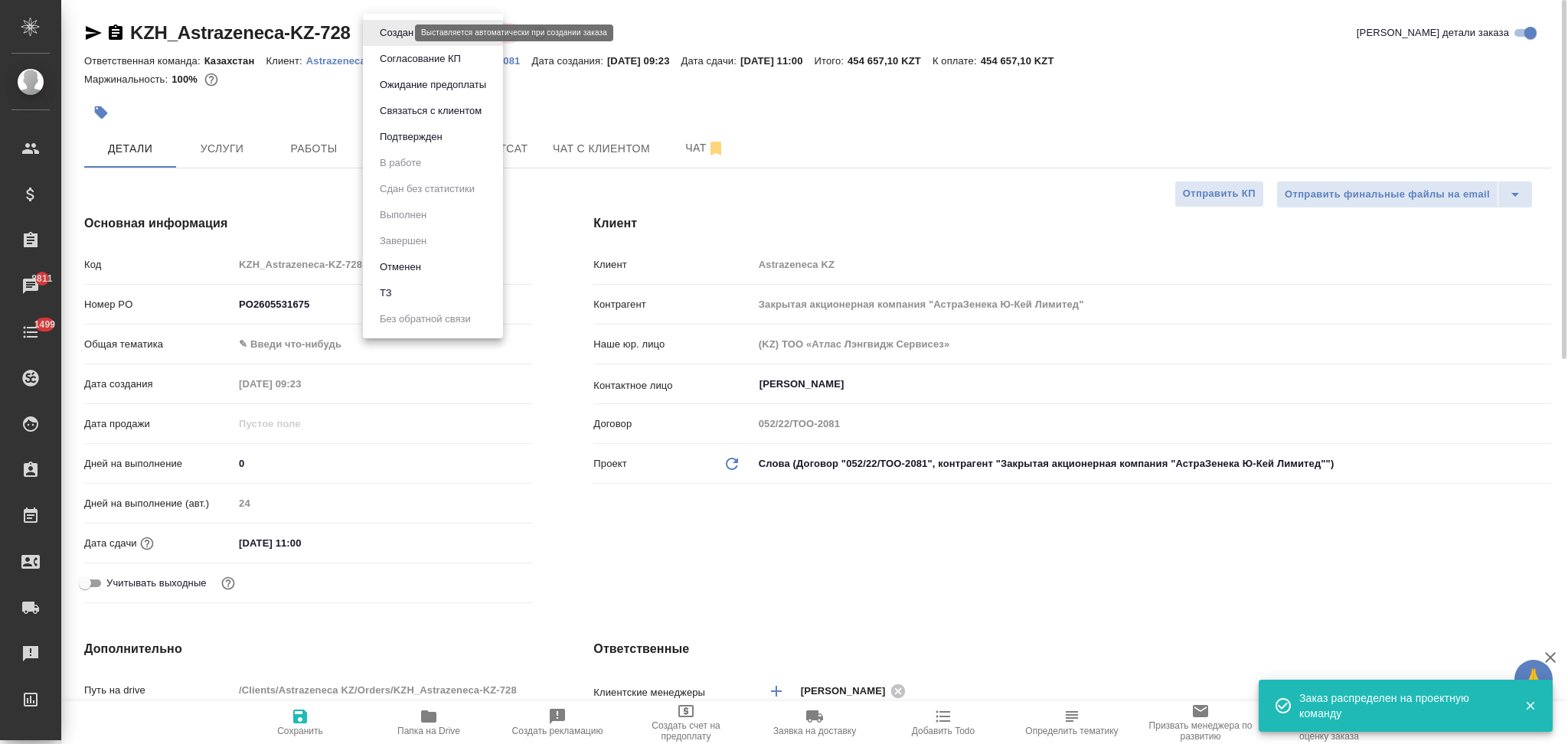
click at [384, 34] on body "🙏 .cls-1 fill:#fff; AWATERA Aslanukova Sati Клиенты Спецификации Заказы 8811 Ча…" at bounding box center [784, 372] width 1568 height 744
click at [400, 152] on ul "Создан Согласование КП Ожидание предоплаты Связаться с клиентом Подтвержден В р…" at bounding box center [433, 176] width 140 height 324
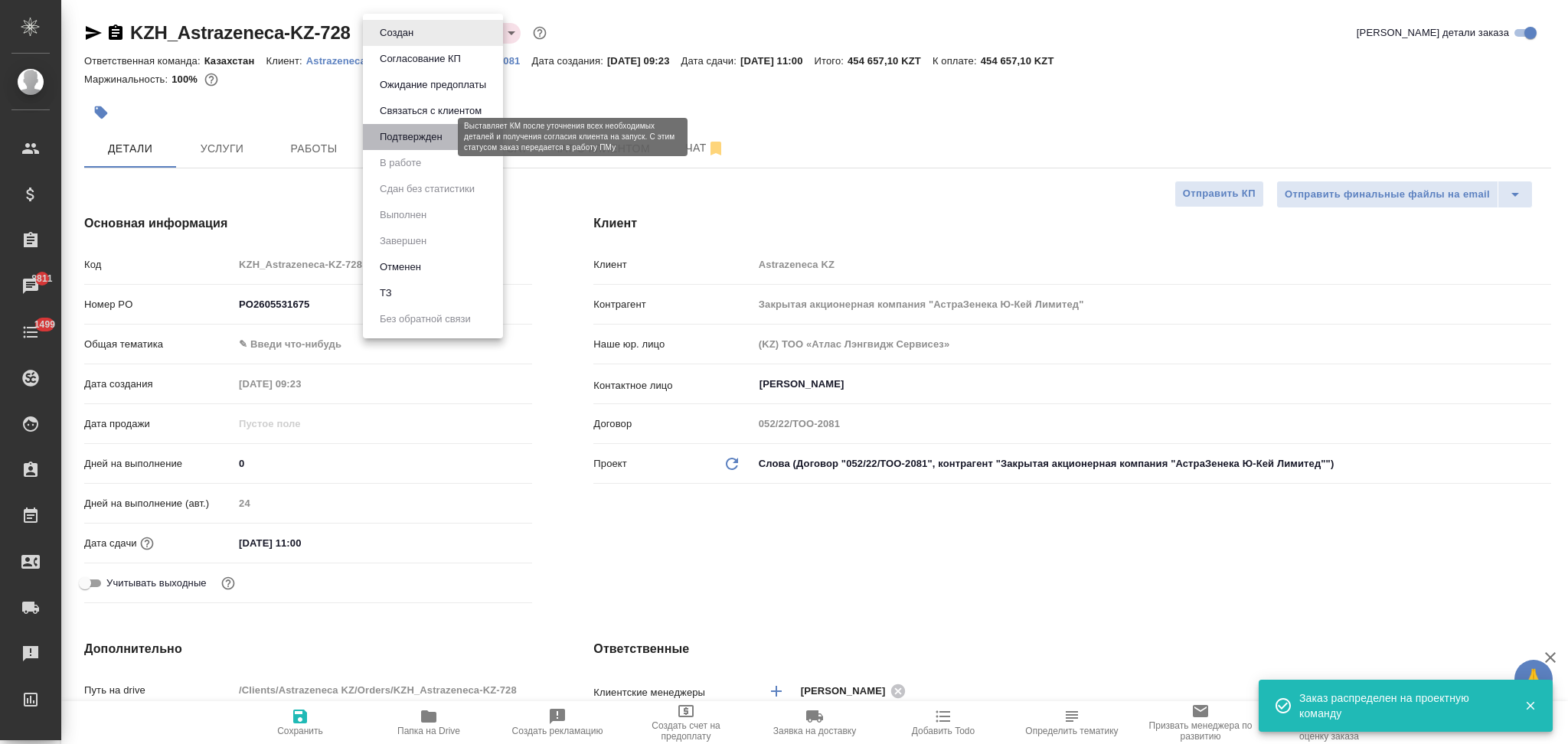
click at [400, 140] on button "Подтвержден" at bounding box center [411, 137] width 72 height 16
type textarea "x"
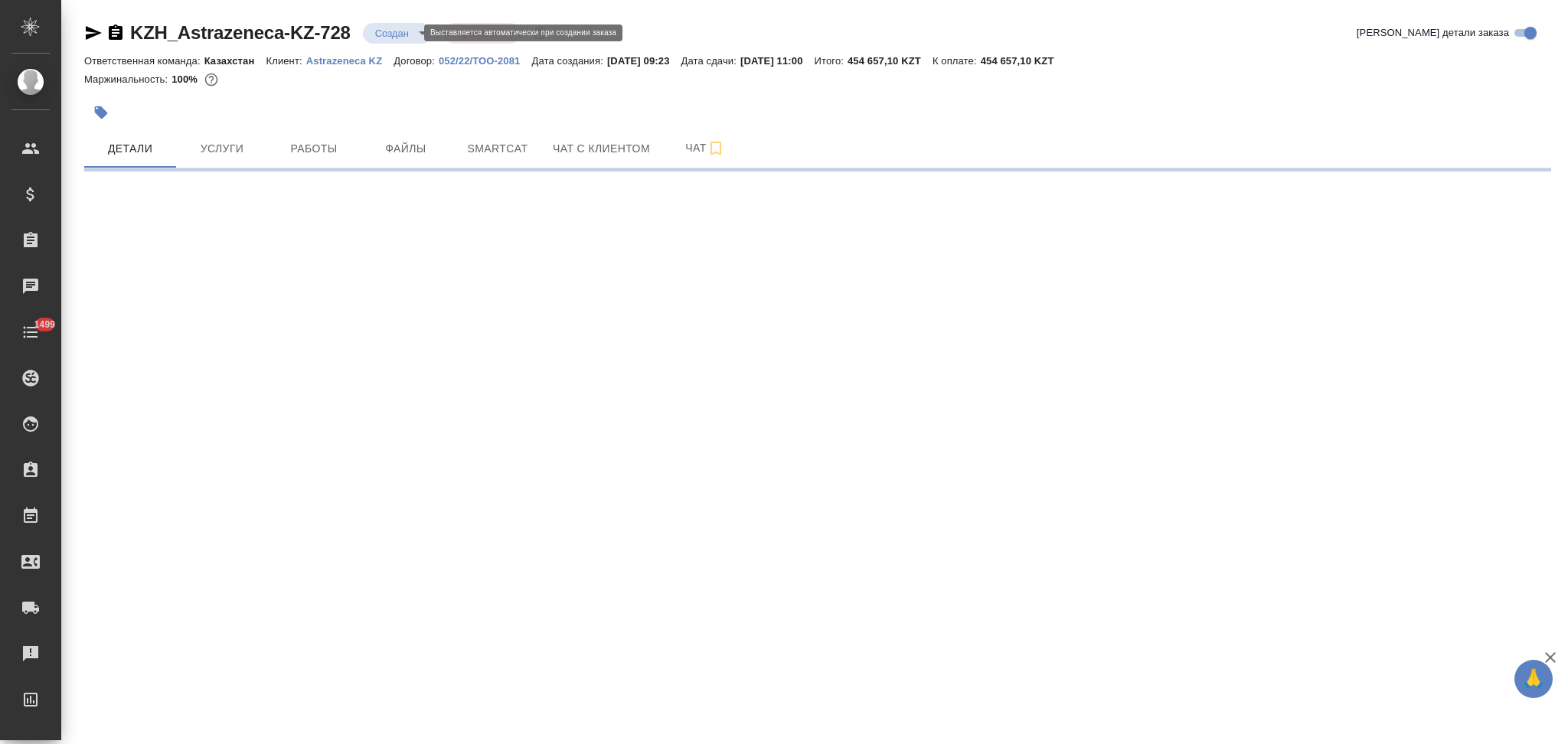
click at [388, 31] on body "🙏 .cls-1 fill:#fff; AWATERA Aslanukova Sati Клиенты Спецификации Заказы Чаты 14…" at bounding box center [784, 372] width 1568 height 744
select select "RU"
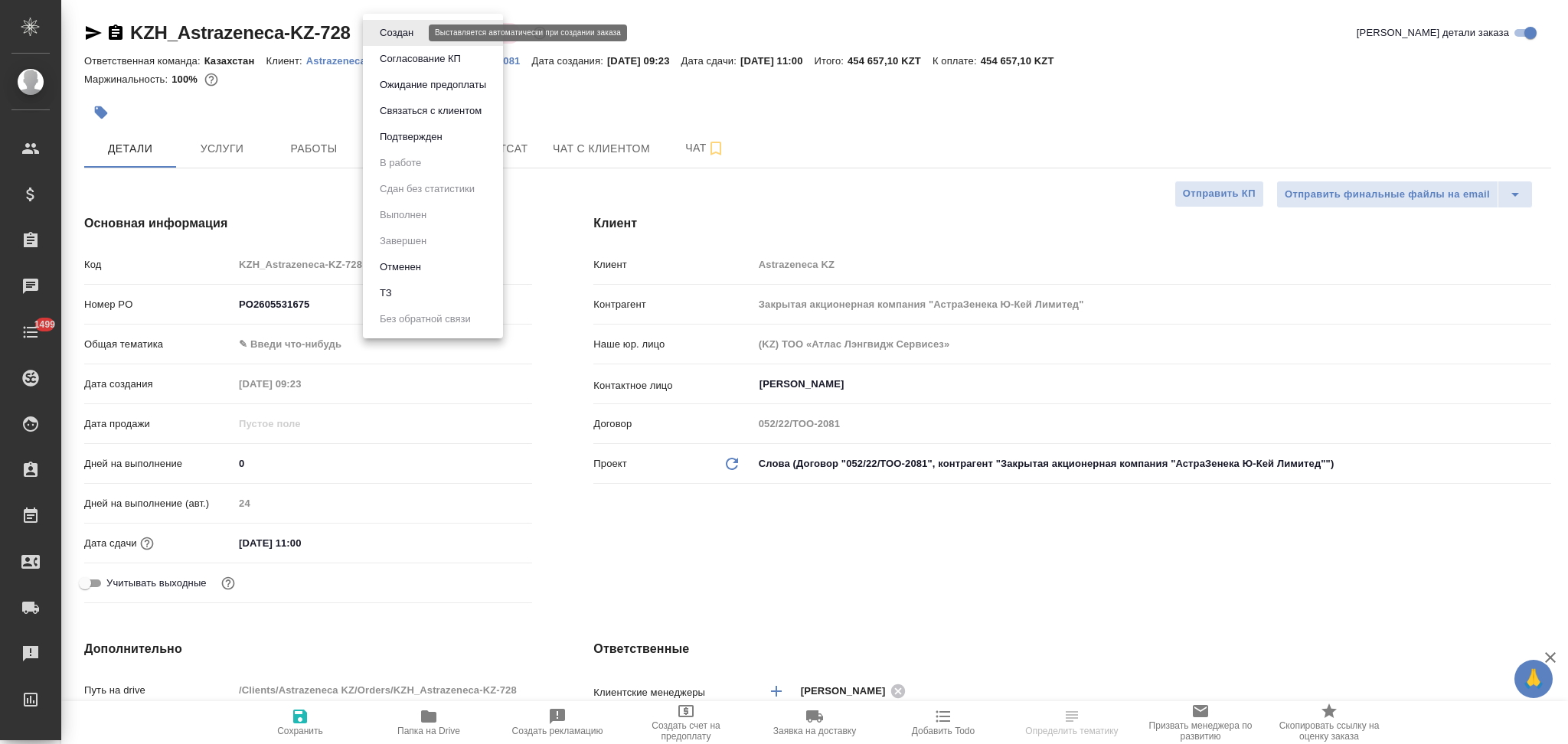
type textarea "x"
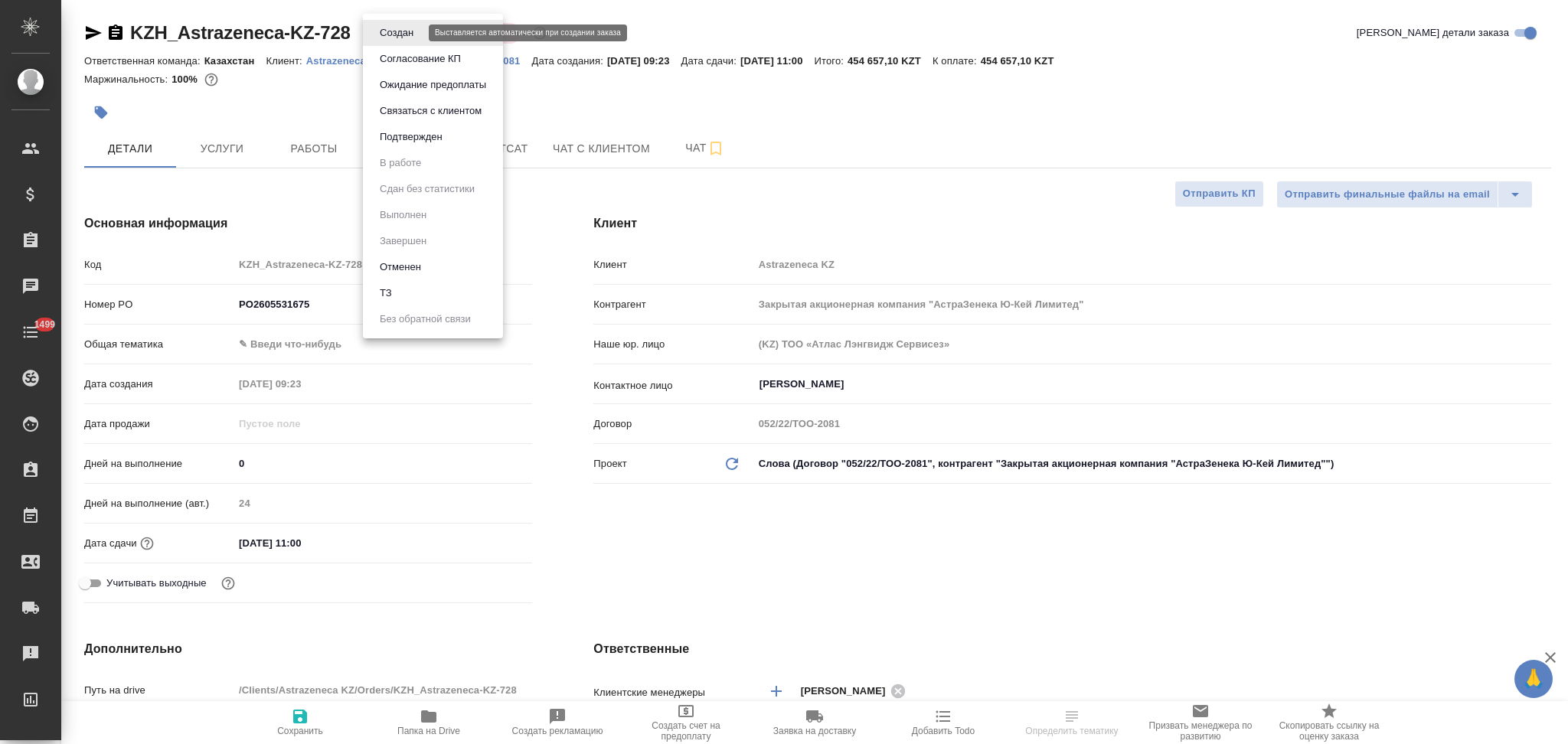
type textarea "x"
click at [389, 125] on li "Подтвержден" at bounding box center [433, 137] width 140 height 26
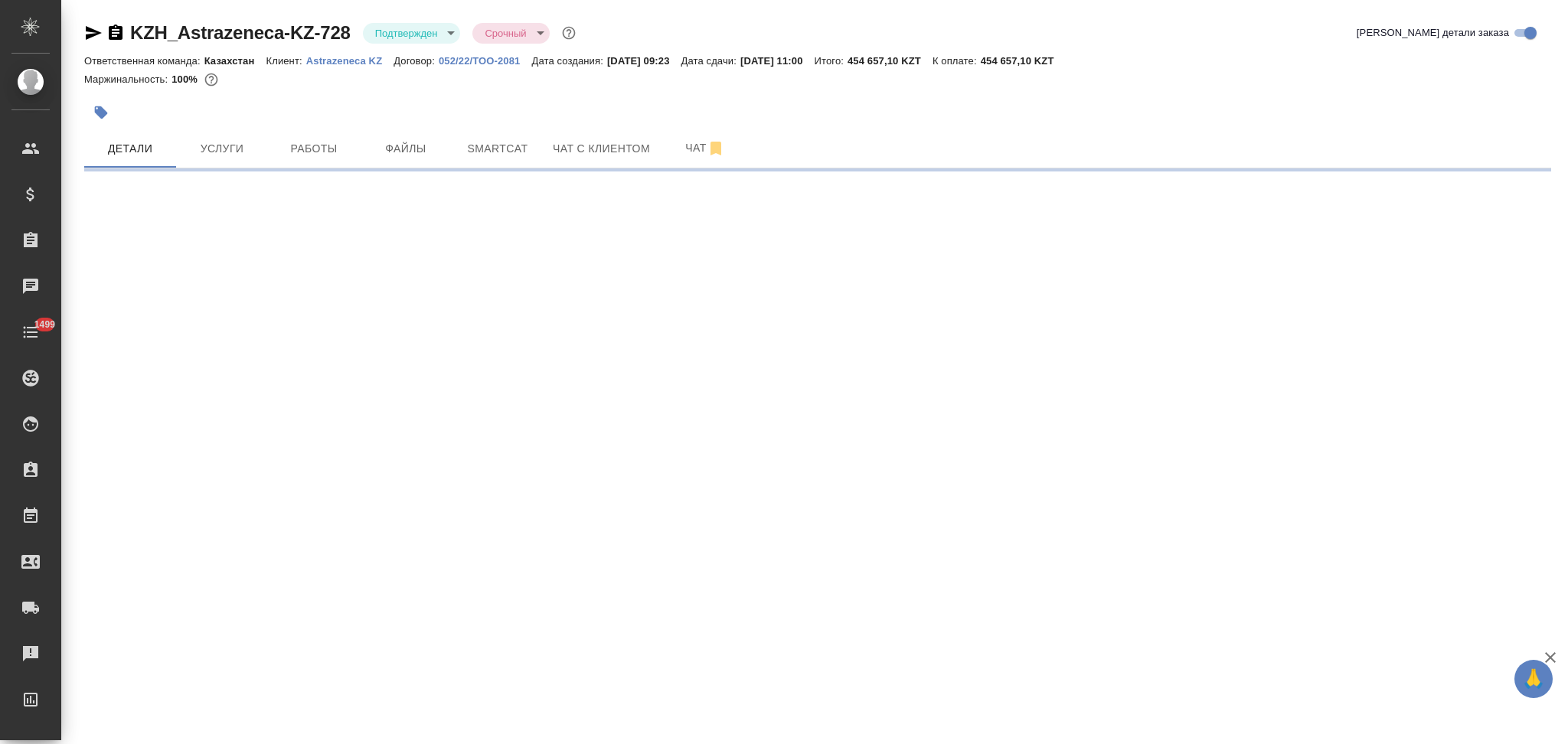
select select "RU"
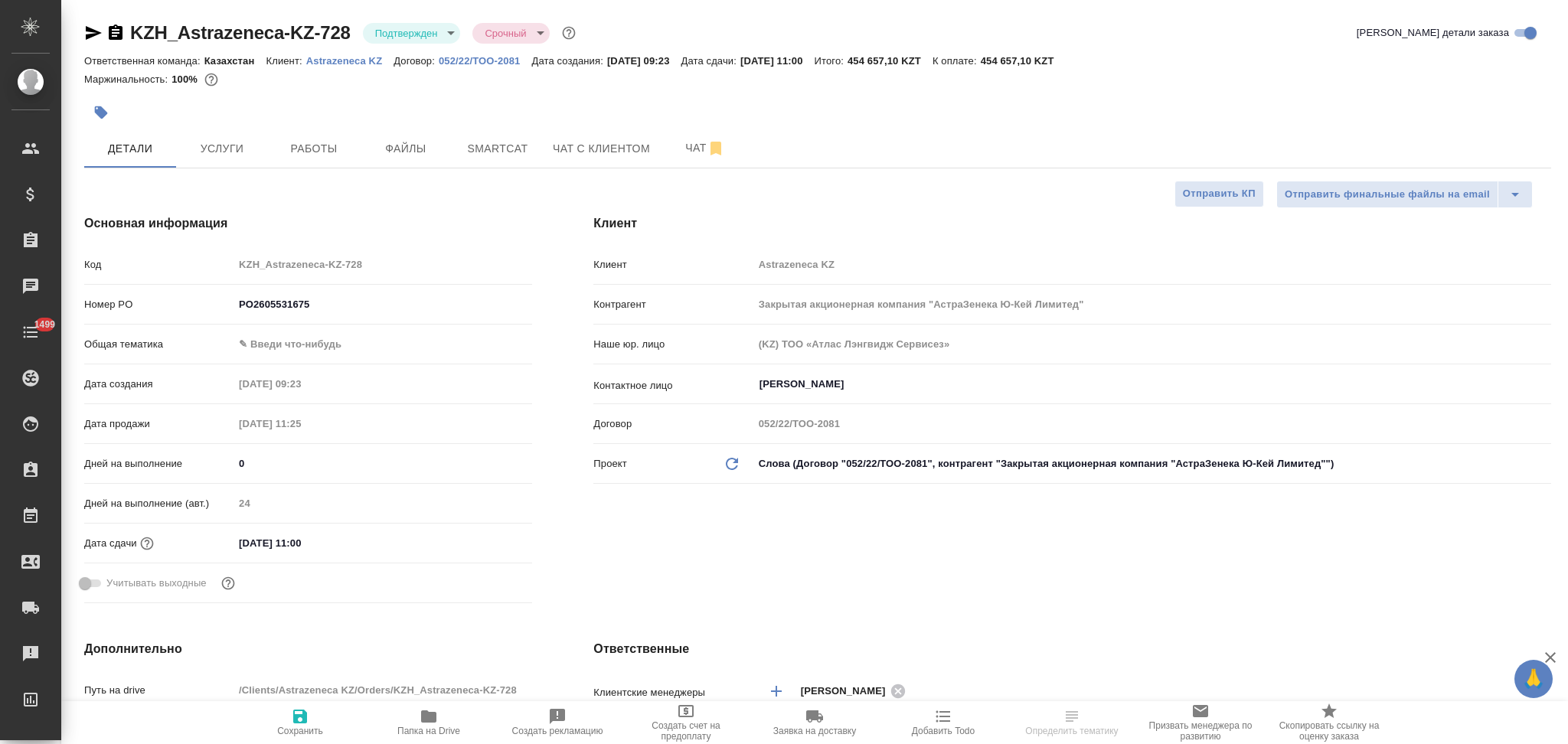
type textarea "x"
click at [84, 34] on icon "button" at bounding box center [93, 33] width 18 height 18
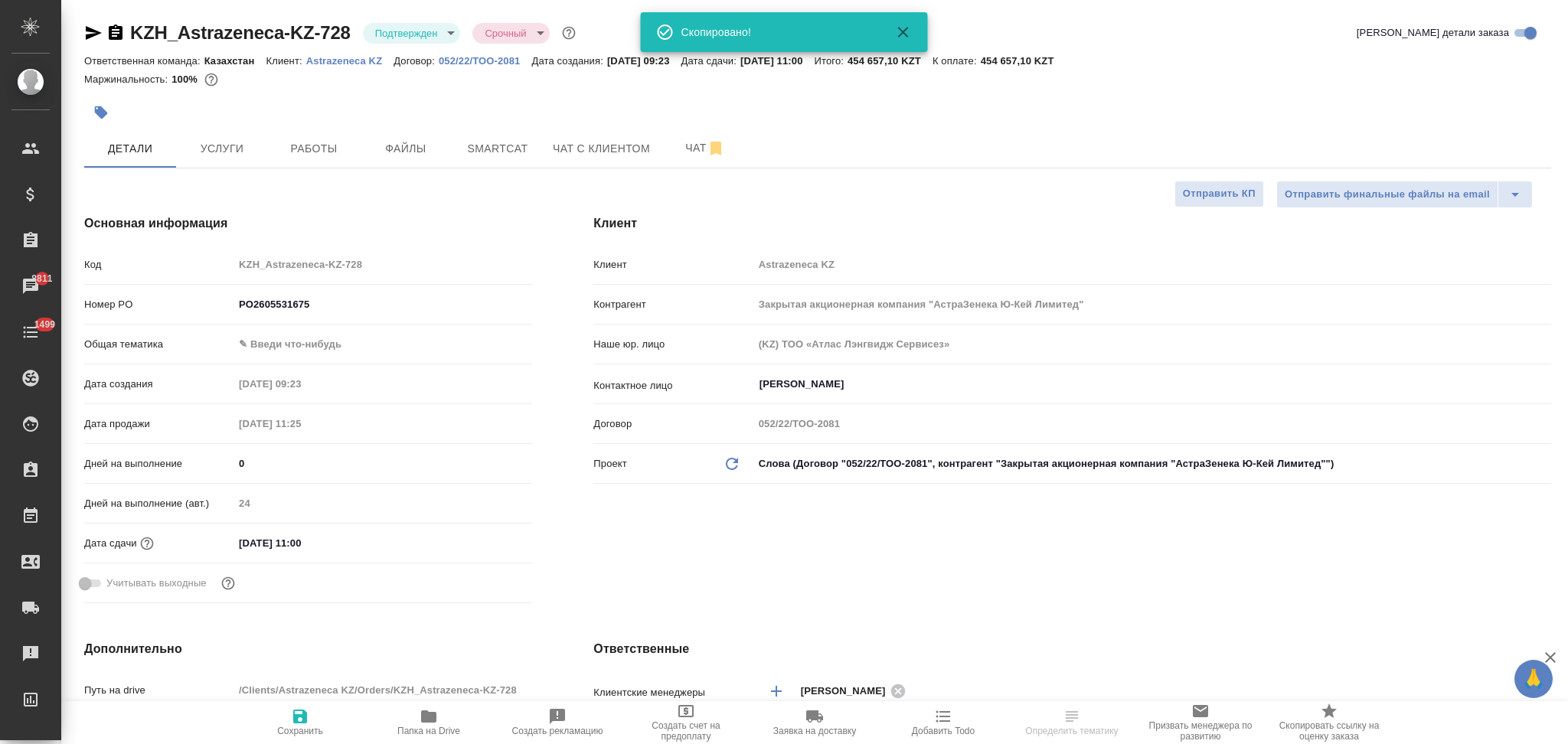
type textarea "x"
select select "RU"
type textarea "x"
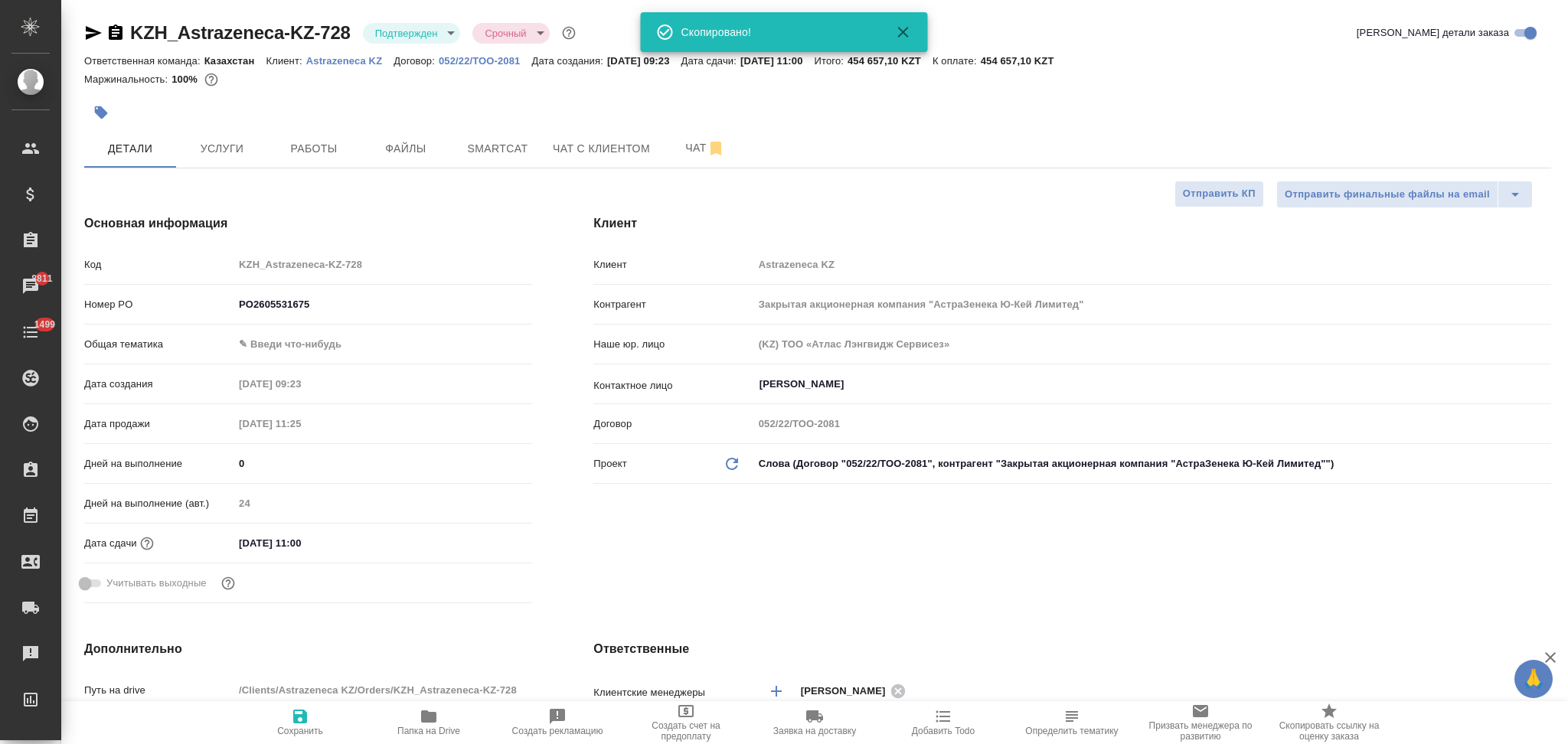
type textarea "x"
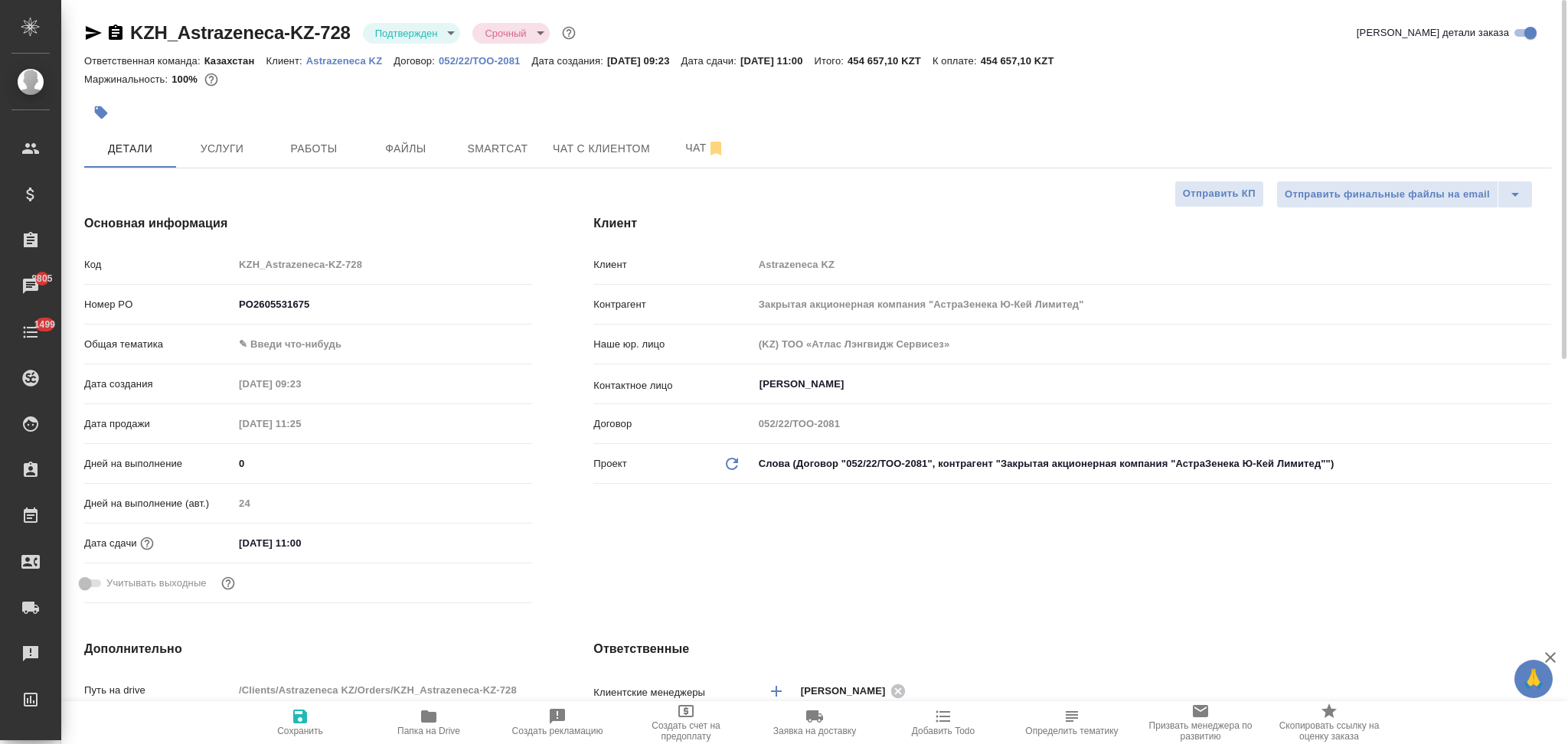
click at [939, 729] on span "Добавить Todo" at bounding box center [943, 731] width 63 height 11
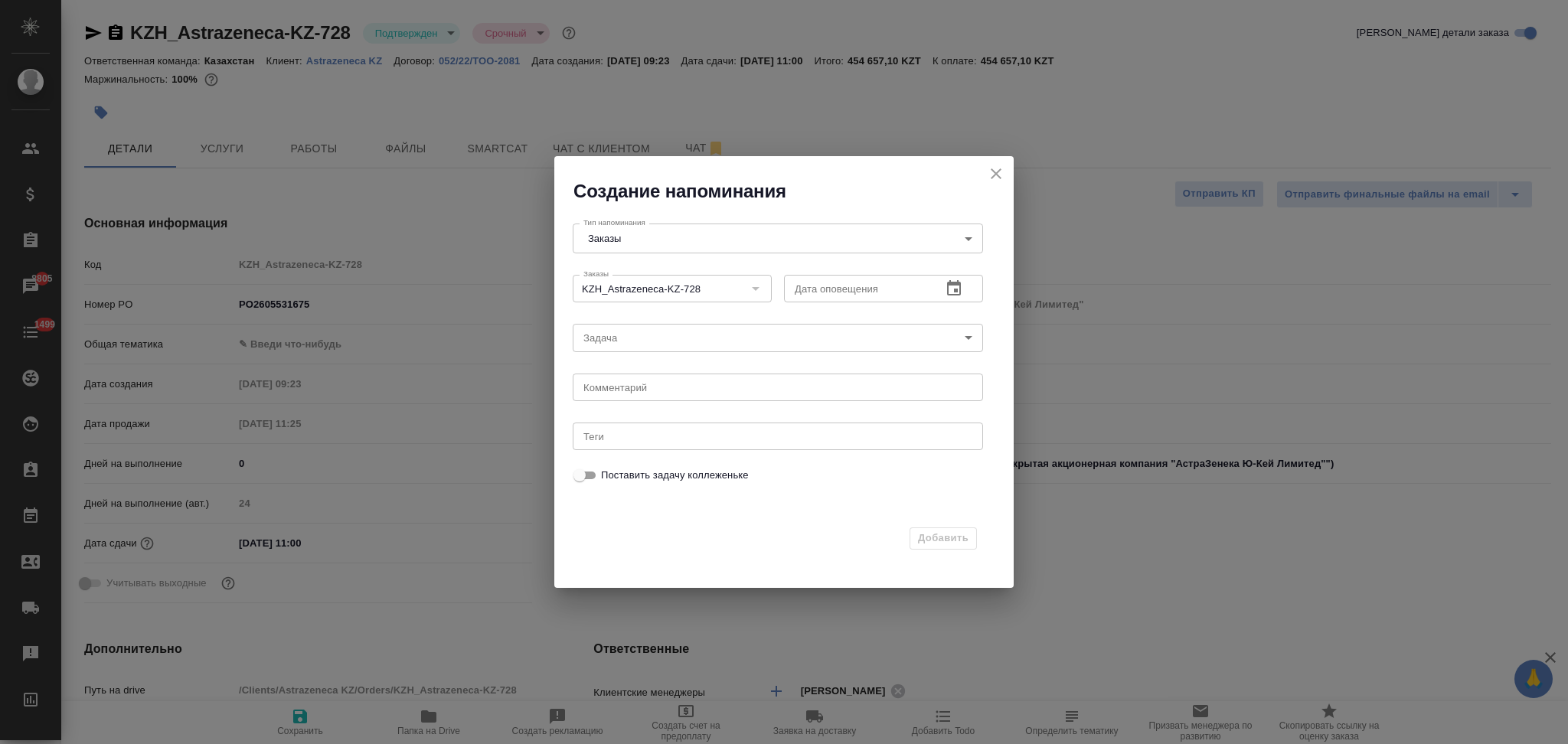
click at [957, 290] on icon "button" at bounding box center [954, 288] width 14 height 16
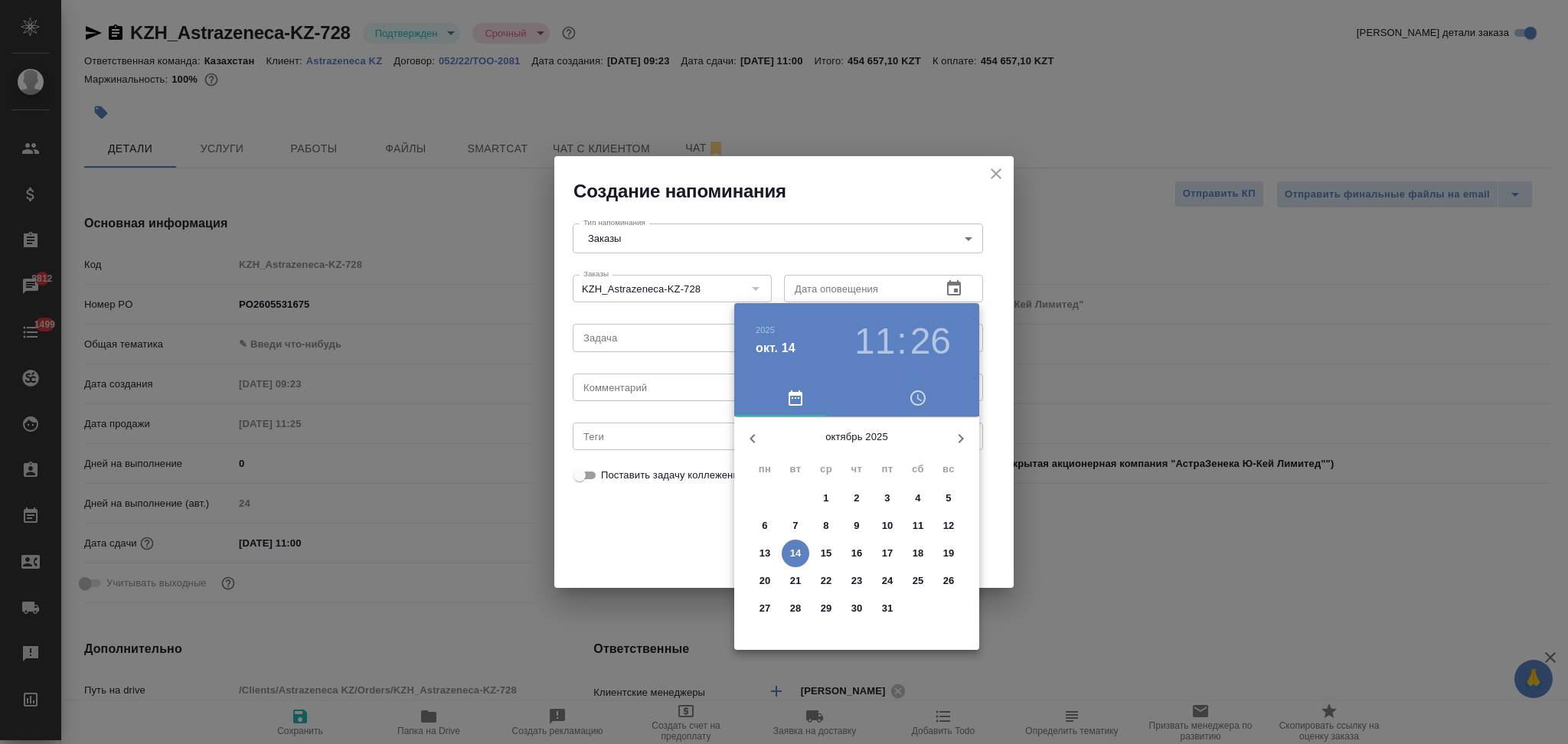
click at [858, 602] on p "30" at bounding box center [857, 609] width 12 height 16
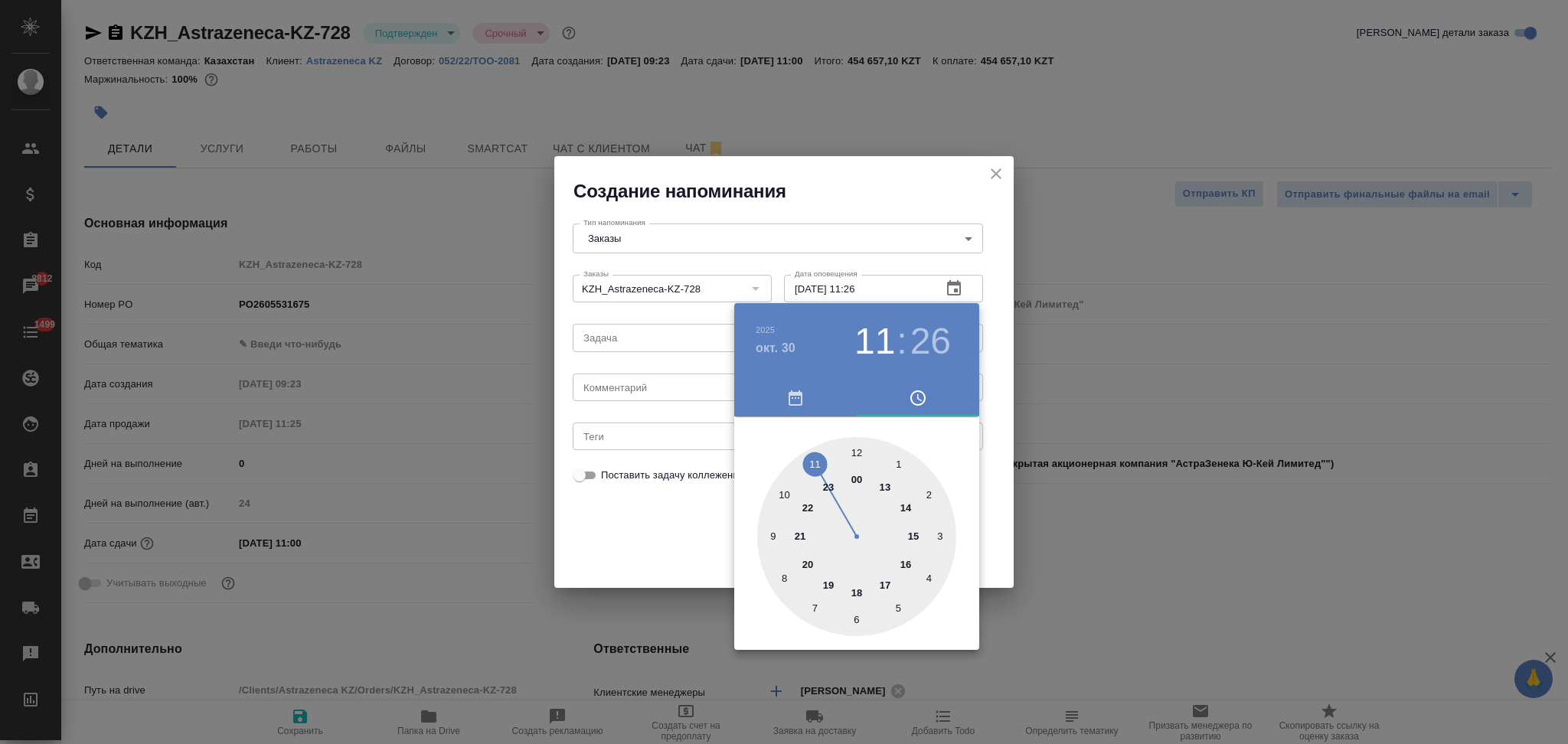
click at [815, 459] on div at bounding box center [856, 536] width 199 height 199
type input "[DATE] 11:00"
click at [860, 452] on div at bounding box center [856, 536] width 199 height 199
drag, startPoint x: 647, startPoint y: 540, endPoint x: 664, endPoint y: 444, distance: 97.5
click at [647, 539] on div at bounding box center [784, 372] width 1568 height 744
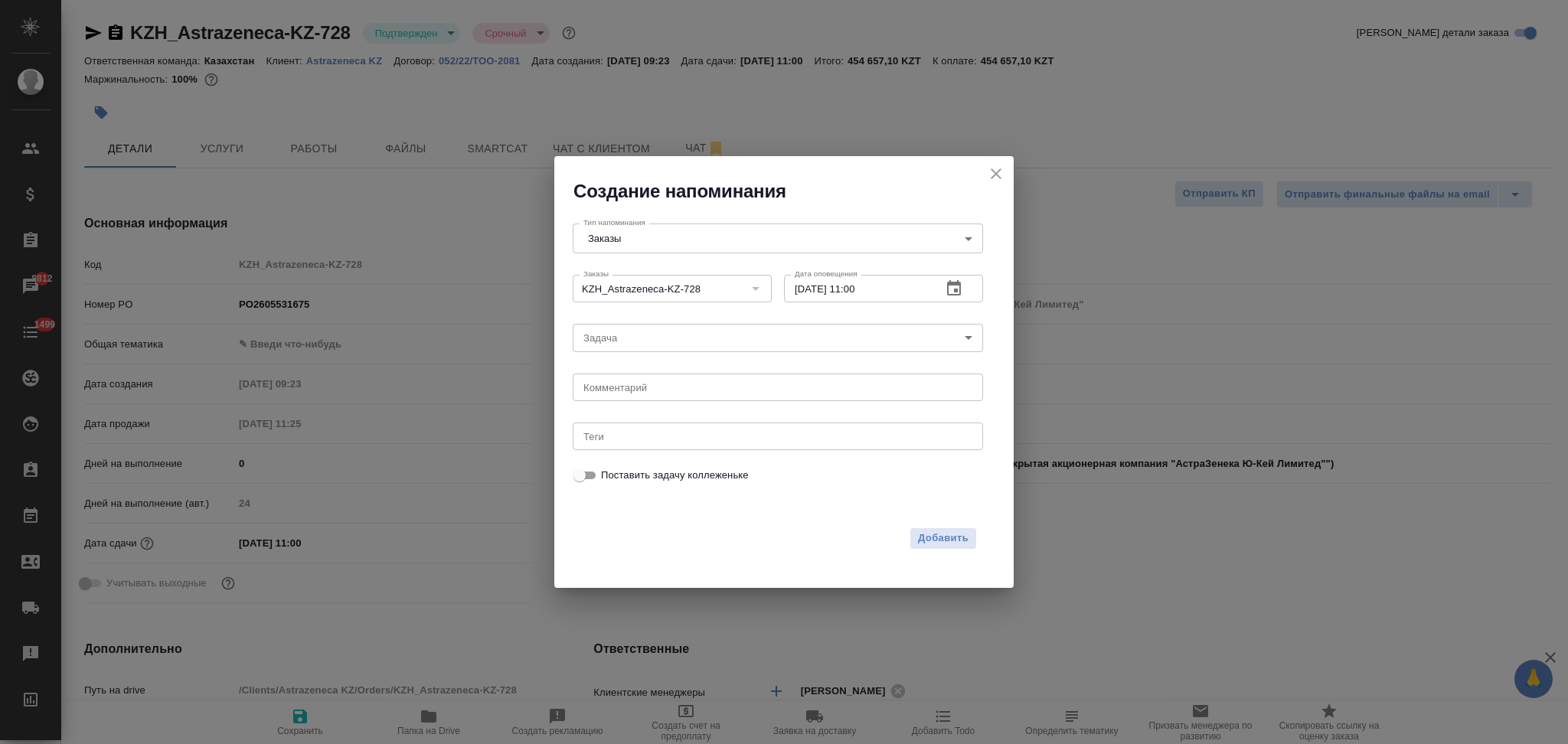
click at [649, 337] on body "🙏 .cls-1 fill:#fff; AWATERA Aslanukova Sati Клиенты Спецификации Заказы 8812 Ча…" at bounding box center [784, 372] width 1568 height 744
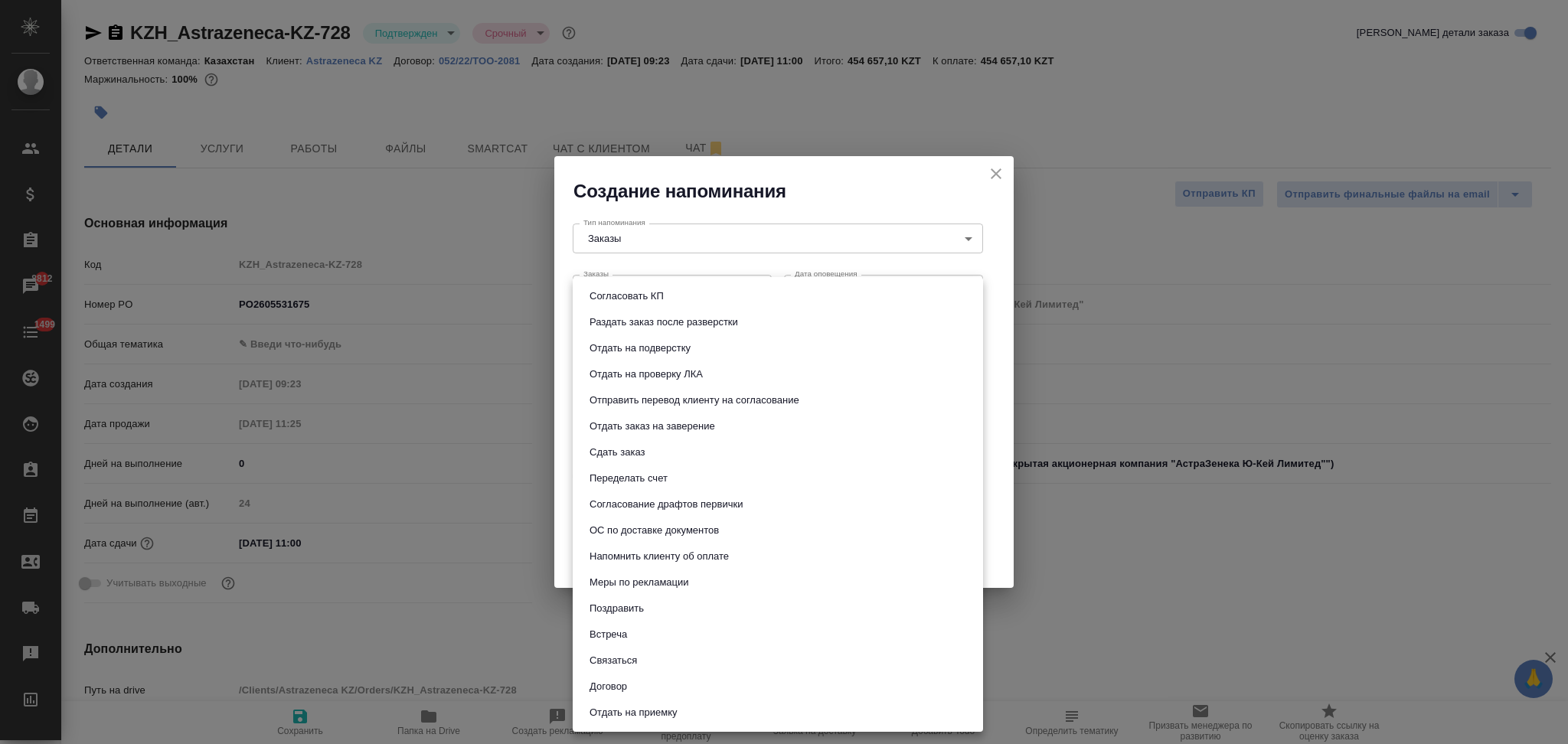
click at [642, 446] on button "Сдать заказ" at bounding box center [617, 452] width 64 height 16
type input "Сдать заказ"
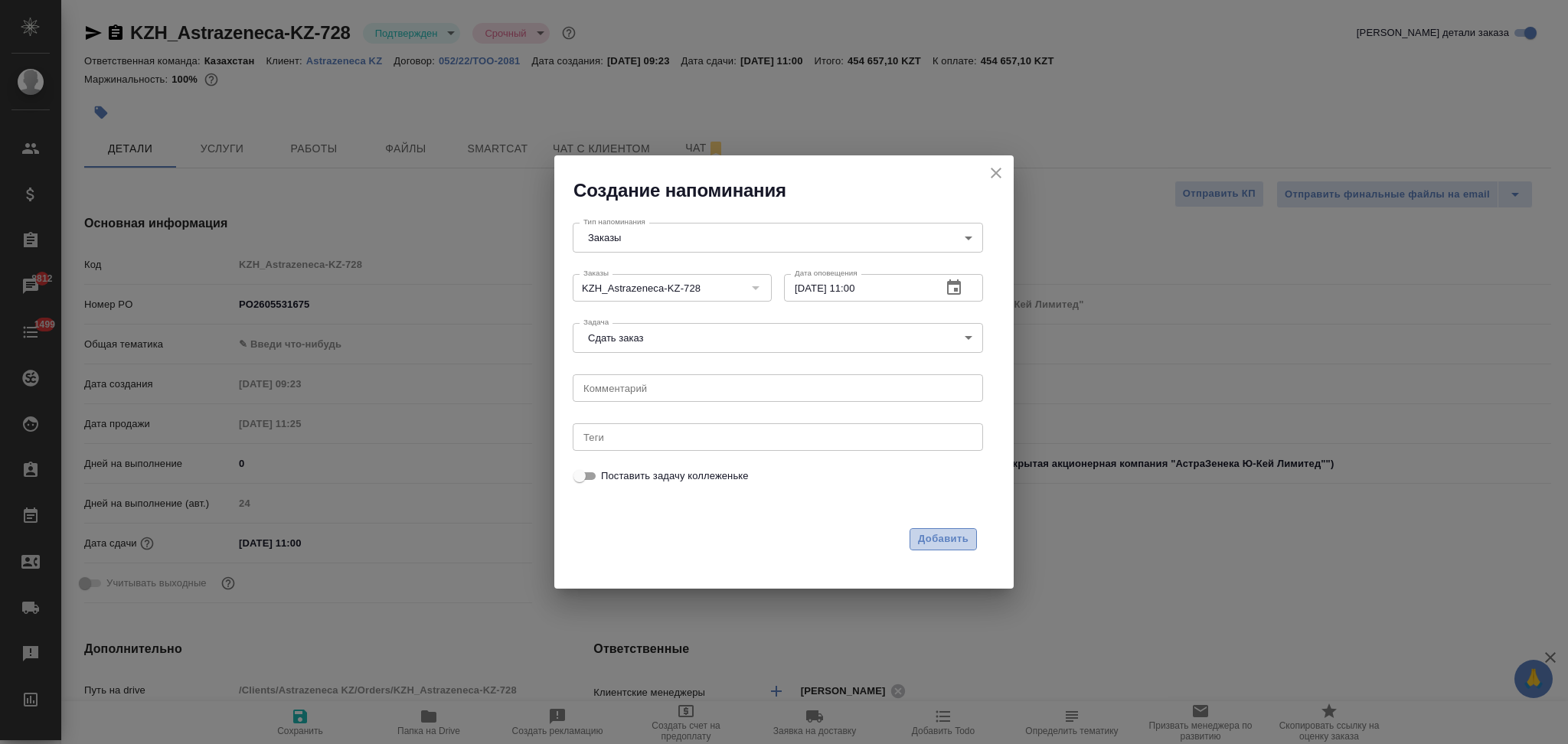
click at [935, 545] on span "Добавить" at bounding box center [943, 539] width 50 height 17
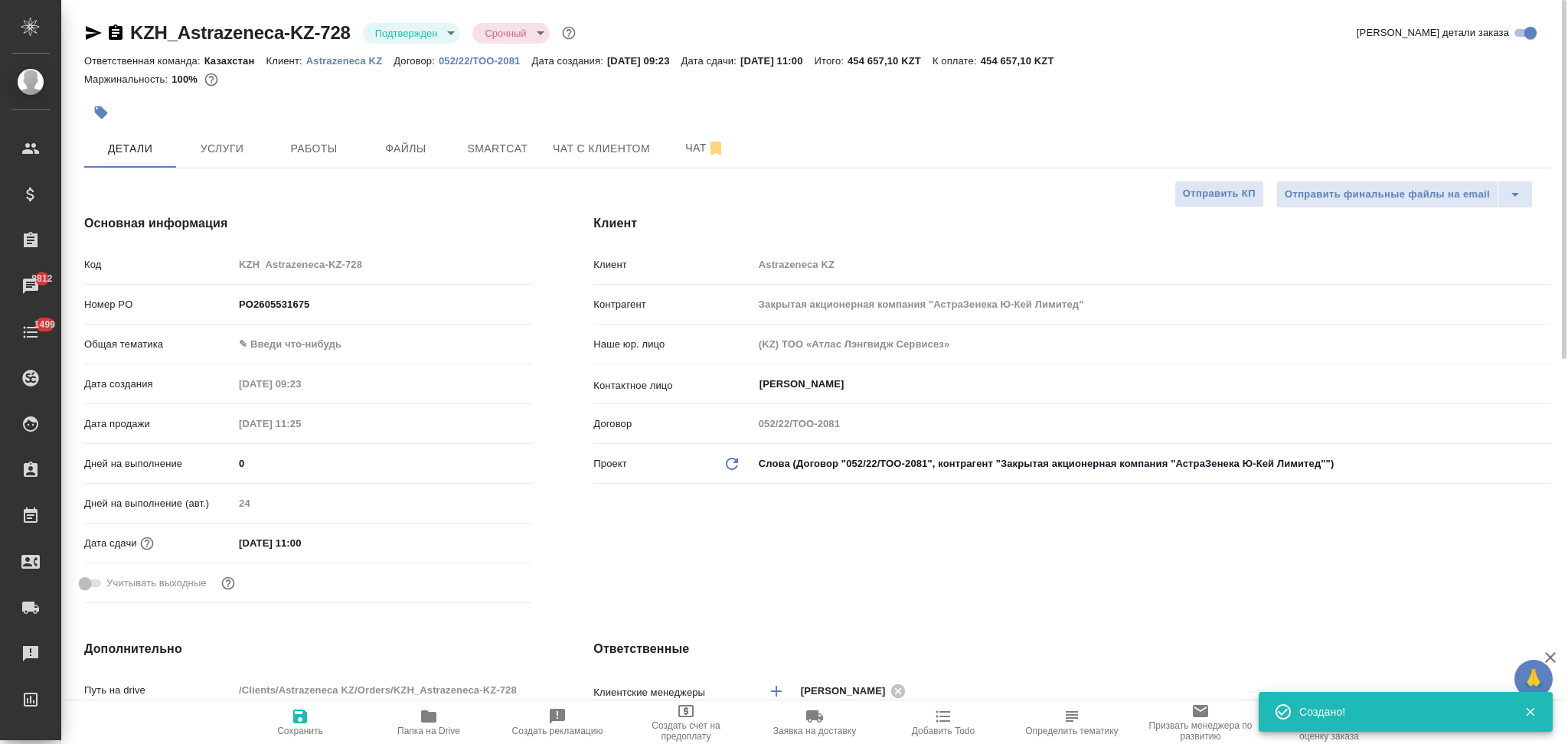
type textarea "x"
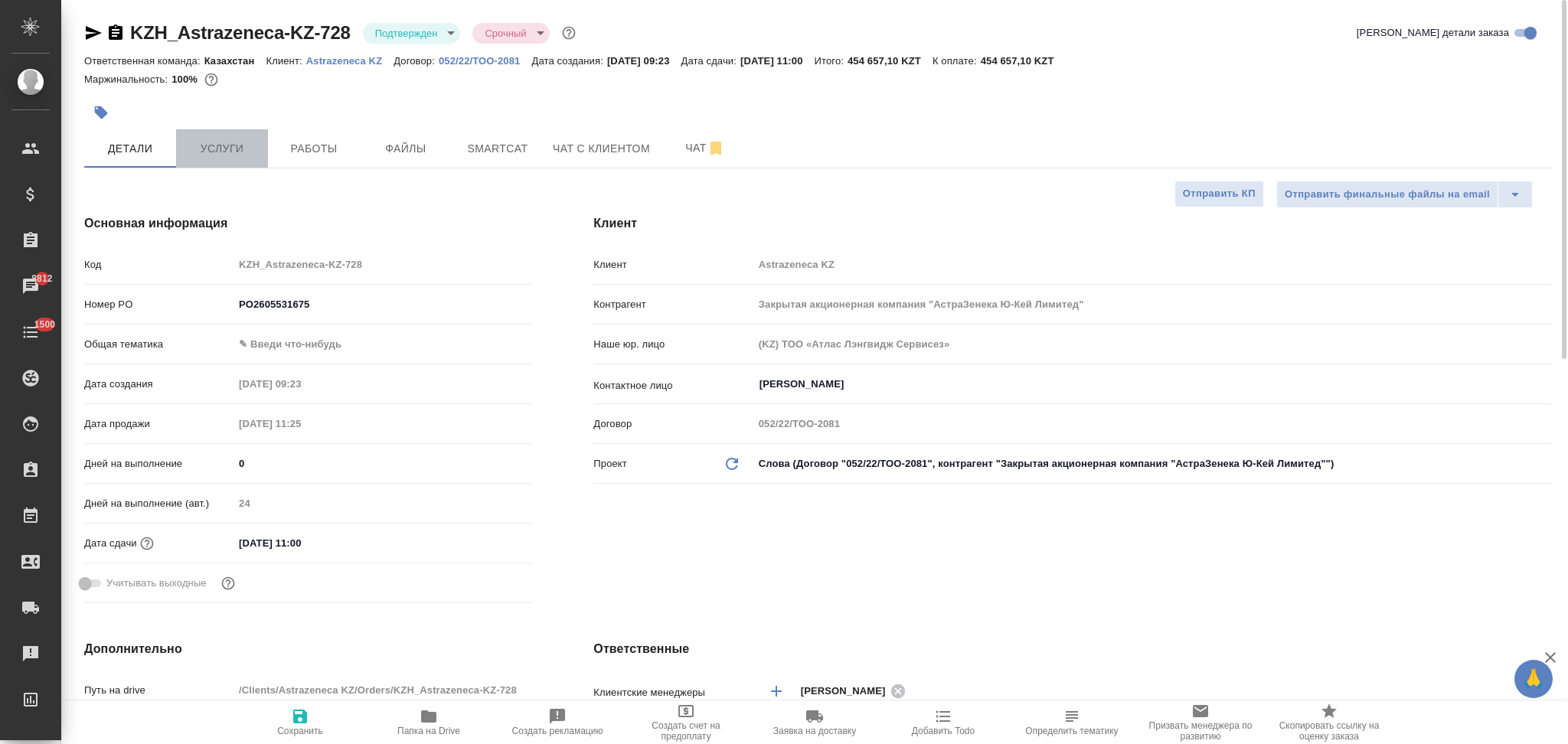
click at [216, 146] on span "Услуги" at bounding box center [222, 148] width 73 height 19
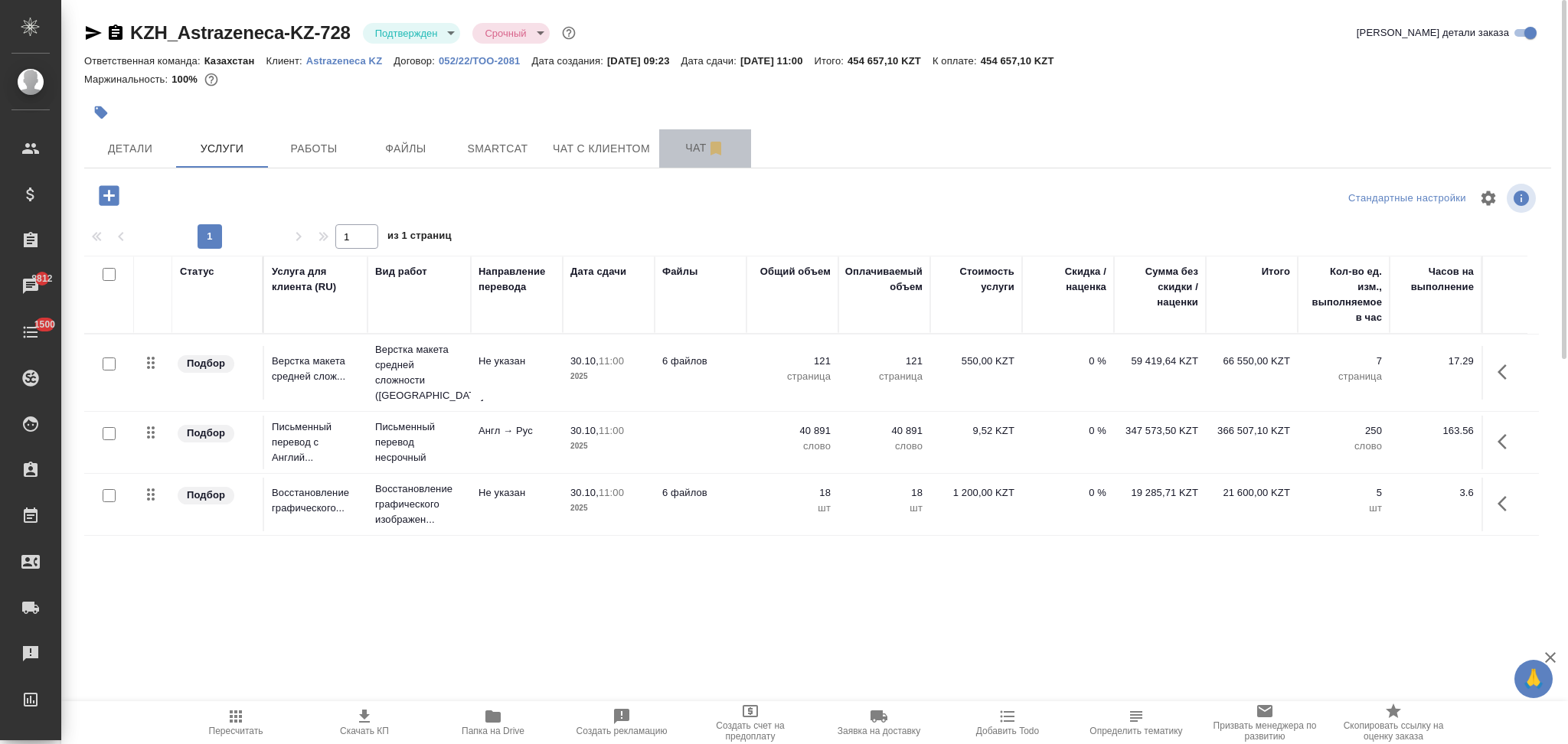
click at [678, 141] on span "Чат" at bounding box center [704, 148] width 73 height 19
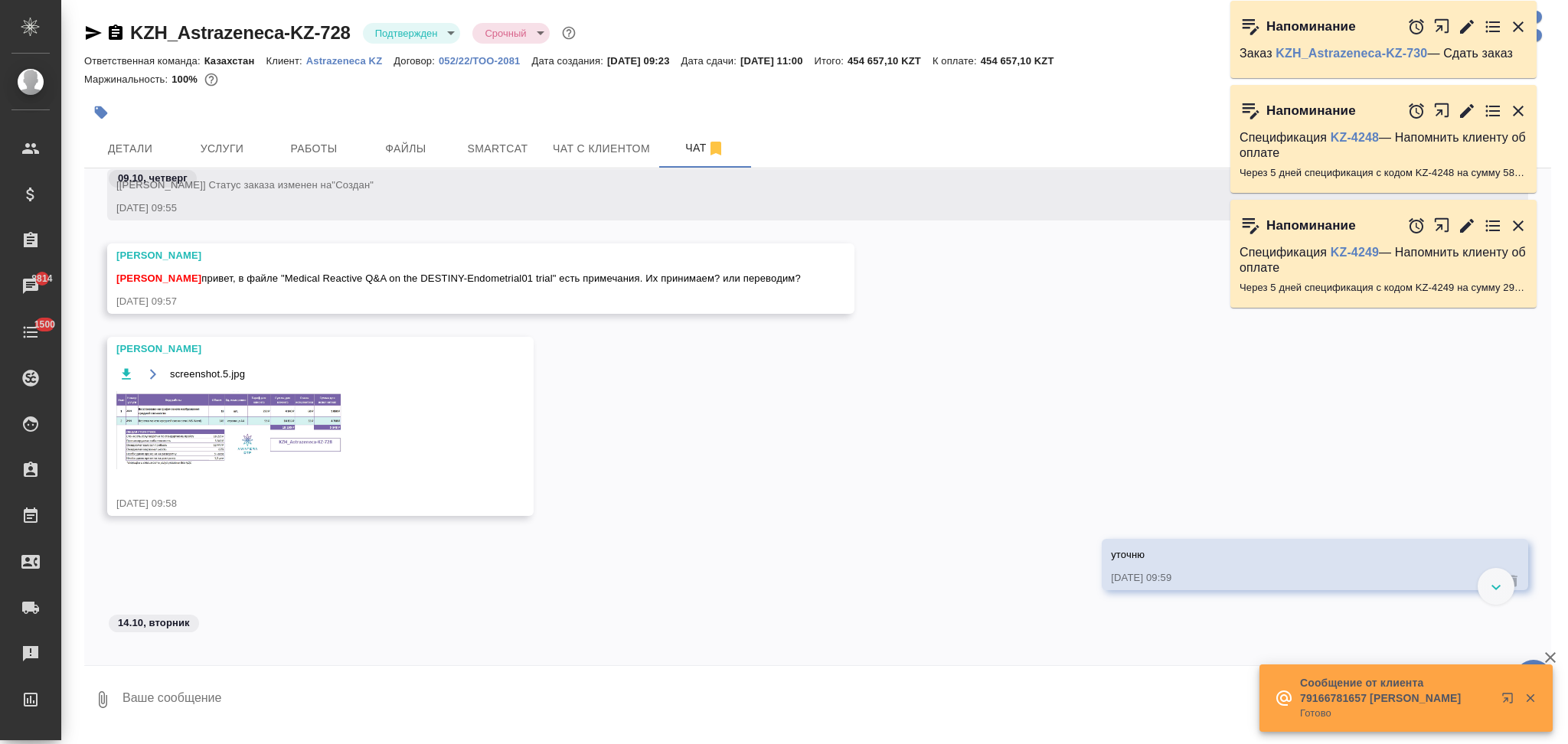
scroll to position [623, 0]
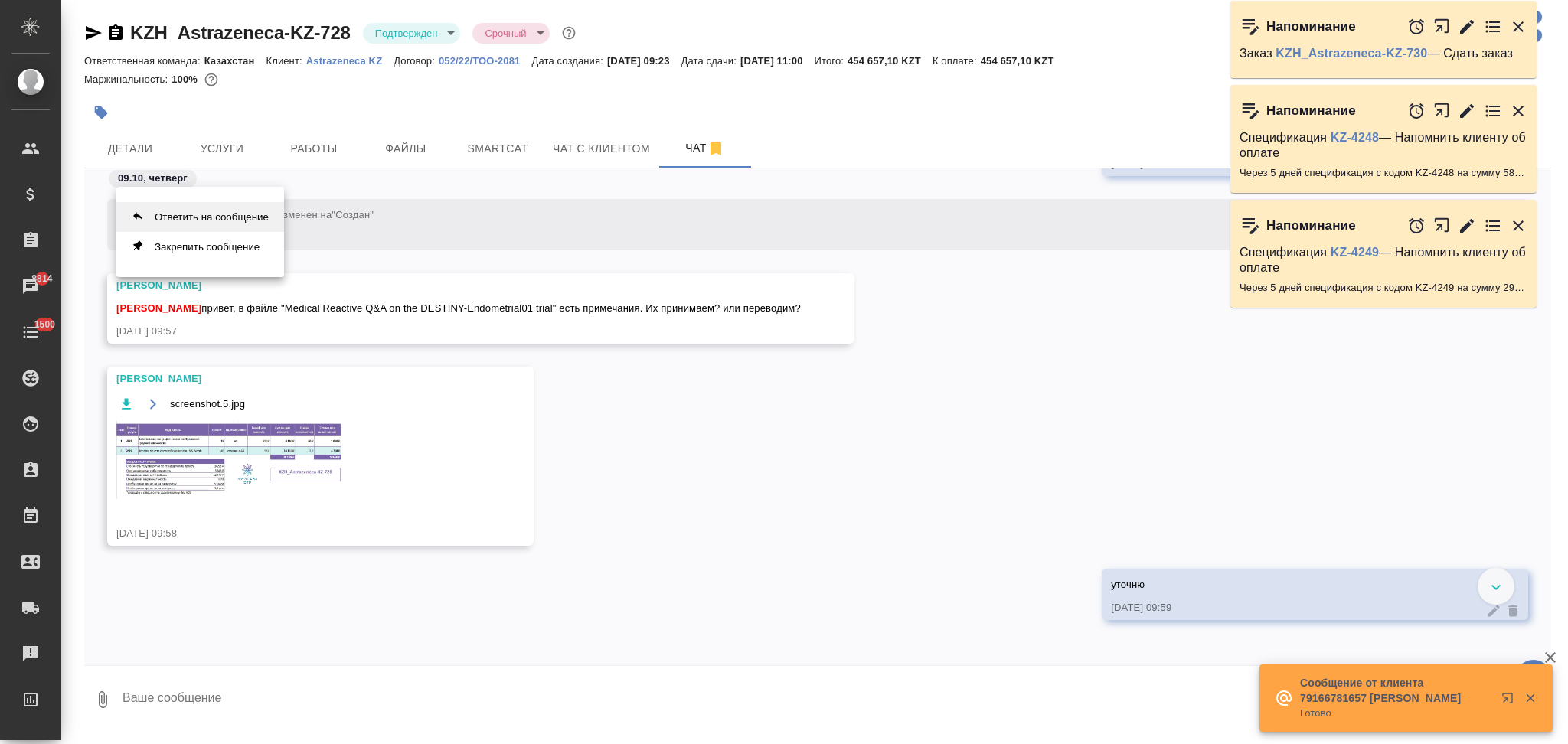
click at [276, 215] on button "Ответить на сообщение" at bounding box center [200, 217] width 167 height 30
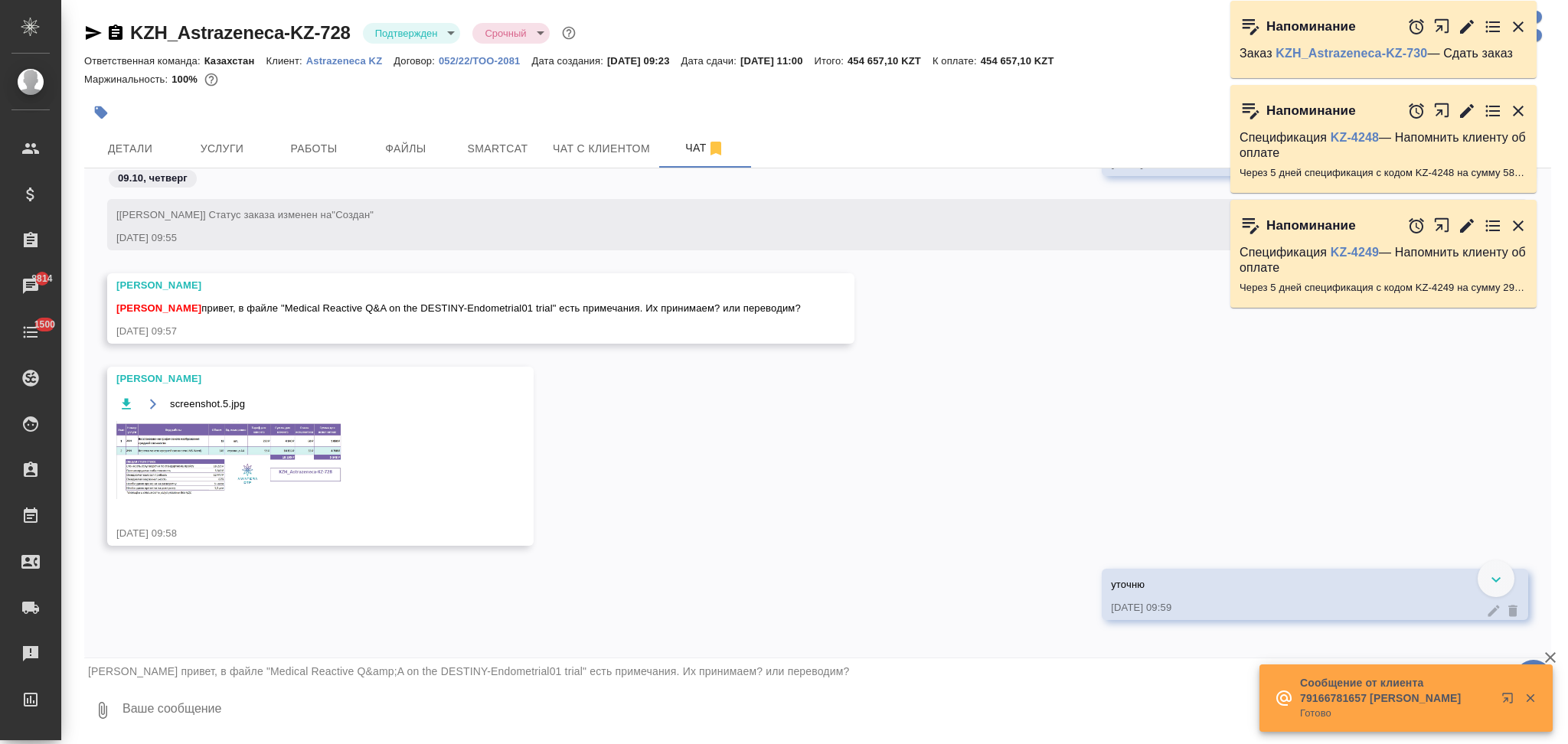
click at [206, 716] on textarea at bounding box center [836, 710] width 1430 height 52
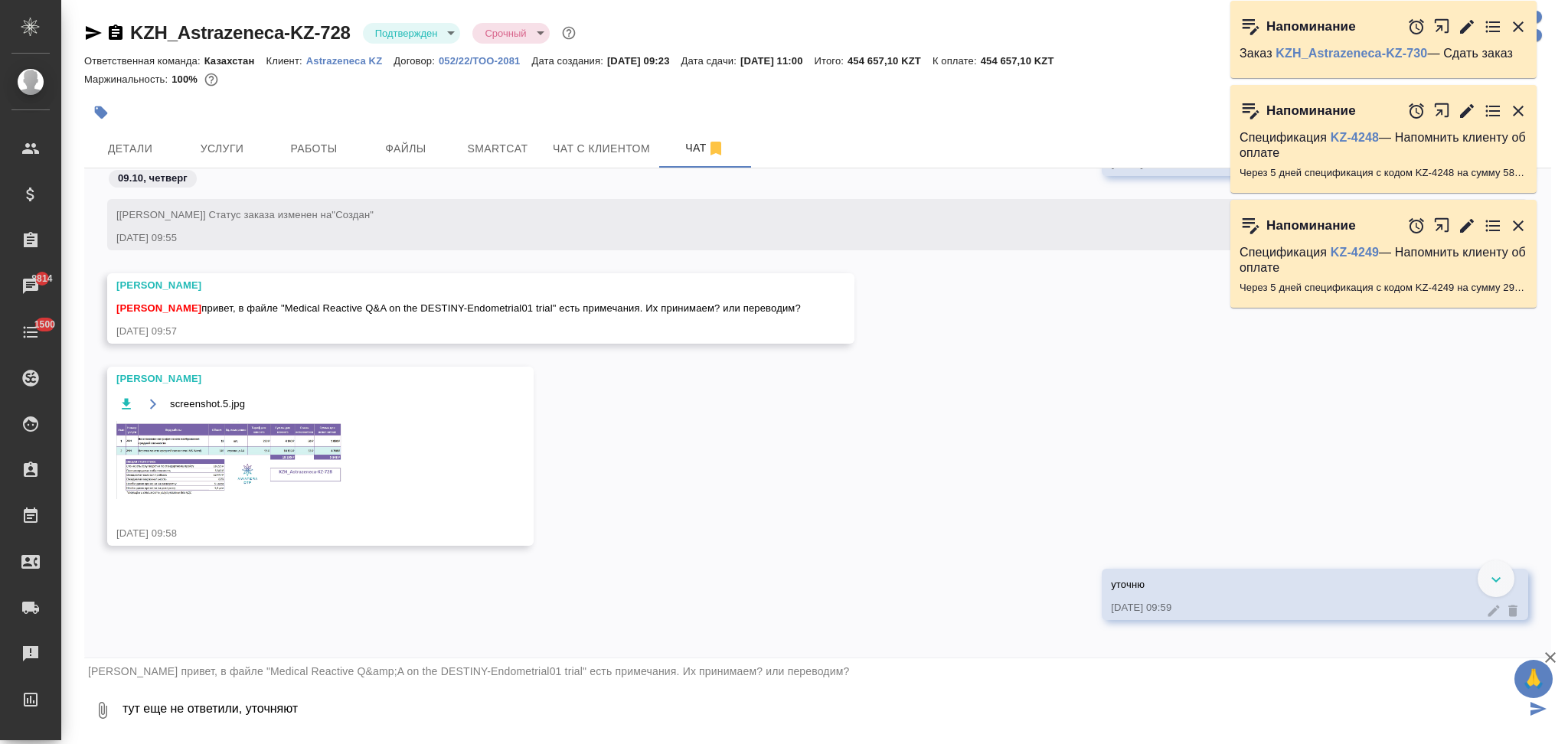
type textarea "тут еще не ответили, уточняют"
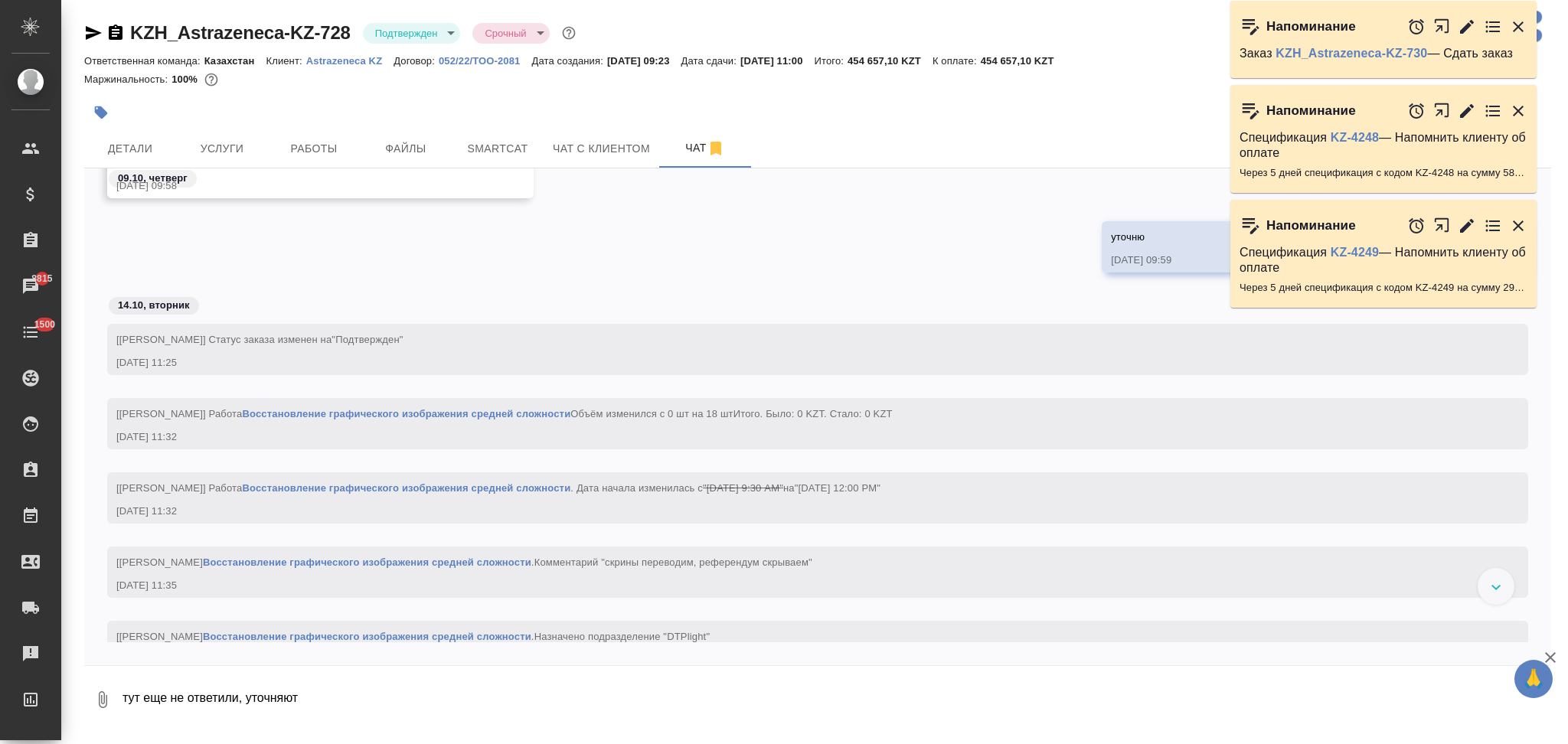
scroll to position [969, 0]
click at [155, 148] on span "Детали" at bounding box center [129, 148] width 73 height 19
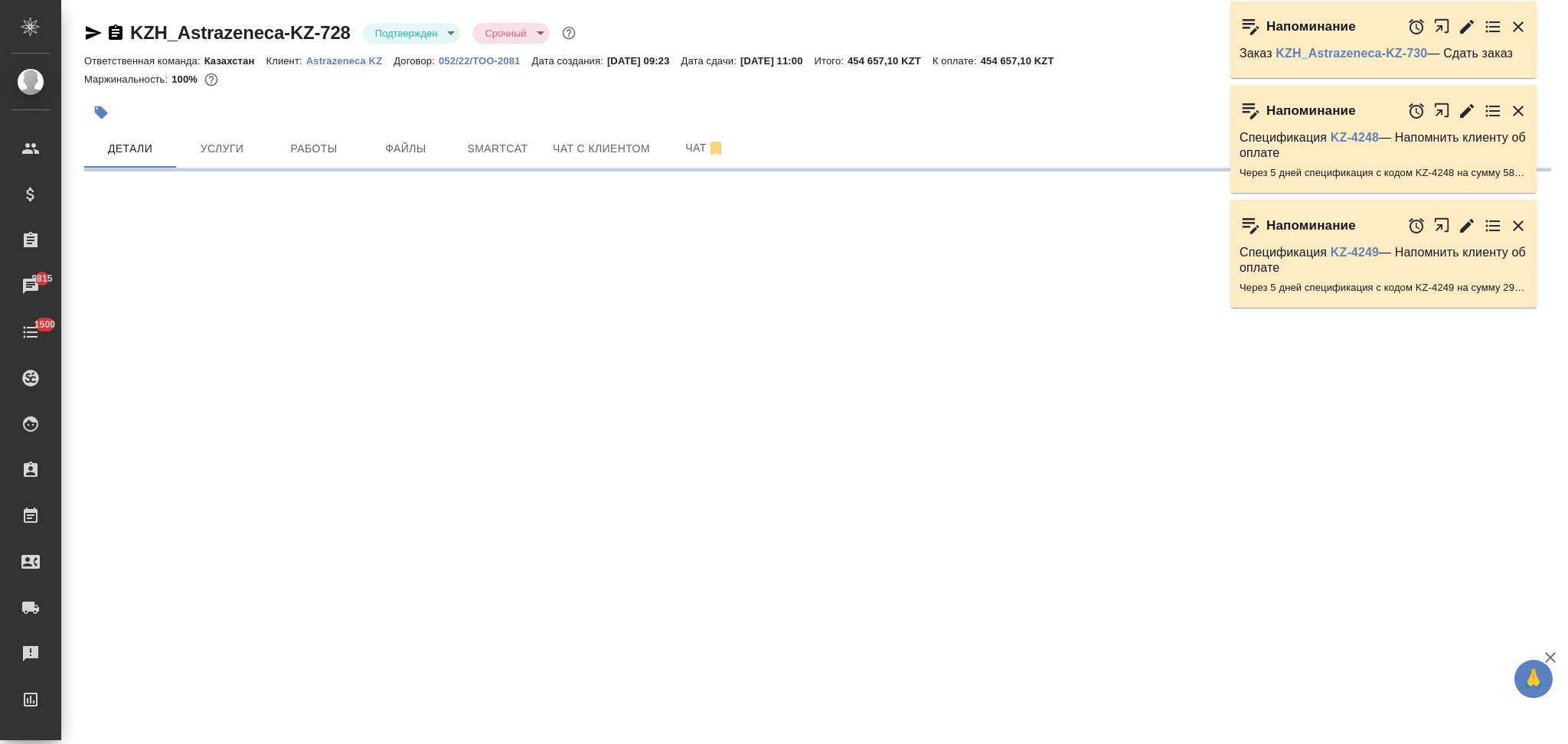
select select "RU"
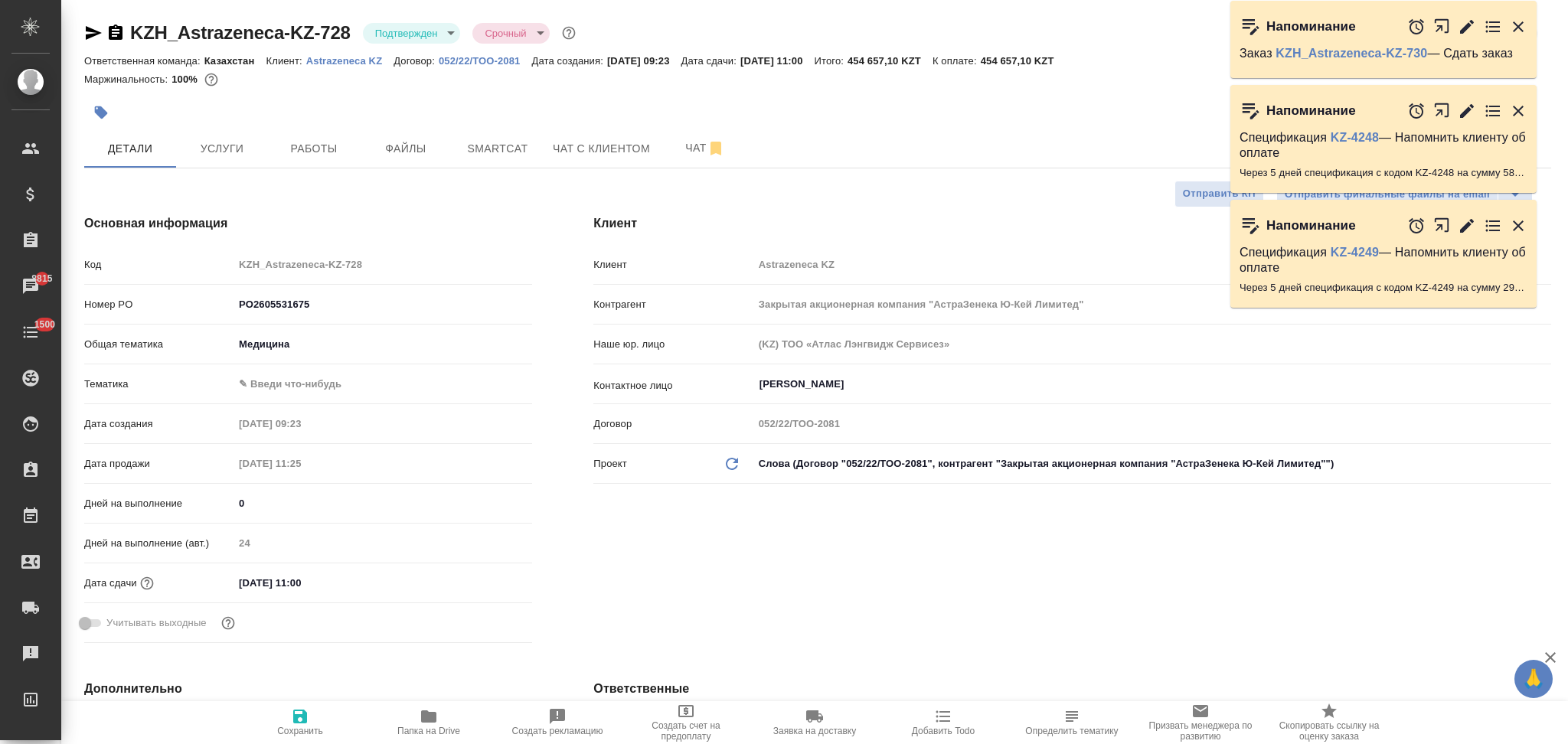
type textarea "x"
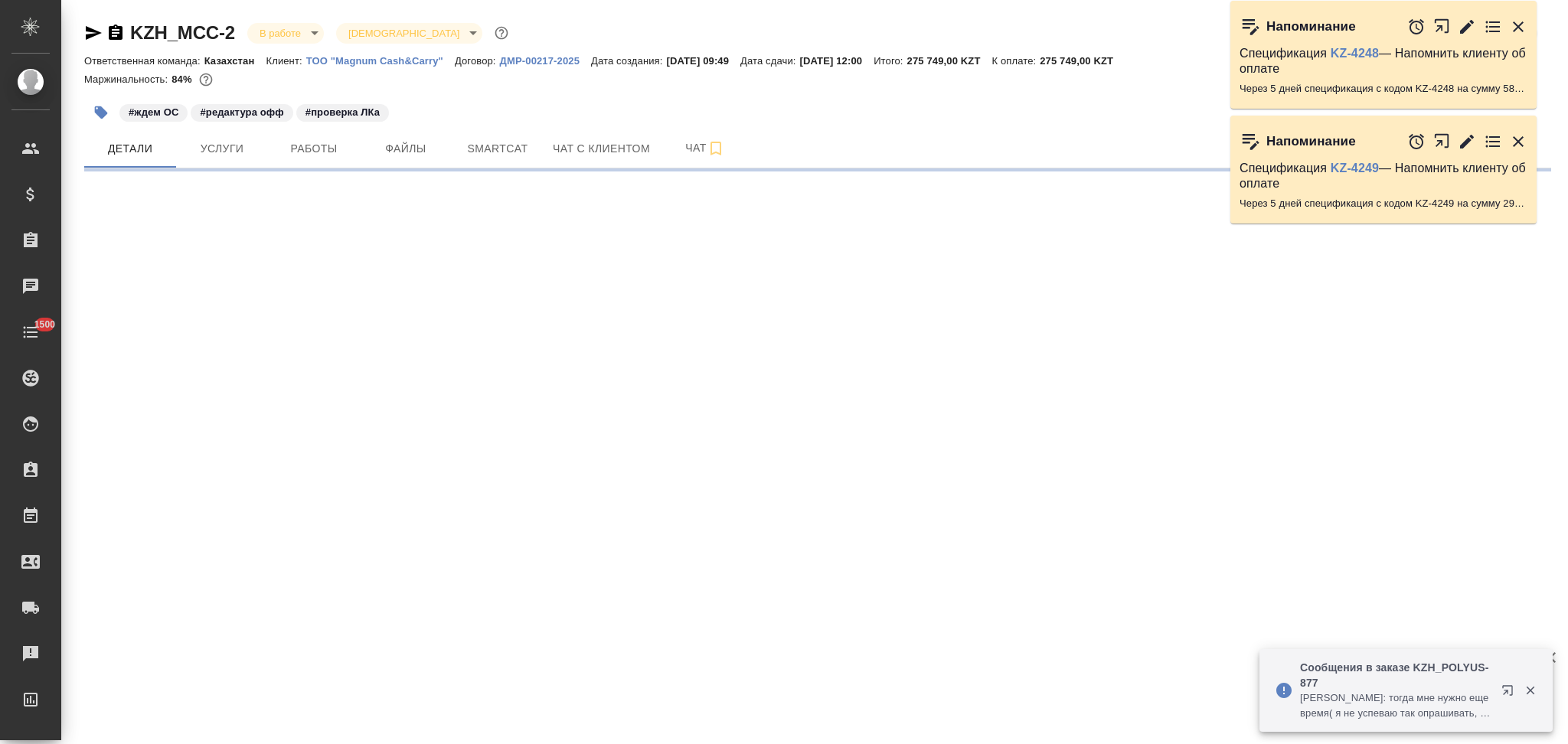
select select "RU"
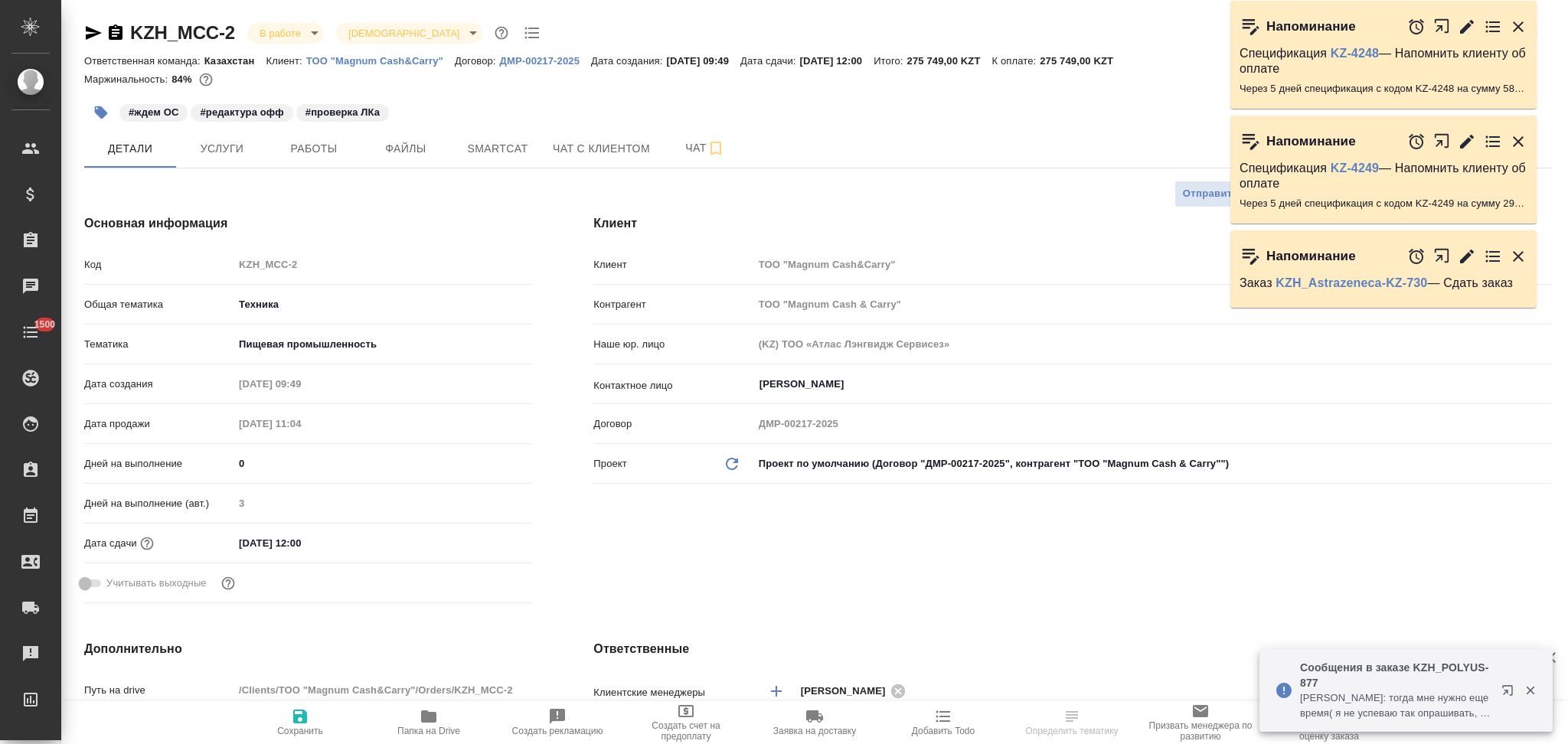
type textarea "x"
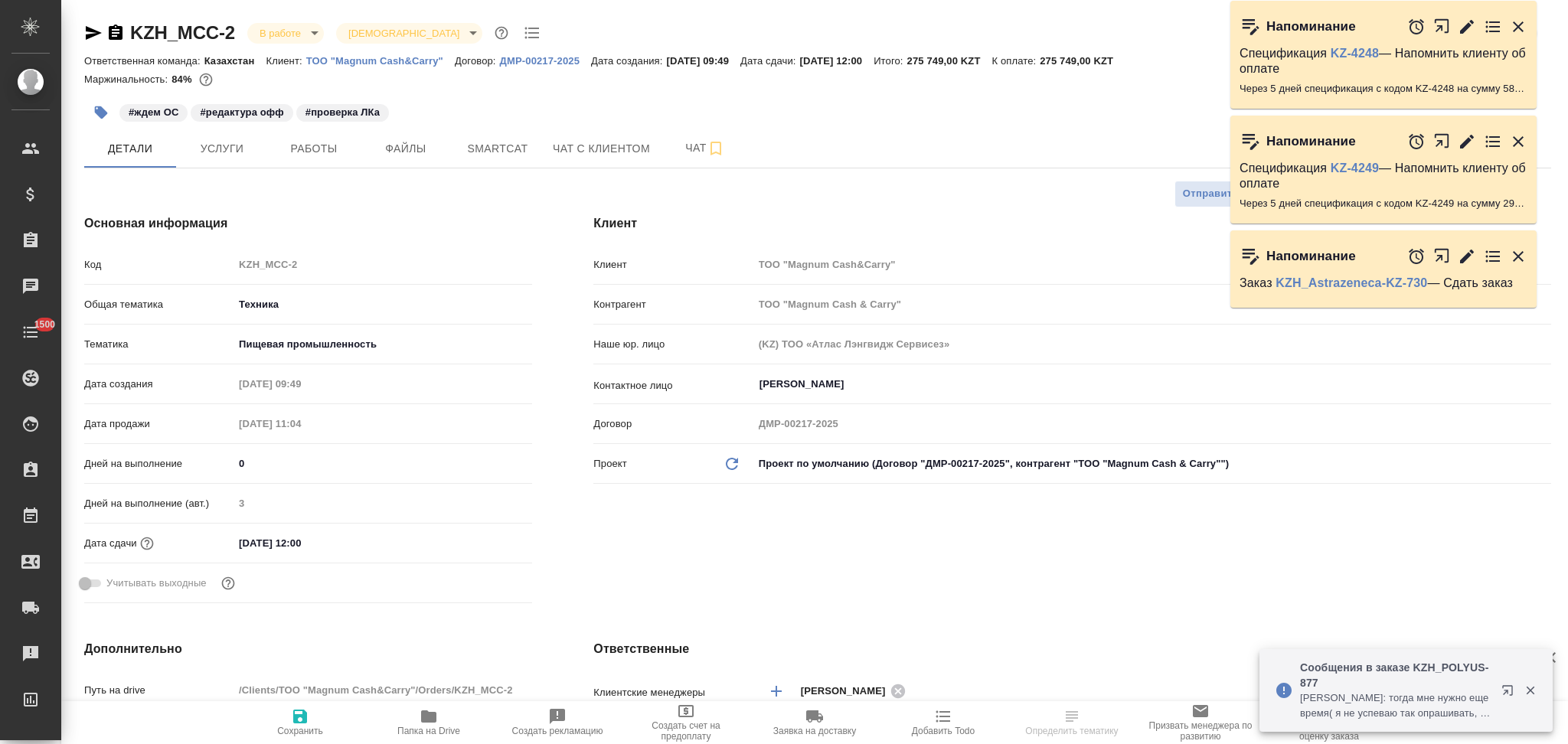
type textarea "x"
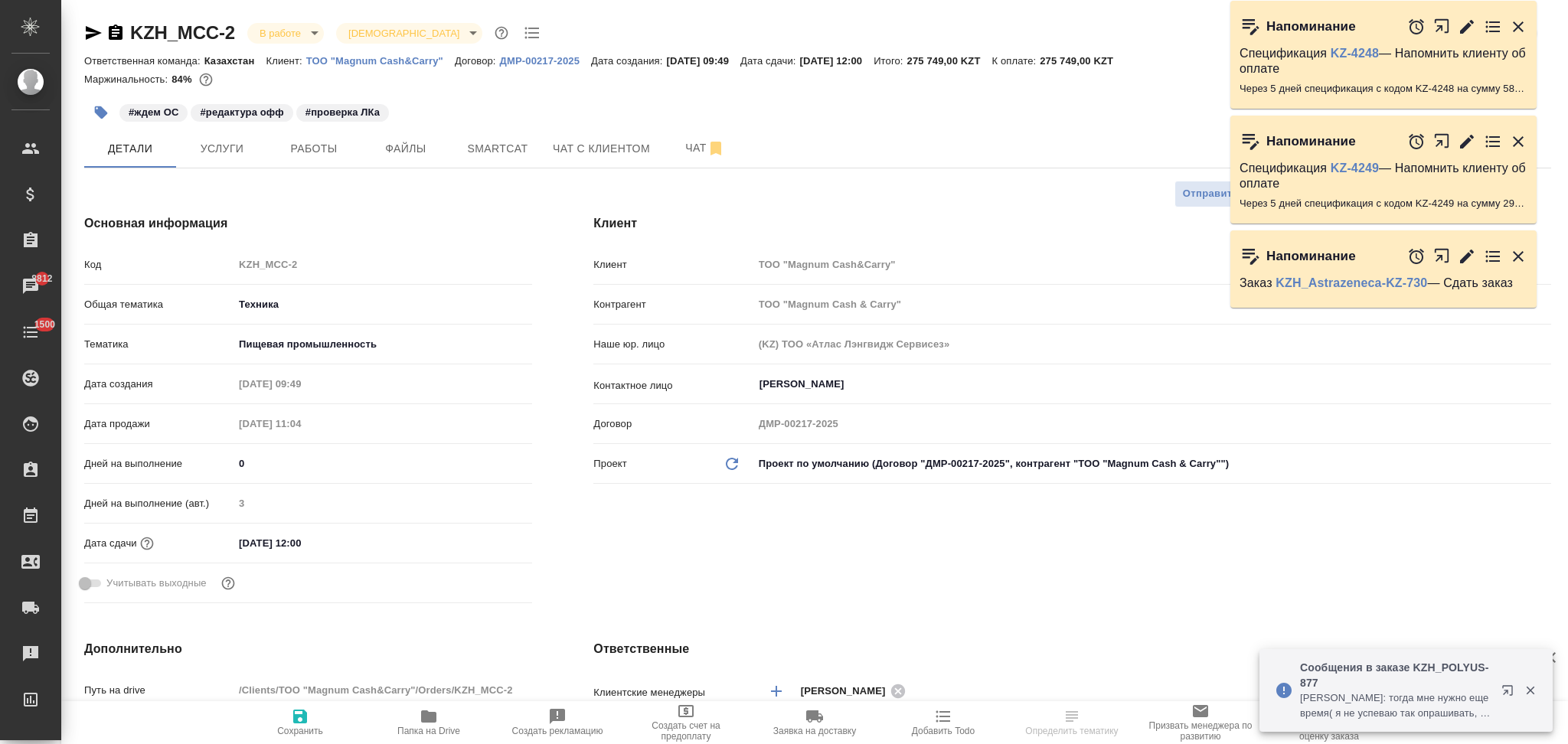
type textarea "x"
select select "RU"
type textarea "x"
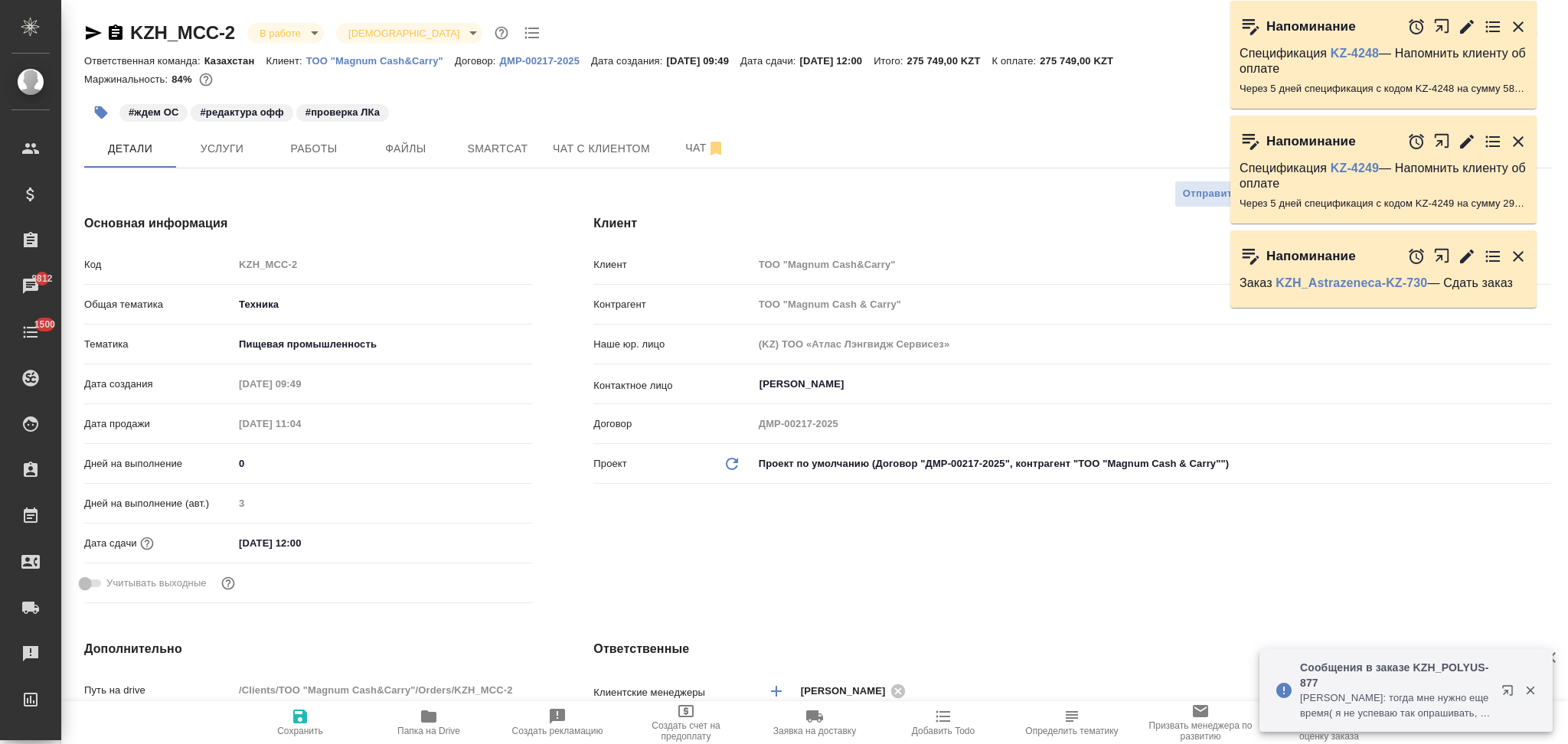
type textarea "x"
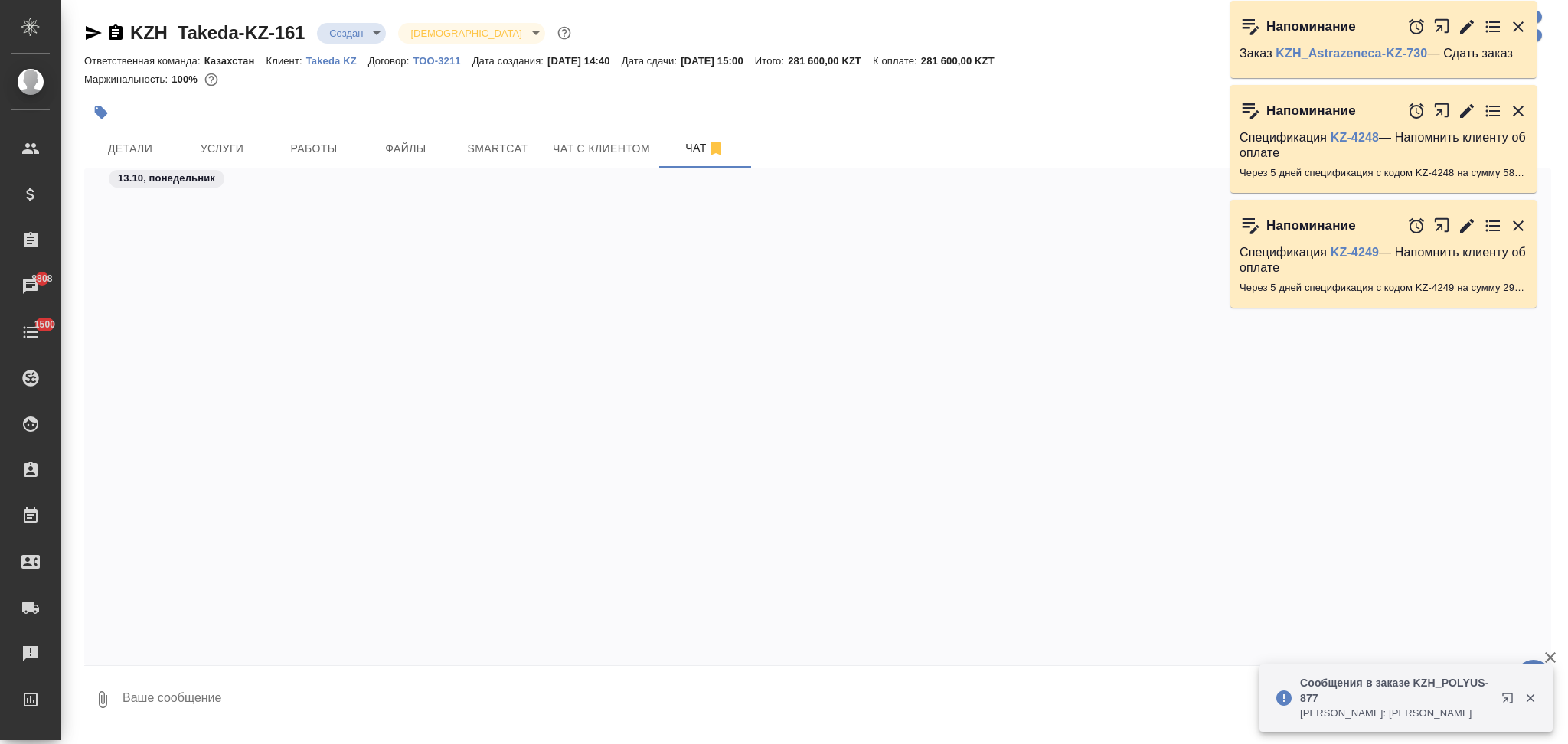
scroll to position [857, 0]
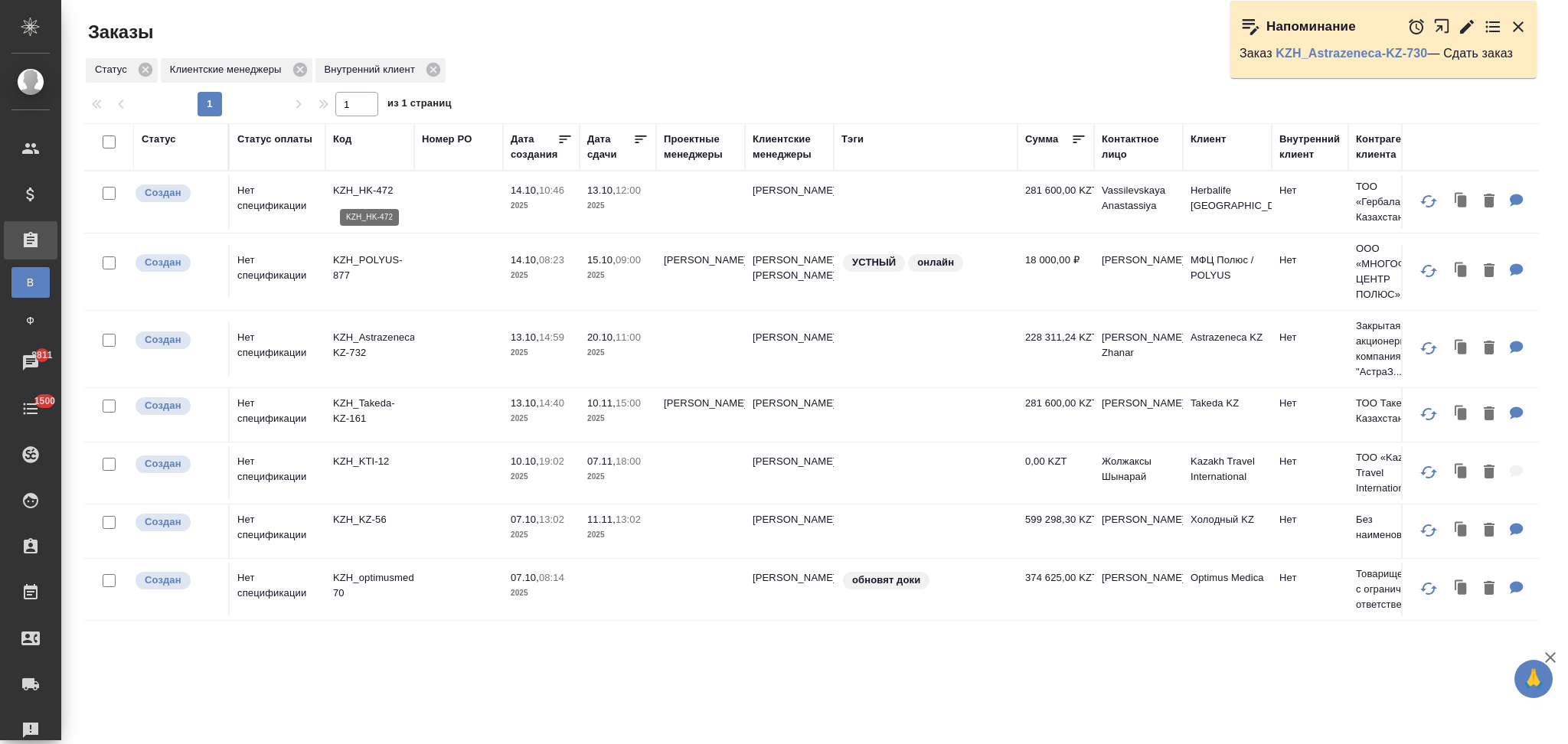
click at [367, 191] on p "KZH_HK-472" at bounding box center [370, 191] width 73 height 16
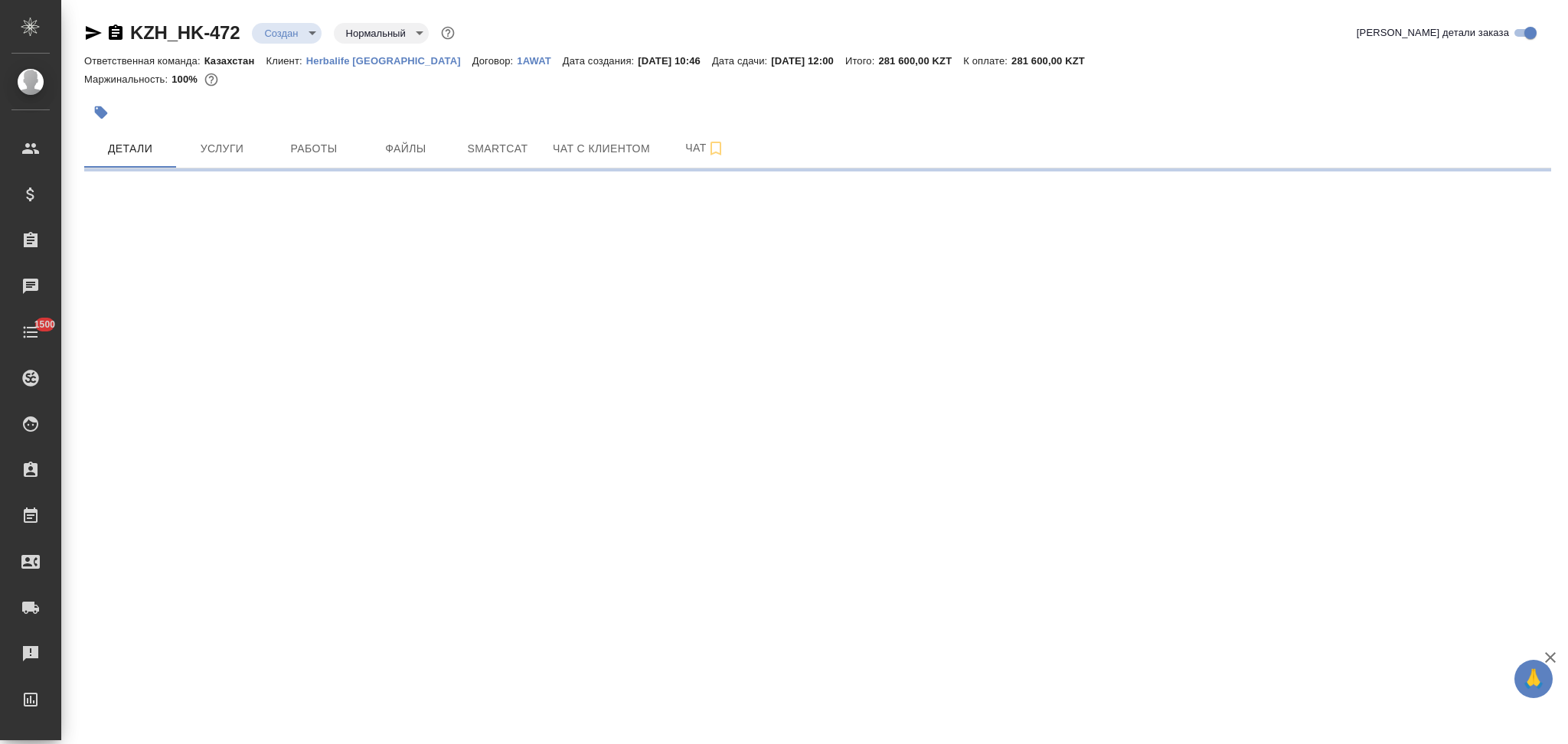
select select "RU"
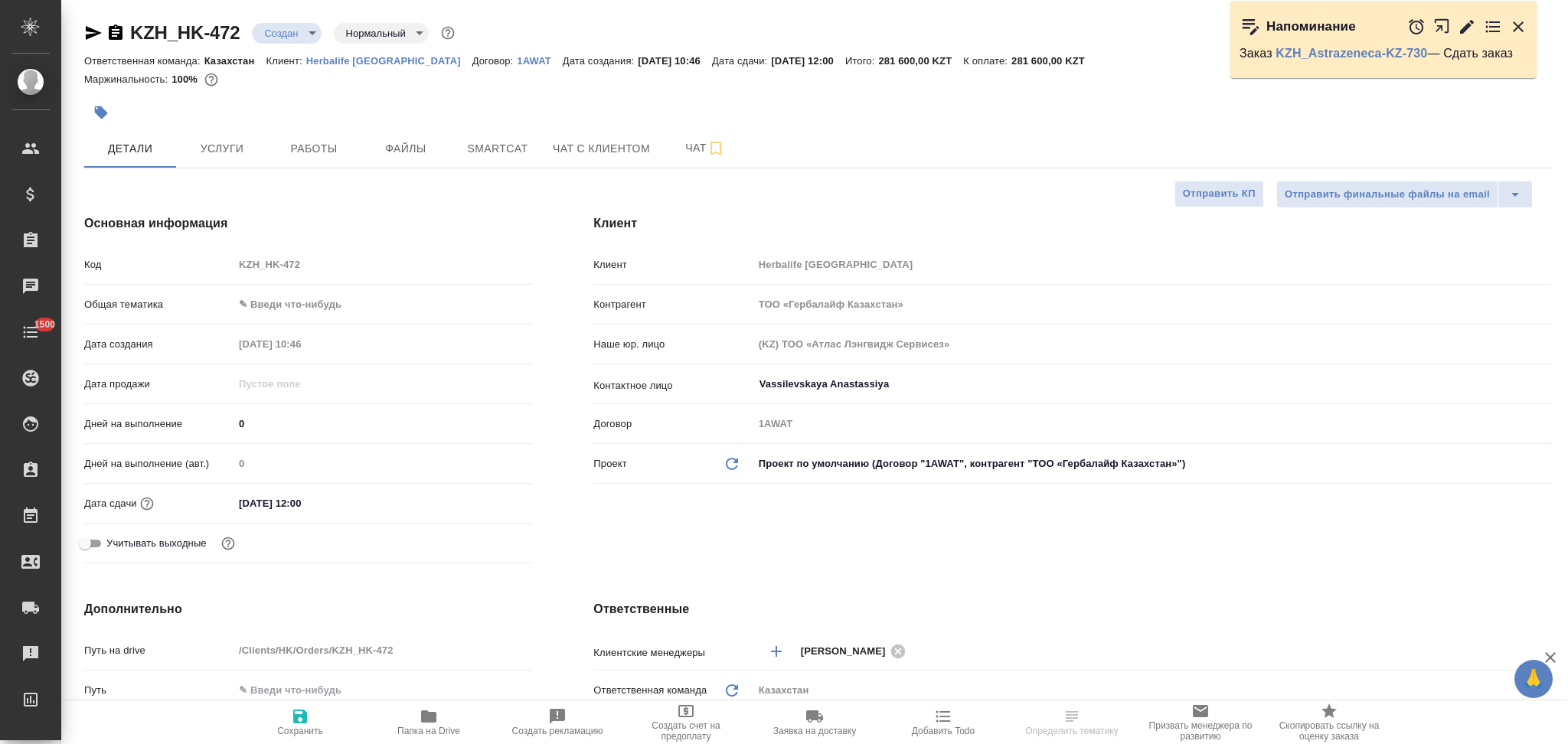
type textarea "x"
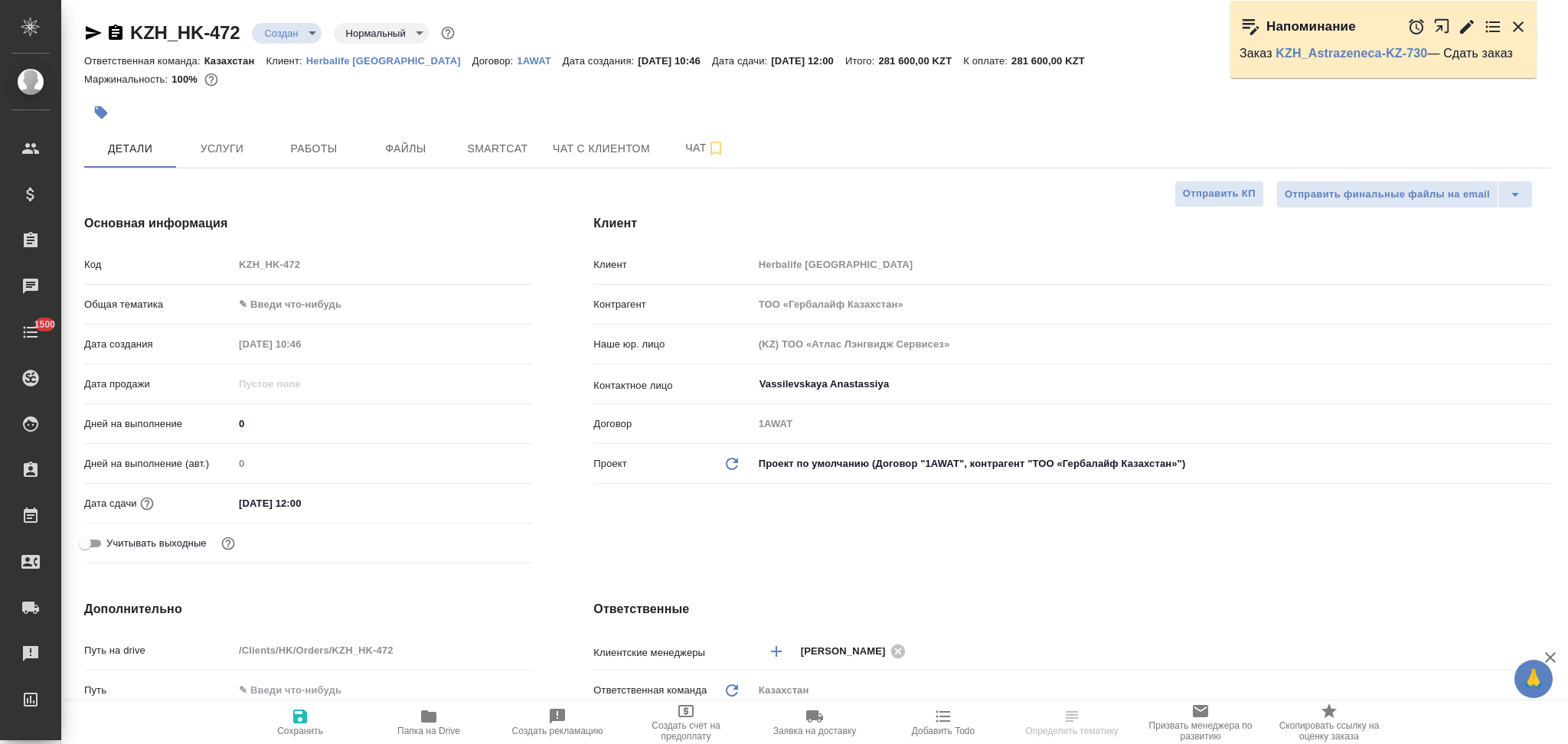
type textarea "x"
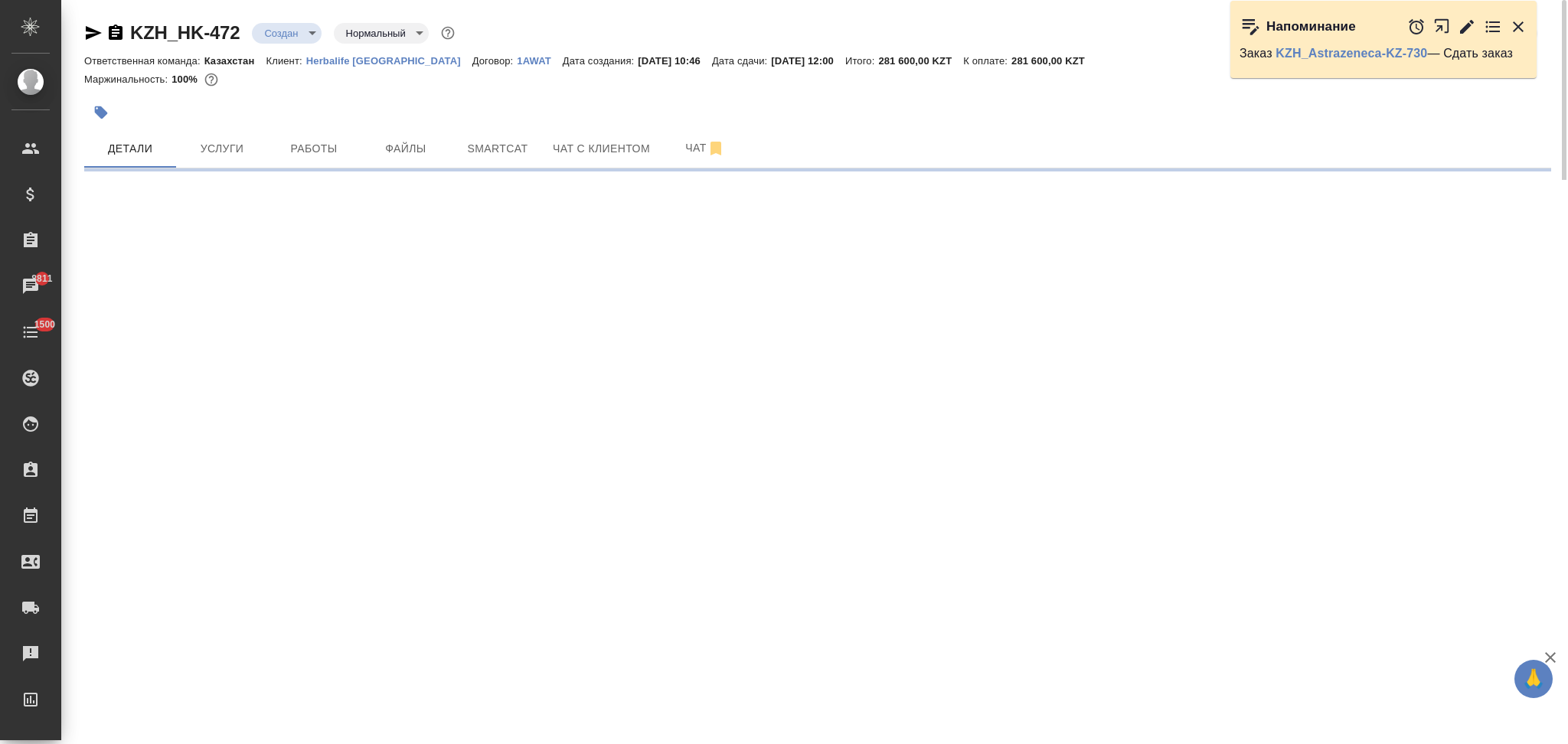
select select "RU"
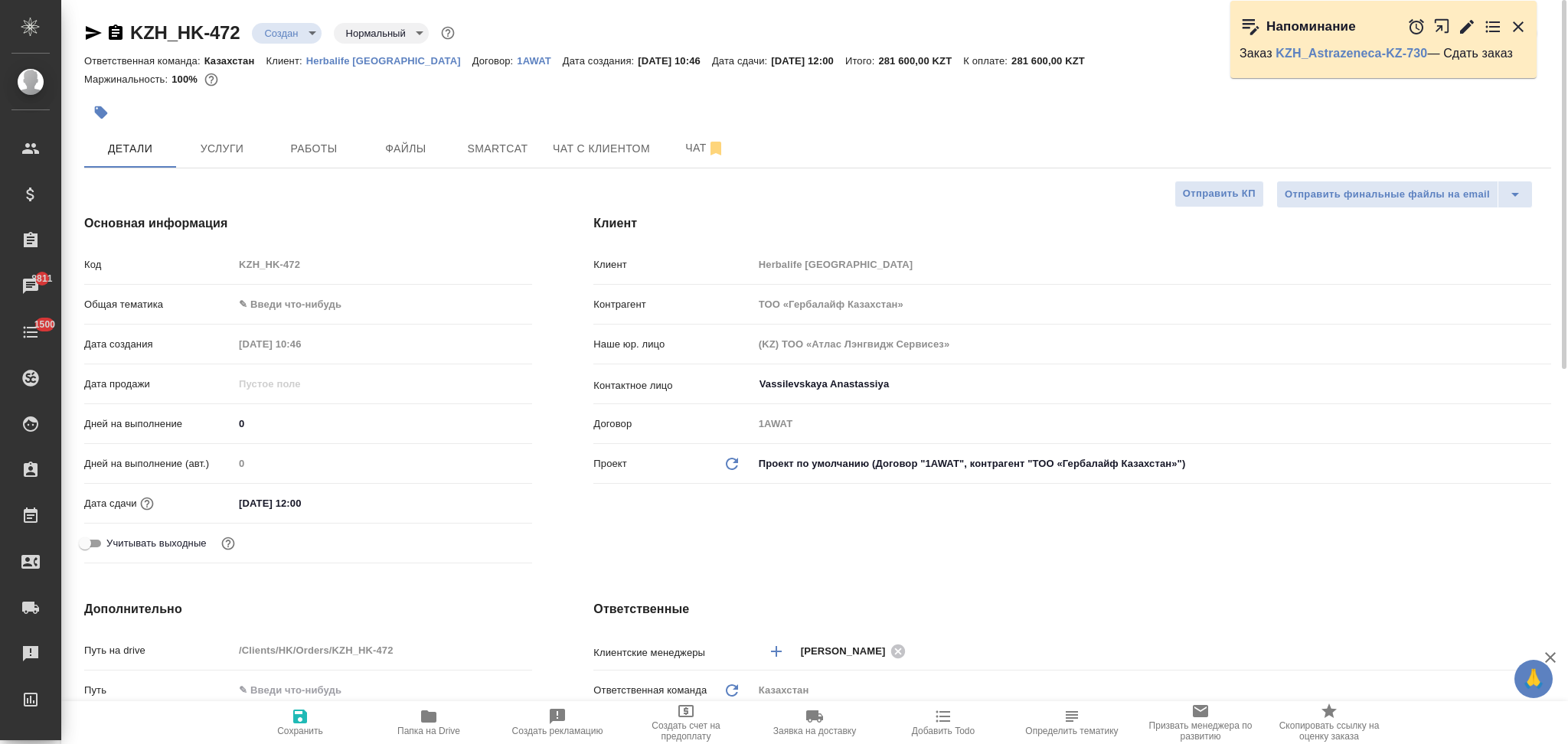
type textarea "x"
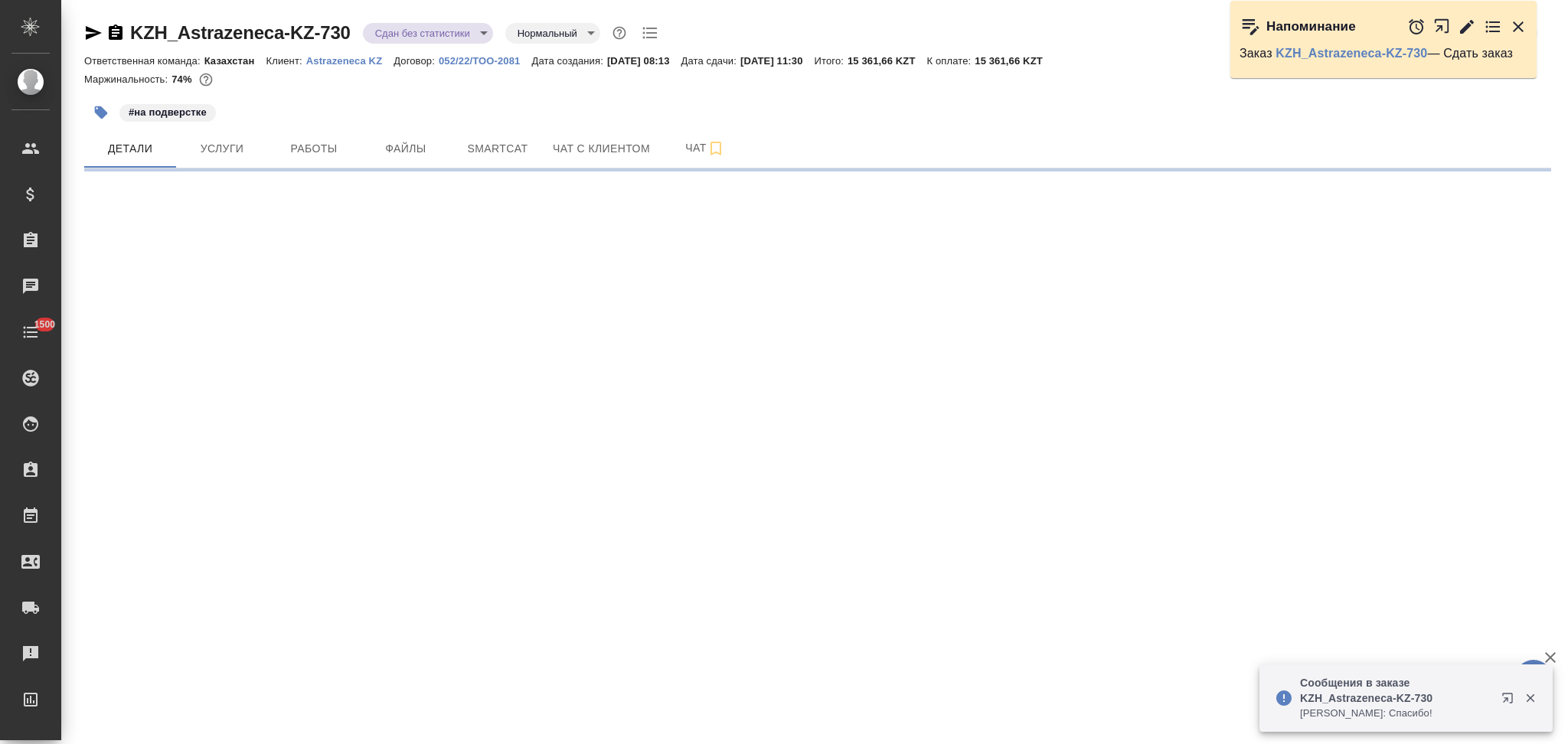
select select "RU"
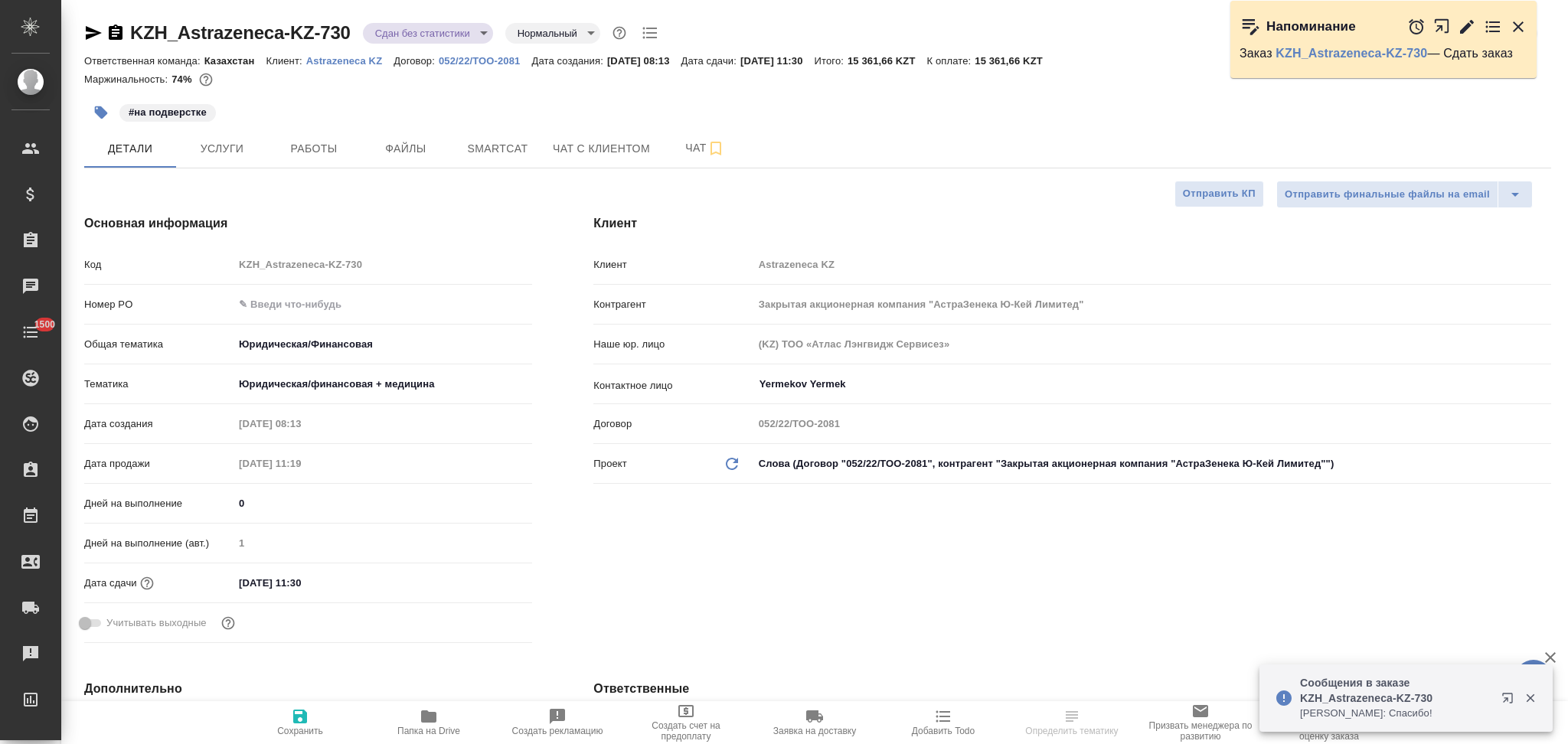
type textarea "x"
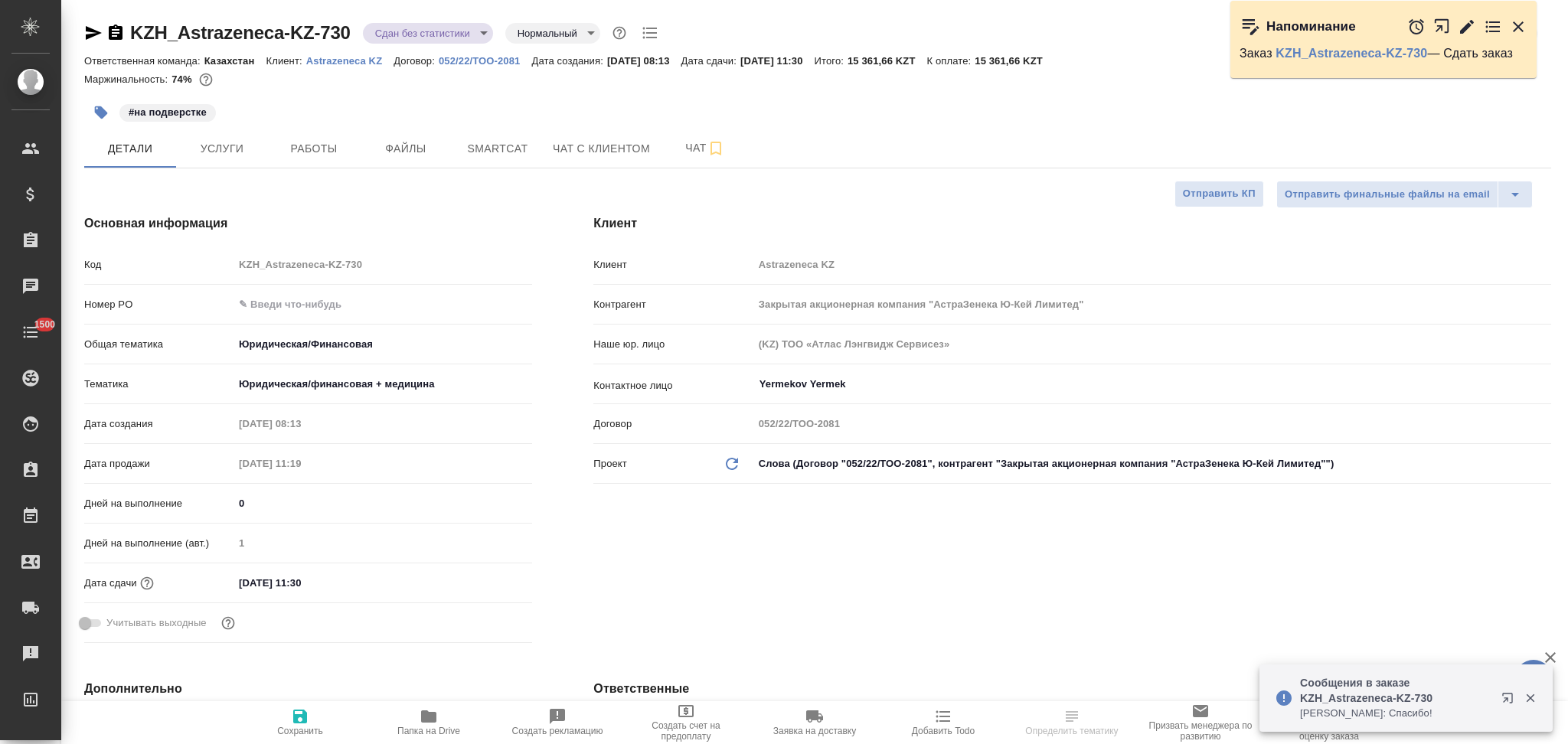
type textarea "x"
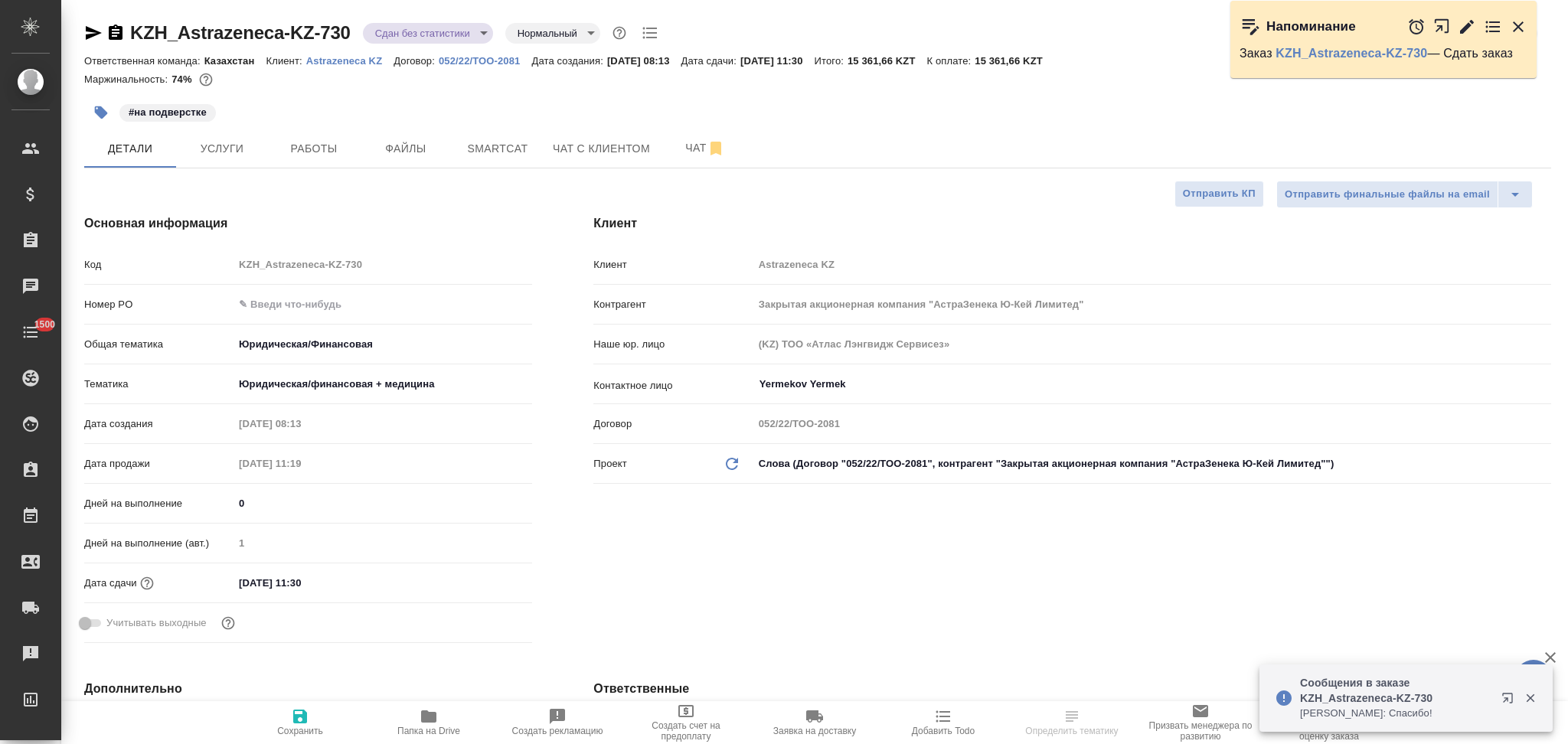
type textarea "x"
click at [107, 30] on icon "button" at bounding box center [115, 33] width 18 height 18
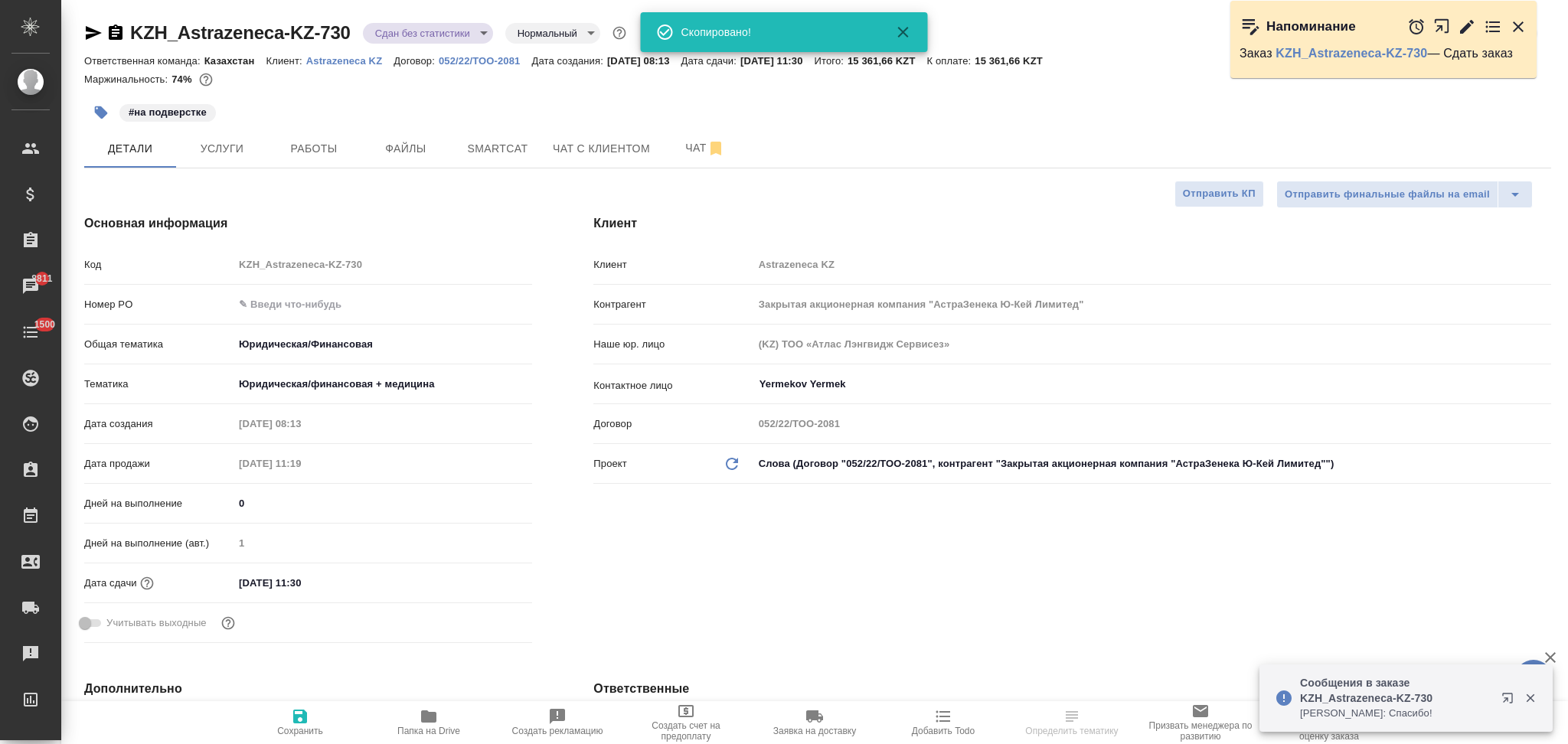
type textarea "x"
select select "RU"
type textarea "x"
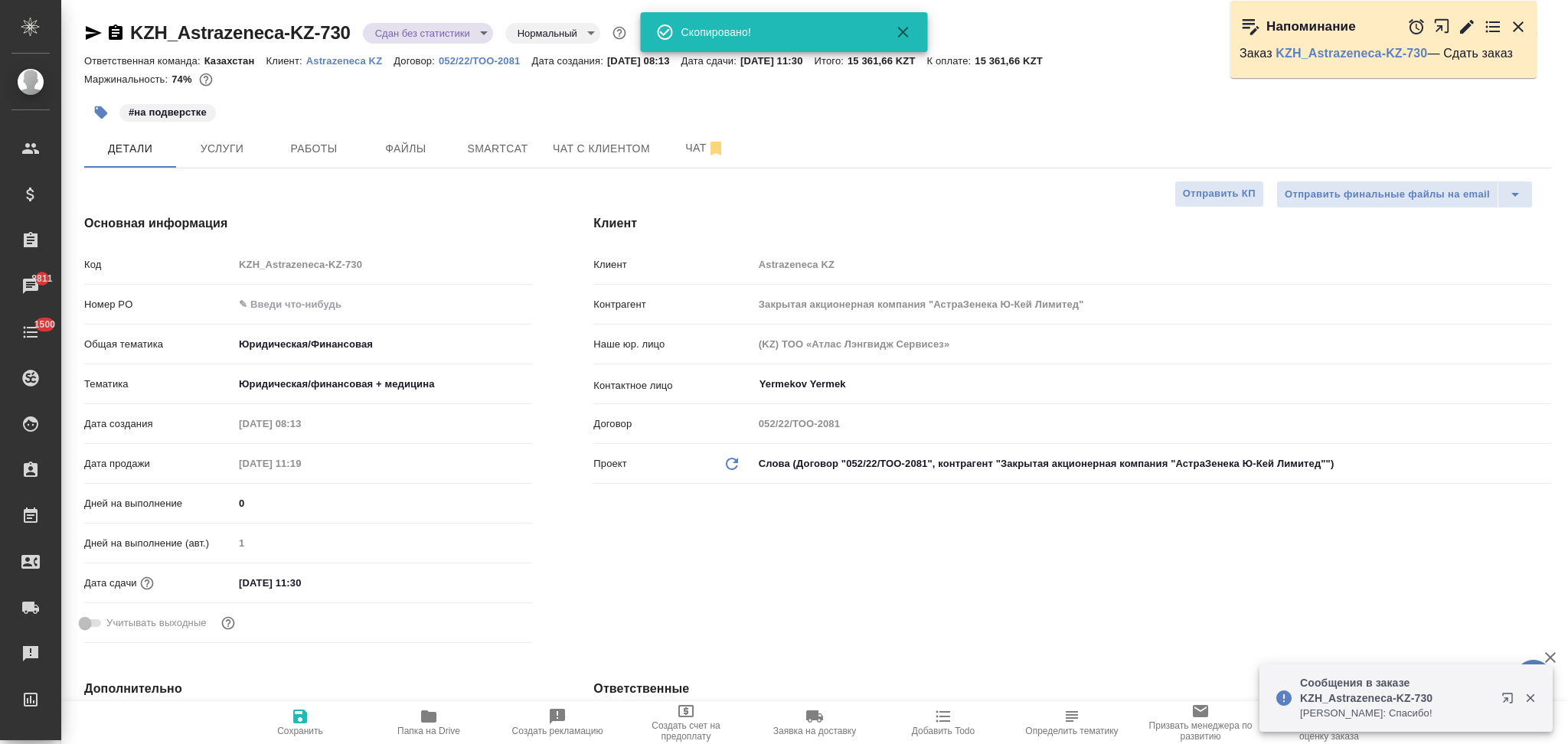
type textarea "x"
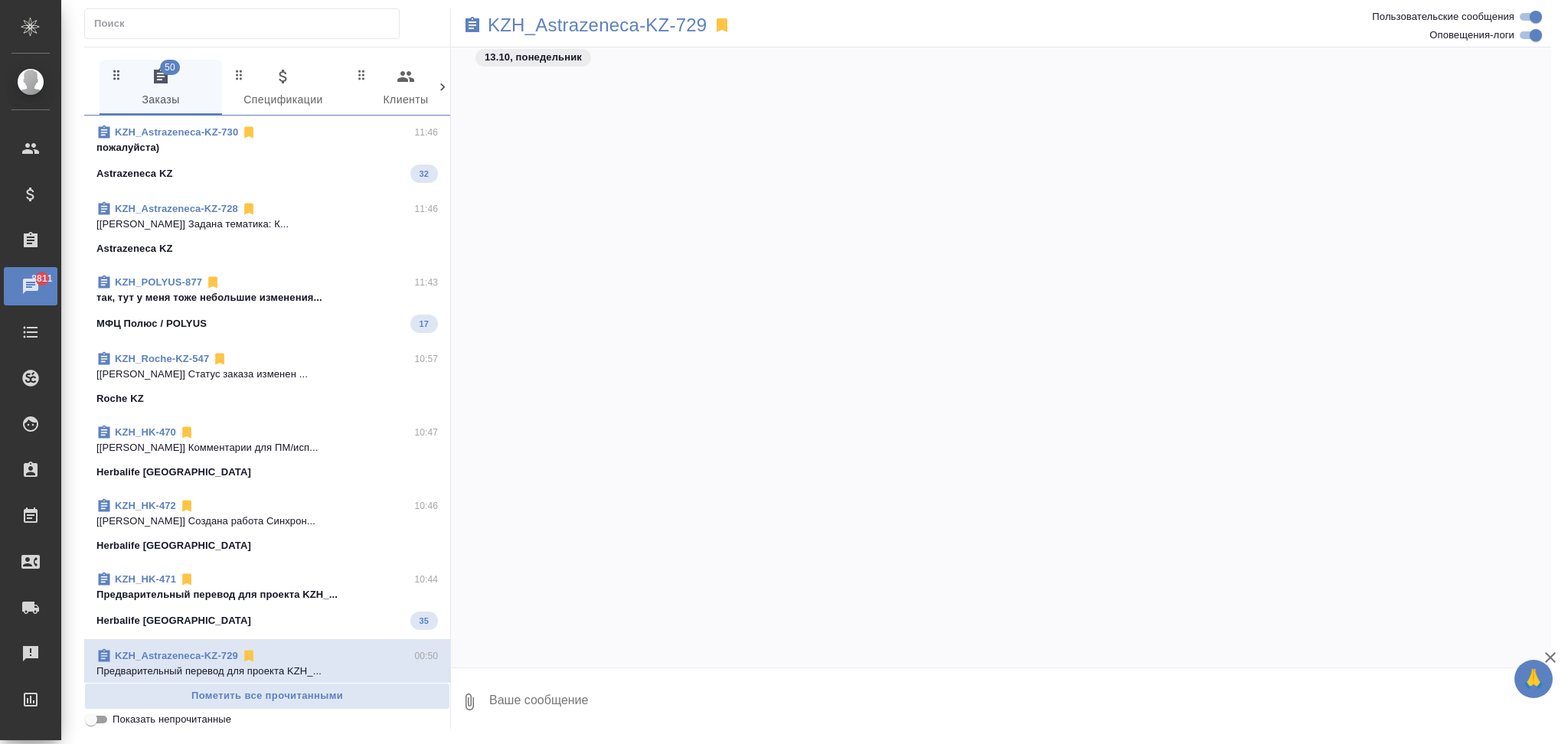
scroll to position [7275, 0]
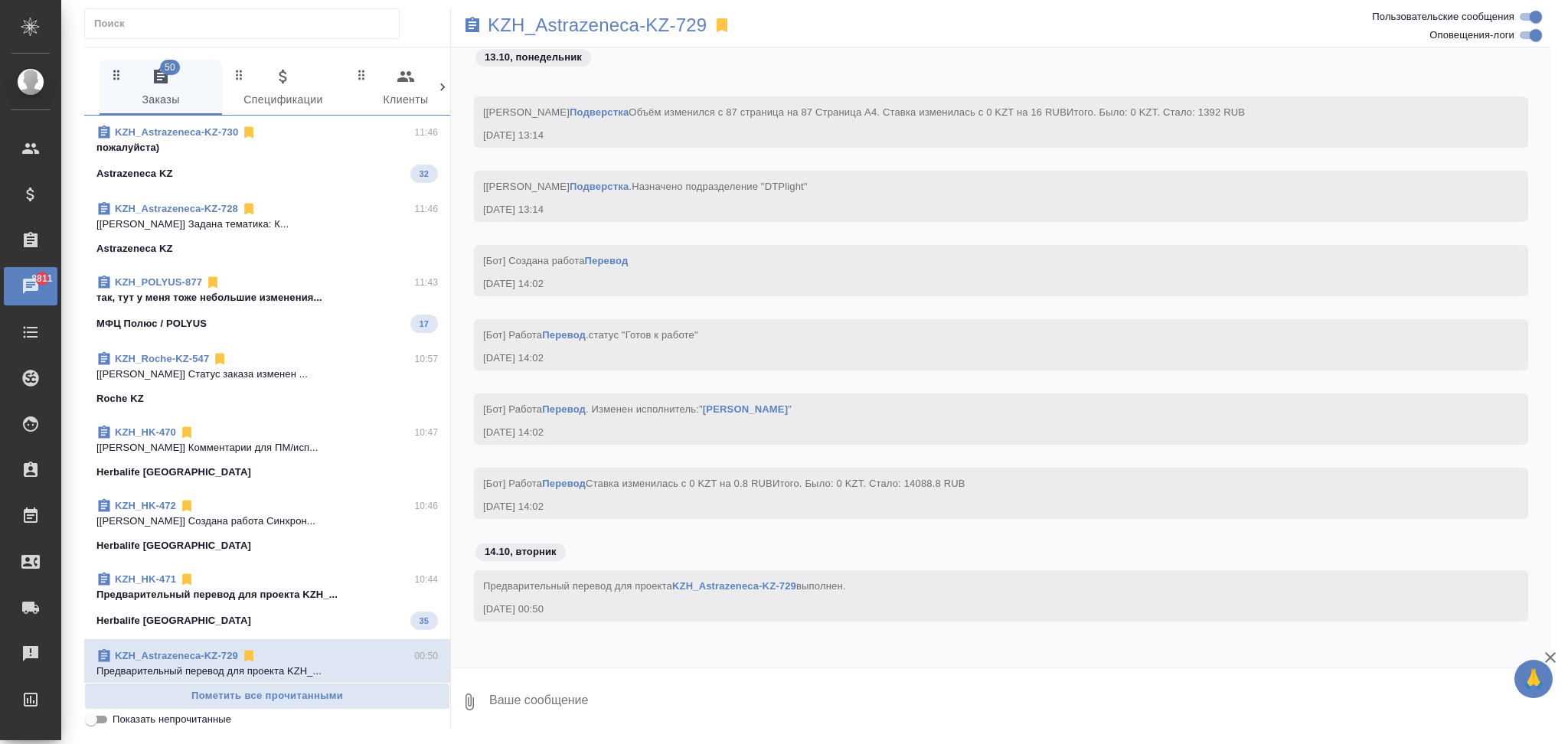
click at [282, 176] on div "Astrazeneca KZ 32" at bounding box center [267, 174] width 341 height 18
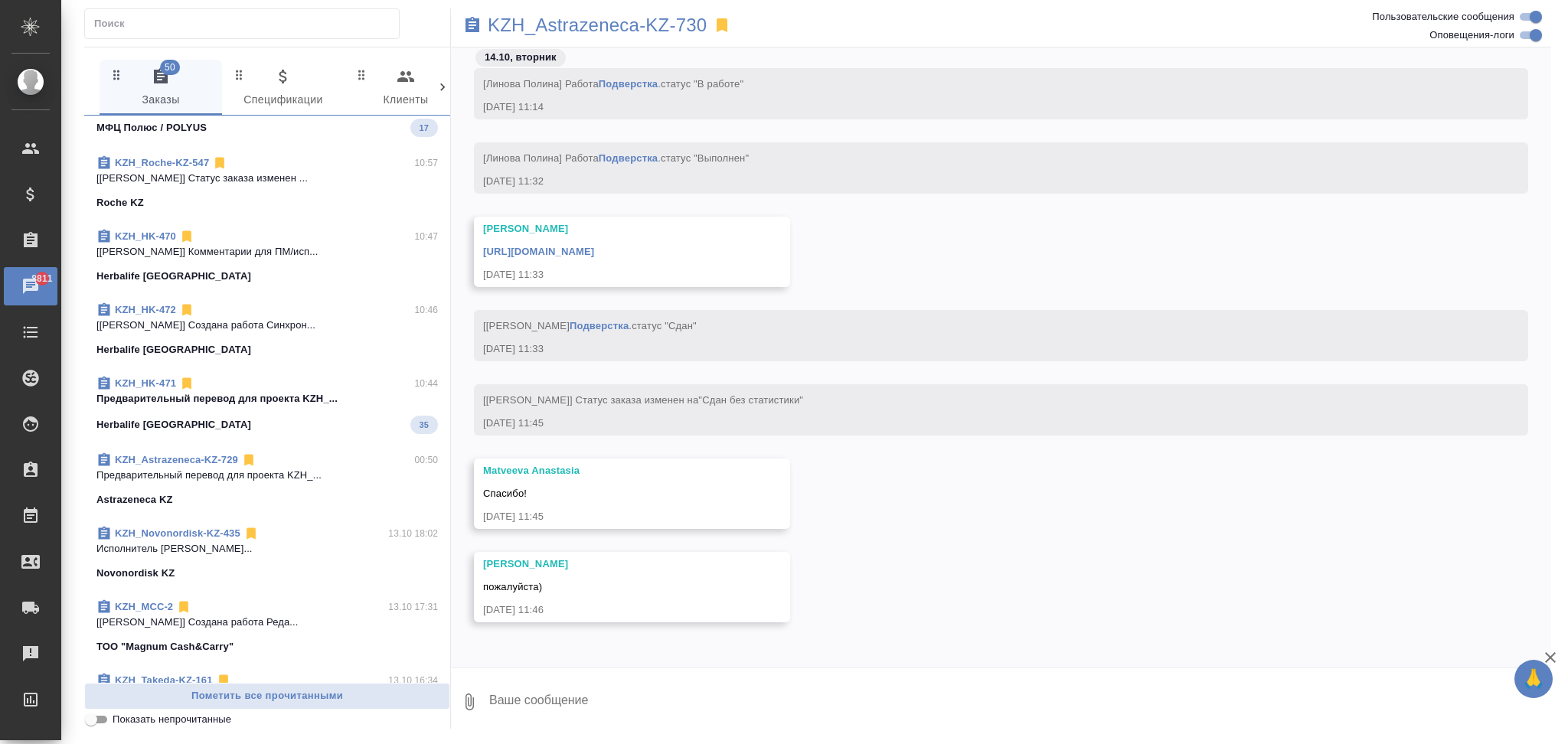
scroll to position [0, 0]
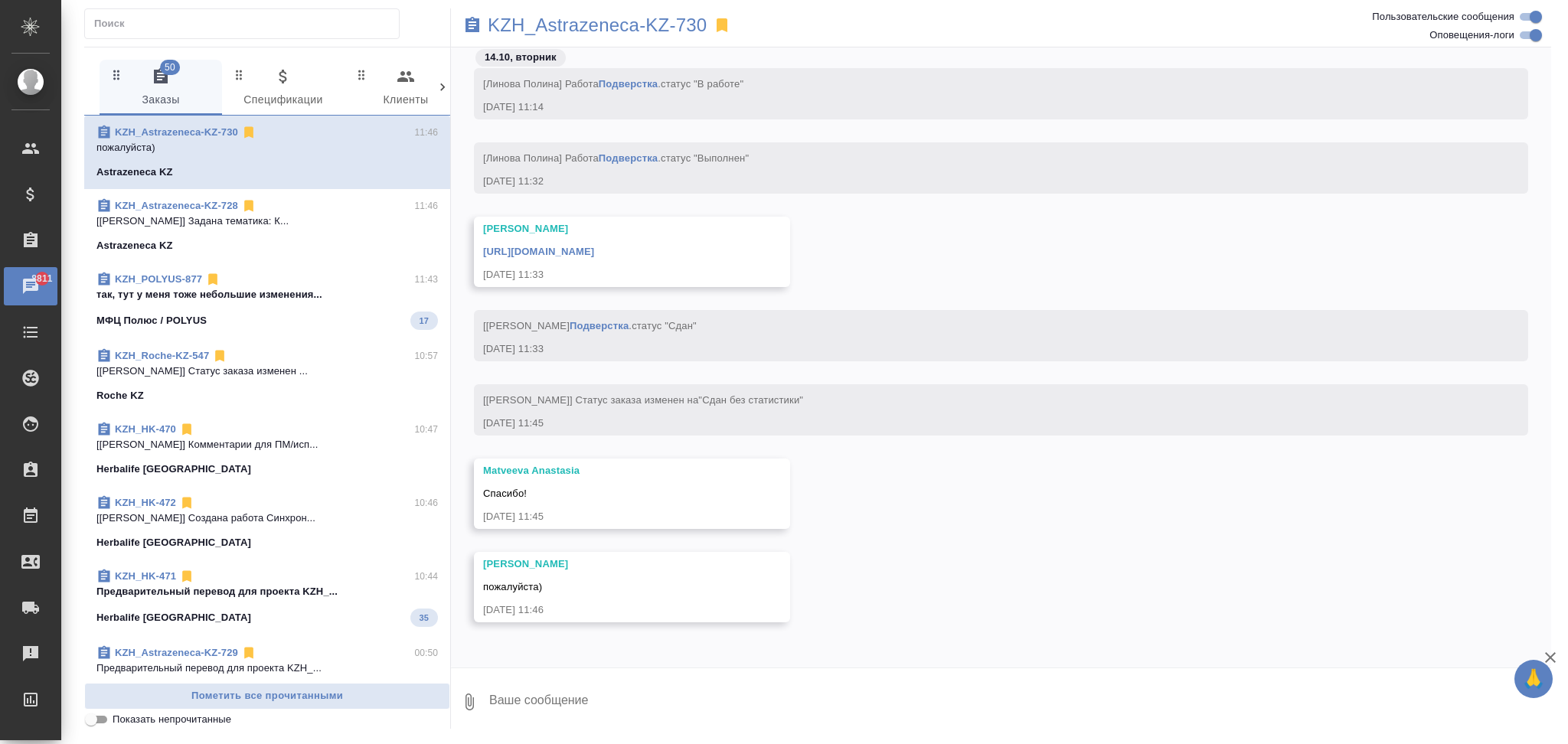
click at [268, 316] on div "МФЦ Полюс / POLYUS 17" at bounding box center [267, 321] width 341 height 18
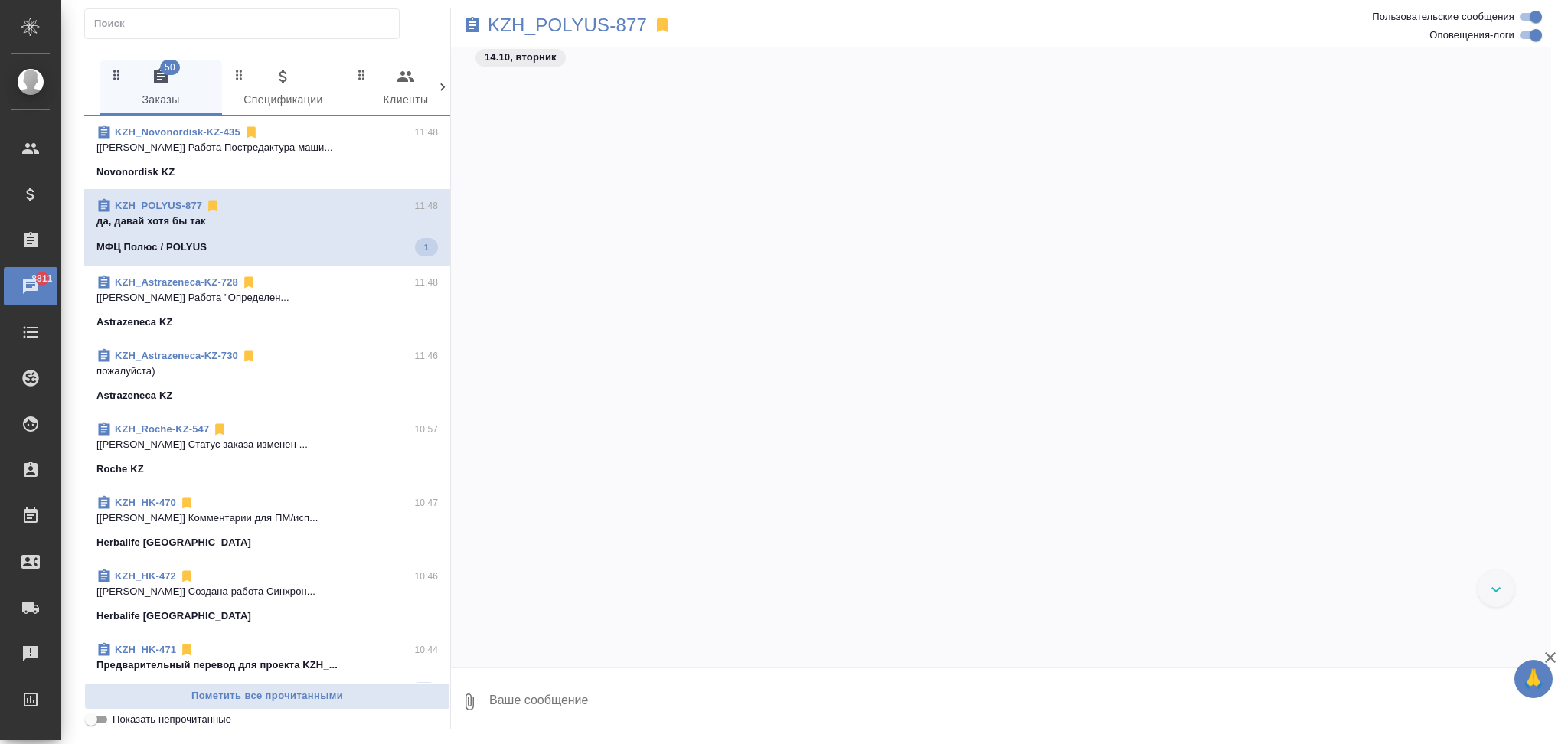
scroll to position [10068, 0]
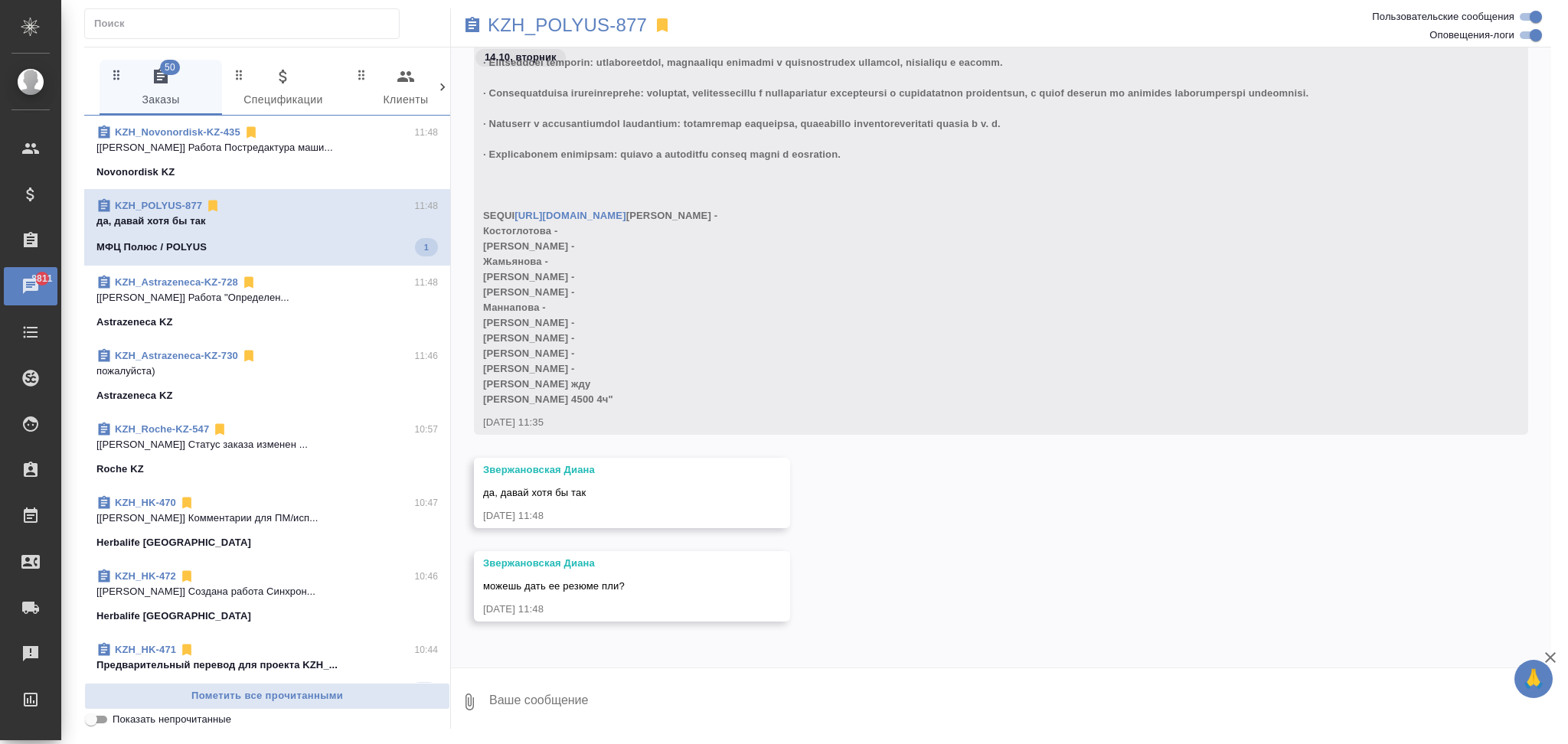
click at [143, 203] on link "KZH_POLYUS-877" at bounding box center [158, 205] width 87 height 12
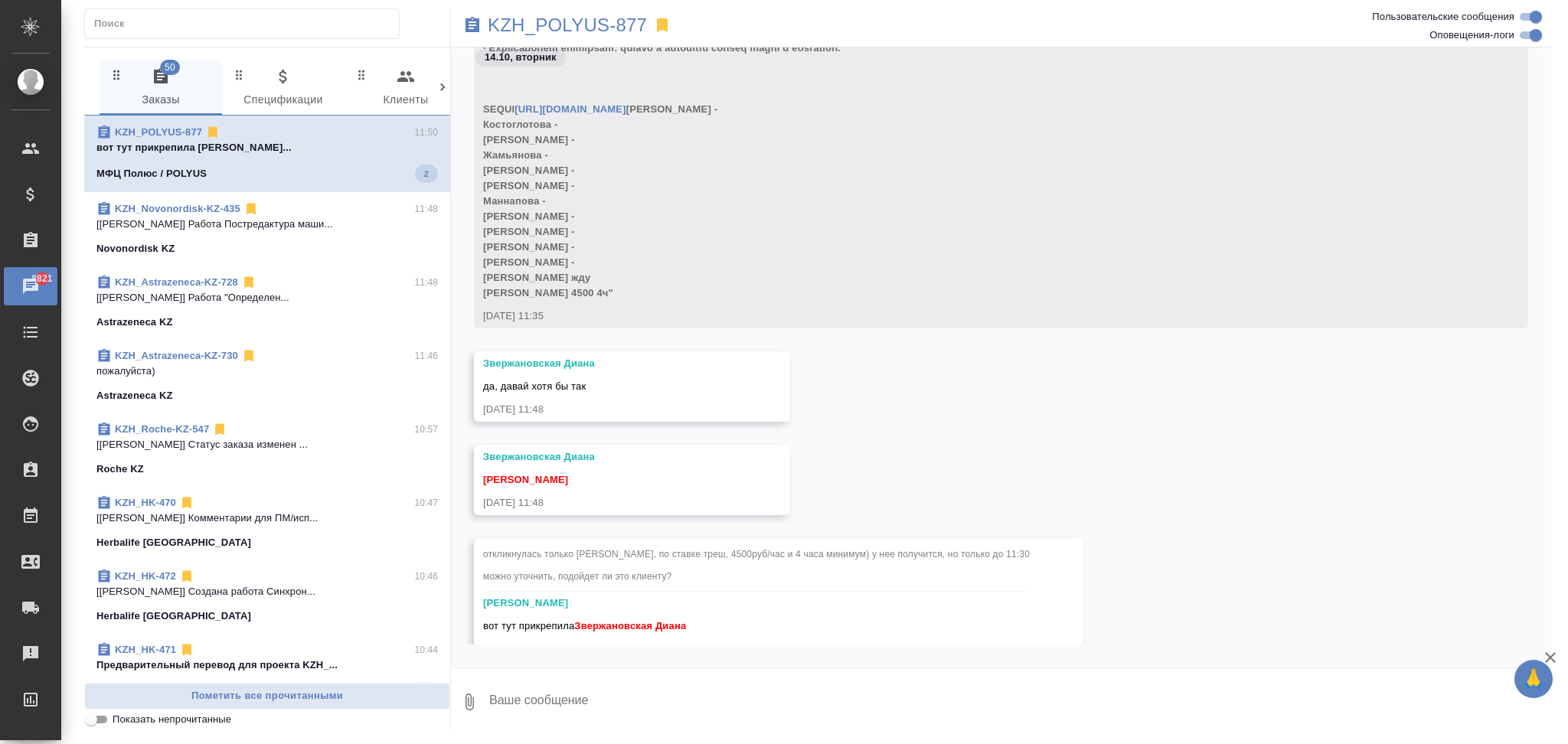
scroll to position [10306, 0]
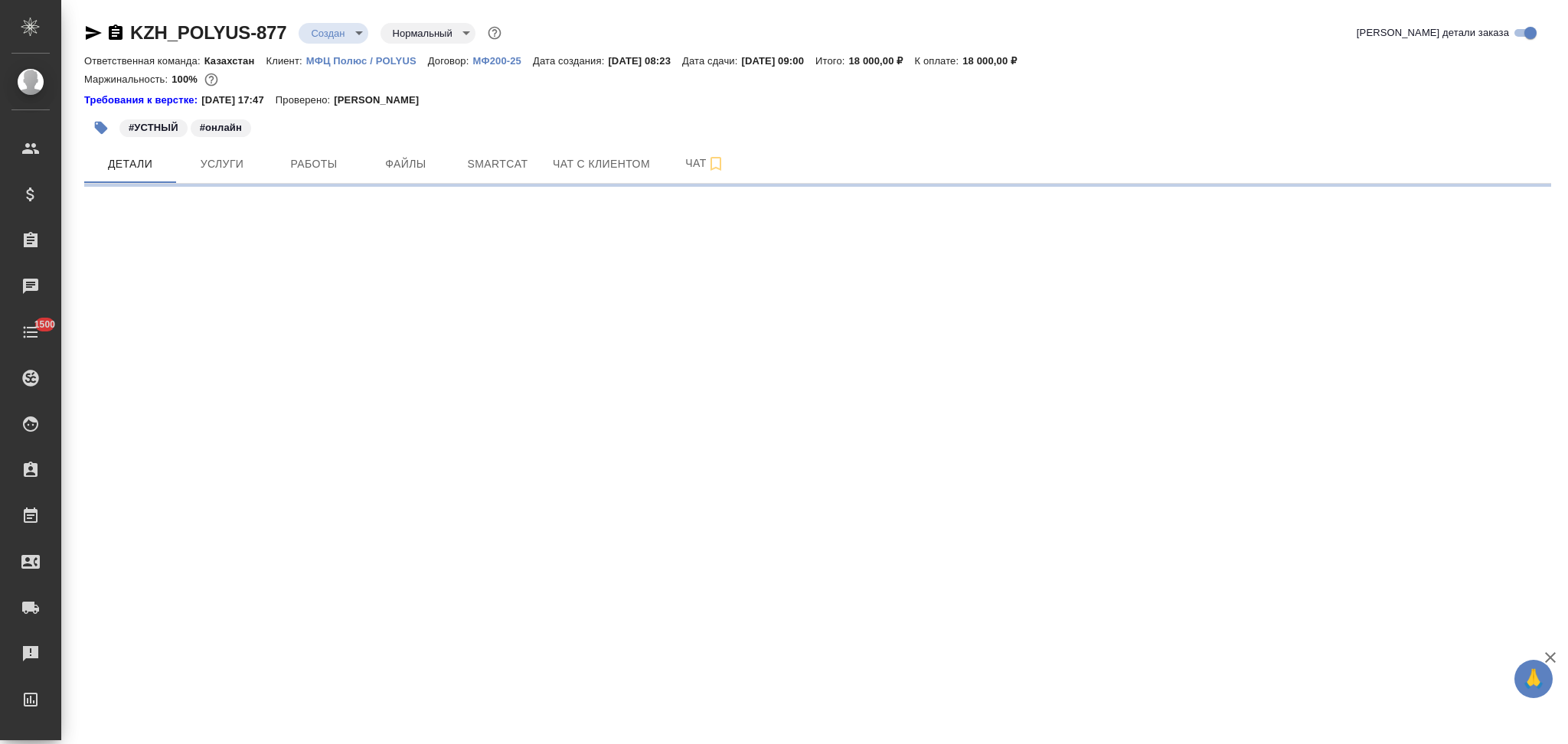
select select "RU"
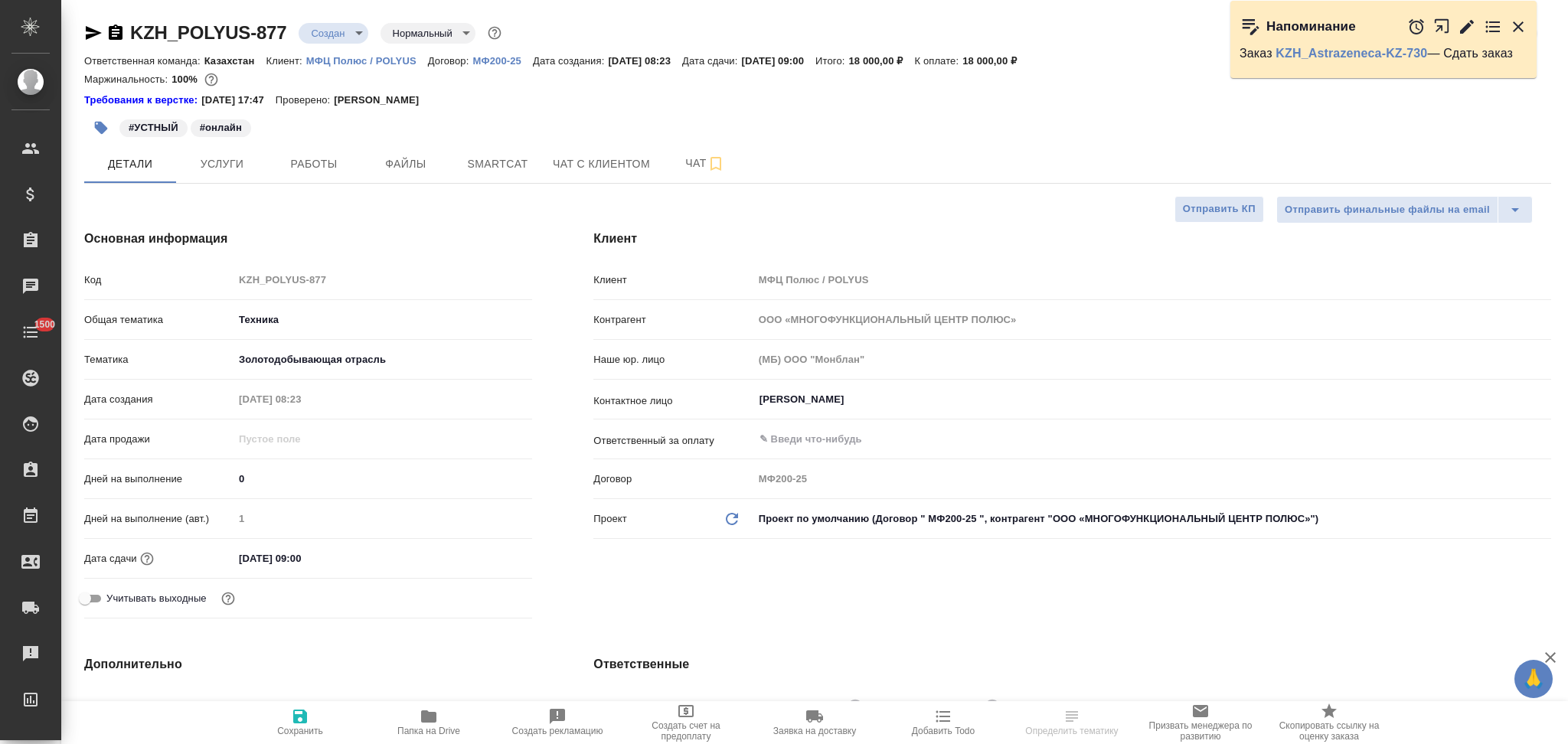
type textarea "x"
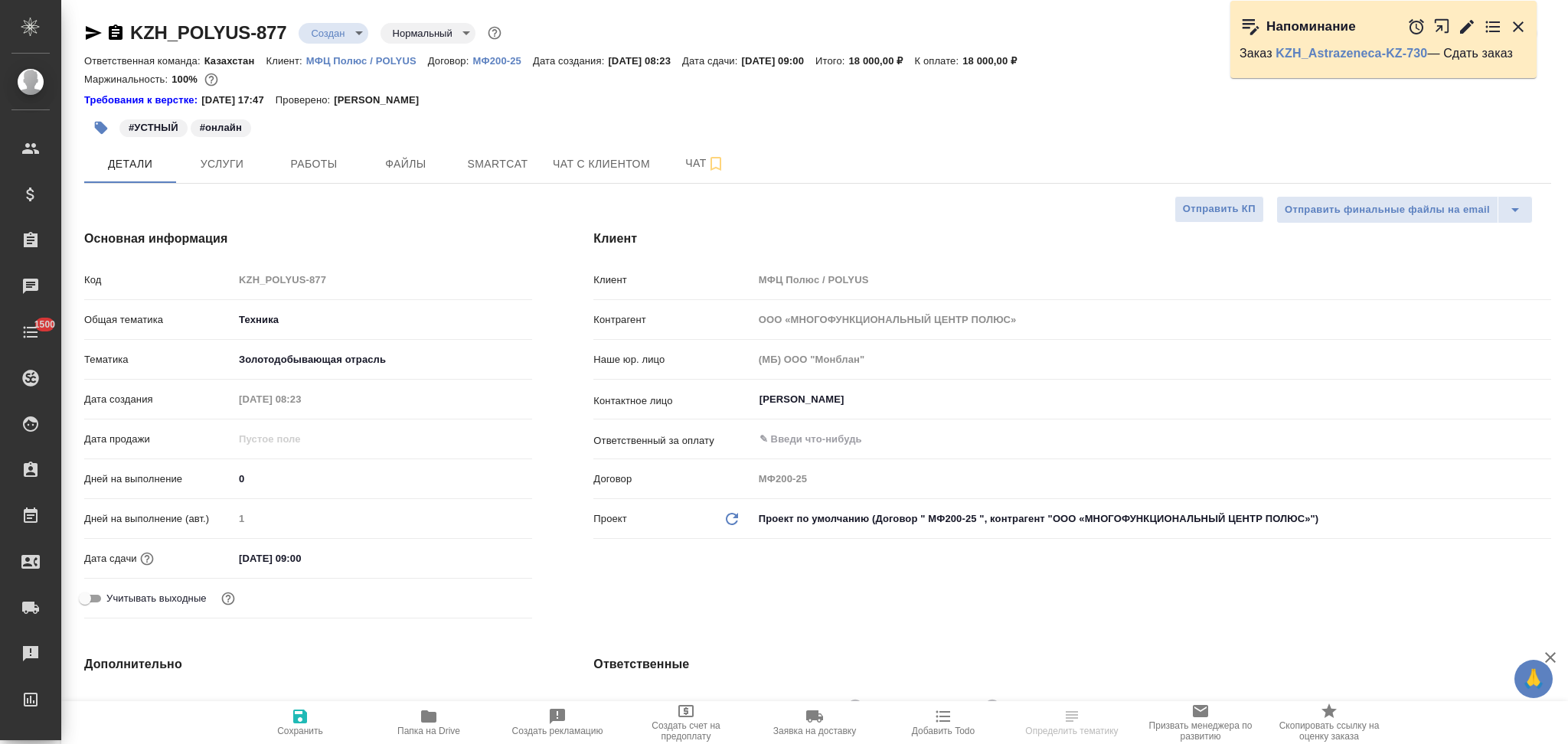
type textarea "x"
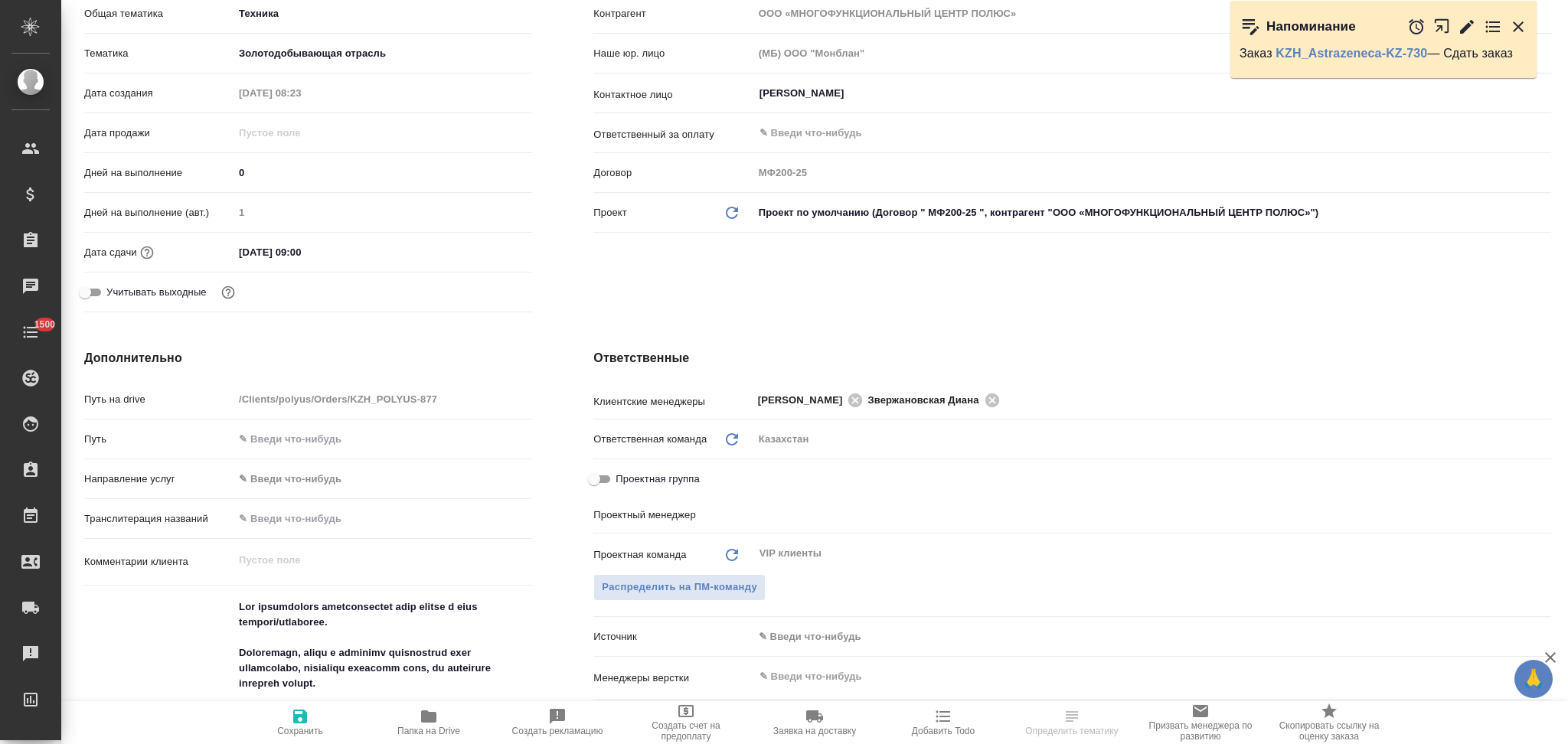
type input "[PERSON_NAME]"
click at [853, 399] on icon at bounding box center [855, 399] width 14 height 14
type textarea "x"
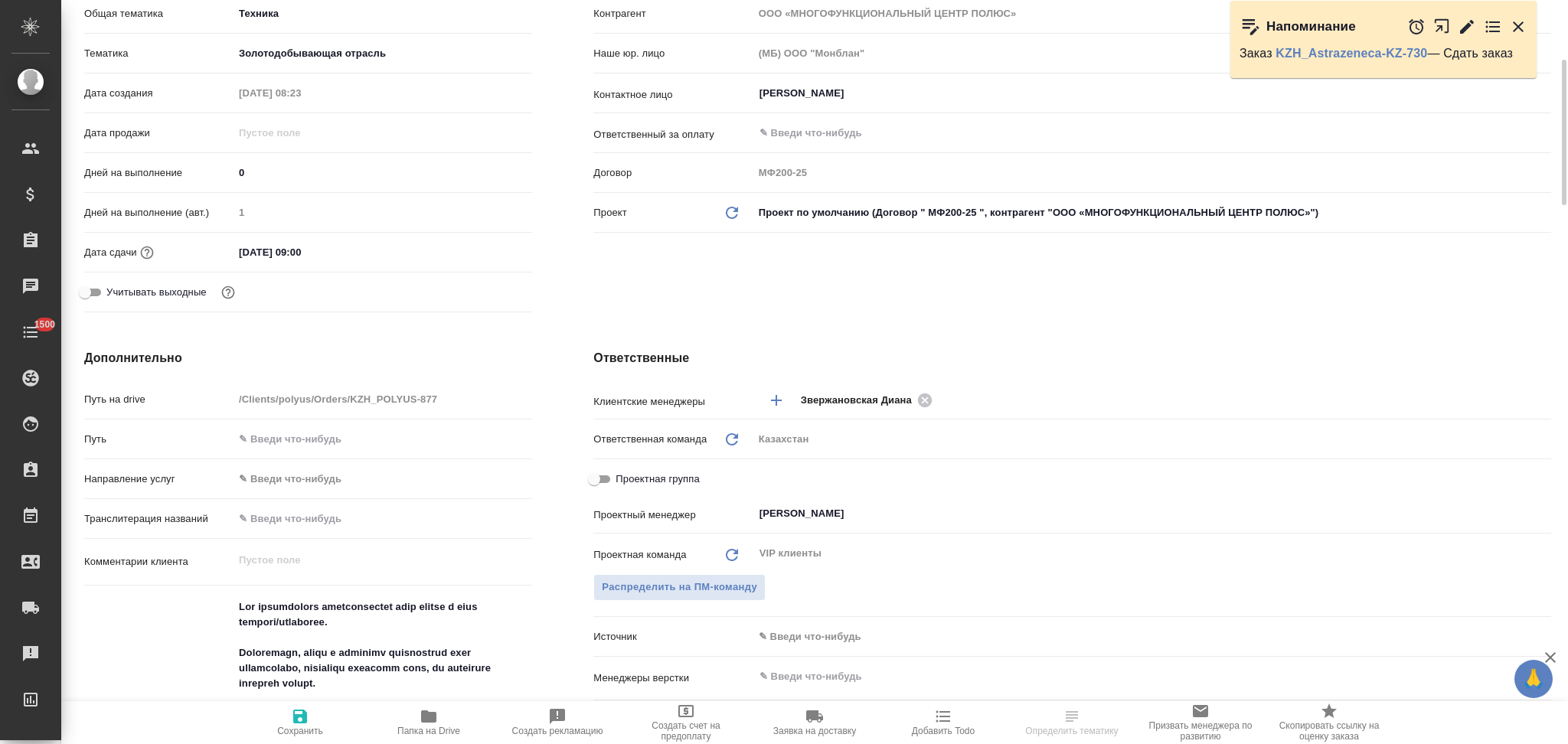
click at [299, 718] on icon "button" at bounding box center [299, 716] width 14 height 14
type textarea "x"
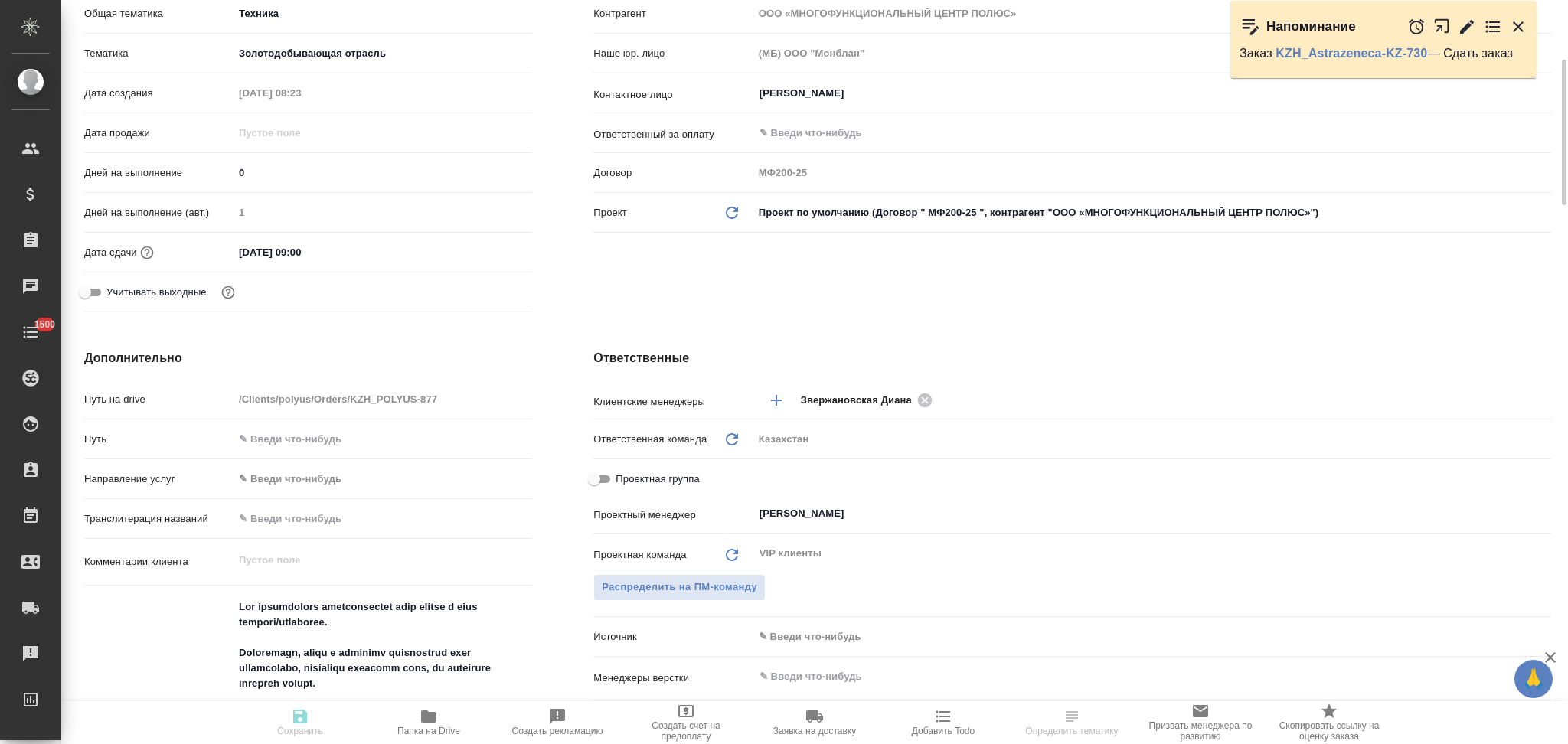
type textarea "x"
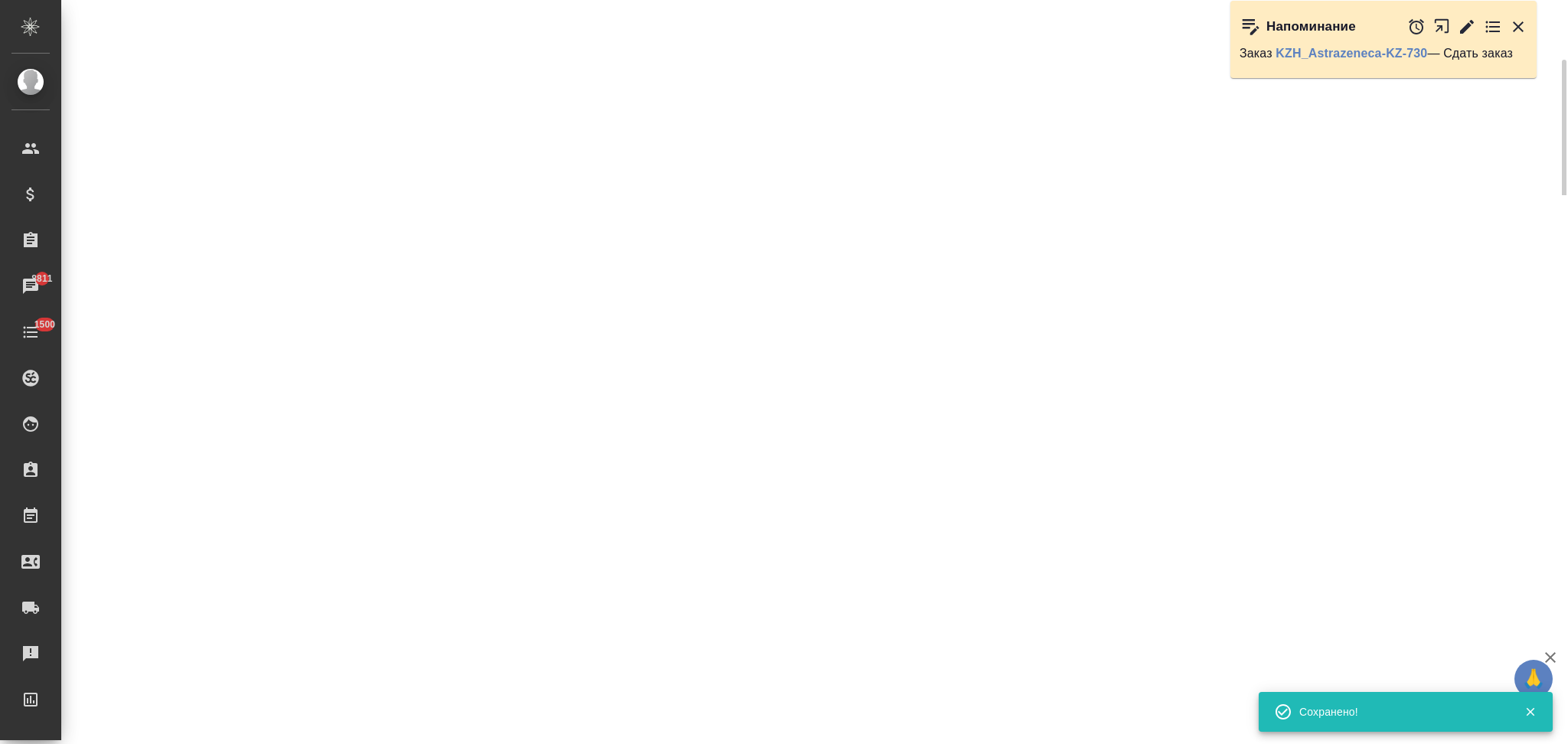
select select "RU"
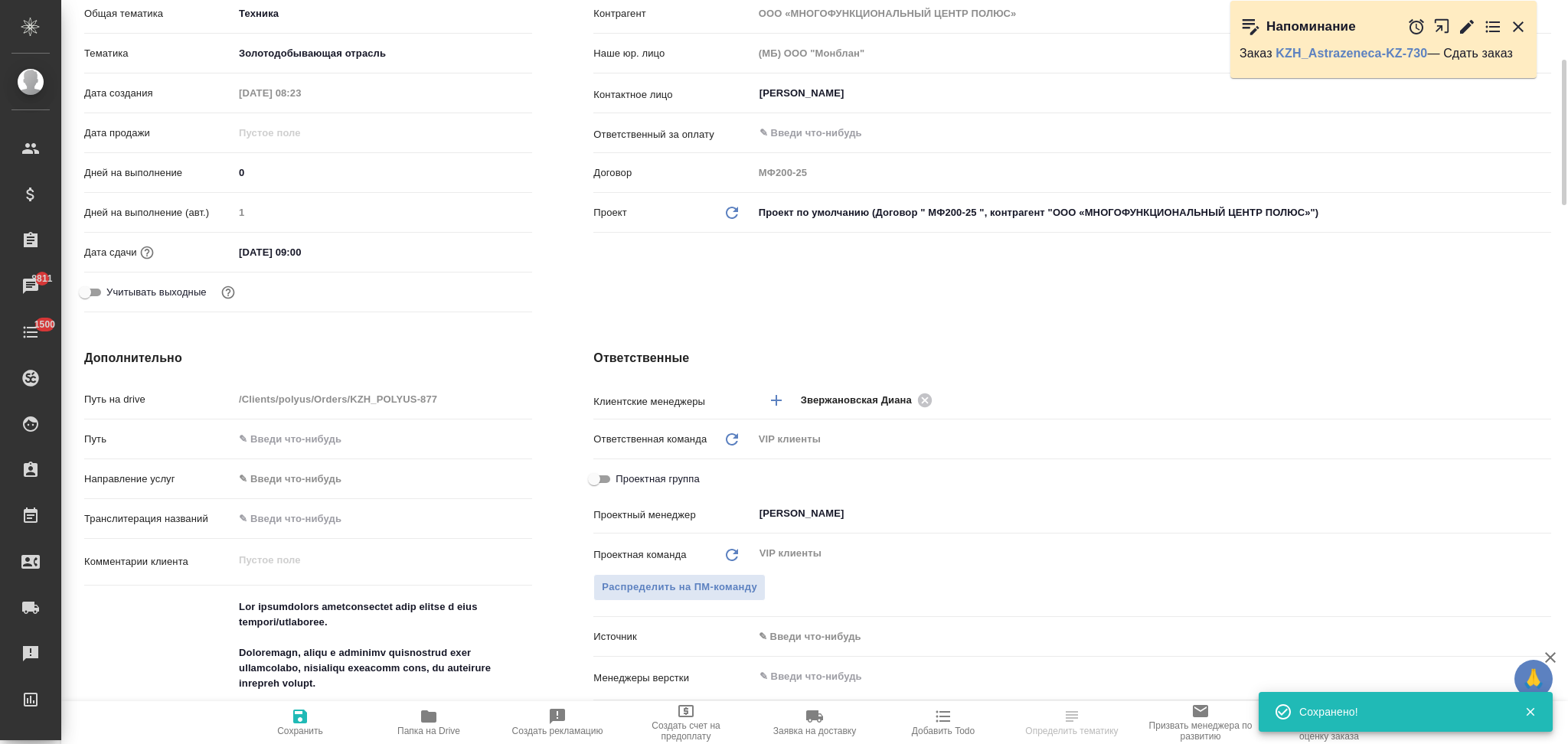
type textarea "x"
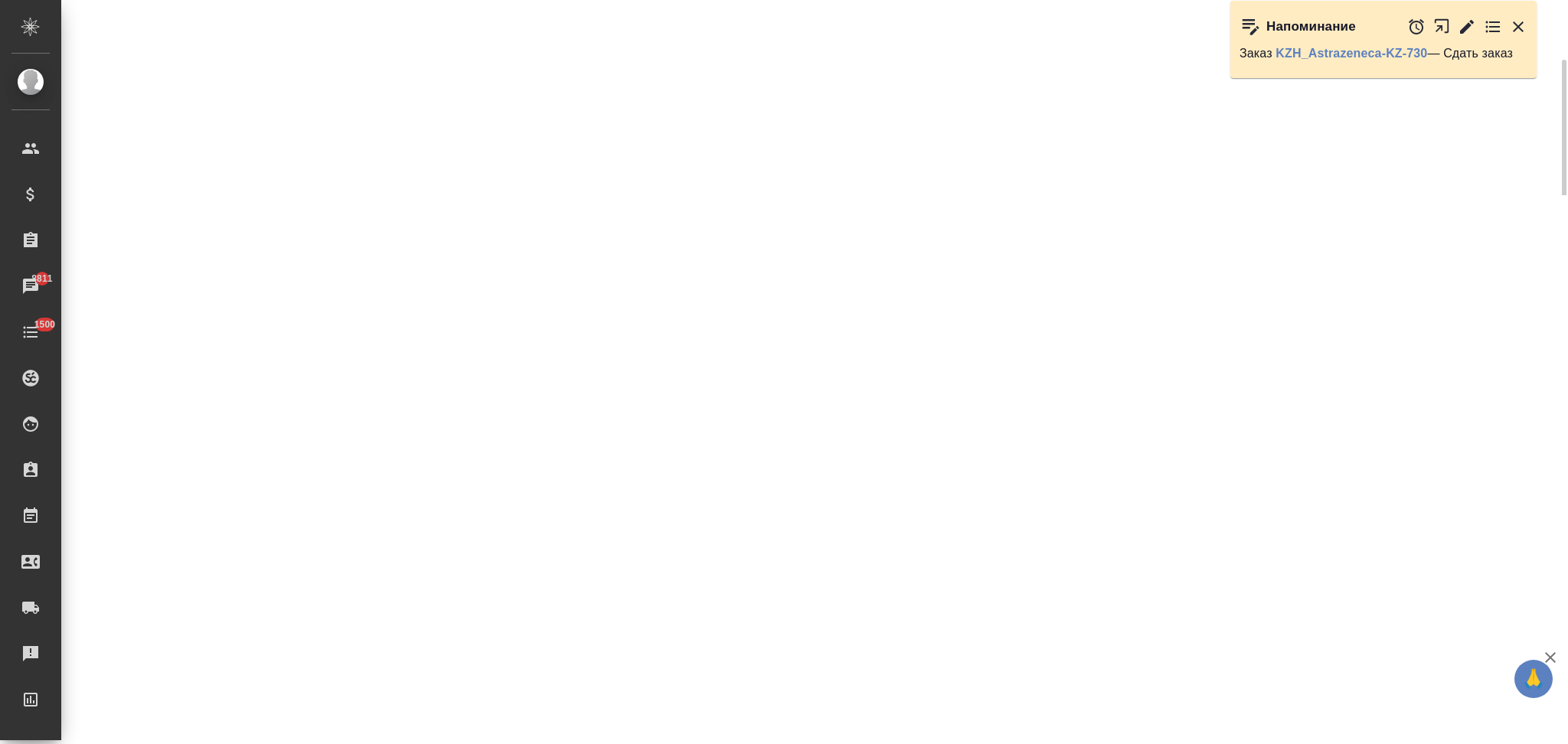
select select "RU"
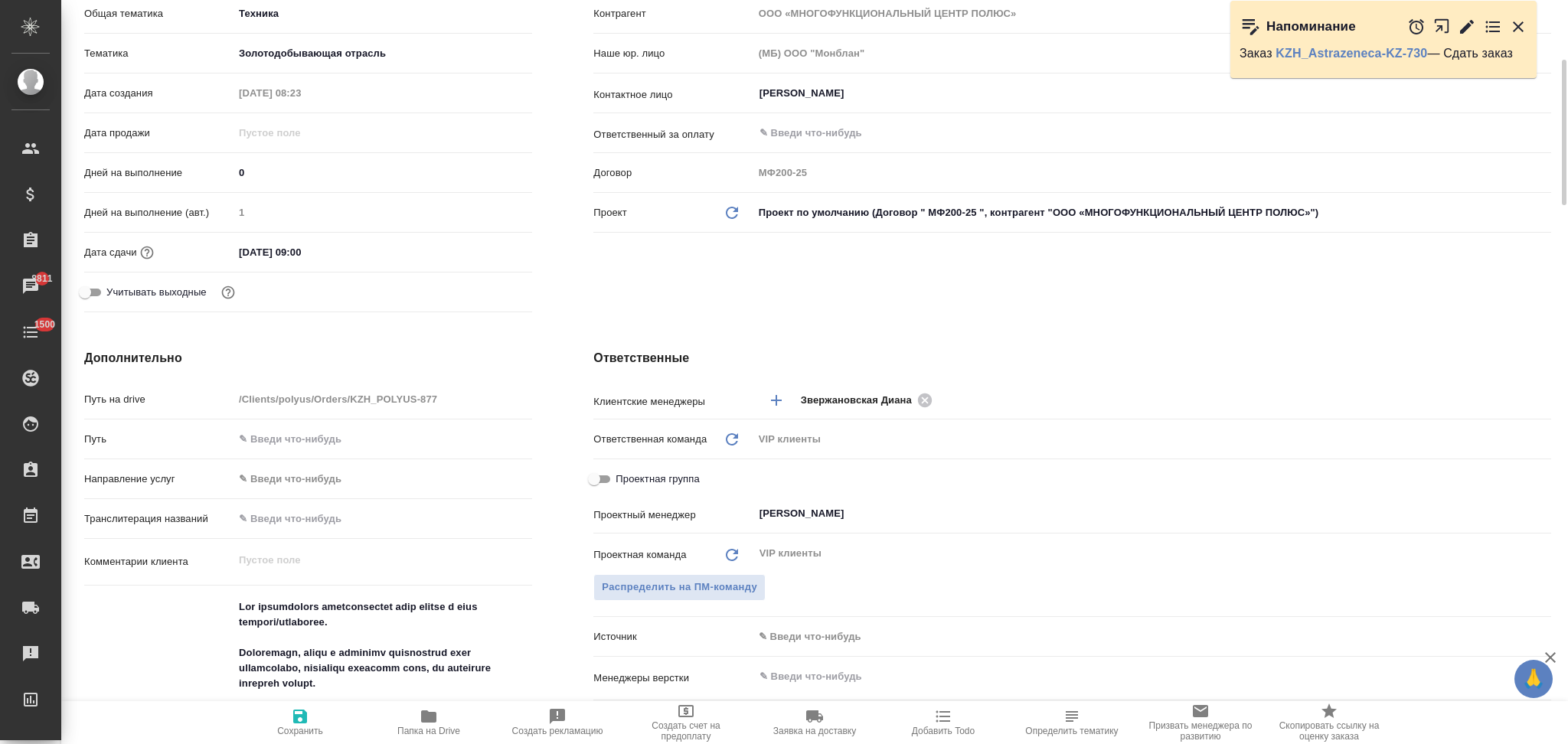
type textarea "x"
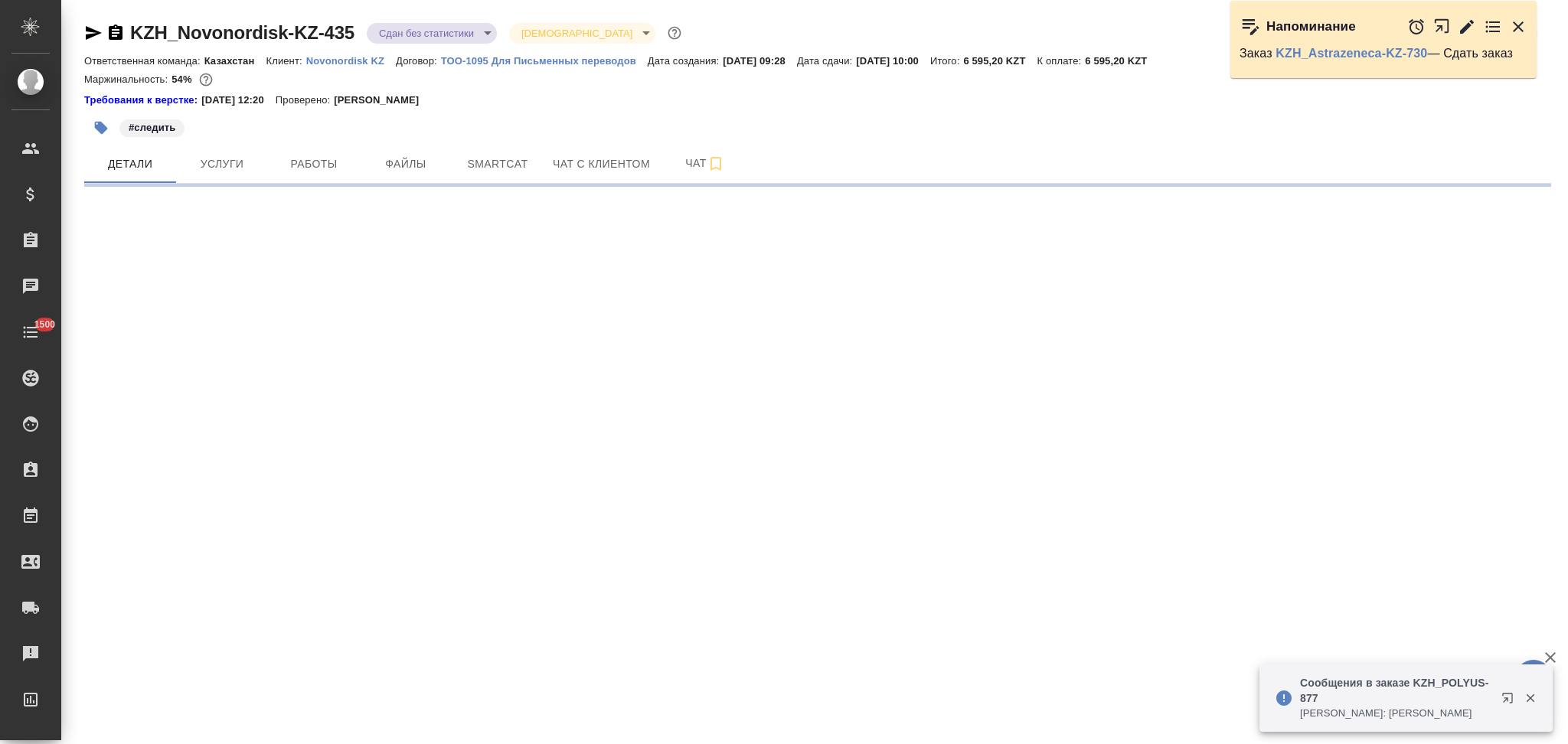
select select "RU"
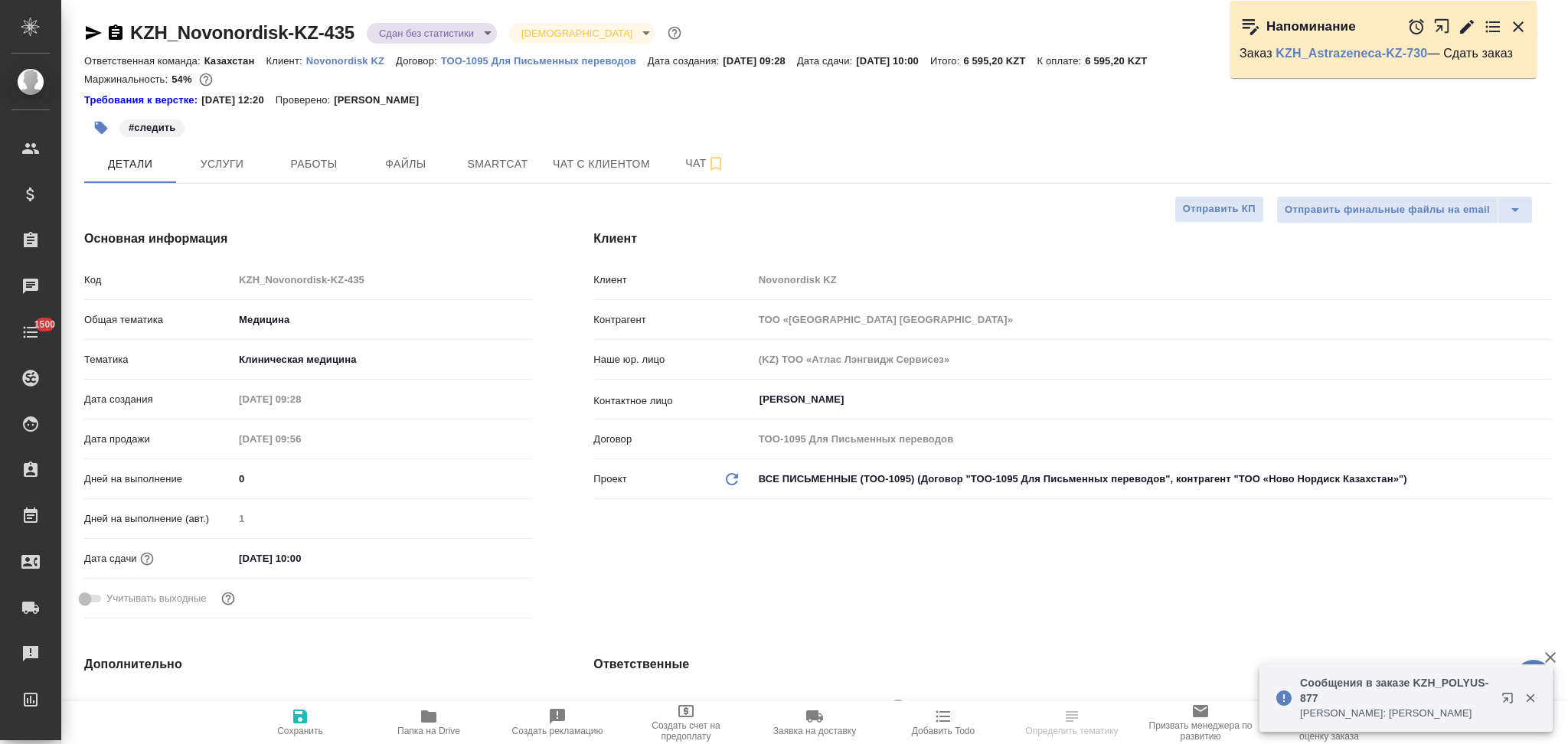
type textarea "x"
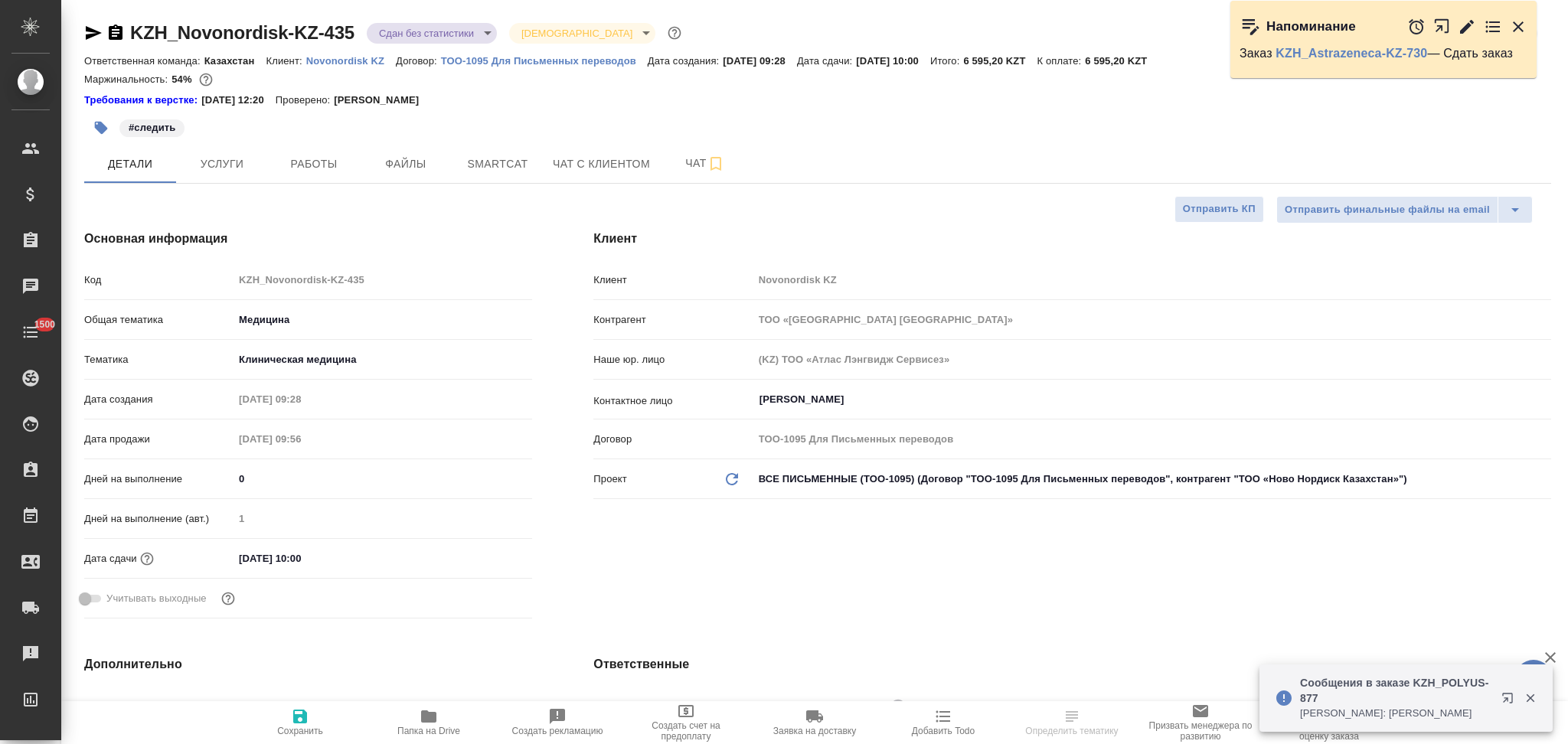
type textarea "x"
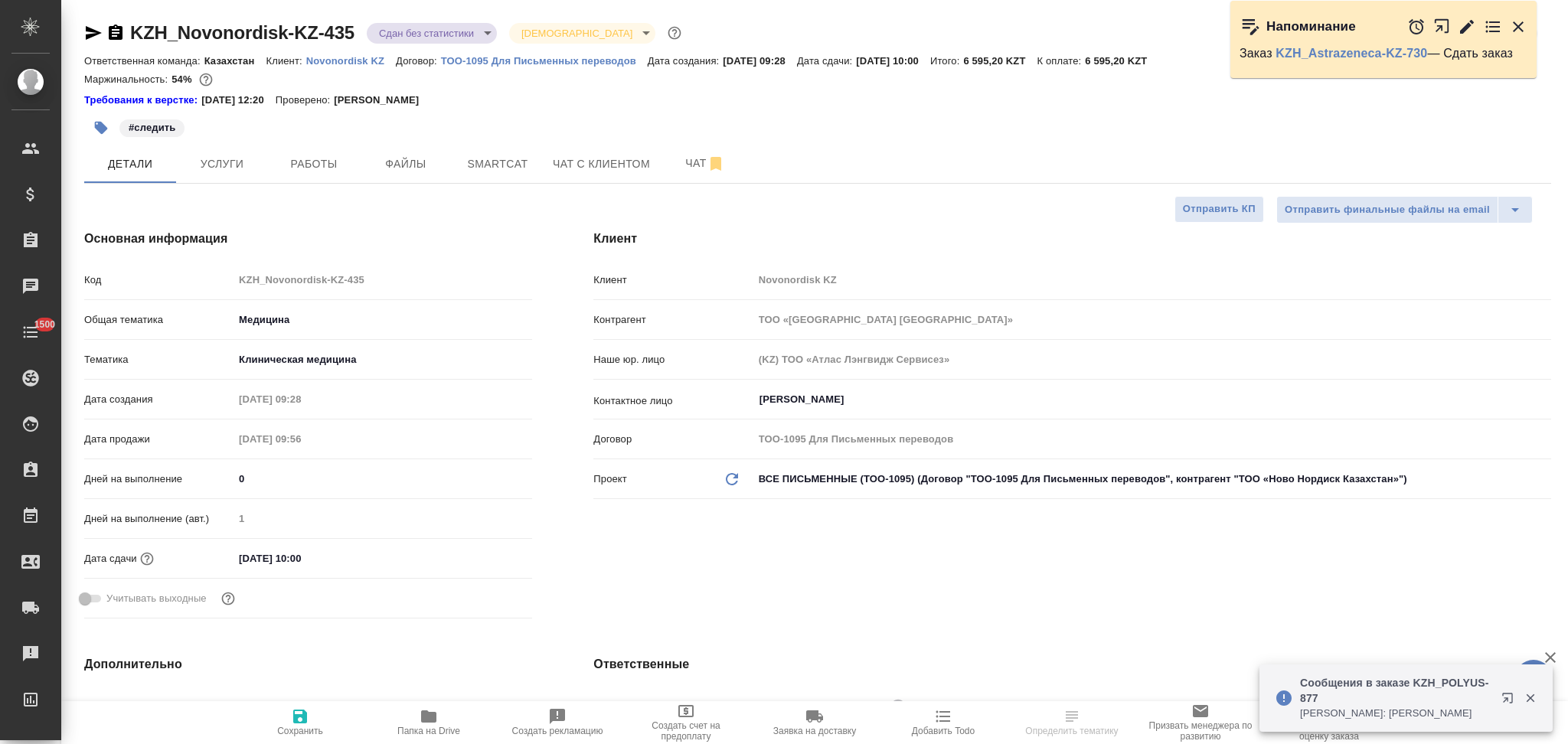
type textarea "x"
click at [418, 710] on span "Папка на Drive" at bounding box center [429, 722] width 111 height 29
type textarea "x"
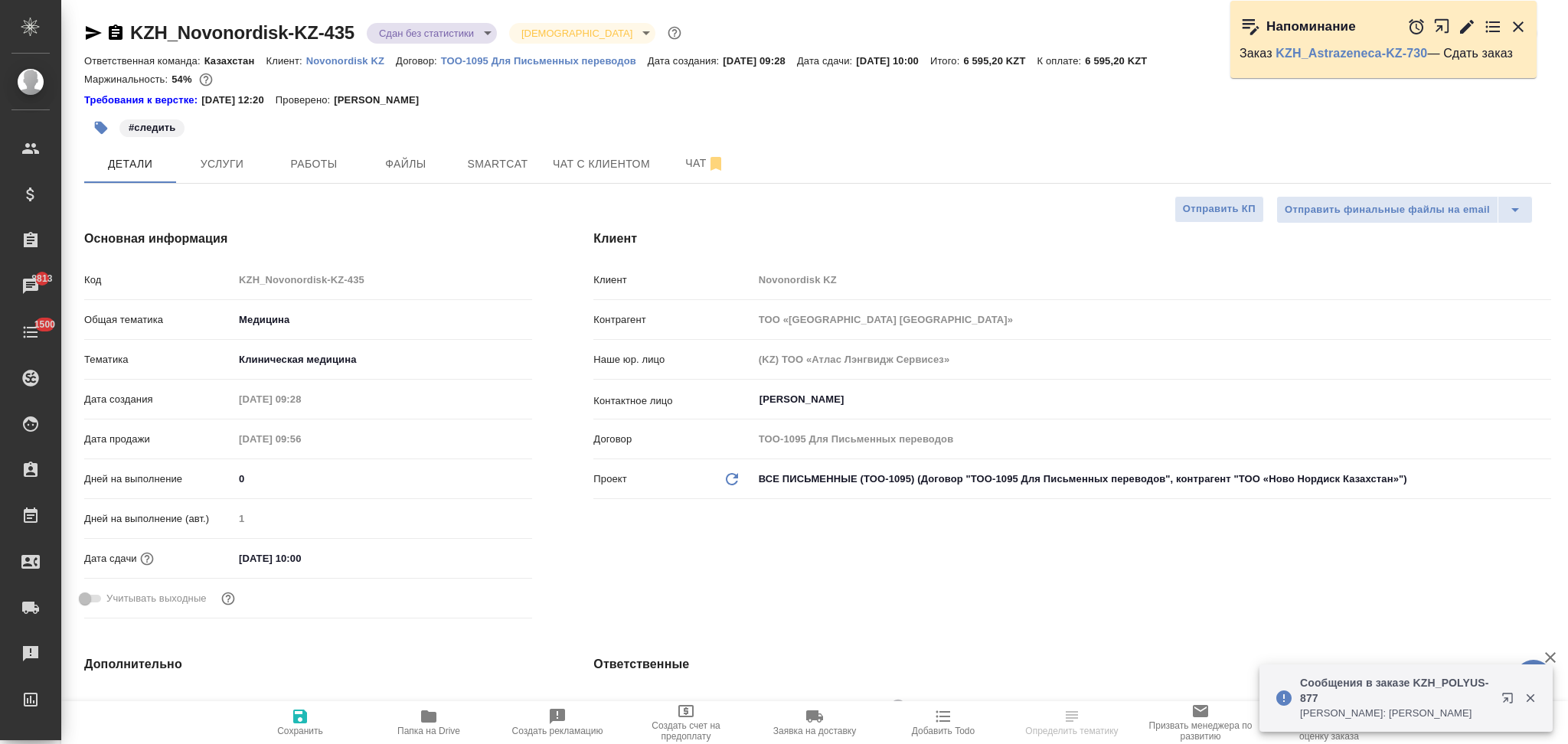
type textarea "x"
drag, startPoint x: 111, startPoint y: 32, endPoint x: 129, endPoint y: 18, distance: 22.8
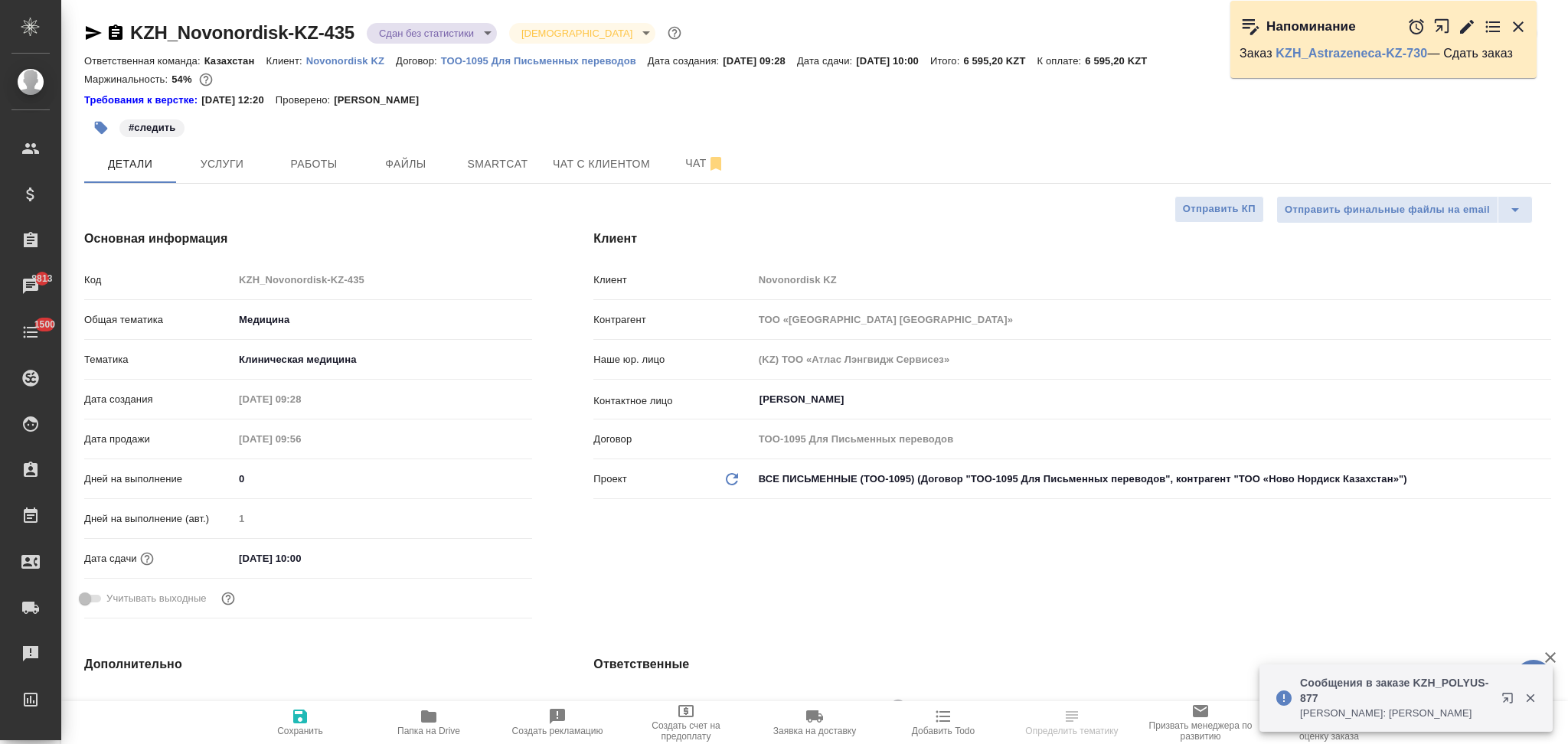
click at [111, 32] on icon "button" at bounding box center [115, 33] width 18 height 18
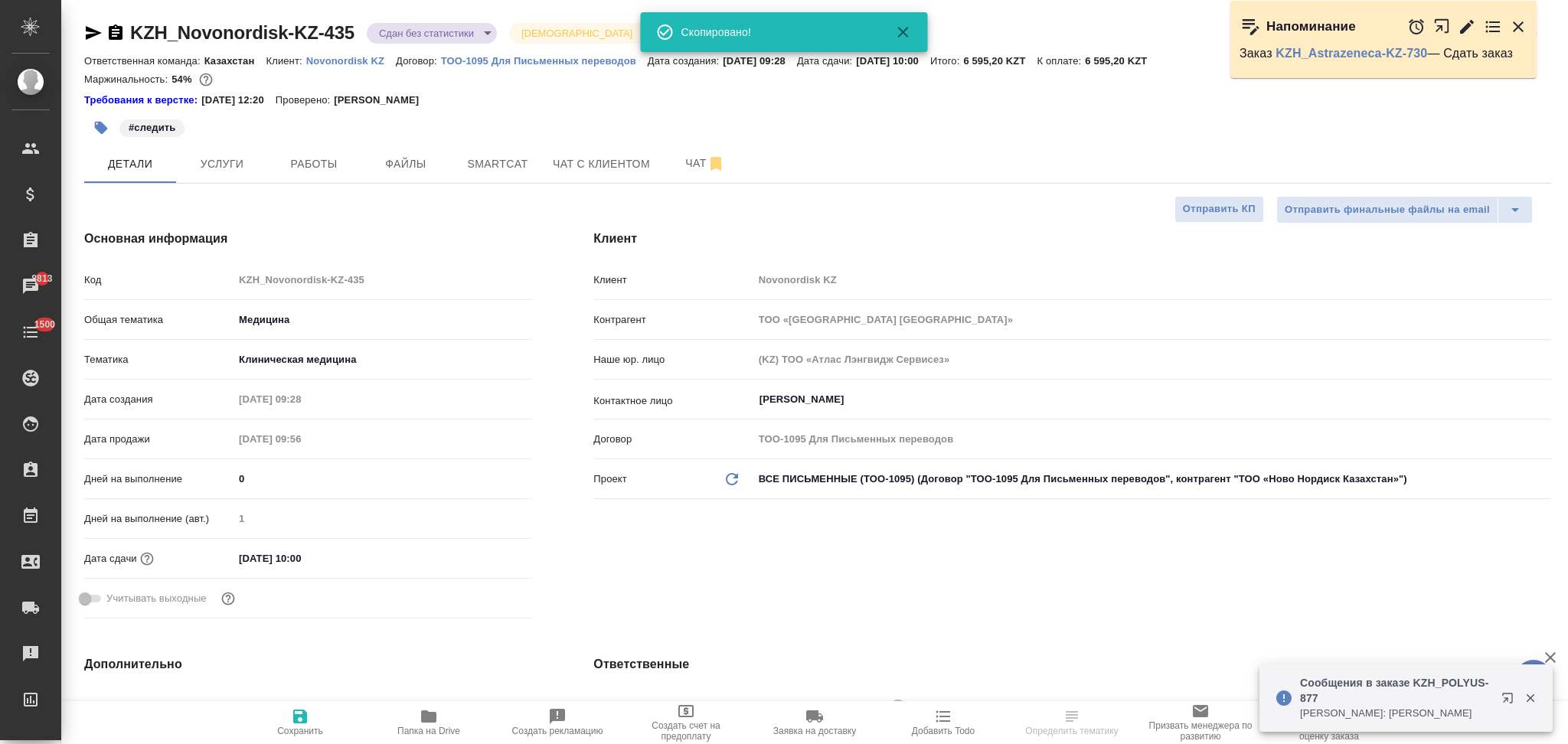
type textarea "x"
select select "RU"
type textarea "x"
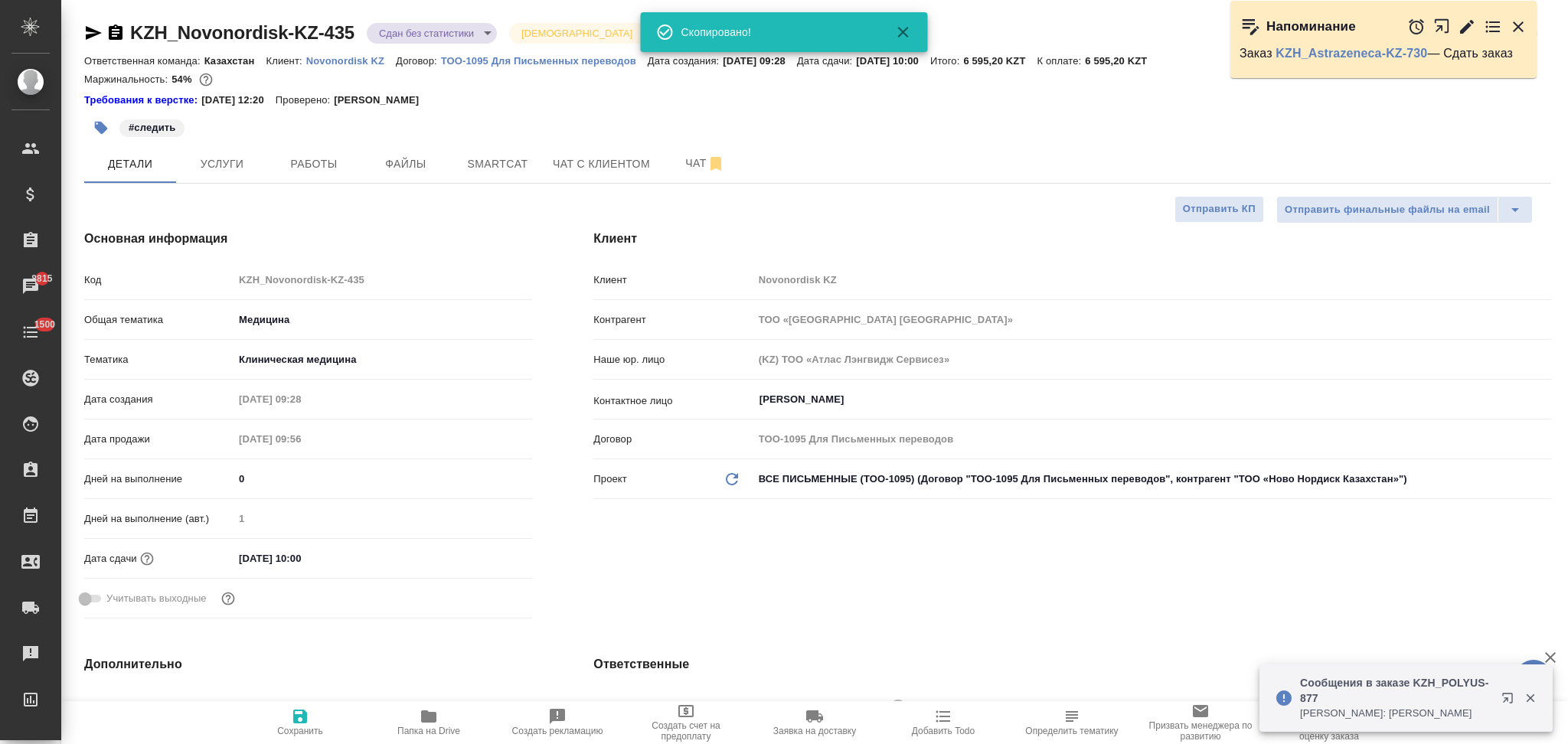
type textarea "x"
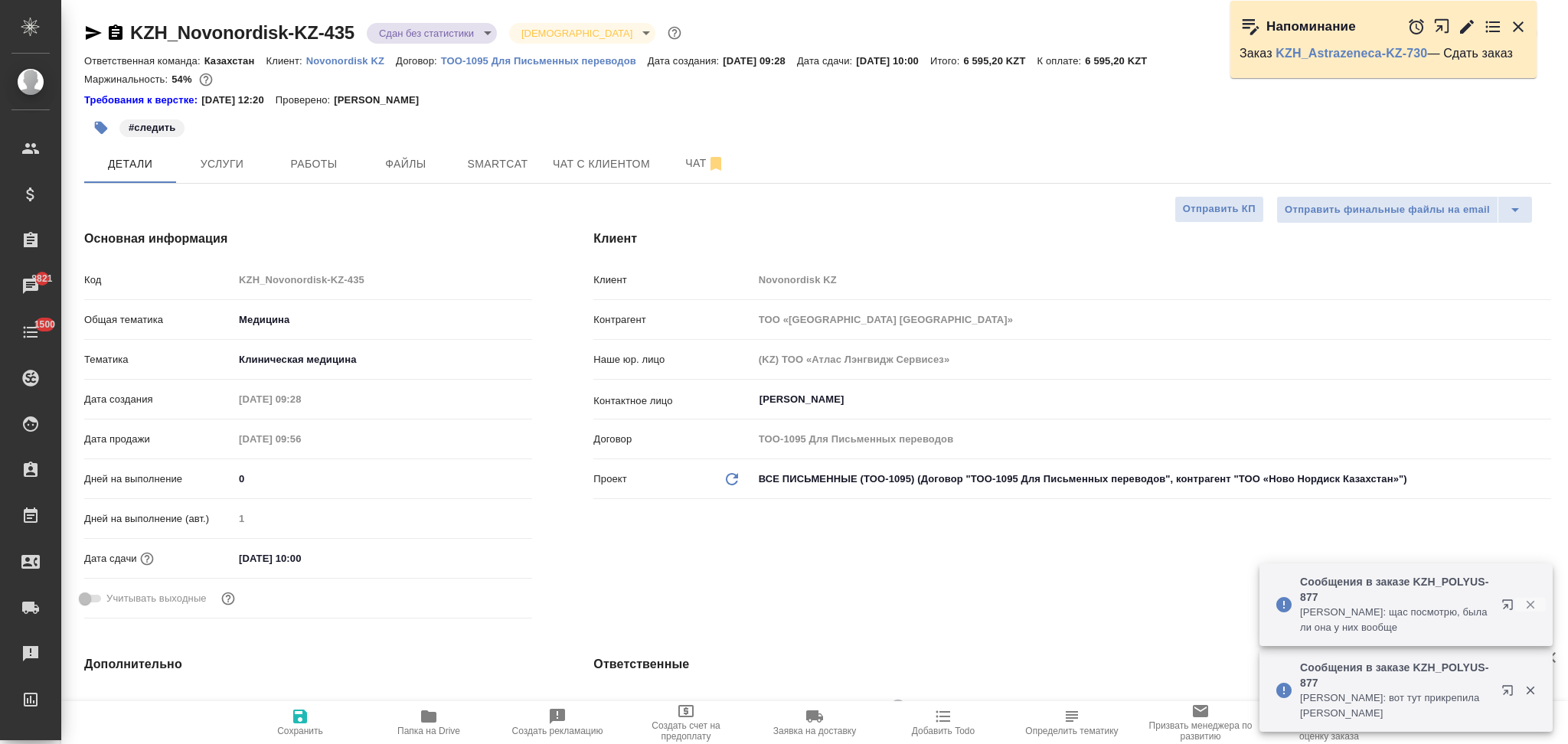
click at [1526, 607] on icon "button" at bounding box center [1530, 605] width 14 height 14
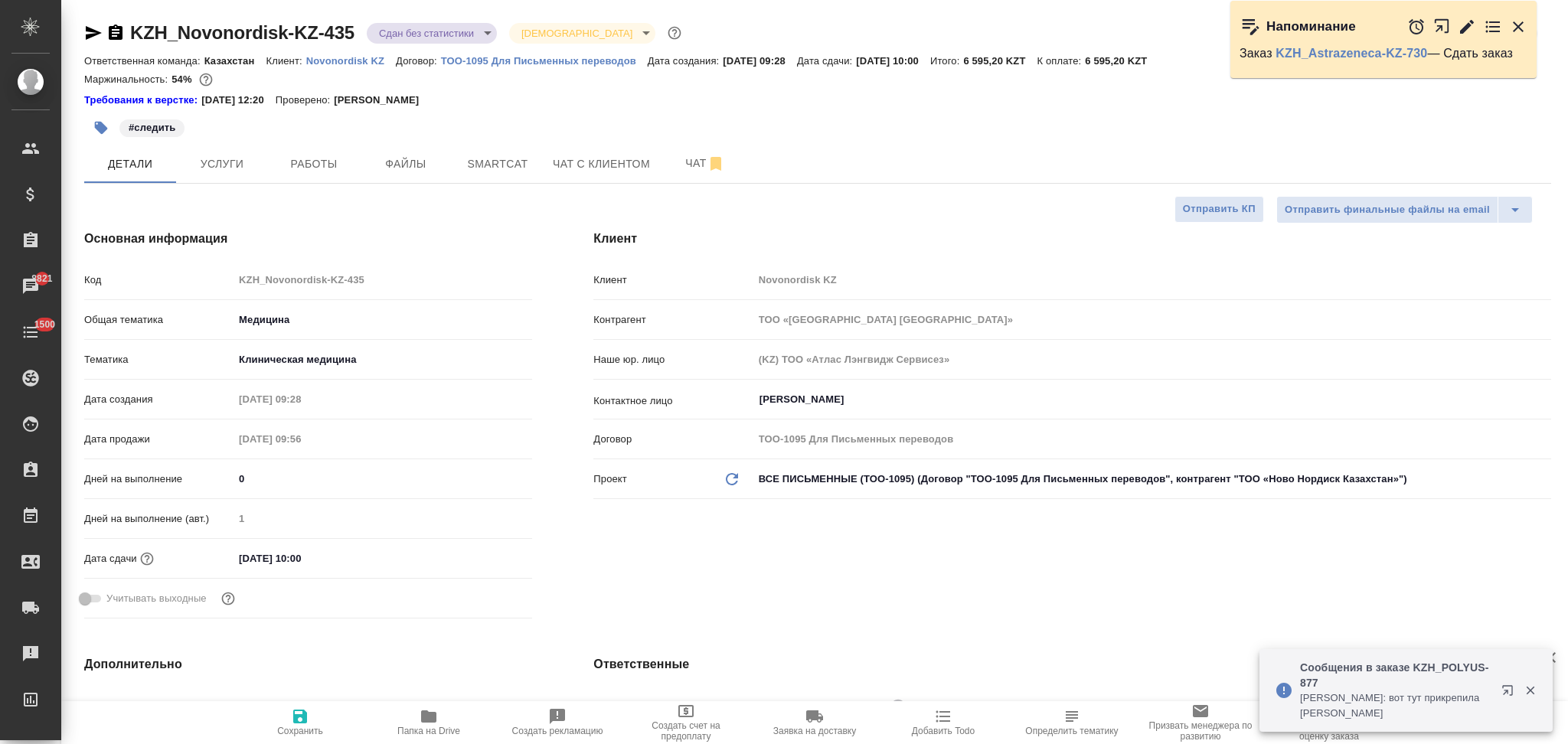
click at [1529, 688] on icon "button" at bounding box center [1530, 690] width 14 height 14
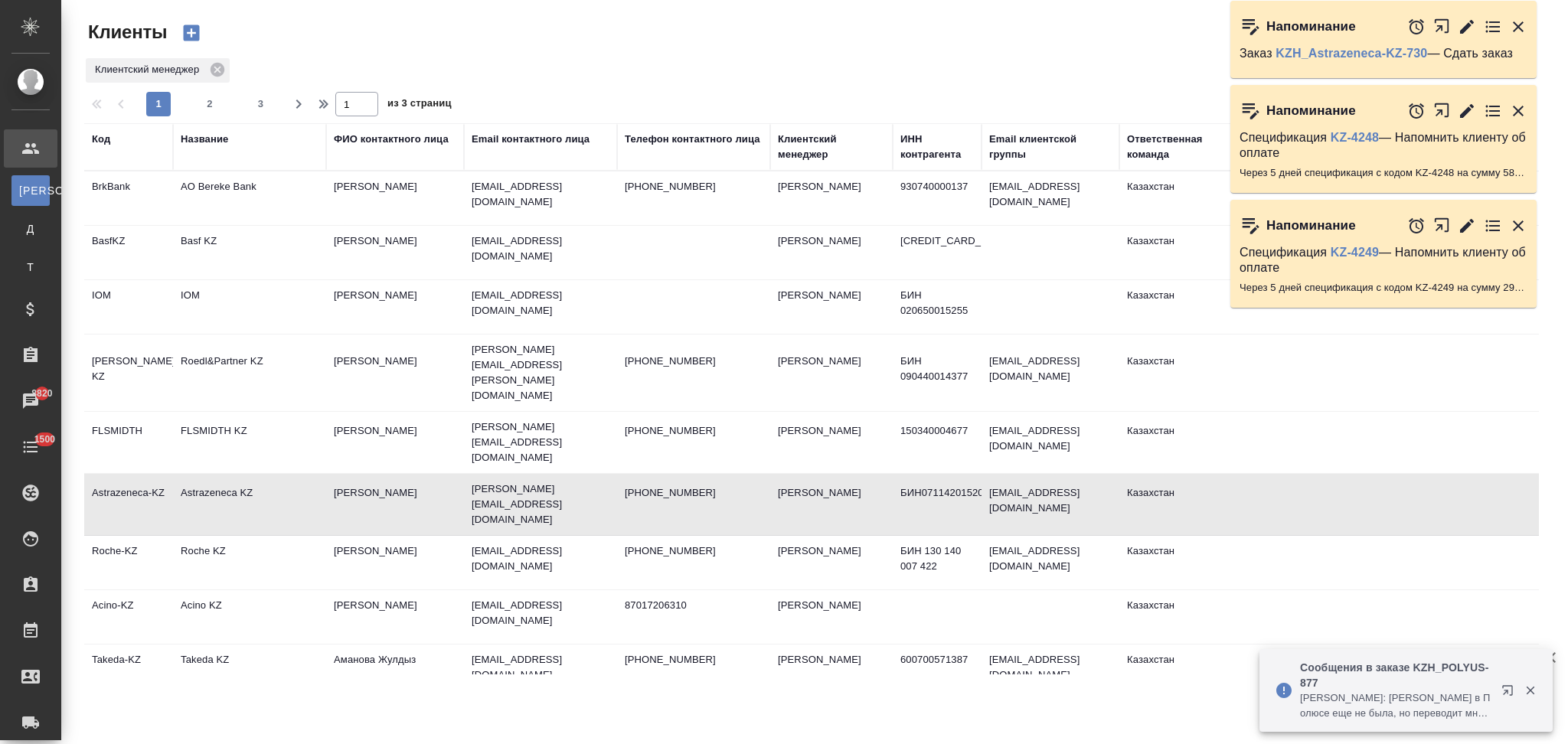
select select "RU"
click at [218, 134] on div "Название" at bounding box center [205, 139] width 48 height 16
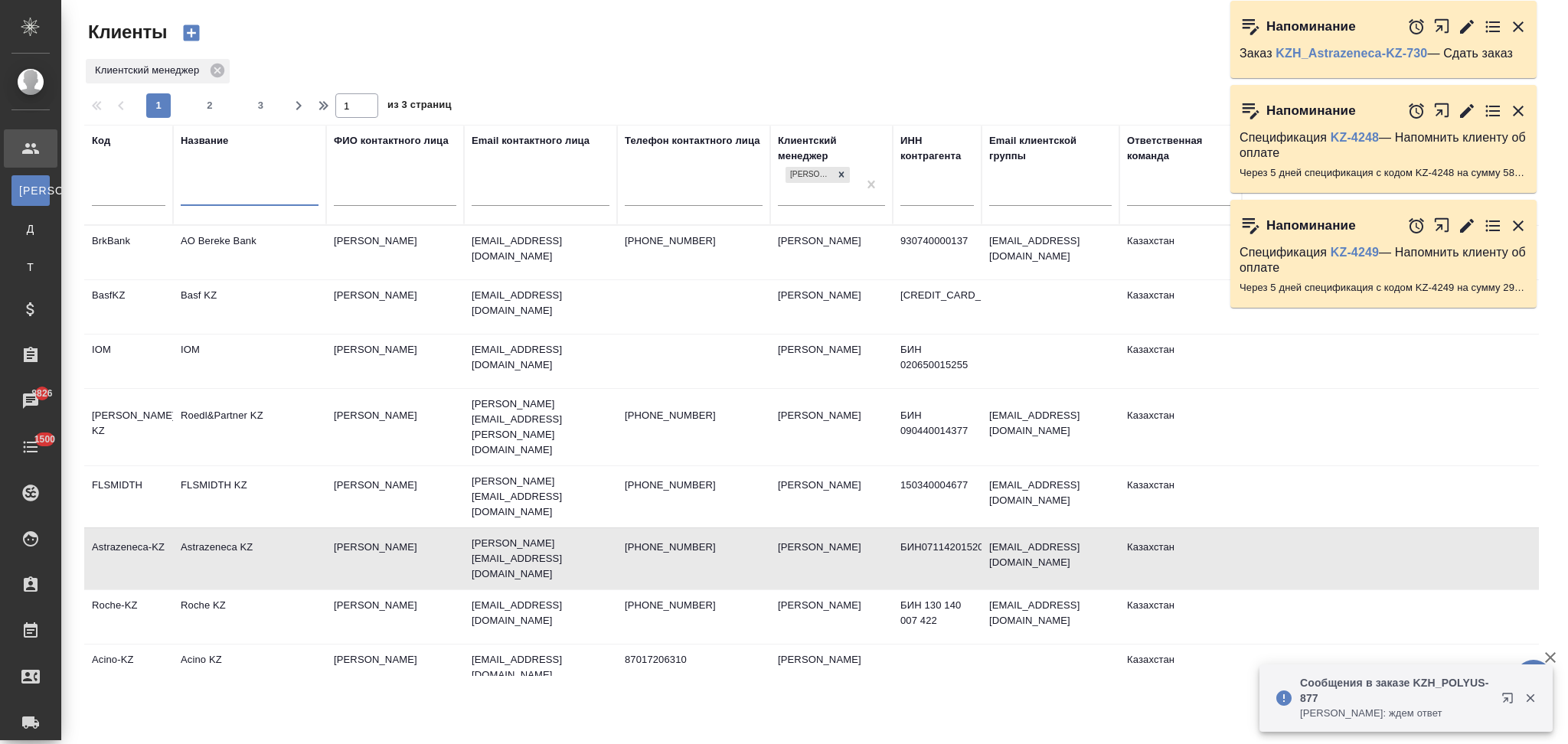
click at [252, 198] on input "text" at bounding box center [249, 195] width 138 height 19
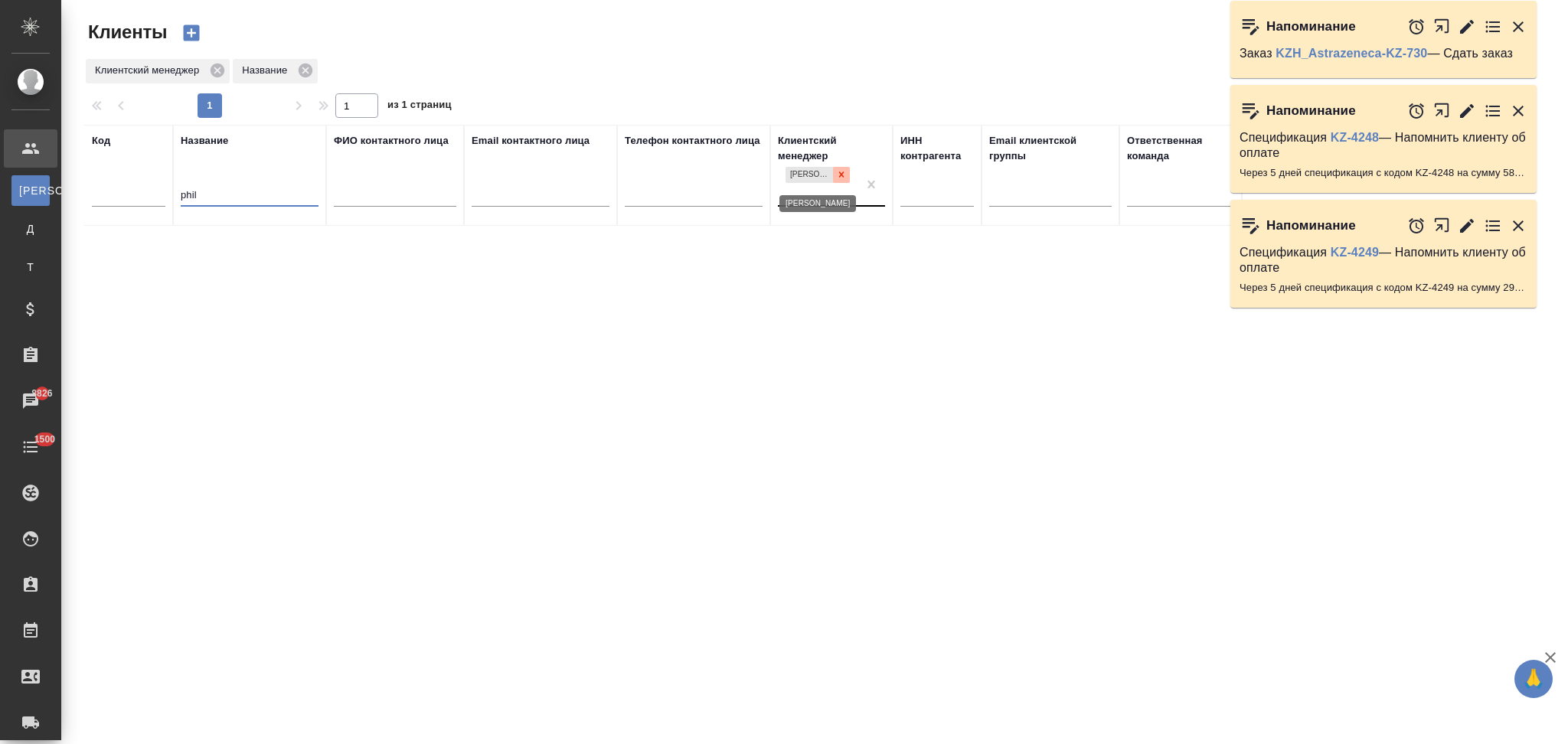
click at [840, 176] on icon at bounding box center [841, 175] width 5 height 5
type input "phil"
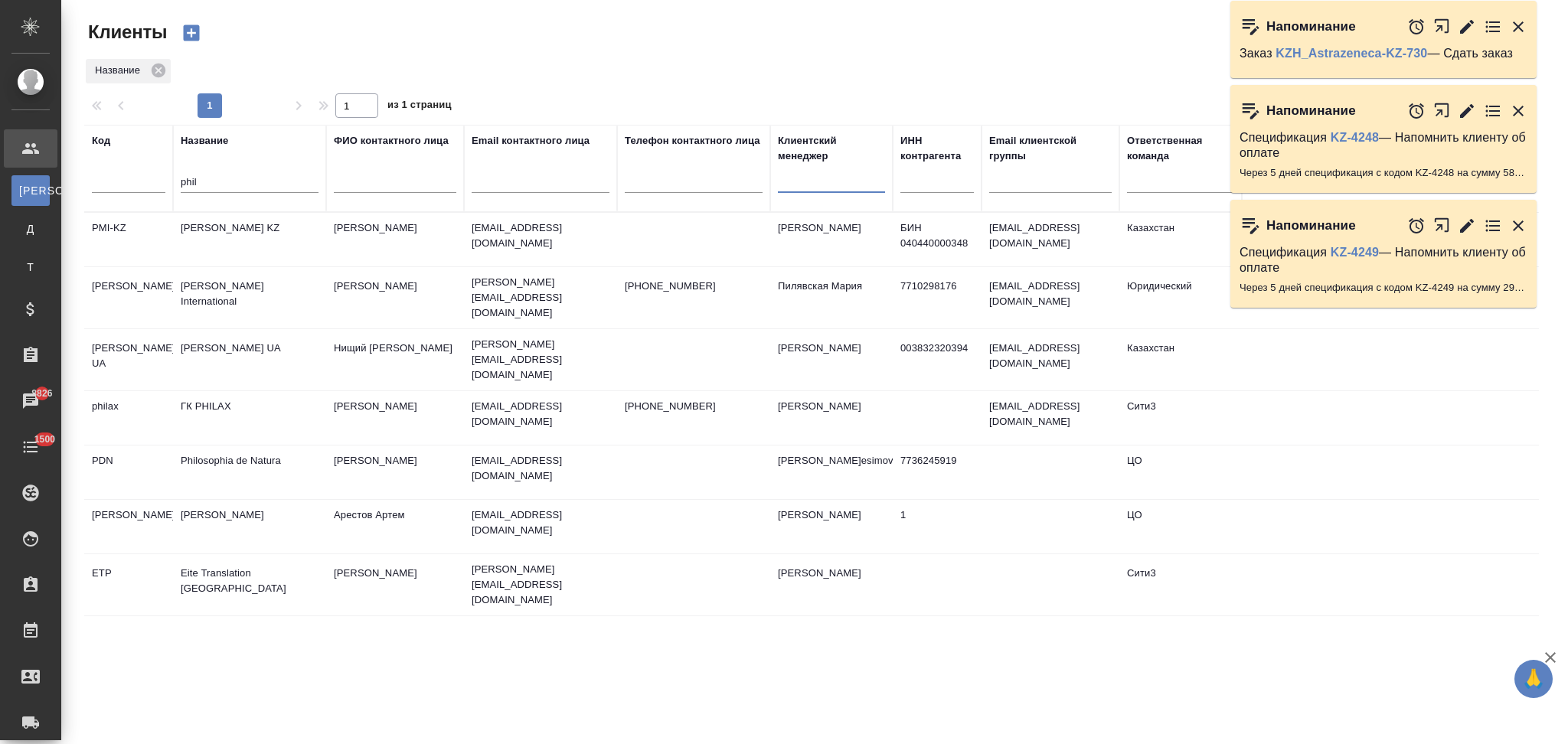
click at [299, 305] on td "[PERSON_NAME] International" at bounding box center [250, 298] width 153 height 54
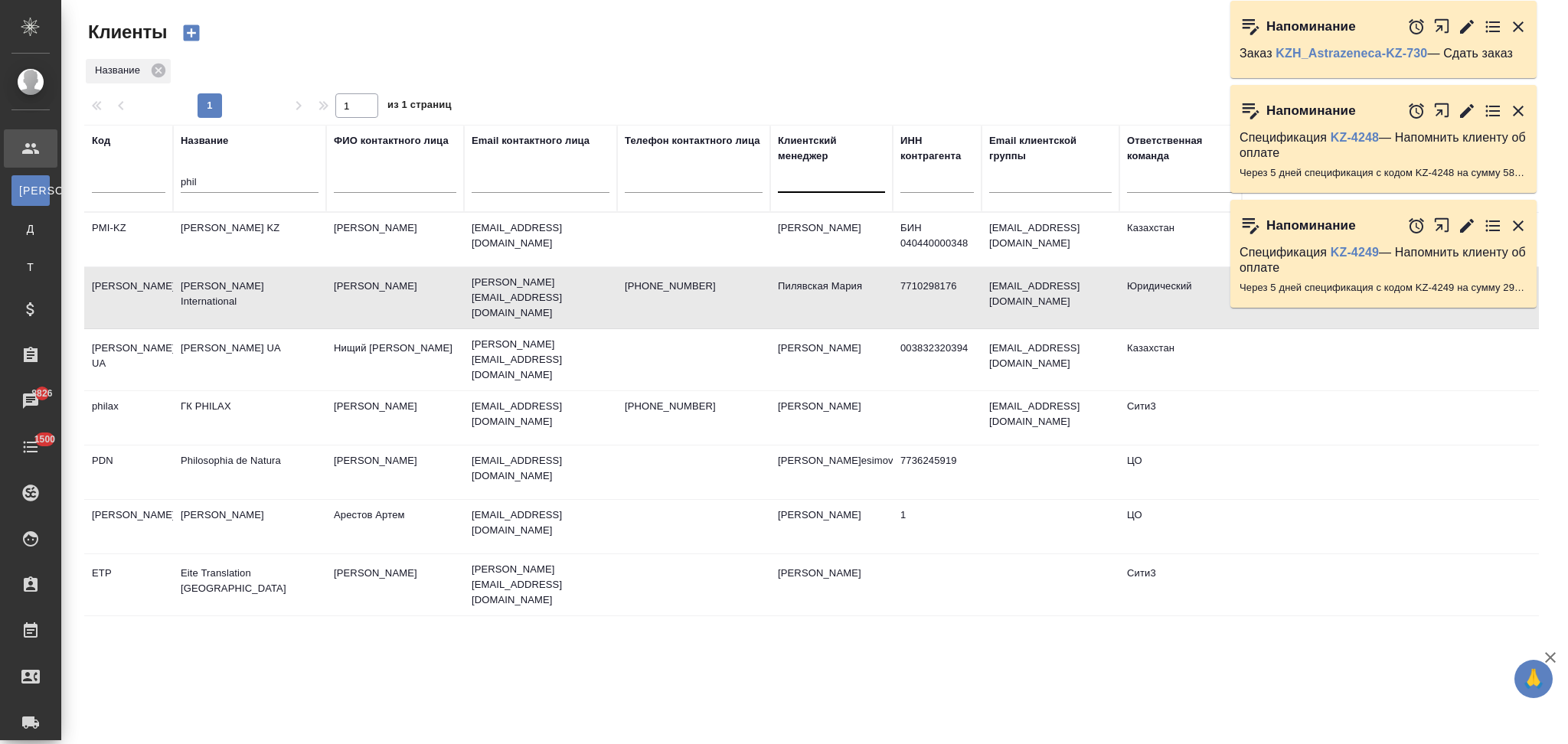
click at [299, 305] on td "[PERSON_NAME] International" at bounding box center [250, 298] width 153 height 54
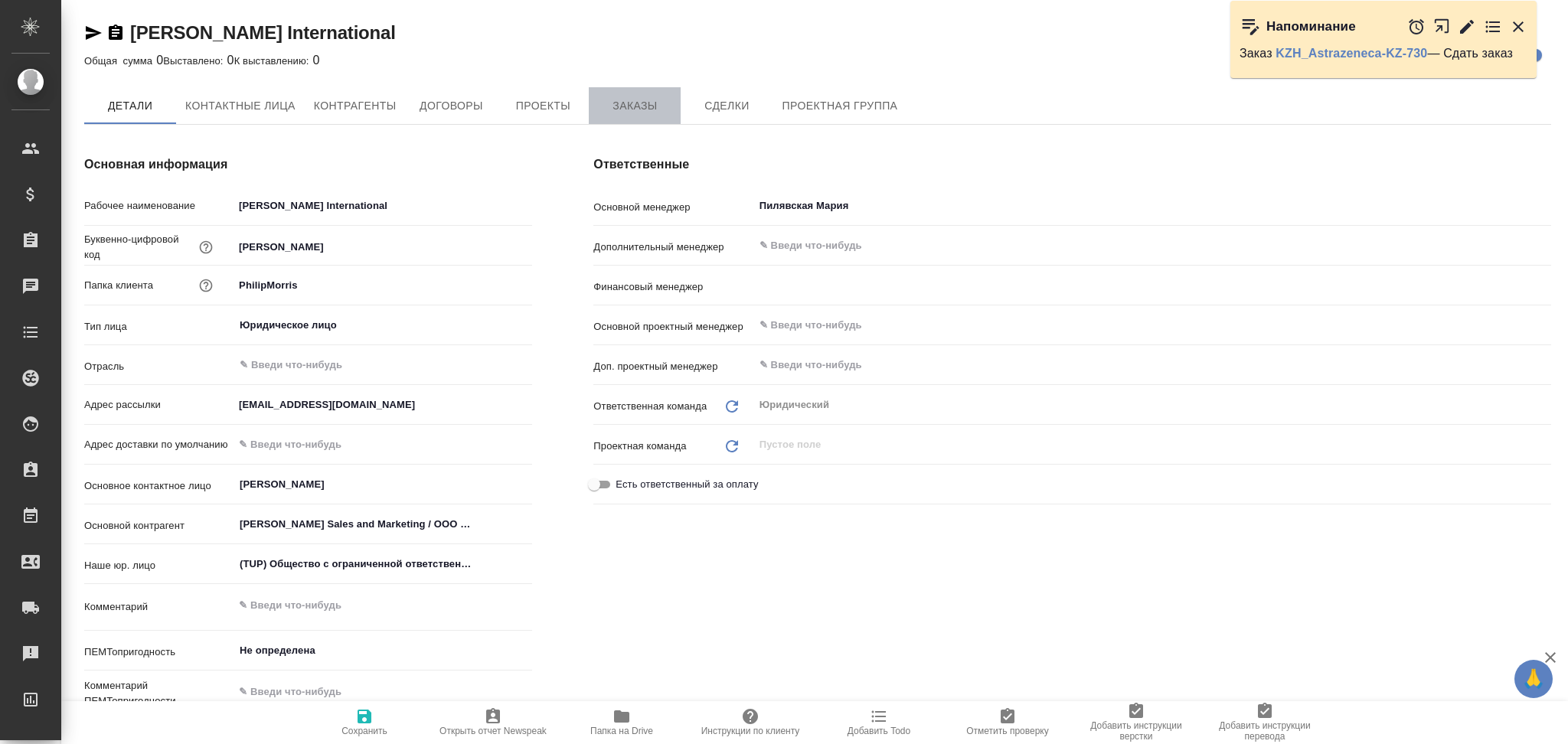
type textarea "x"
click at [623, 113] on span "Заказы" at bounding box center [634, 106] width 73 height 19
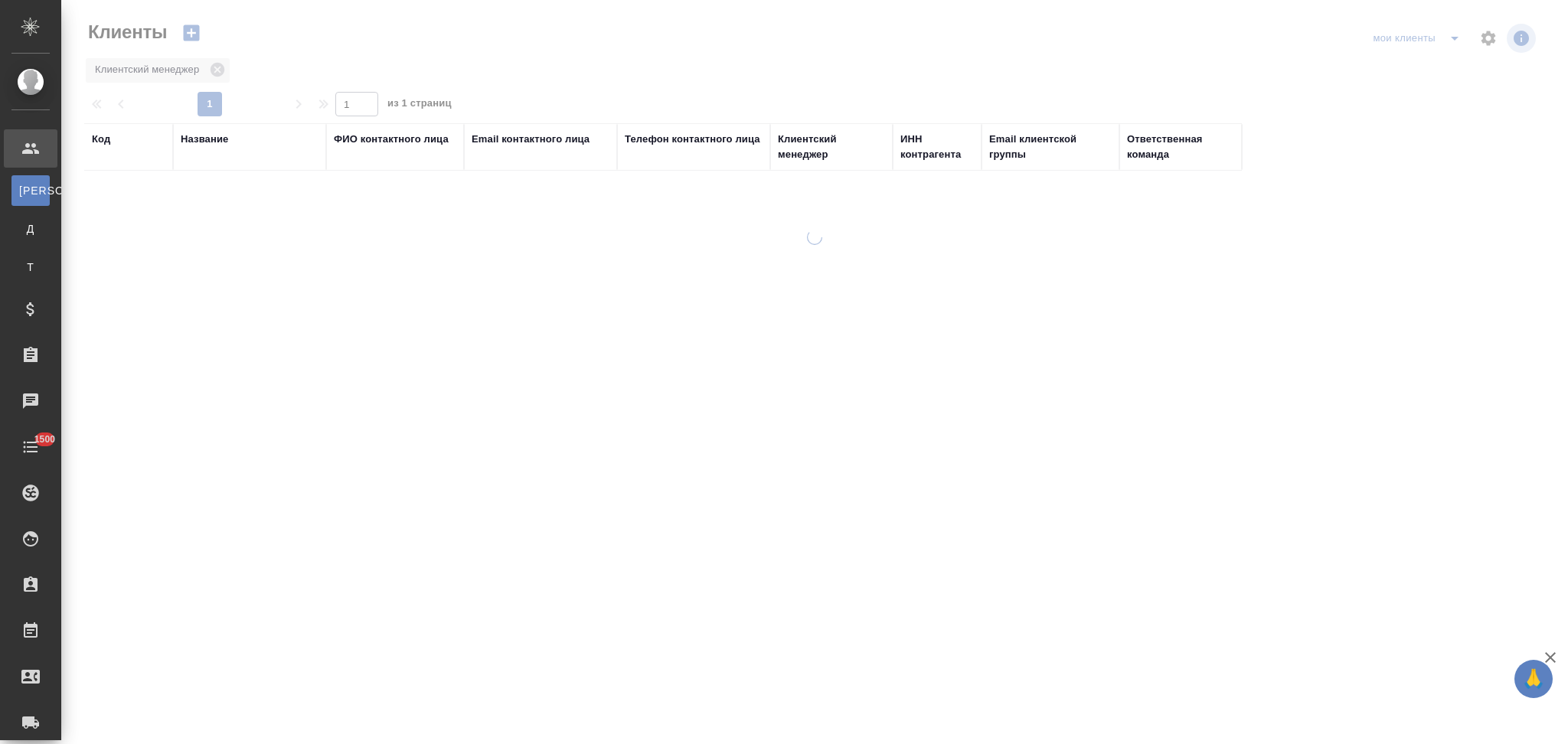
select select "RU"
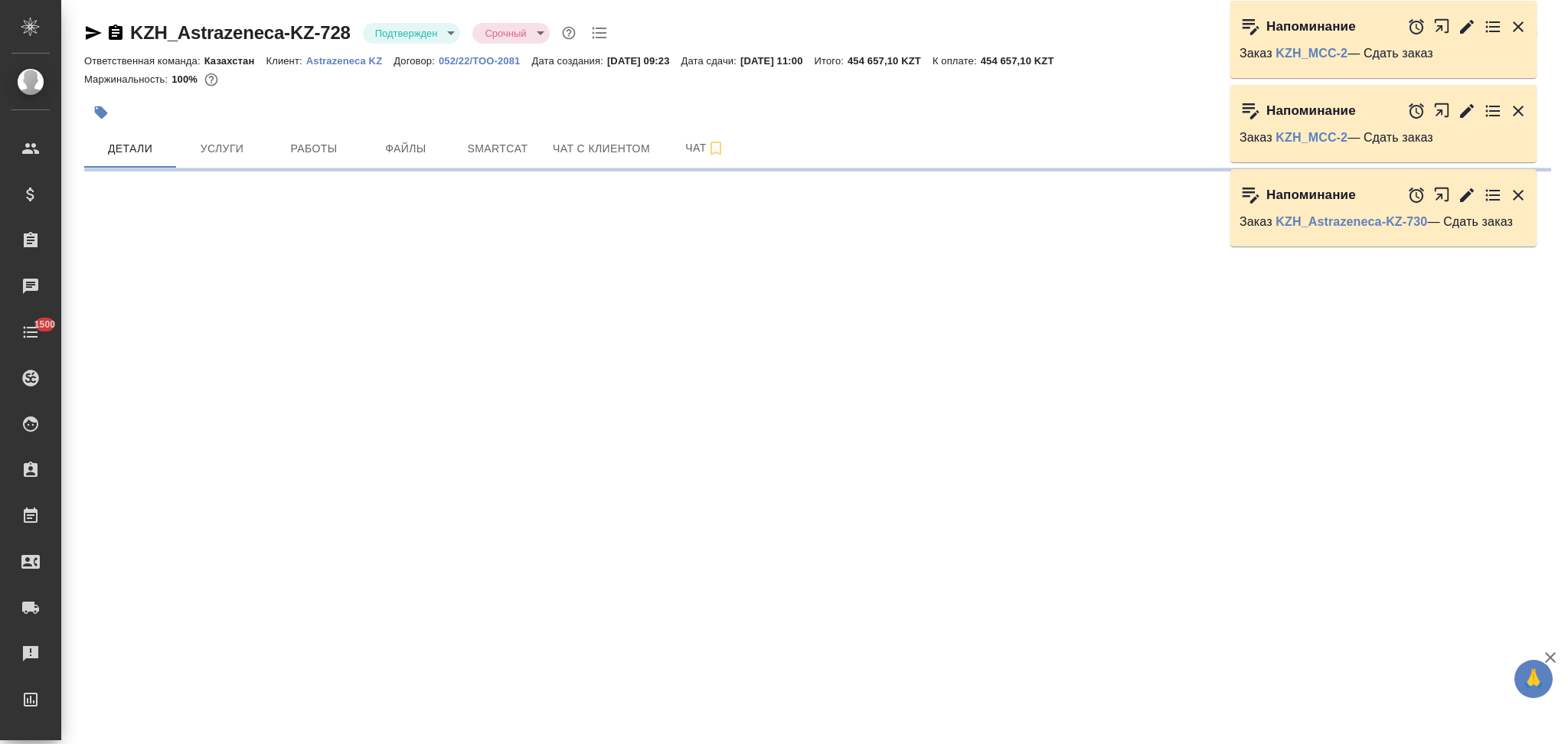
select select "RU"
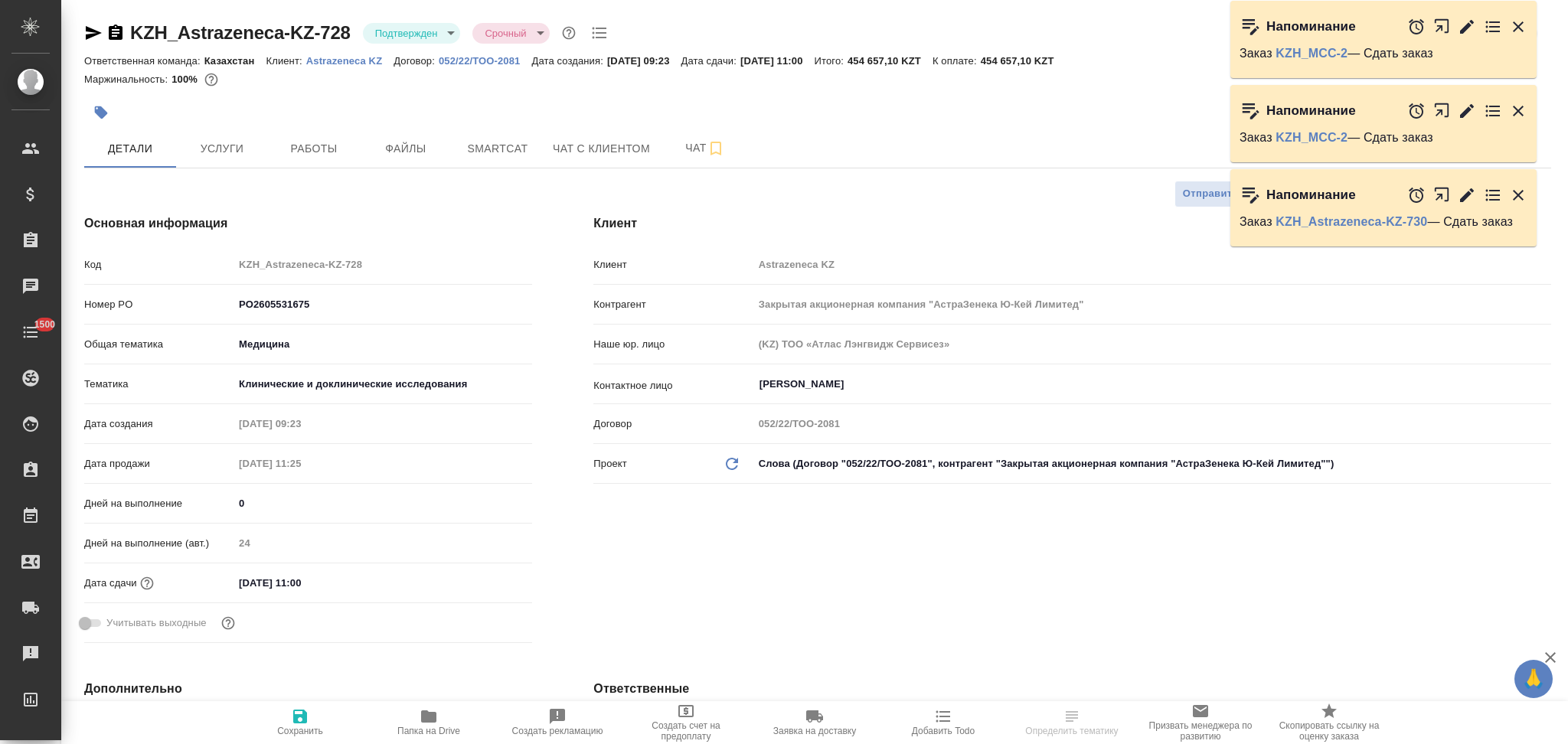
type textarea "x"
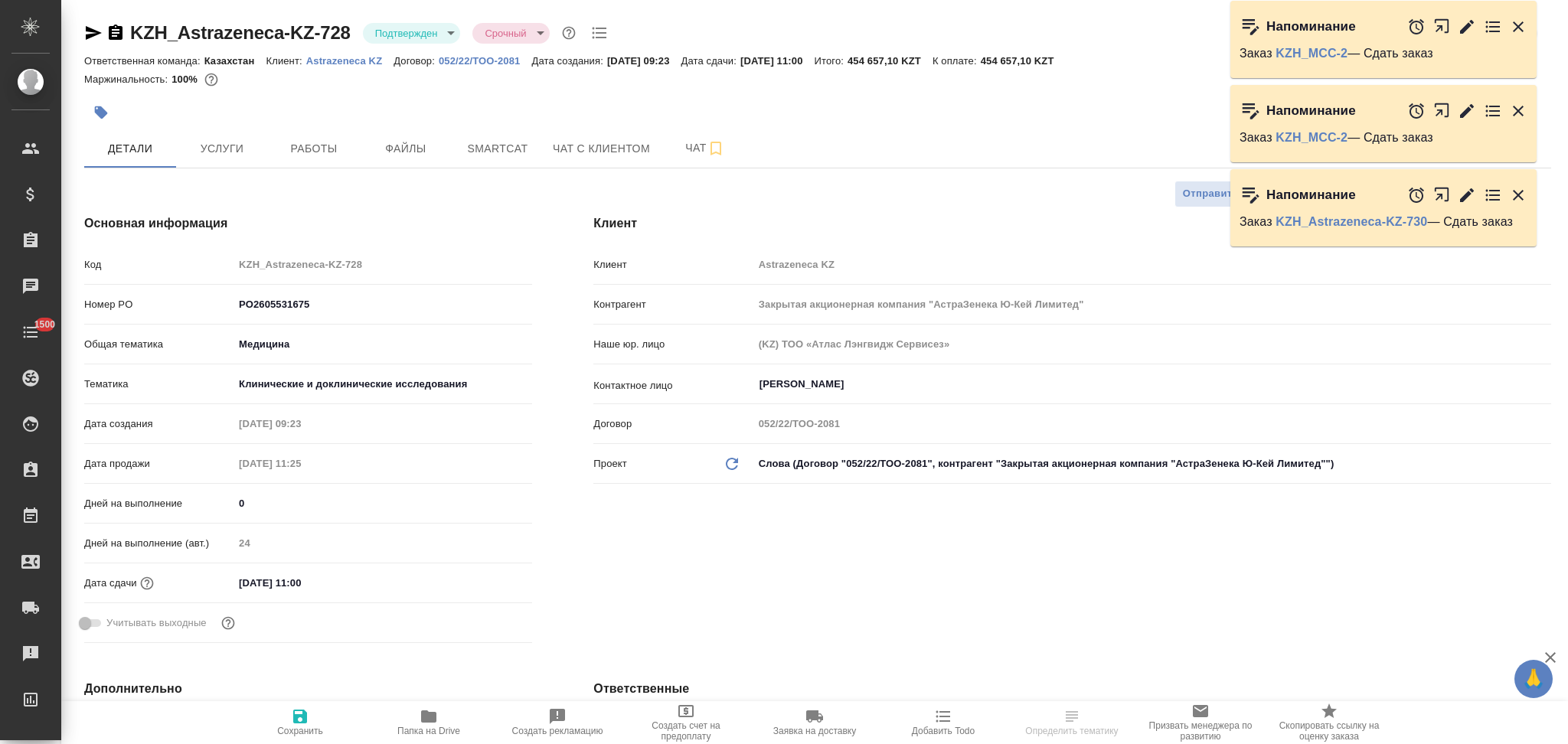
type textarea "x"
click at [398, 151] on span "Файлы" at bounding box center [405, 148] width 73 height 19
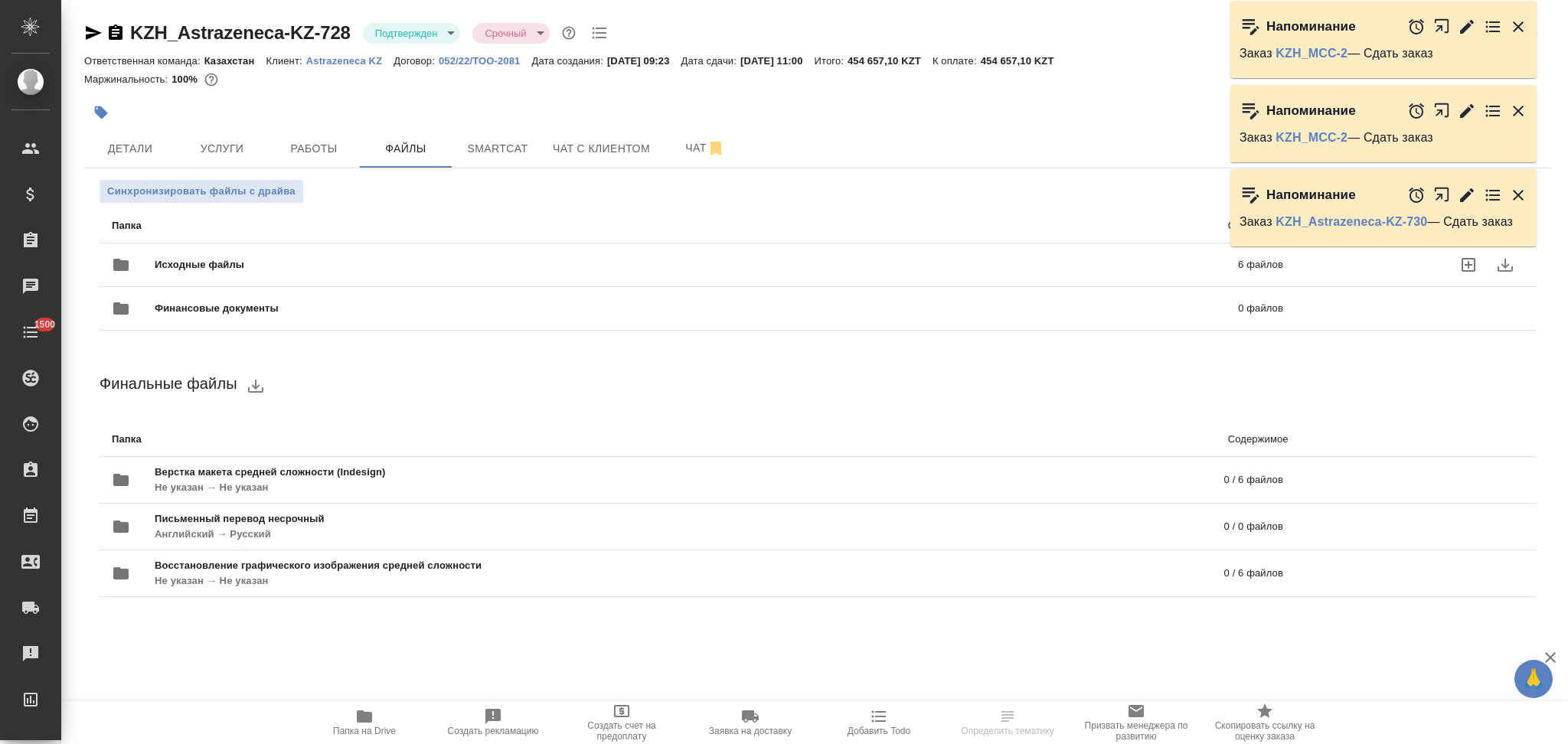
click at [333, 262] on span "Исходные файлы" at bounding box center [447, 265] width 586 height 16
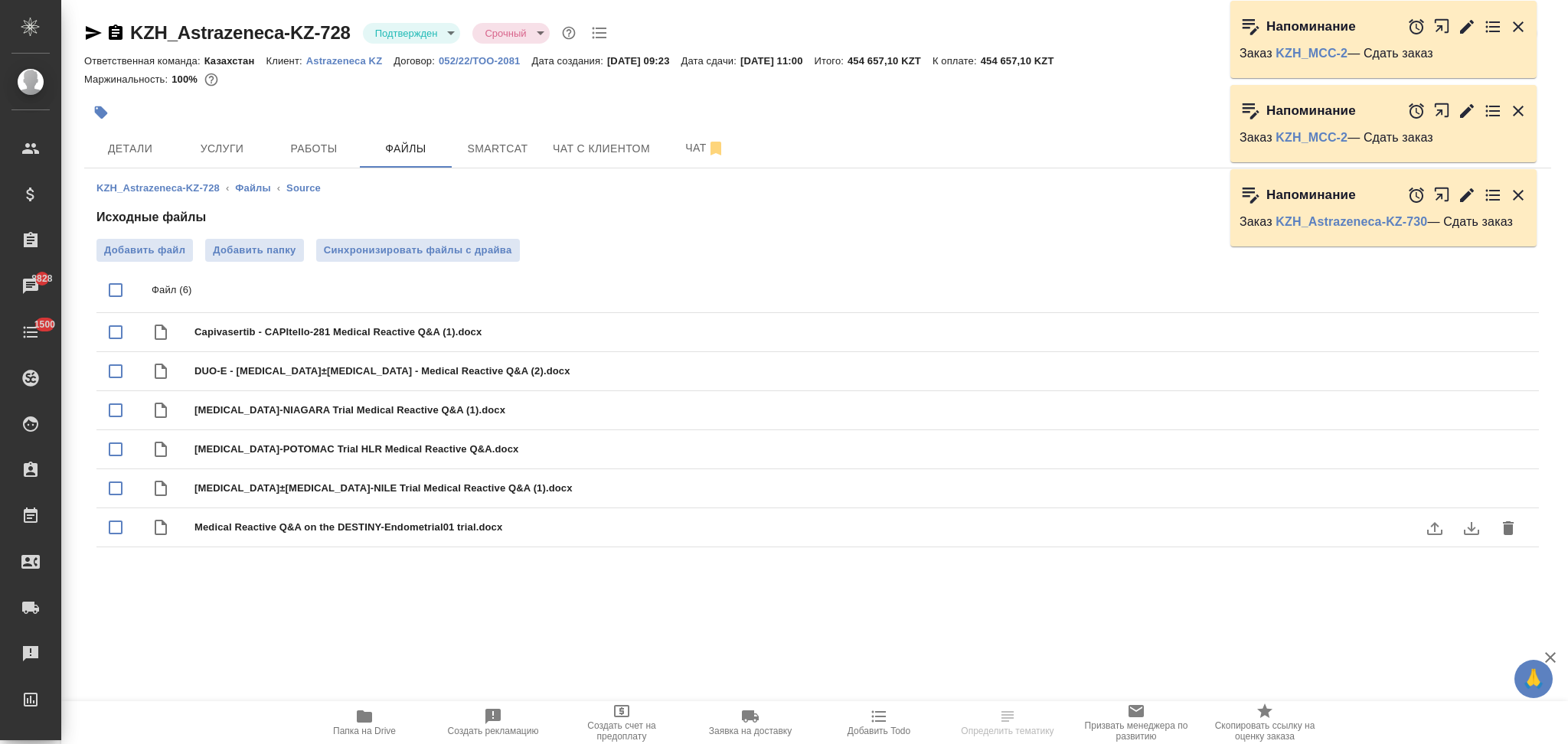
click at [1468, 531] on icon "download" at bounding box center [1471, 528] width 18 height 18
click at [676, 149] on span "Чат" at bounding box center [704, 148] width 73 height 19
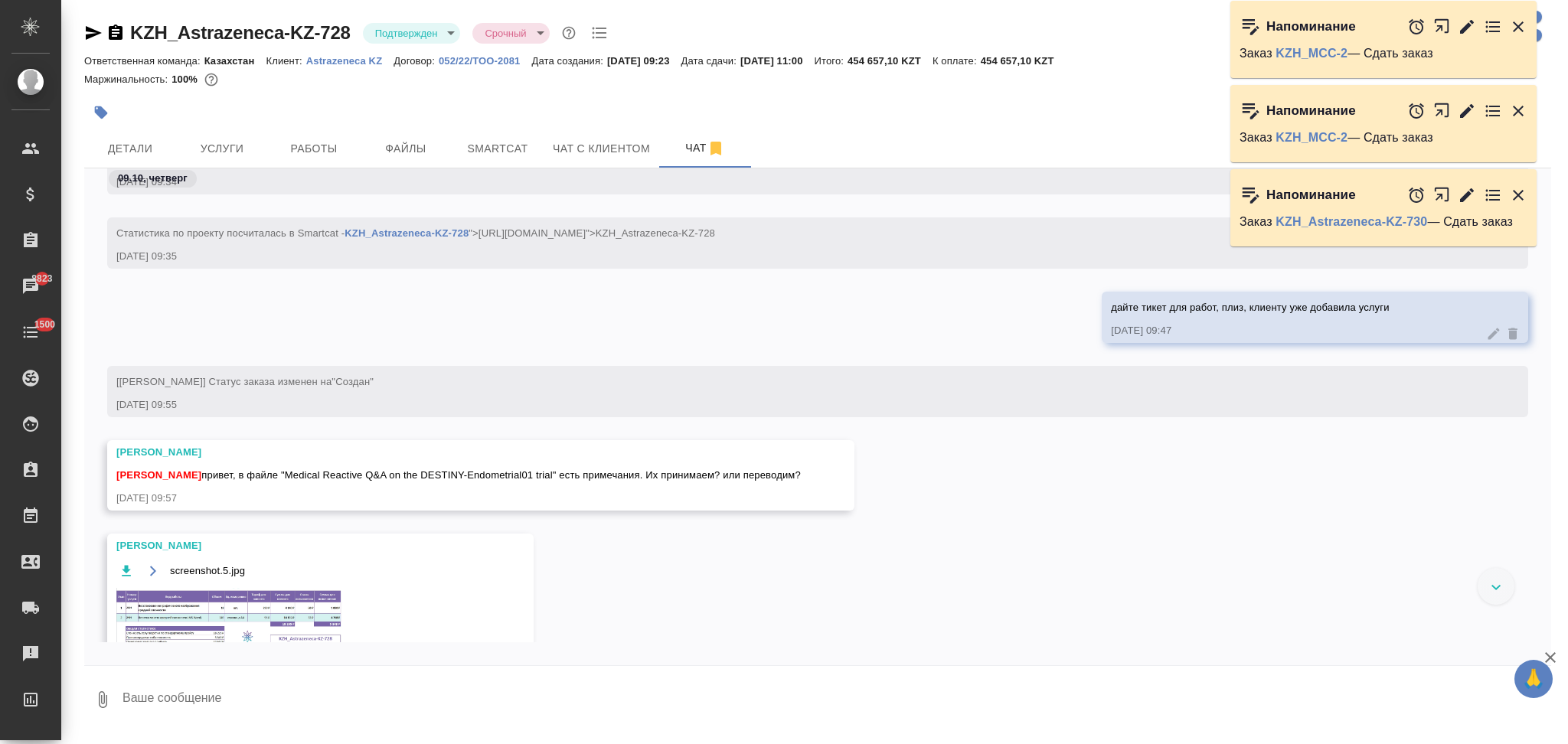
scroll to position [440, 0]
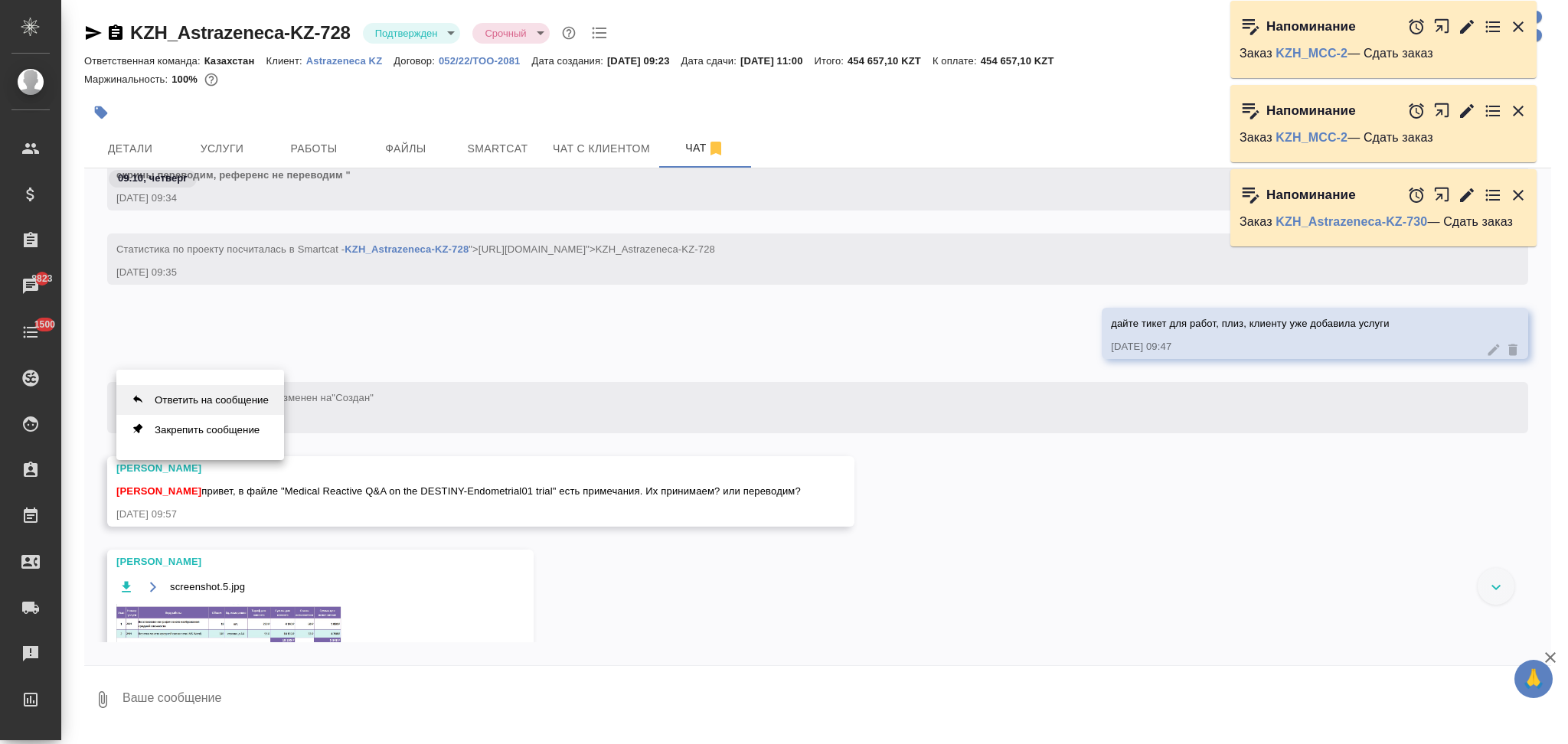
click at [247, 397] on button "Ответить на сообщение" at bounding box center [200, 400] width 167 height 30
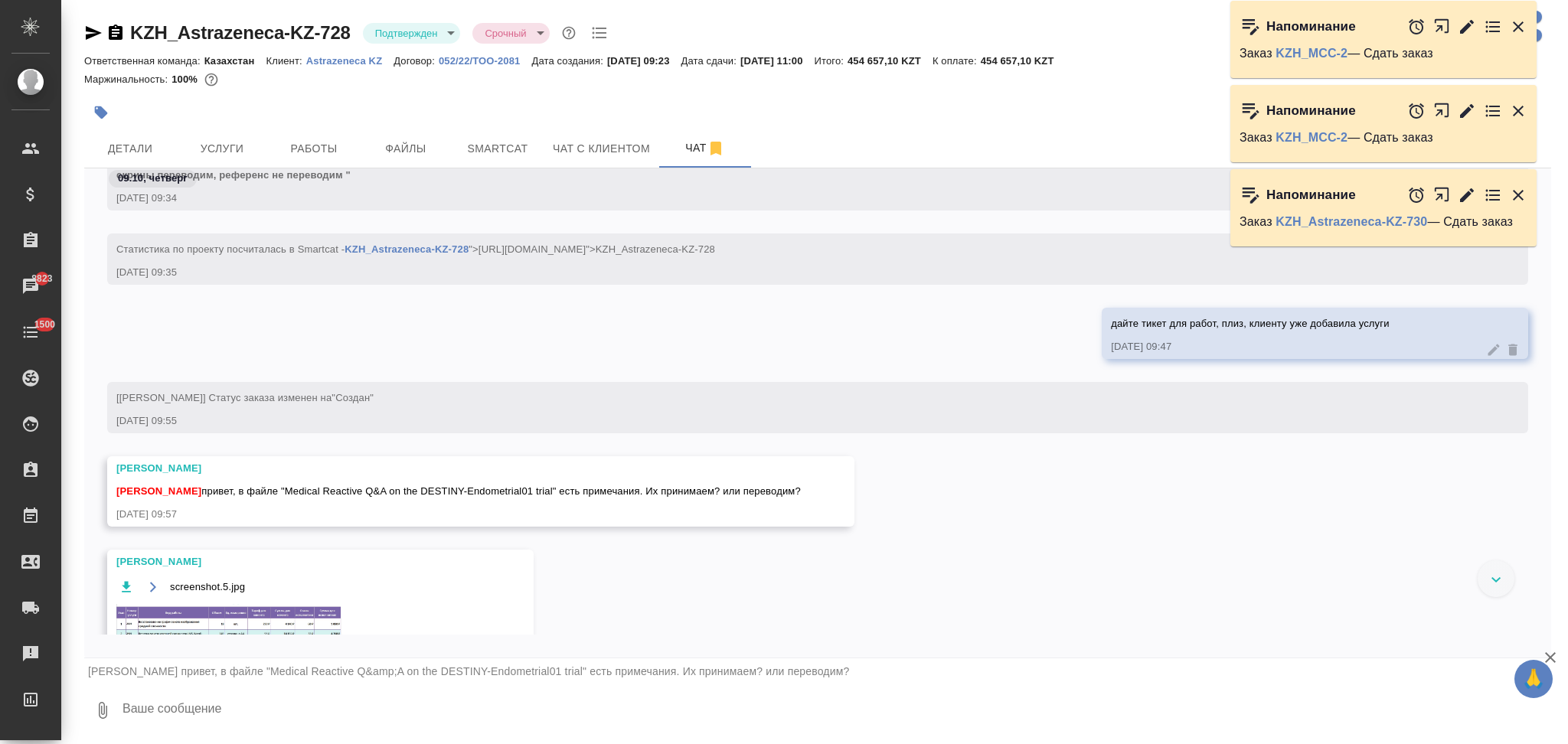
click at [239, 716] on textarea at bounding box center [836, 710] width 1430 height 52
type textarea "A"
type textarea """
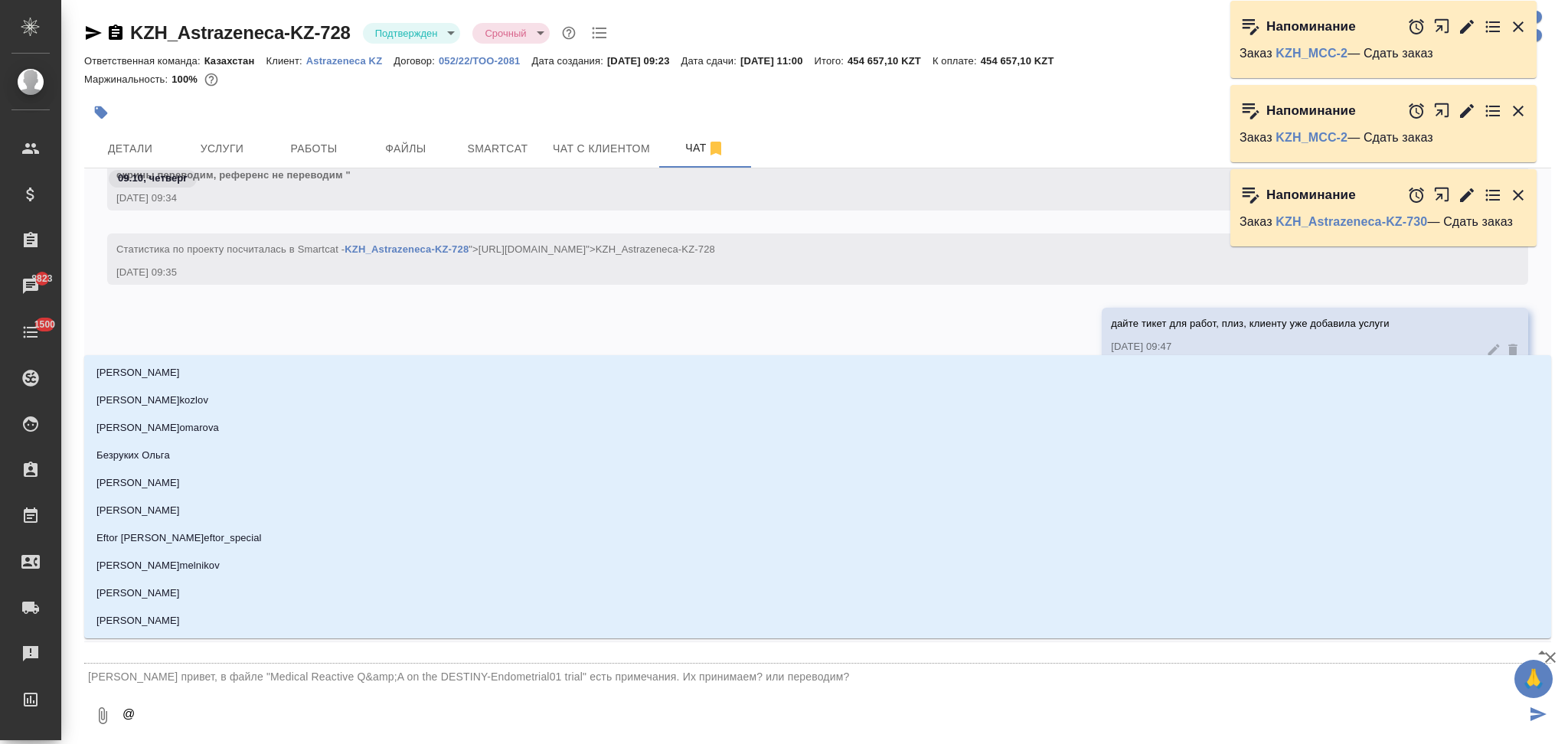
type textarea "@а"
type input "а"
type textarea "@ар"
type input "ар"
type textarea "@арс"
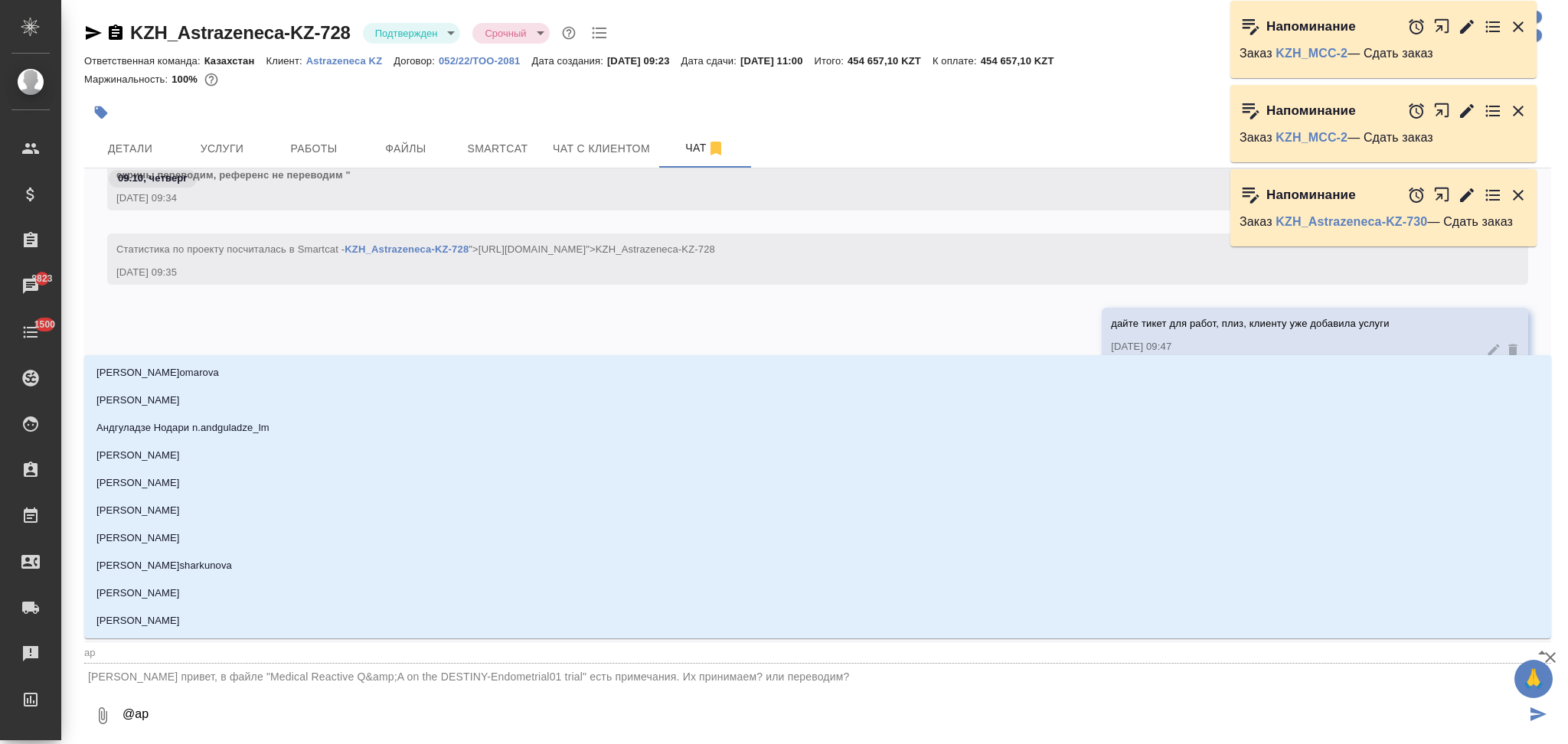
type input "арс"
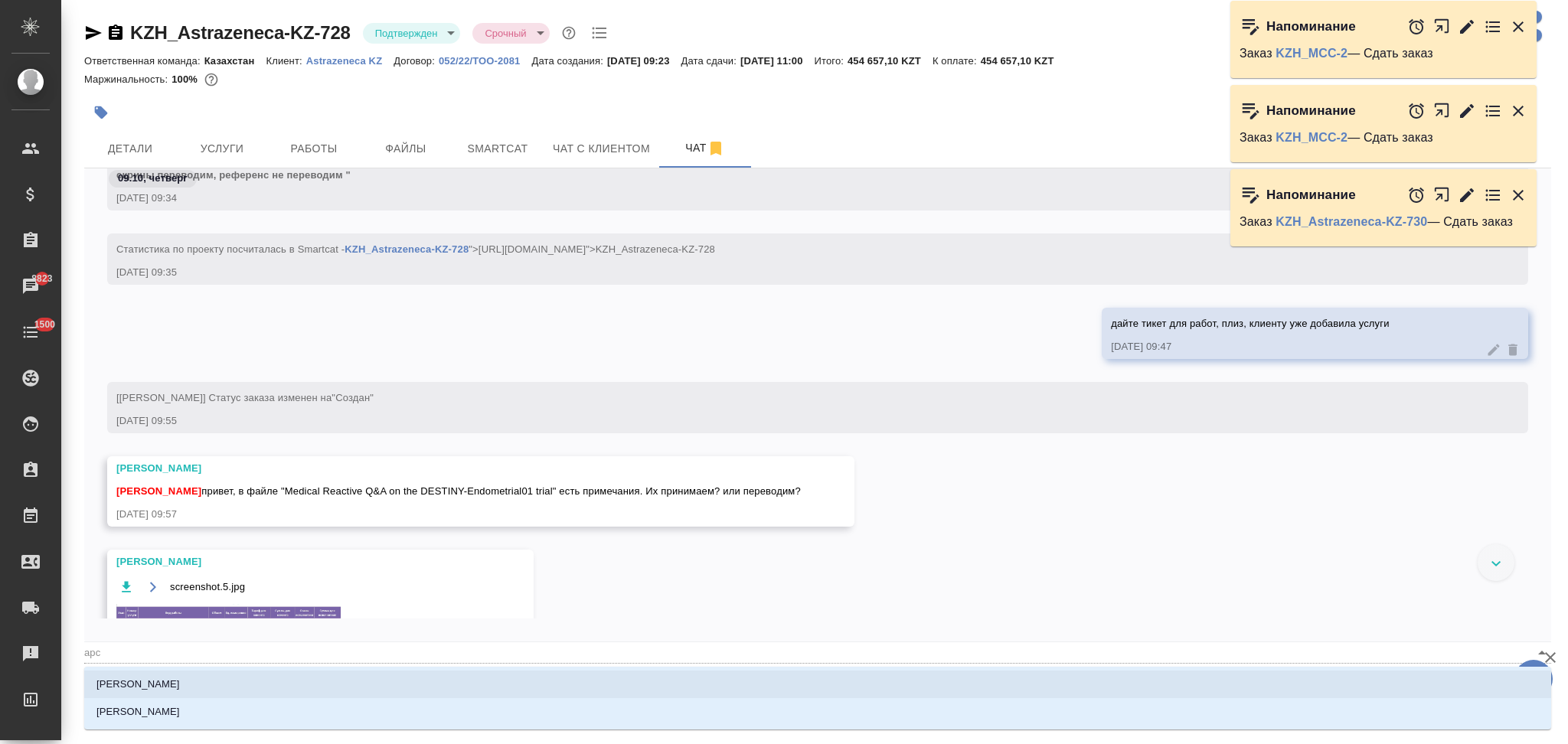
click at [205, 674] on li "[PERSON_NAME]" at bounding box center [817, 684] width 1467 height 27
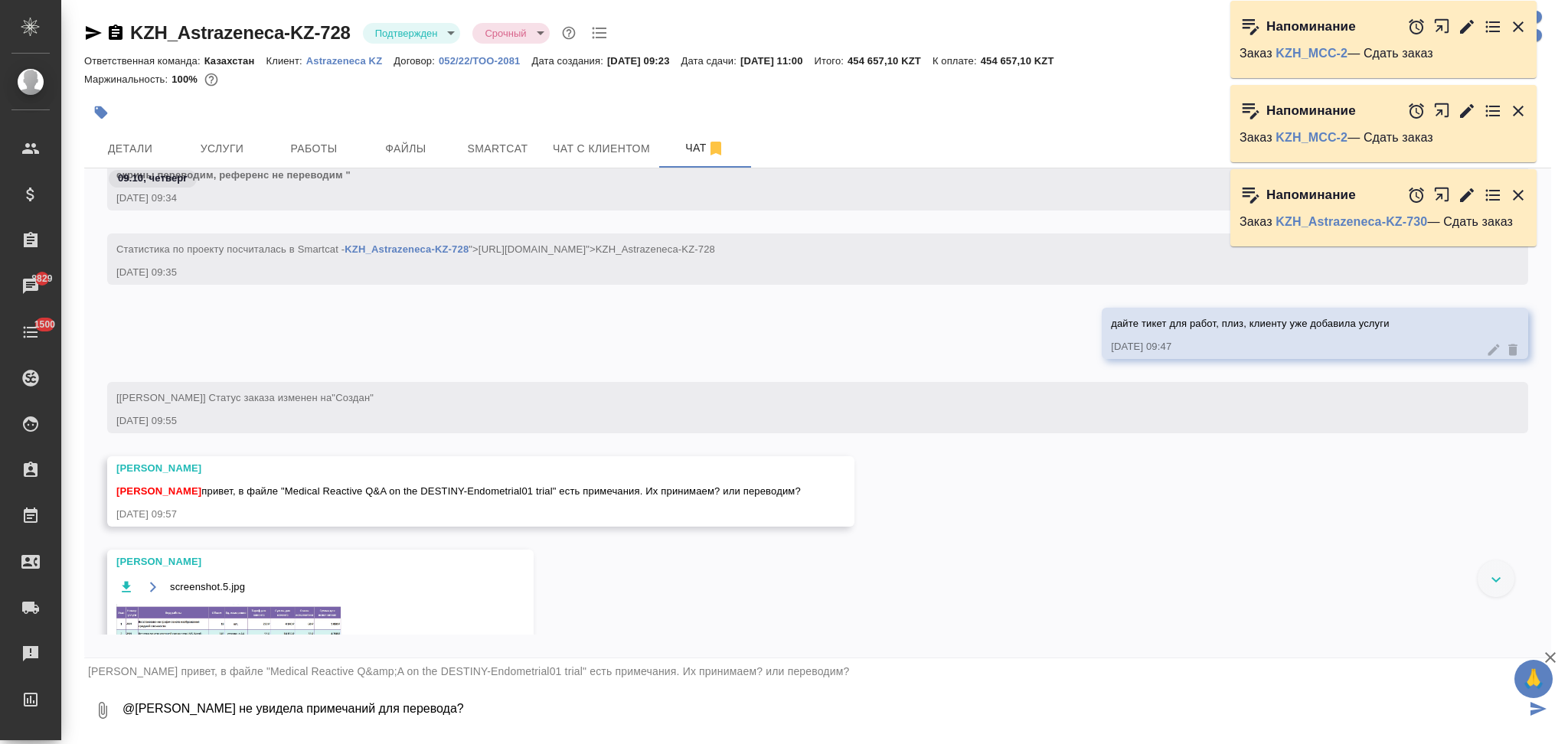
click at [234, 715] on textarea "@Арсеньева Вера не увидела примечаний для перевода?" at bounding box center [823, 710] width 1405 height 52
click at [525, 708] on textarea "@Арсеньева Вера Привет. не увидела примечаний для перевода?" at bounding box center [823, 710] width 1405 height 52
click at [697, 708] on textarea "@Арсеньева Вера Привет. не увидела примечаний для перевода? Или ты про аббревиа…" at bounding box center [823, 710] width 1405 height 52
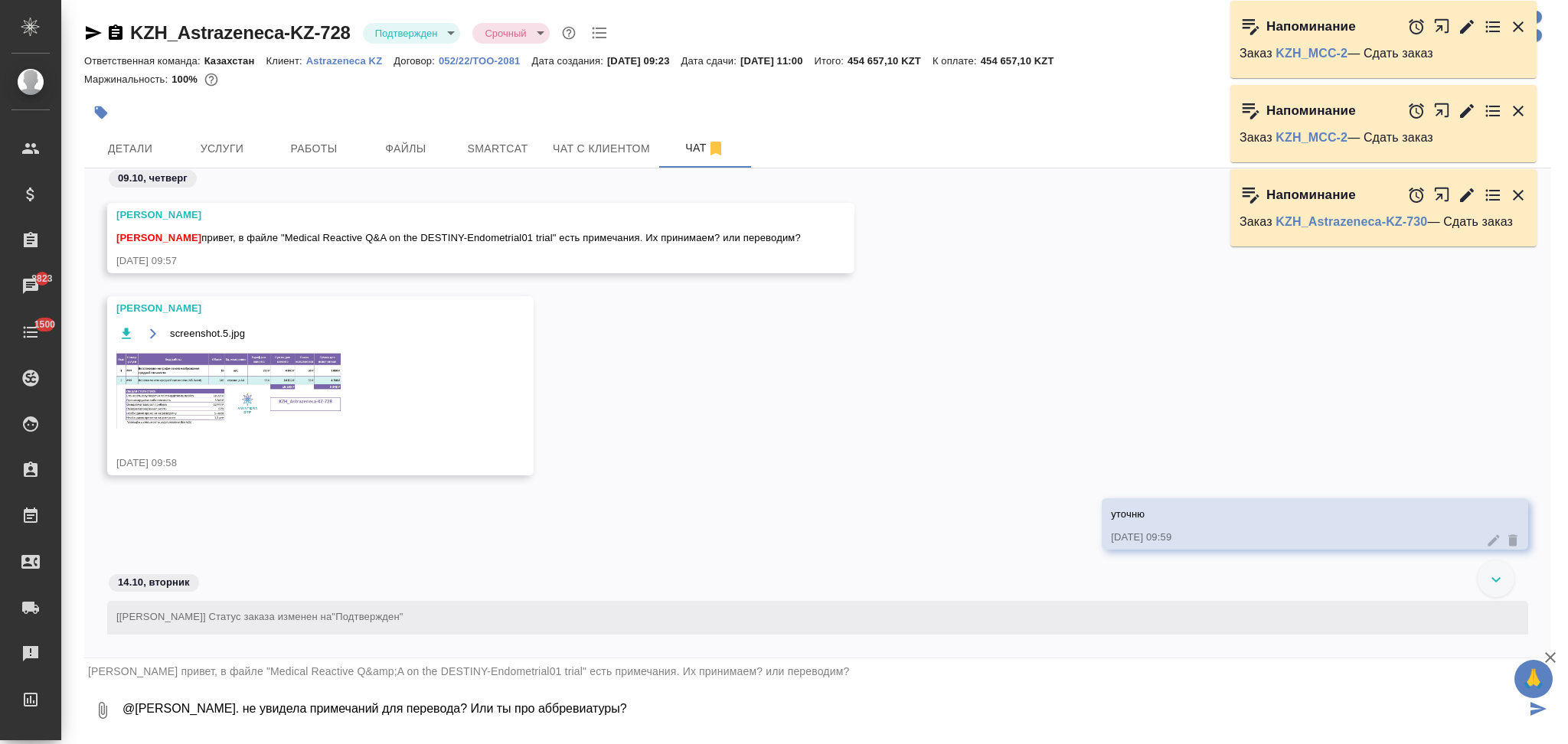
scroll to position [746, 0]
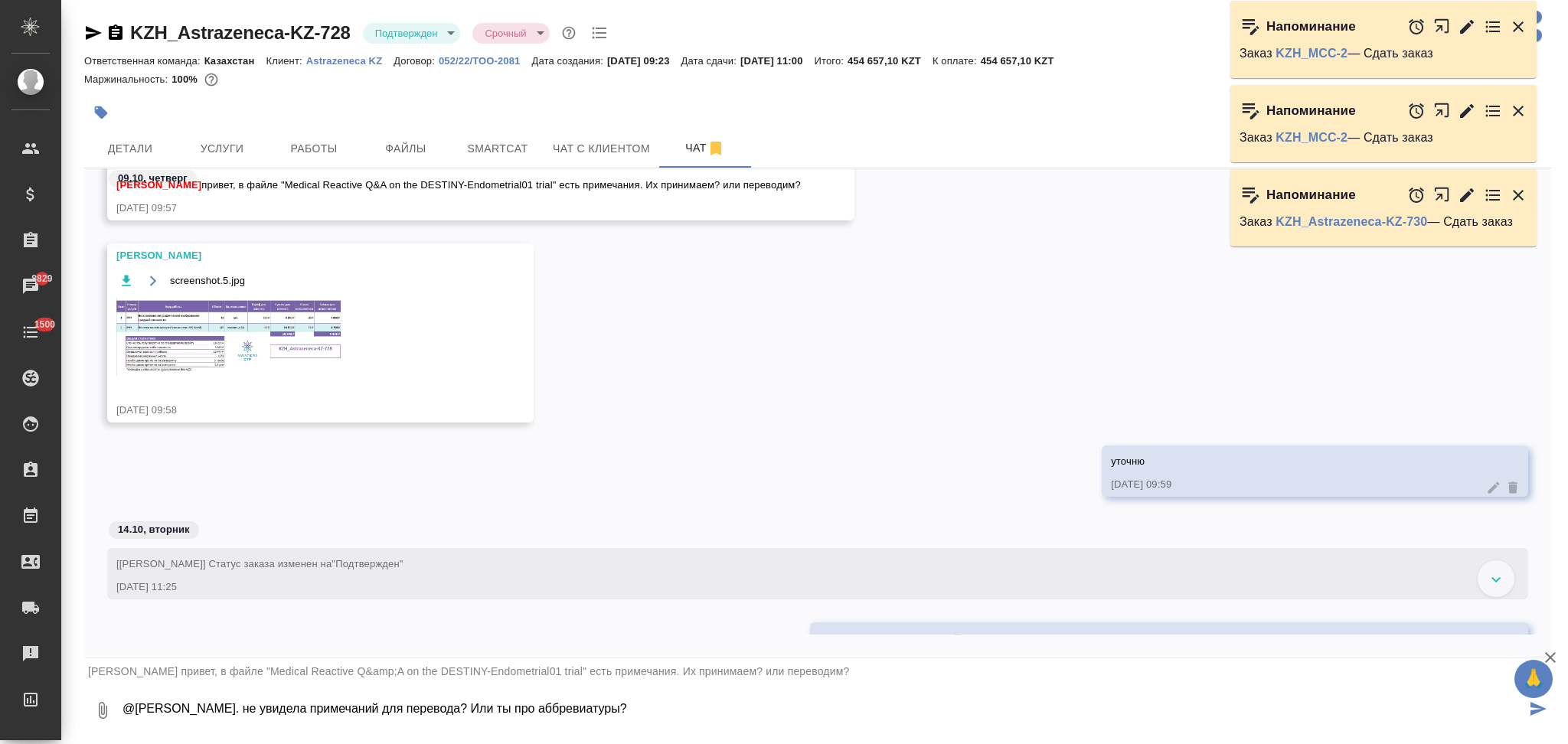
click at [651, 710] on textarea "@Арсеньева Вера Привет. не увидела примечаний для перевода? Или ты про аббревиа…" at bounding box center [823, 710] width 1405 height 52
click at [666, 711] on textarea "@Арсеньева Вера Привет. не увидела примечаний для перевода? Или ты про аббревиа…" at bounding box center [823, 710] width 1405 height 52
type textarea "@Арсеньева Вера Привет. не увидела примечаний для перевода? Или ты про аббревиа…"
click at [1534, 709] on icon "submit" at bounding box center [1537, 709] width 16 height 14
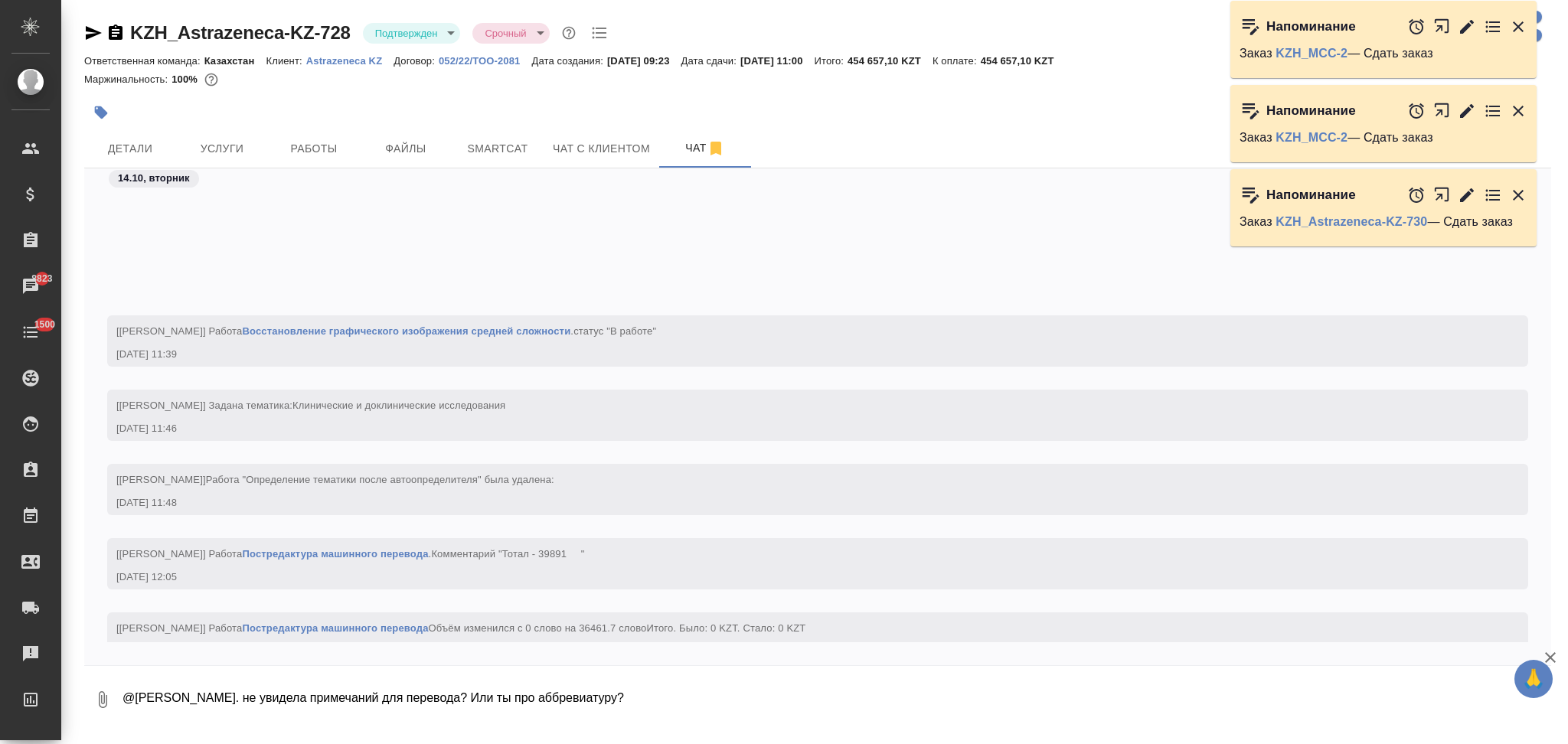
scroll to position [2258, 0]
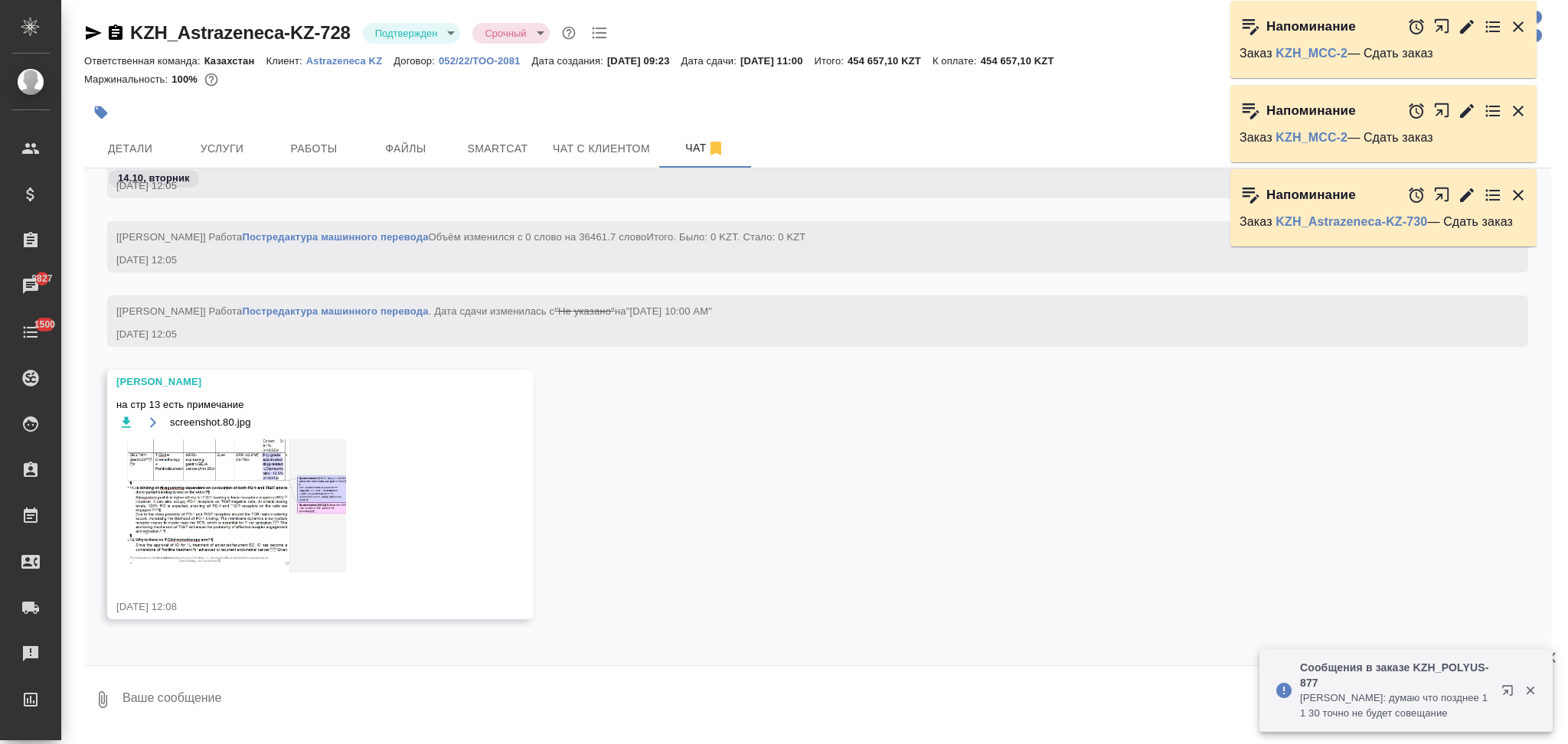
scroll to position [2276, 0]
click at [179, 494] on img at bounding box center [231, 506] width 229 height 133
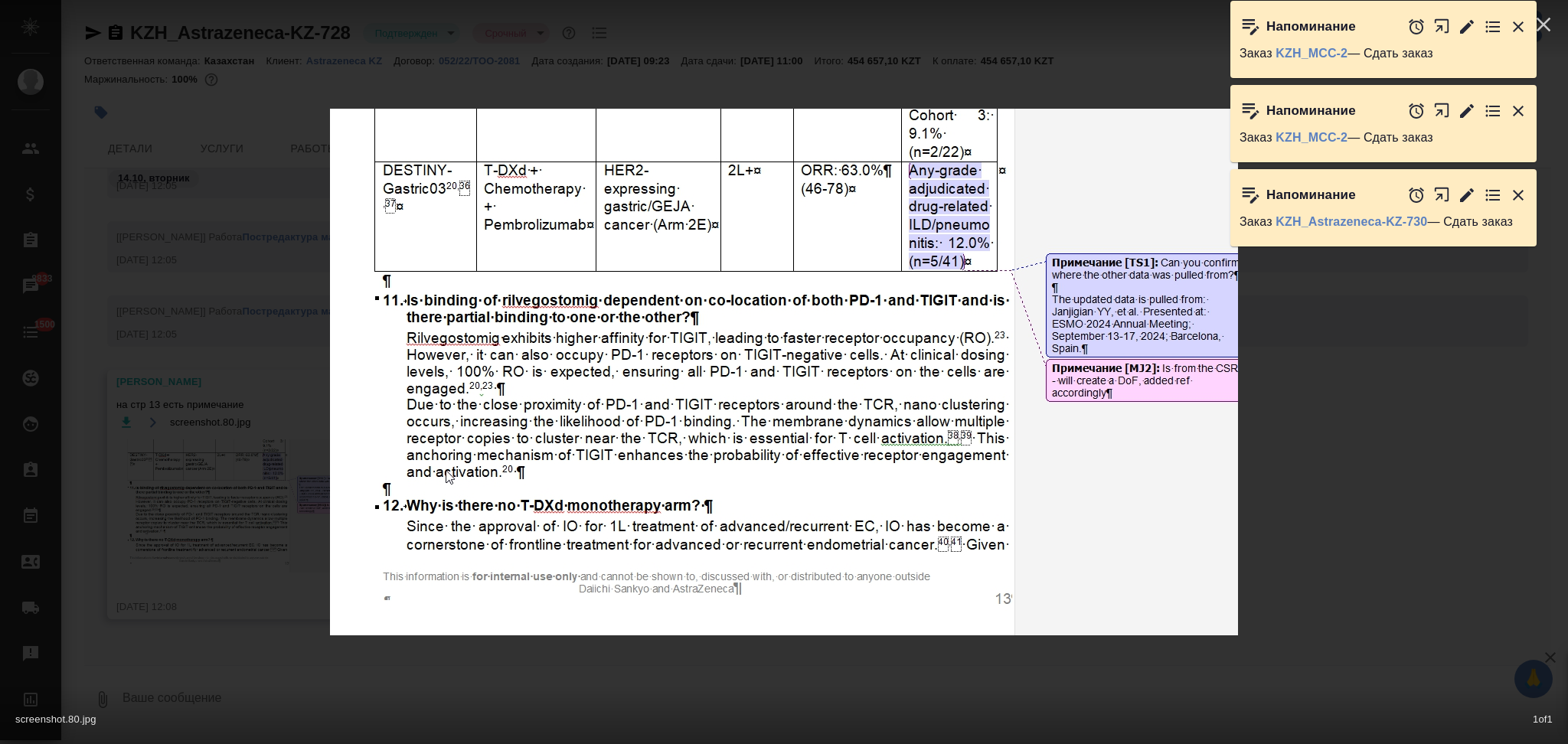
click at [218, 454] on div "screenshot.80.jpg 1 of 1" at bounding box center [784, 372] width 1568 height 744
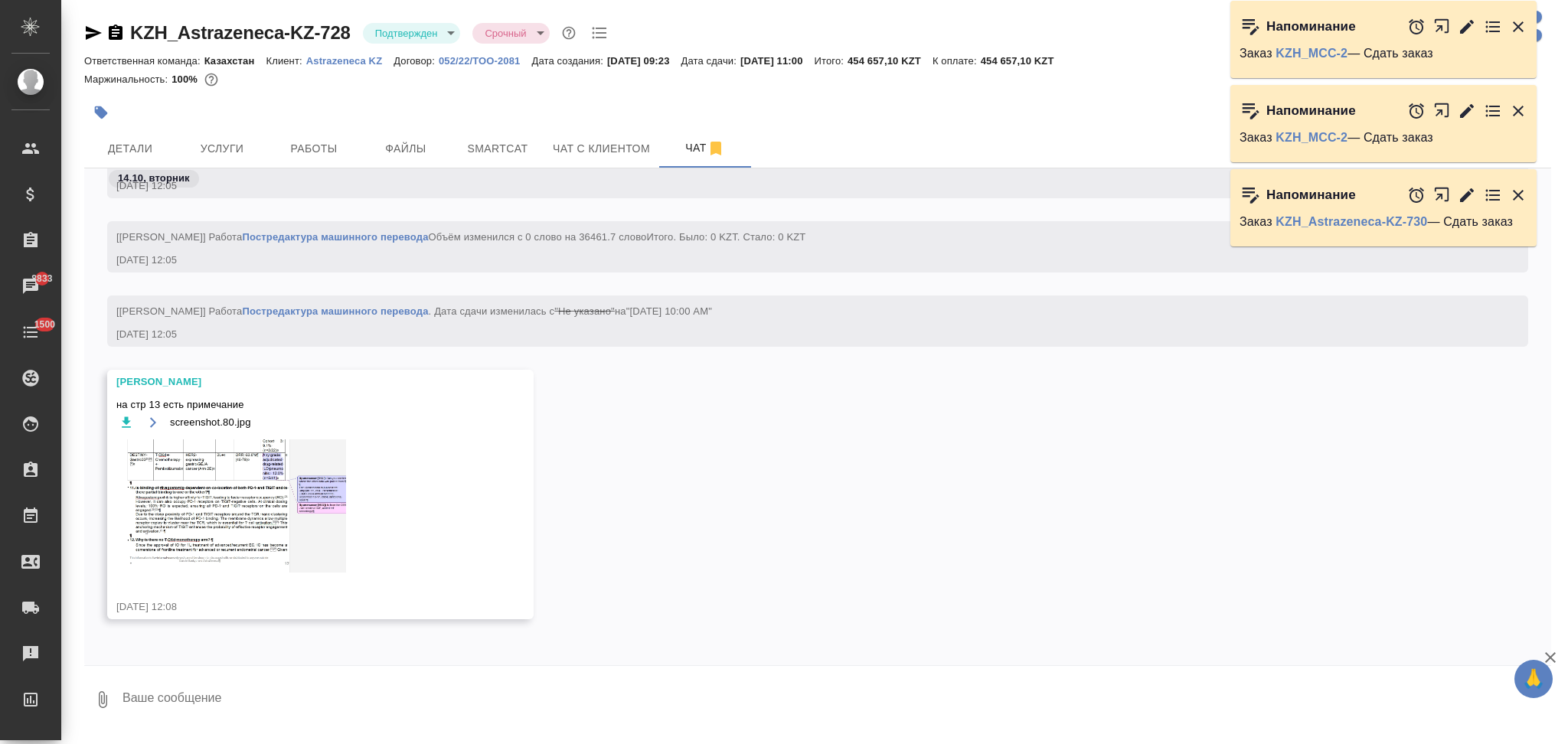
click at [282, 689] on textarea at bounding box center [836, 699] width 1430 height 52
click at [410, 697] on textarea "там диалог который не влияет на перевод вроде" at bounding box center [823, 699] width 1405 height 52
type textarea "там диалог который не влияет на перевод вроде"
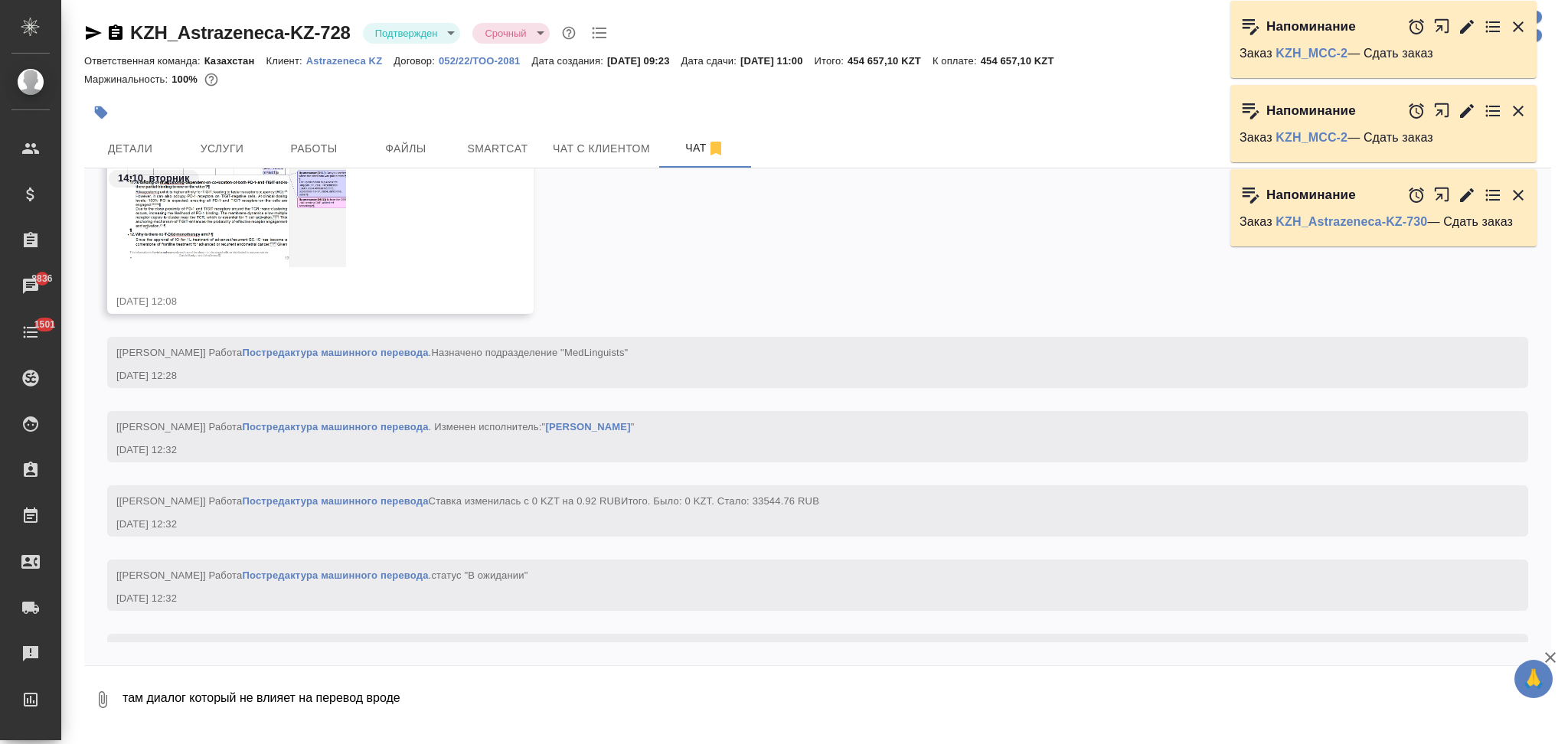
scroll to position [2678, 0]
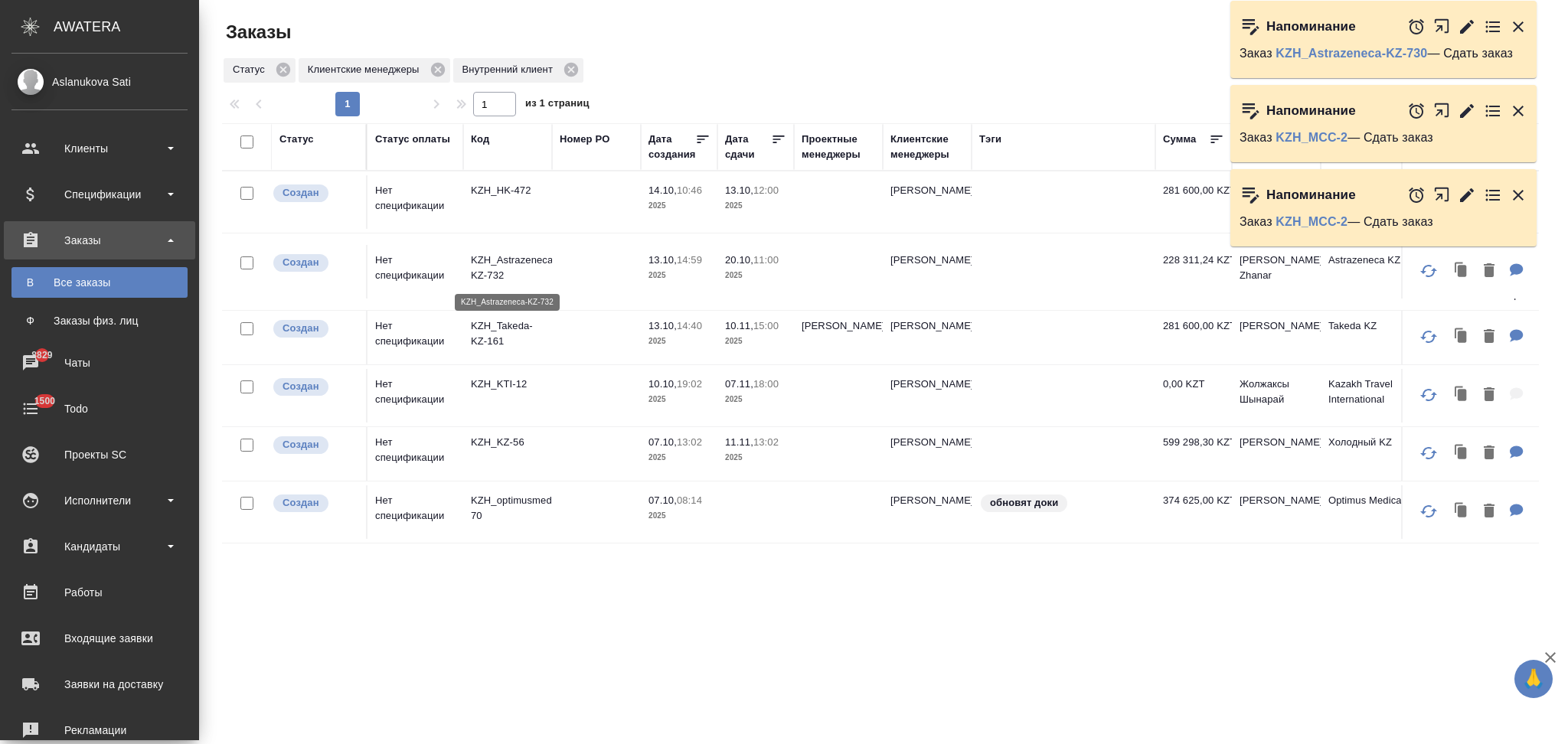
click at [516, 258] on p "KZH_Astrazeneca-KZ-732" at bounding box center [507, 267] width 73 height 31
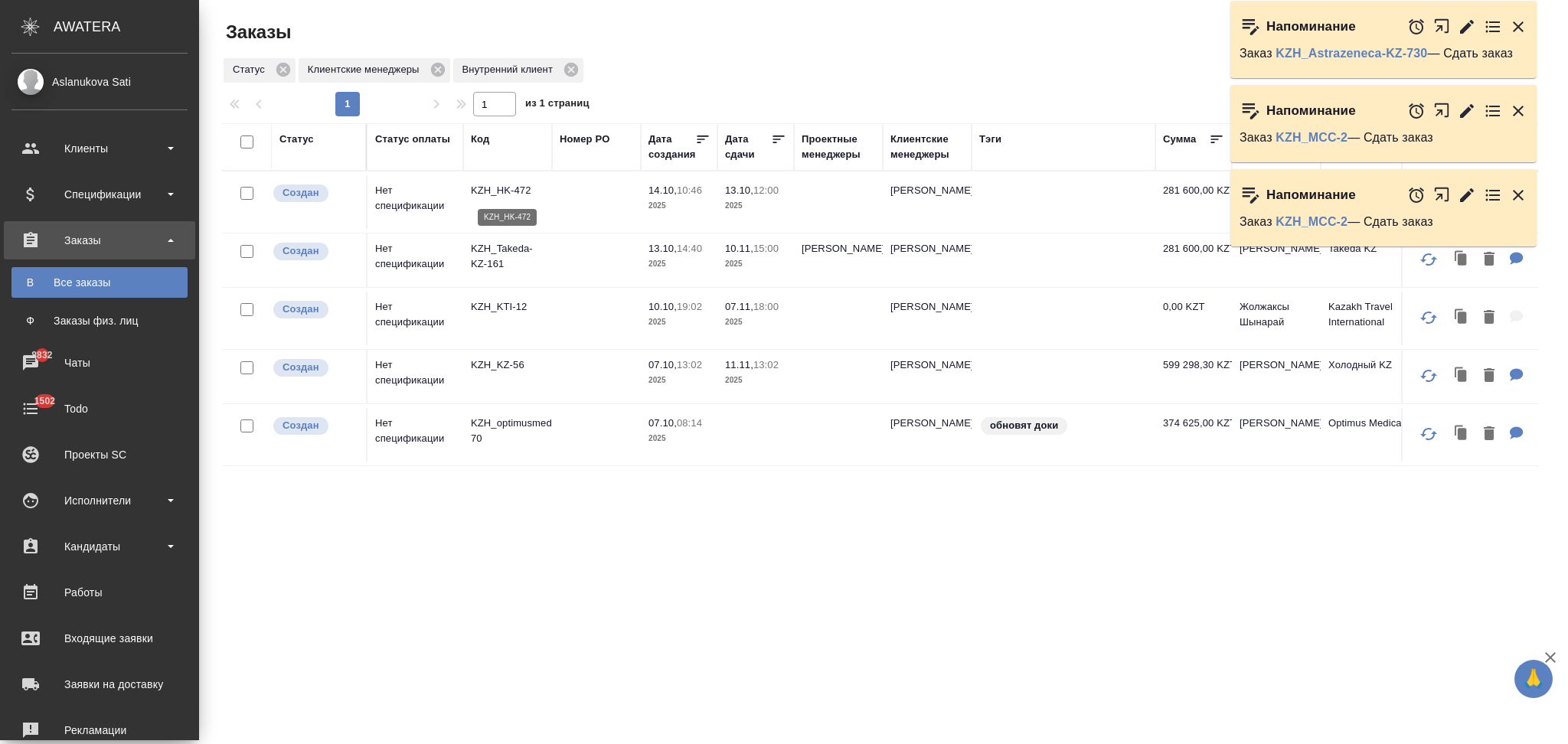
click at [500, 191] on p "KZH_HK-472" at bounding box center [507, 191] width 73 height 16
click at [483, 137] on div "Код" at bounding box center [480, 139] width 18 height 16
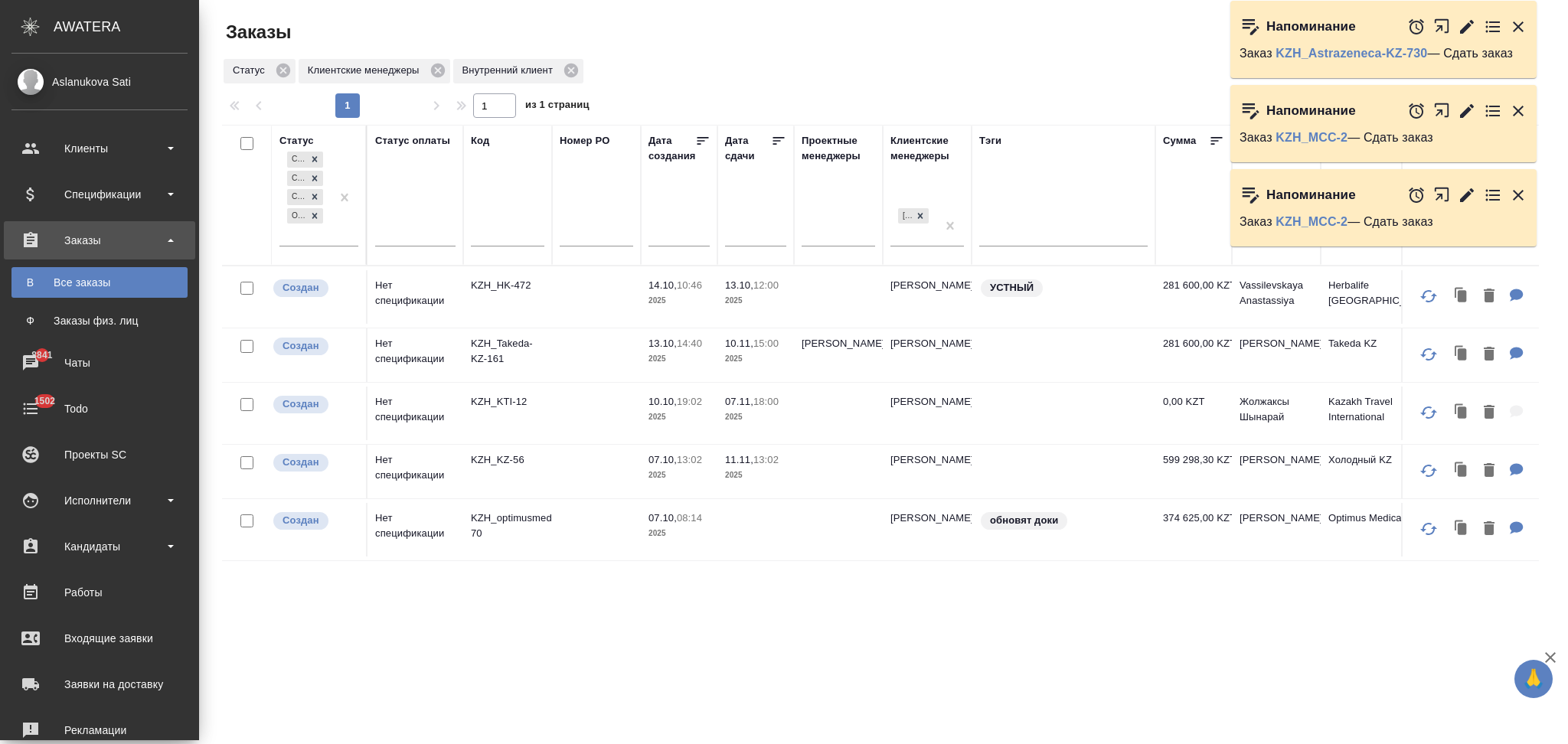
click at [500, 236] on input "text" at bounding box center [507, 237] width 73 height 19
paste input "KZH_PMI-KZ-2593"
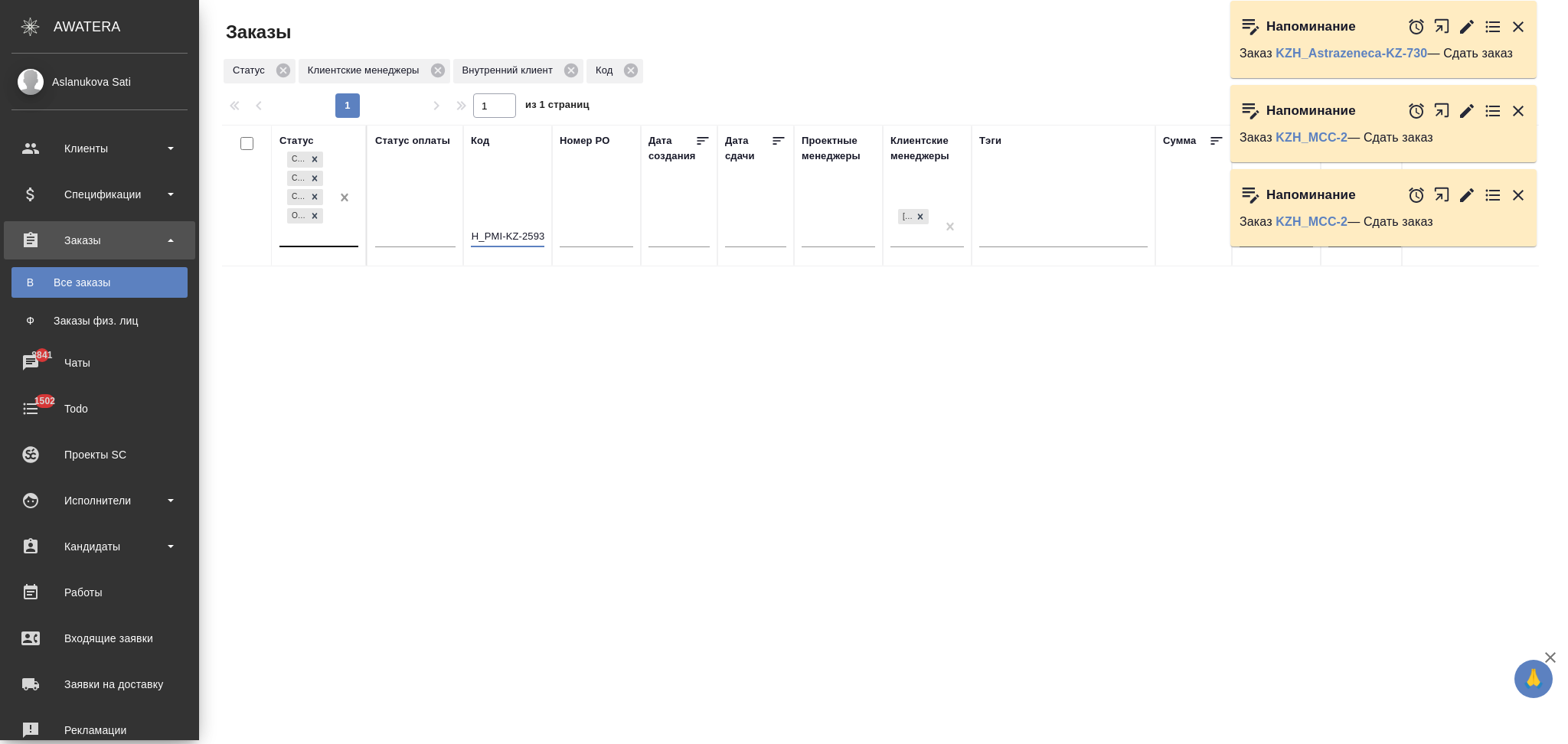
type input "KZH_PMI-KZ-2593"
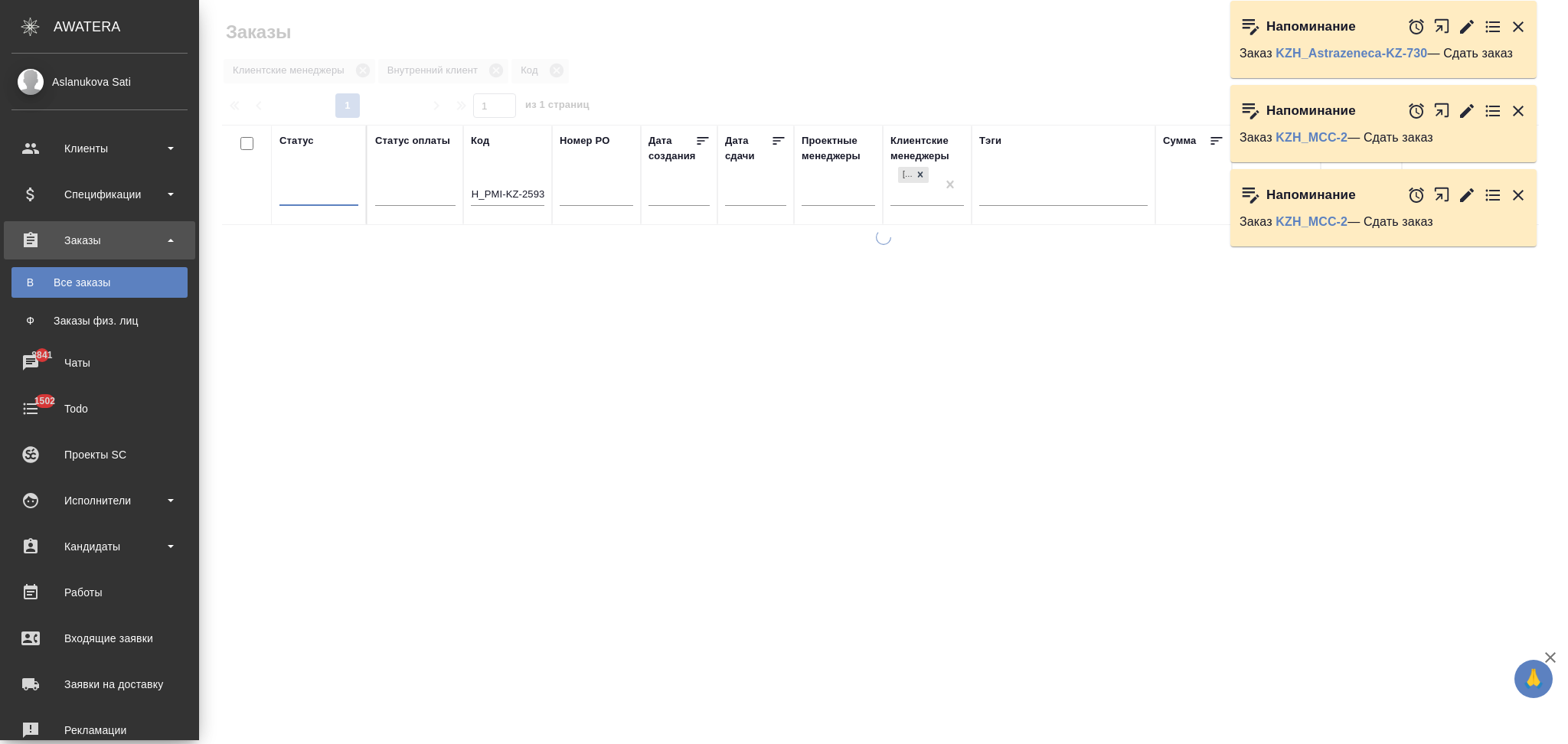
scroll to position [0, 0]
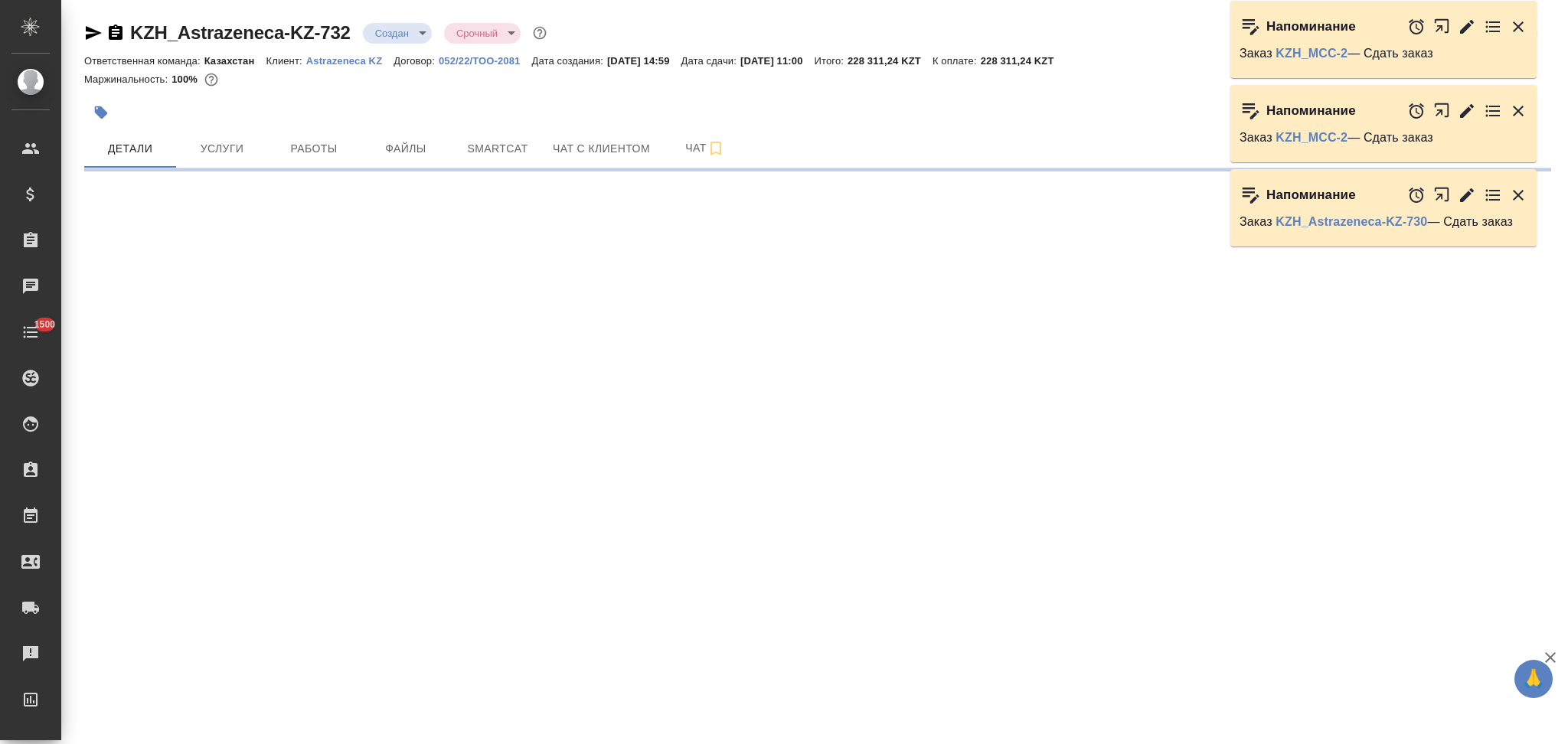
select select "RU"
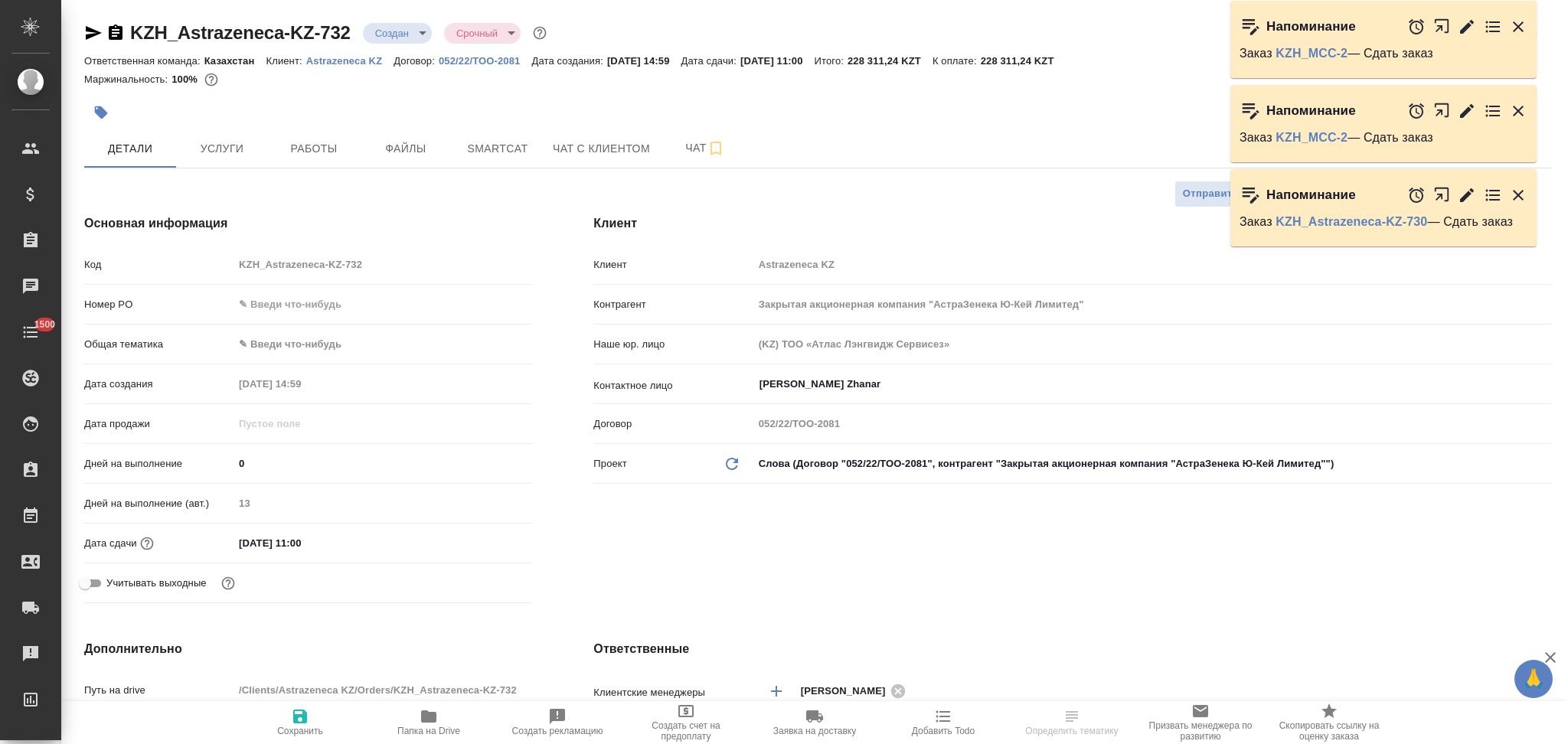
type textarea "x"
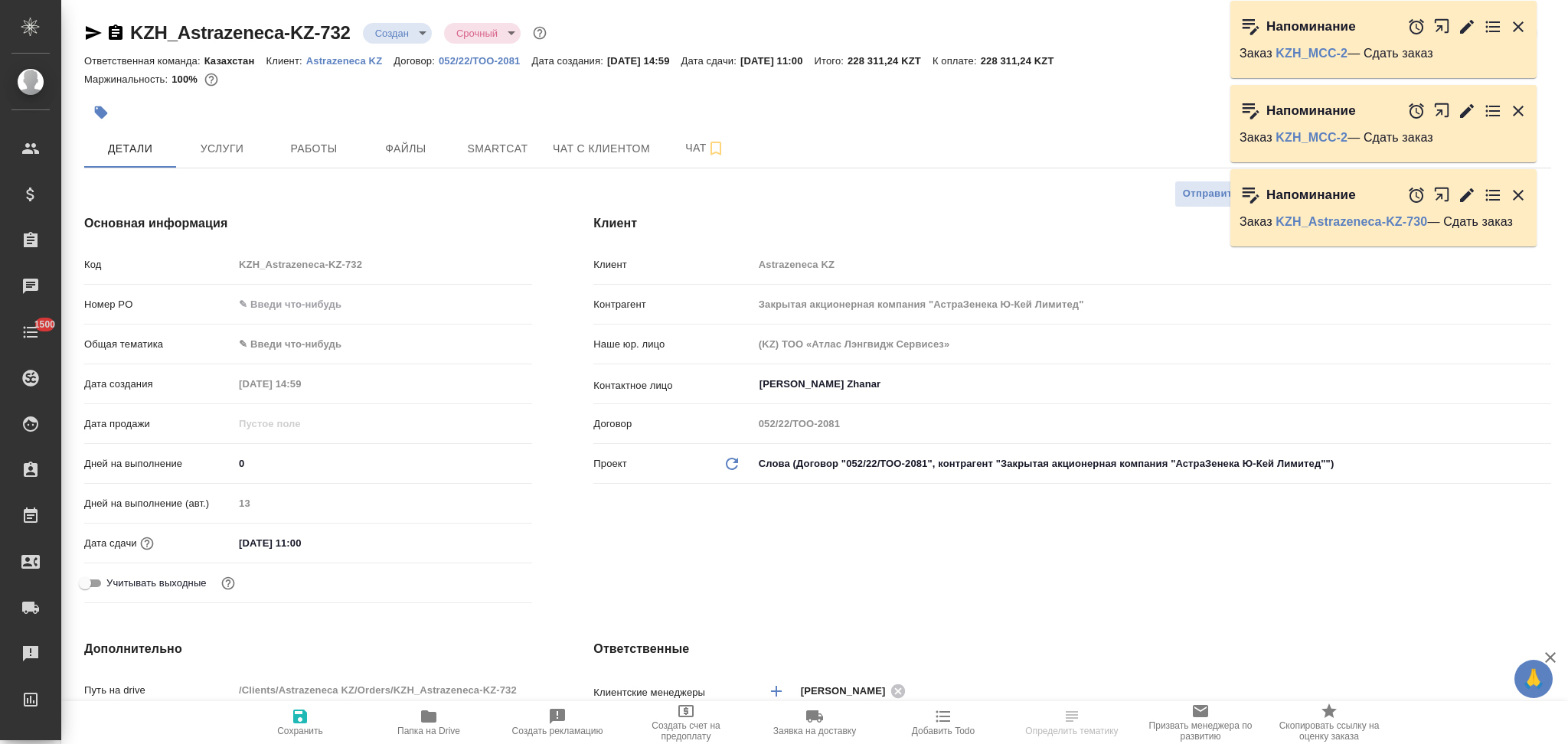
type textarea "x"
click at [293, 304] on input "text" at bounding box center [383, 304] width 297 height 22
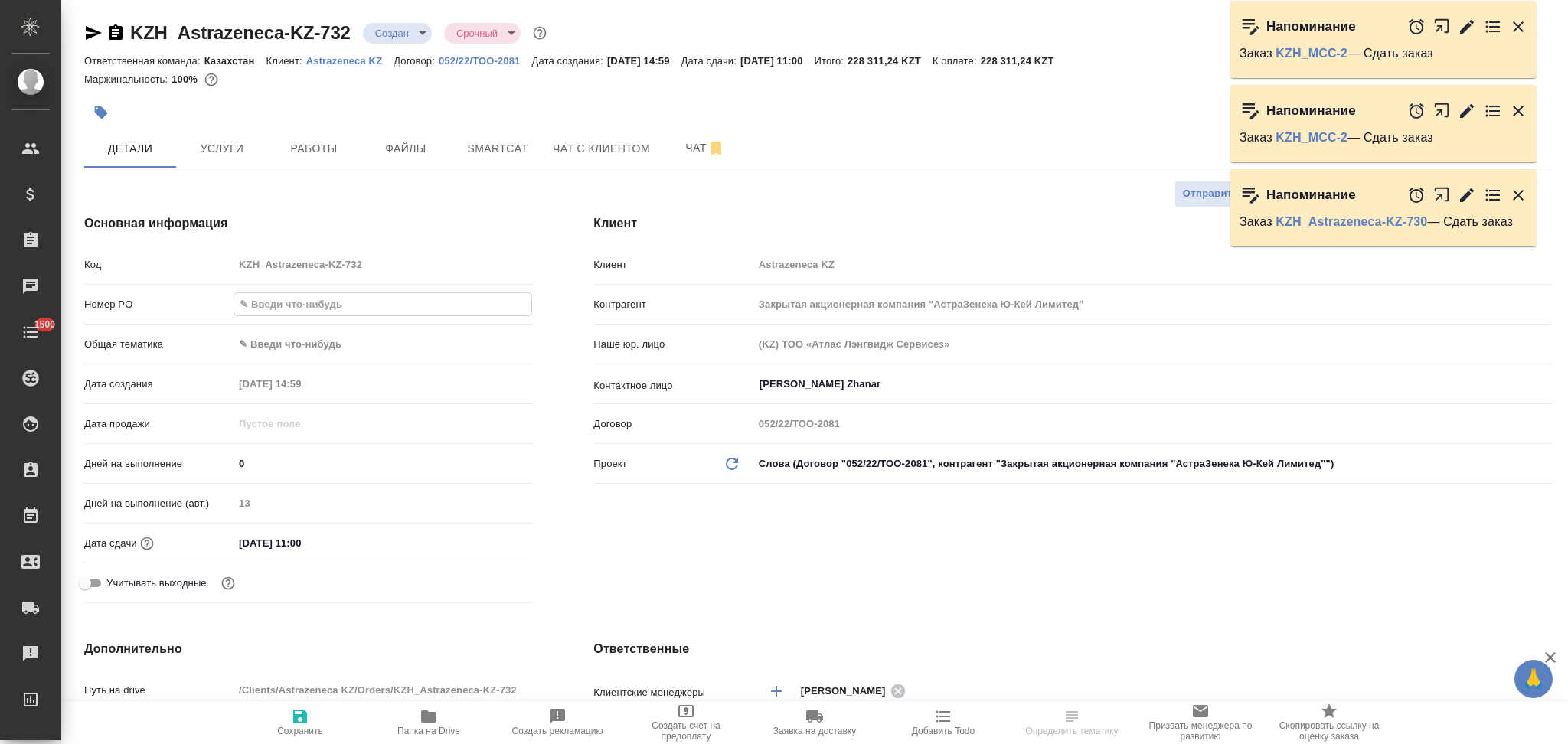
paste input "PO 2605531849"
type input "PO 2605531849"
type textarea "x"
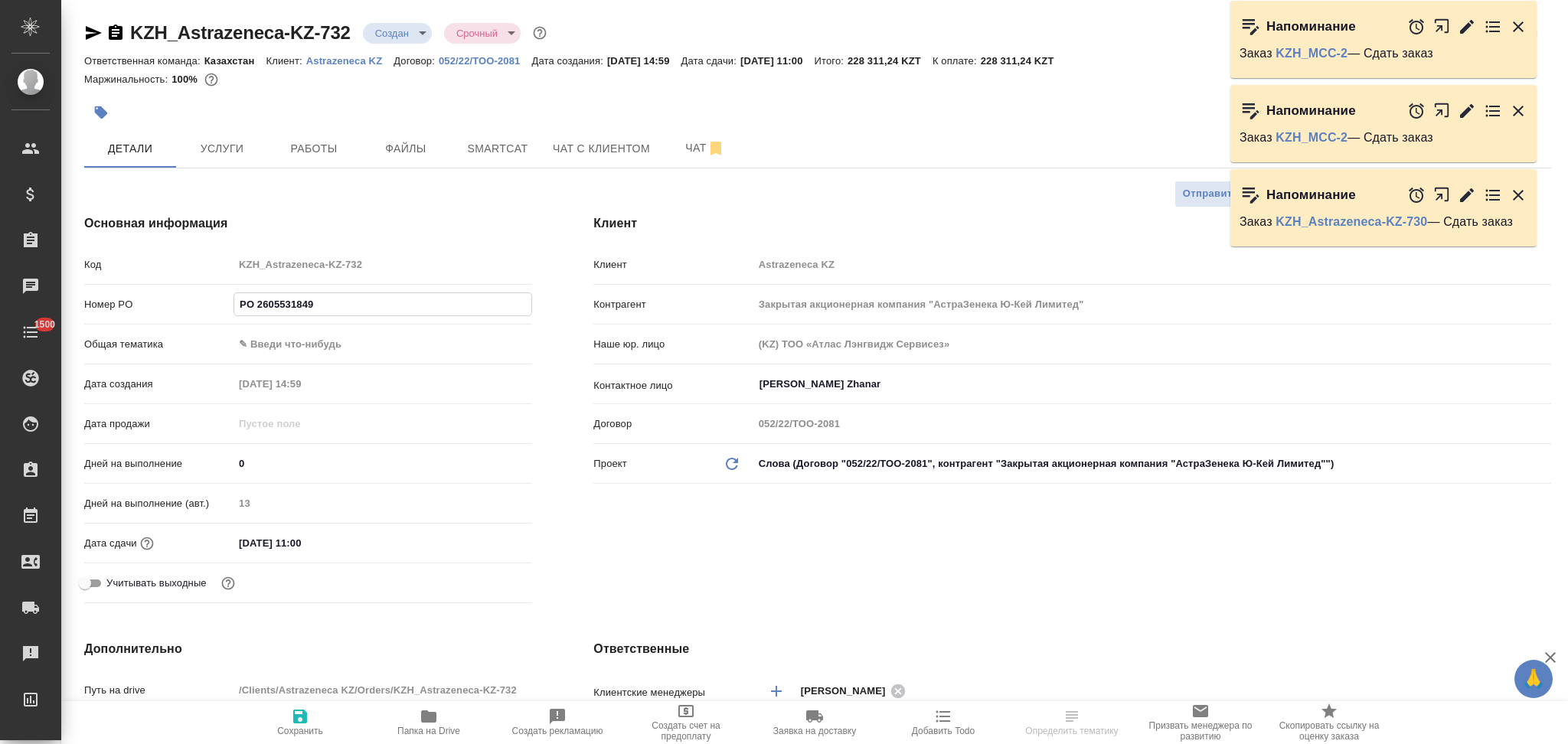
type input "PO 2605531849"
click at [304, 715] on icon "button" at bounding box center [299, 716] width 14 height 14
type textarea "x"
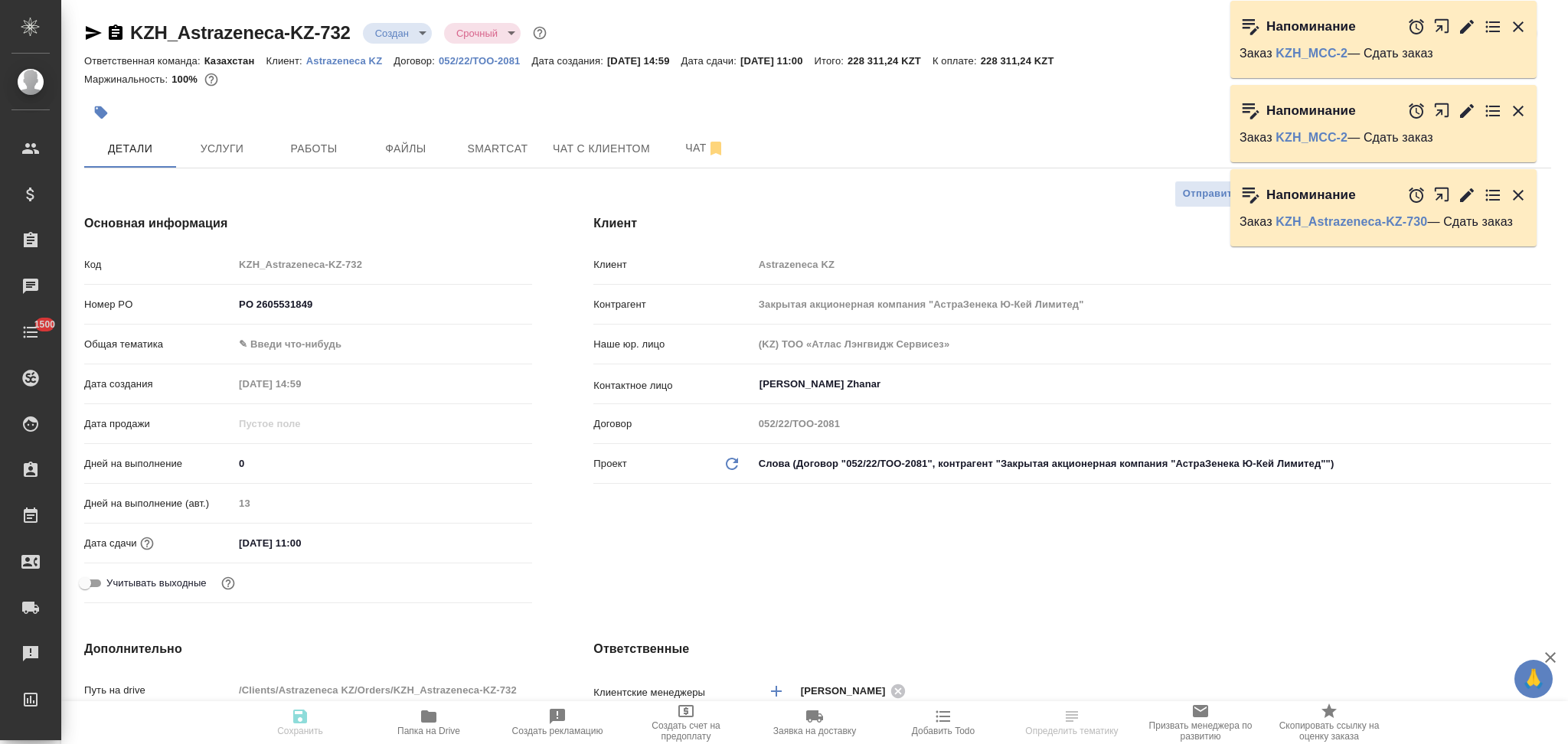
type textarea "x"
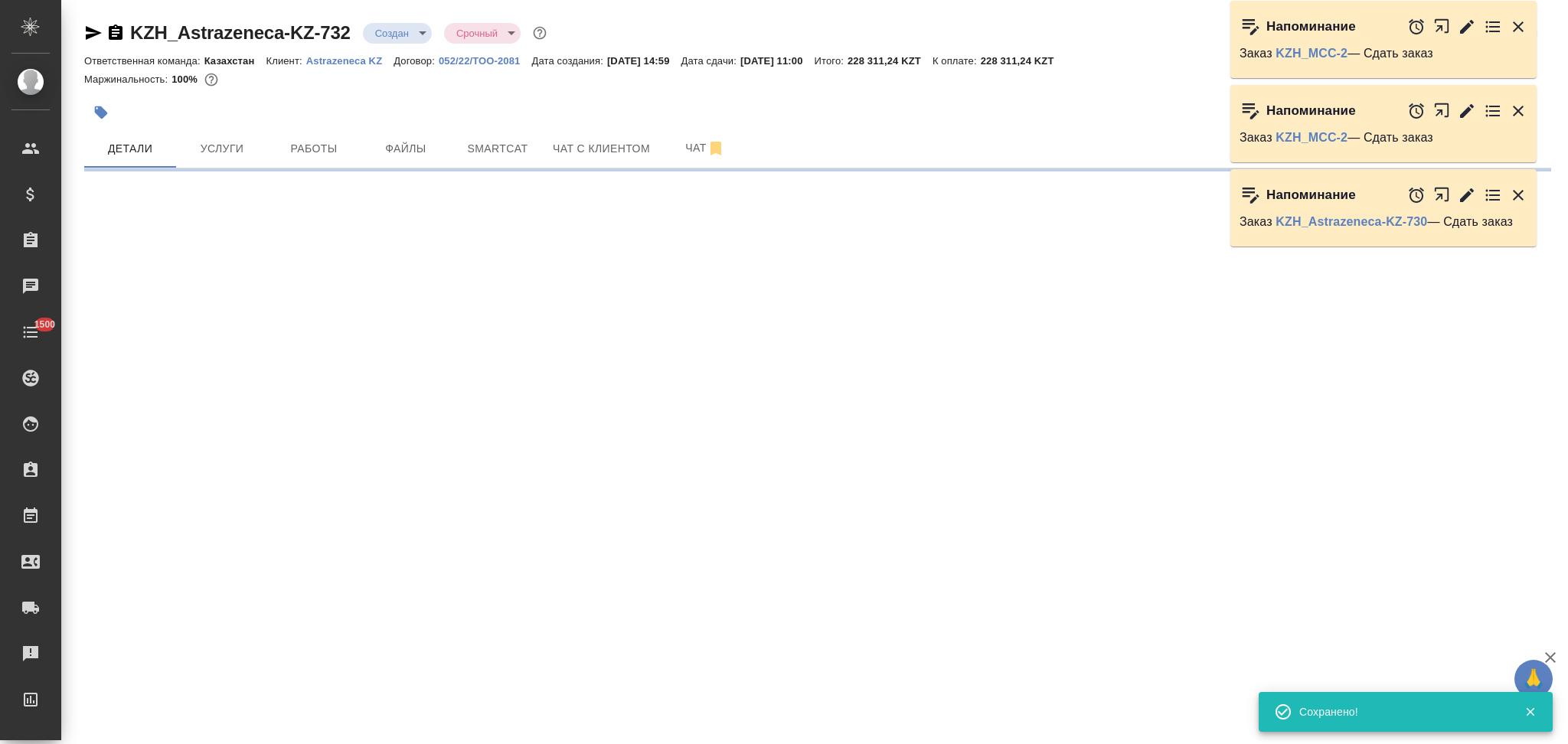
select select "RU"
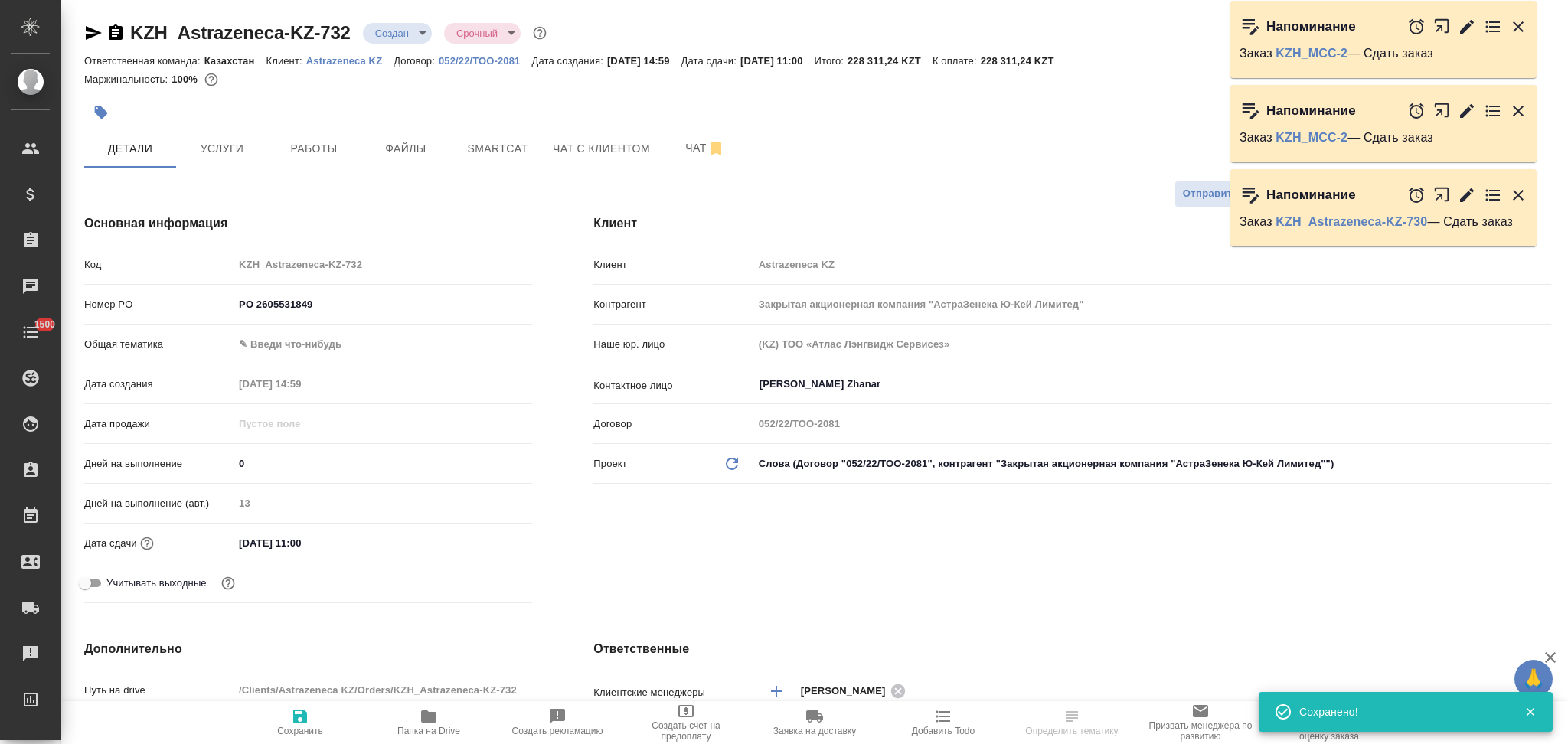
type textarea "x"
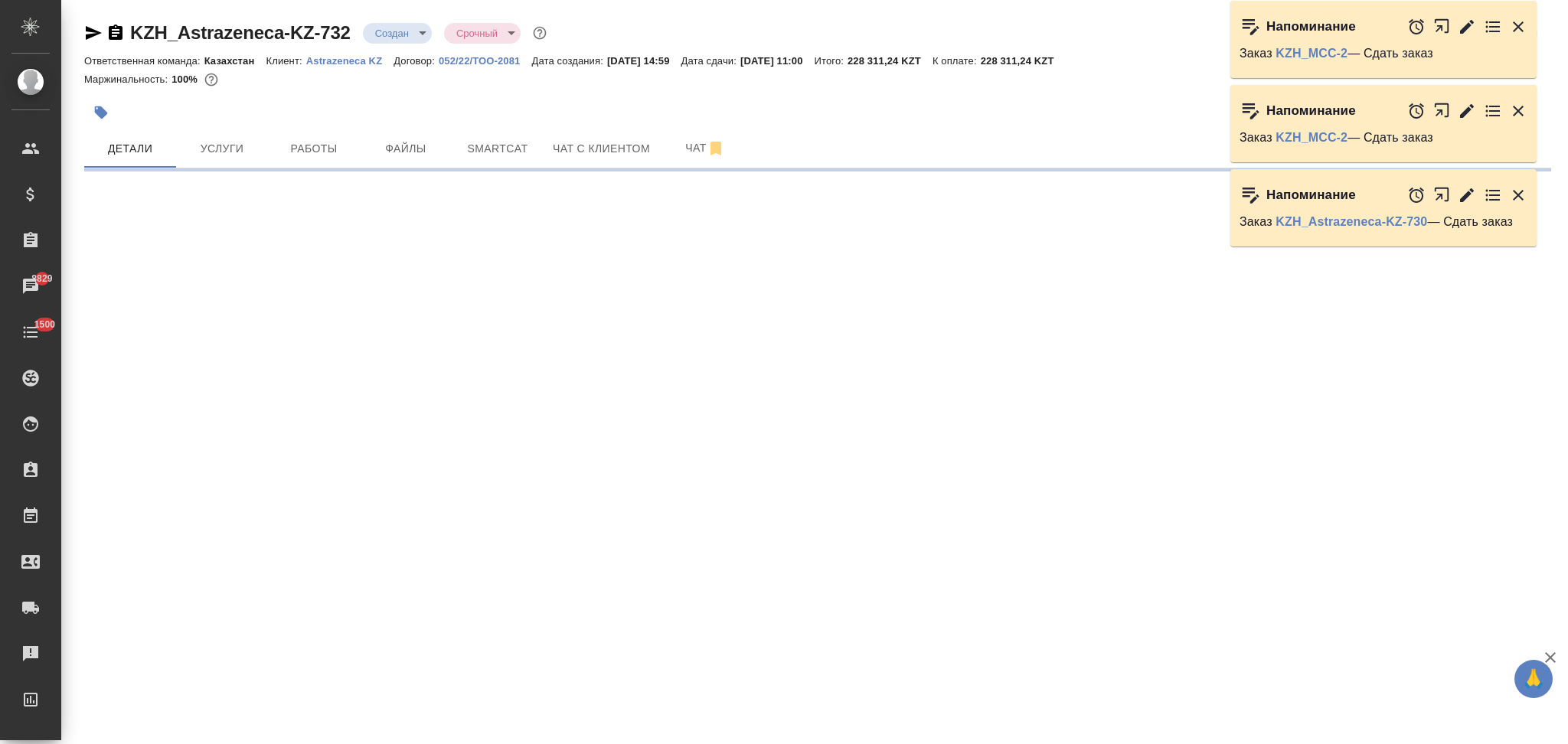
select select "RU"
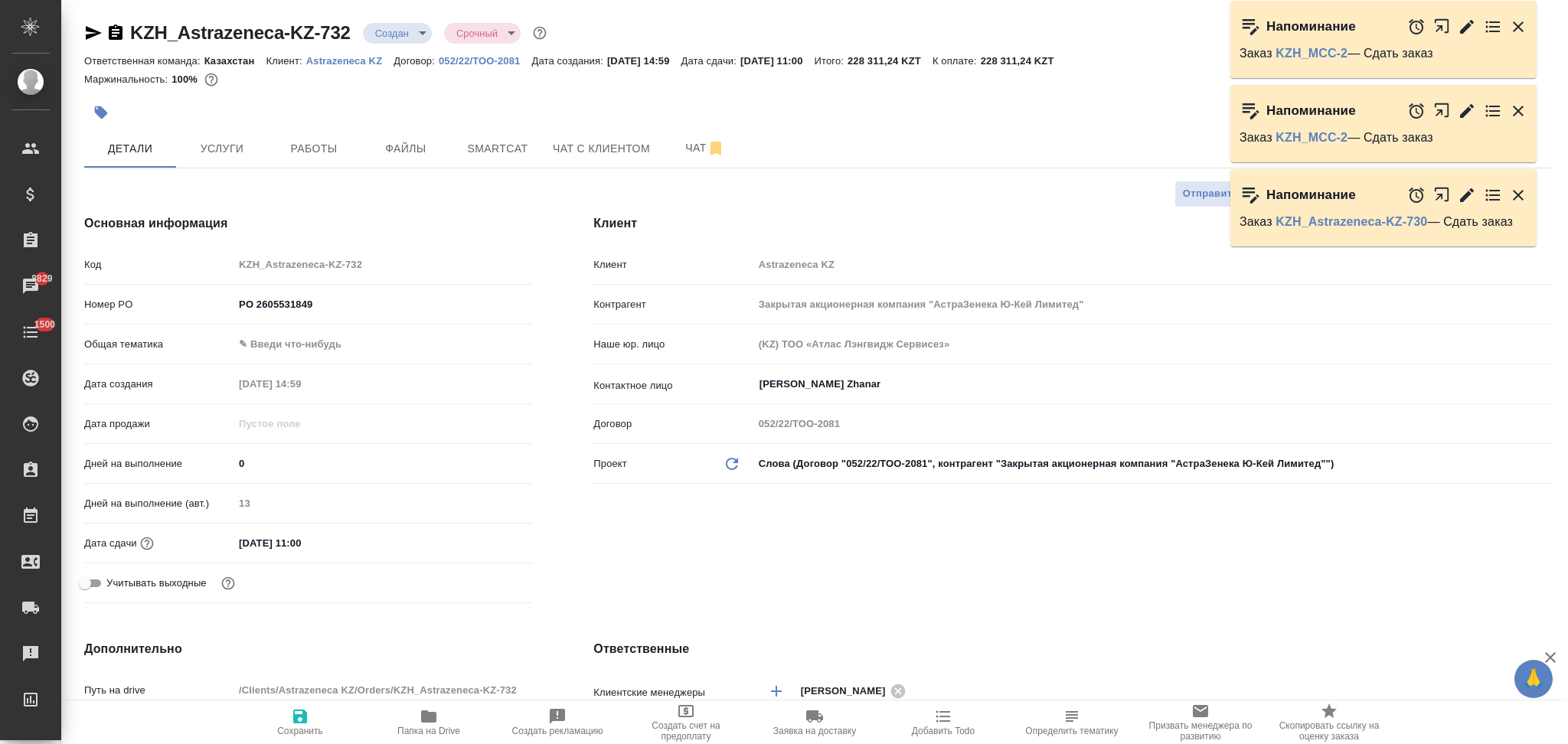
type textarea "x"
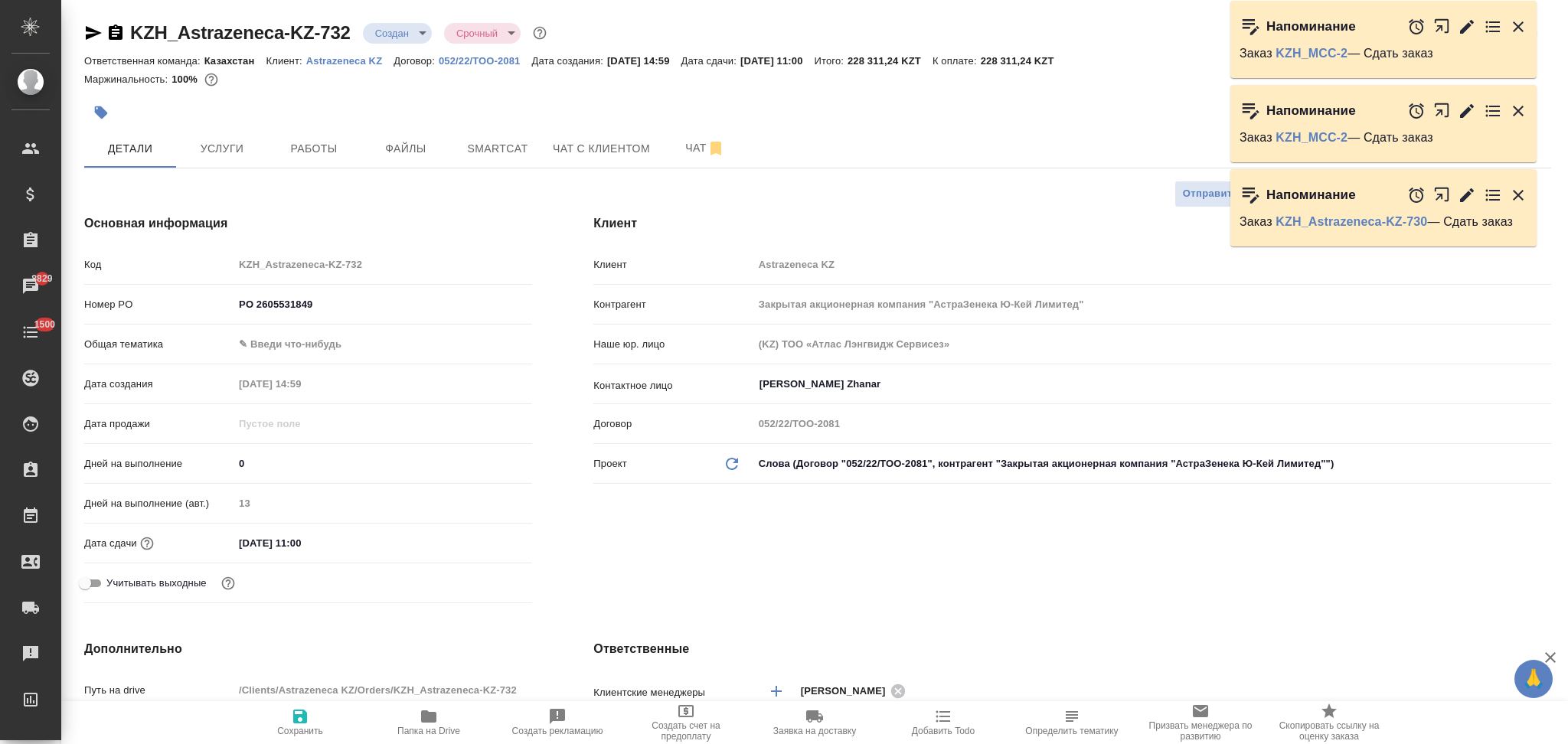
type textarea "x"
click at [581, 506] on div "Клиент Клиент Astrazeneca KZ Контрагент Закрытая акционерная компания "АстраЗен…" at bounding box center [1071, 412] width 1019 height 456
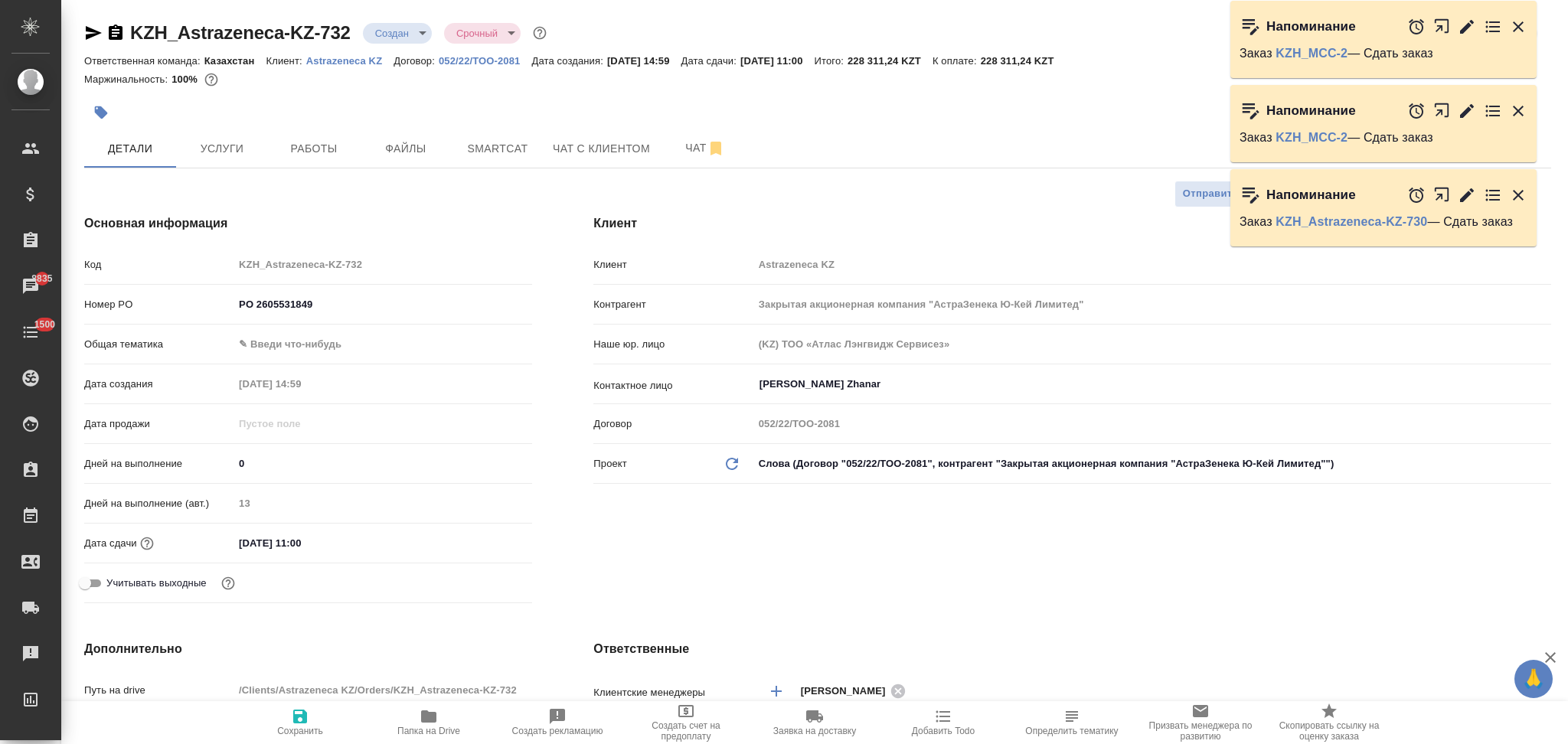
scroll to position [306, 0]
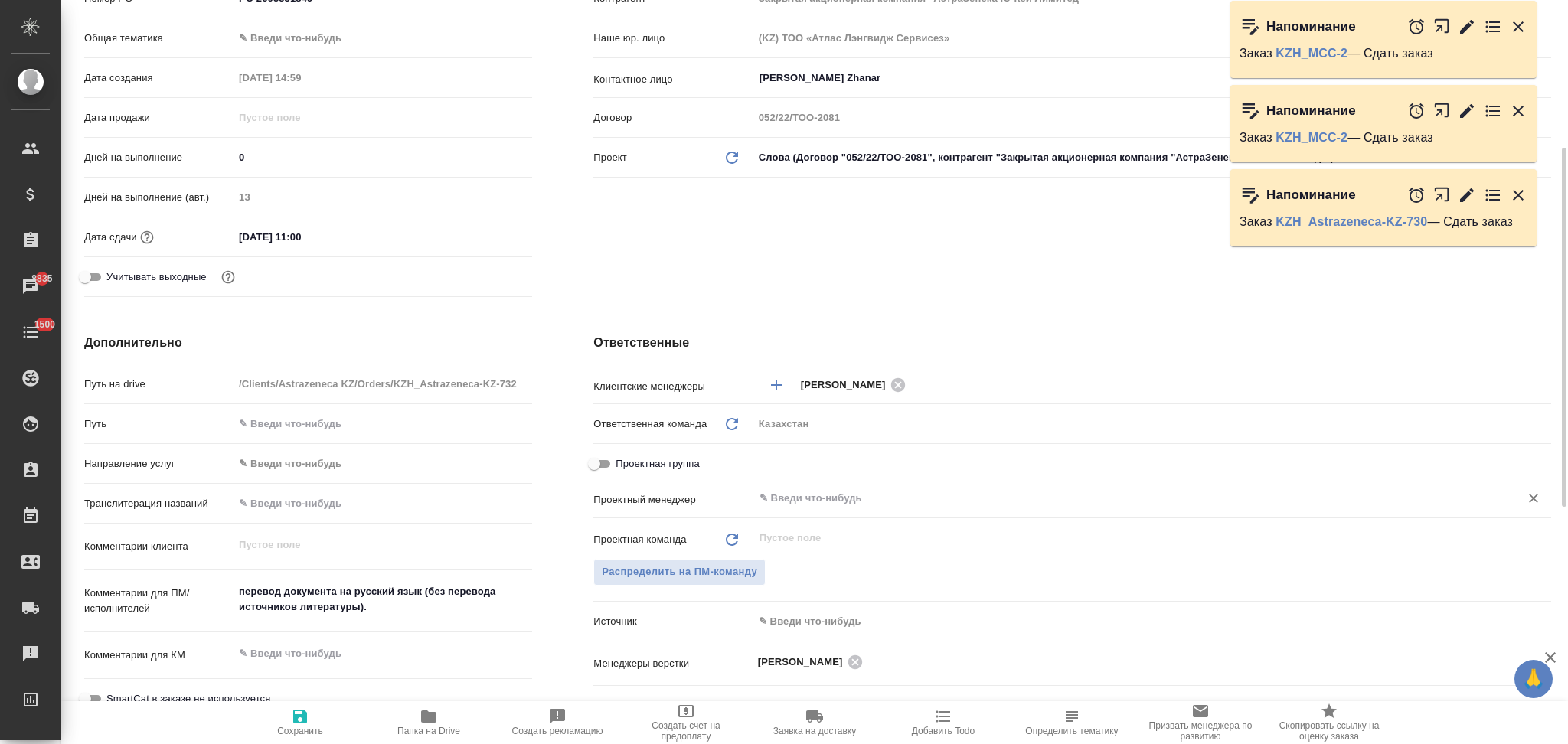
click at [778, 502] on input "text" at bounding box center [1127, 498] width 737 height 18
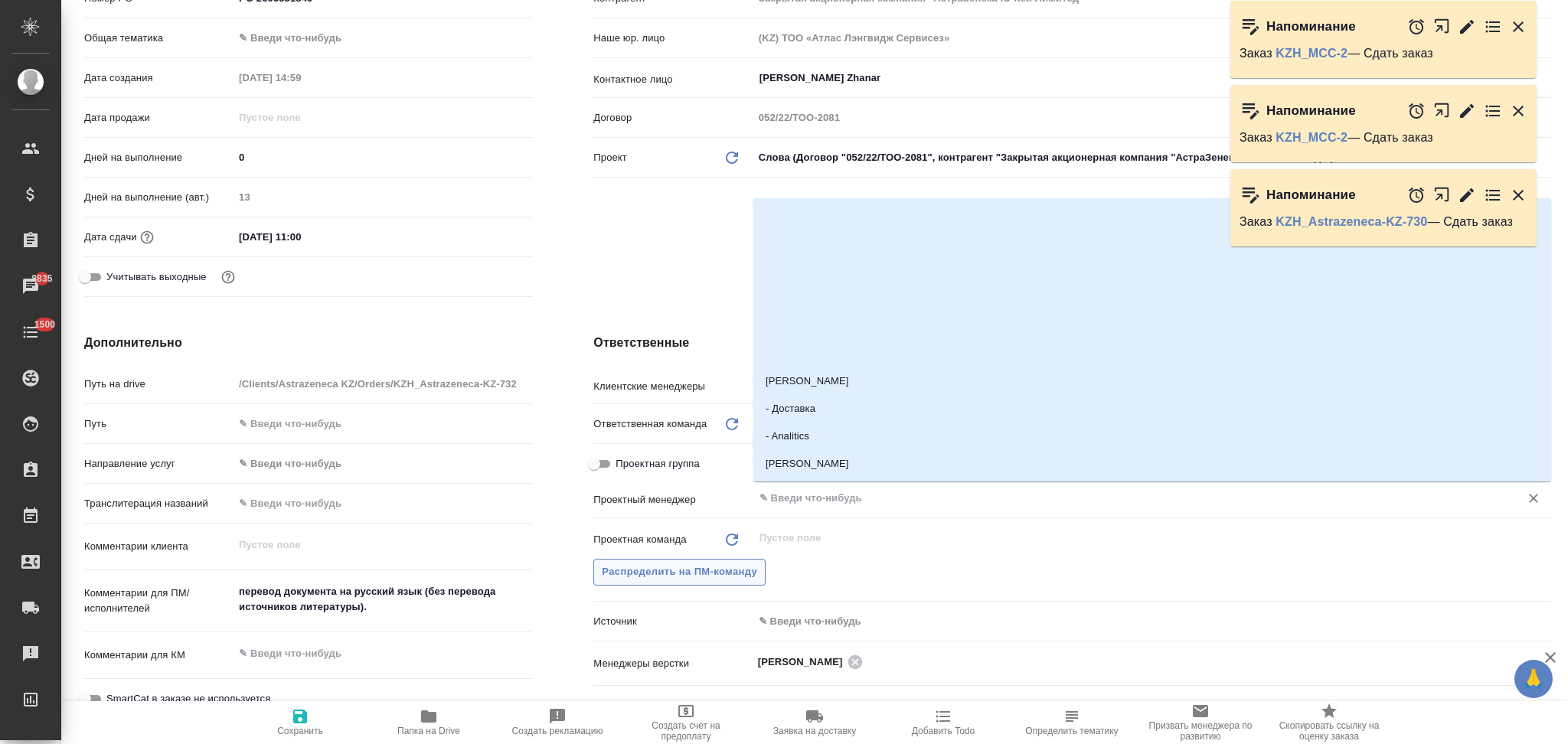
click at [684, 567] on span "Распределить на ПМ-команду" at bounding box center [679, 572] width 155 height 17
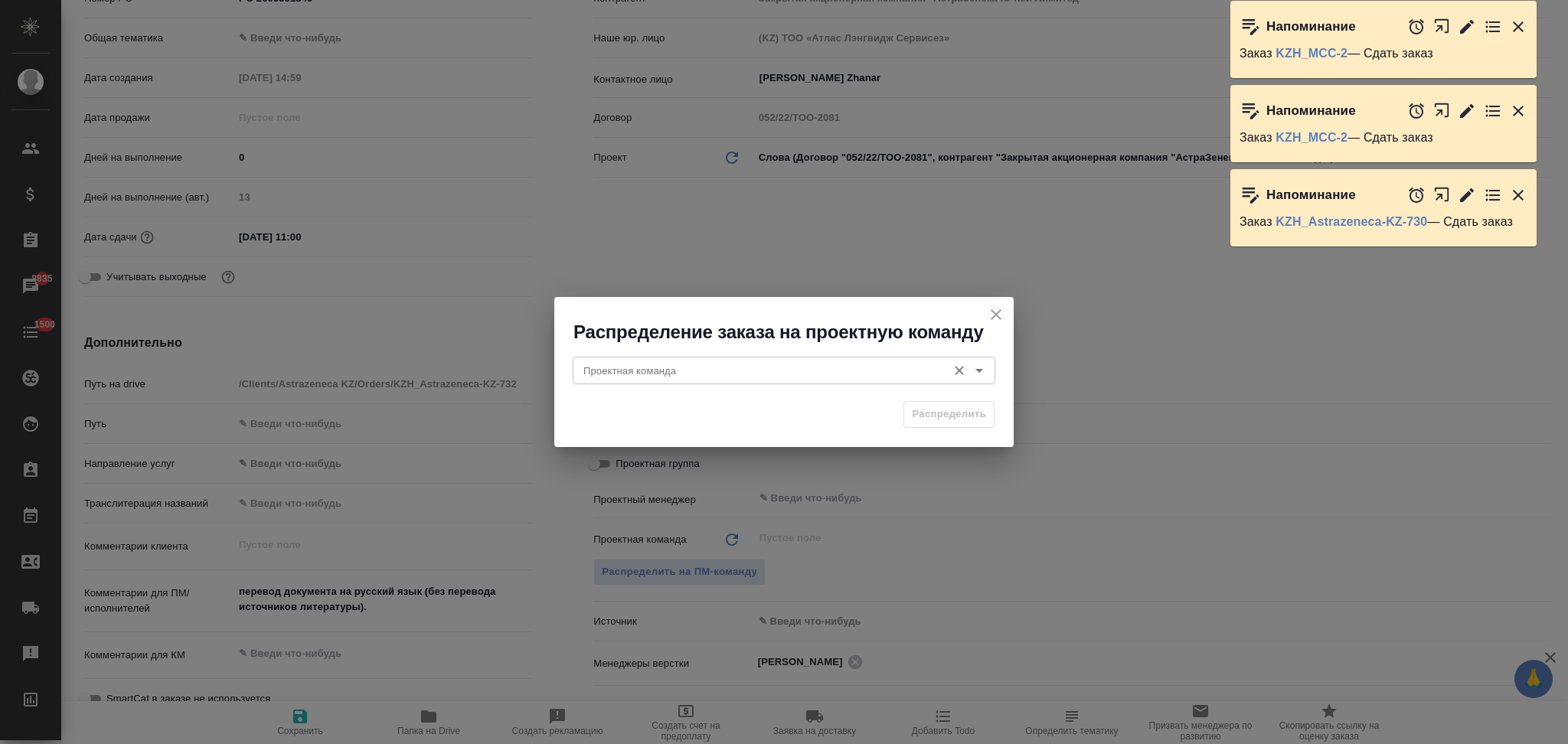
click at [706, 370] on input "Проектная команда" at bounding box center [758, 370] width 362 height 18
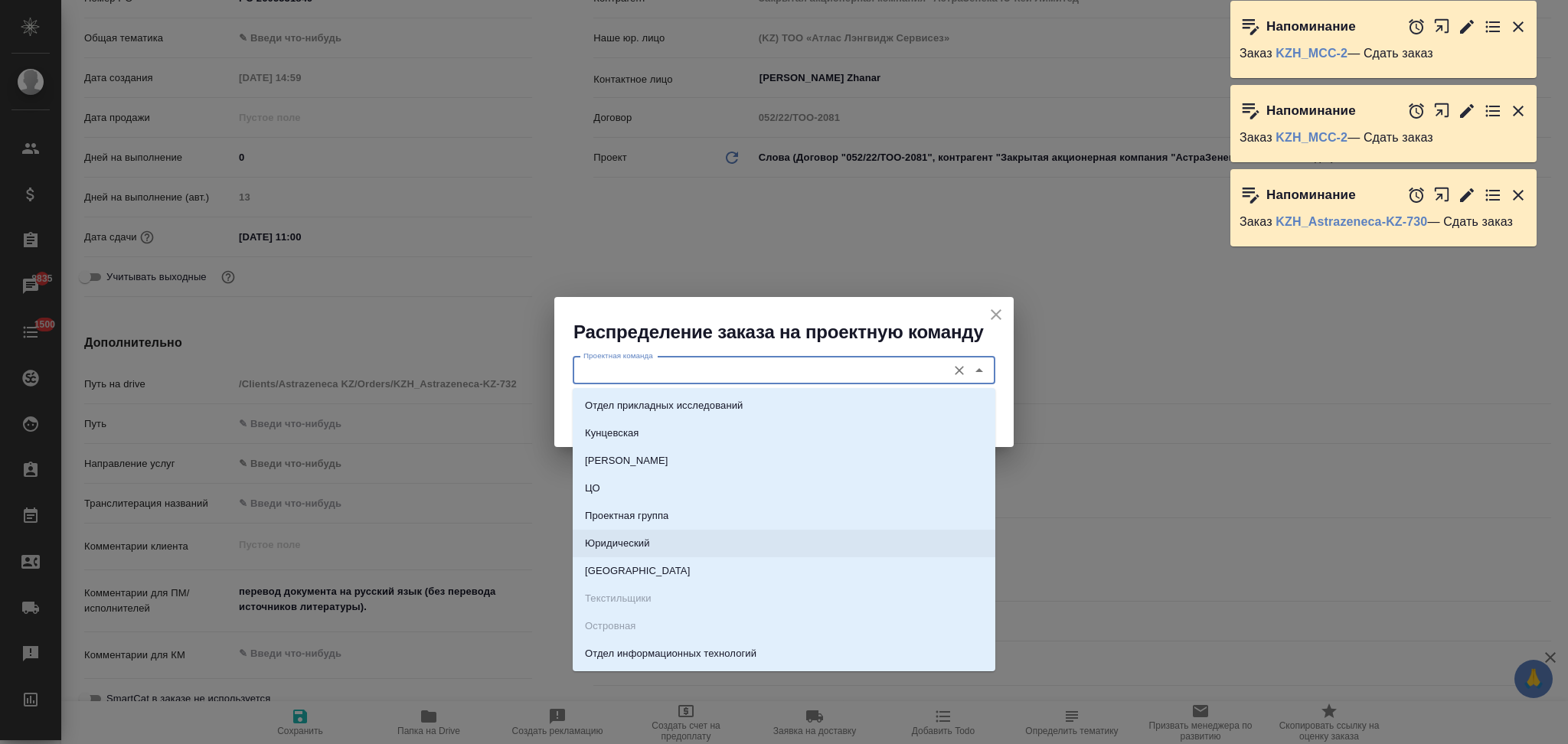
click at [652, 539] on li "Юридический" at bounding box center [784, 543] width 422 height 27
type input "Юридический"
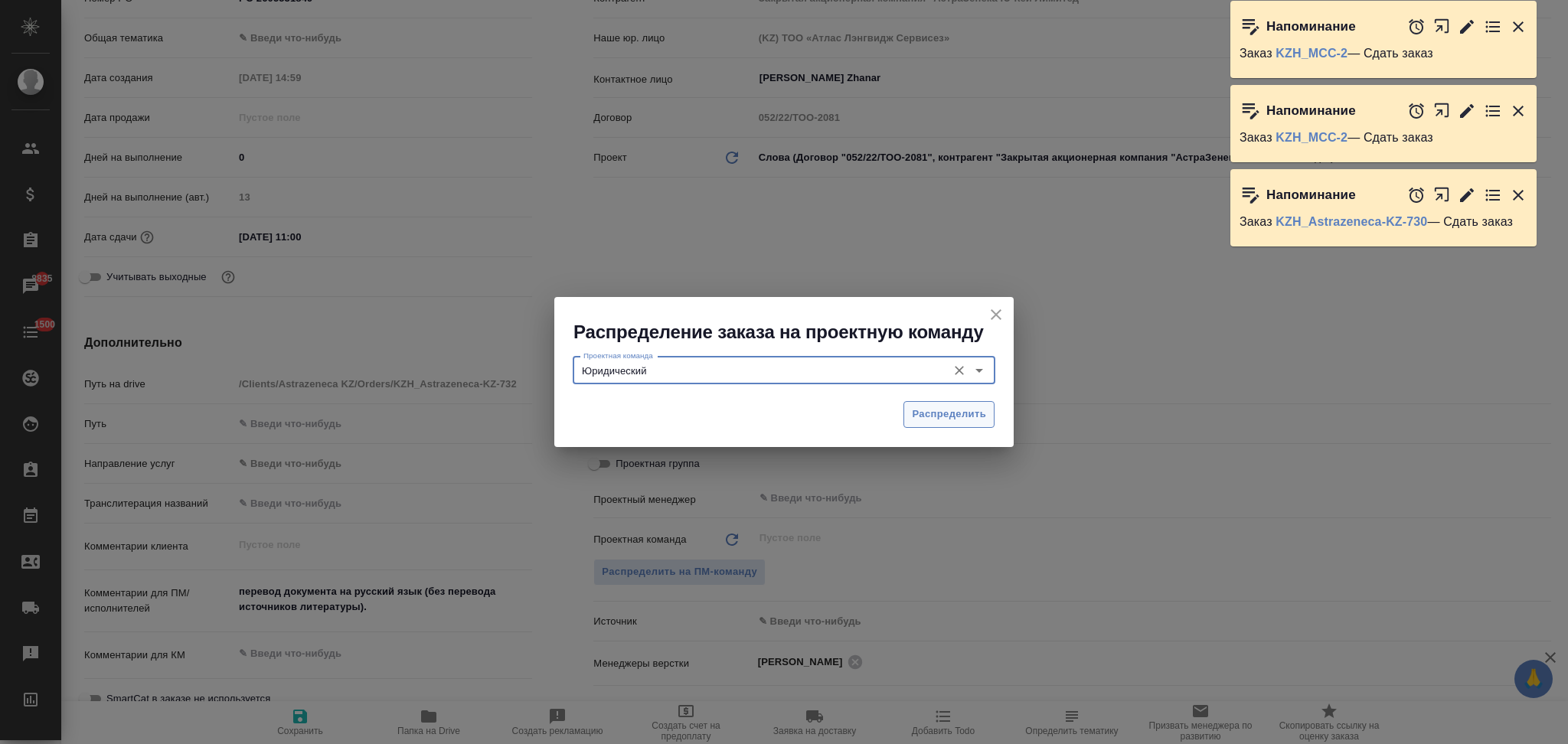
click at [924, 418] on span "Распределить" at bounding box center [949, 414] width 74 height 17
type textarea "x"
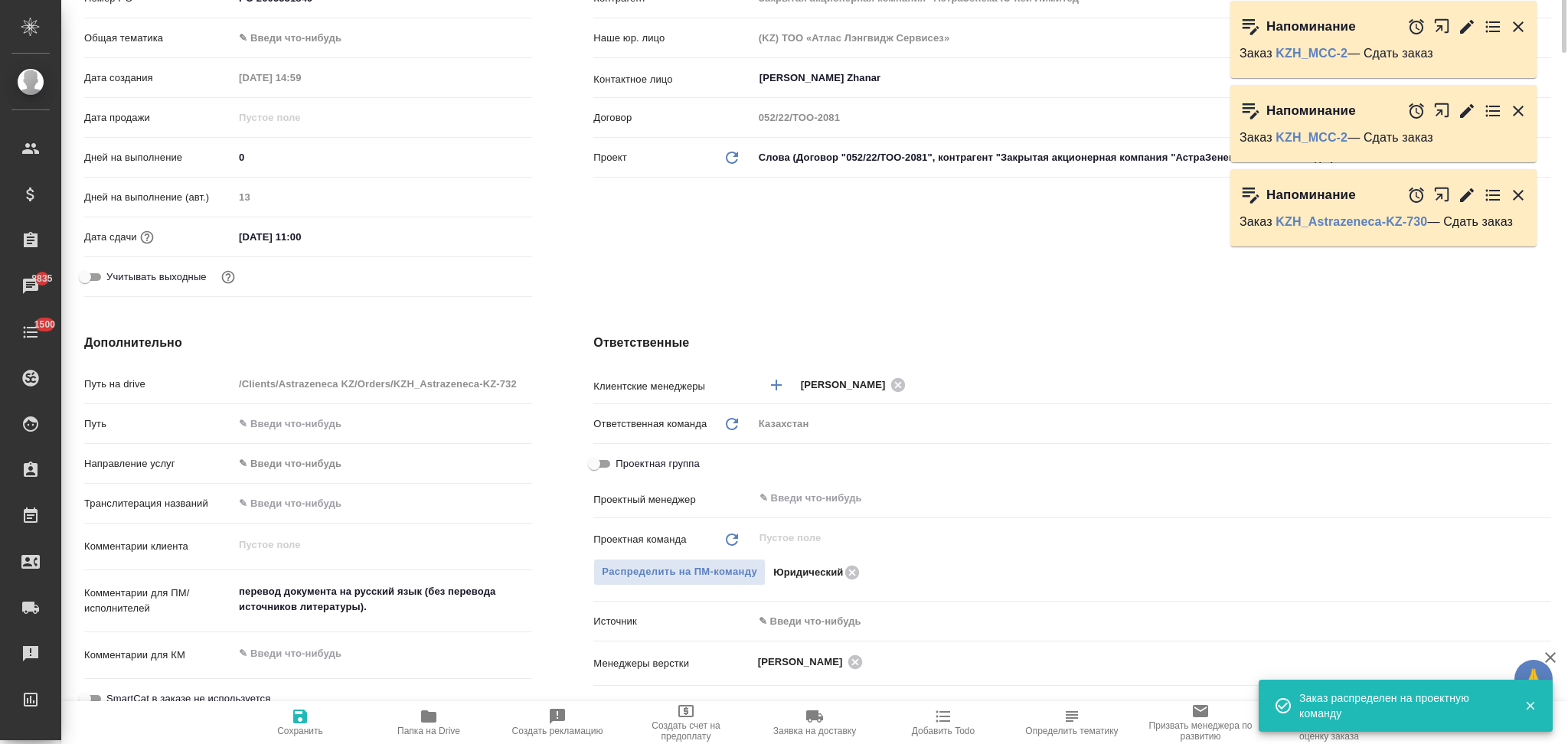
scroll to position [0, 0]
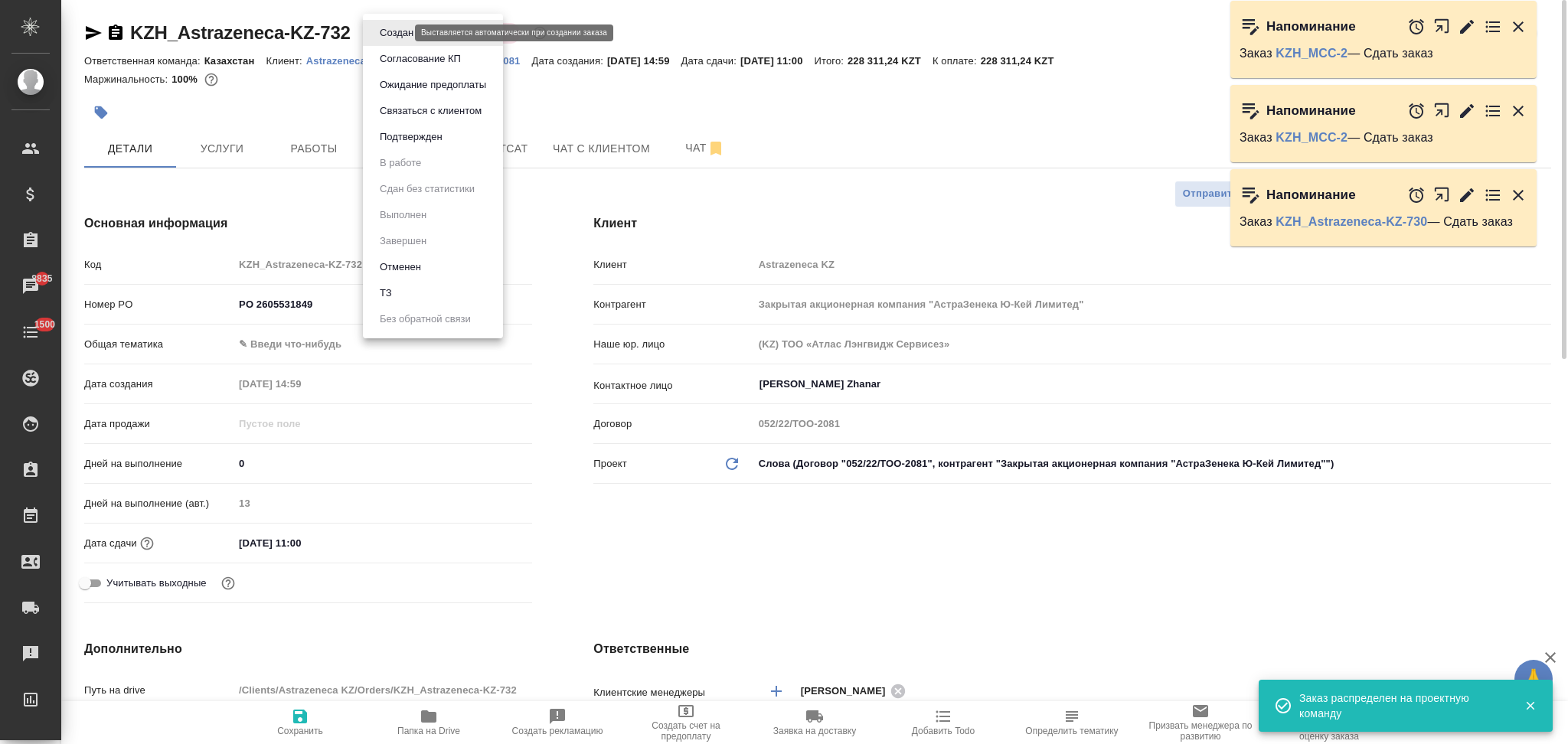
click at [388, 31] on body "🙏 .cls-1 fill:#fff; AWATERA Aslanukova Sati Клиенты Спецификации Заказы 8835 Ча…" at bounding box center [784, 372] width 1568 height 744
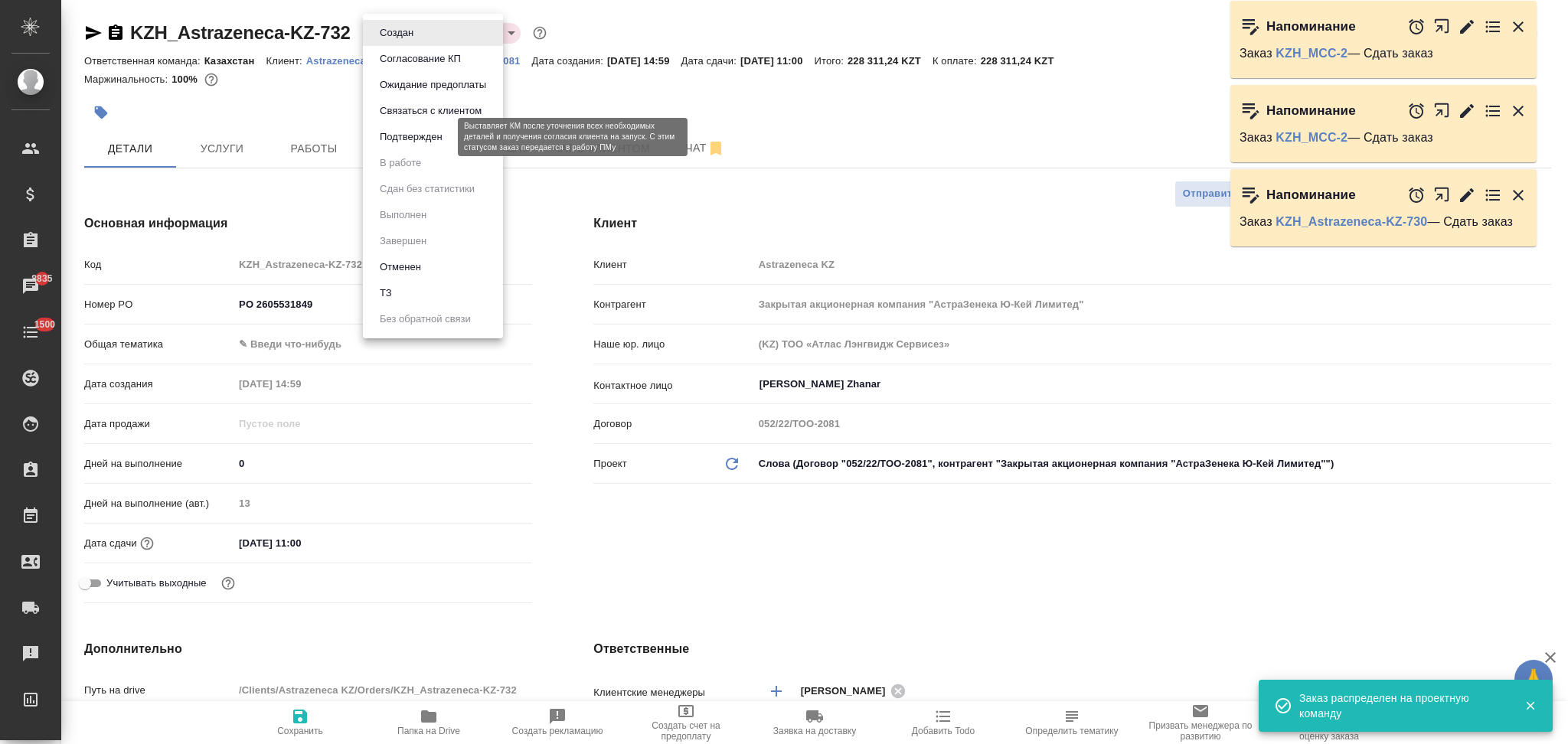
click at [393, 134] on button "Подтвержден" at bounding box center [411, 137] width 72 height 16
type textarea "x"
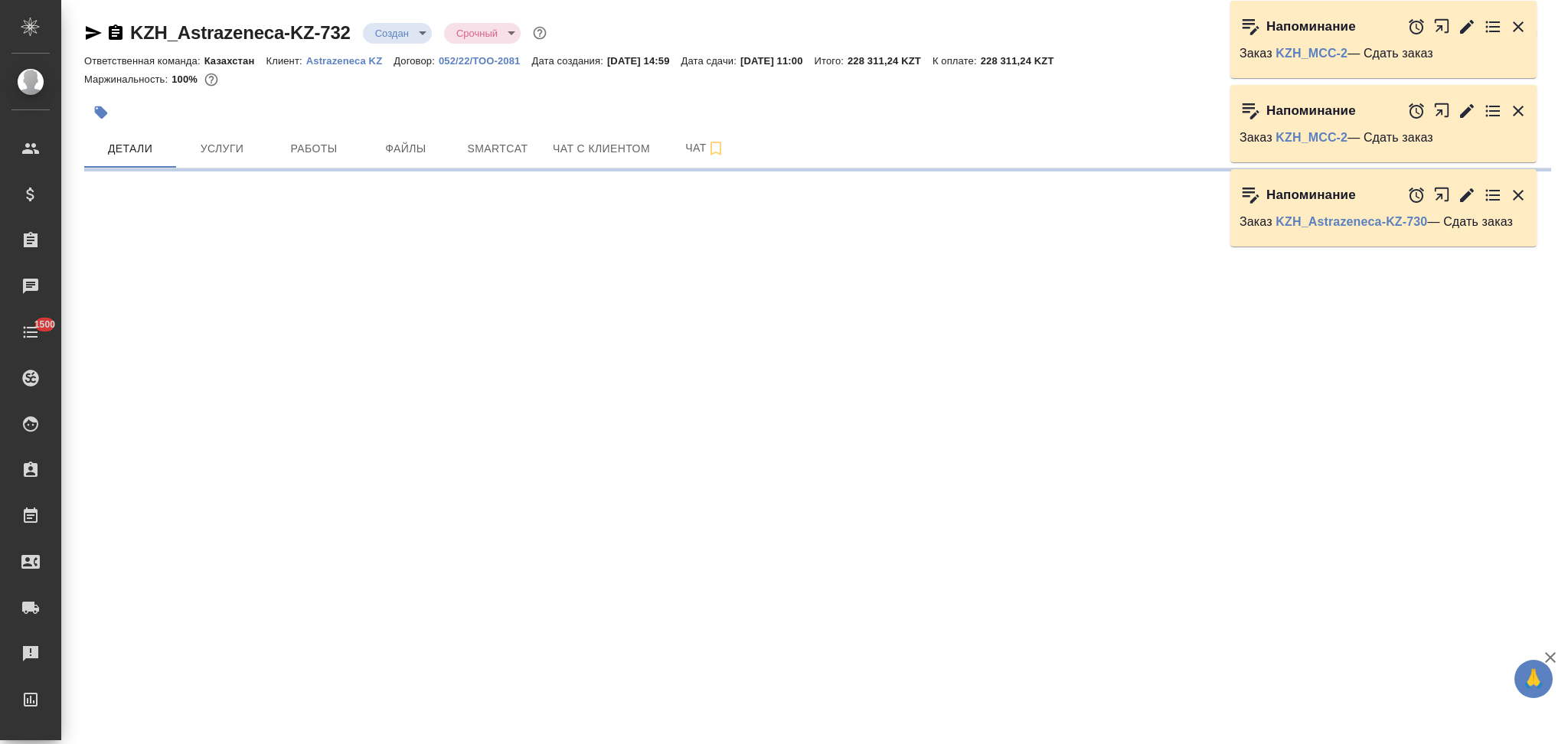
select select "RU"
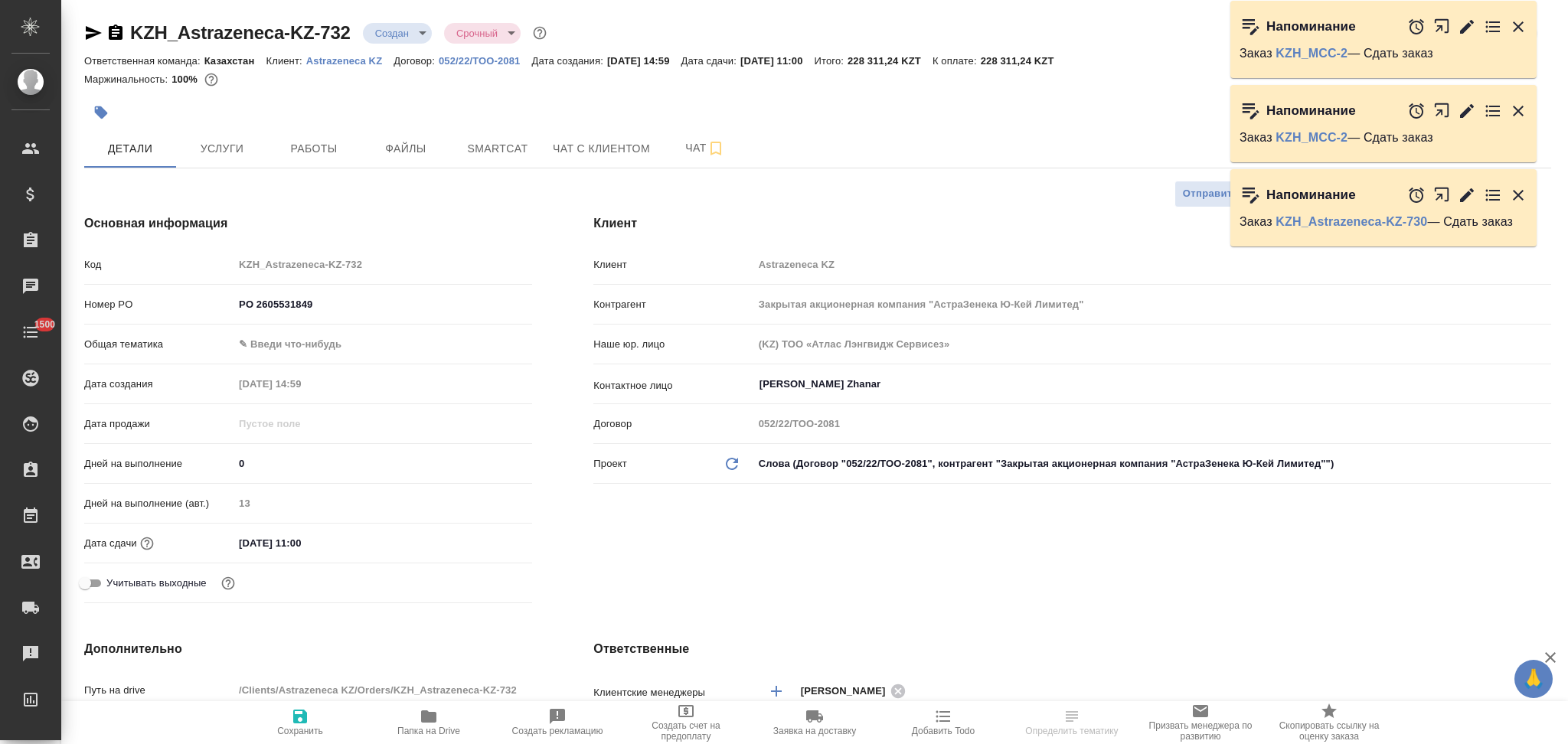
type textarea "x"
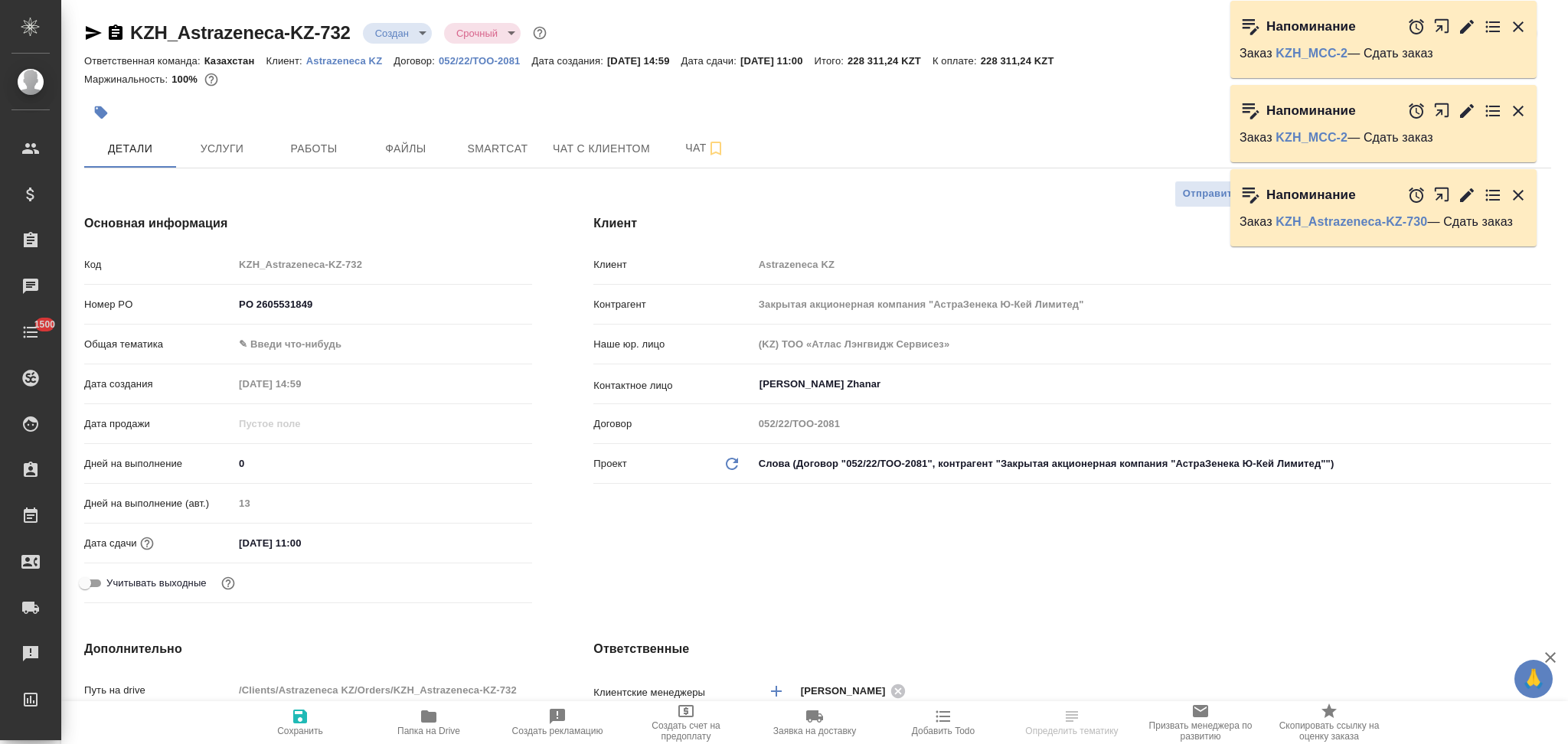
type textarea "x"
click at [385, 31] on body "🙏 .cls-1 fill:#fff; AWATERA Aslanukova Sati Клиенты Спецификации Заказы Чаты 15…" at bounding box center [784, 372] width 1568 height 744
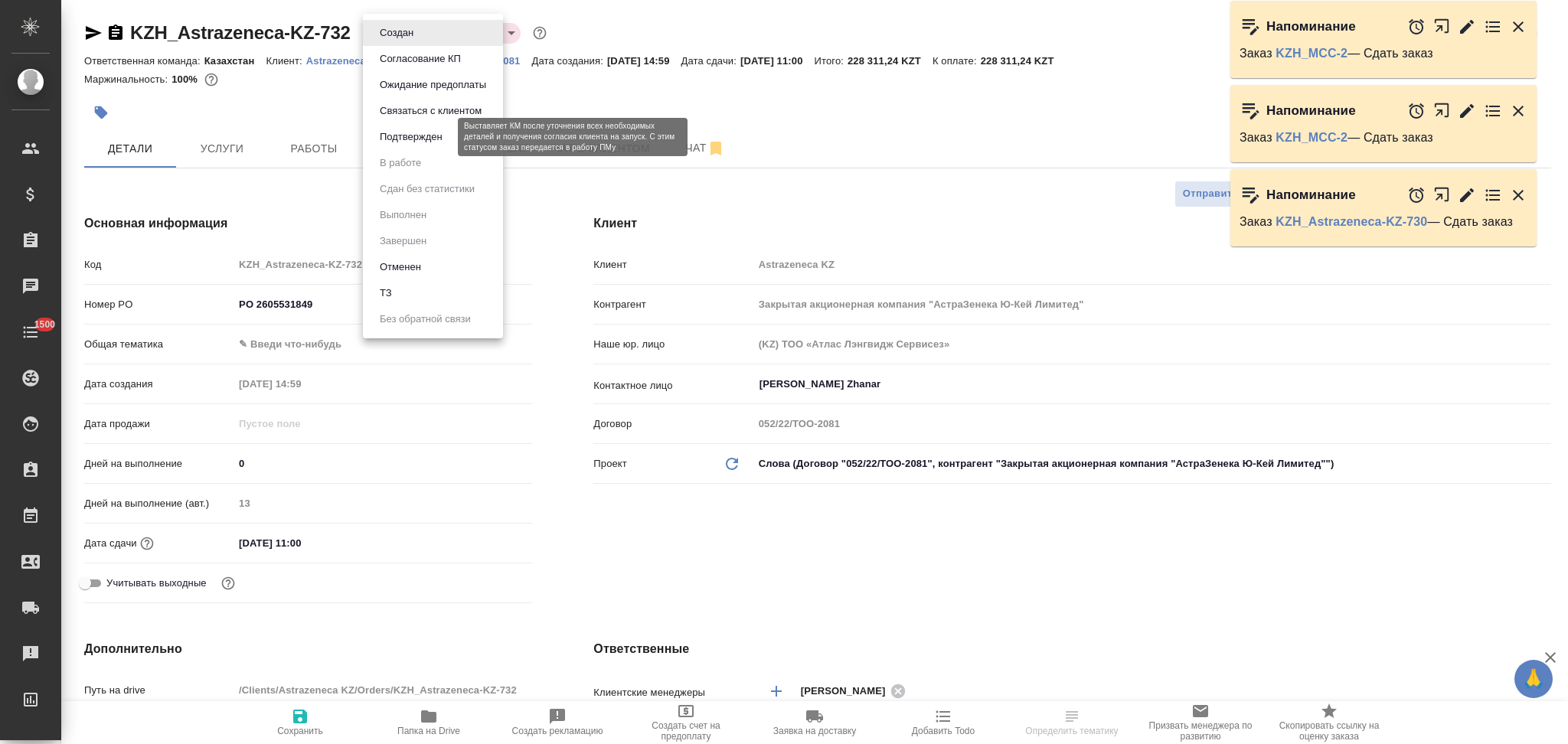
click at [388, 132] on button "Подтвержден" at bounding box center [411, 137] width 72 height 16
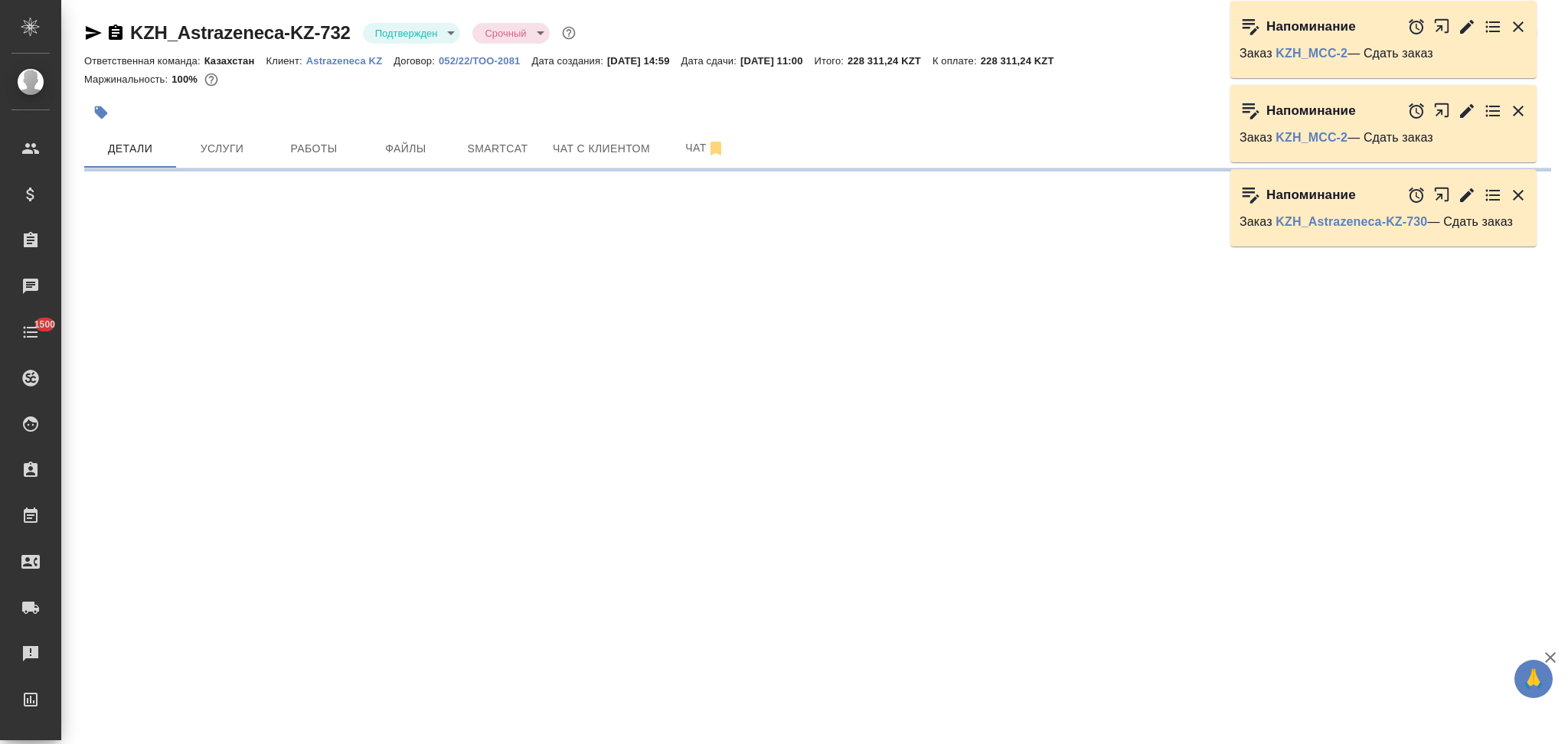
select select "RU"
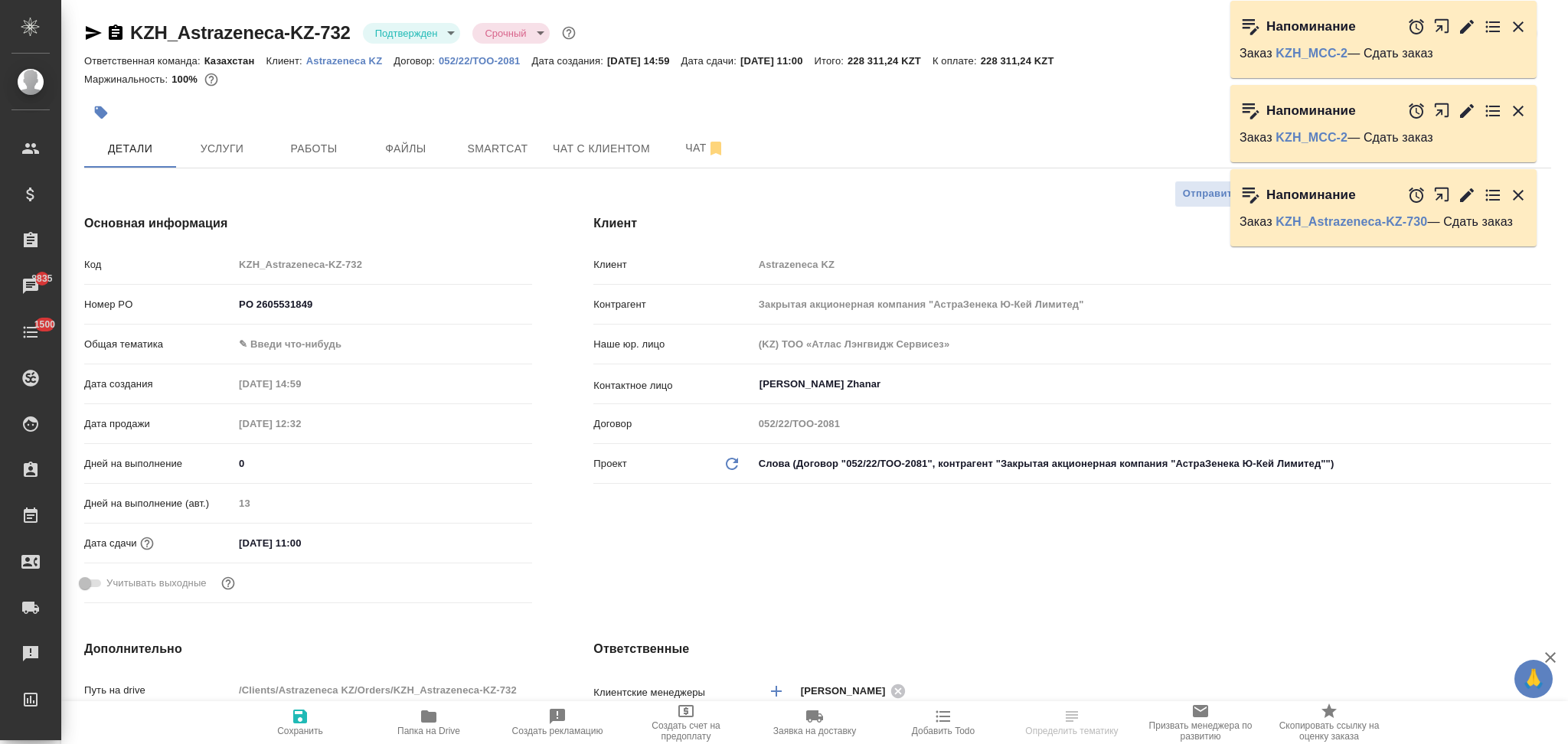
type textarea "x"
click at [939, 713] on icon "button" at bounding box center [943, 717] width 18 height 18
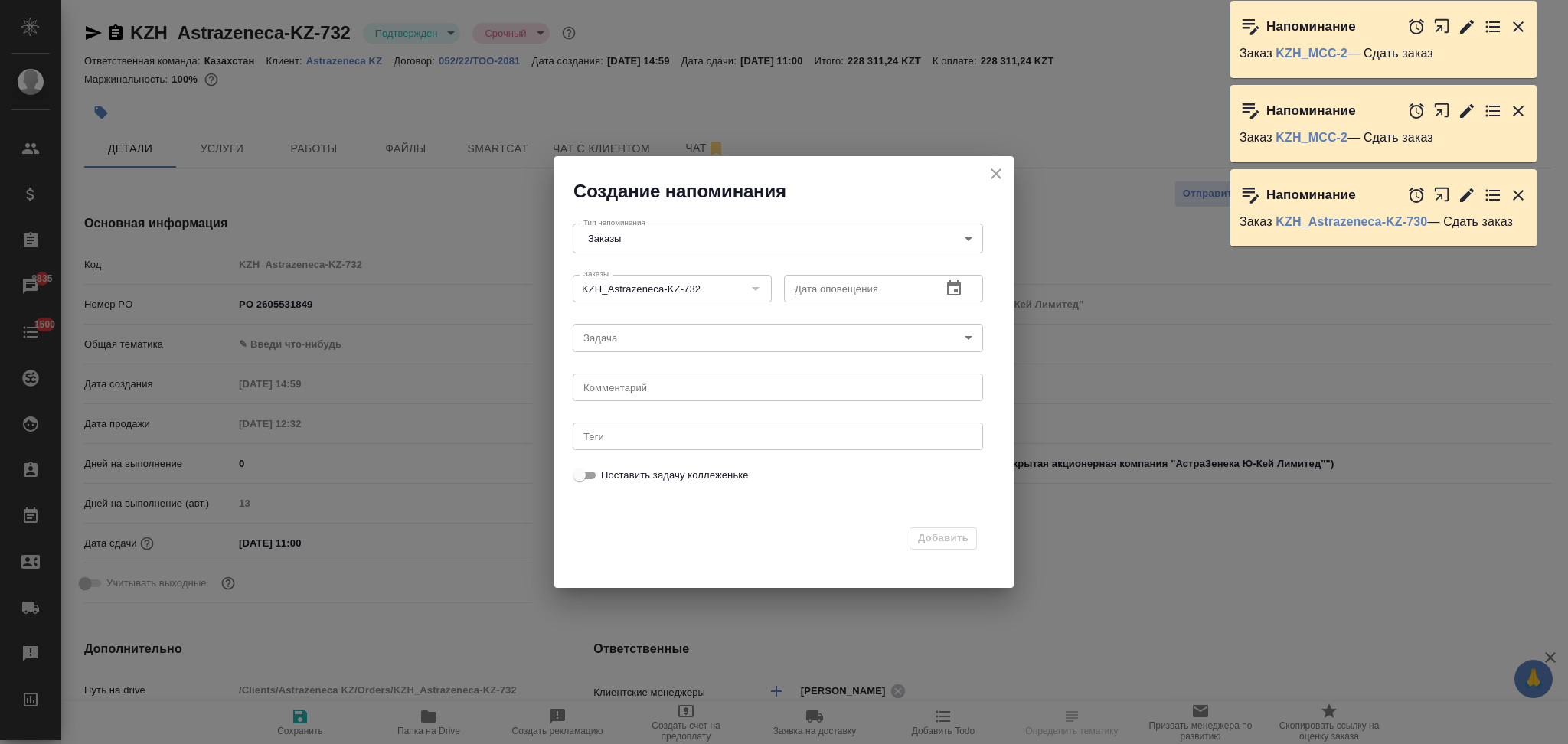
click at [953, 294] on icon "button" at bounding box center [954, 289] width 18 height 18
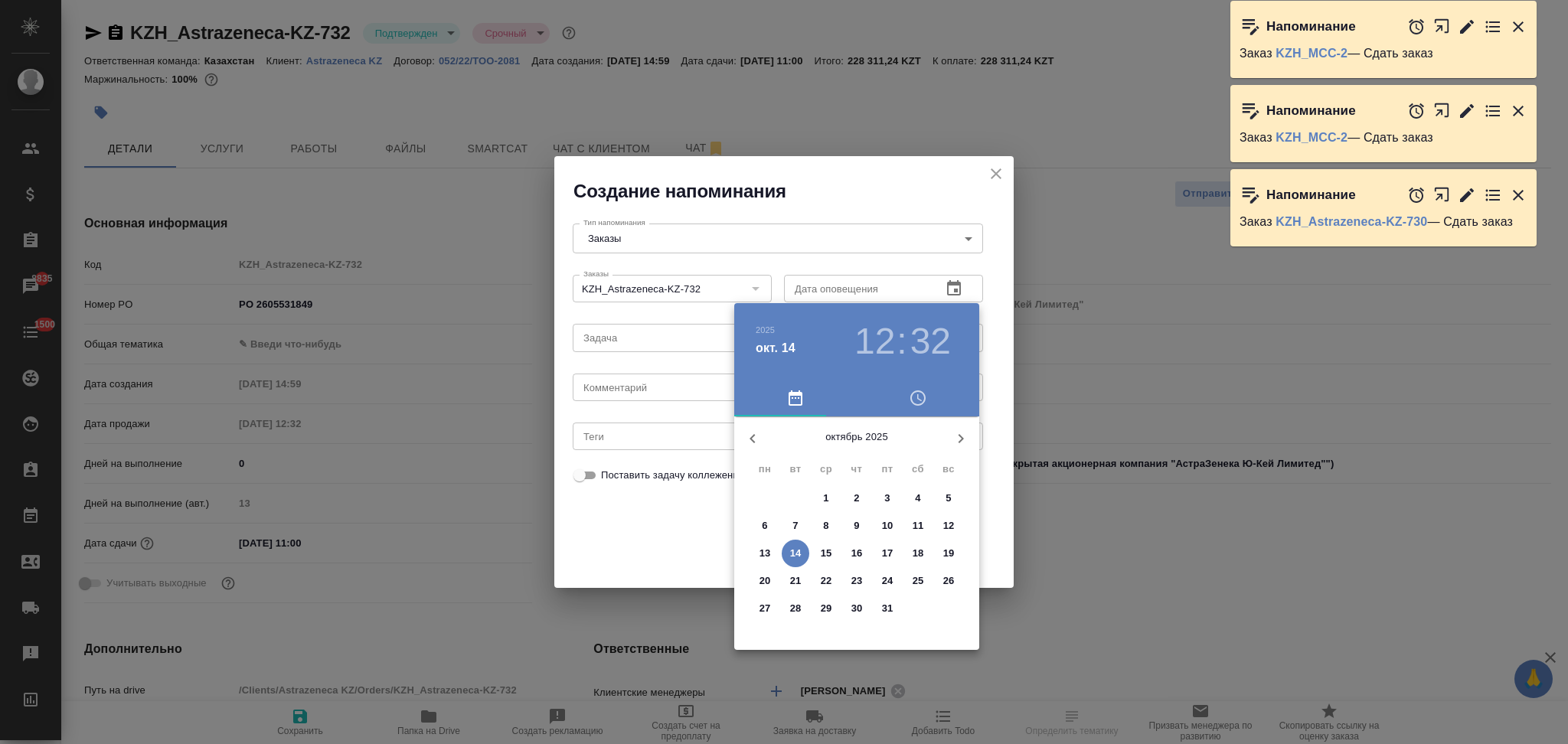
click at [762, 581] on p "20" at bounding box center [765, 581] width 12 height 16
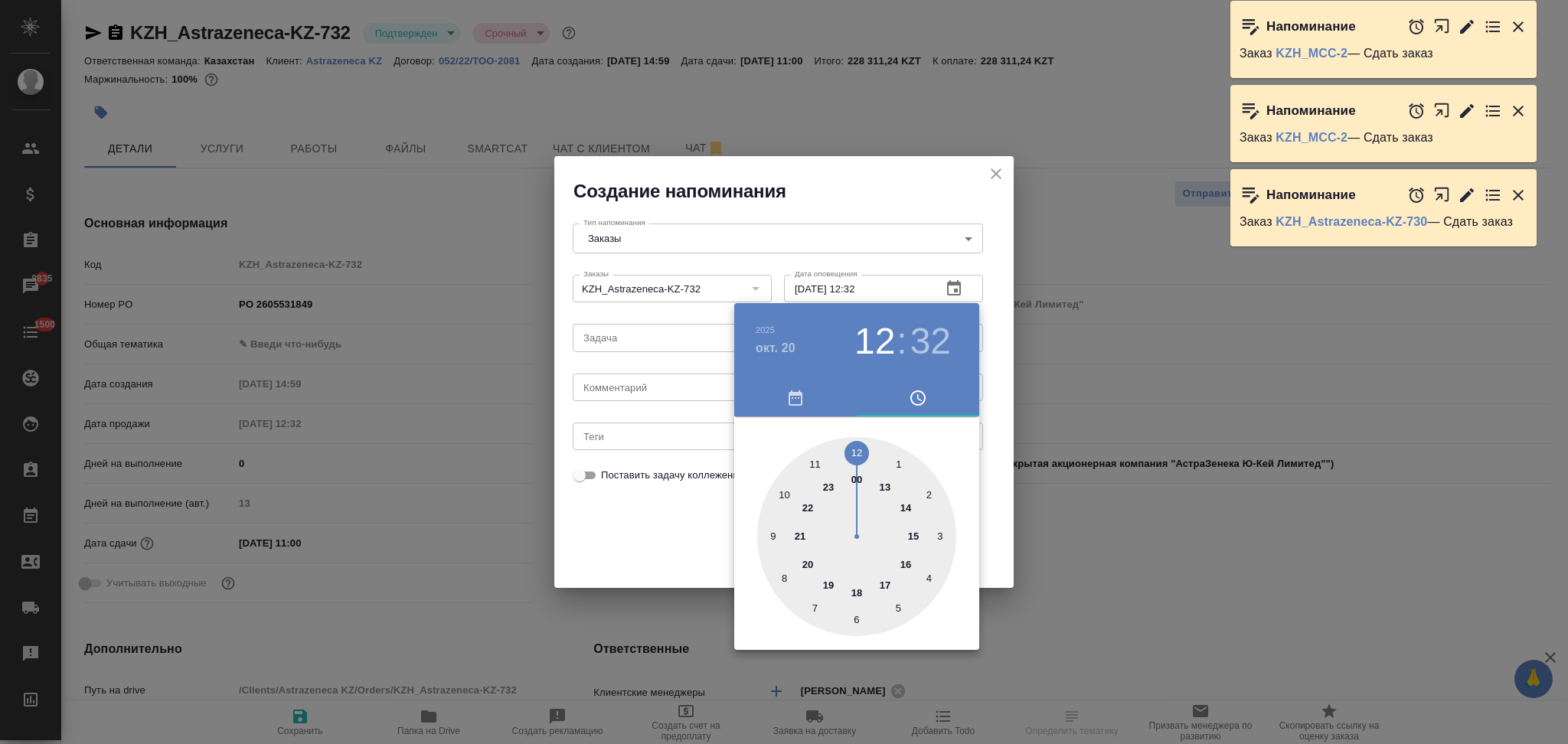
click at [816, 460] on div at bounding box center [856, 536] width 199 height 199
type input "20.10.2025 11:32"
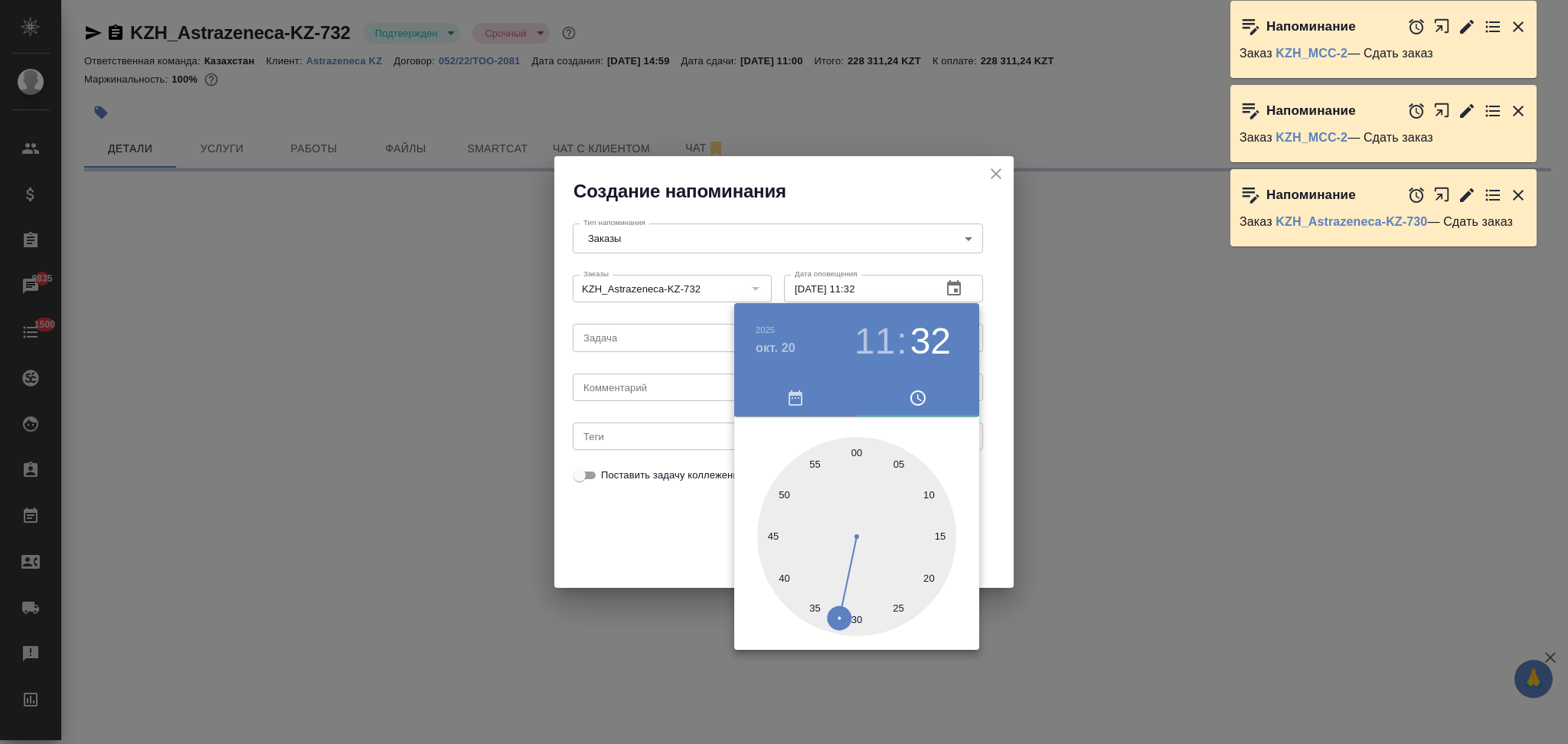
select select "RU"
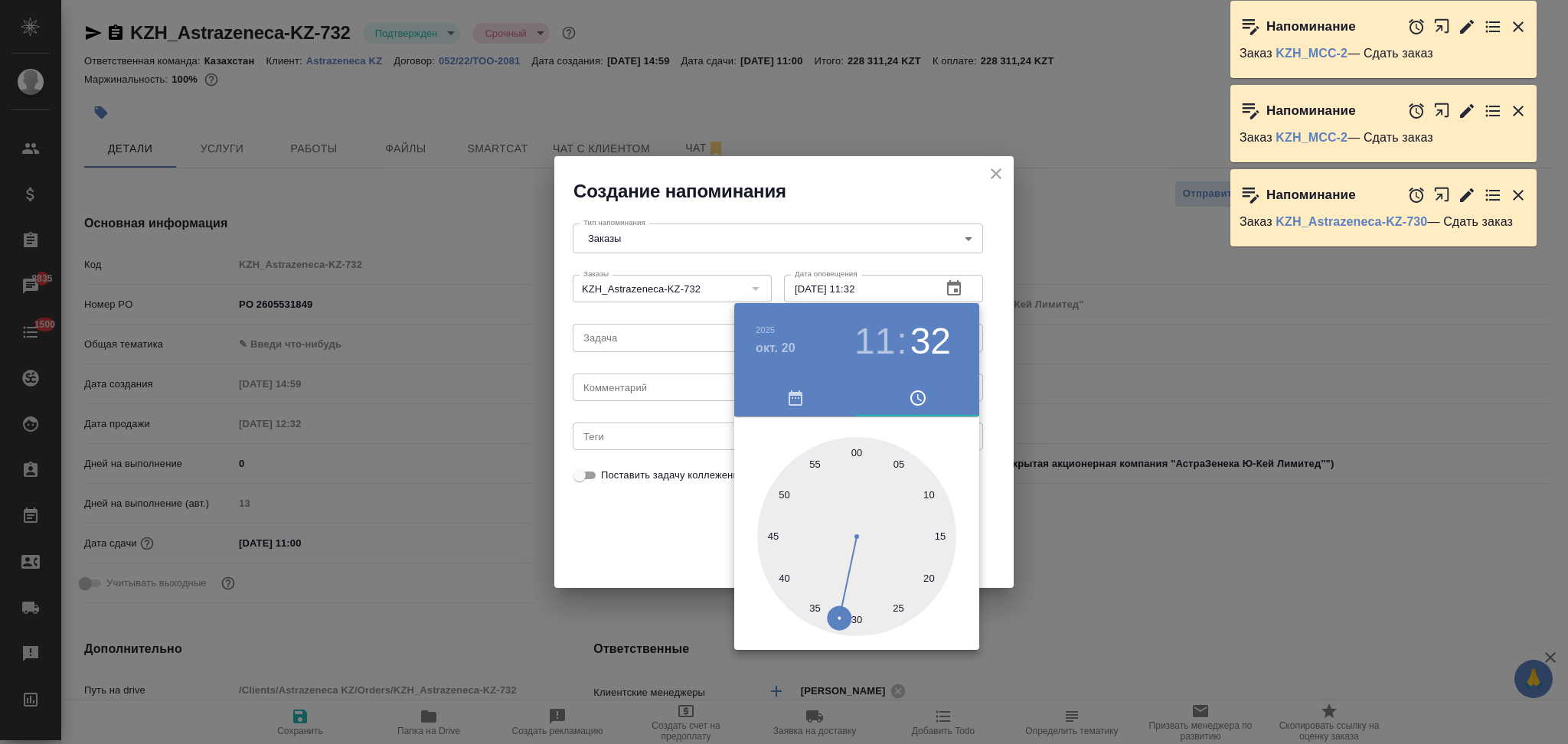
type textarea "x"
click at [859, 446] on div at bounding box center [856, 536] width 199 height 199
type input "20.10.2025 11:00"
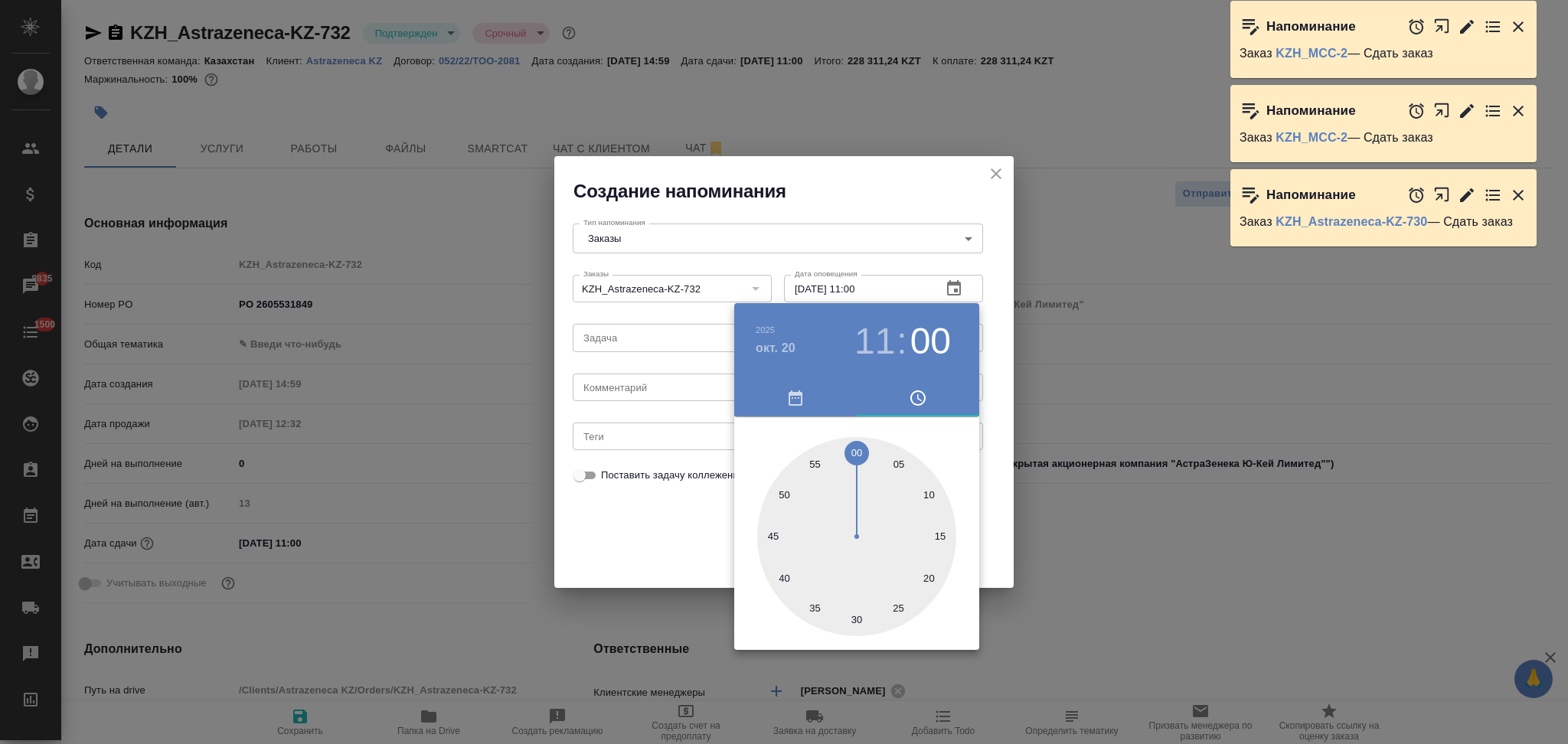
click at [638, 537] on div at bounding box center [784, 372] width 1568 height 744
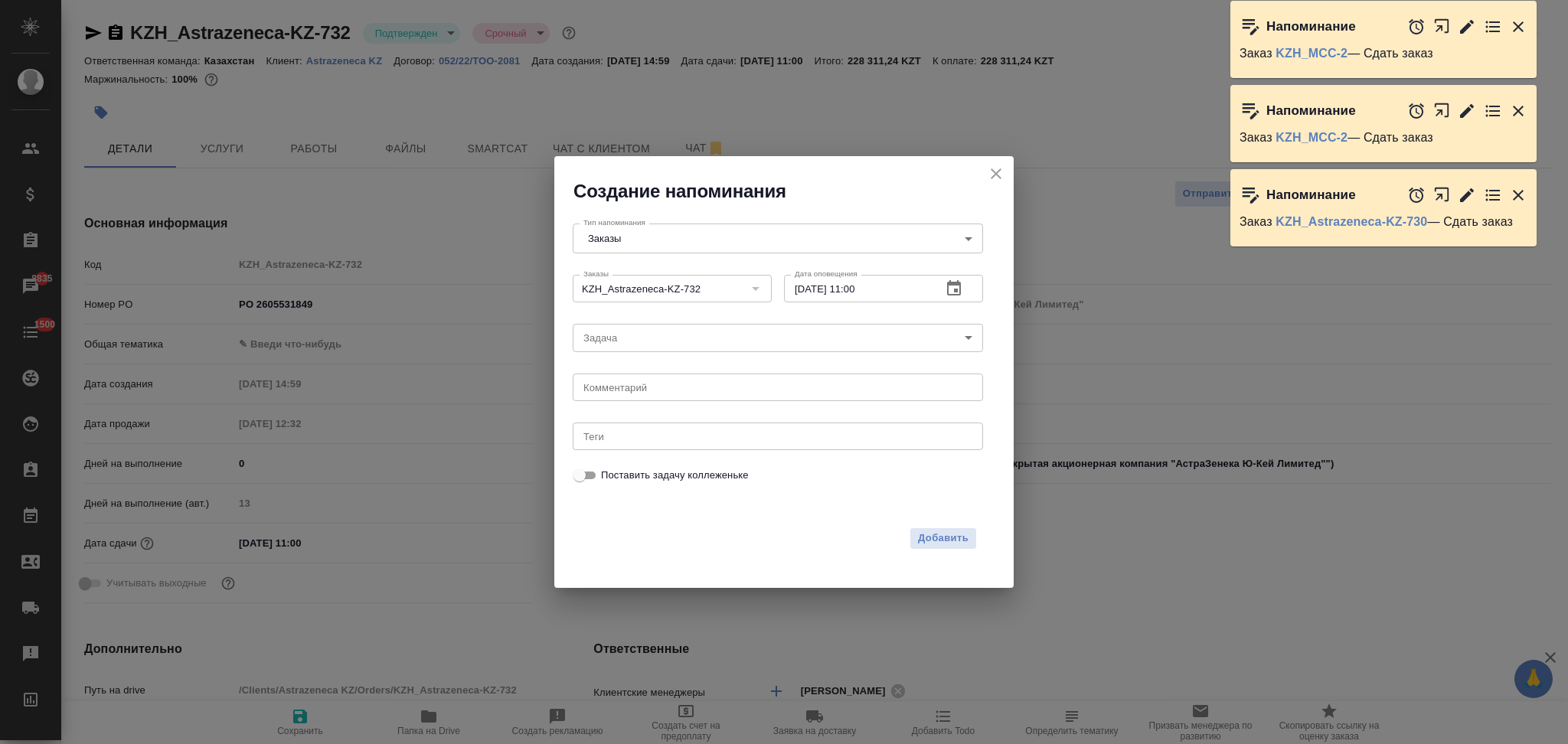
click at [644, 342] on body "🙏 .cls-1 fill:#fff; AWATERA Aslanukova Sati Клиенты Спецификации Заказы 8835 Ча…" at bounding box center [784, 372] width 1568 height 744
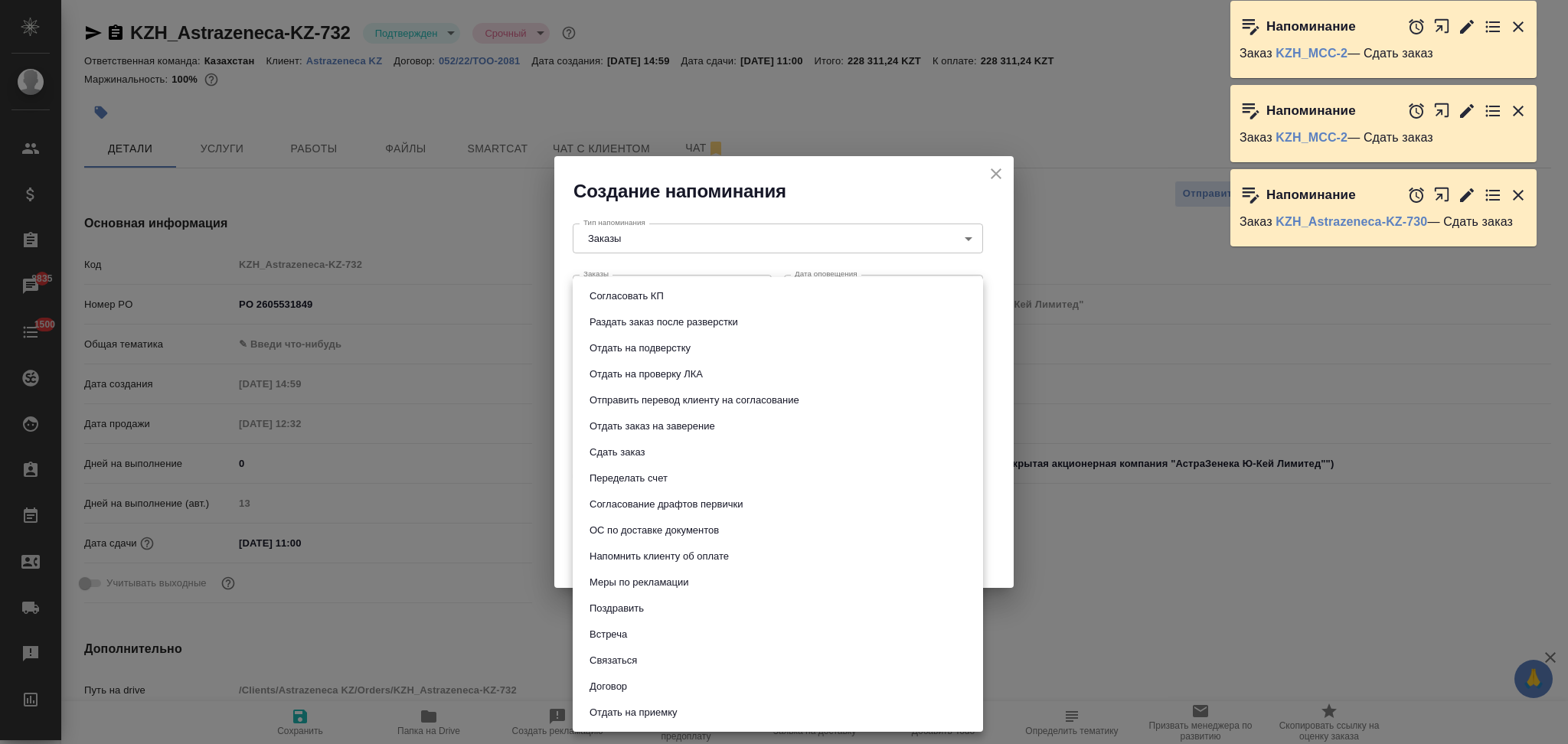
click at [633, 444] on button "Сдать заказ" at bounding box center [617, 452] width 64 height 16
type input "Сдать заказ"
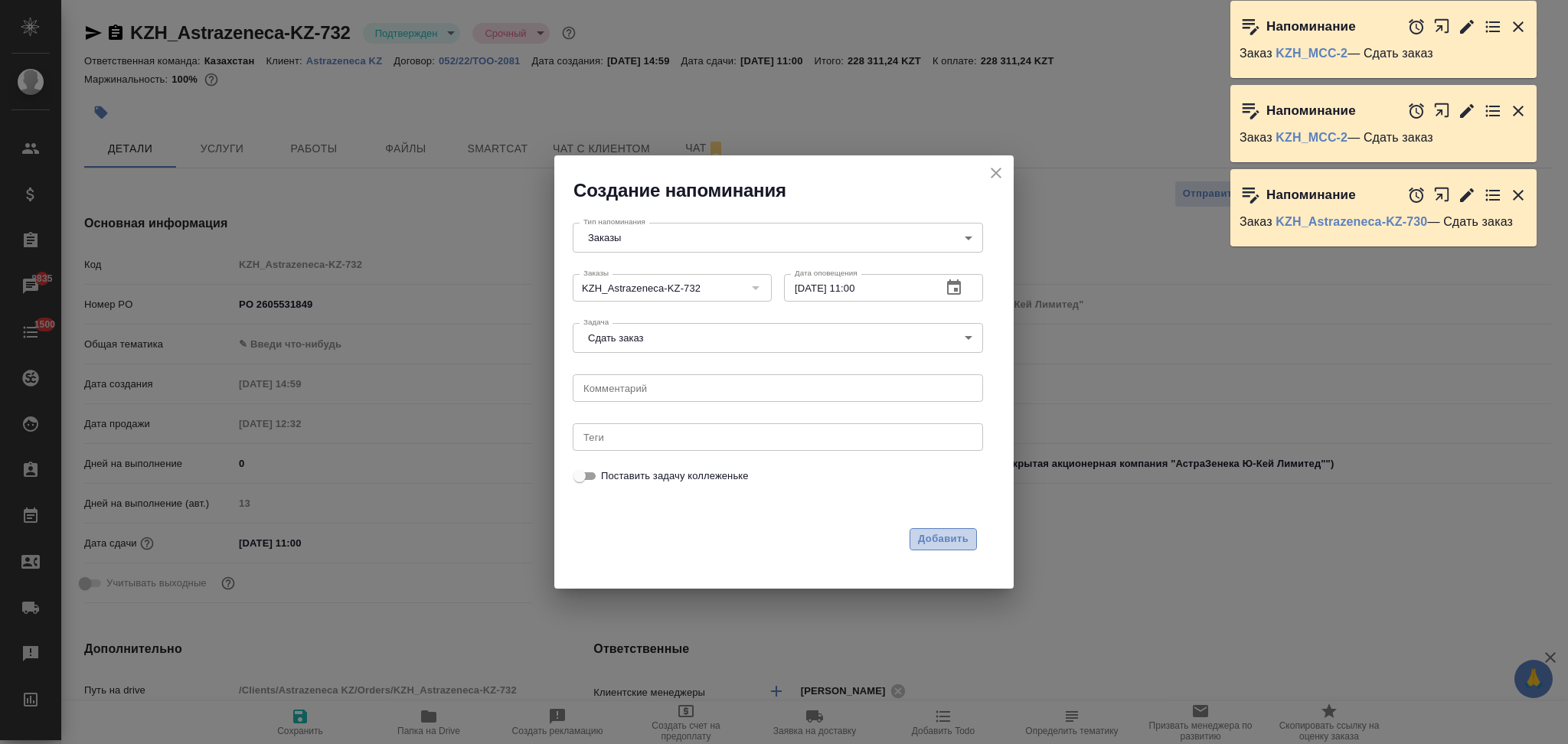
click at [924, 539] on span "Добавить" at bounding box center [943, 539] width 50 height 17
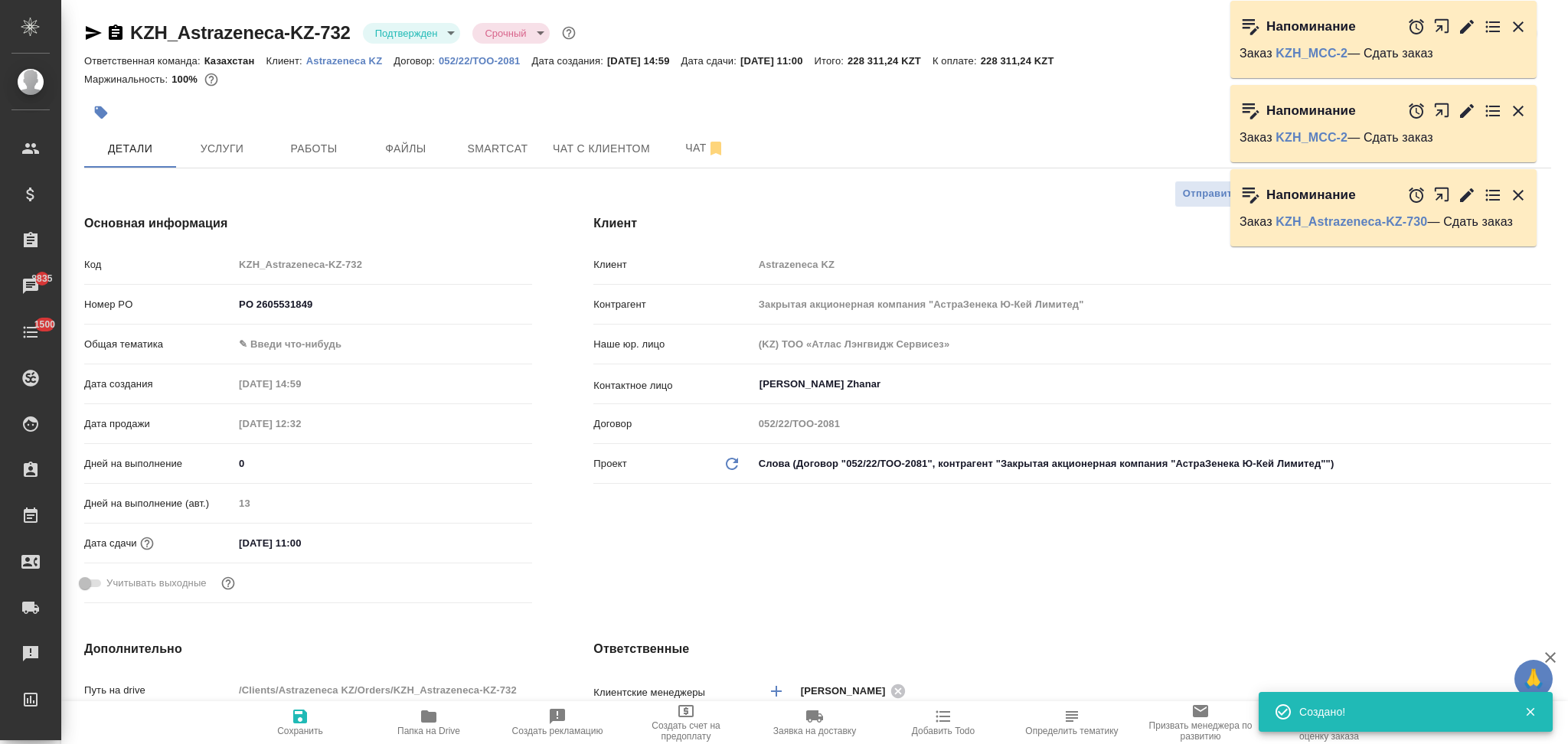
type textarea "x"
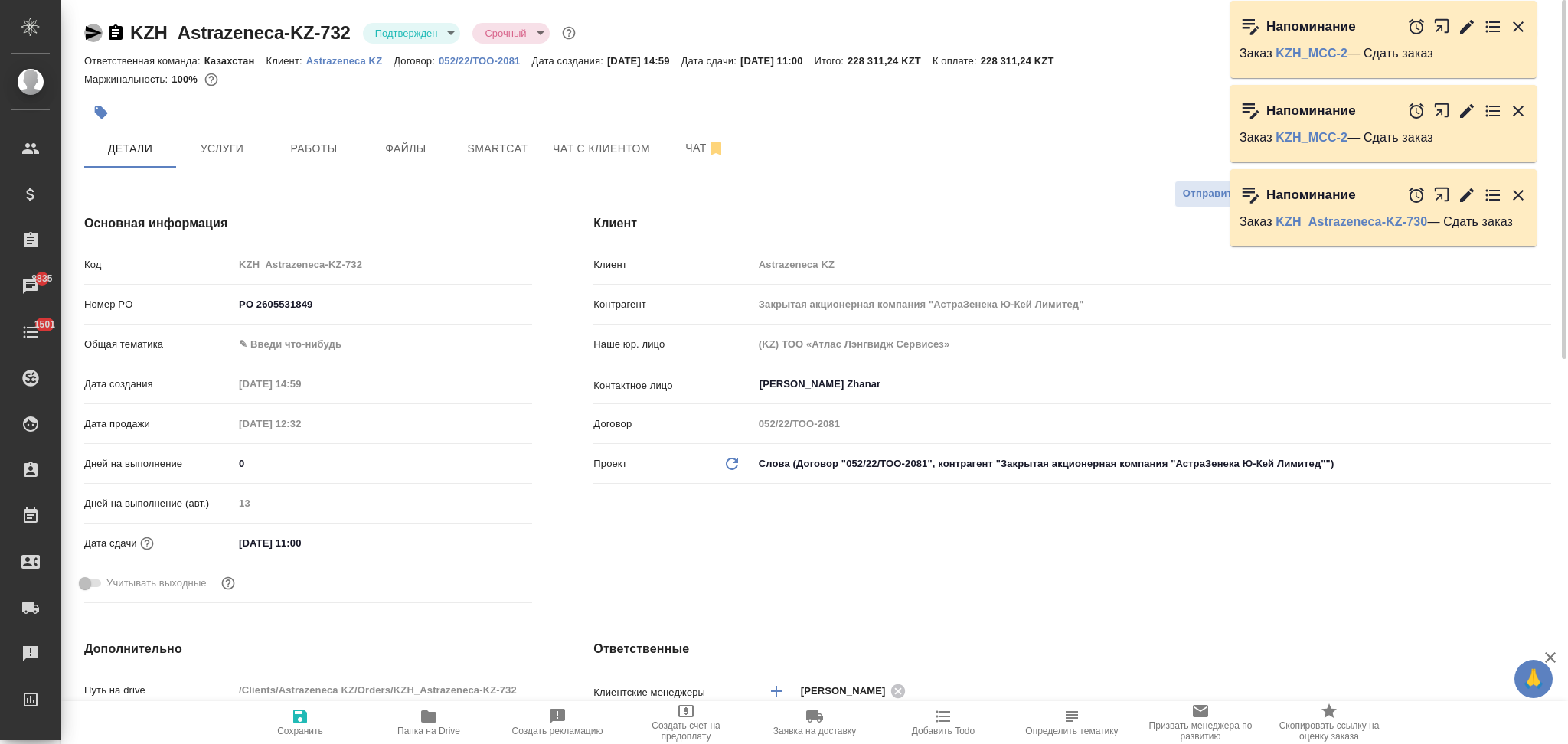
click at [92, 40] on icon "button" at bounding box center [93, 33] width 18 height 18
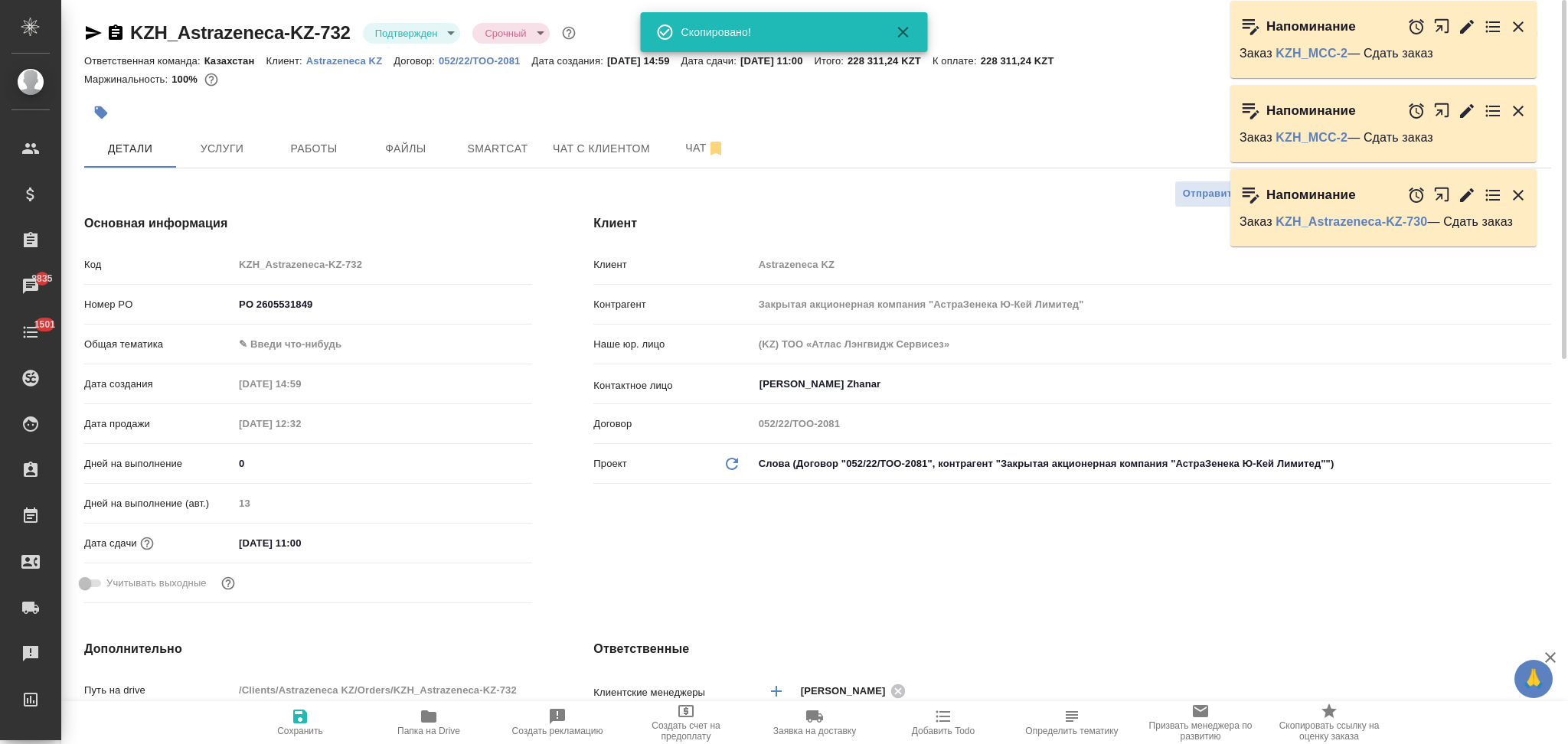
type textarea "x"
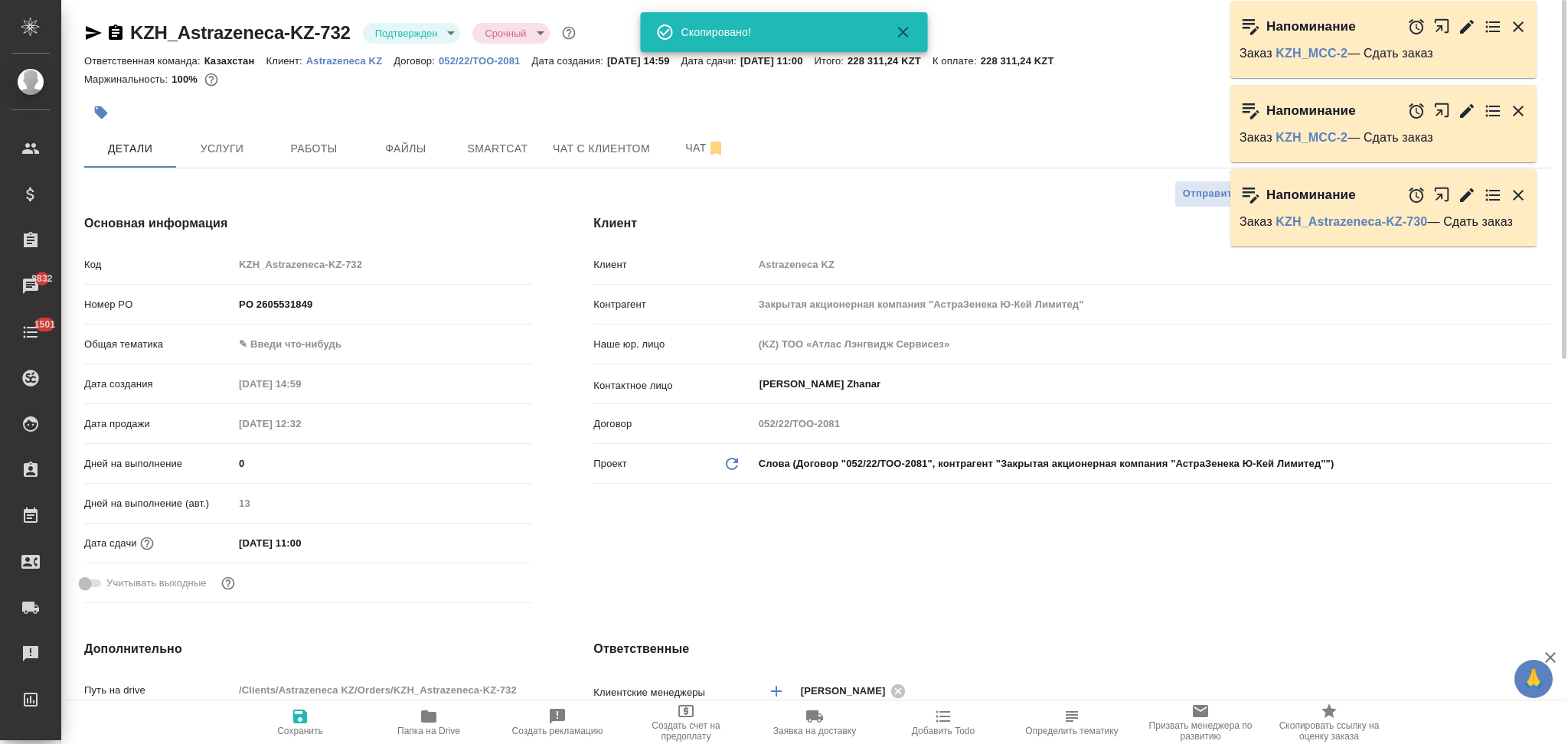
type textarea "x"
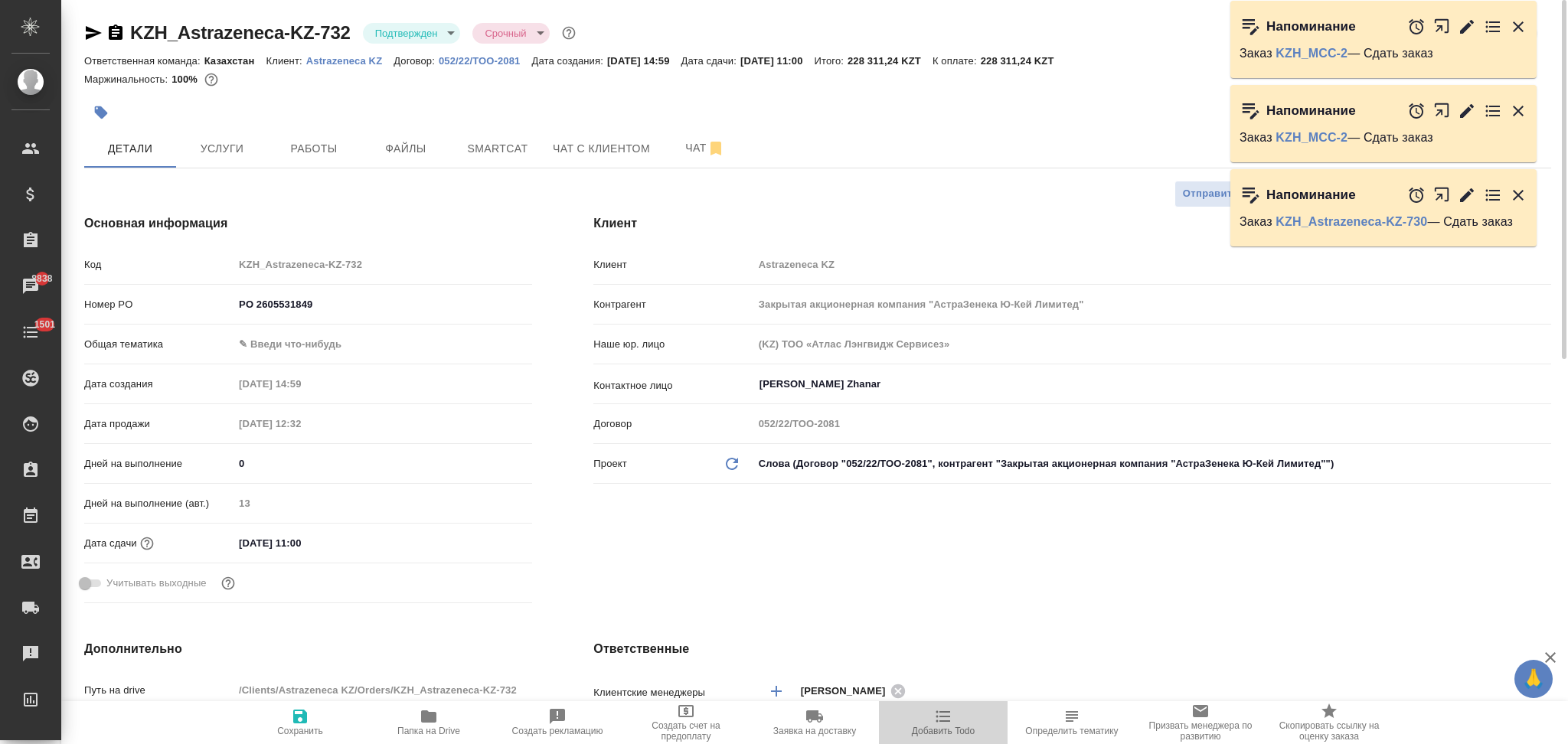
click at [944, 723] on icon "button" at bounding box center [943, 717] width 18 height 18
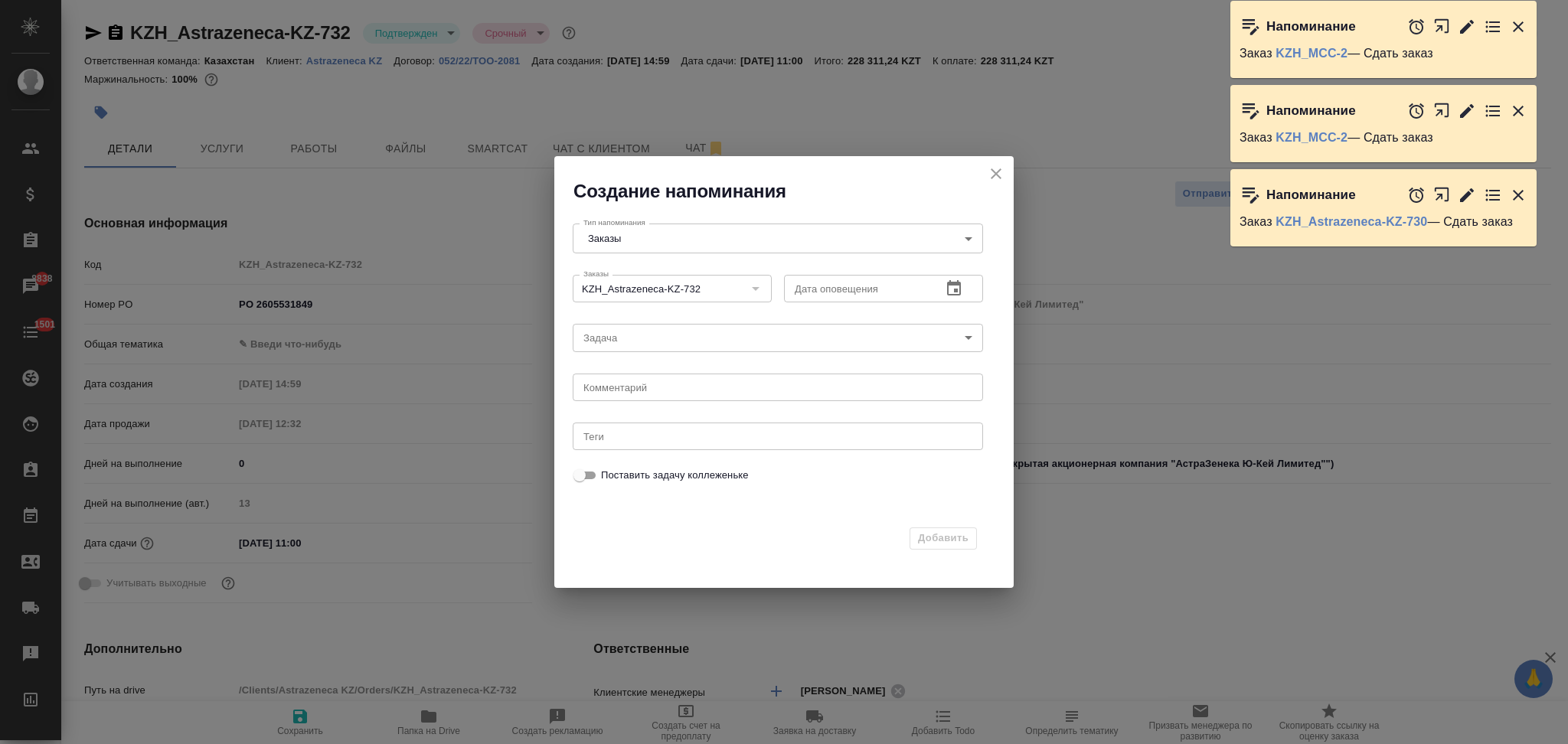
click at [952, 289] on icon "button" at bounding box center [954, 289] width 18 height 18
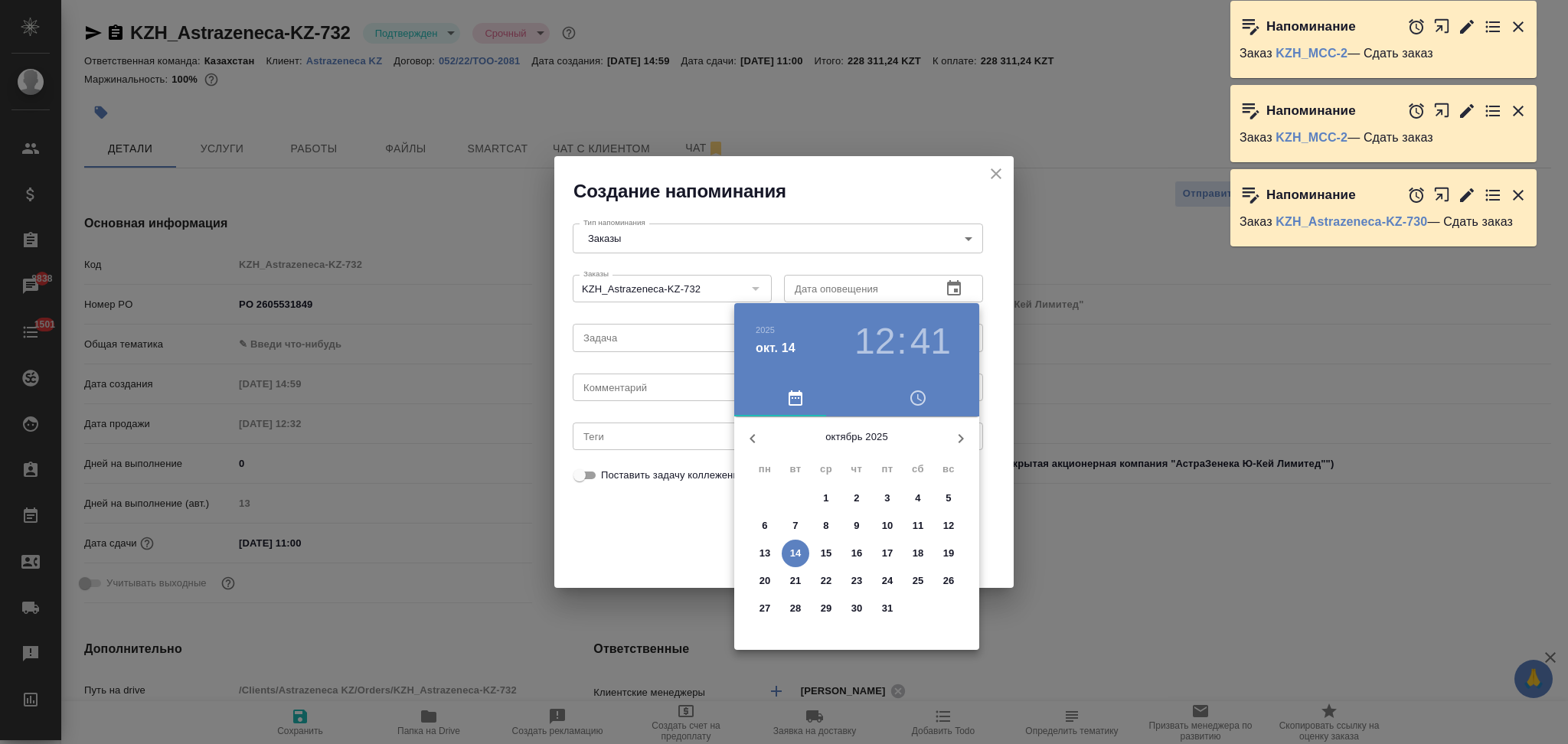
click at [765, 576] on p "20" at bounding box center [765, 581] width 12 height 16
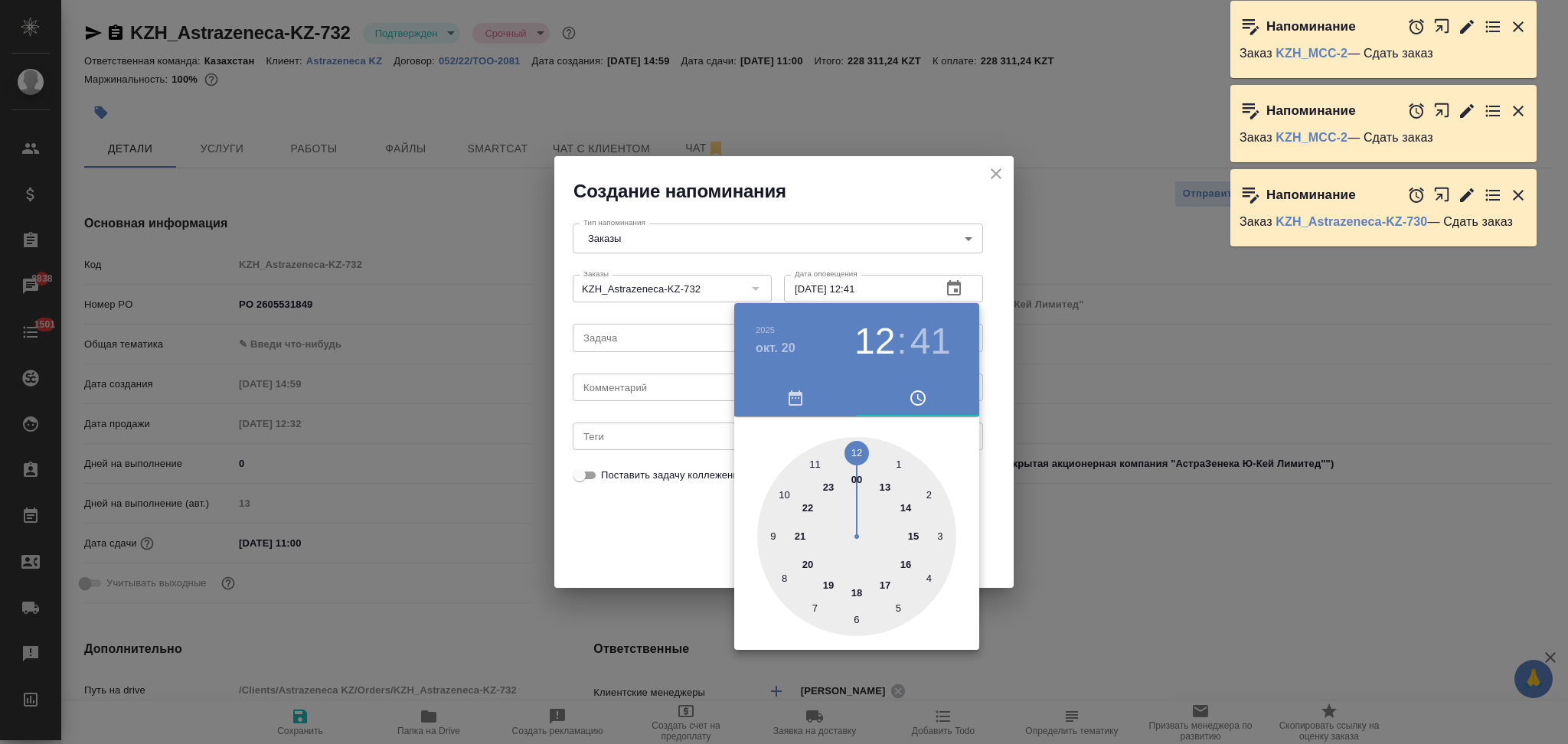
click at [815, 463] on div at bounding box center [856, 536] width 199 height 199
click at [857, 450] on div at bounding box center [856, 536] width 199 height 199
type input "20.10.2025 11:00"
click at [646, 536] on div at bounding box center [784, 372] width 1568 height 744
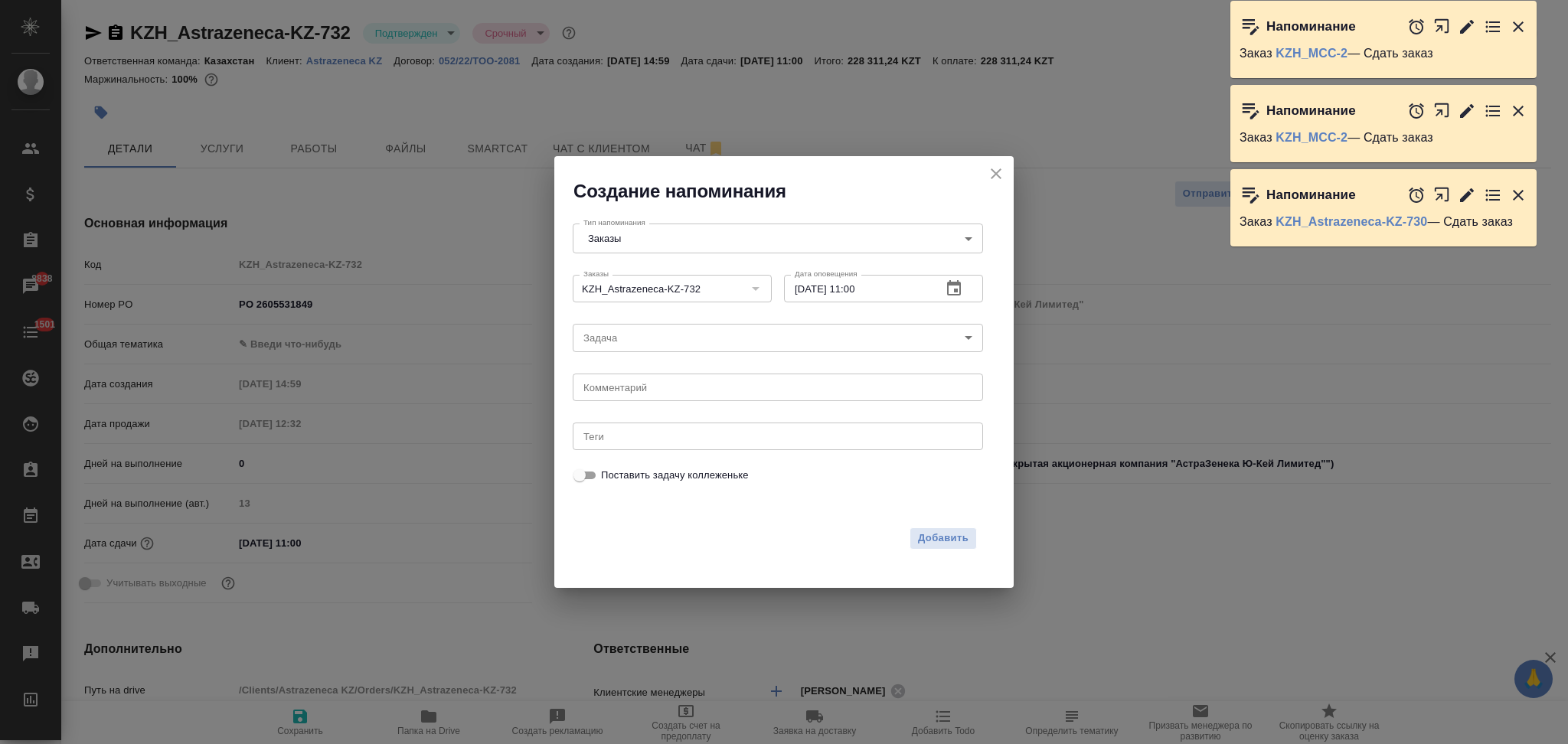
click at [626, 340] on body "🙏 .cls-1 fill:#fff; AWATERA Aslanukova Sati Клиенты Спецификации Заказы 8838 Ча…" at bounding box center [784, 372] width 1568 height 744
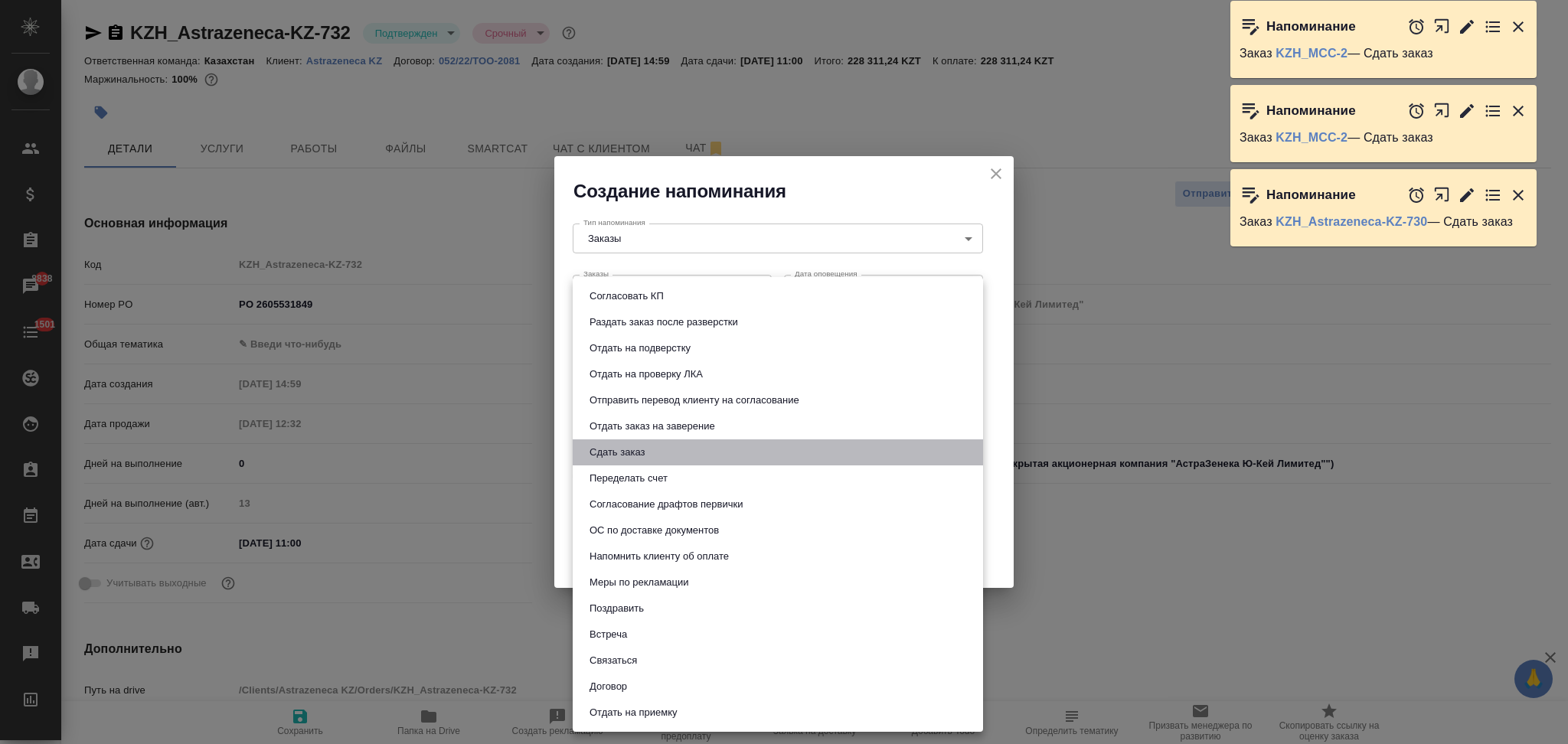
click at [624, 448] on button "Сдать заказ" at bounding box center [617, 452] width 64 height 16
type input "Сдать заказ"
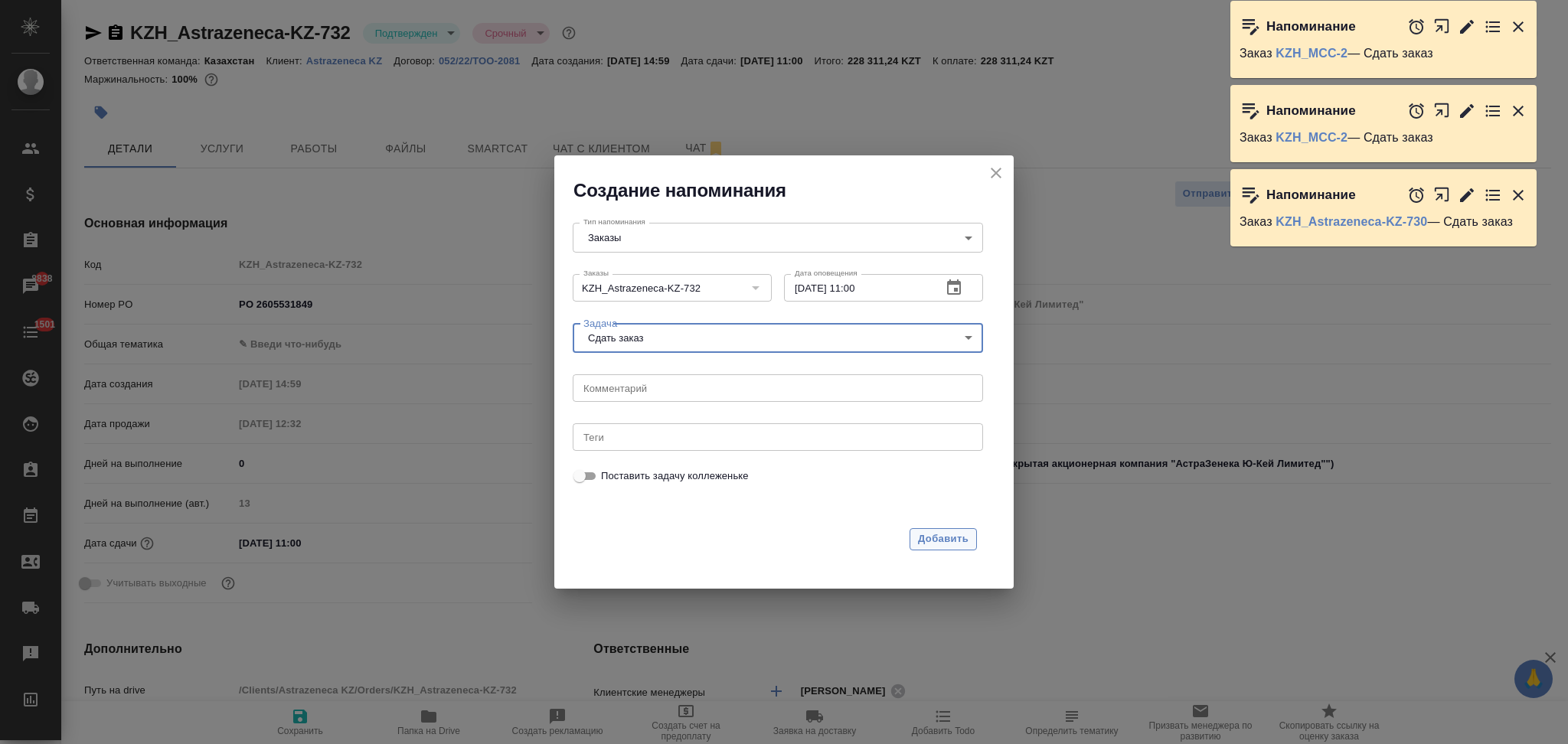
click at [939, 538] on span "Добавить" at bounding box center [943, 539] width 50 height 17
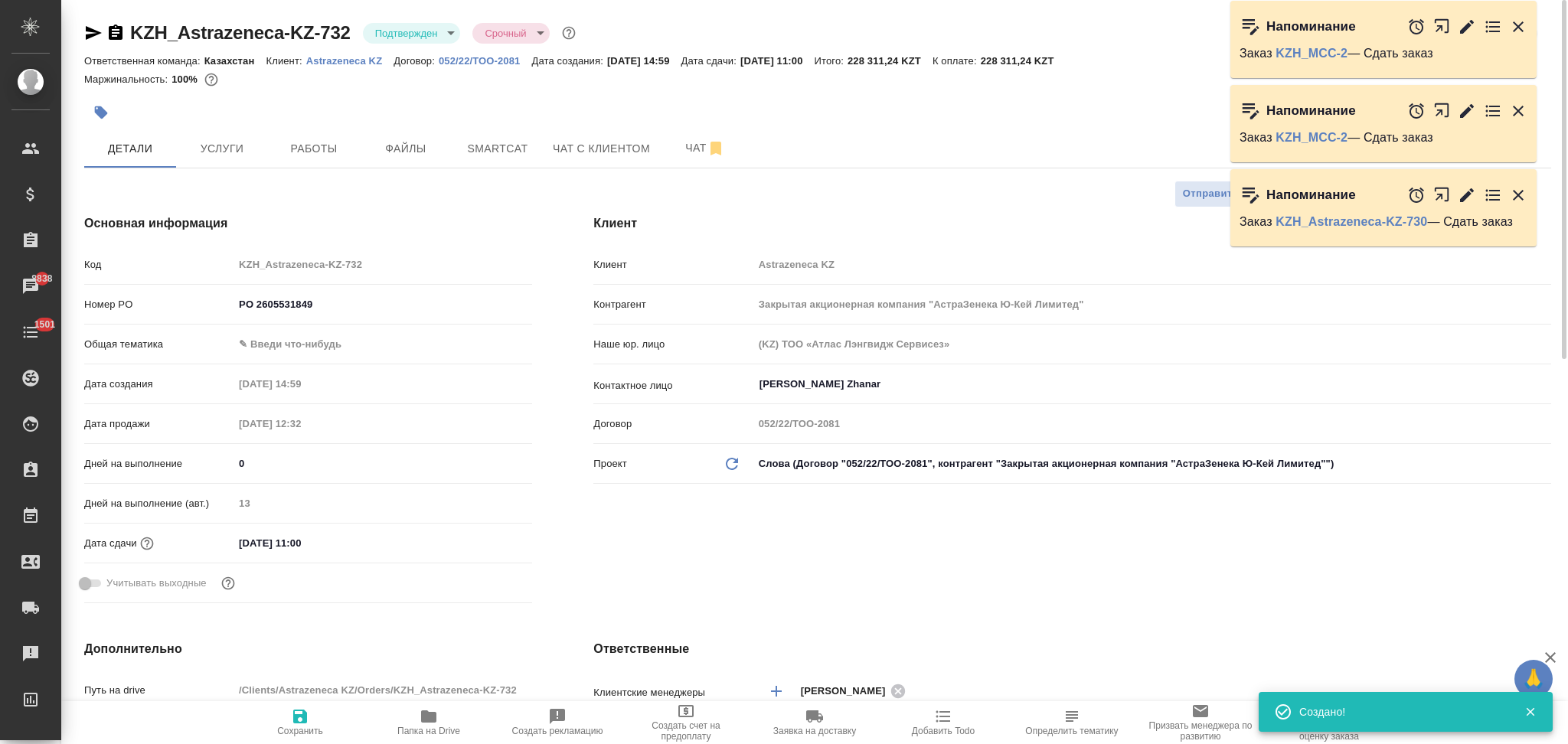
type textarea "x"
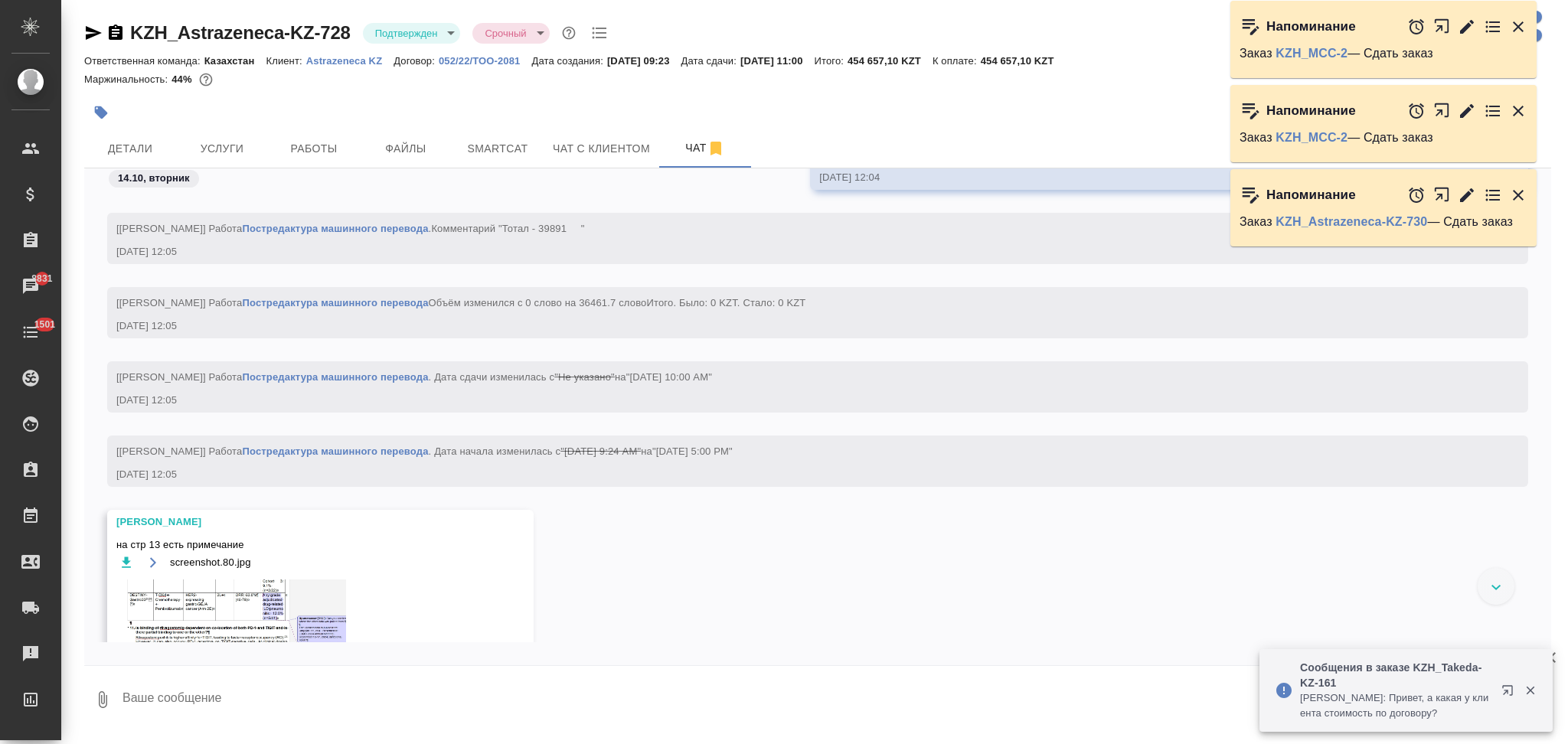
scroll to position [2352, 0]
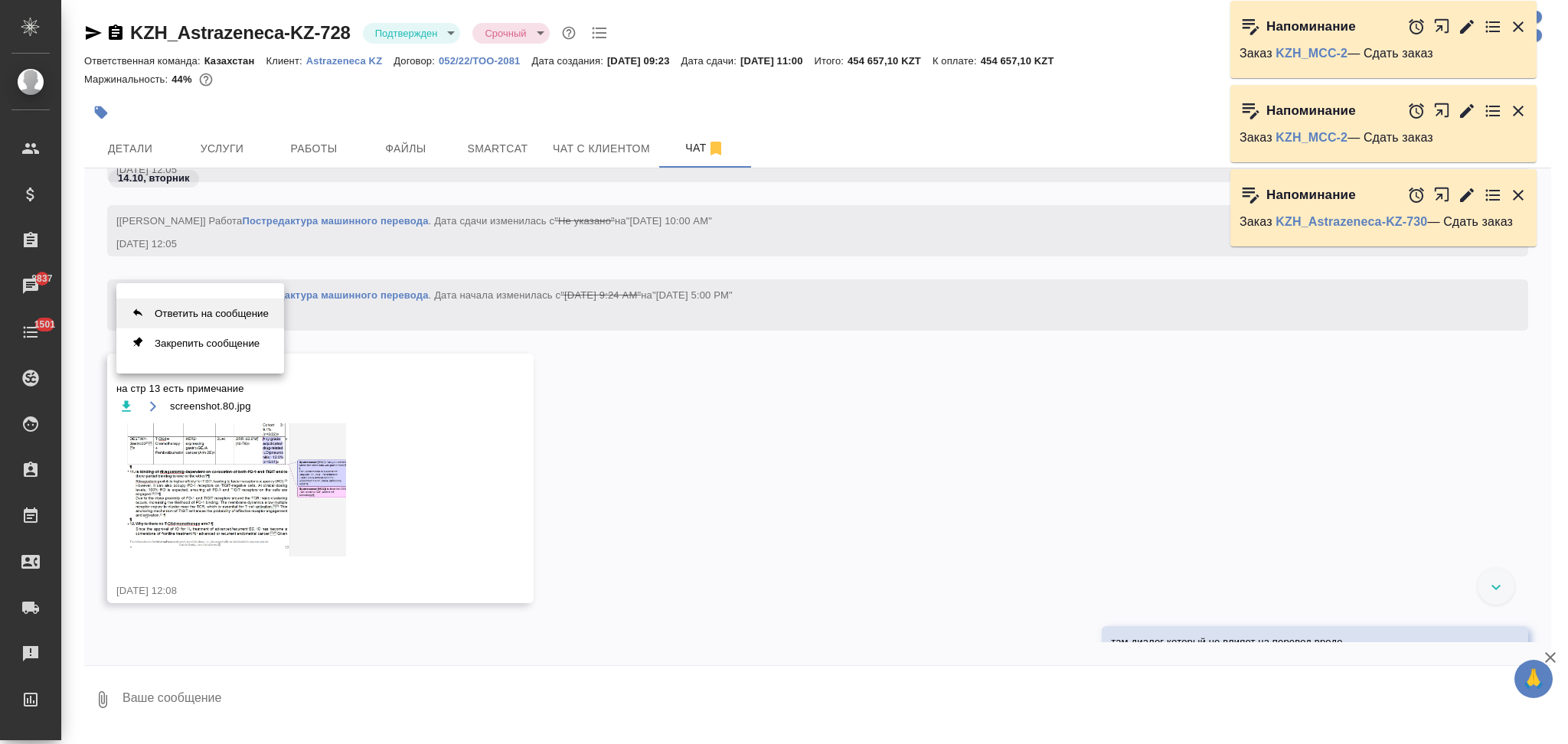
click at [258, 312] on button "Ответить на сообщение" at bounding box center [200, 313] width 167 height 30
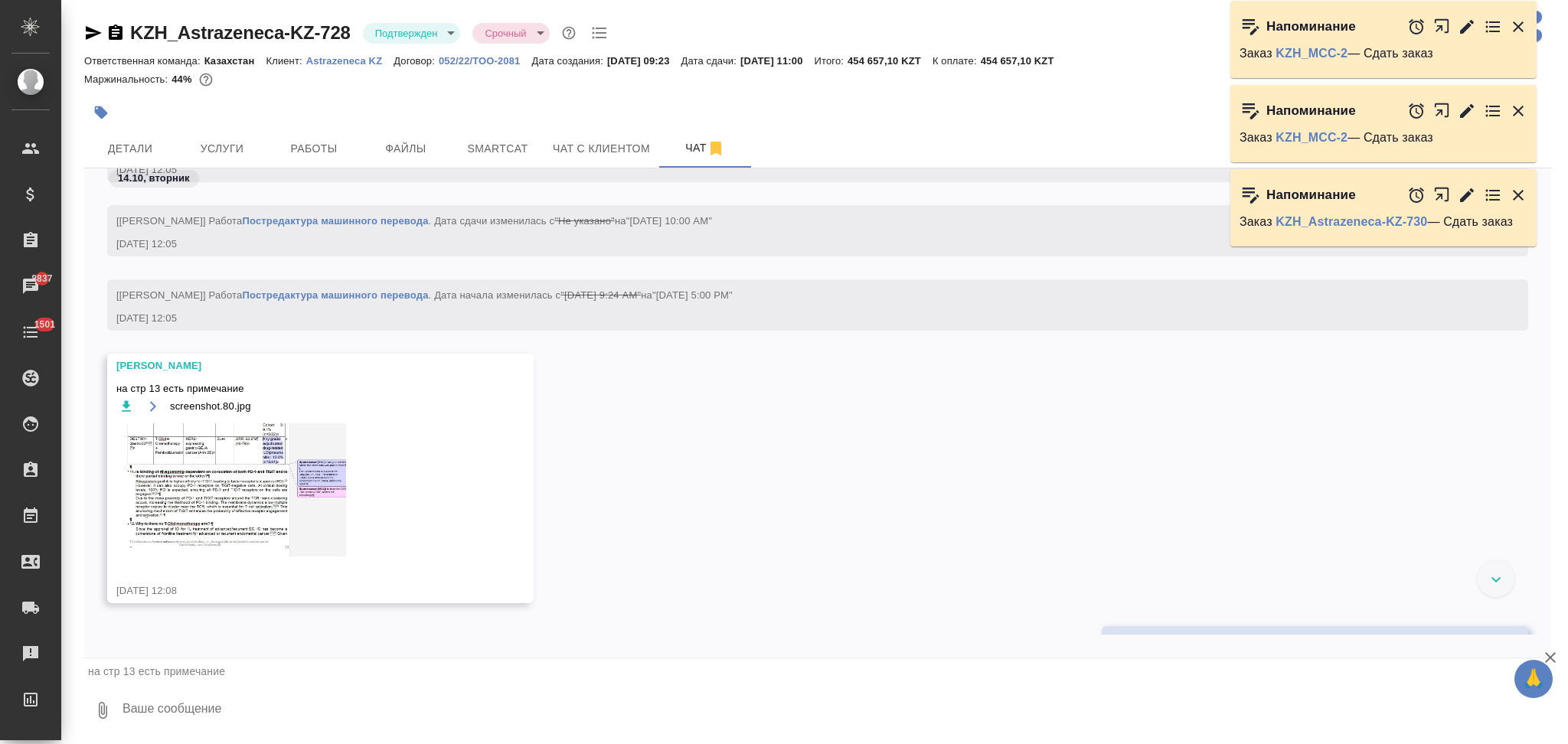
click at [209, 718] on textarea at bounding box center [836, 710] width 1430 height 52
type textarea "Не нужно переводить примечания"
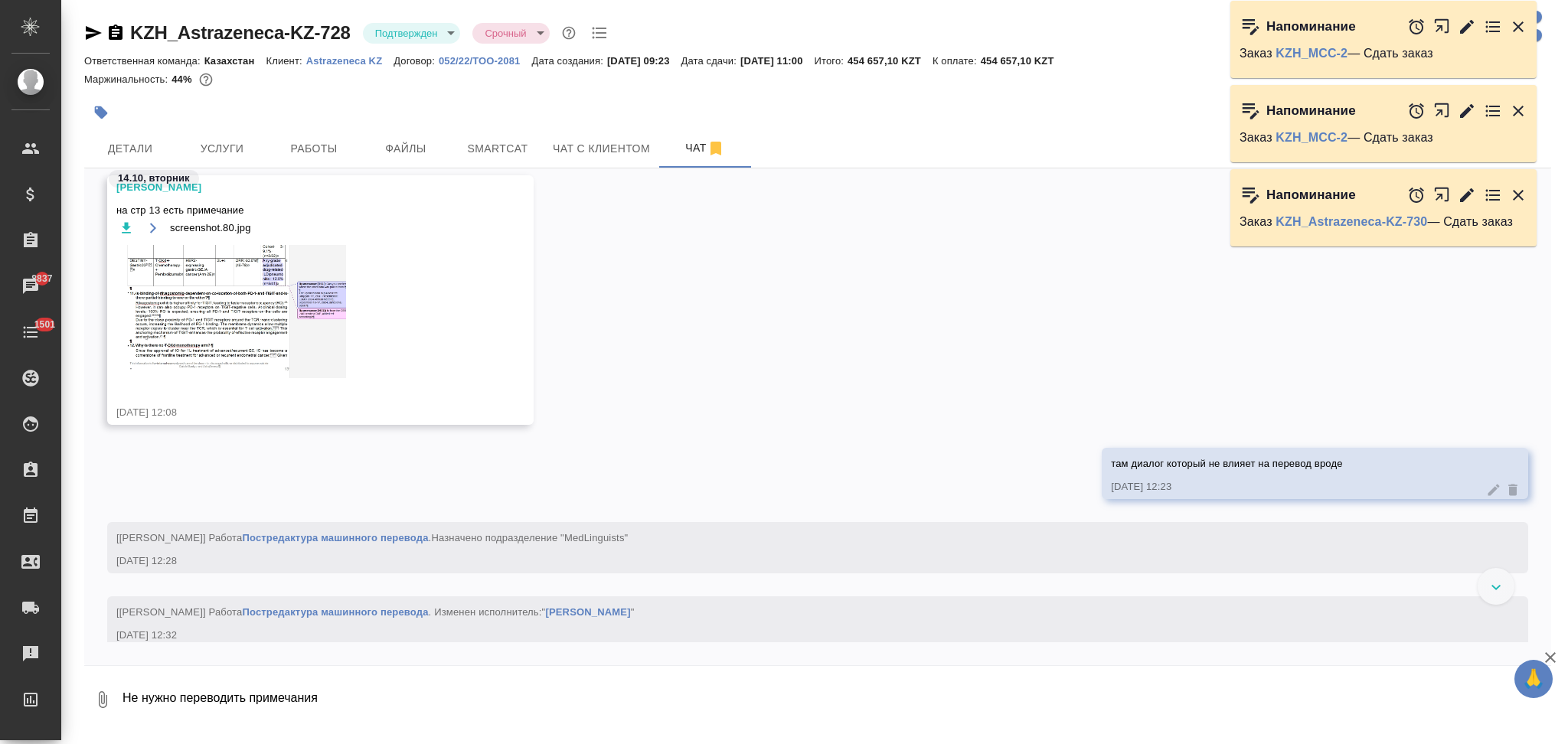
scroll to position [2353, 0]
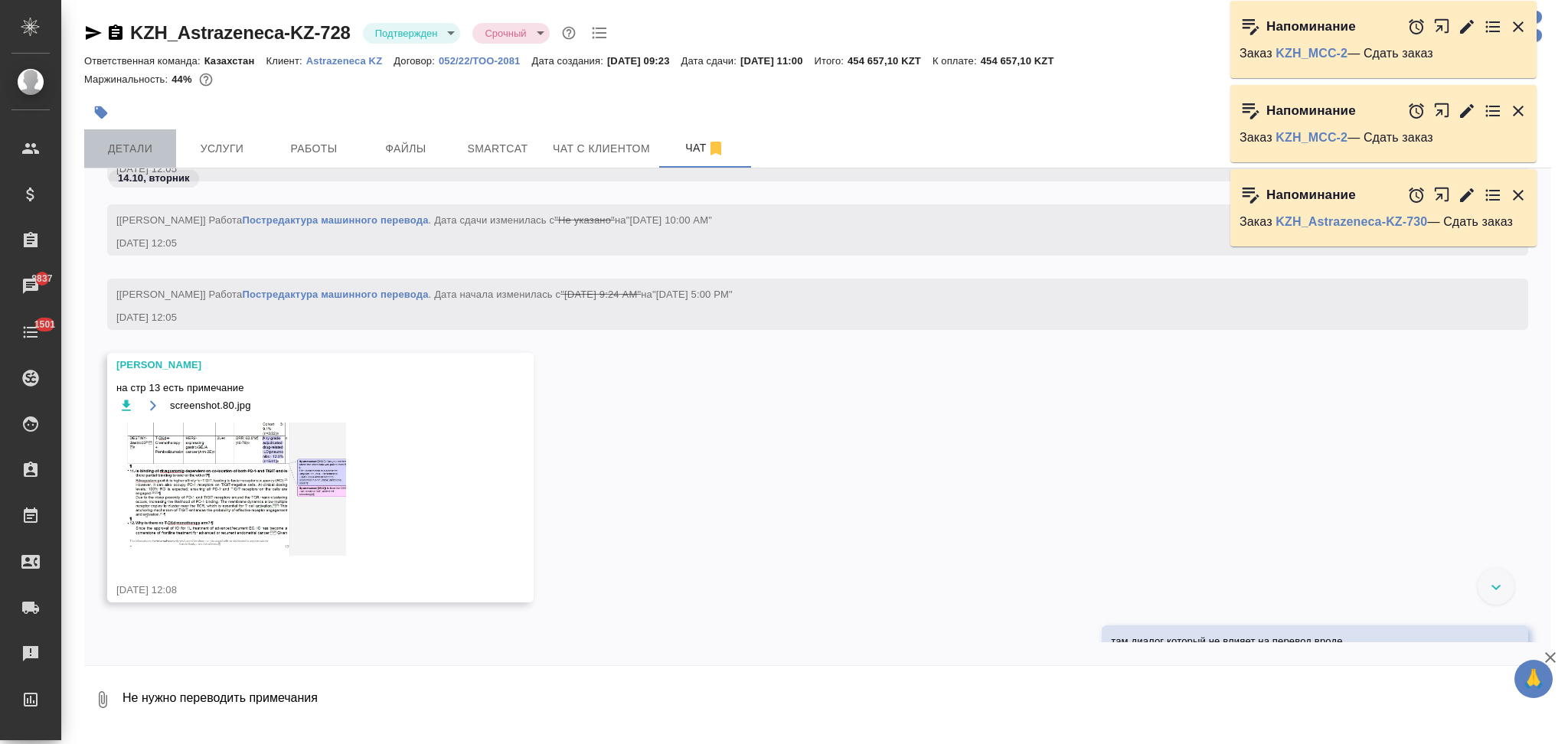
click at [148, 141] on span "Детали" at bounding box center [129, 148] width 73 height 19
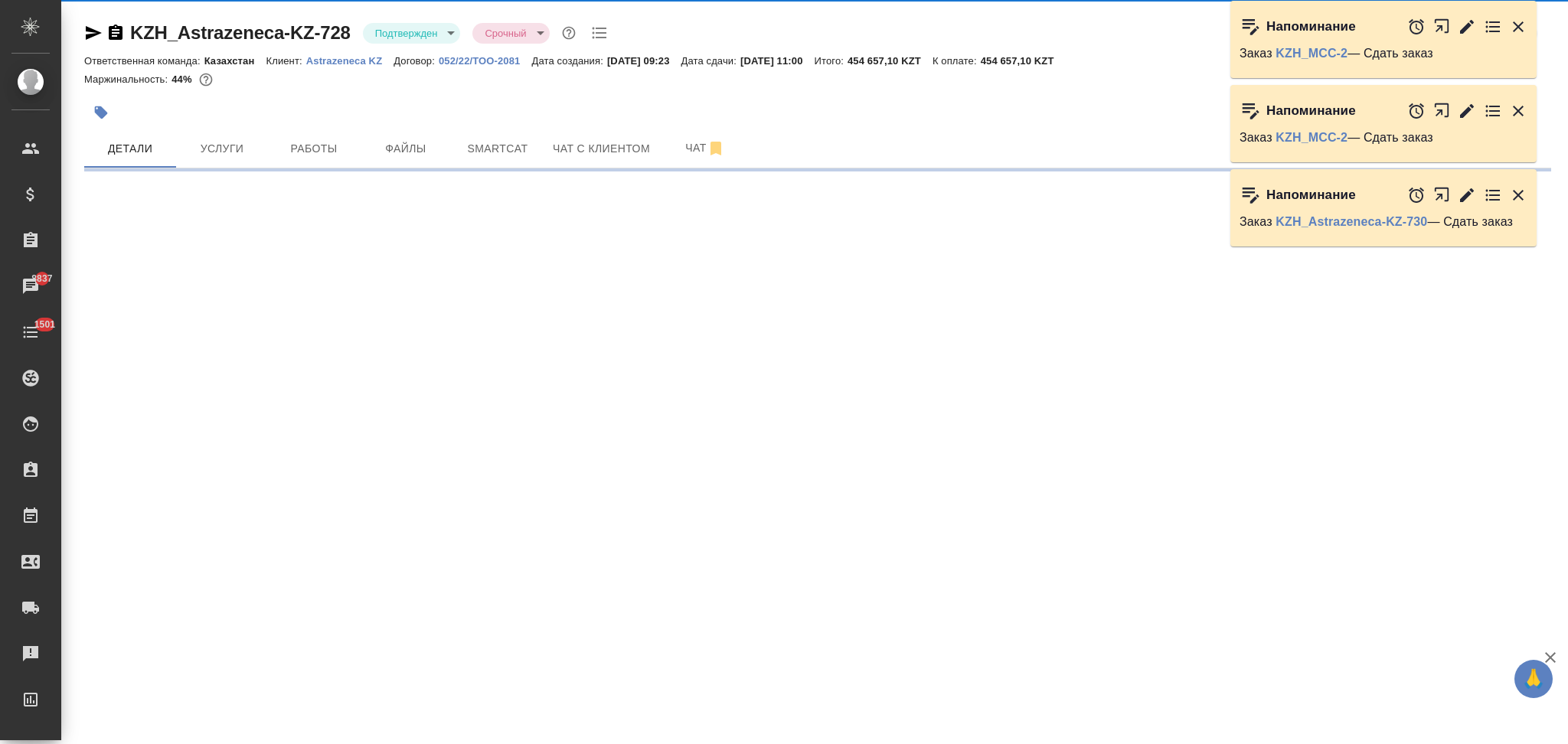
select select "RU"
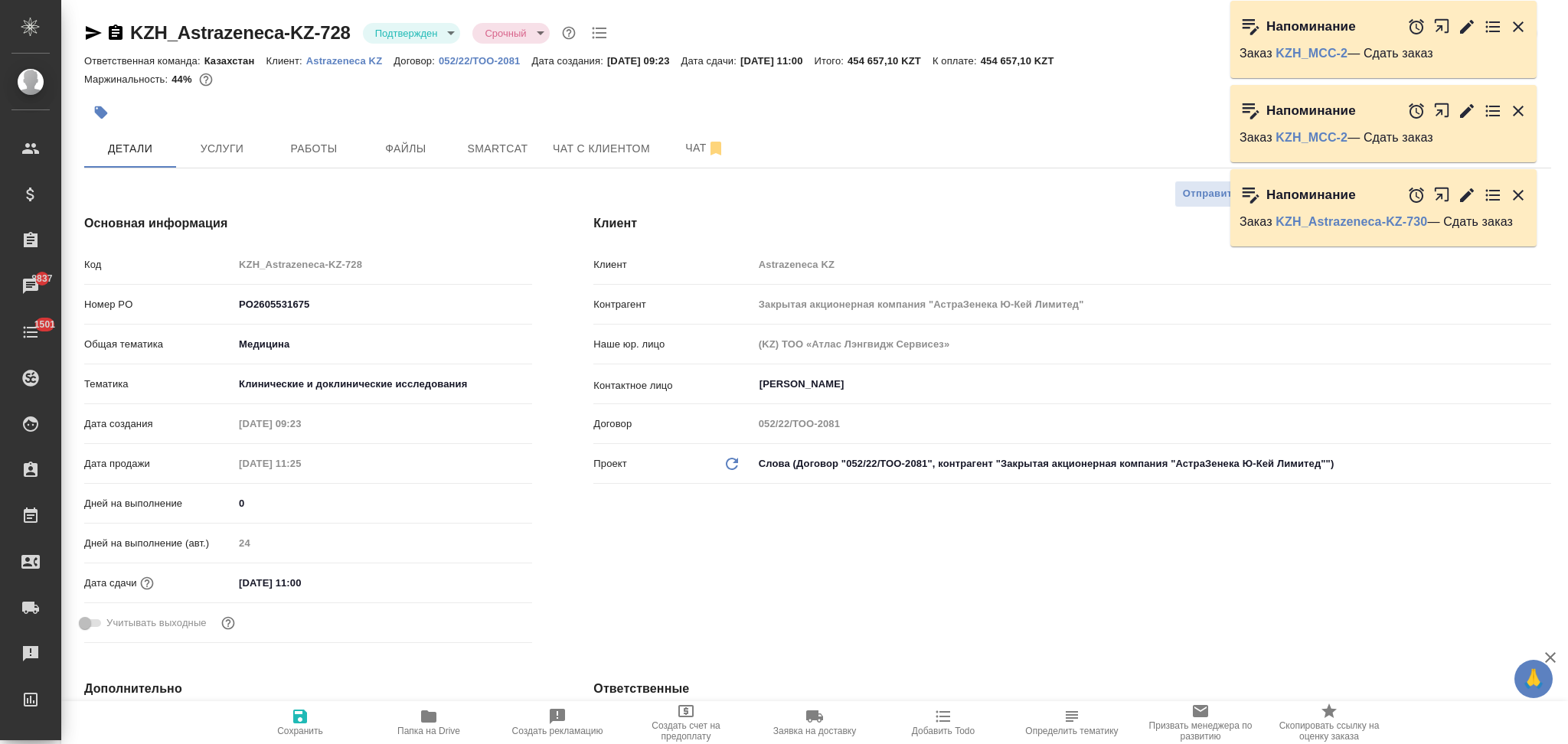
type textarea "x"
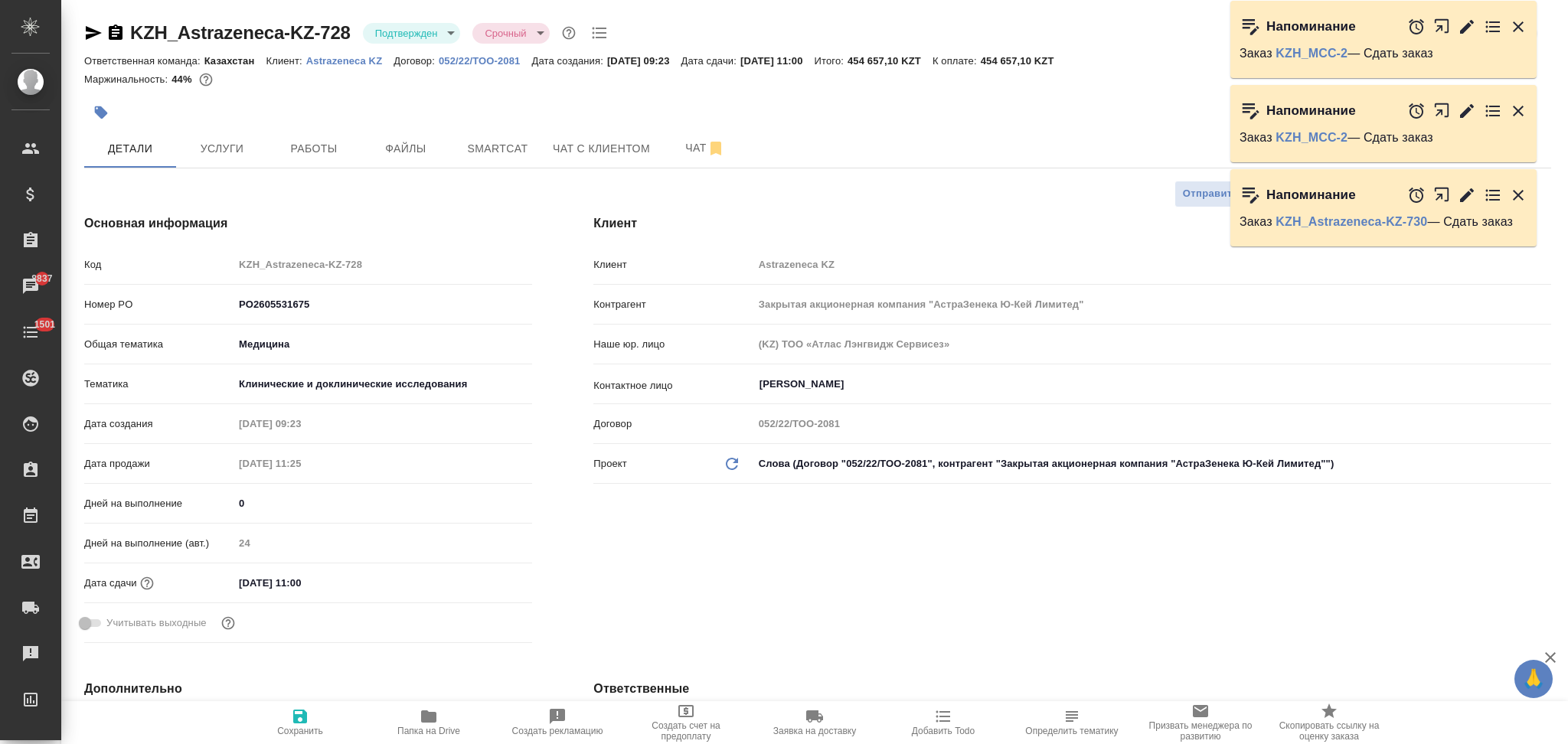
type textarea "x"
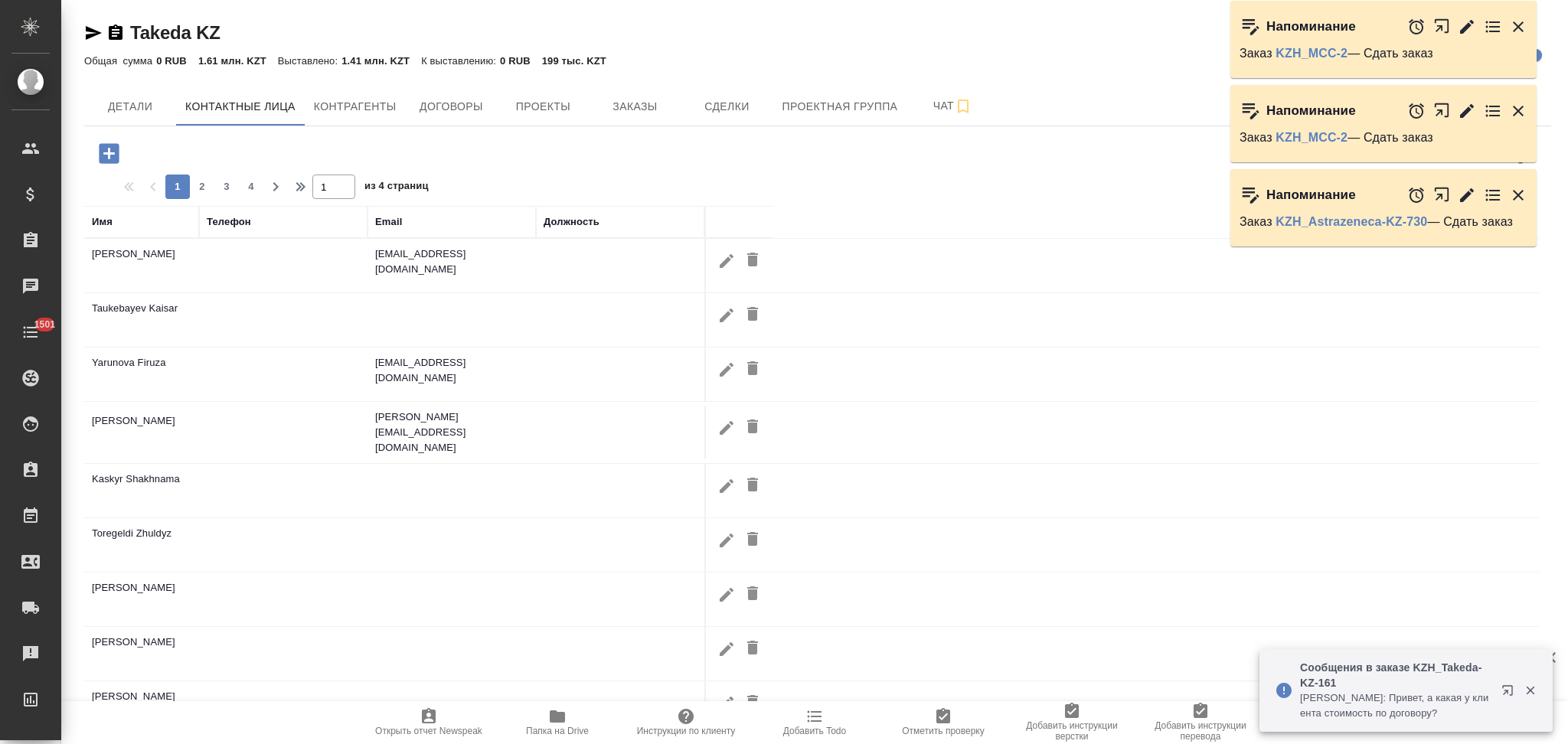
select select "RU"
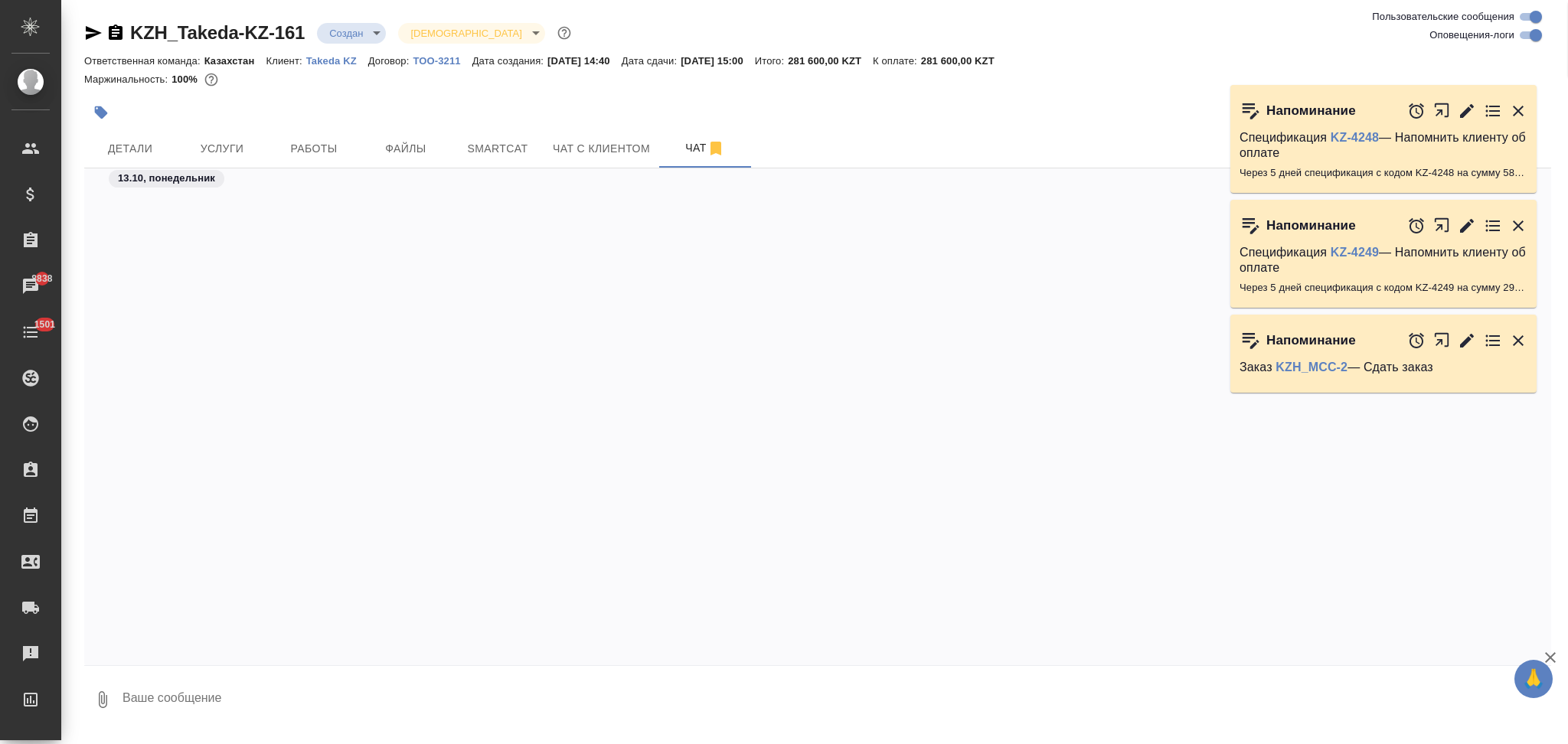
scroll to position [903, 0]
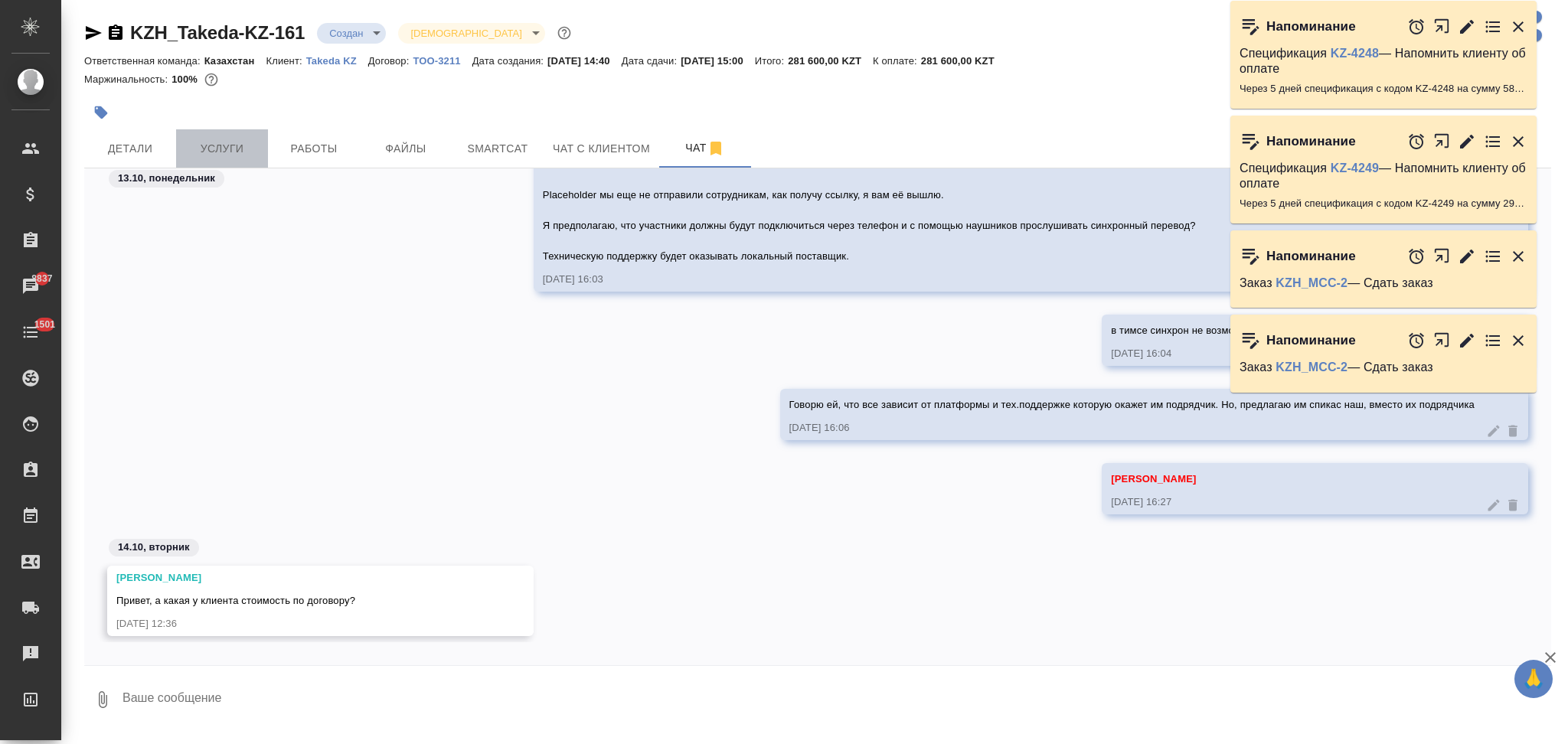
click at [241, 149] on span "Услуги" at bounding box center [222, 148] width 73 height 19
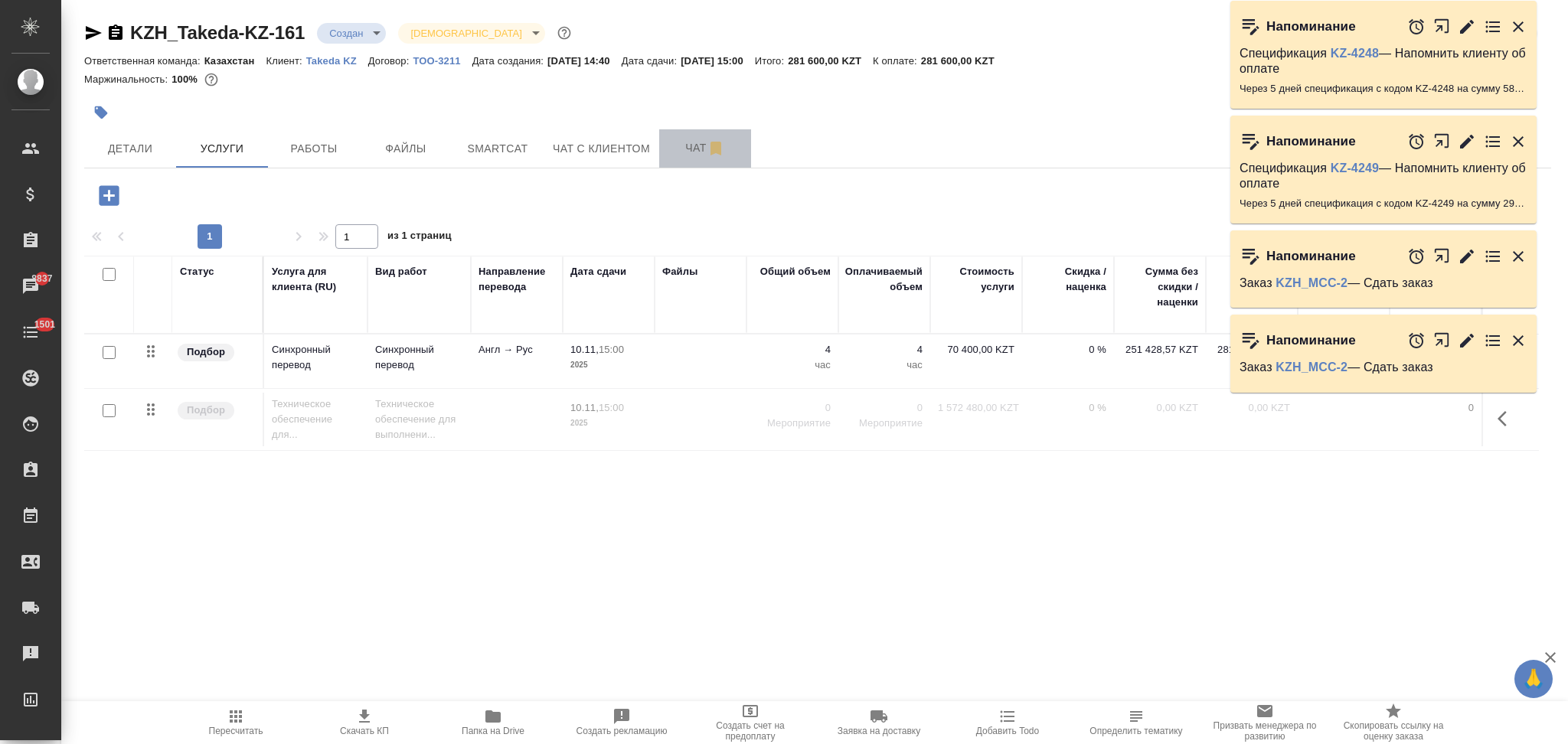
click at [678, 140] on span "Чат" at bounding box center [704, 148] width 73 height 19
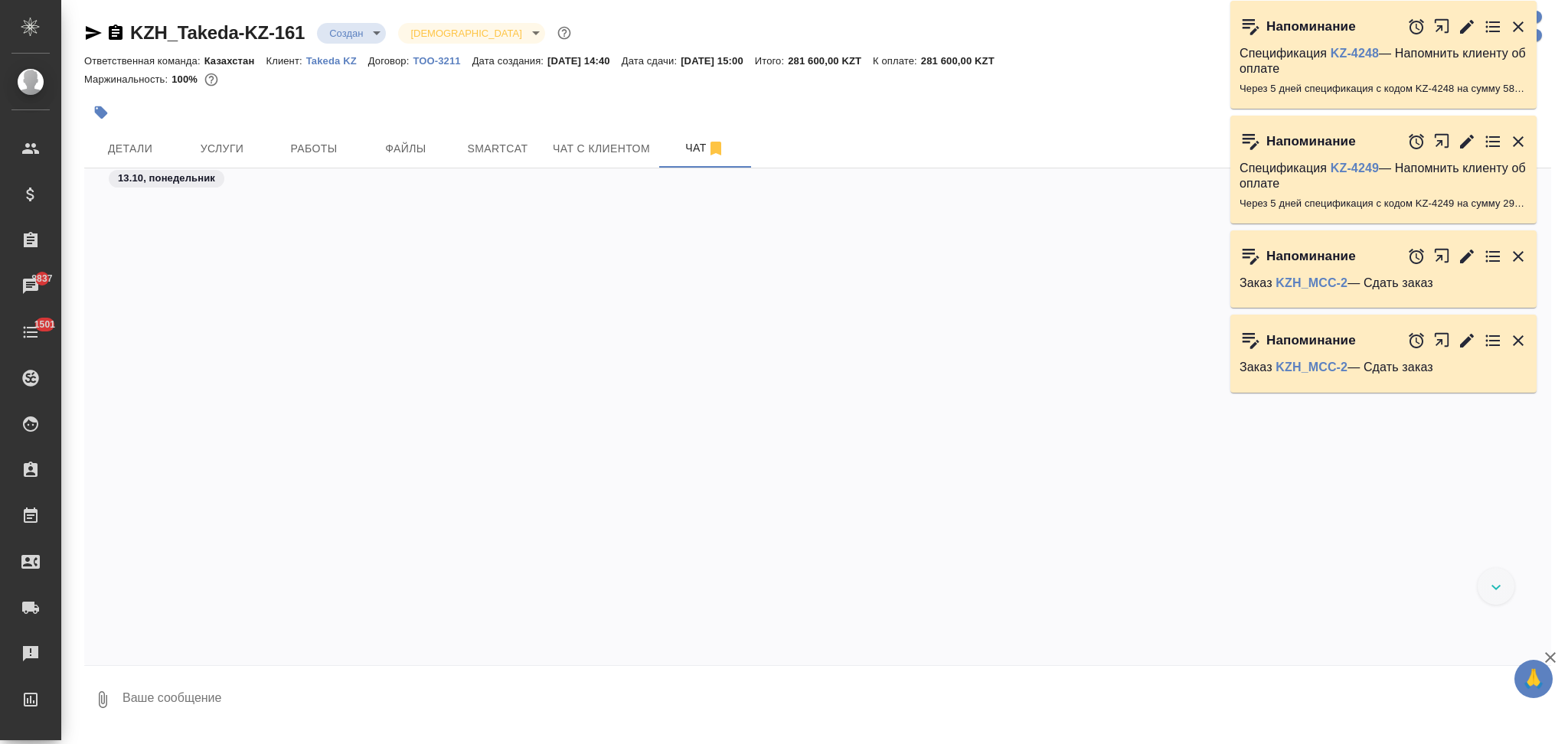
scroll to position [657, 0]
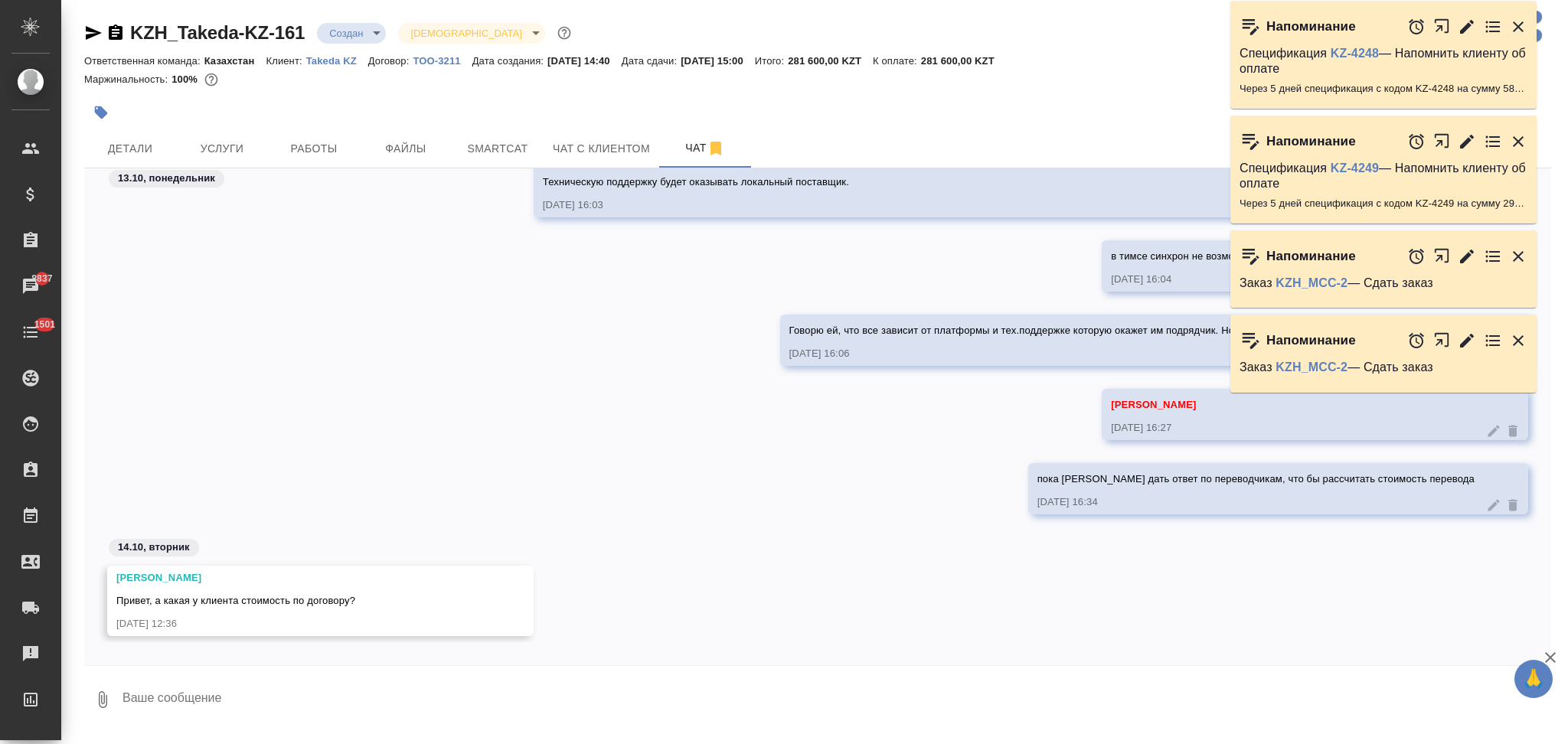
click at [228, 704] on textarea at bounding box center [836, 699] width 1430 height 52
type textarea "Привет! 70400тенге час, минималка 4 часа"
click at [1533, 703] on icon "submit" at bounding box center [1537, 699] width 16 height 14
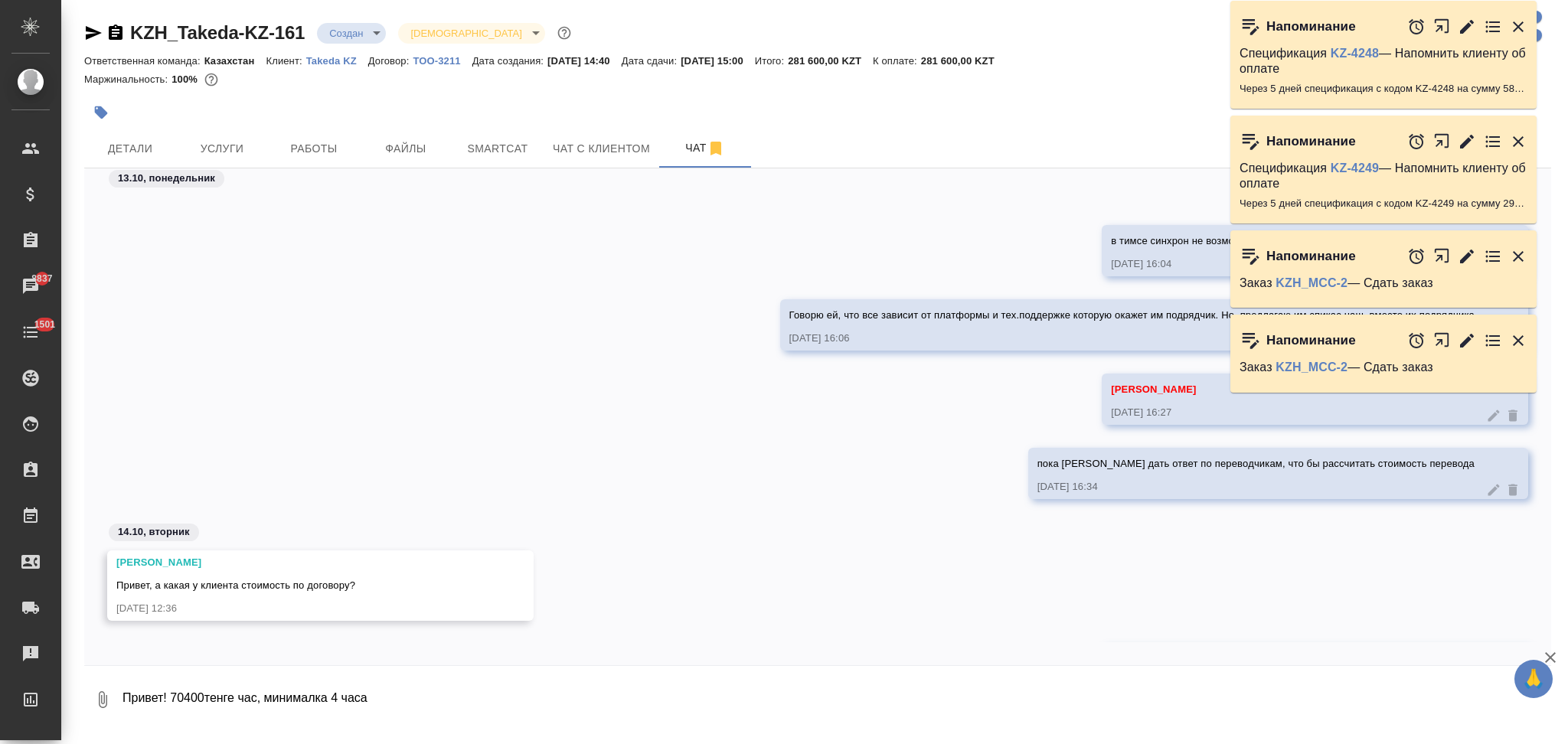
scroll to position [732, 0]
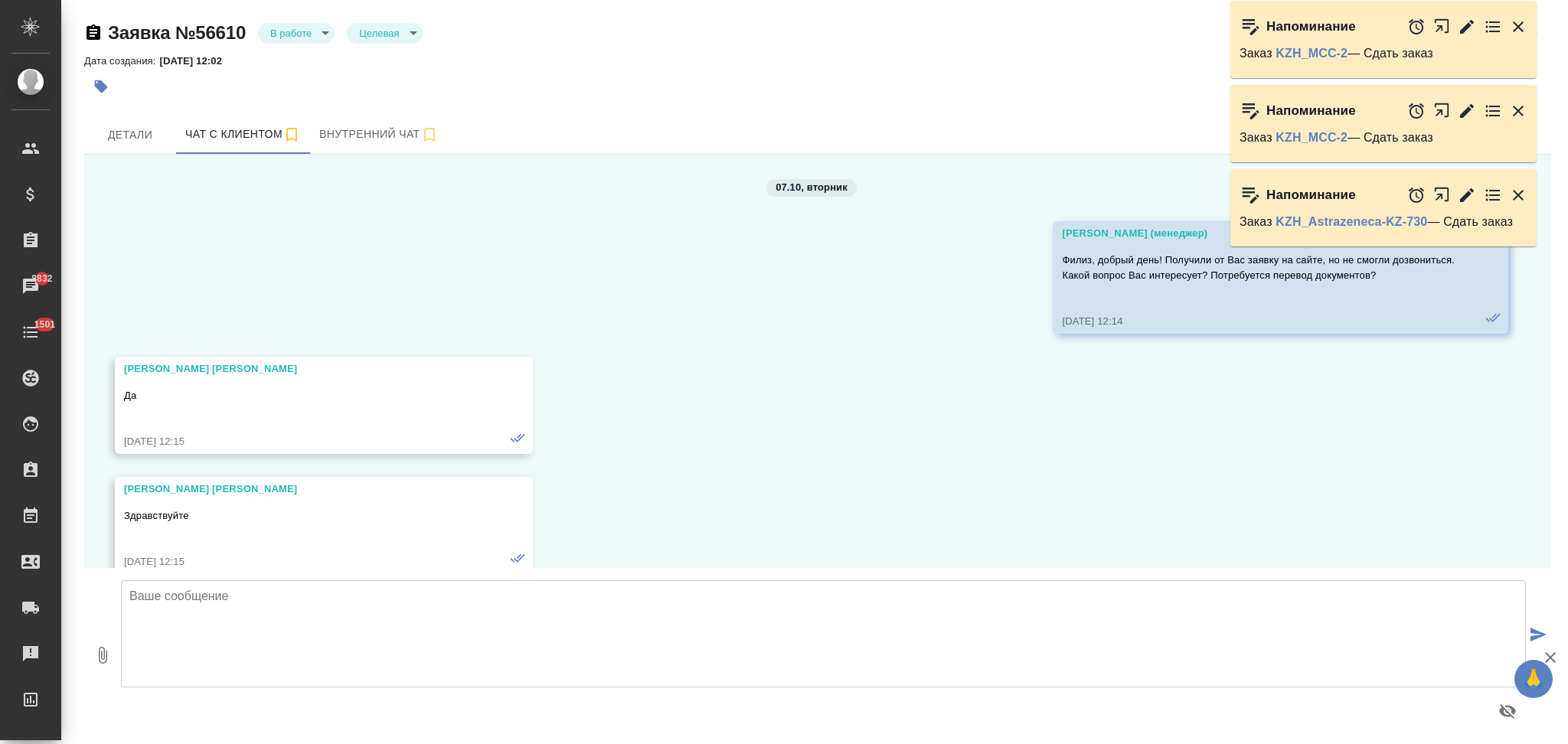
scroll to position [5464, 0]
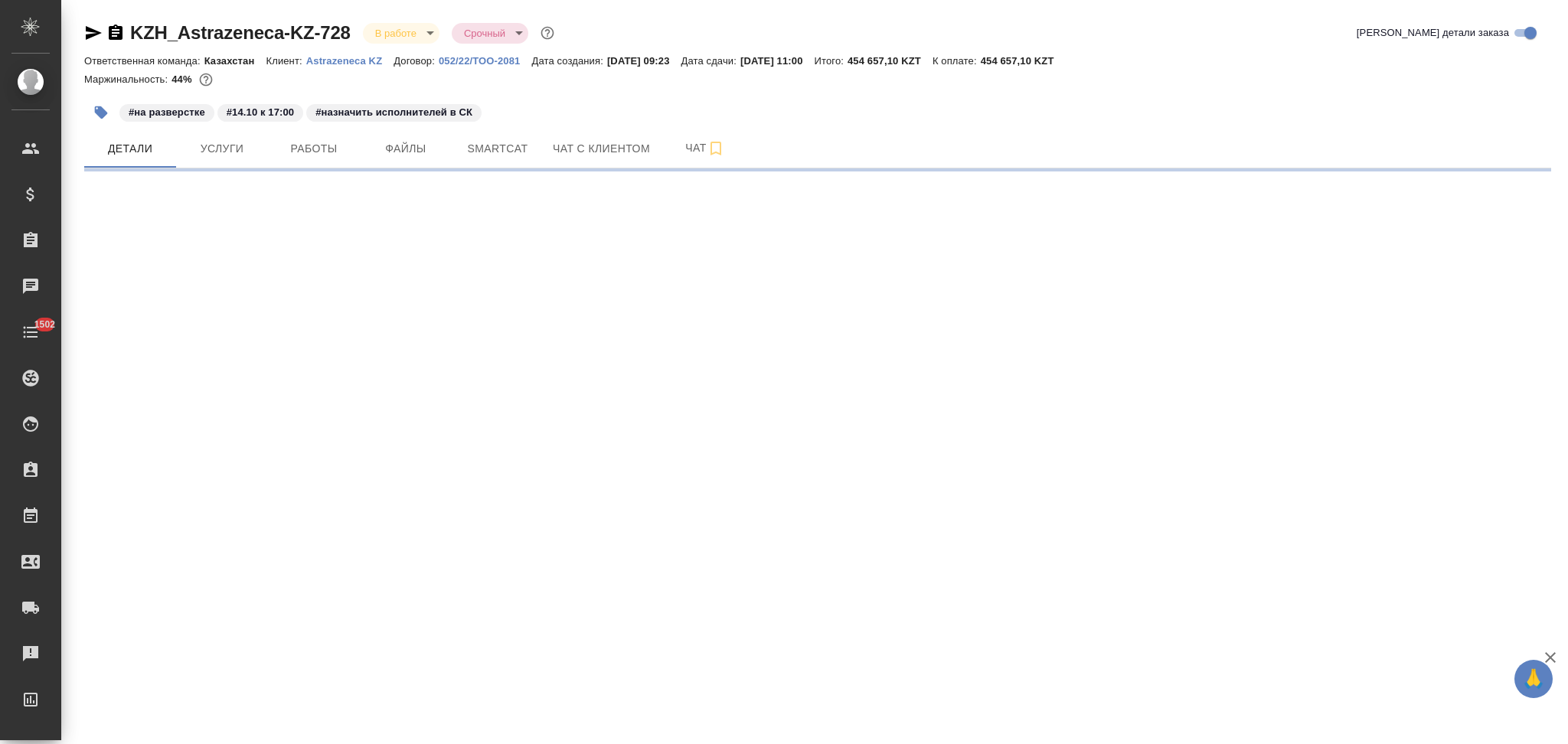
select select "RU"
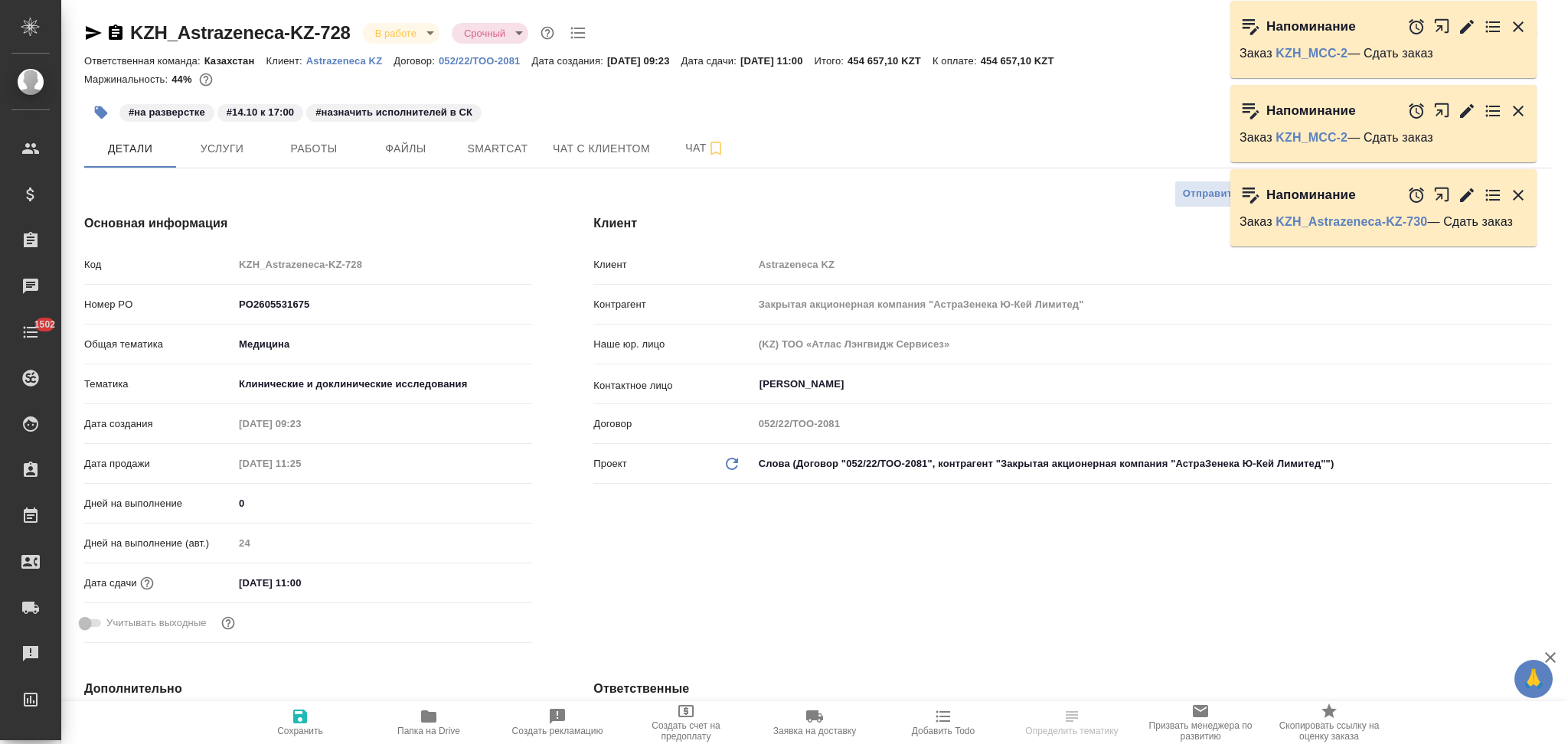
type textarea "x"
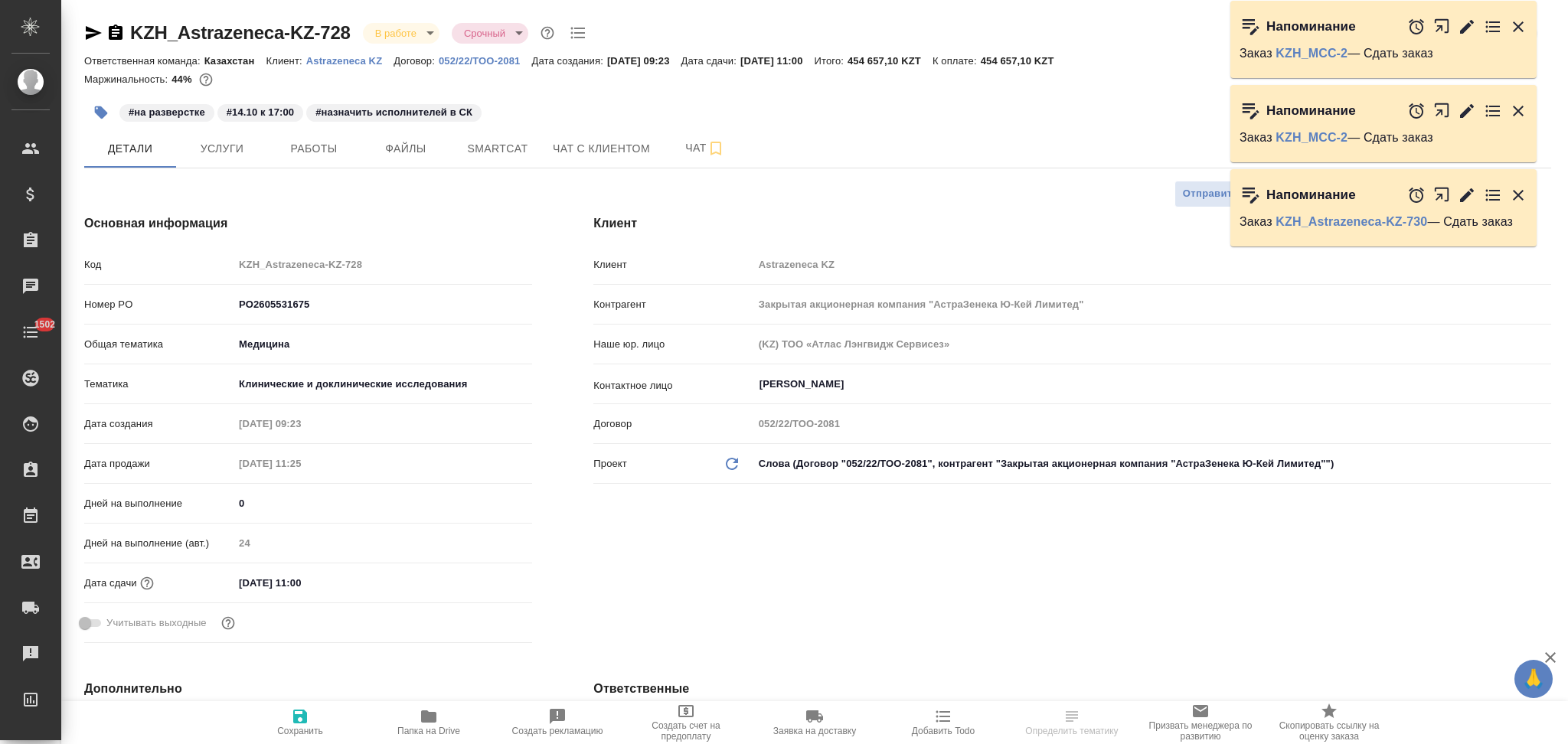
type textarea "x"
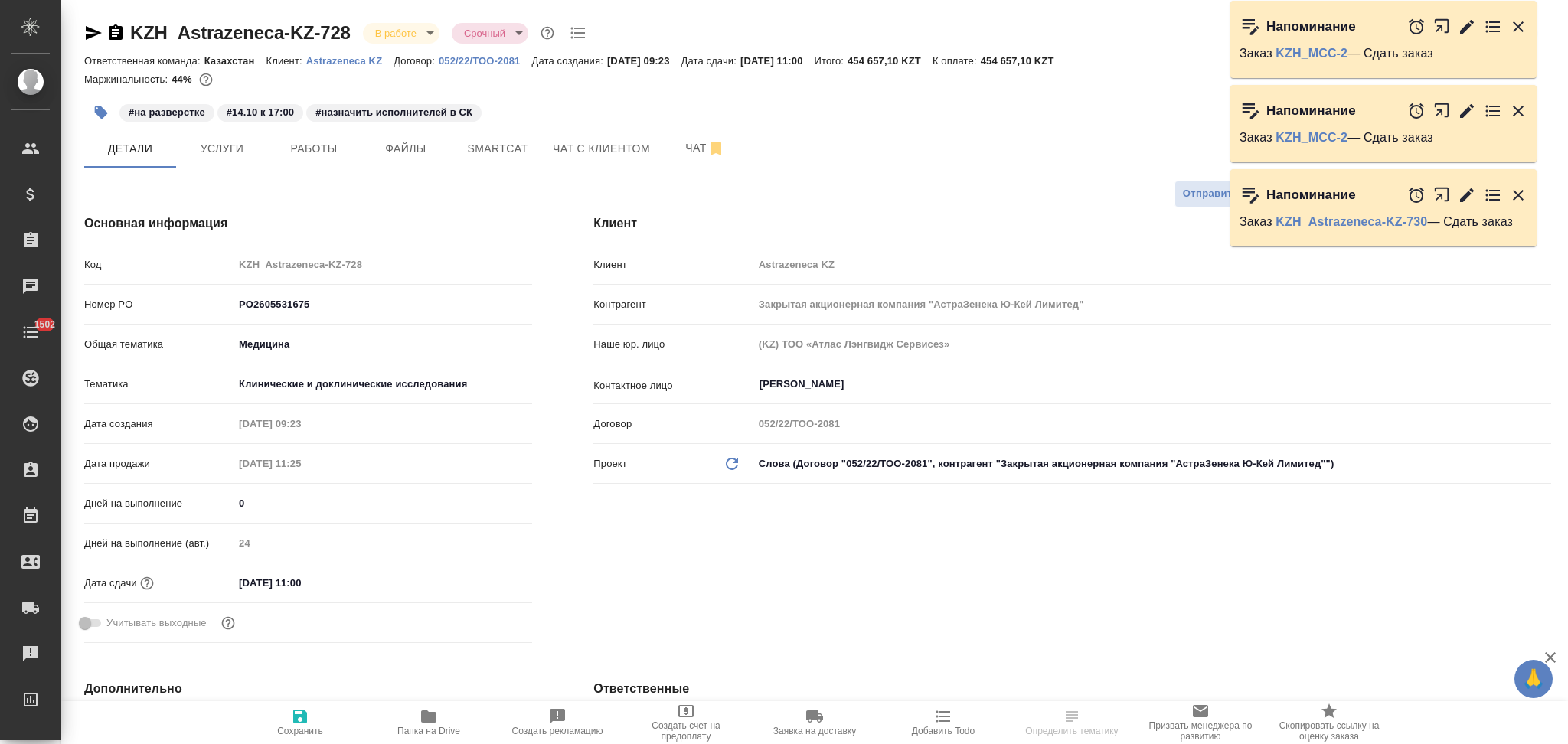
type textarea "x"
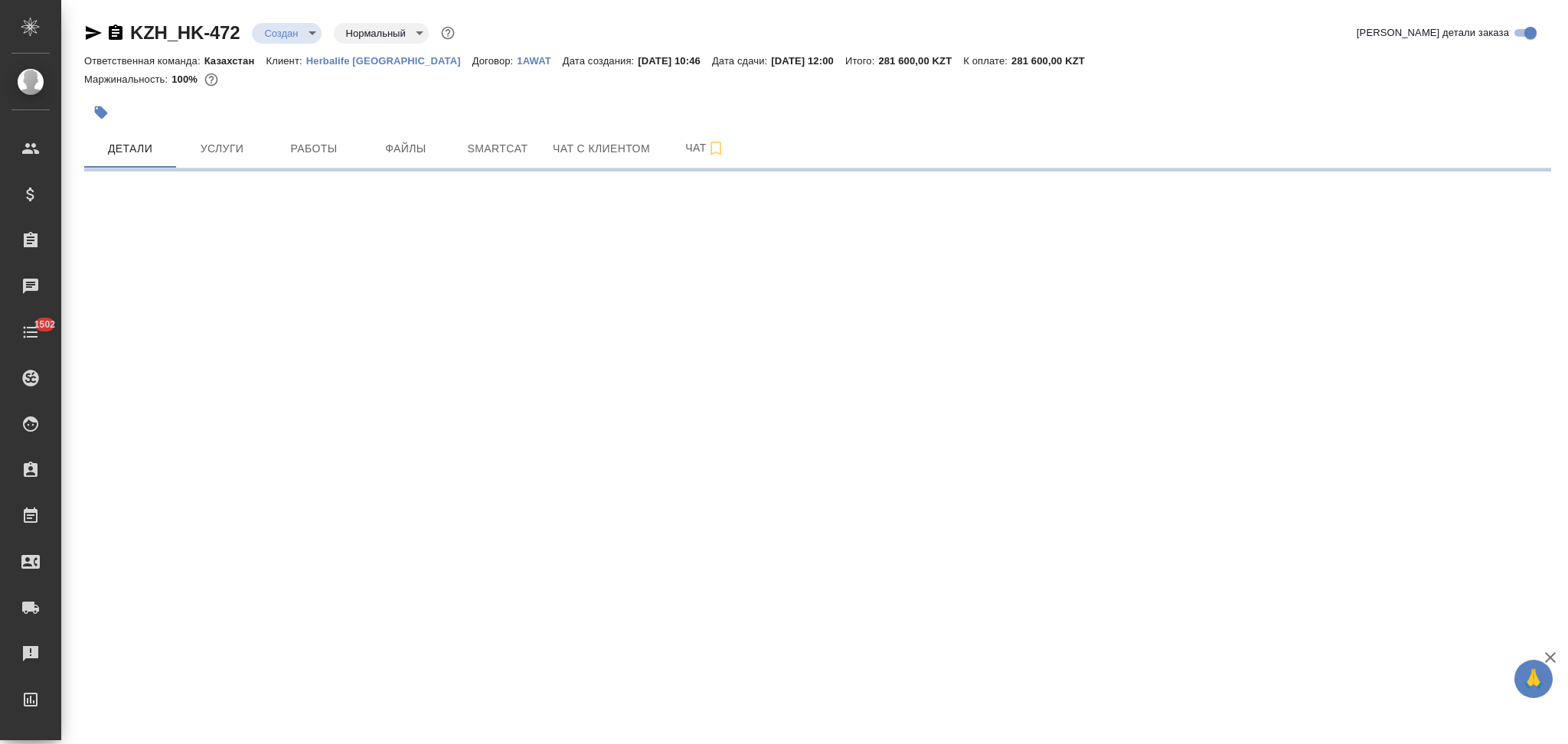
select select "RU"
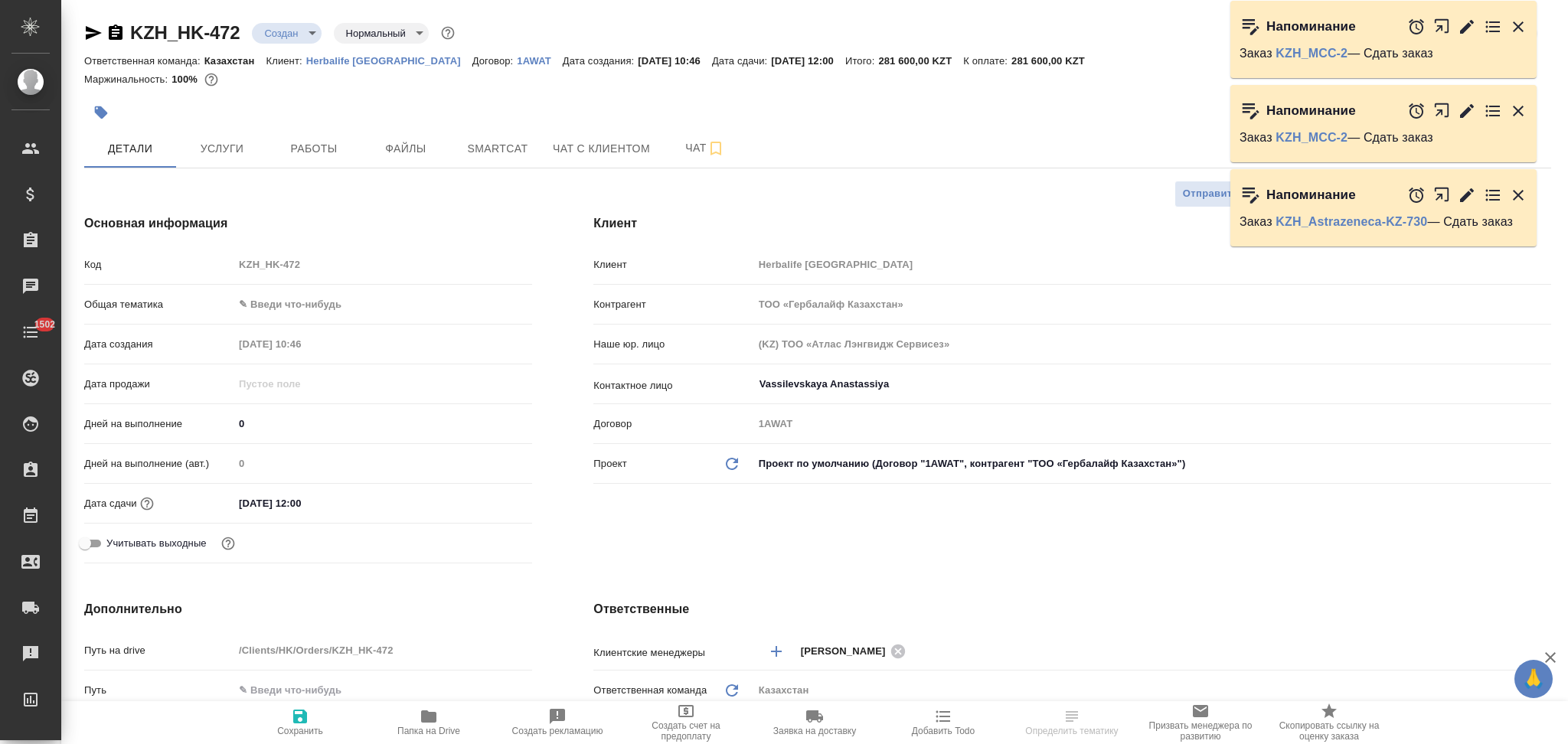
type textarea "x"
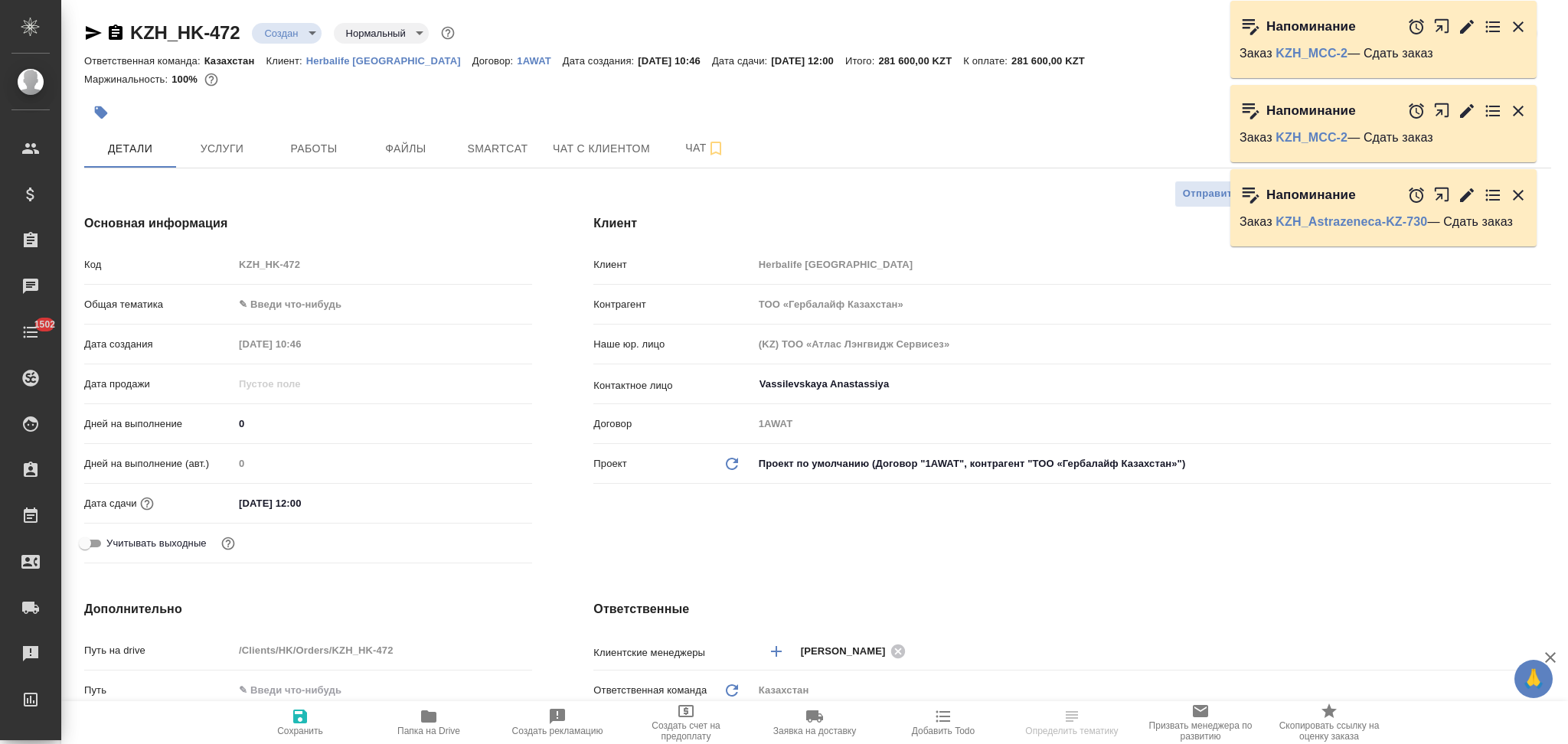
type textarea "x"
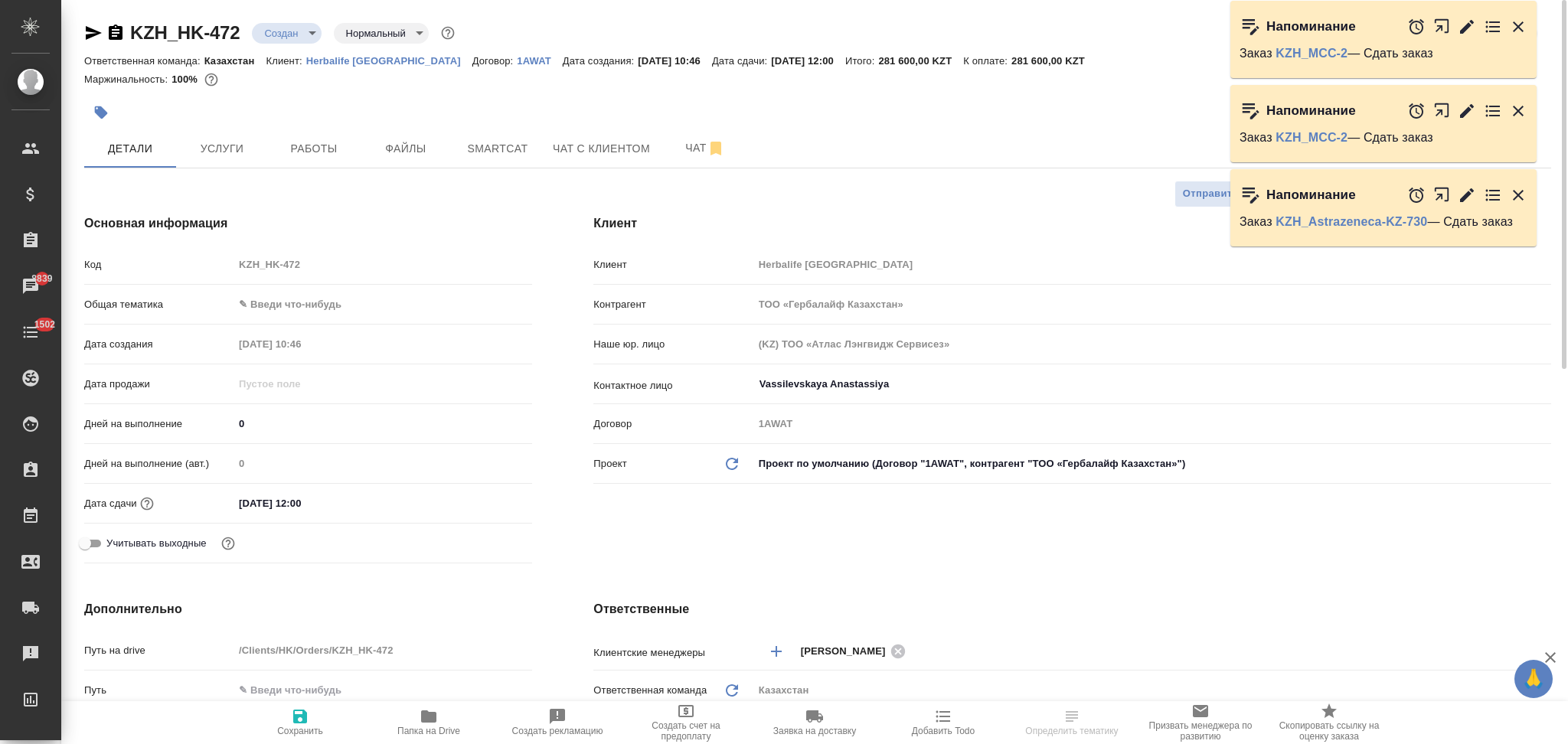
type textarea "x"
select select "RU"
type textarea "x"
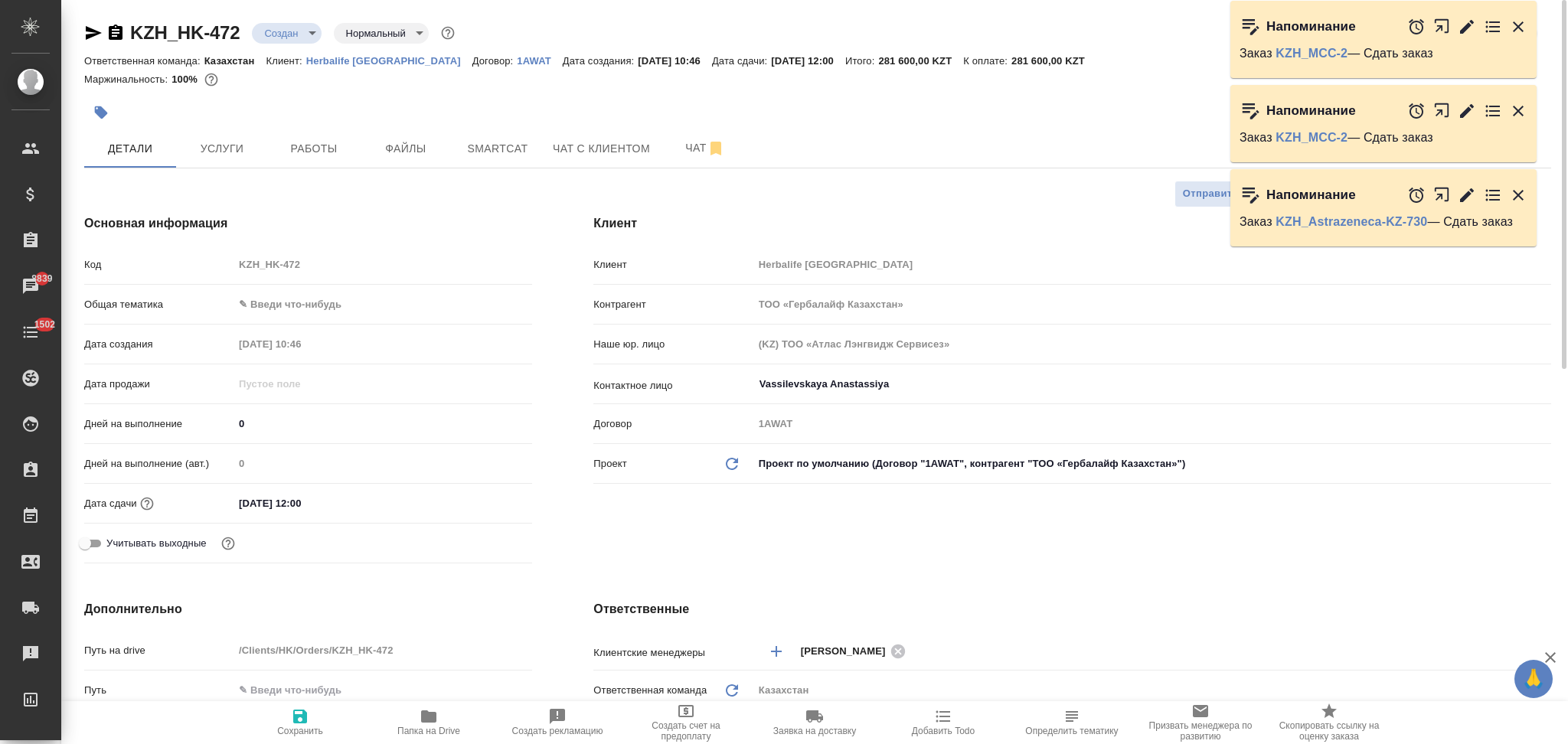
type textarea "x"
click at [105, 101] on button "button" at bounding box center [101, 112] width 34 height 34
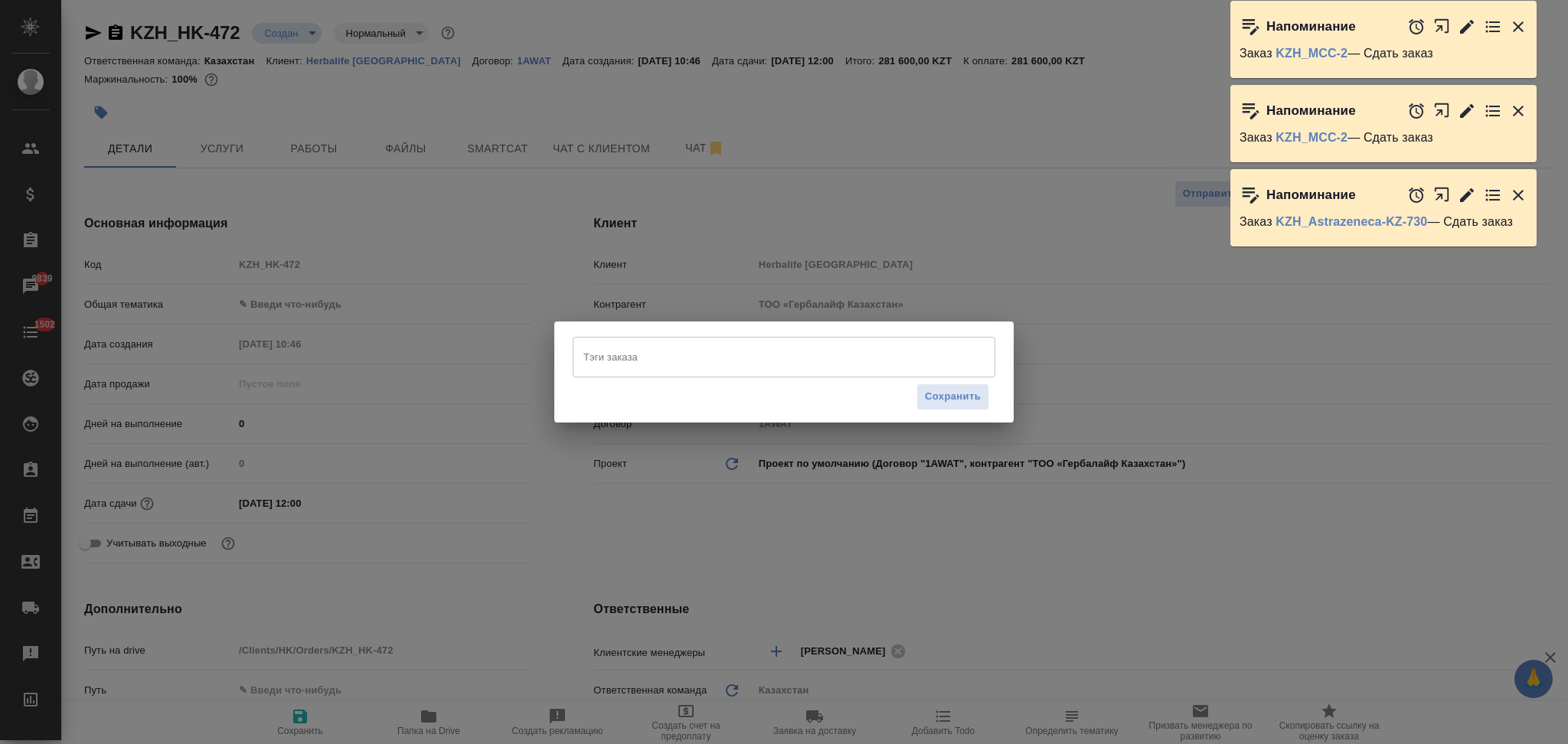
click at [625, 359] on input "Тэги заказа" at bounding box center [770, 357] width 379 height 26
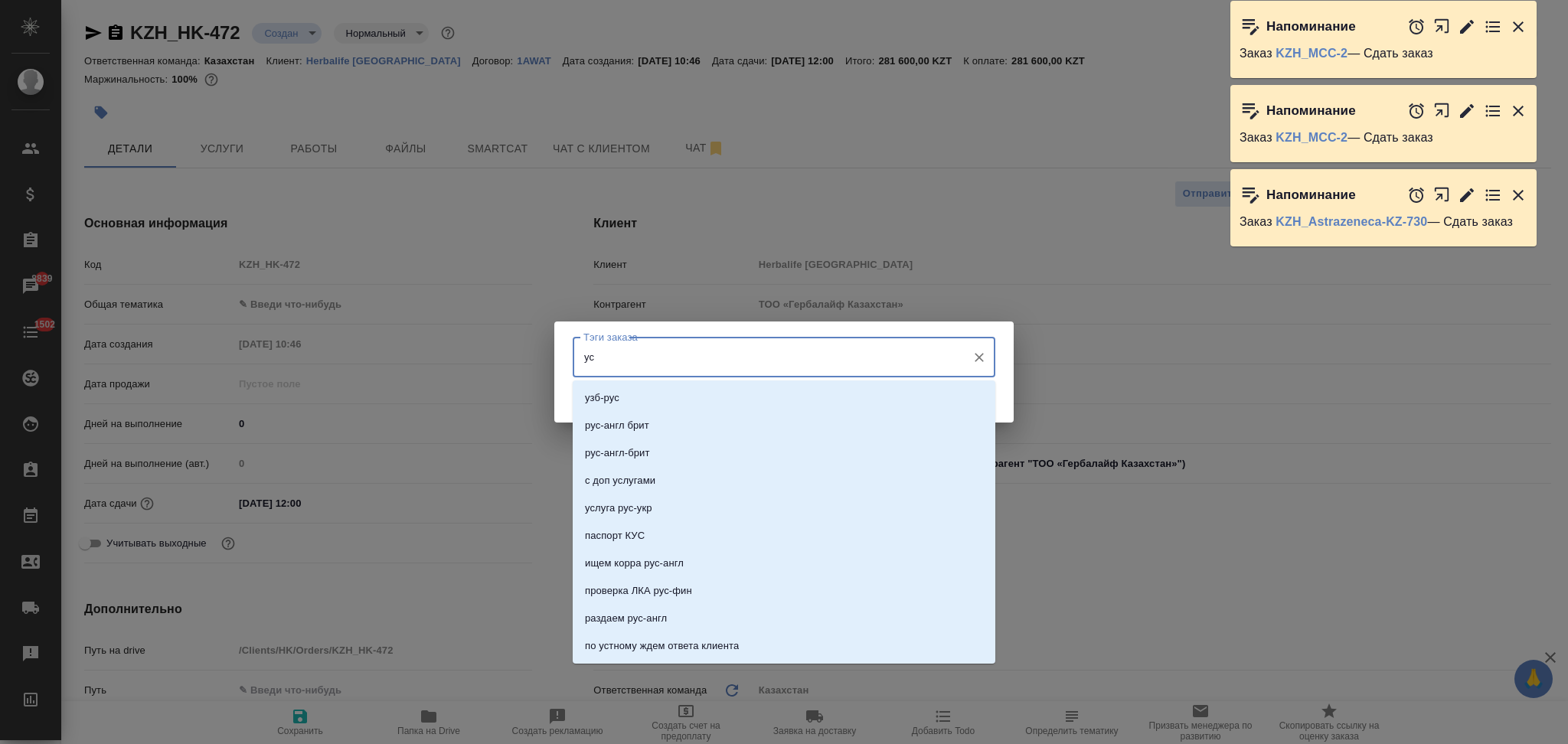
type input "уст"
click at [619, 641] on p "УСТНЫЙ" at bounding box center [606, 646] width 43 height 16
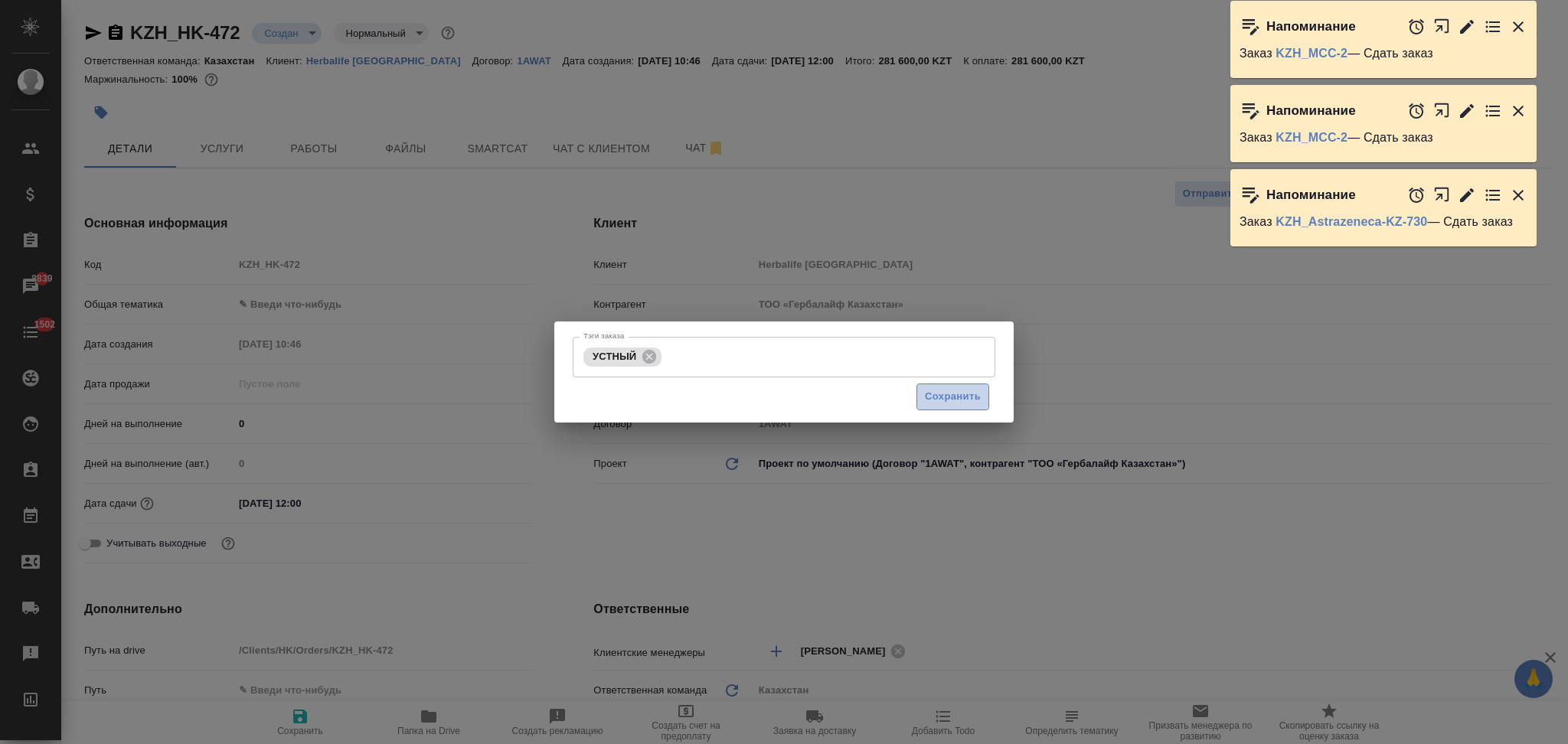
click at [930, 407] on button "Сохранить" at bounding box center [953, 397] width 73 height 26
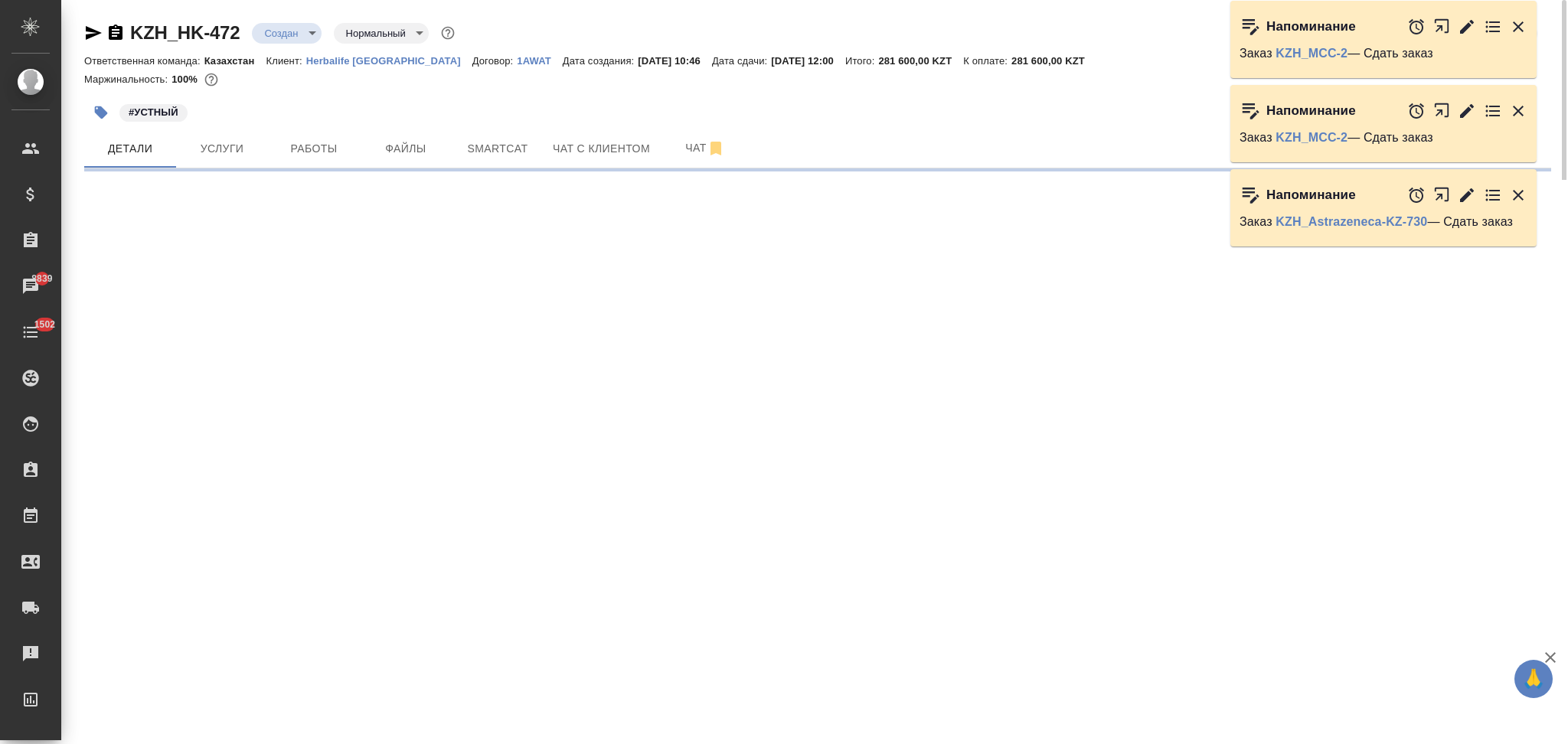
select select "RU"
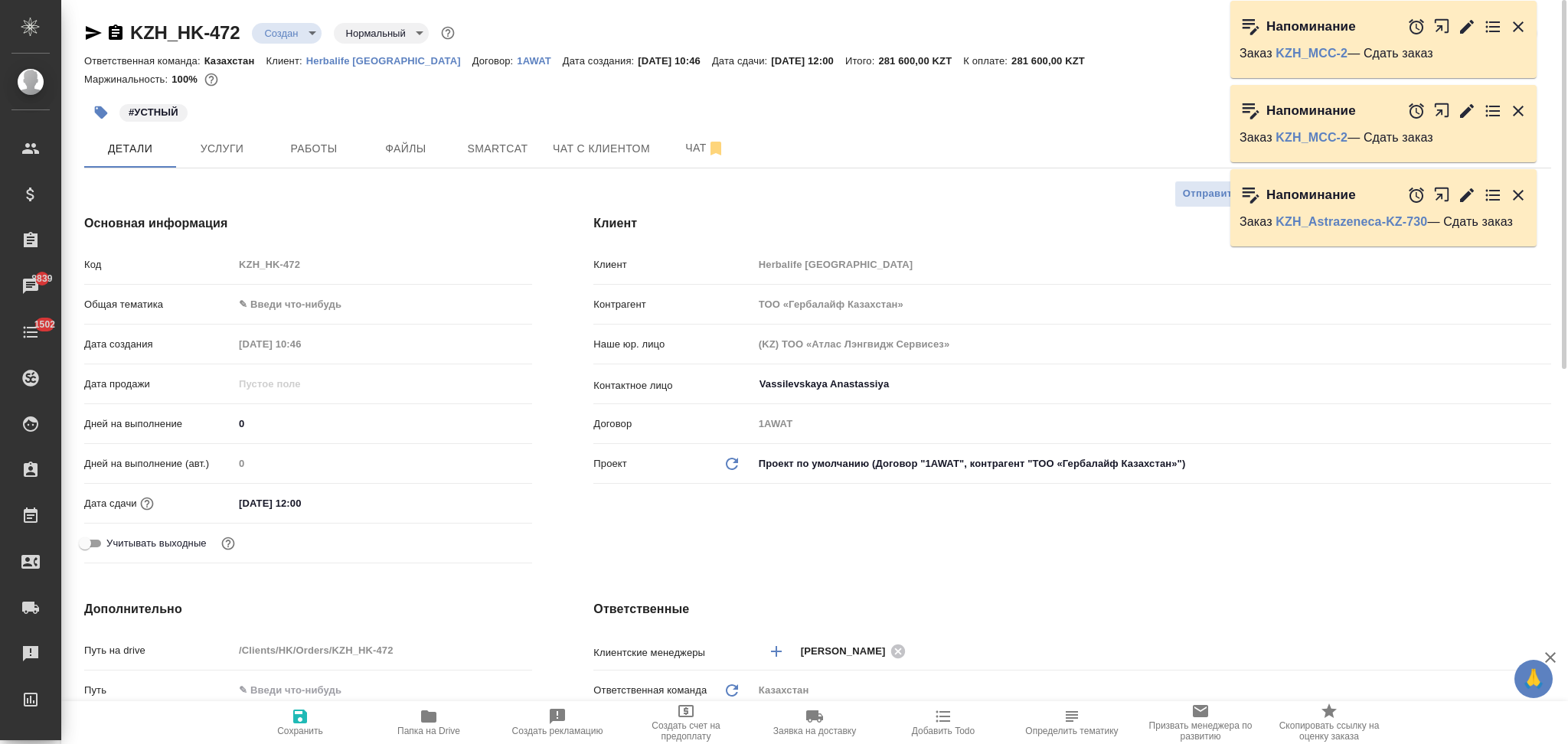
type textarea "x"
select select "RU"
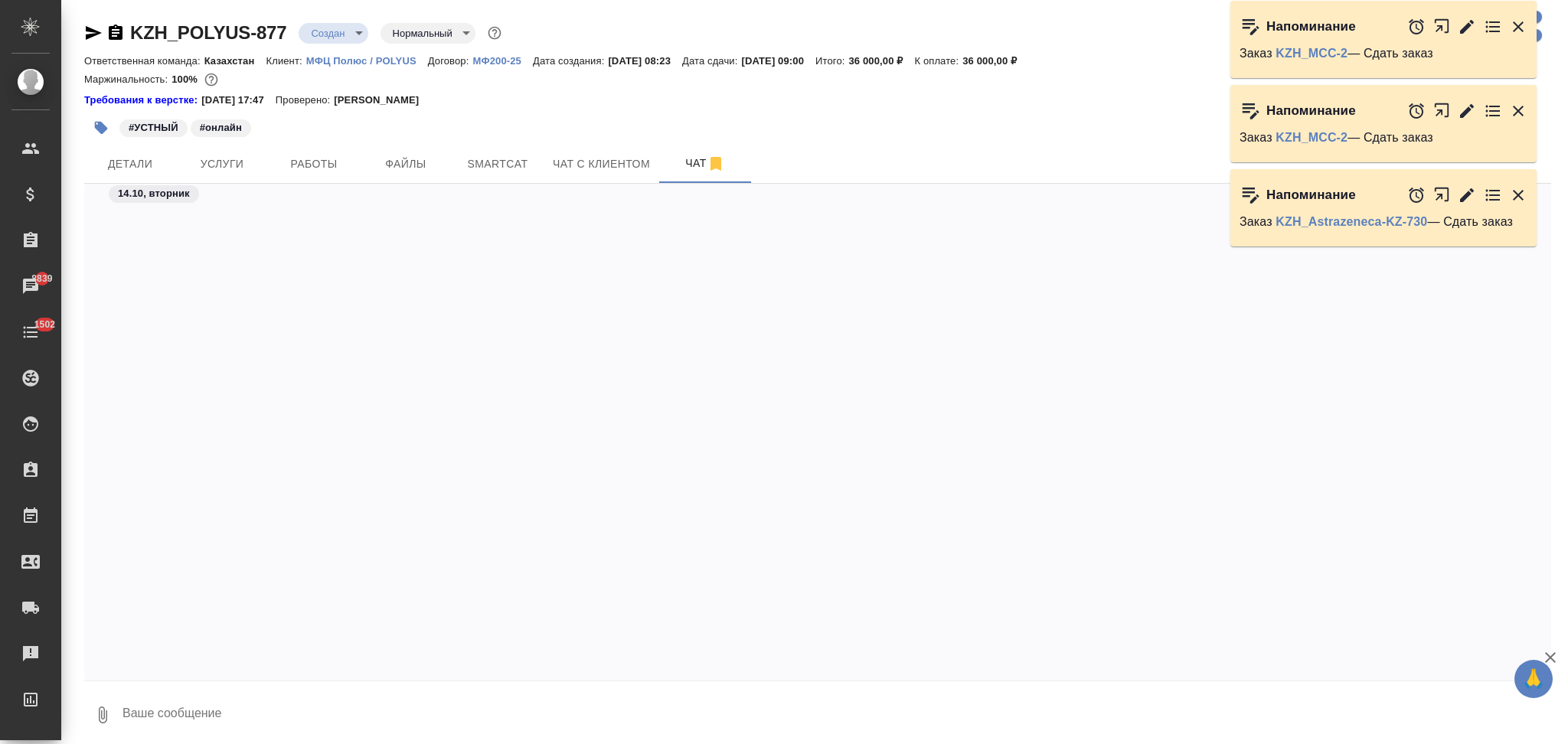
scroll to position [20151, 0]
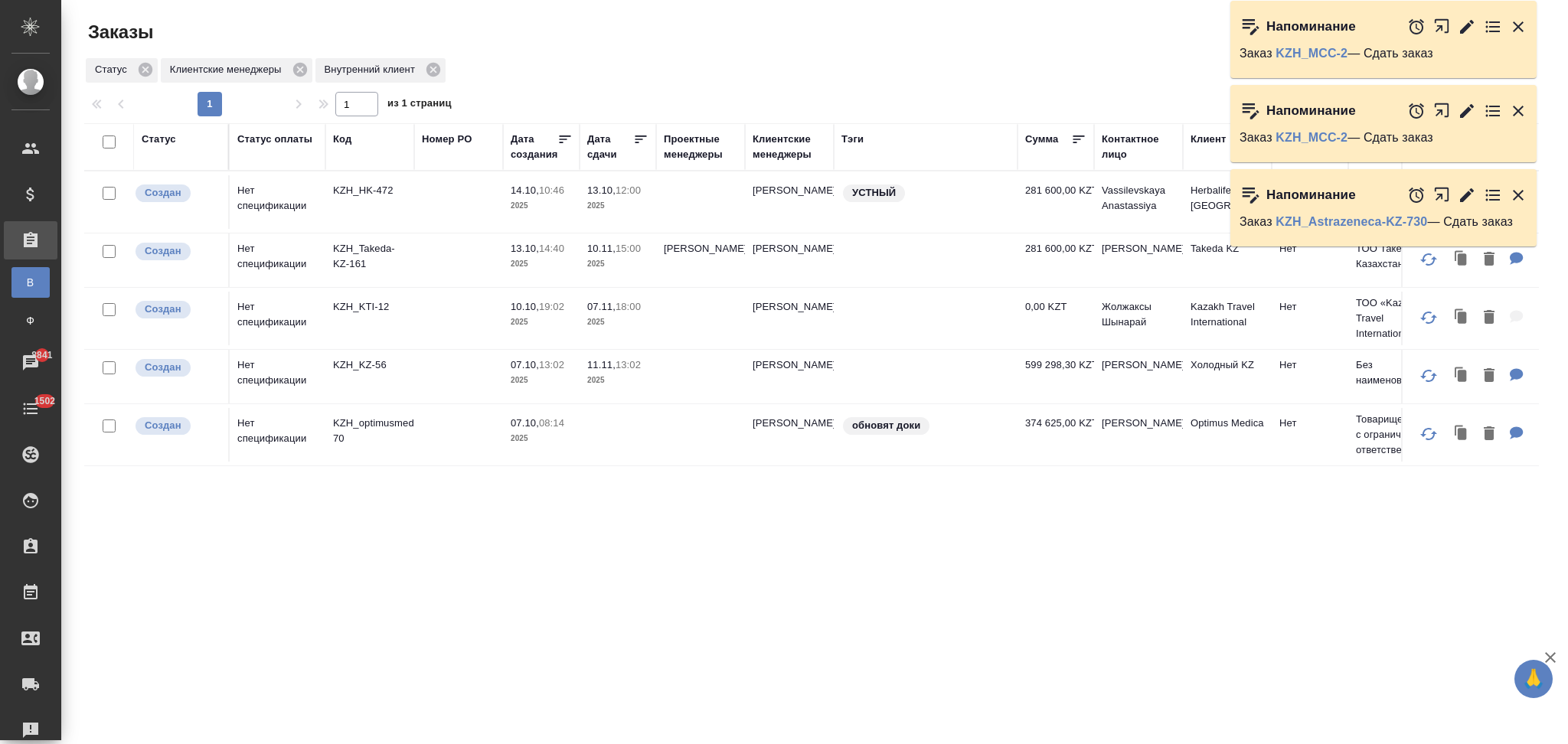
click at [1519, 111] on icon "button" at bounding box center [1518, 111] width 11 height 11
